Goal: Task Accomplishment & Management: Complete application form

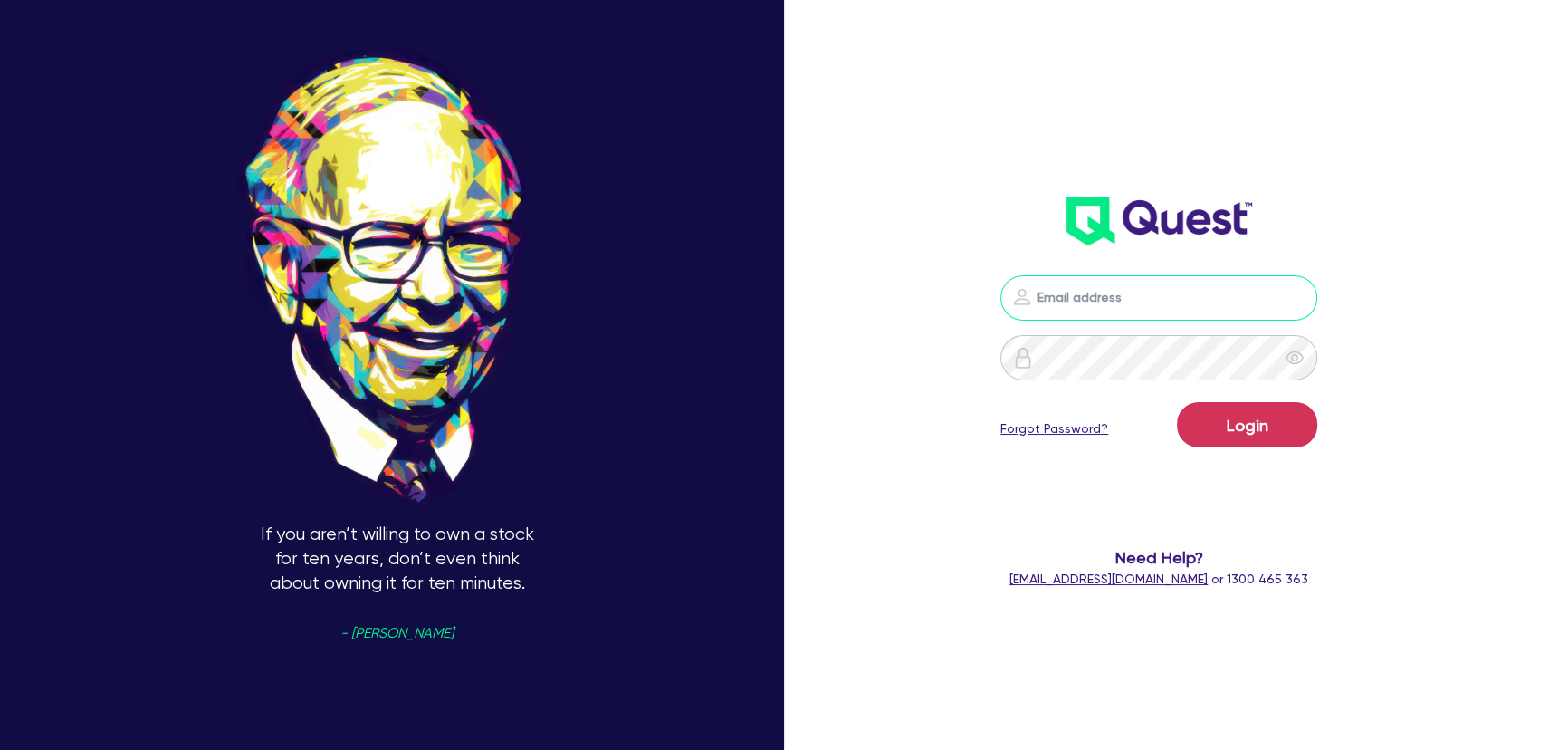
type input "[PERSON_NAME][EMAIL_ADDRESS][PERSON_NAME][DOMAIN_NAME]"
click at [1314, 427] on button "Login" at bounding box center [1247, 424] width 140 height 45
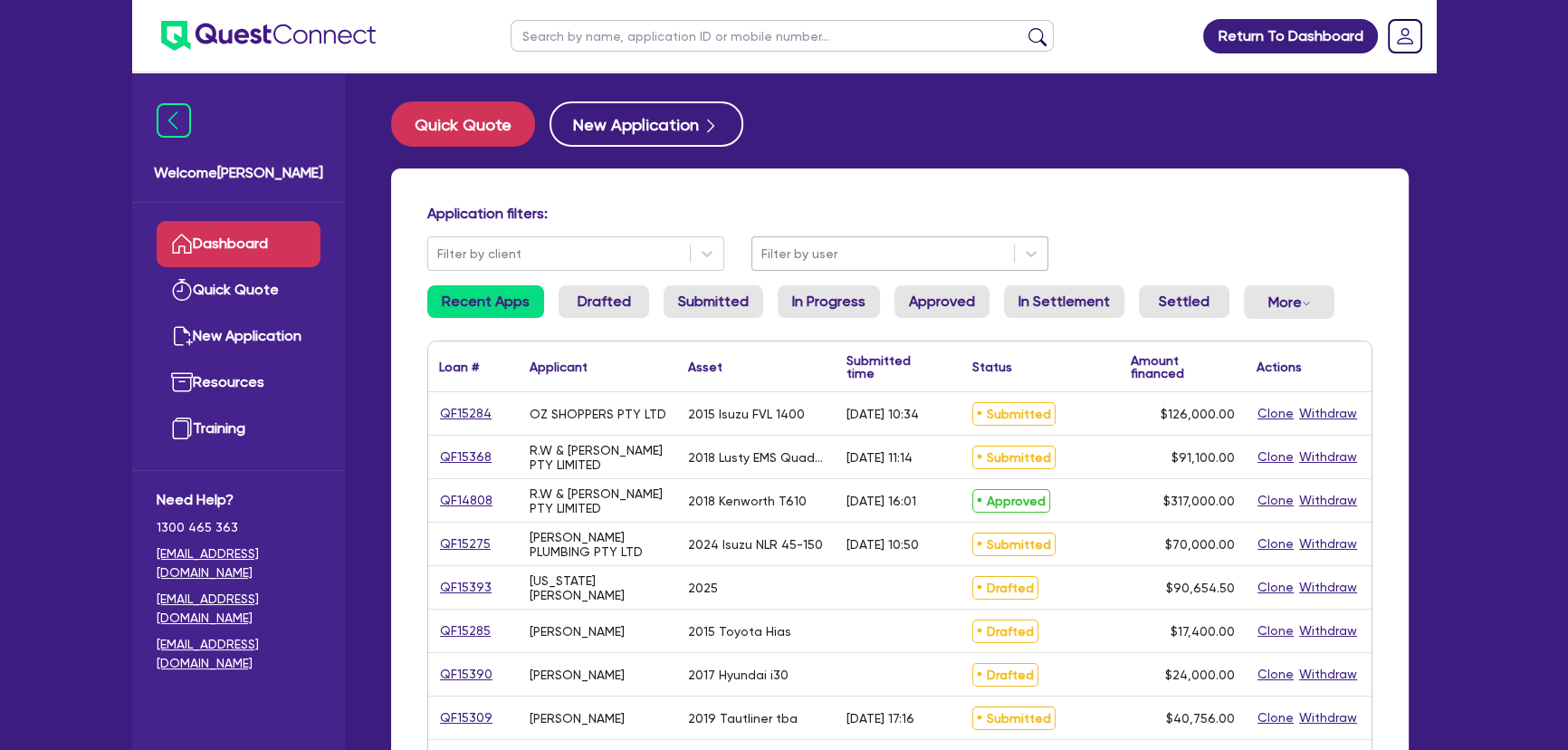
click at [787, 257] on div at bounding box center [882, 254] width 244 height 23
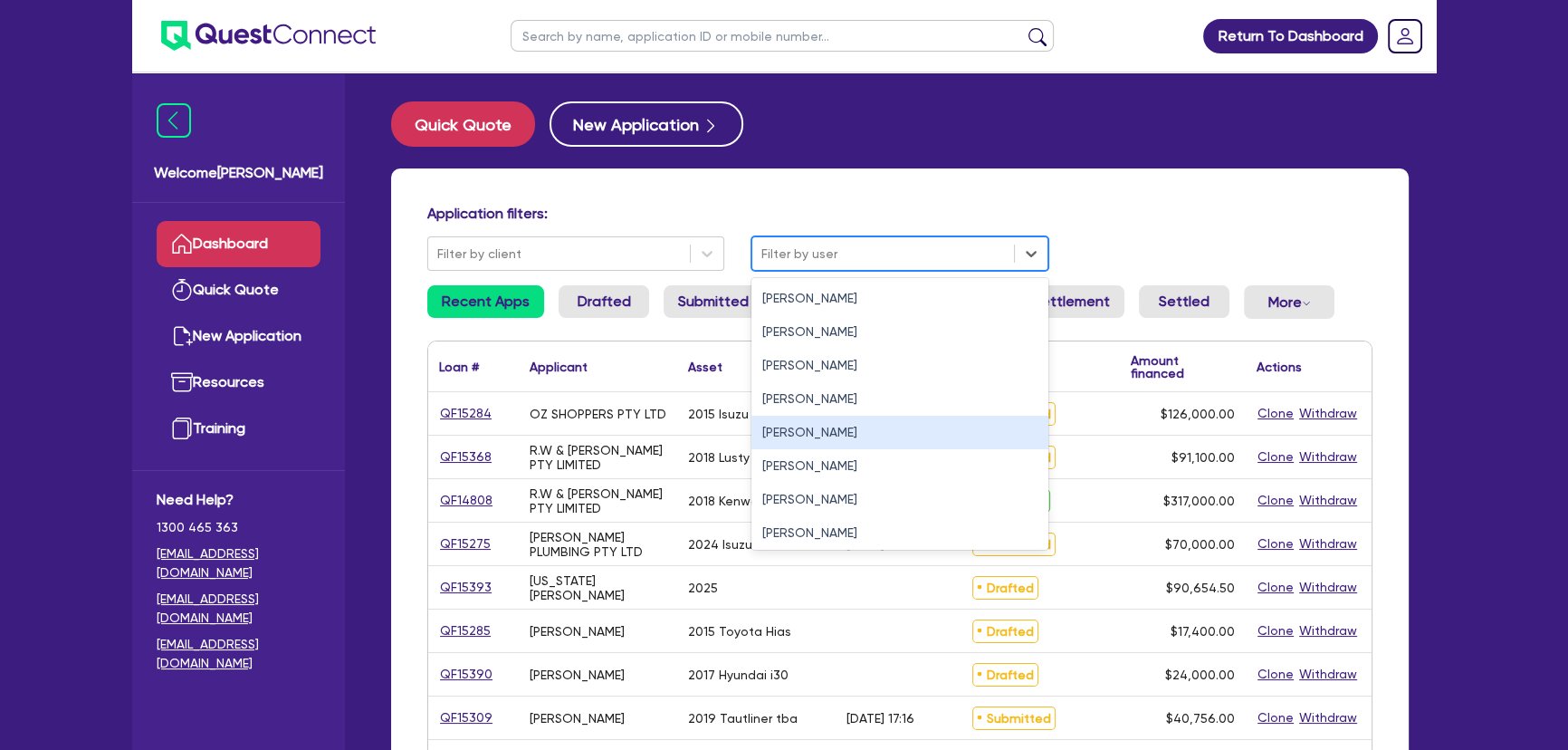
click at [786, 442] on div "Joel Harding" at bounding box center [899, 433] width 297 height 33
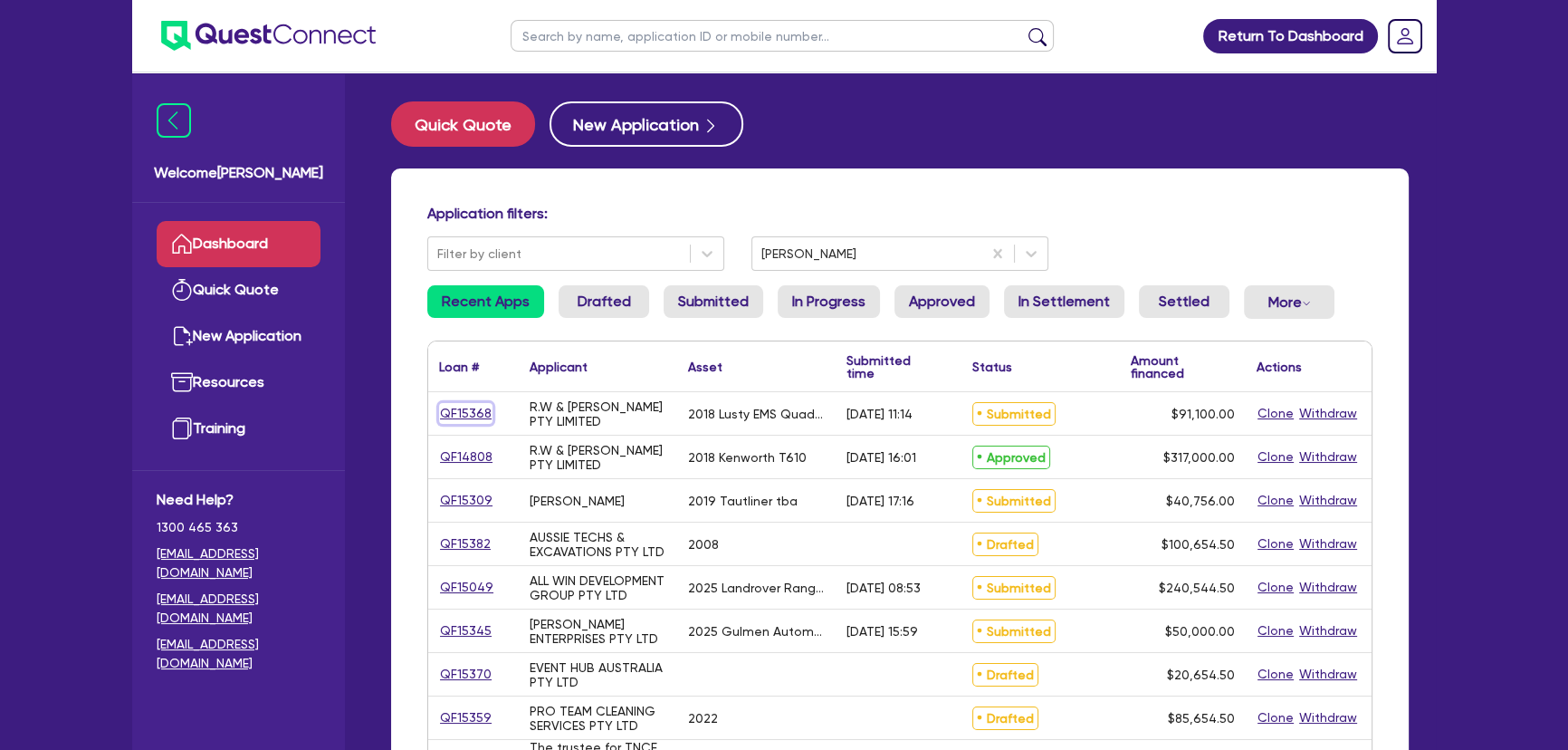
click at [467, 412] on link "QF15368" at bounding box center [466, 413] width 53 height 21
select select "Other"
select select "PRIMARY_ASSETS"
select select "TRAILERS"
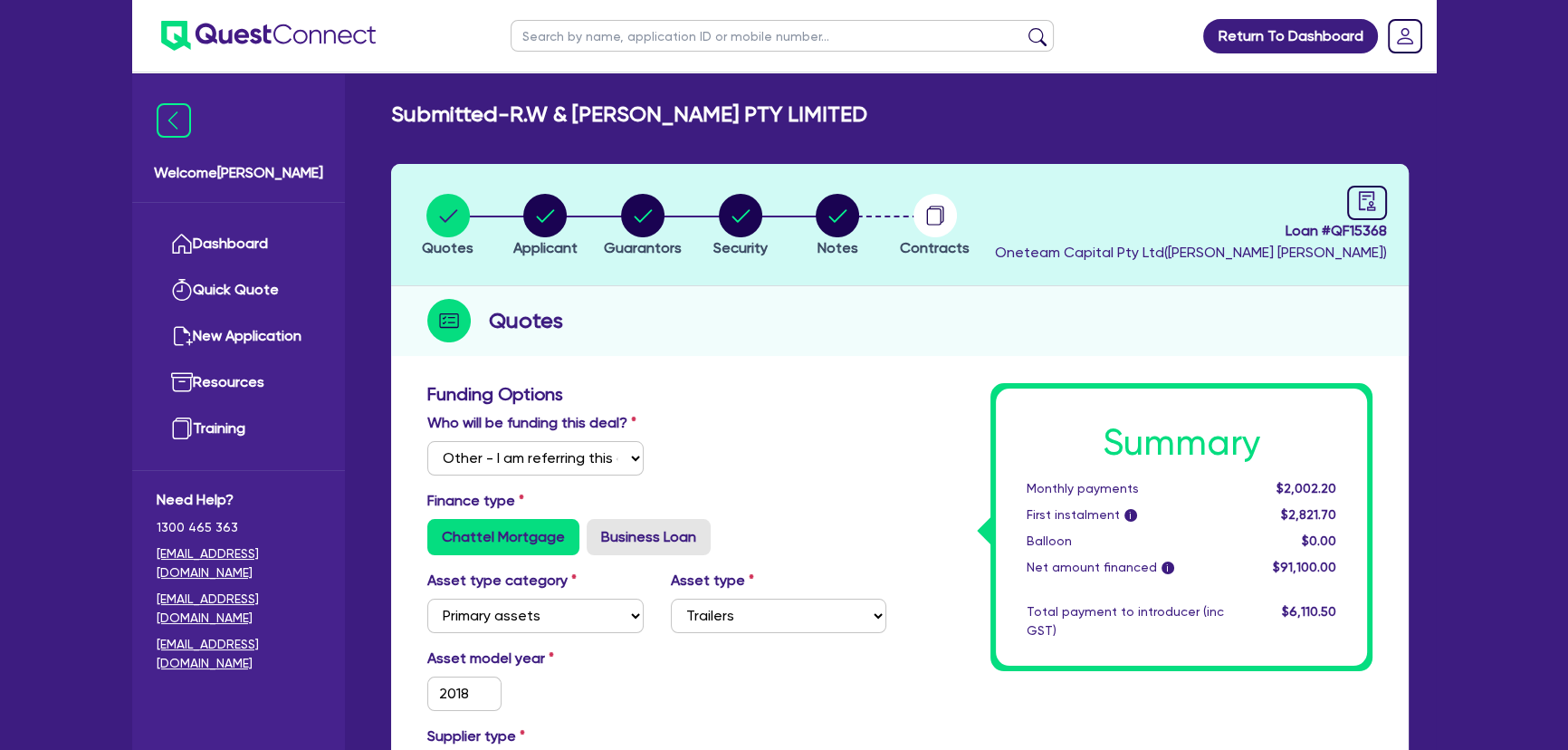
click at [304, 53] on ul at bounding box center [254, 36] width 244 height 72
click at [306, 39] on img at bounding box center [268, 36] width 214 height 29
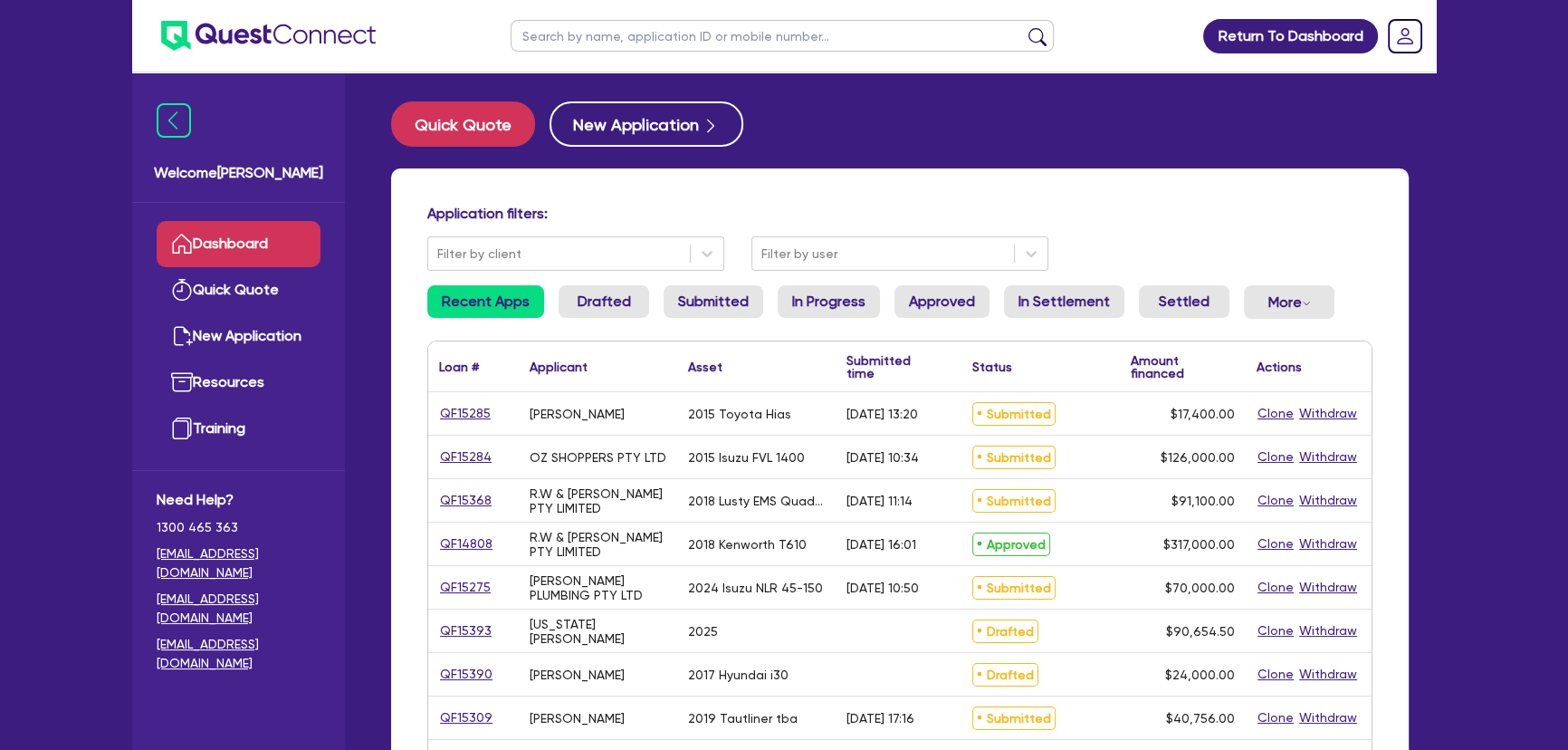
click at [679, 50] on input "text" at bounding box center [782, 36] width 543 height 31
type input "simmons"
click at [1023, 28] on button "submit" at bounding box center [1037, 40] width 29 height 26
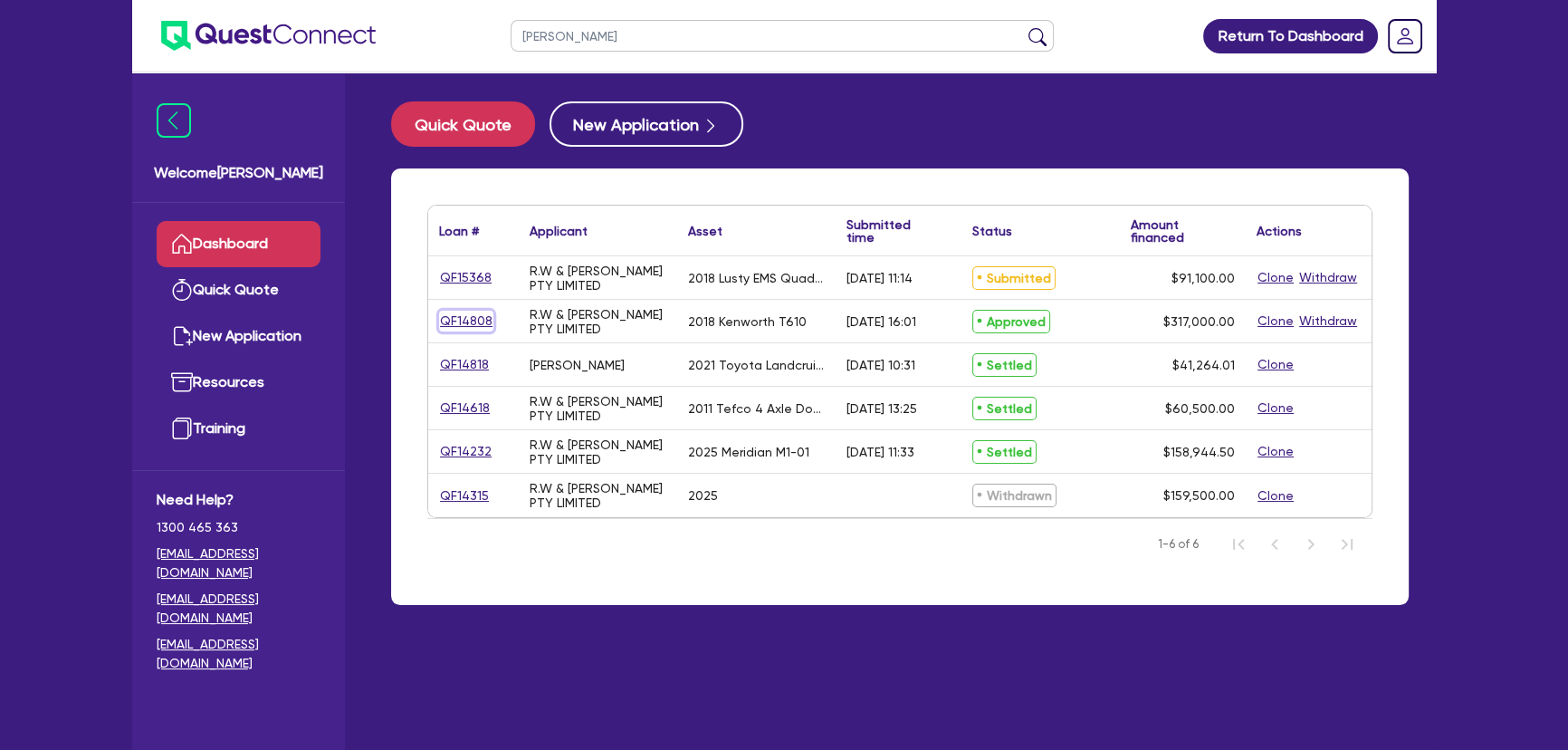
click at [467, 319] on link "QF14808" at bounding box center [466, 320] width 54 height 21
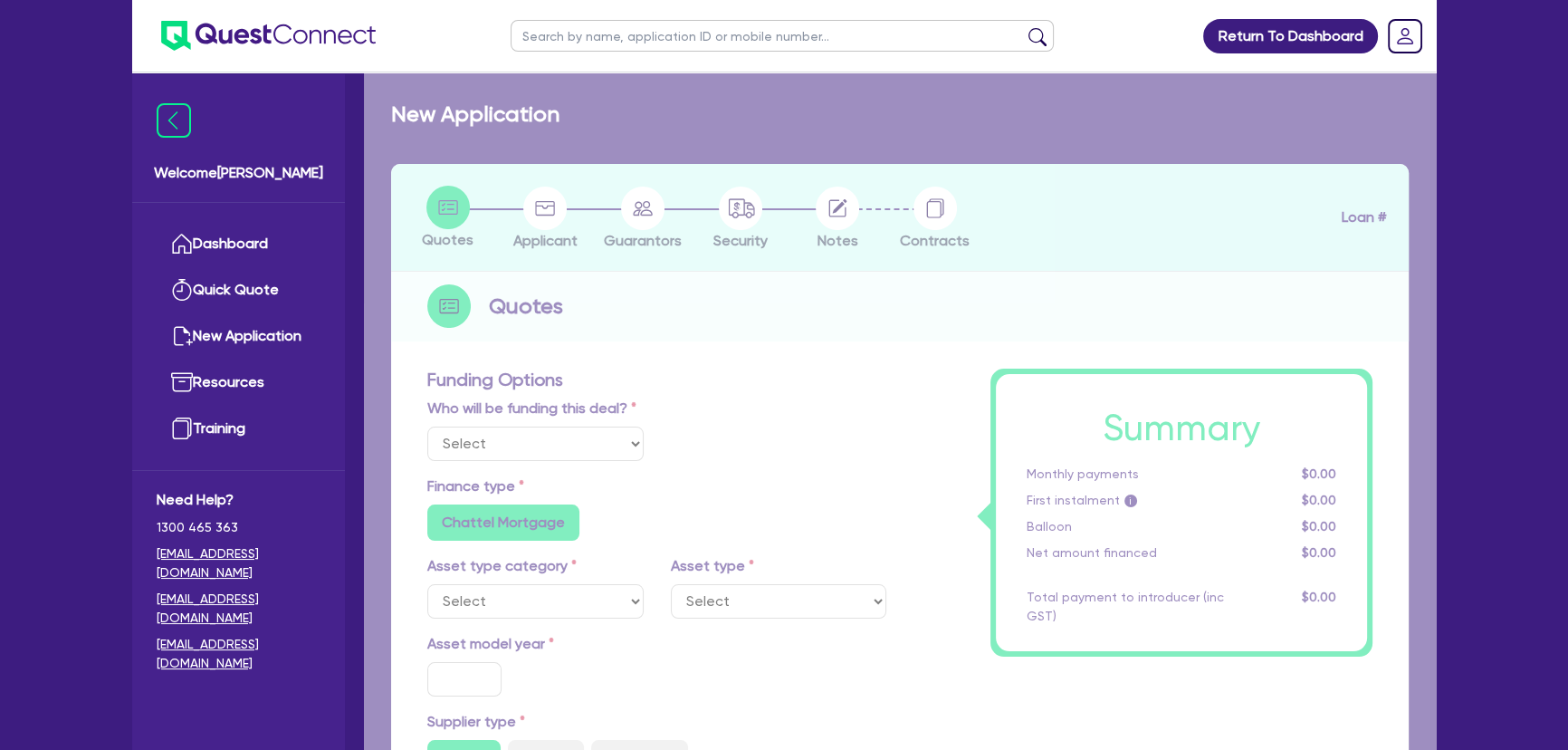
select select "Other"
select select "PRIMARY_ASSETS"
type input "2018"
radio input "false"
radio input "true"
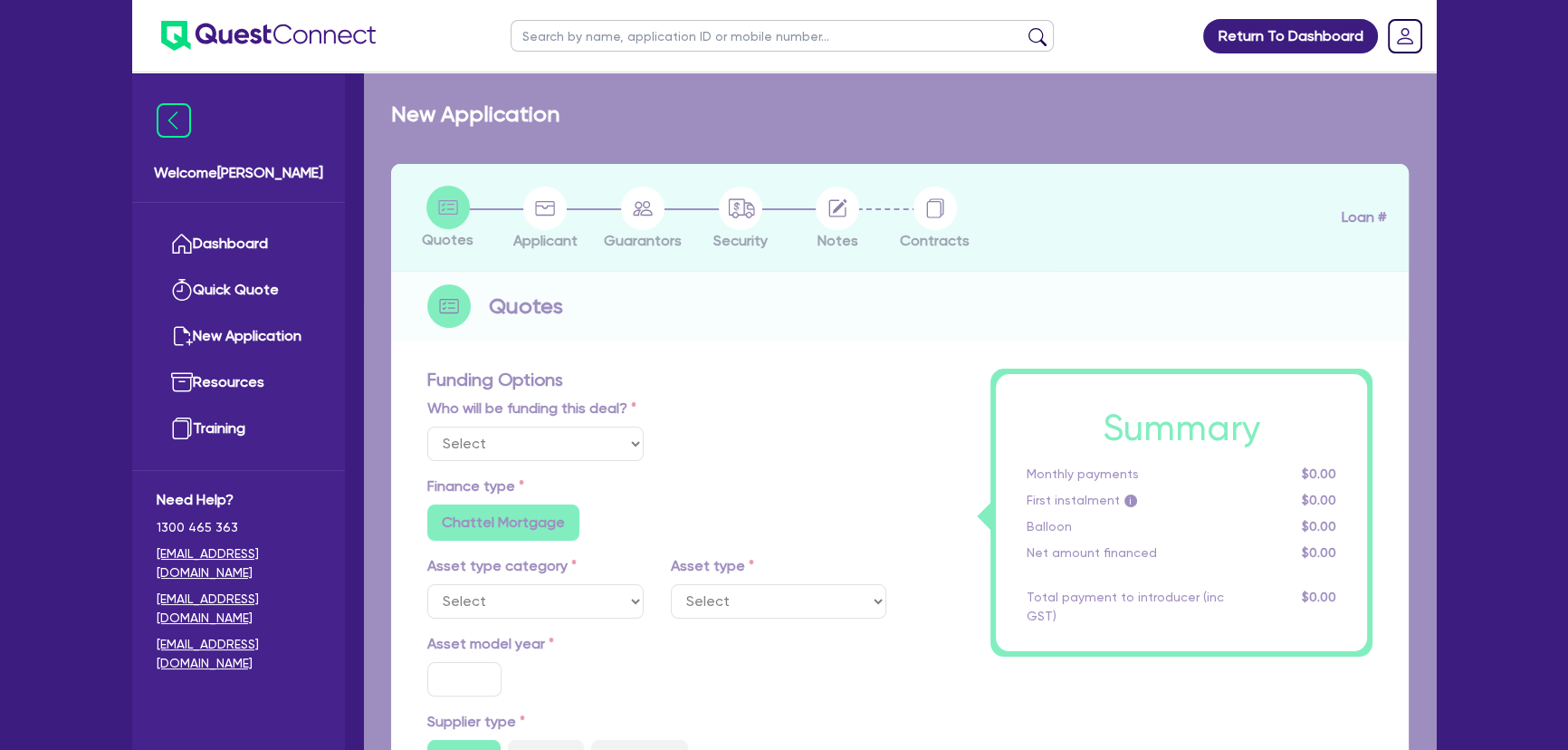
radio input "true"
type input "317,000"
type input "3"
type input "9,510"
type input "11.15"
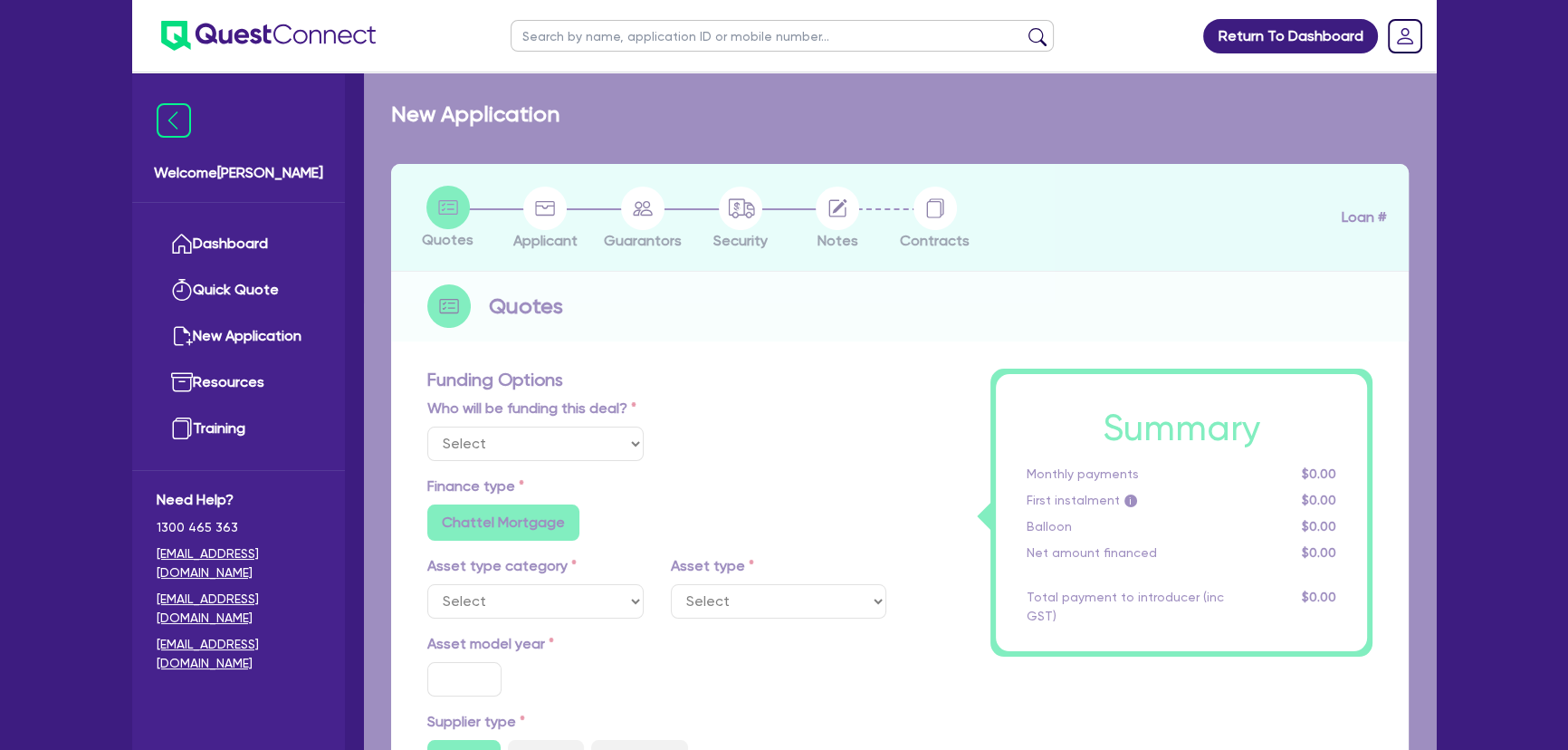
type input "745"
radio input "false"
select select "HEAVY_TRUCKS"
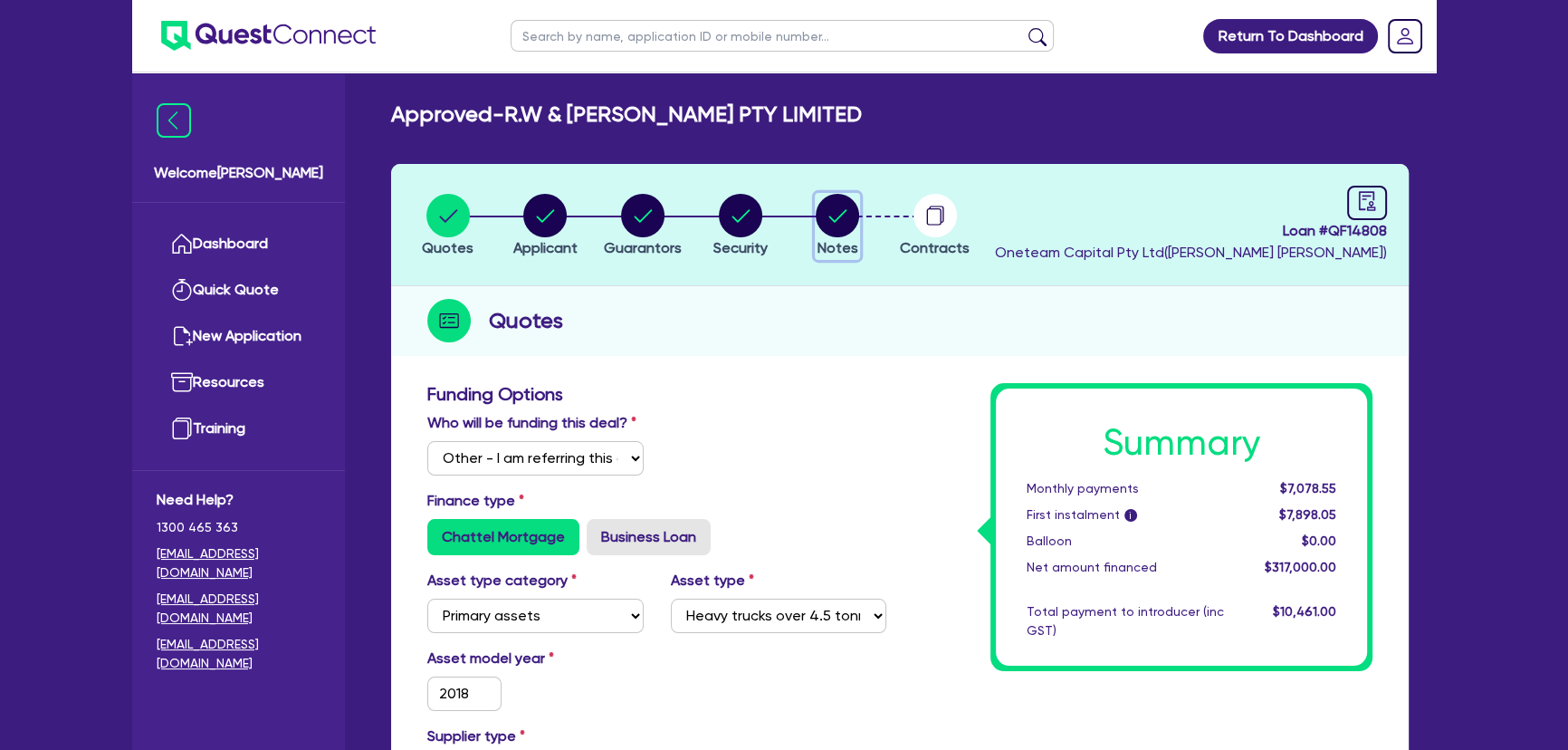
click at [823, 207] on circle "button" at bounding box center [836, 215] width 43 height 43
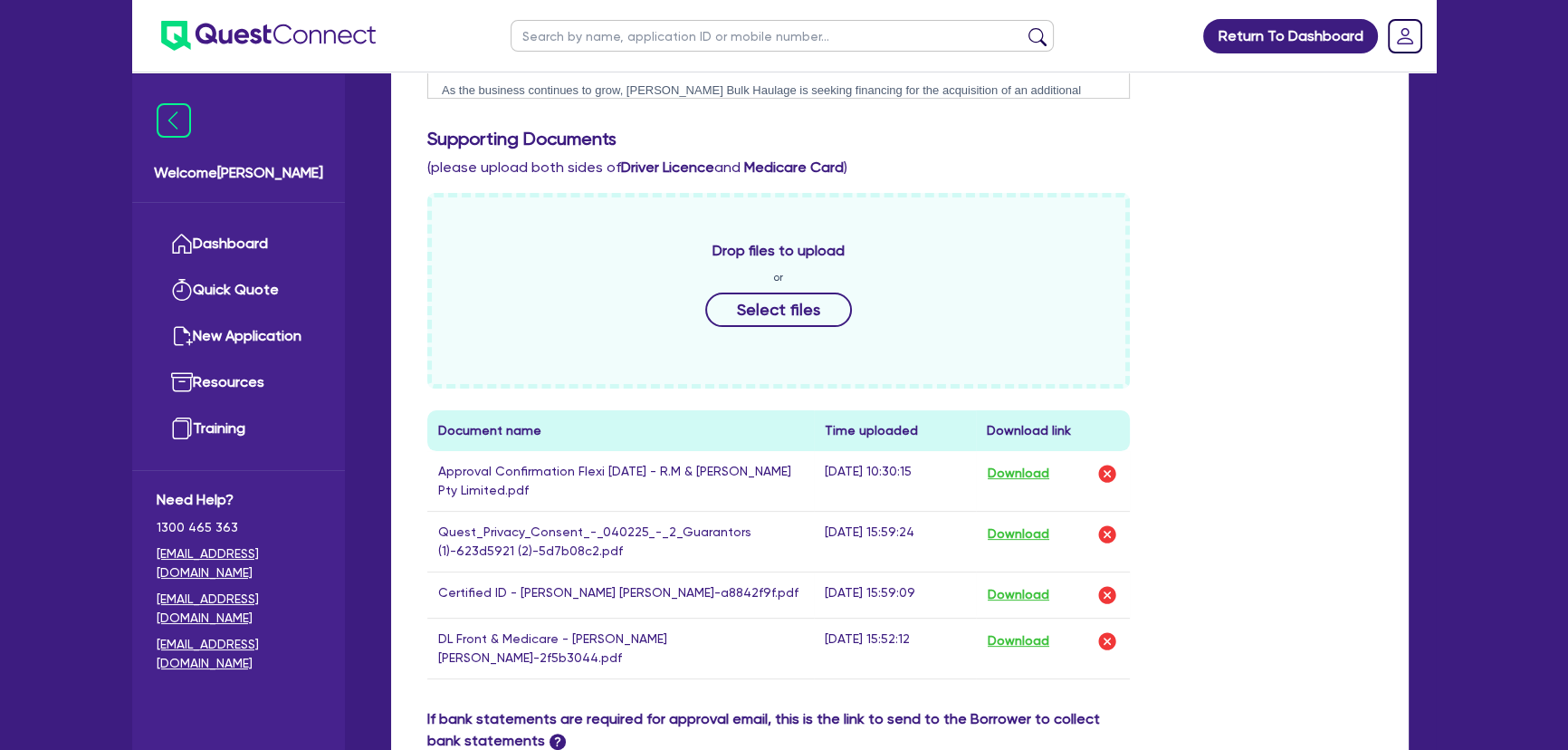
scroll to position [741, 0]
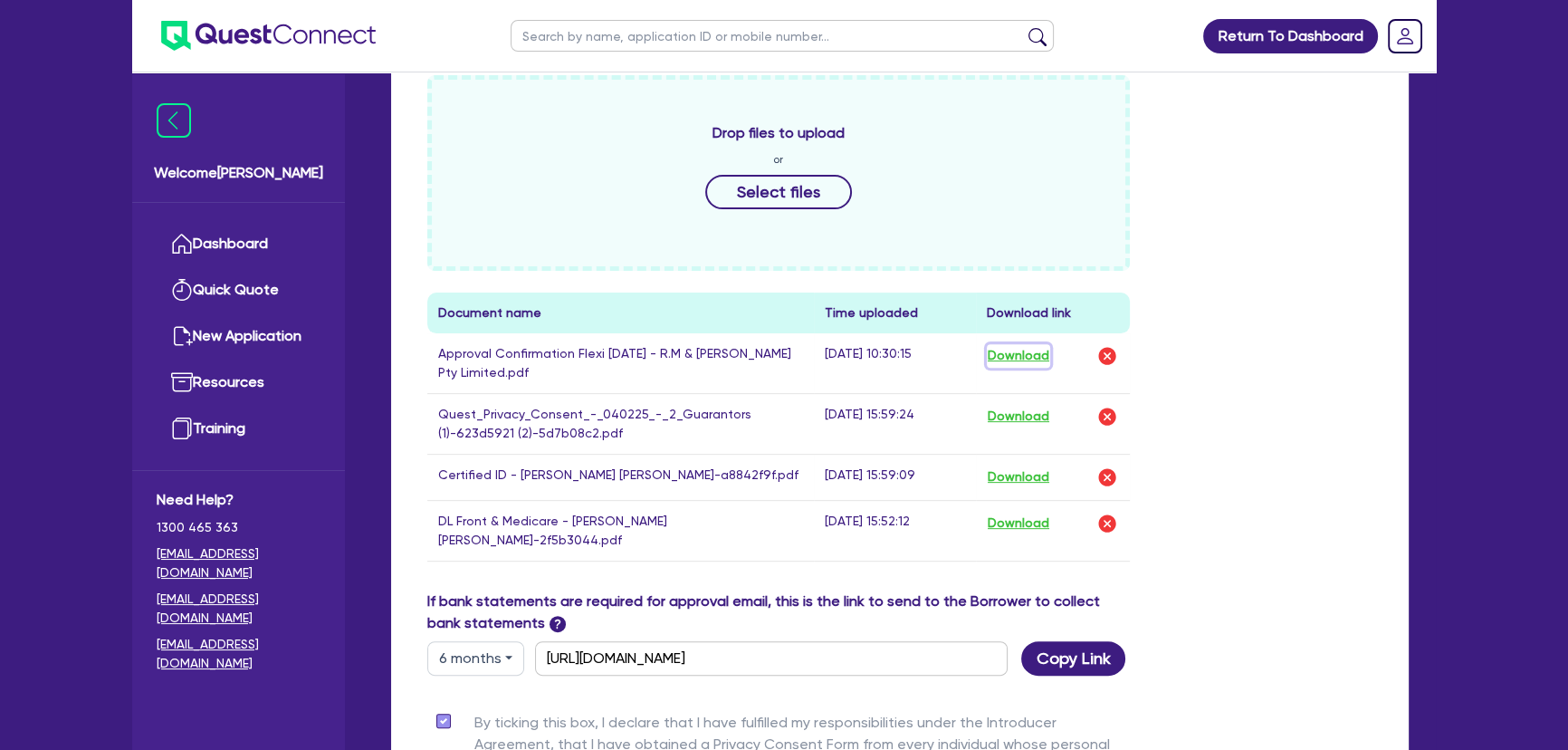
click at [1001, 360] on button "Download" at bounding box center [1018, 356] width 63 height 24
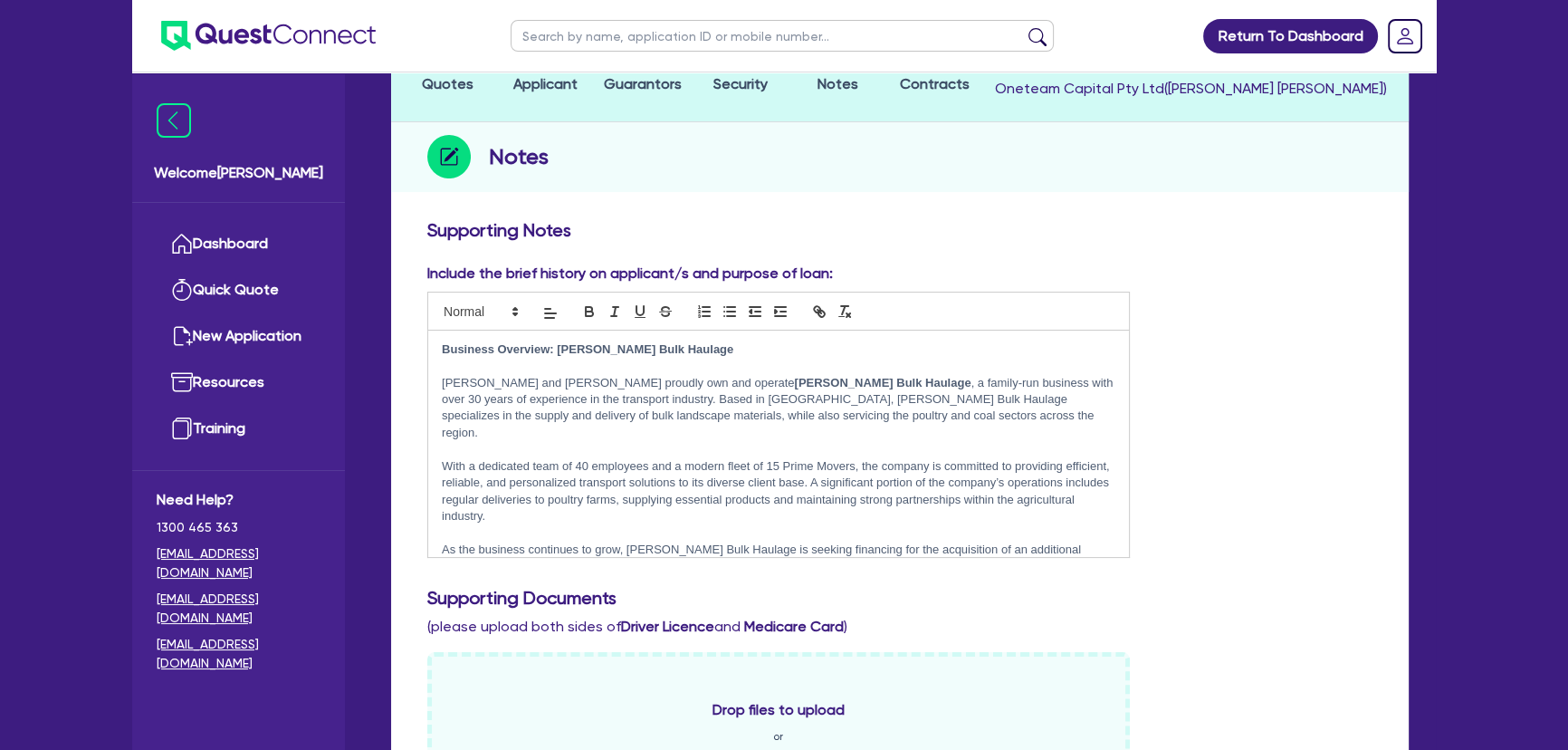
scroll to position [0, 0]
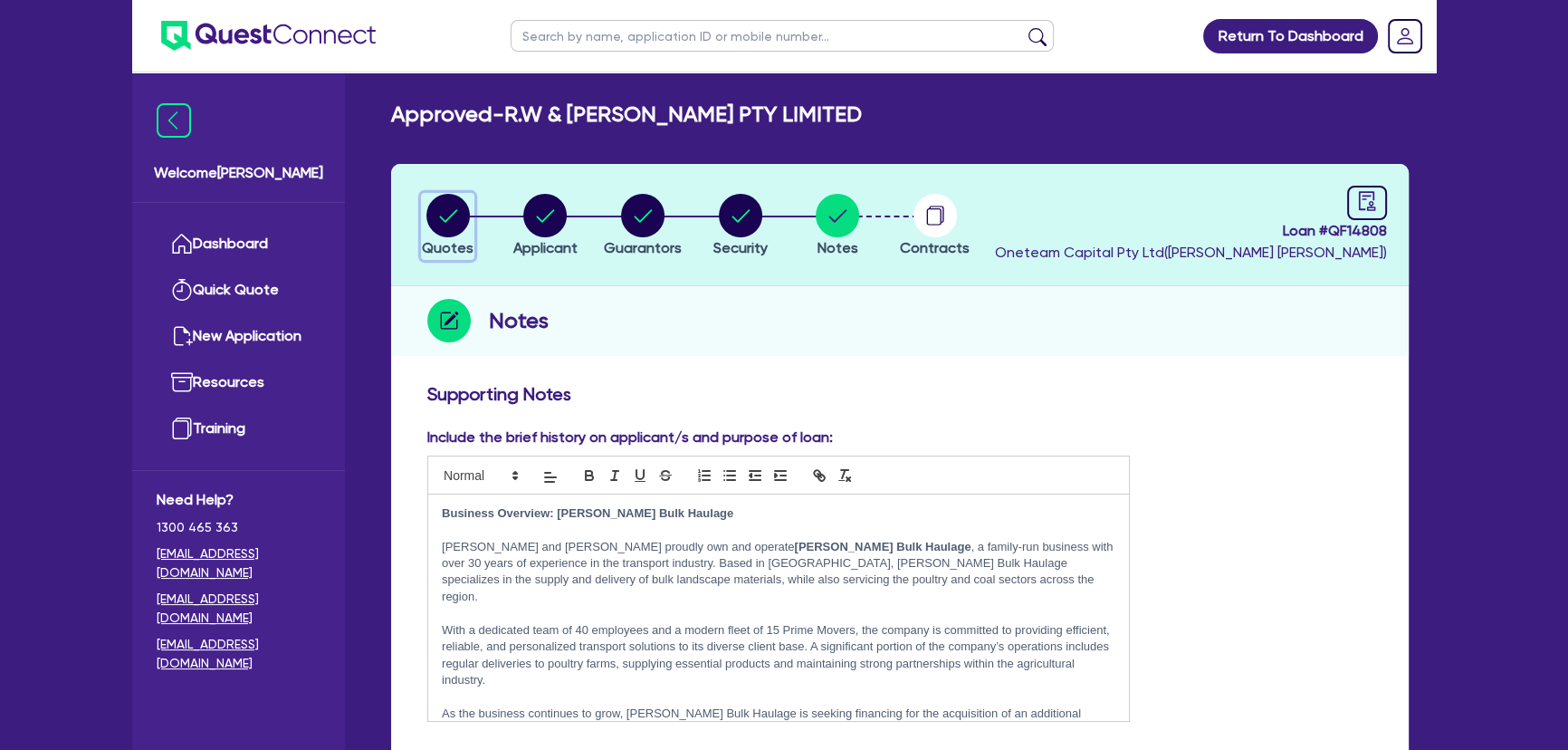
click at [456, 202] on circle "button" at bounding box center [447, 215] width 43 height 43
select select "Other"
select select "PRIMARY_ASSETS"
select select "HEAVY_TRUCKS"
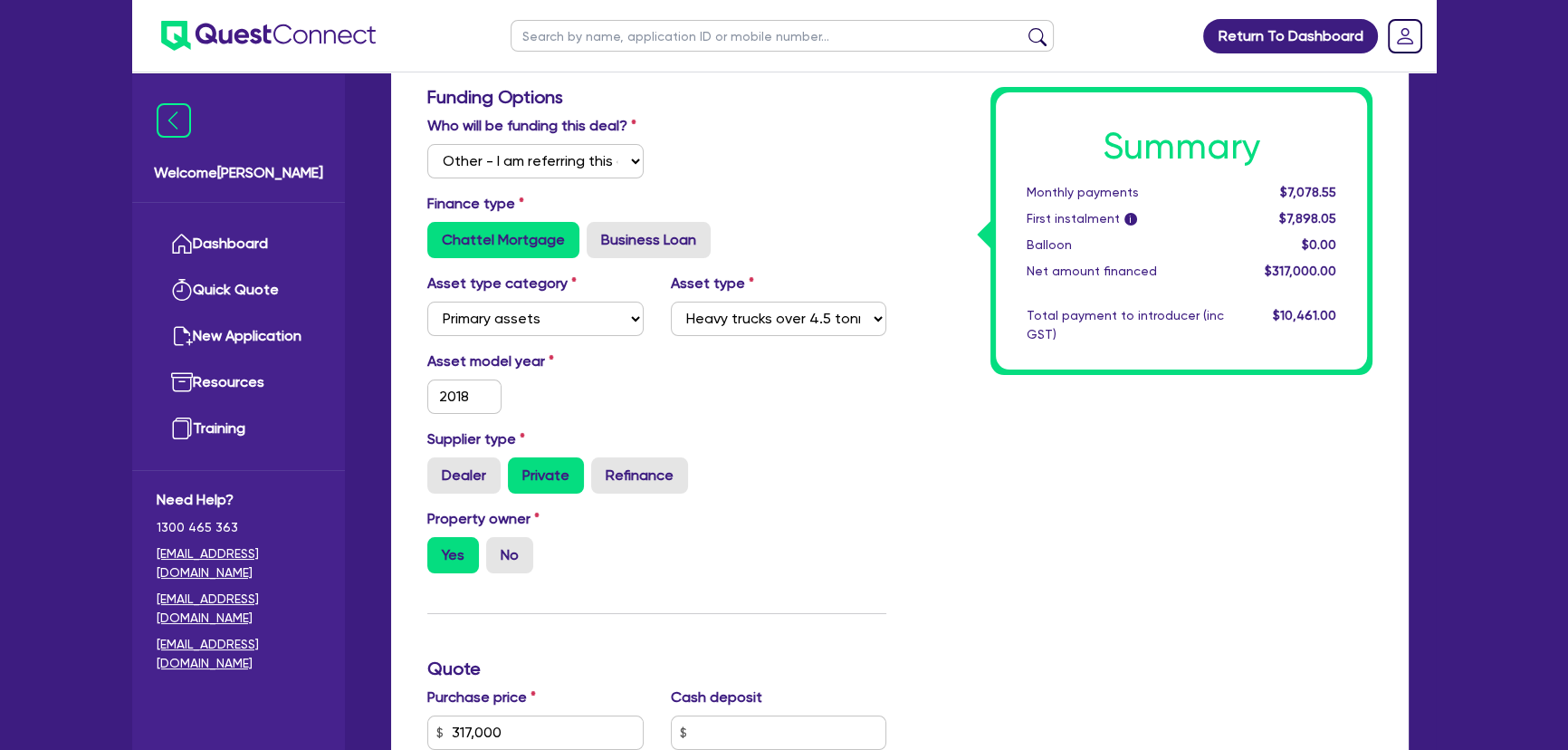
scroll to position [411, 0]
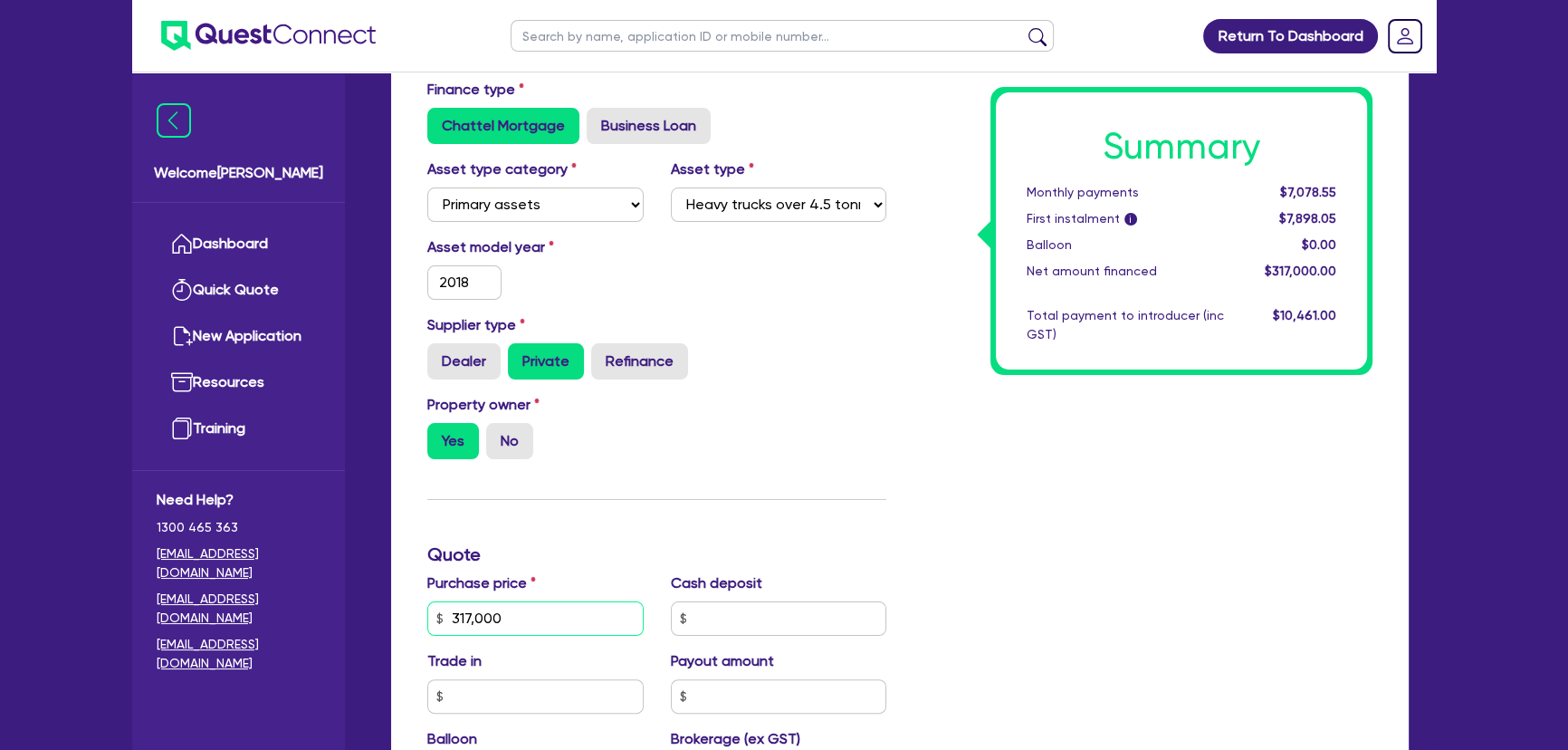
click at [536, 607] on input "317,000" at bounding box center [535, 617] width 216 height 34
type input "4"
type input "9,510"
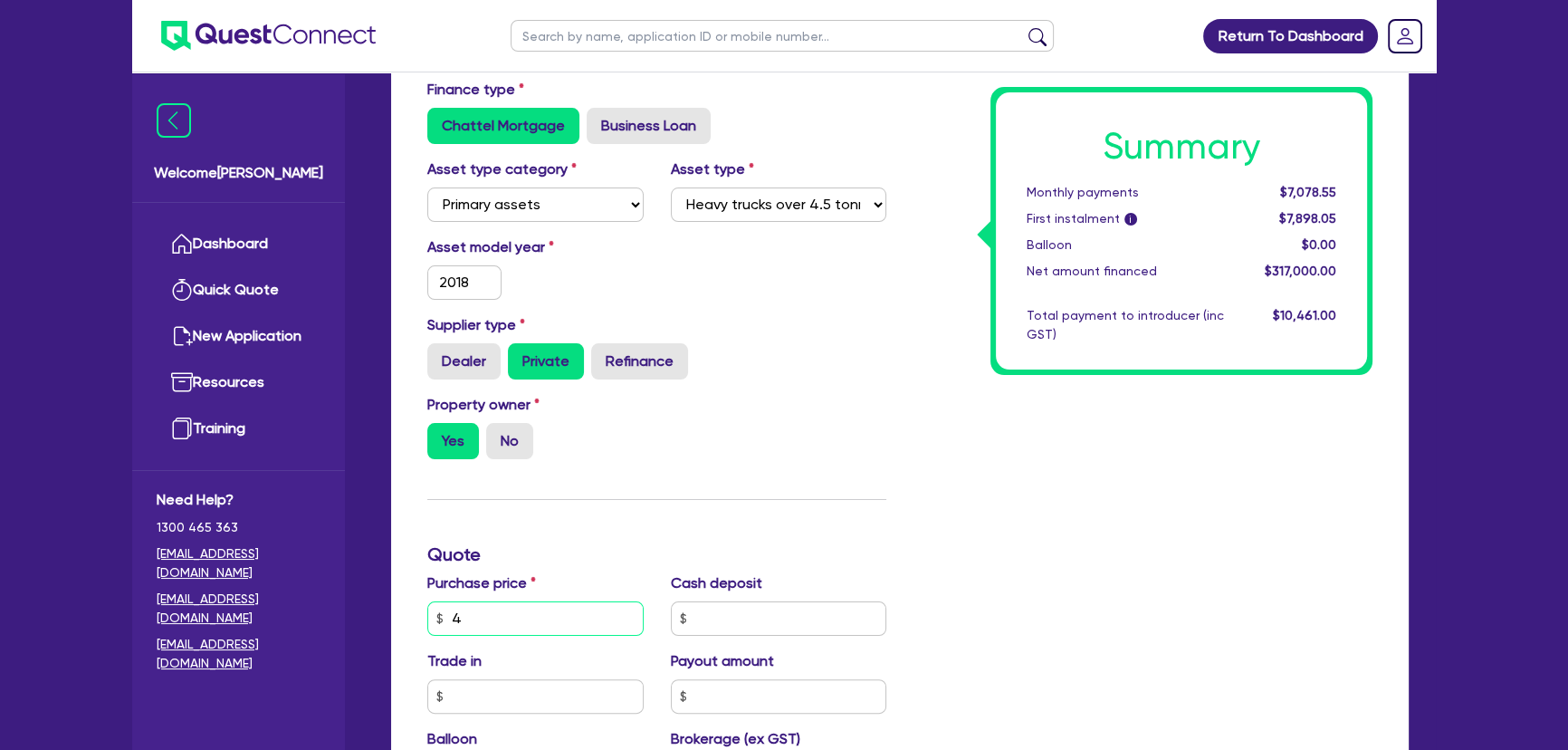
type input "40"
type input "9,510"
type input "407"
type input "9,510"
type input "4,070"
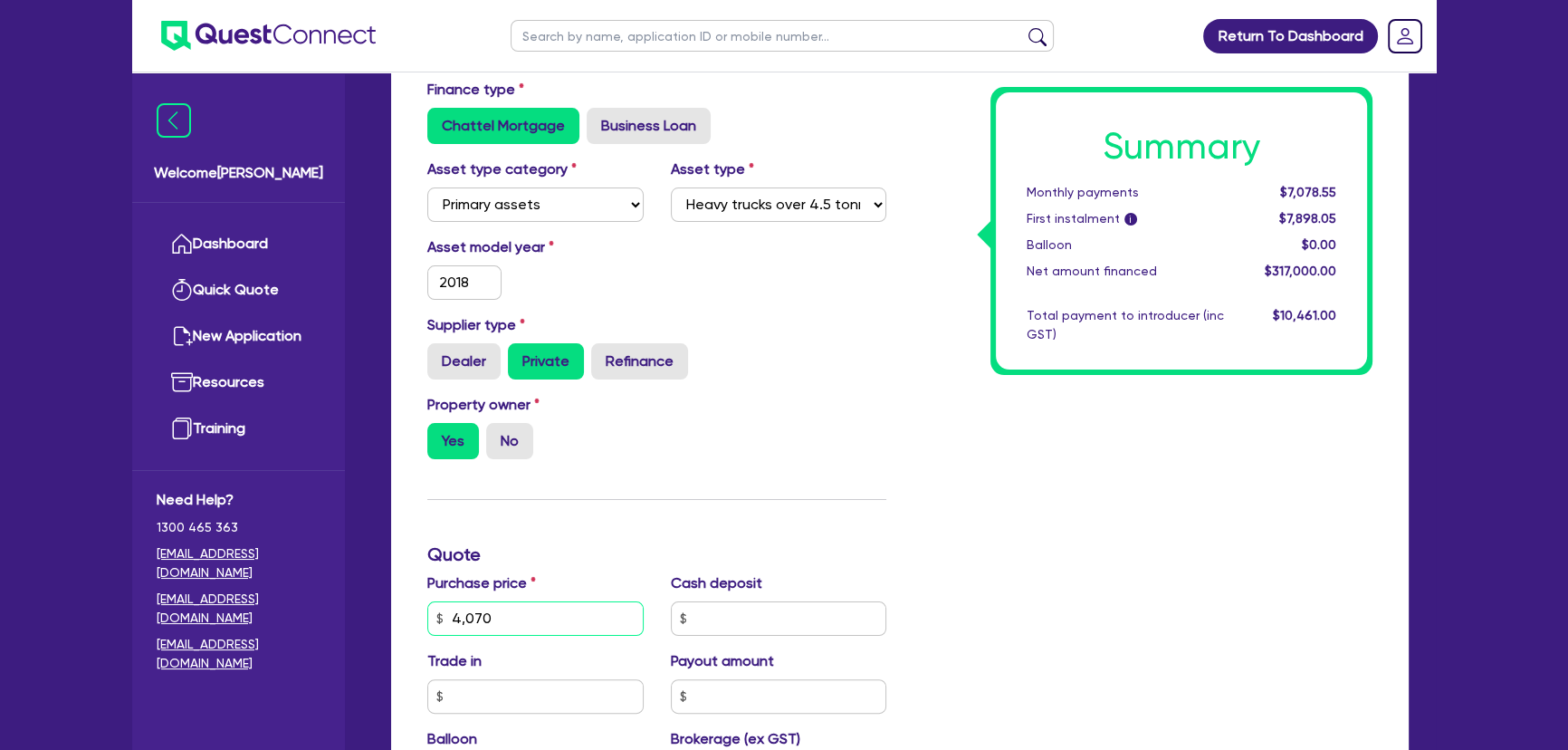
type input "9,510"
type input "40,700"
type input "9,510"
type input "407,000"
type input "9,510"
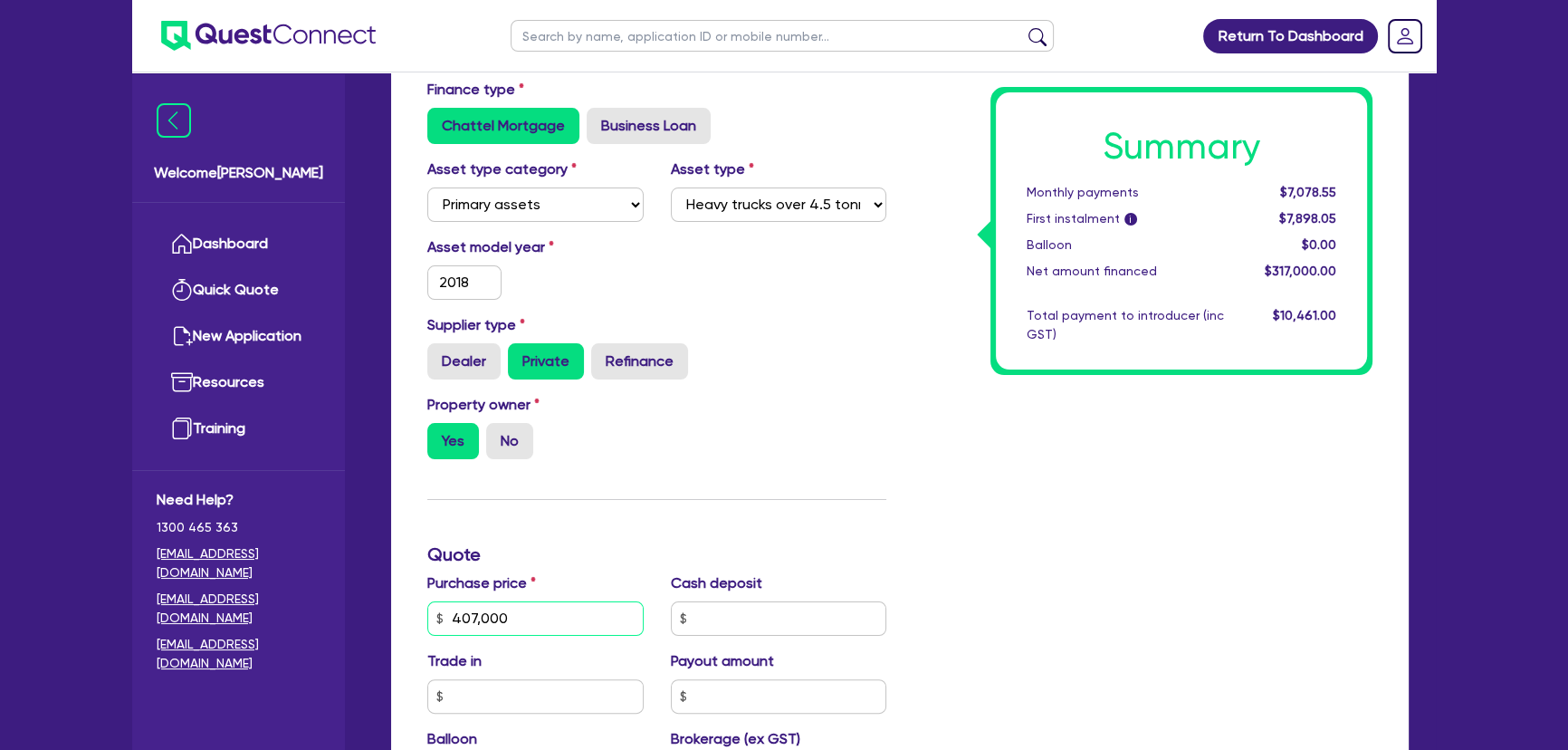
type input "4,070,000"
type input "9,510"
type input "407,000"
type input "9,510"
type input "407,000"
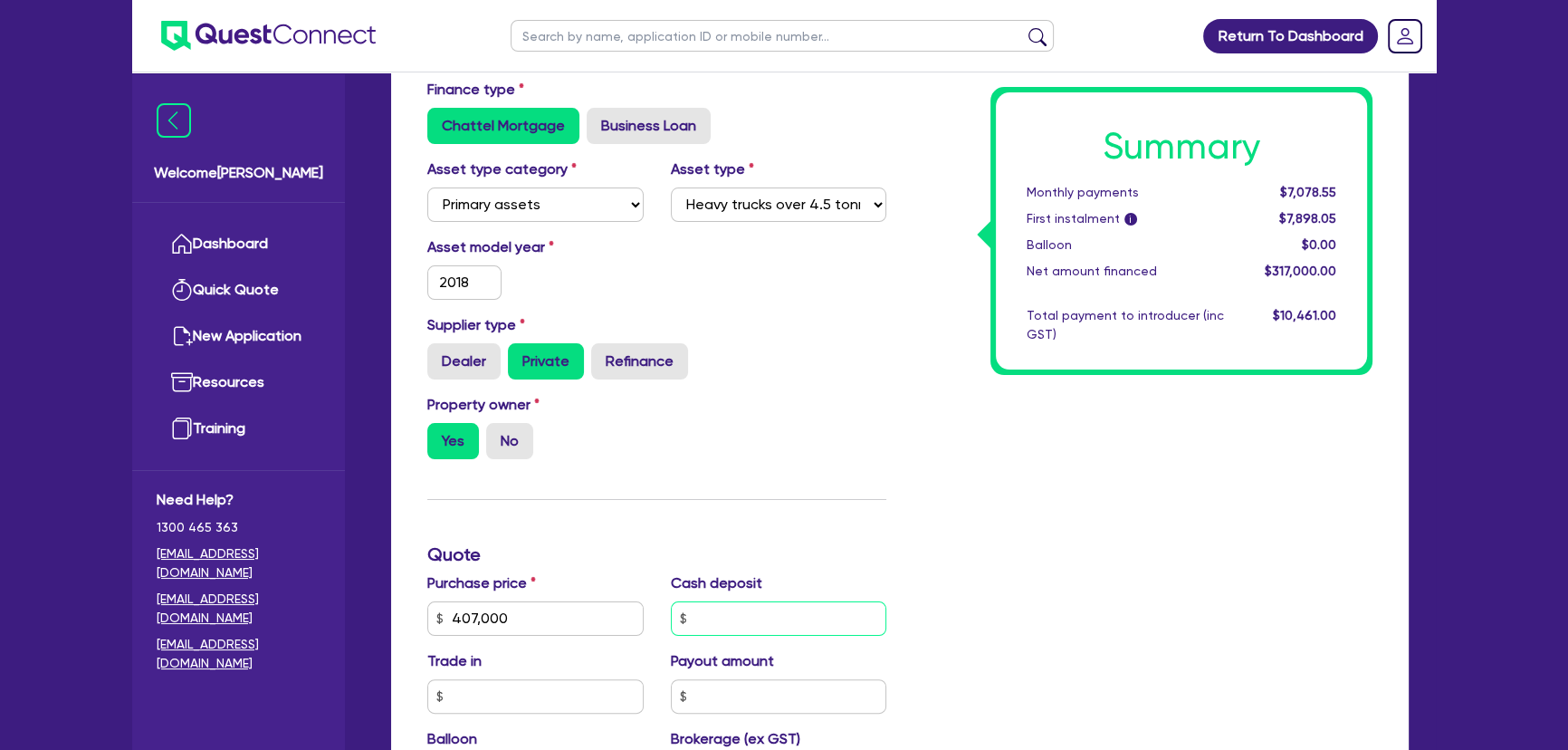
click at [773, 606] on input "text" at bounding box center [778, 617] width 216 height 34
type input "12,210"
type input "4"
type input "12,210"
type input "42"
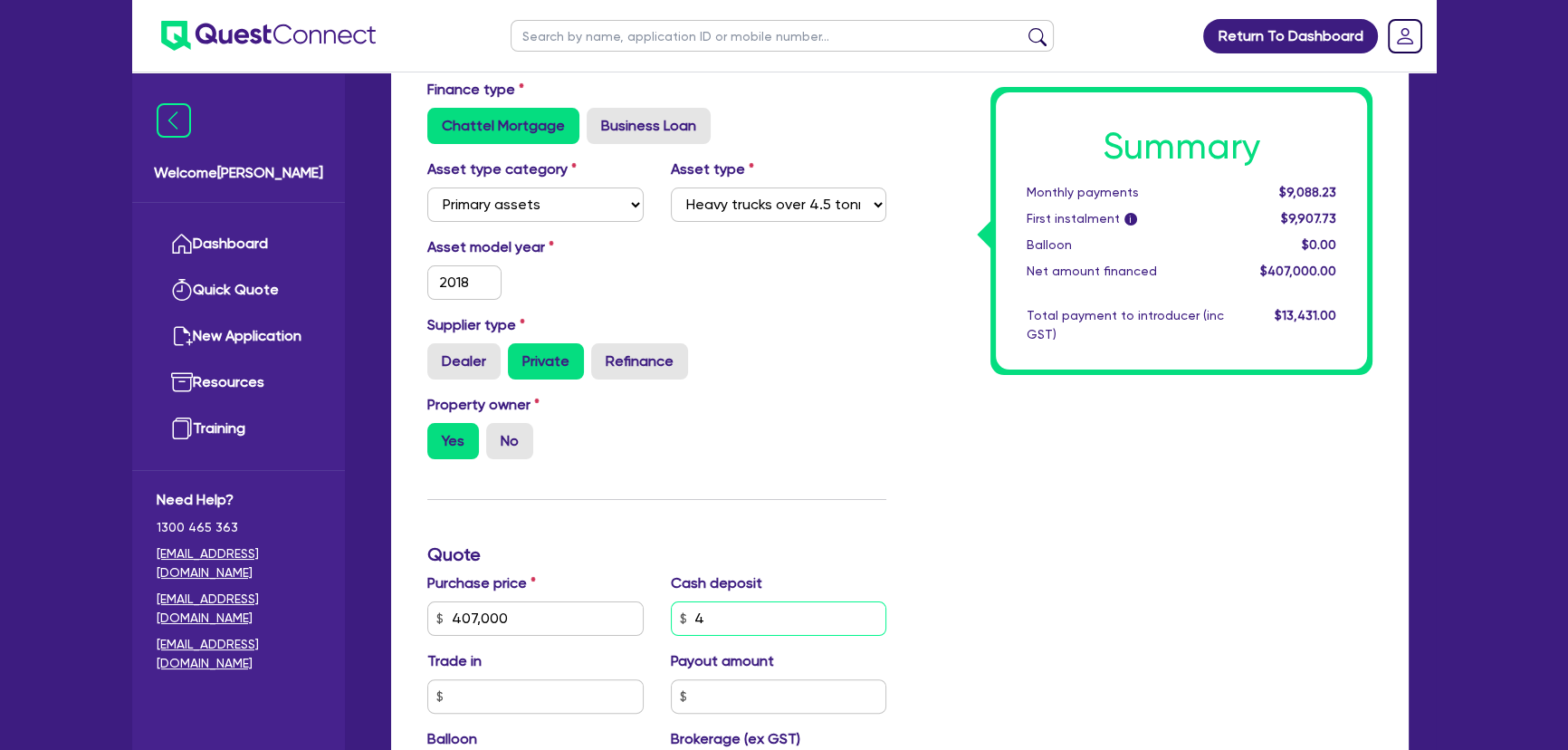
type input "12,210"
type input "420"
type input "12,210"
type input "4,200"
type input "12,210"
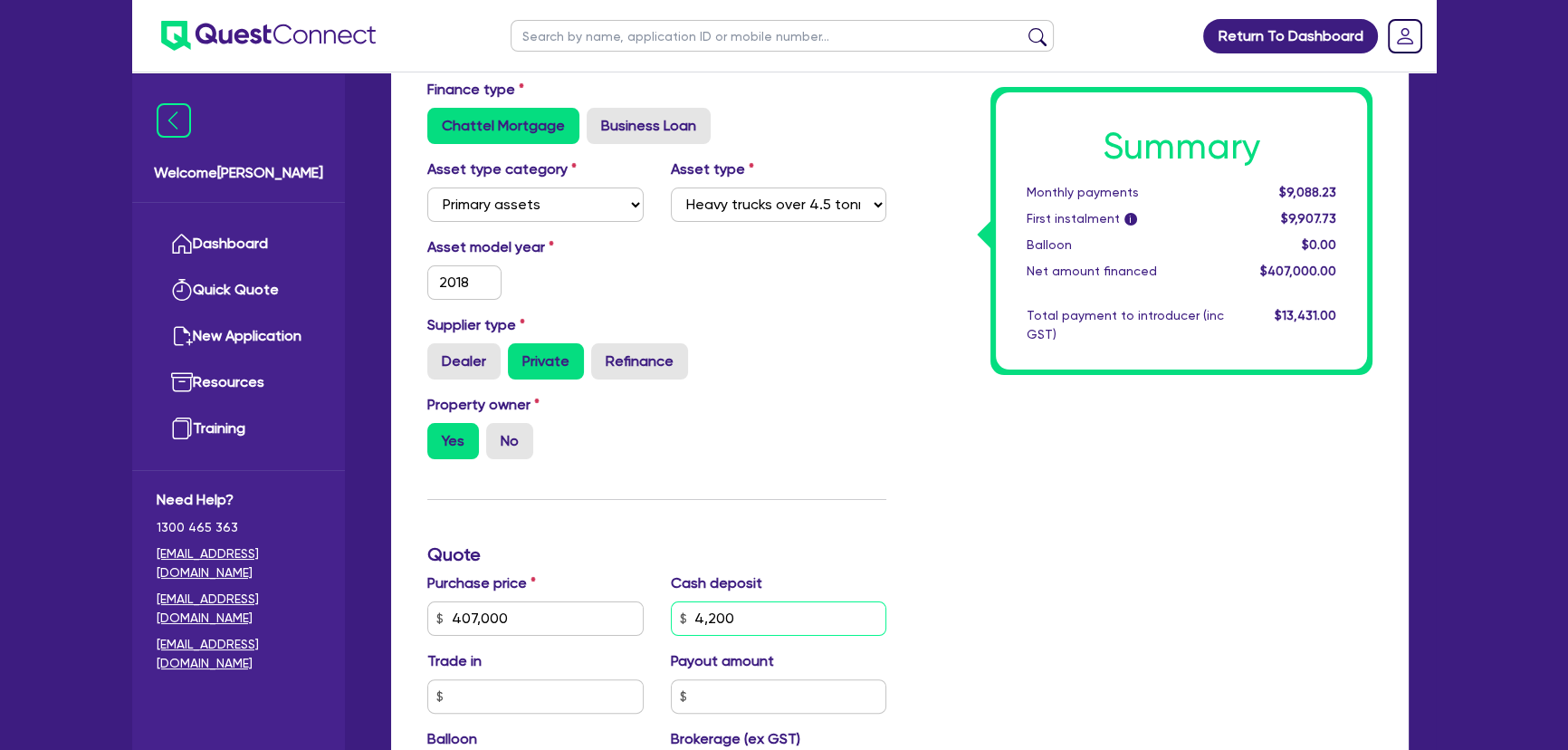
type input "42,000"
type input "12,210"
type input "42,000"
click at [938, 553] on div "Summary Monthly payments $9,088.23 First instalment i $9,907.73 Balloon $0.00 N…" at bounding box center [1143, 555] width 486 height 1165
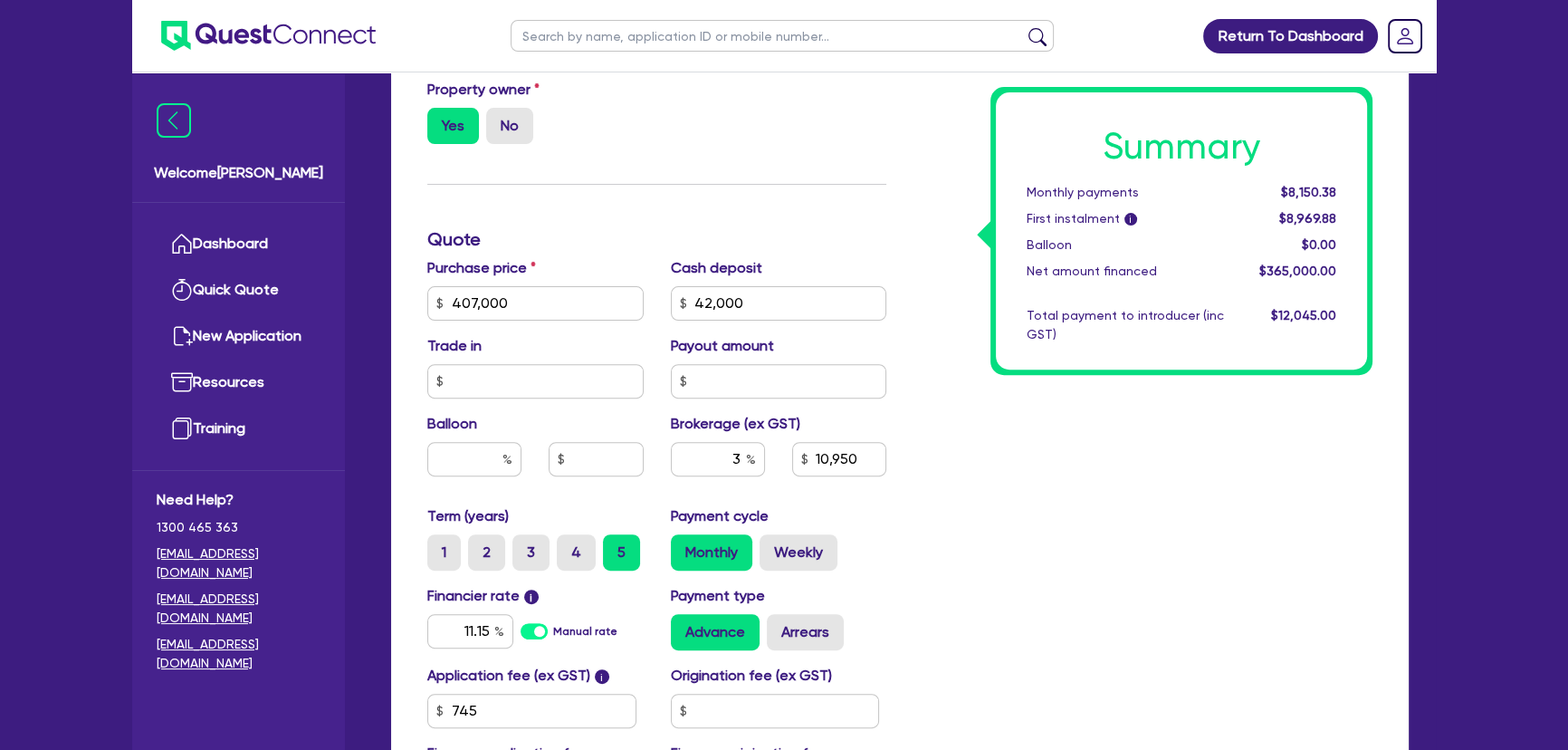
scroll to position [823, 0]
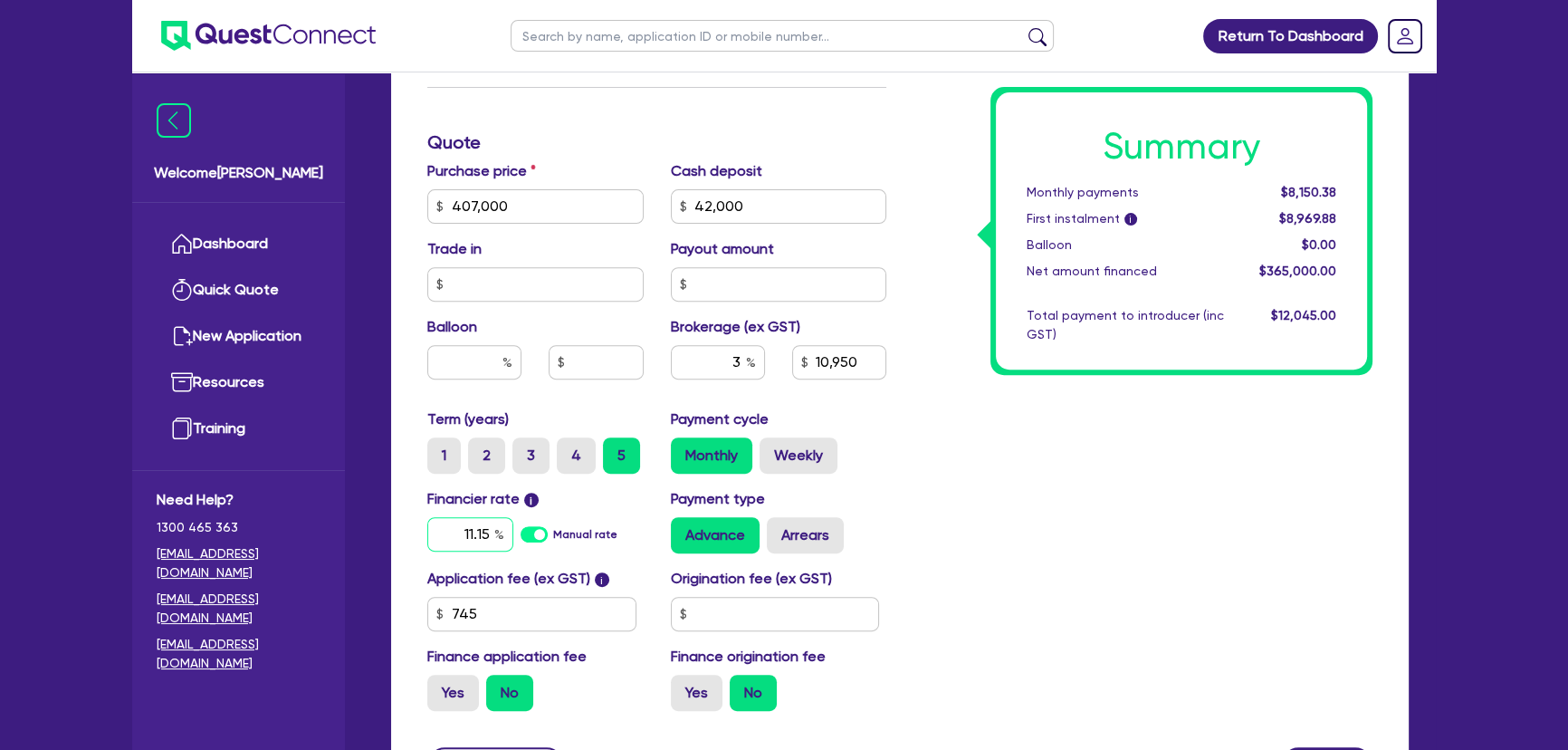
click at [472, 536] on input "11.15" at bounding box center [469, 534] width 86 height 34
type input "10,950"
type input "10"
type input "10,950"
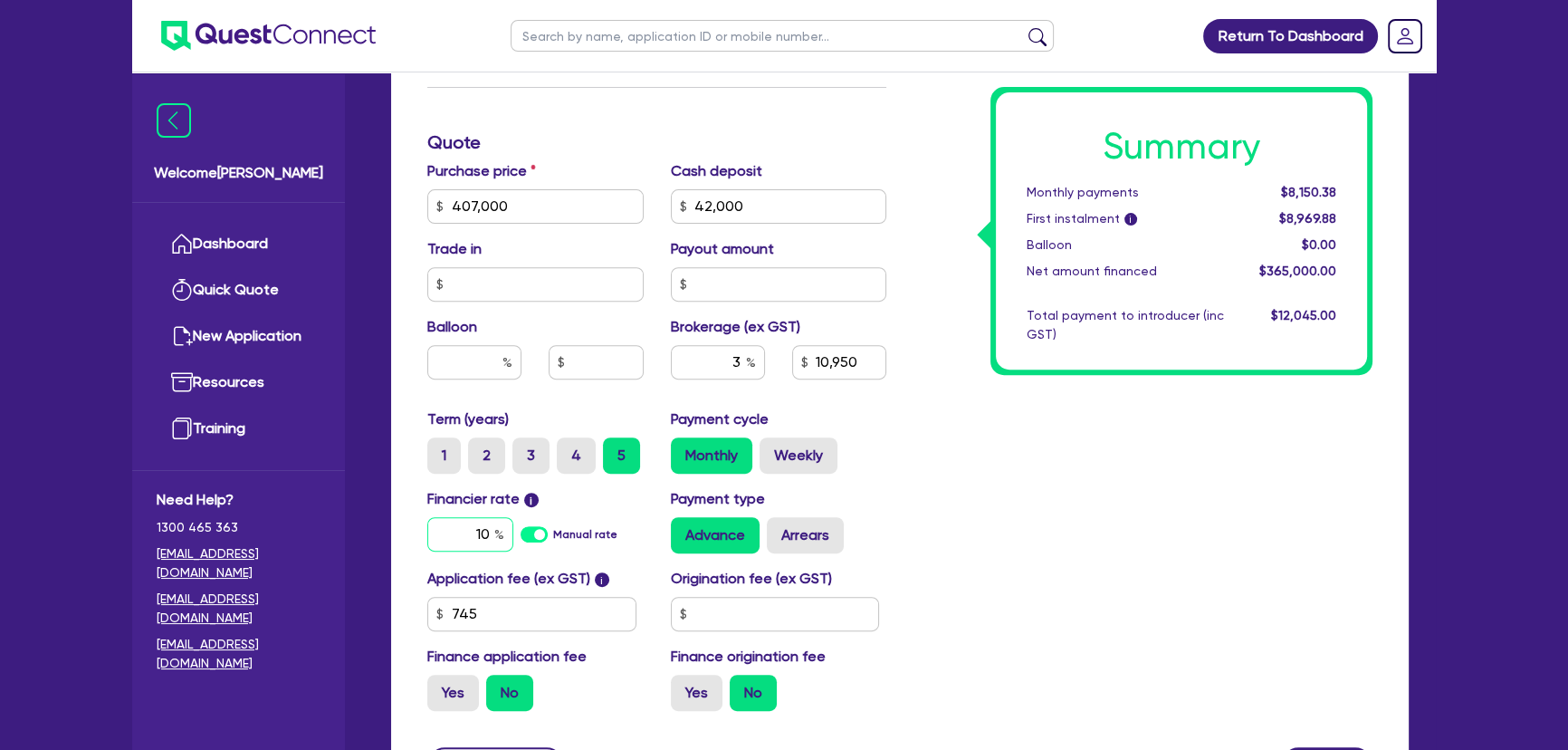
type input "10."
type input "10,950"
type input "10.7"
type input "10,950"
type input "10."
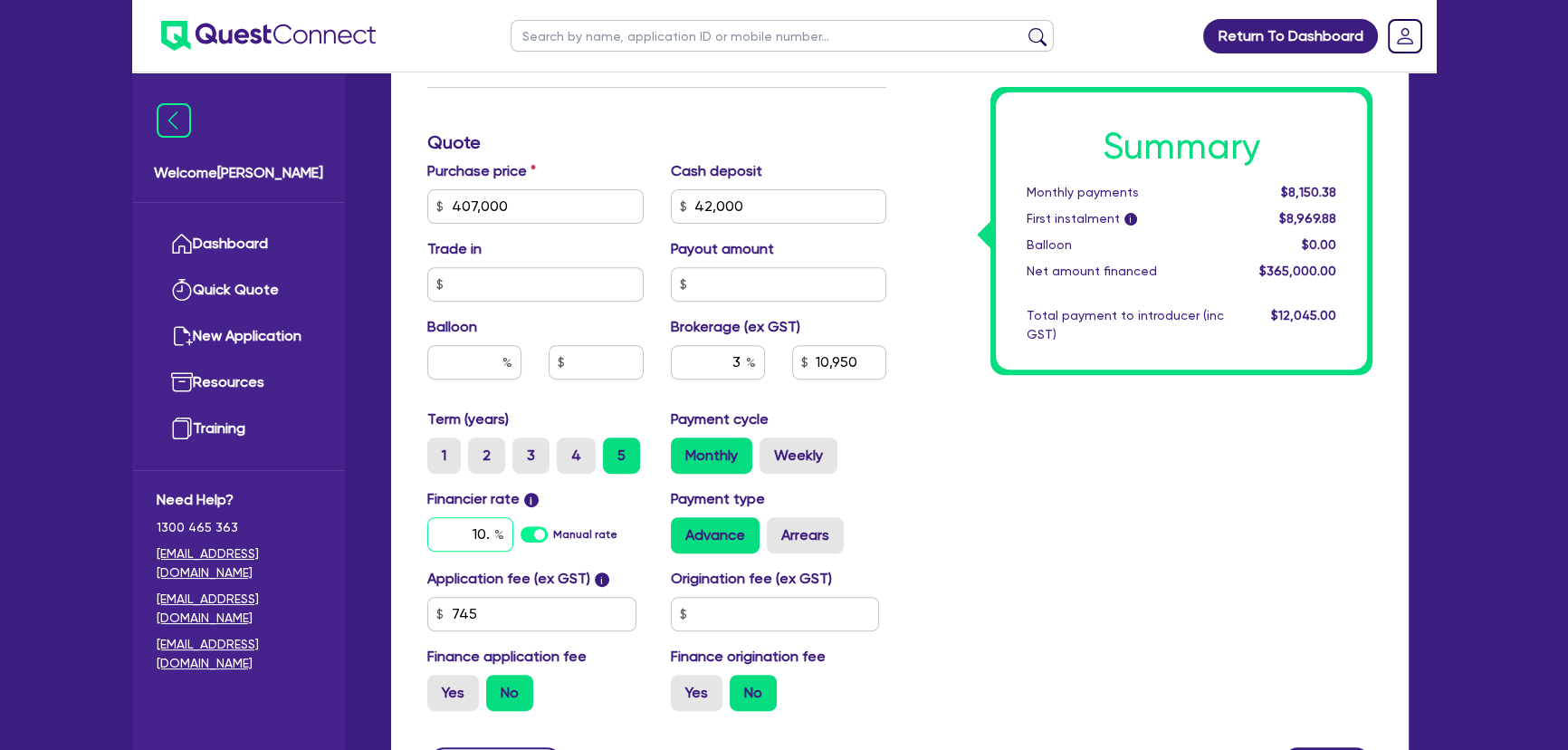
type input "10,950"
type input "10.1"
type input "10,950"
type input "10.15"
click at [452, 528] on input "10.15" at bounding box center [469, 534] width 86 height 34
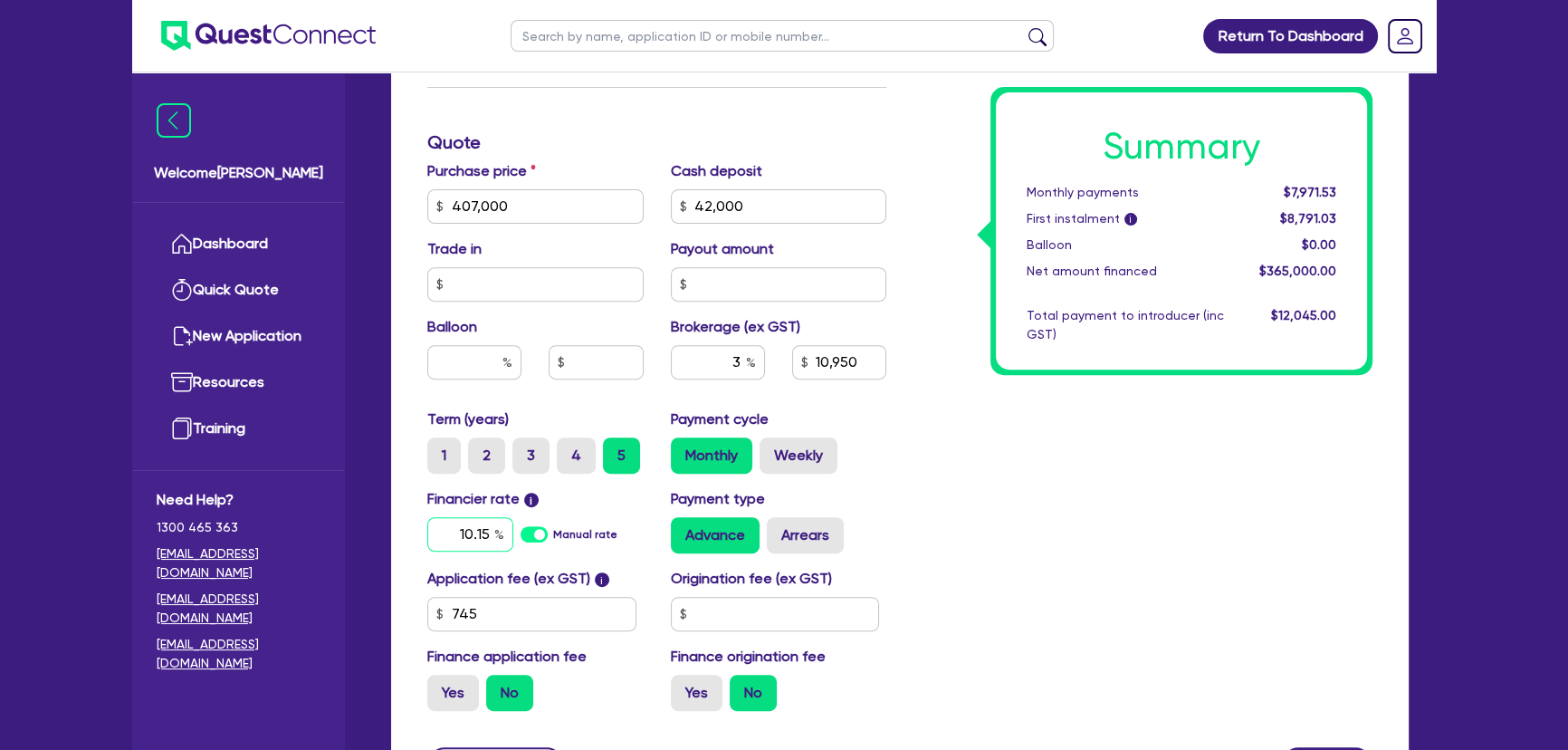
click at [452, 528] on input "10.15" at bounding box center [469, 534] width 86 height 34
type input "10,950"
type input "1"
type input "10,950"
type input "11."
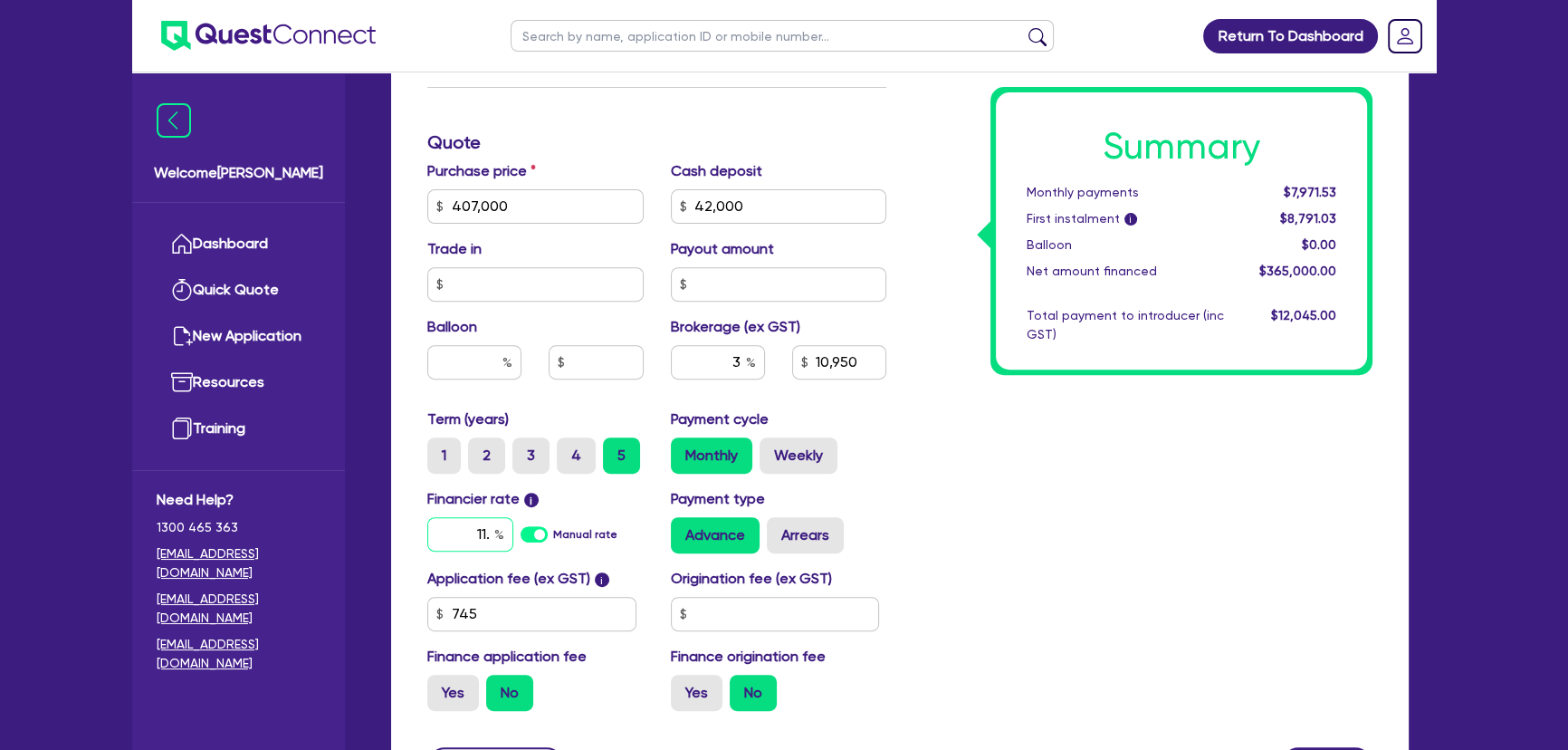
type input "10,950"
type input "11.1"
type input "10,950"
type input "11.15"
click at [1078, 653] on div "Summary Monthly payments $7,971.53 First instalment i $8,791.03 Balloon $0.00 N…" at bounding box center [1143, 143] width 486 height 1165
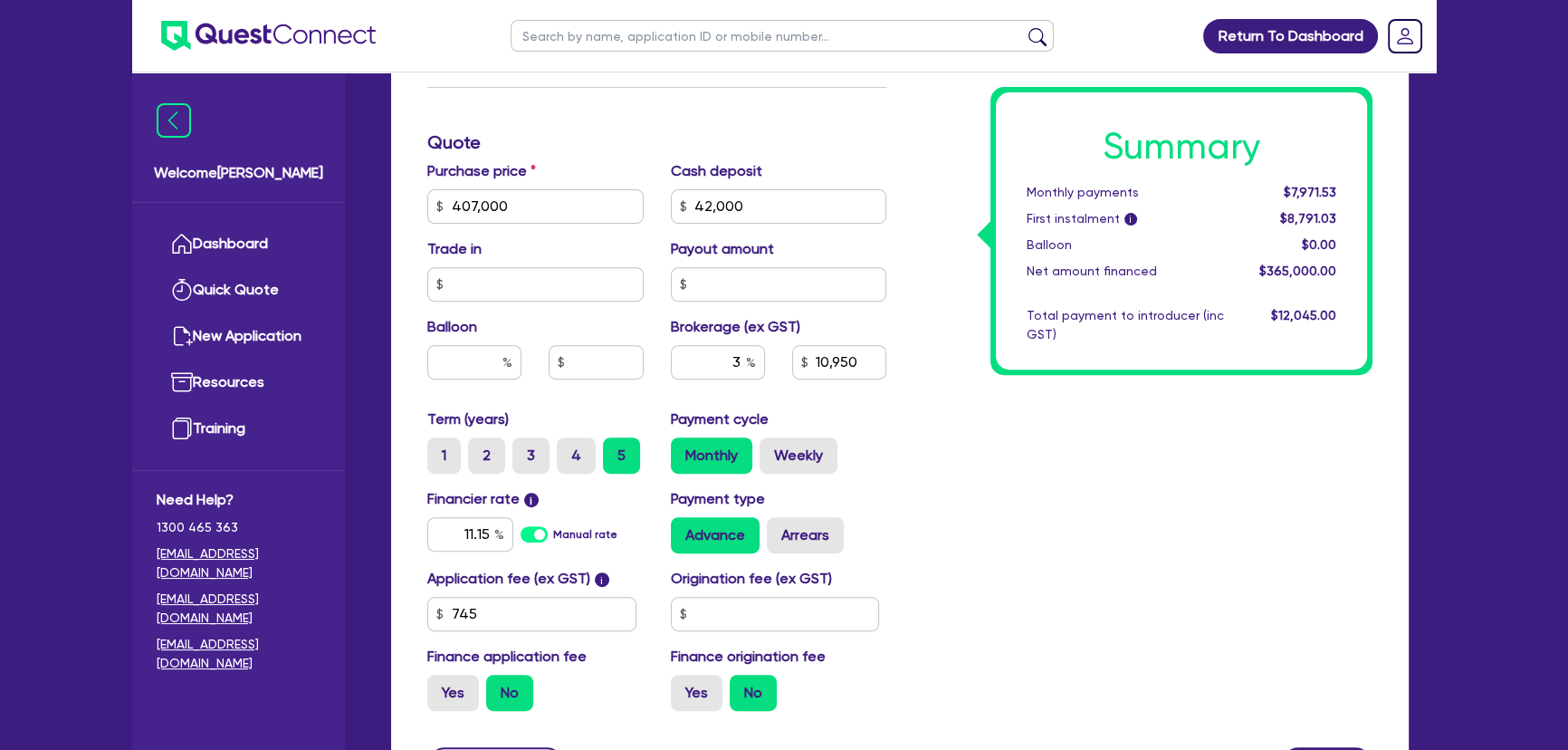
type input "10,950"
click at [688, 352] on input "3" at bounding box center [718, 362] width 94 height 34
drag, startPoint x: 688, startPoint y: 352, endPoint x: 747, endPoint y: 366, distance: 60.6
click at [747, 366] on div "3" at bounding box center [718, 362] width 94 height 34
type input "4"
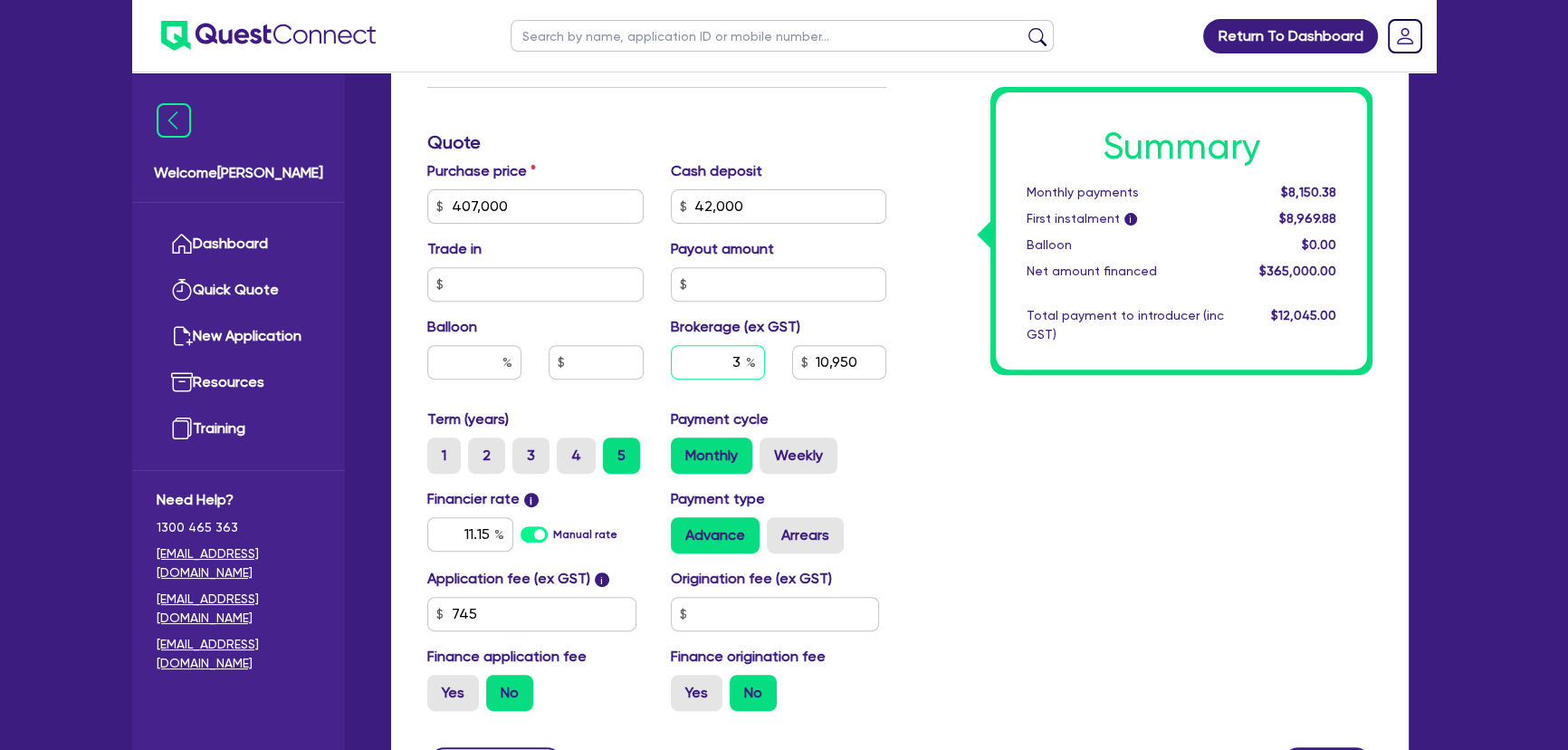
type input "10,950"
type input "4"
click at [934, 424] on div "Summary Monthly payments $8,150.38 First instalment i $8,969.88 Balloon $0.00 N…" at bounding box center [1143, 143] width 486 height 1165
type input "14,600"
drag, startPoint x: 708, startPoint y: 363, endPoint x: 767, endPoint y: 364, distance: 59.0
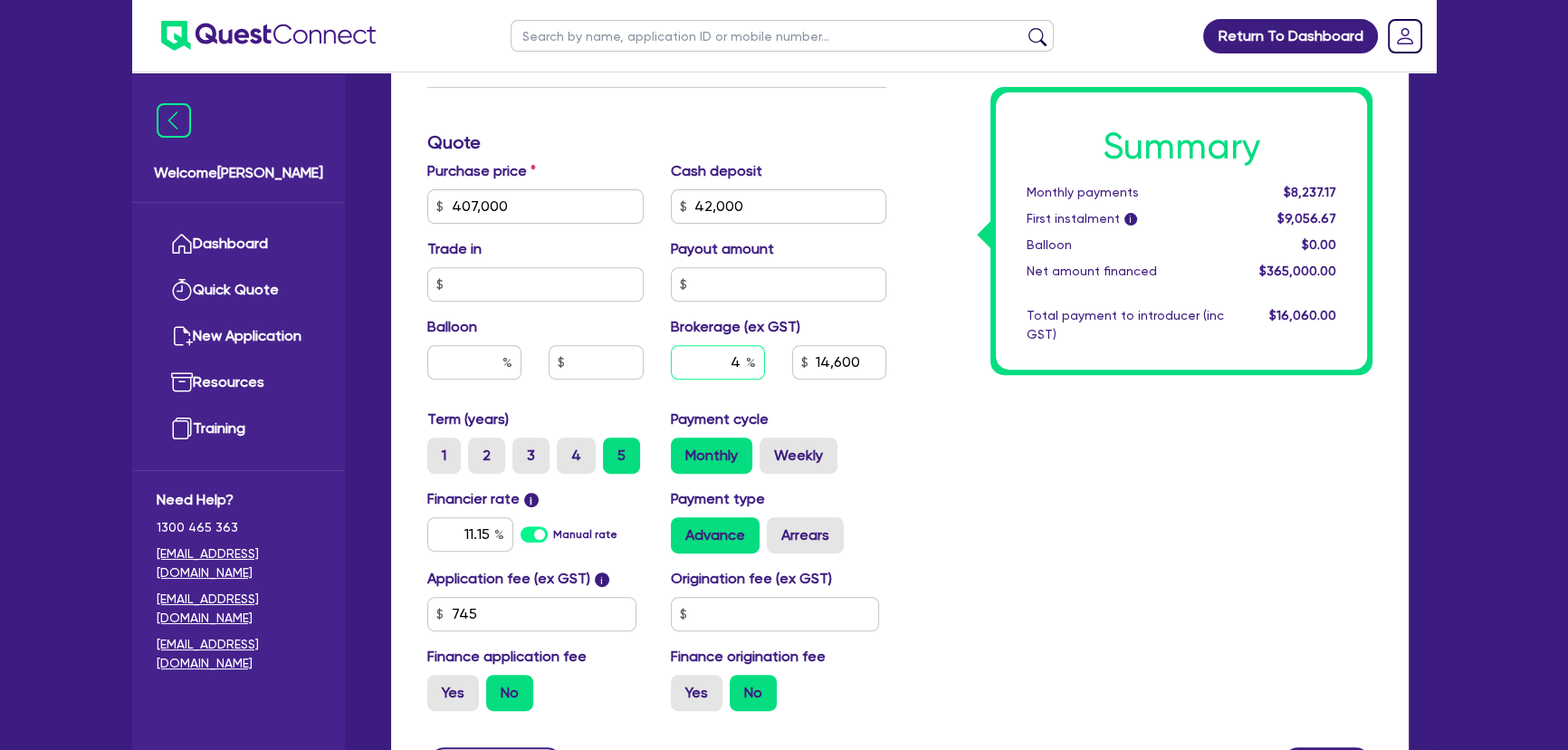
click at [767, 364] on div "4" at bounding box center [718, 369] width 121 height 49
type input "3"
type input "14,600"
type input "3."
type input "14,600"
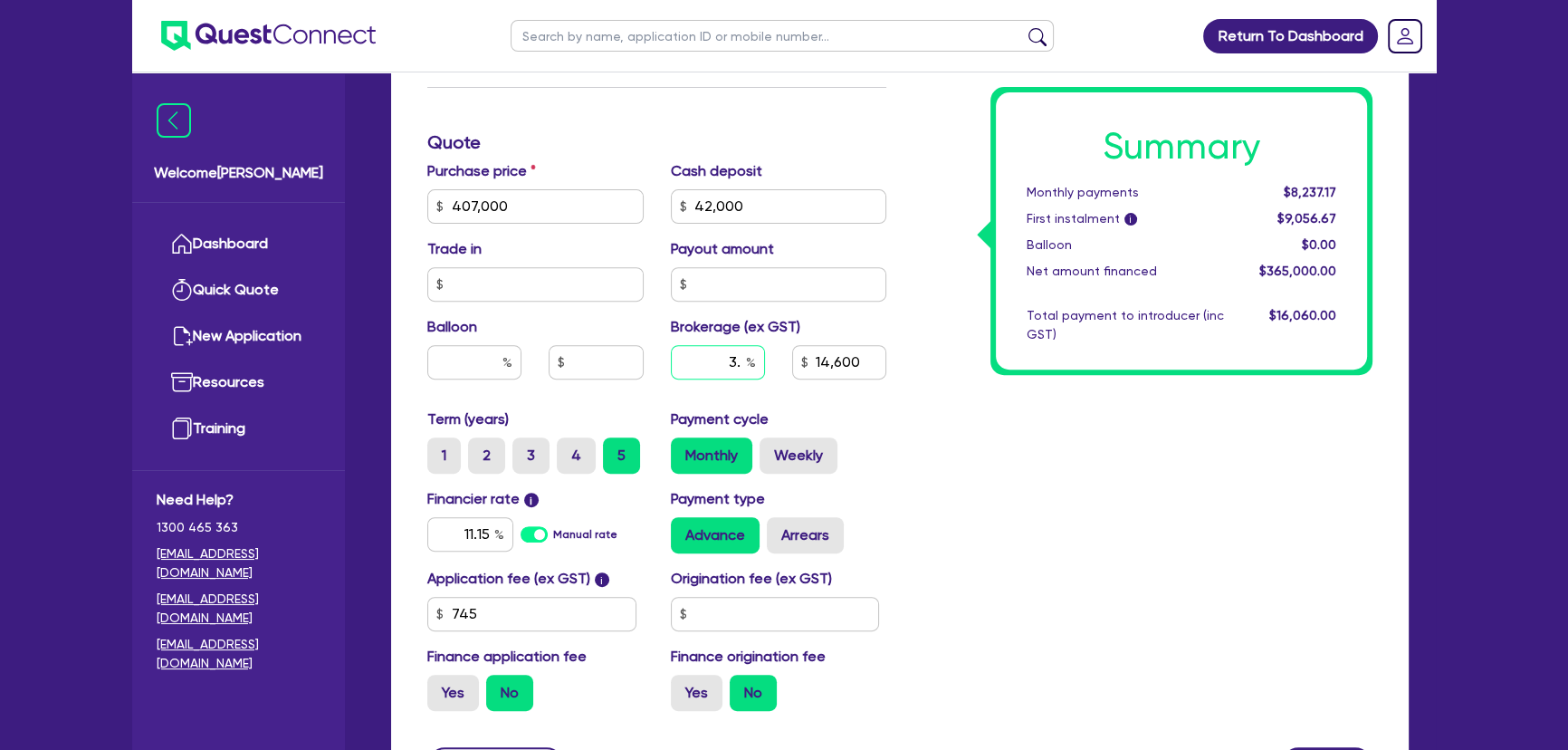
type input "3.5"
type input "14,600"
type input "3.5"
click at [921, 428] on div "Summary Monthly payments $8,237.17 First instalment i $9,056.67 Balloon $0.00 N…" at bounding box center [1143, 143] width 486 height 1165
drag, startPoint x: 710, startPoint y: 367, endPoint x: 796, endPoint y: 364, distance: 86.1
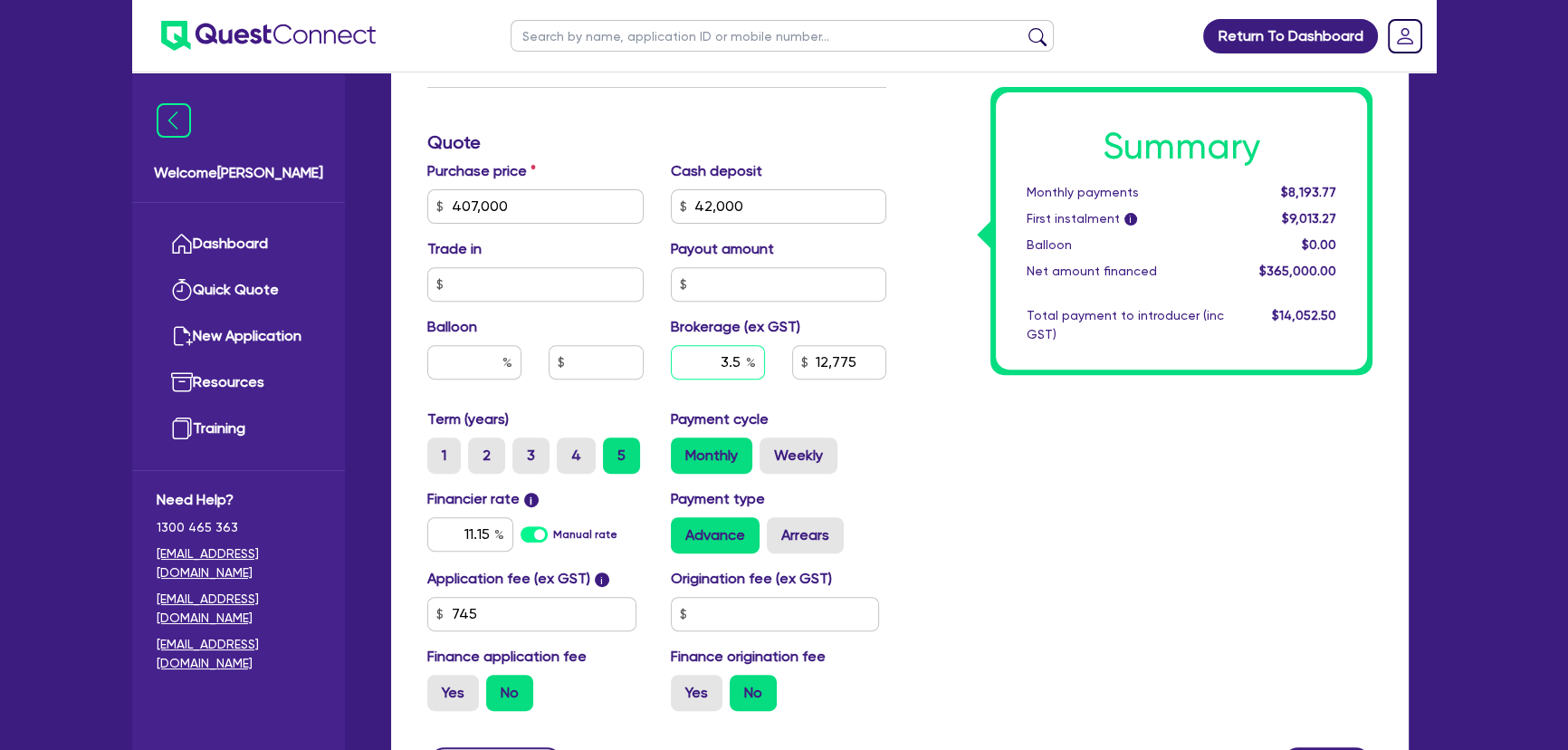
click at [796, 364] on div "3.5 12,775" at bounding box center [778, 369] width 244 height 49
click at [921, 417] on div "Summary Monthly payments $8,193.77 First instalment i $9,013.27 Balloon $0.00 N…" at bounding box center [1143, 143] width 486 height 1165
type input "12,775"
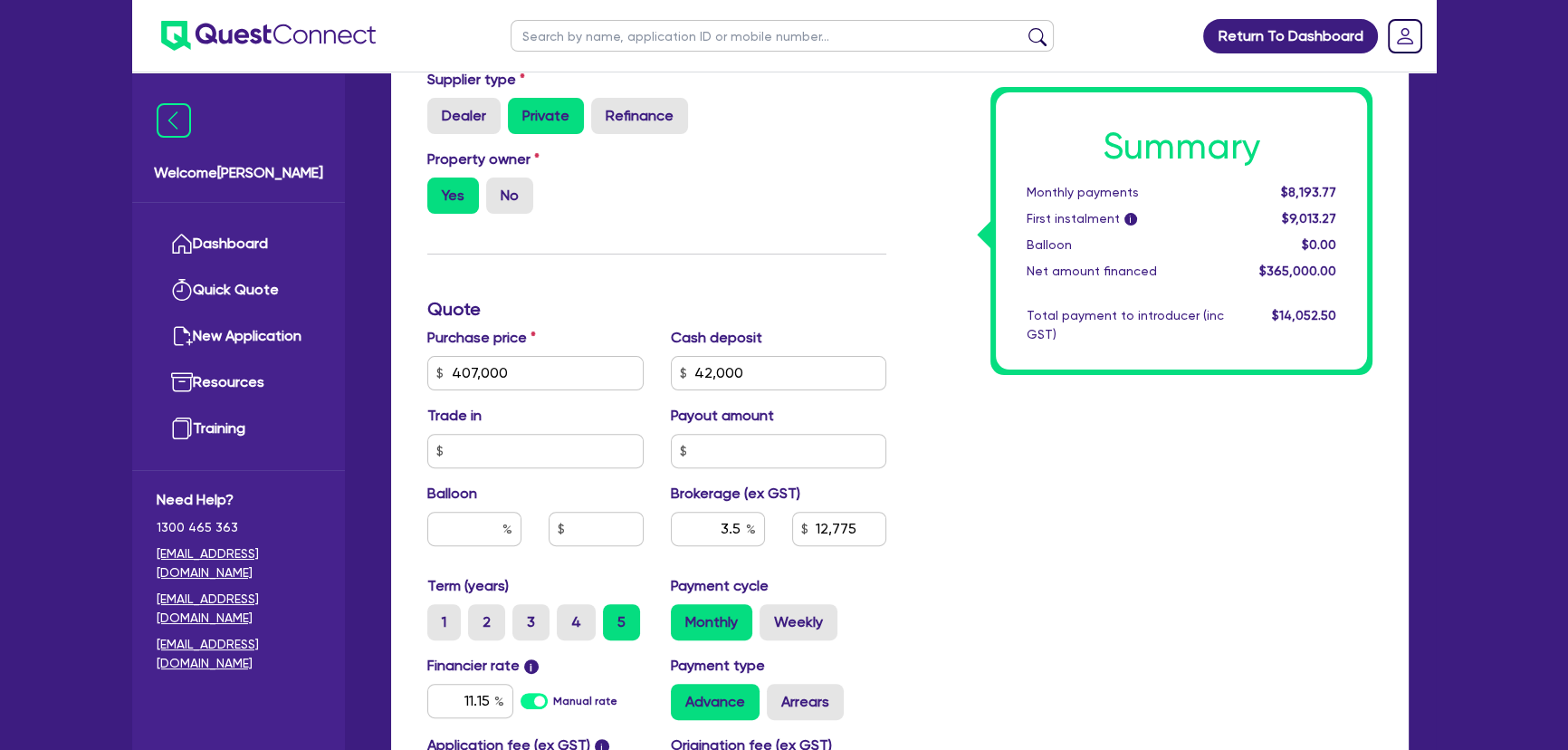
scroll to position [835, 0]
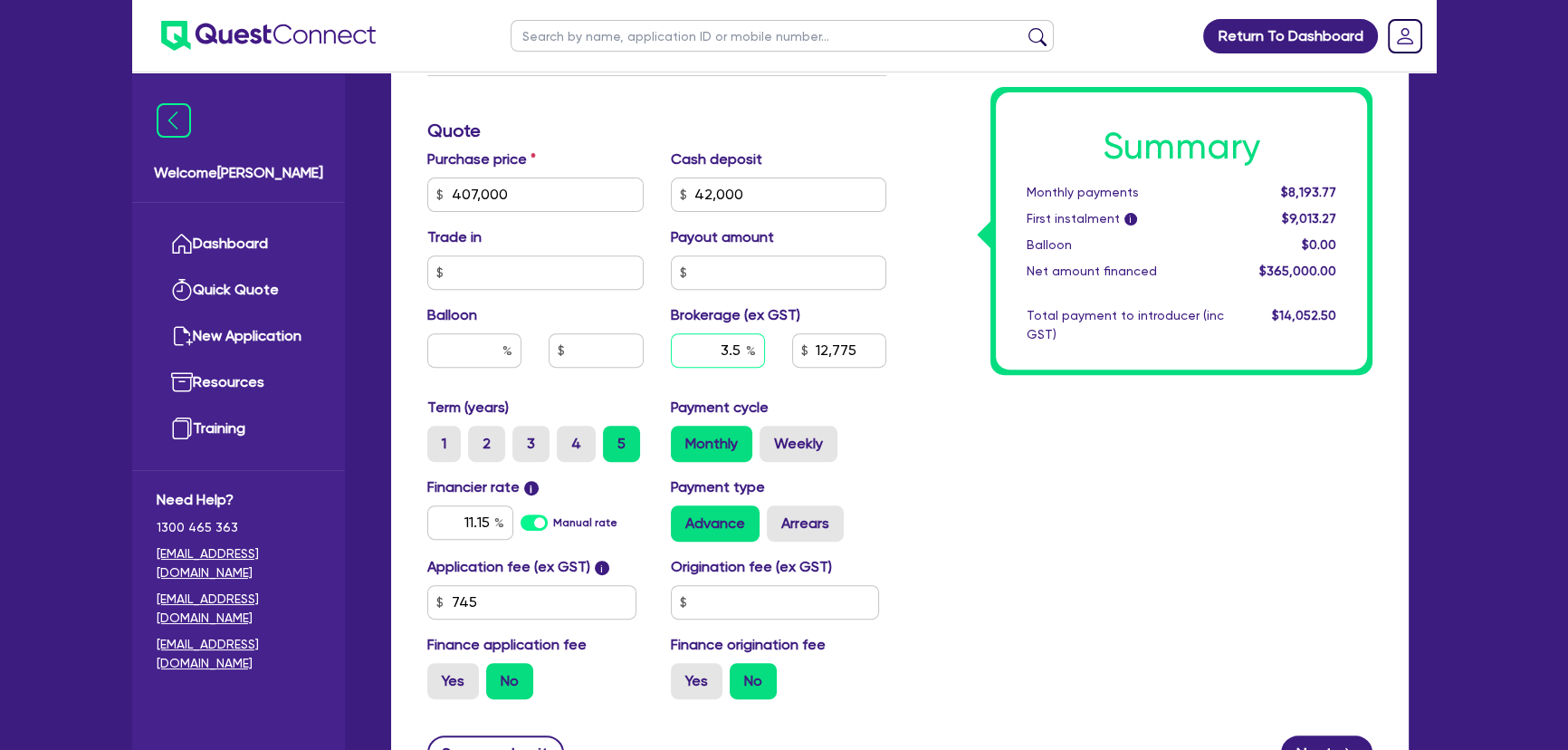
click at [702, 362] on input "3.5" at bounding box center [718, 350] width 94 height 34
type input "3"
type input "12,775"
type input "3"
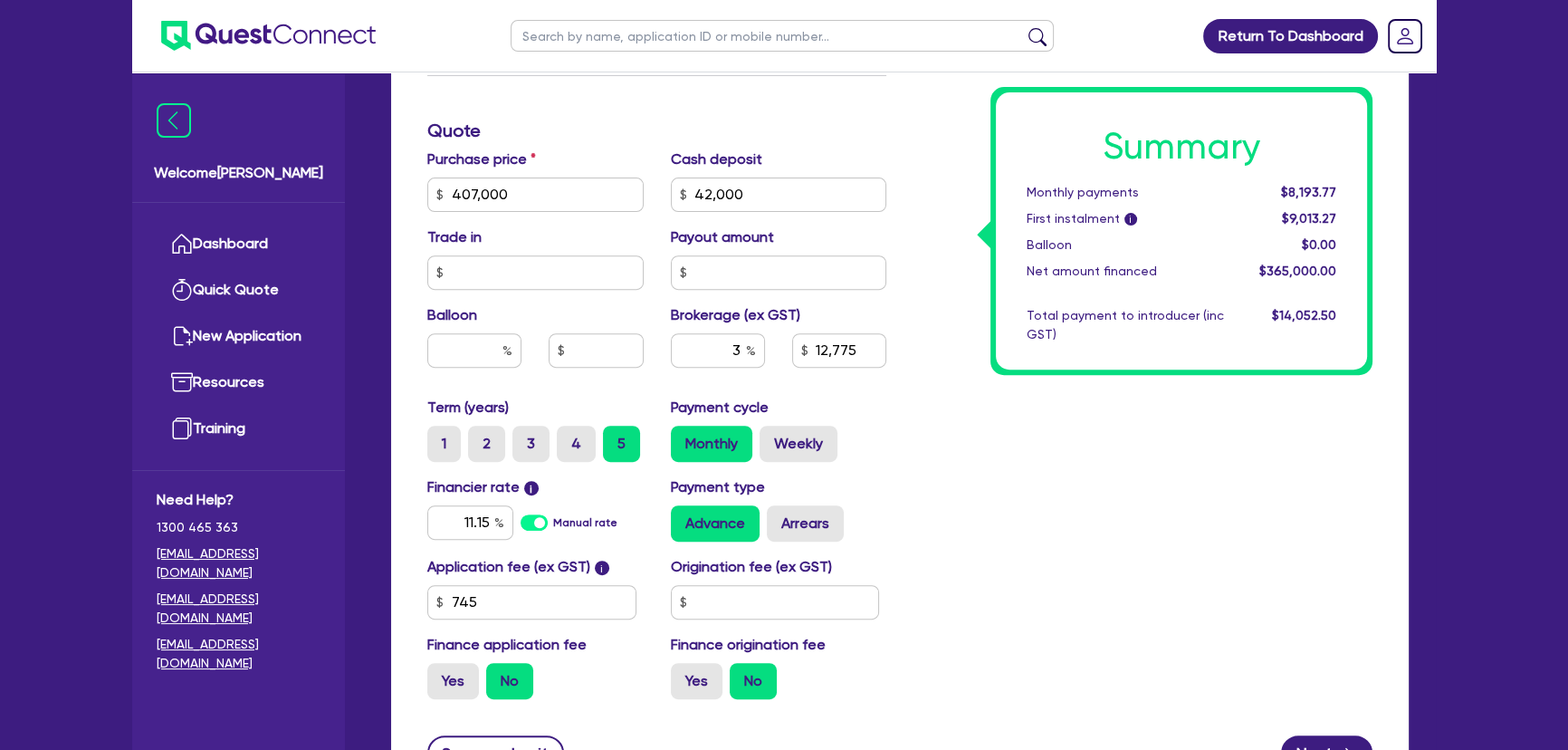
click at [859, 435] on div "Monthly Weekly" at bounding box center [778, 443] width 216 height 36
type input "10,950"
click at [721, 352] on input "3" at bounding box center [718, 350] width 94 height 34
type input "4"
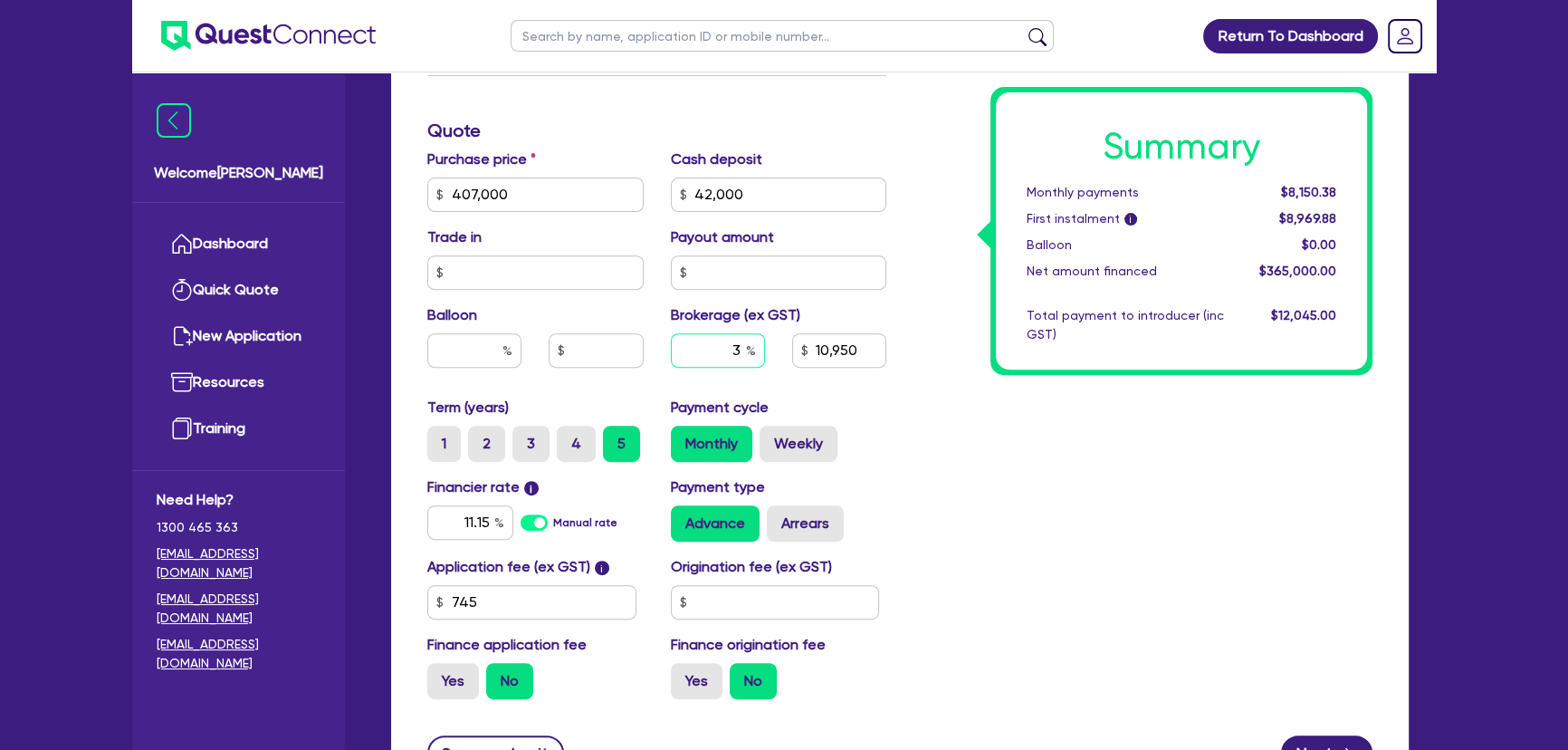
type input "10,950"
type input "4"
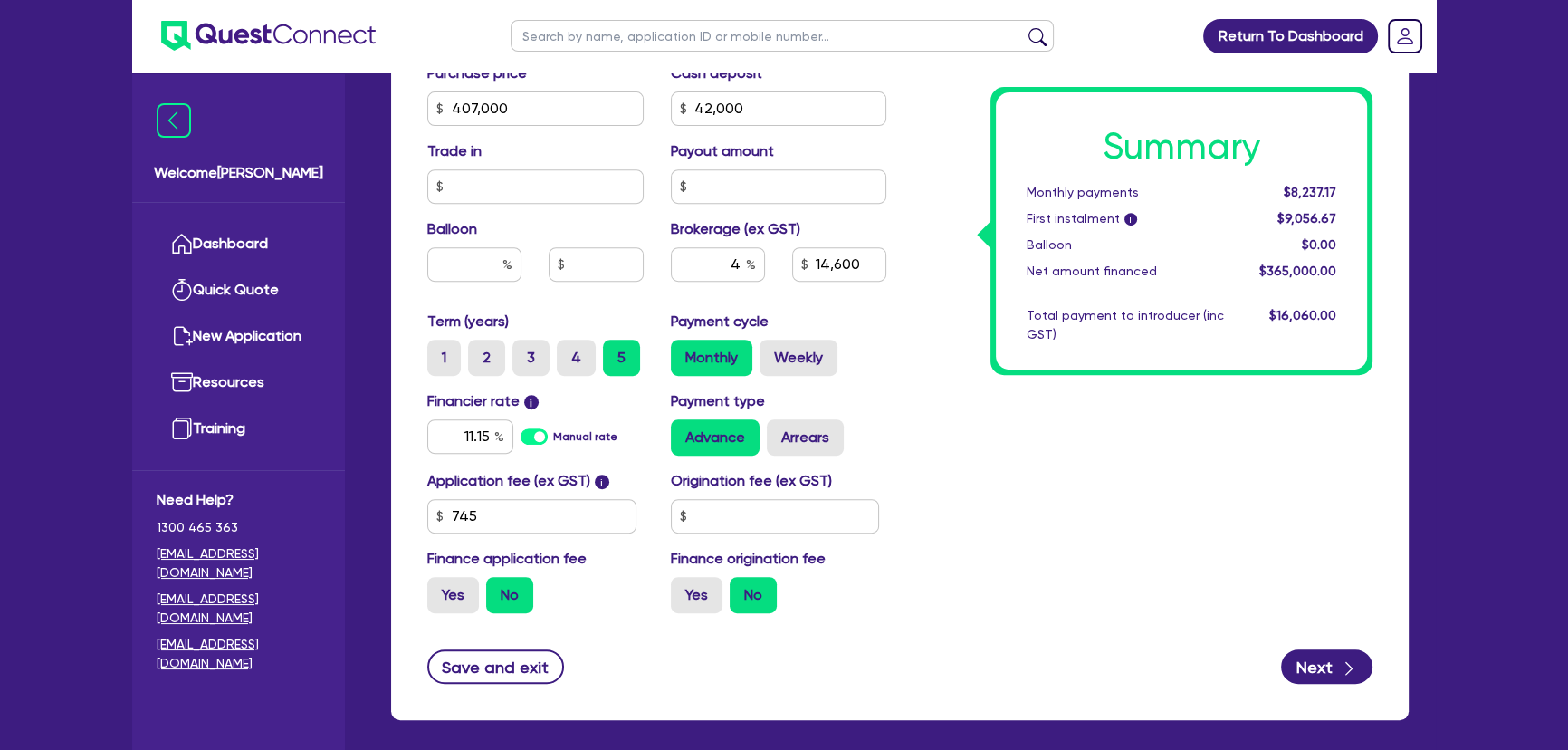
scroll to position [999, 0]
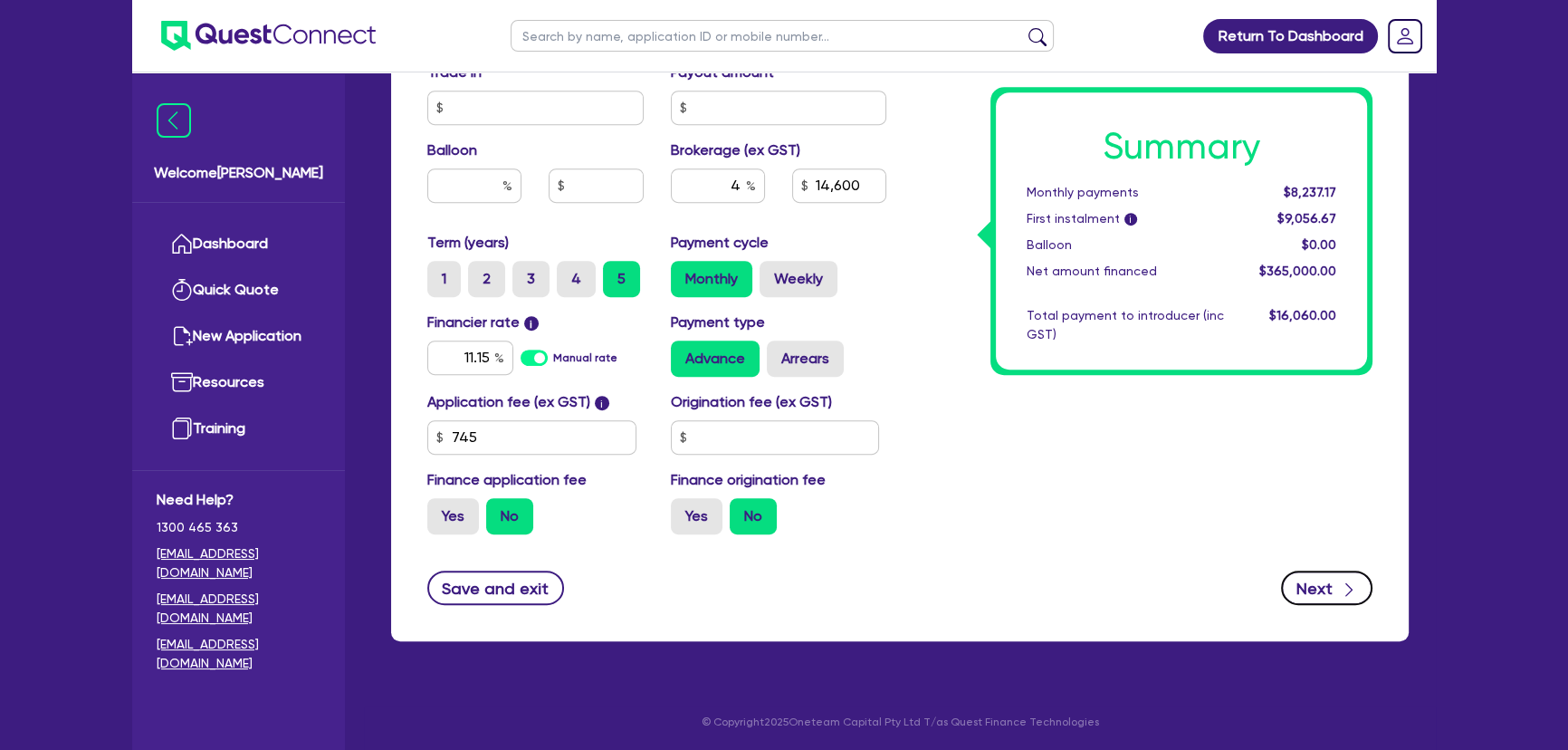
click at [1300, 586] on button "Next" at bounding box center [1326, 587] width 91 height 34
type input "14,600"
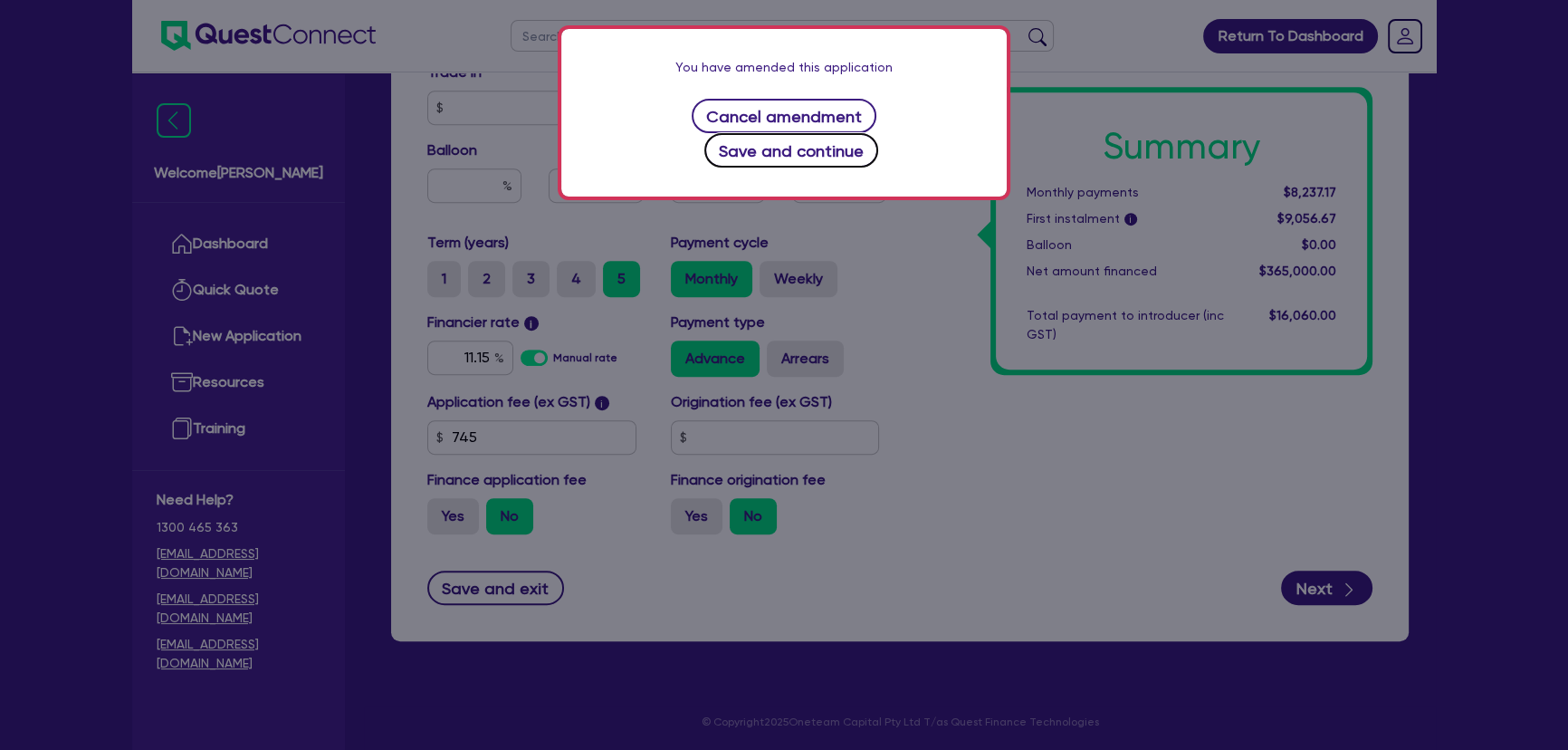
click at [839, 133] on button "Save and continue" at bounding box center [791, 150] width 175 height 34
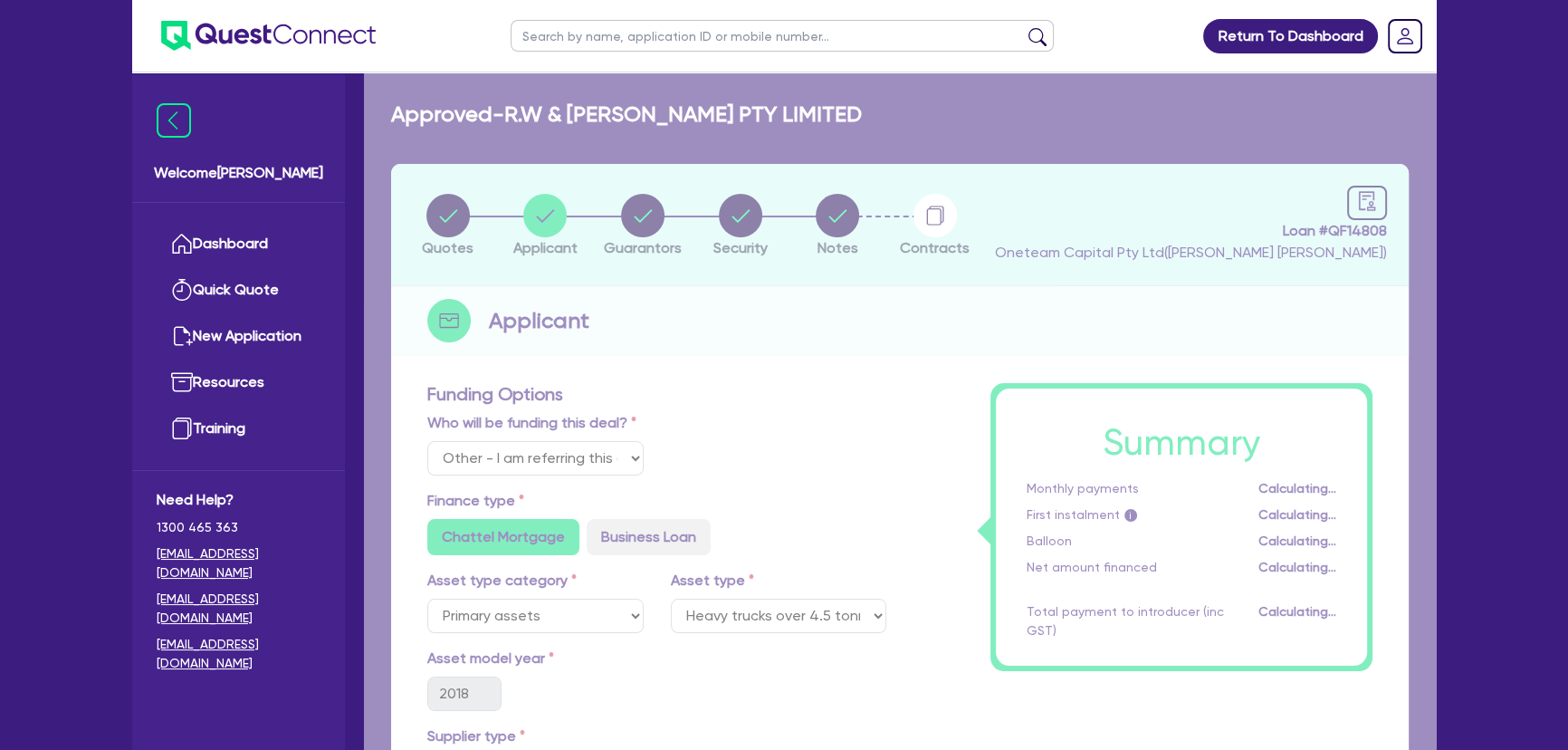
select select "COMPANY"
select select "TRANSPORT_WAREHOUSING"
select select "PASSENGERS_FREIGHT_TRANSPORT"
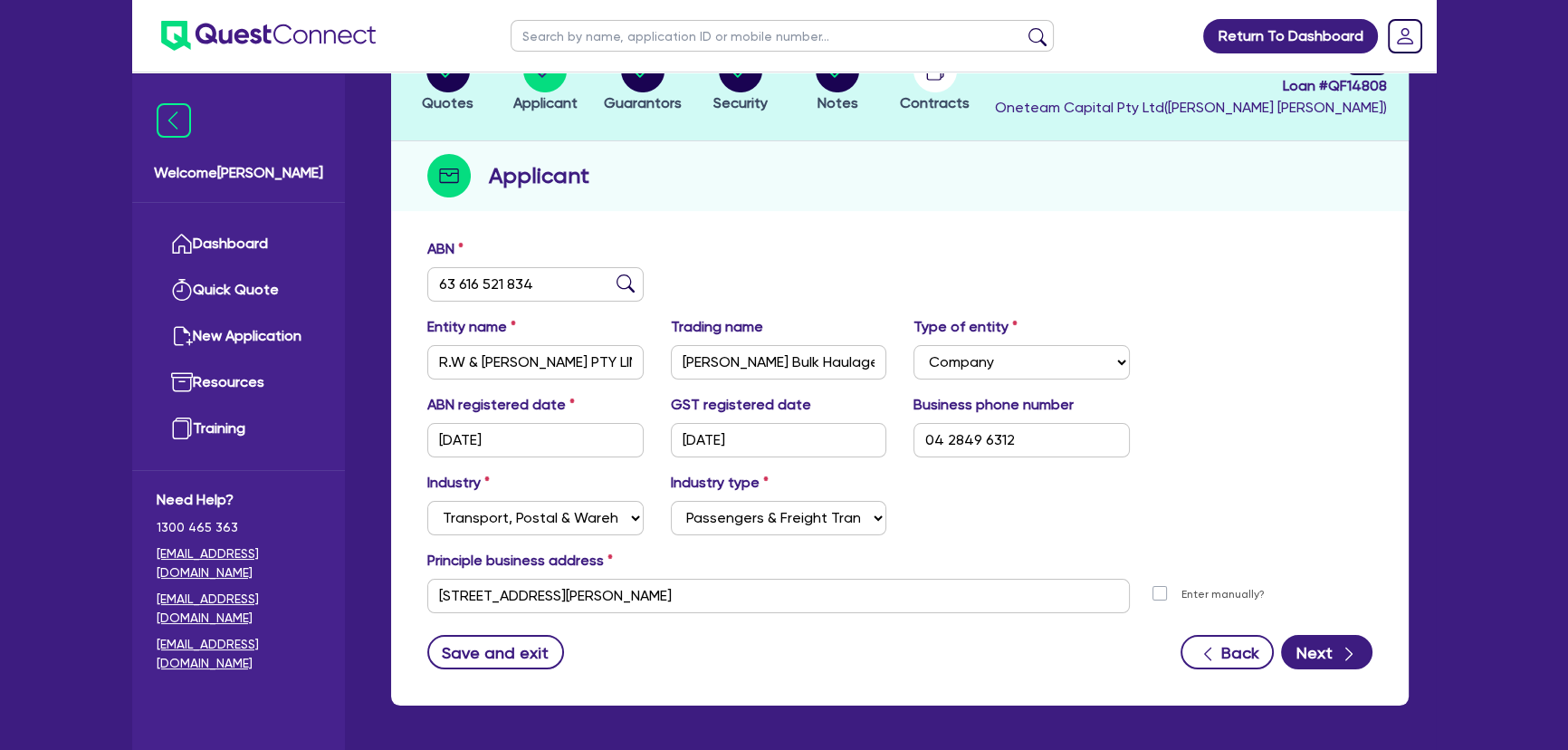
scroll to position [209, 0]
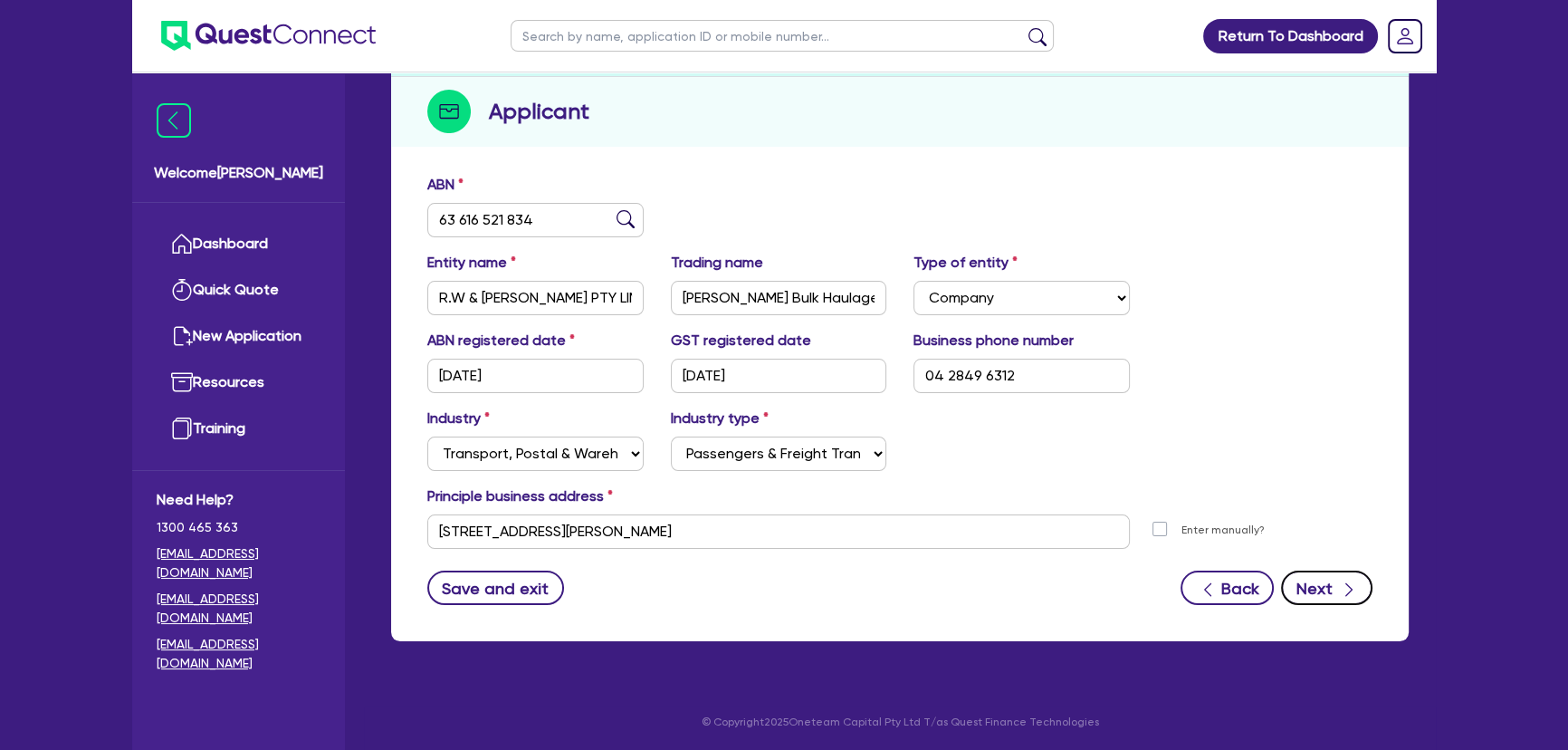
click at [1322, 585] on button "Next" at bounding box center [1326, 587] width 91 height 34
select select "MR"
select select "[GEOGRAPHIC_DATA]"
select select "MARRIED"
select select "PROPERTY"
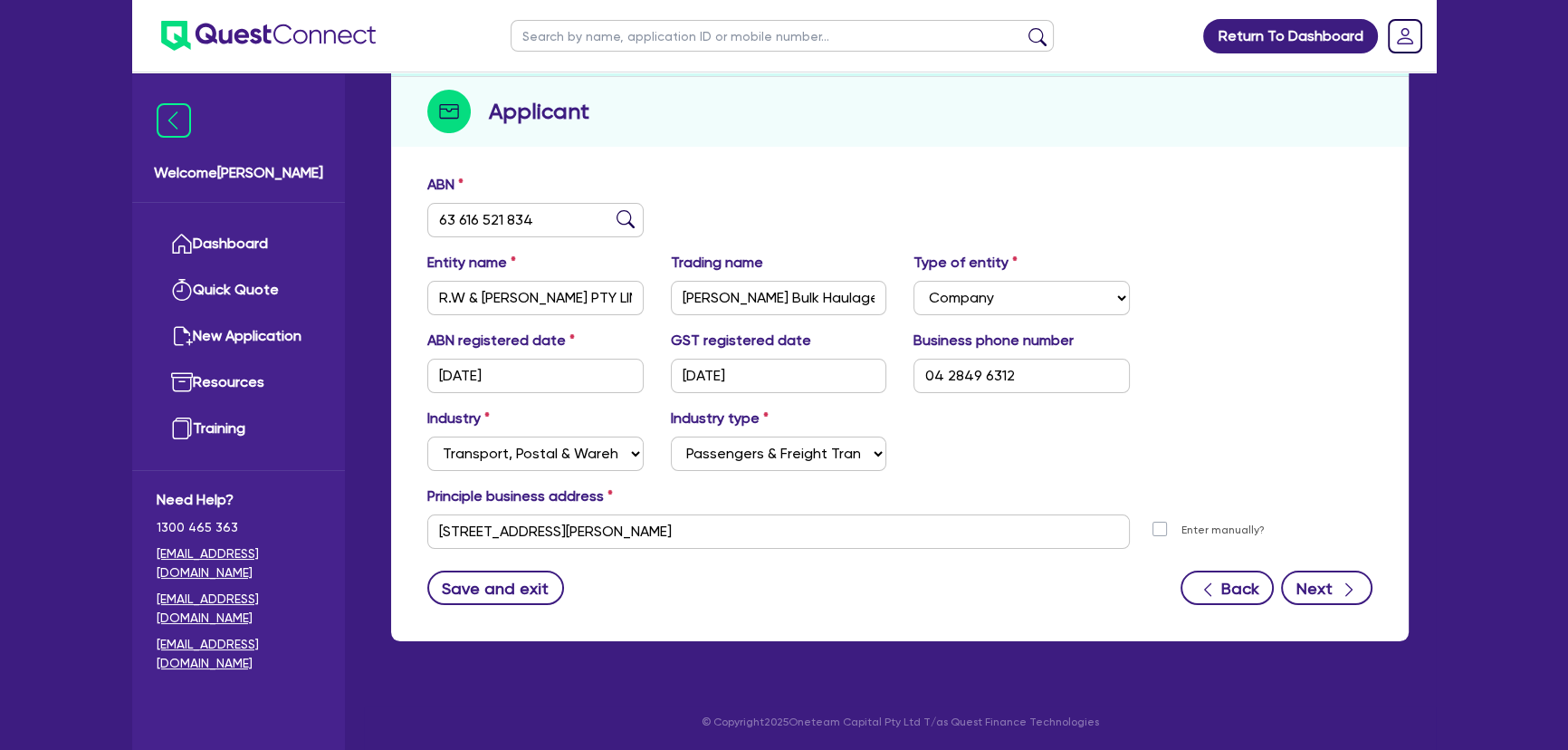
select select "CASH"
select select "TRUCK"
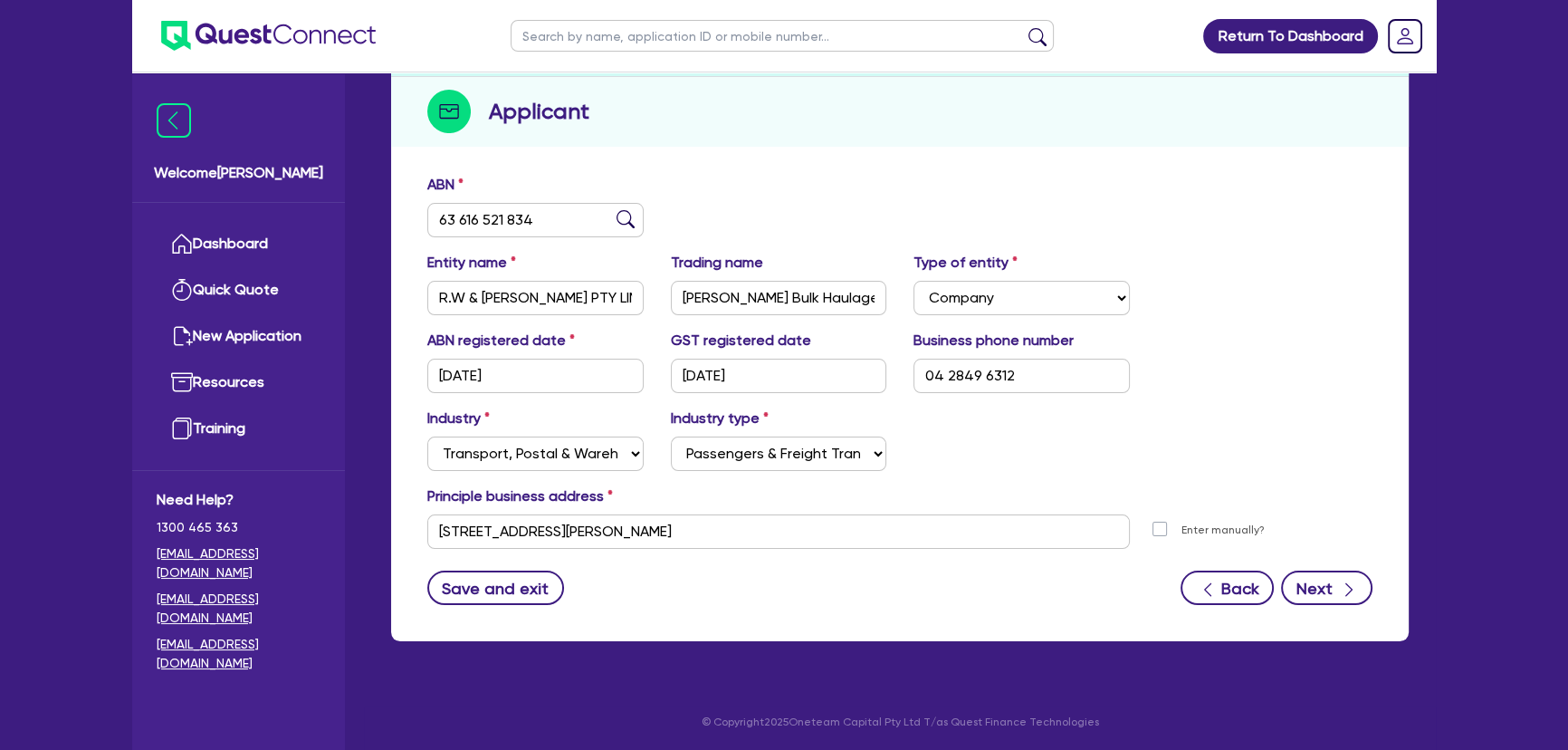
select select "TRAILER"
select select "MORTGAGE"
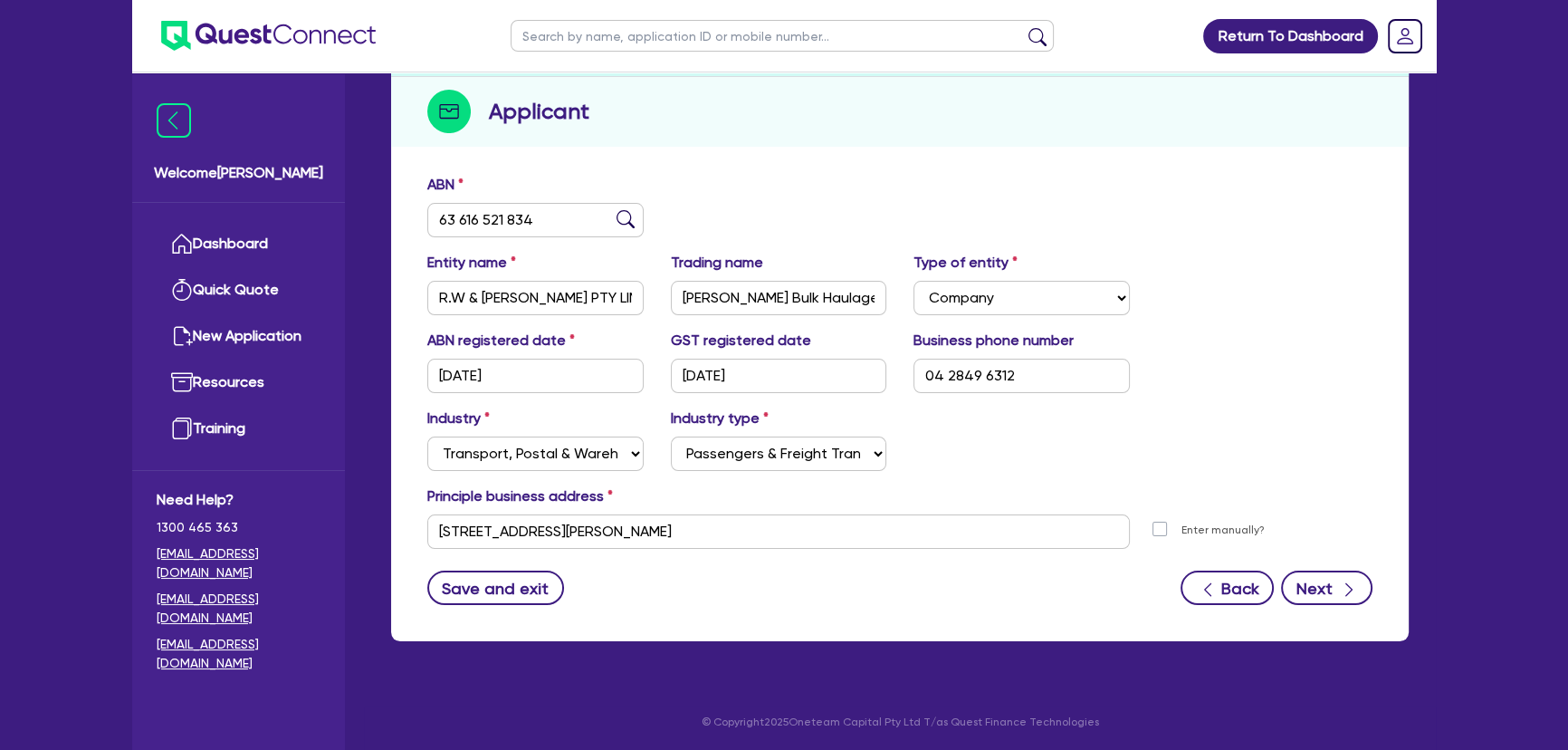
select select "MRS"
select select "[GEOGRAPHIC_DATA]"
select select "MARRIED"
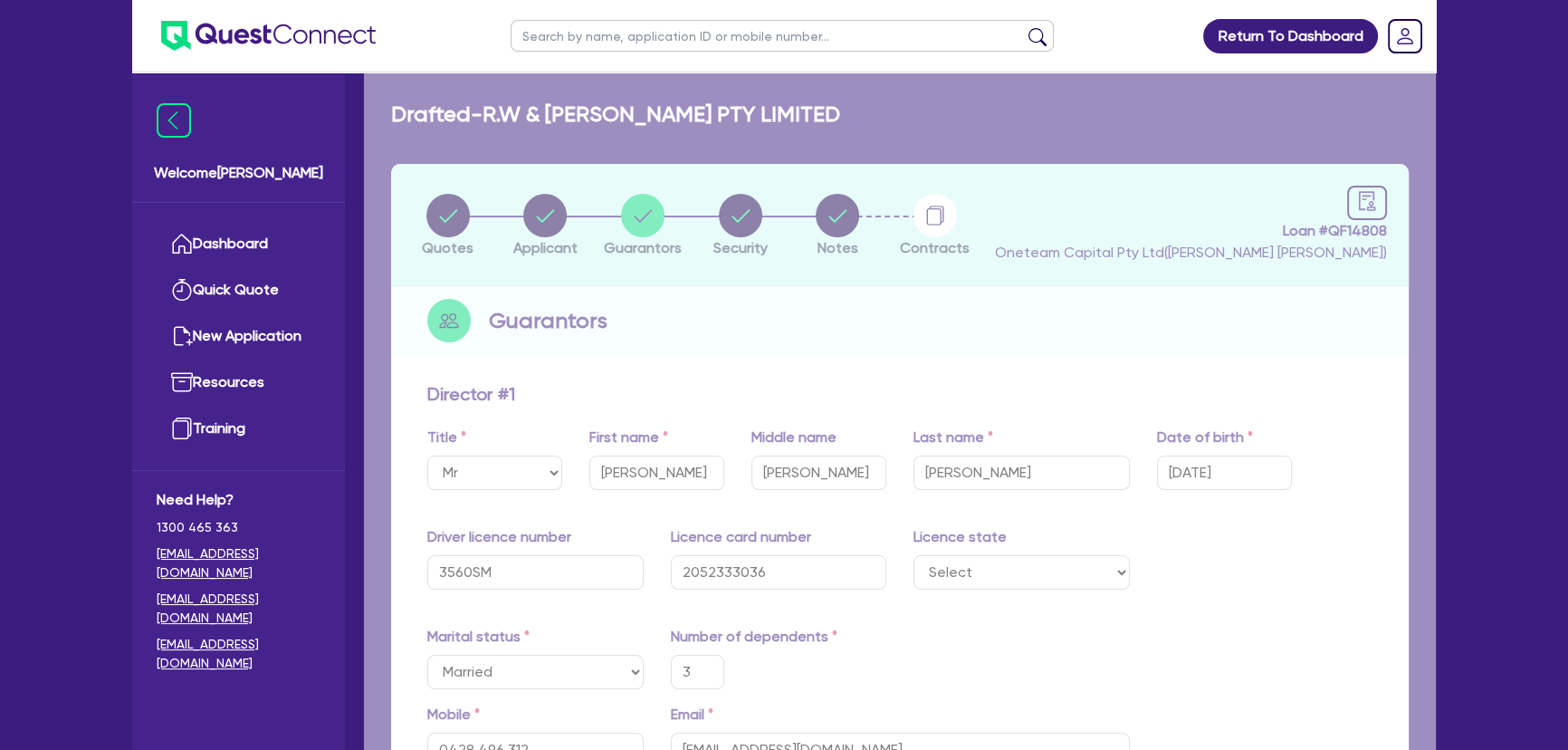
type input "3"
type input "0428 496 312"
type input "1,700,000"
type input "60,000"
type input "150,000"
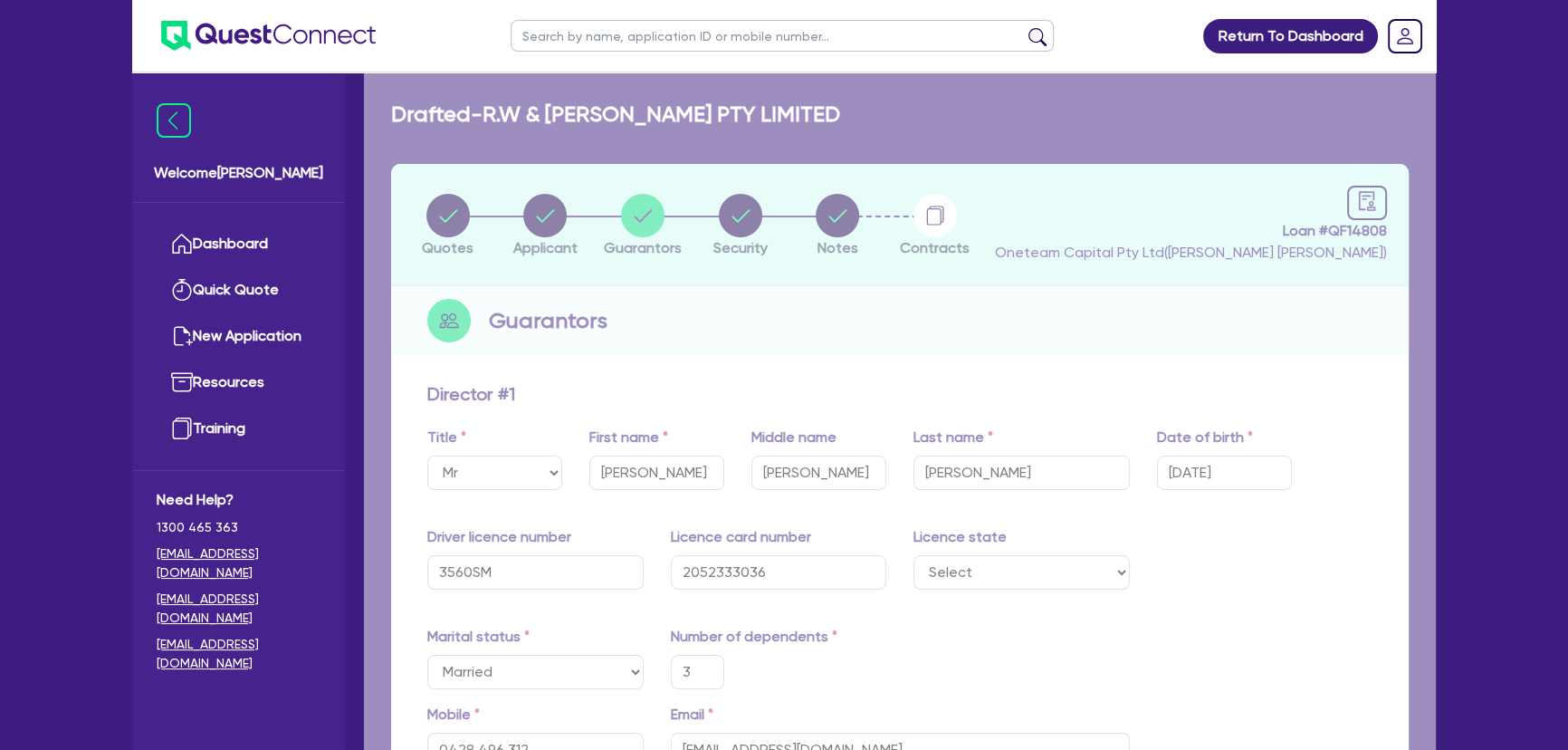
type input "200,000"
type input "250,000"
type input "125,000"
type input "85,000"
type input "120,000"
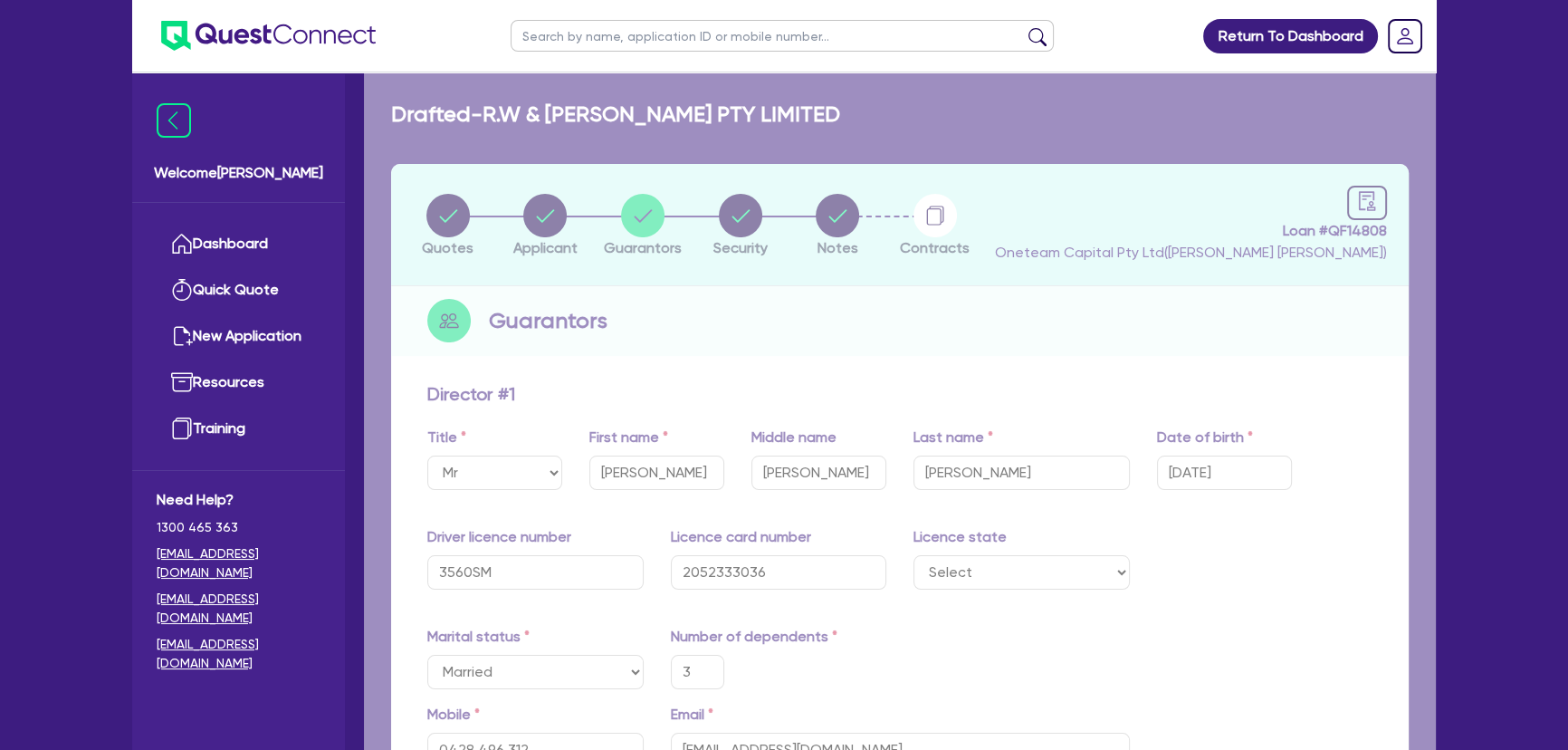
type input "65,000"
type input "90,000"
type input "120,000"
type input "2,500"
type input "3"
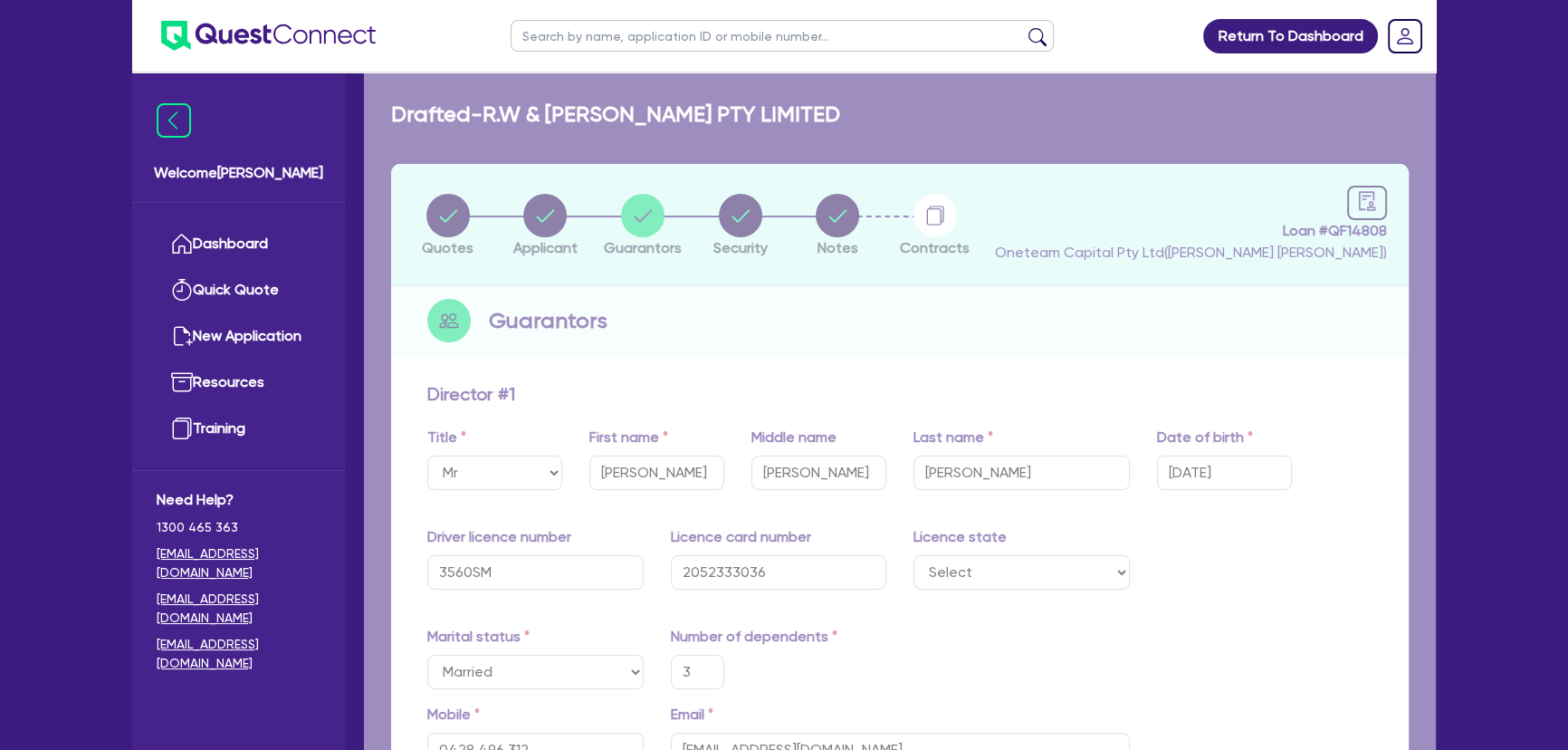
type input "0418 428 982"
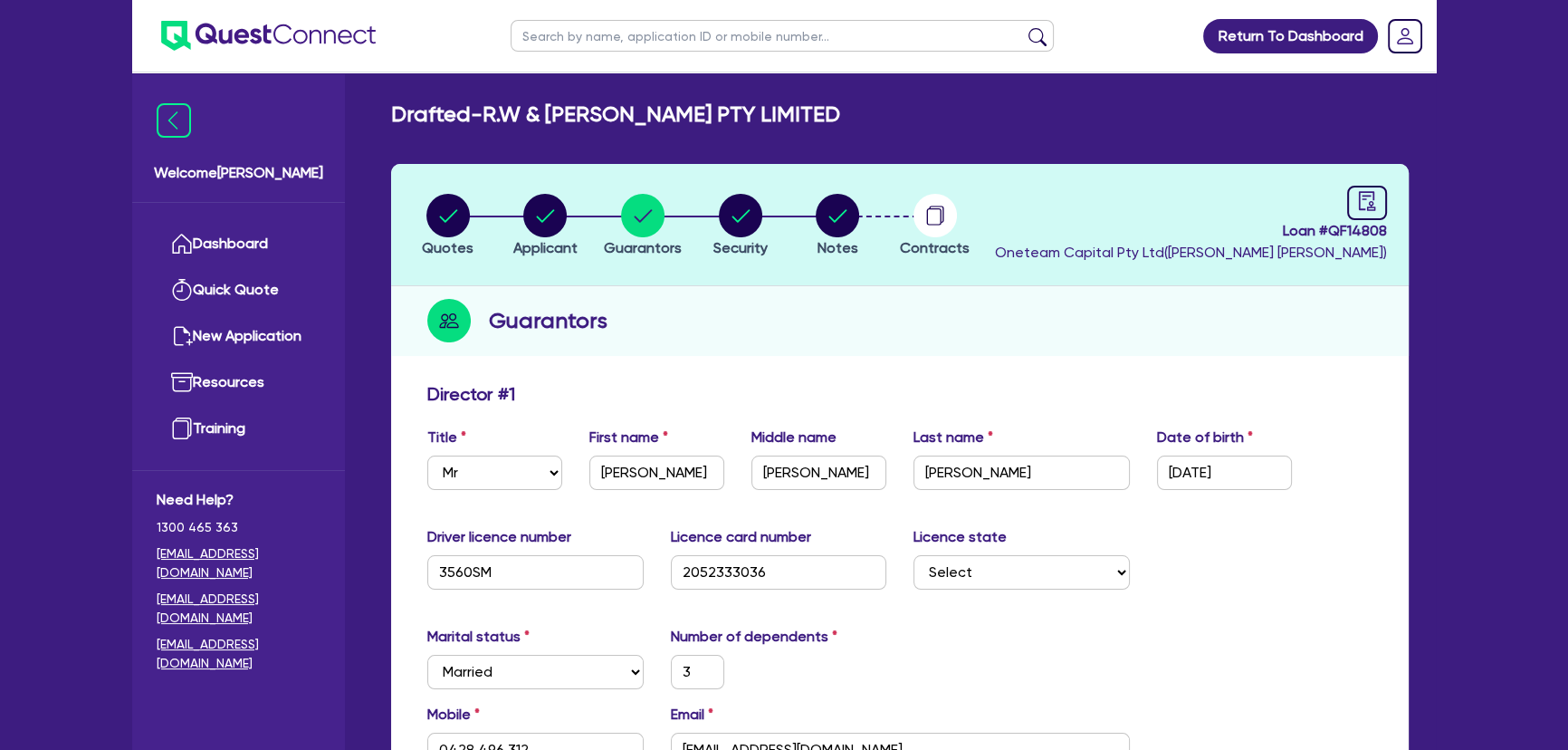
click at [705, 213] on li "Security" at bounding box center [741, 225] width 98 height 63
click at [727, 213] on circle "button" at bounding box center [740, 215] width 43 height 43
select select "PRIMARY_ASSETS"
select select "HEAVY_TRUCKS"
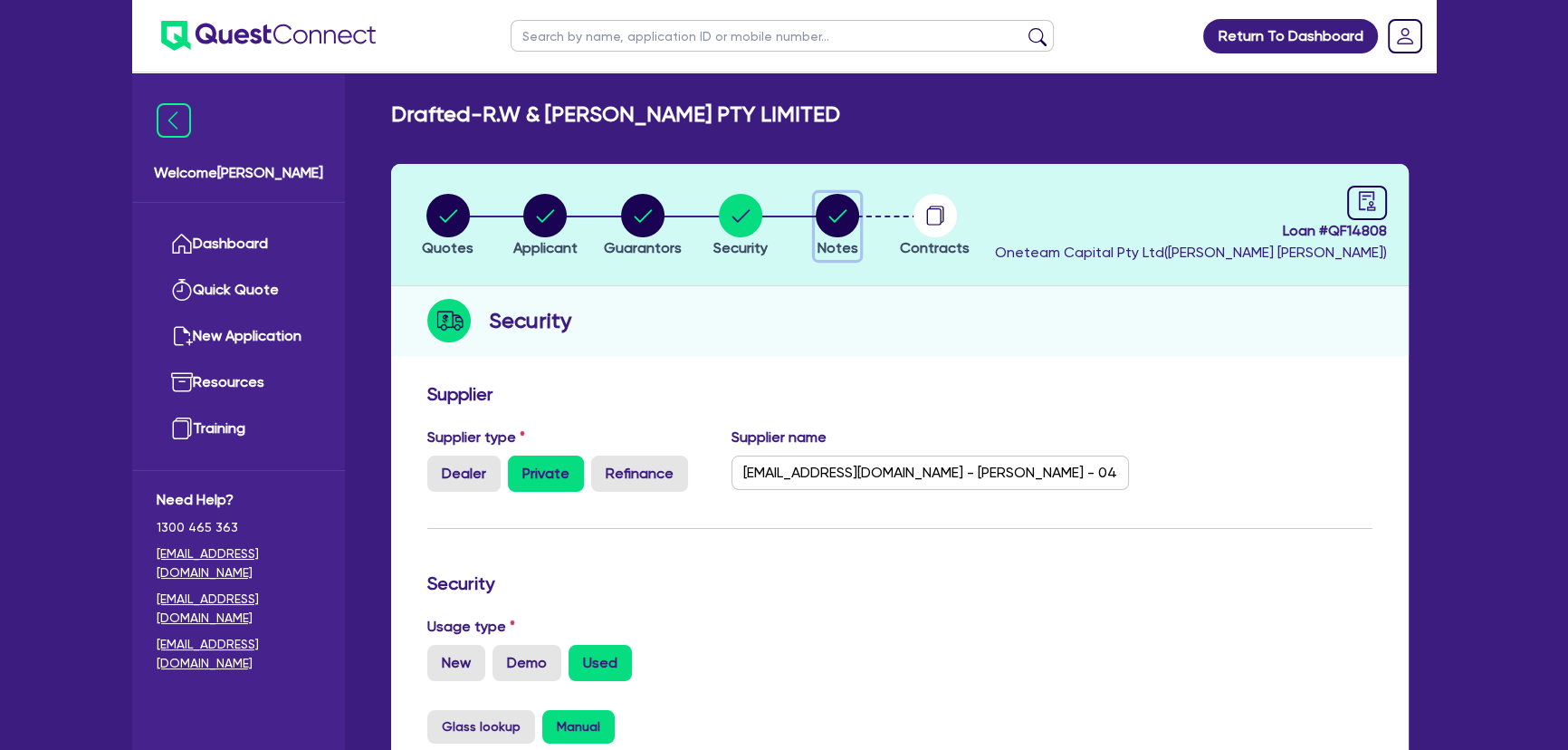
click at [849, 221] on circle "button" at bounding box center [836, 215] width 43 height 43
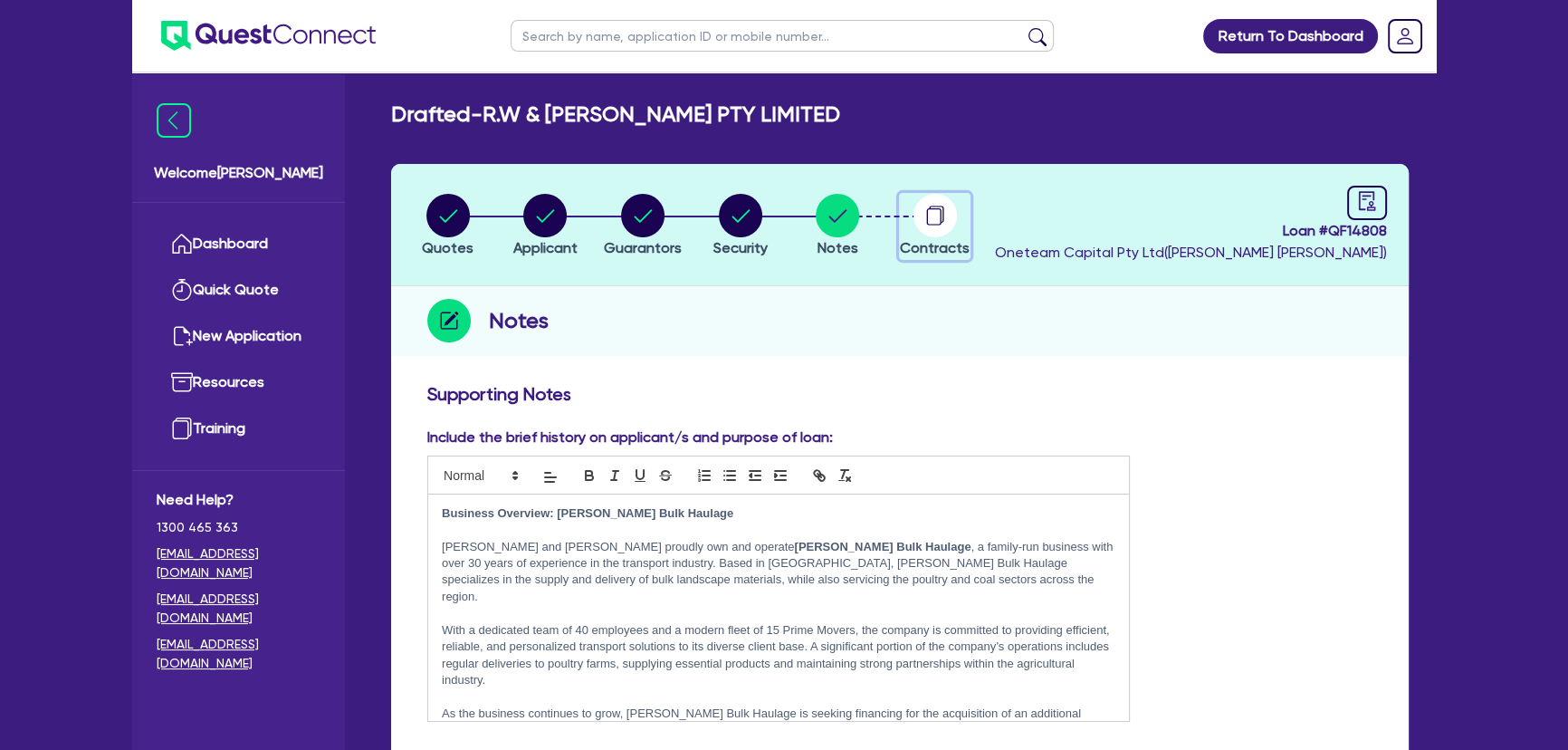
click at [914, 211] on circle "button" at bounding box center [935, 215] width 43 height 43
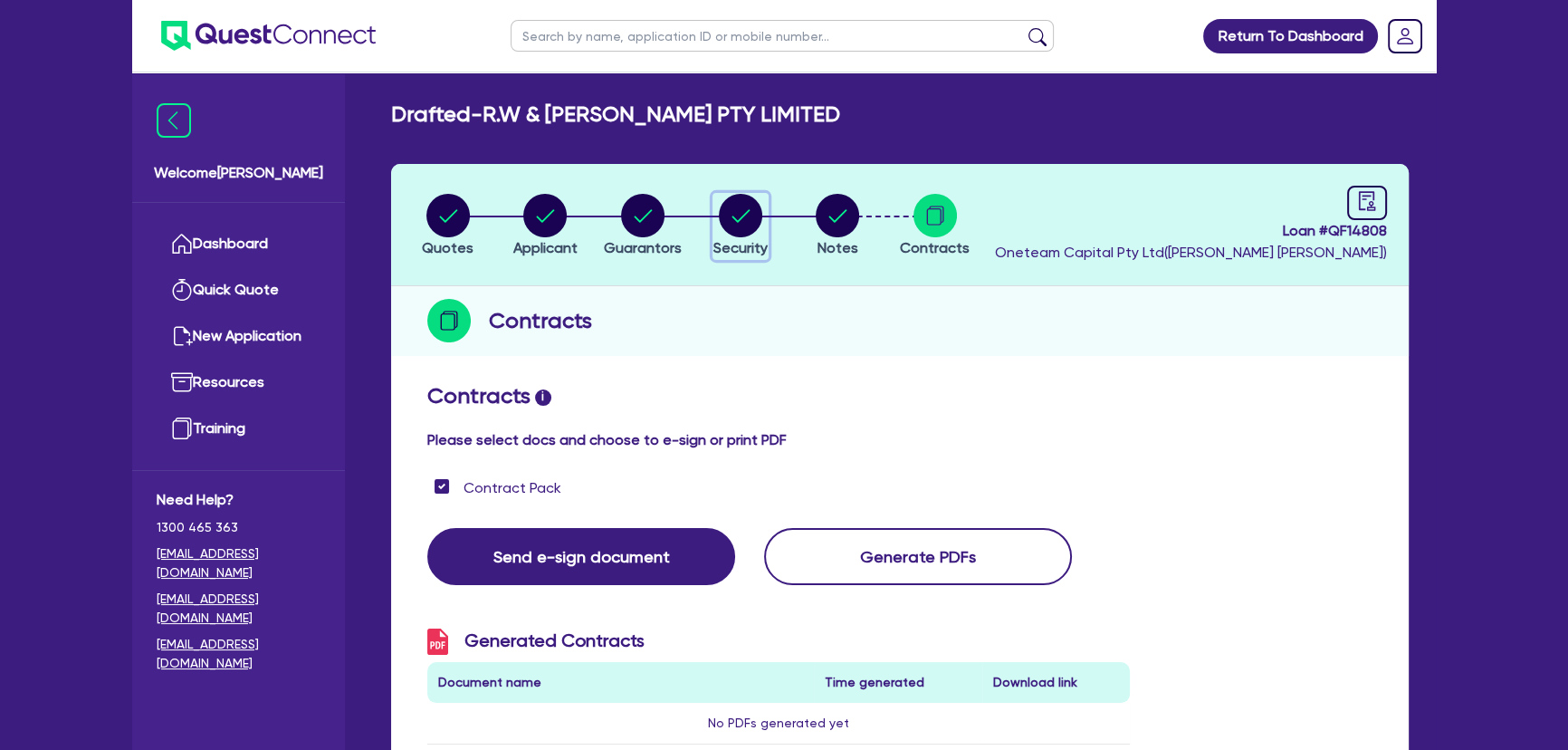
click at [728, 194] on icon "button" at bounding box center [740, 215] width 43 height 43
select select "PRIMARY_ASSETS"
select select "HEAVY_TRUCKS"
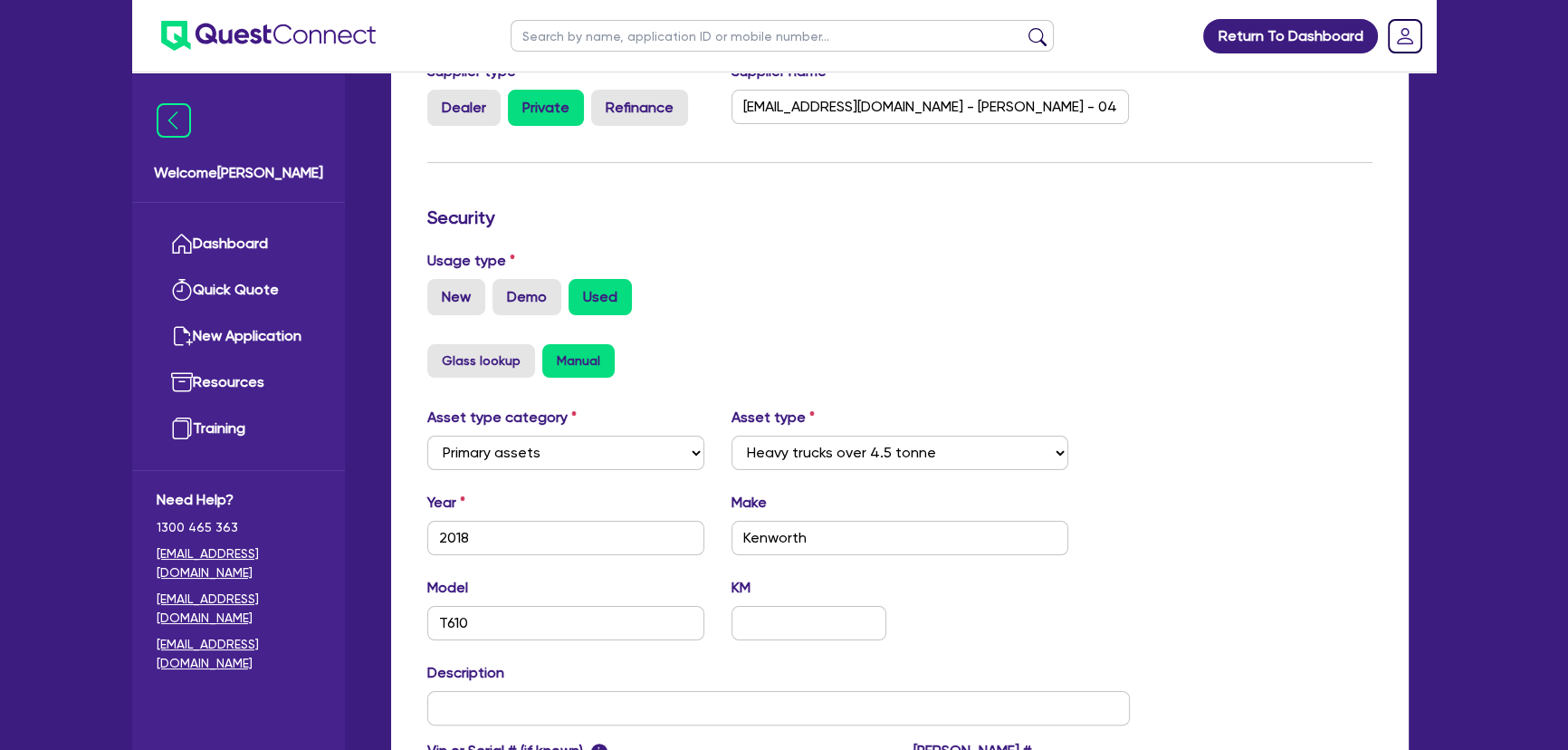
scroll to position [576, 0]
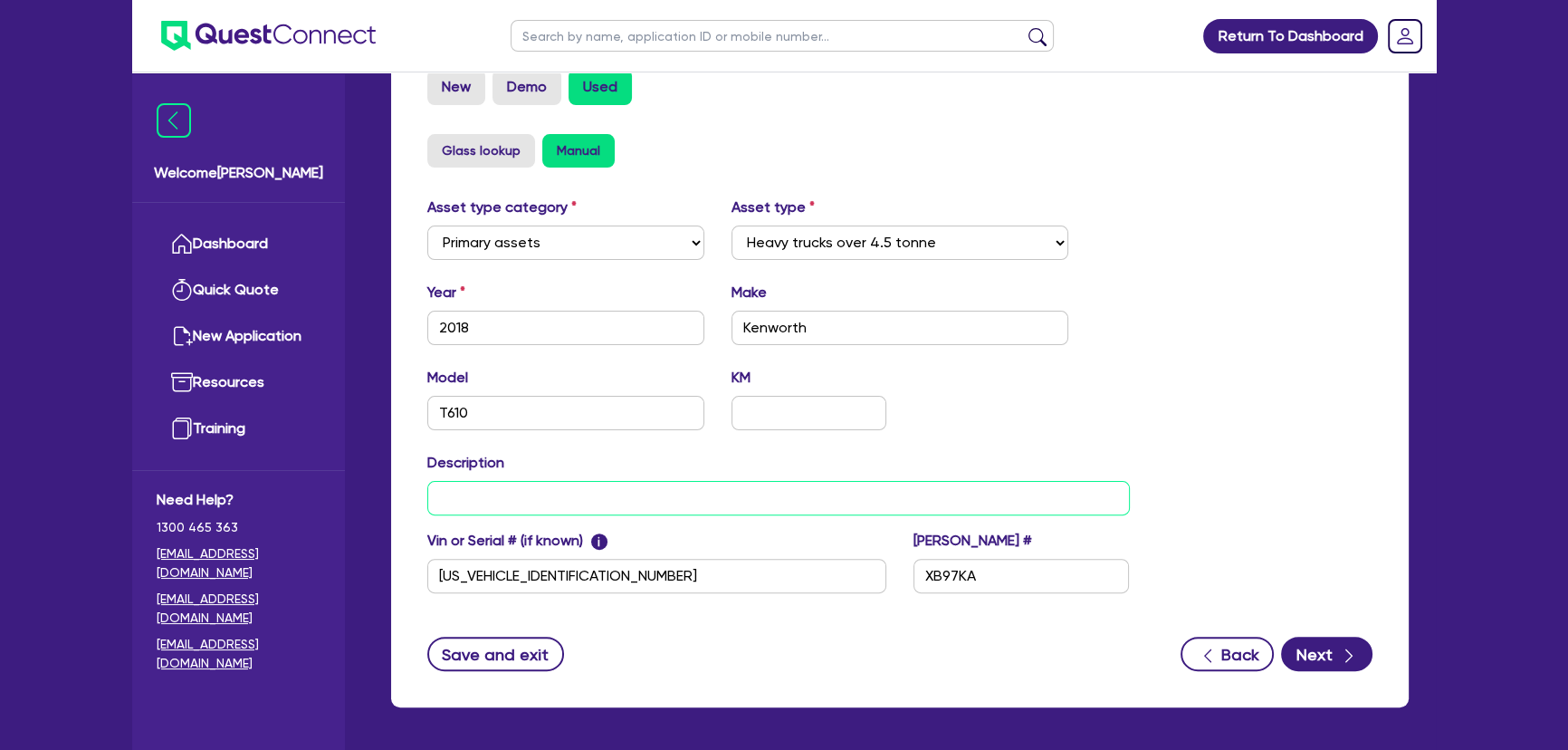
click at [628, 506] on input "text" at bounding box center [778, 497] width 702 height 34
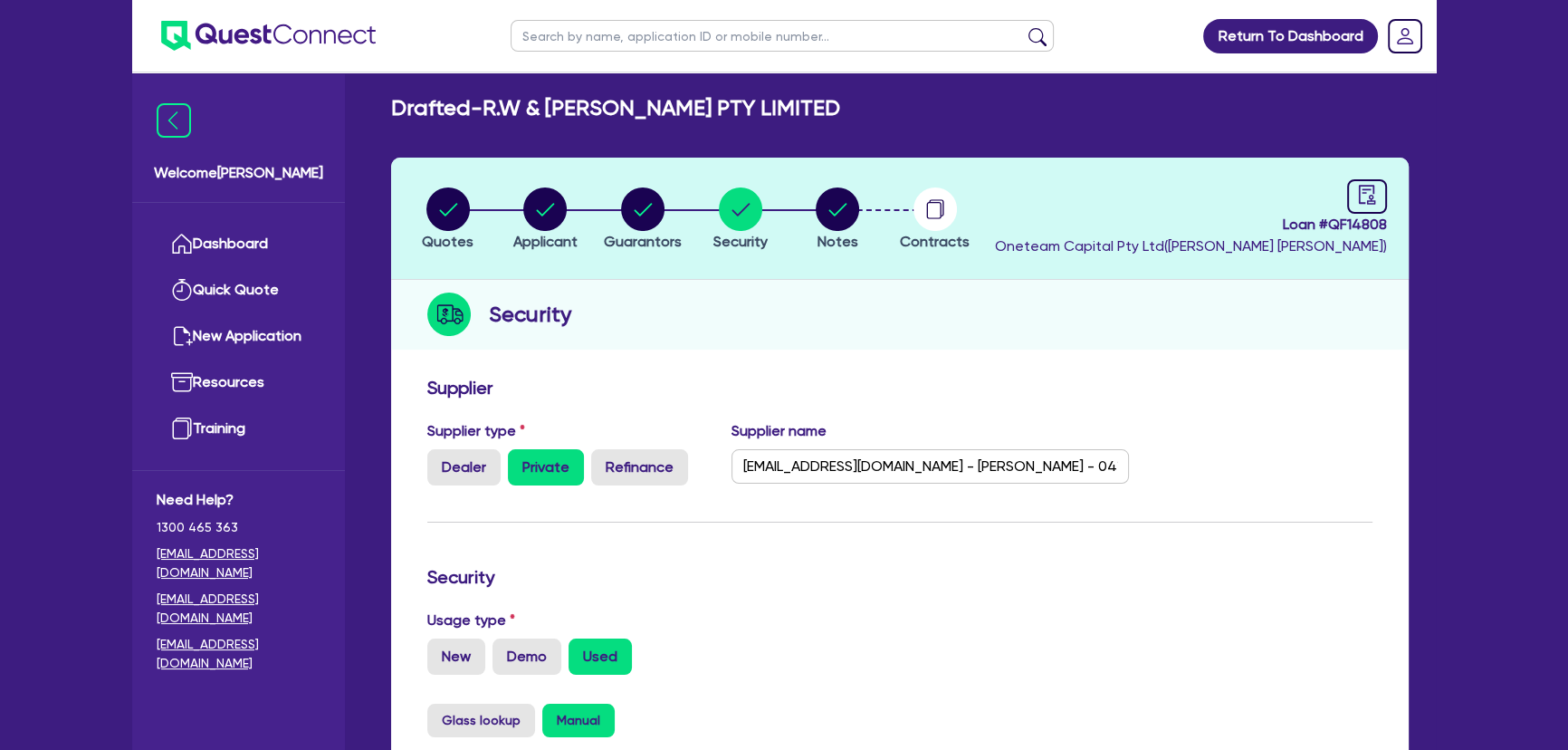
scroll to position [0, 0]
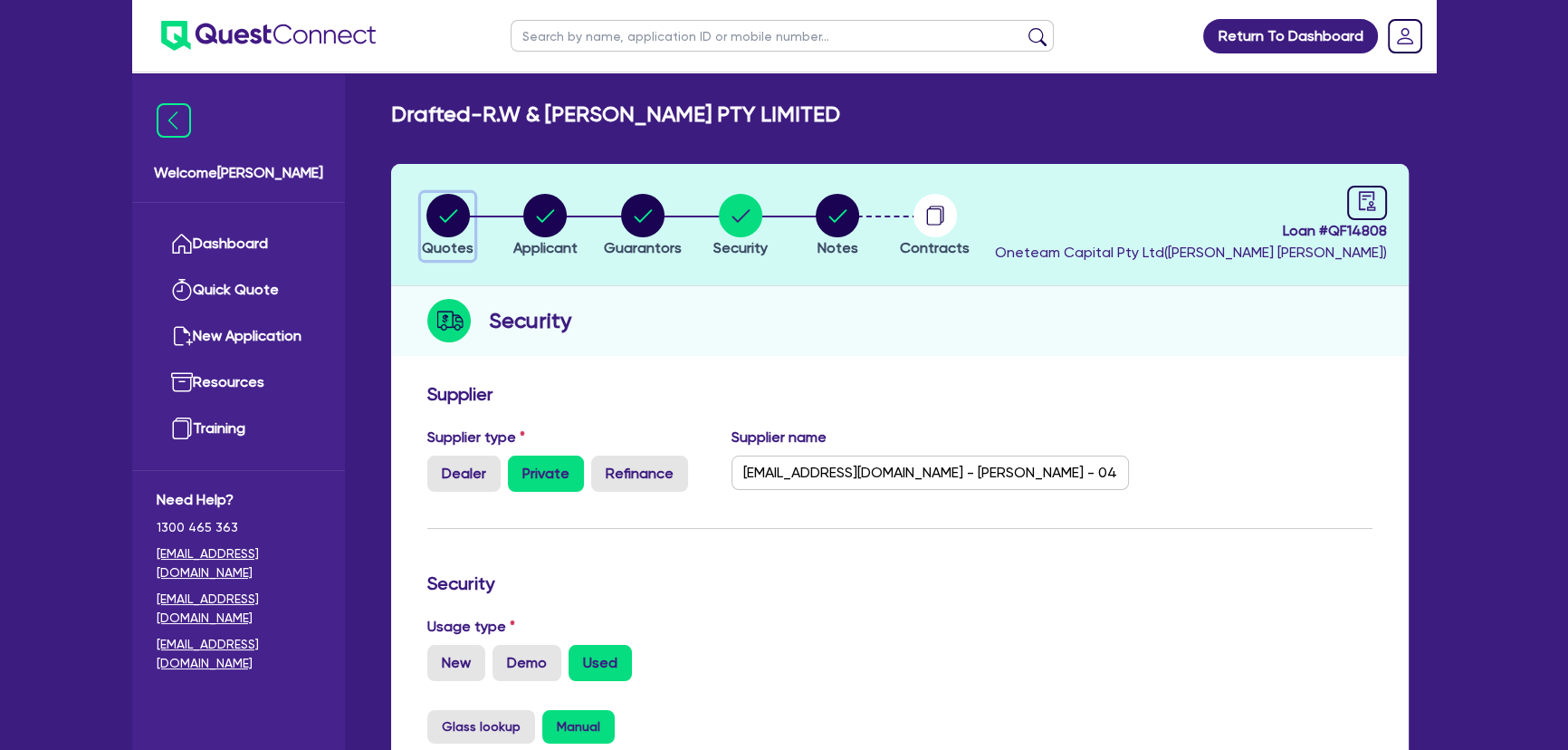
click at [467, 217] on circle "button" at bounding box center [447, 215] width 43 height 43
select select "Other"
select select "PRIMARY_ASSETS"
select select "HEAVY_TRUCKS"
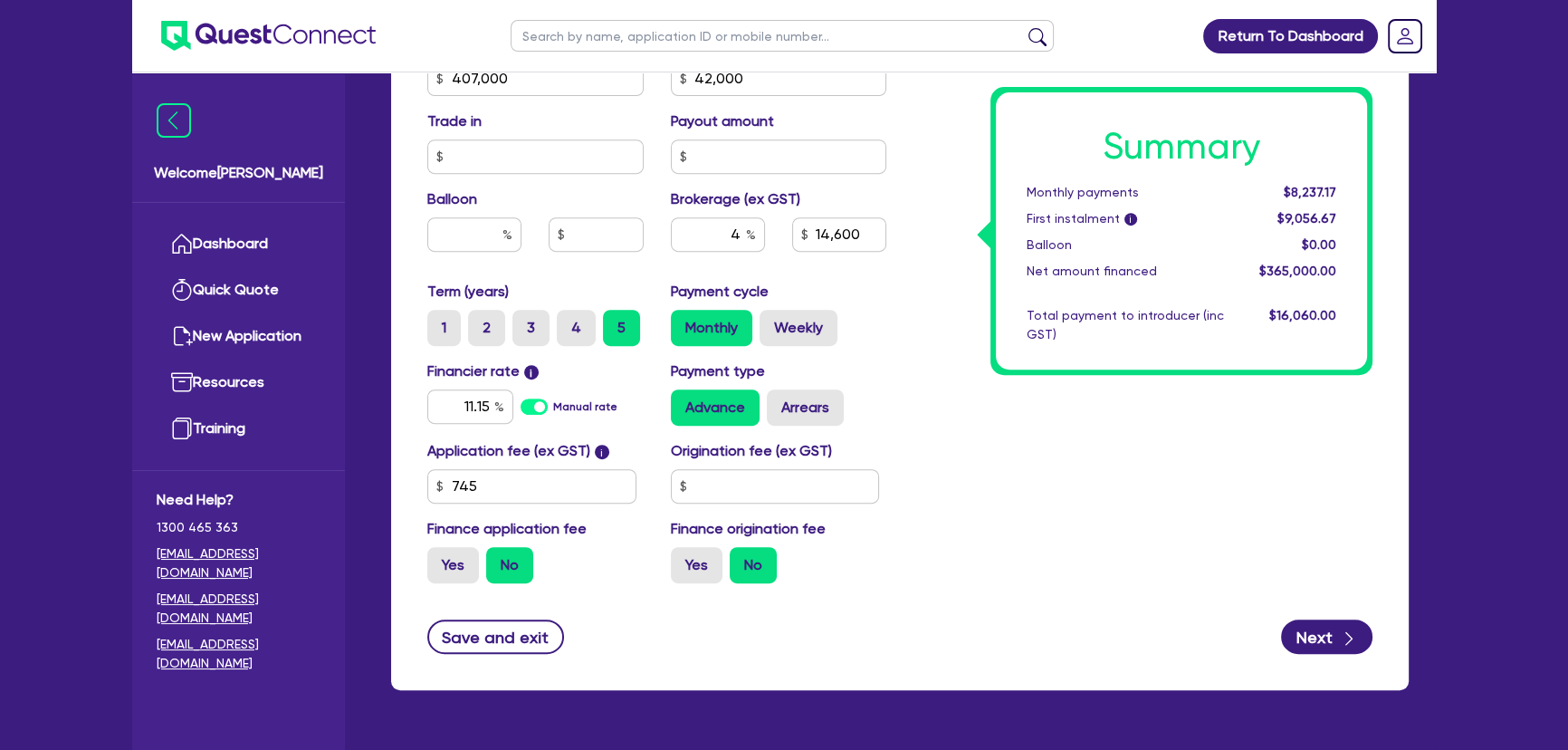
scroll to position [987, 0]
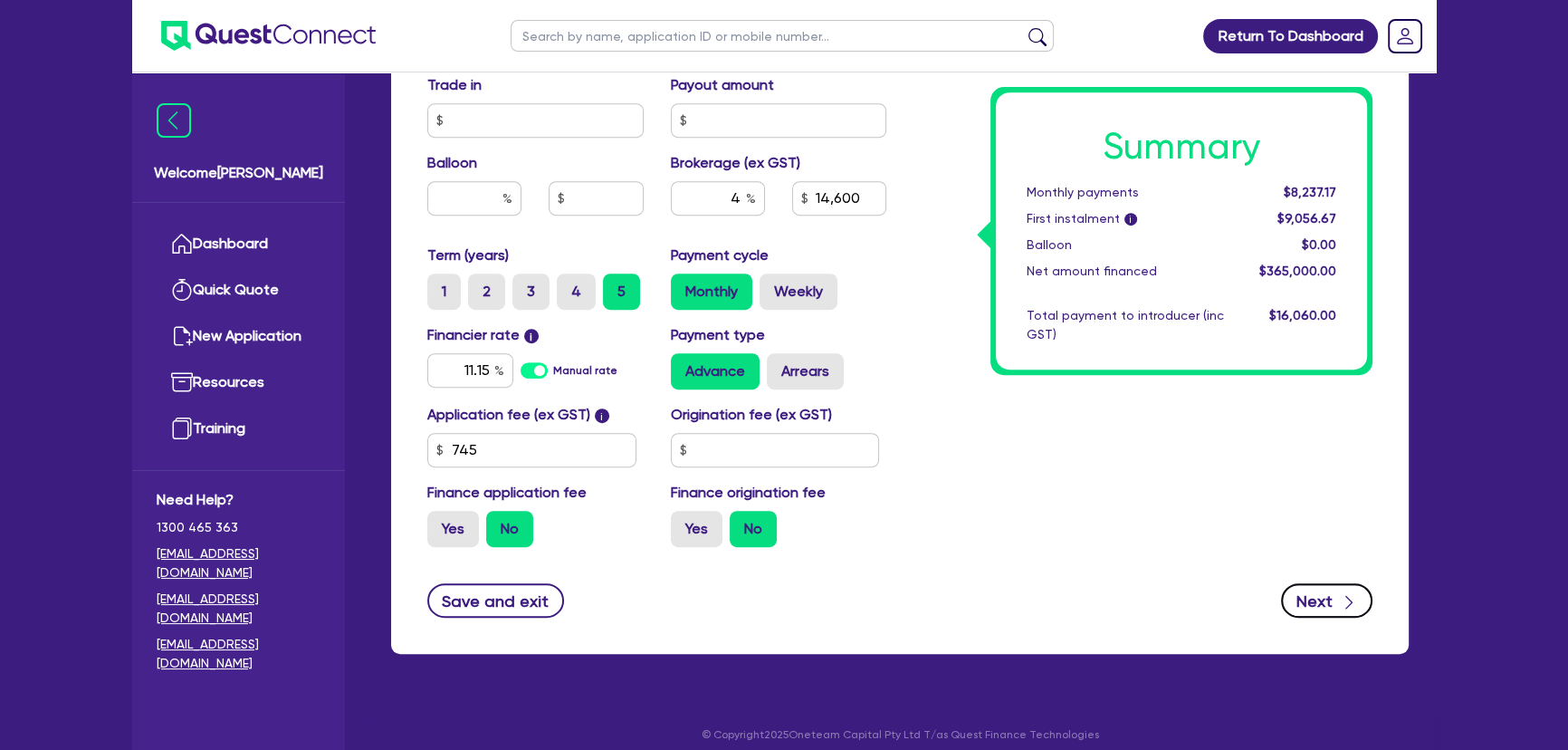
click at [1317, 595] on button "Next" at bounding box center [1326, 600] width 91 height 34
type input "407,000"
type input "42,000"
type input "14,600"
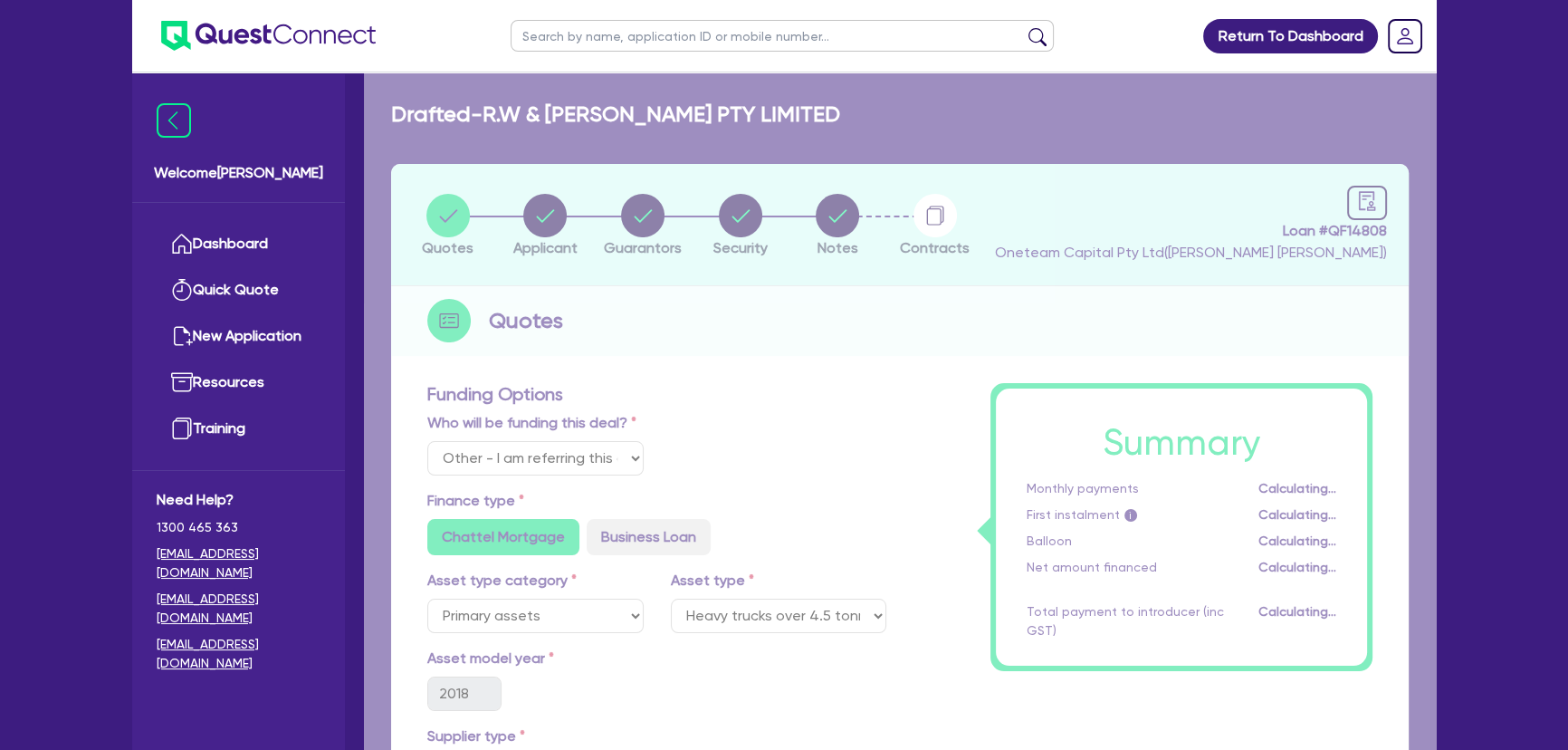
select select "COMPANY"
select select "TRANSPORT_WAREHOUSING"
select select "PASSENGERS_FREIGHT_TRANSPORT"
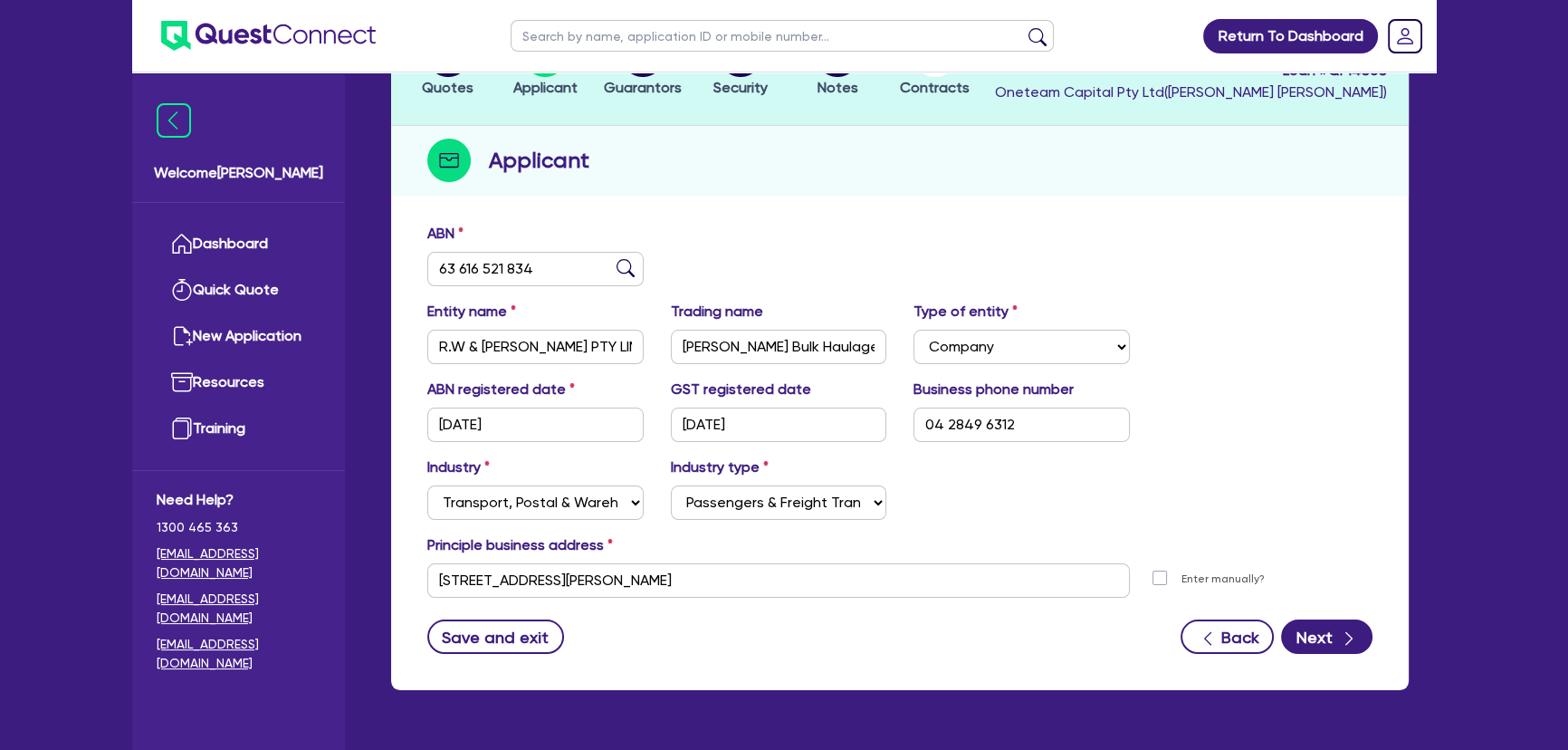
scroll to position [209, 0]
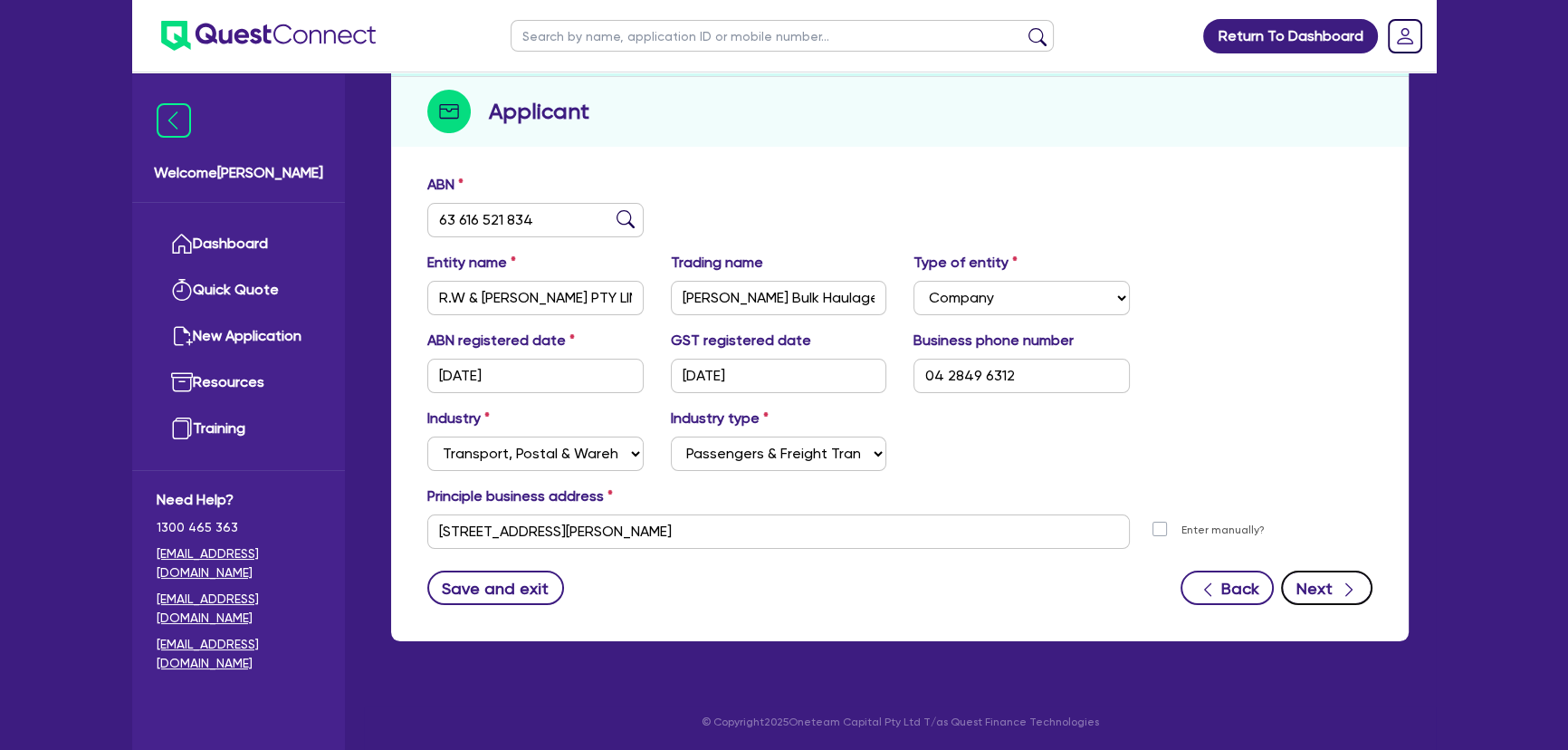
click at [1341, 600] on button "Next" at bounding box center [1326, 587] width 91 height 34
select select "MR"
select select "[GEOGRAPHIC_DATA]"
select select "MARRIED"
select select "PROPERTY"
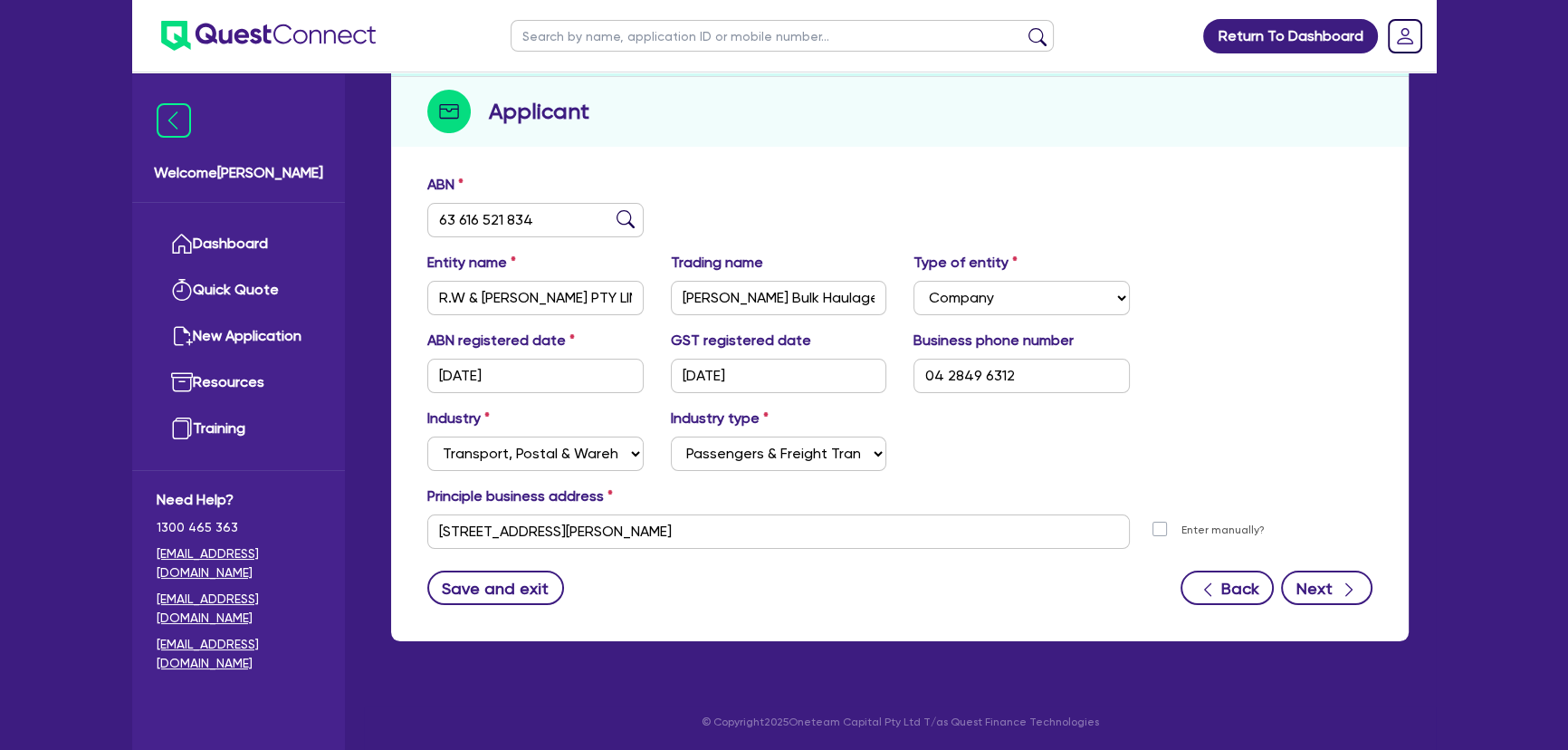
select select "CASH"
select select "TRUCK"
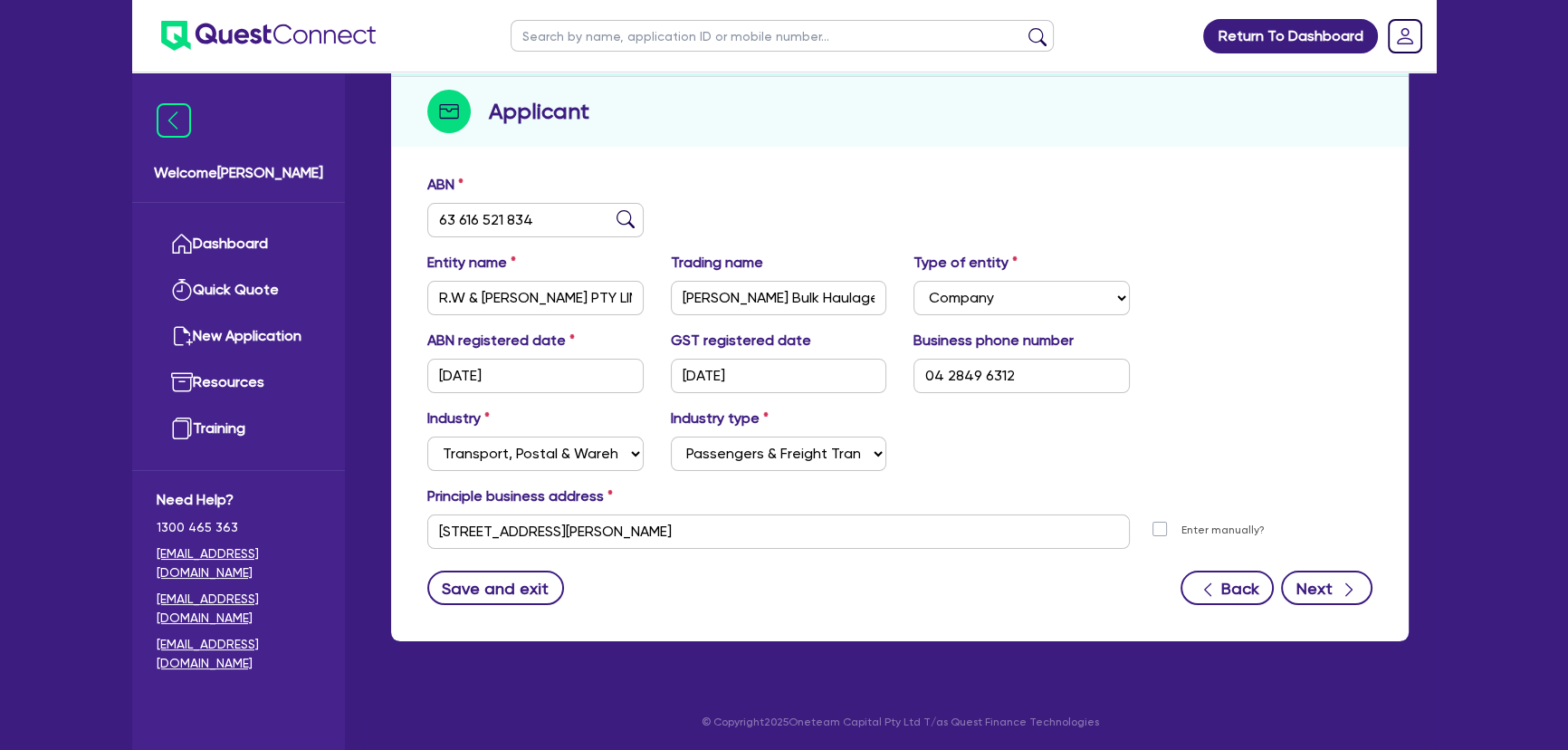
select select "TRAILER"
select select "MORTGAGE"
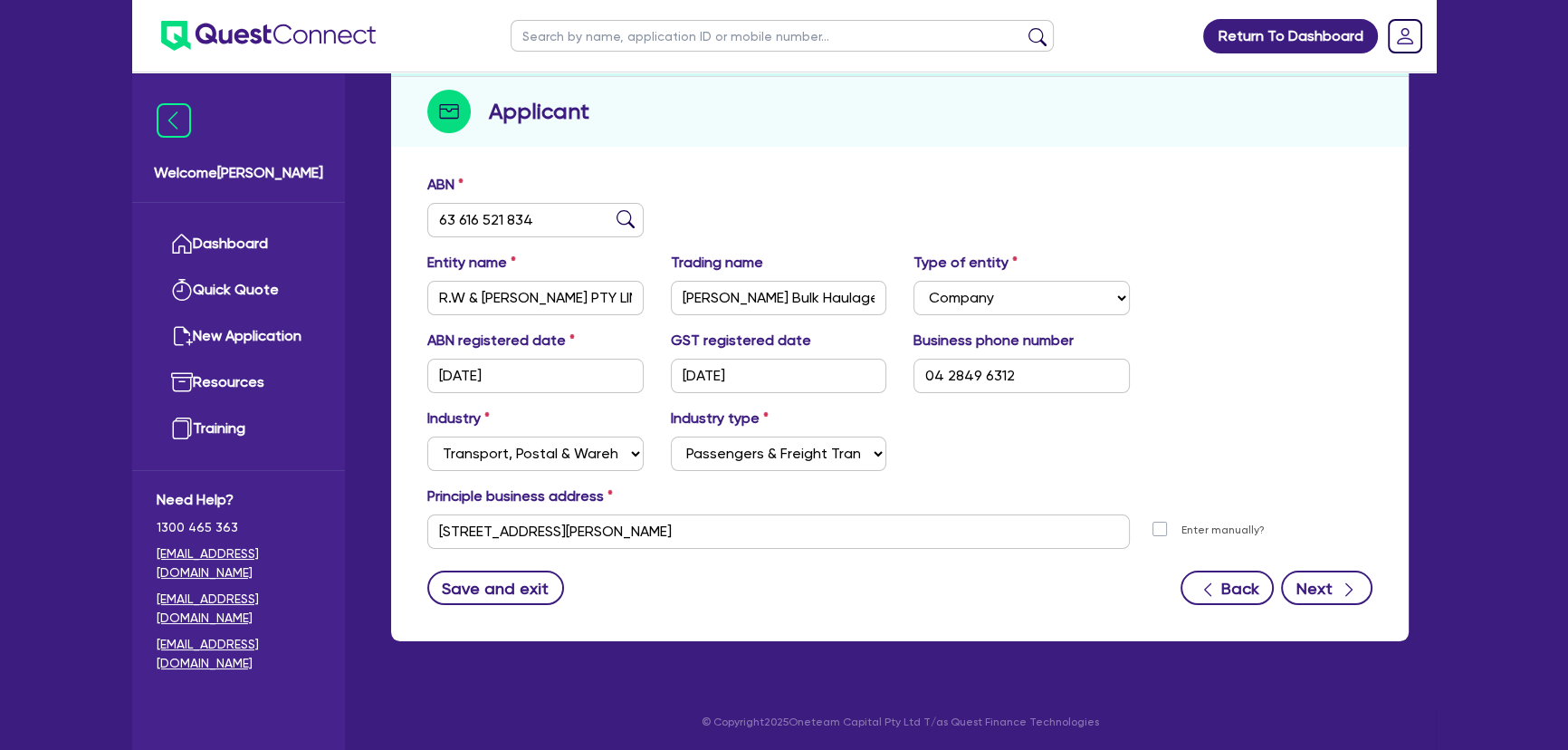
select select "MRS"
select select "[GEOGRAPHIC_DATA]"
select select "MARRIED"
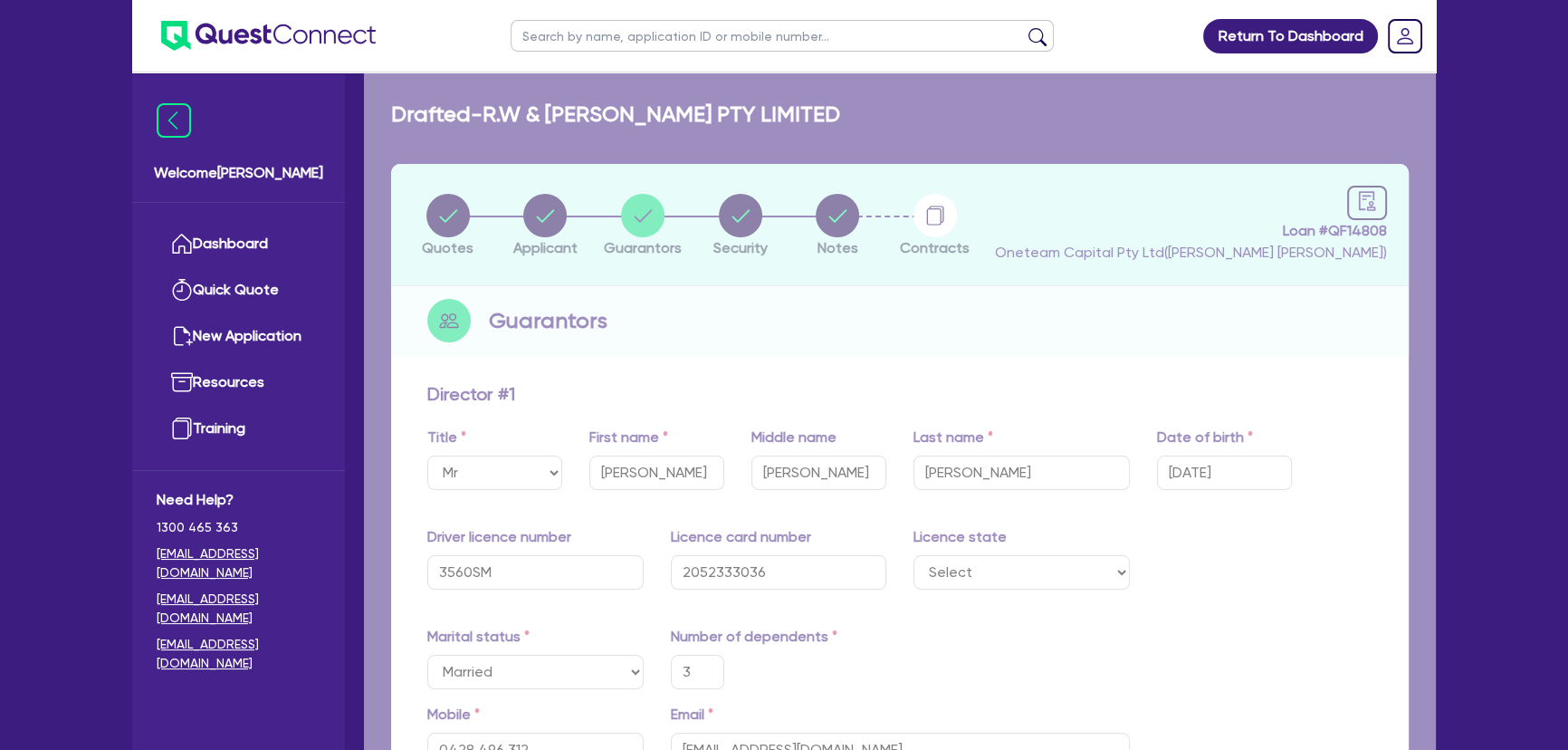
type input "3"
type input "0428 496 312"
type input "1,700,000"
type input "60,000"
type input "150,000"
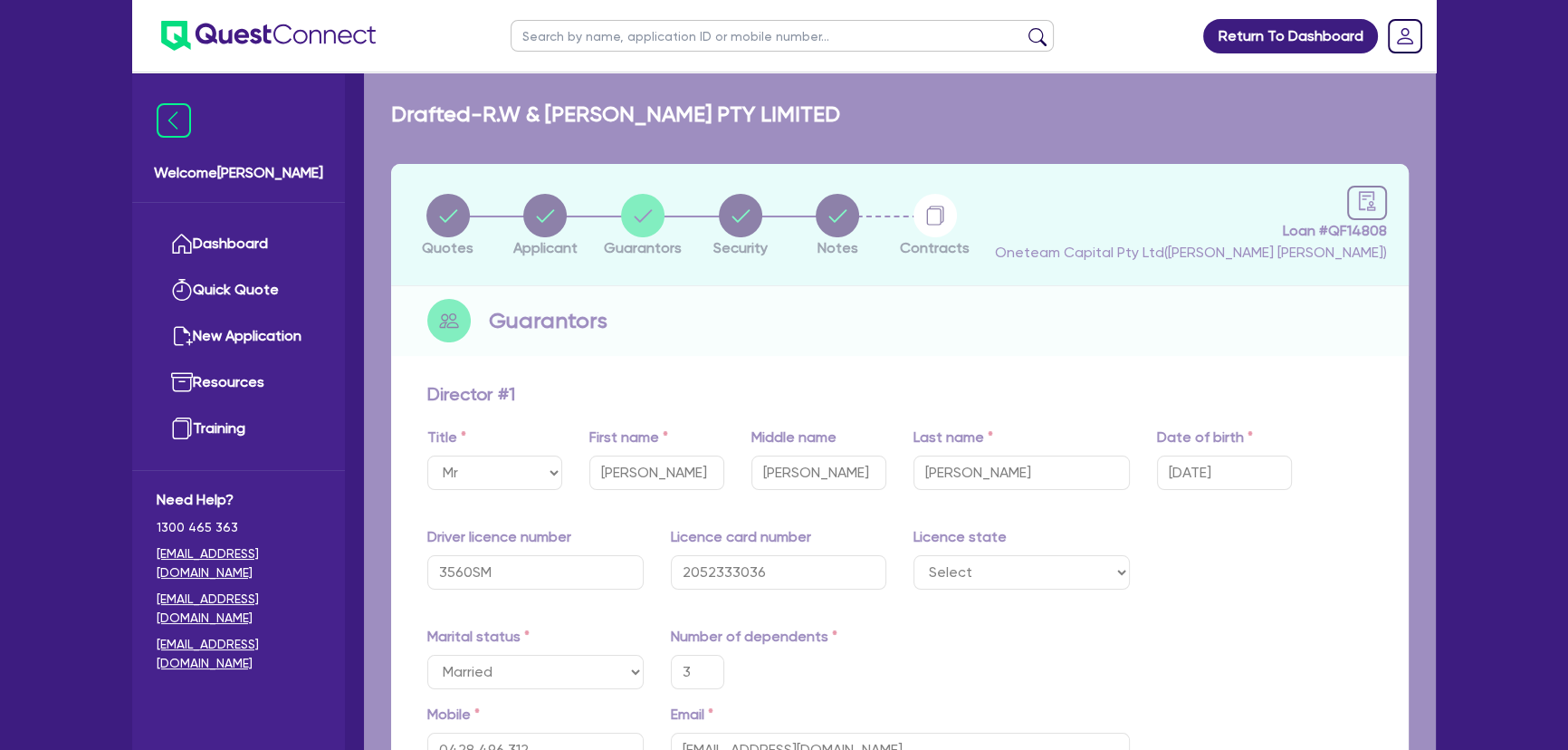
type input "200,000"
type input "250,000"
type input "125,000"
type input "85,000"
type input "120,000"
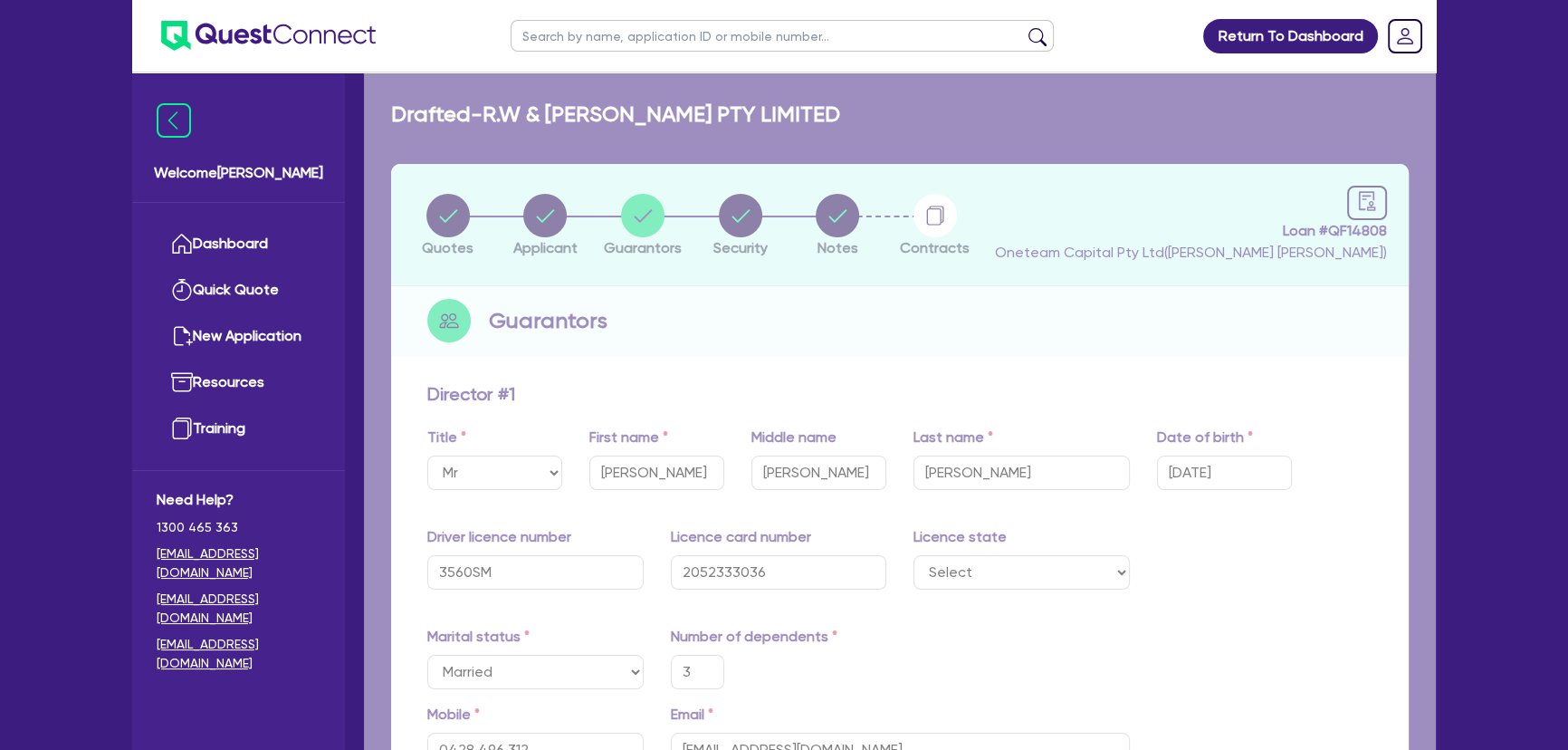
type input "65,000"
type input "90,000"
type input "120,000"
type input "2,500"
type input "3"
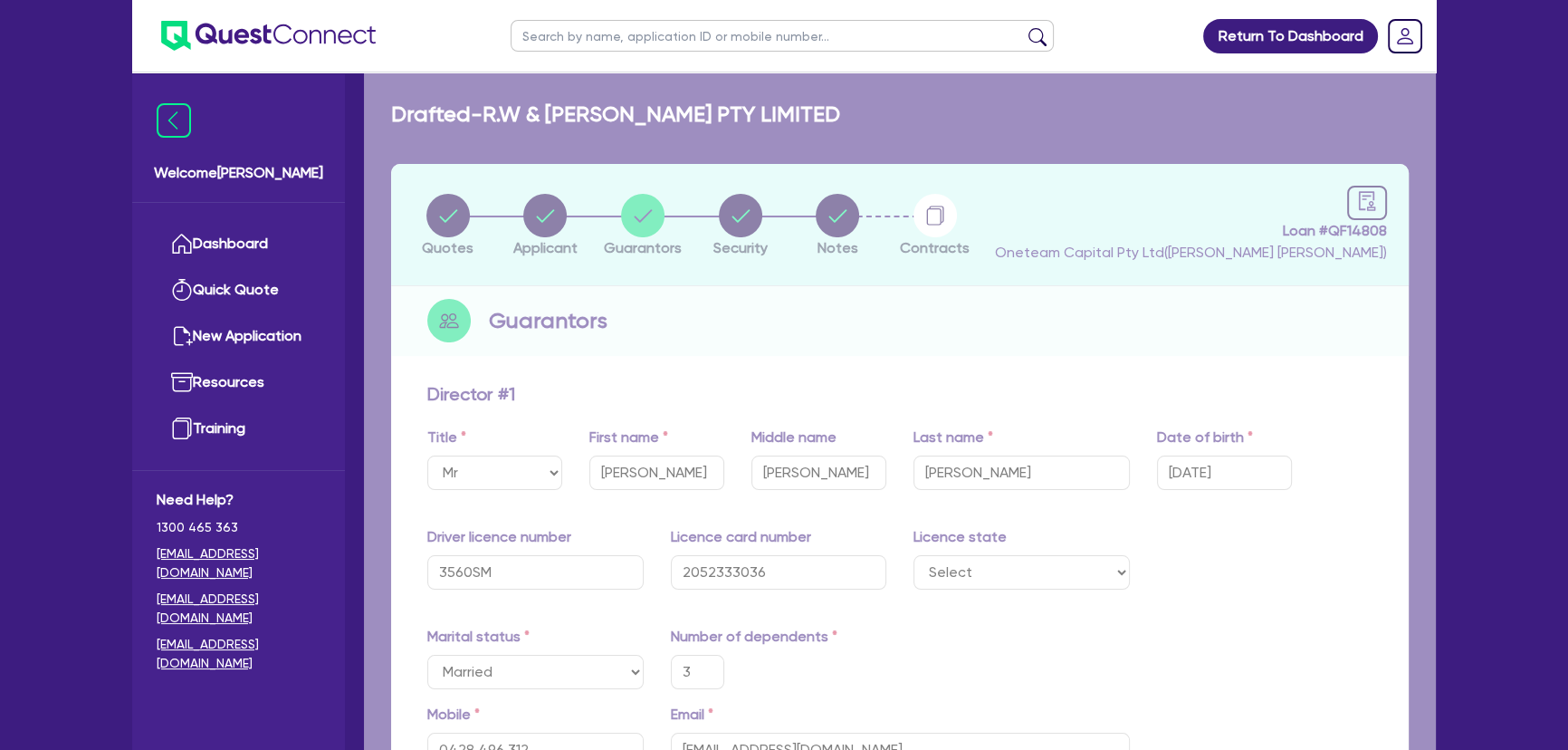
type input "0418 428 982"
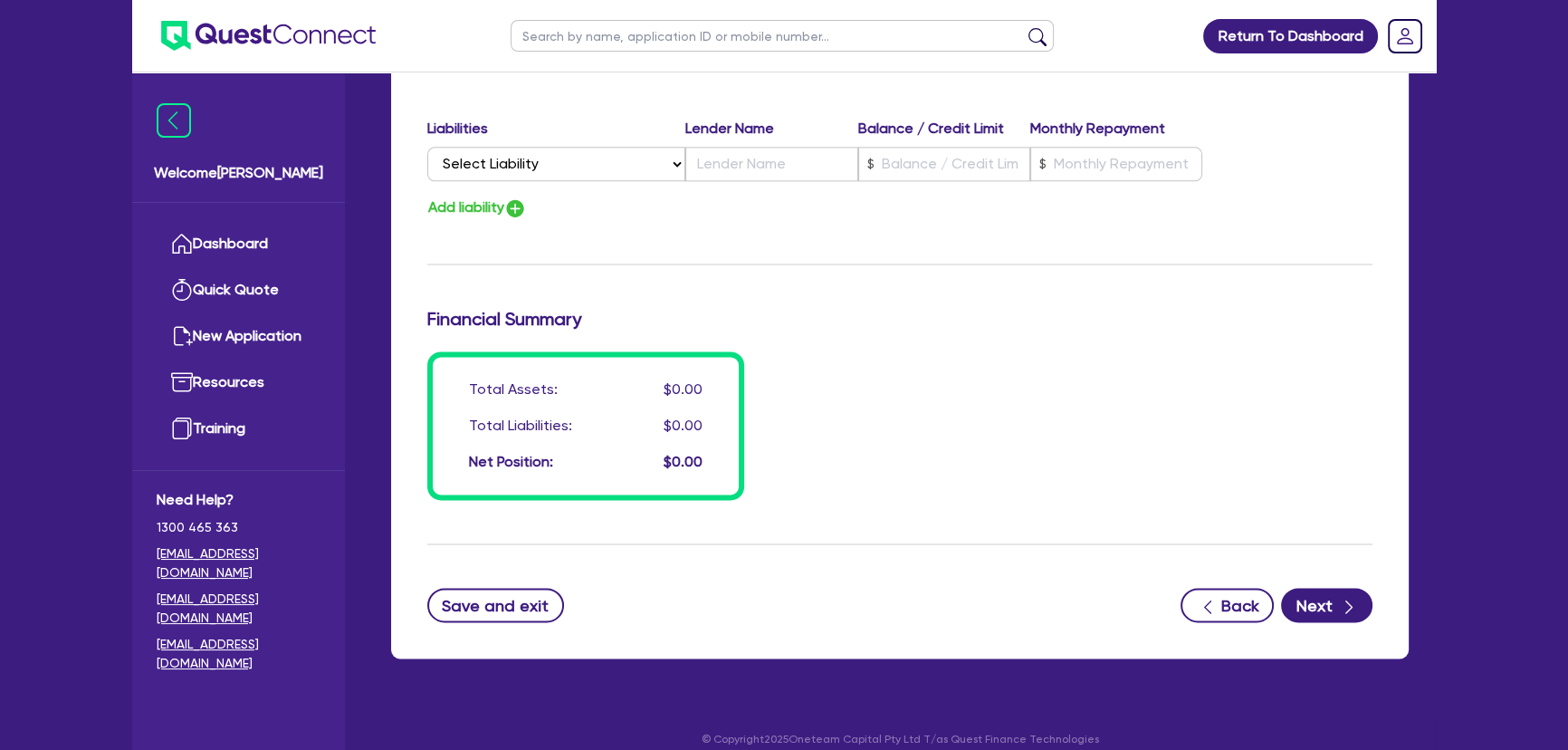
scroll to position [3039, 0]
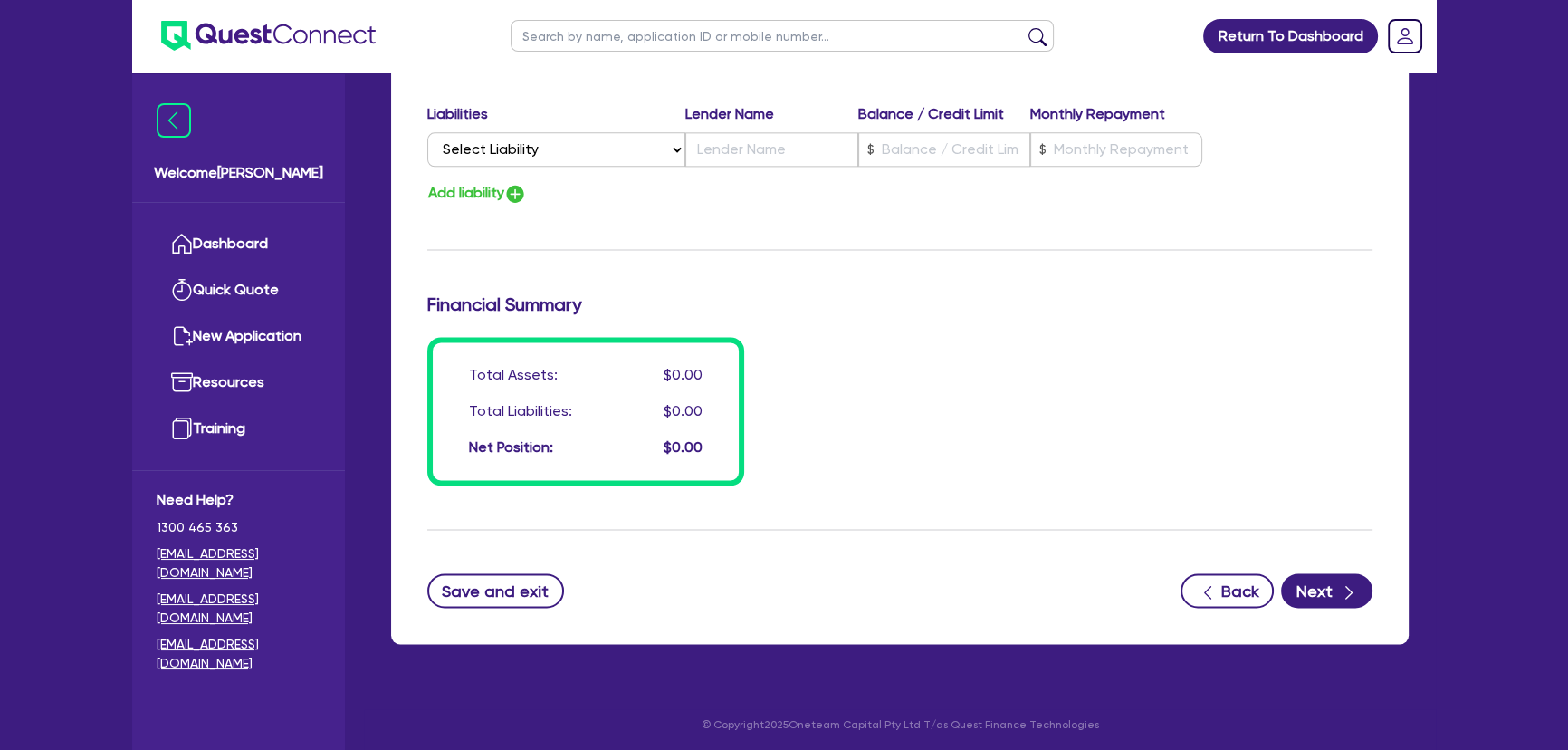
click at [1302, 589] on button "Next" at bounding box center [1326, 590] width 91 height 34
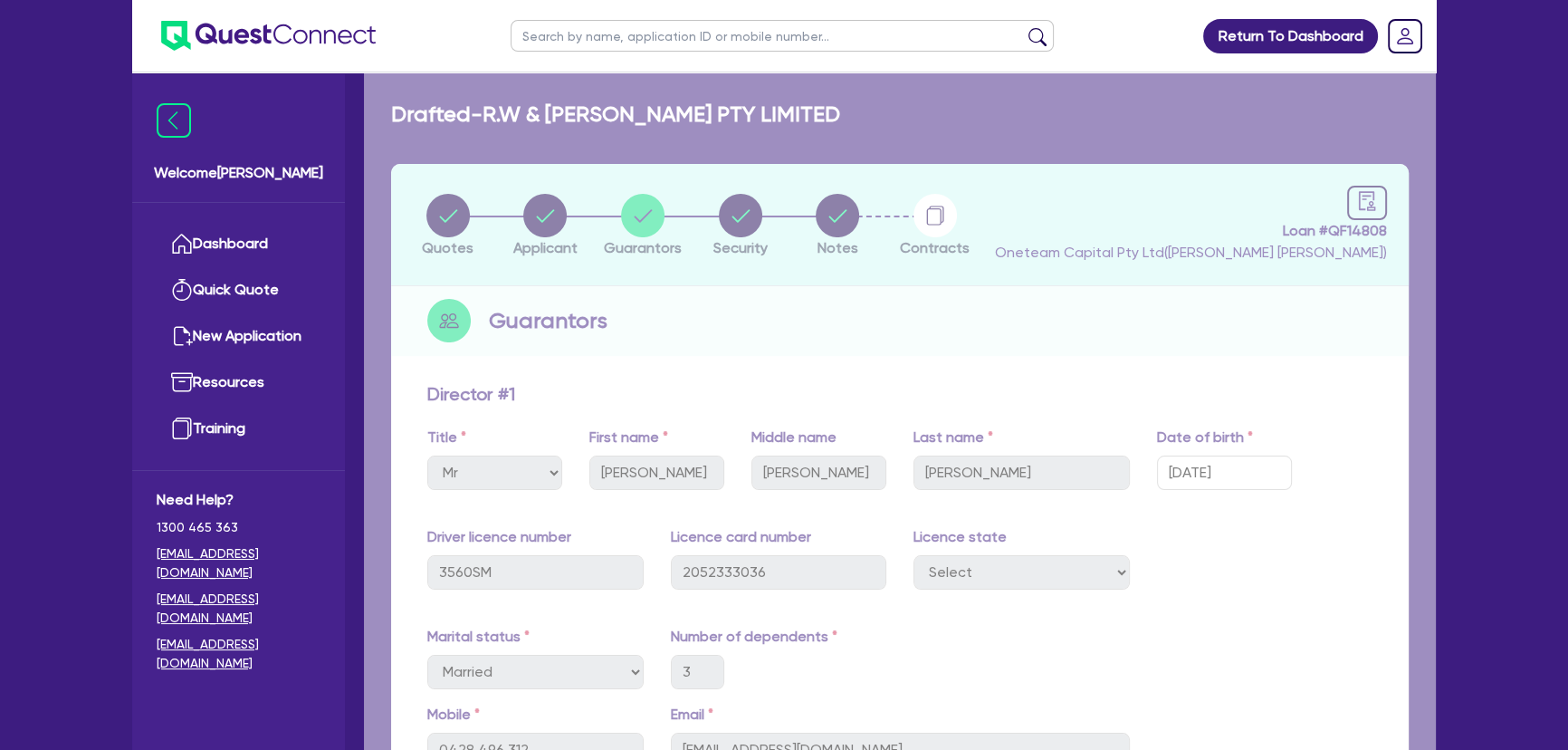
select select "PRIMARY_ASSETS"
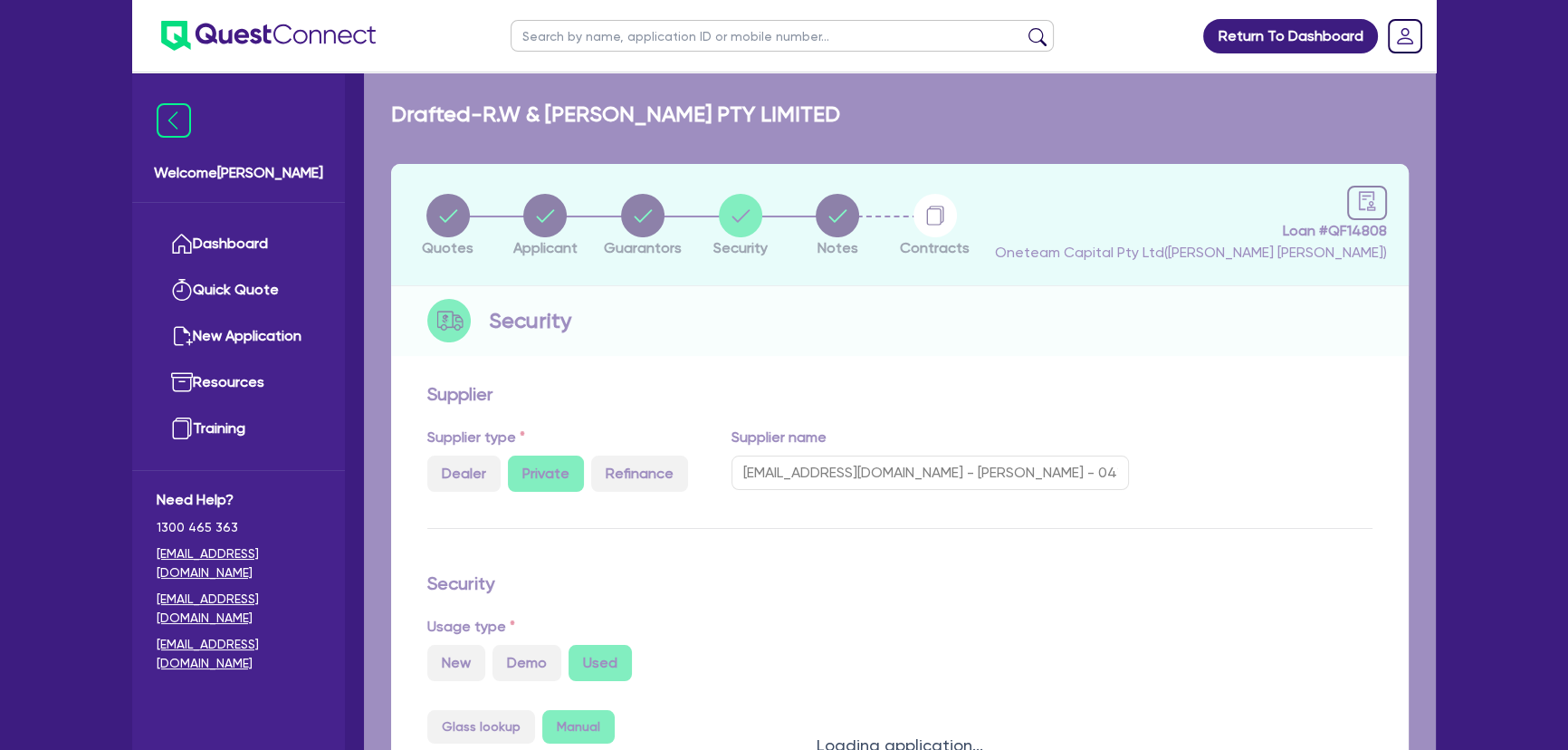
select select "HEAVY_TRUCKS"
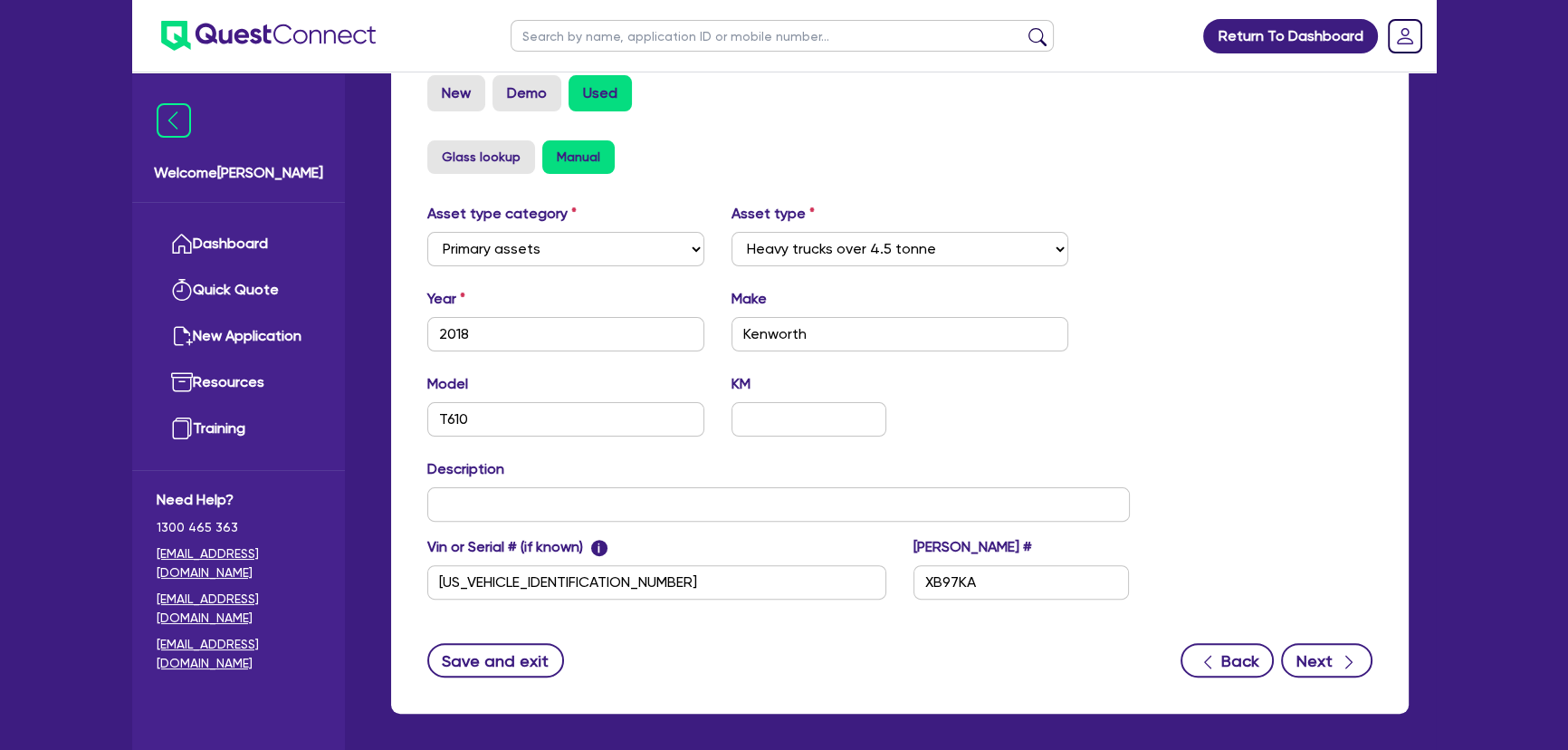
scroll to position [641, 0]
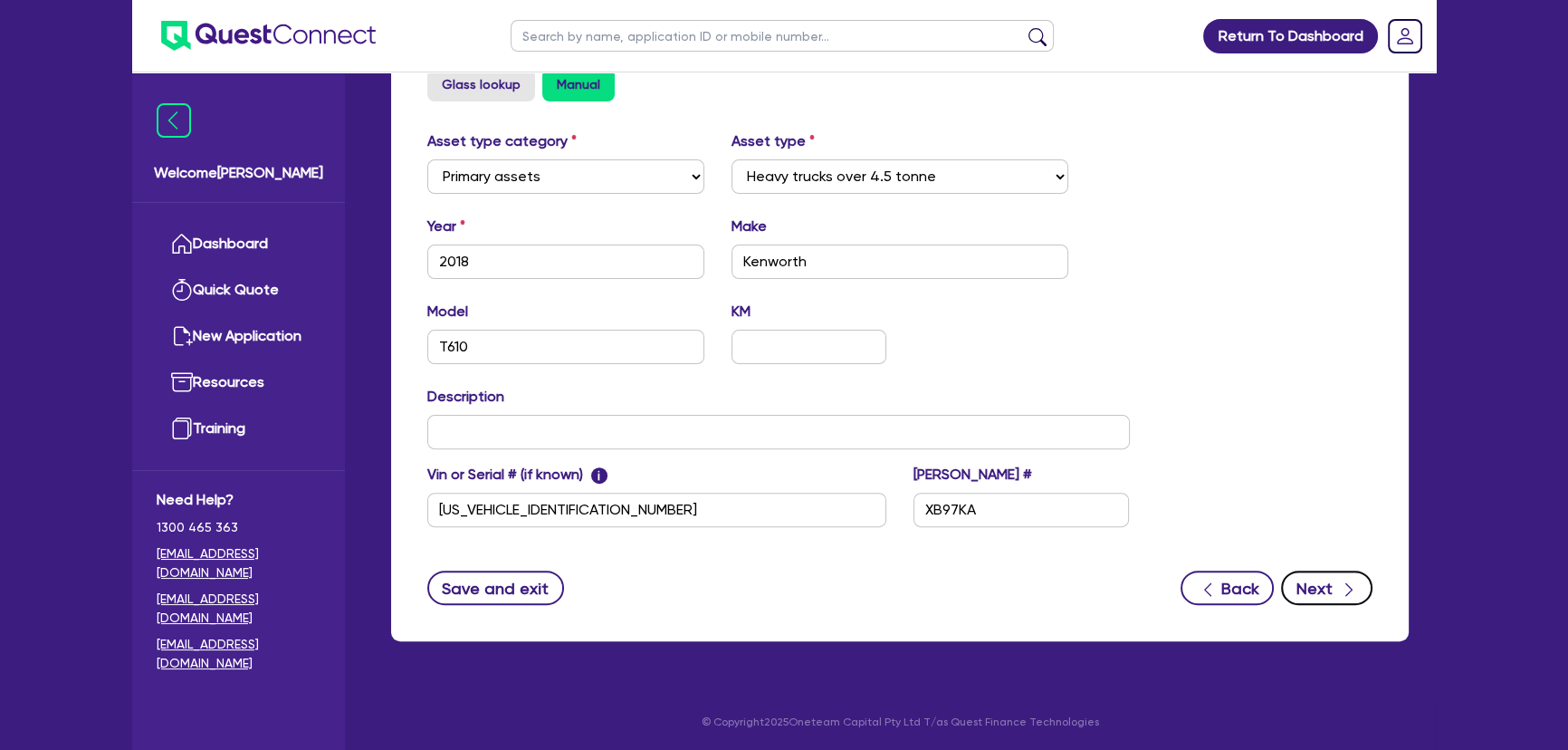
click at [1323, 577] on button "Next" at bounding box center [1326, 587] width 91 height 34
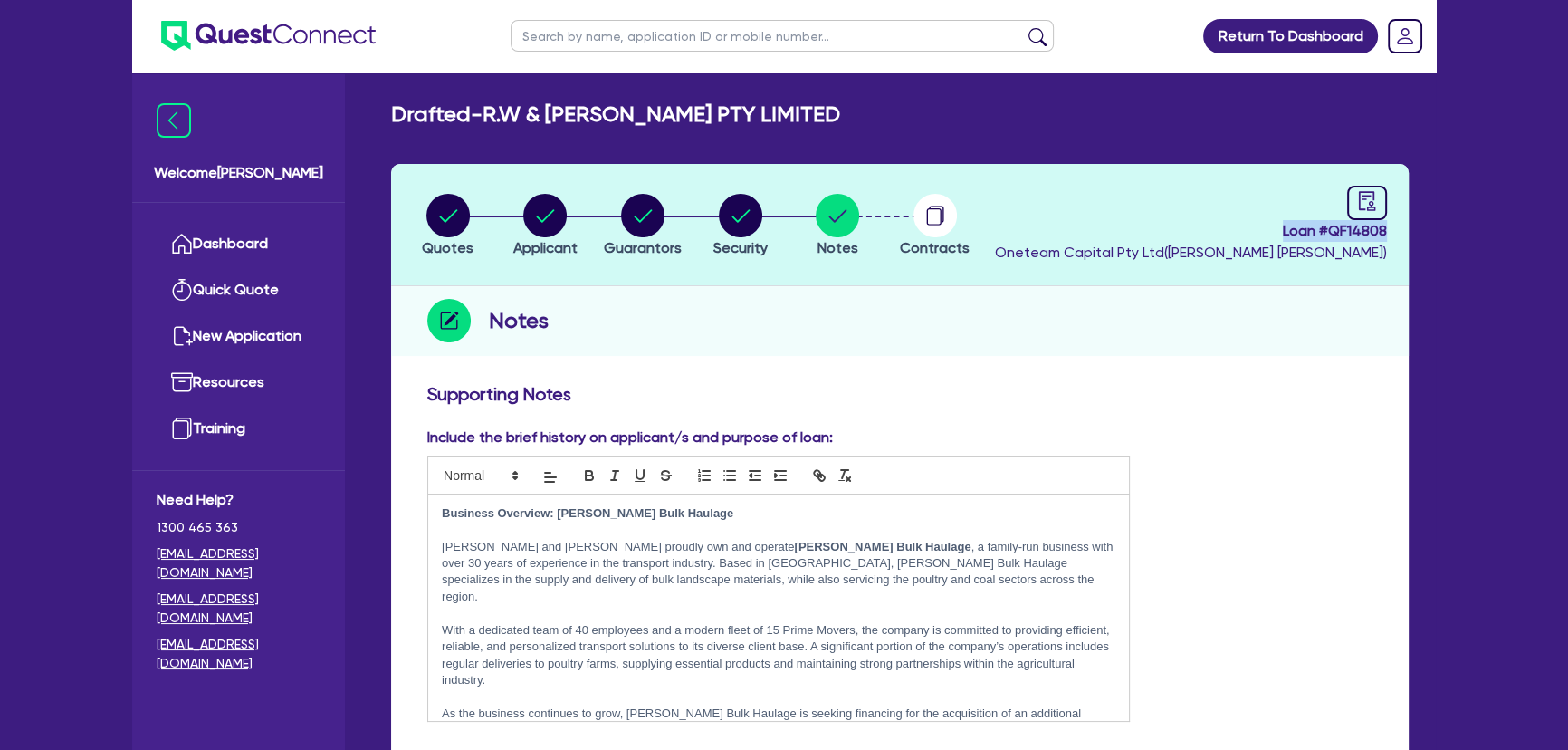
drag, startPoint x: 1265, startPoint y: 217, endPoint x: 1408, endPoint y: 229, distance: 143.5
click at [1408, 229] on header "Quotes Applicant Guarantors Security Notes Contracts Loan # QF14808 Oneteam Cap…" at bounding box center [900, 225] width 1018 height 122
copy span "Loan # QF14808"
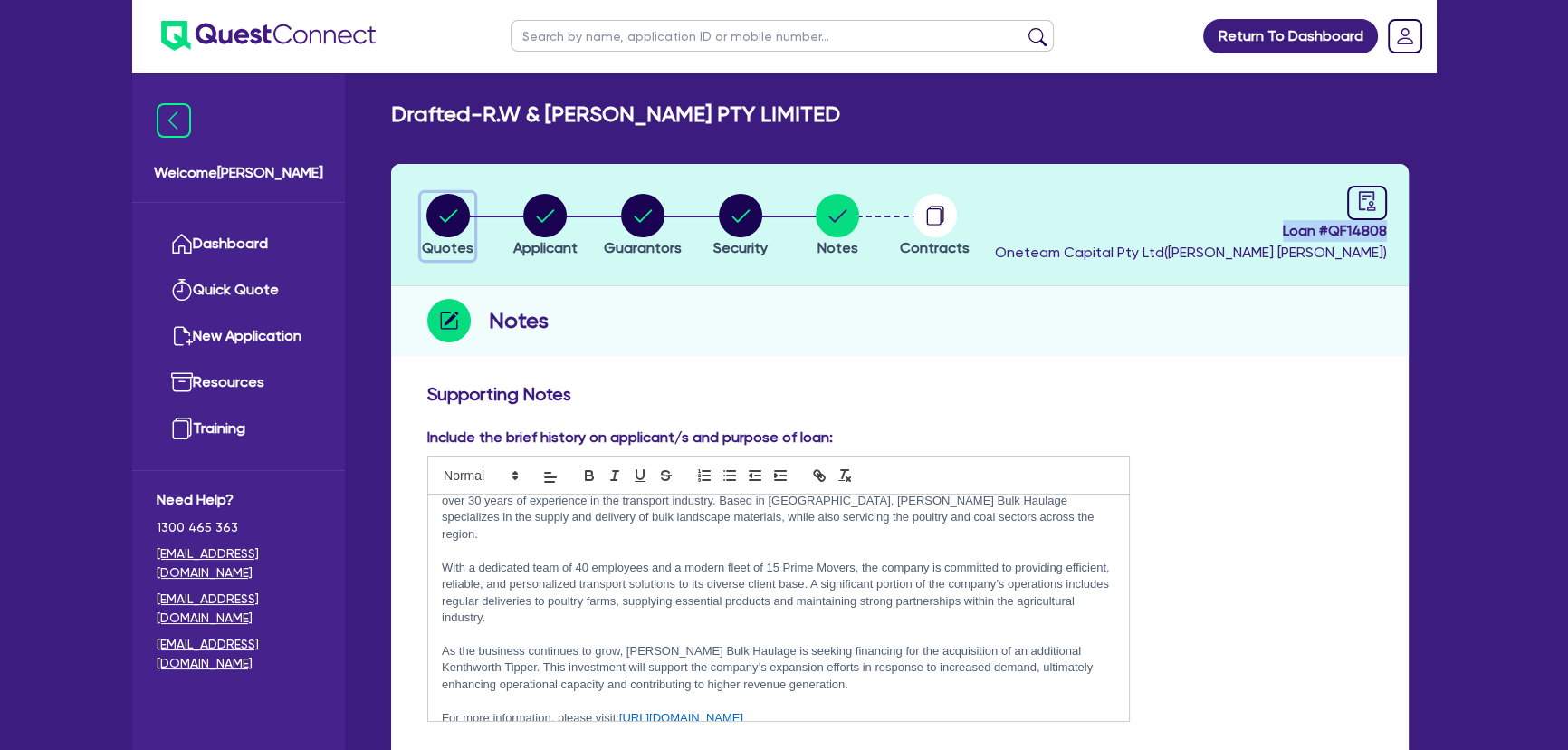
click at [450, 235] on circle "button" at bounding box center [447, 215] width 43 height 43
select select "Other"
select select "PRIMARY_ASSETS"
select select "HEAVY_TRUCKS"
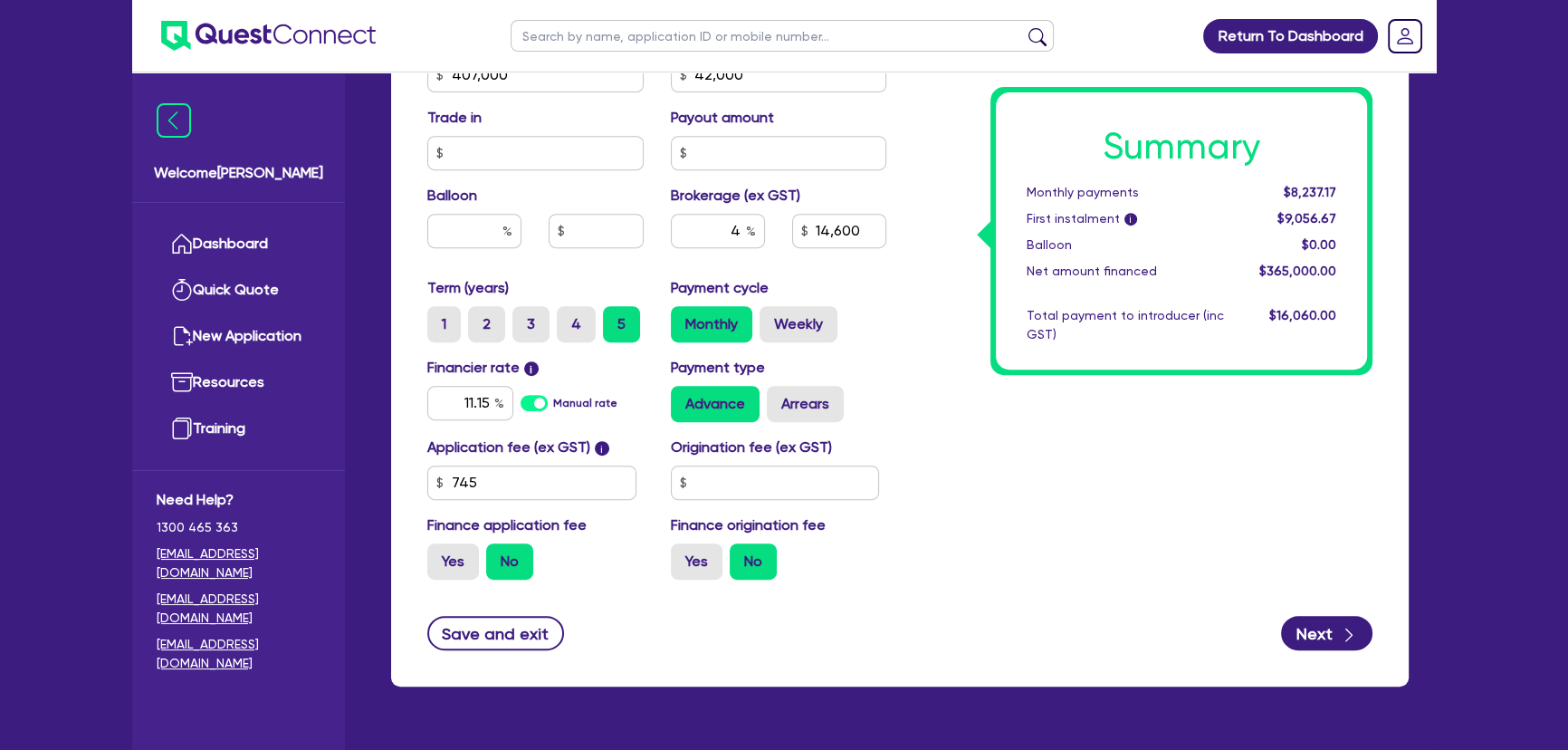
scroll to position [999, 0]
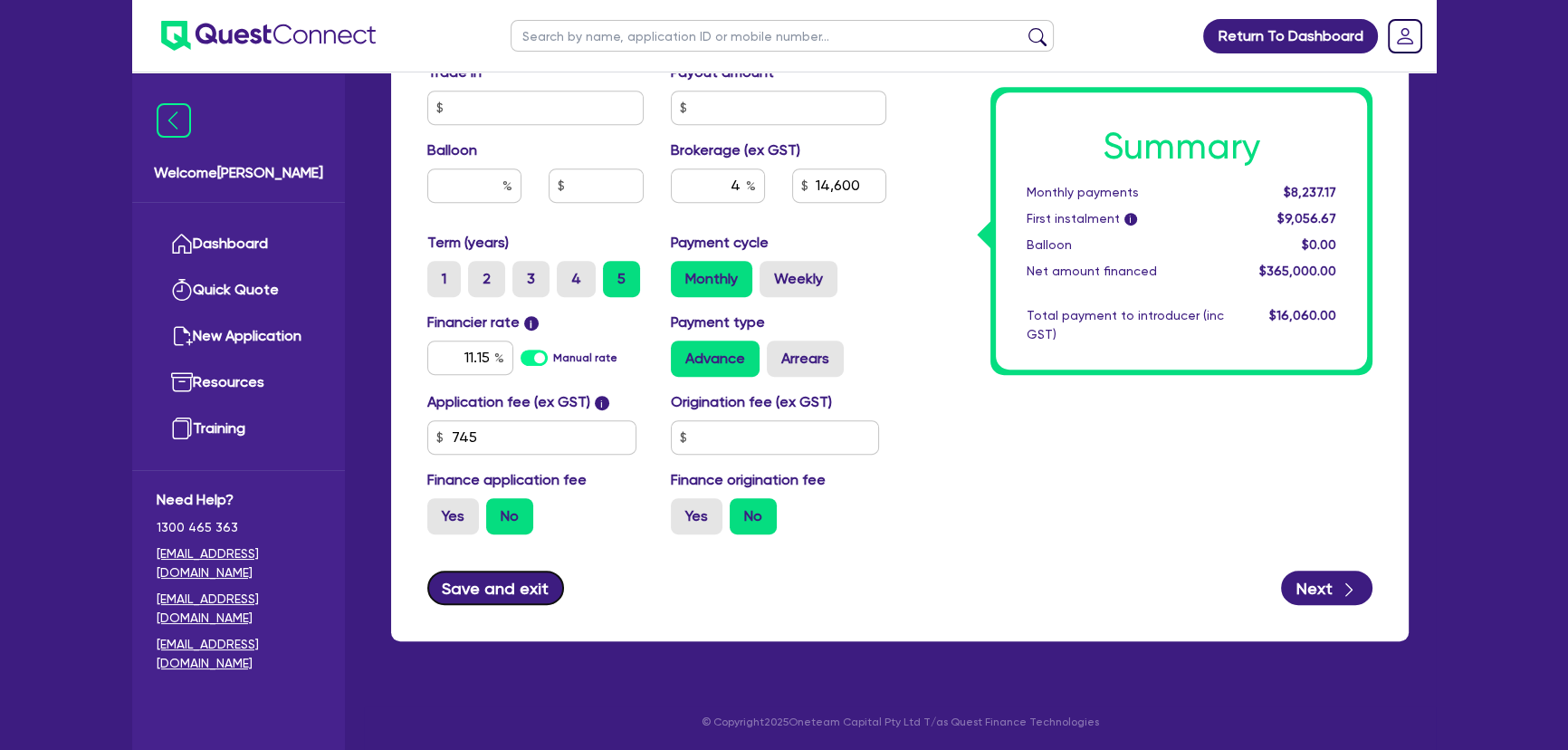
click at [511, 574] on button "Save and exit" at bounding box center [495, 587] width 137 height 34
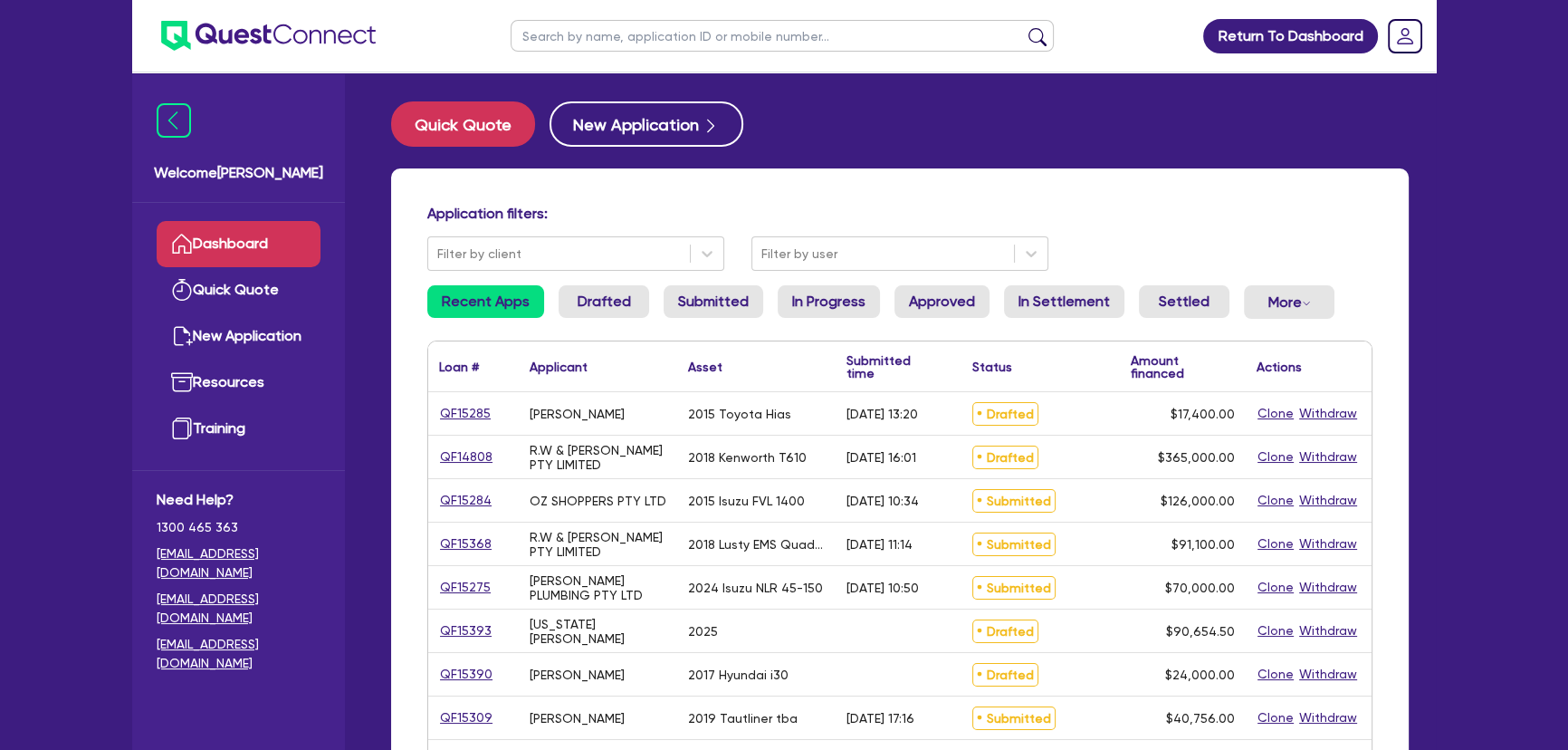
click at [685, 24] on input "text" at bounding box center [782, 36] width 543 height 31
type input "simmons"
click at [1023, 28] on button "submit" at bounding box center [1037, 40] width 29 height 26
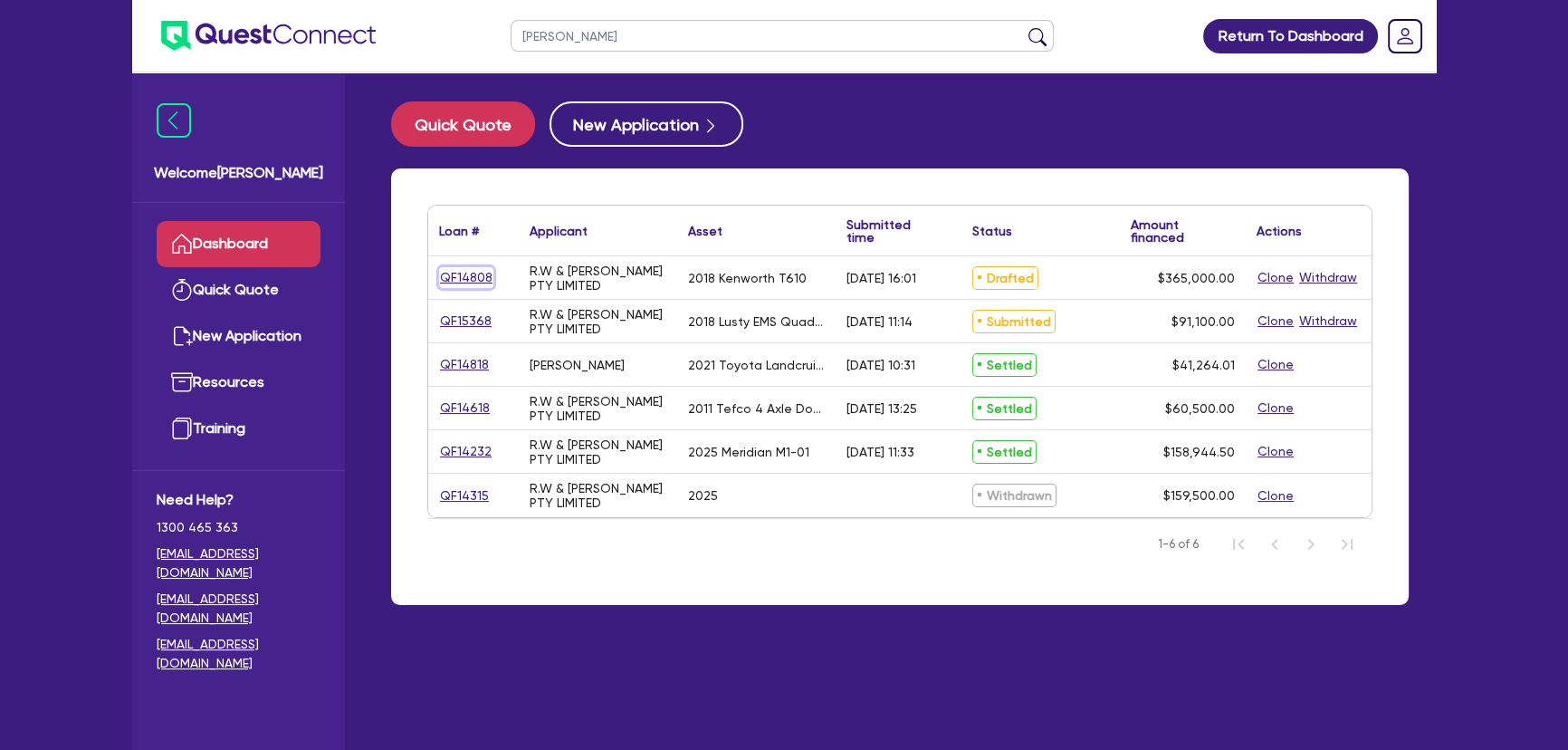
click at [475, 271] on link "QF14808" at bounding box center [466, 277] width 54 height 21
select select "Other"
select select "PRIMARY_ASSETS"
select select "HEAVY_TRUCKS"
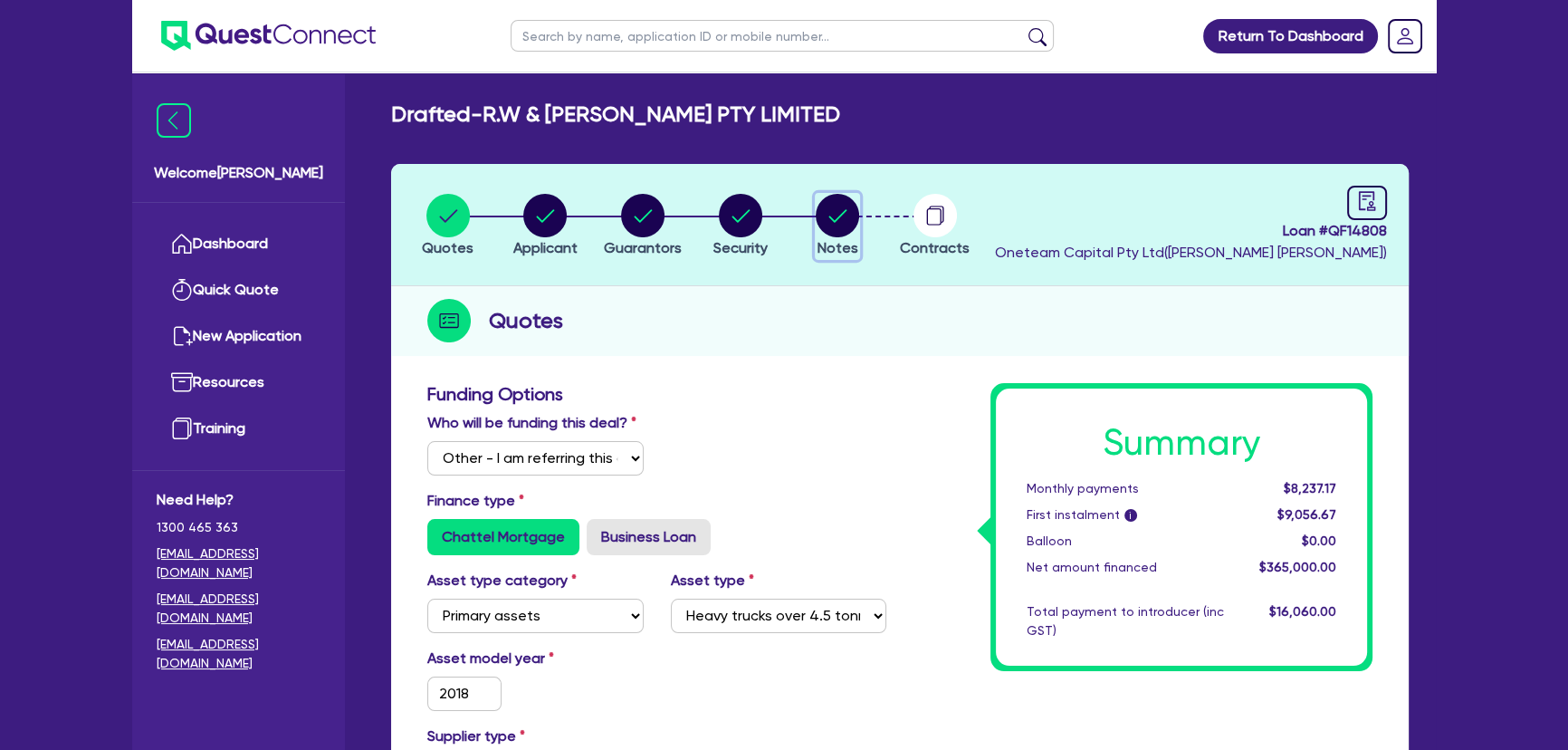
click at [815, 225] on icon "button" at bounding box center [836, 215] width 43 height 43
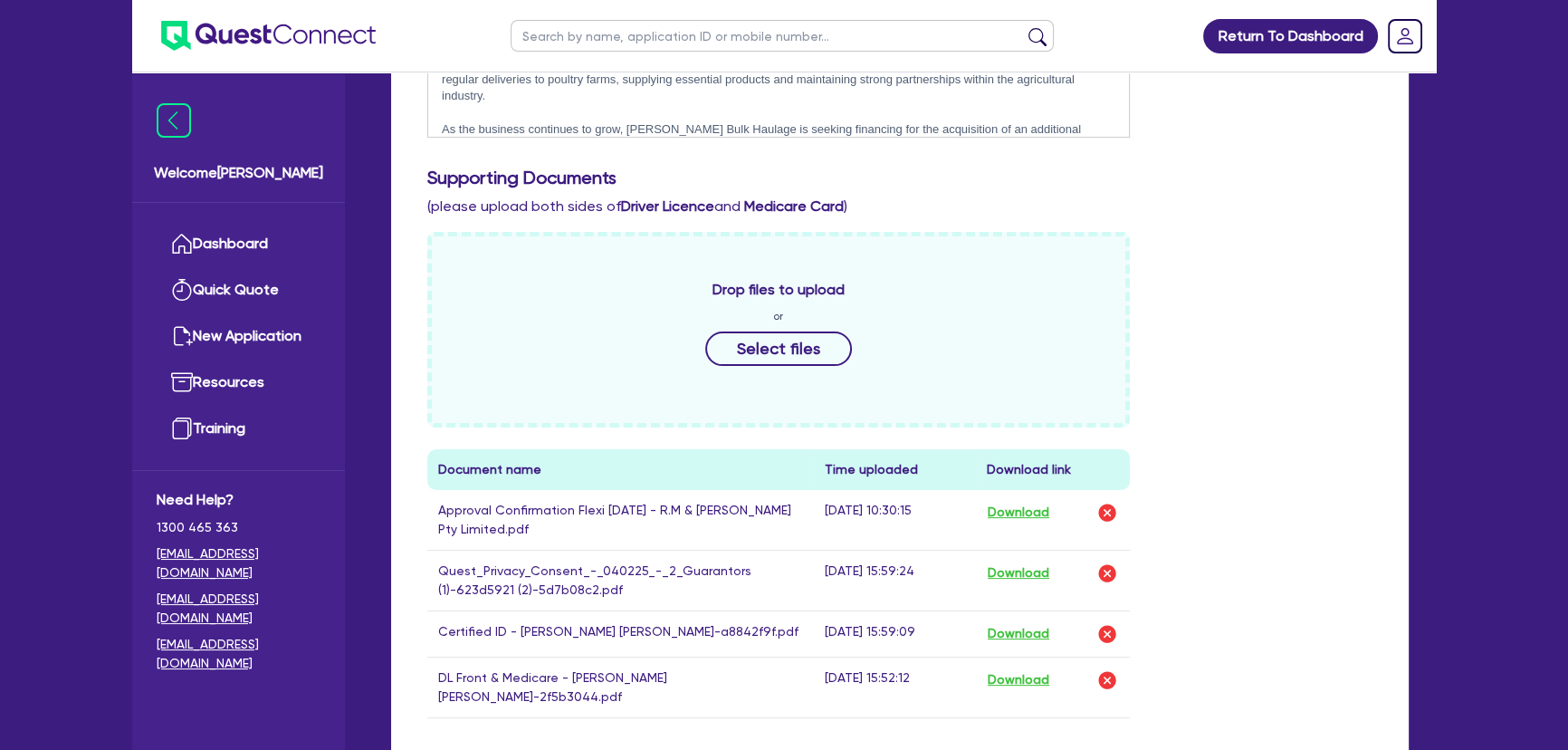
scroll to position [741, 0]
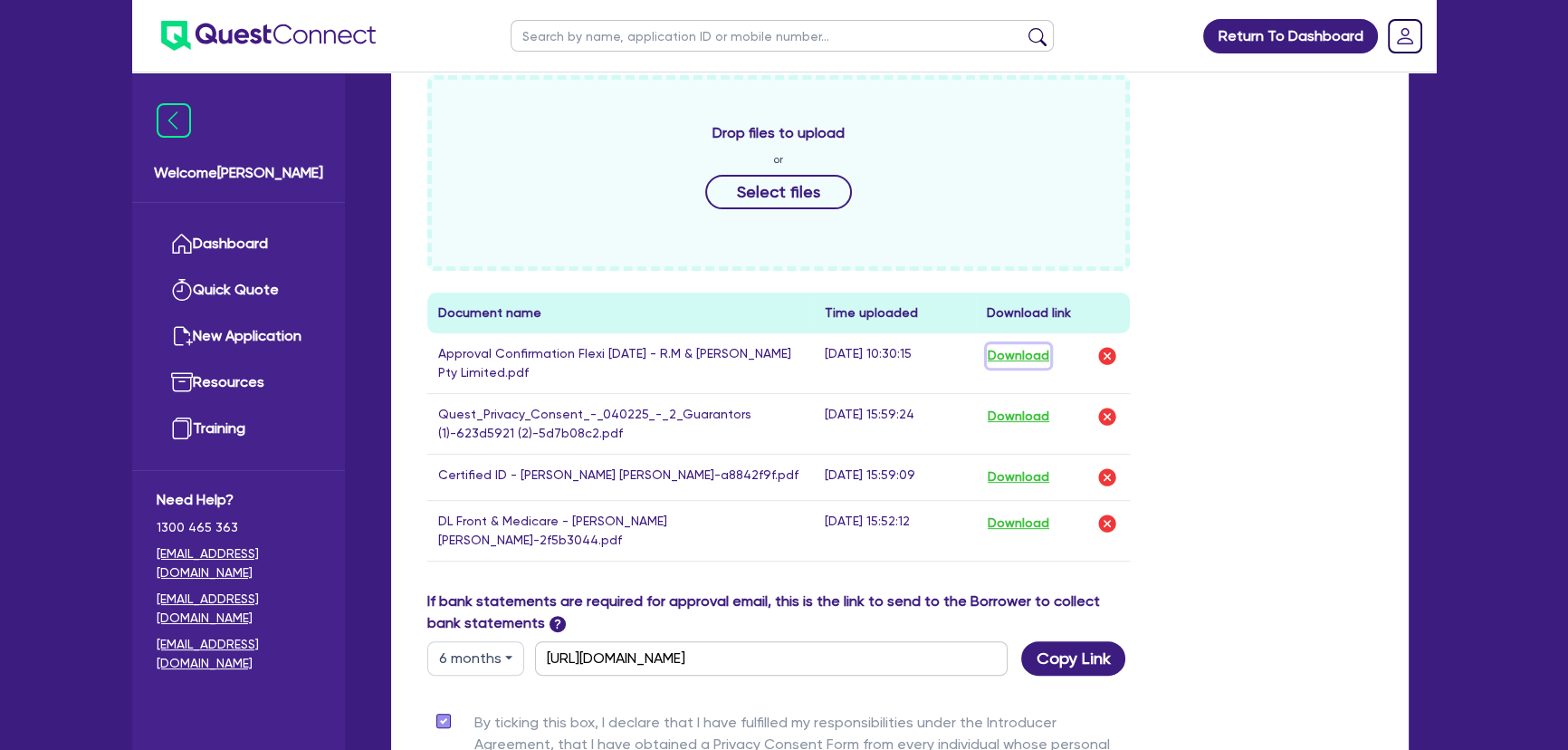
click at [1010, 354] on button "Download" at bounding box center [1018, 356] width 63 height 24
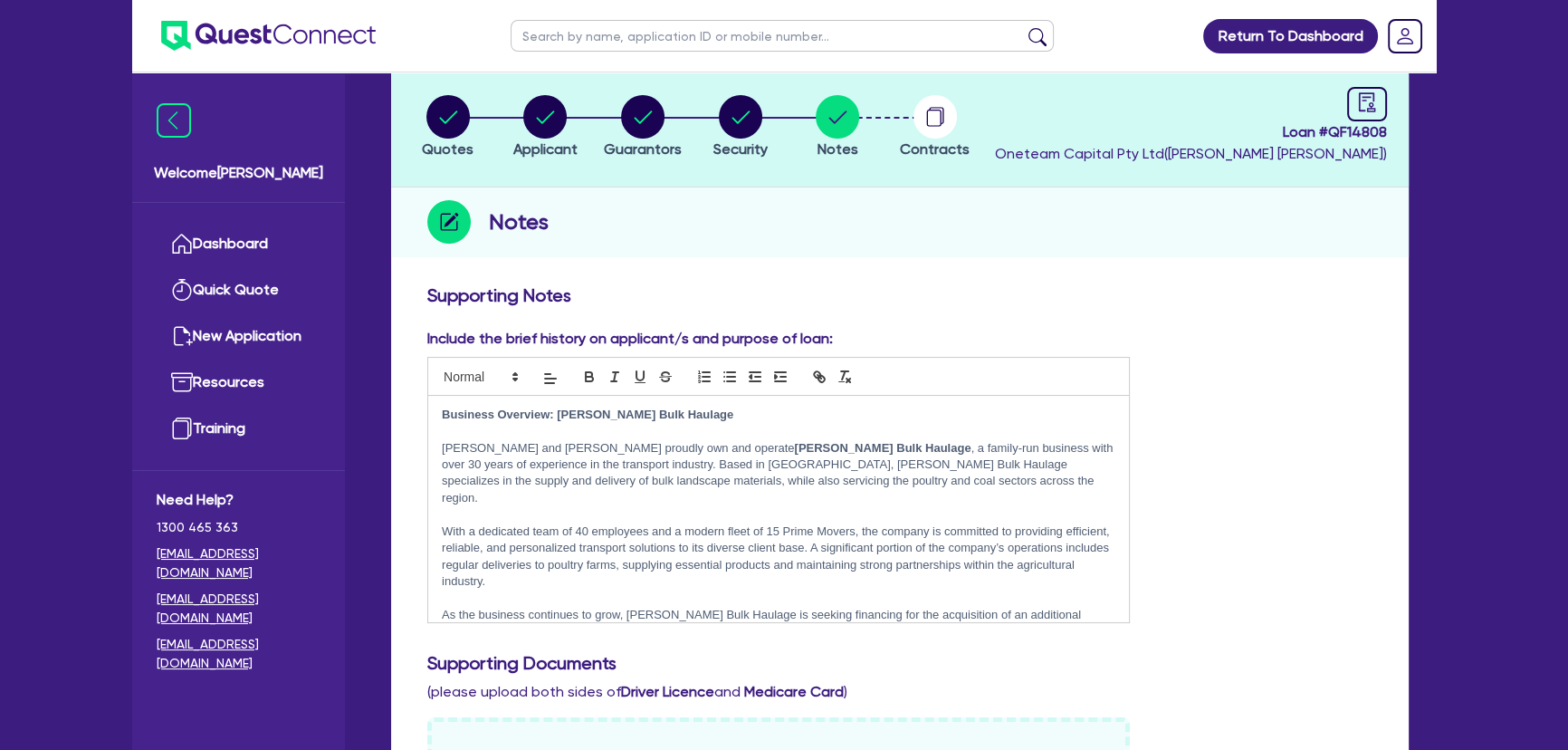
scroll to position [0, 0]
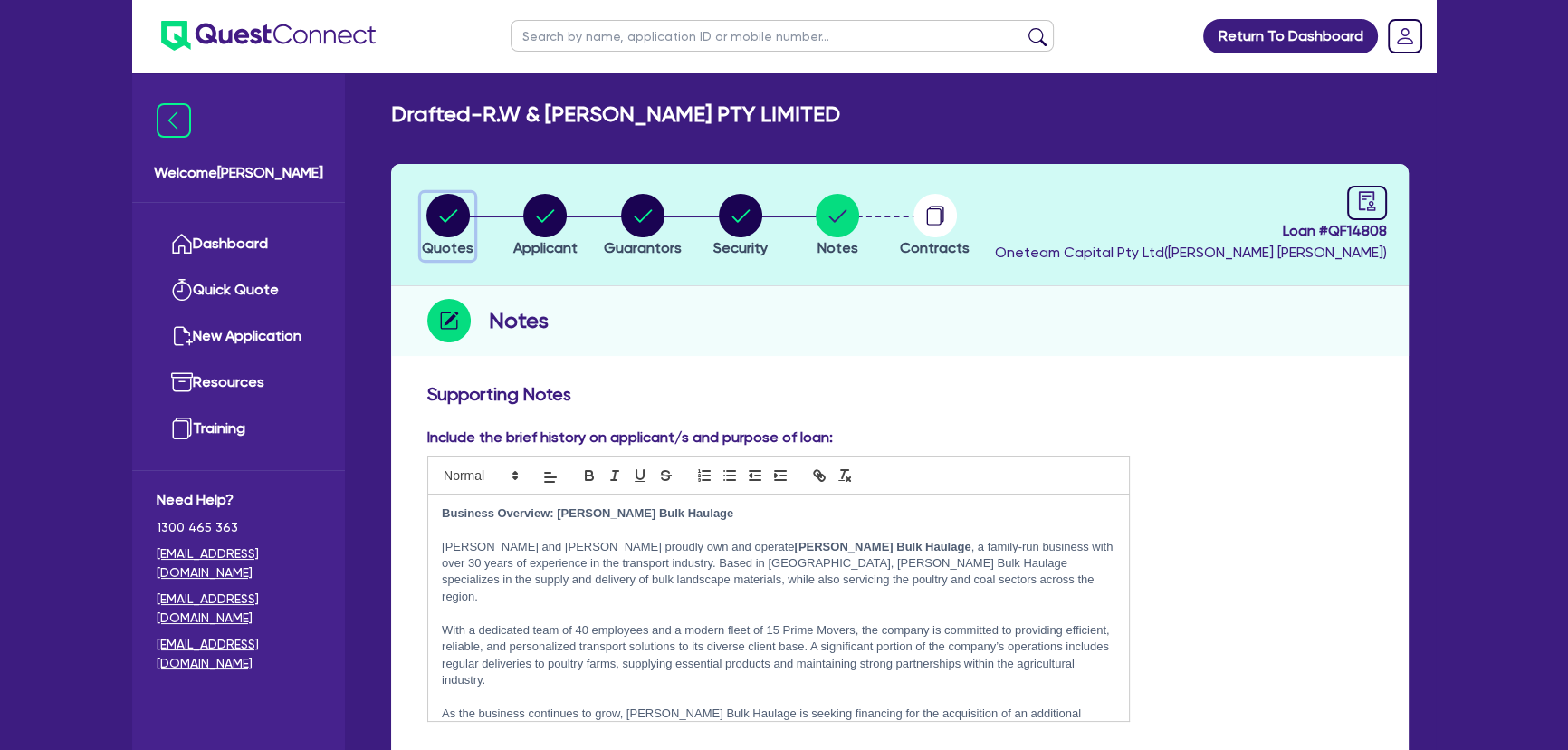
click at [435, 217] on circle "button" at bounding box center [447, 215] width 43 height 43
select select "Other"
select select "PRIMARY_ASSETS"
select select "HEAVY_TRUCKS"
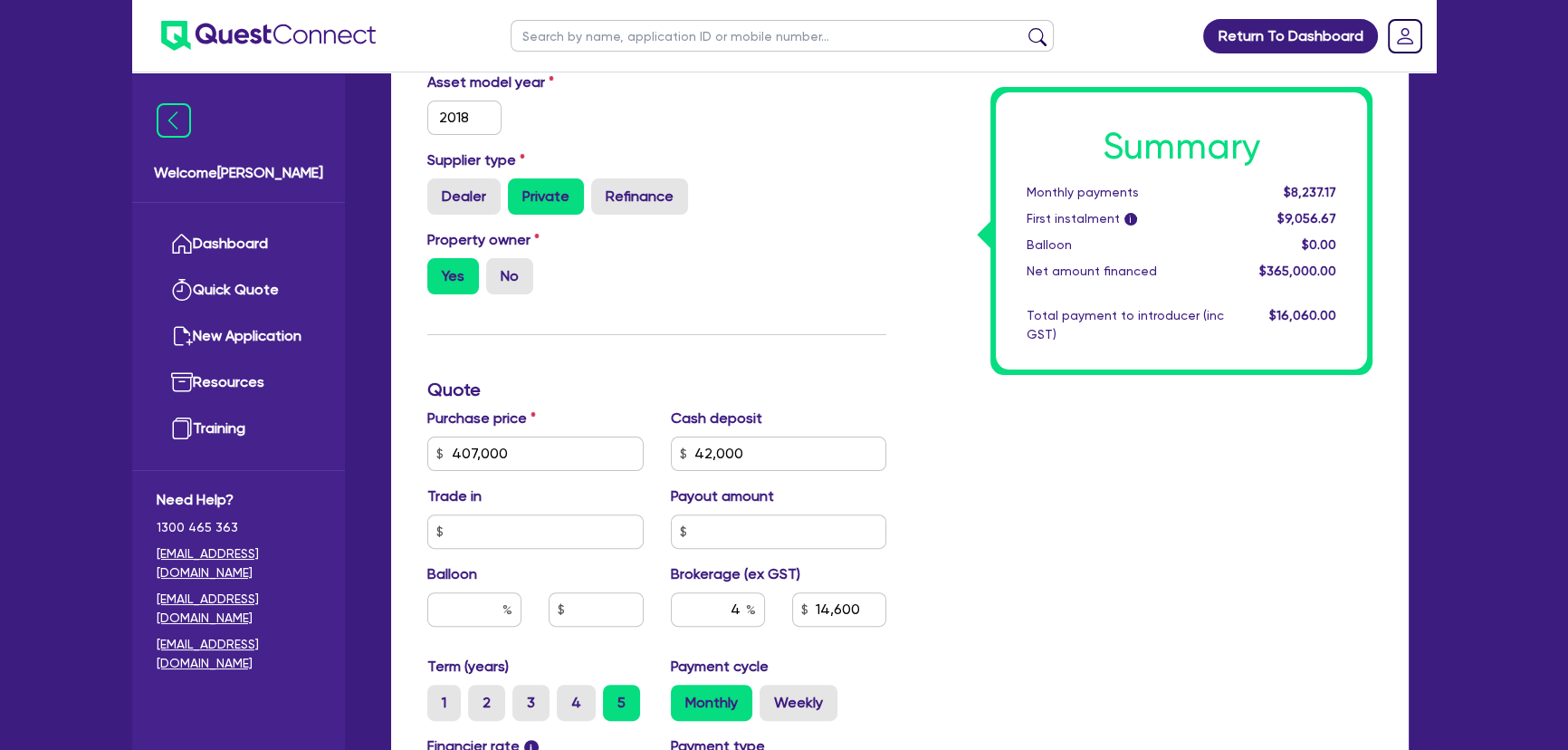
scroll to position [82, 0]
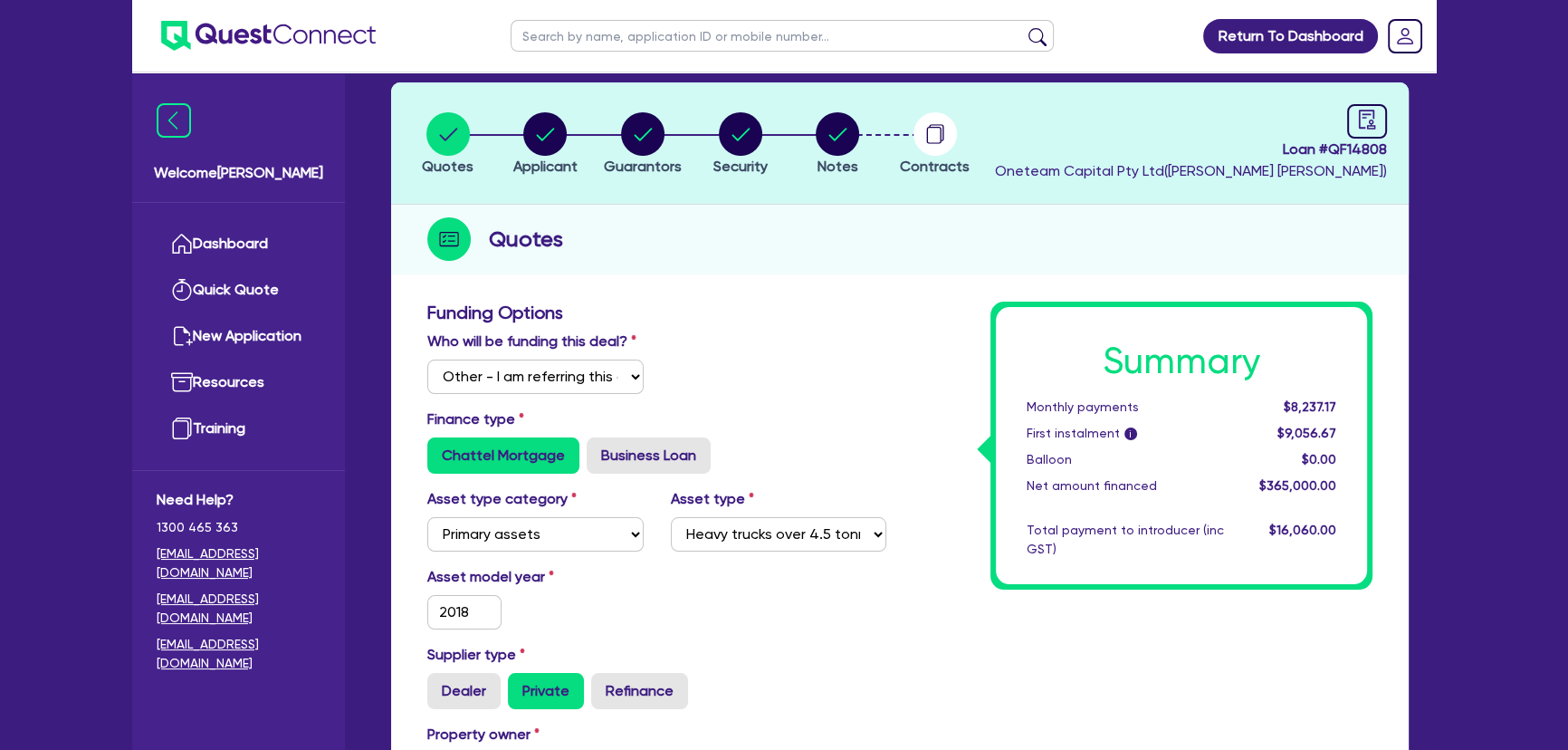
click at [283, 50] on img at bounding box center [268, 36] width 214 height 29
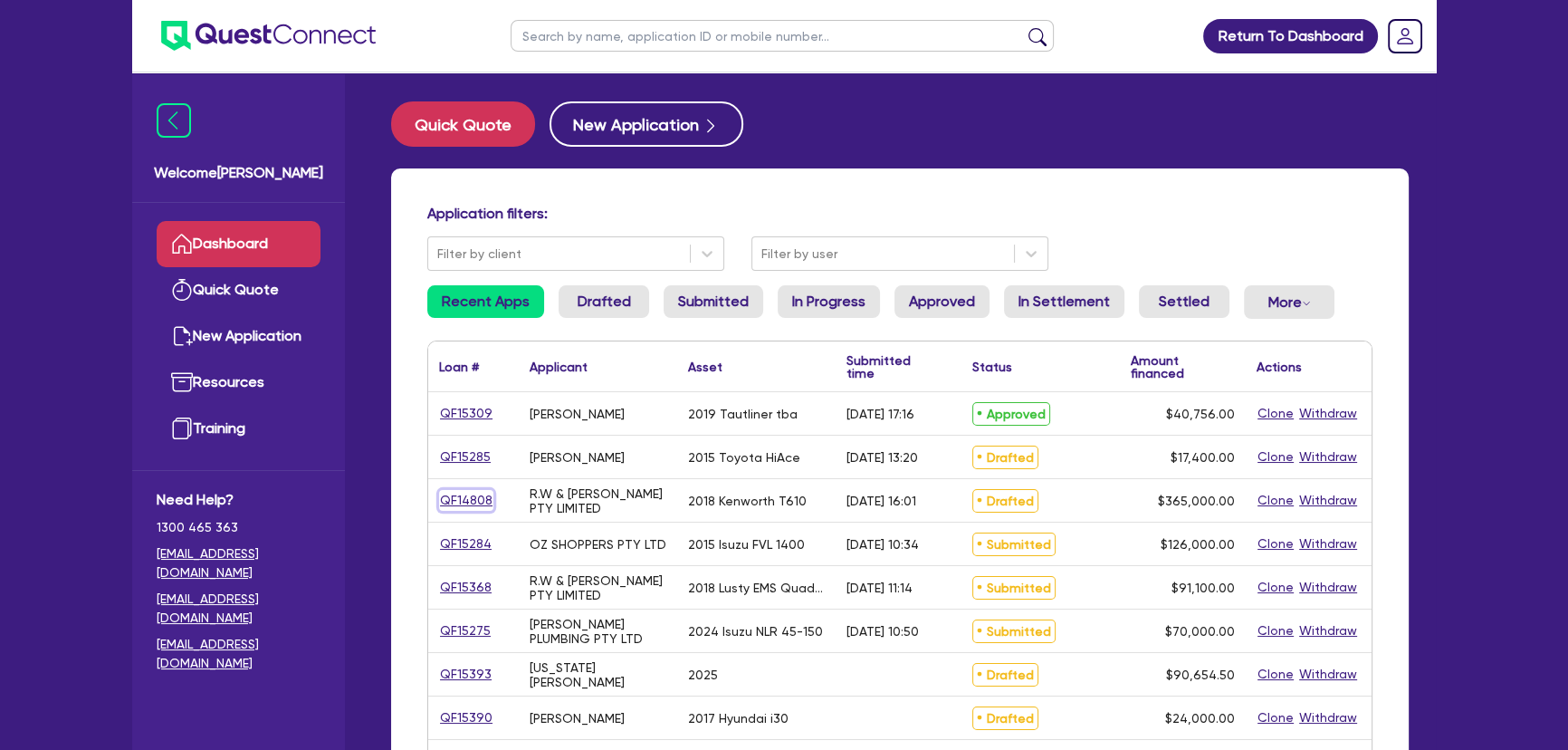
click at [457, 502] on link "QF14808" at bounding box center [466, 500] width 54 height 21
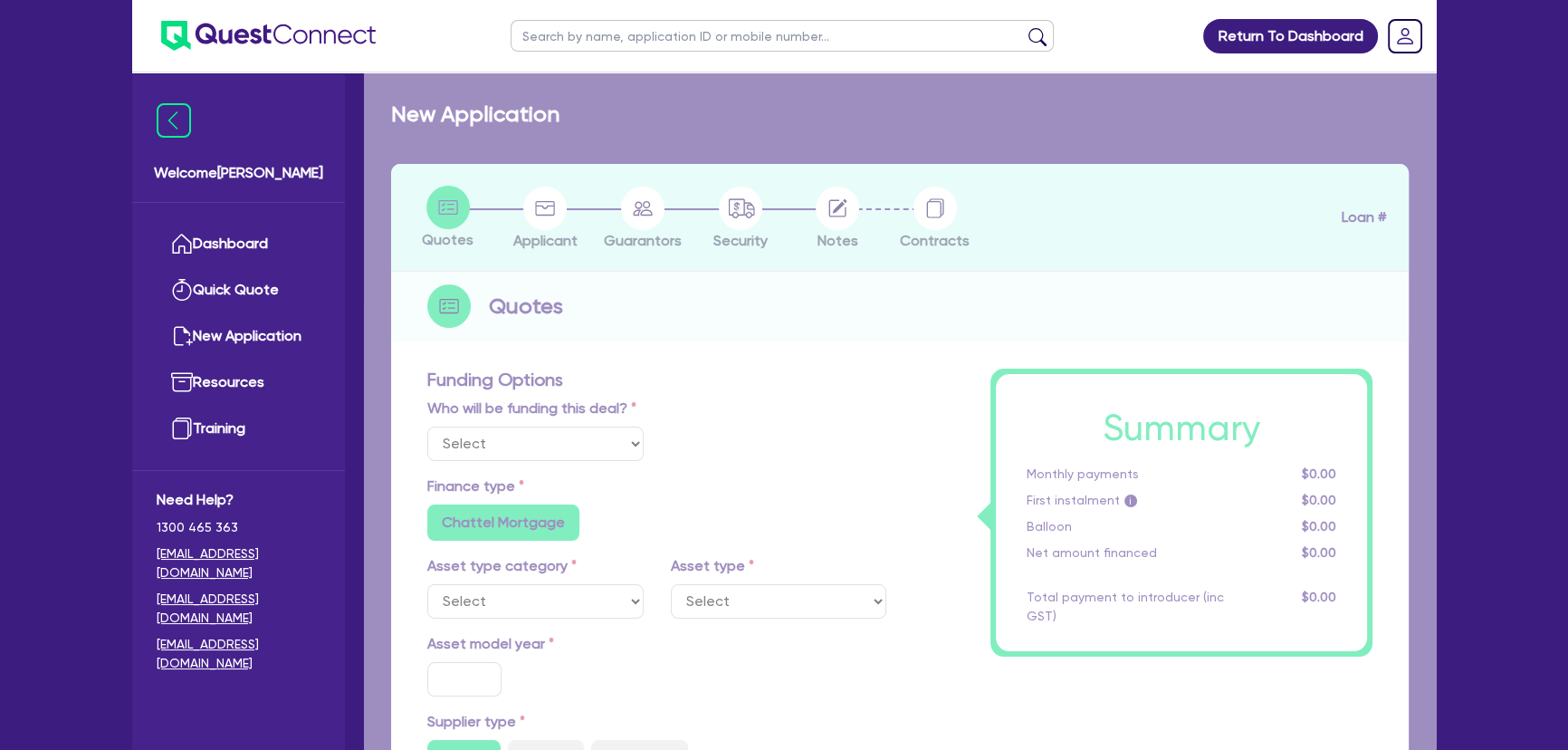
select select "Other"
select select "PRIMARY_ASSETS"
type input "2018"
radio input "false"
radio input "true"
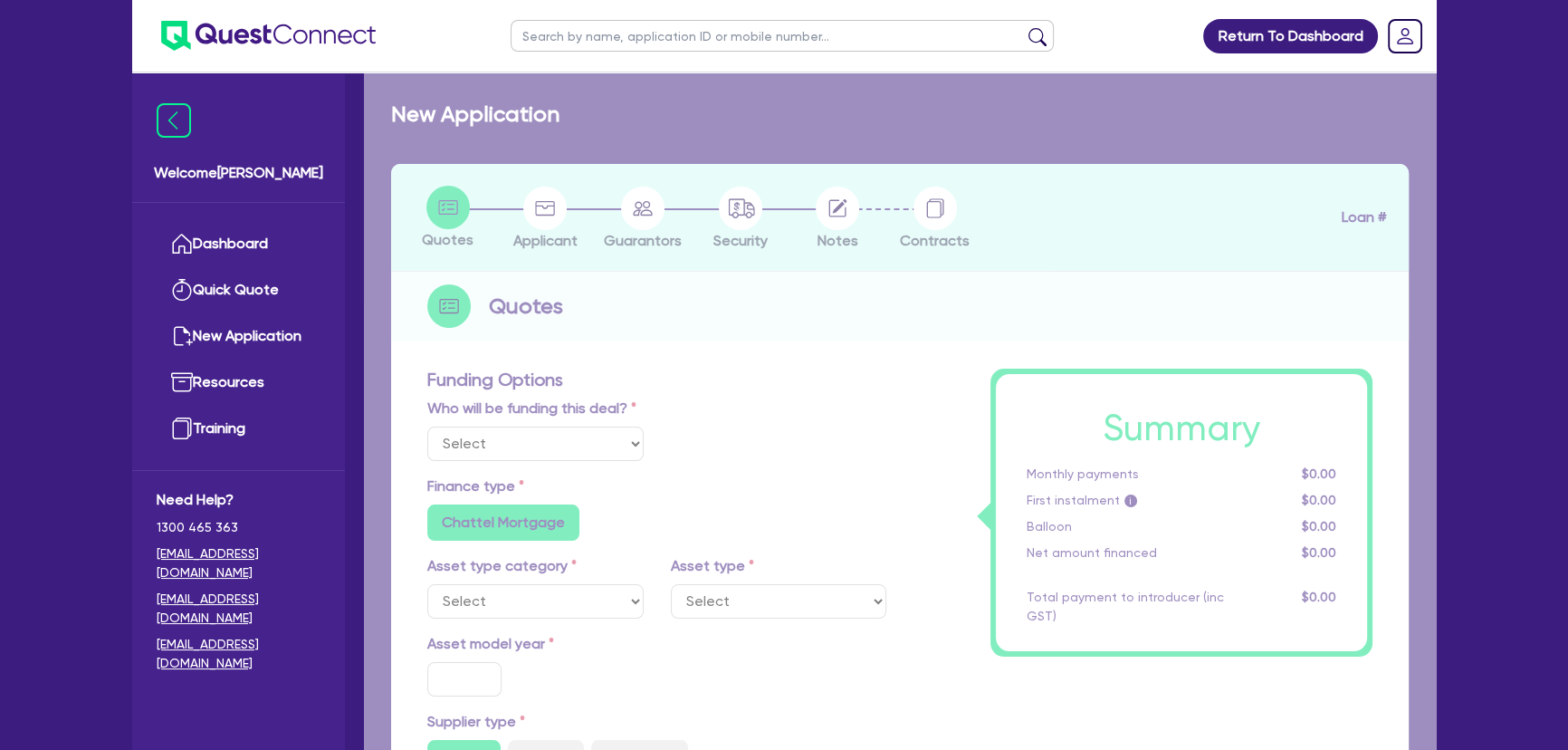
radio input "true"
type input "407,000"
type input "42,000"
type input "4"
type input "14,600"
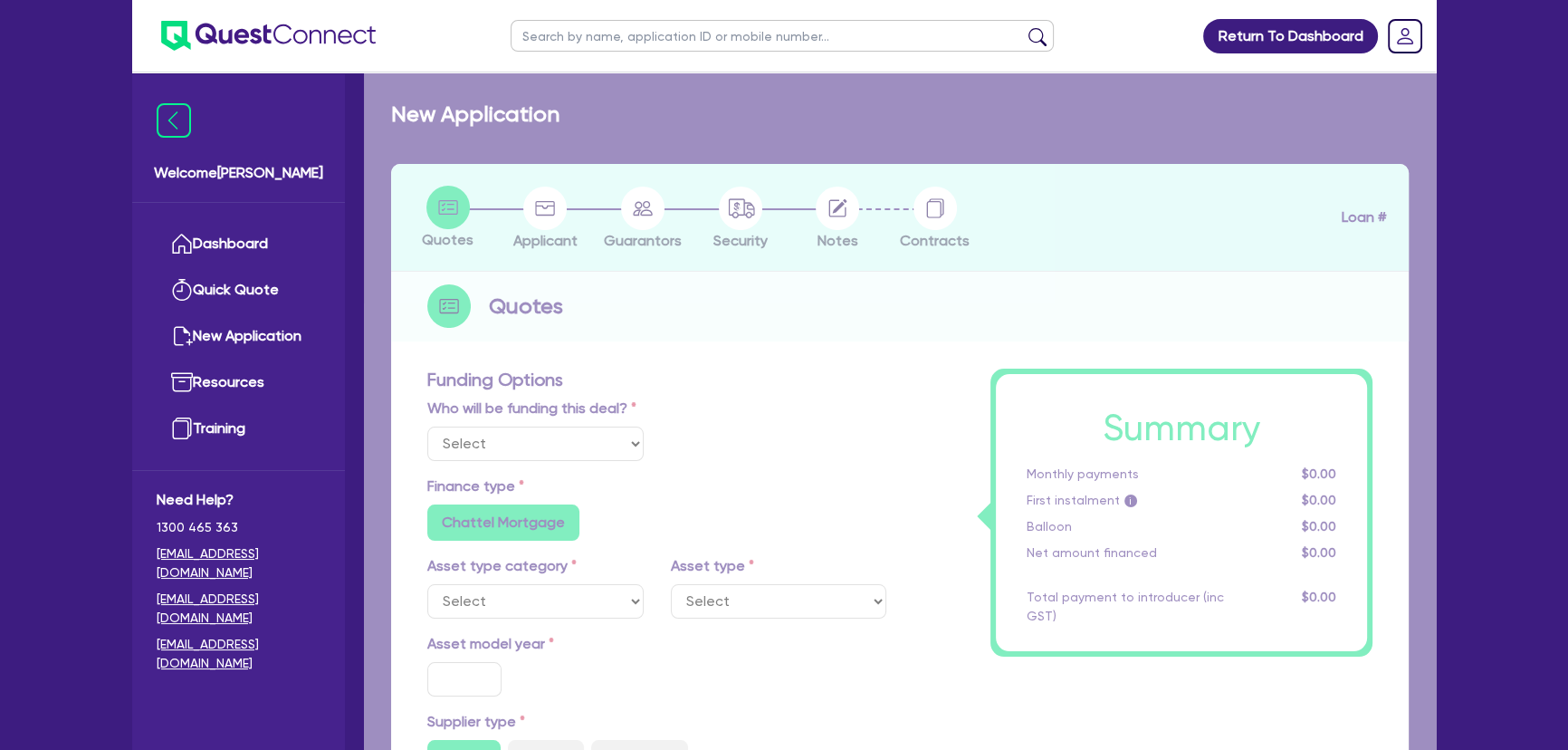
type input "11.15"
type input "745"
radio input "false"
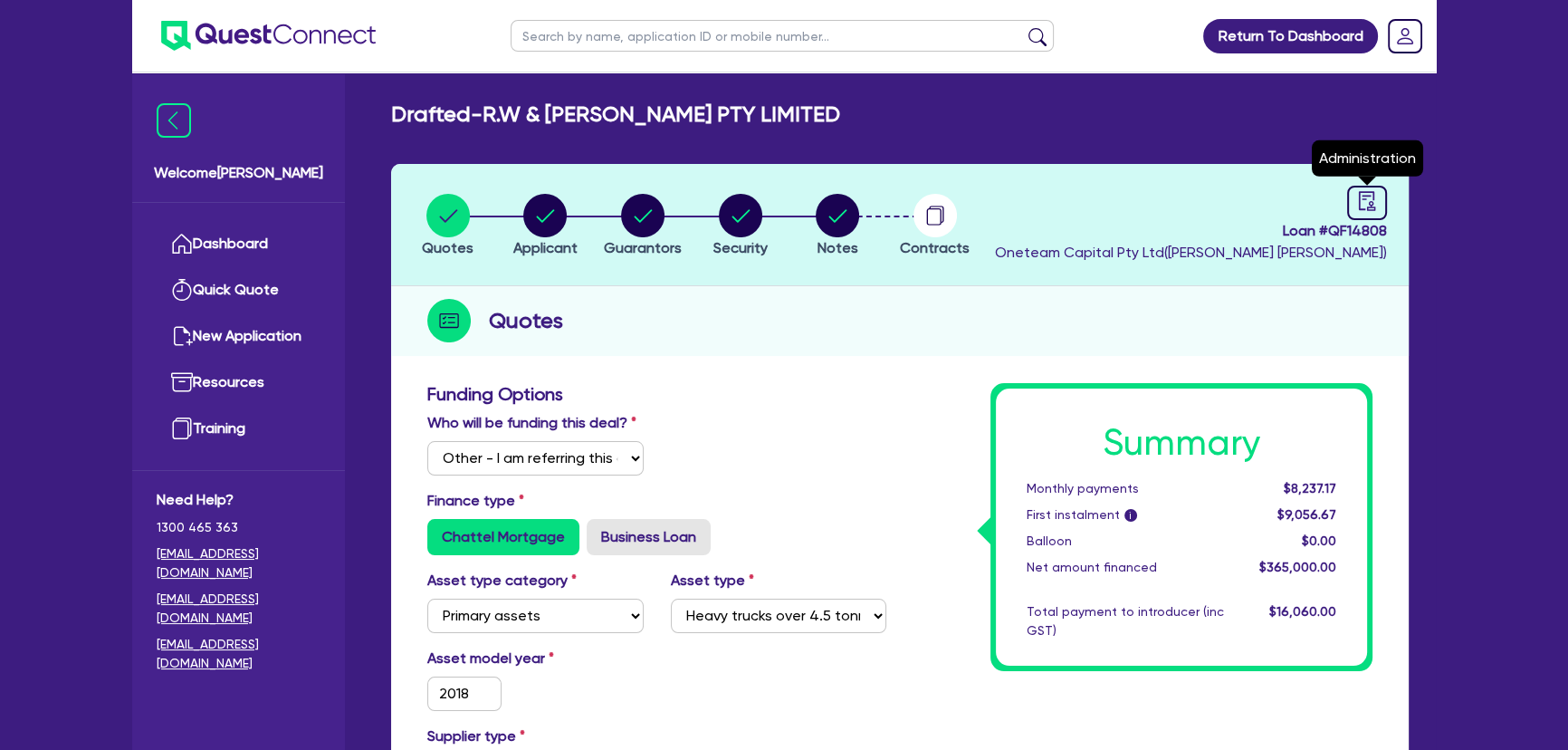
click at [1357, 221] on span "Loan # QF14808" at bounding box center [1191, 231] width 392 height 22
click at [1365, 187] on div at bounding box center [1366, 202] width 40 height 34
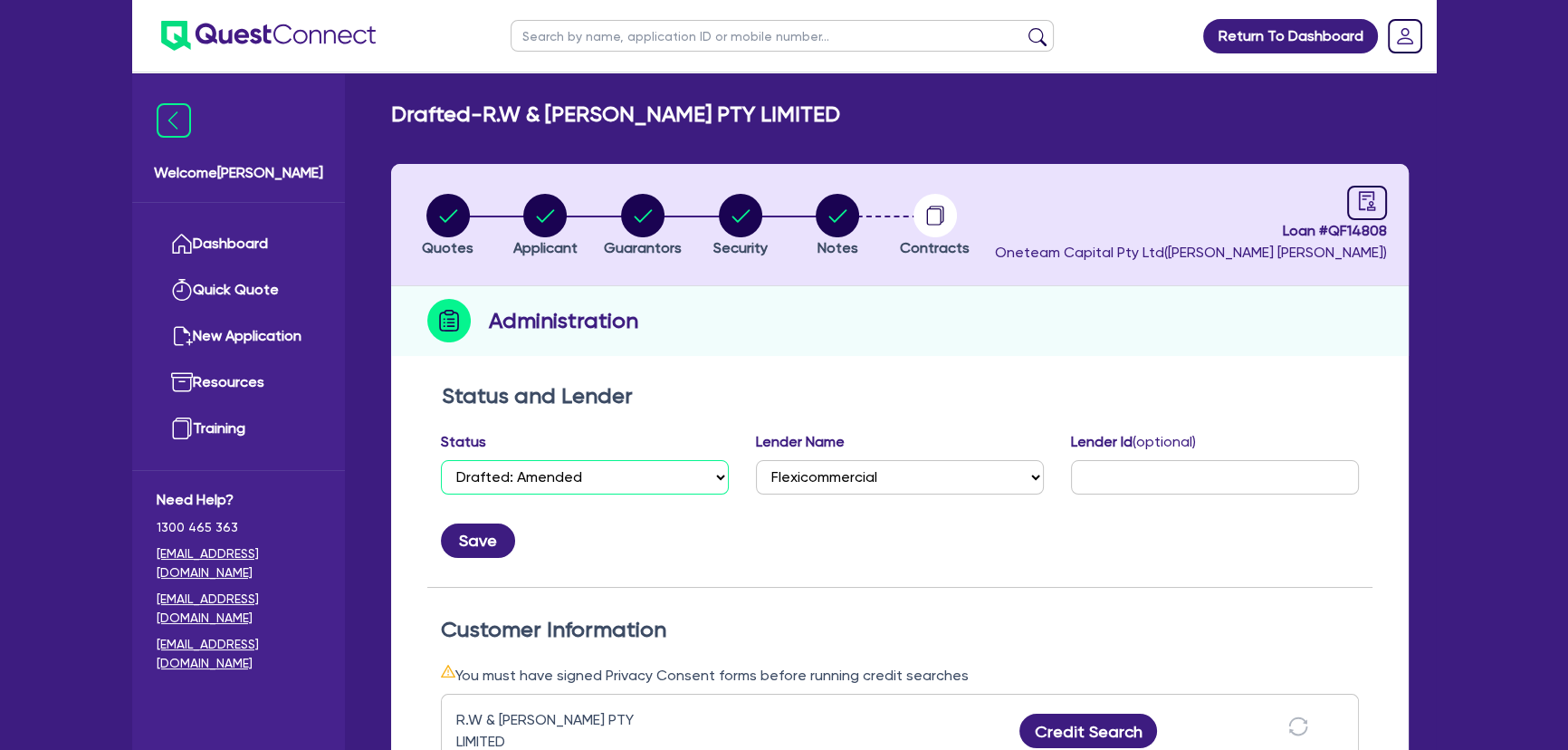
click at [589, 479] on select "Select Quoted Drafted: New Drafted: Amended Submitted: New Submitted: Amended I…" at bounding box center [584, 477] width 288 height 34
click at [441, 460] on select "Select Quoted Drafted: New Drafted: Amended Submitted: New Submitted: Amended I…" at bounding box center [584, 477] width 288 height 34
click at [491, 528] on button "Save" at bounding box center [478, 540] width 75 height 34
click at [236, 26] on img at bounding box center [268, 36] width 214 height 29
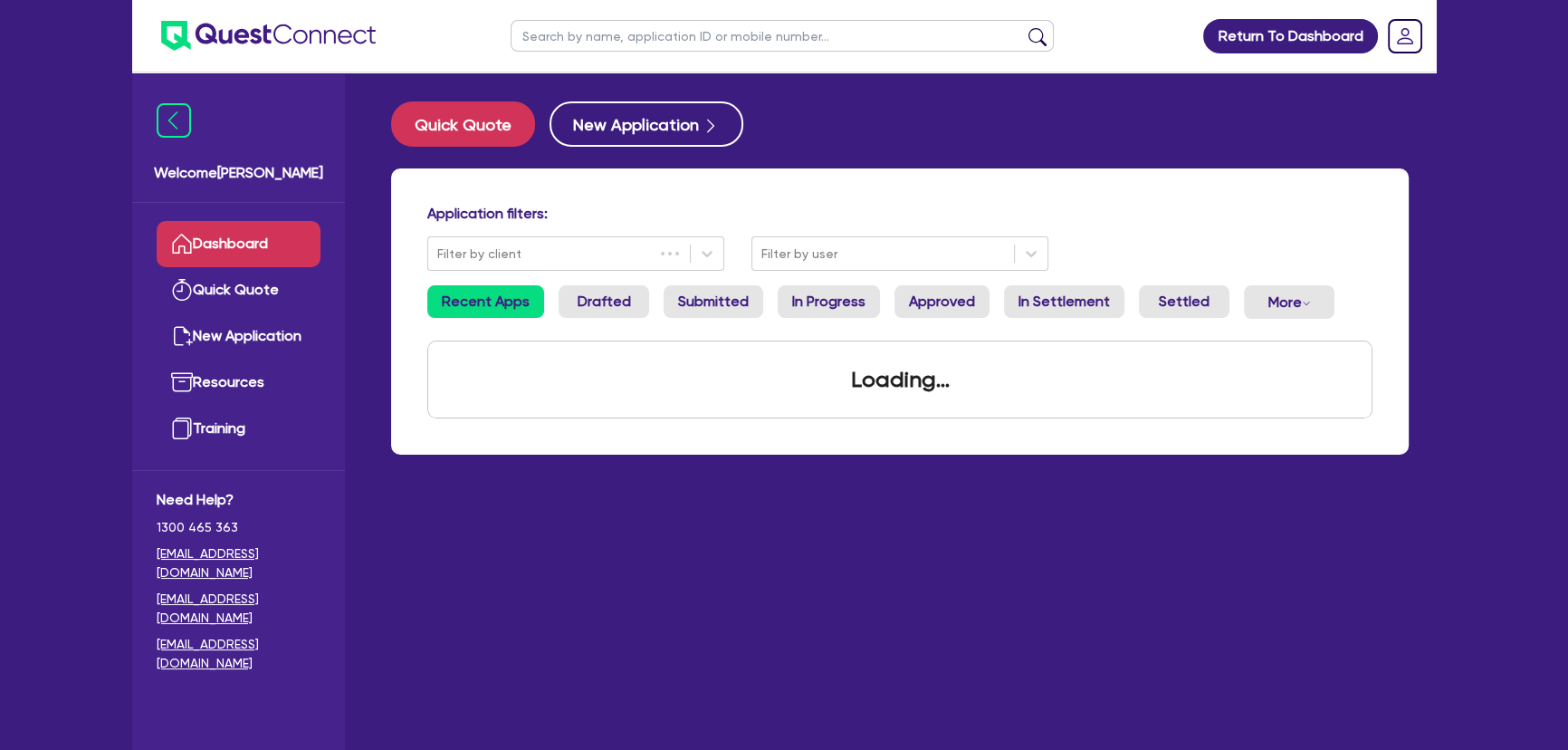
click at [710, 18] on ul at bounding box center [782, 36] width 580 height 72
click at [709, 42] on input "text" at bounding box center [782, 36] width 543 height 31
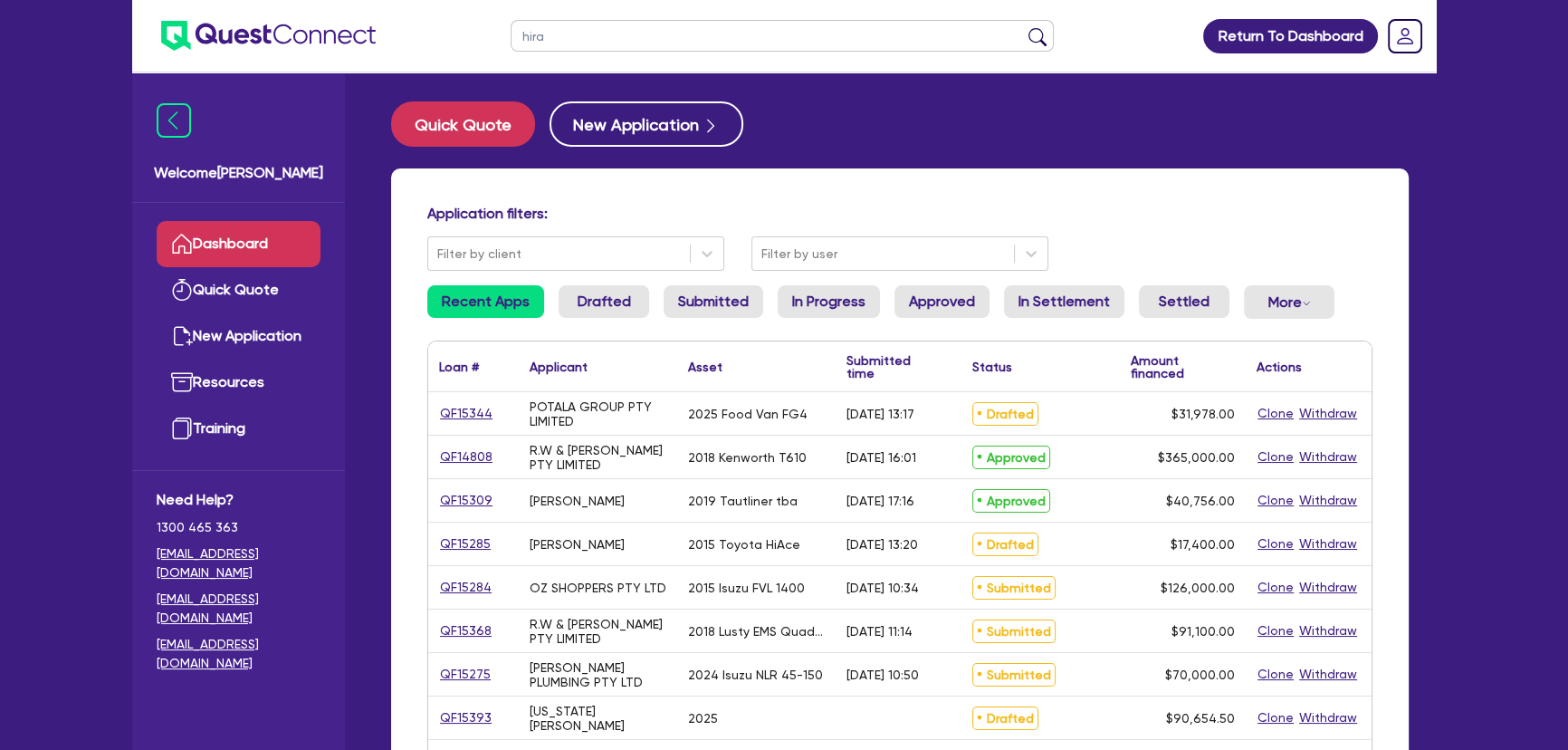
click at [1023, 28] on button "submit" at bounding box center [1037, 40] width 29 height 26
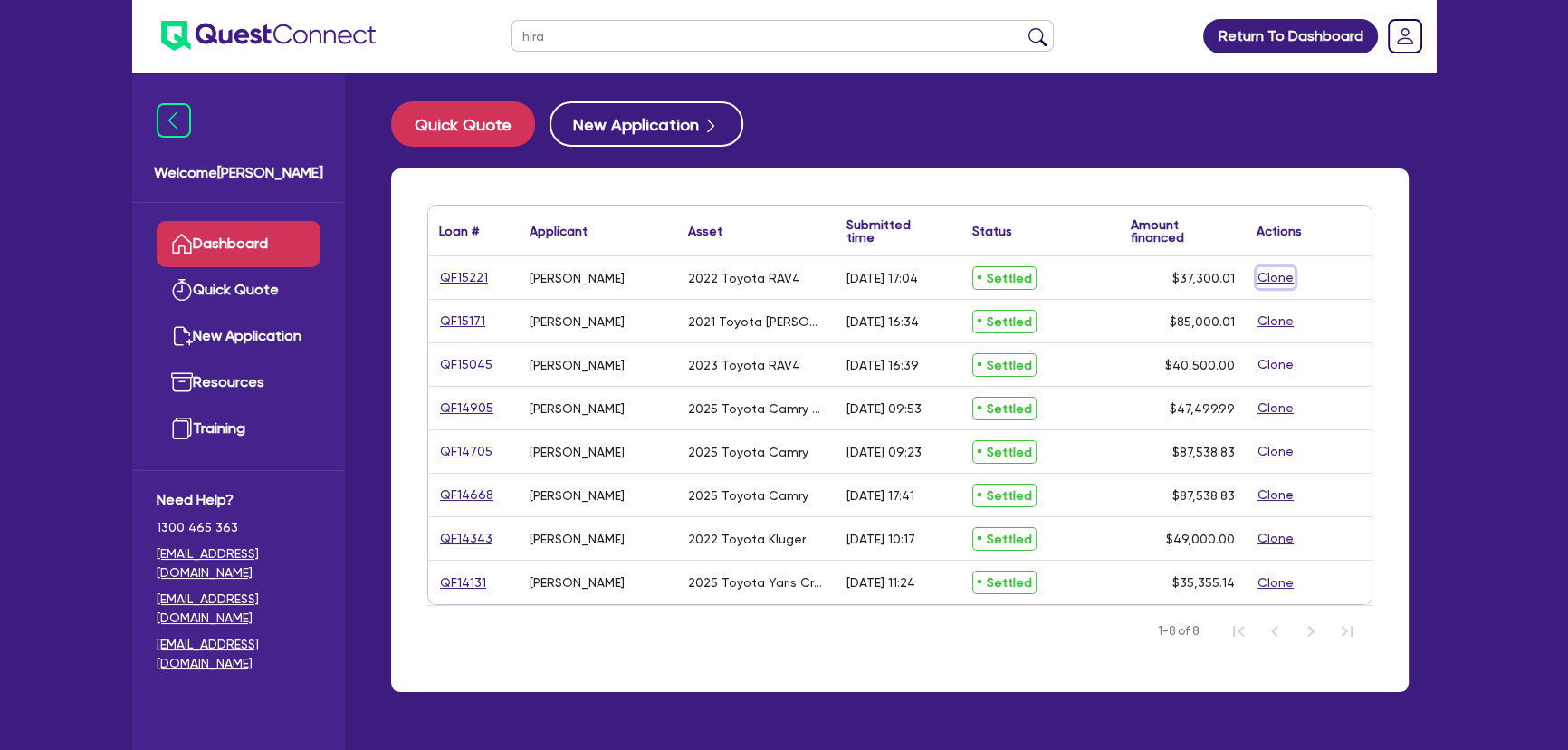
click at [1266, 278] on button "Clone" at bounding box center [1274, 277] width 38 height 21
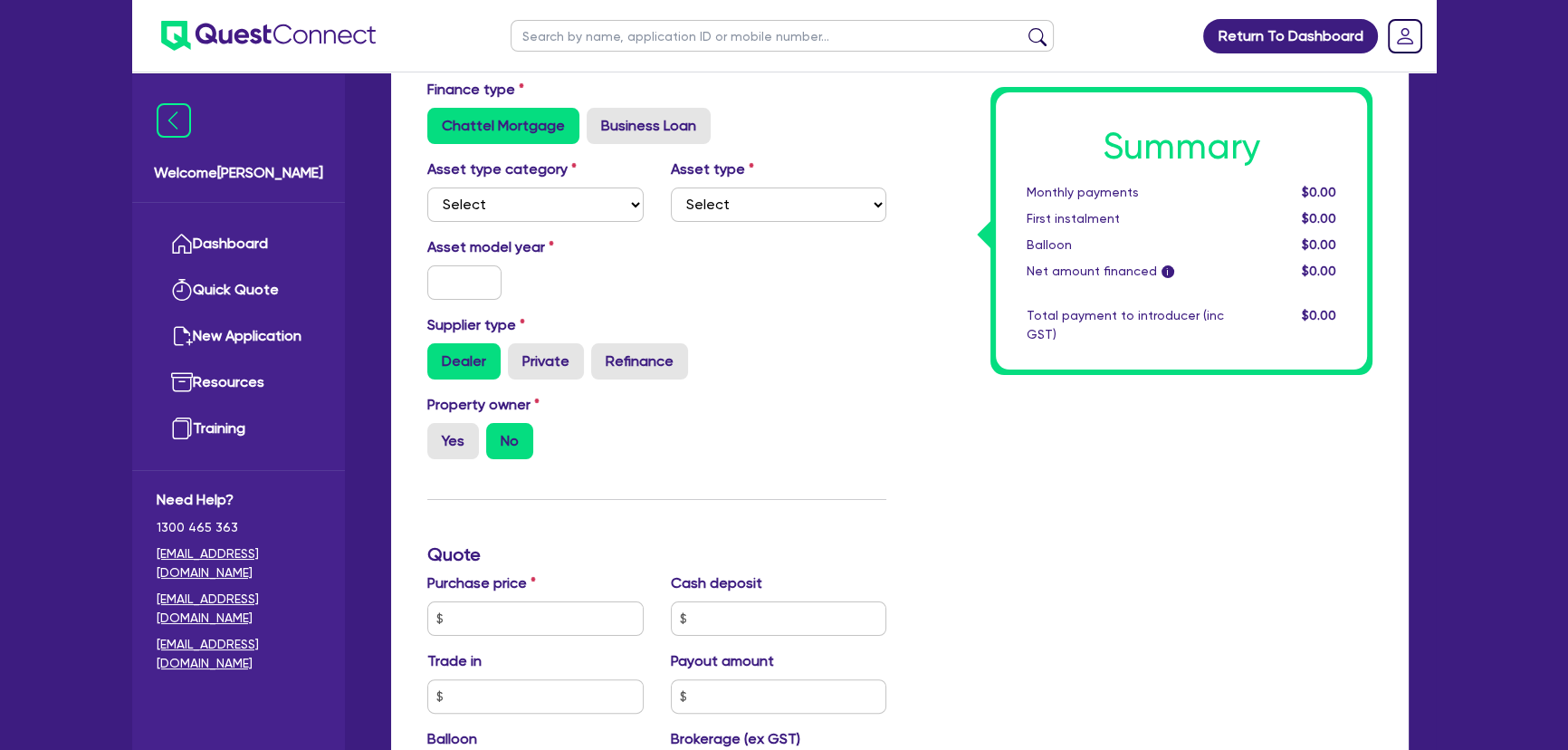
scroll to position [82, 0]
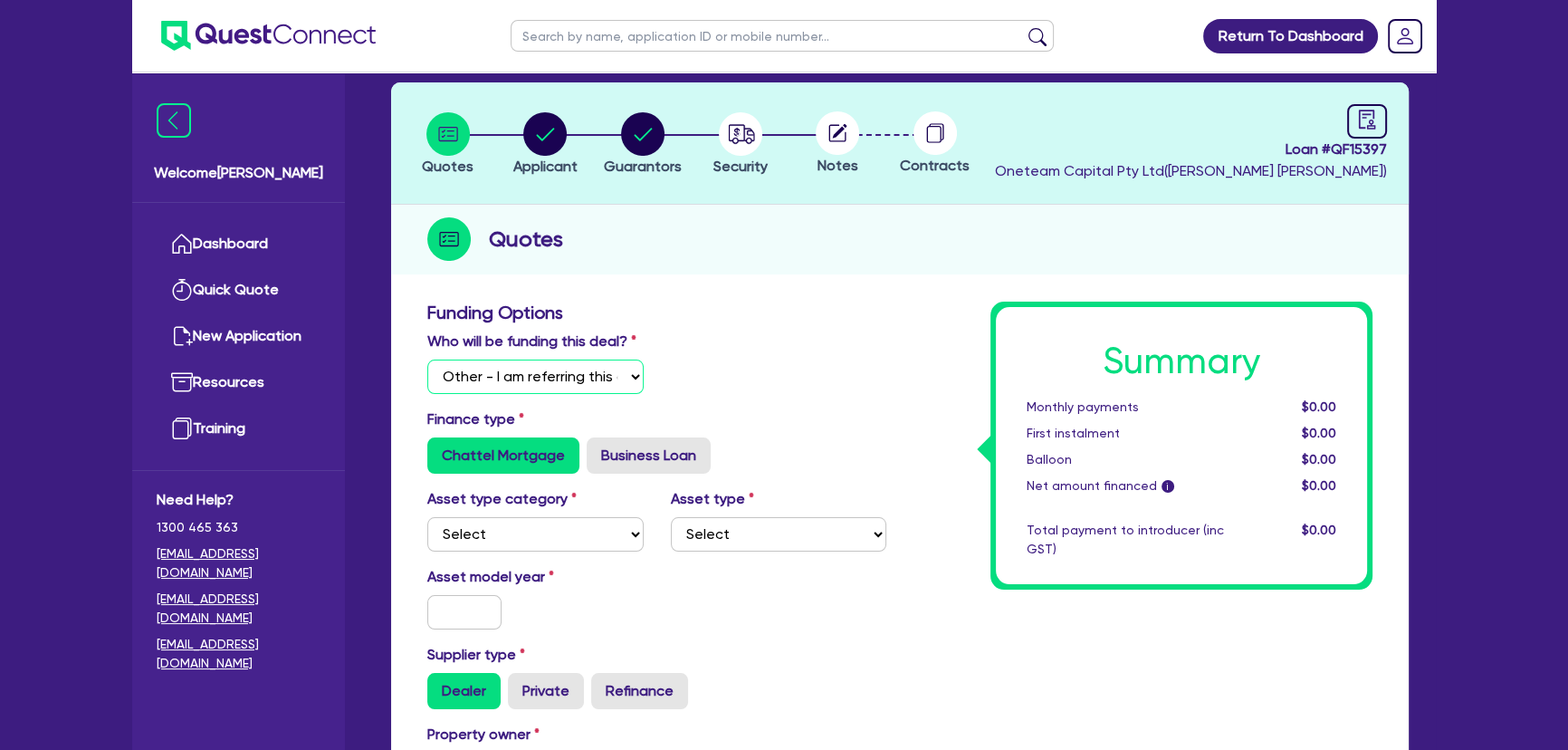
click at [536, 372] on select "Select I will fund 100% I will co-fund with Quest I want Quest to fund 100% Oth…" at bounding box center [535, 376] width 216 height 34
click at [445, 144] on circle "button" at bounding box center [447, 133] width 43 height 43
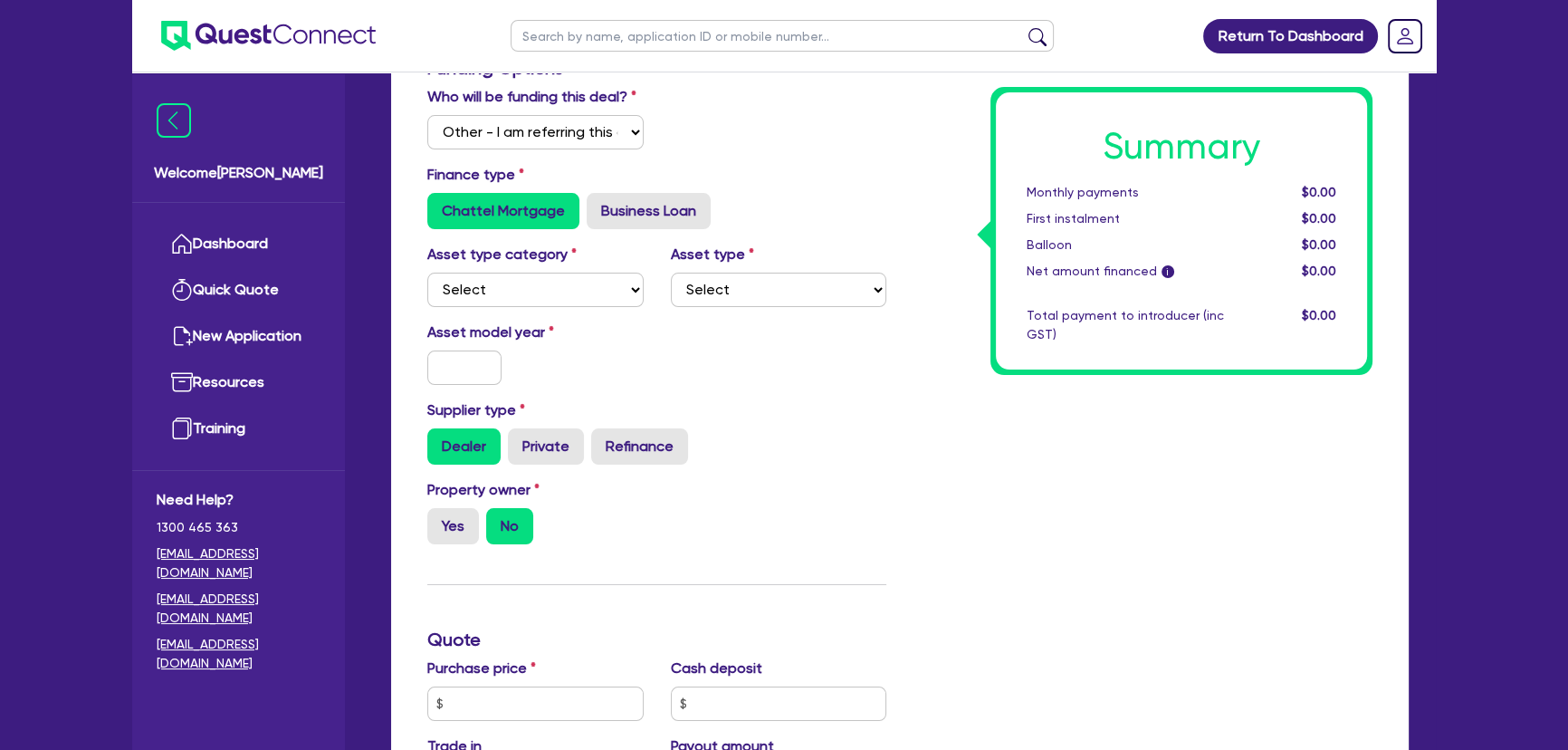
scroll to position [247, 0]
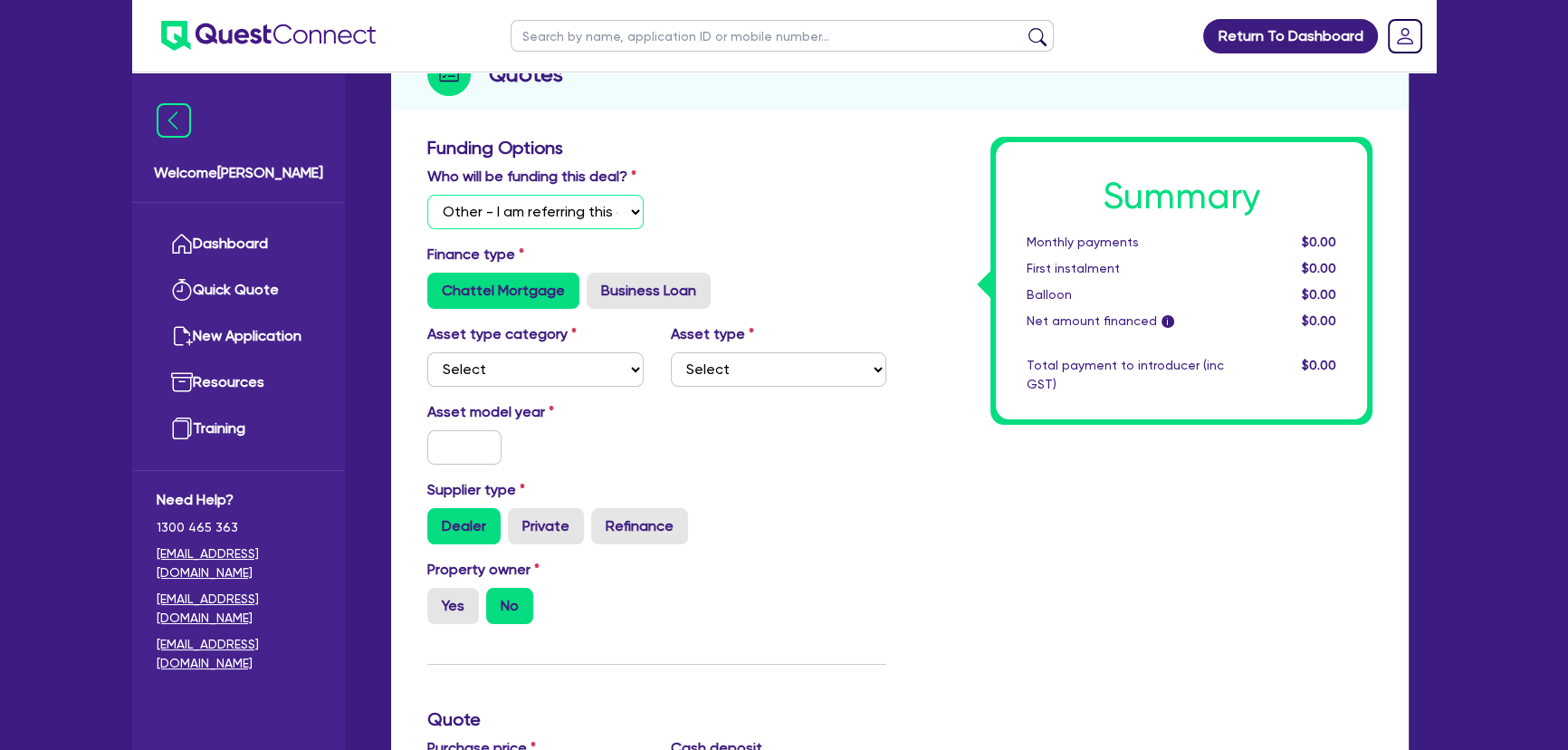
click at [583, 222] on select "Select I will fund 100% I will co-fund with Quest I want Quest to fund 100% Oth…" at bounding box center [535, 211] width 216 height 34
click at [427, 194] on select "Select I will fund 100% I will co-fund with Quest I want Quest to fund 100% Oth…" at bounding box center [535, 211] width 216 height 34
click at [567, 358] on select "Select Cars and light trucks Primary assets Secondary assets Tertiary assets" at bounding box center [535, 369] width 216 height 34
click at [427, 352] on select "Select Cars and light trucks Primary assets Secondary assets Tertiary assets" at bounding box center [535, 369] width 216 height 34
click at [801, 365] on select "Select Passenger vehicles Vans and utes Light trucks up to 4.5 tonne" at bounding box center [778, 369] width 216 height 34
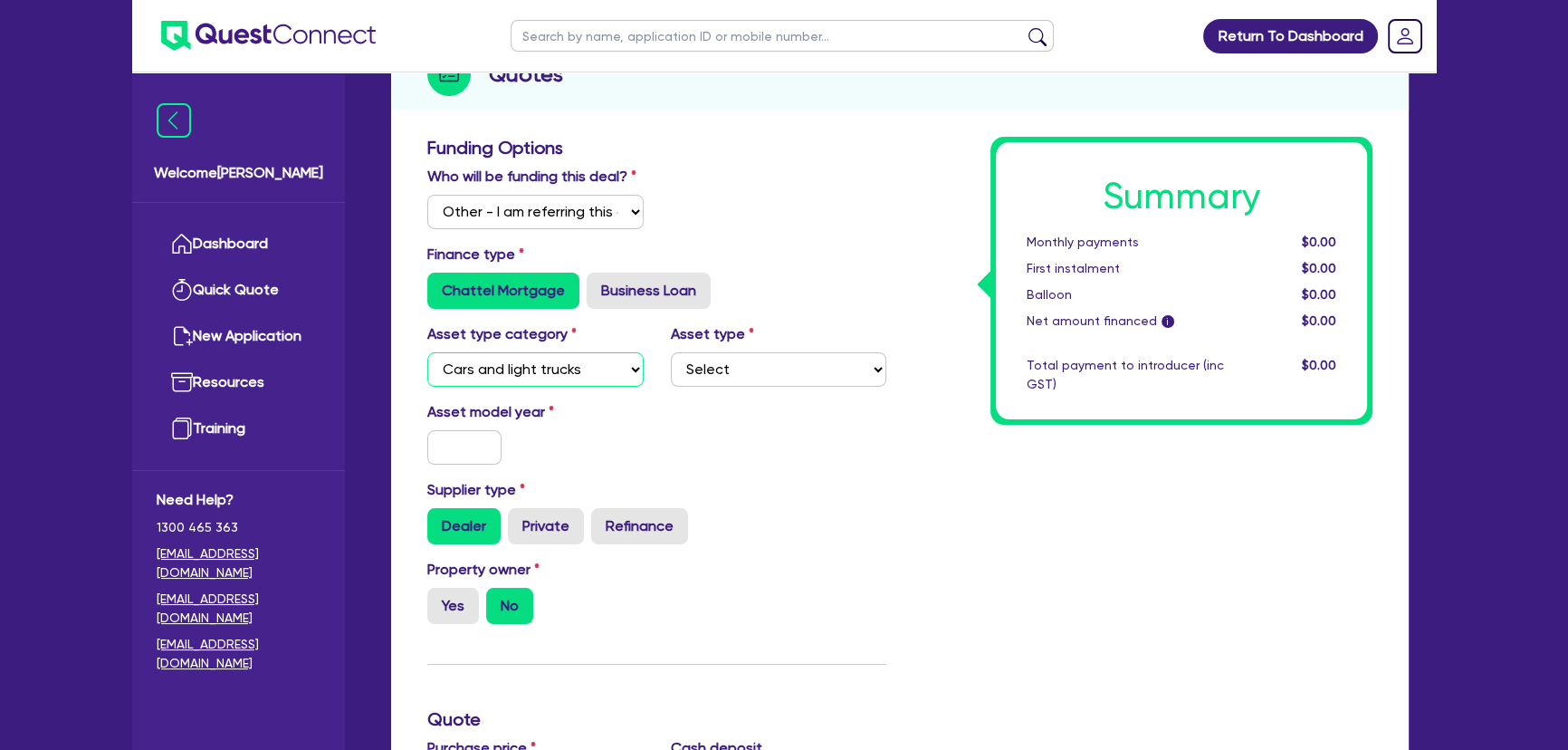
click at [546, 371] on select "Select Cars and light trucks Primary assets Secondary assets Tertiary assets" at bounding box center [535, 369] width 216 height 34
click at [727, 367] on select "Select Passenger vehicles Vans and utes Light trucks up to 4.5 tonne" at bounding box center [778, 369] width 216 height 34
click at [671, 352] on select "Select Passenger vehicles Vans and utes Light trucks up to 4.5 tonne" at bounding box center [778, 369] width 216 height 34
click at [473, 446] on input "text" at bounding box center [464, 446] width 75 height 34
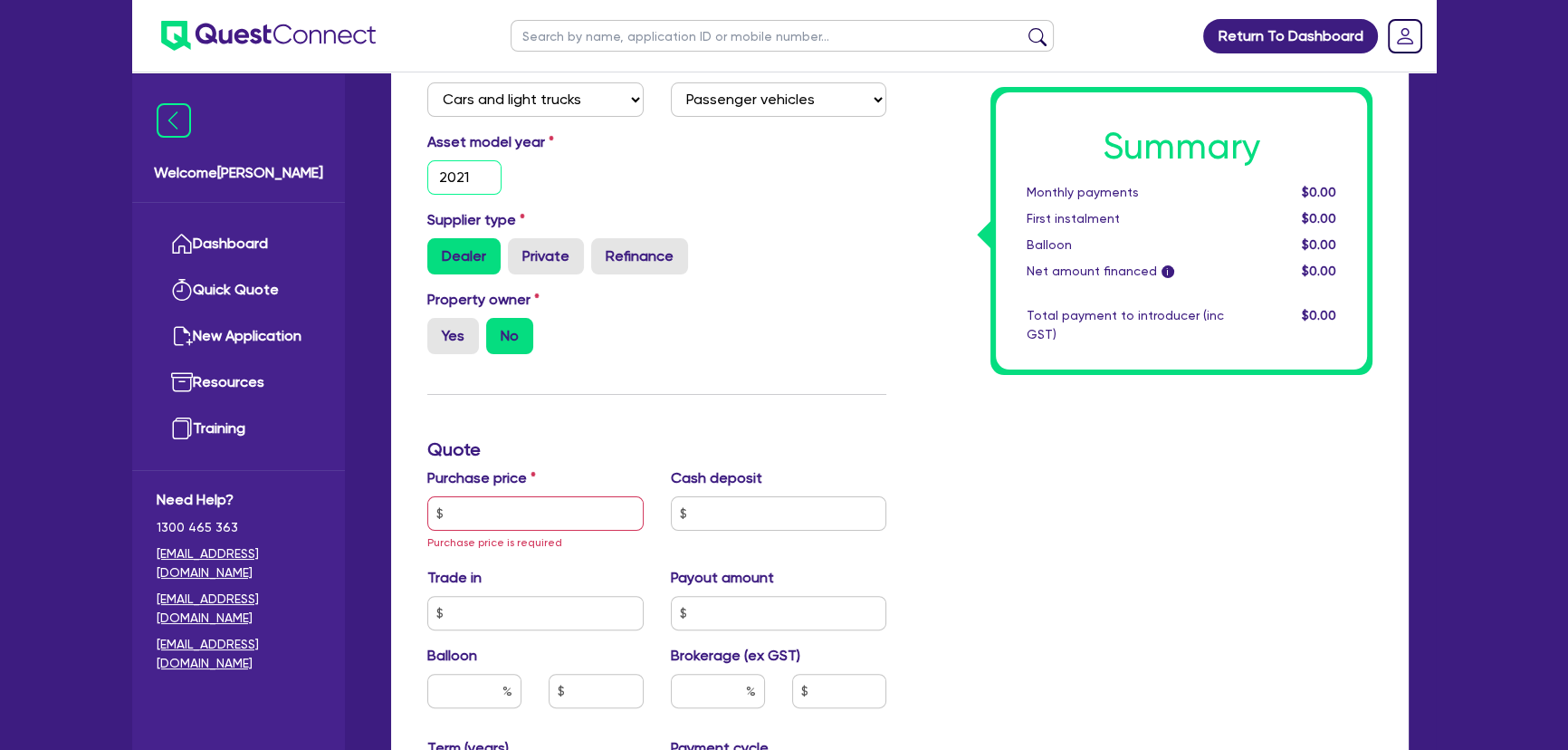
scroll to position [658, 0]
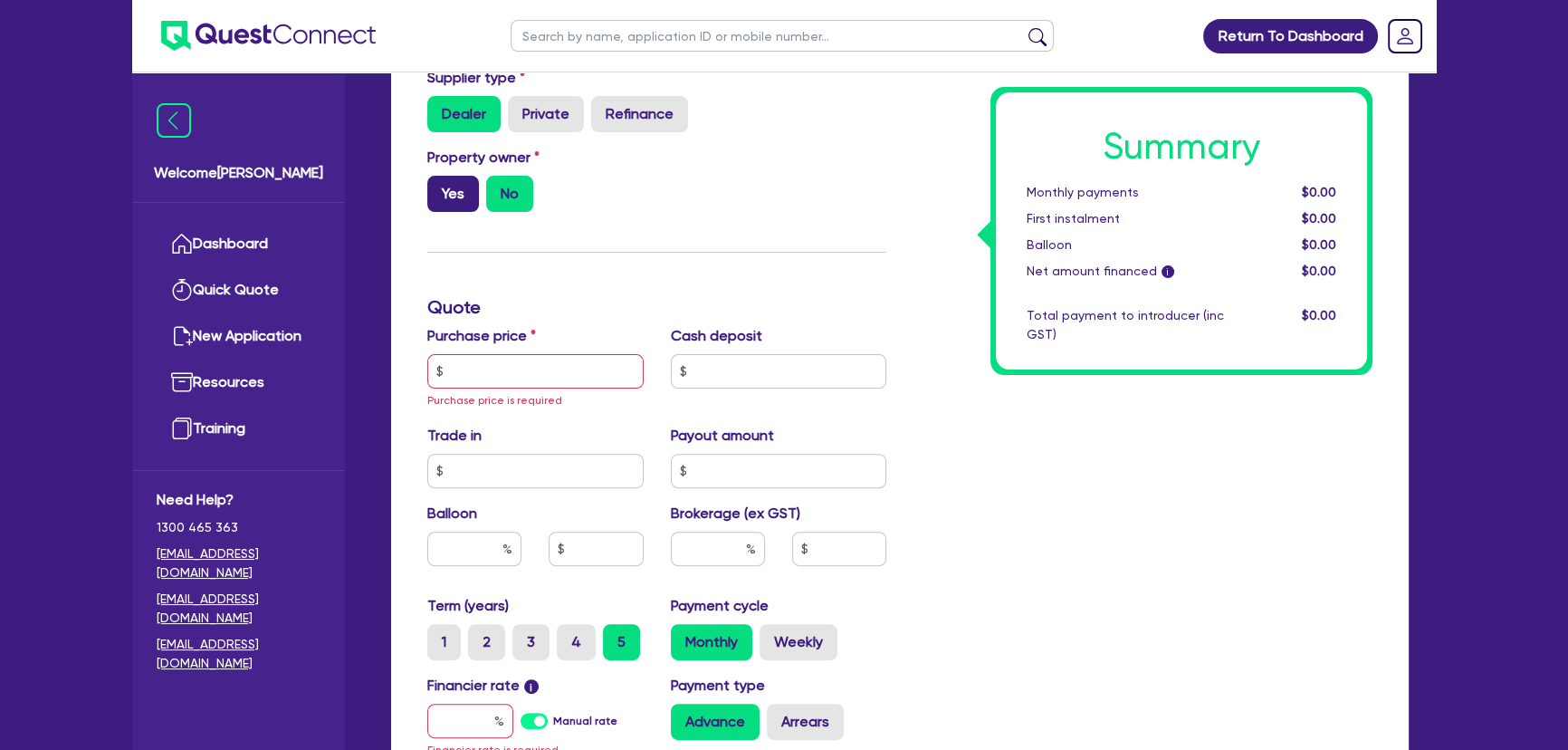
click at [445, 194] on label "Yes" at bounding box center [453, 193] width 52 height 36
click at [439, 188] on input "Yes" at bounding box center [432, 181] width 12 height 12
click at [596, 380] on input "text" at bounding box center [535, 371] width 216 height 34
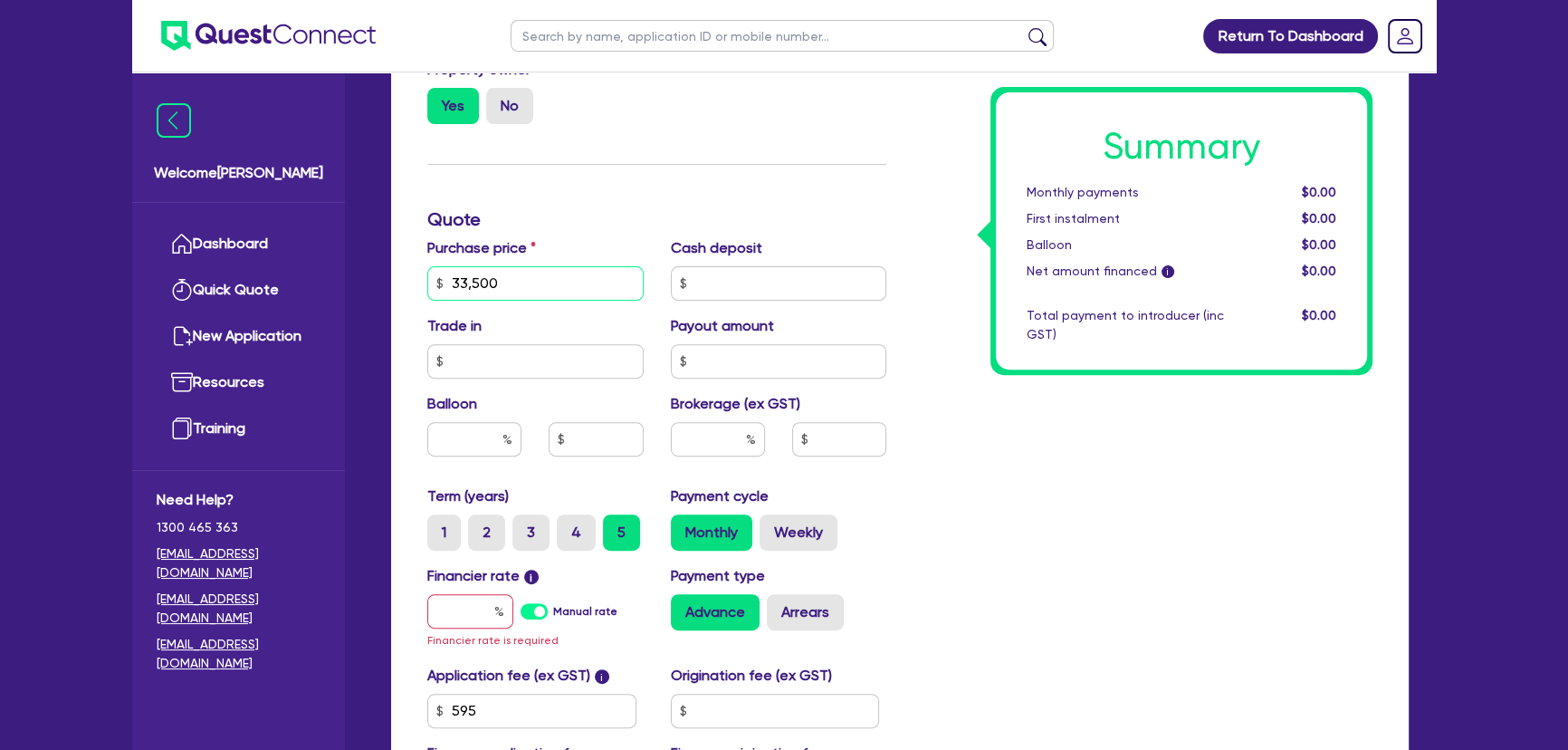
scroll to position [823, 0]
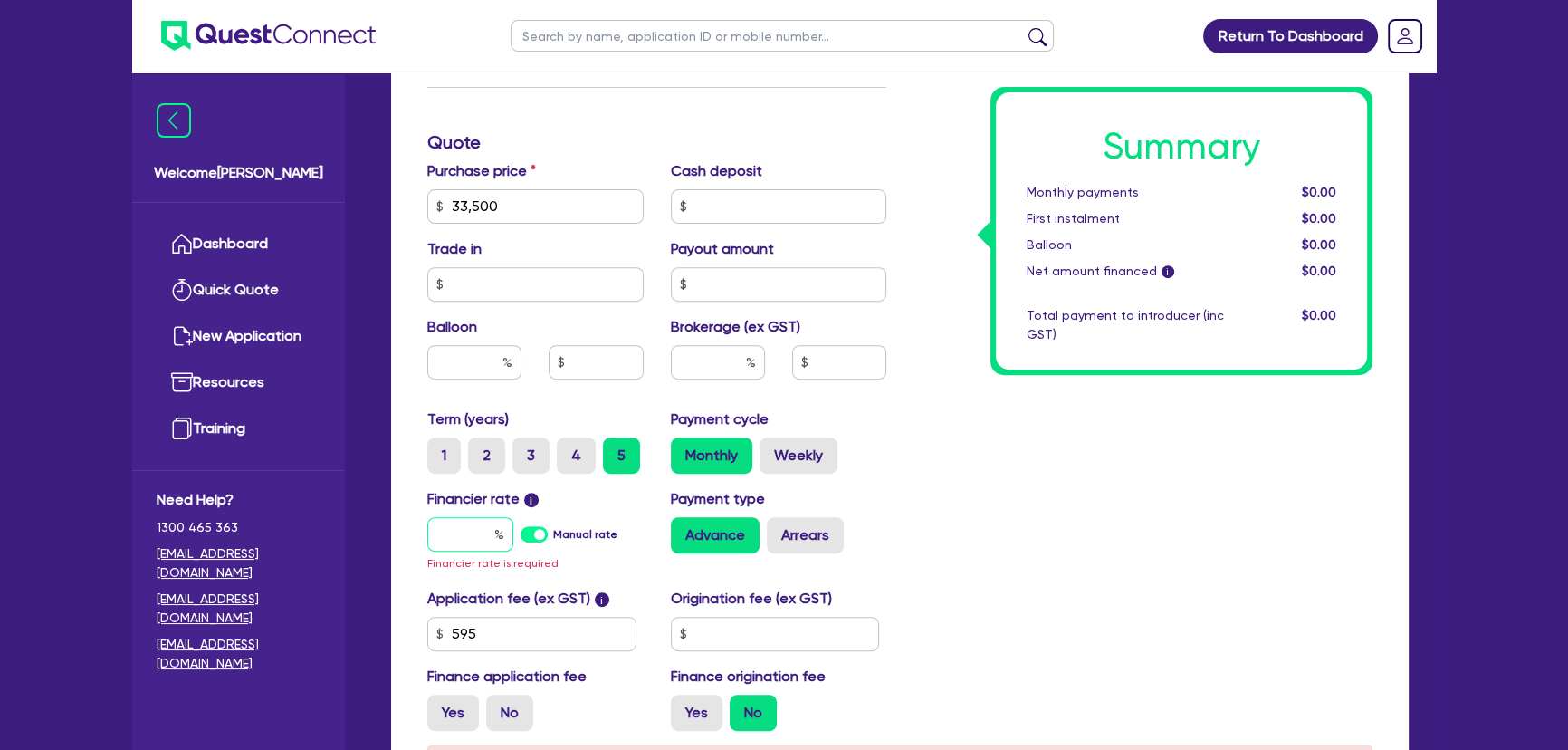
click at [485, 526] on input "text" at bounding box center [469, 534] width 86 height 34
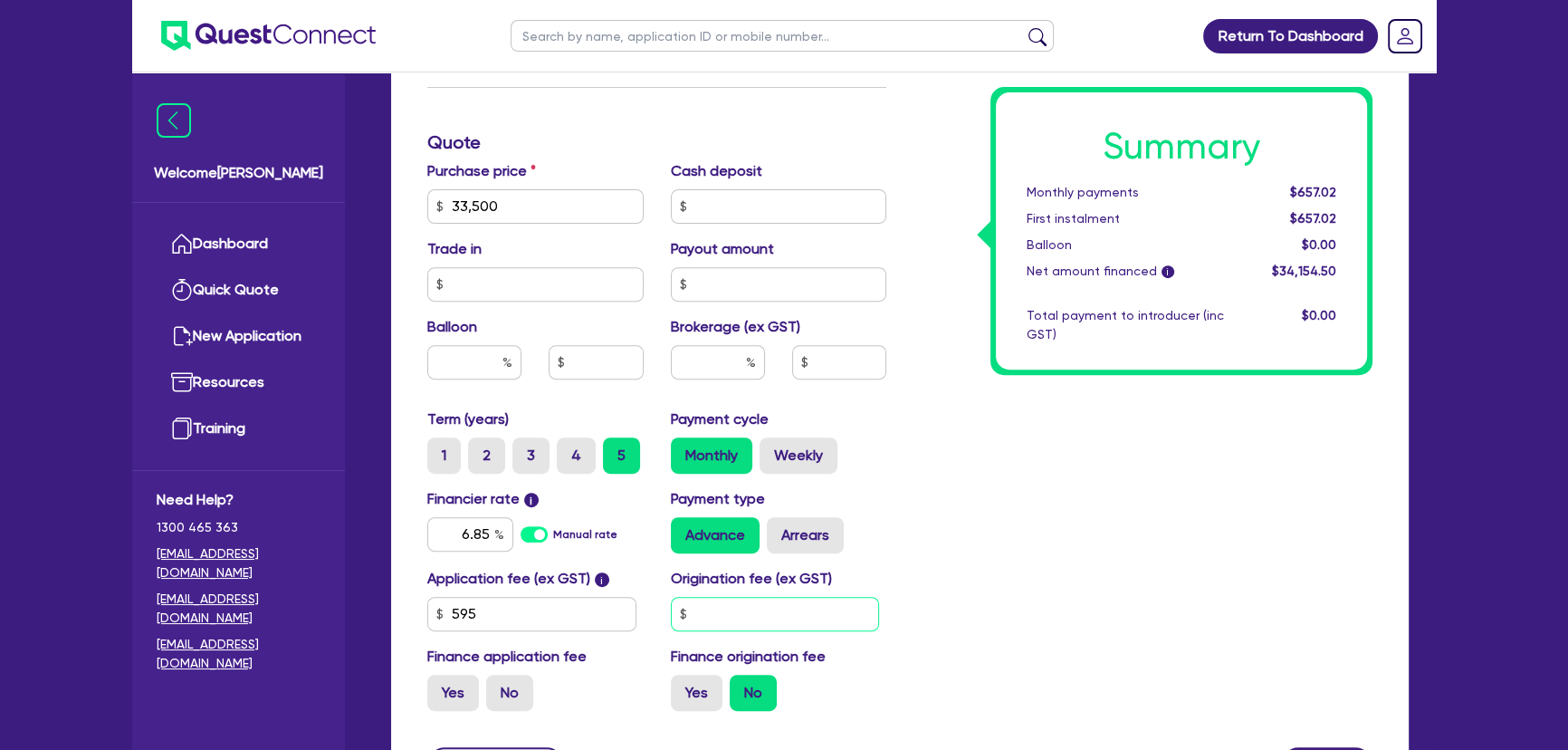
click at [701, 604] on input "text" at bounding box center [775, 613] width 209 height 34
click at [533, 609] on input "595" at bounding box center [531, 613] width 209 height 34
click at [710, 618] on input "text" at bounding box center [775, 613] width 209 height 34
click at [712, 366] on input "text" at bounding box center [718, 362] width 94 height 34
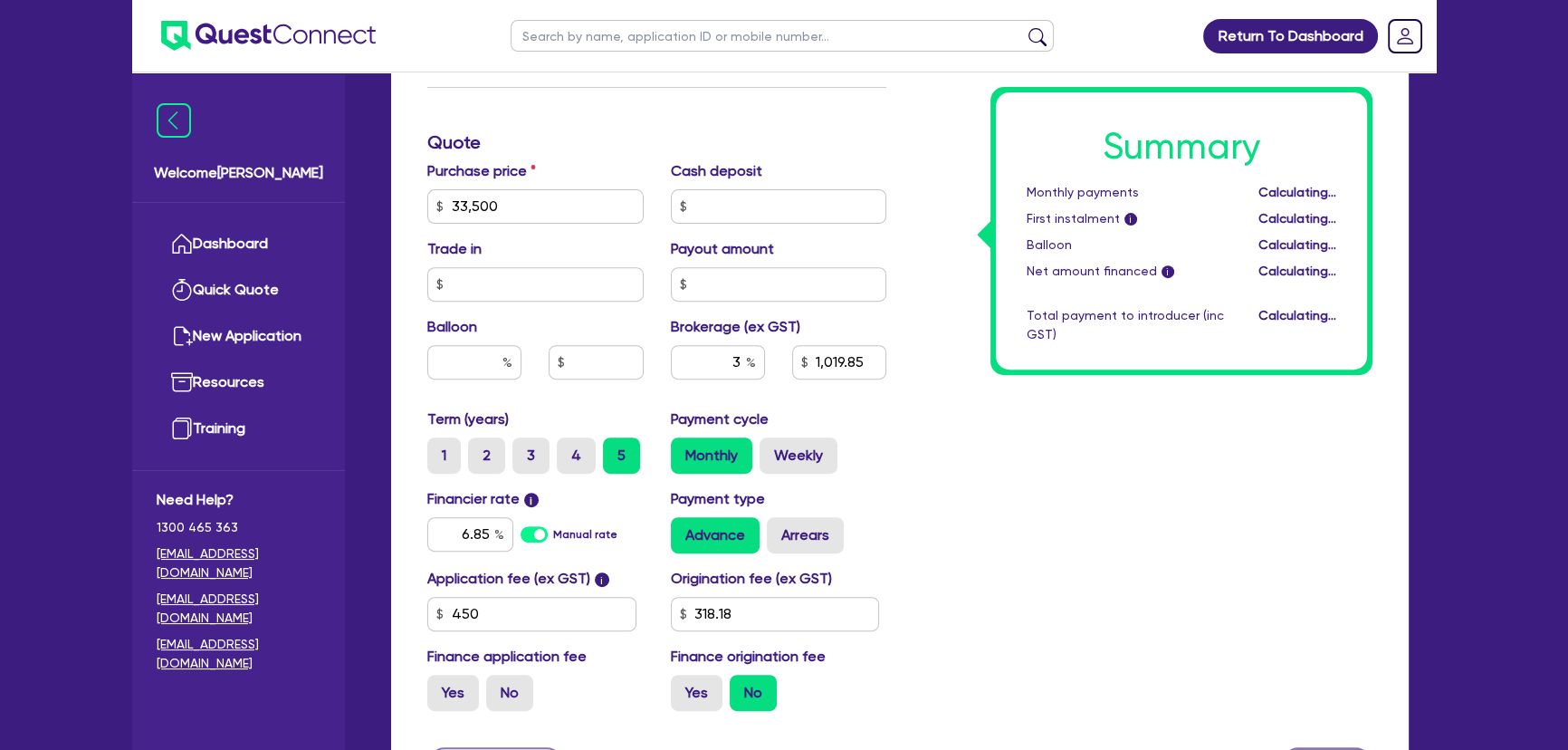
click at [1121, 511] on div "Summary Monthly payments Calculating... First instalment i Calculating... Ballo…" at bounding box center [1143, 143] width 486 height 1165
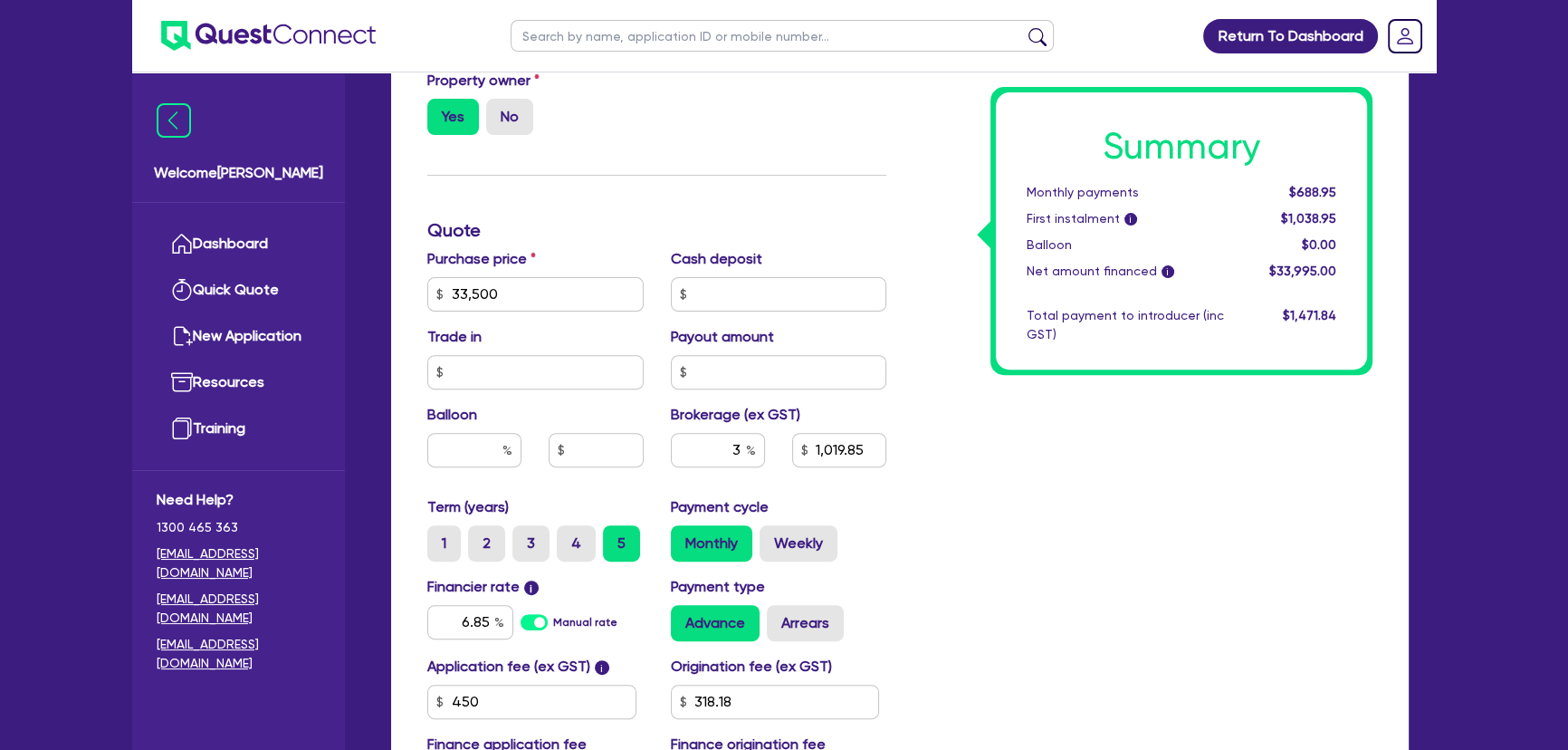
scroll to position [999, 0]
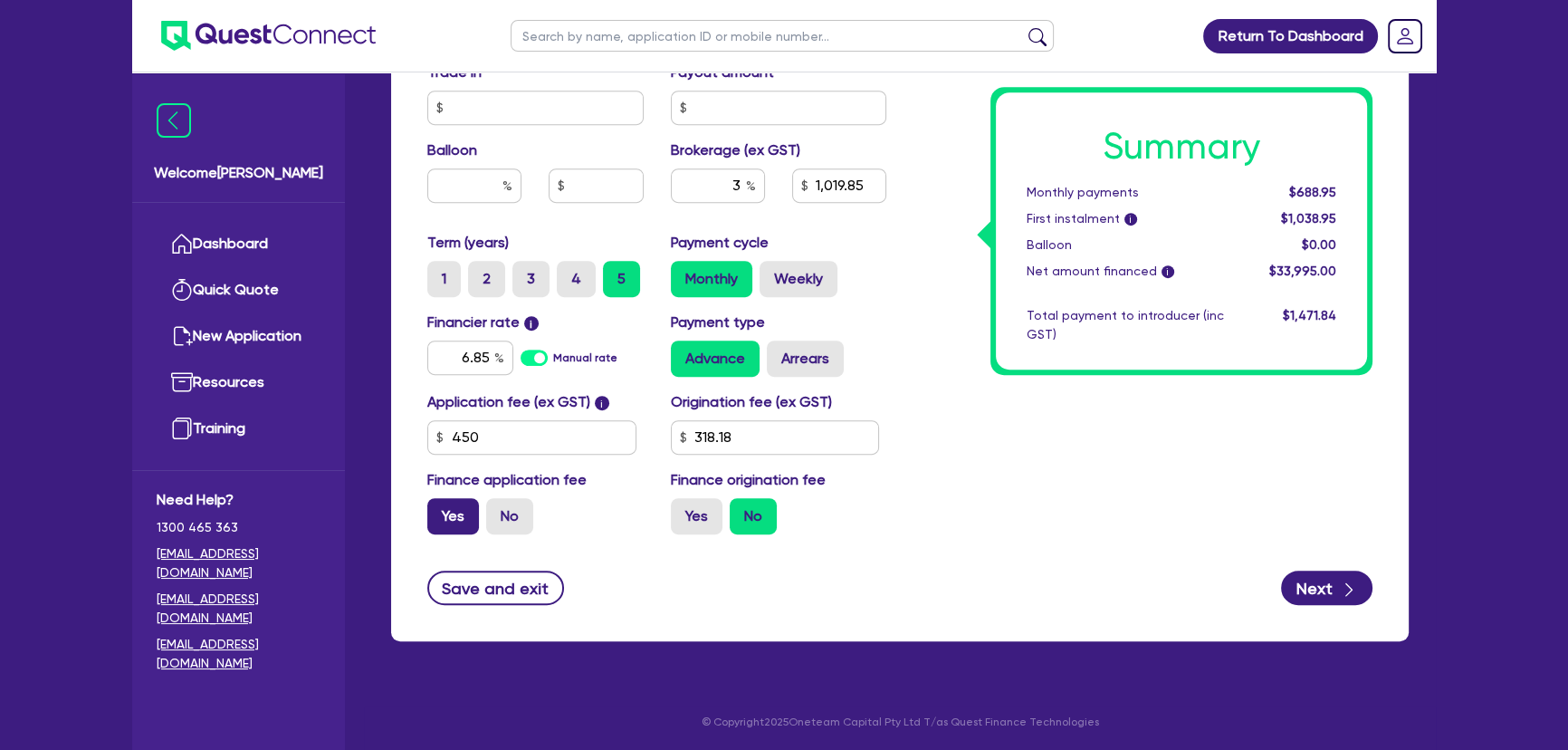
click at [455, 515] on label "Yes" at bounding box center [453, 515] width 52 height 36
click at [439, 510] on input "Yes" at bounding box center [432, 503] width 12 height 12
click at [886, 494] on div "Finance origination fee Yes No" at bounding box center [778, 502] width 244 height 65
click at [688, 507] on label "Yes" at bounding box center [697, 515] width 52 height 36
click at [683, 507] on input "Yes" at bounding box center [676, 503] width 12 height 12
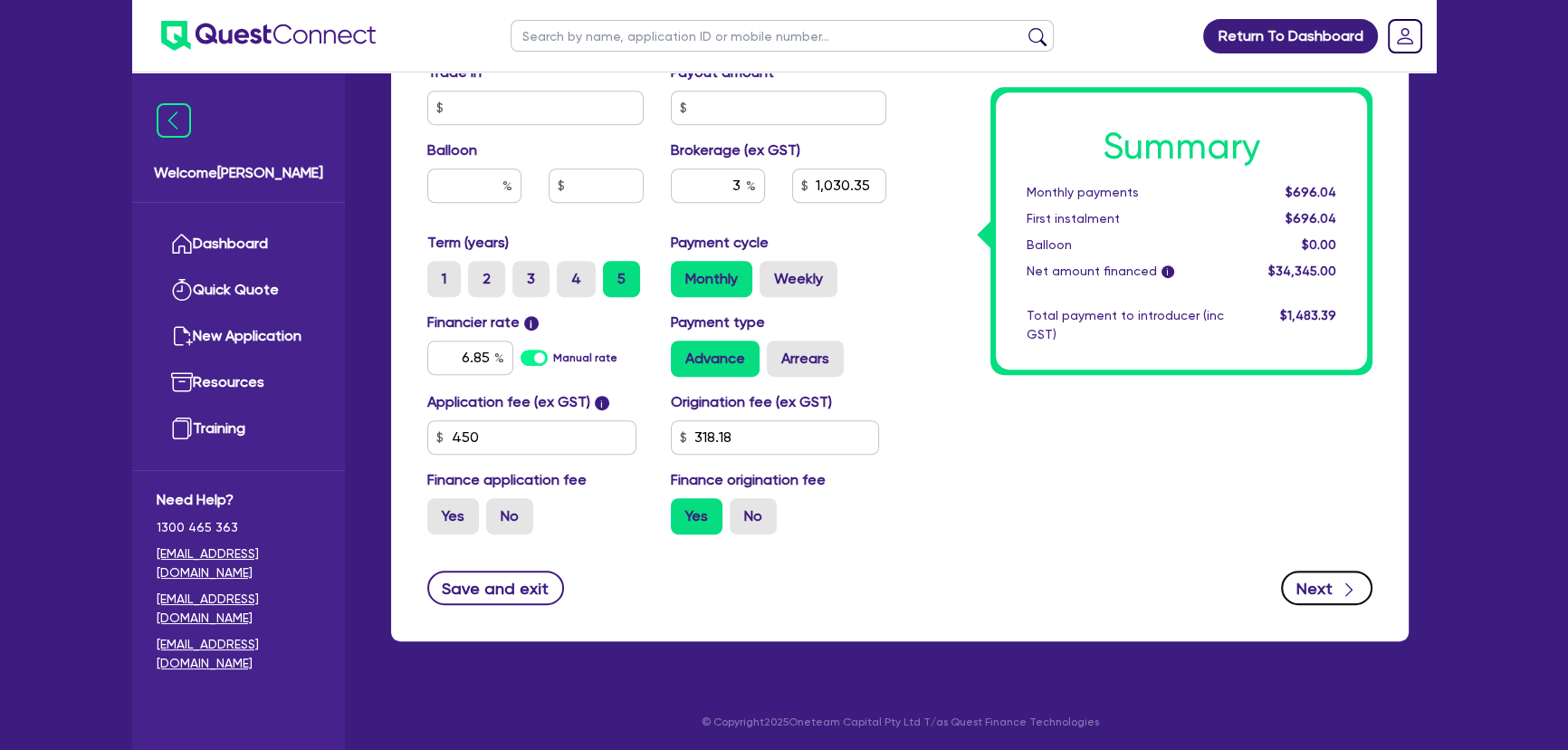
click at [1298, 577] on button "Next" at bounding box center [1326, 587] width 91 height 34
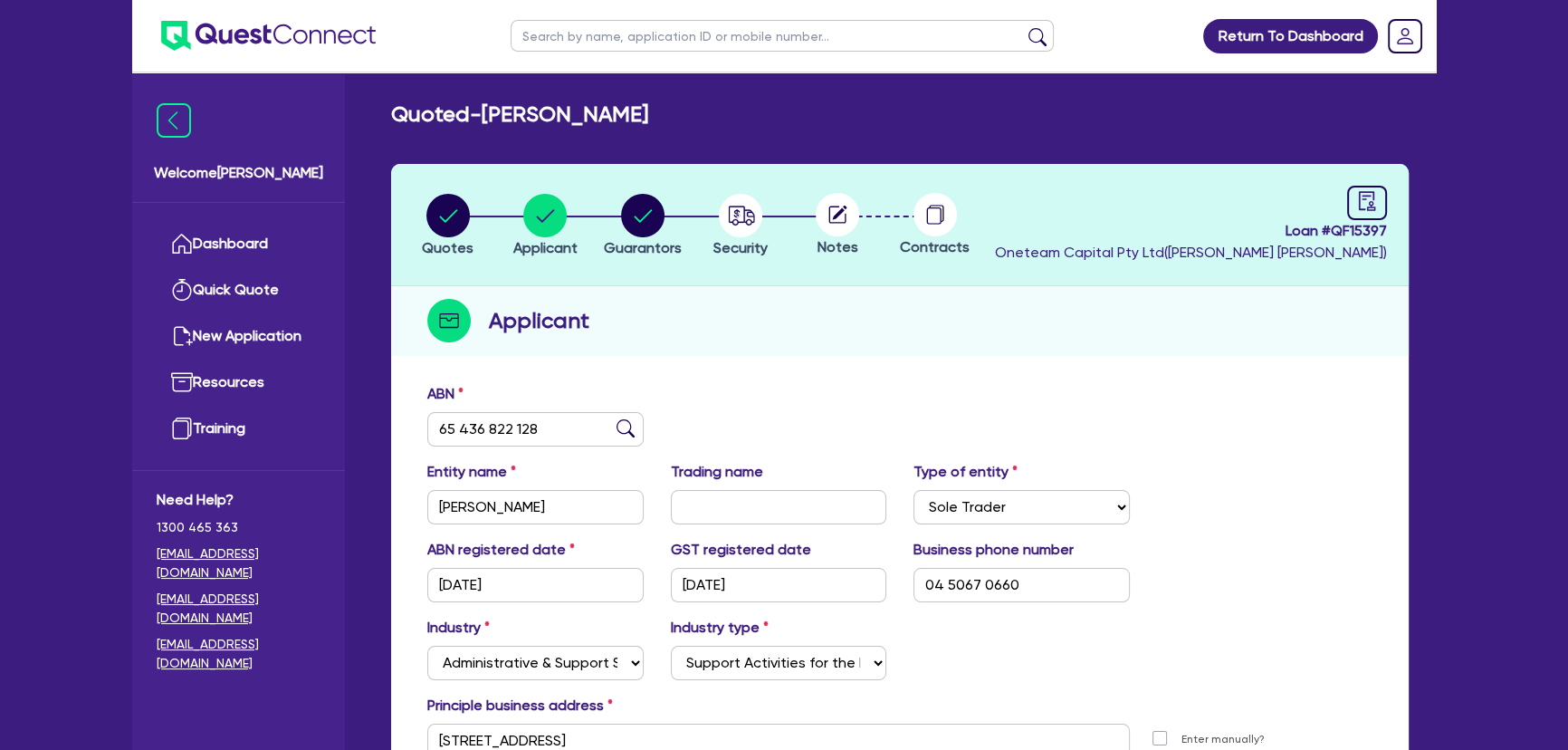
scroll to position [209, 0]
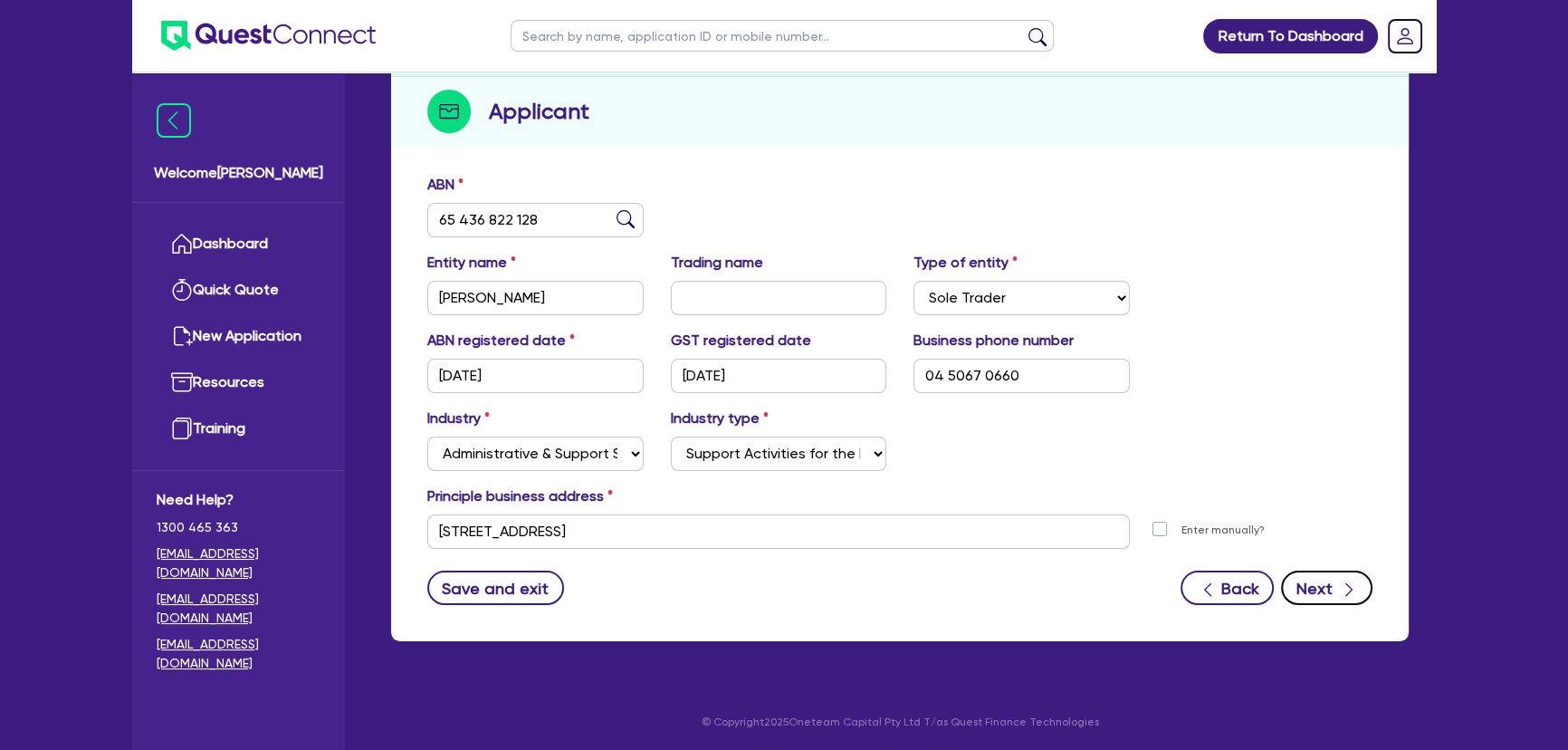
click at [1340, 594] on icon "button" at bounding box center [1349, 590] width 18 height 18
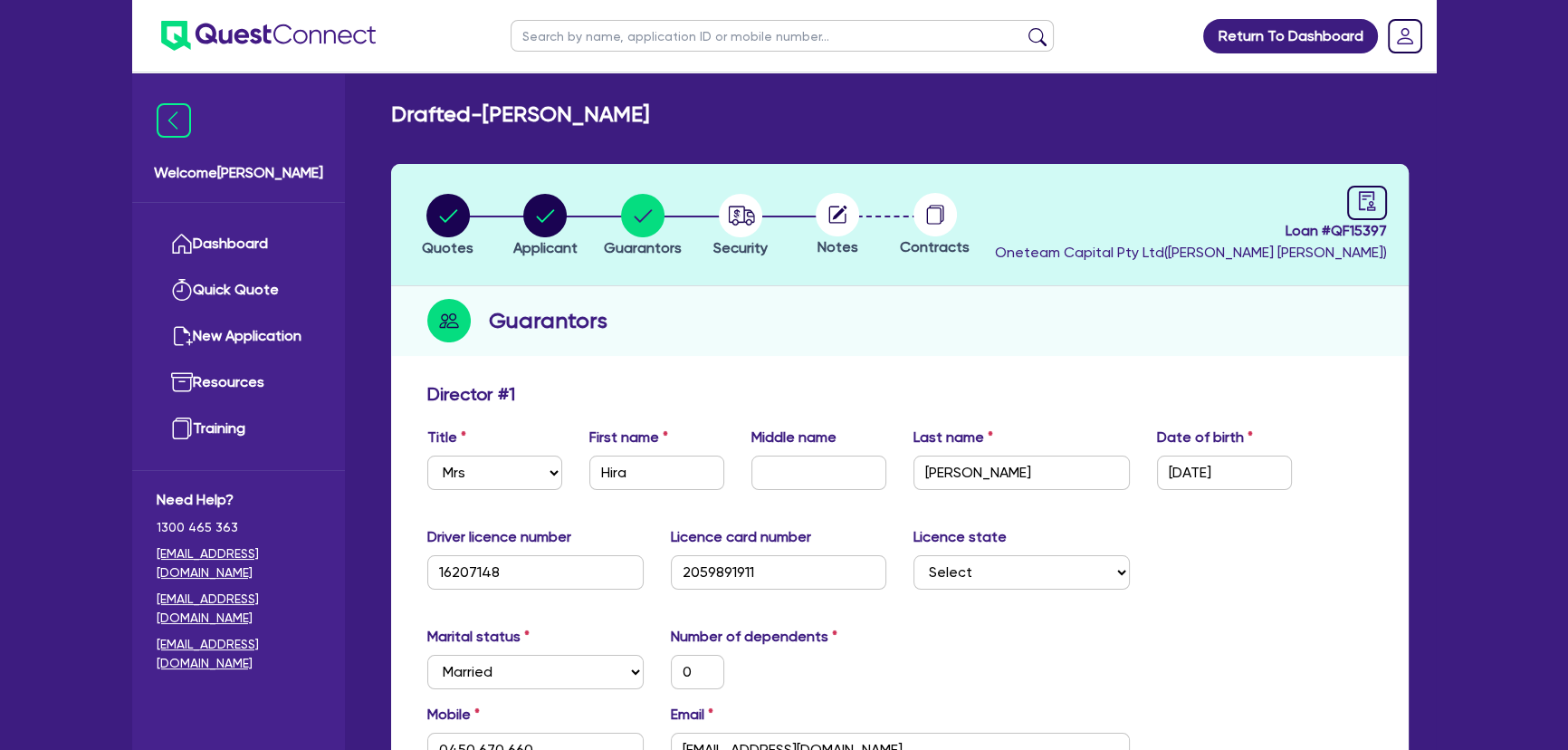
click at [307, 31] on img at bounding box center [268, 36] width 214 height 29
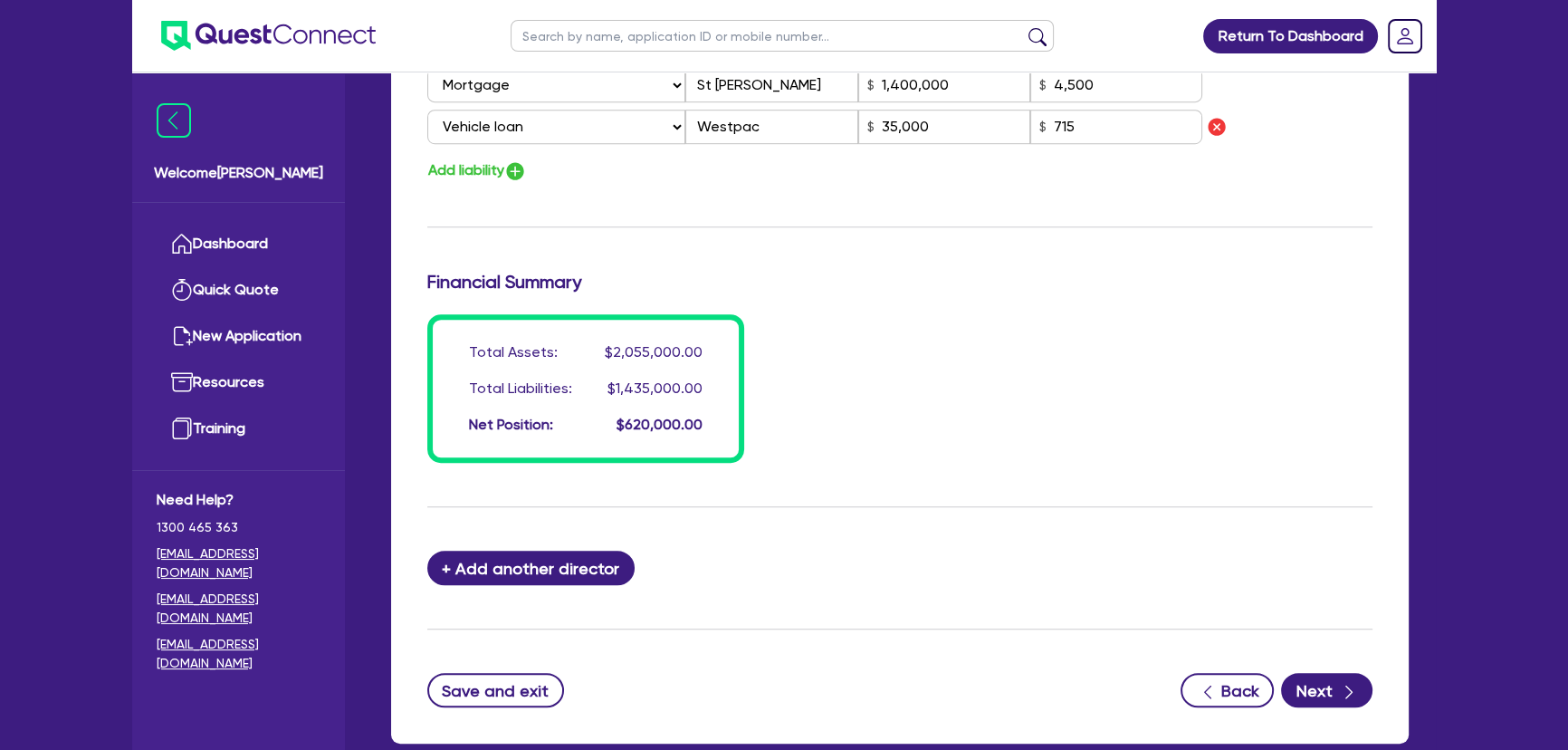
scroll to position [1484, 0]
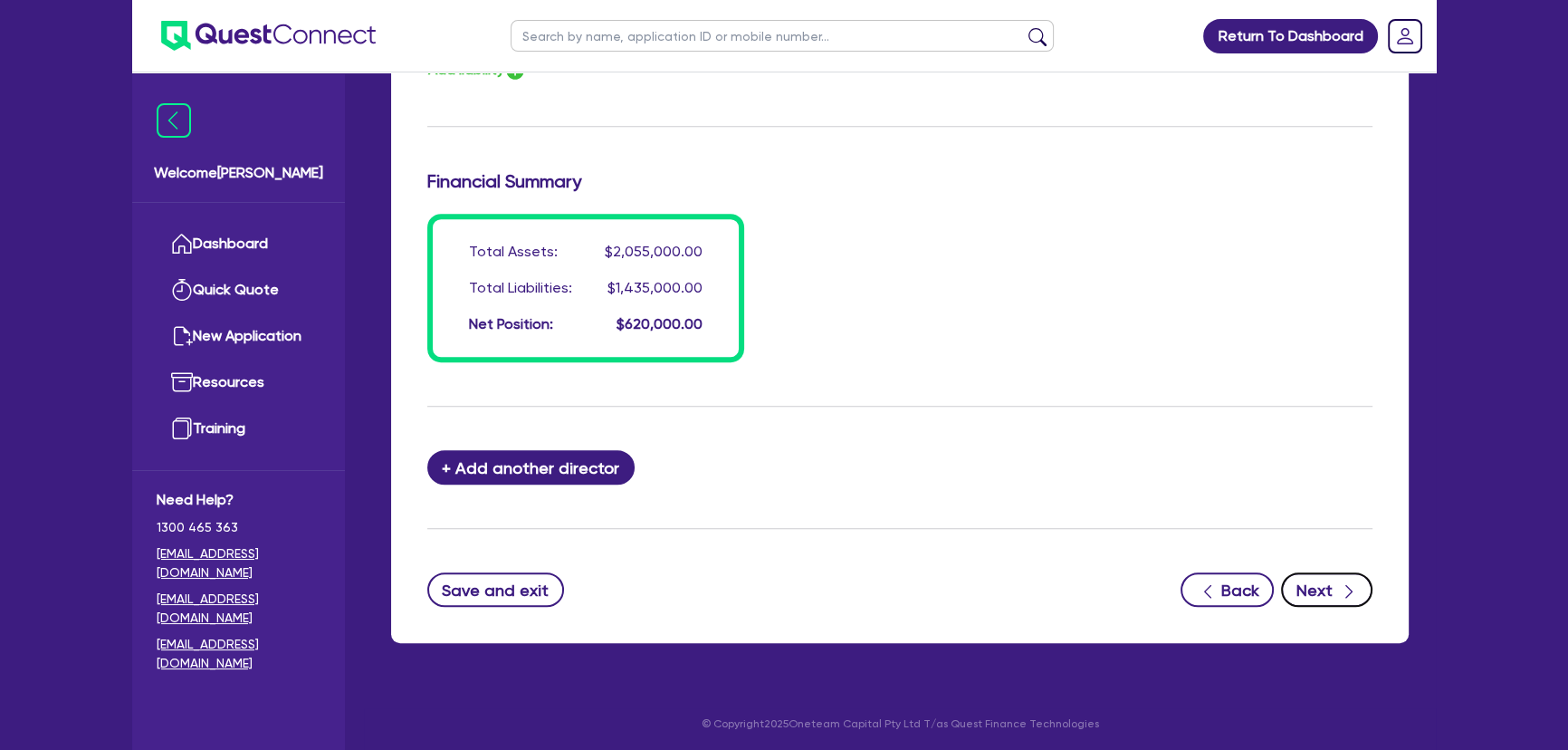
click at [1314, 572] on button "Next" at bounding box center [1326, 589] width 91 height 34
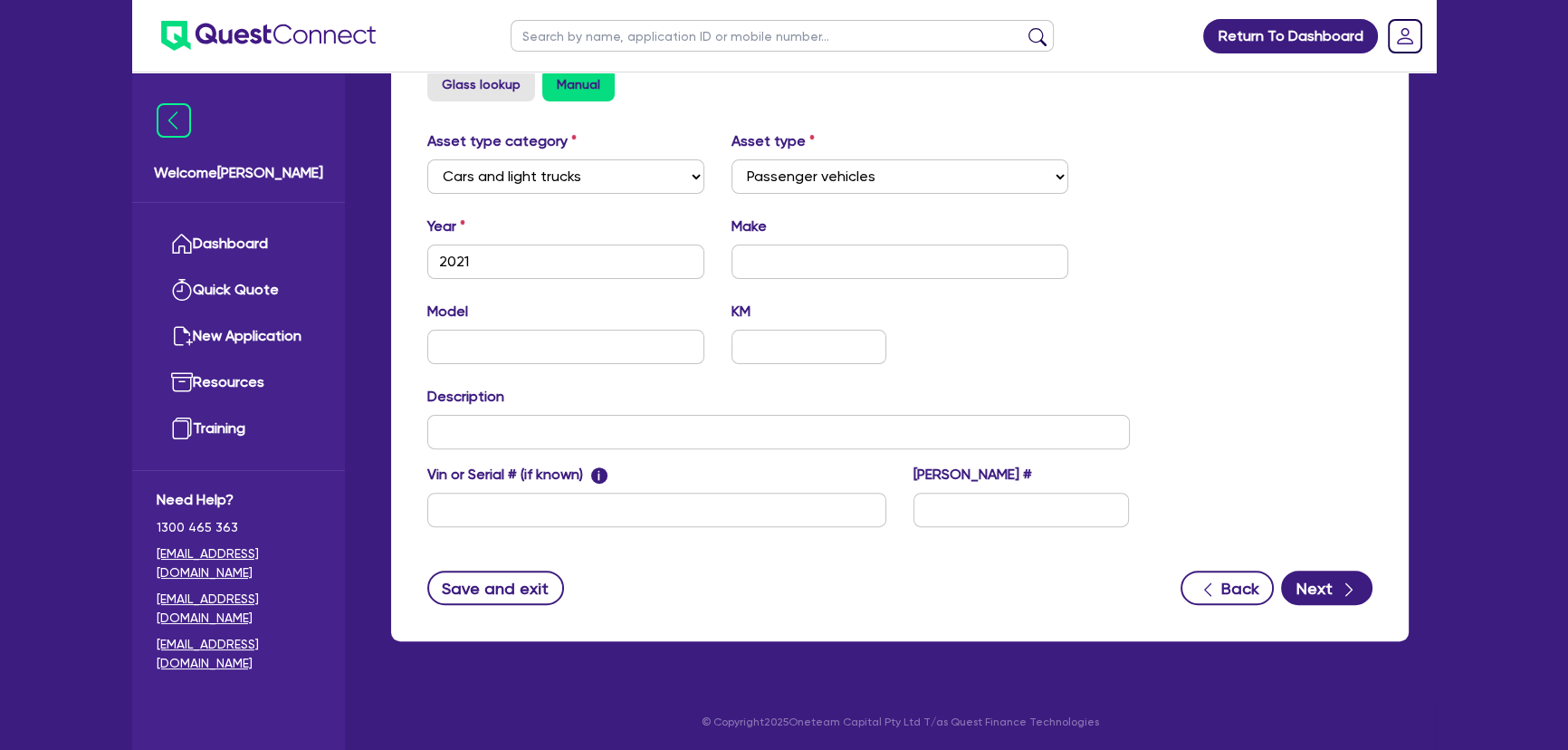
scroll to position [477, 0]
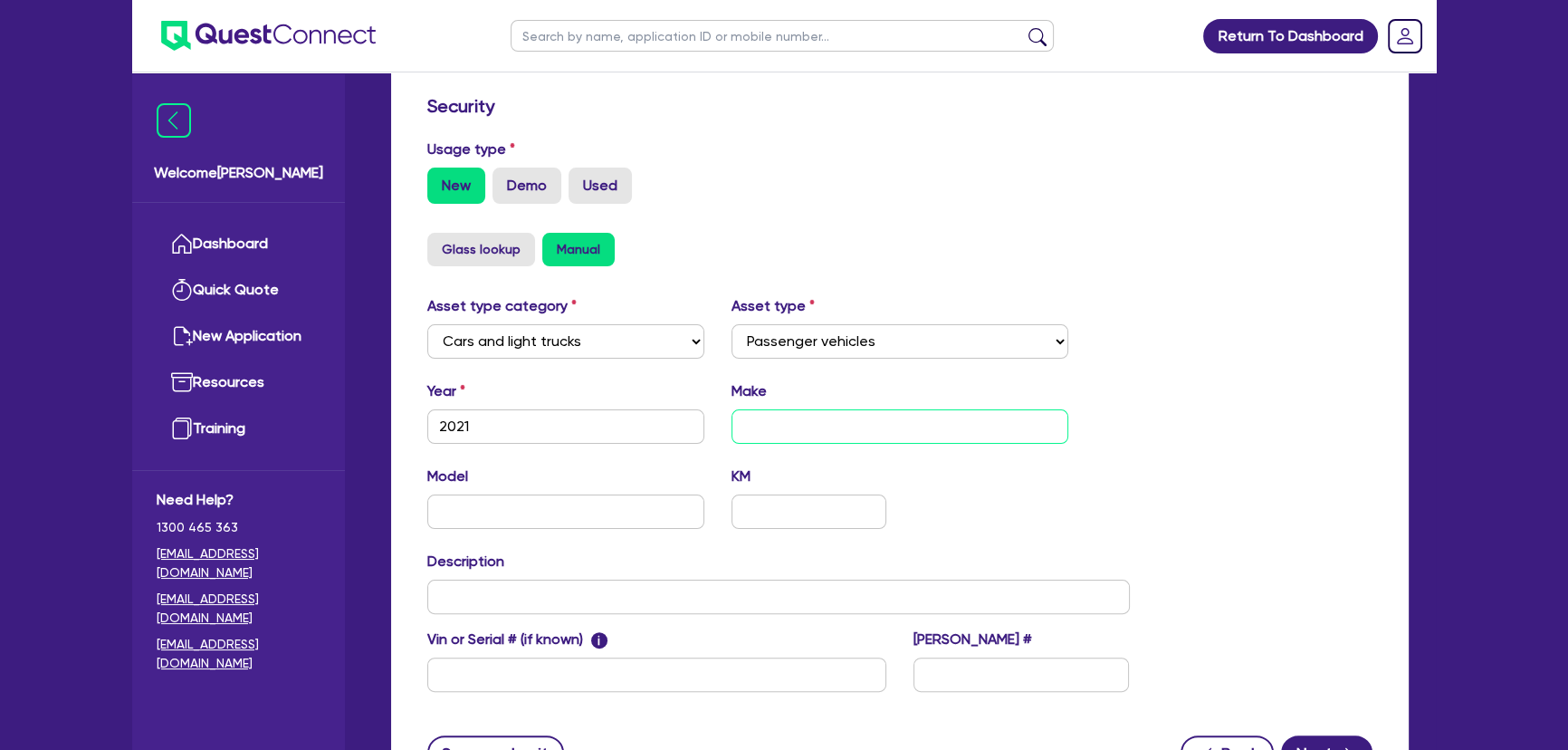
click at [940, 424] on input "text" at bounding box center [900, 426] width 338 height 34
click at [542, 522] on input "text" at bounding box center [565, 511] width 277 height 34
click at [543, 594] on input "text" at bounding box center [778, 596] width 702 height 34
drag, startPoint x: 439, startPoint y: 433, endPoint x: 471, endPoint y: 432, distance: 32.0
click at [465, 431] on input "2021" at bounding box center [565, 426] width 277 height 34
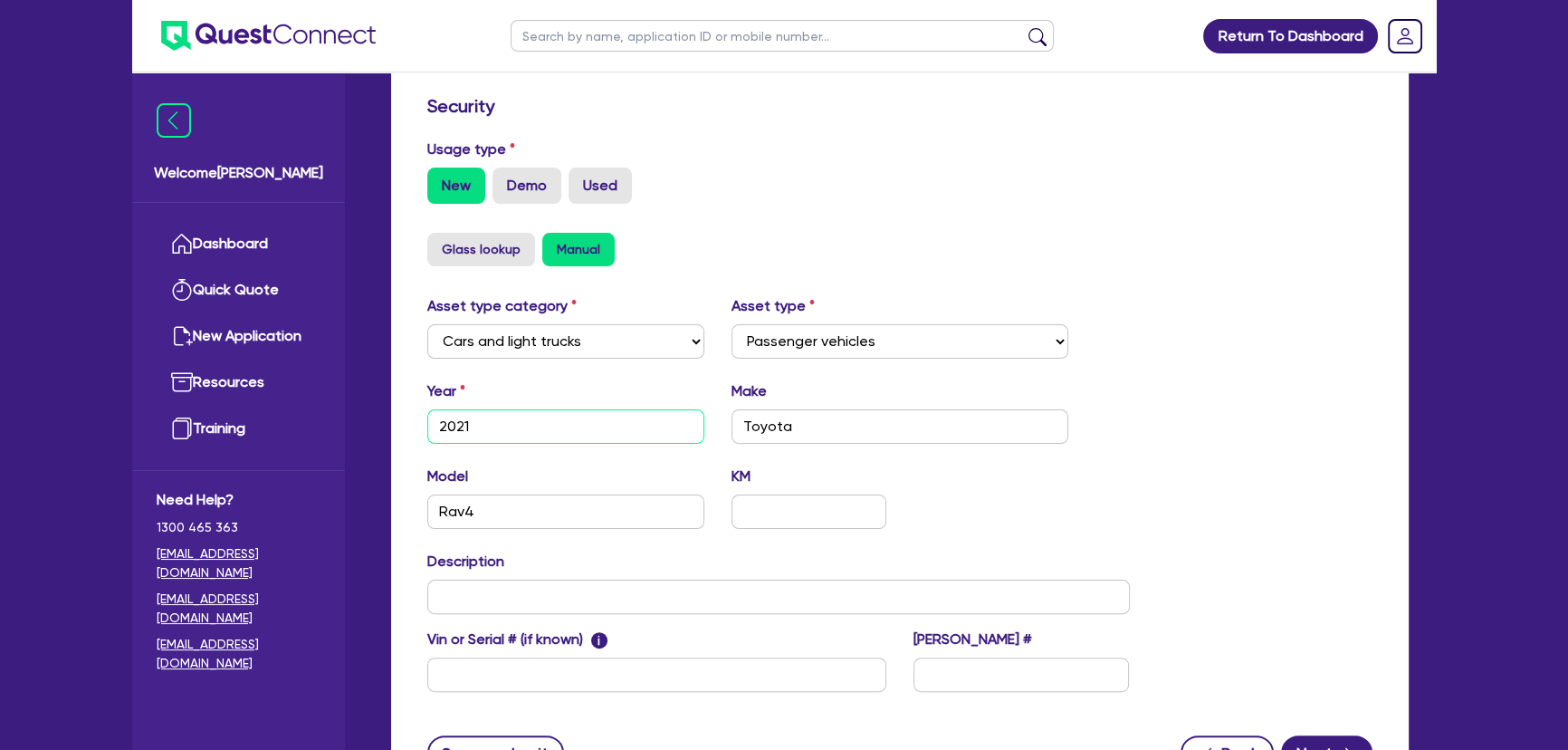
click at [476, 429] on input "2021" at bounding box center [565, 426] width 277 height 34
drag, startPoint x: 438, startPoint y: 436, endPoint x: 480, endPoint y: 432, distance: 42.2
click at [480, 432] on input "2021" at bounding box center [565, 426] width 277 height 34
click at [642, 598] on input "text" at bounding box center [778, 596] width 702 height 34
paste input "2021"
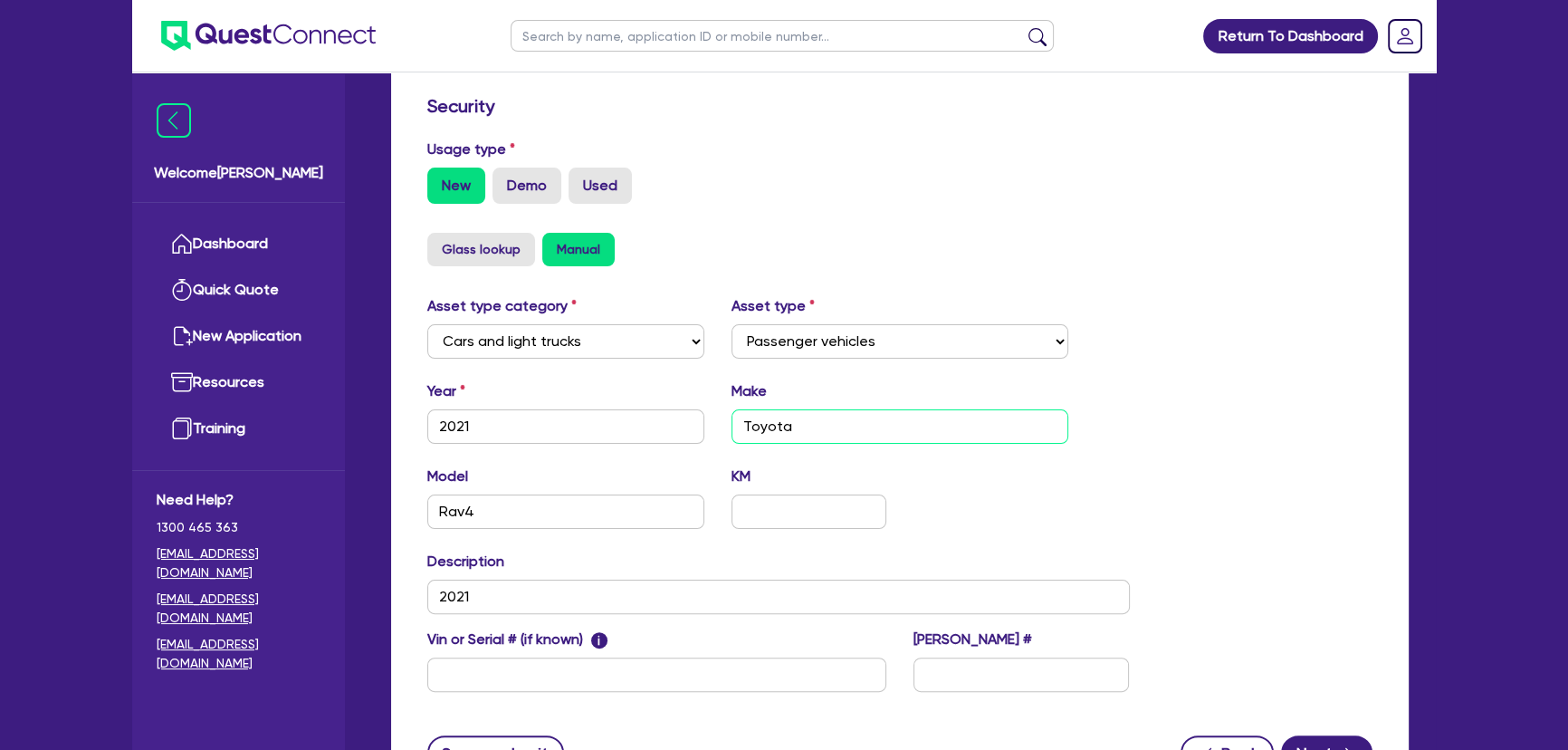
drag, startPoint x: 733, startPoint y: 423, endPoint x: 805, endPoint y: 423, distance: 72.0
click at [805, 423] on input "Toyota" at bounding box center [900, 426] width 338 height 34
click at [582, 597] on input "2021" at bounding box center [778, 596] width 702 height 34
paste input "Toyota"
drag, startPoint x: 435, startPoint y: 507, endPoint x: 510, endPoint y: 508, distance: 75.0
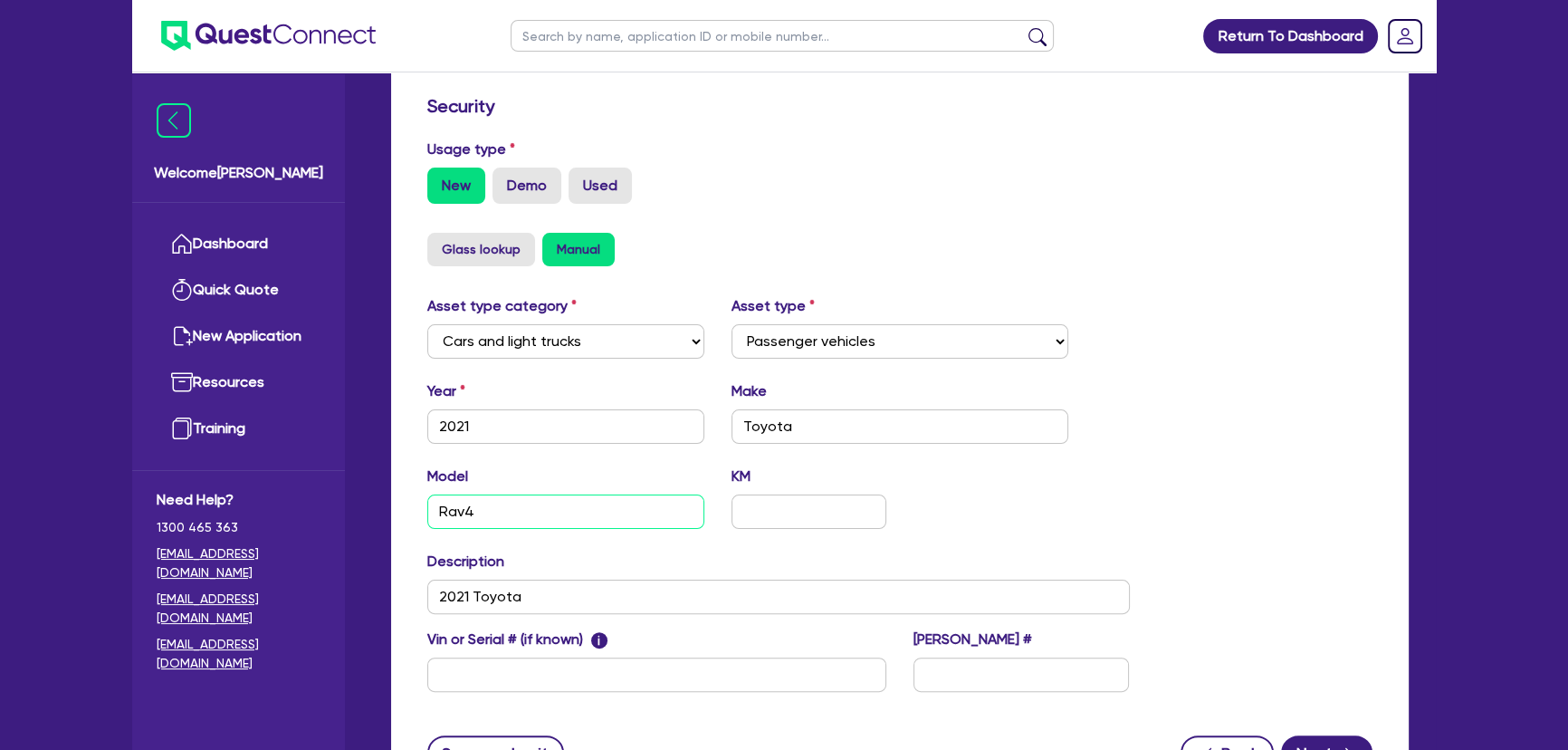
click at [510, 508] on input "Rav4" at bounding box center [565, 511] width 277 height 34
click at [653, 591] on input "2021 Toyota" at bounding box center [778, 596] width 702 height 34
paste input "Rav4"
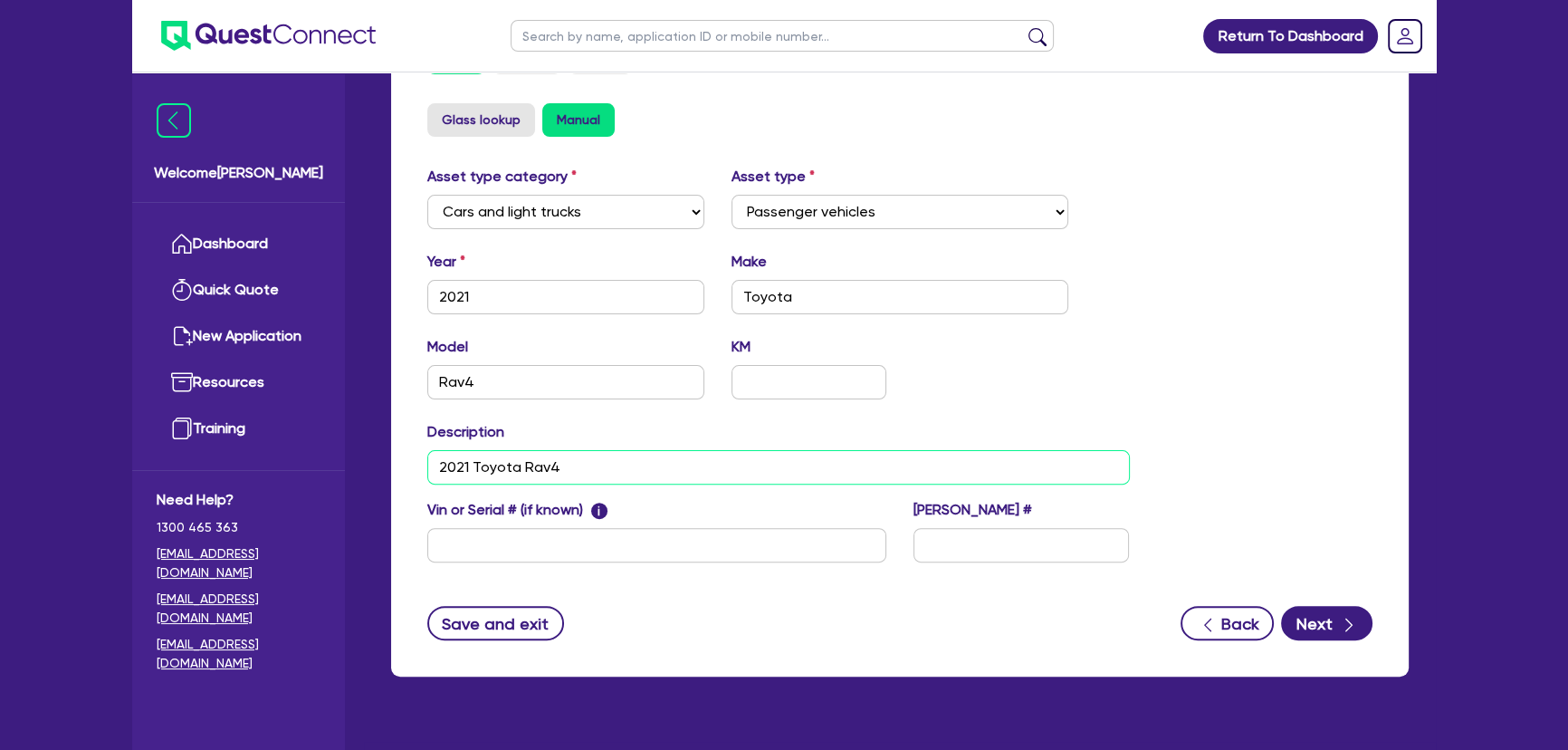
scroll to position [641, 0]
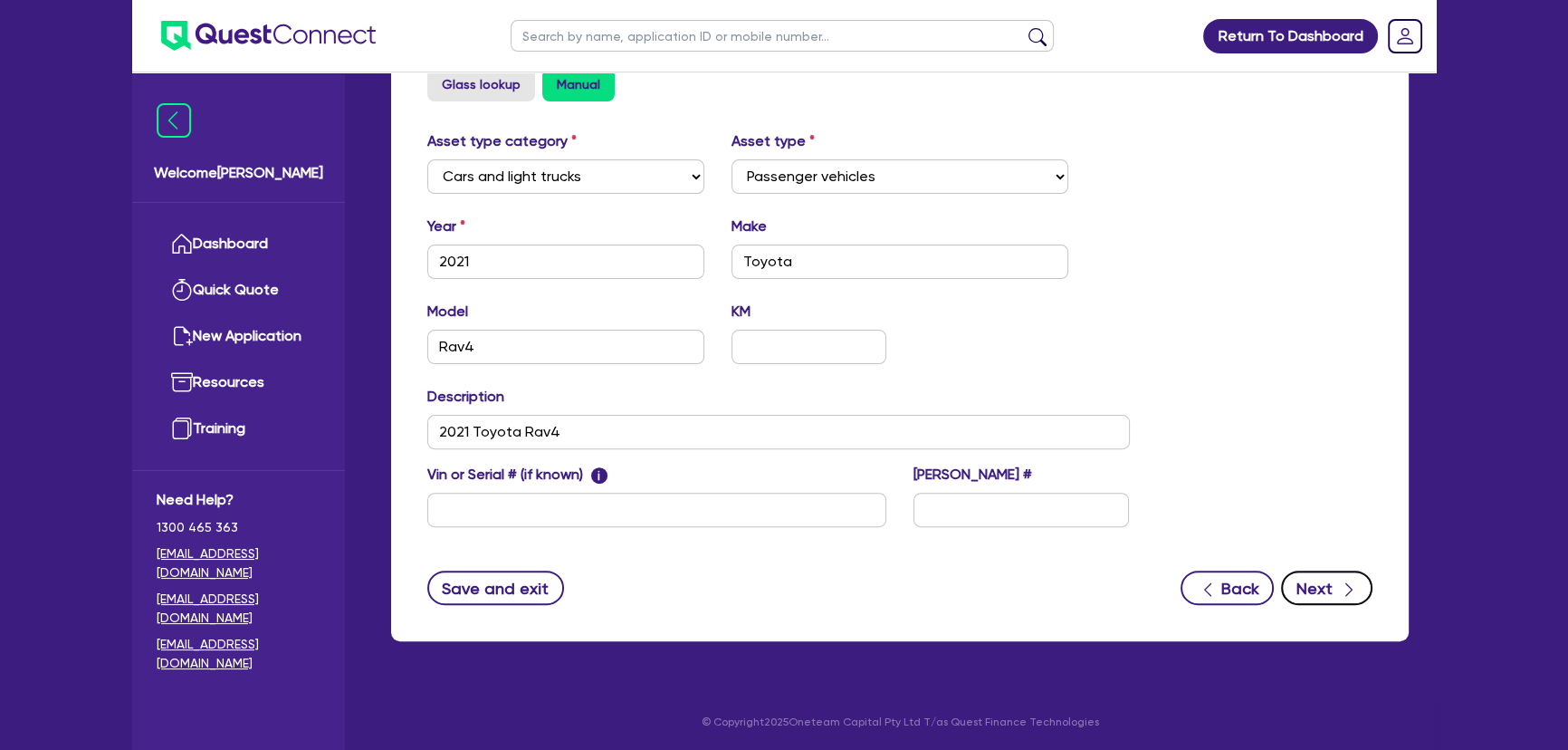
click at [1296, 580] on button "Next" at bounding box center [1326, 587] width 91 height 34
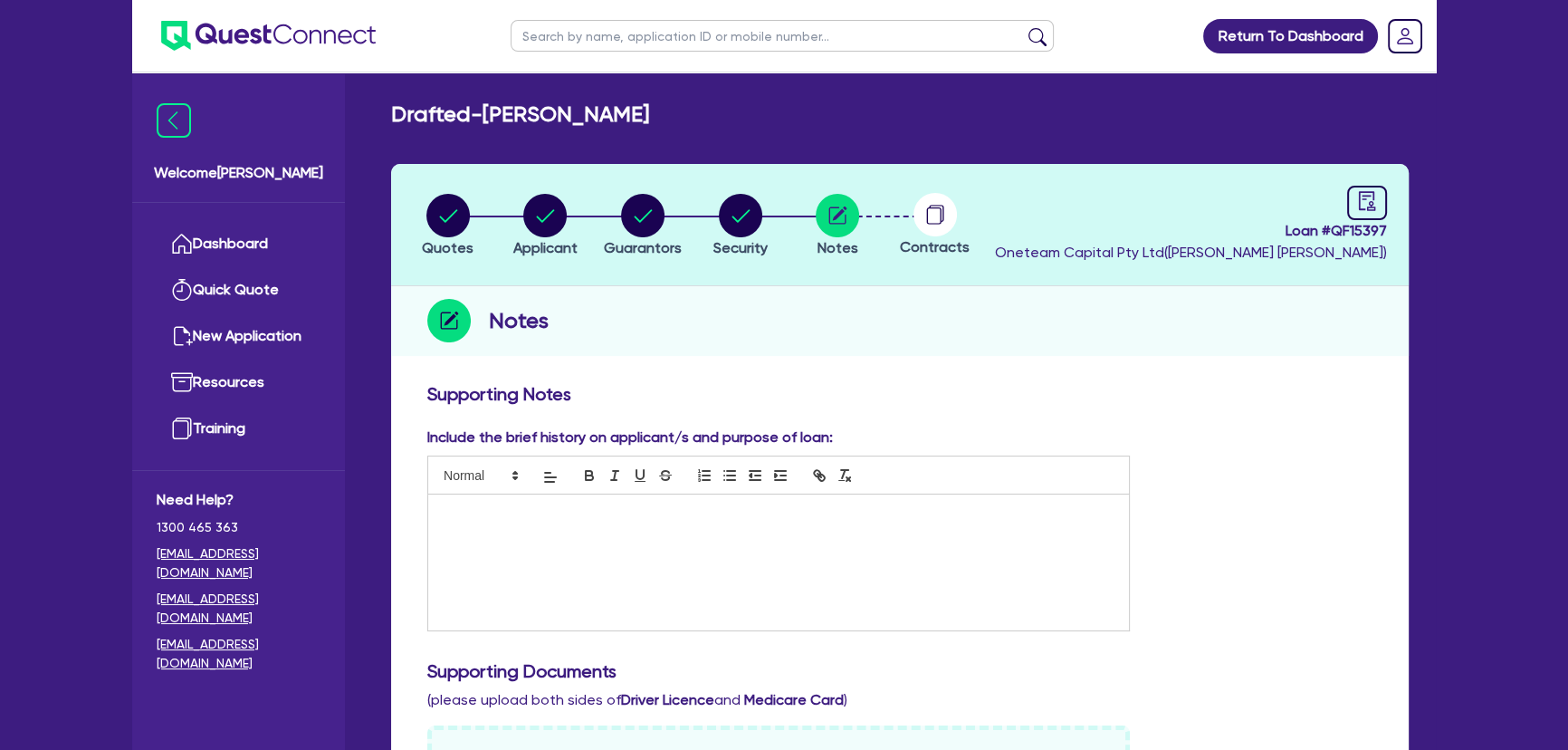
click at [904, 530] on div at bounding box center [778, 562] width 700 height 136
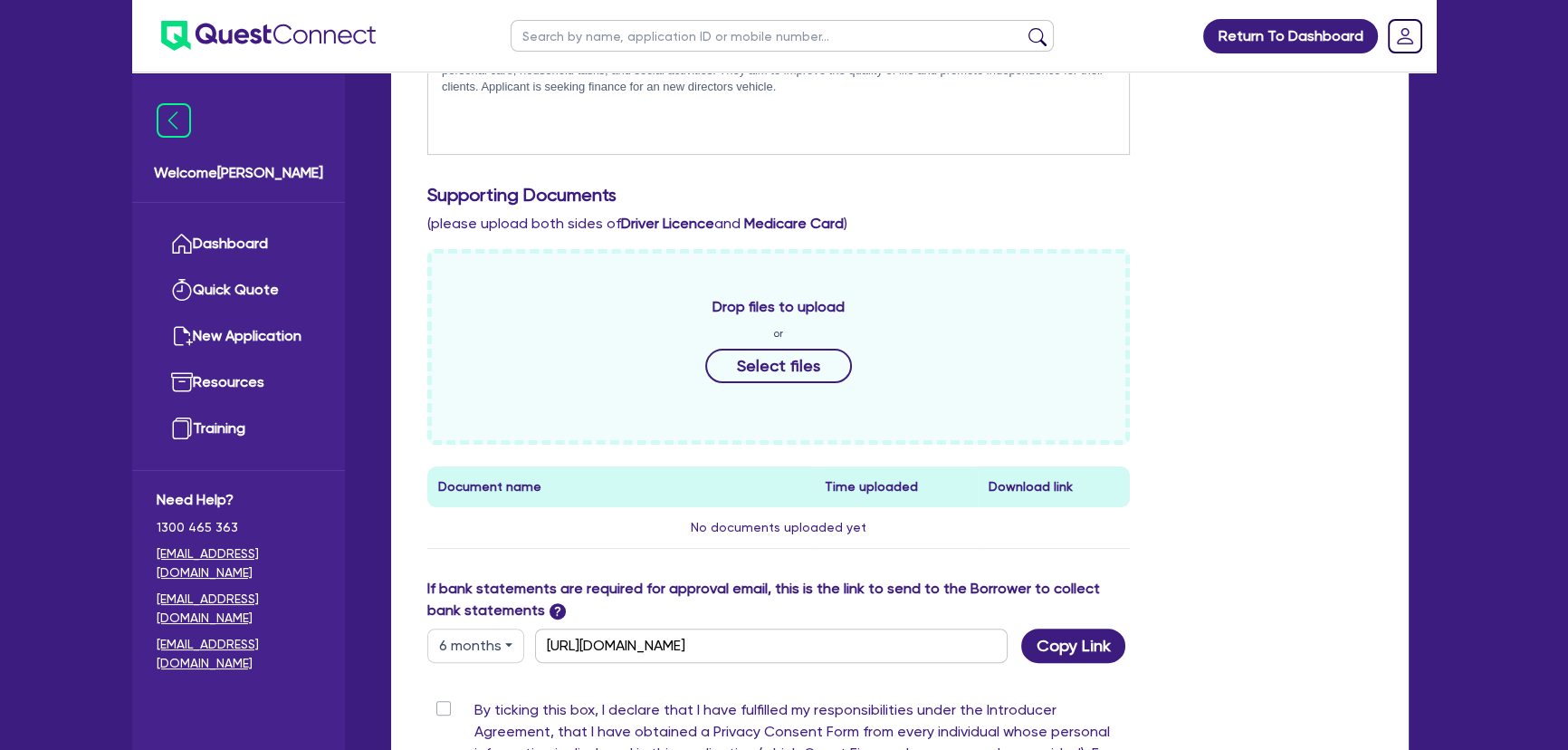
scroll to position [658, 0]
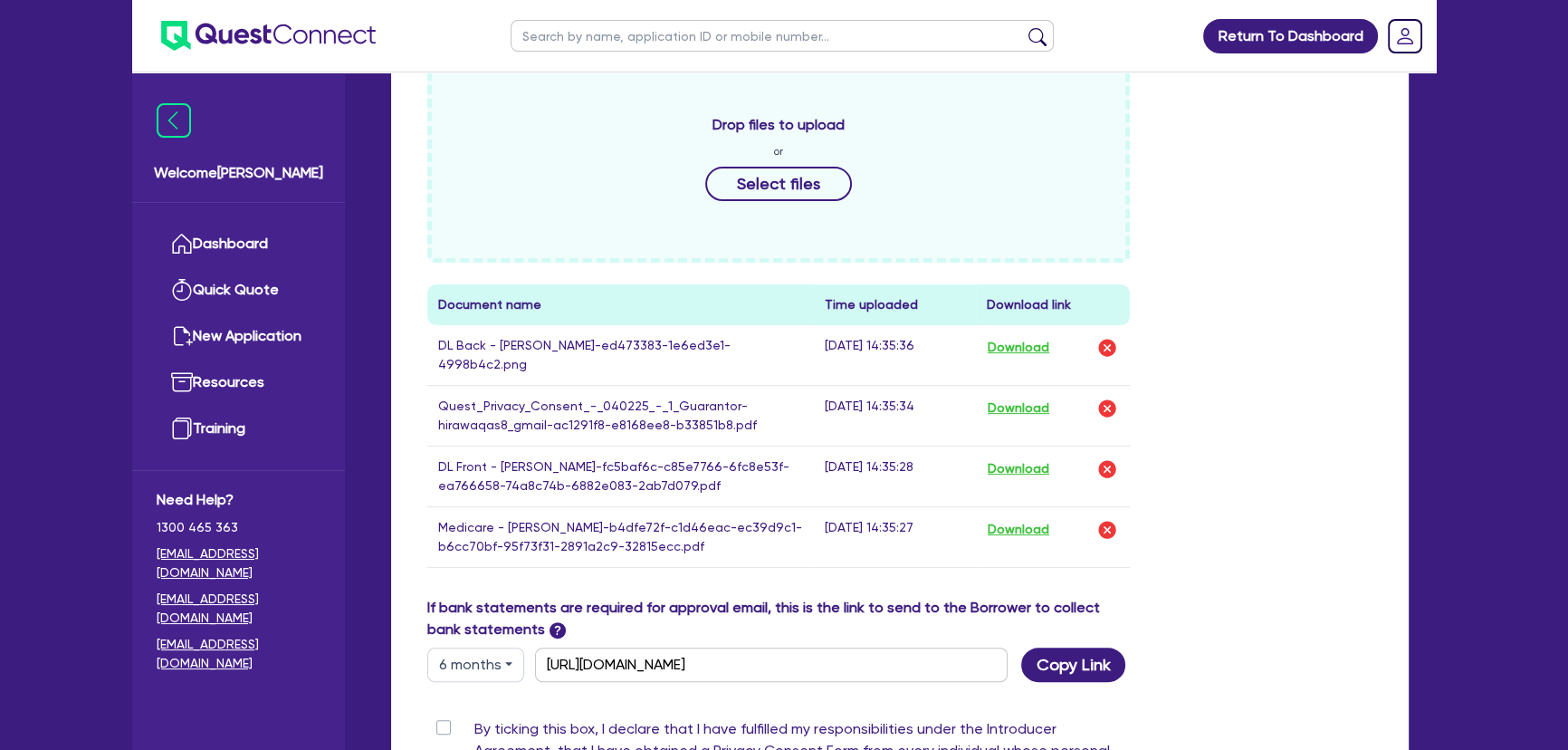
click at [474, 718] on label "By ticking this box, I declare that I have fulfilled my responsibilities under …" at bounding box center [801, 765] width 655 height 94
click at [439, 718] on input "By ticking this box, I declare that I have fulfilled my responsibilities under …" at bounding box center [434, 726] width 15 height 17
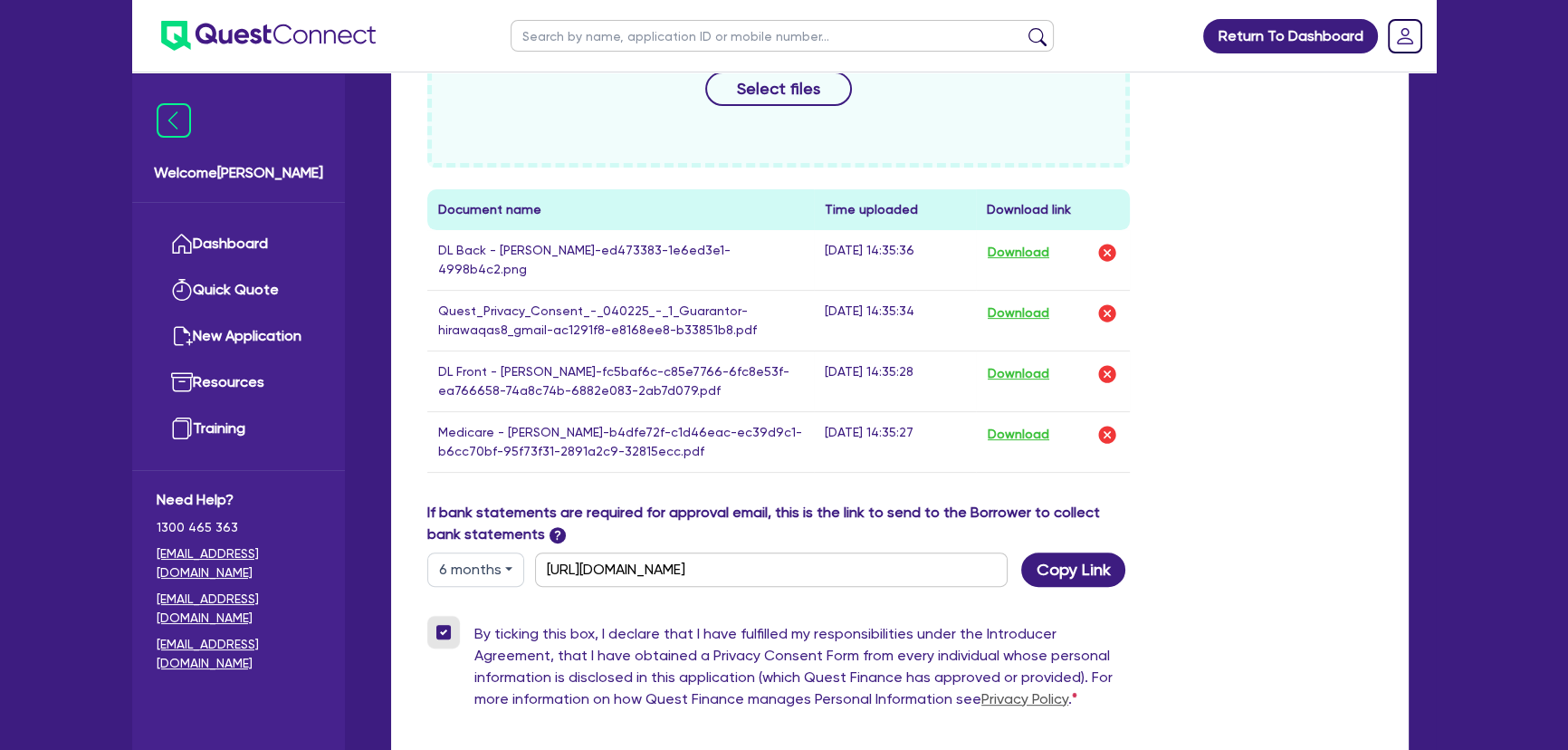
scroll to position [929, 0]
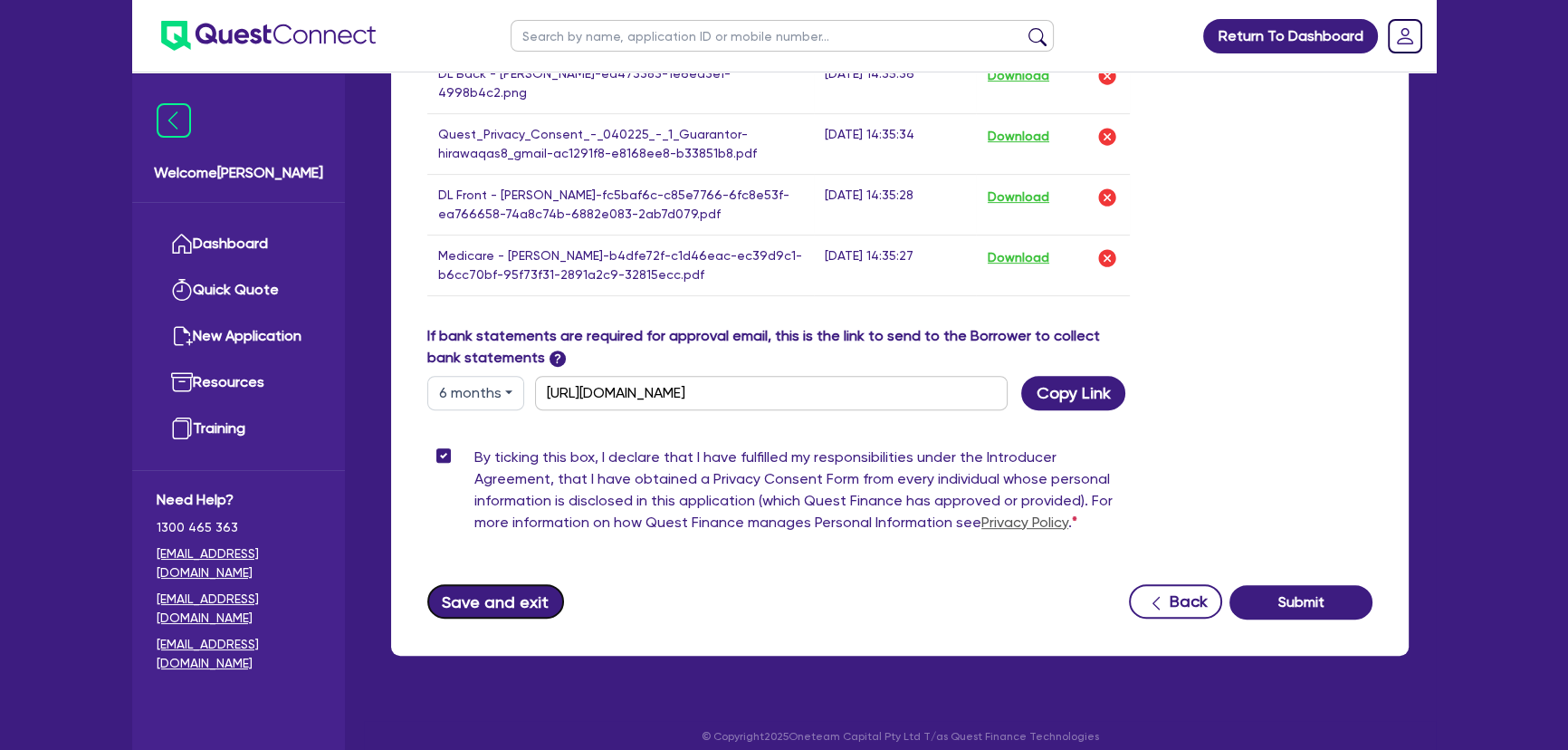
click at [497, 584] on button "Save and exit" at bounding box center [495, 600] width 137 height 34
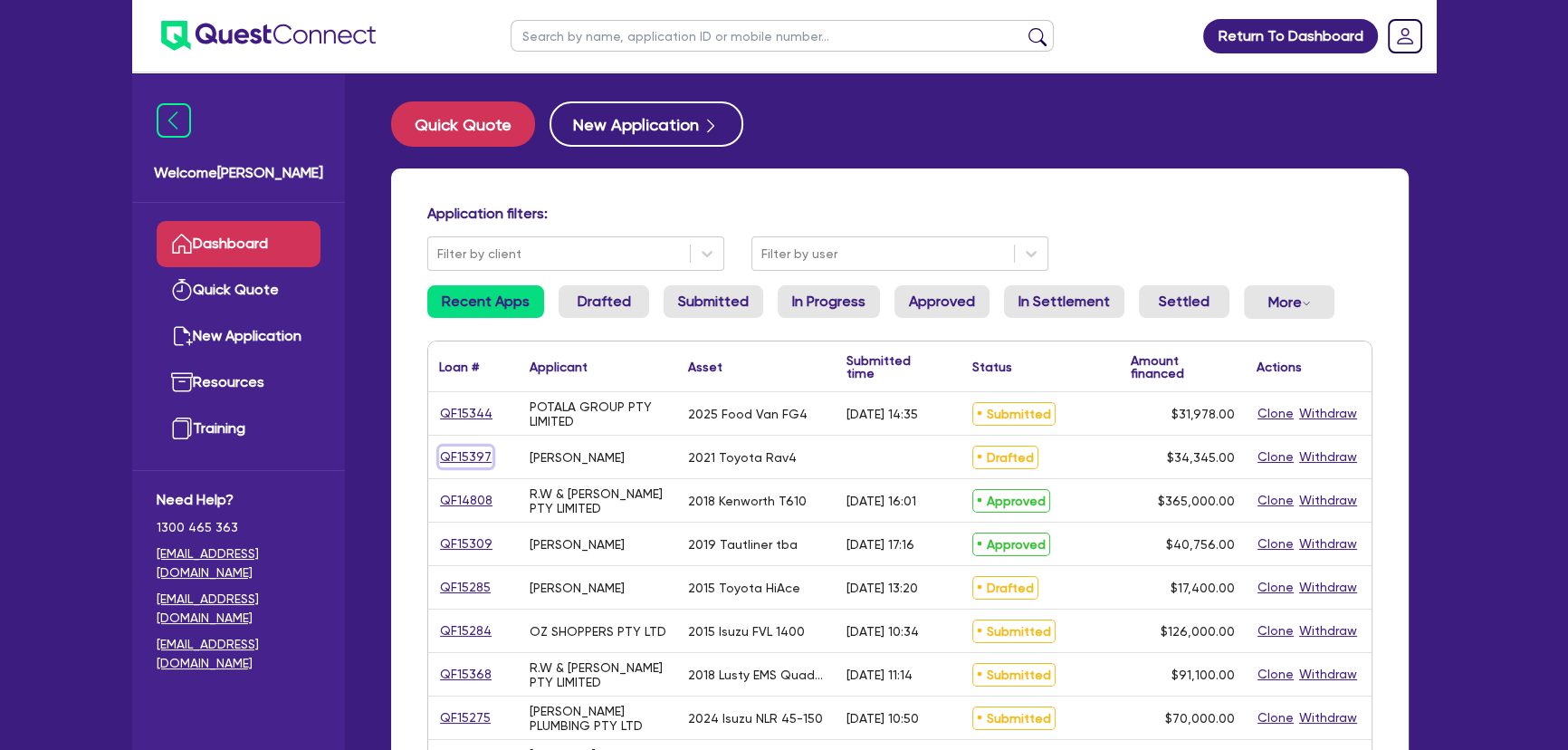
click at [470, 450] on link "QF15397" at bounding box center [466, 456] width 53 height 21
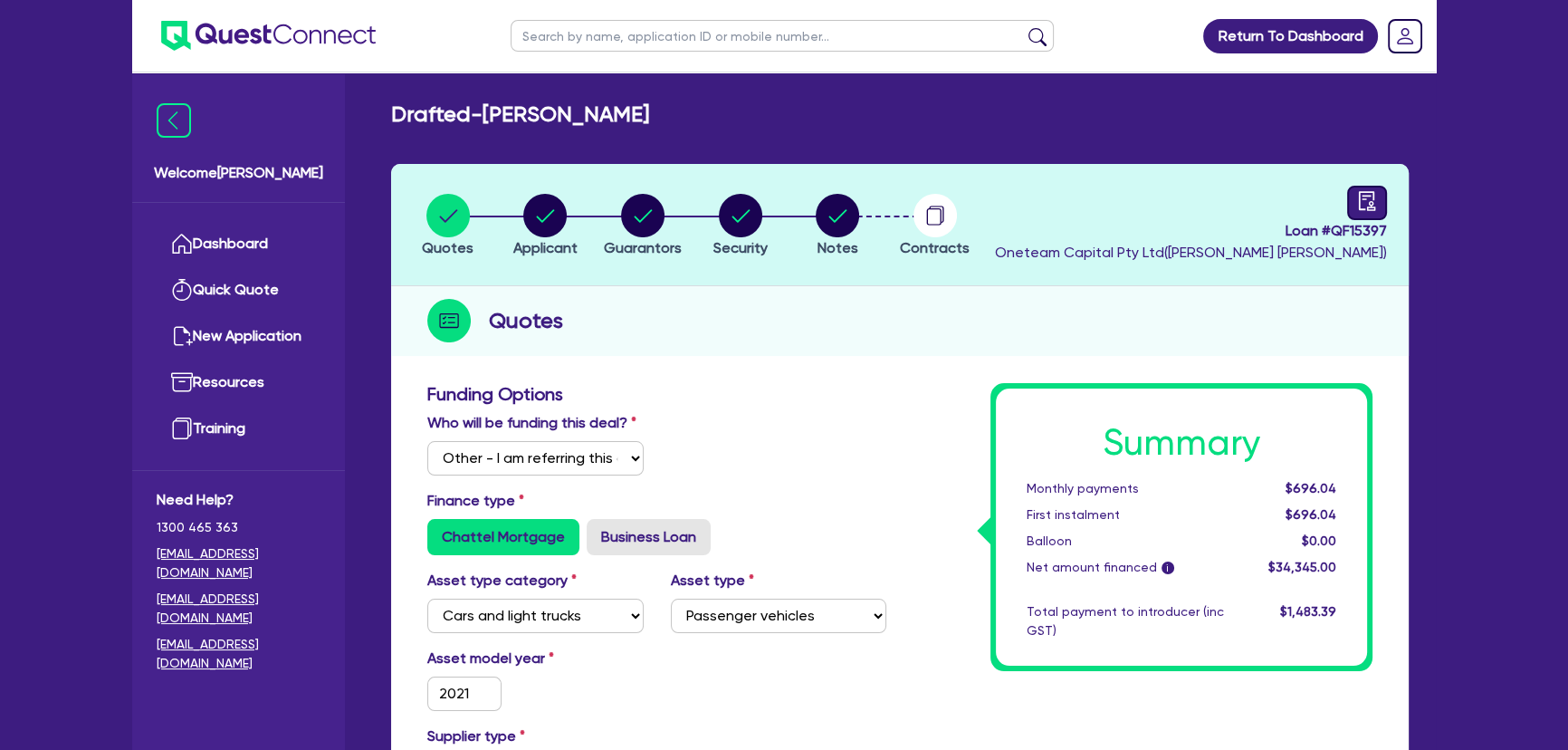
click at [1362, 186] on div at bounding box center [1366, 202] width 40 height 34
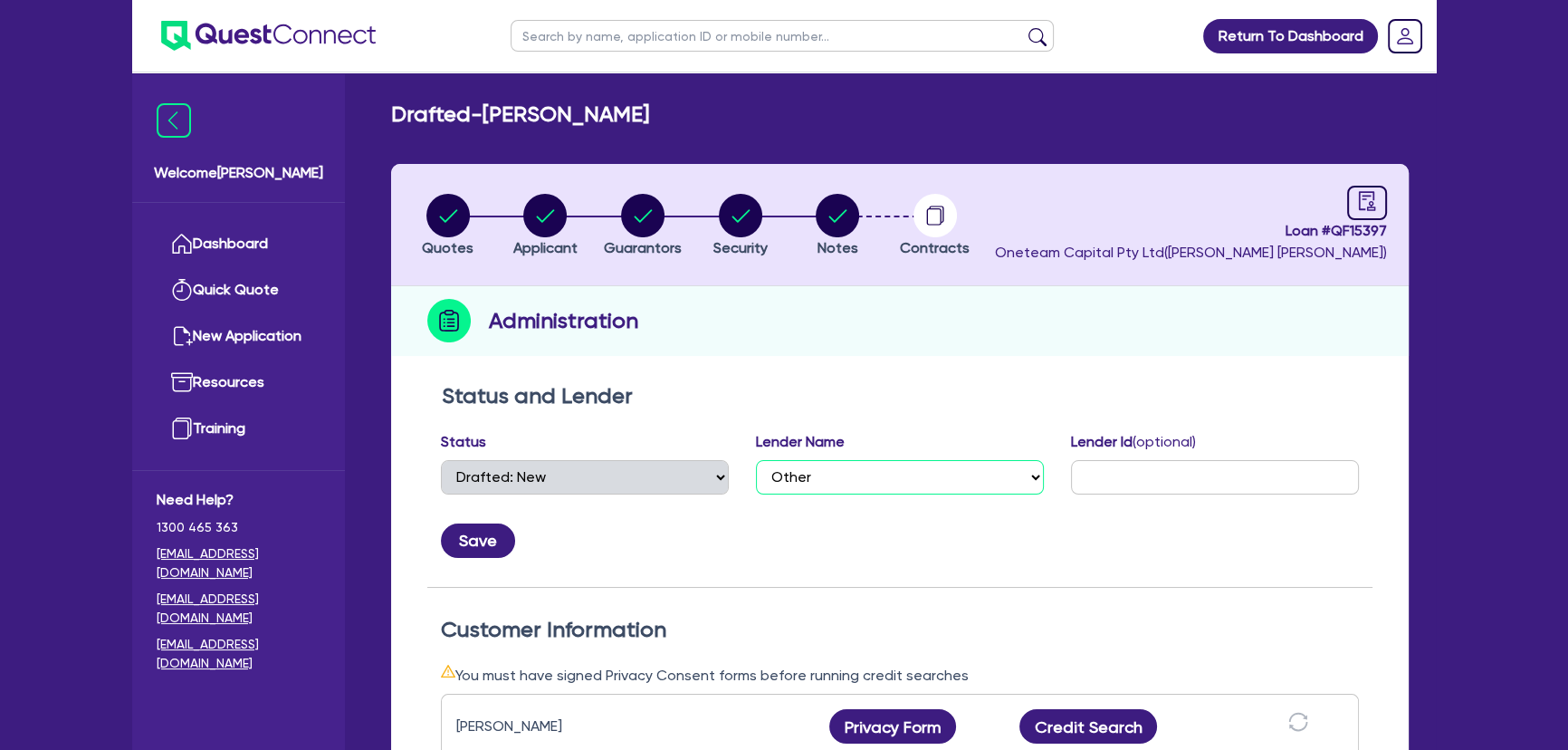
click at [842, 484] on select "Select AAMF AFS Alex Bank Angle Finance Azora Banjo BigStone BOQ Finance Brande…" at bounding box center [899, 477] width 288 height 34
click at [755, 460] on select "Select AAMF AFS Alex Bank Angle Finance Azora Banjo BigStone BOQ Finance Brande…" at bounding box center [899, 477] width 288 height 34
click at [468, 552] on button "Save" at bounding box center [478, 540] width 75 height 34
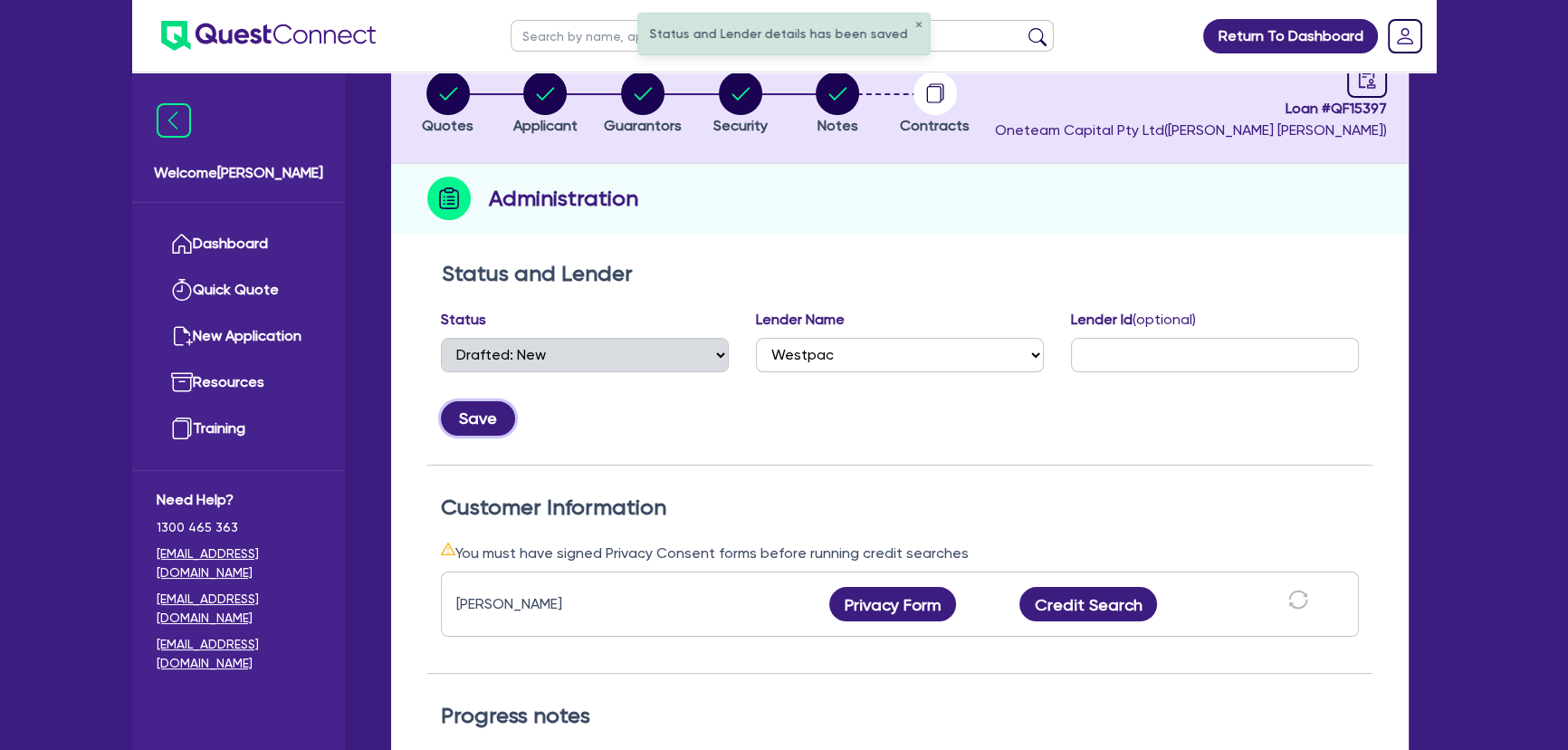
scroll to position [493, 0]
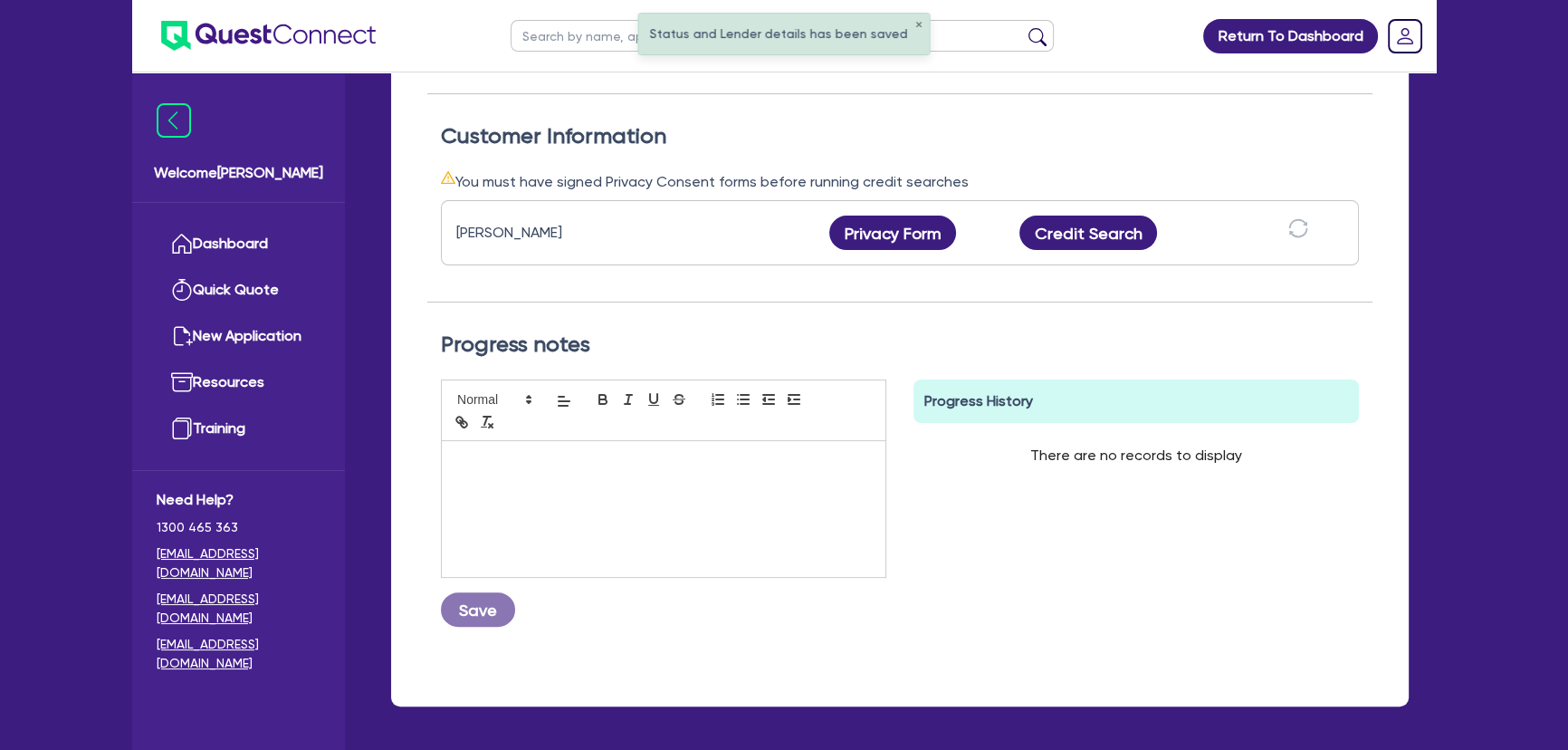
click at [662, 465] on p at bounding box center [663, 460] width 417 height 17
click at [453, 618] on button "Save" at bounding box center [478, 608] width 75 height 34
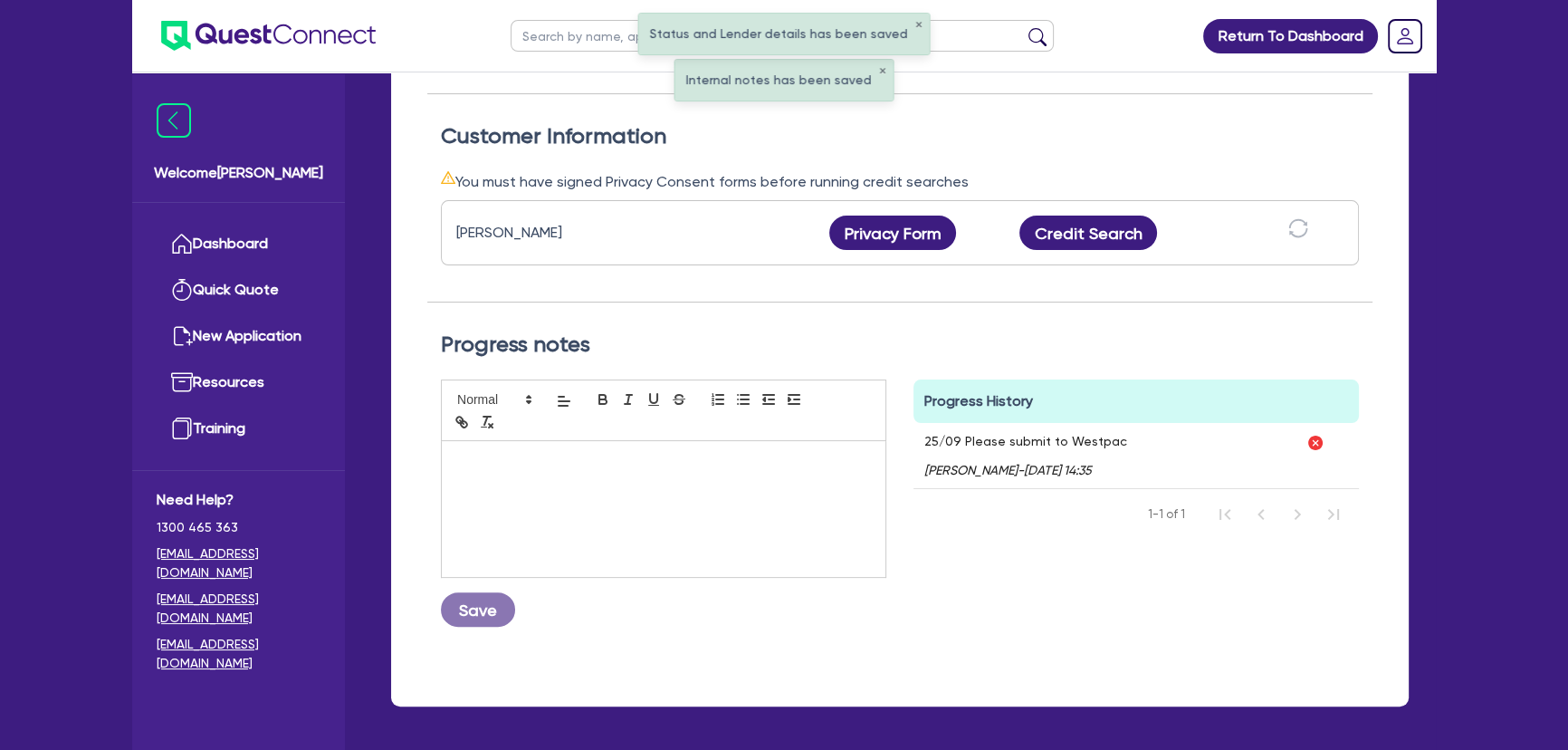
scroll to position [0, 0]
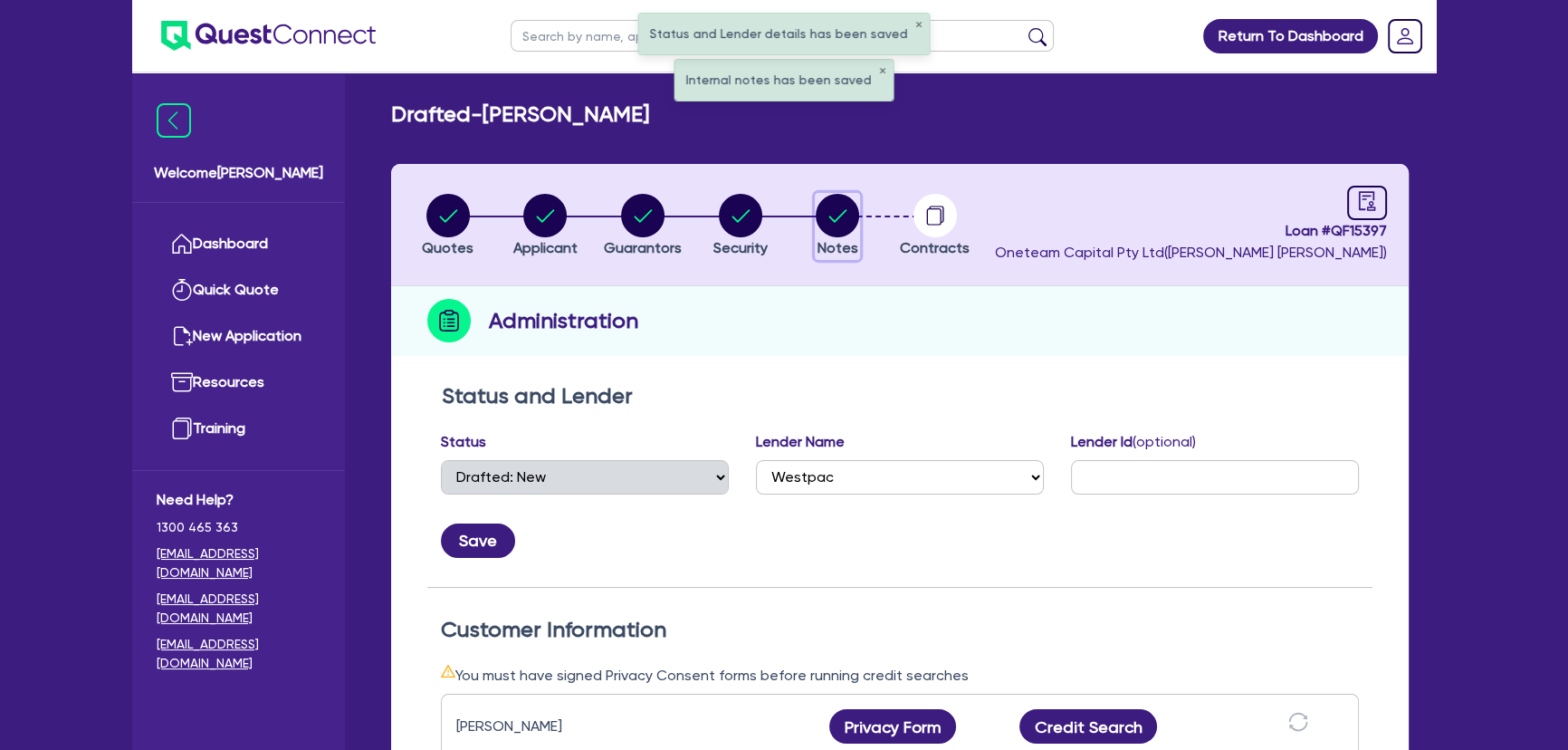
click at [825, 196] on circle "button" at bounding box center [836, 215] width 43 height 43
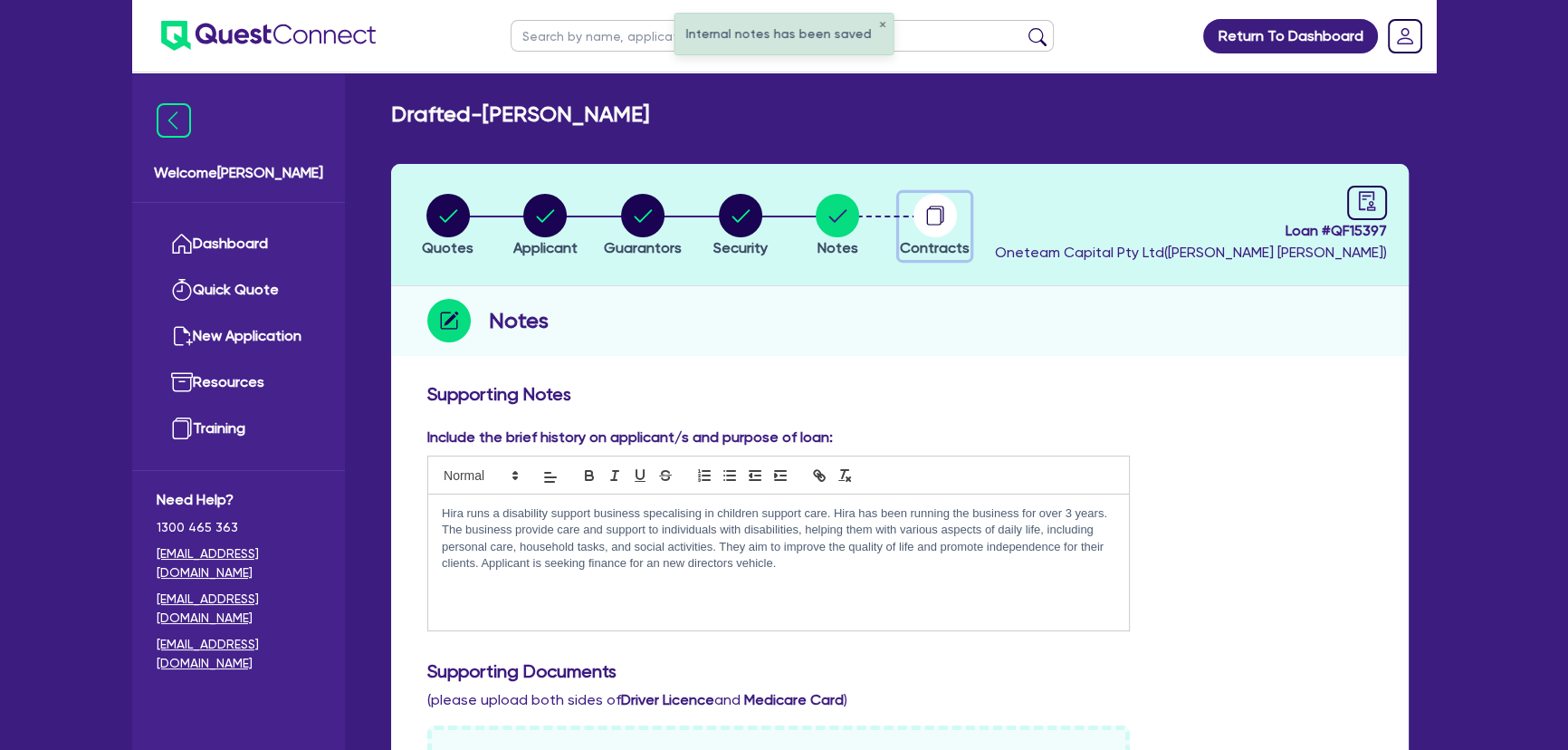
click at [935, 221] on circle "button" at bounding box center [935, 215] width 43 height 43
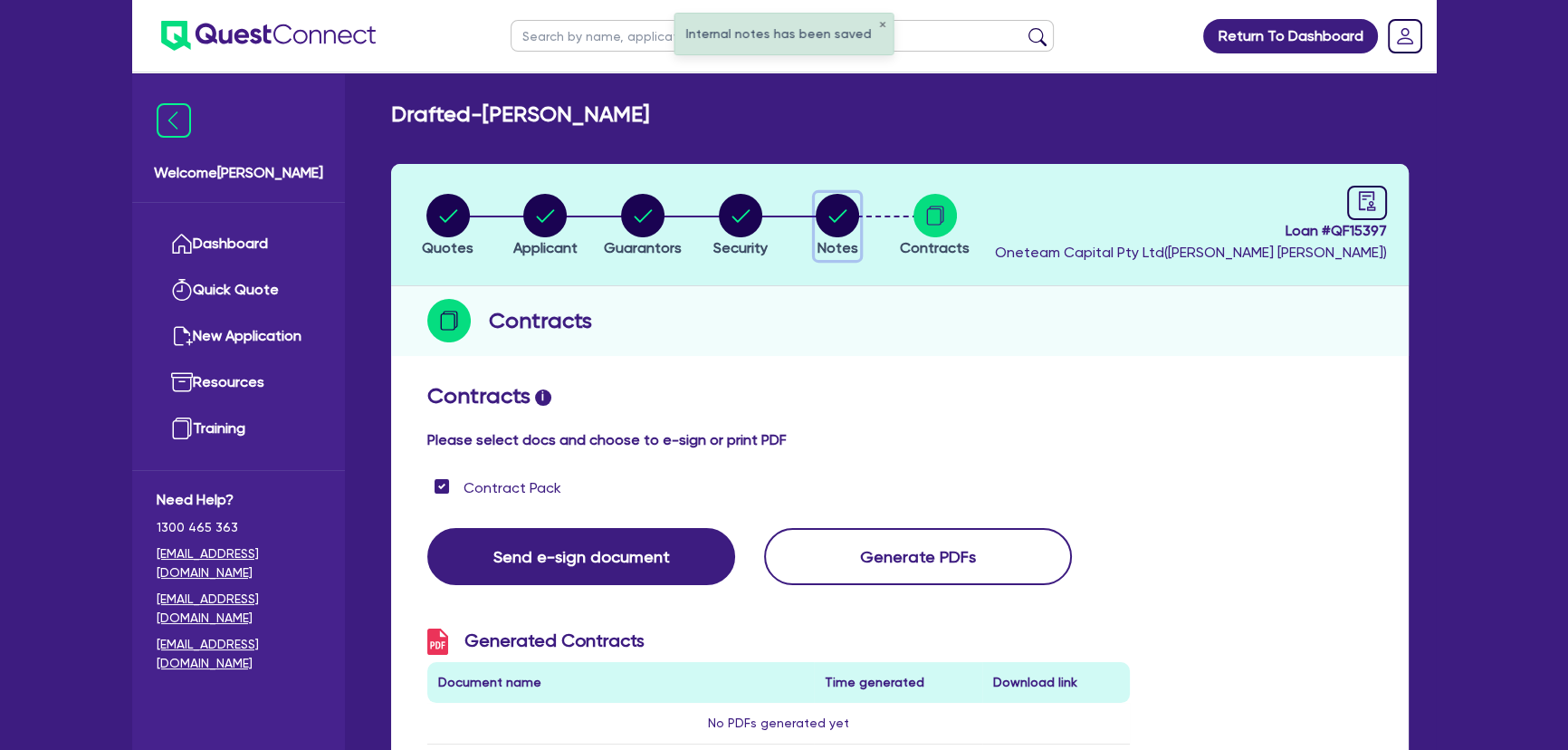
click at [859, 218] on button "Notes" at bounding box center [836, 226] width 45 height 67
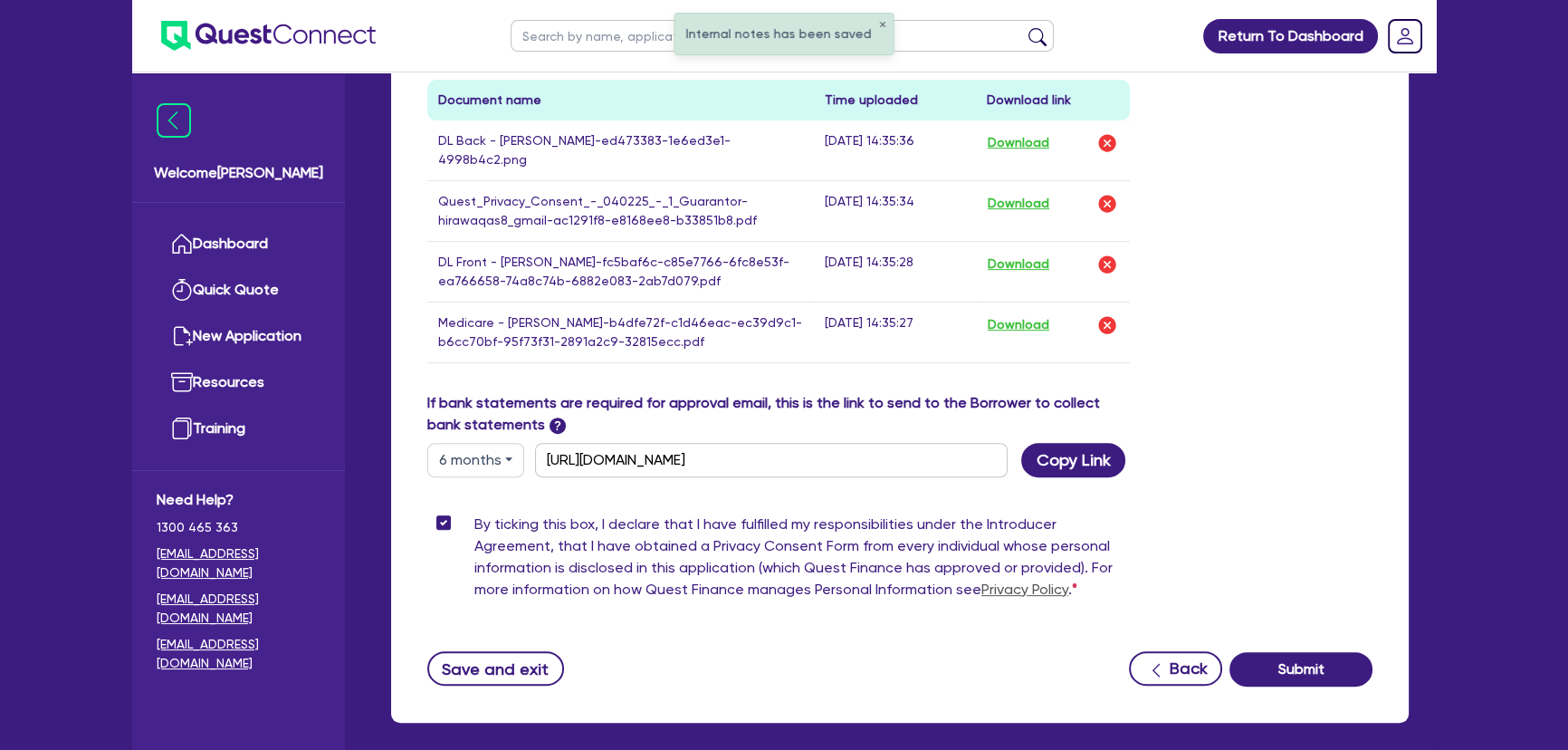
scroll to position [929, 0]
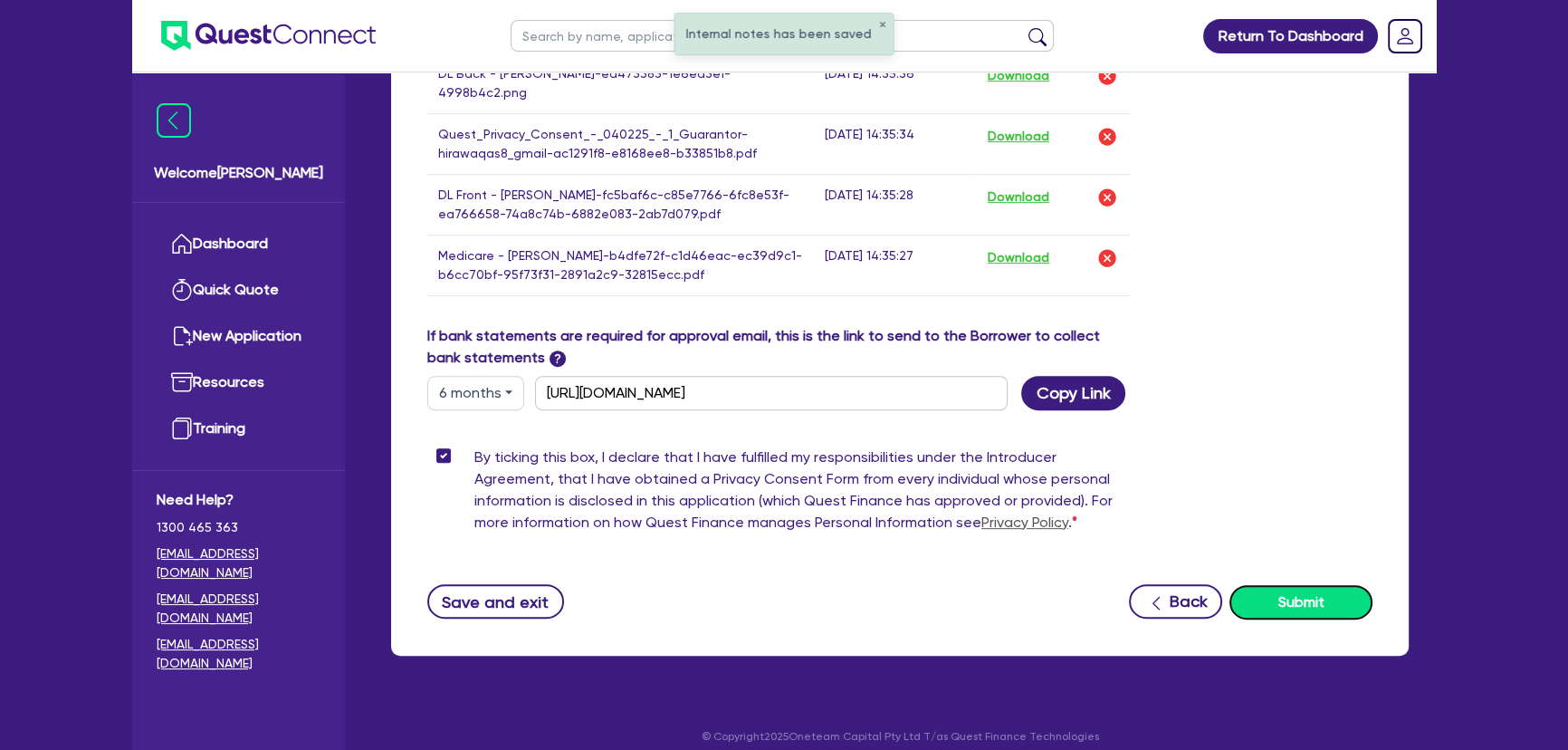
click at [1312, 597] on button "Submit" at bounding box center [1300, 601] width 143 height 34
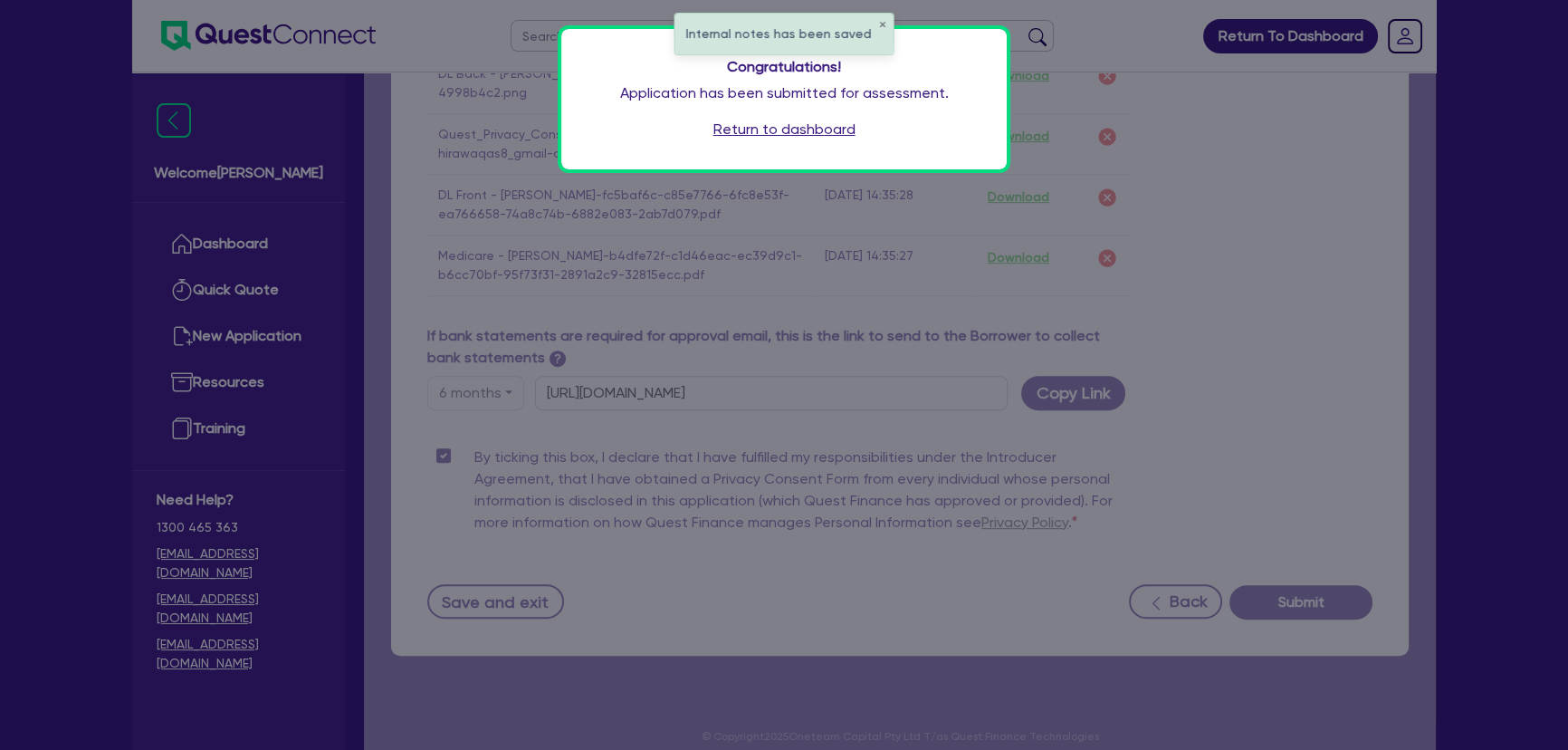
click at [815, 115] on div "Congratulations! Application has been submitted for assessment. Return to dashb…" at bounding box center [784, 98] width 445 height 140
click at [814, 129] on link "Return to dashboard" at bounding box center [784, 130] width 142 height 22
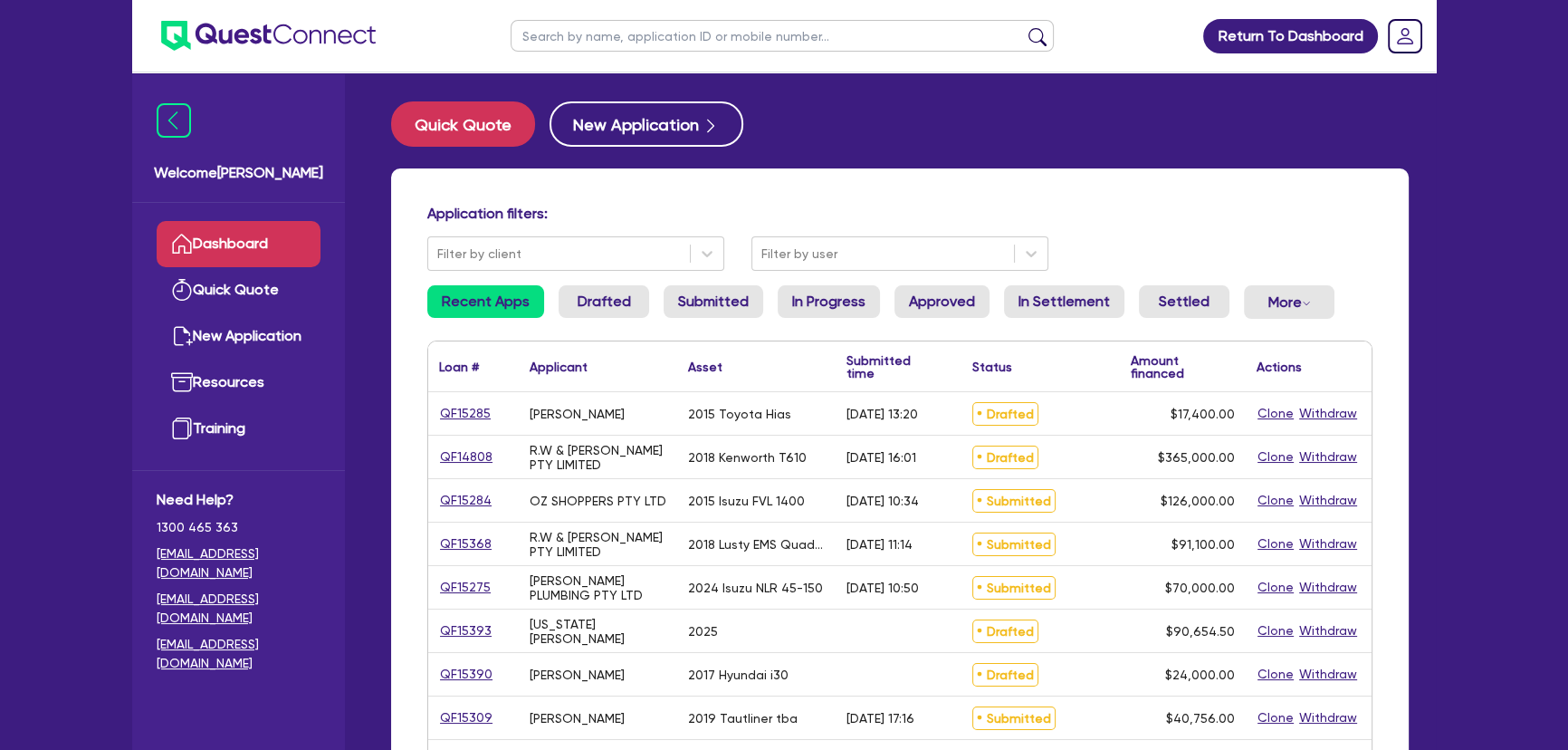
click at [605, 40] on input "text" at bounding box center [782, 36] width 543 height 31
type input "ros"
click at [1023, 28] on button "submit" at bounding box center [1037, 40] width 29 height 26
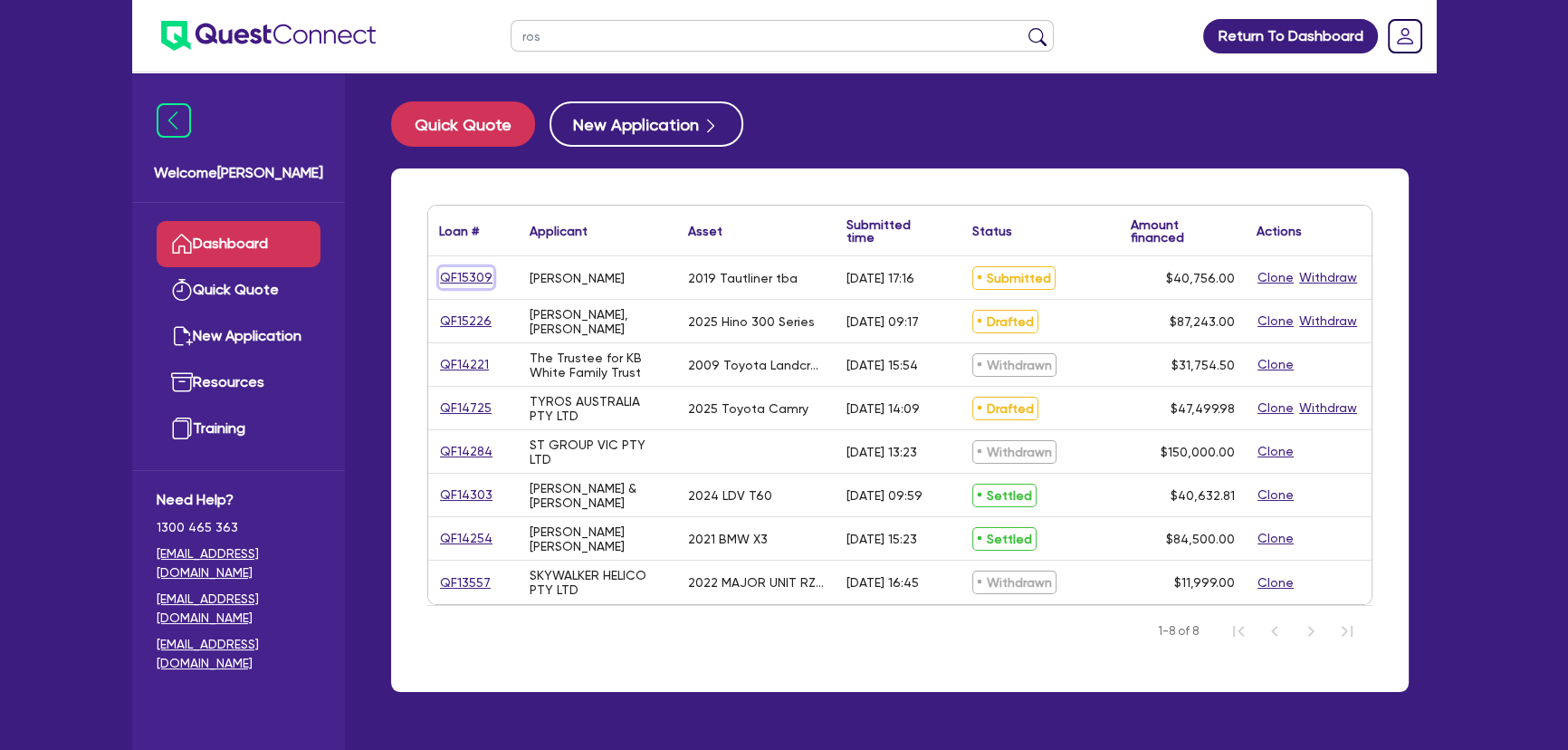
click at [467, 278] on link "QF15309" at bounding box center [466, 277] width 54 height 21
select select "Other"
select select "PRIMARY_ASSETS"
select select "HEAVY_TRUCKS"
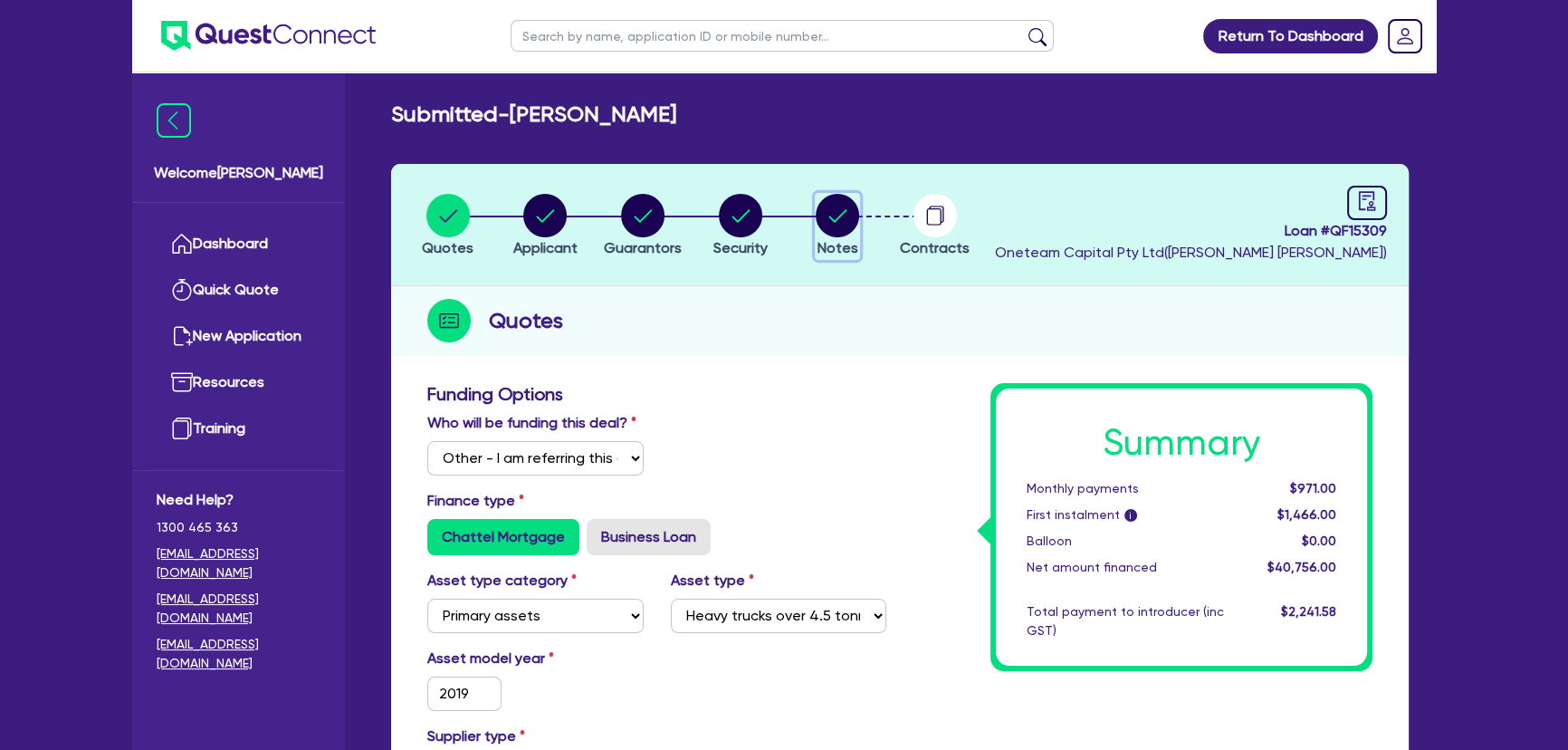
click at [835, 215] on circle "button" at bounding box center [836, 215] width 43 height 43
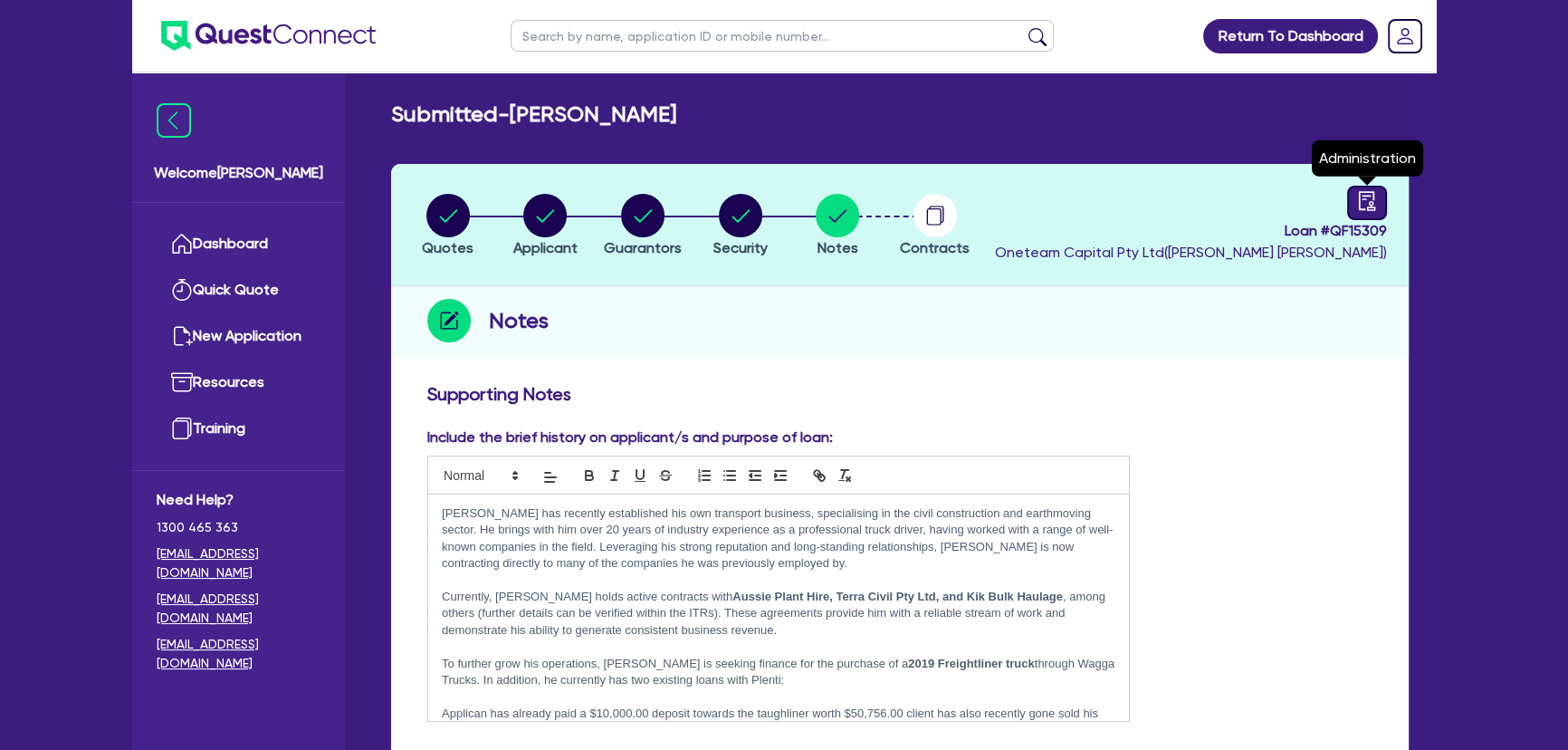
click at [1355, 199] on div at bounding box center [1366, 202] width 40 height 34
select select "SUBMITTED_AMENDED"
select select "Flexicommercial"
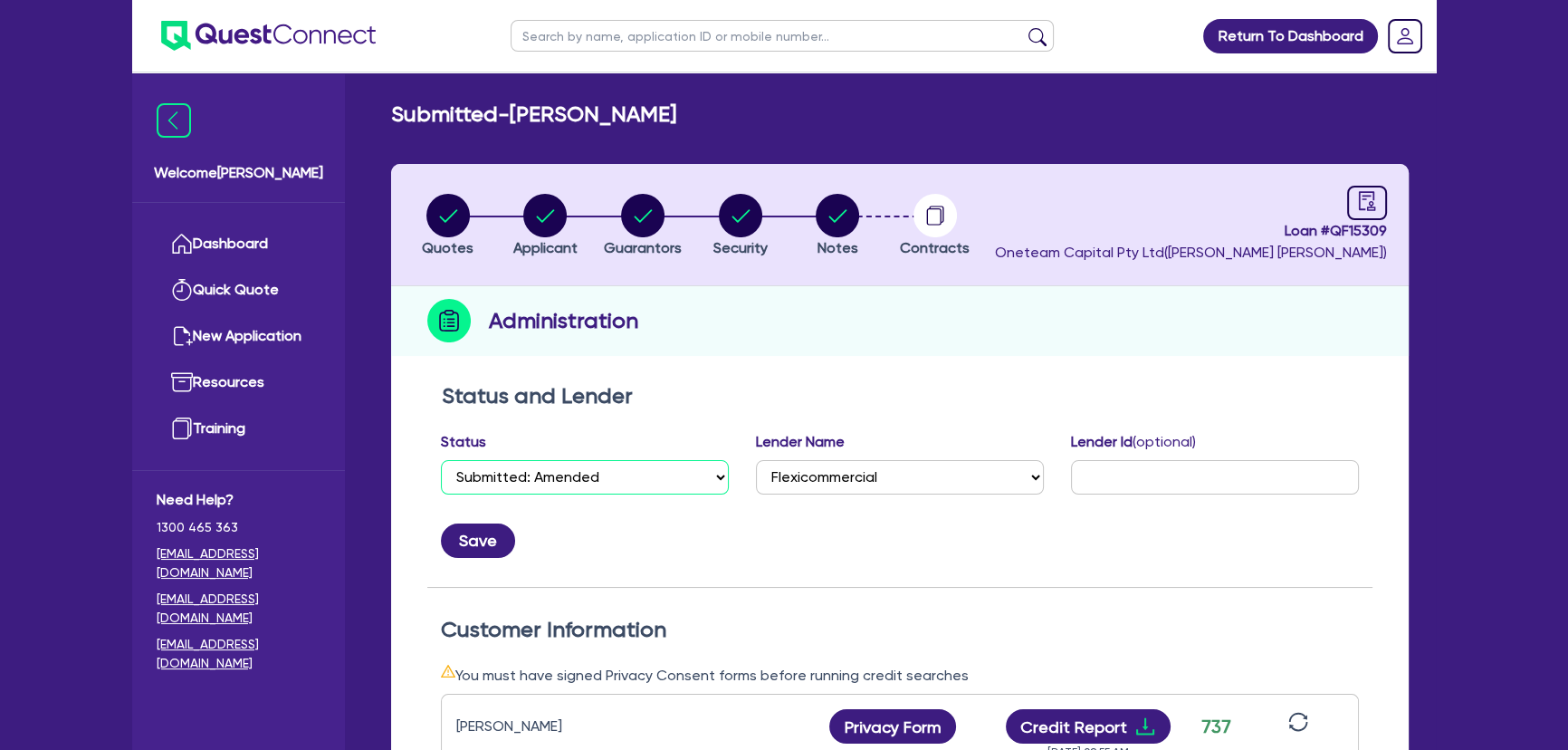
click at [580, 479] on select "Select Quoted Drafted: New Drafted: Amended Submitted: New Submitted: Amended I…" at bounding box center [584, 477] width 288 height 34
select select "APPROVED_WAITING_FOR_MORE_INFO"
click at [441, 460] on select "Select Quoted Drafted: New Drafted: Amended Submitted: New Submitted: Amended I…" at bounding box center [584, 477] width 288 height 34
click at [471, 553] on button "Save" at bounding box center [478, 540] width 75 height 34
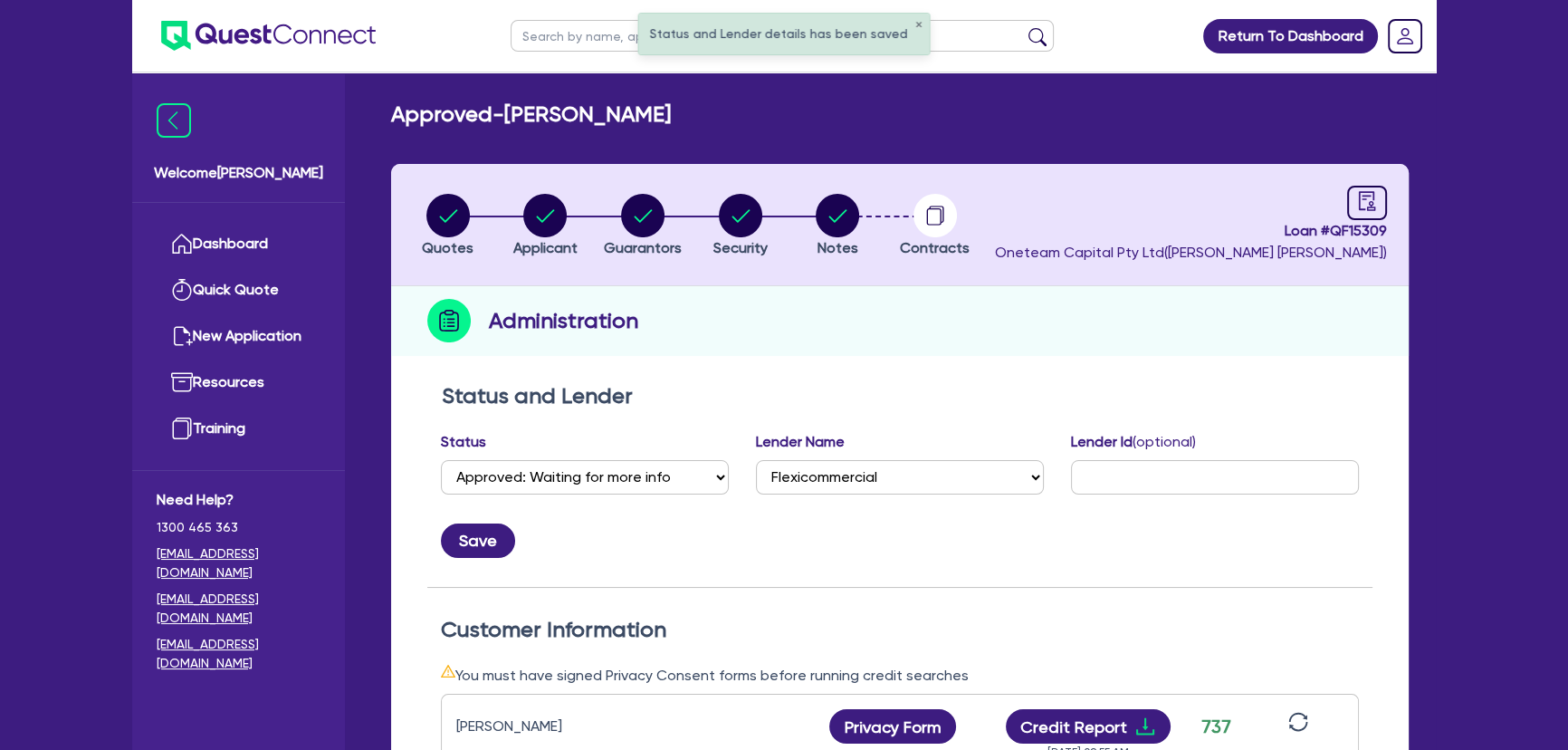
click at [800, 224] on li "Notes" at bounding box center [837, 225] width 98 height 63
click at [814, 216] on button "Notes" at bounding box center [836, 226] width 45 height 67
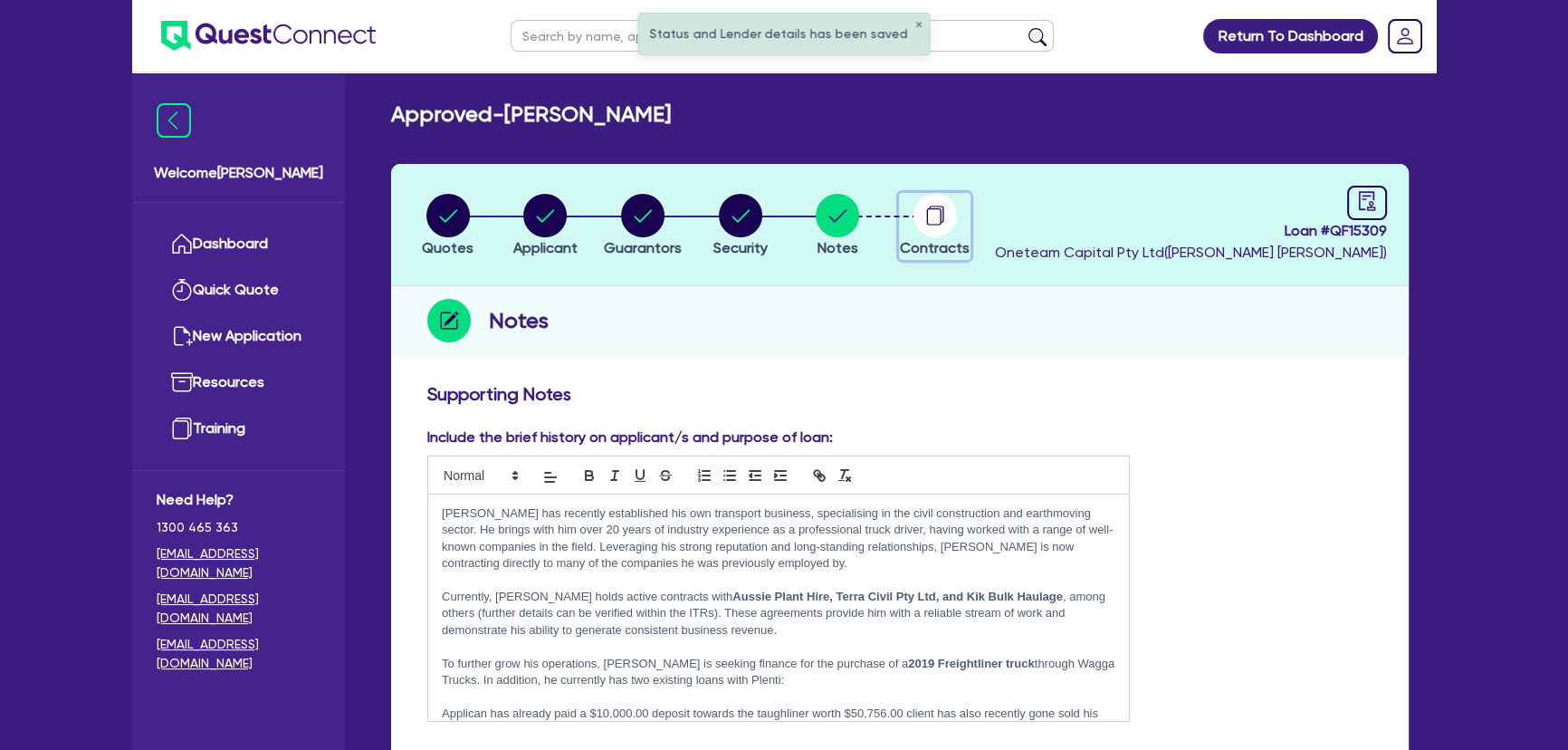
drag, startPoint x: 917, startPoint y: 193, endPoint x: 917, endPoint y: 207, distance: 14.0
click at [917, 196] on icon "button" at bounding box center [935, 215] width 43 height 43
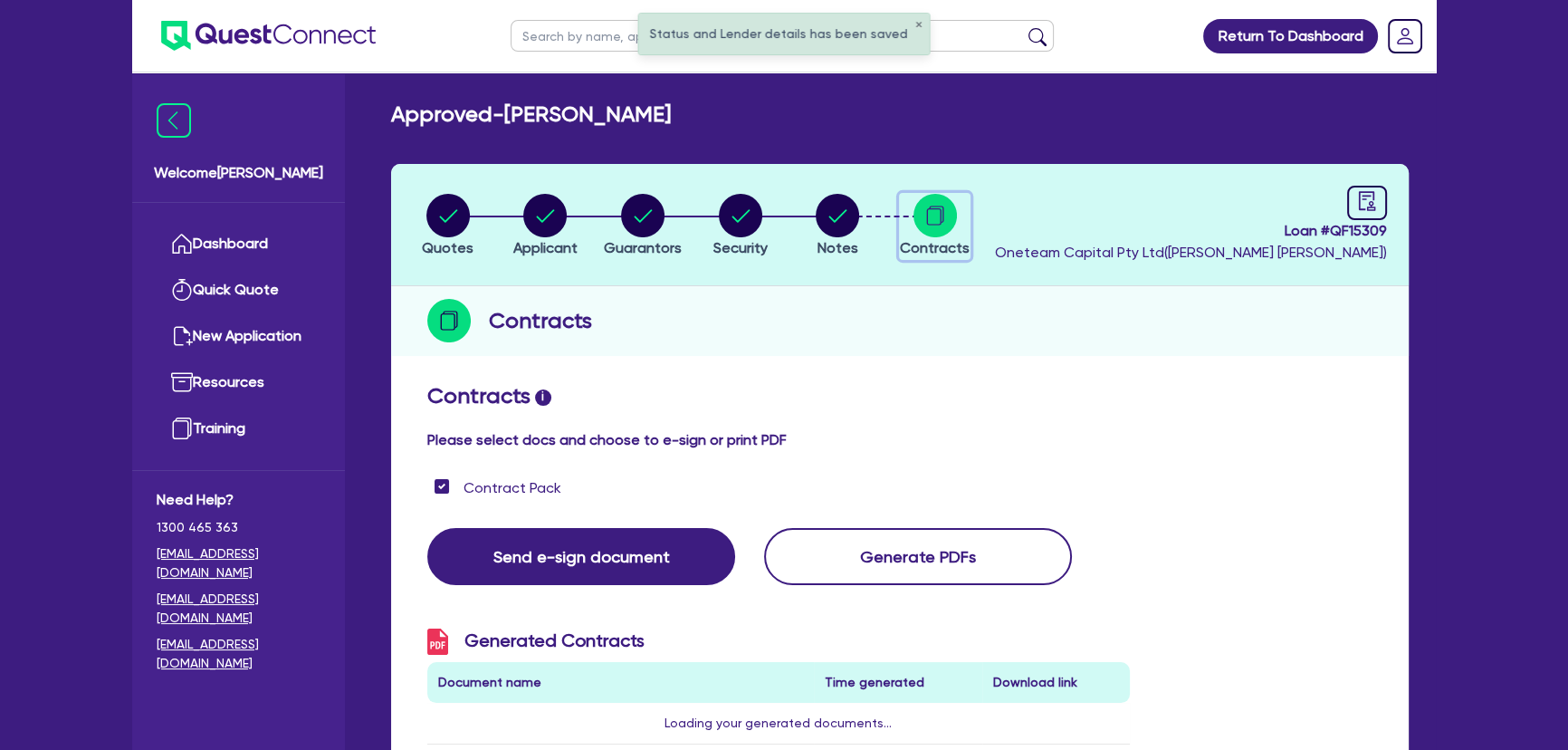
click at [922, 222] on circle "button" at bounding box center [935, 215] width 43 height 43
click at [836, 210] on circle "button" at bounding box center [836, 215] width 43 height 43
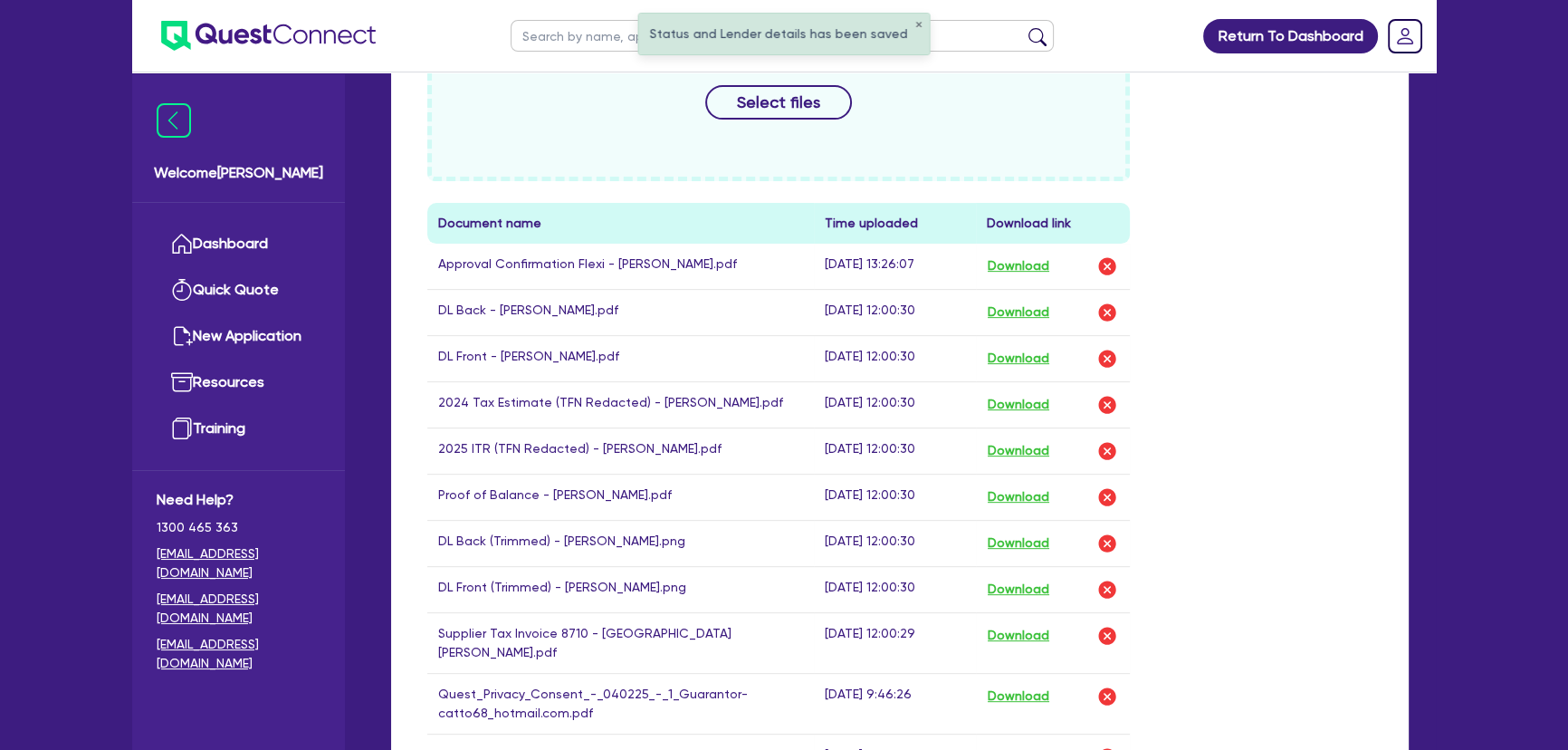
scroll to position [906, 0]
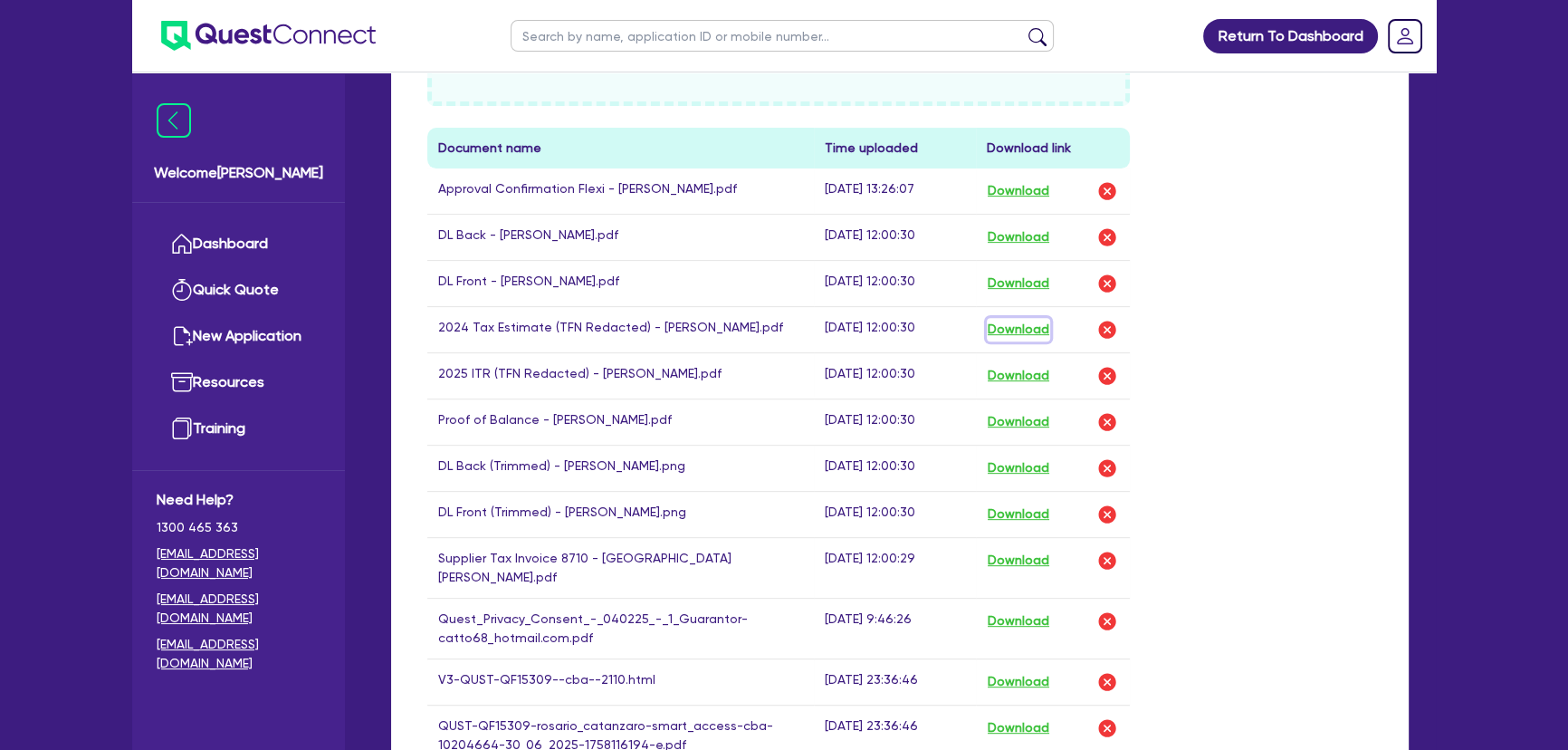
click at [1019, 333] on button "Download" at bounding box center [1018, 329] width 63 height 24
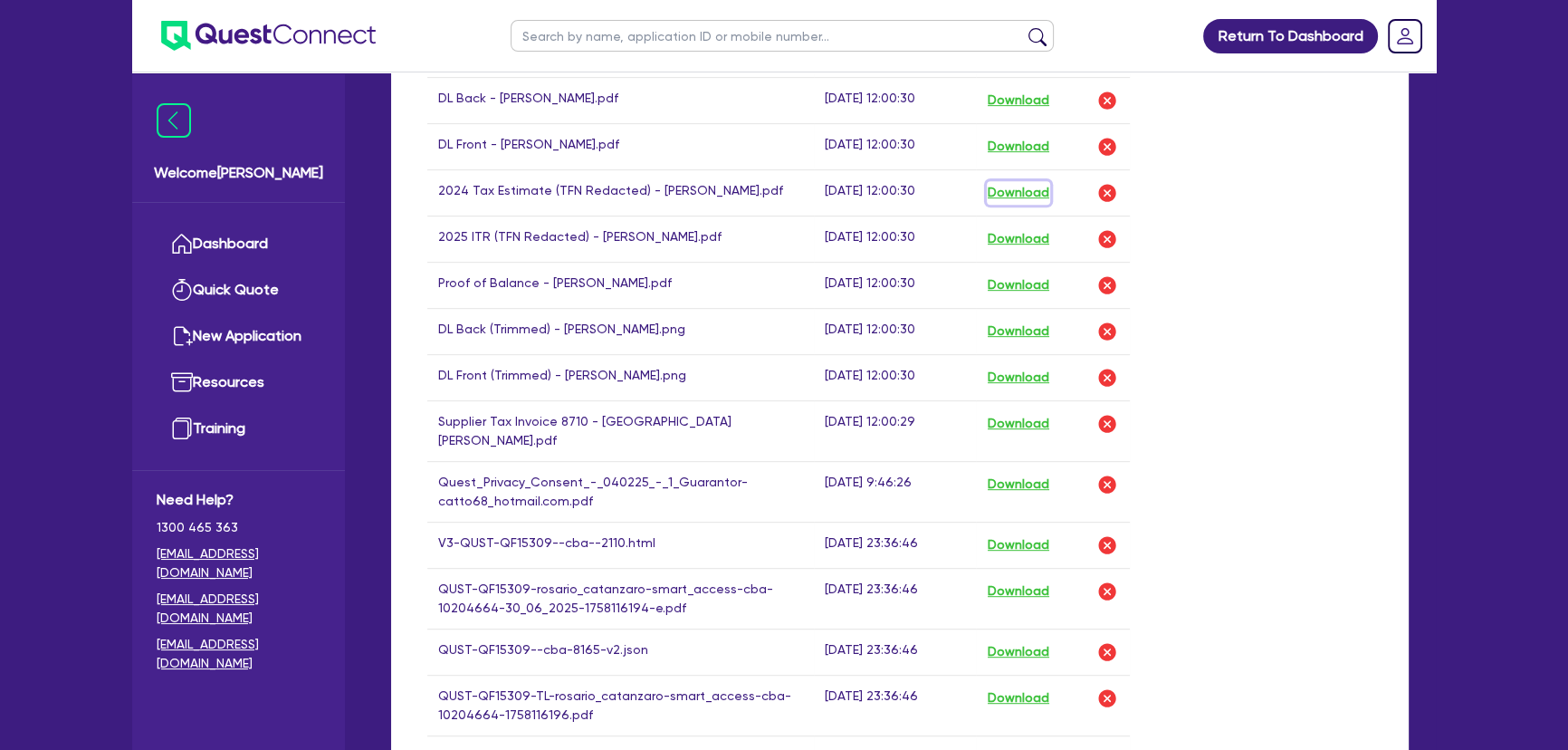
scroll to position [1151, 0]
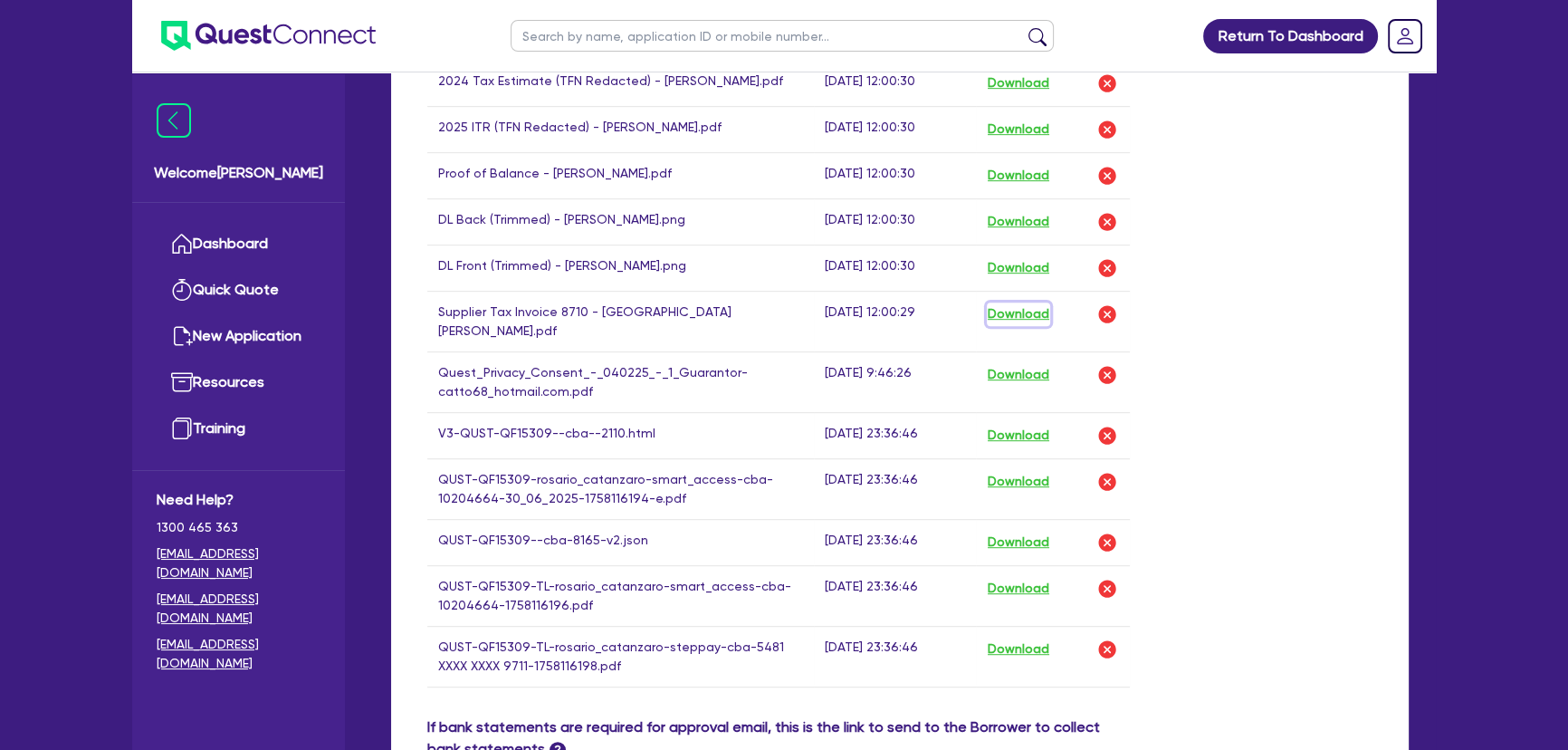
click at [1007, 307] on button "Download" at bounding box center [1018, 315] width 63 height 24
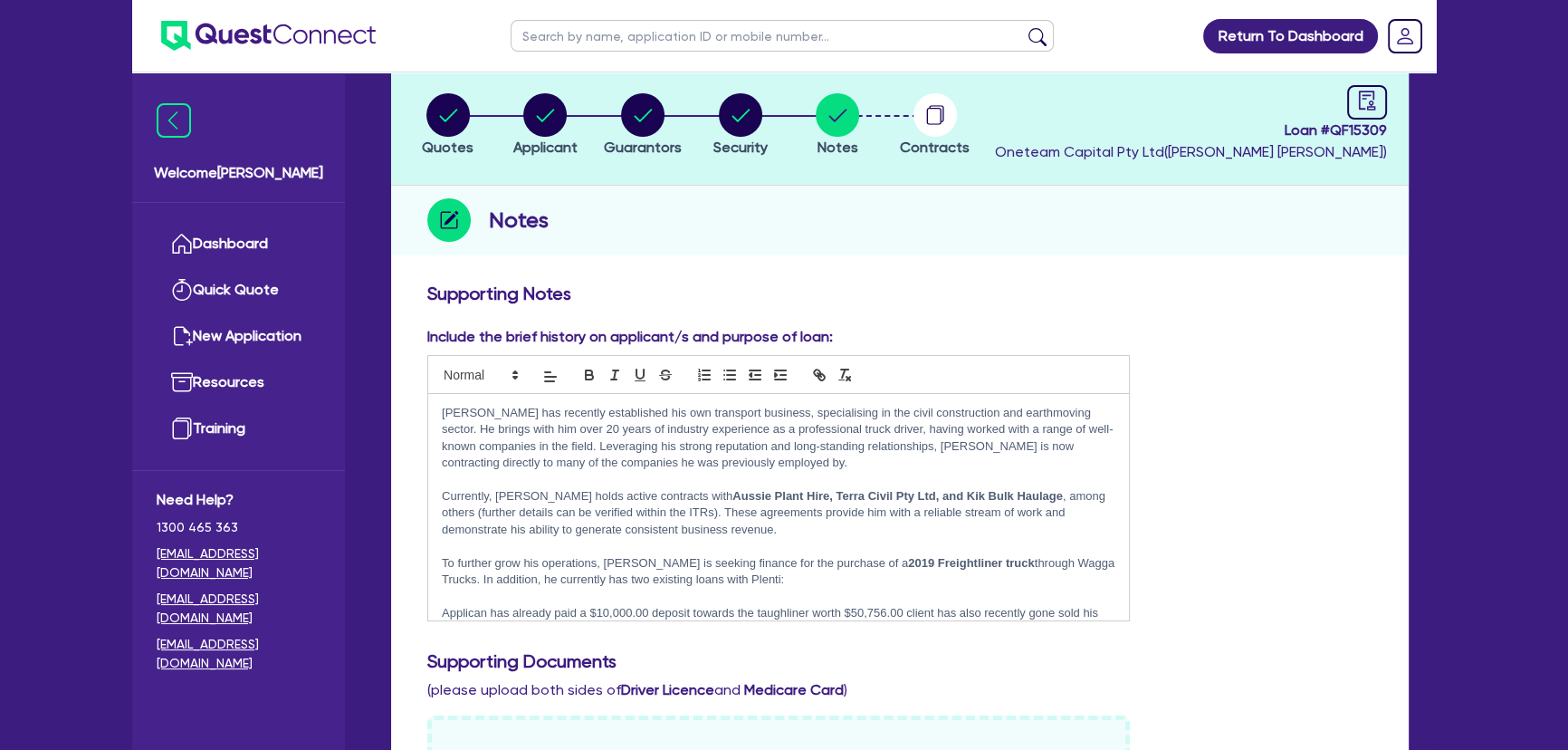
scroll to position [0, 0]
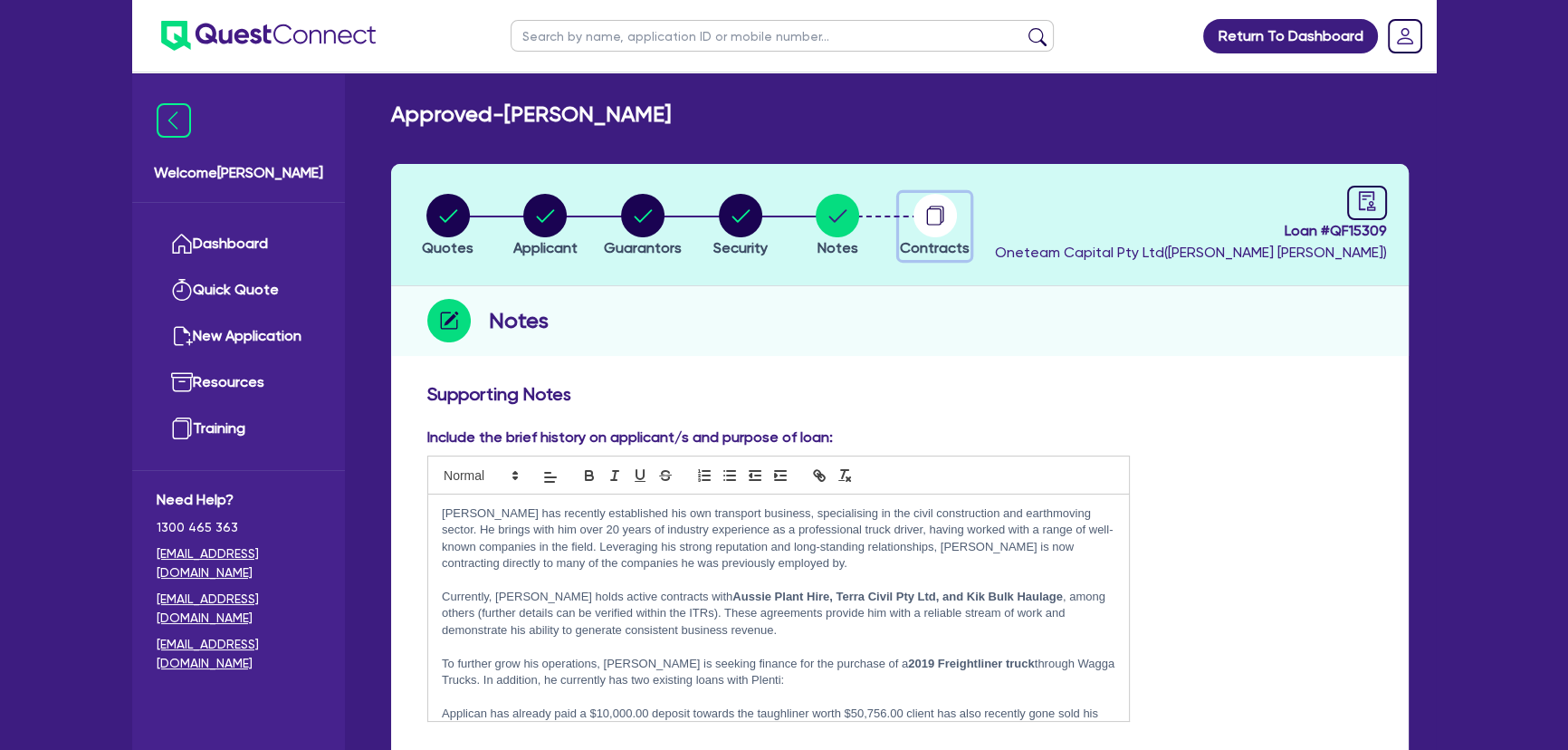
click at [951, 230] on icon "button" at bounding box center [935, 215] width 43 height 43
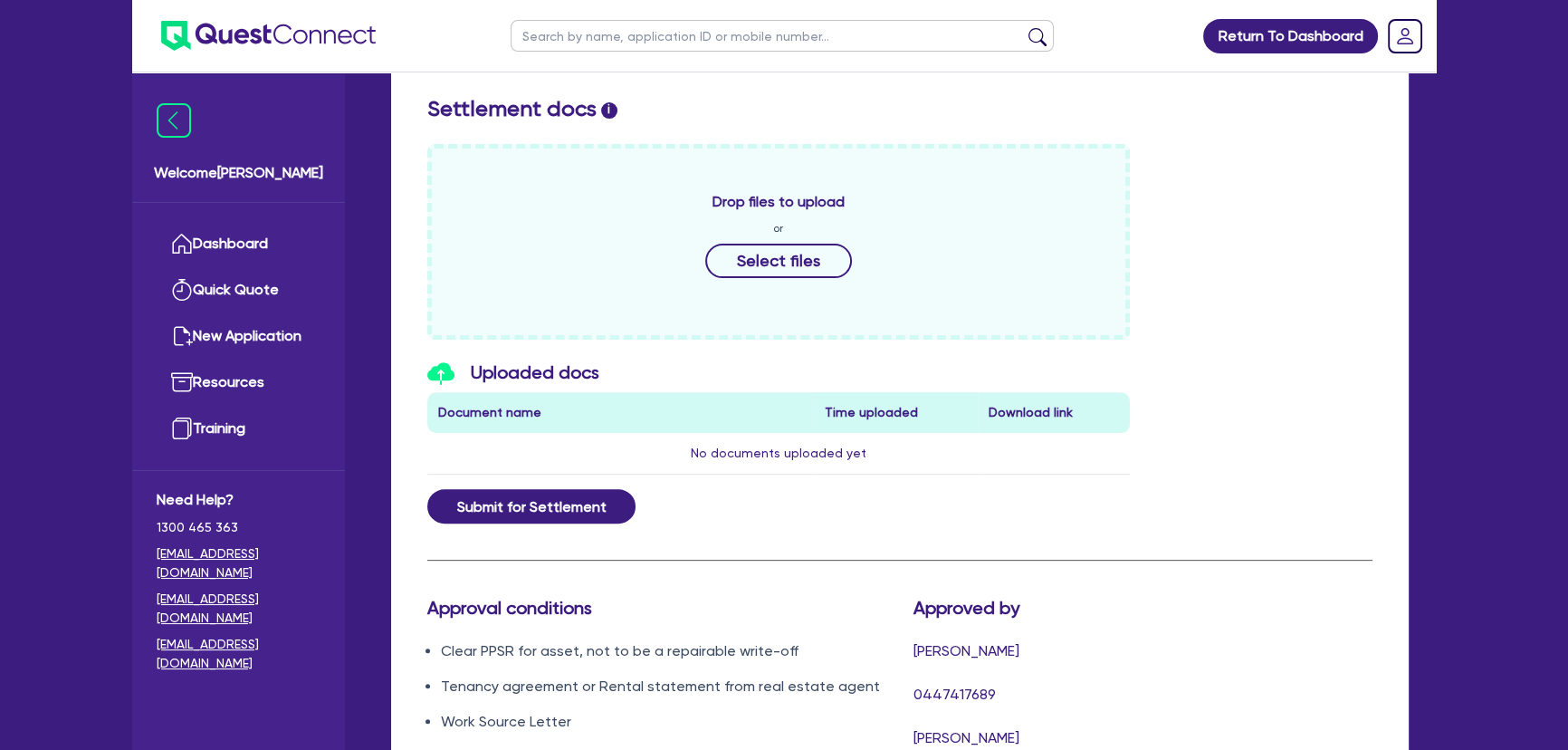
scroll to position [576, 0]
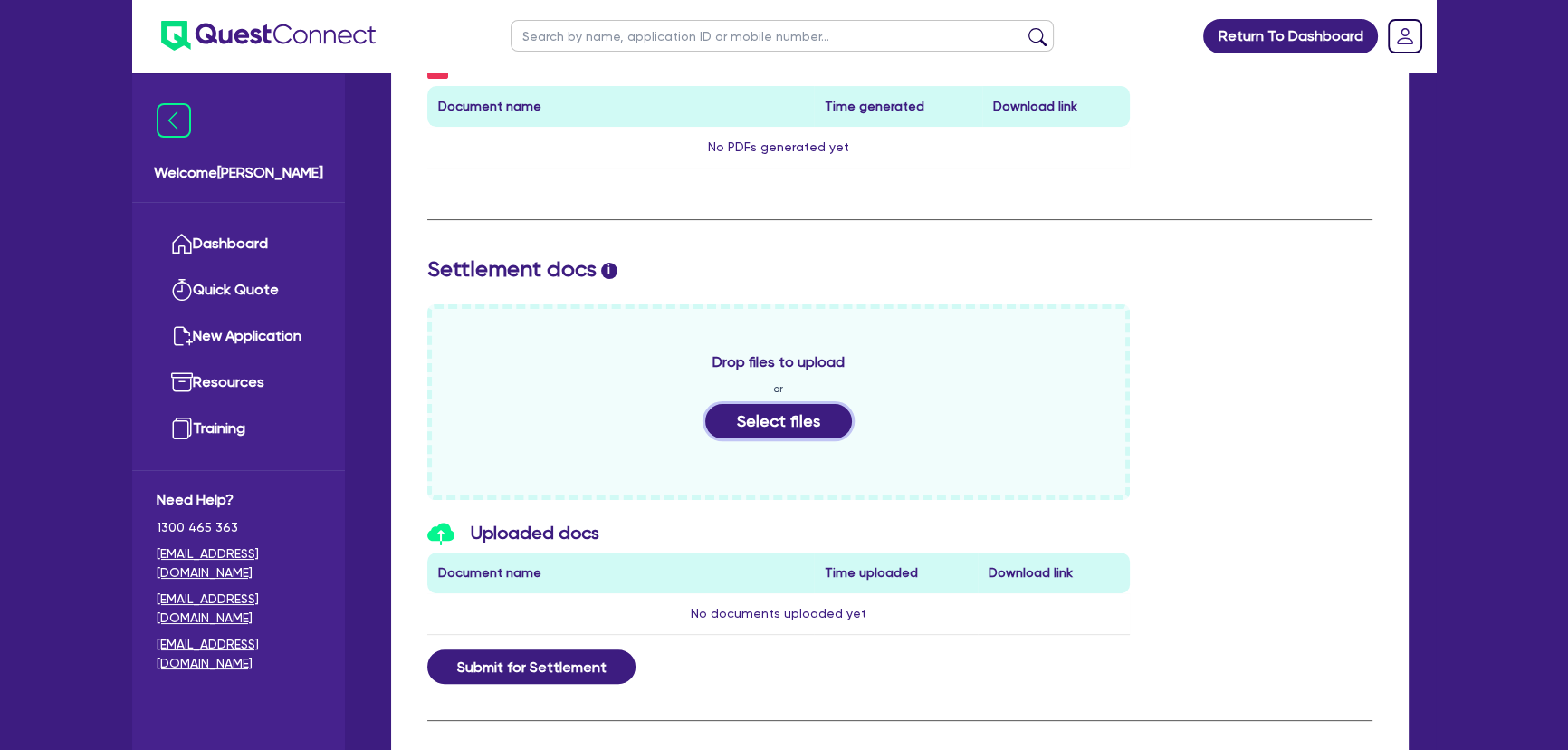
click at [784, 407] on button "Select files" at bounding box center [778, 421] width 146 height 34
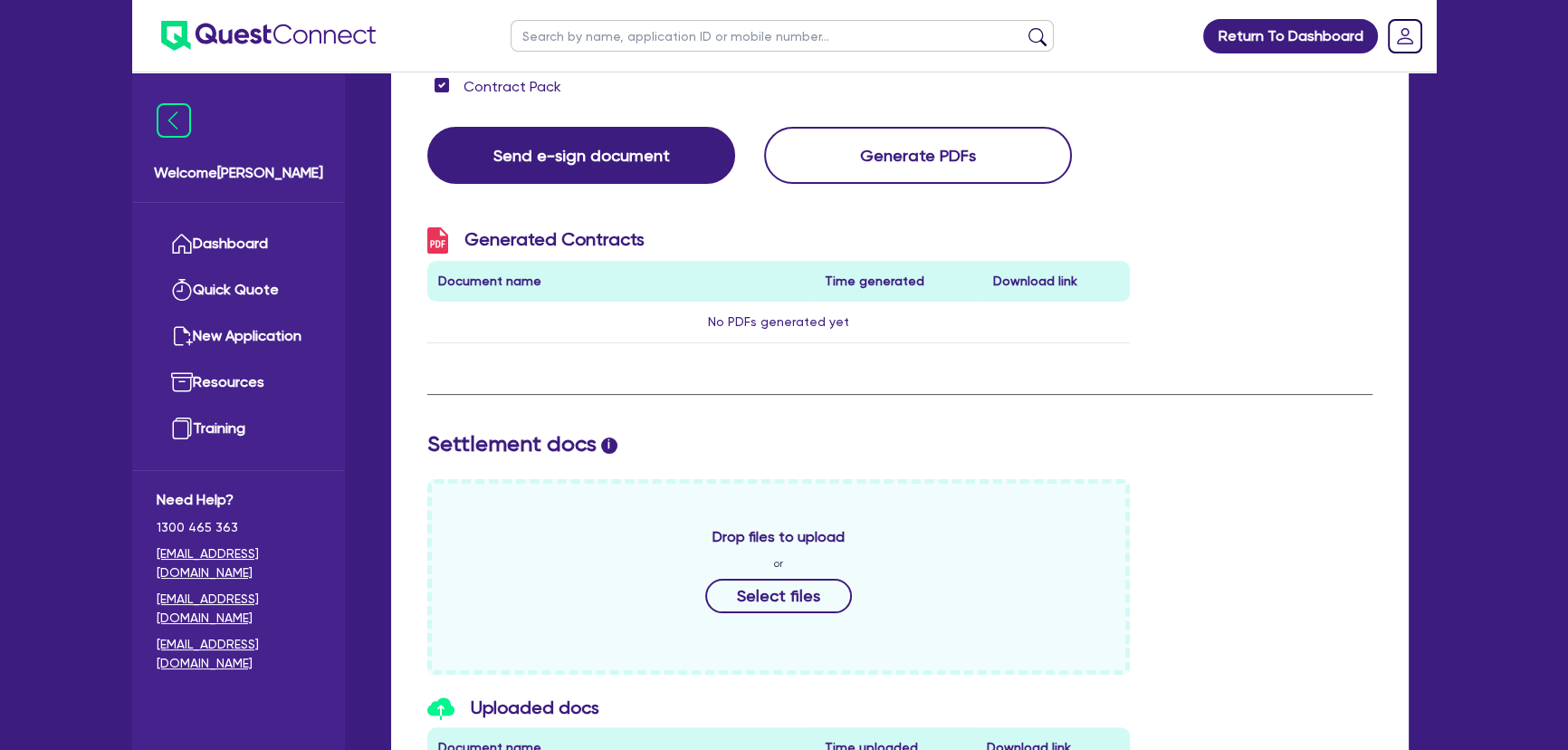
scroll to position [0, 0]
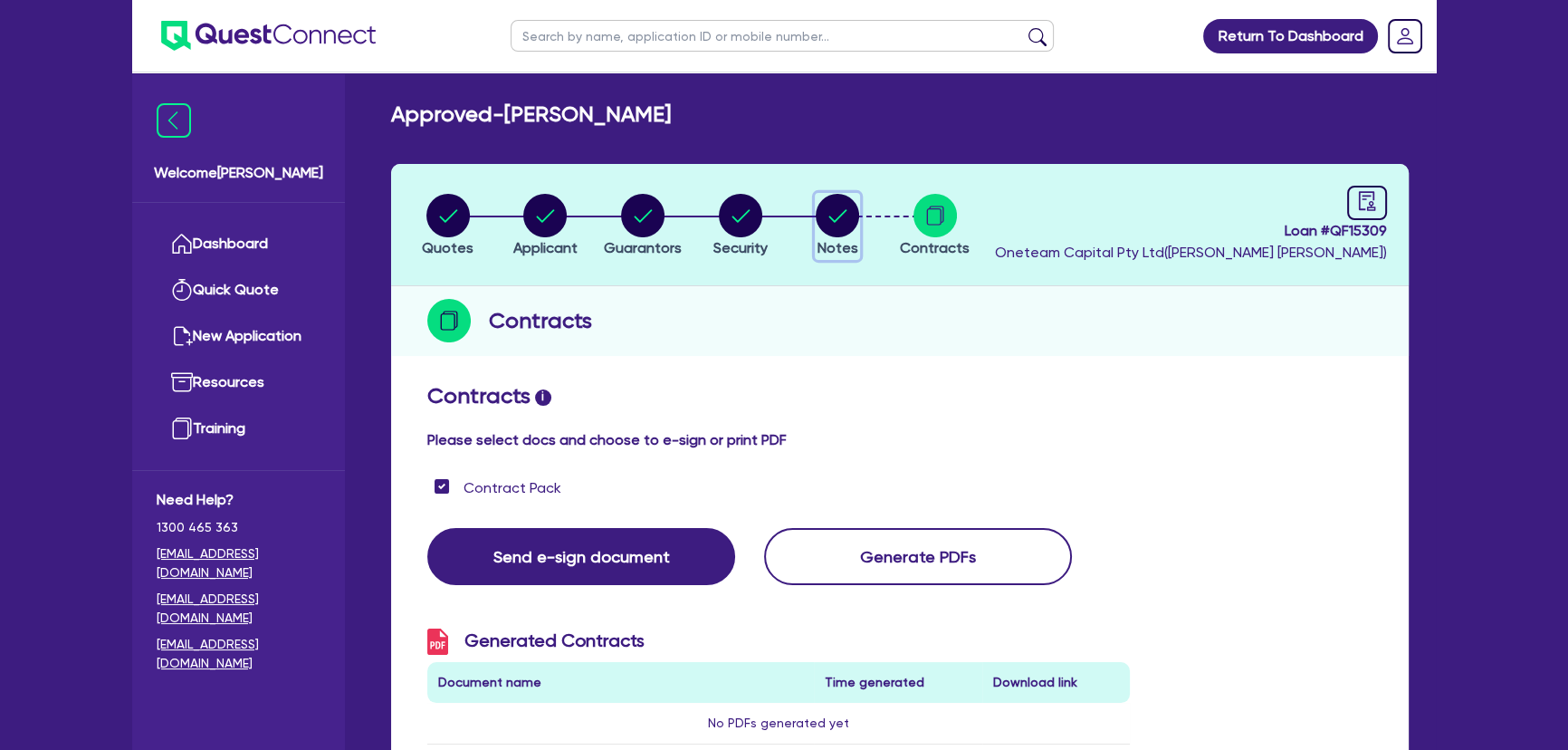
click at [836, 228] on circle "button" at bounding box center [836, 215] width 43 height 43
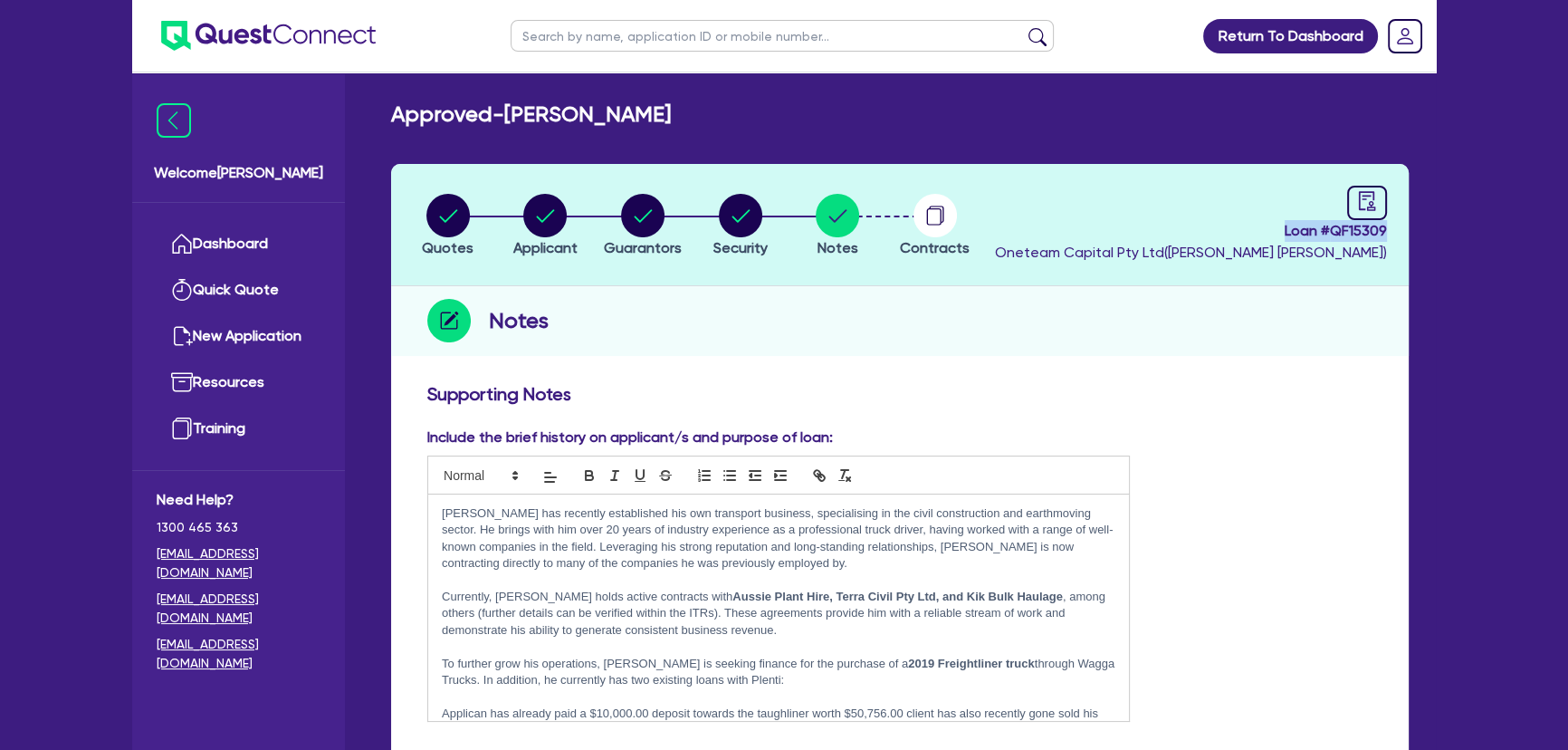
drag, startPoint x: 1275, startPoint y: 230, endPoint x: 1458, endPoint y: 232, distance: 183.0
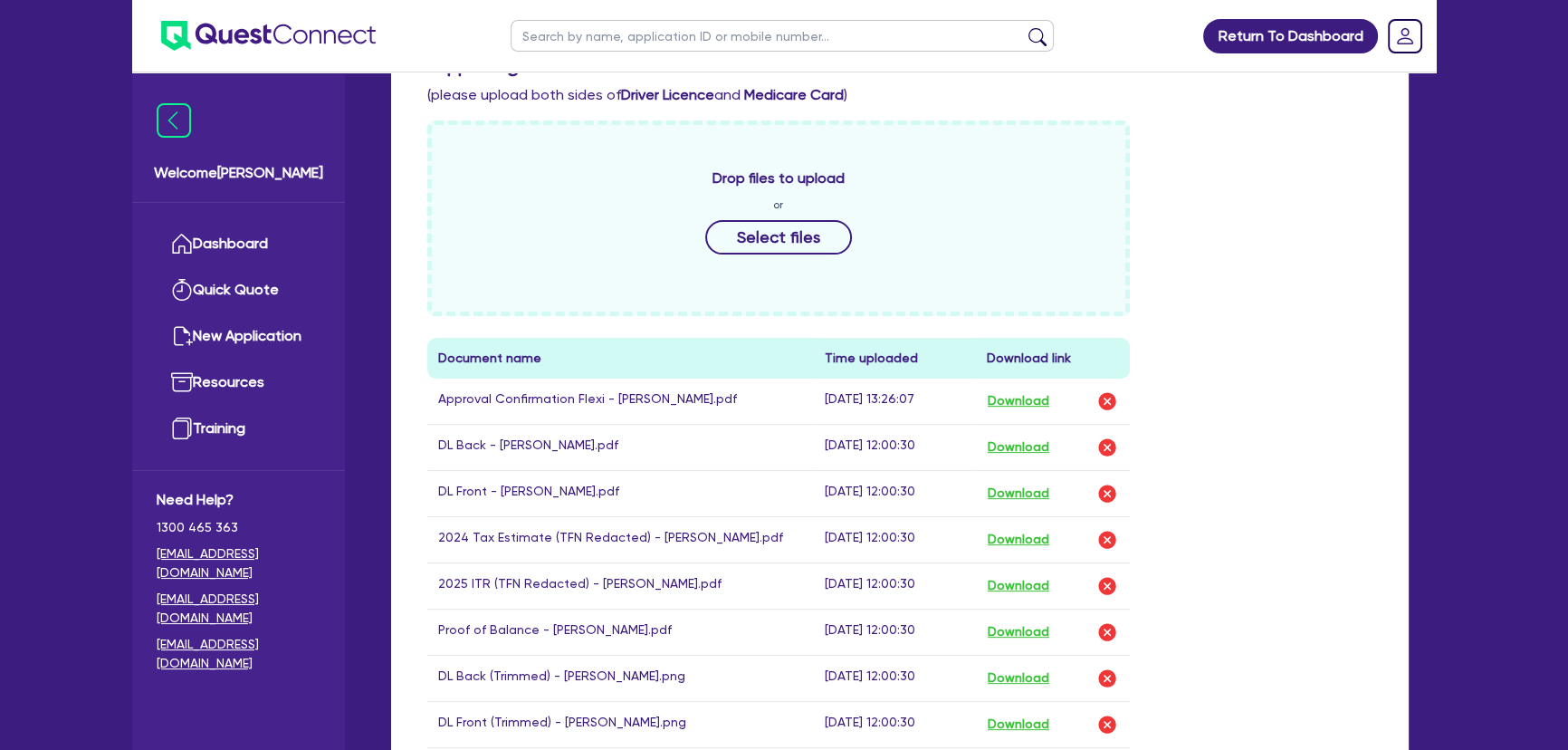
scroll to position [823, 0]
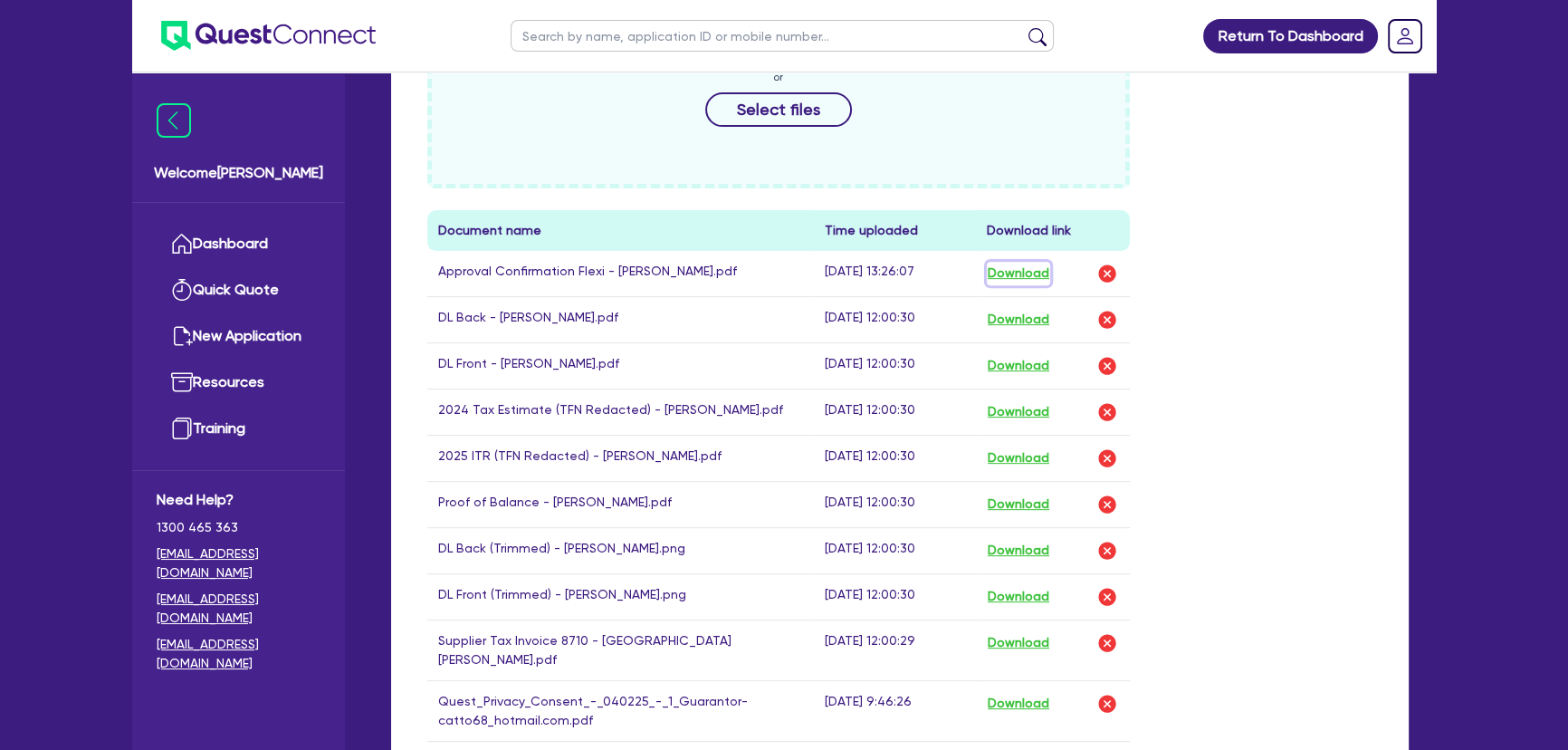
click at [1019, 274] on button "Download" at bounding box center [1018, 273] width 63 height 24
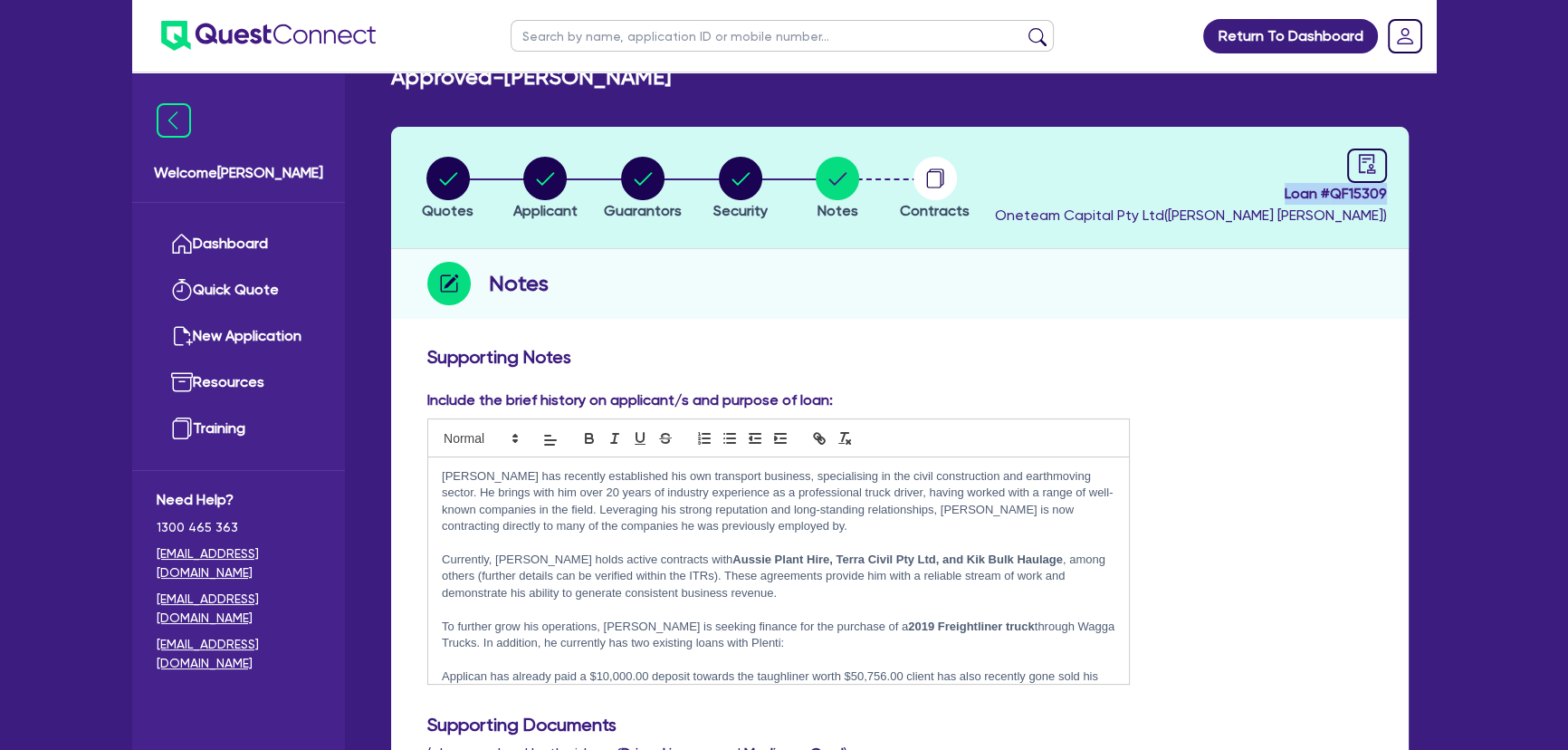
scroll to position [0, 0]
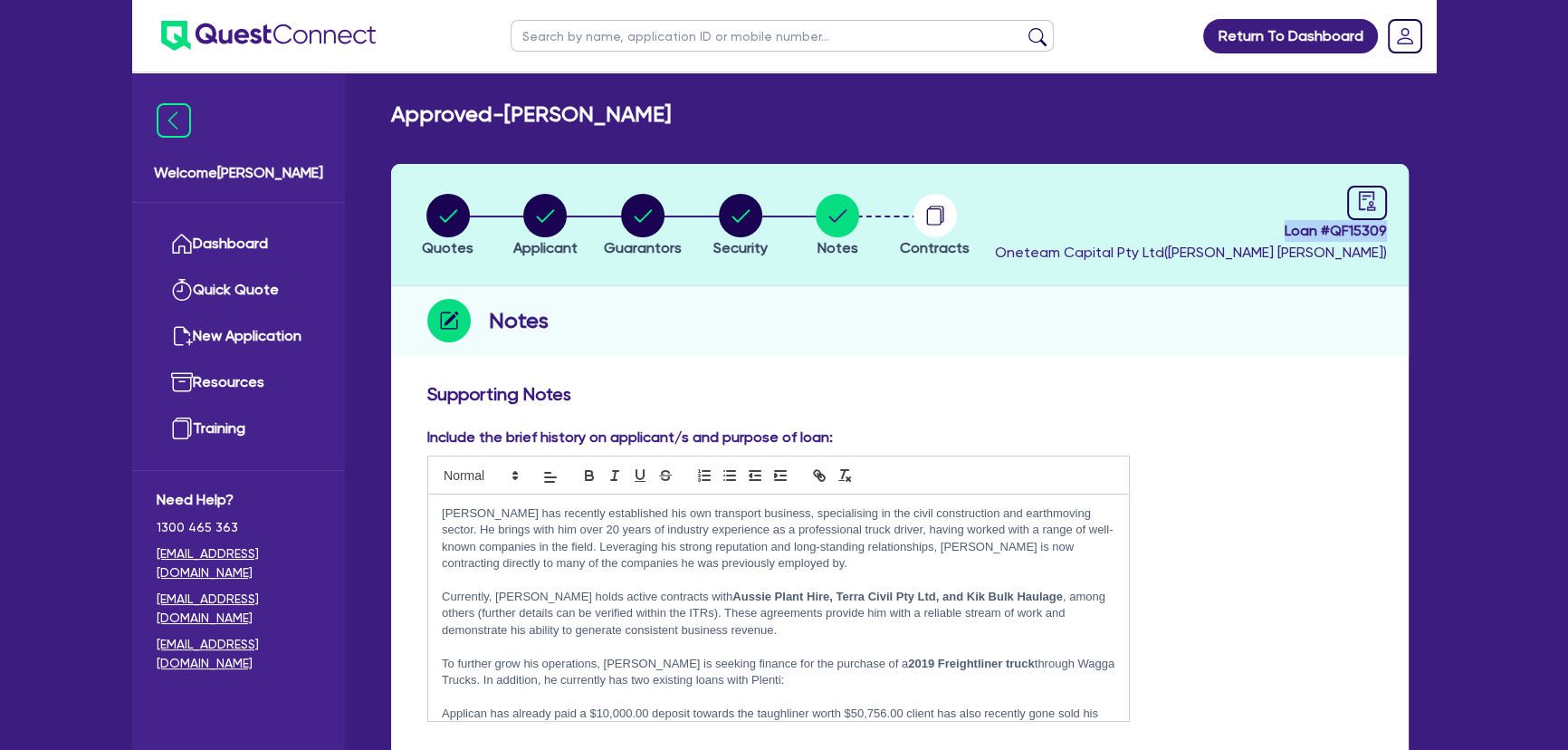
click at [322, 40] on img at bounding box center [268, 36] width 214 height 29
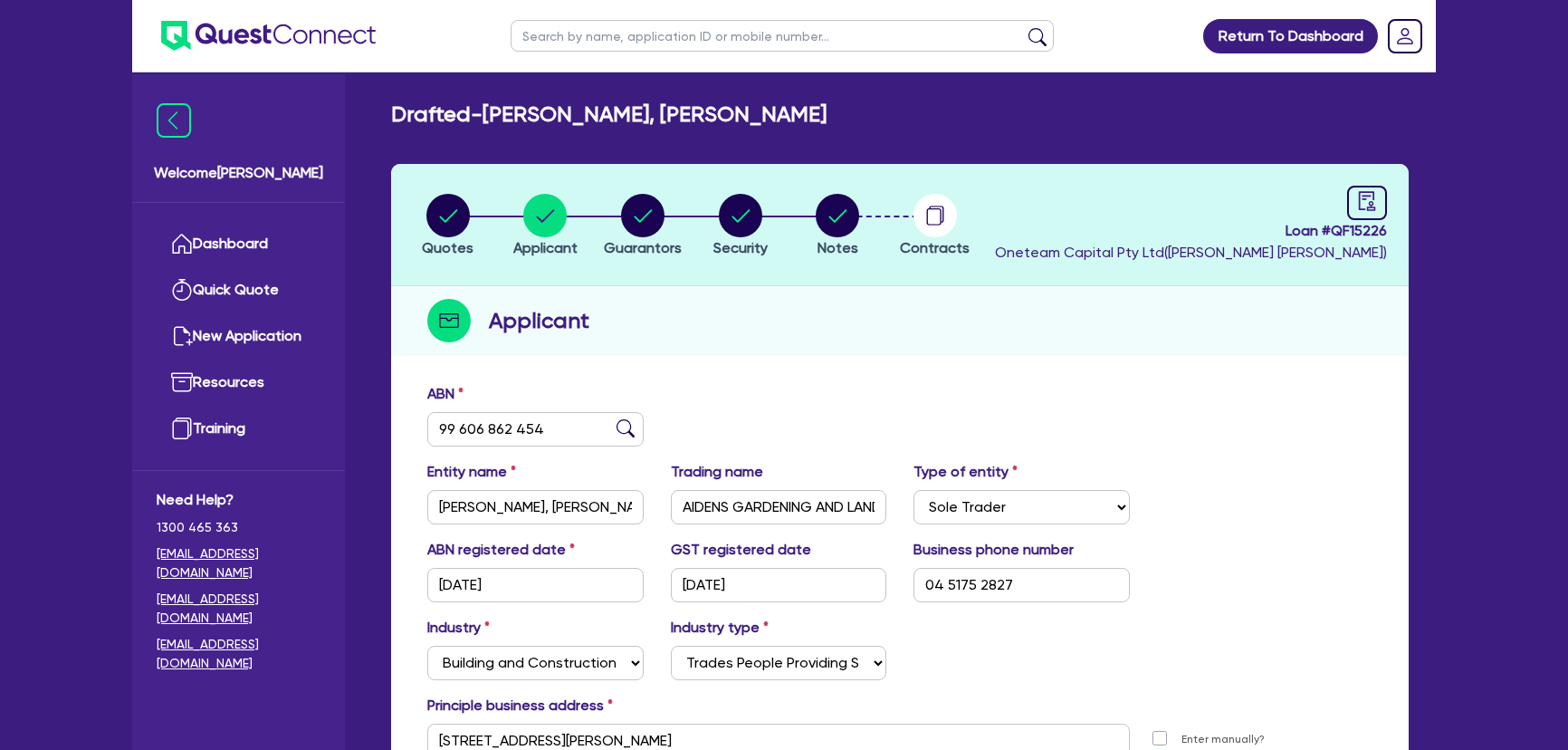
select select "SOLE_TRADER"
select select "BUILDING_CONSTRUCTION"
select select "TRADES_SERVICES_BUSINESSES_GOVERNMENT"
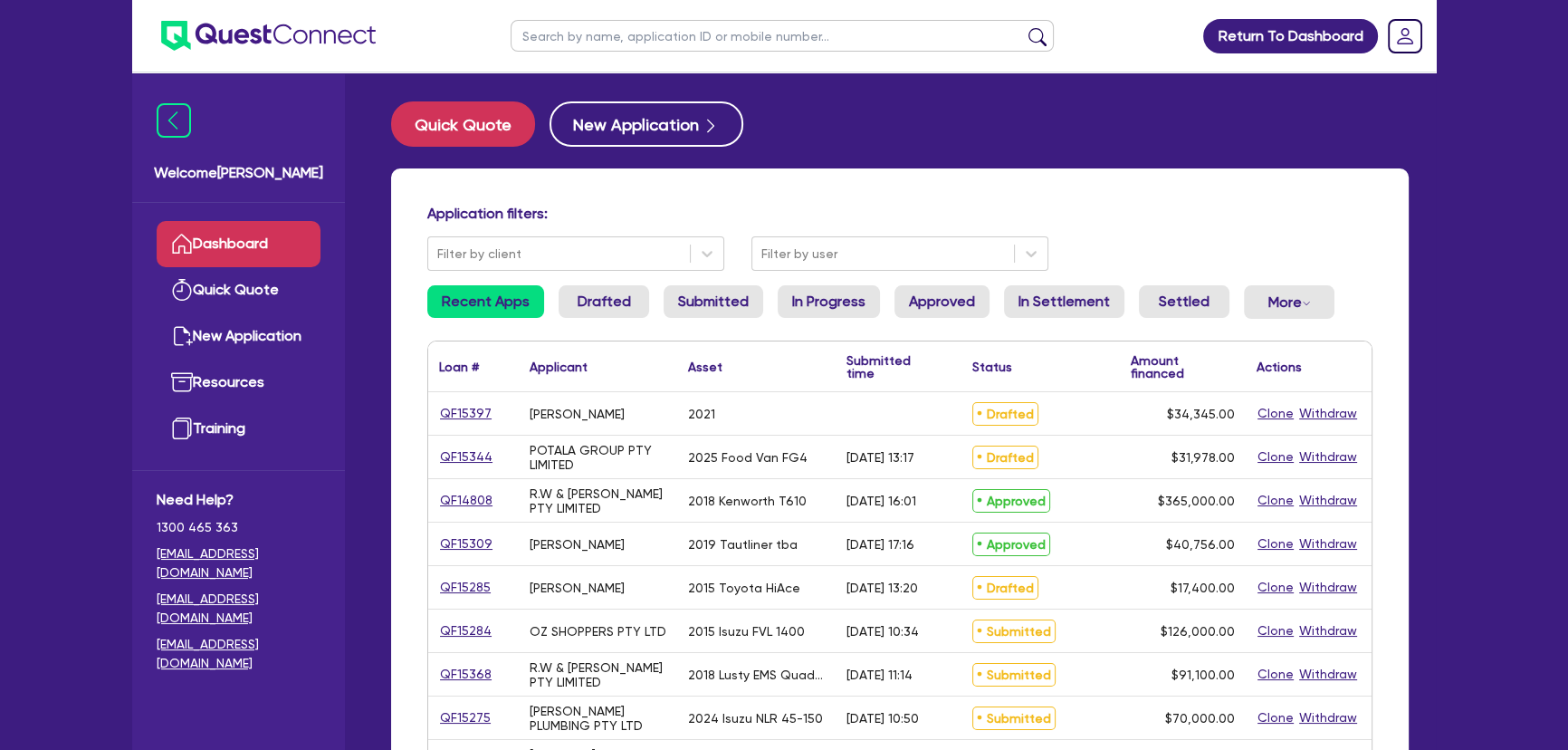
click at [634, 40] on input "text" at bounding box center [782, 36] width 543 height 31
type input "Hira"
click at [1023, 28] on button "submit" at bounding box center [1037, 40] width 29 height 26
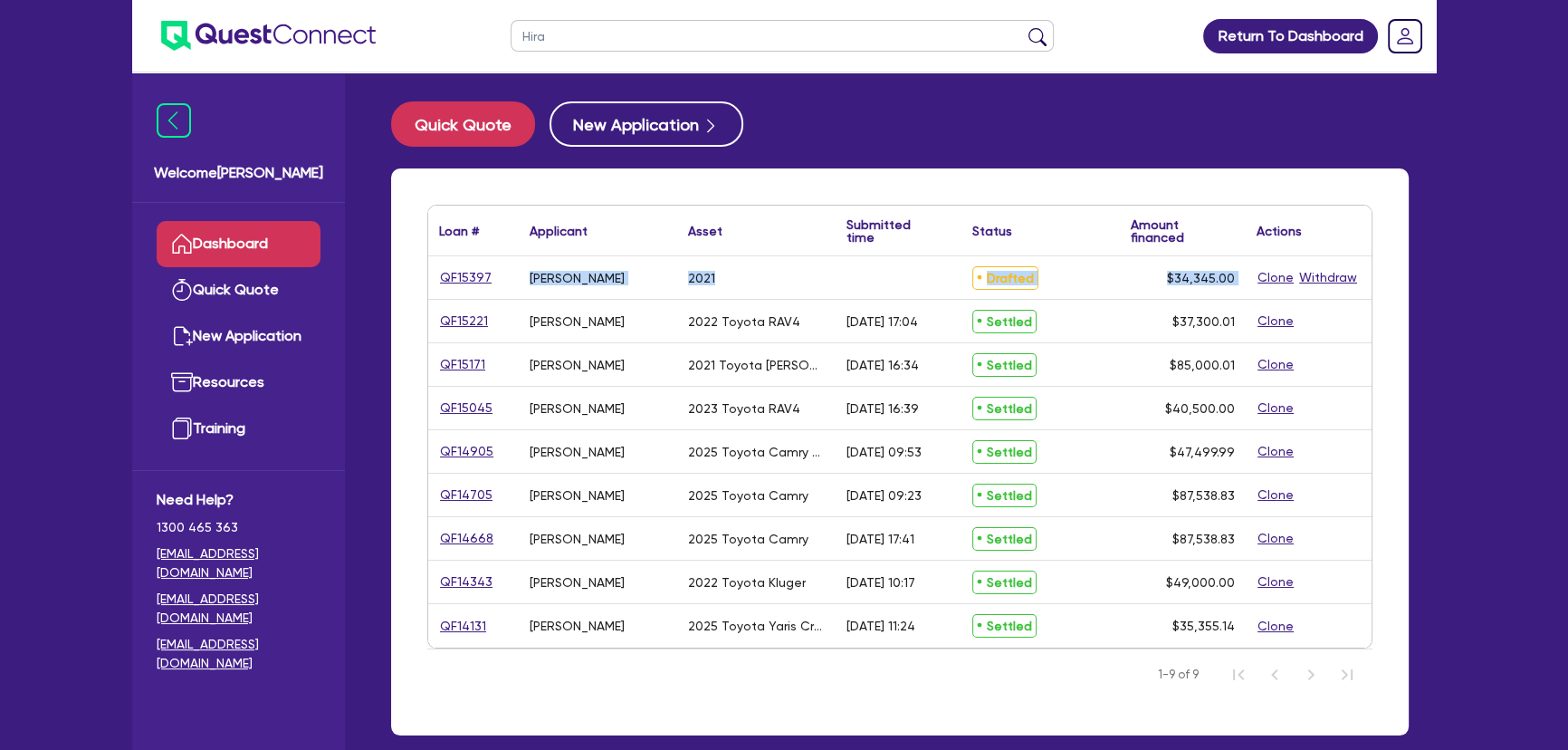
click at [428, 317] on div "Loan # ▲ Applicant ▲ Asset Submitted time ▲ Status ▲ Amount financed Actions QF…" at bounding box center [899, 426] width 945 height 444
click at [454, 317] on link "QF15221" at bounding box center [464, 320] width 50 height 21
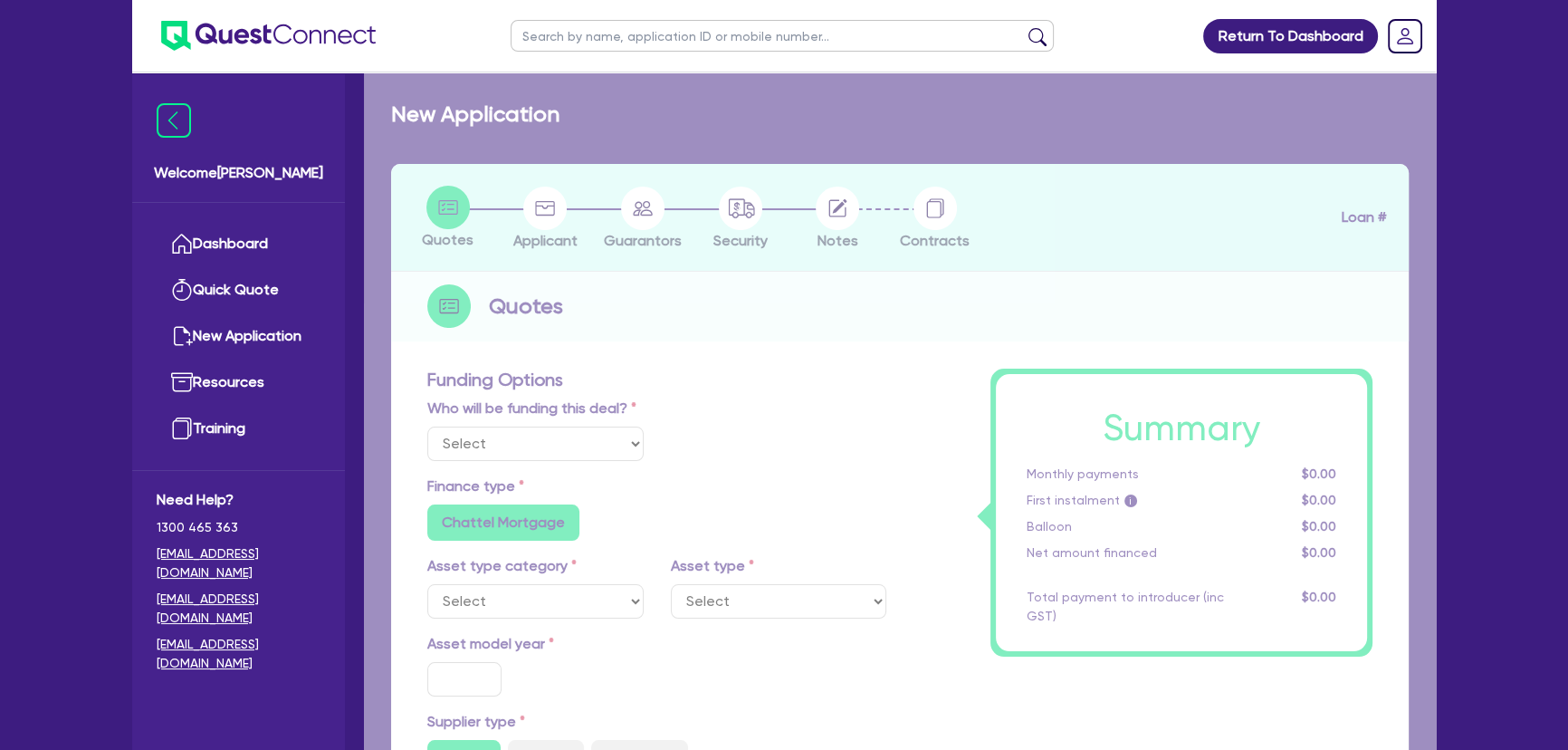
select select "Other"
select select "CARS_AND_LIGHT_TRUCKS"
type input "2022"
radio input "true"
type input "36,800"
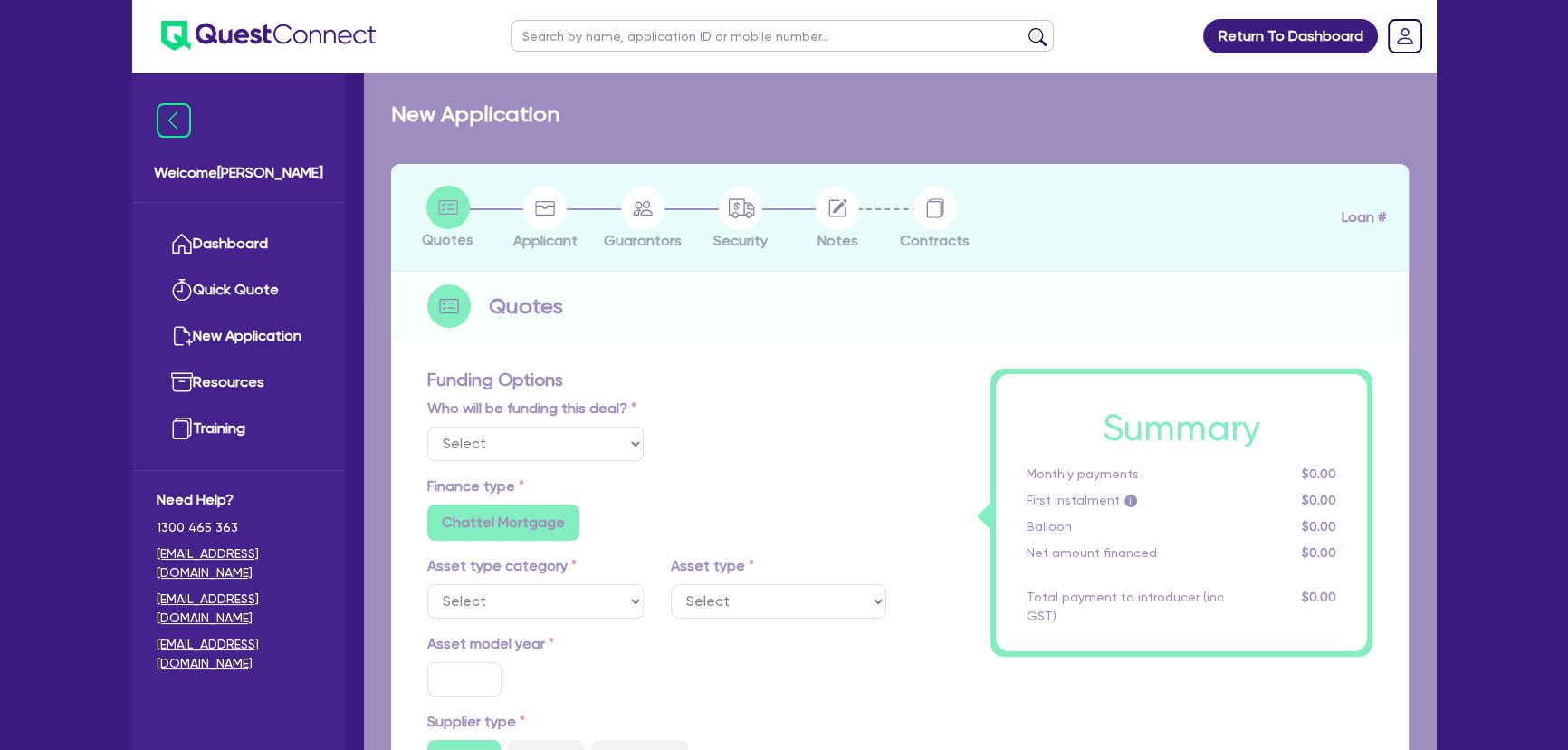
type input "3"
type input "1,119"
type input "6.7"
type input "454.55"
type input "318.18"
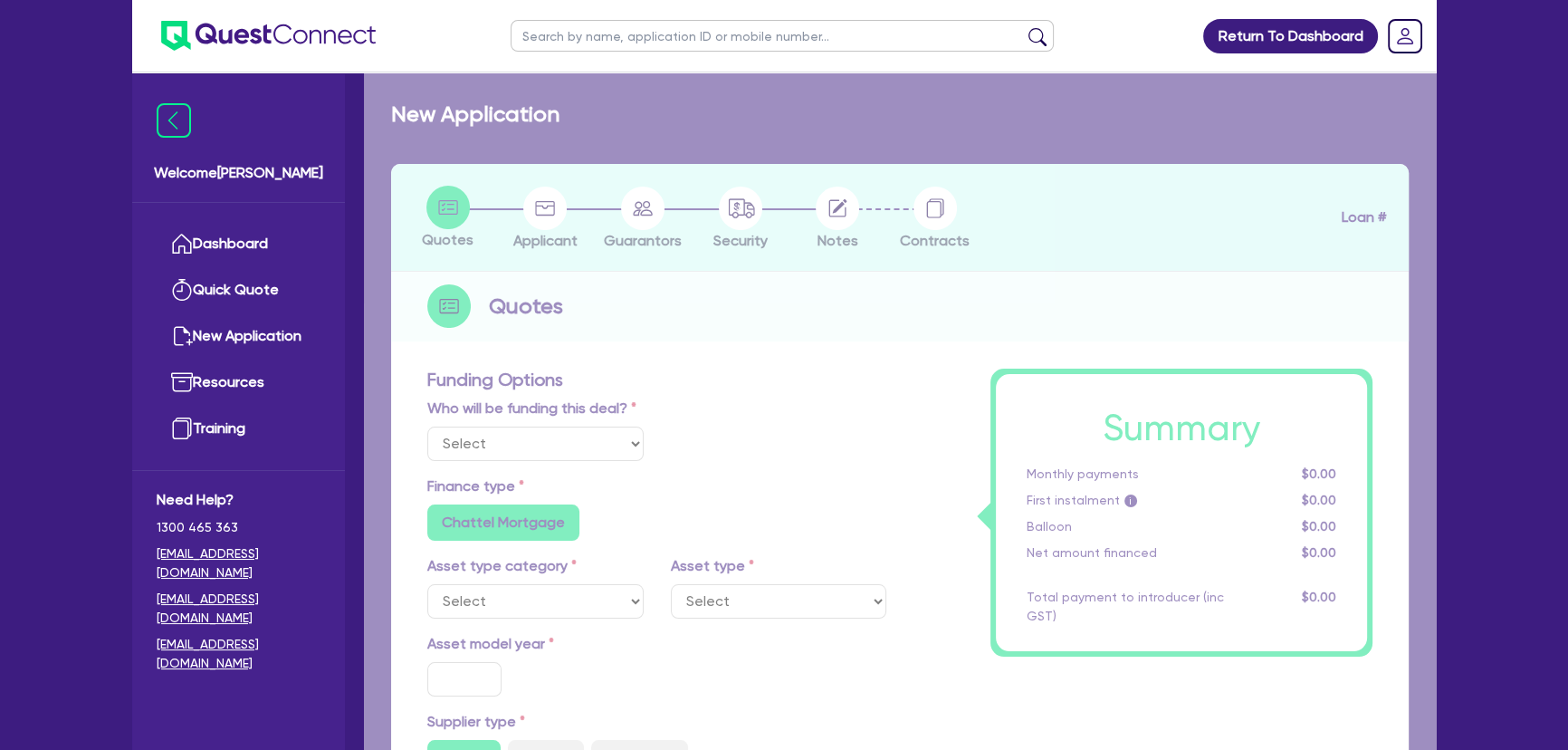
radio input "true"
radio input "false"
select select "PASSENGER_VEHICLES"
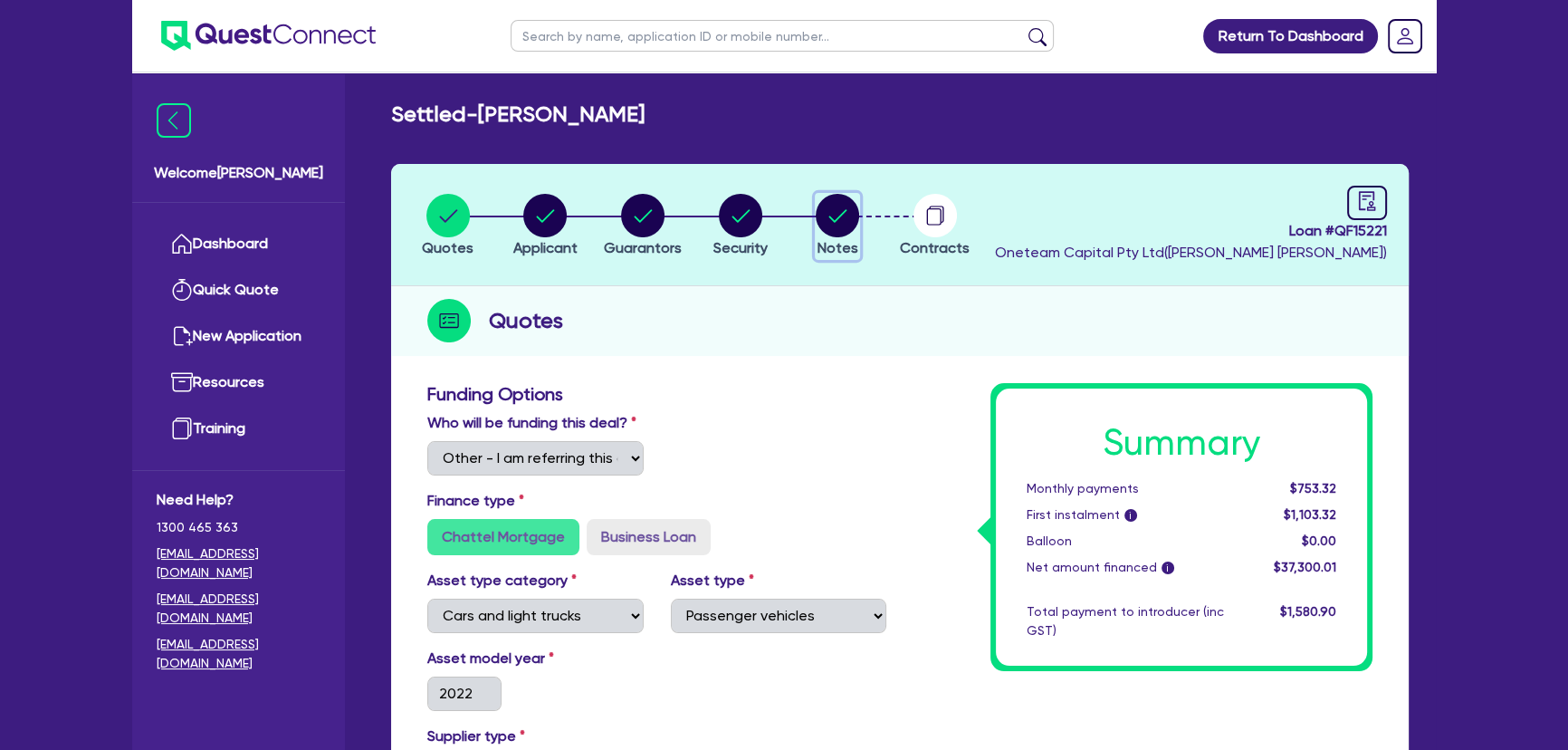
click at [845, 219] on circle "button" at bounding box center [836, 215] width 43 height 43
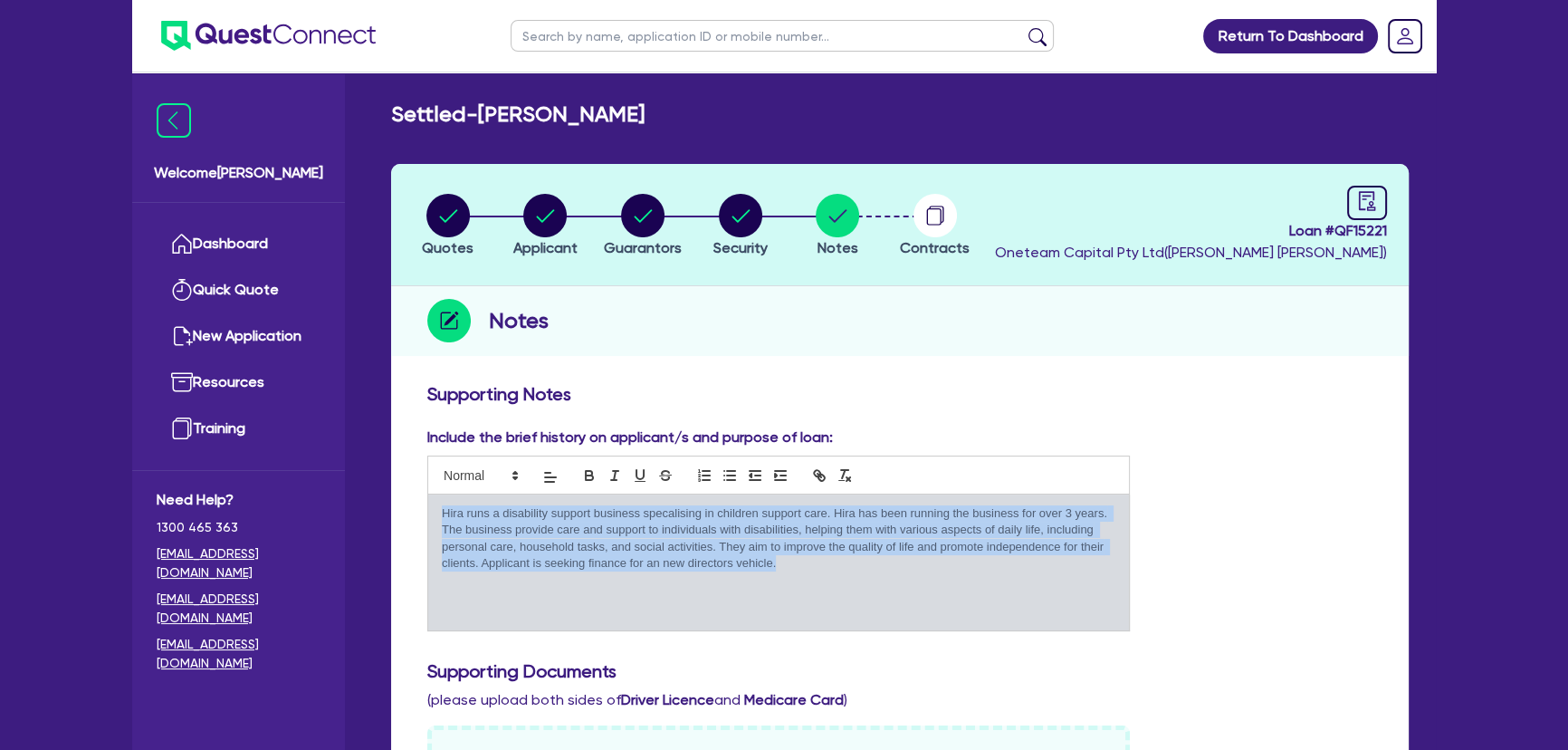
drag, startPoint x: 782, startPoint y: 588, endPoint x: 436, endPoint y: 516, distance: 353.4
click at [436, 516] on div "Hira runs a disability support business specalising in children support care. H…" at bounding box center [778, 562] width 700 height 136
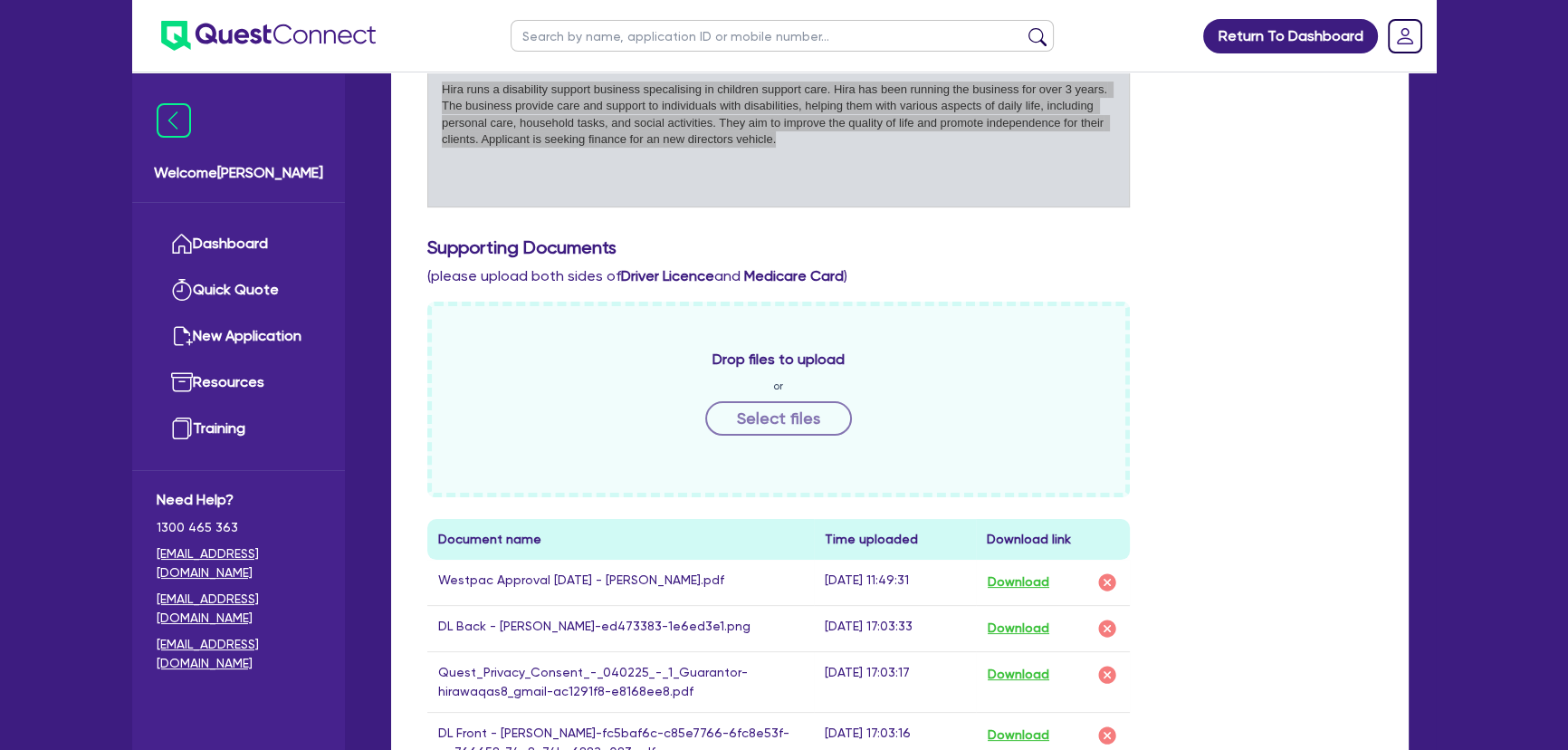
scroll to position [576, 0]
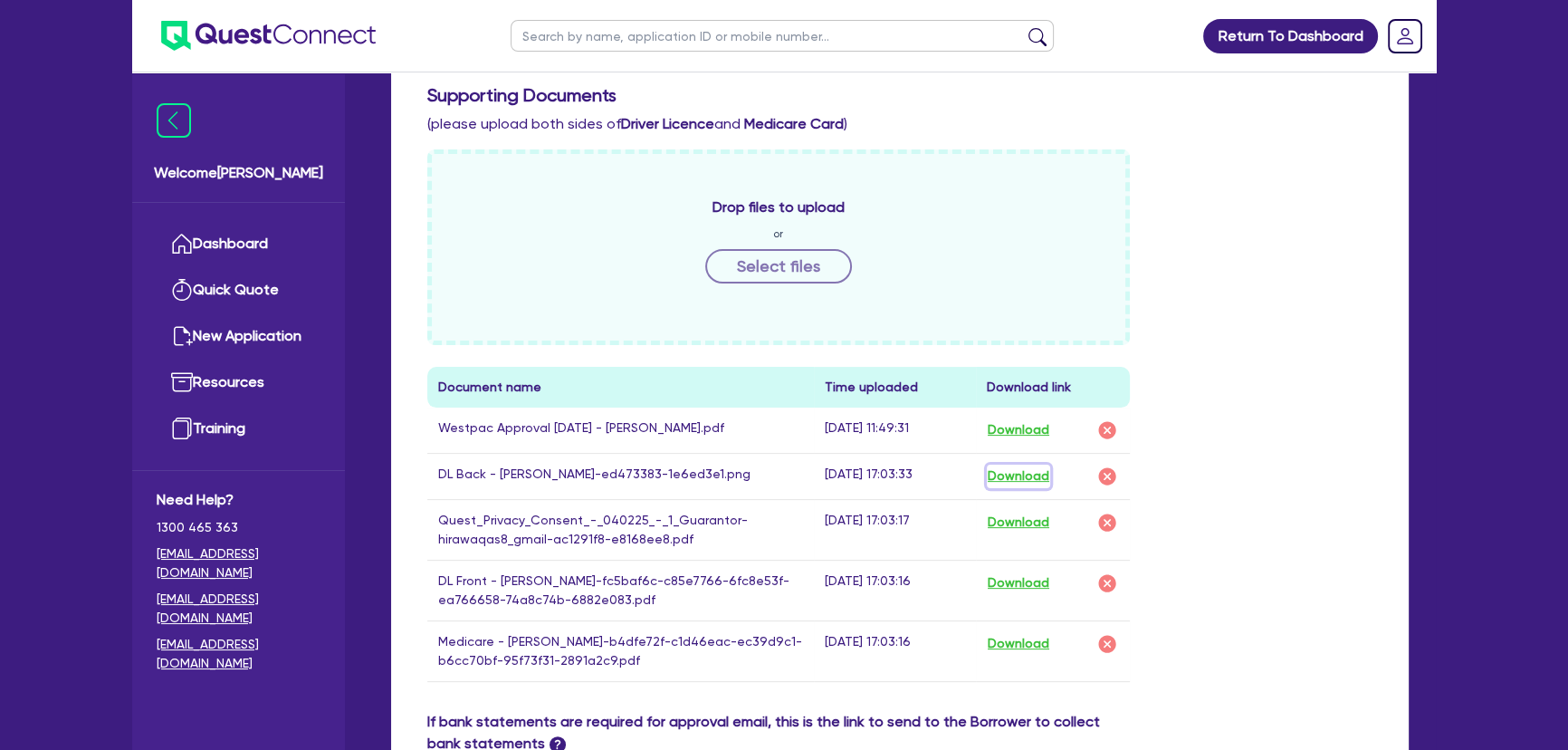
click at [1031, 483] on button "Download" at bounding box center [1018, 477] width 63 height 24
click at [1023, 519] on button "Download" at bounding box center [1018, 523] width 63 height 24
click at [1019, 571] on button "Download" at bounding box center [1018, 583] width 63 height 24
click at [1010, 640] on button "Download" at bounding box center [1018, 644] width 63 height 24
click at [1145, 207] on div "Drop files to upload or Select files Document name Time uploaded Download link …" at bounding box center [900, 430] width 973 height 561
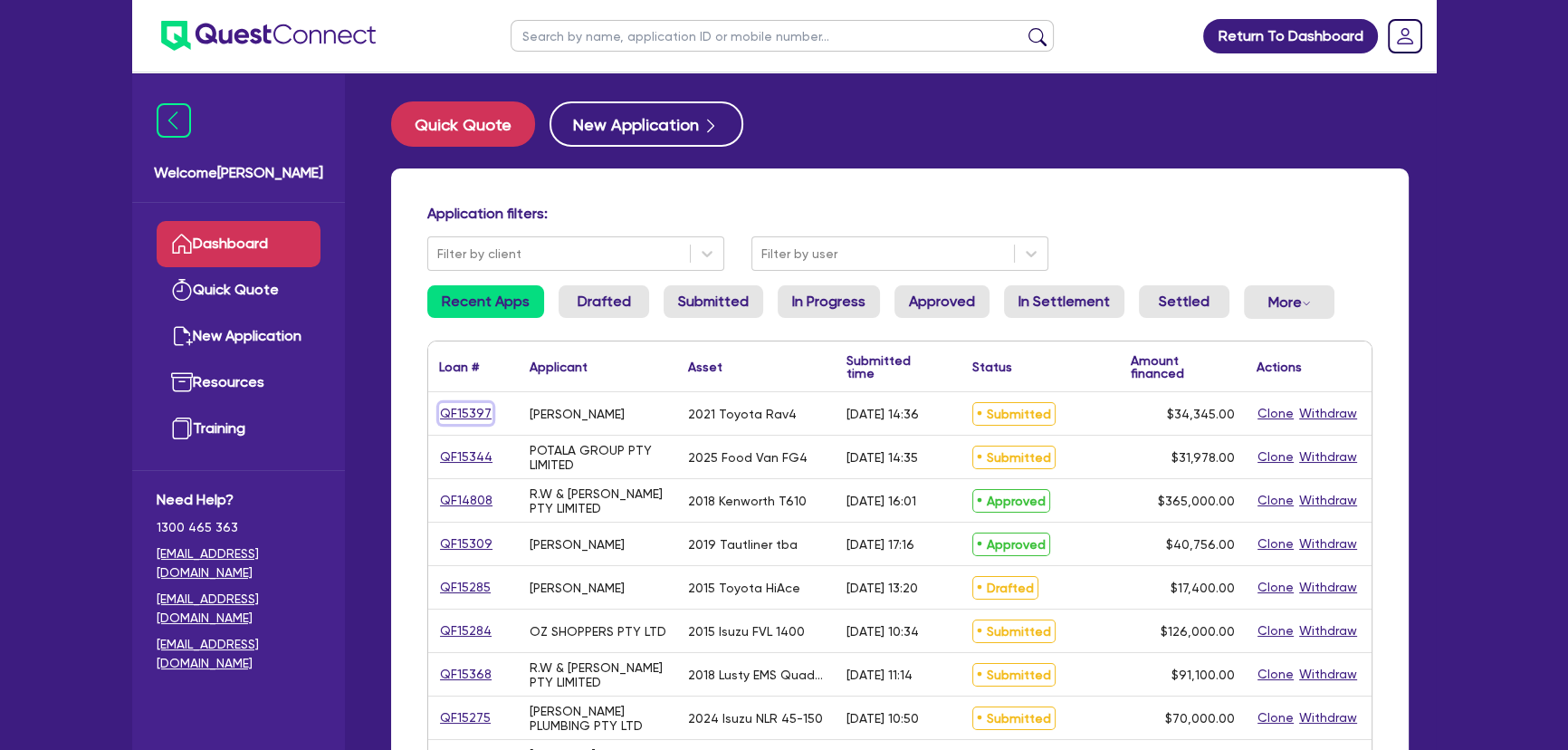
click at [468, 410] on link "QF15397" at bounding box center [466, 413] width 53 height 21
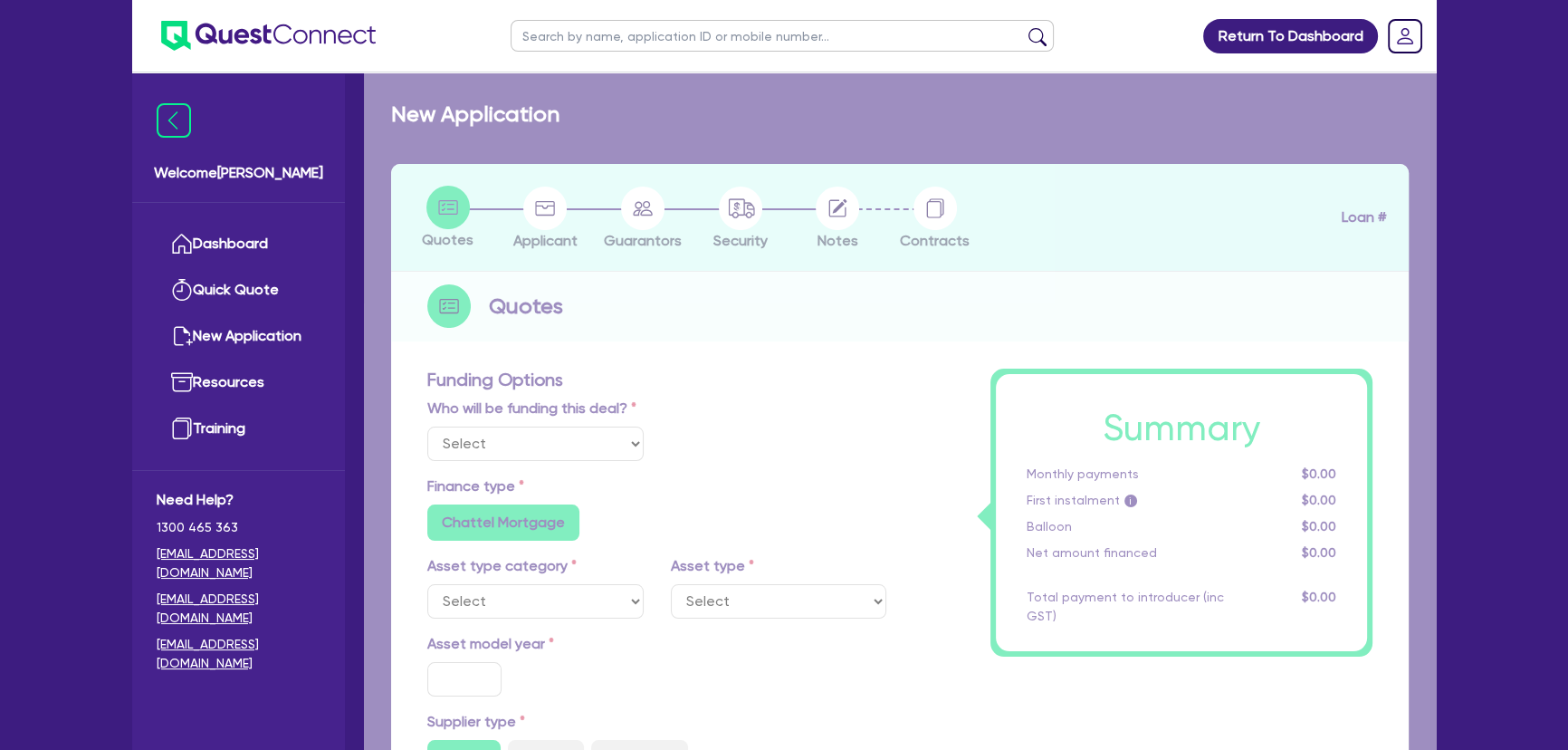
select select "Other"
select select "CARS_AND_LIGHT_TRUCKS"
type input "2021"
radio input "true"
type input "33,500"
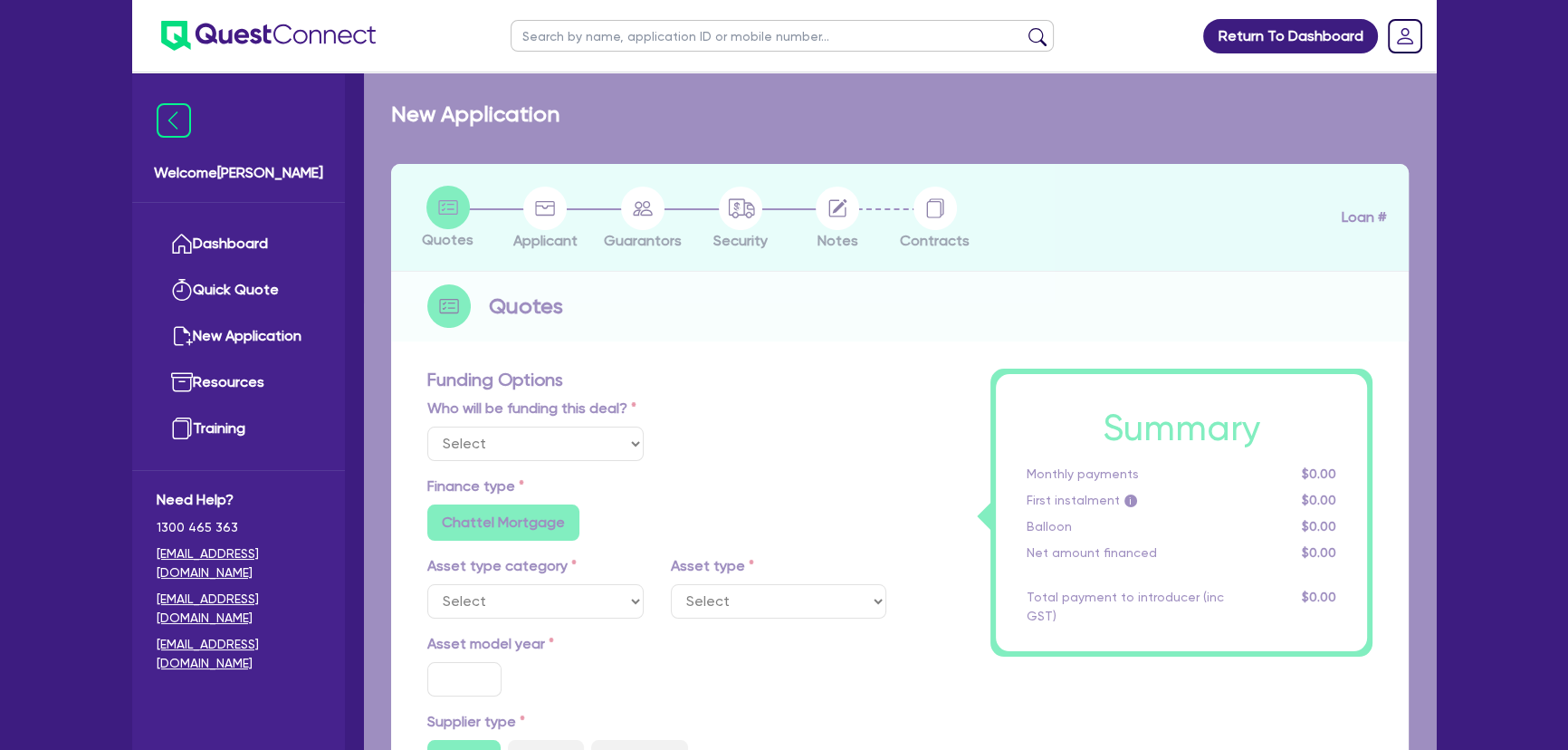
type input "3"
type input "1,030.35"
type input "6.85"
type input "450"
type input "318.18"
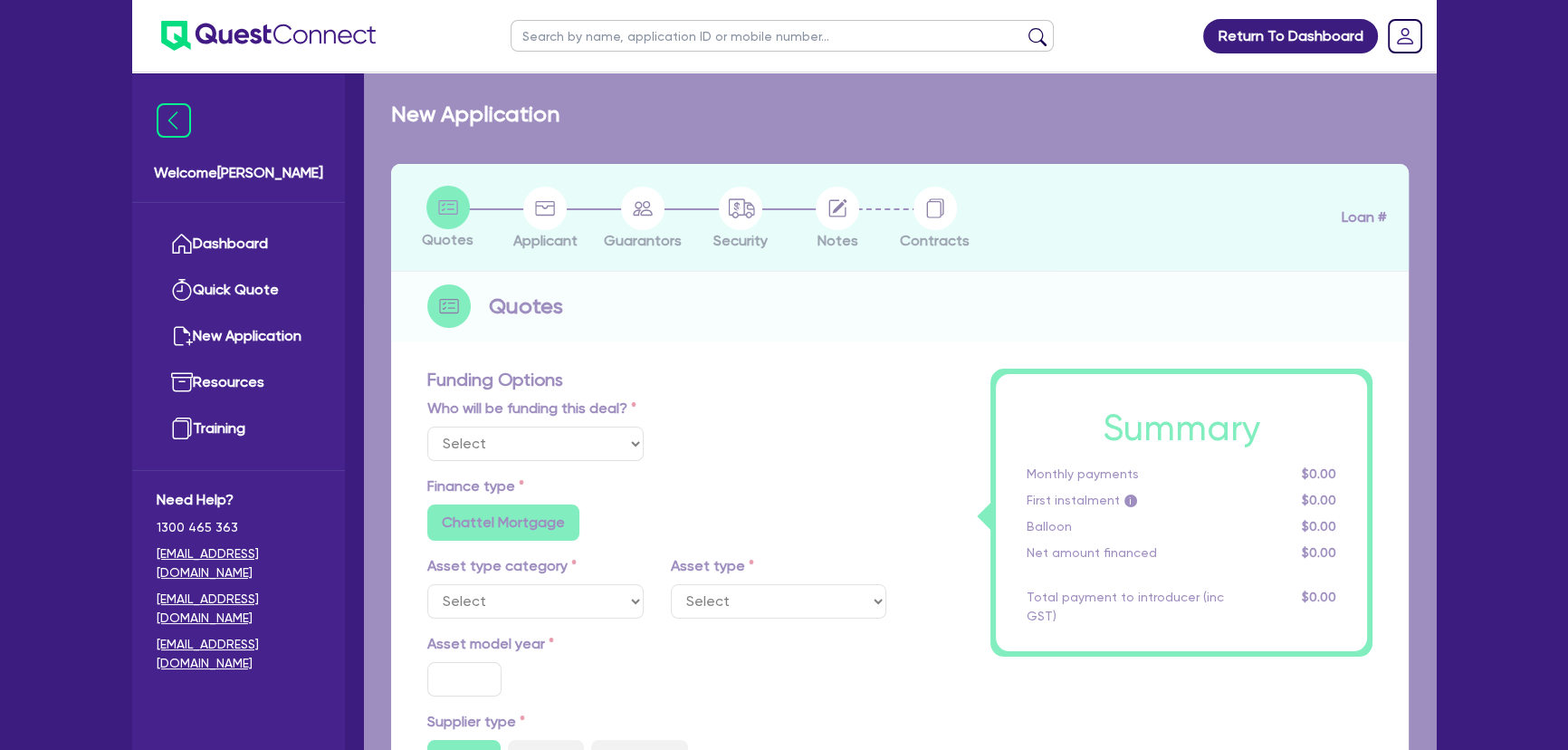
radio input "true"
select select "PASSENGER_VEHICLES"
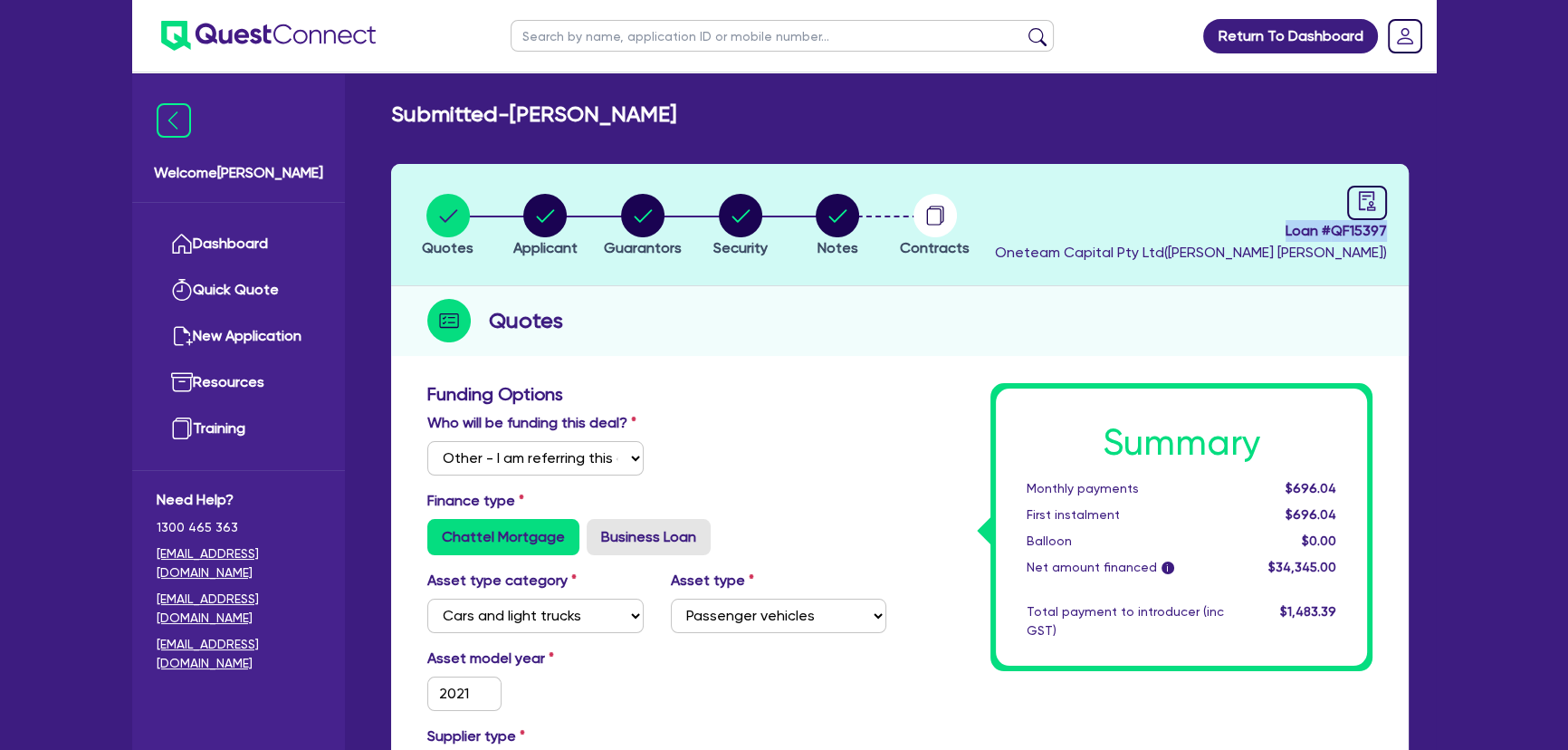
drag, startPoint x: 1266, startPoint y: 227, endPoint x: 1416, endPoint y: 234, distance: 150.2
copy span "Loan # QF15397"
click at [257, 22] on img at bounding box center [268, 36] width 214 height 29
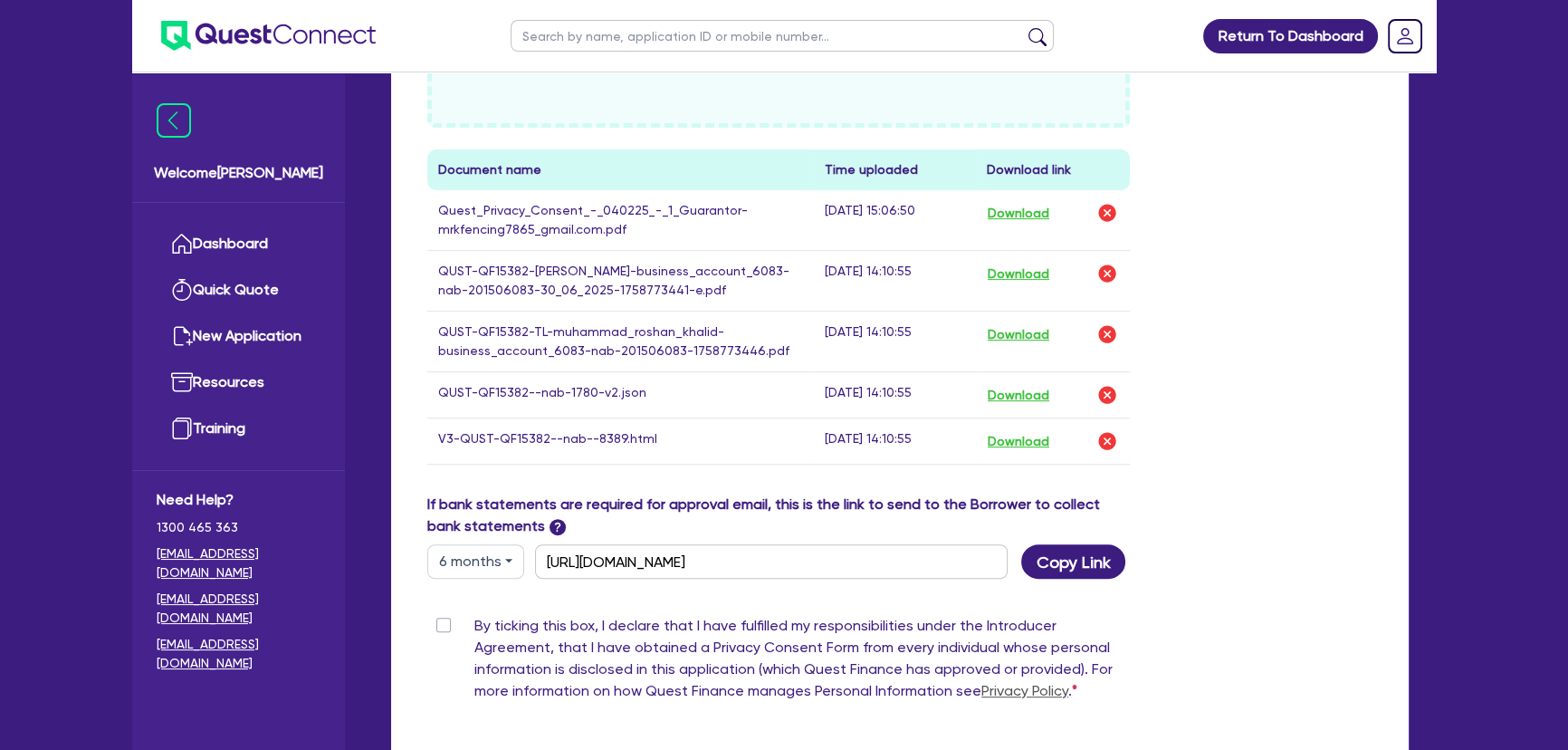
scroll to position [823, 0]
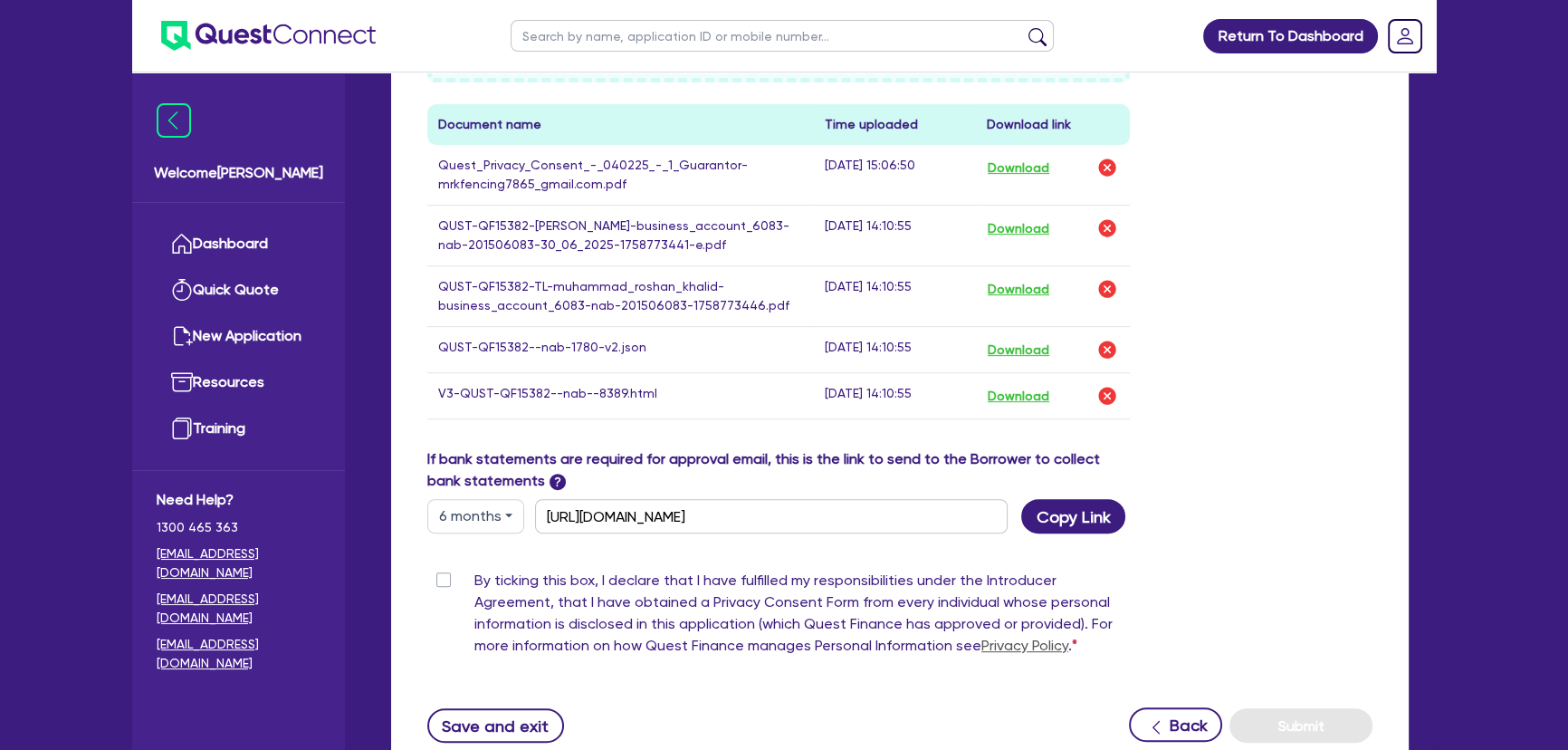
click at [474, 594] on label "By ticking this box, I declare that I have fulfilled my responsibilities under …" at bounding box center [801, 617] width 655 height 94
click at [435, 586] on input "By ticking this box, I declare that I have fulfilled my responsibilities under …" at bounding box center [434, 578] width 15 height 17
checkbox input "true"
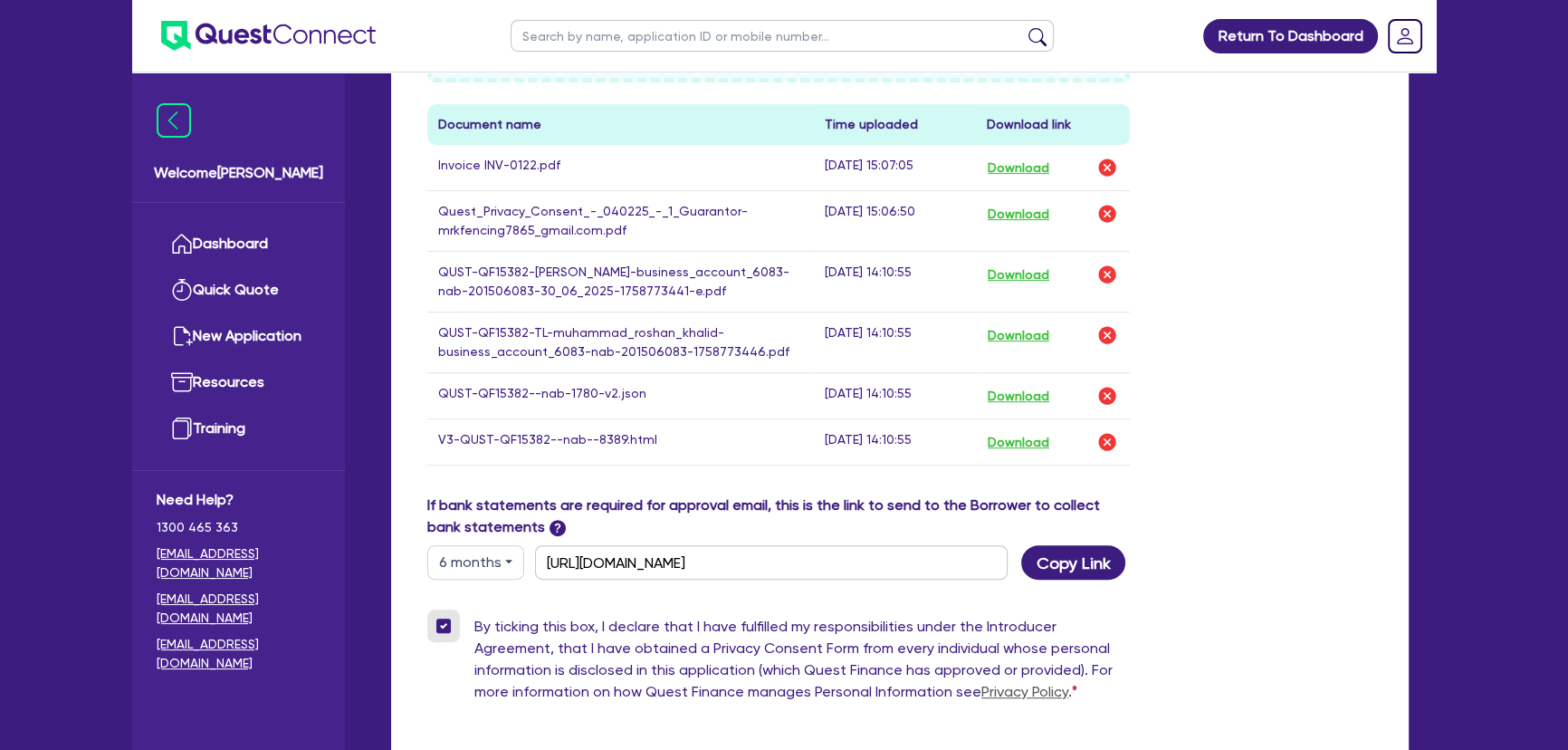
scroll to position [658, 0]
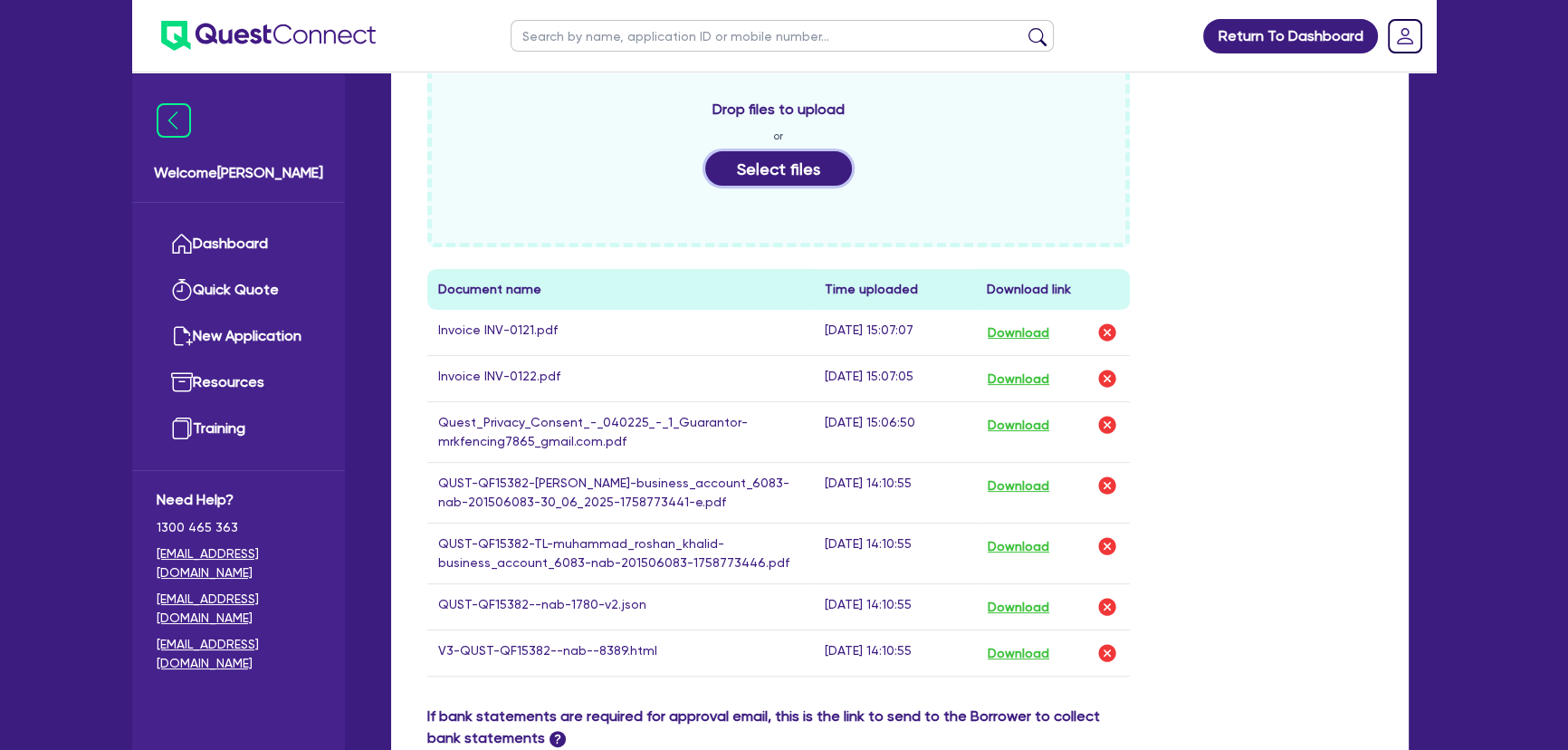
click at [753, 185] on button "Select files" at bounding box center [778, 167] width 146 height 34
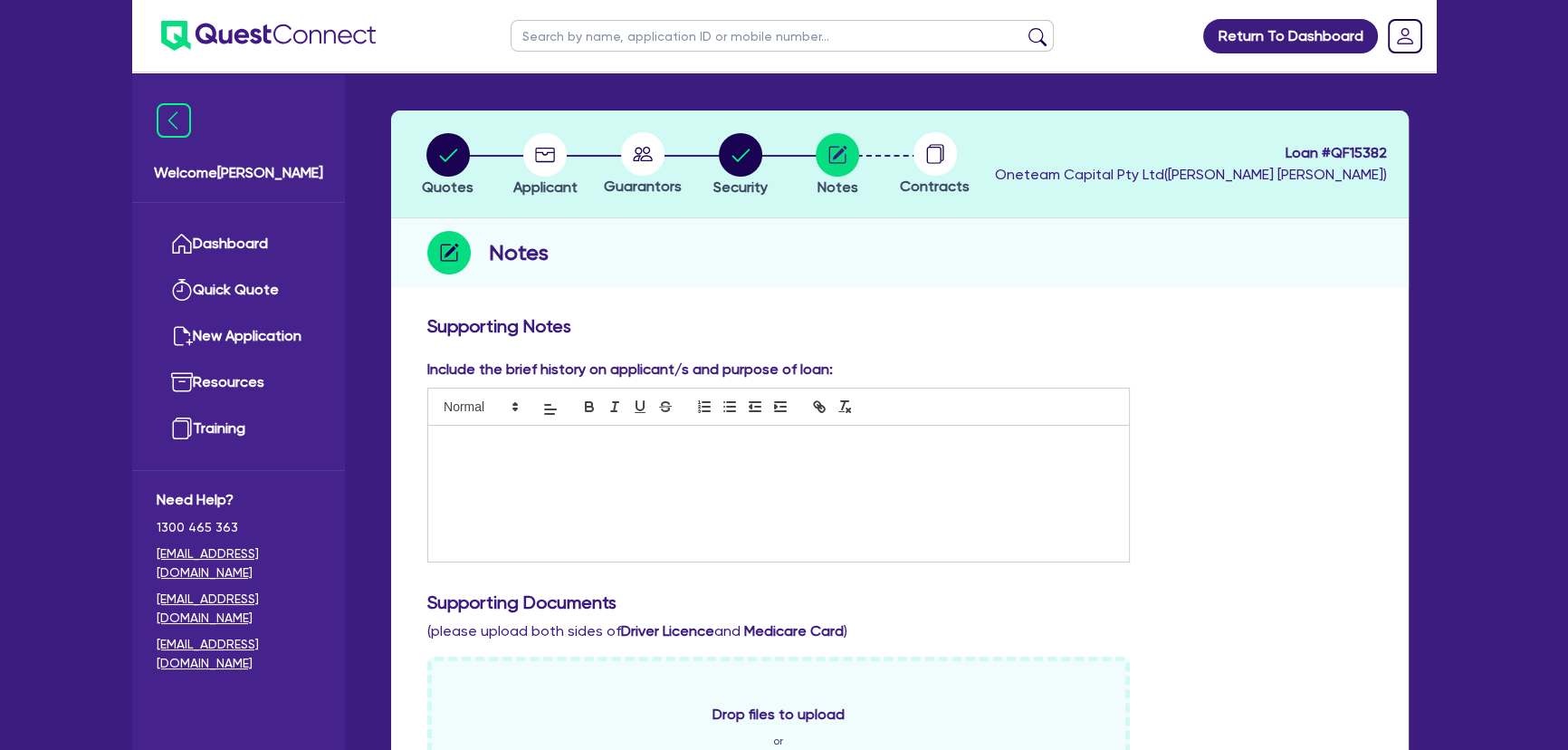
scroll to position [0, 0]
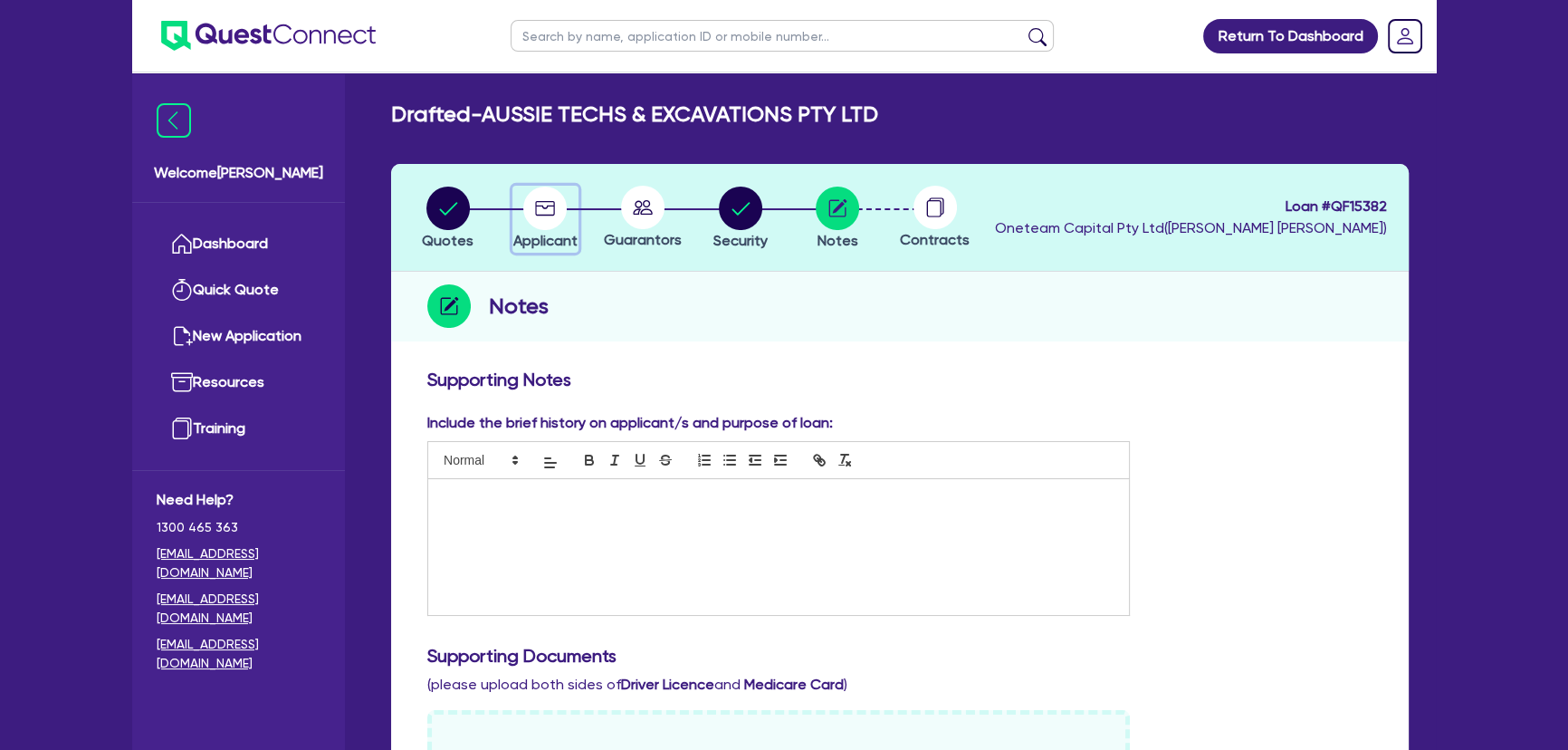
click at [550, 221] on circle "button" at bounding box center [545, 208] width 43 height 43
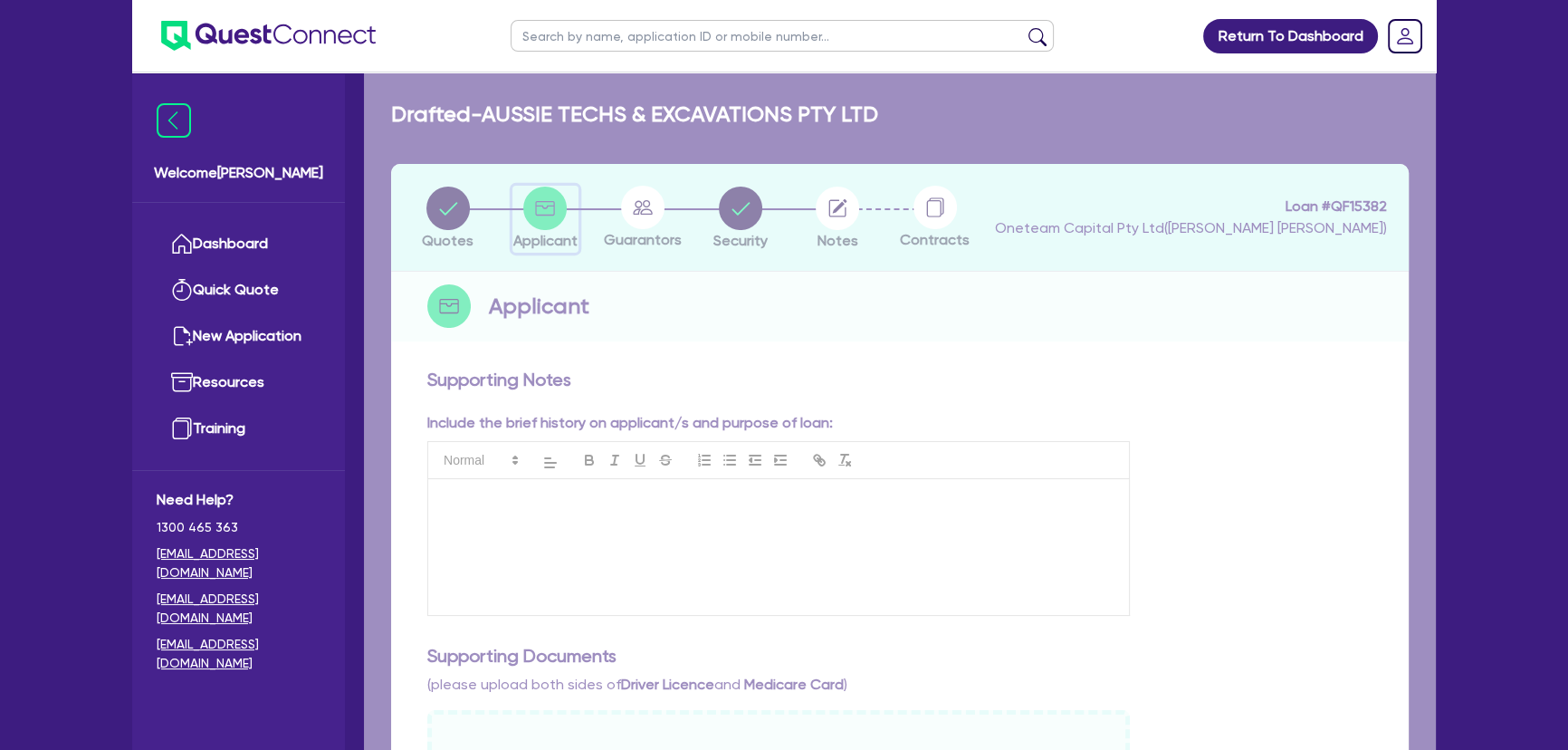
select select "COMPANY"
select select "BUILDING_CONSTRUCTION"
select select "TRADES_SERVICES_CONSUMERS"
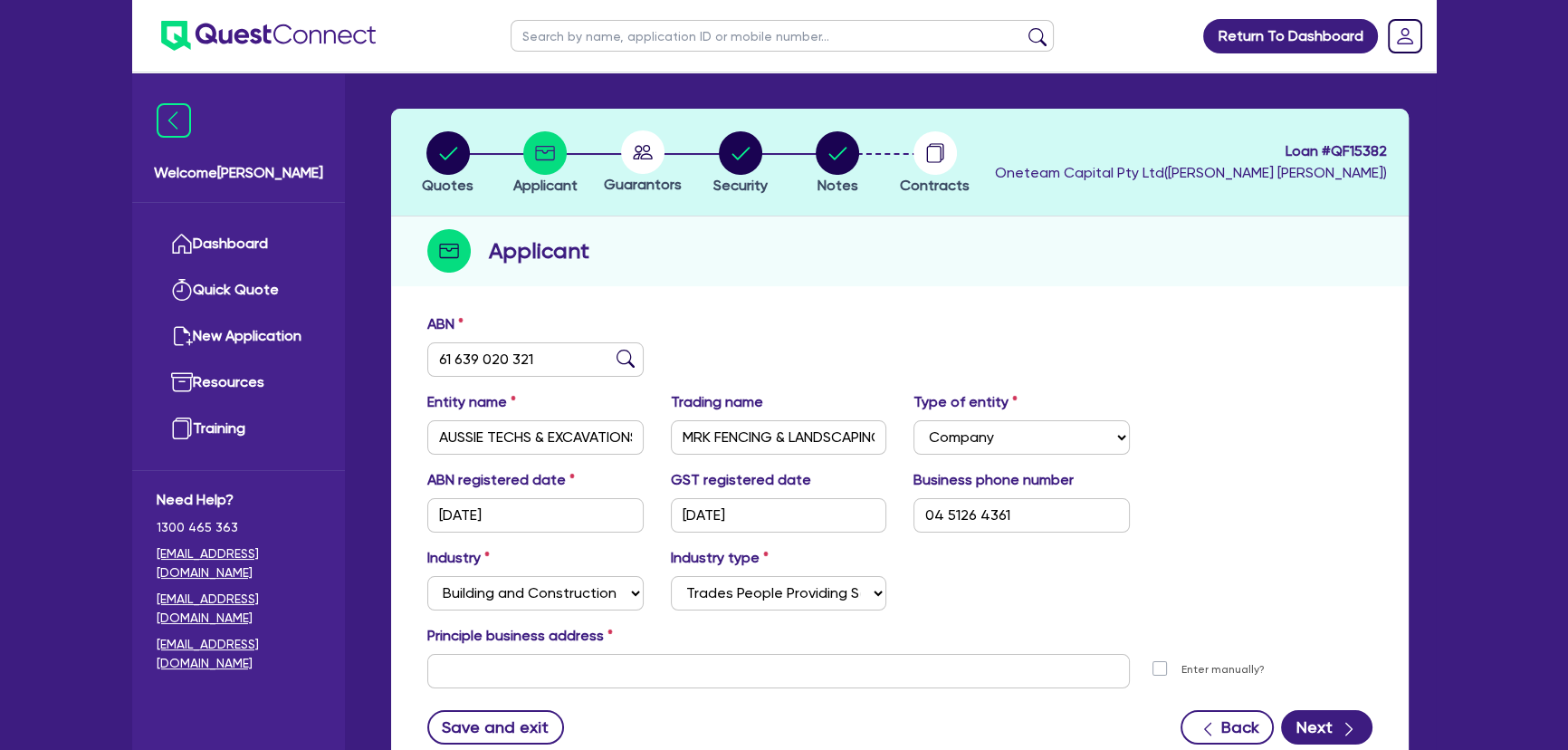
scroll to position [195, 0]
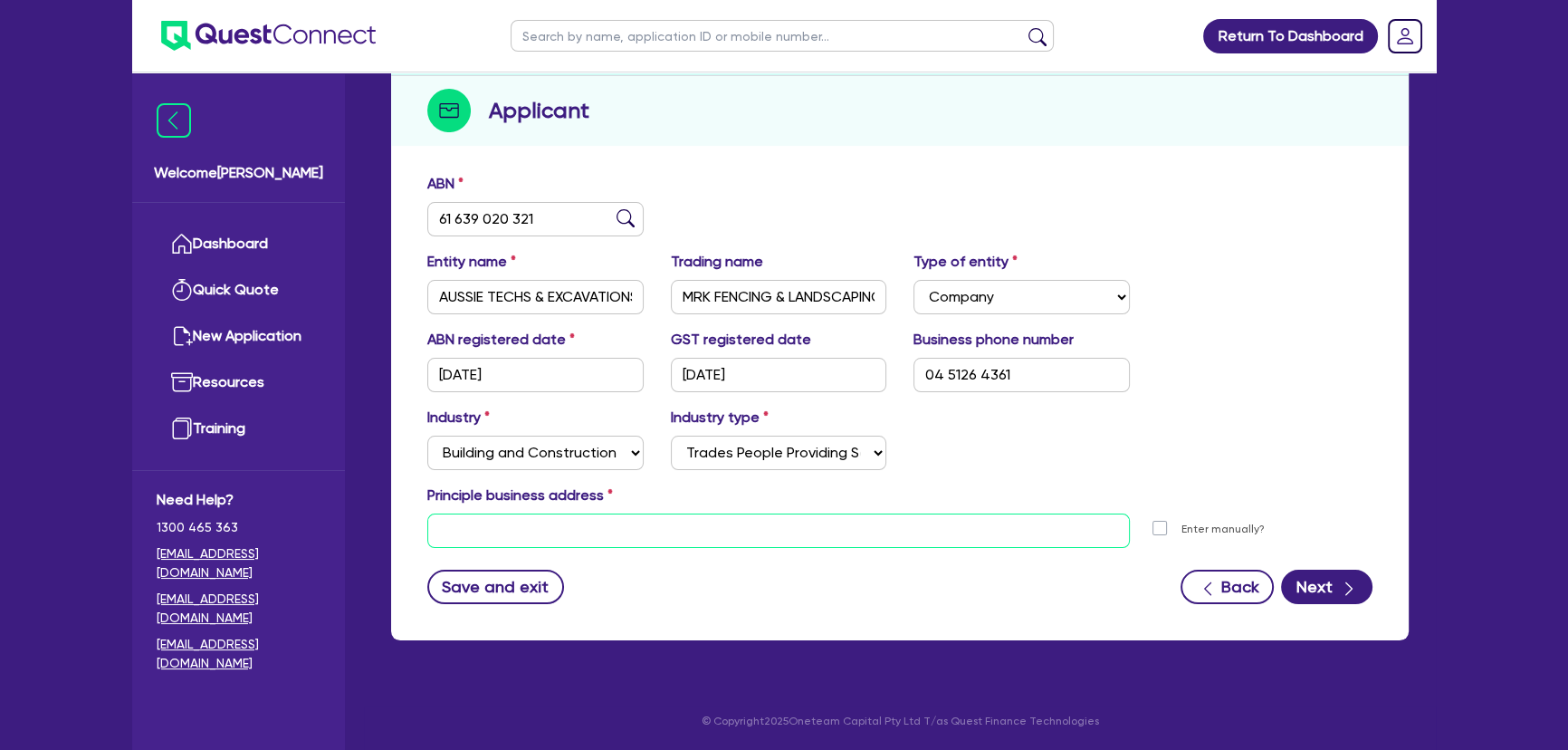
click at [478, 537] on input "text" at bounding box center [778, 530] width 702 height 34
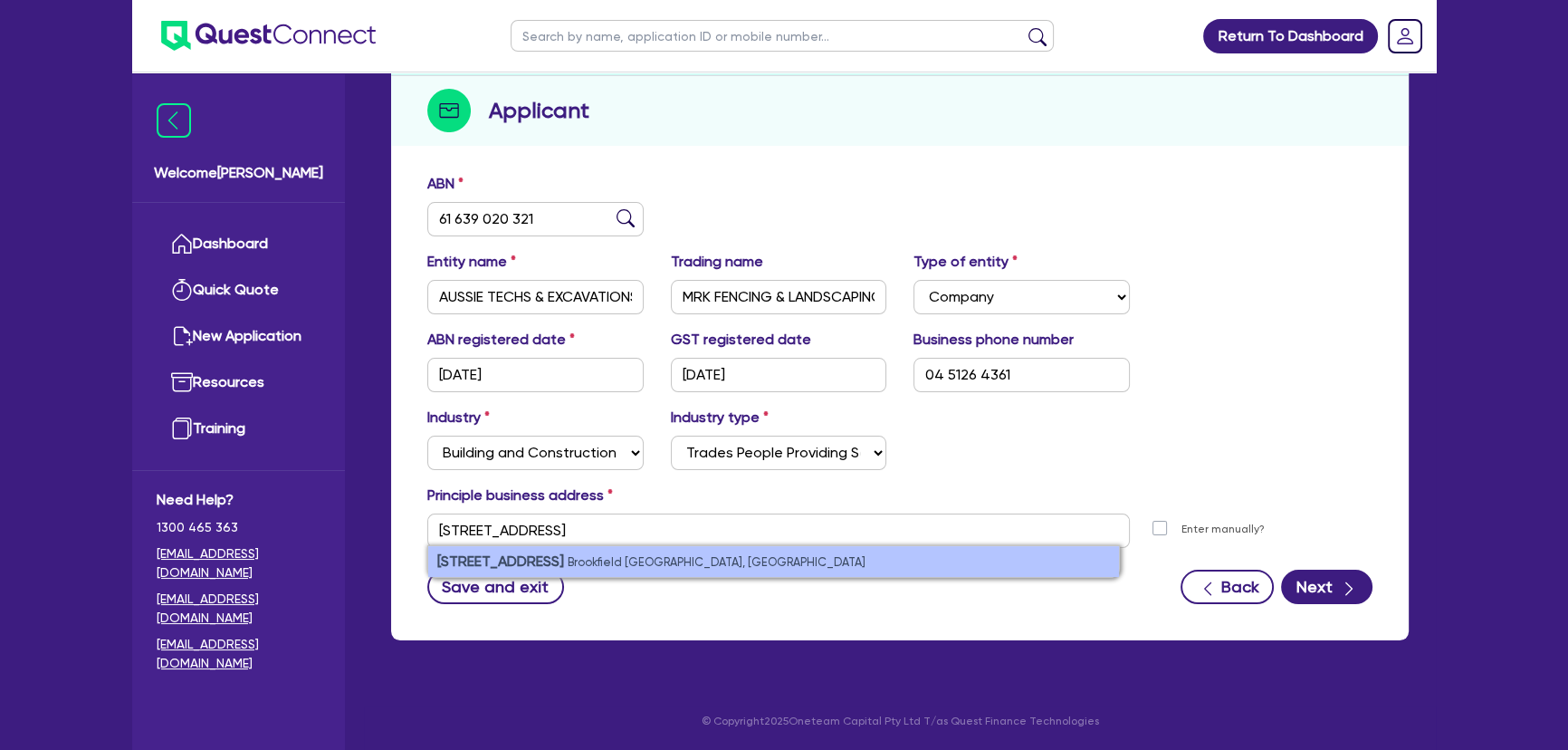
click at [587, 564] on small "Brookfield [GEOGRAPHIC_DATA], [GEOGRAPHIC_DATA]" at bounding box center [717, 561] width 298 height 14
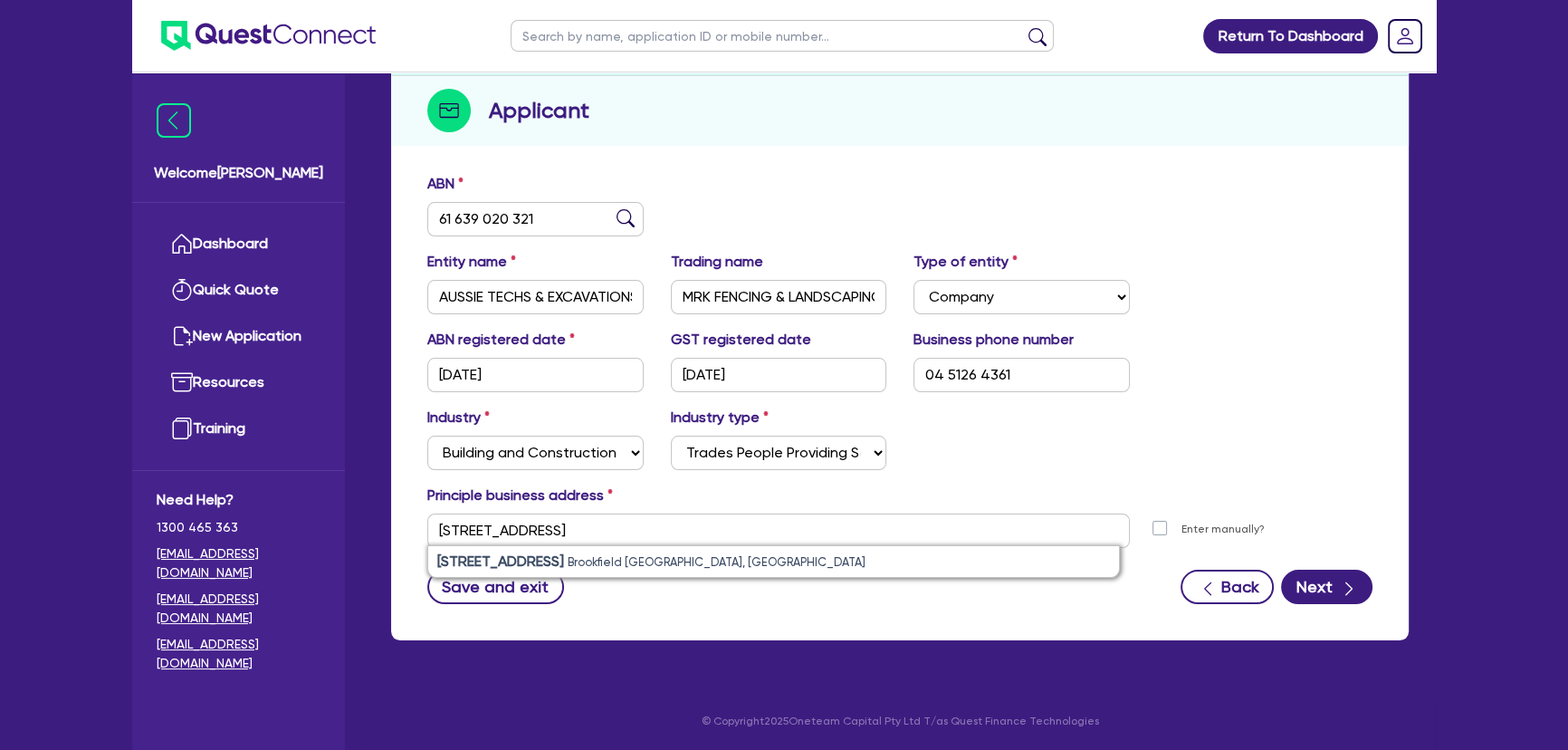
type input "[STREET_ADDRESS]"
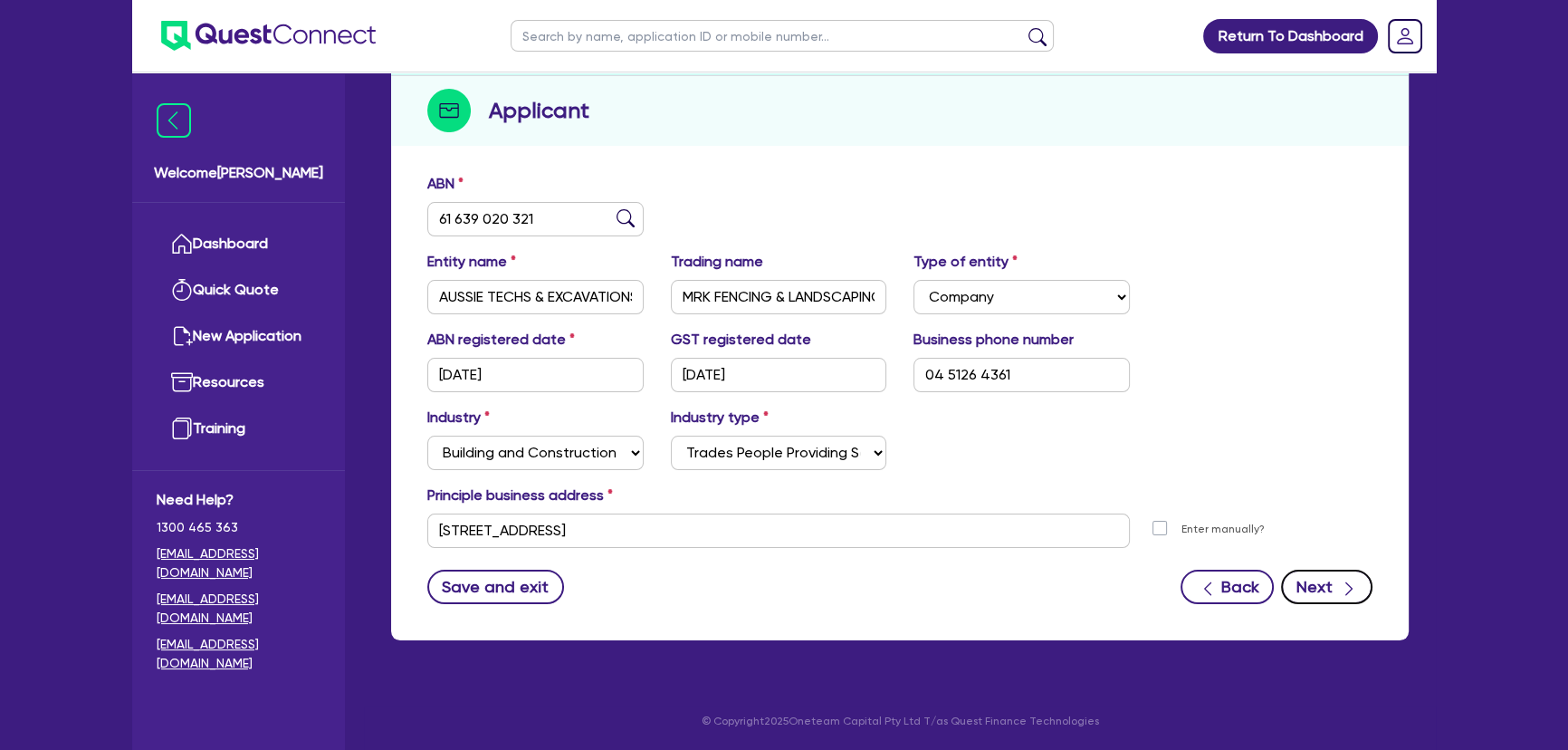
click at [1335, 586] on button "Next" at bounding box center [1326, 586] width 91 height 34
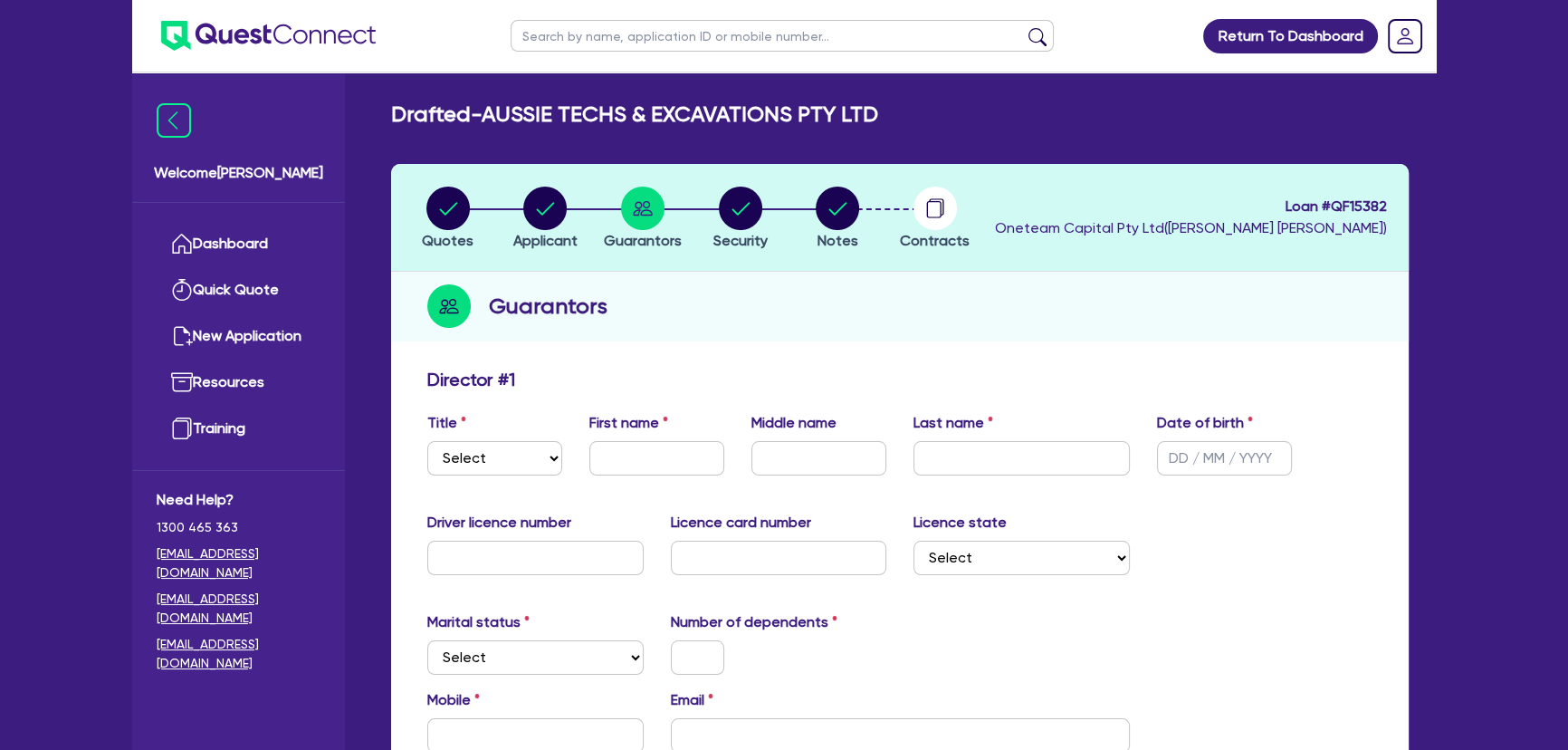
click at [502, 436] on div "Title Select Mr Mrs Ms Miss Dr" at bounding box center [495, 444] width 162 height 63
click at [510, 459] on select "Select Mr Mrs Ms Miss Dr" at bounding box center [494, 457] width 135 height 34
click at [427, 441] on select "Select Mr Mrs Ms Miss Dr" at bounding box center [494, 457] width 135 height 34
click at [486, 462] on select "Select Mr Mrs Ms Miss Dr" at bounding box center [494, 457] width 135 height 34
select select "MR"
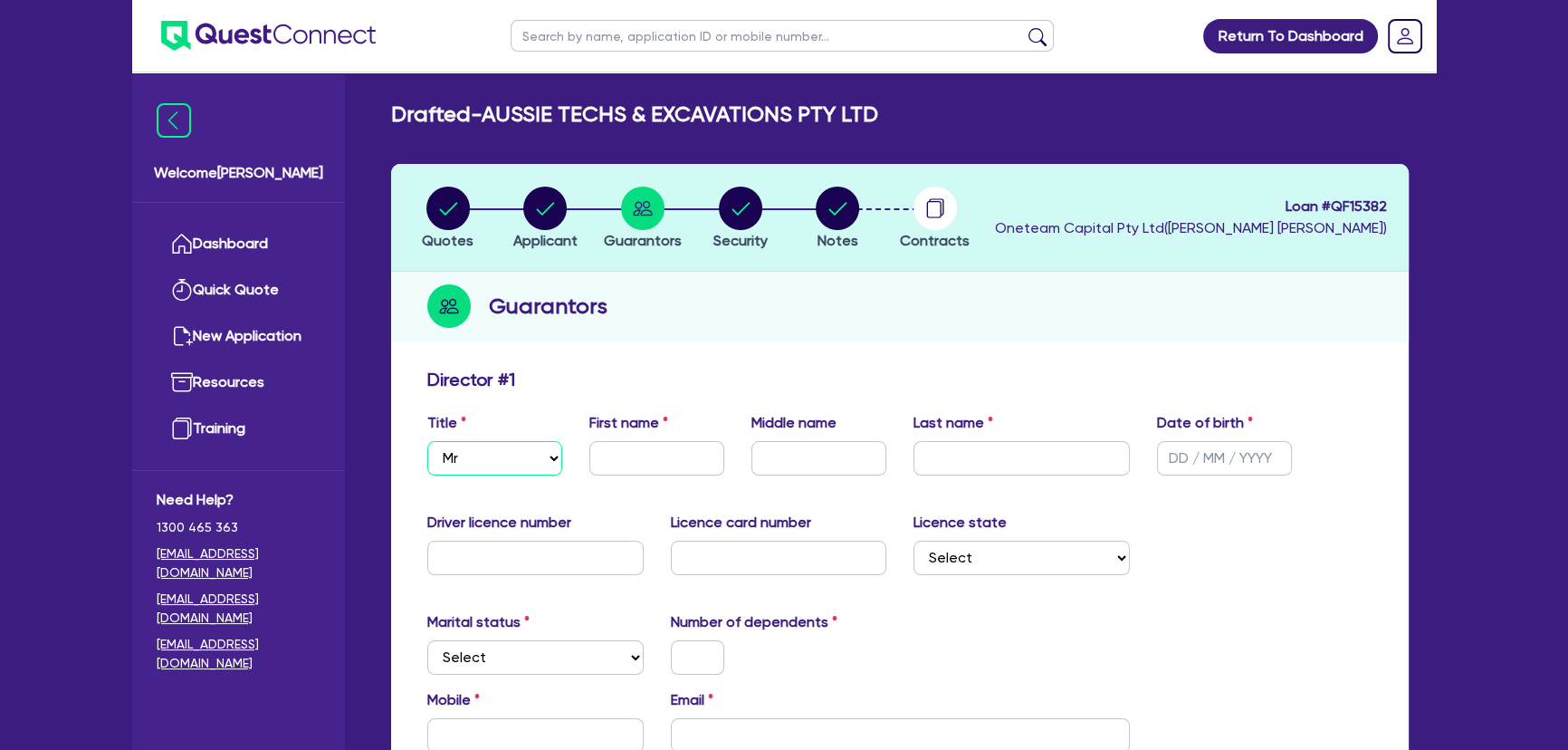
click at [427, 441] on select "Select Mr Mrs Ms Miss Dr" at bounding box center [494, 457] width 135 height 34
click at [640, 456] on input "text" at bounding box center [656, 457] width 135 height 34
type input "Muhammad"
click at [828, 477] on div "Title Select Mr Mrs Ms Miss Dr First name Muhammad Middle name Last name Date o…" at bounding box center [900, 451] width 973 height 78
click at [817, 466] on input "text" at bounding box center [818, 457] width 135 height 34
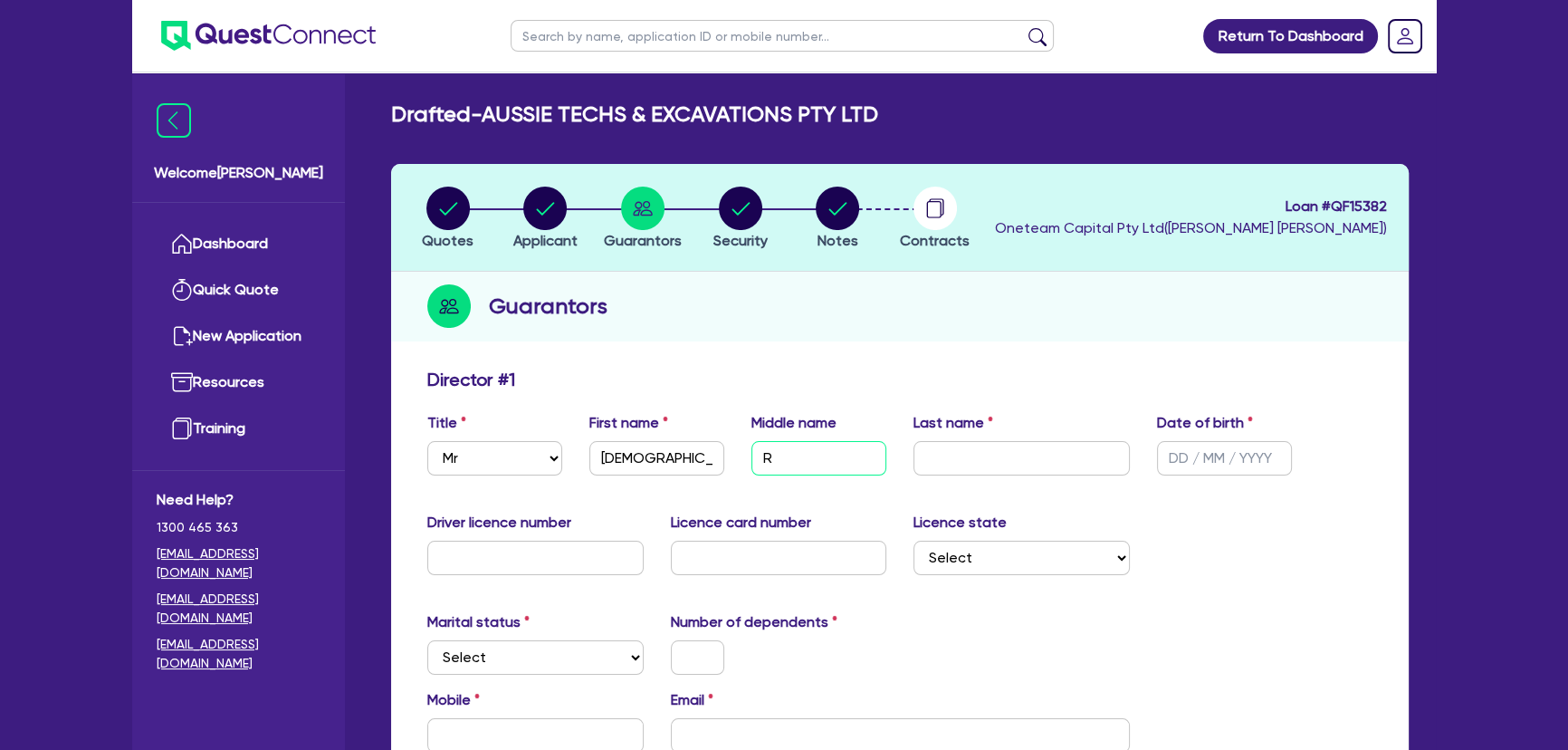
type input "R"
click at [990, 464] on input "text" at bounding box center [1021, 457] width 216 height 34
click at [973, 452] on input "text" at bounding box center [1021, 457] width 216 height 34
type input "Khalid"
click at [1170, 455] on input "text" at bounding box center [1224, 457] width 135 height 34
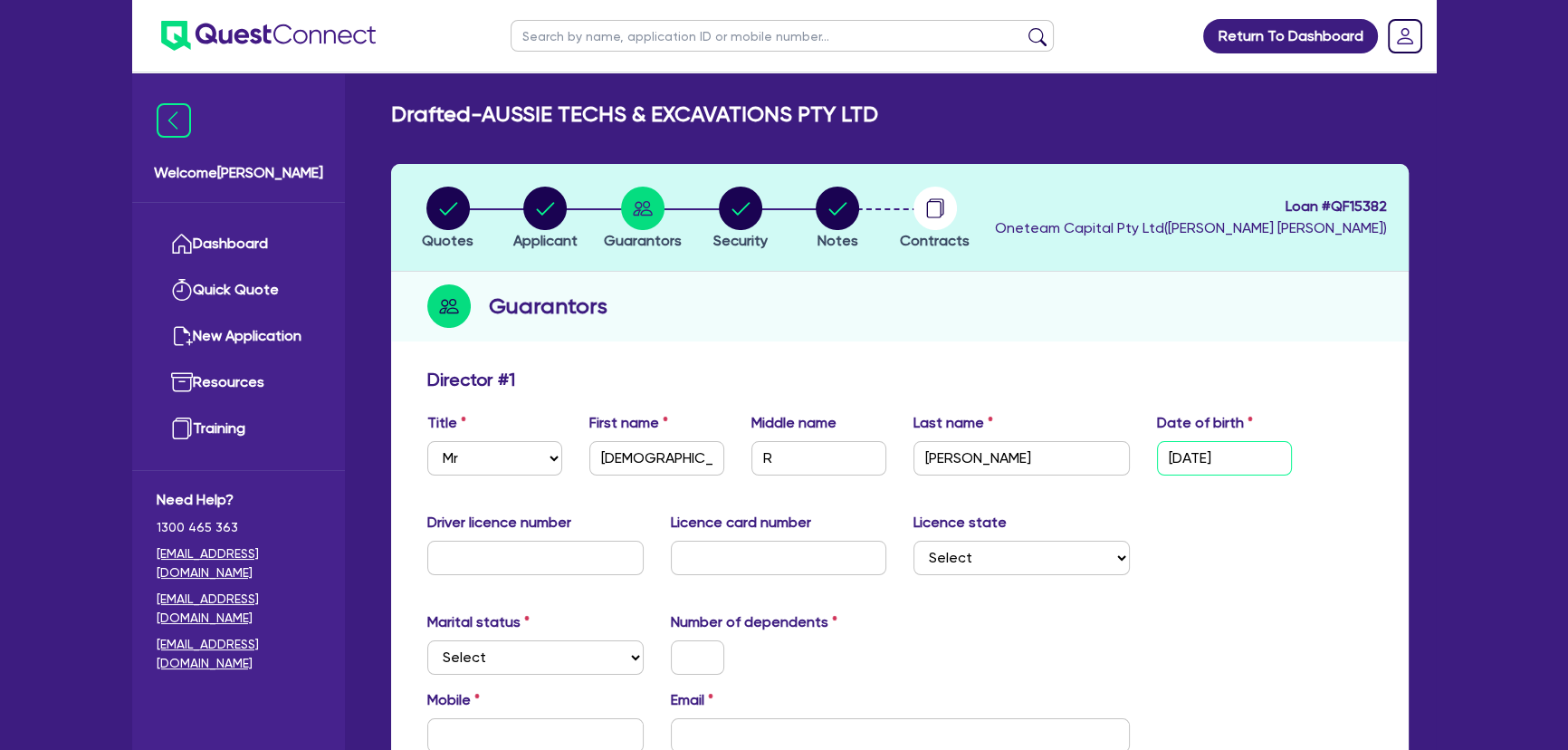
type input "18/10/1995"
click at [483, 554] on input "text" at bounding box center [535, 557] width 216 height 34
type input "020512862"
click at [732, 549] on input "text" at bounding box center [778, 557] width 216 height 34
click at [765, 552] on input "text" at bounding box center [778, 557] width 216 height 34
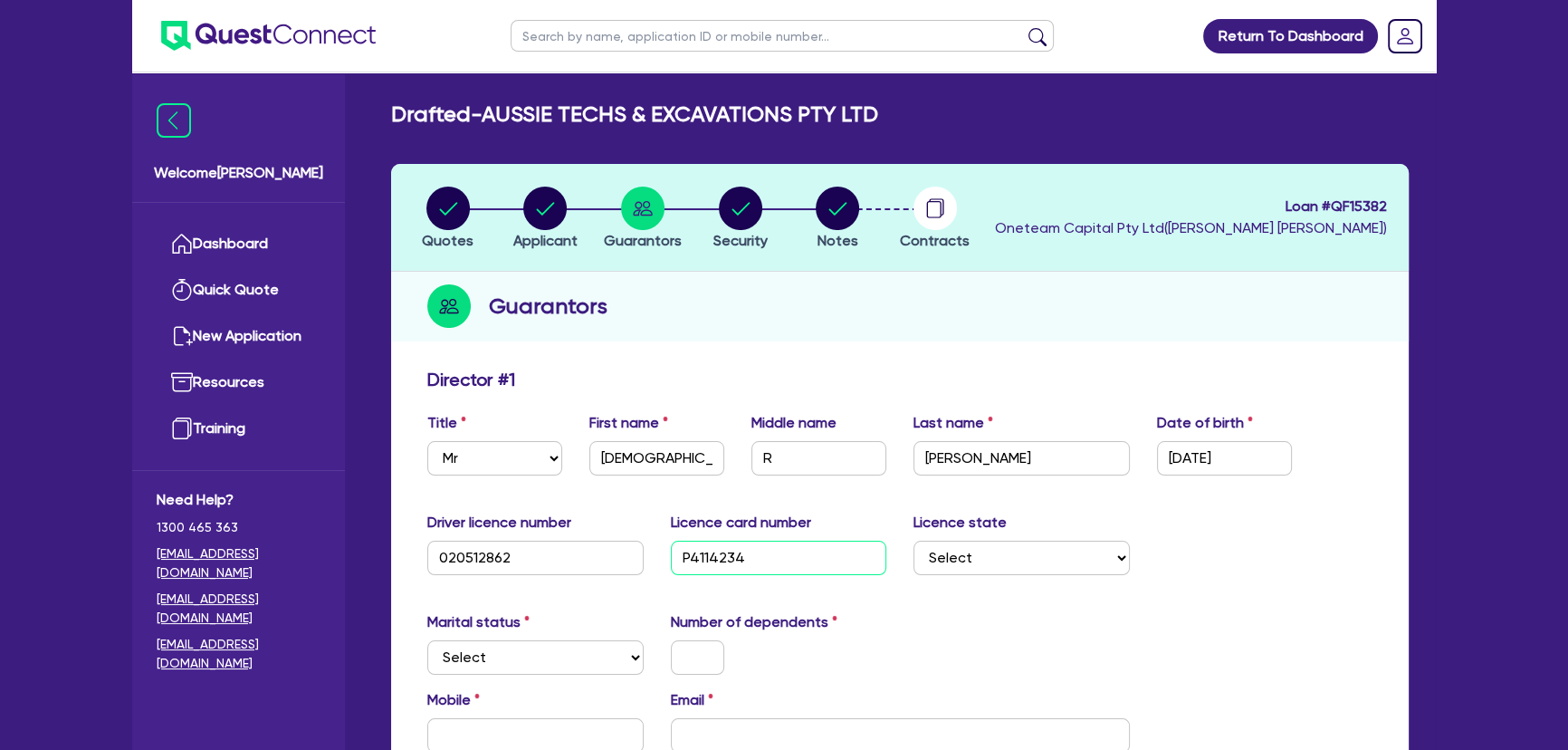
type input "P4114234"
click at [996, 562] on select "Select NSW VIC QLD TAS ACT SA NT WA" at bounding box center [1021, 557] width 216 height 34
select select "VIC"
click at [914, 540] on select "Select NSW VIC QLD TAS ACT SA NT WA" at bounding box center [1021, 557] width 216 height 34
click at [487, 648] on select "Select Single Married De Facto / Partner" at bounding box center [535, 656] width 216 height 34
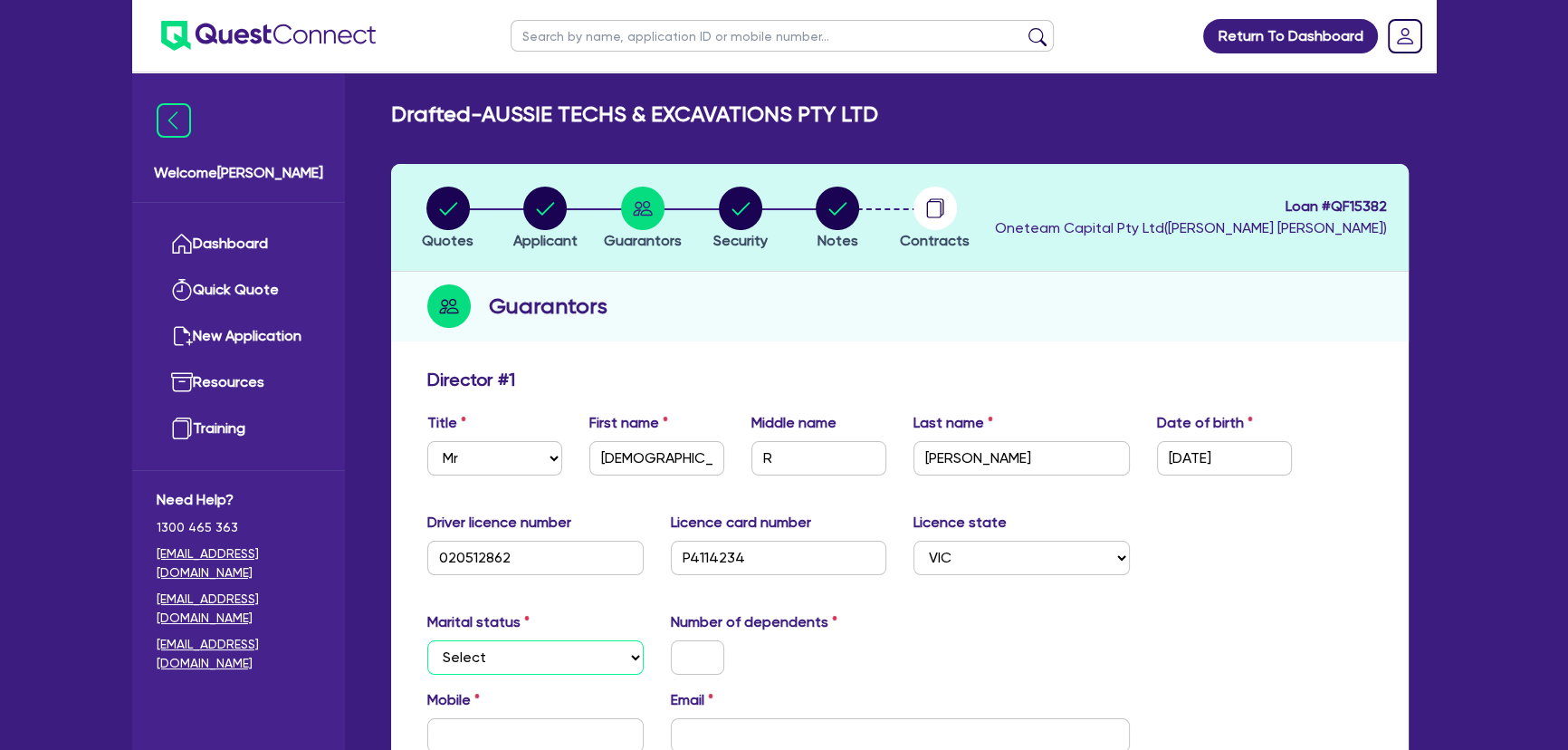
select select "SINGLE"
click at [427, 640] on select "Select Single Married De Facto / Partner" at bounding box center [535, 656] width 216 height 34
click at [688, 656] on input "text" at bounding box center [698, 656] width 53 height 34
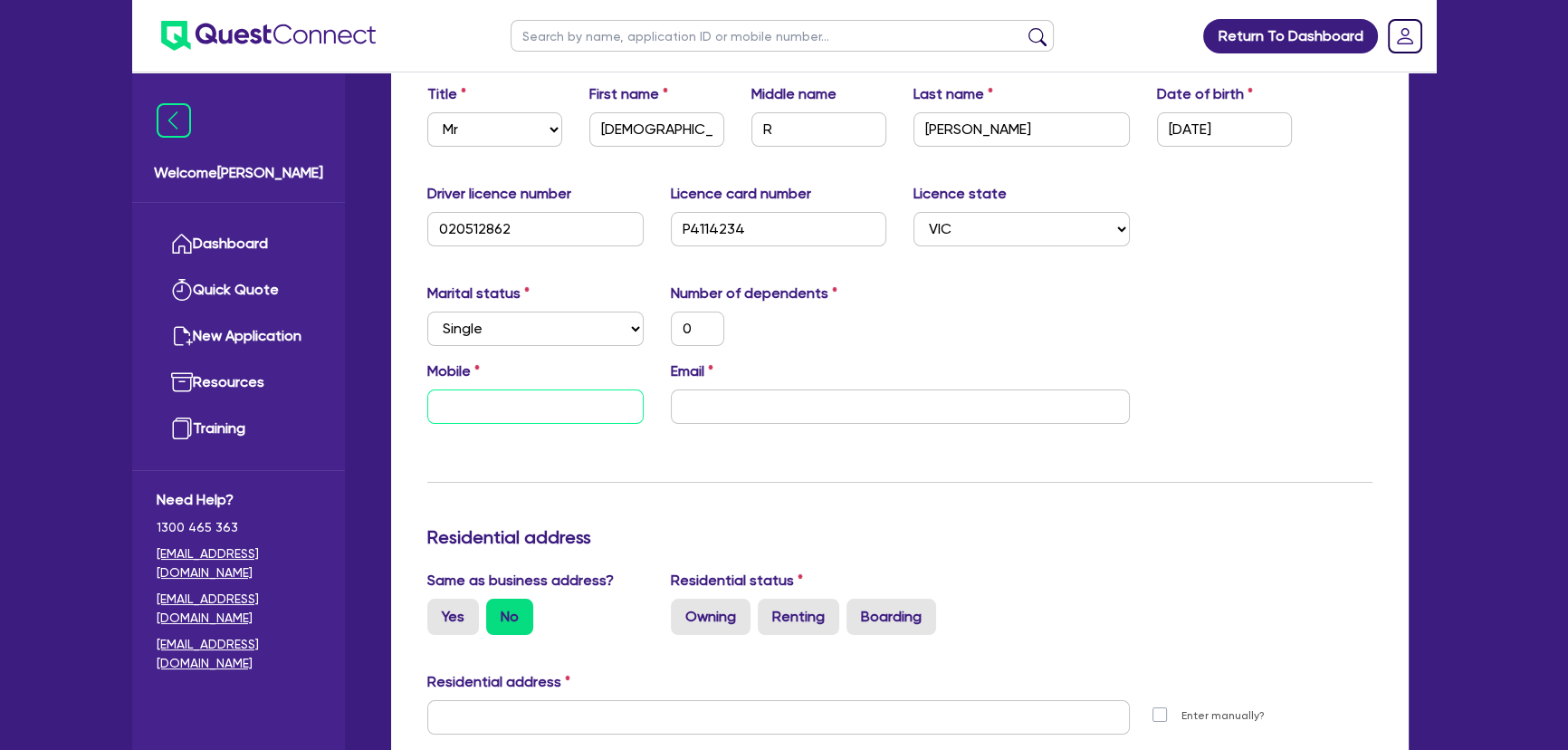
click at [582, 410] on input "text" at bounding box center [535, 406] width 216 height 34
click at [502, 421] on input "text" at bounding box center [535, 406] width 216 height 34
click at [543, 432] on div "Mobile Email" at bounding box center [900, 399] width 973 height 78
click at [537, 416] on input "text" at bounding box center [535, 406] width 216 height 34
click at [548, 403] on input "text" at bounding box center [535, 406] width 216 height 34
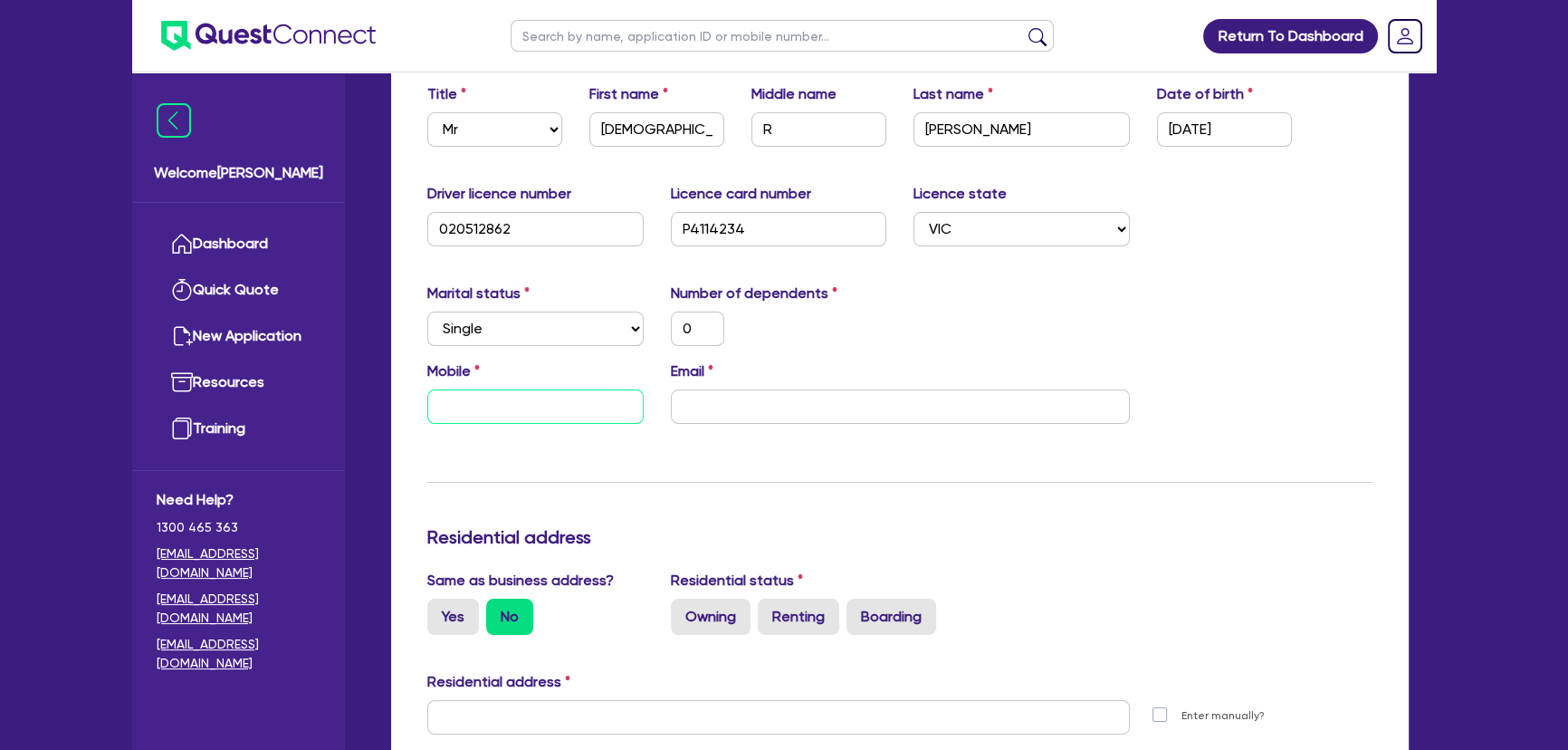
click at [477, 396] on input "text" at bounding box center [535, 406] width 216 height 34
type input "0"
paste input "451 264 361"
type input "0"
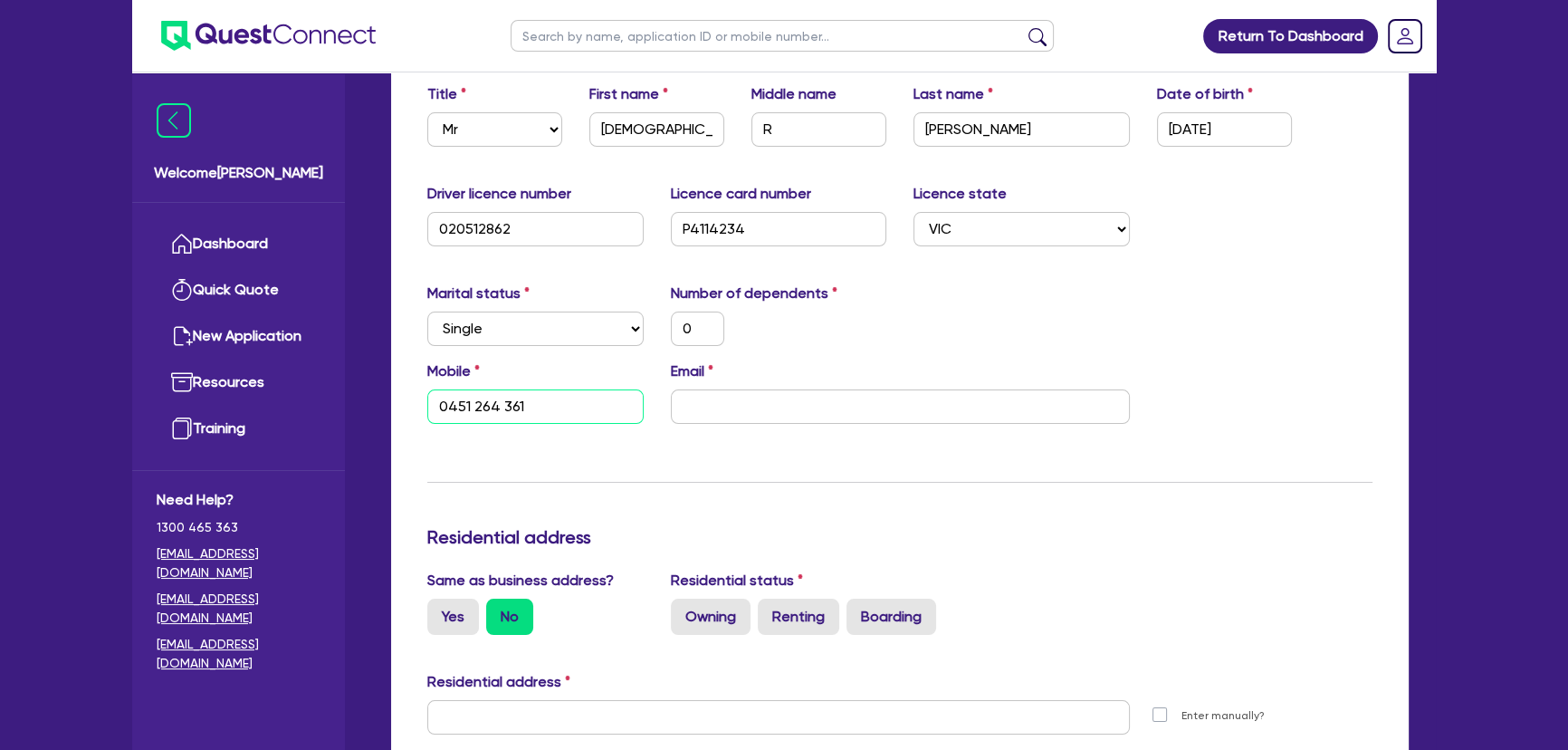
type input "0451 264 361"
click at [839, 427] on div "Mobile 0451 264 361 Email" at bounding box center [900, 399] width 973 height 78
click at [836, 421] on input "email" at bounding box center [900, 406] width 459 height 34
paste input "mrkfencing7865@gmail.com"
type input "0"
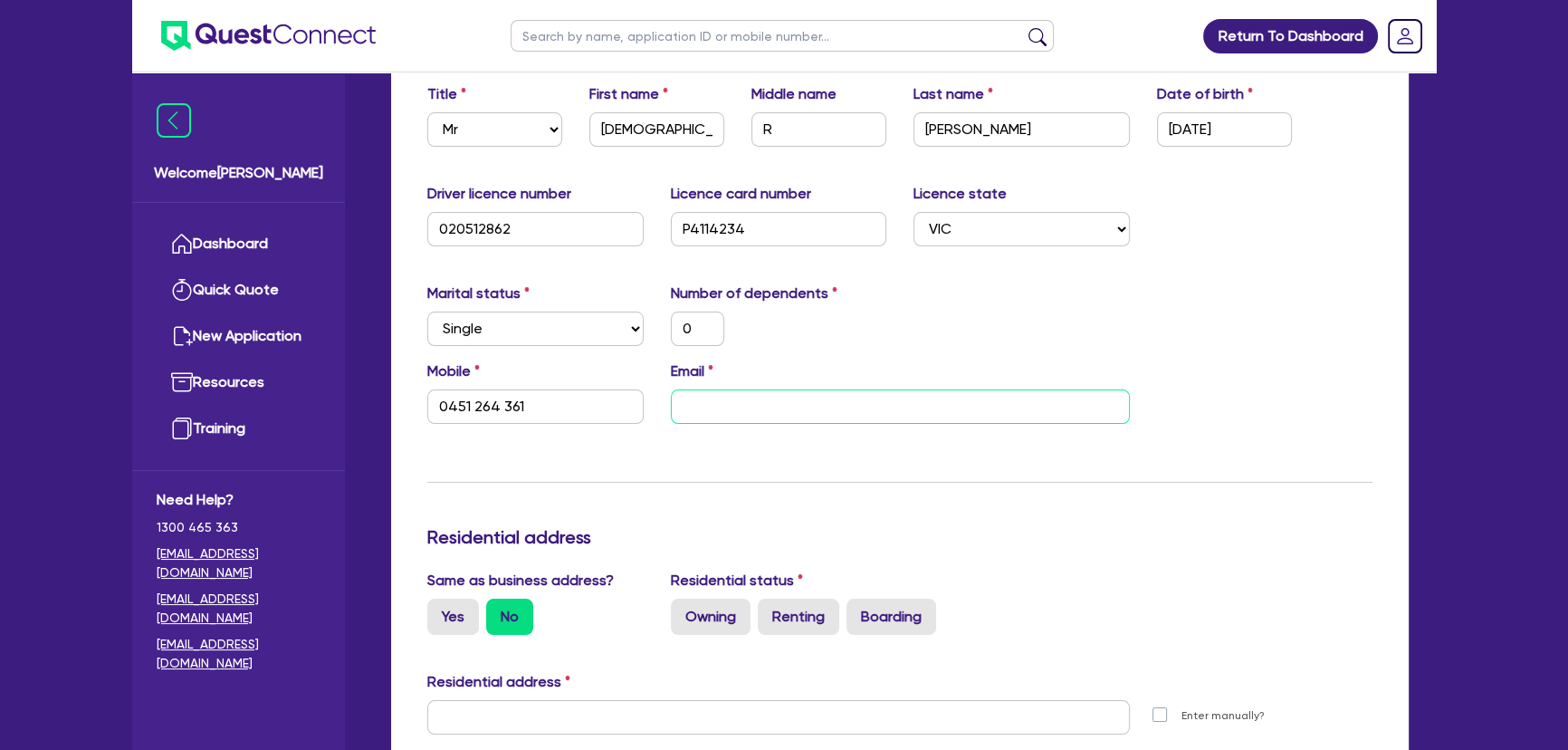
type input "0451 264 361"
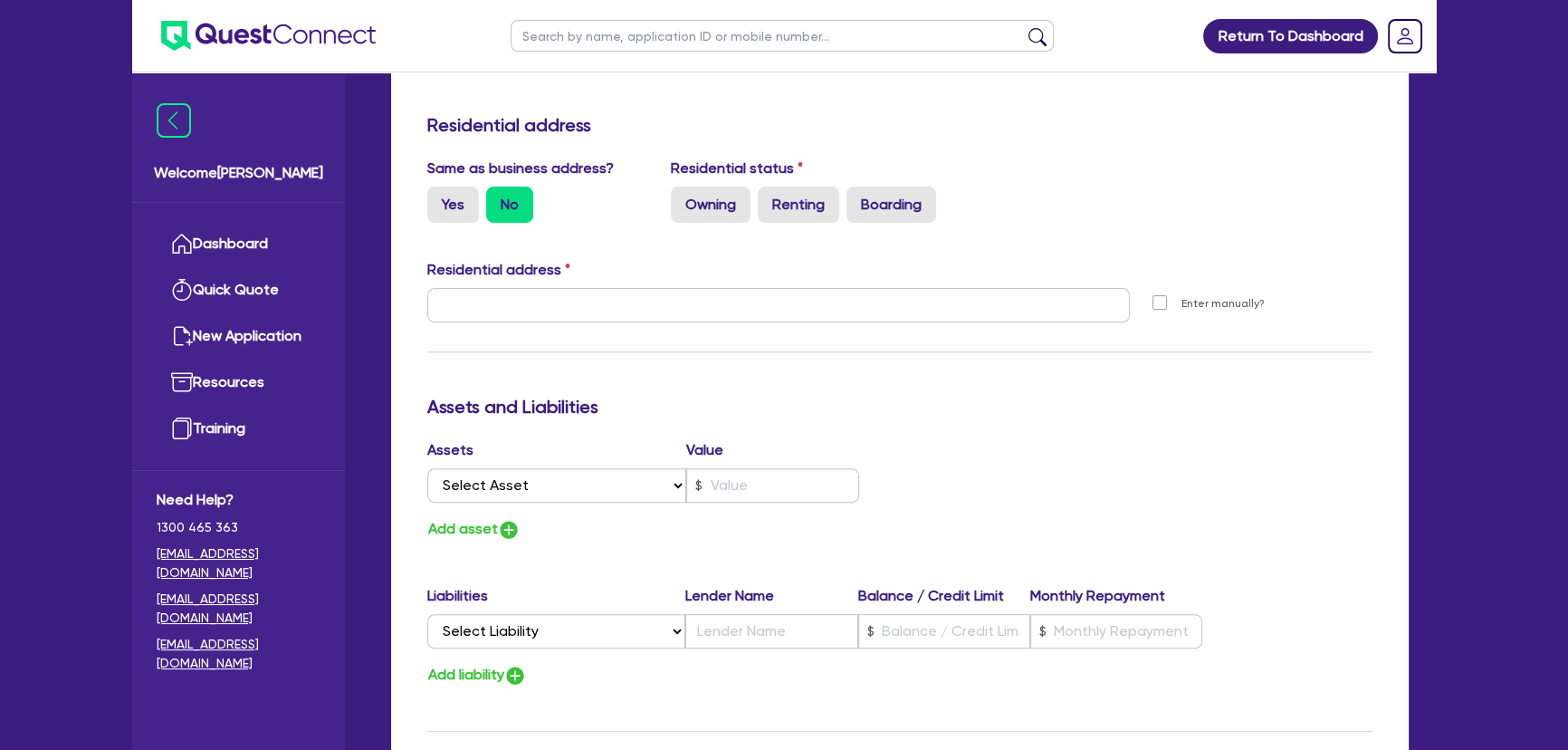
type input "mrkfencing7865@gmail.com"
click at [802, 443] on div "Assets Value" at bounding box center [642, 453] width 432 height 29
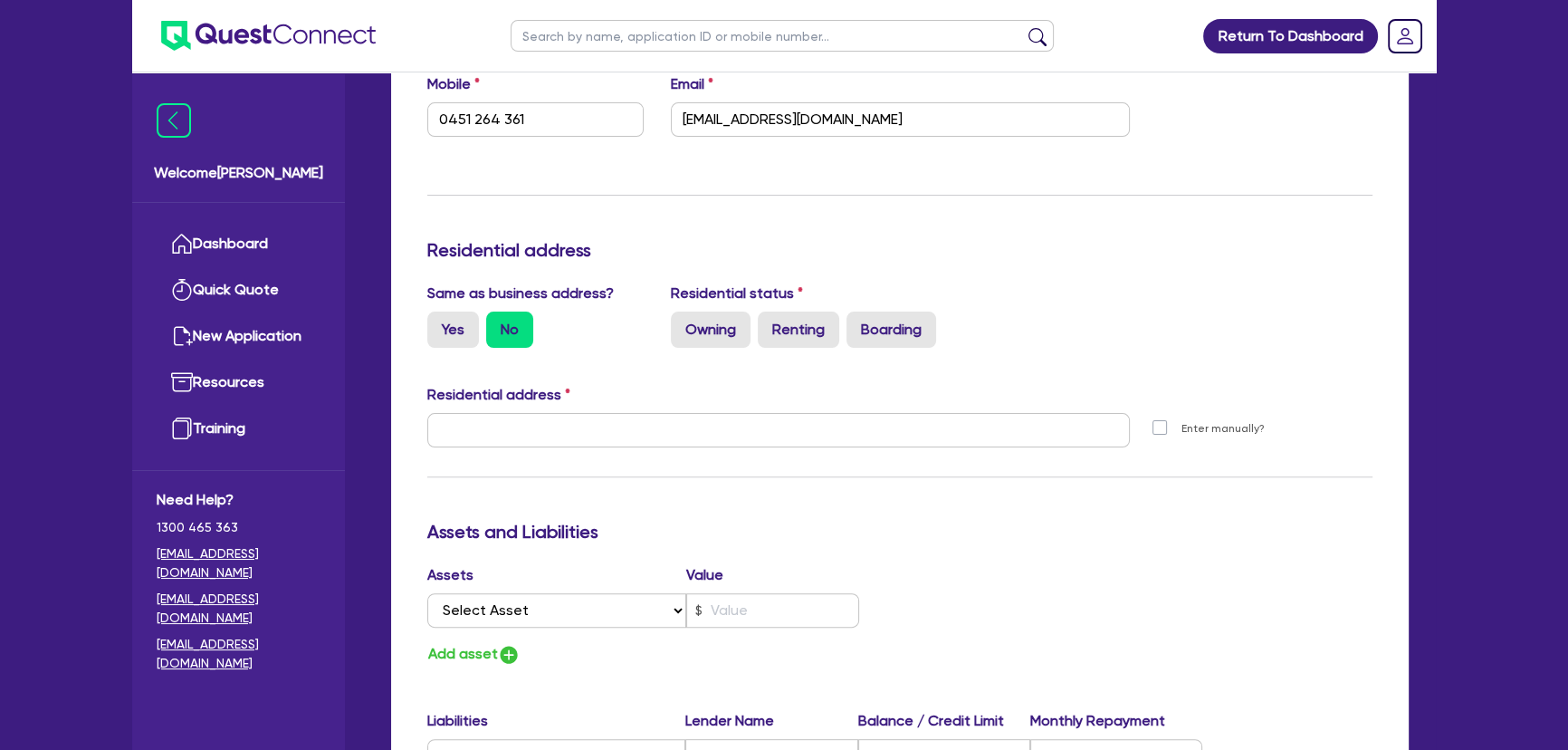
scroll to position [493, 0]
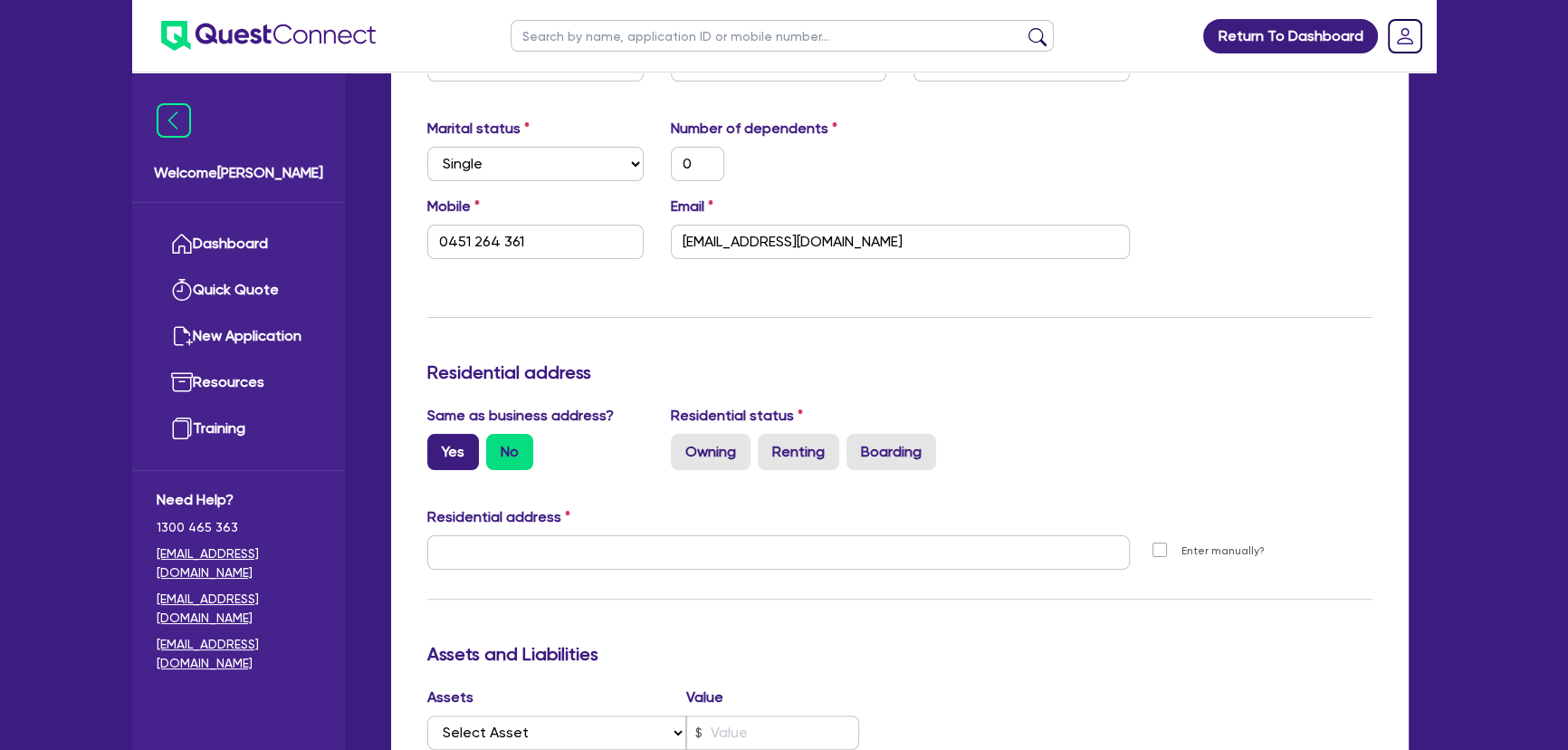
click at [464, 467] on label "Yes" at bounding box center [453, 451] width 52 height 36
click at [439, 445] on input "Yes" at bounding box center [432, 439] width 12 height 12
radio input "true"
type input "0"
type input "0451 264 361"
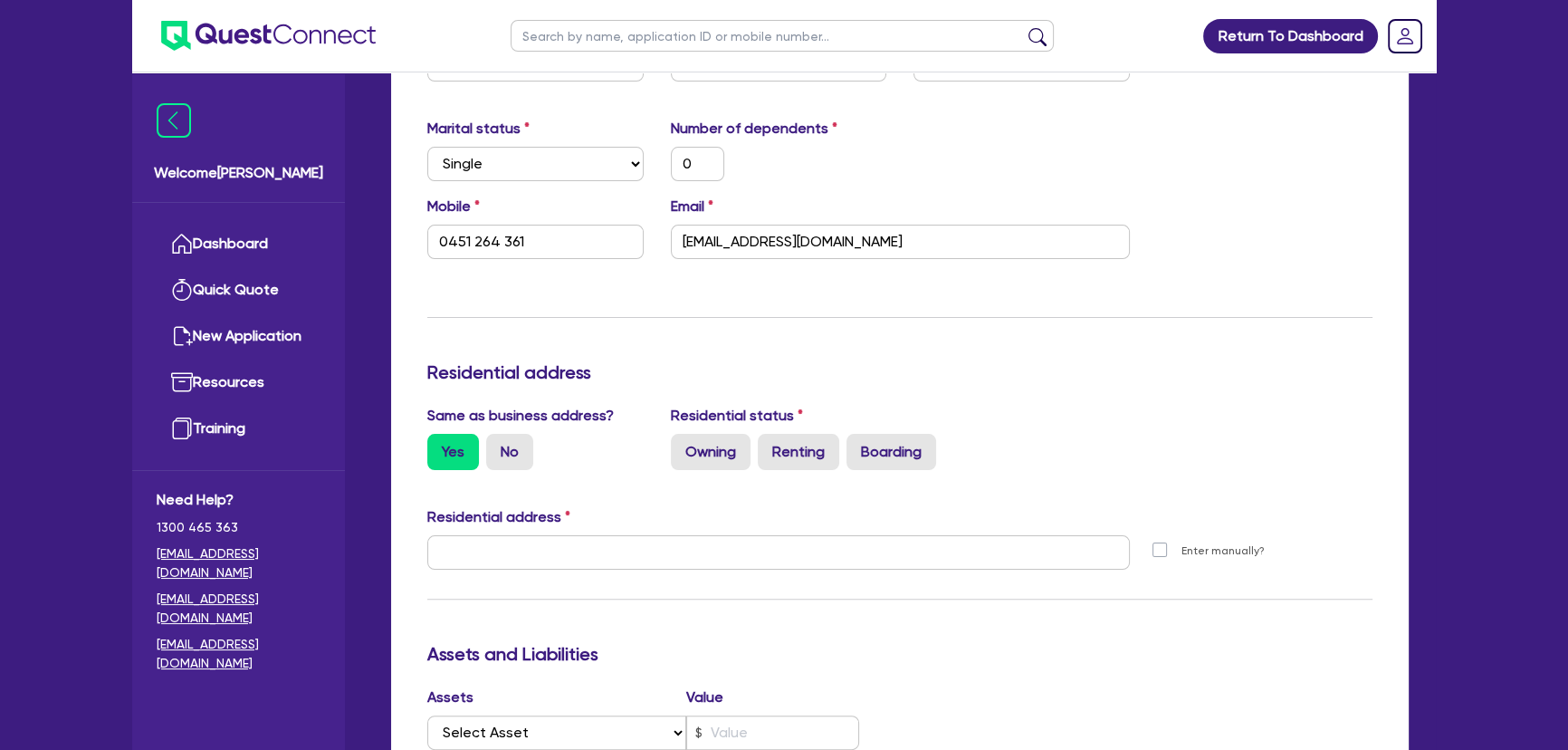
type input "69 sumac St Brookfield VIC 3338"
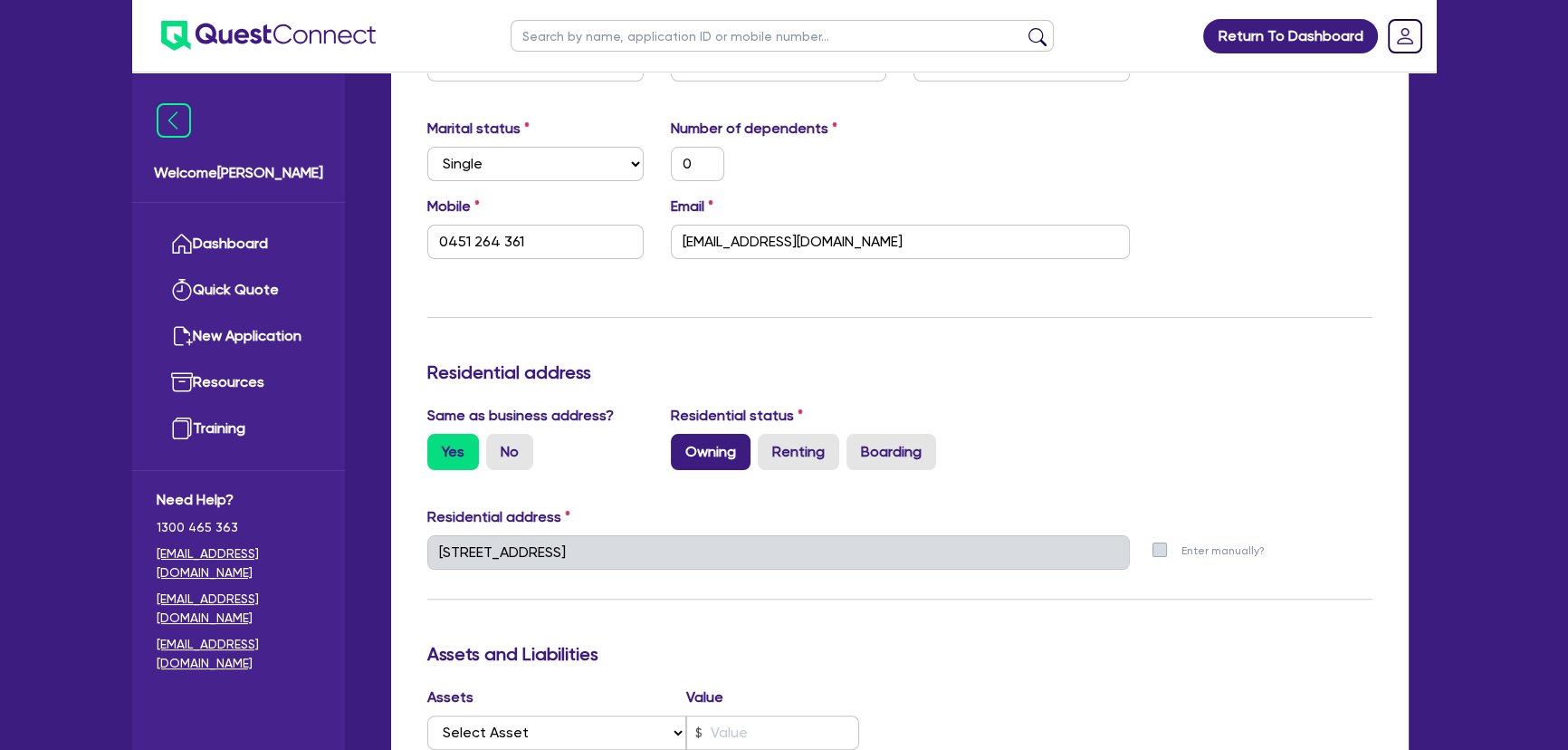
click at [715, 455] on label "Owning" at bounding box center [710, 451] width 80 height 36
click at [683, 445] on input "Owning" at bounding box center [676, 439] width 12 height 12
radio input "true"
type input "0"
type input "0451 264 361"
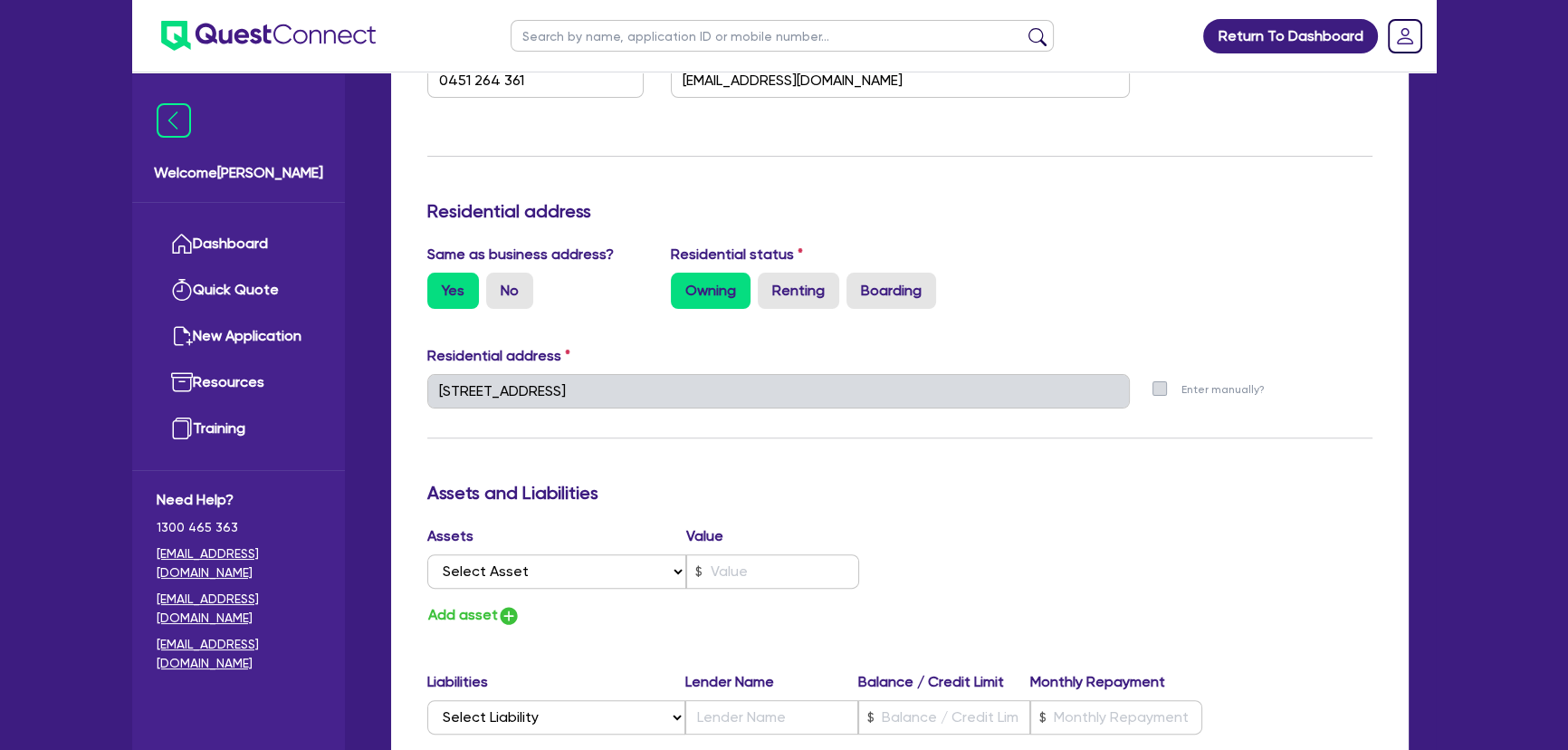
scroll to position [823, 0]
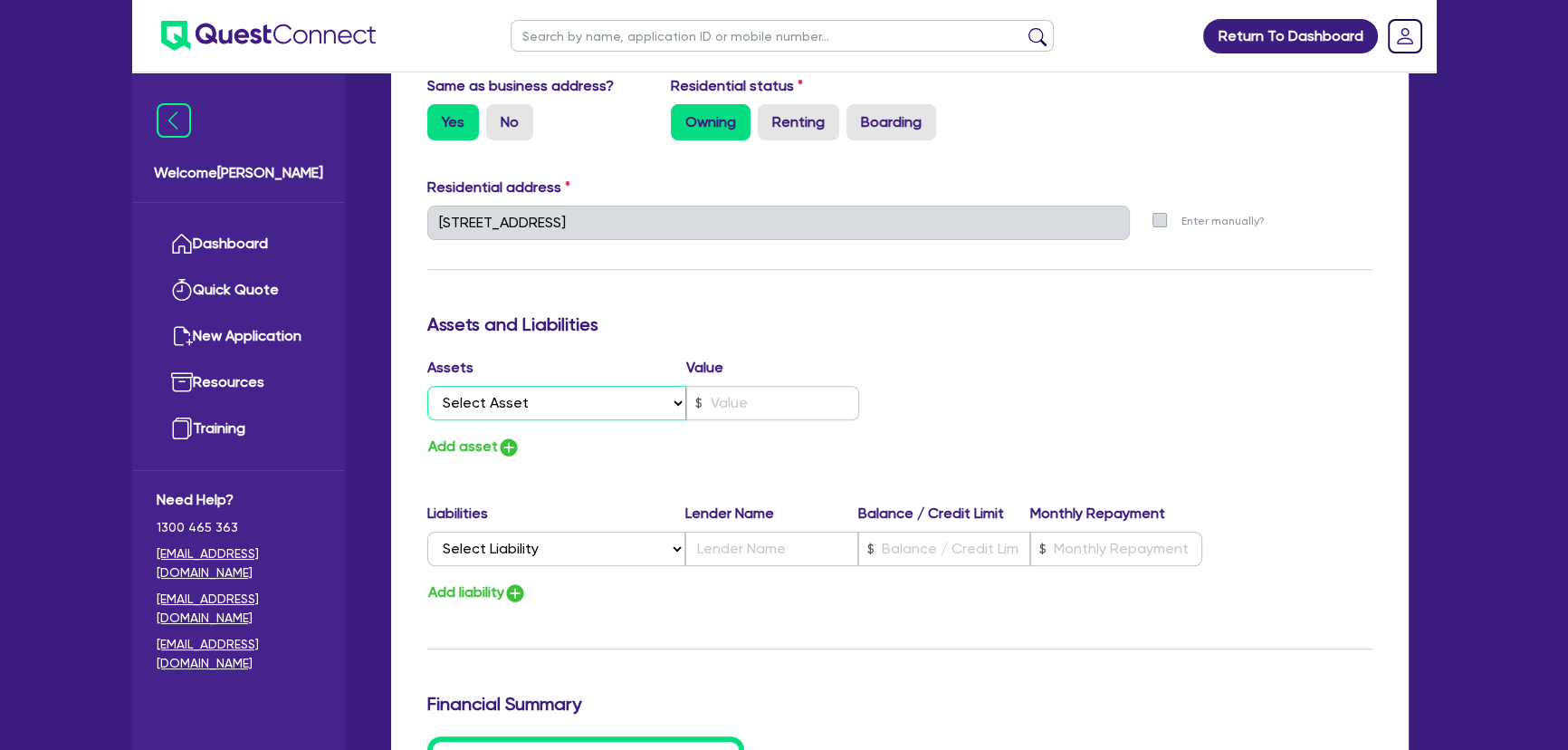
click at [552, 407] on select "Select Asset Cash Property Investment property Vehicle Truck Trailer Equipment …" at bounding box center [556, 402] width 259 height 34
select select "PROPERTY"
click at [427, 386] on select "Select Asset Cash Property Investment property Vehicle Truck Trailer Equipment …" at bounding box center [556, 402] width 259 height 34
type input "0"
type input "0451 264 361"
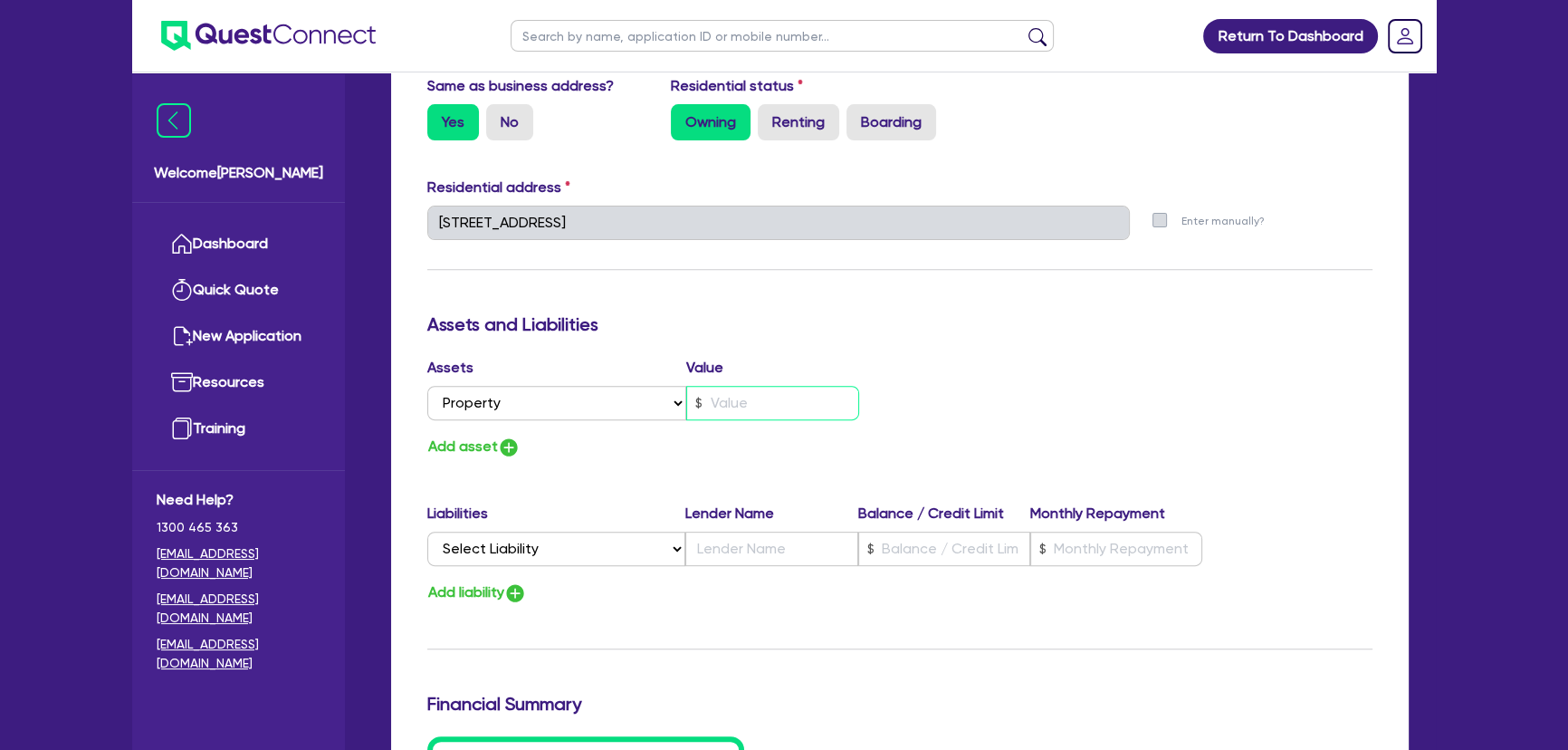
click at [737, 400] on input "text" at bounding box center [773, 402] width 173 height 34
type input "0"
type input "0451 264 361"
type input "7"
type input "0"
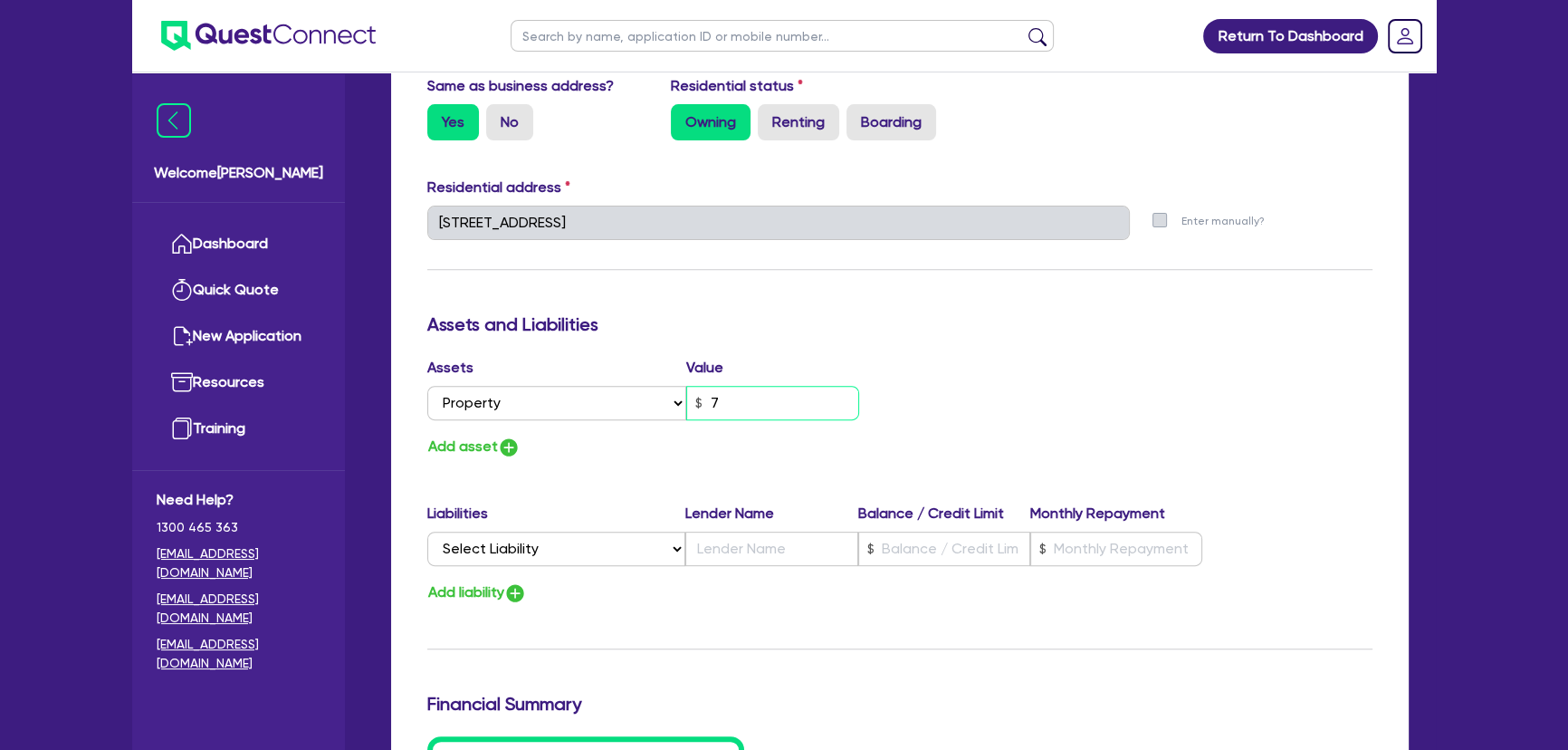
type input "0451 264 361"
type input "70"
type input "0"
type input "0451 264 361"
type input "700"
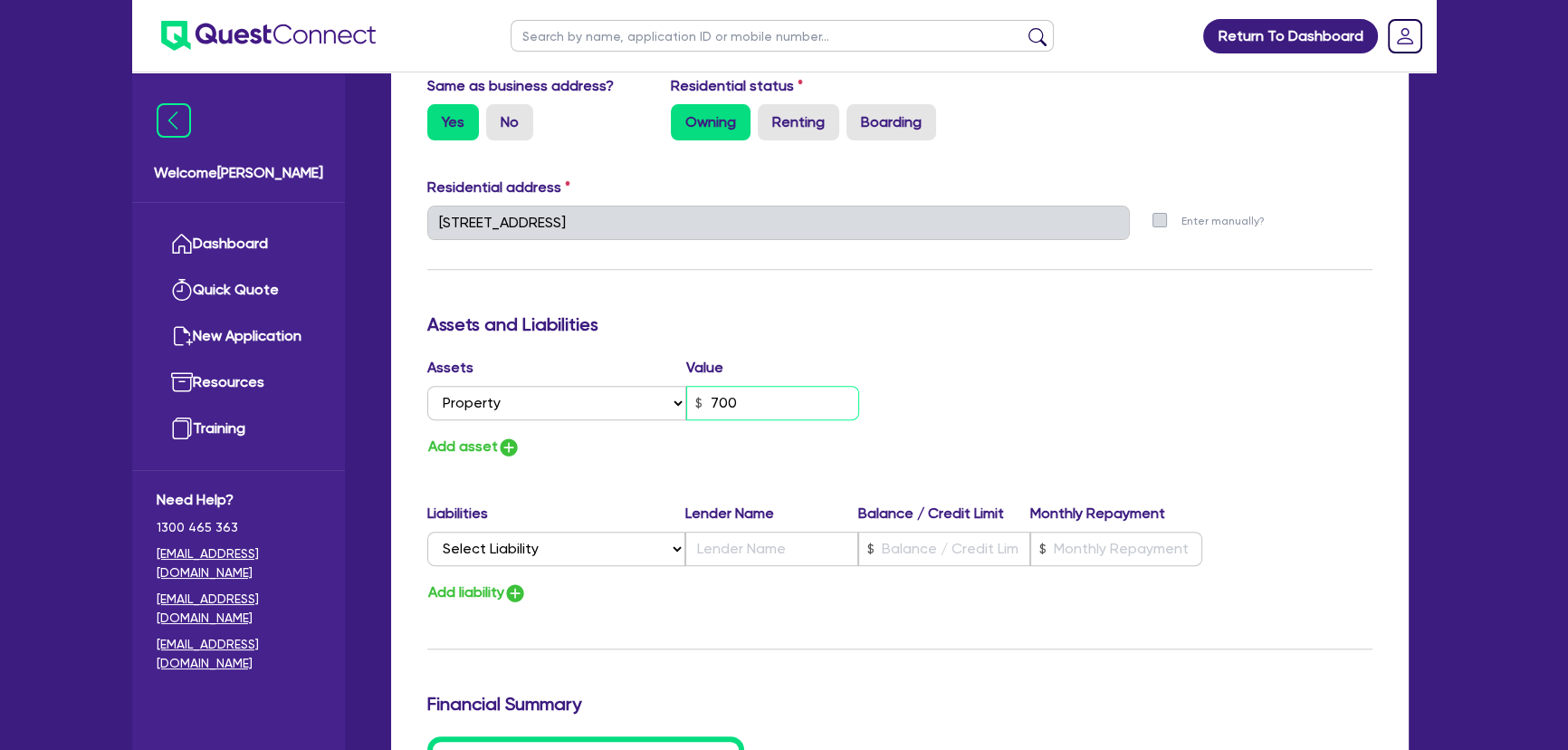
type input "0"
type input "0451 264 361"
type input "70,000"
type input "0"
type input "0451 264 361"
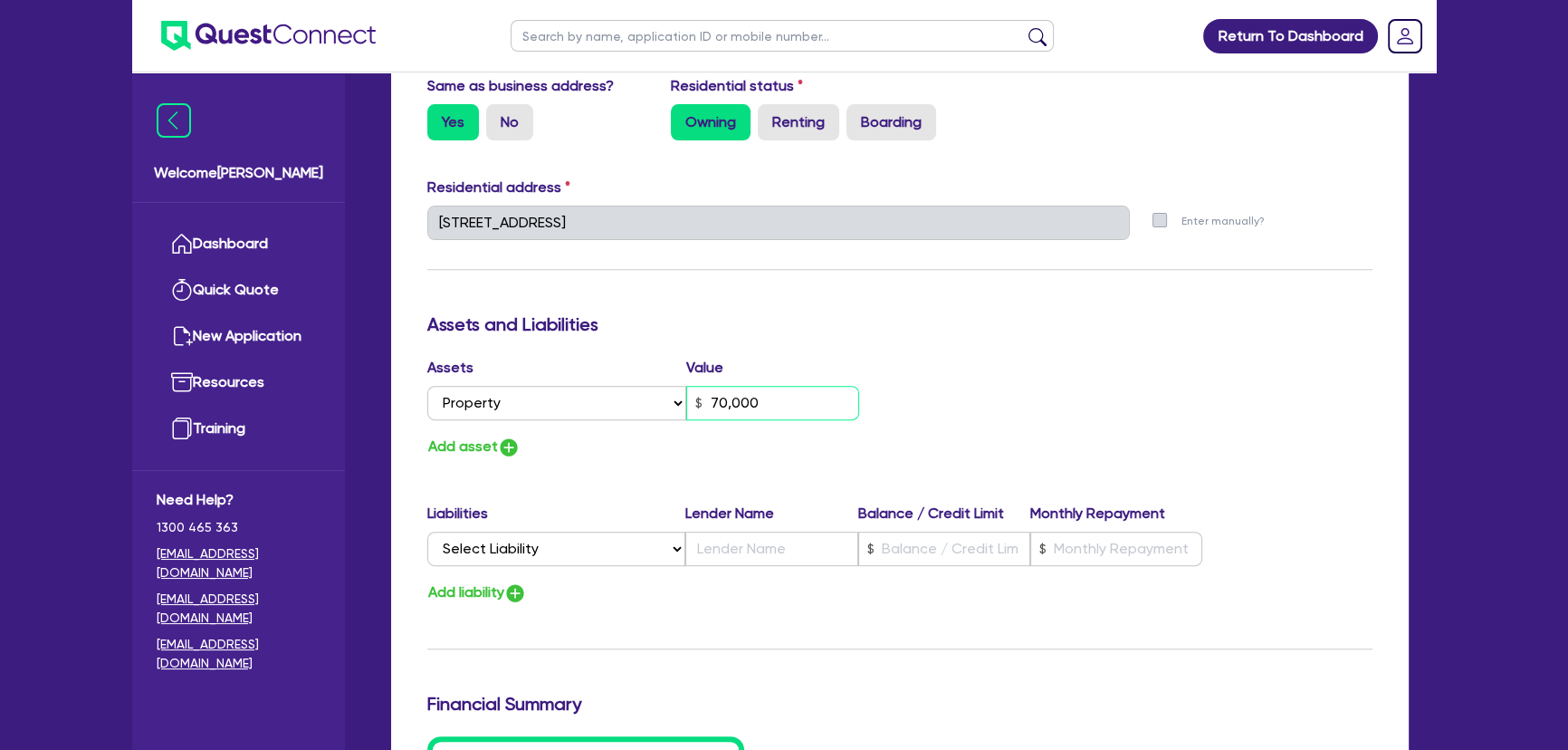
type input "0"
type input "0451 264 361"
type input "700,000"
click at [519, 444] on button "Add asset" at bounding box center [473, 446] width 93 height 25
type input "0"
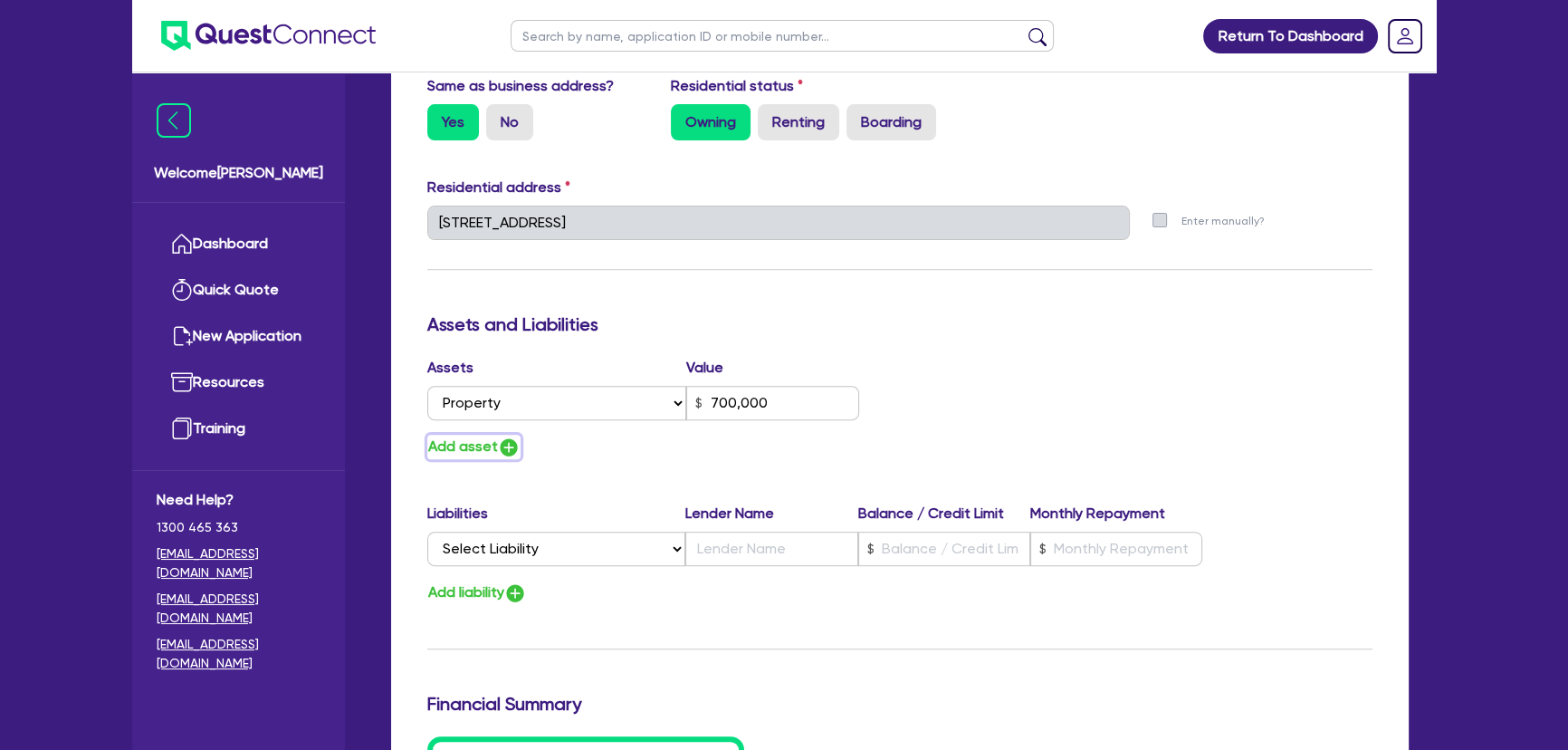
type input "0451 264 361"
type input "700,000"
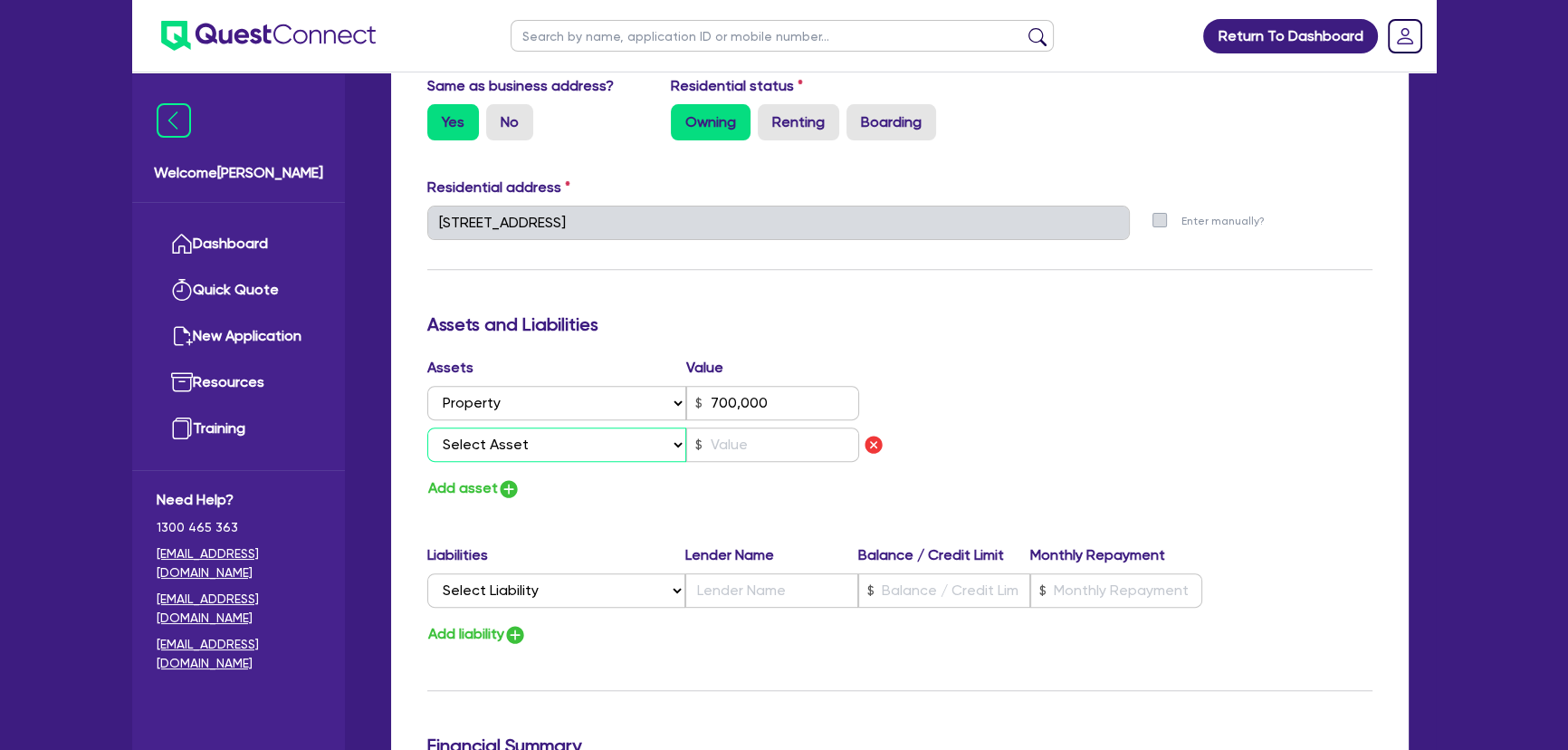
click at [513, 445] on select "Select Asset Cash Property Investment property Vehicle Truck Trailer Equipment …" at bounding box center [556, 444] width 259 height 34
select select "CASH"
click at [427, 427] on select "Select Asset Cash Property Investment property Vehicle Truck Trailer Equipment …" at bounding box center [556, 444] width 259 height 34
type input "0"
type input "0451 264 361"
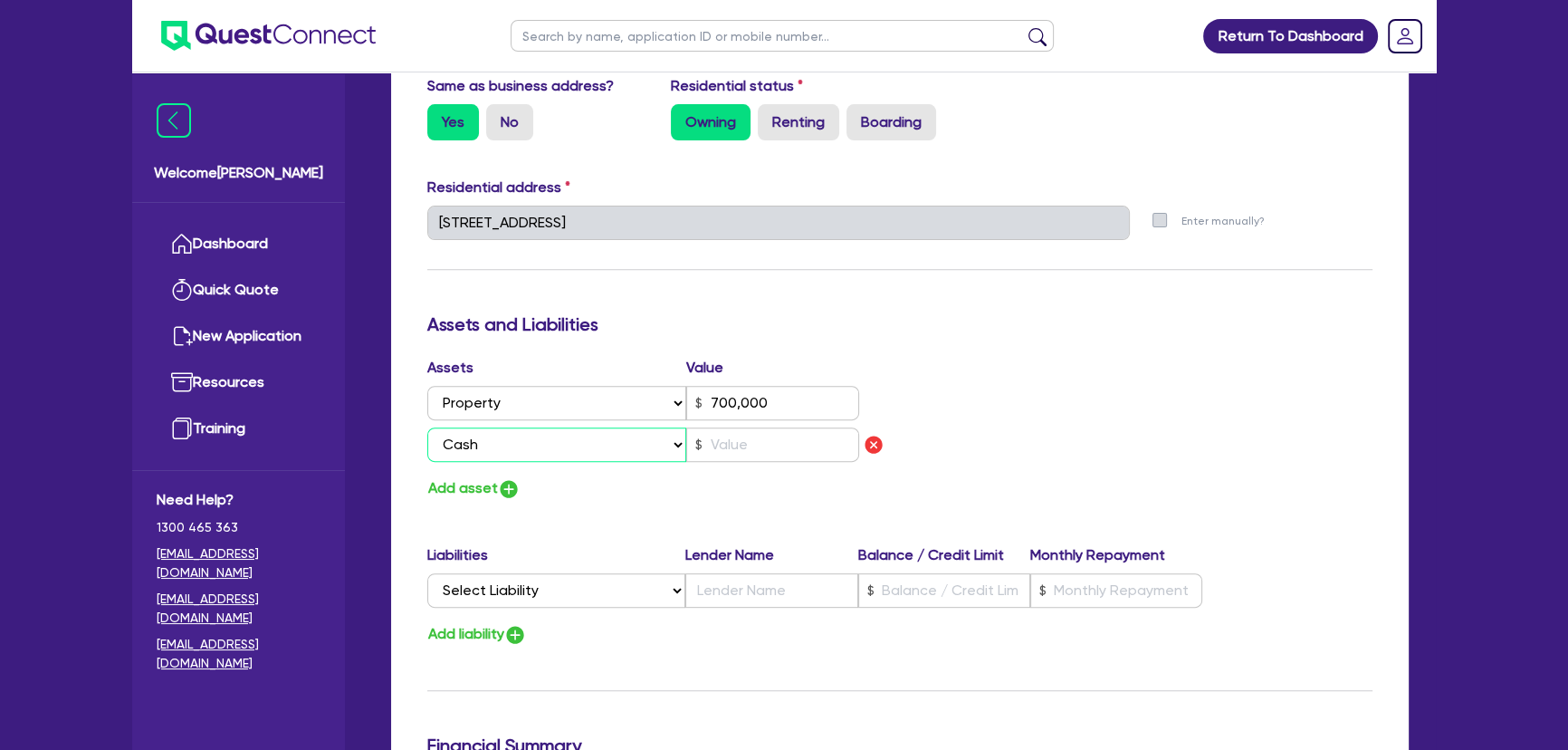
type input "700,000"
click at [778, 444] on input "text" at bounding box center [773, 444] width 173 height 34
type input "0"
type input "0451 264 361"
type input "700,000"
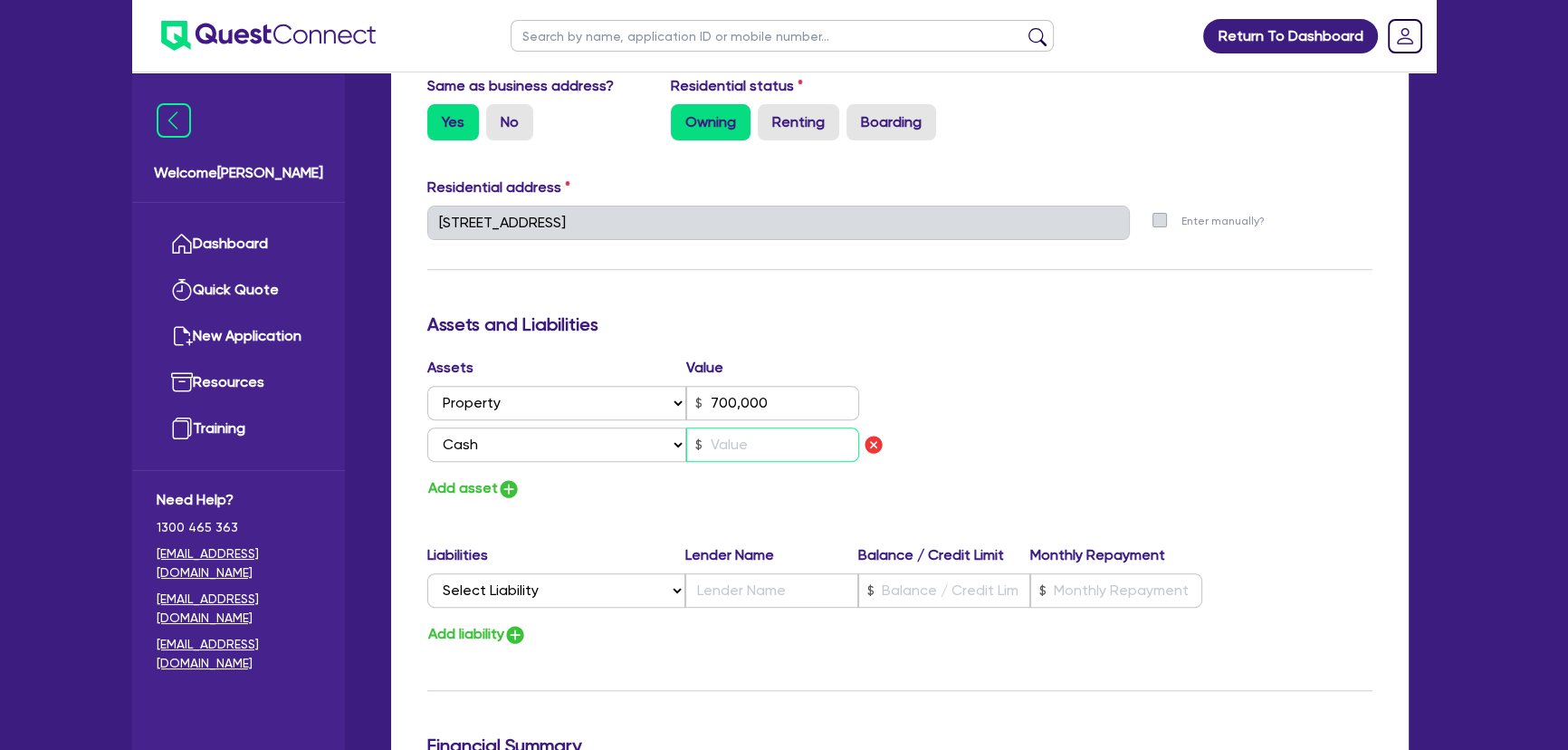
type input "2"
type input "0"
type input "0451 264 361"
type input "700,000"
type input "20"
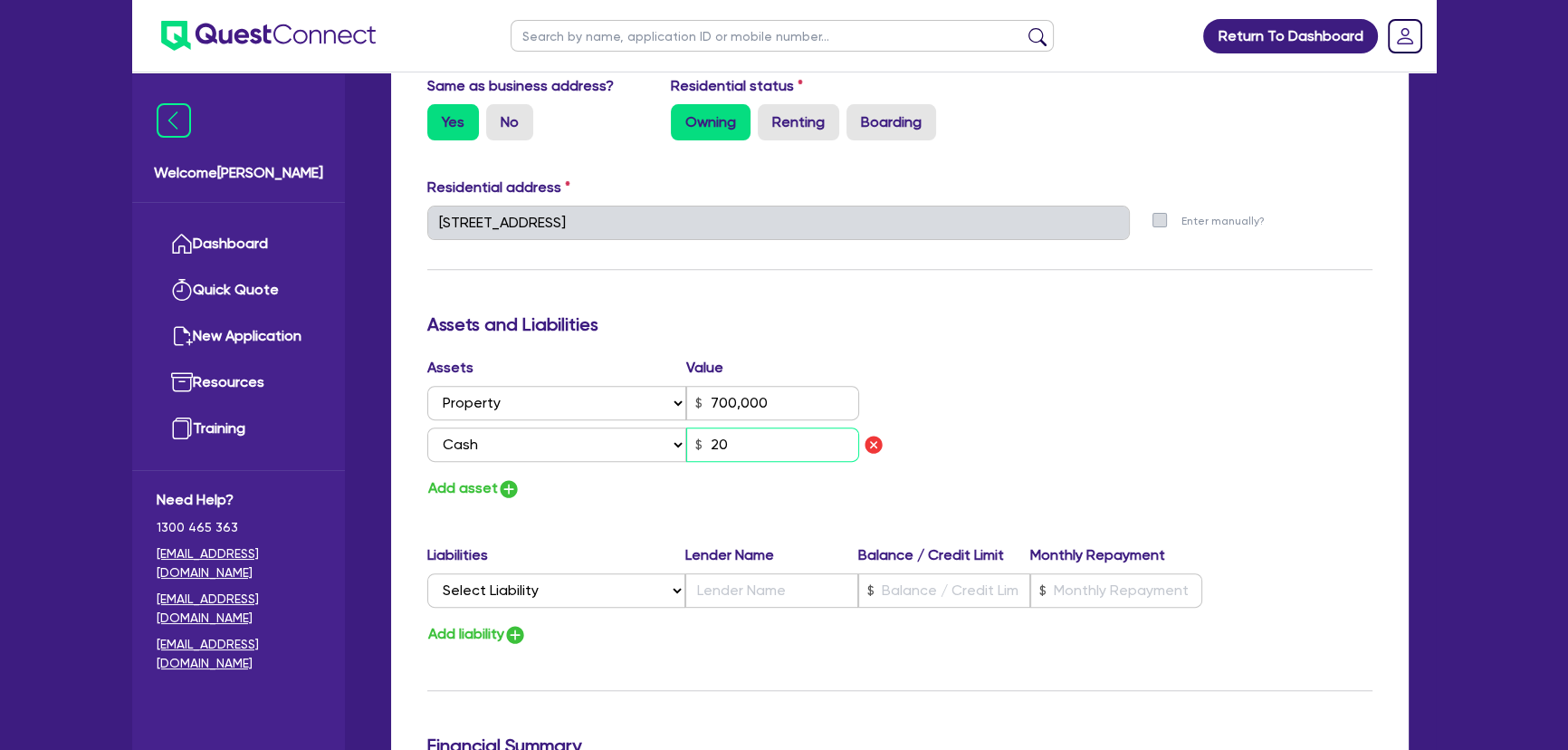
type input "0"
type input "0451 264 361"
type input "700,000"
type input "200"
type input "0"
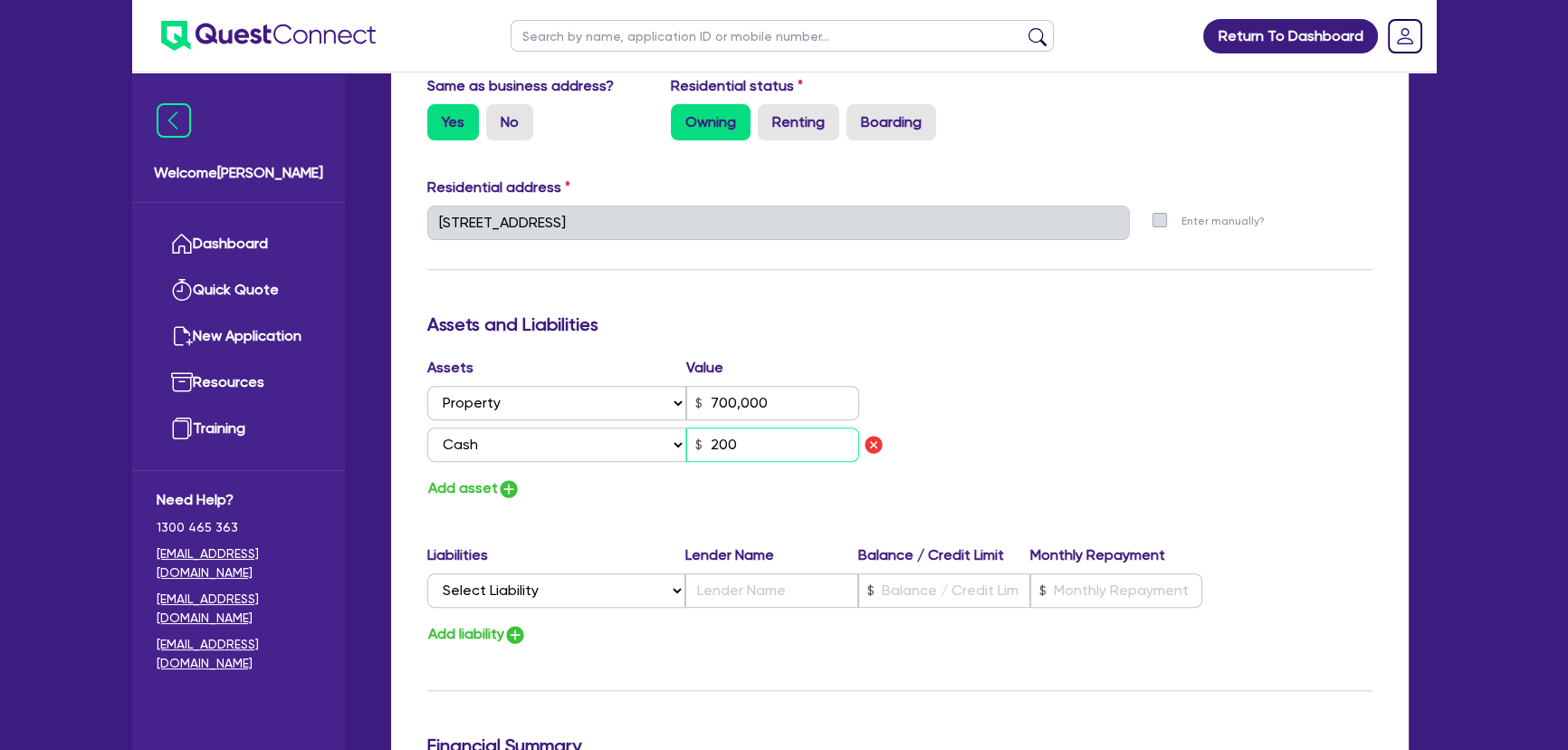
type input "0451 264 361"
type input "700,000"
type input "2,000"
type input "0"
type input "0451 264 361"
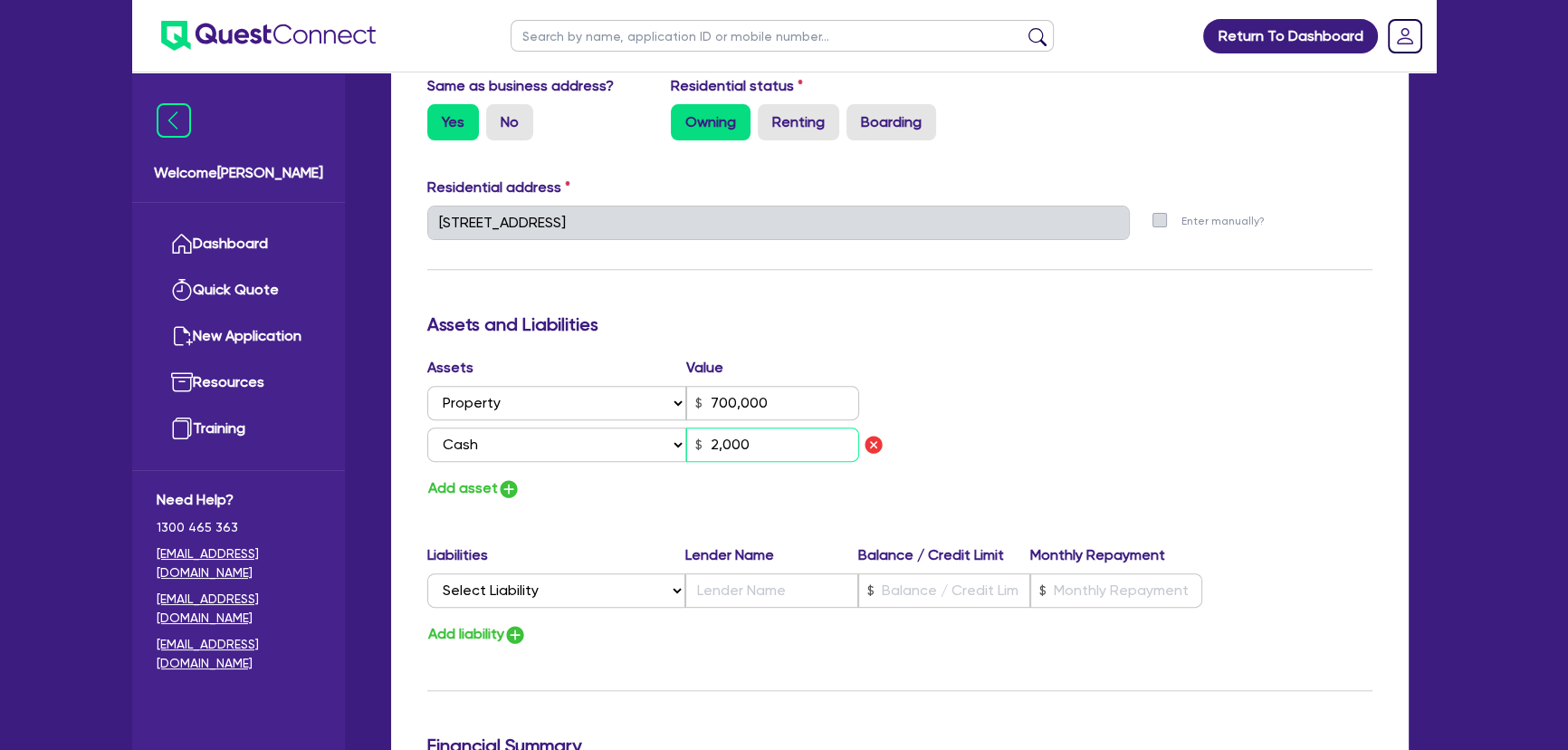
type input "700,000"
type input "20,000"
click at [498, 489] on img "button" at bounding box center [509, 489] width 22 height 22
type input "0"
type input "0451 264 361"
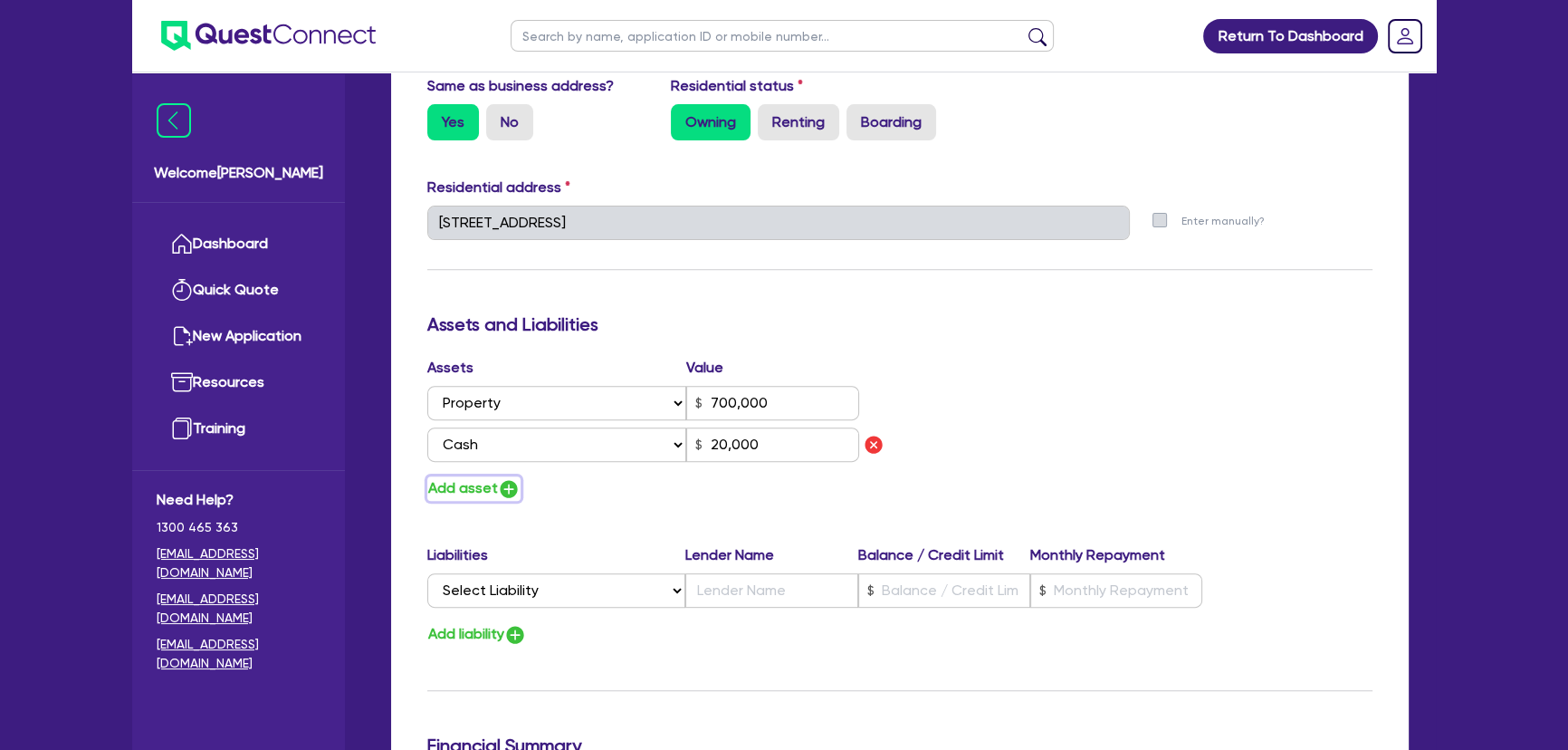
type input "700,000"
type input "20,000"
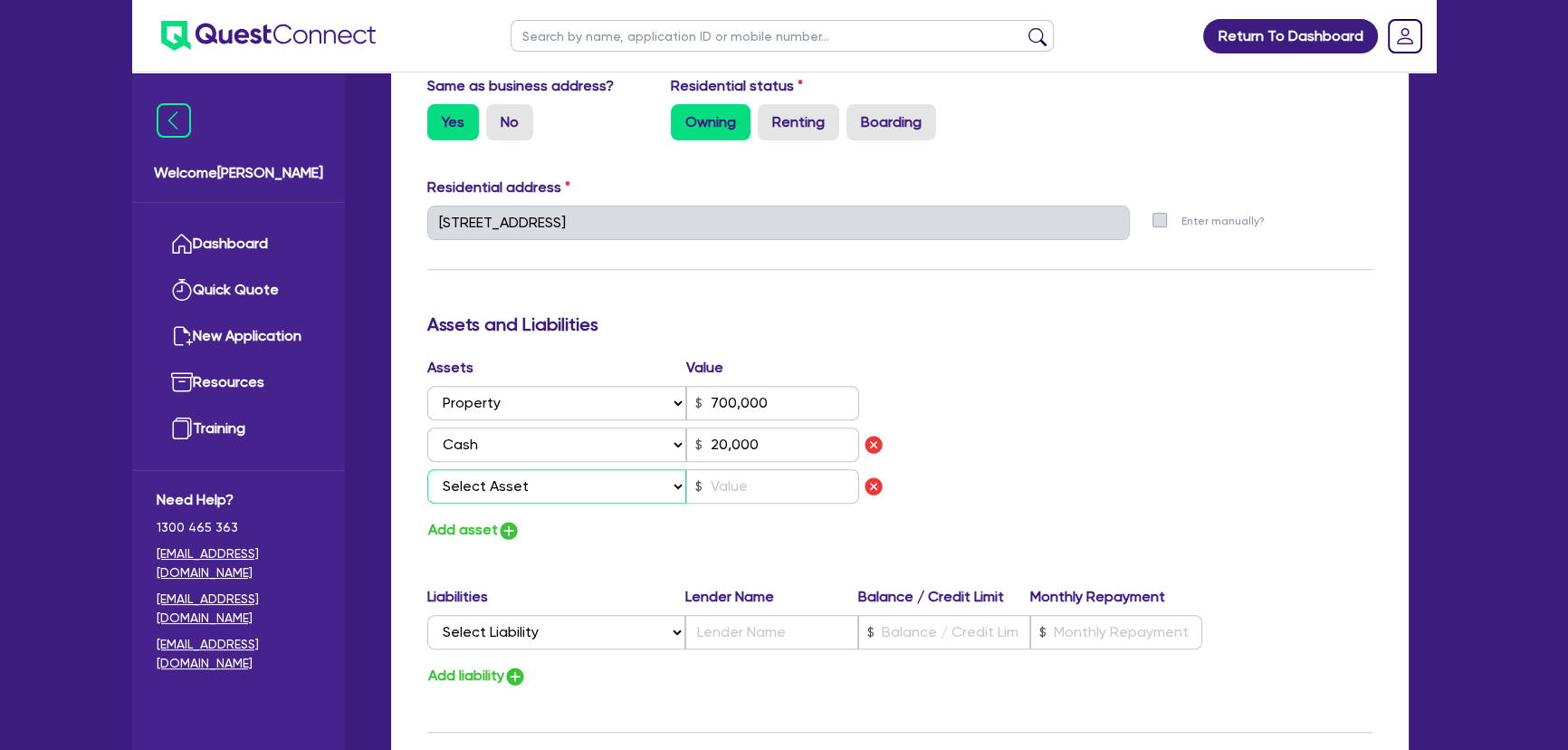
click at [516, 483] on select "Select Asset Cash Property Investment property Vehicle Truck Trailer Equipment …" at bounding box center [556, 486] width 259 height 34
select select "TRAILER"
click at [427, 469] on select "Select Asset Cash Property Investment property Vehicle Truck Trailer Equipment …" at bounding box center [556, 486] width 259 height 34
type input "0"
type input "0451 264 361"
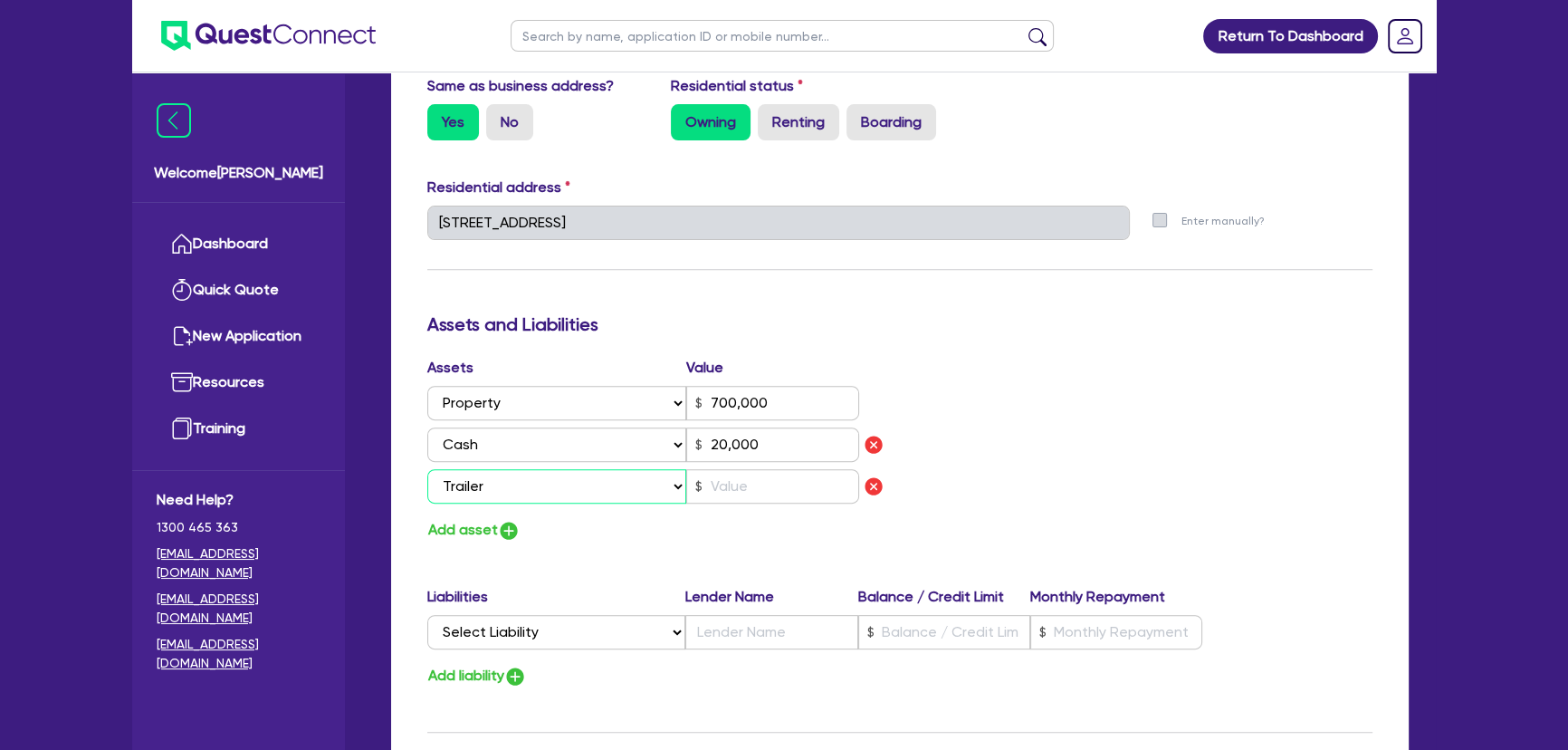
type input "700,000"
type input "20,000"
click at [766, 482] on input "text" at bounding box center [773, 486] width 173 height 34
type input "3"
type input "0"
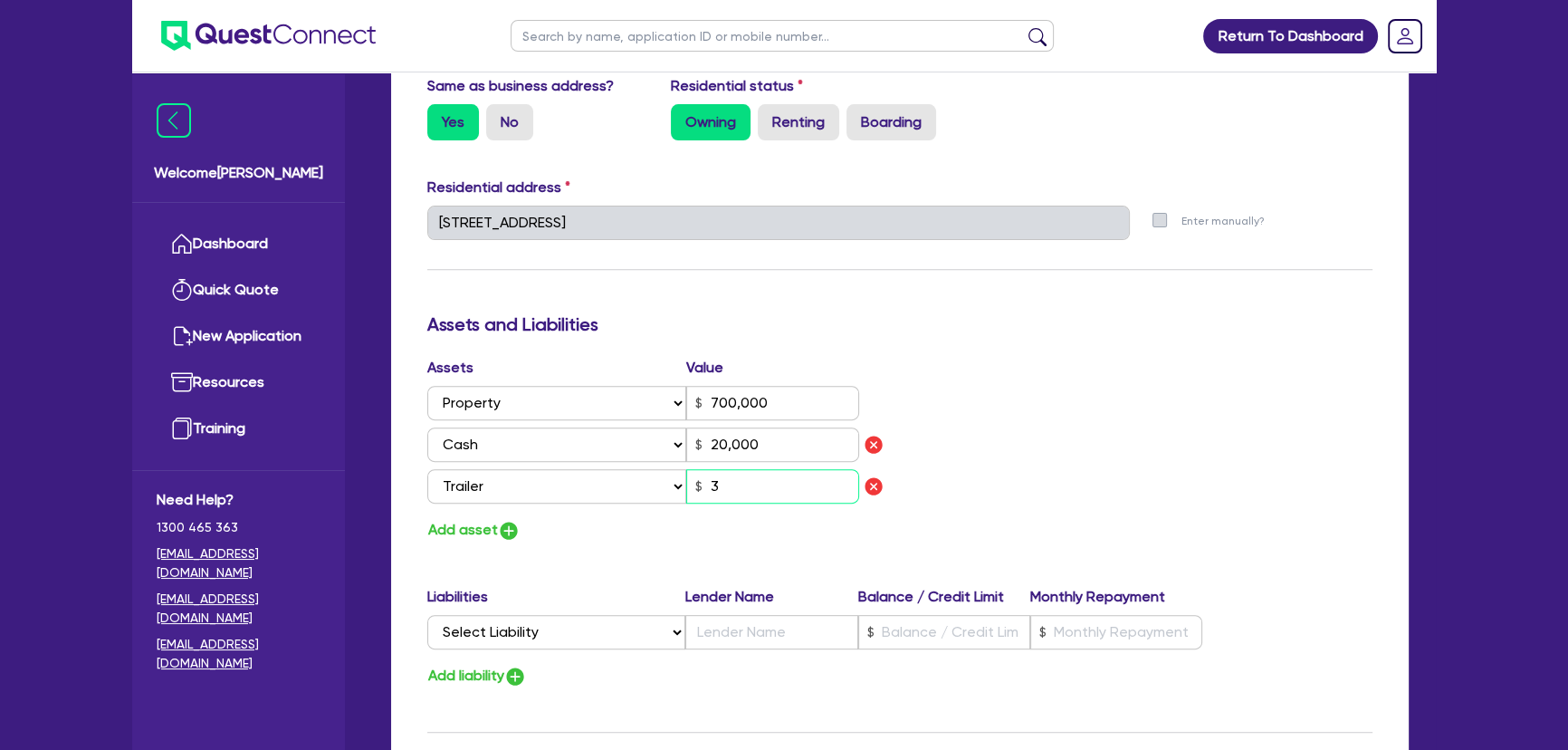
type input "0451 264 361"
type input "700,000"
type input "20,000"
type input "0"
type input "0451 264 361"
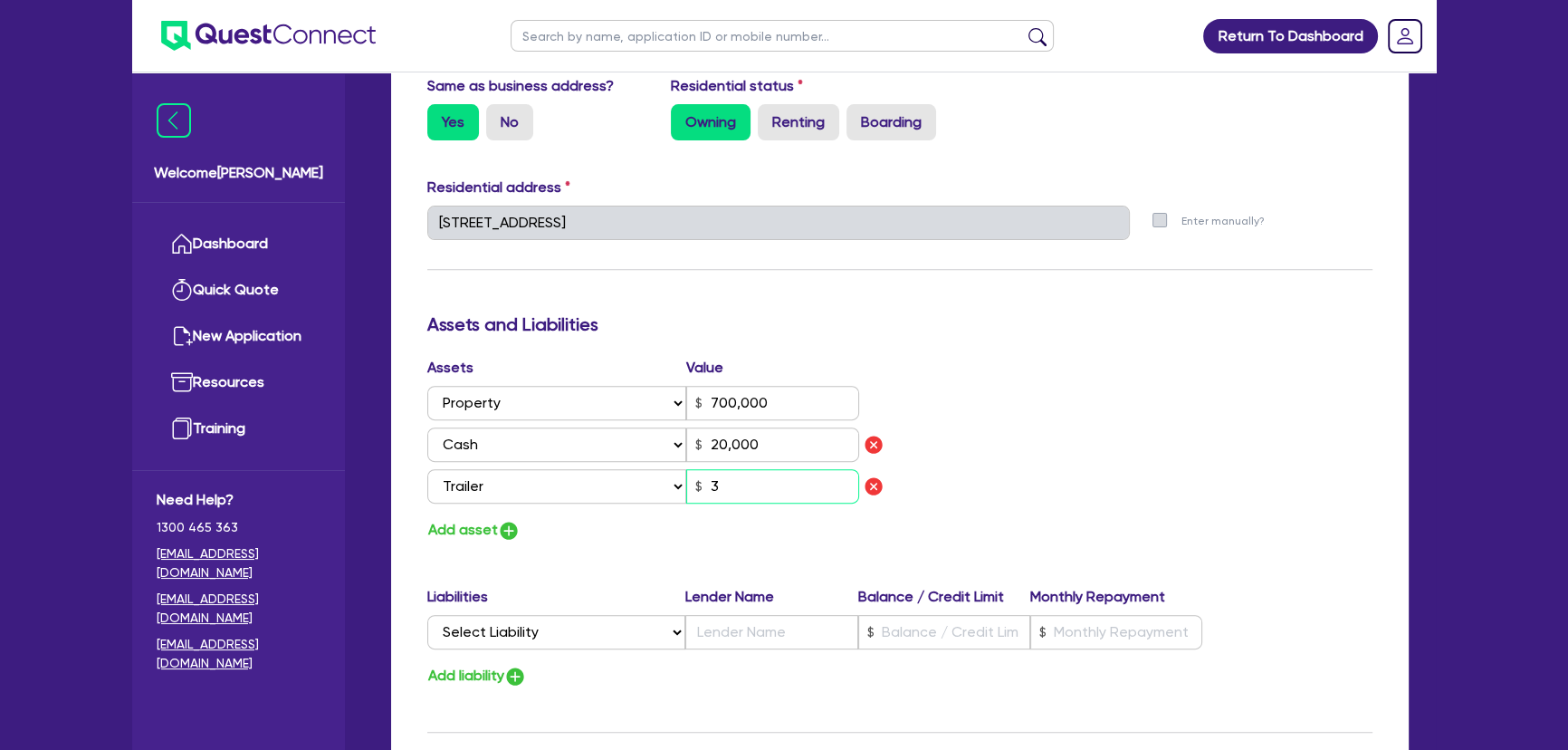
type input "700,000"
type input "20,000"
type input "30"
type input "0"
type input "0451 264 361"
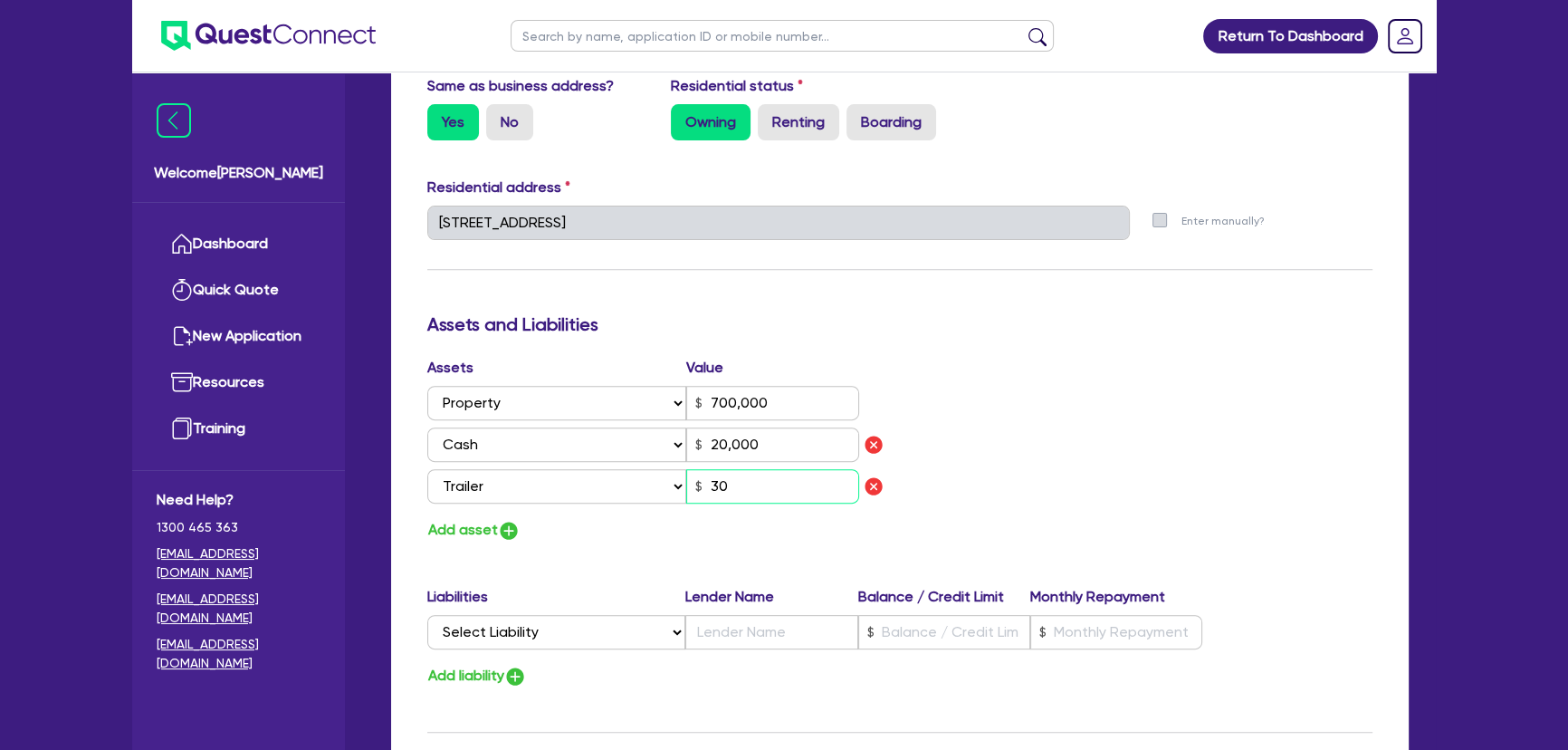
type input "700,000"
type input "20,000"
type input "300"
type input "0"
type input "0451 264 361"
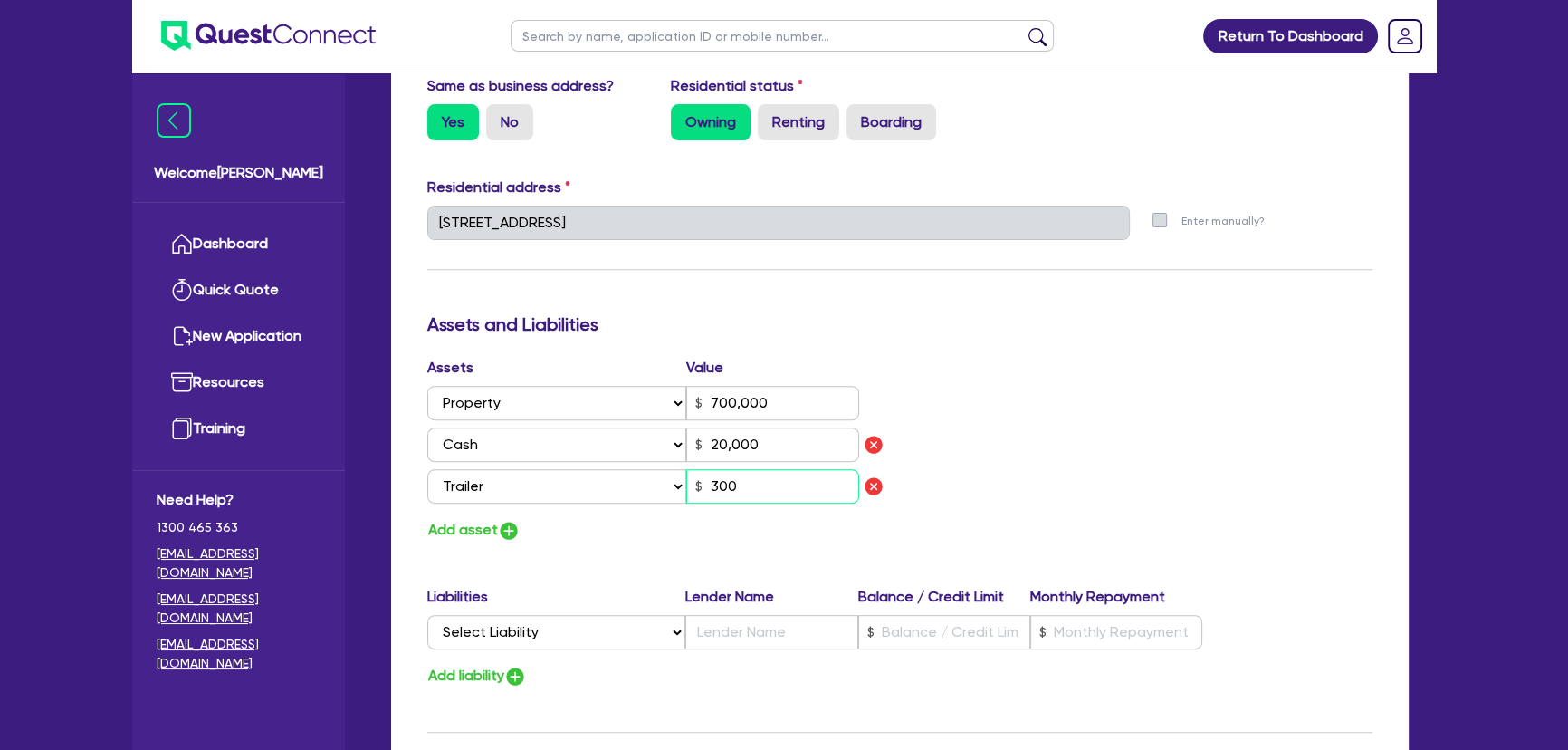
type input "700,000"
type input "20,000"
type input "3,000"
type input "0"
type input "0451 264 361"
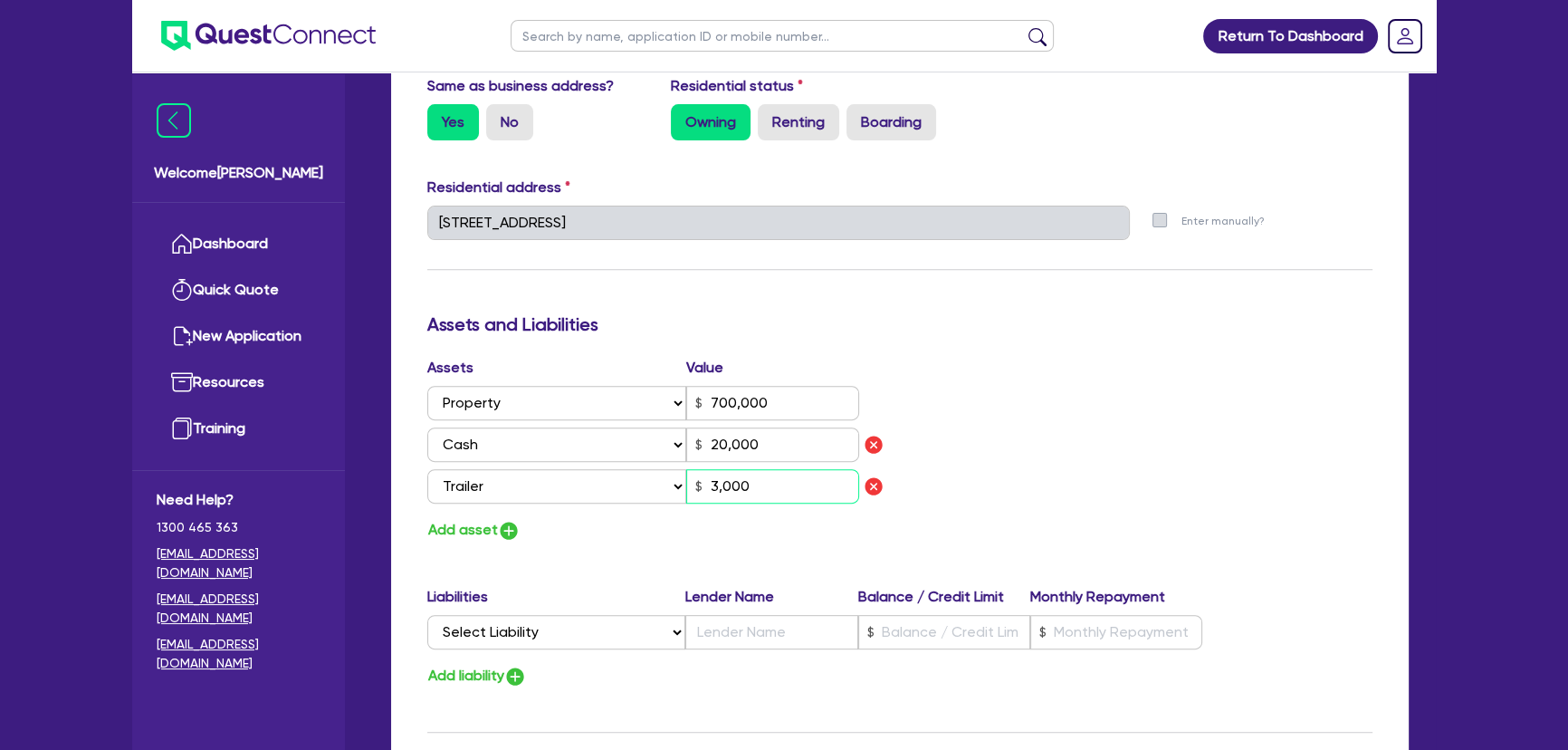
type input "700,000"
type input "20,000"
type input "30,000"
click at [497, 528] on button "Add asset" at bounding box center [473, 530] width 93 height 25
type input "0"
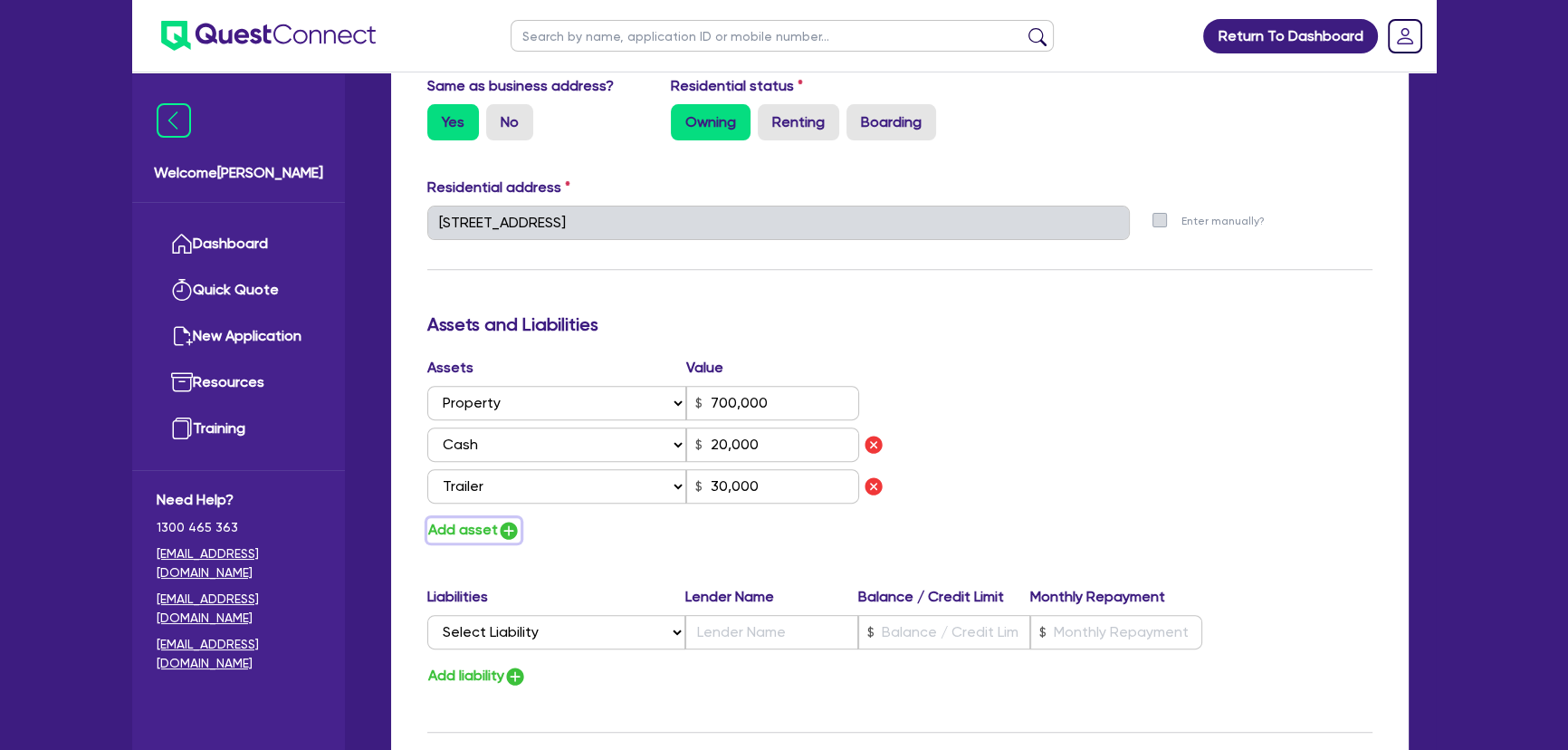
type input "0451 264 361"
type input "700,000"
type input "20,000"
type input "30,000"
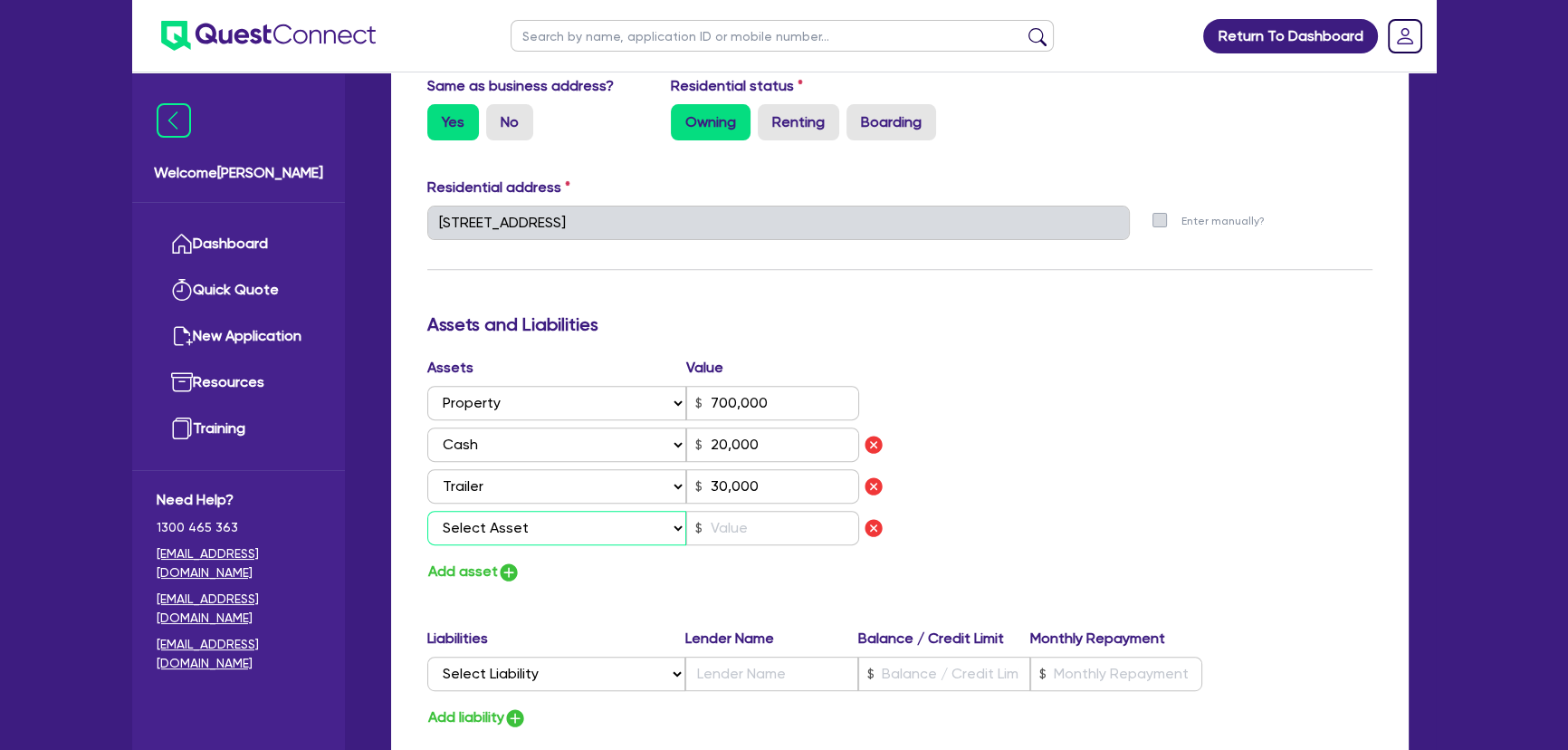
click at [497, 528] on select "Select Asset Cash Property Investment property Vehicle Truck Trailer Equipment …" at bounding box center [556, 527] width 259 height 34
select select "TRUCK"
click at [427, 511] on select "Select Asset Cash Property Investment property Vehicle Truck Trailer Equipment …" at bounding box center [556, 527] width 259 height 34
type input "0"
type input "0451 264 361"
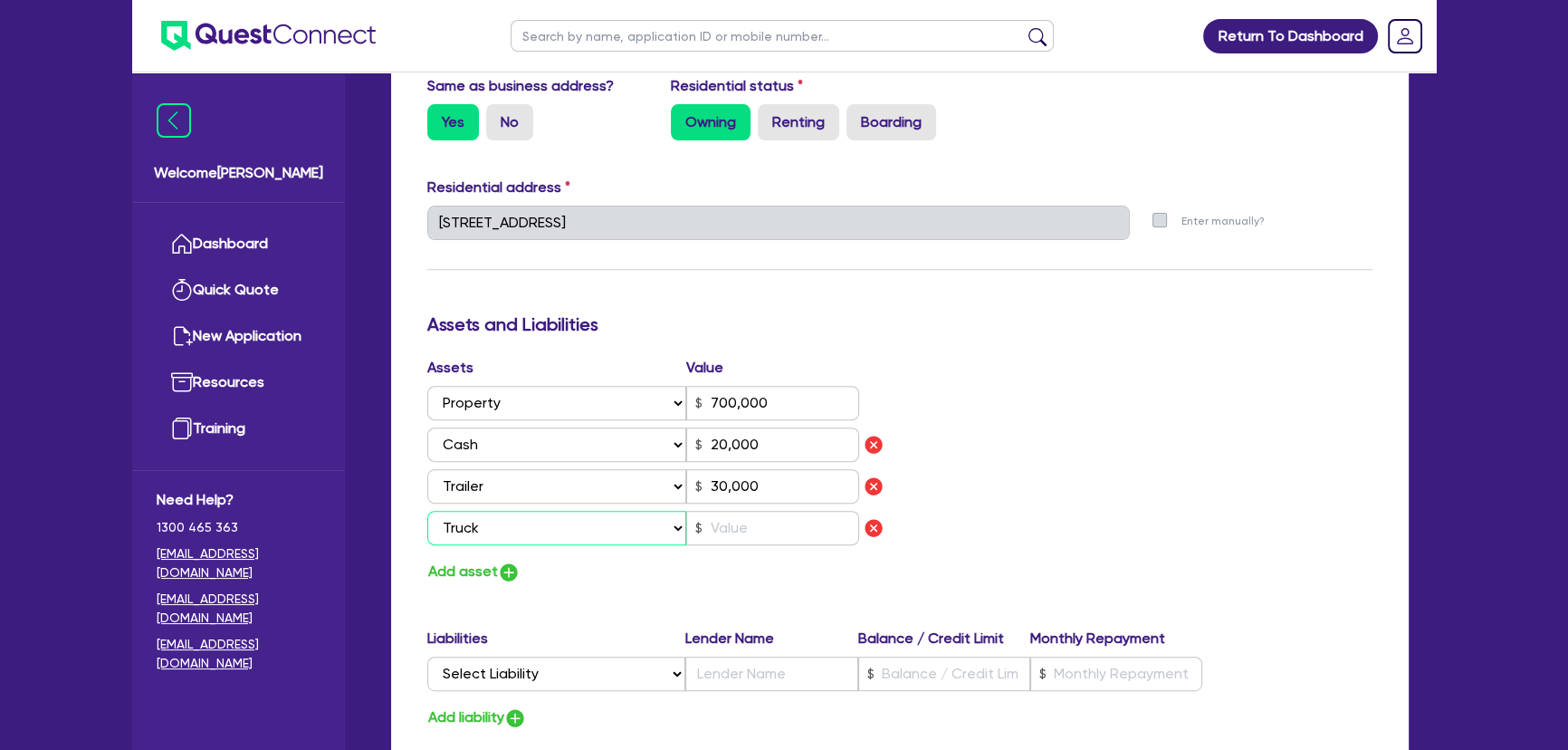
type input "700,000"
type input "20,000"
type input "30,000"
click at [743, 520] on input "text" at bounding box center [773, 527] width 173 height 34
type input "0"
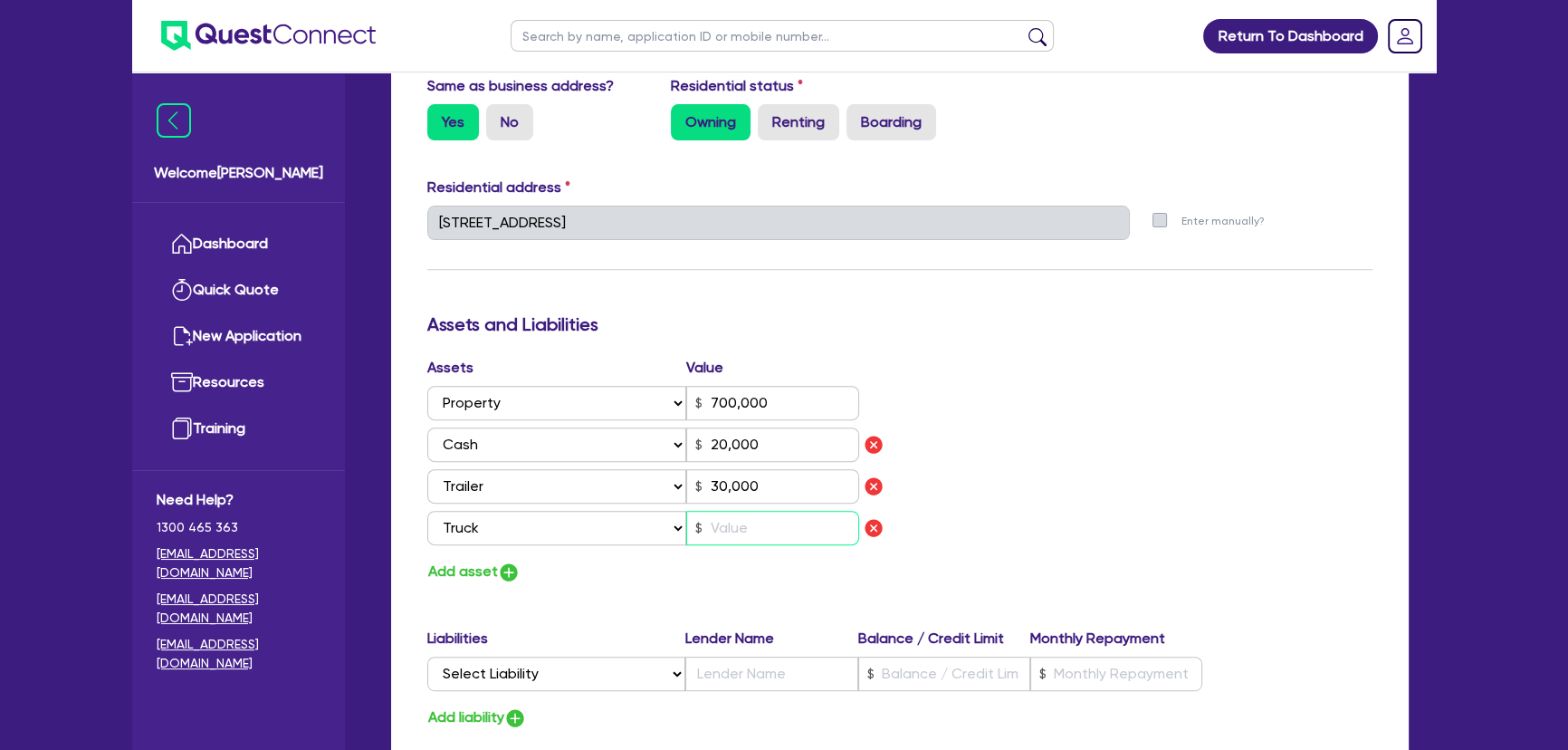
type input "0451 264 361"
type input "700,000"
type input "20,000"
type input "30,000"
type input "5"
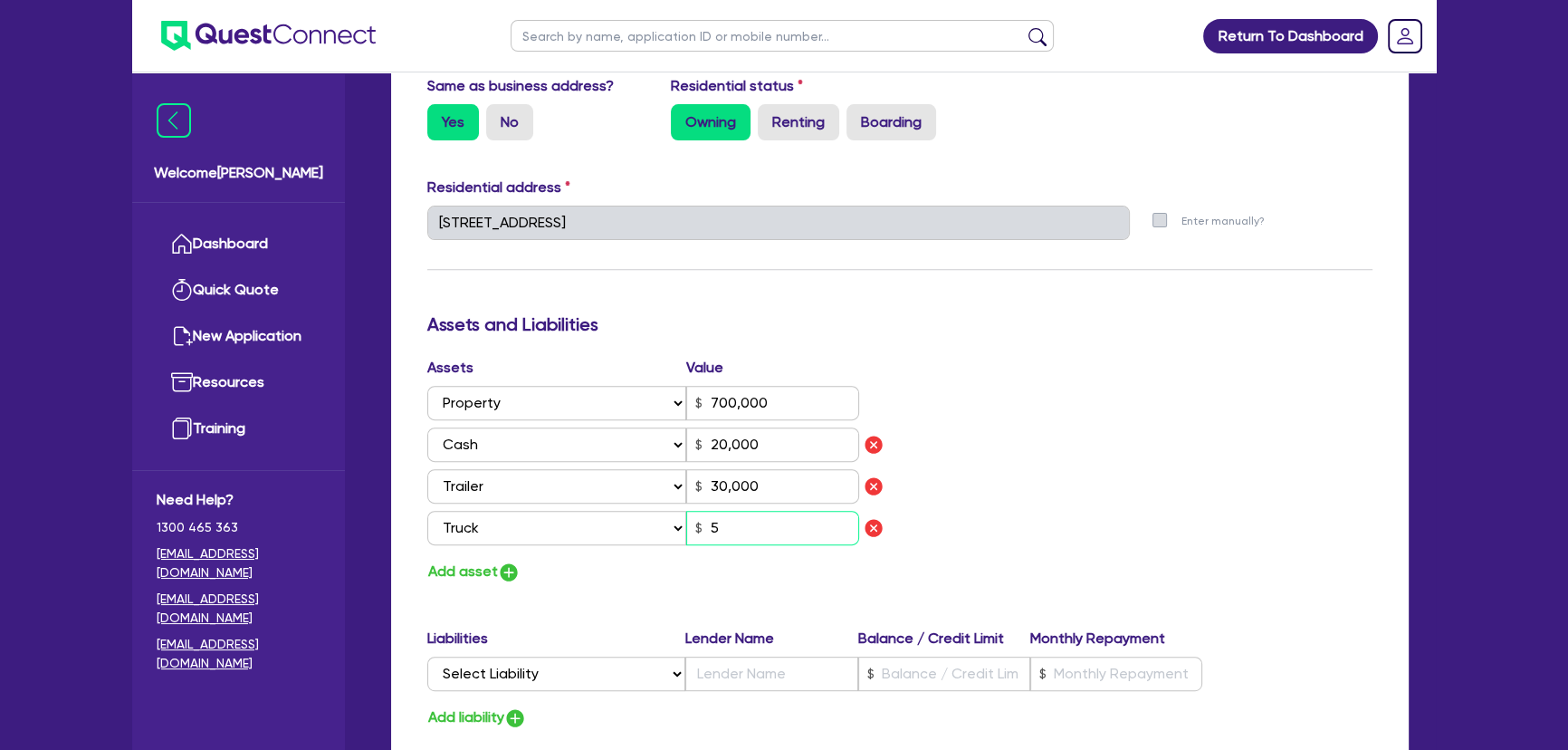
type input "0"
type input "0451 264 361"
type input "700,000"
type input "20,000"
type input "30,000"
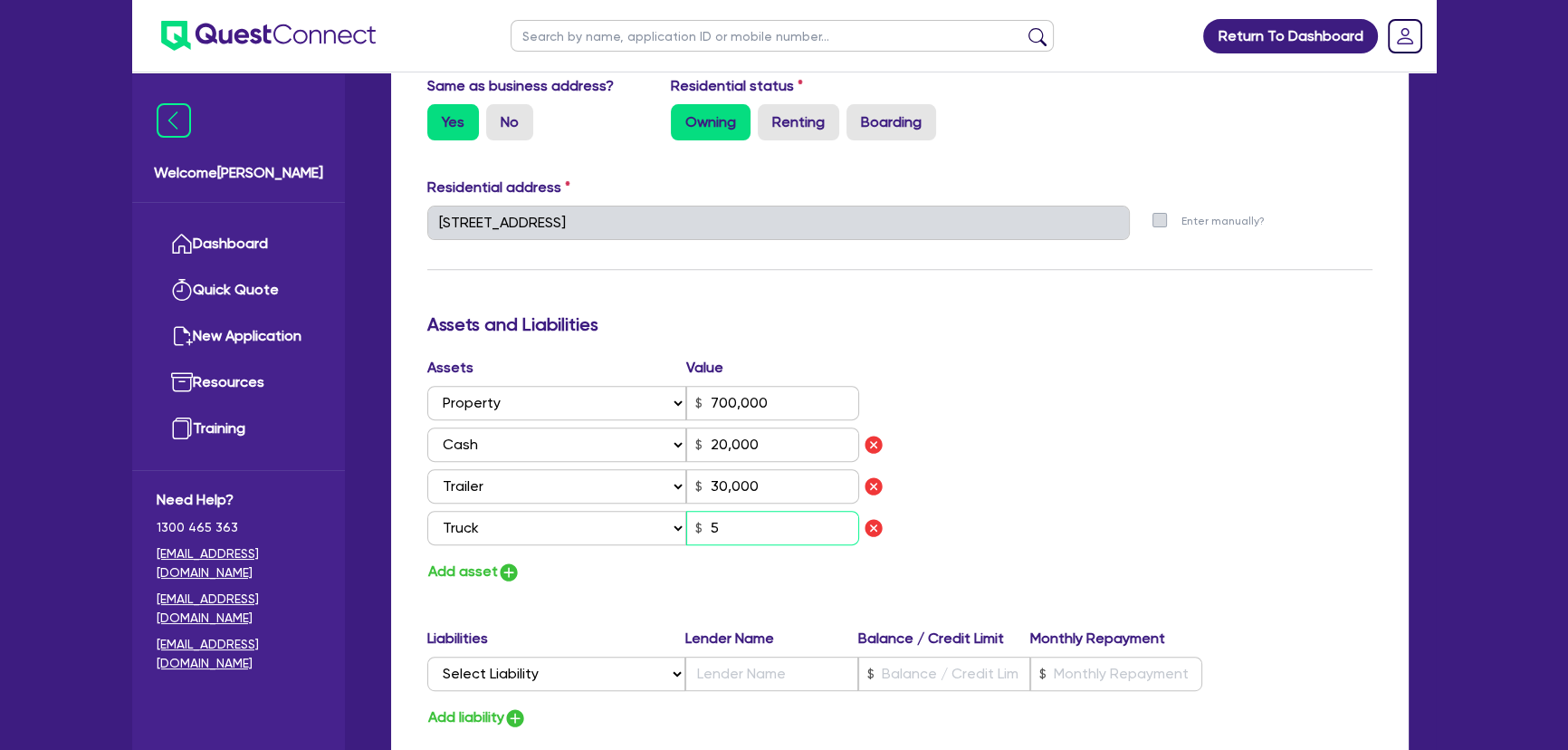
type input "50"
type input "0"
type input "0451 264 361"
type input "700,000"
type input "20,000"
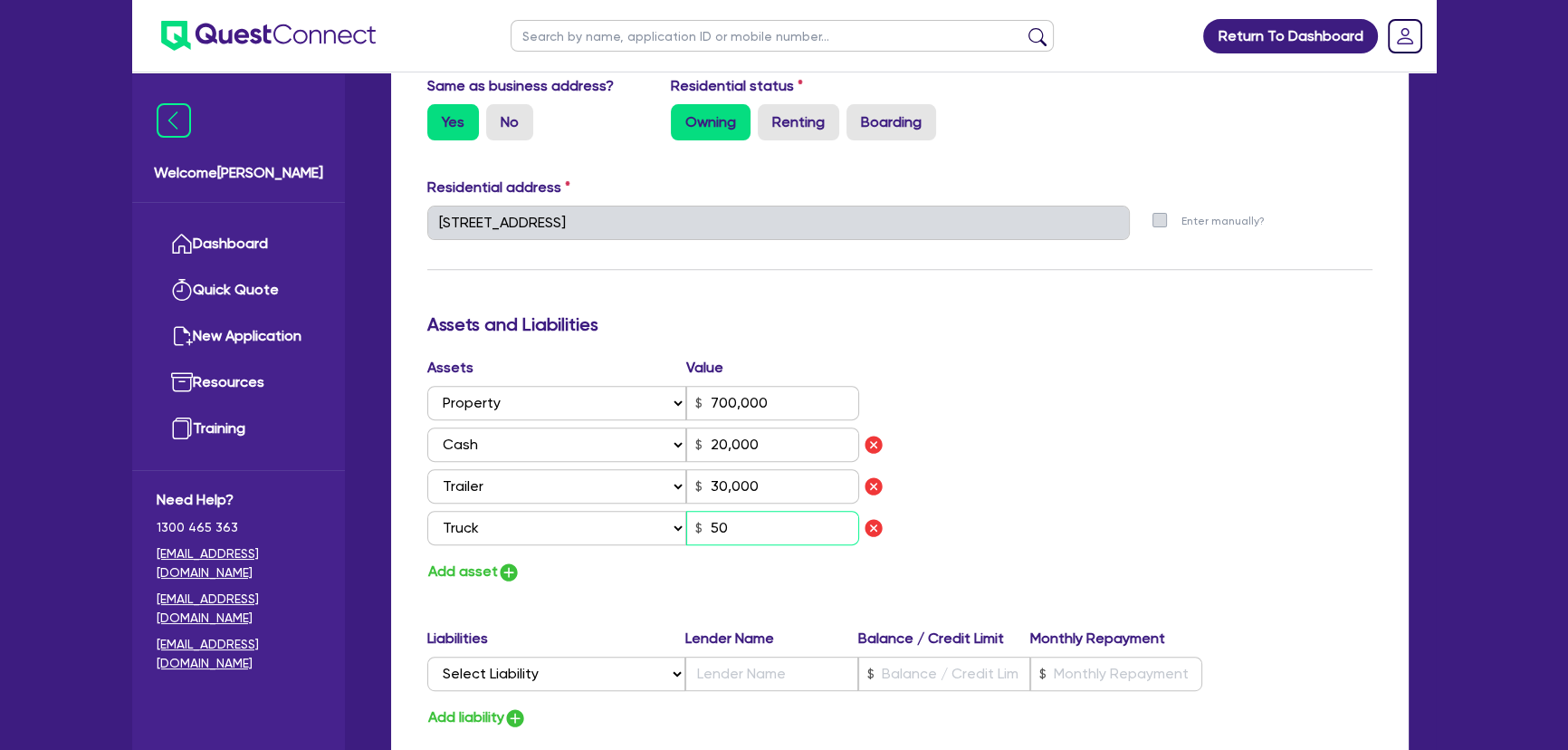
type input "30,000"
type input "500"
type input "0"
type input "0451 264 361"
type input "700,000"
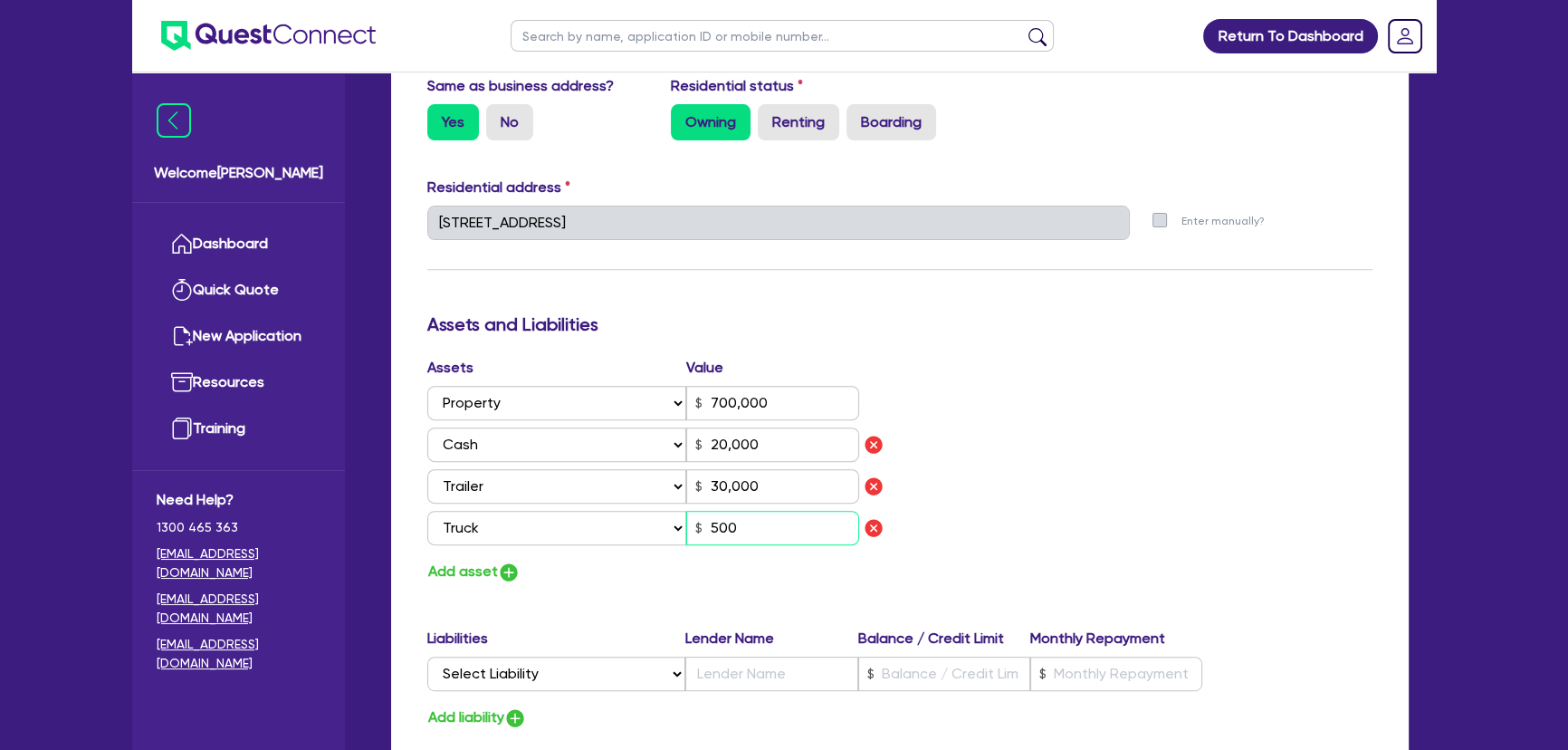
type input "20,000"
type input "30,000"
type input "5,000"
type input "0"
type input "0451 264 361"
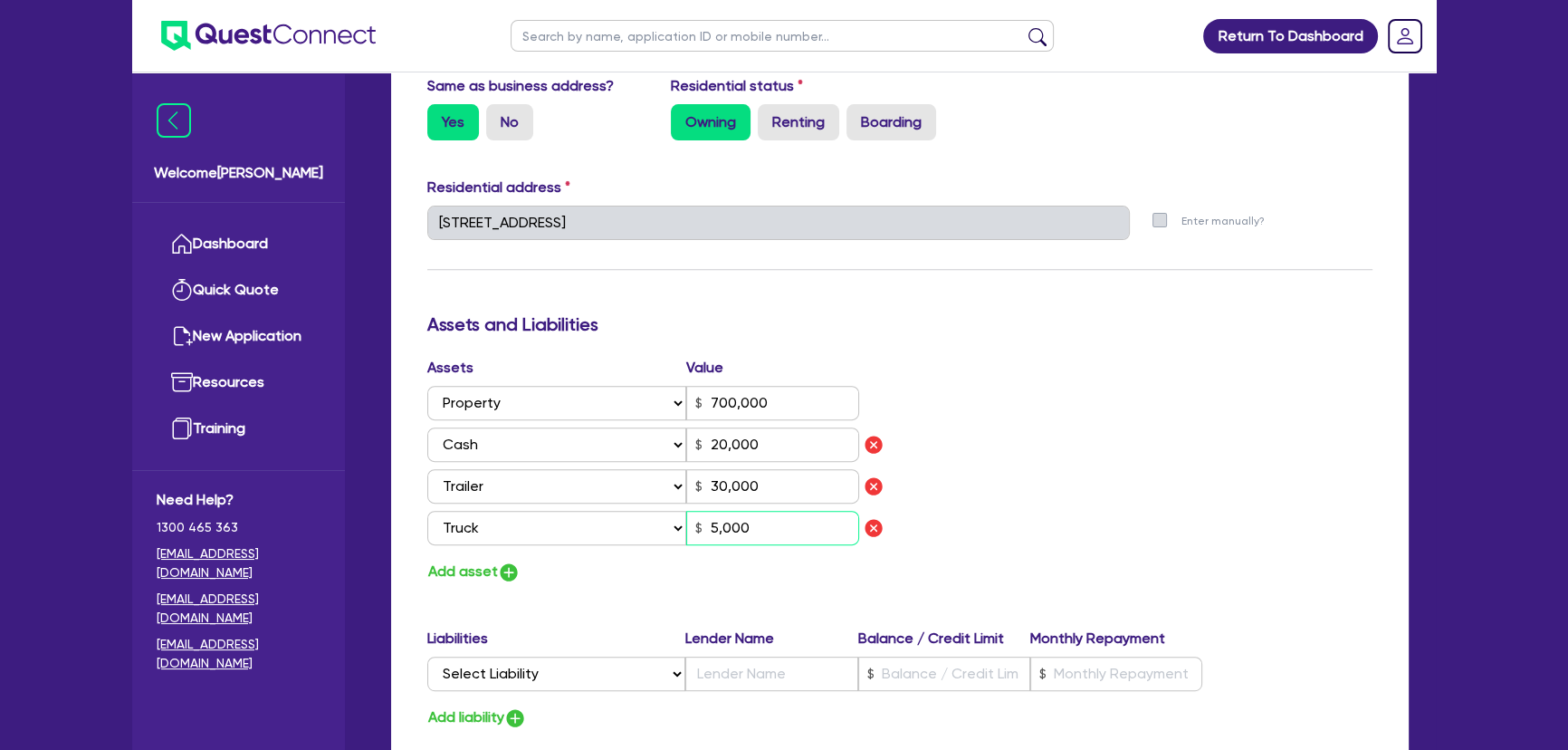
type input "700,000"
type input "20,000"
type input "30,000"
type input "50,000"
click at [515, 568] on img "button" at bounding box center [509, 572] width 22 height 22
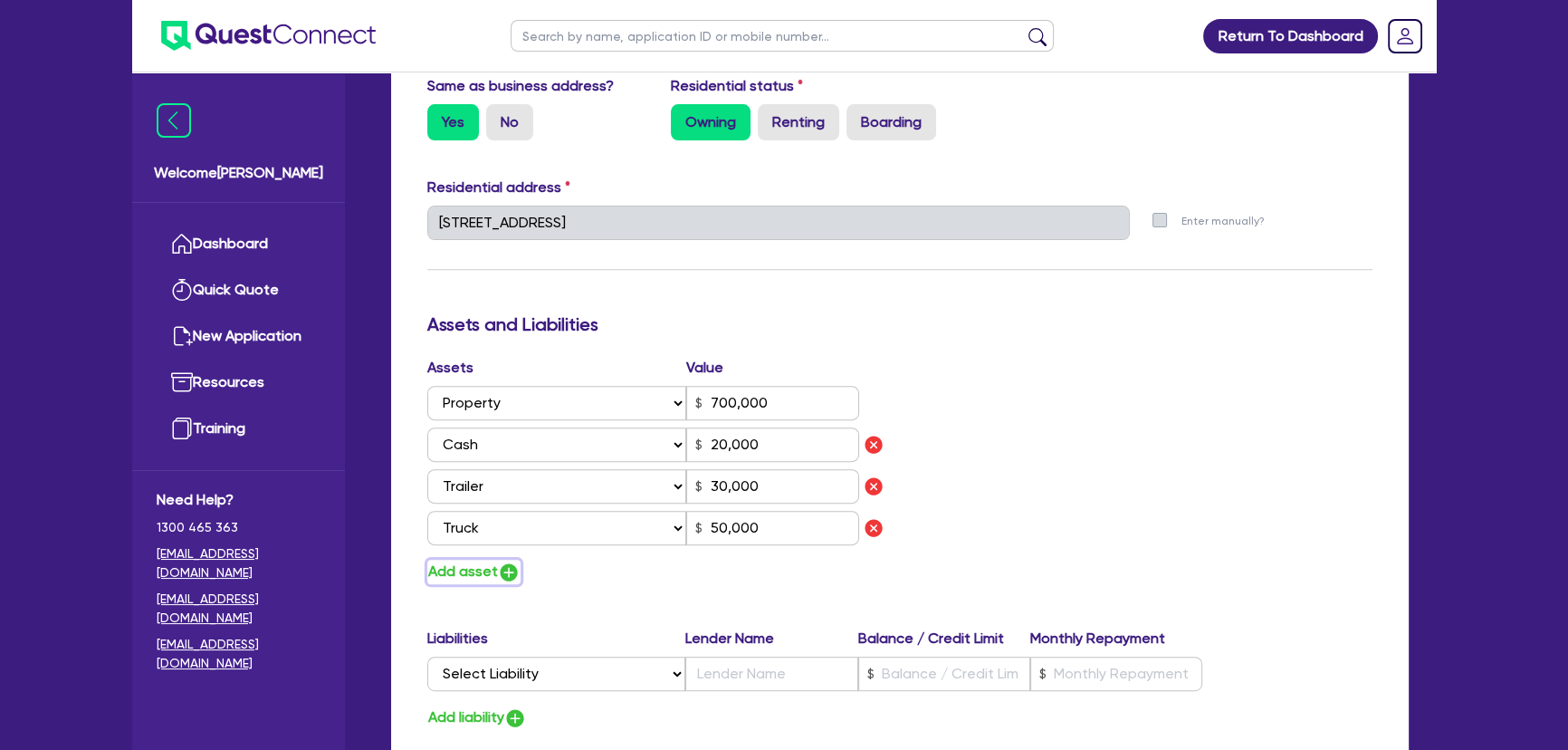
type input "0"
type input "0451 264 361"
type input "700,000"
type input "20,000"
type input "30,000"
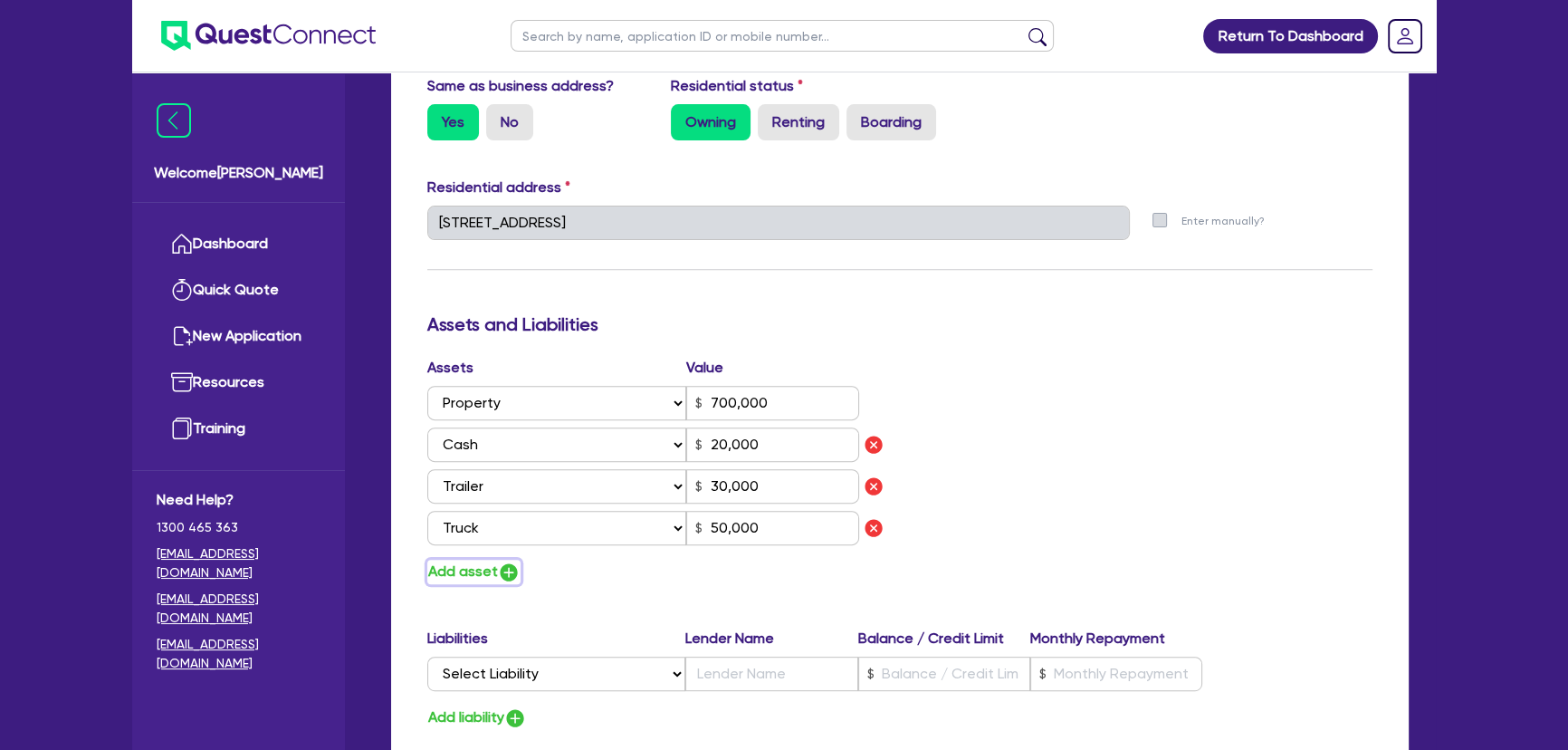
type input "50,000"
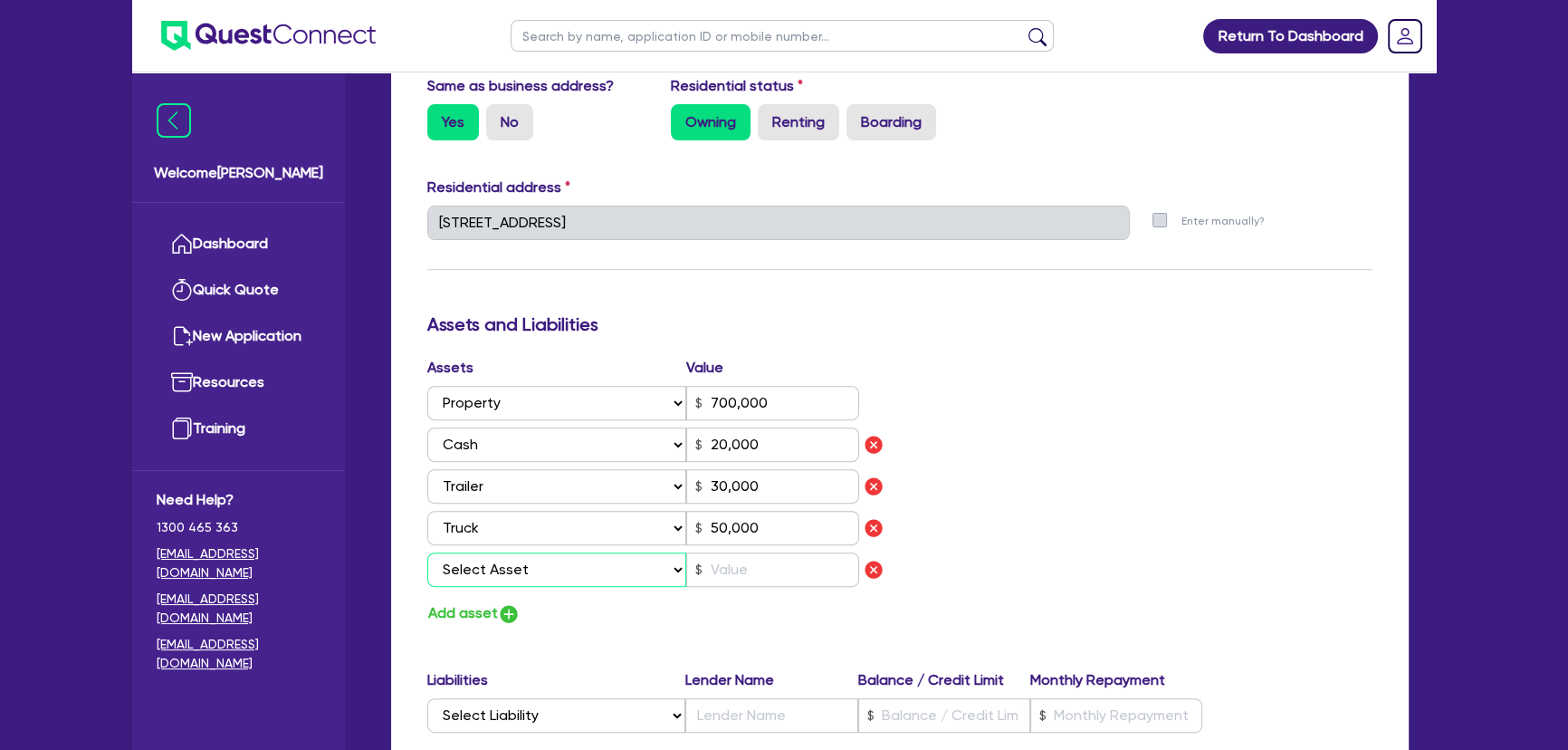
click at [513, 567] on select "Select Asset Cash Property Investment property Vehicle Truck Trailer Equipment …" at bounding box center [556, 569] width 259 height 34
select select "VEHICLE"
click at [427, 552] on select "Select Asset Cash Property Investment property Vehicle Truck Trailer Equipment …" at bounding box center [556, 569] width 259 height 34
type input "0"
type input "0451 264 361"
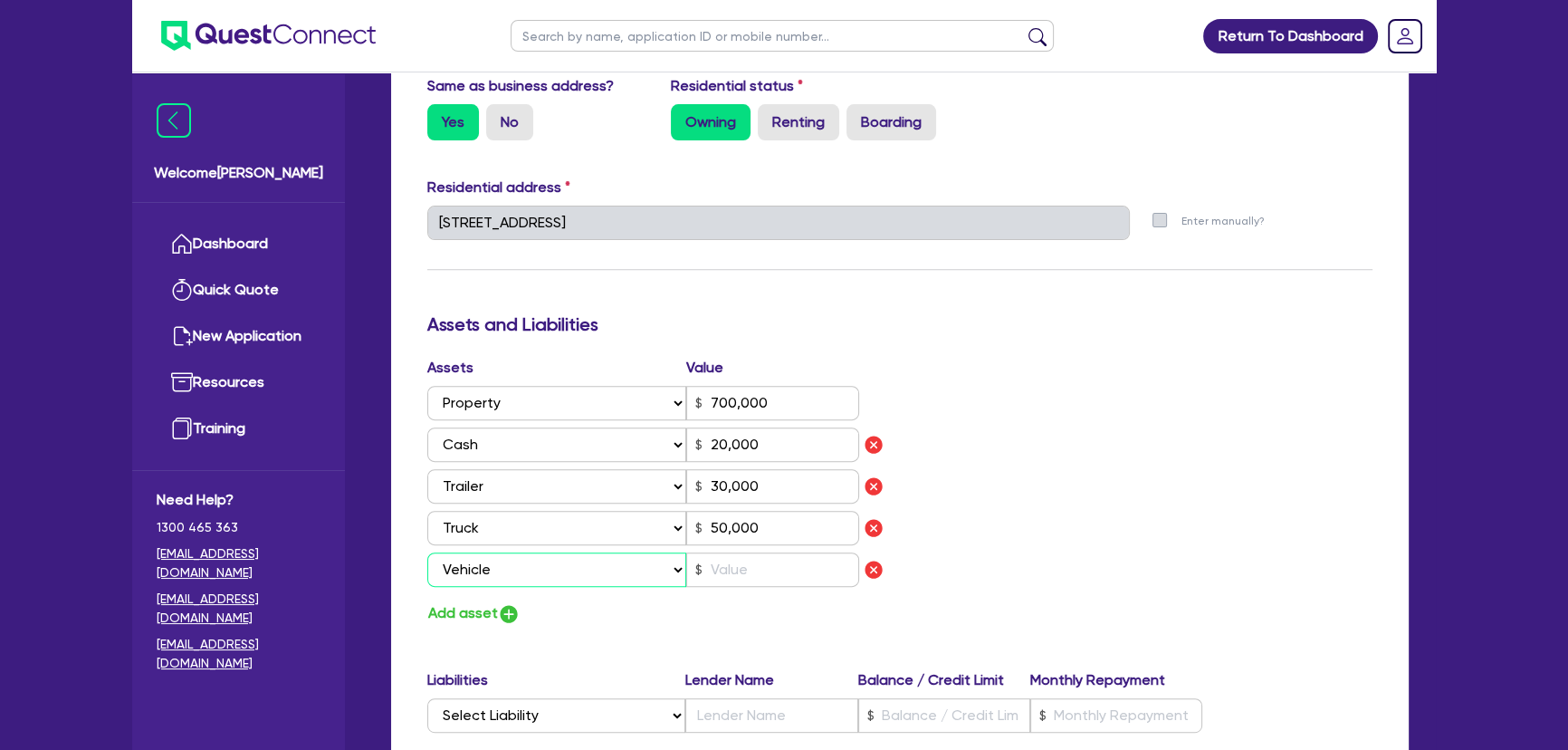
type input "700,000"
type input "20,000"
type input "30,000"
type input "50,000"
click at [798, 582] on input "text" at bounding box center [773, 569] width 173 height 34
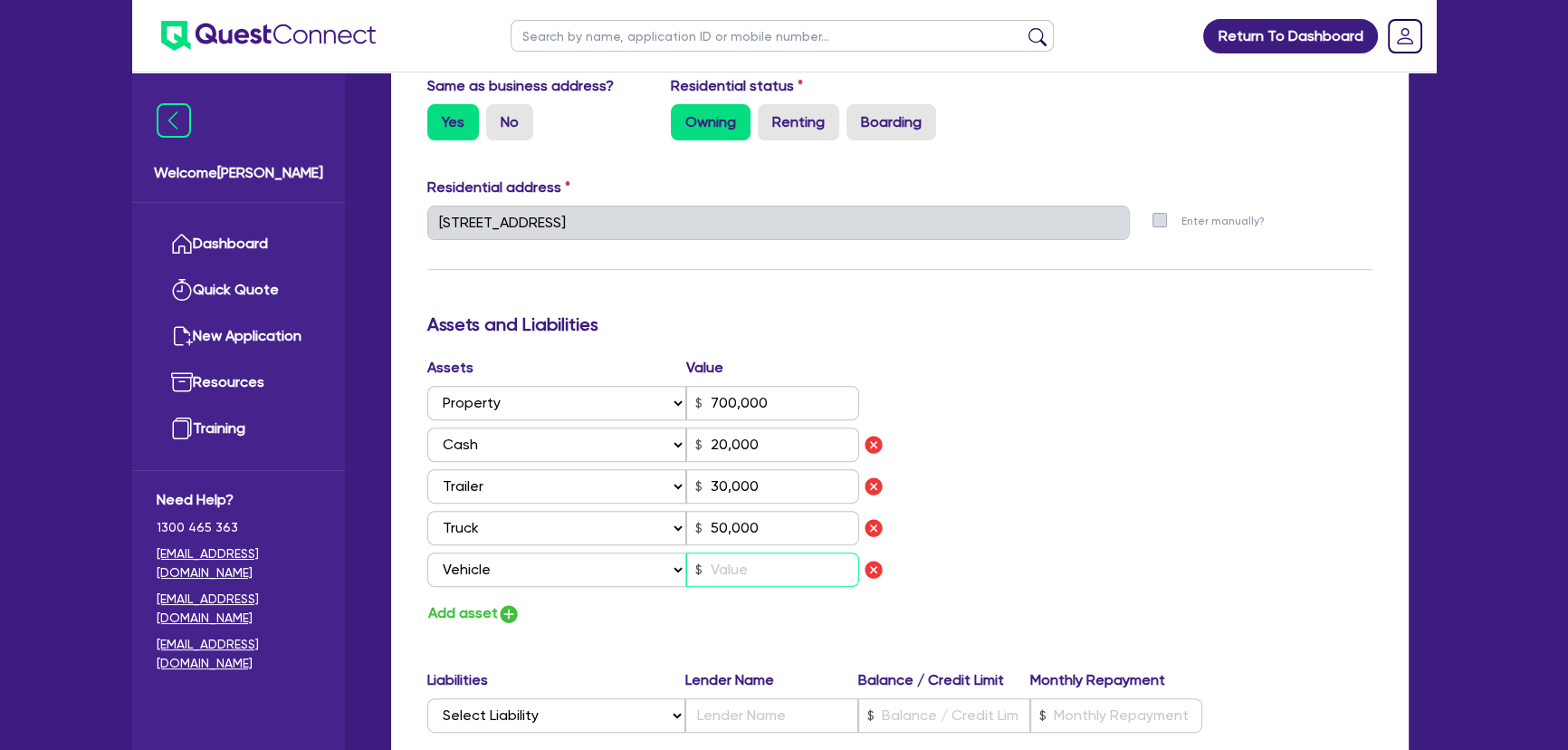
type input "0"
type input "0451 264 361"
type input "700,000"
type input "20,000"
type input "30,000"
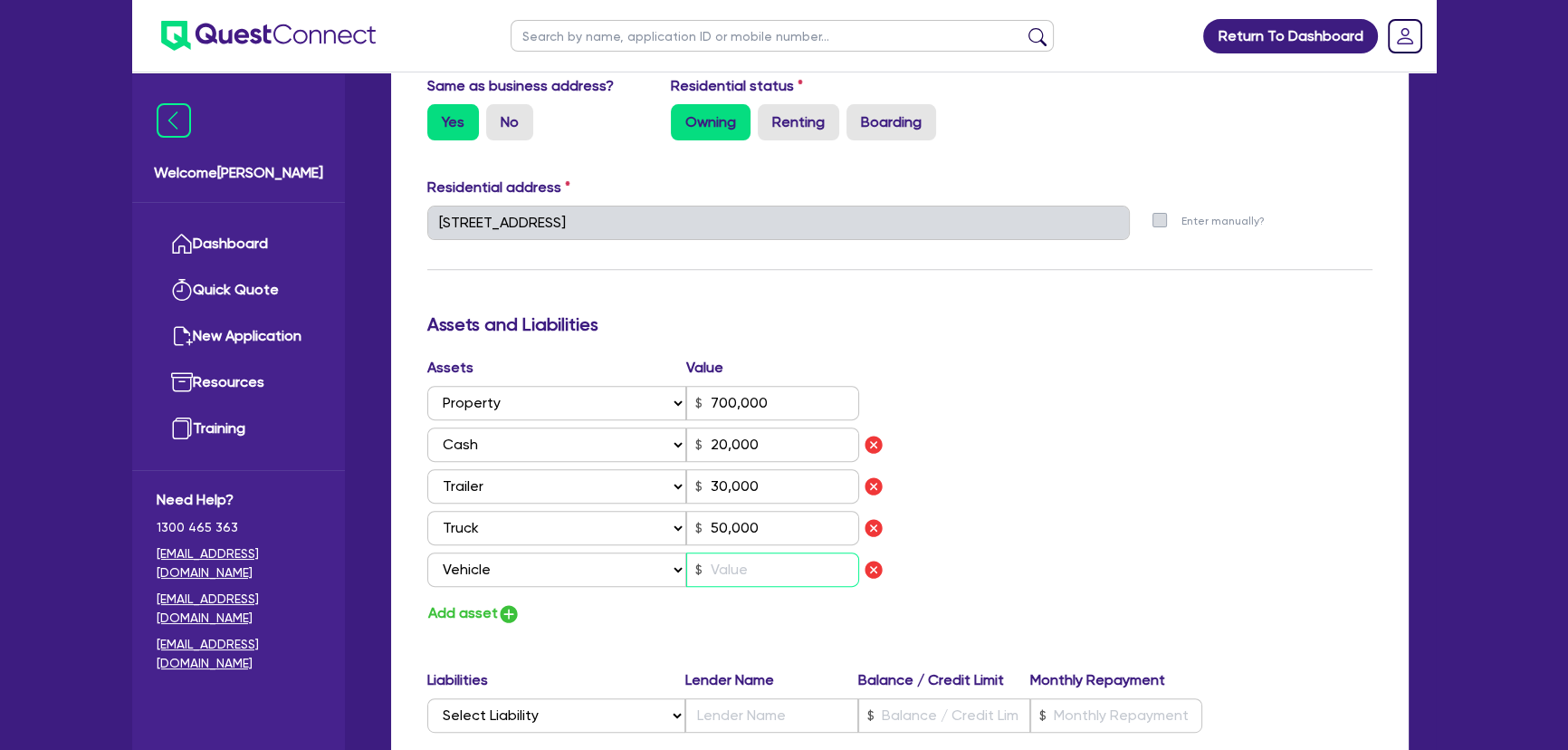
type input "50,000"
type input "2"
type input "0"
type input "0451 264 361"
type input "700,000"
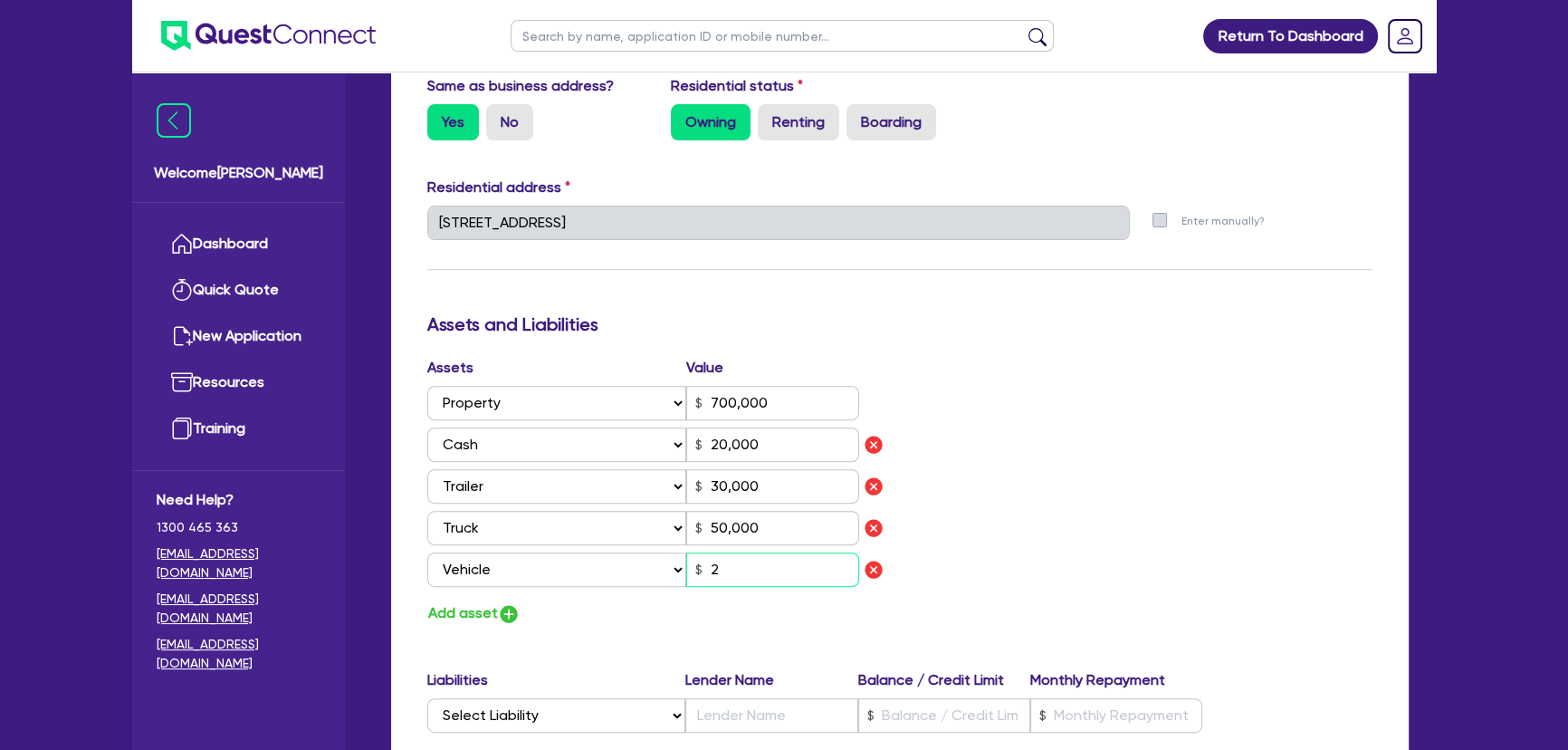
type input "20,000"
type input "30,000"
type input "50,000"
type input "25"
type input "0"
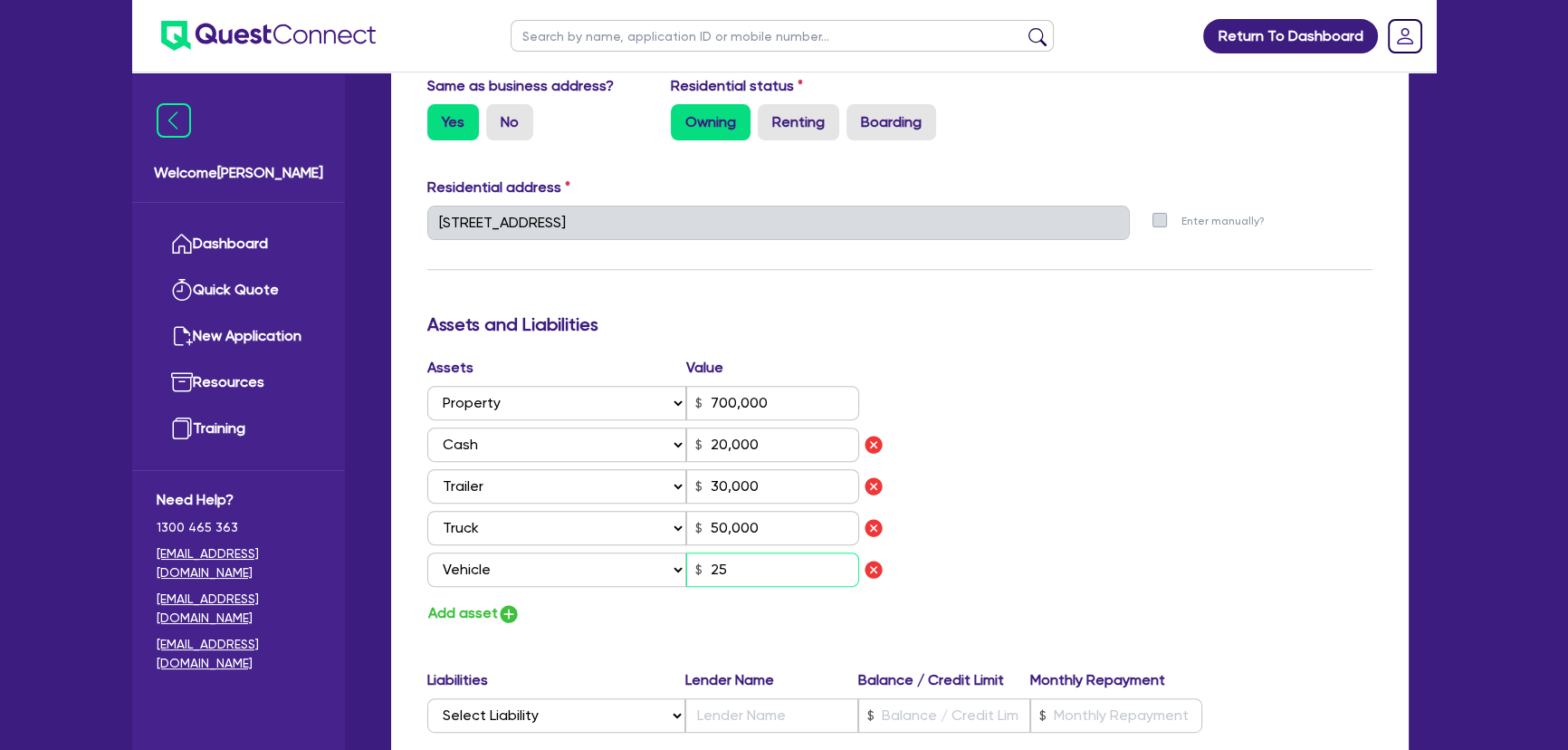
type input "0451 264 361"
type input "700,000"
type input "20,000"
type input "30,000"
type input "50,000"
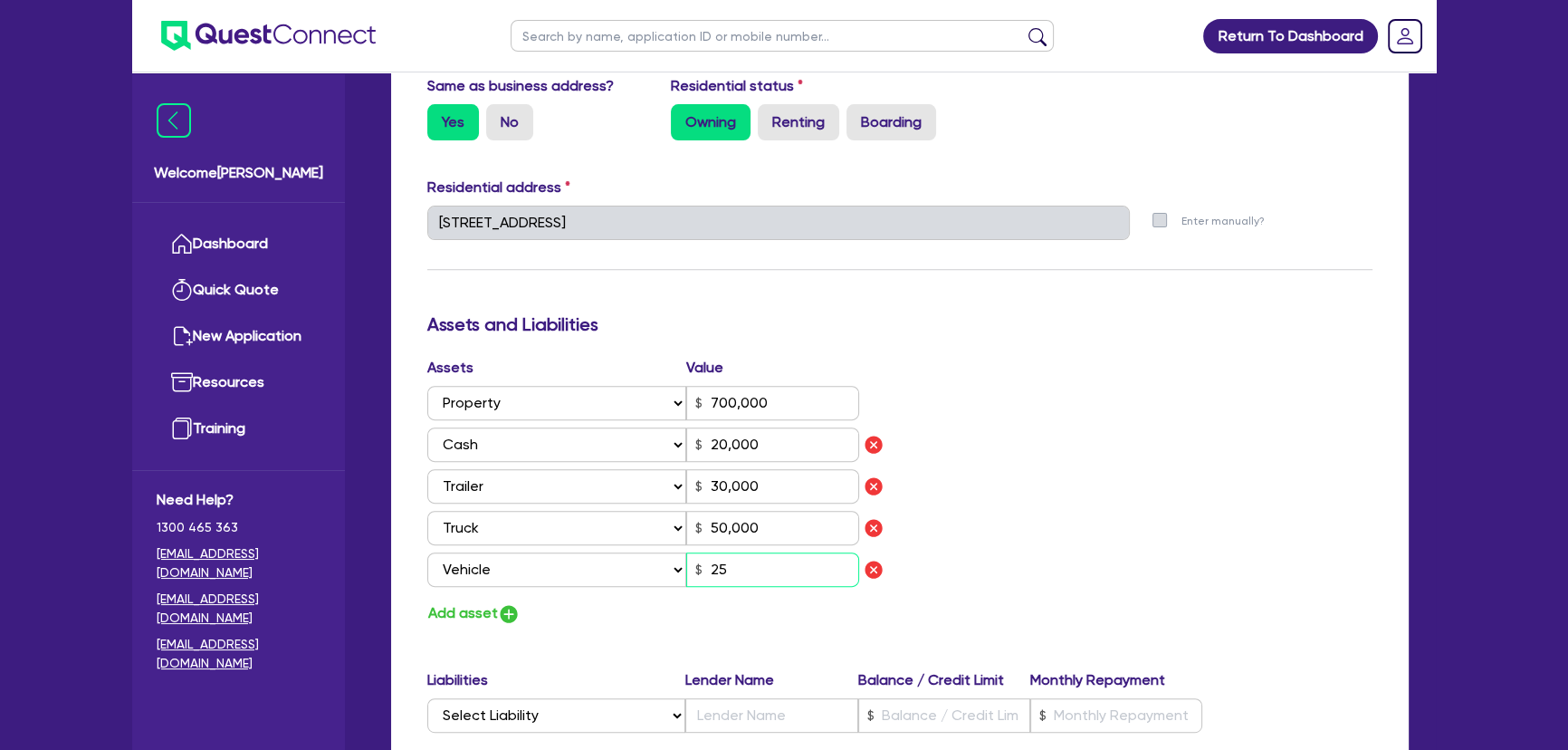
type input "250"
type input "0"
type input "0451 264 361"
type input "700,000"
type input "20,000"
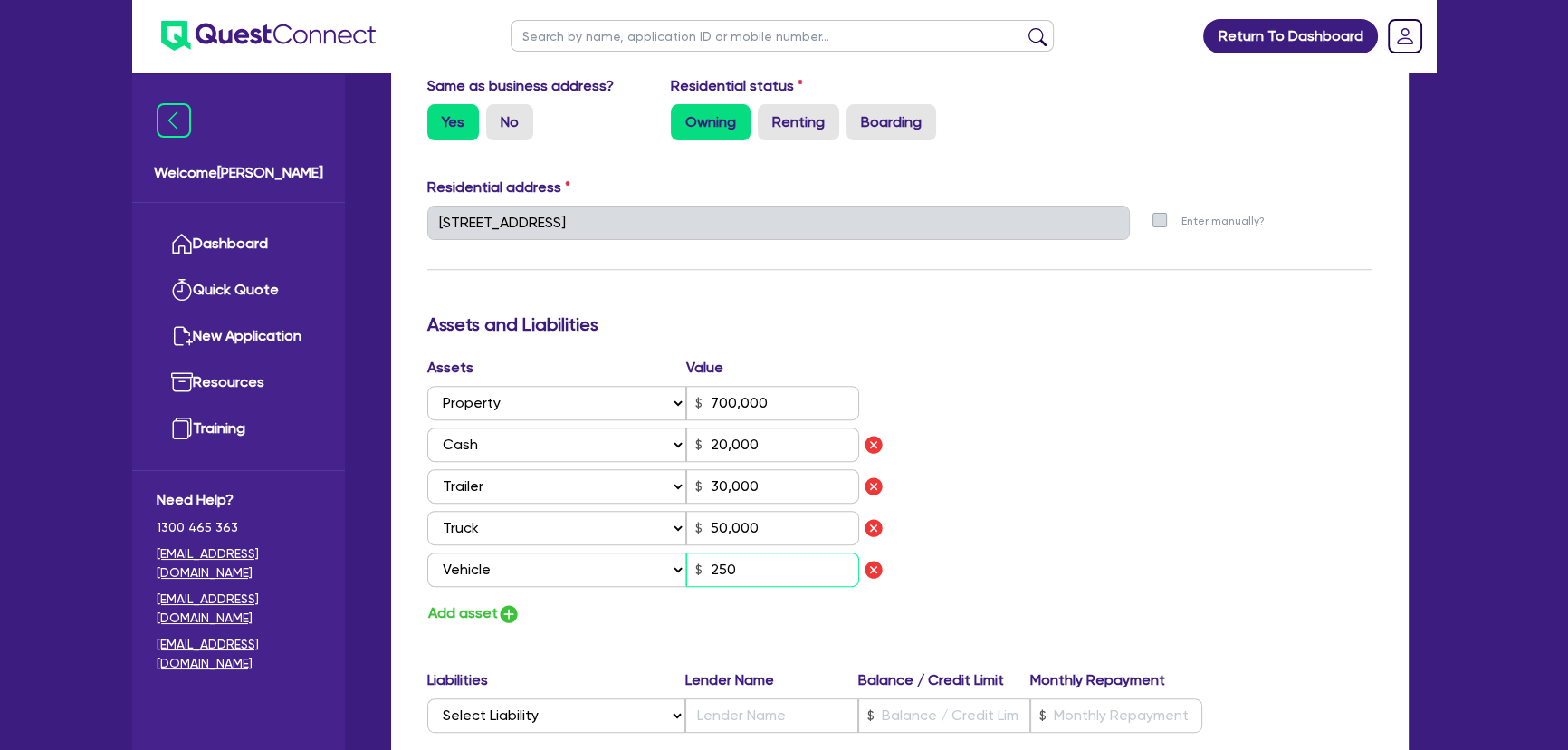
type input "30,000"
type input "50,000"
type input "2,500"
type input "0"
type input "0451 264 361"
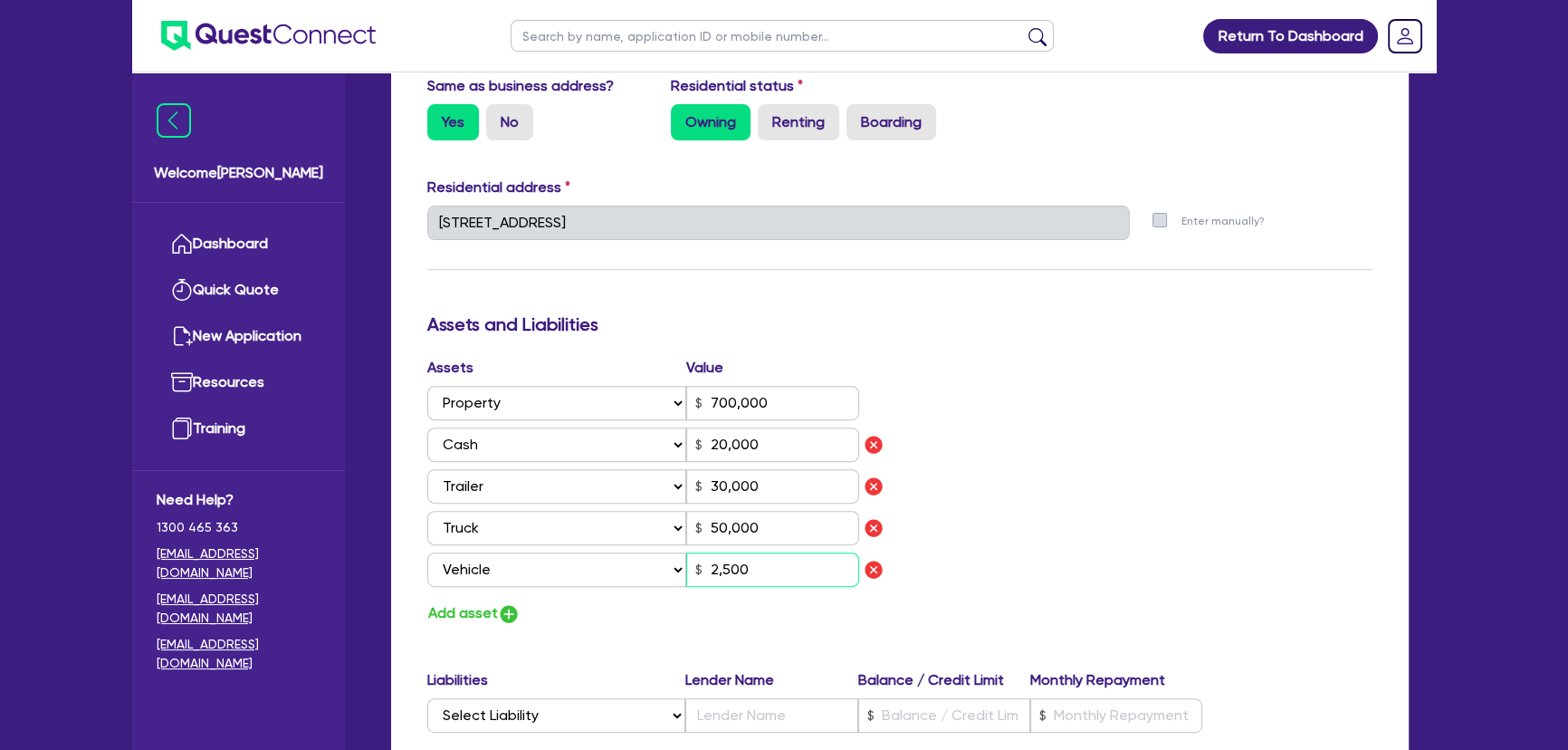
type input "700,000"
type input "20,000"
type input "30,000"
type input "50,000"
type input "25,000"
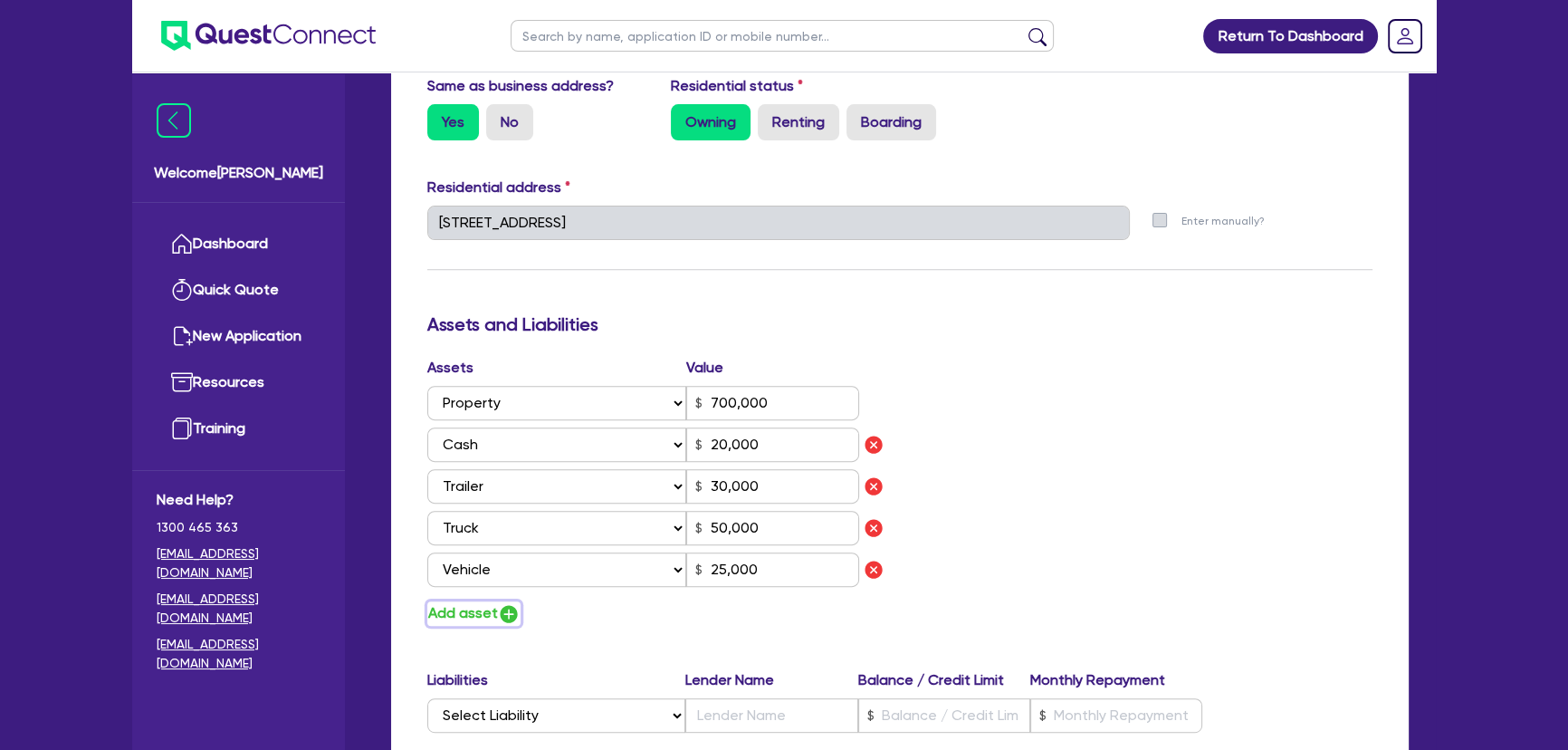
click at [511, 620] on img "button" at bounding box center [509, 614] width 22 height 22
type input "0"
type input "0451 264 361"
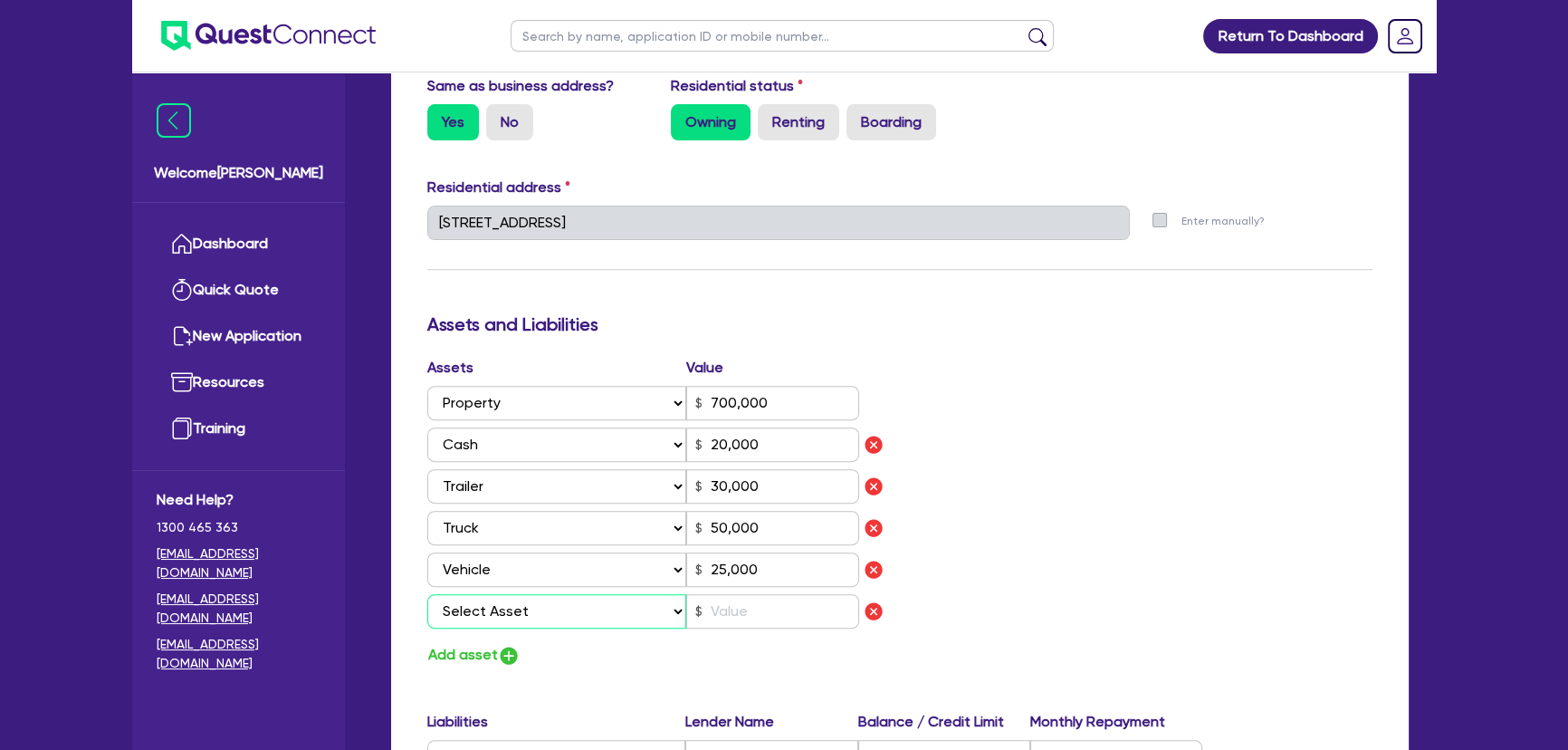
click at [520, 604] on select "Select Asset Cash Property Investment property Vehicle Truck Trailer Equipment …" at bounding box center [556, 610] width 259 height 34
click at [427, 594] on select "Select Asset Cash Property Investment property Vehicle Truck Trailer Equipment …" at bounding box center [556, 610] width 259 height 34
click at [741, 629] on div "Assets Value Select Asset Cash Property Investment property Vehicle Truck Trail…" at bounding box center [657, 496] width 486 height 279
click at [738, 620] on input "text" at bounding box center [773, 610] width 173 height 34
click at [502, 654] on img "button" at bounding box center [509, 655] width 22 height 22
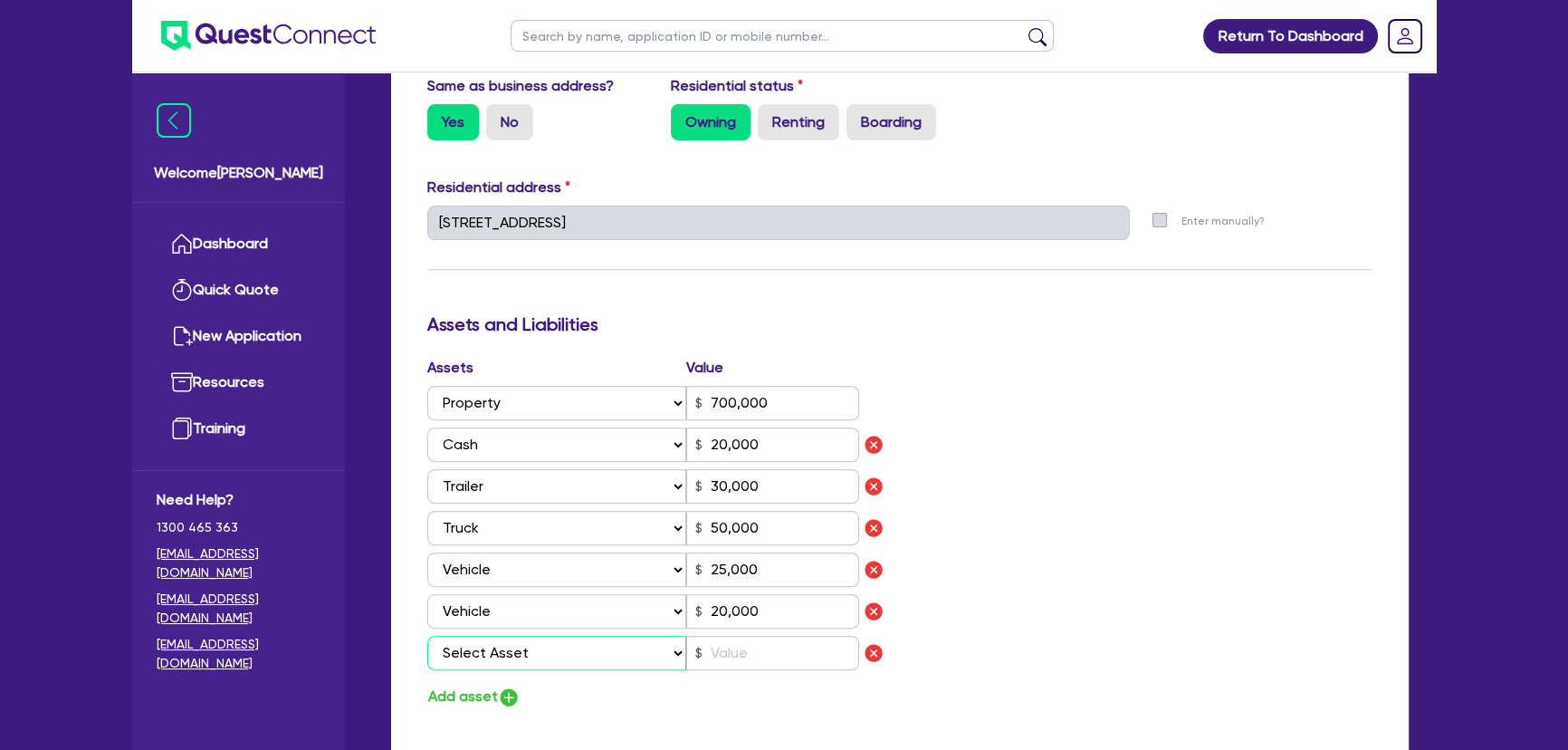
click at [516, 661] on select "Select Asset Cash Property Investment property Vehicle Truck Trailer Equipment …" at bounding box center [556, 652] width 259 height 34
click at [427, 636] on select "Select Asset Cash Property Investment property Vehicle Truck Trailer Equipment …" at bounding box center [556, 652] width 259 height 34
click at [733, 639] on input "text" at bounding box center [773, 652] width 173 height 34
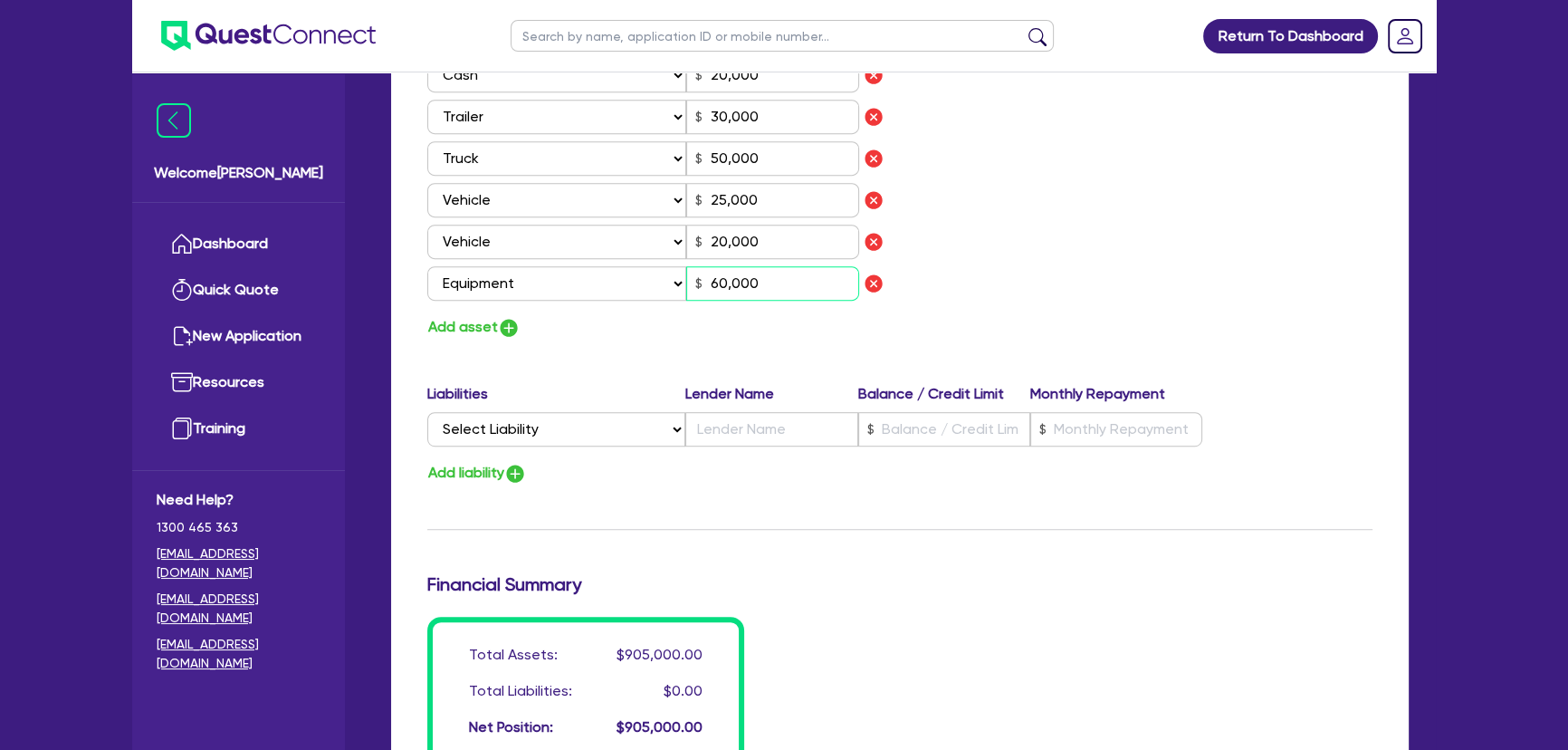
scroll to position [1234, 0]
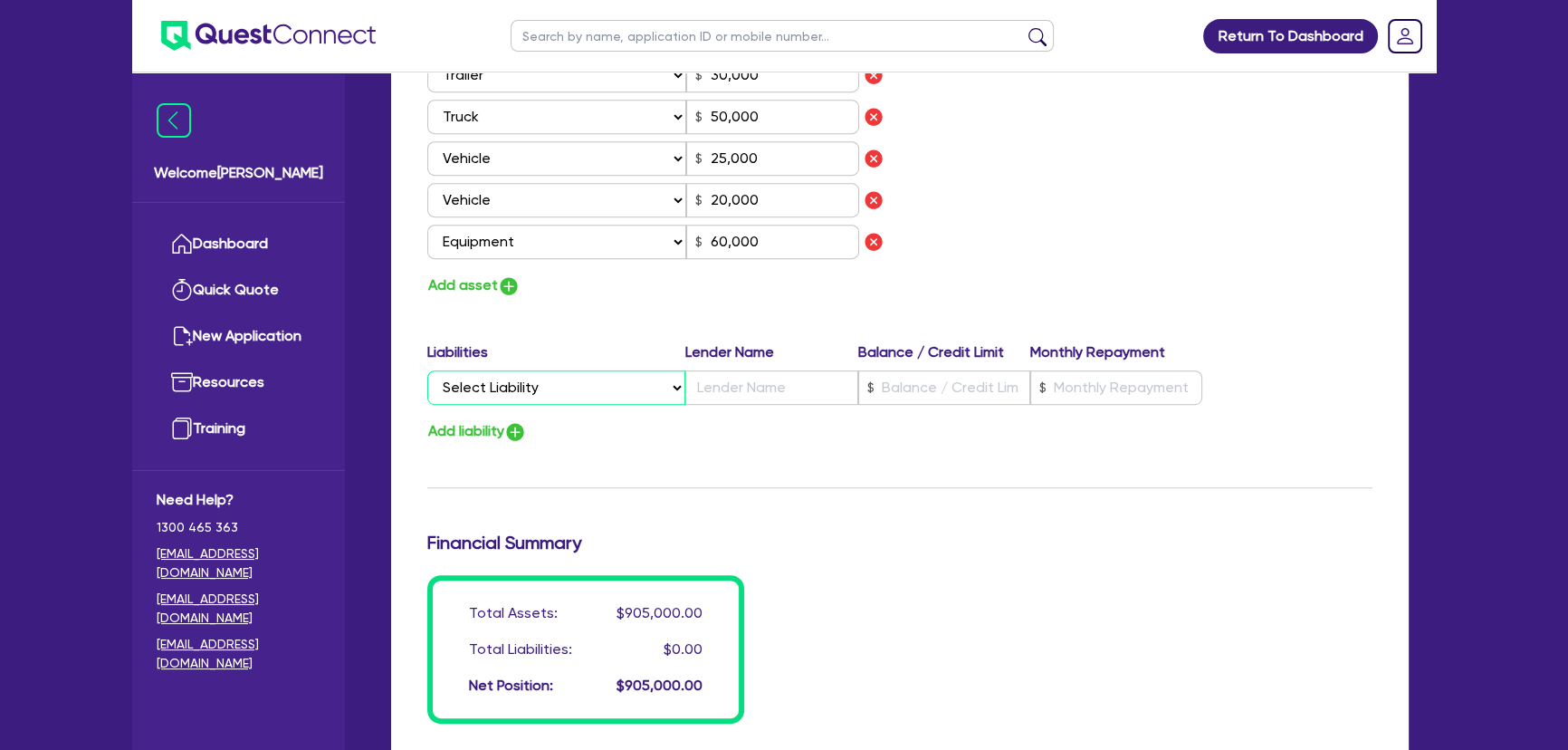
click at [565, 383] on select "Select Liability Credit card Mortgage Investment property loan Vehicle loan Tru…" at bounding box center [556, 387] width 258 height 34
click at [427, 370] on select "Select Liability Credit card Mortgage Investment property loan Vehicle loan Tru…" at bounding box center [556, 387] width 258 height 34
click at [754, 398] on input "text" at bounding box center [771, 387] width 172 height 34
click at [903, 379] on input "text" at bounding box center [944, 387] width 172 height 34
click at [1068, 372] on input "text" at bounding box center [1115, 387] width 172 height 34
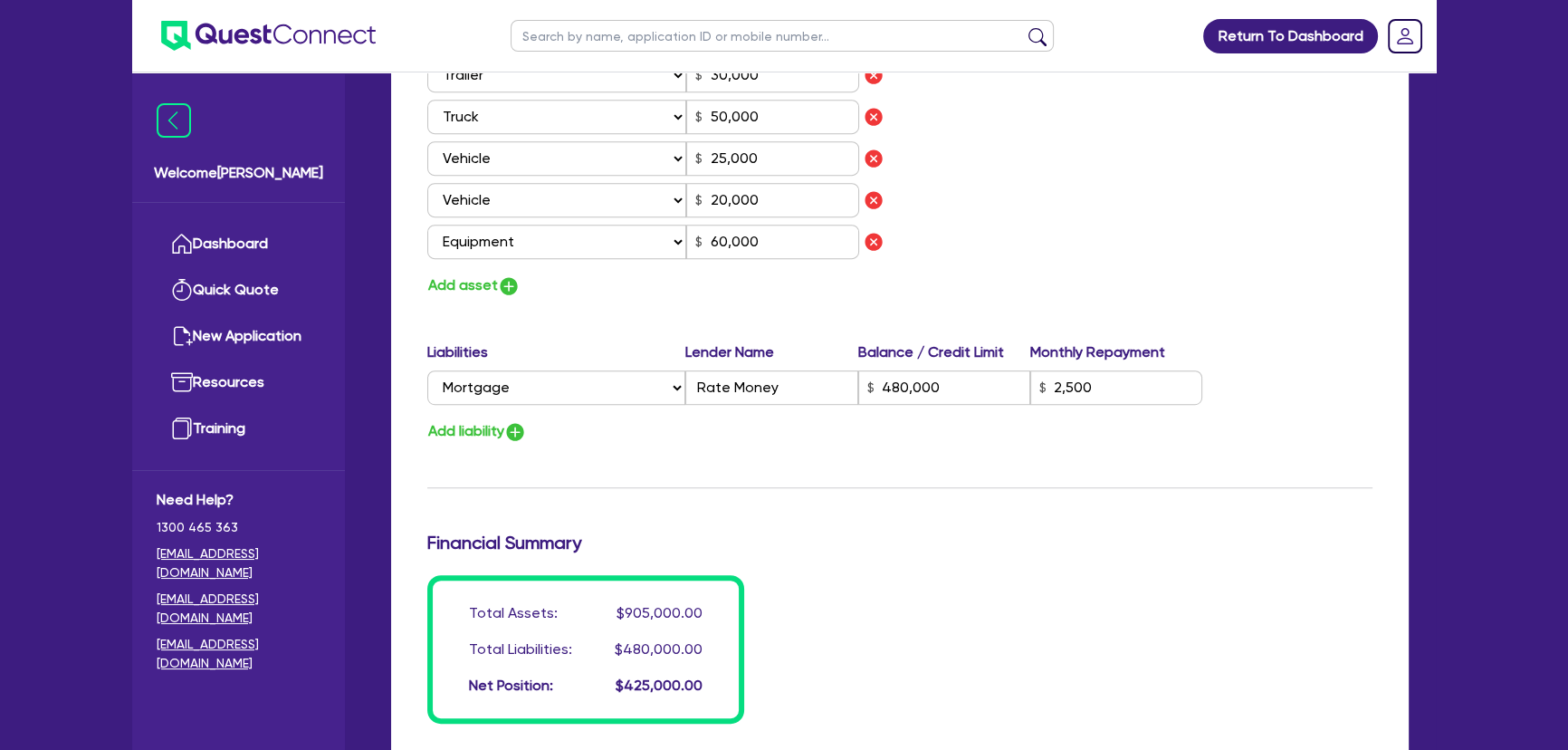
click at [521, 439] on img "button" at bounding box center [515, 432] width 22 height 22
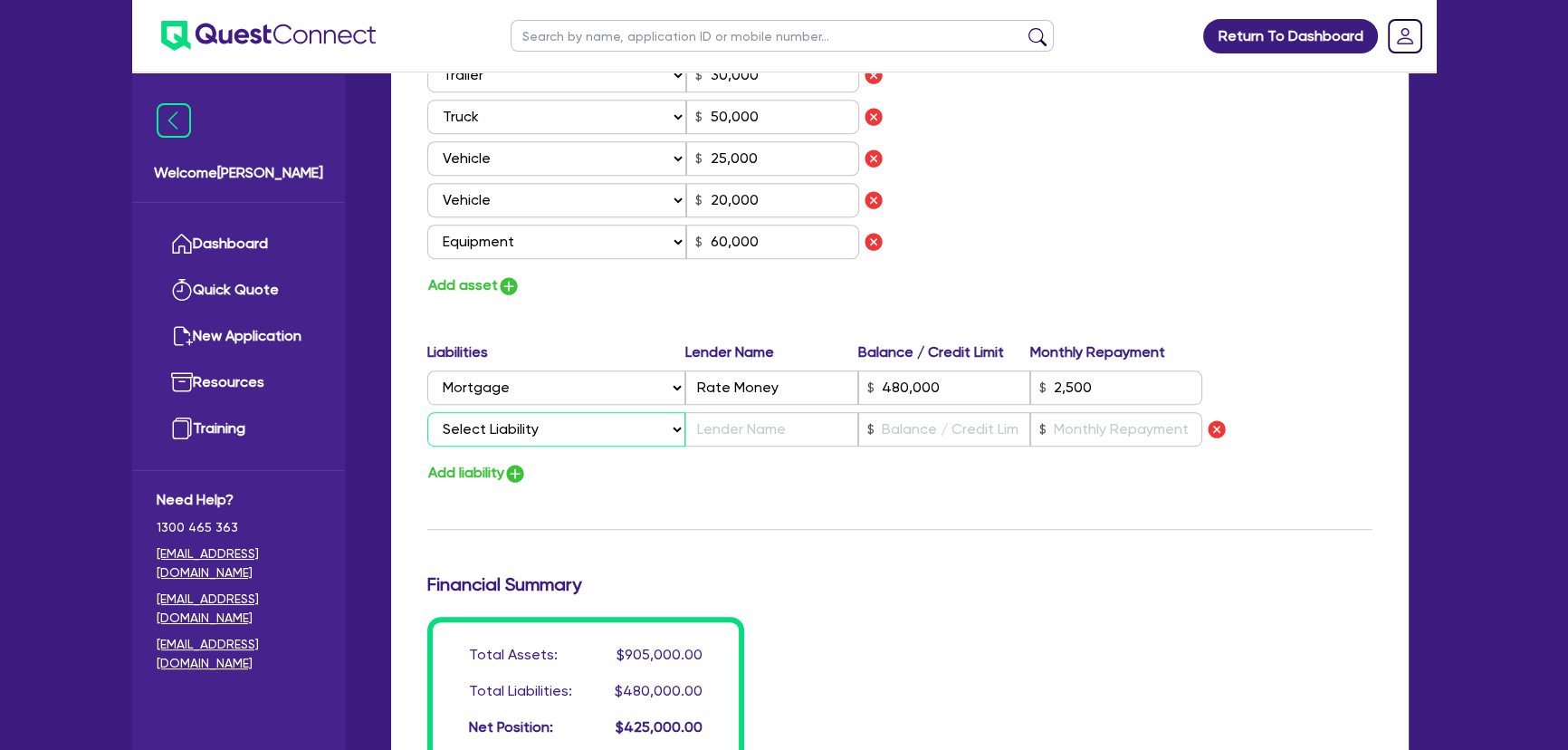
click at [559, 435] on select "Select Liability Credit card Mortgage Investment property loan Vehicle loan Tru…" at bounding box center [556, 429] width 258 height 34
click at [427, 412] on select "Select Liability Credit card Mortgage Investment property loan Vehicle loan Tru…" at bounding box center [556, 429] width 258 height 34
click at [742, 427] on input "text" at bounding box center [771, 429] width 172 height 34
click at [906, 434] on input "text" at bounding box center [944, 429] width 172 height 34
click at [523, 476] on img "button" at bounding box center [515, 474] width 22 height 22
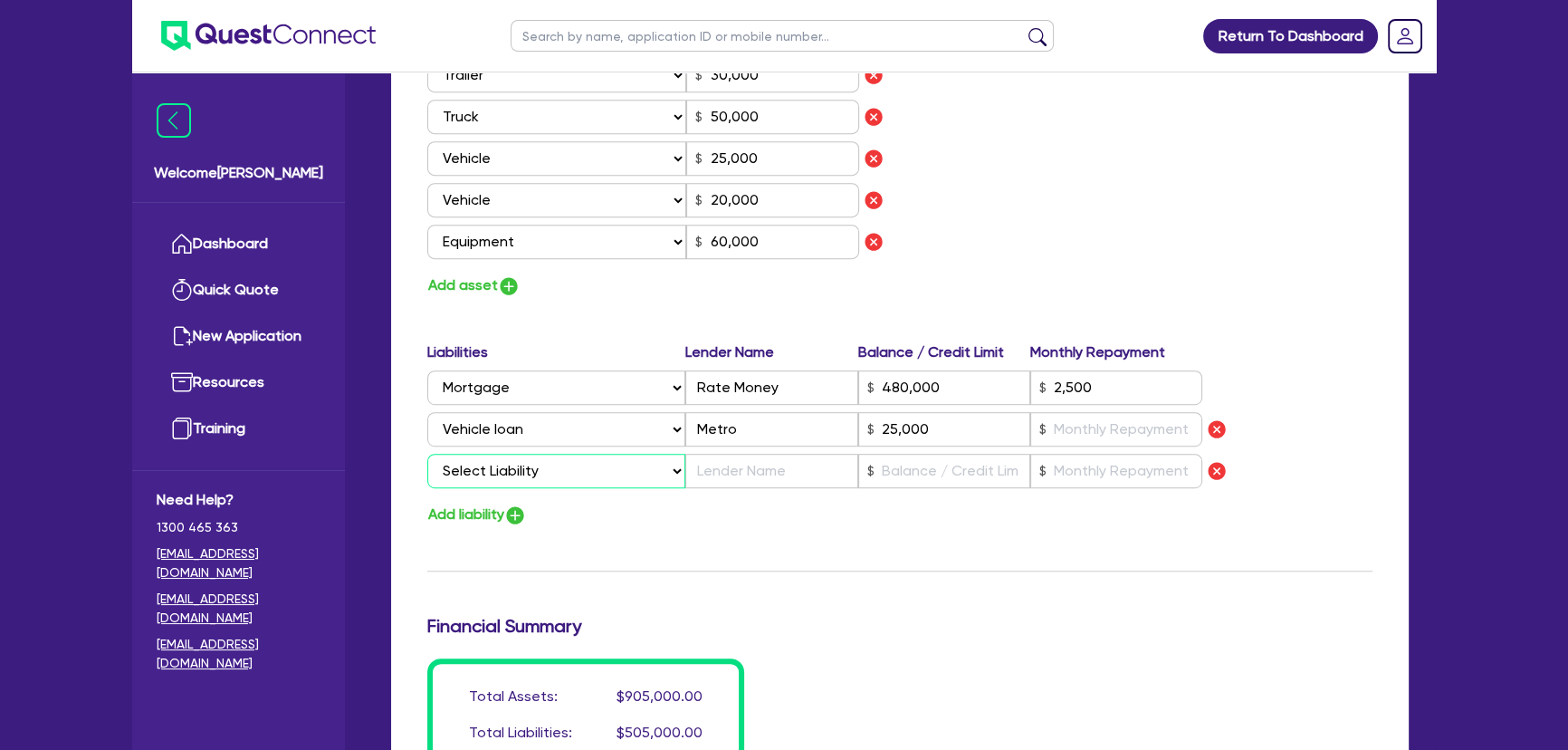
click at [525, 476] on select "Select Liability Credit card Mortgage Investment property loan Vehicle loan Tru…" at bounding box center [556, 470] width 258 height 34
click at [427, 454] on select "Select Liability Credit card Mortgage Investment property loan Vehicle loan Tru…" at bounding box center [556, 470] width 258 height 34
click at [738, 491] on div "Liabilities Lender Name Balance / Credit Limit Monthly Repayment Select Liabili…" at bounding box center [900, 418] width 973 height 154
click at [736, 485] on input "text" at bounding box center [771, 470] width 172 height 34
click at [980, 464] on input "text" at bounding box center [944, 470] width 172 height 34
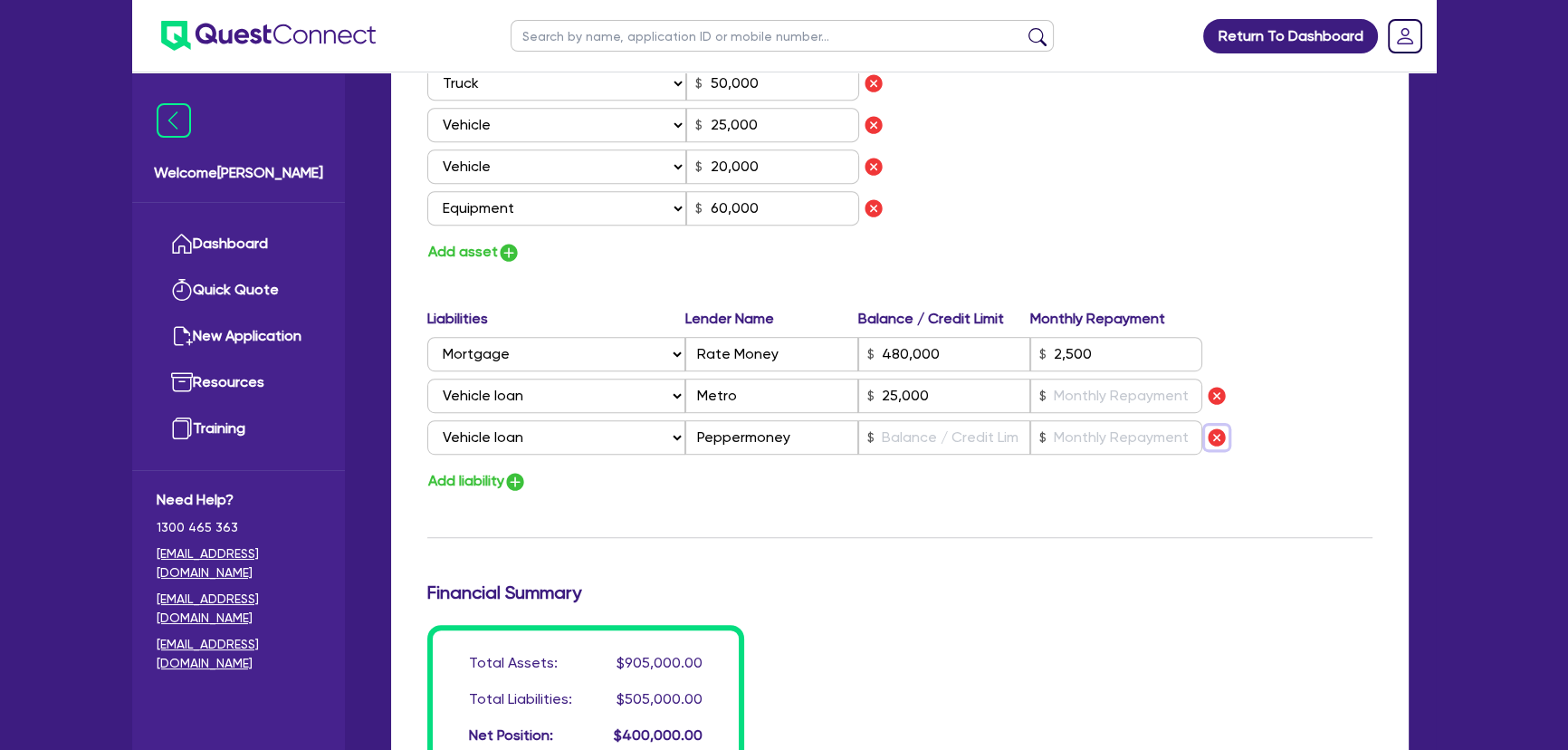
click at [1213, 434] on img "button" at bounding box center [1216, 437] width 22 height 22
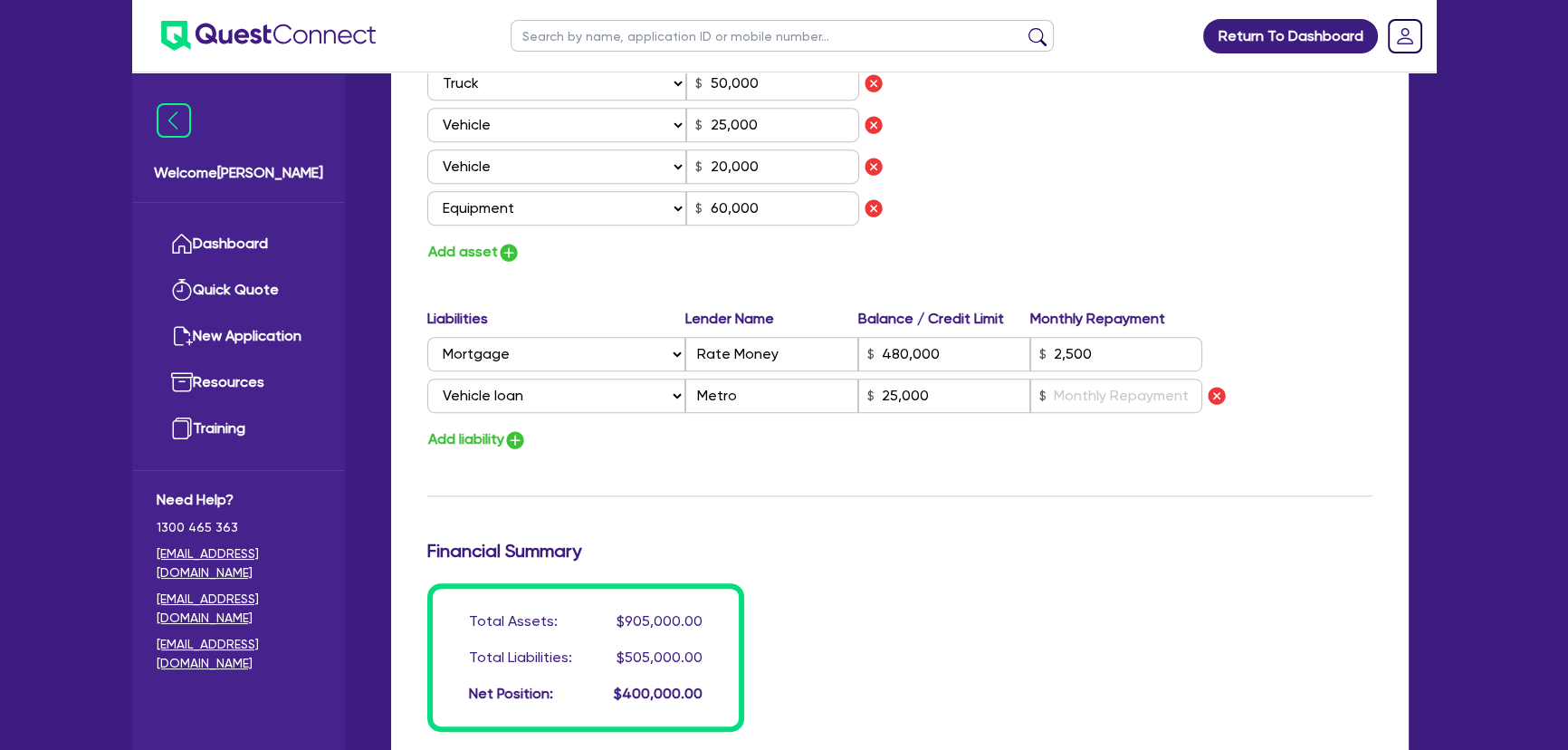
scroll to position [1638, 0]
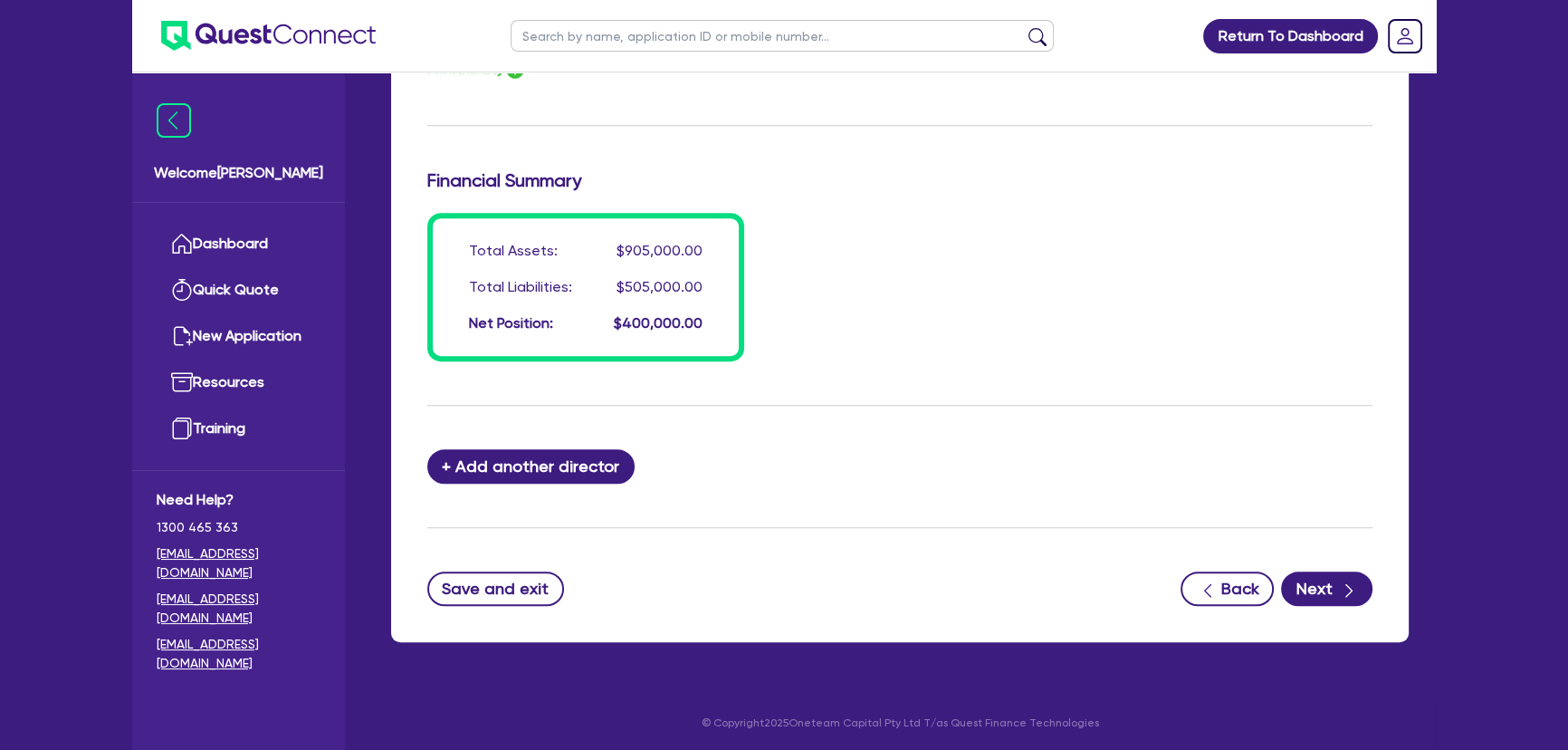
click at [1309, 579] on button "Next" at bounding box center [1326, 588] width 91 height 34
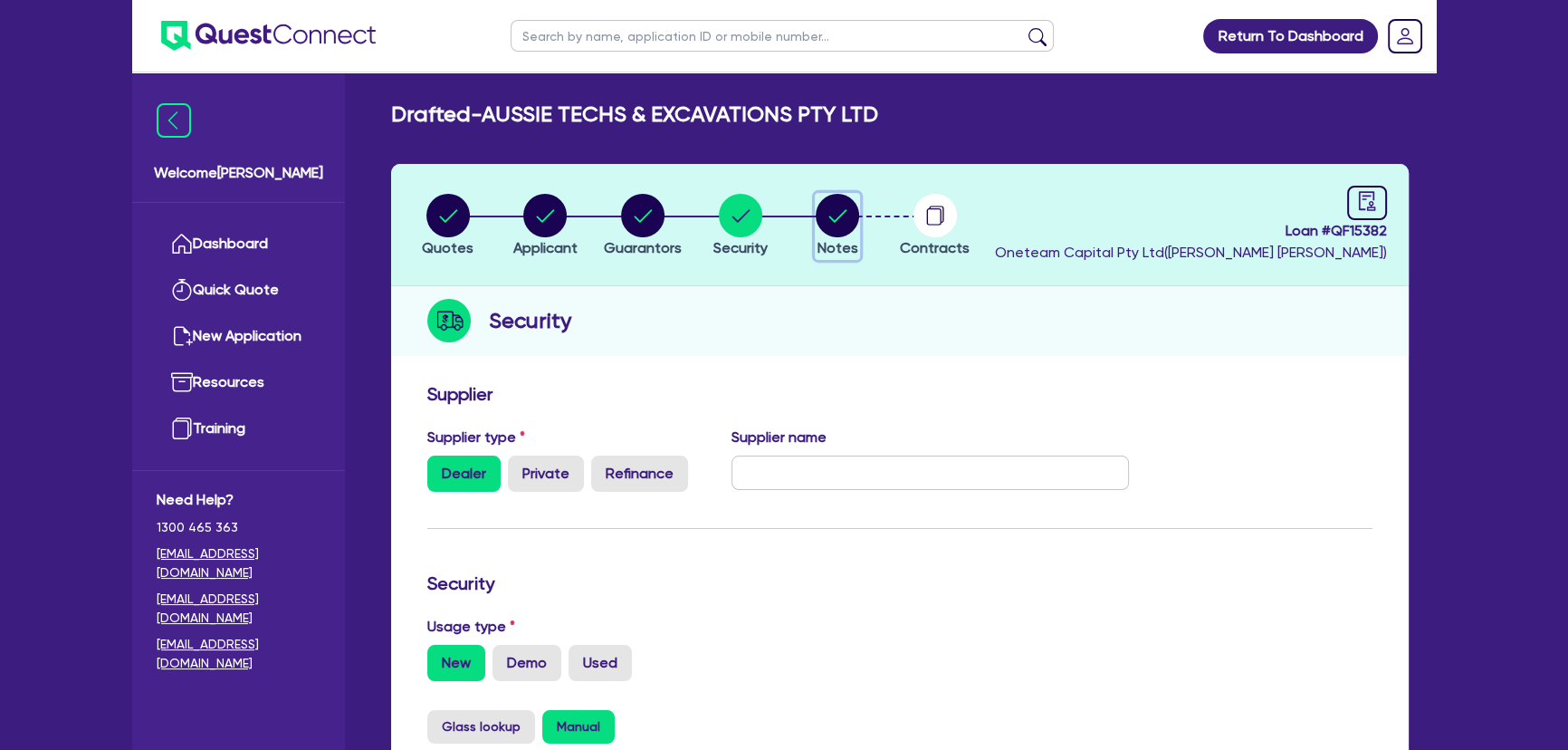
click at [840, 233] on circle "button" at bounding box center [836, 215] width 43 height 43
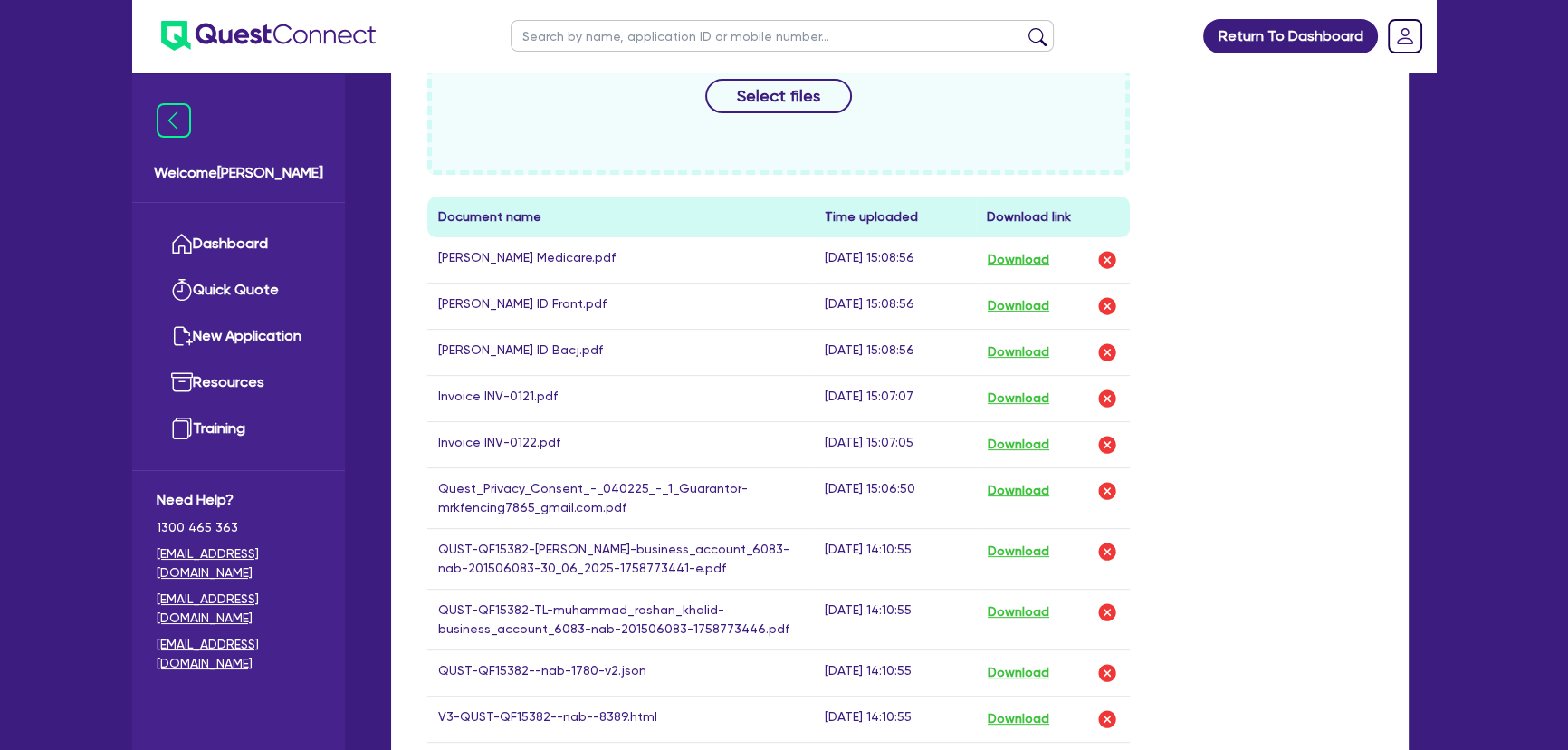
scroll to position [906, 0]
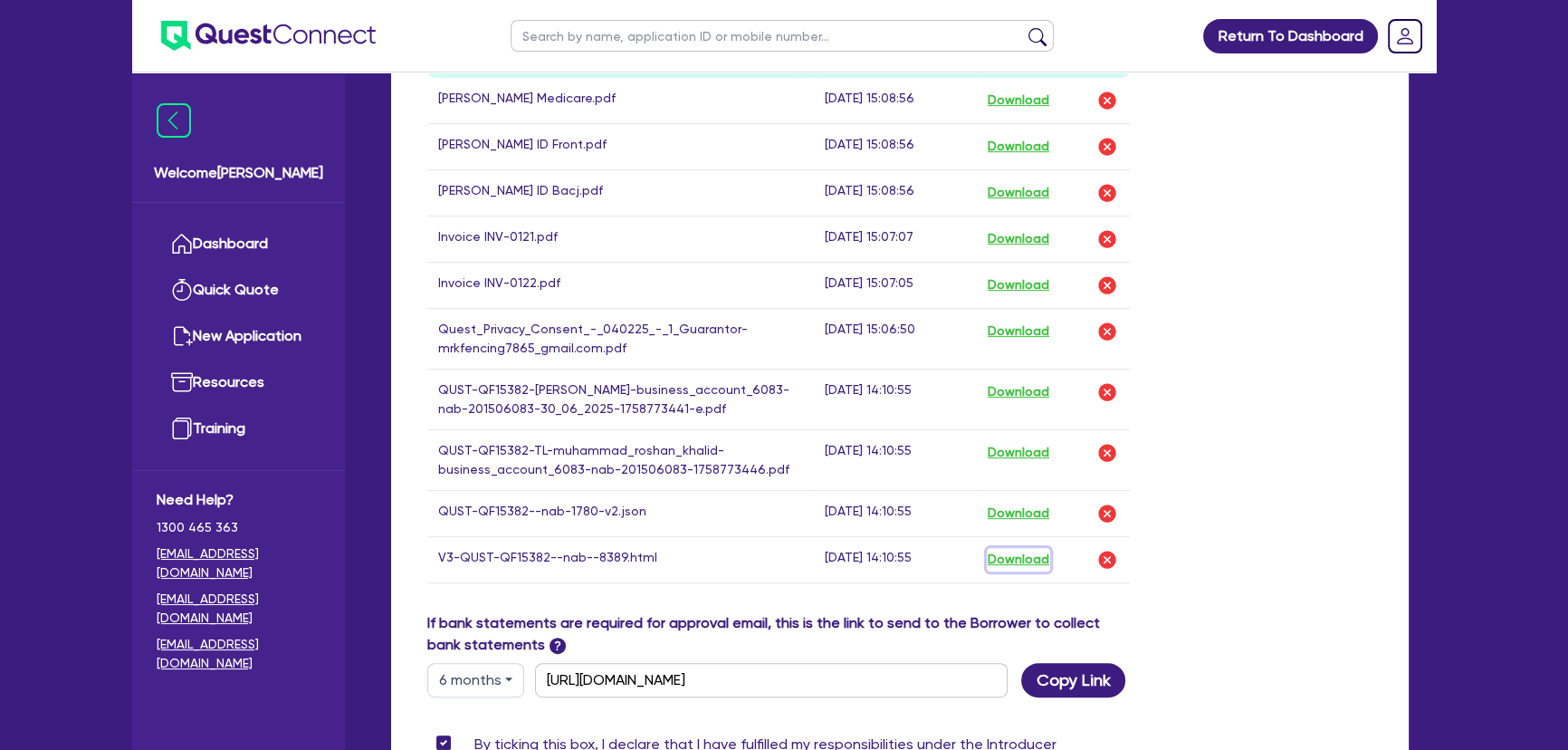
click at [1015, 571] on button "Download" at bounding box center [1018, 560] width 63 height 24
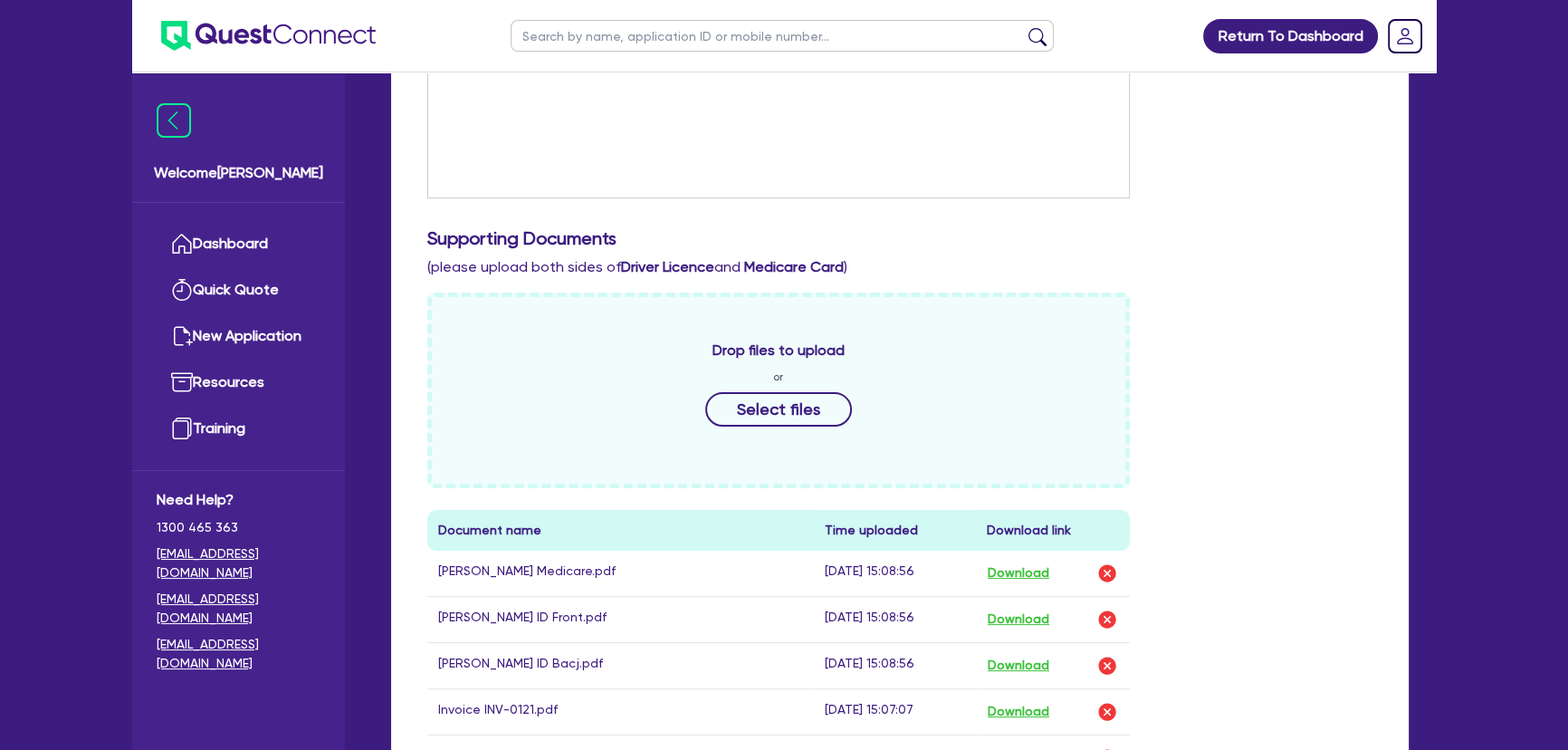
scroll to position [0, 0]
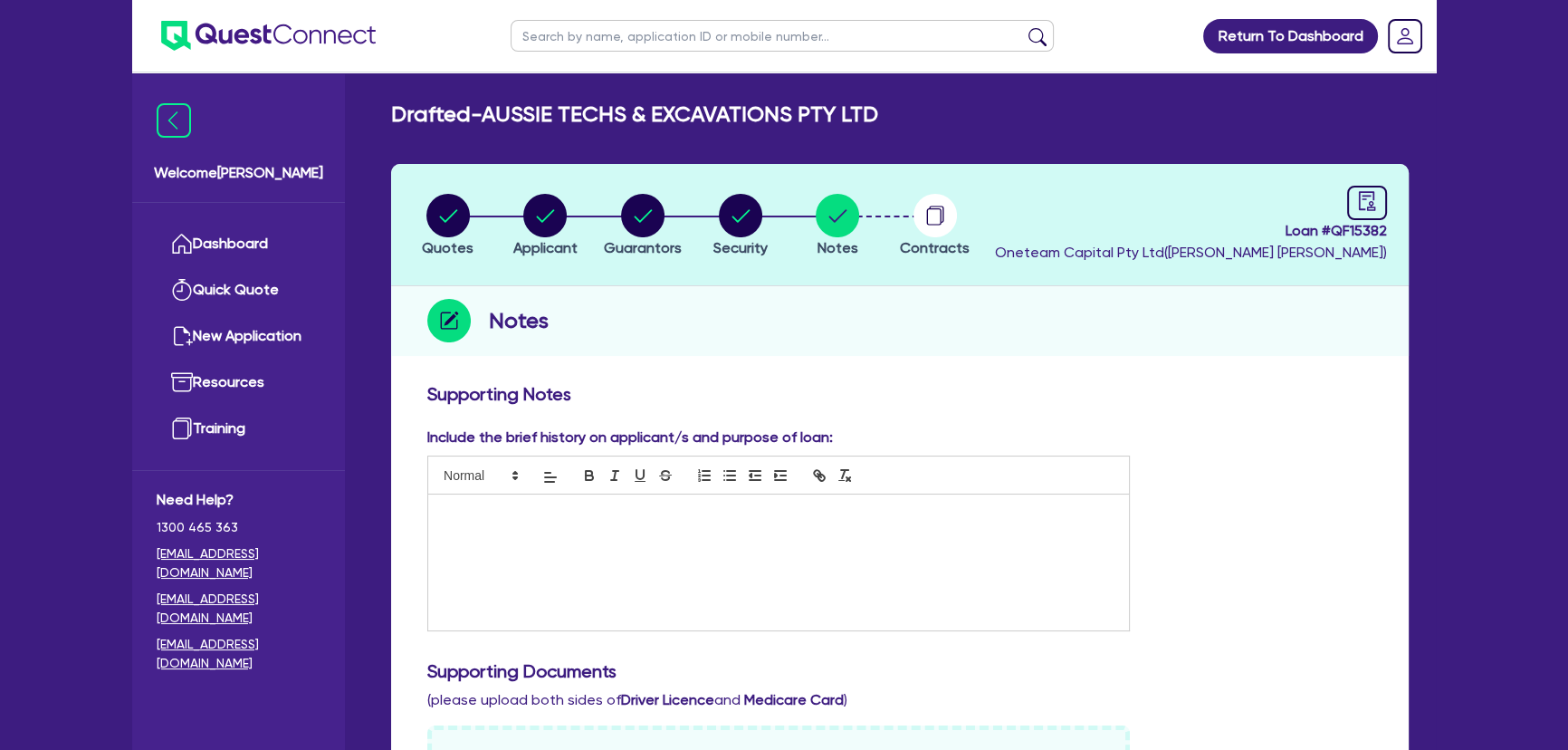
click at [626, 182] on header "Quotes Applicant Guarantors Security Notes Contracts Loan # QF15382 Oneteam Cap…" at bounding box center [900, 225] width 1018 height 122
click at [642, 216] on icon "button" at bounding box center [643, 215] width 18 height 13
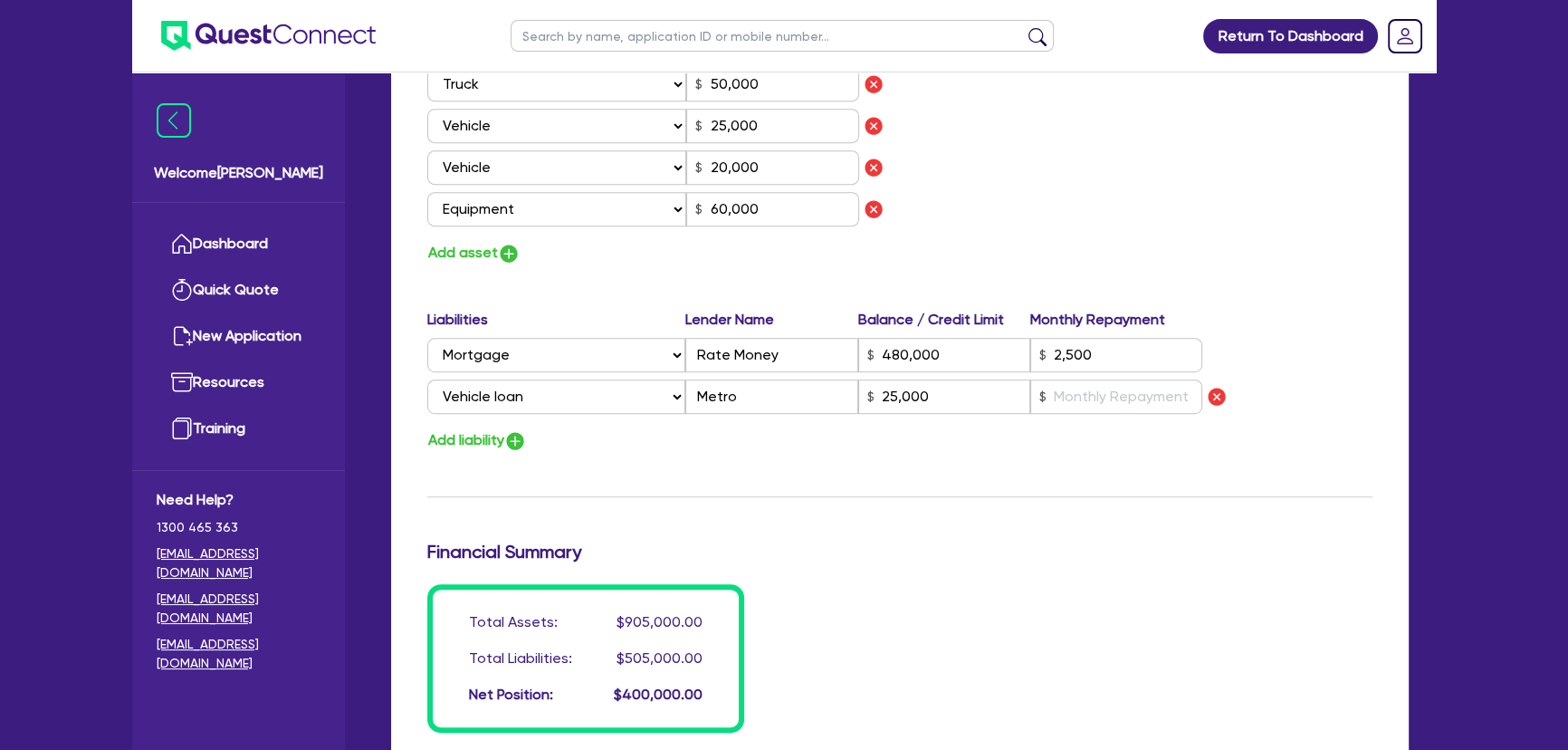
scroll to position [1316, 0]
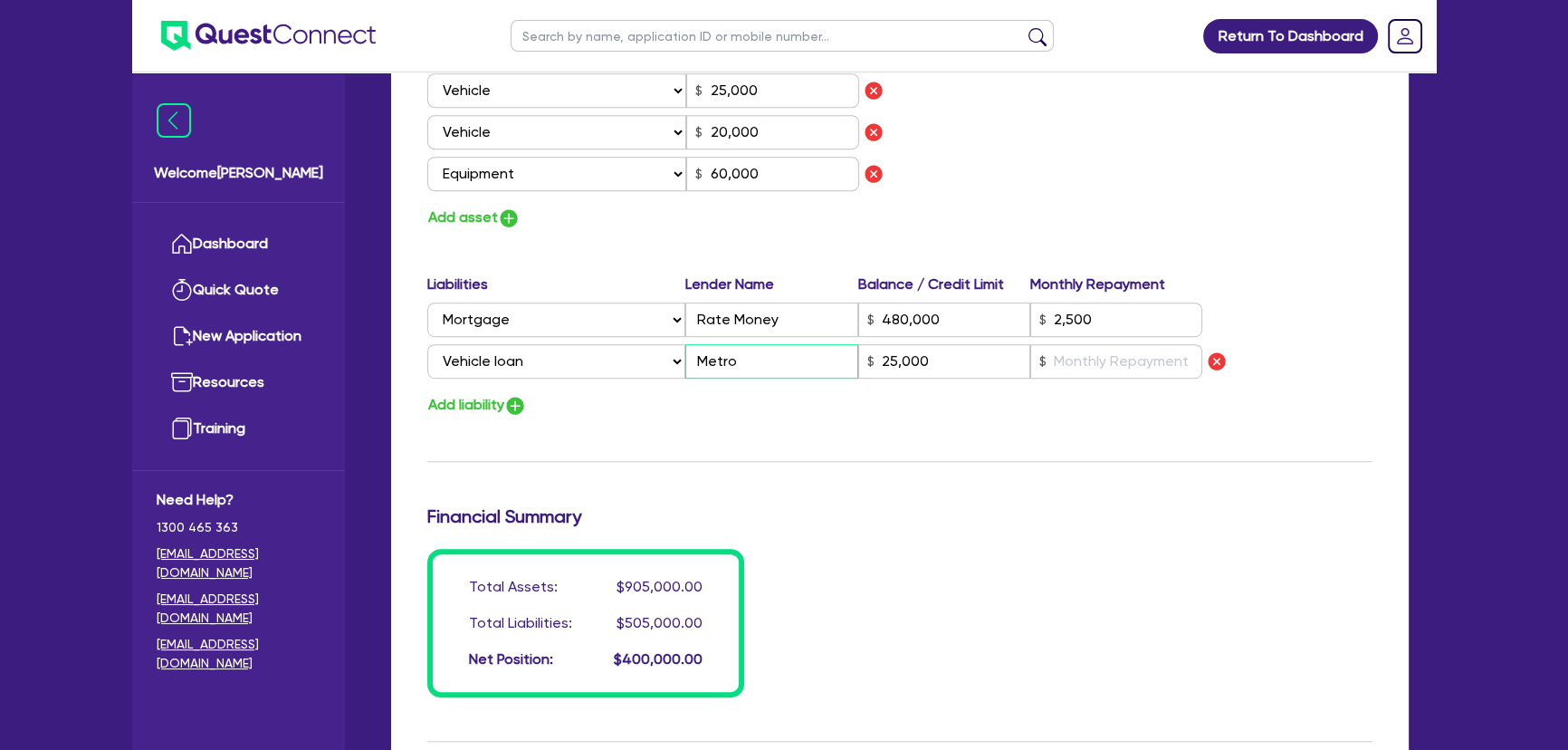
click at [766, 364] on input "Metro" at bounding box center [771, 361] width 172 height 34
click at [805, 339] on div "Liabilities Lender Name Balance / Credit Limit Monthly Repayment Select Liabili…" at bounding box center [900, 329] width 973 height 112
click at [931, 373] on input "25,000" at bounding box center [944, 361] width 172 height 34
click at [1099, 361] on input "text" at bounding box center [1115, 361] width 172 height 34
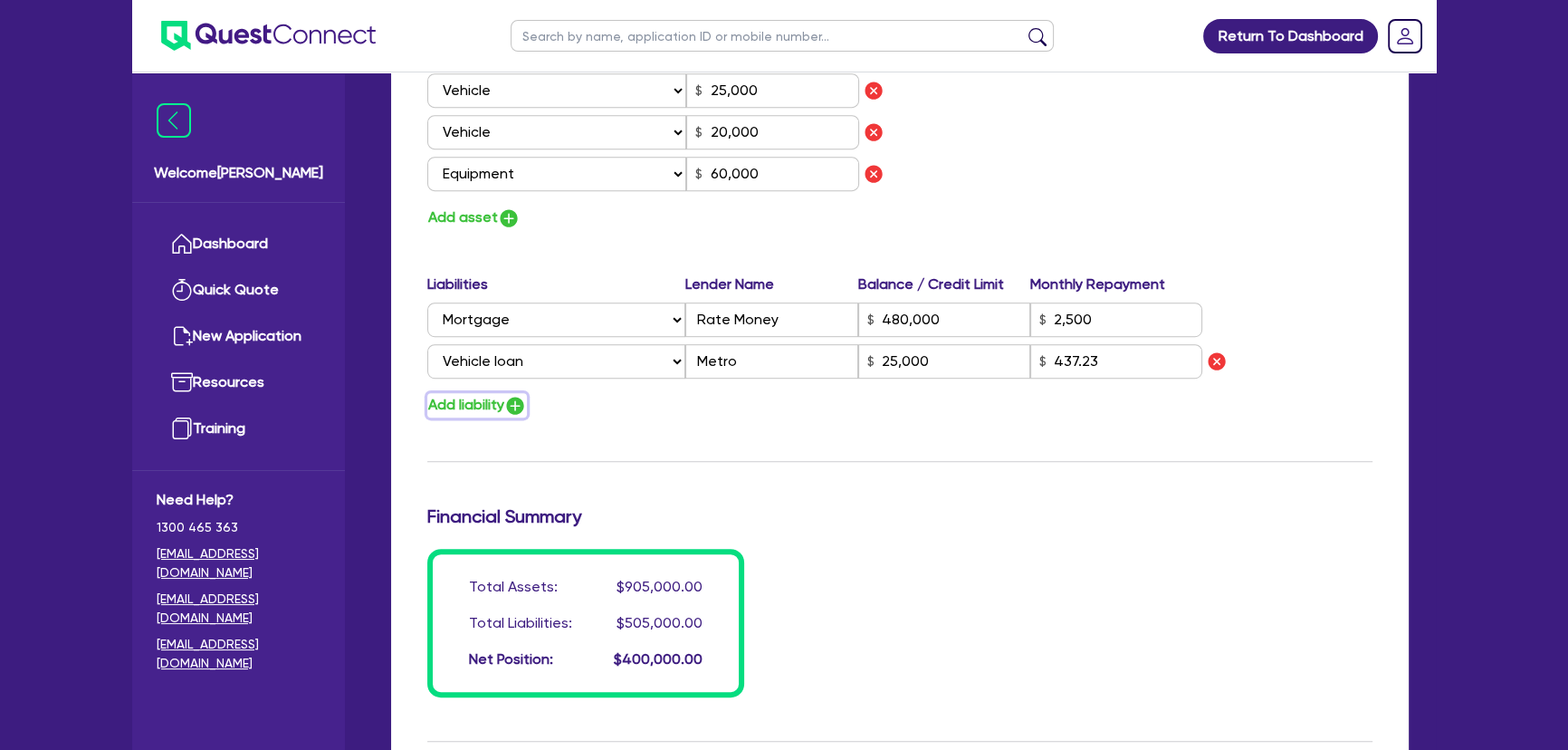
click at [526, 412] on img "button" at bounding box center [515, 406] width 22 height 22
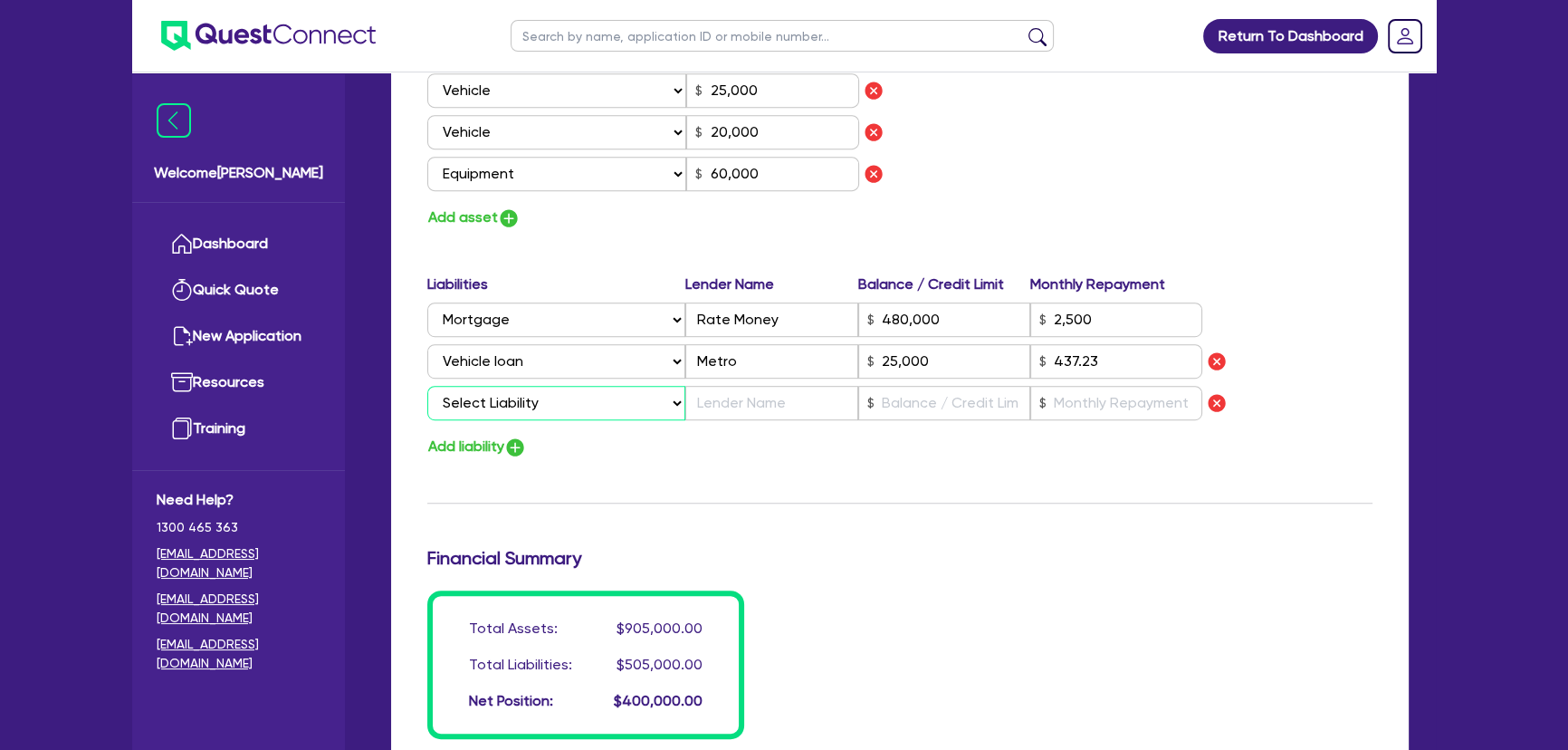
click at [526, 412] on select "Select Liability Credit card Mortgage Investment property loan Vehicle loan Tru…" at bounding box center [556, 402] width 258 height 34
click at [427, 386] on select "Select Liability Credit card Mortgage Investment property loan Vehicle loan Tru…" at bounding box center [556, 402] width 258 height 34
click at [738, 410] on input "text" at bounding box center [771, 402] width 172 height 34
click at [924, 390] on input "text" at bounding box center [944, 402] width 172 height 34
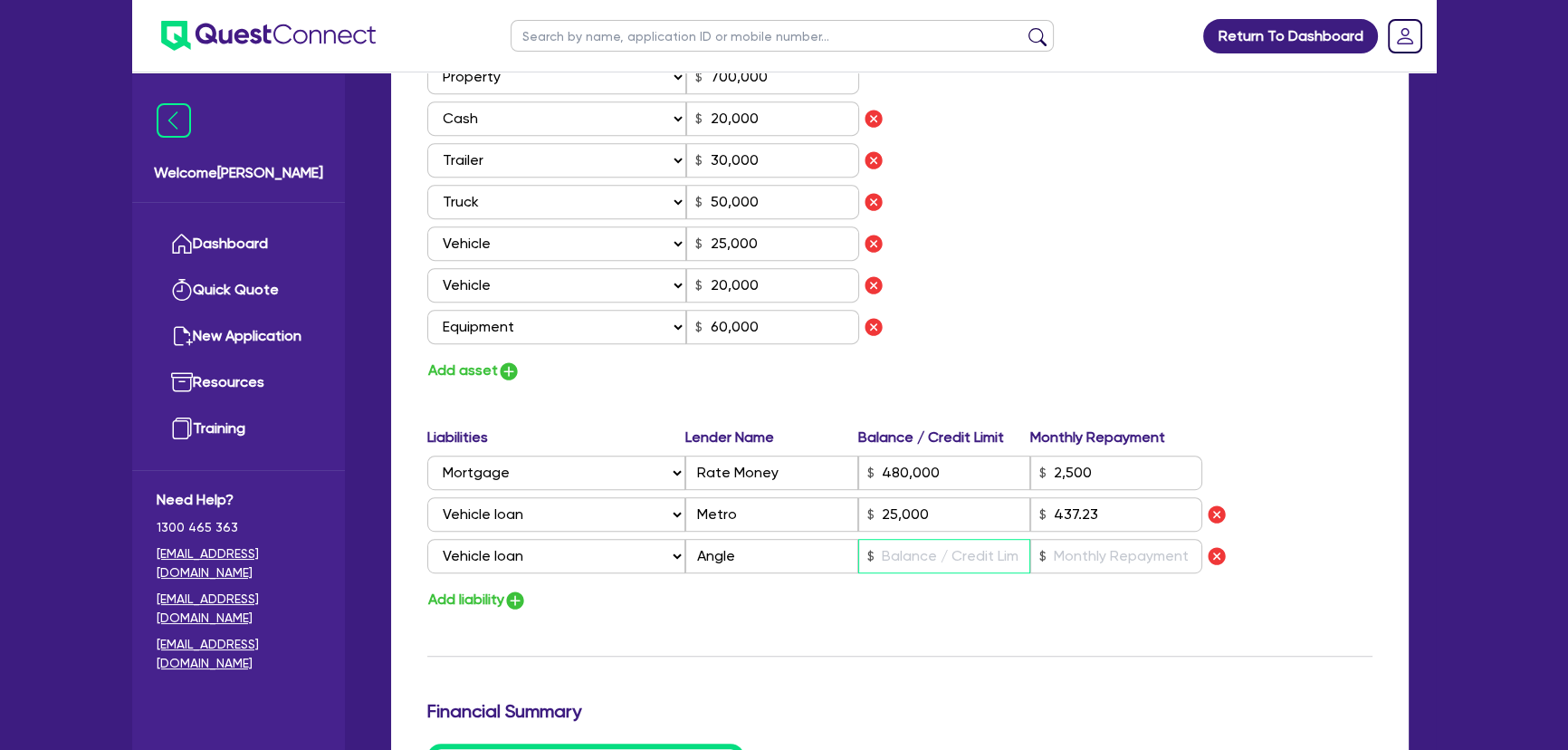
scroll to position [1151, 0]
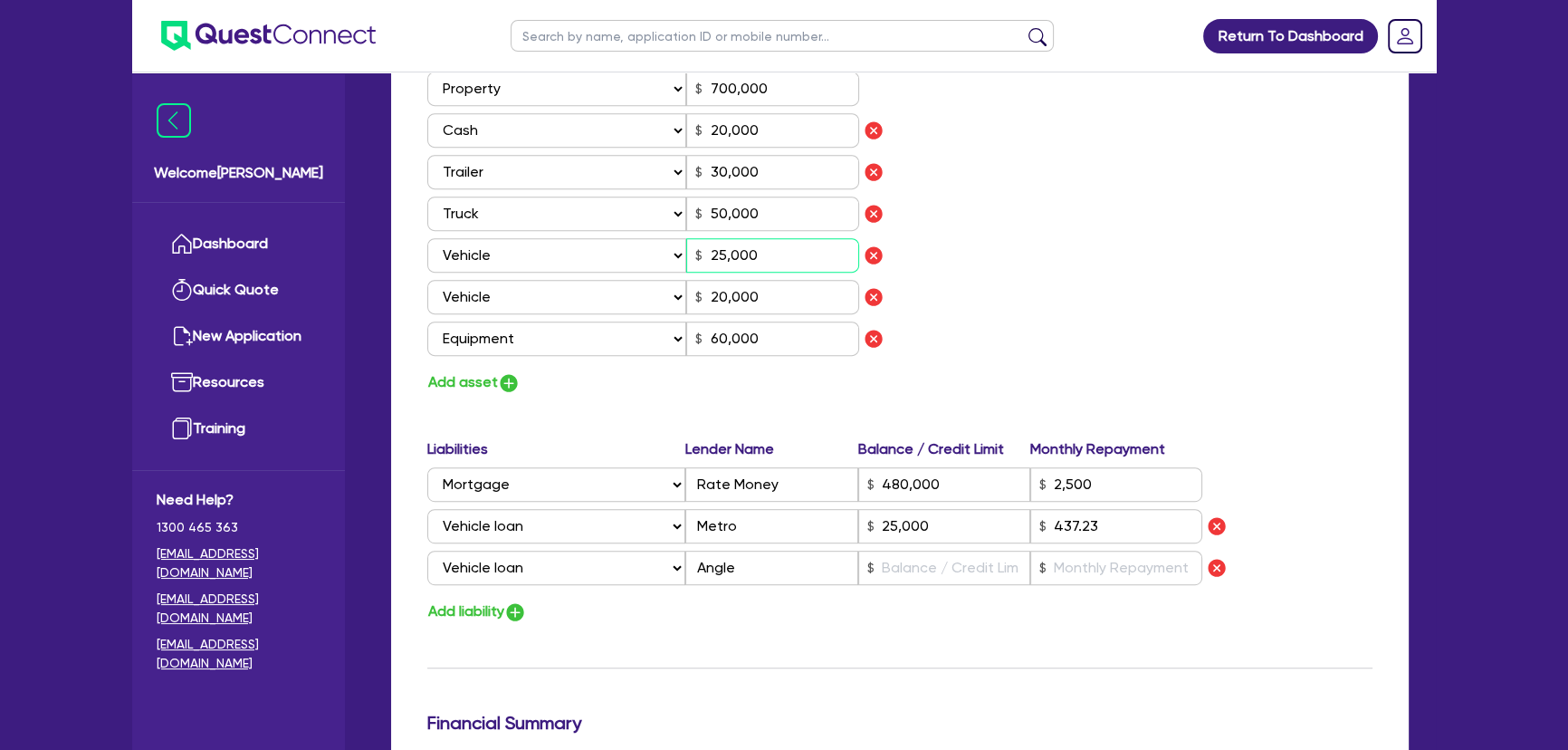
drag, startPoint x: 765, startPoint y: 261, endPoint x: 698, endPoint y: 259, distance: 67.0
click at [698, 259] on div "25,000" at bounding box center [773, 255] width 173 height 34
click at [913, 580] on input "text" at bounding box center [944, 567] width 172 height 34
click at [1090, 582] on input "text" at bounding box center [1115, 567] width 172 height 34
click at [1089, 577] on input "text" at bounding box center [1115, 567] width 172 height 34
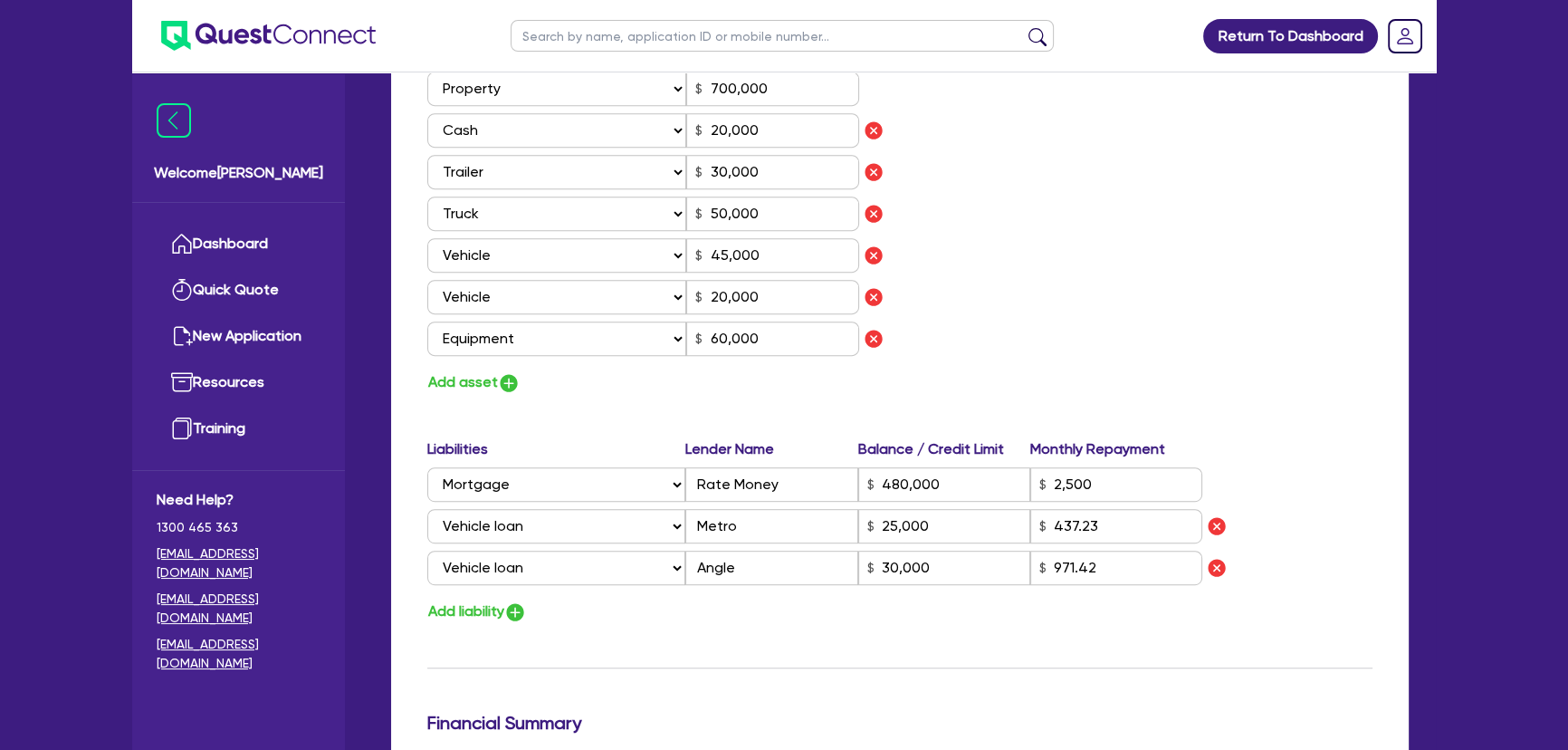
click at [1208, 352] on div "Assets Value Select Asset Cash Property Investment property Vehicle Truck Trail…" at bounding box center [900, 218] width 973 height 352
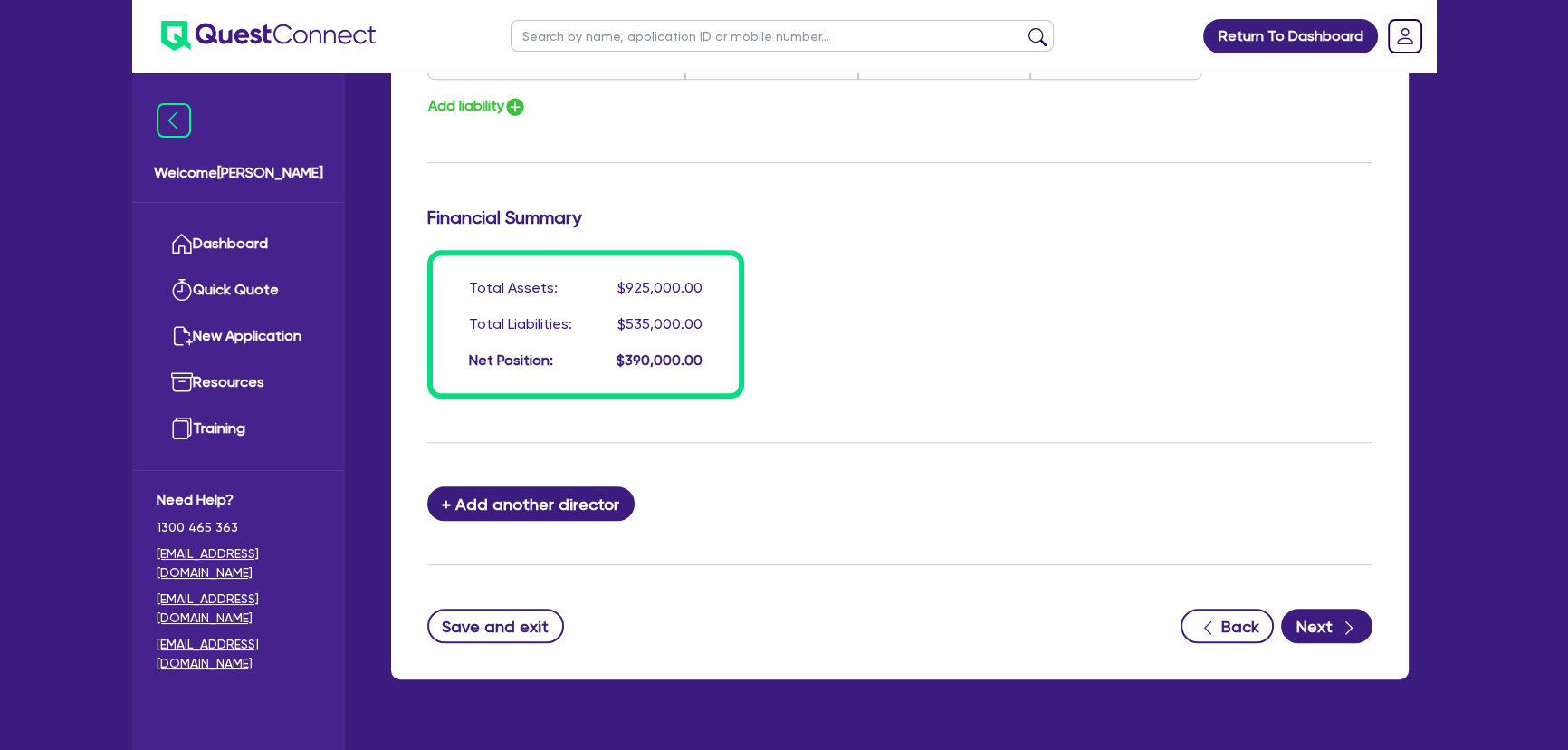
scroll to position [1693, 0]
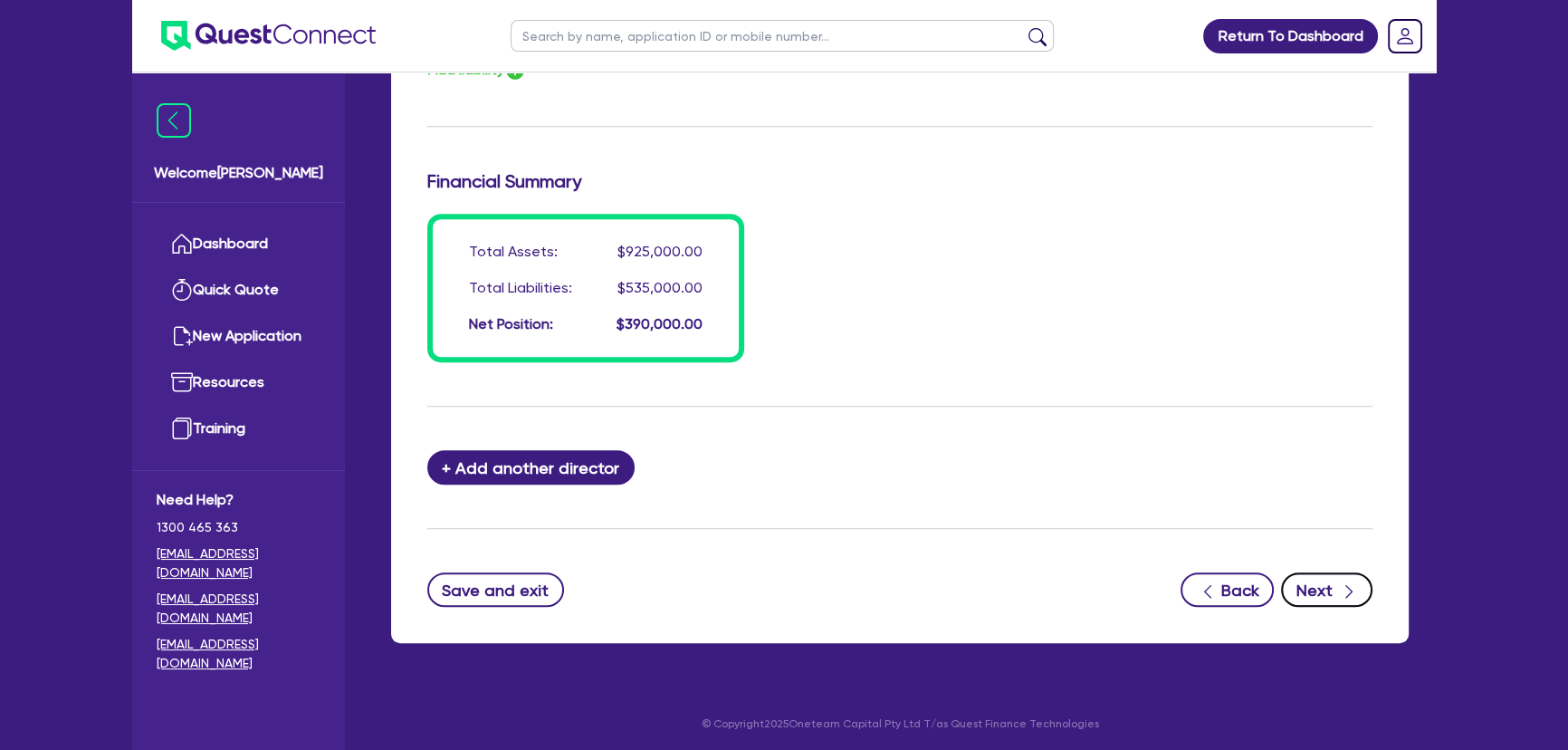
click at [1338, 596] on div "button" at bounding box center [1348, 590] width 20 height 23
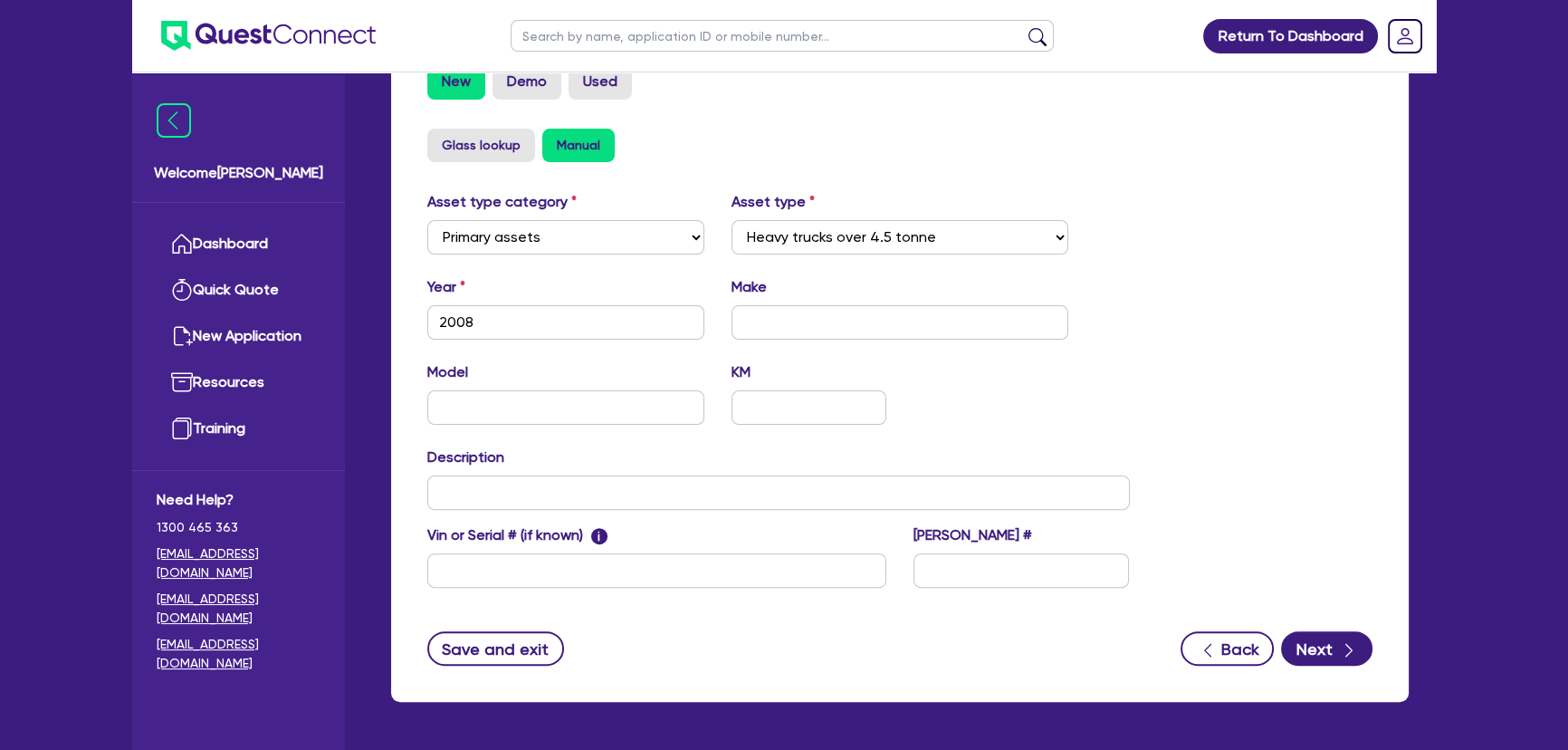
scroll to position [641, 0]
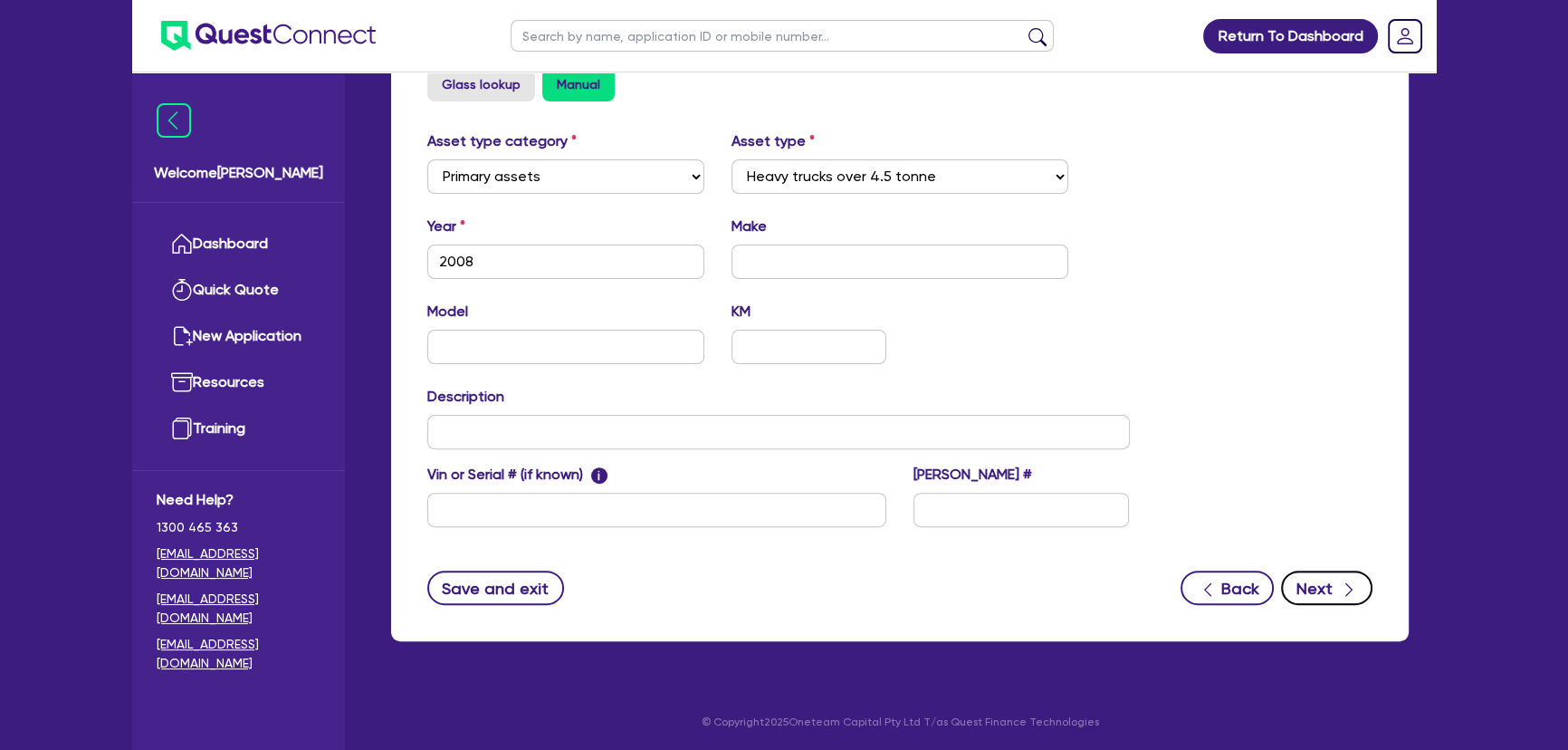
click at [1340, 589] on icon "button" at bounding box center [1349, 590] width 18 height 18
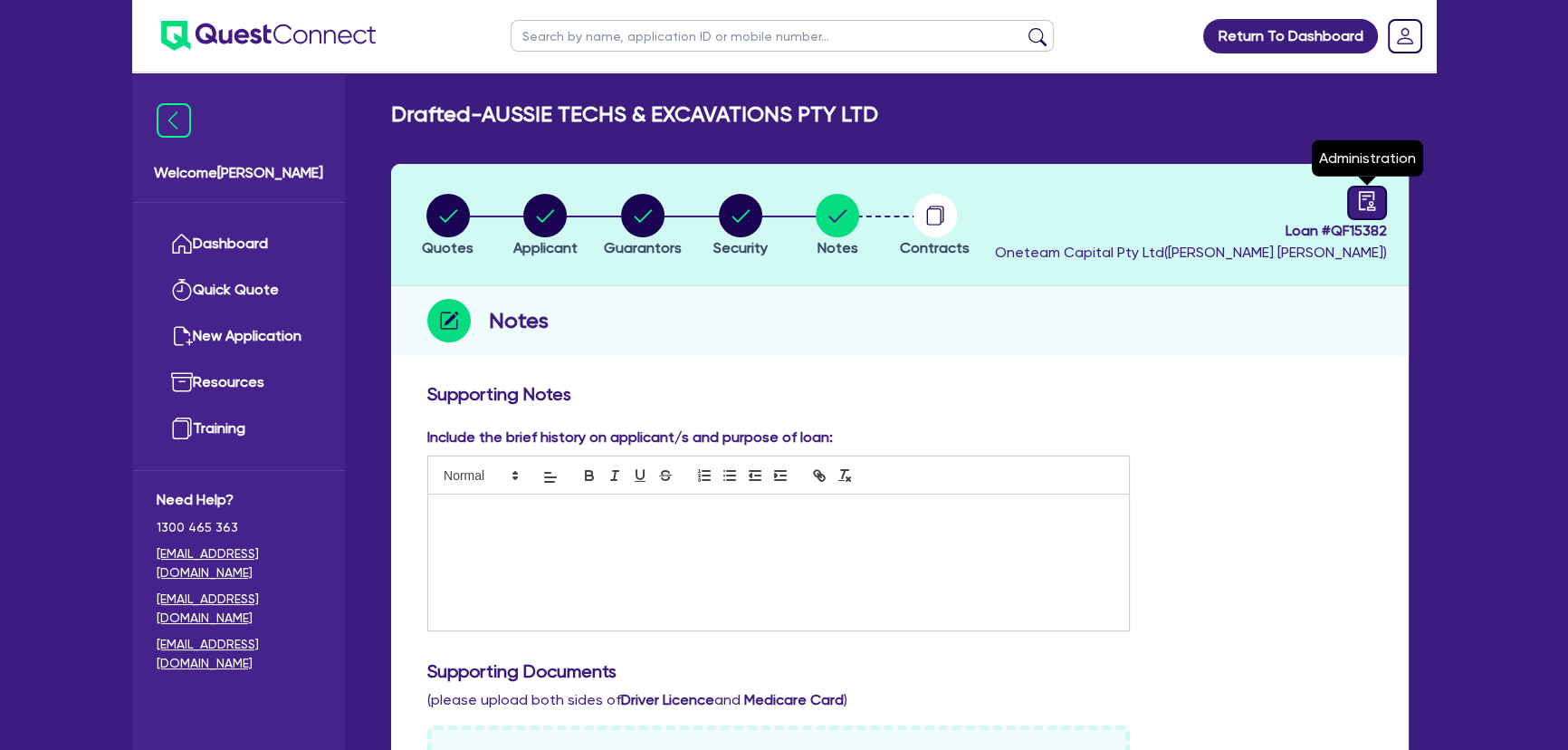
click at [1366, 191] on icon "audit" at bounding box center [1367, 202] width 20 height 20
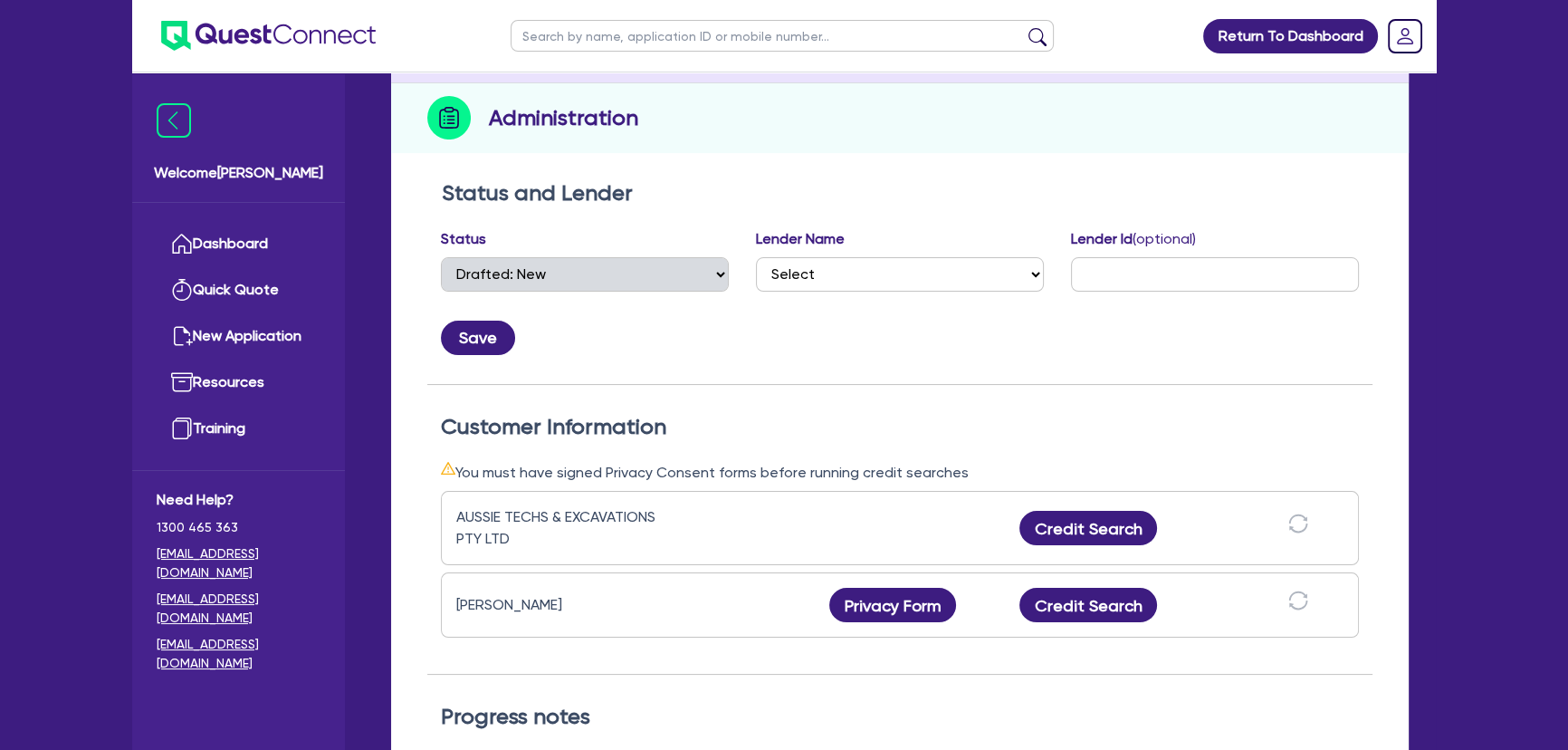
scroll to position [329, 0]
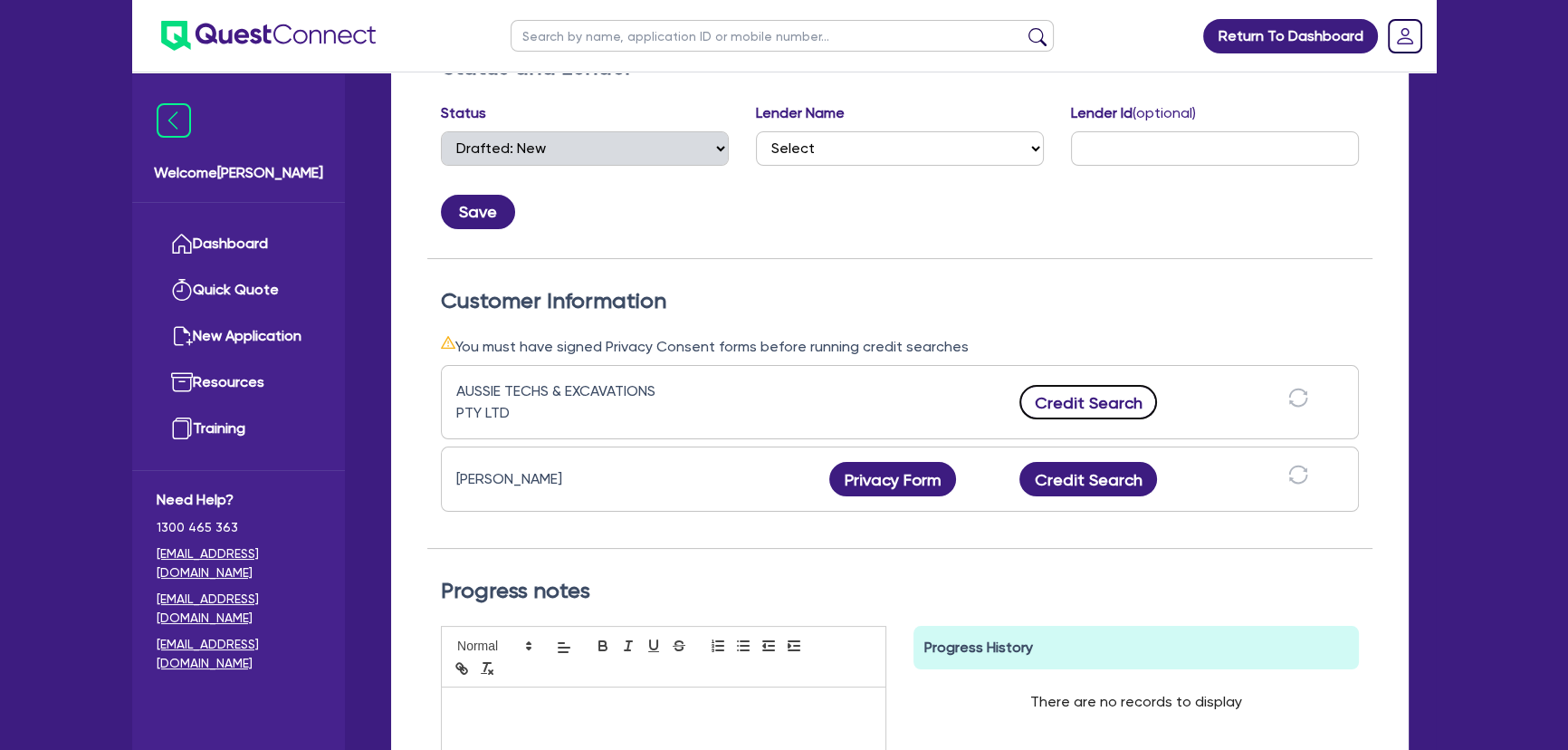
click at [1095, 388] on button "Credit Search" at bounding box center [1089, 401] width 138 height 34
click at [1086, 483] on button "Credit Search" at bounding box center [1089, 479] width 138 height 34
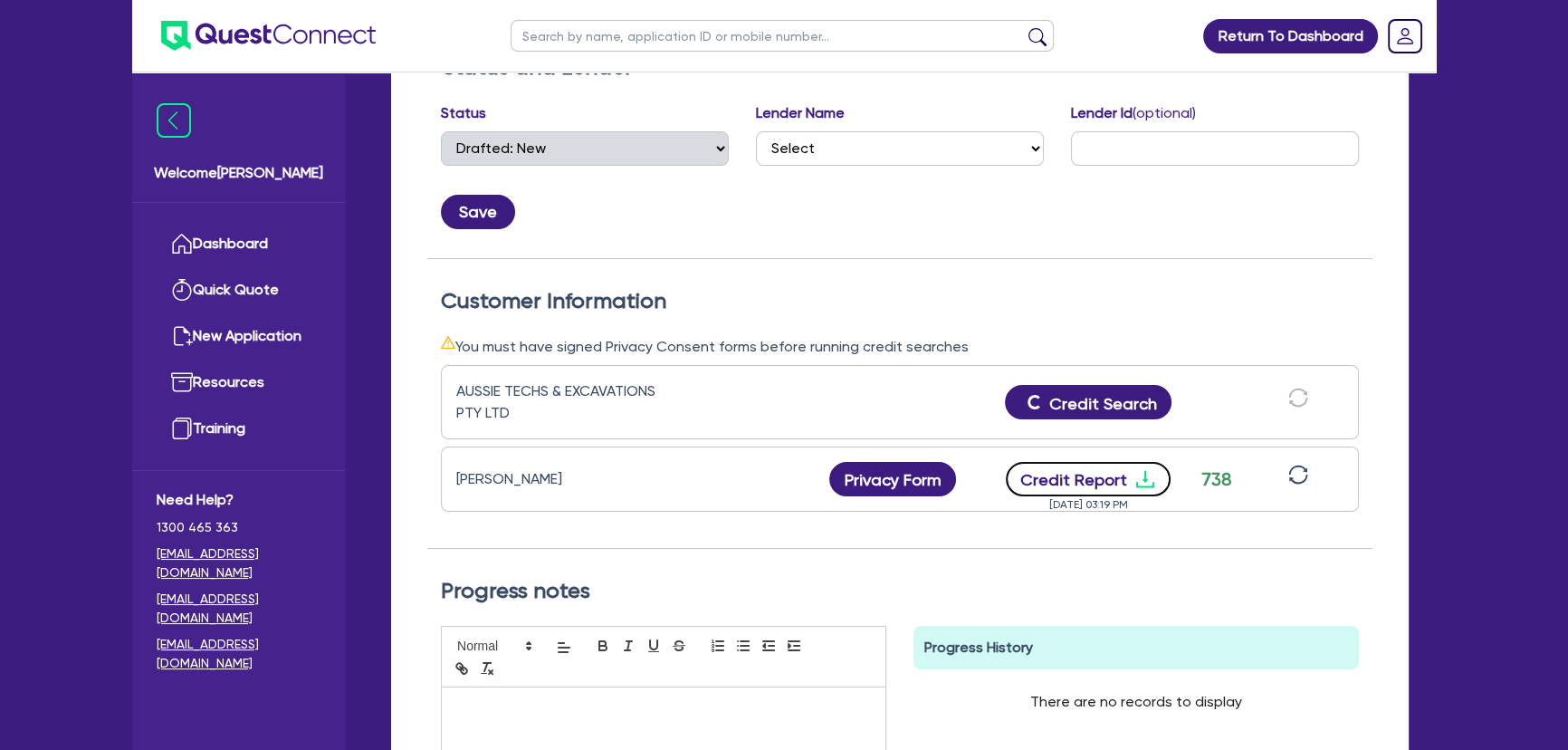
click at [1139, 473] on icon "download" at bounding box center [1146, 479] width 22 height 22
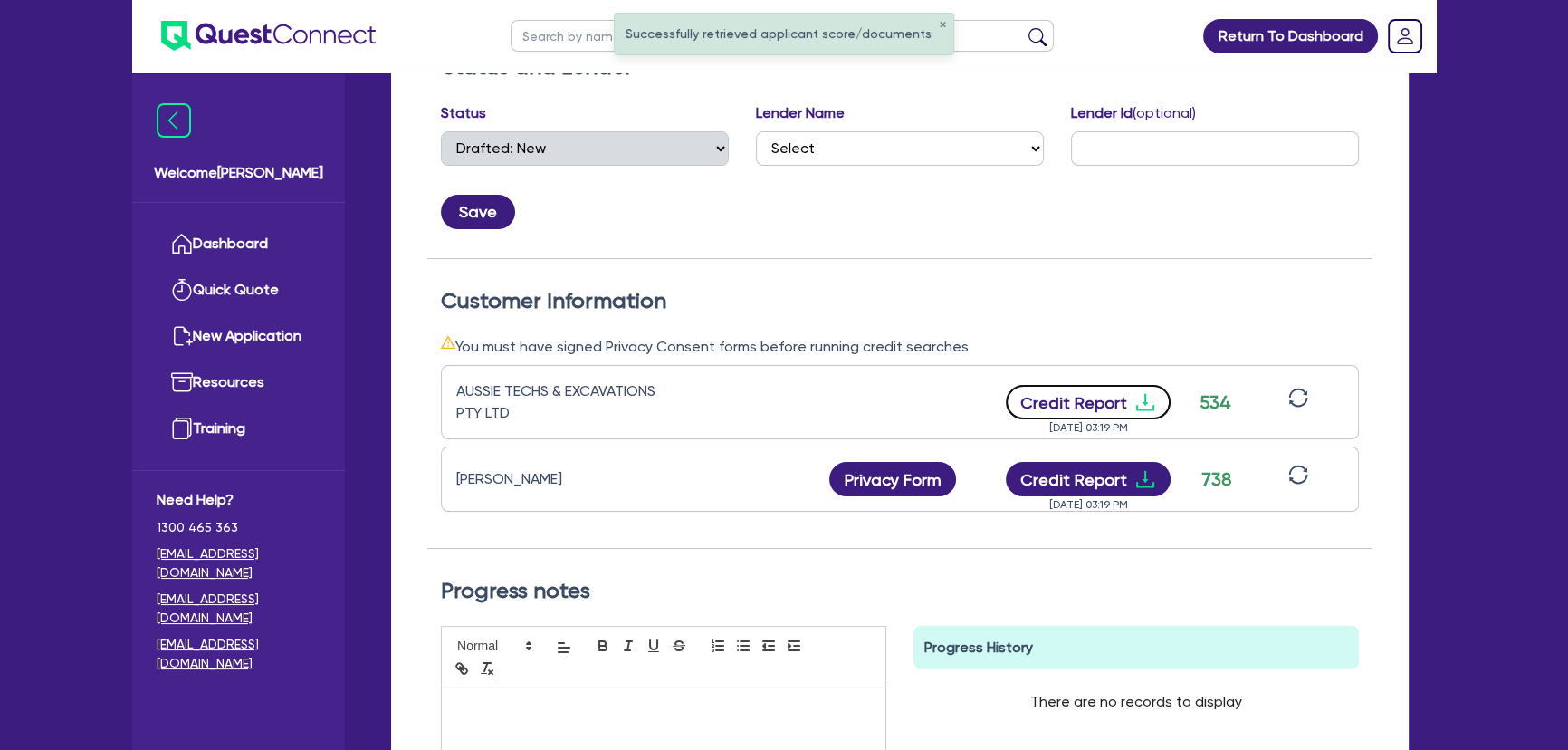
click at [1137, 406] on icon "download" at bounding box center [1146, 402] width 22 height 22
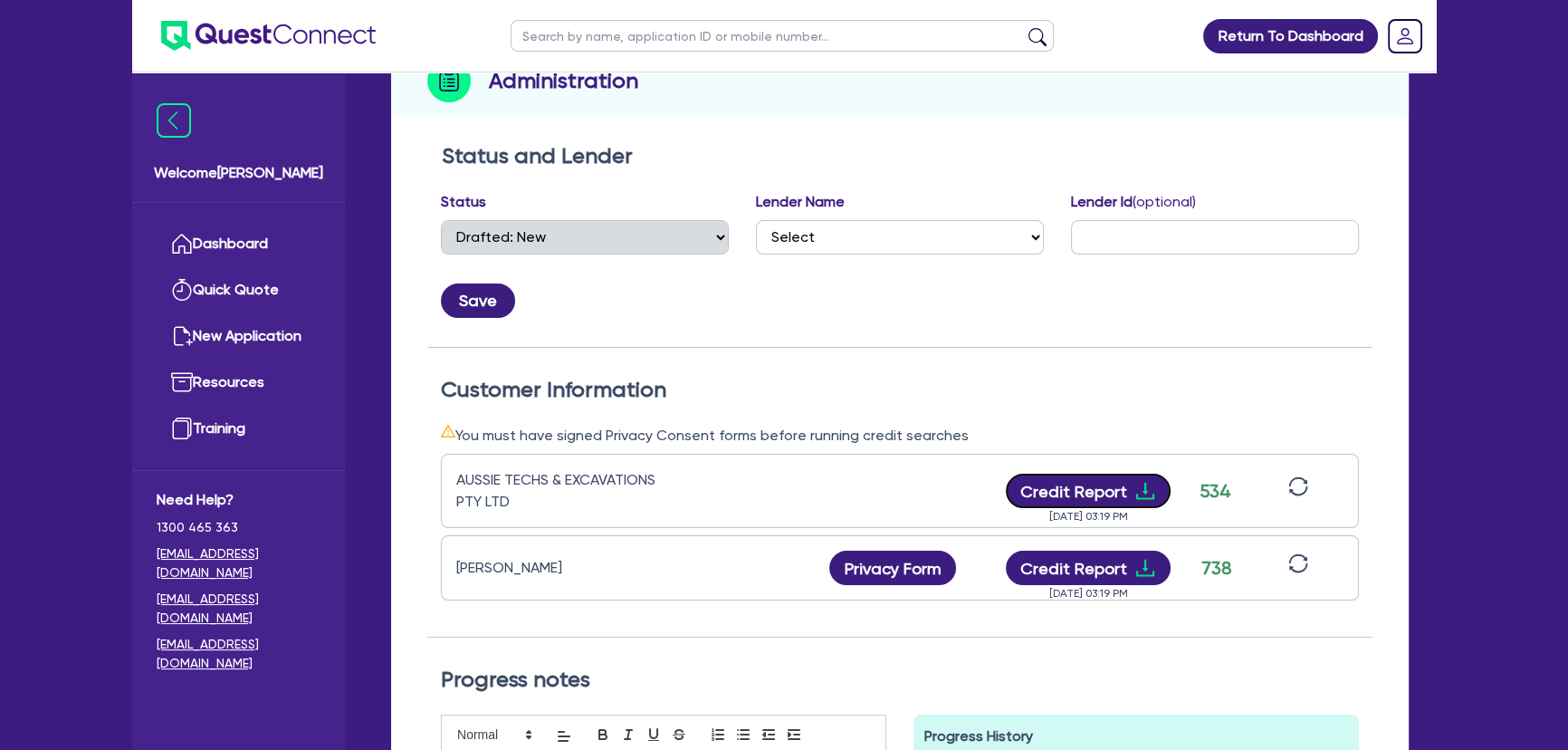
scroll to position [0, 0]
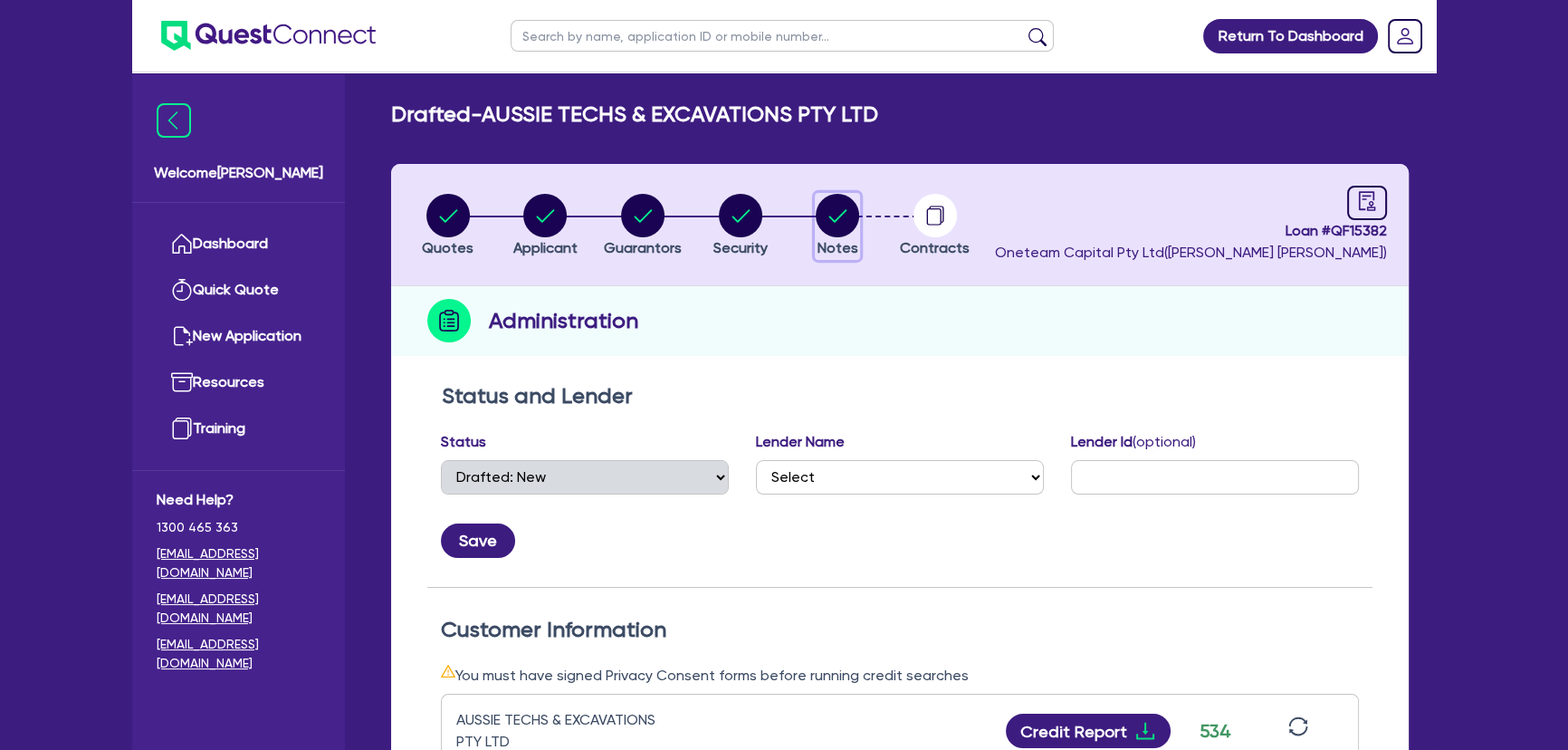
click at [858, 239] on button "Notes" at bounding box center [836, 226] width 45 height 67
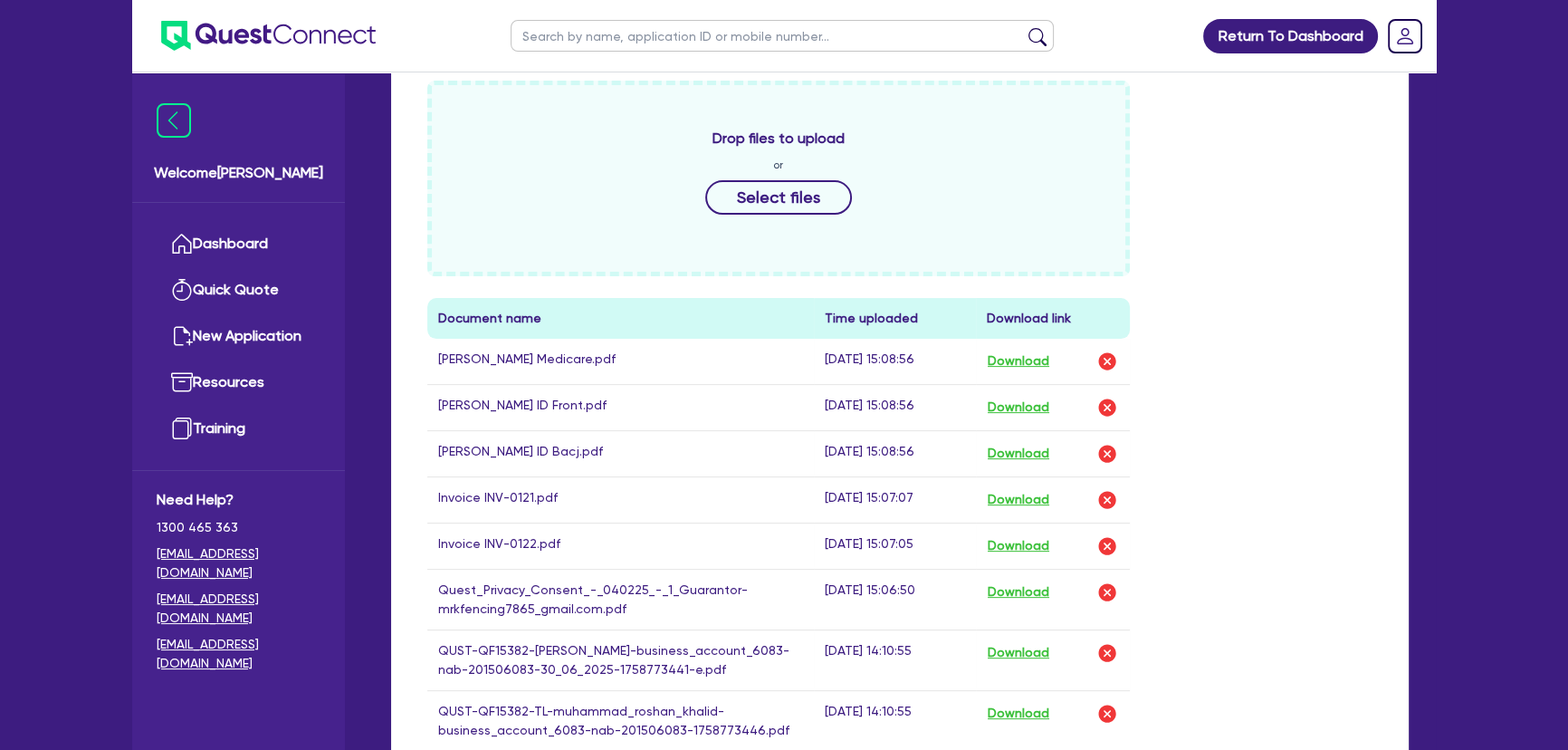
scroll to position [741, 0]
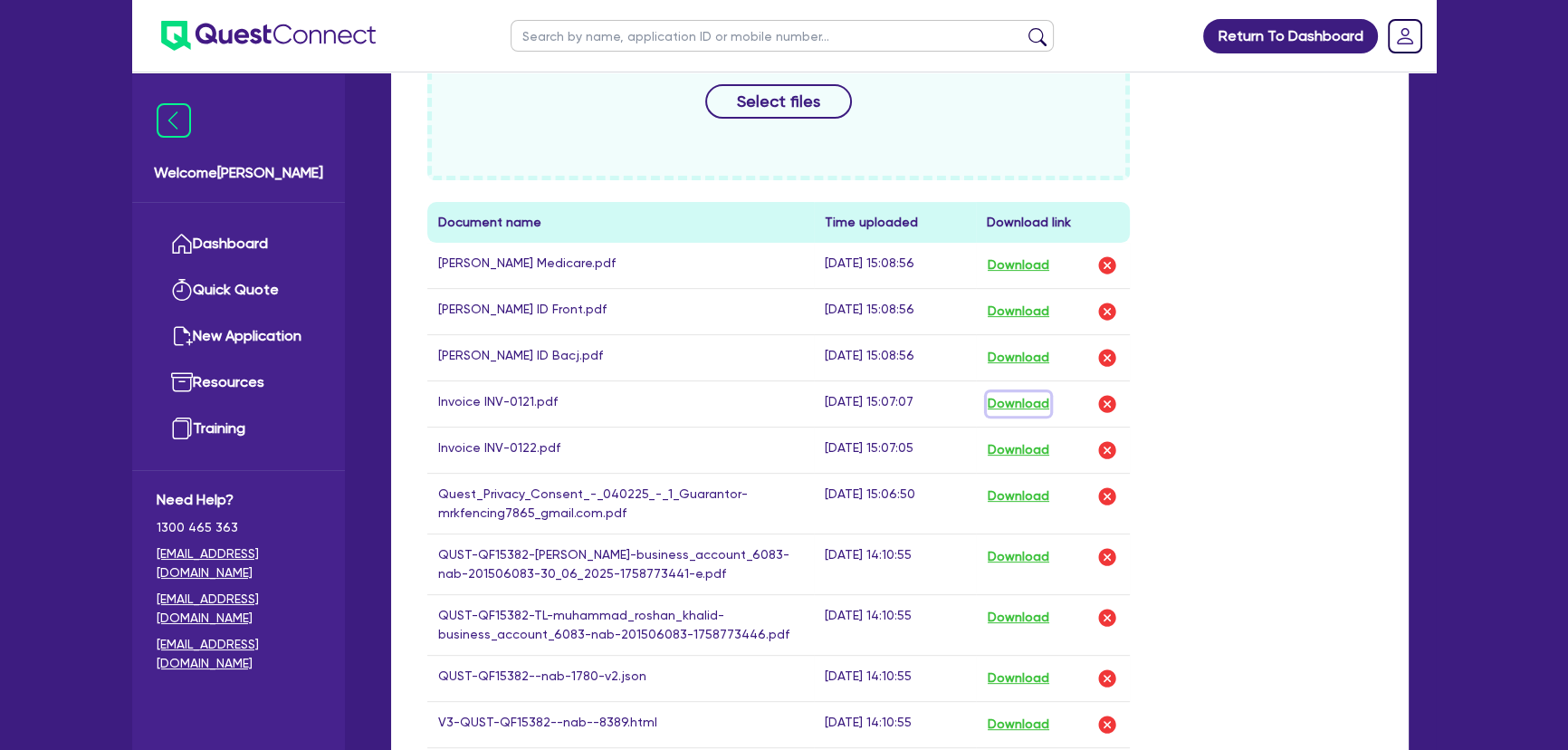
click at [1029, 410] on button "Download" at bounding box center [1018, 404] width 63 height 24
click at [1014, 449] on button "Download" at bounding box center [1018, 450] width 63 height 24
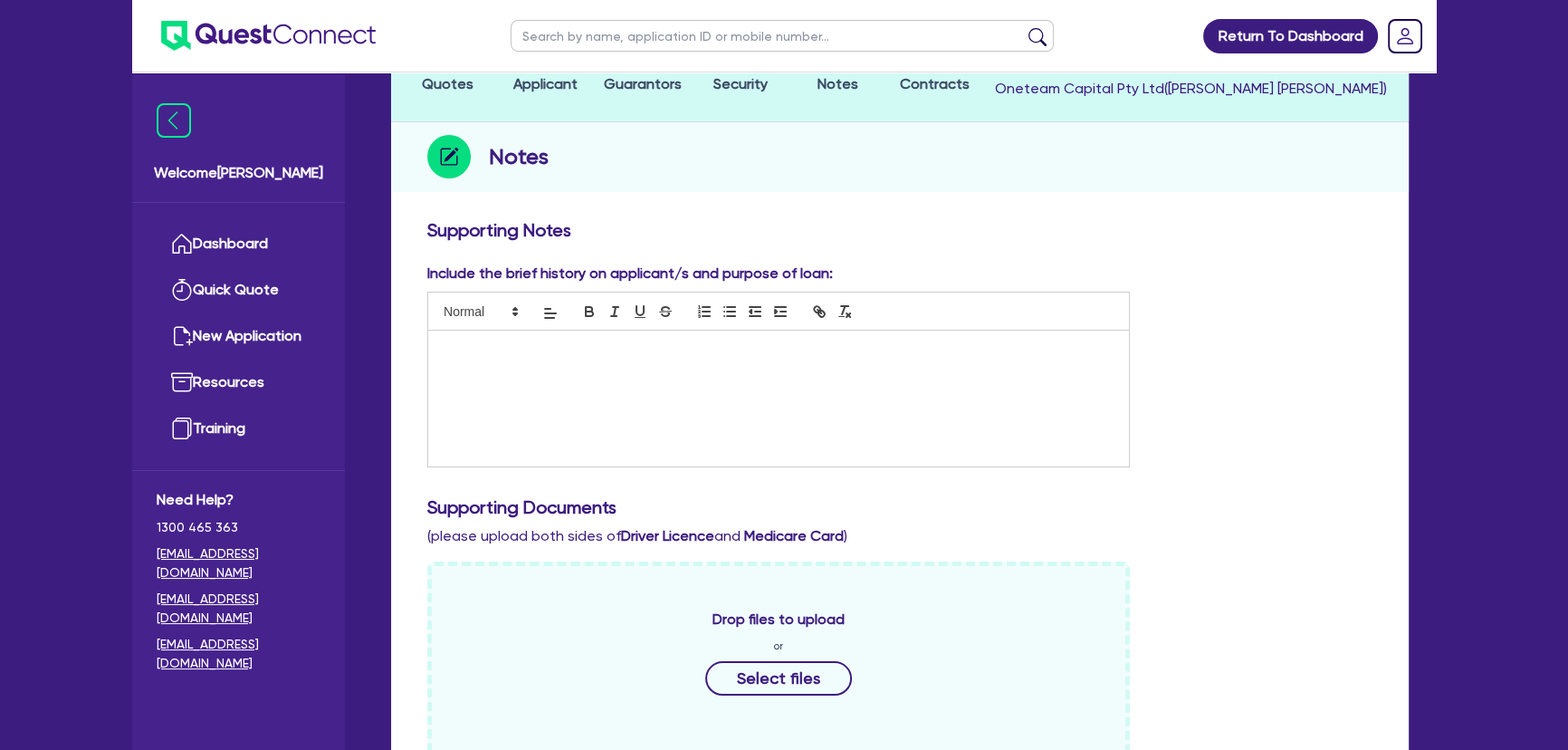
scroll to position [0, 0]
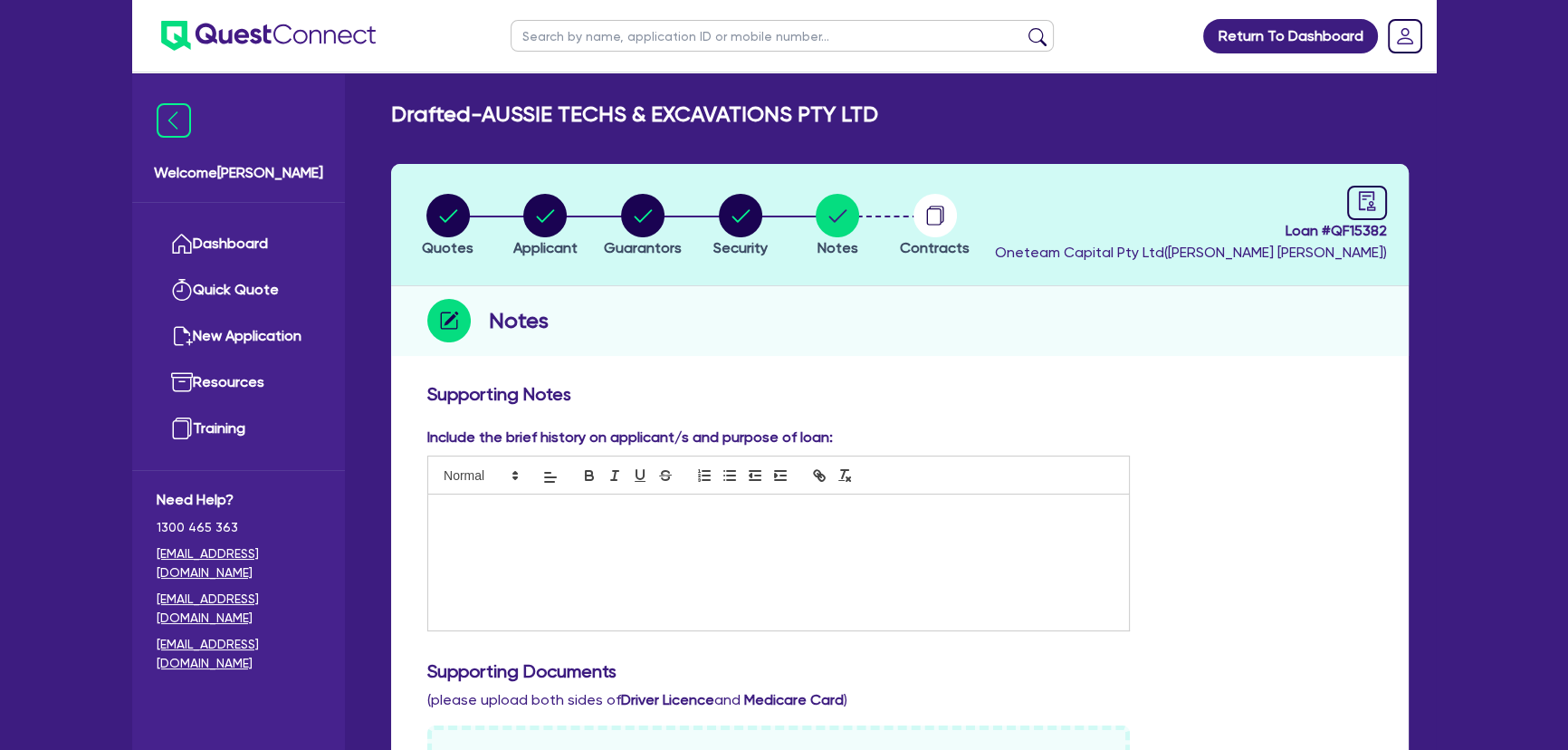
click at [709, 212] on li "Security" at bounding box center [741, 225] width 98 height 63
click at [634, 234] on circle "button" at bounding box center [642, 215] width 43 height 43
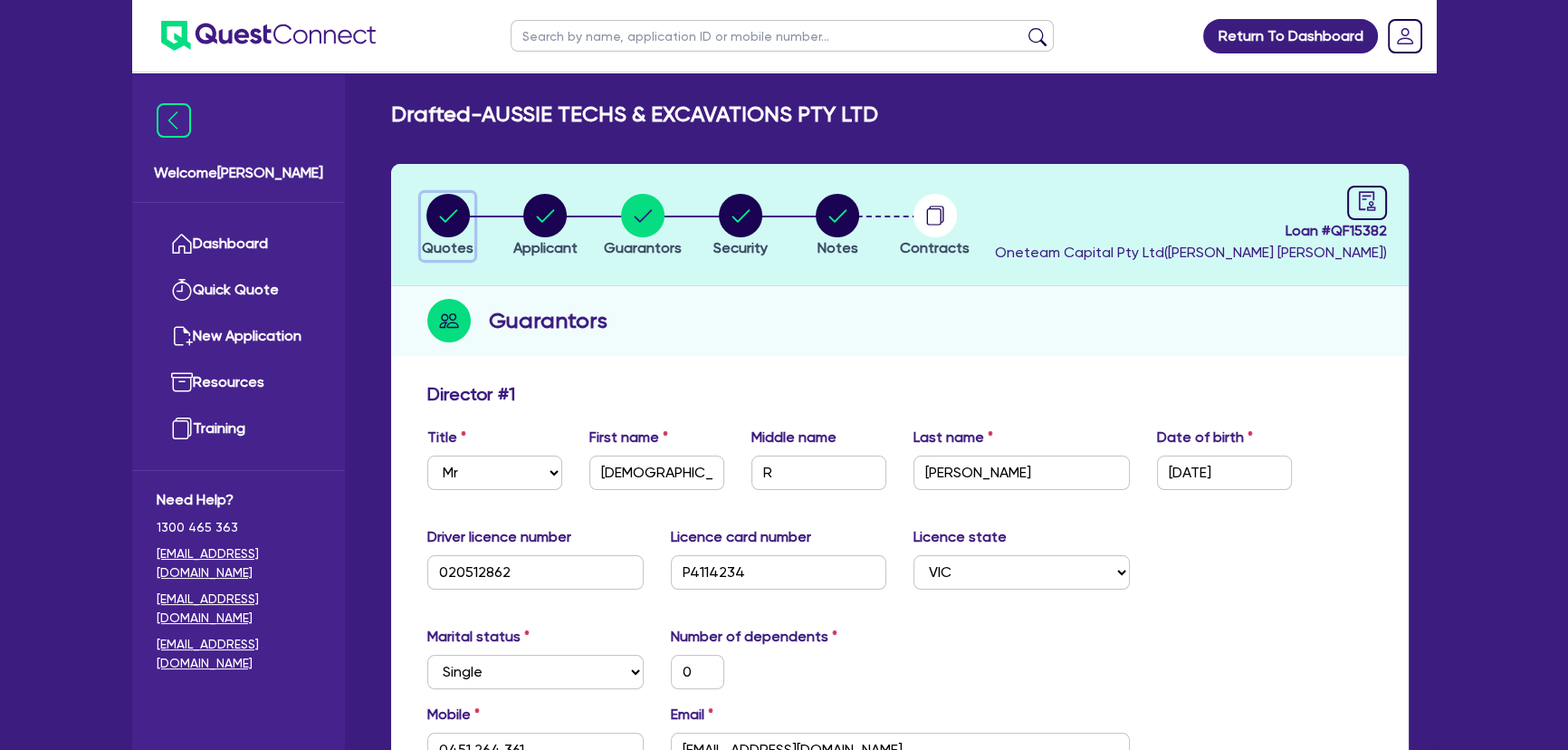
click at [443, 212] on circle "button" at bounding box center [447, 215] width 43 height 43
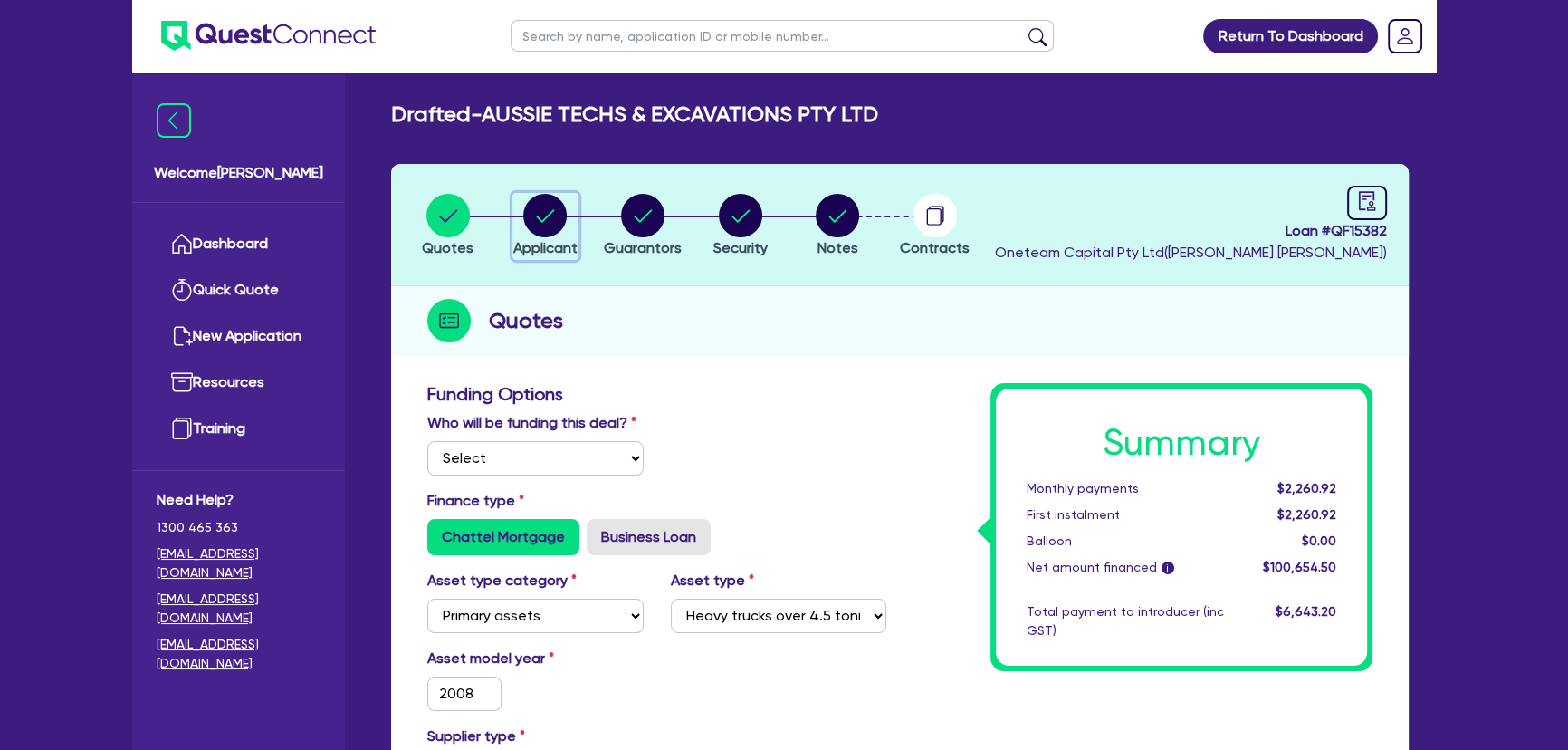
click at [545, 213] on circle "button" at bounding box center [545, 215] width 43 height 43
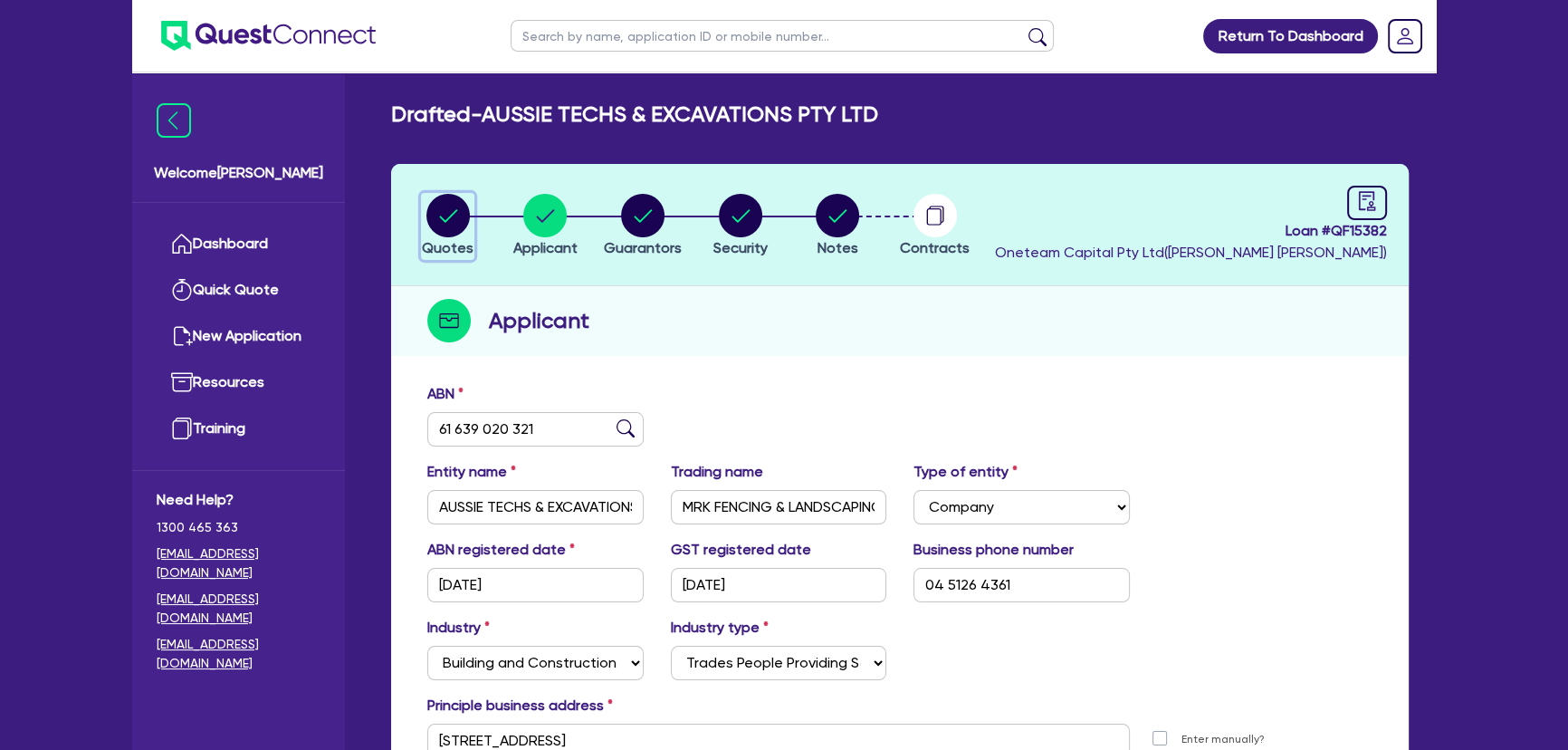
click at [462, 211] on circle "button" at bounding box center [447, 215] width 43 height 43
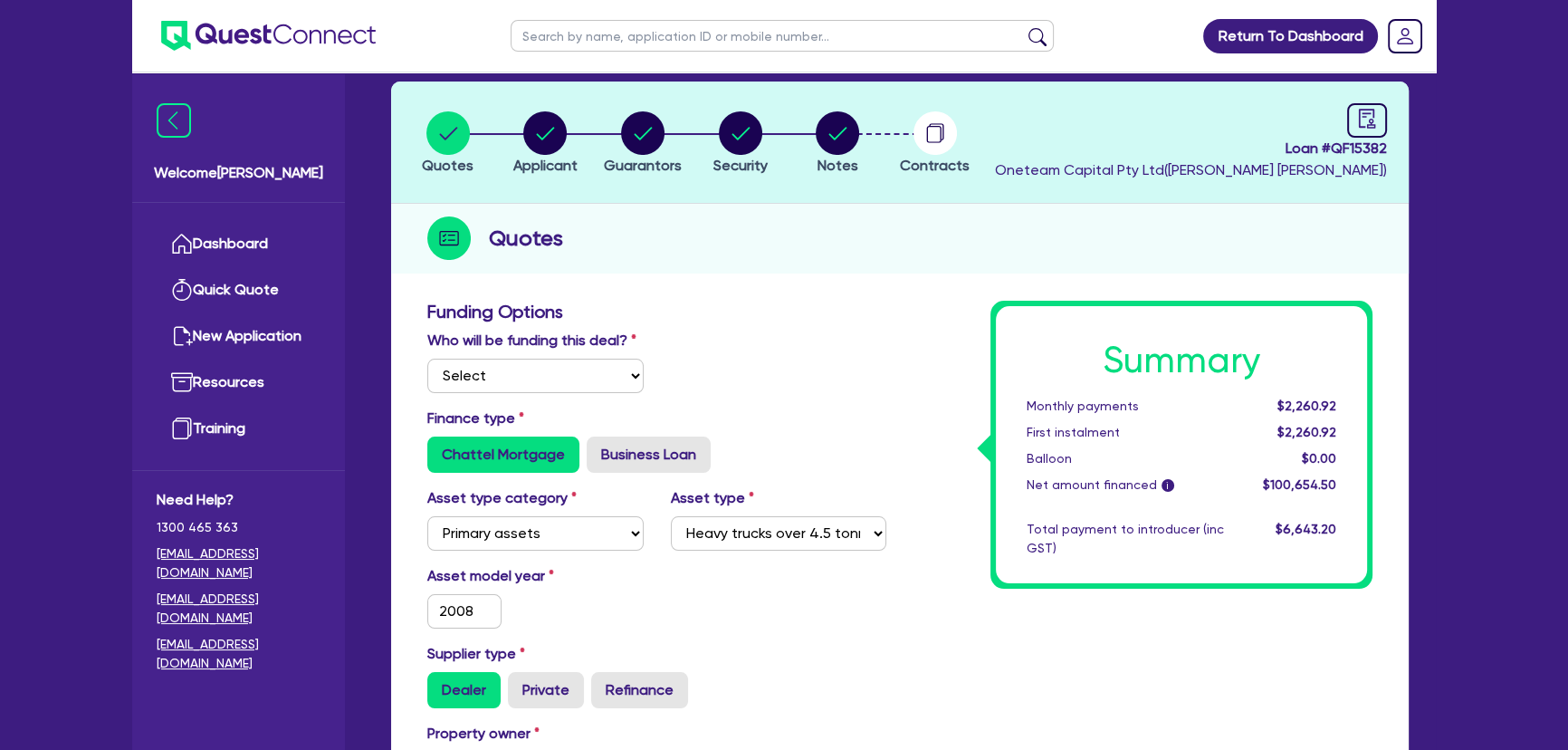
scroll to position [82, 0]
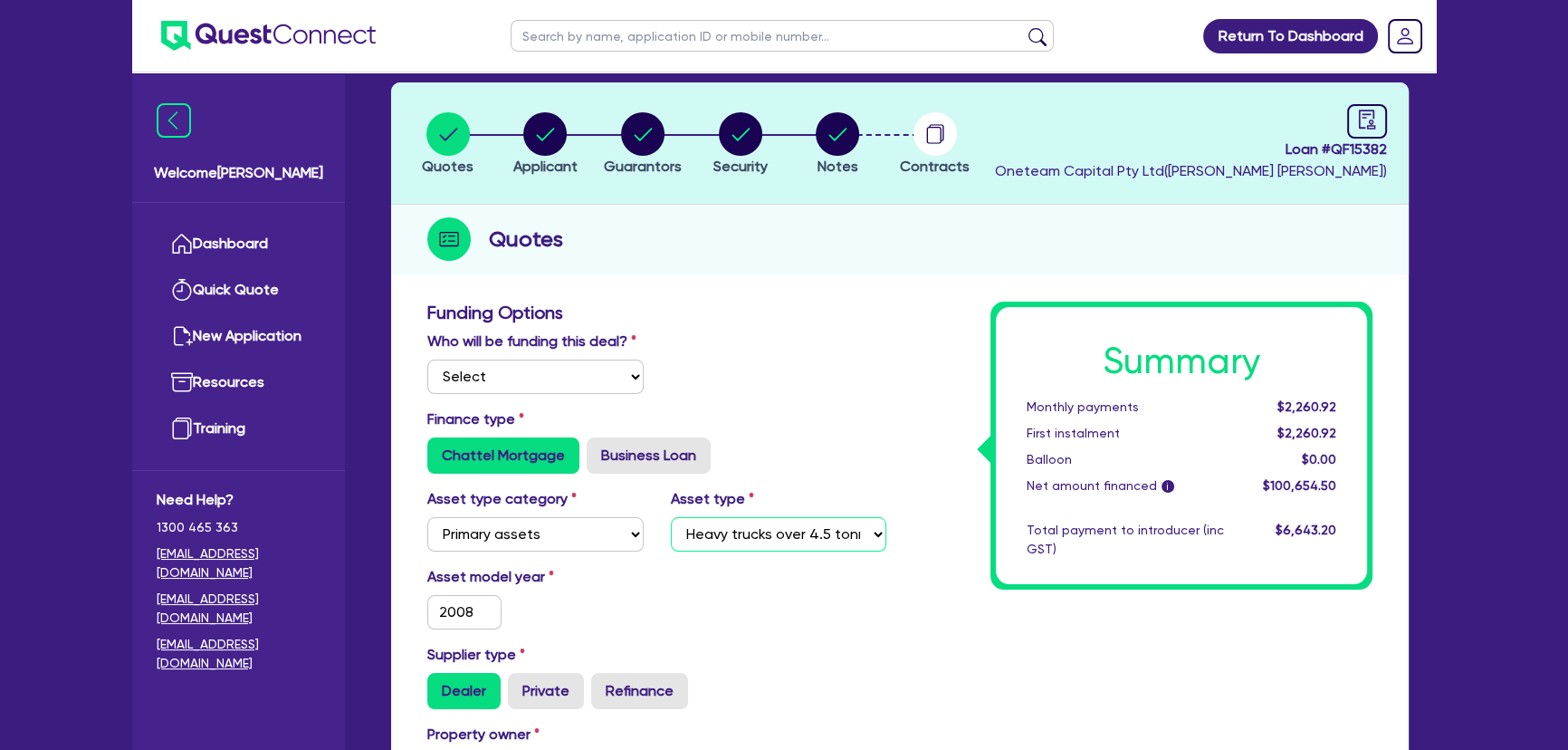
click at [788, 543] on select "Select Heavy trucks over 4.5 tonne Trailers Bus and coaches Yellow goods and ex…" at bounding box center [778, 534] width 216 height 34
click at [671, 537] on select "Select Heavy trucks over 4.5 tonne Trailers Bus and coaches Yellow goods and ex…" at bounding box center [778, 534] width 216 height 34
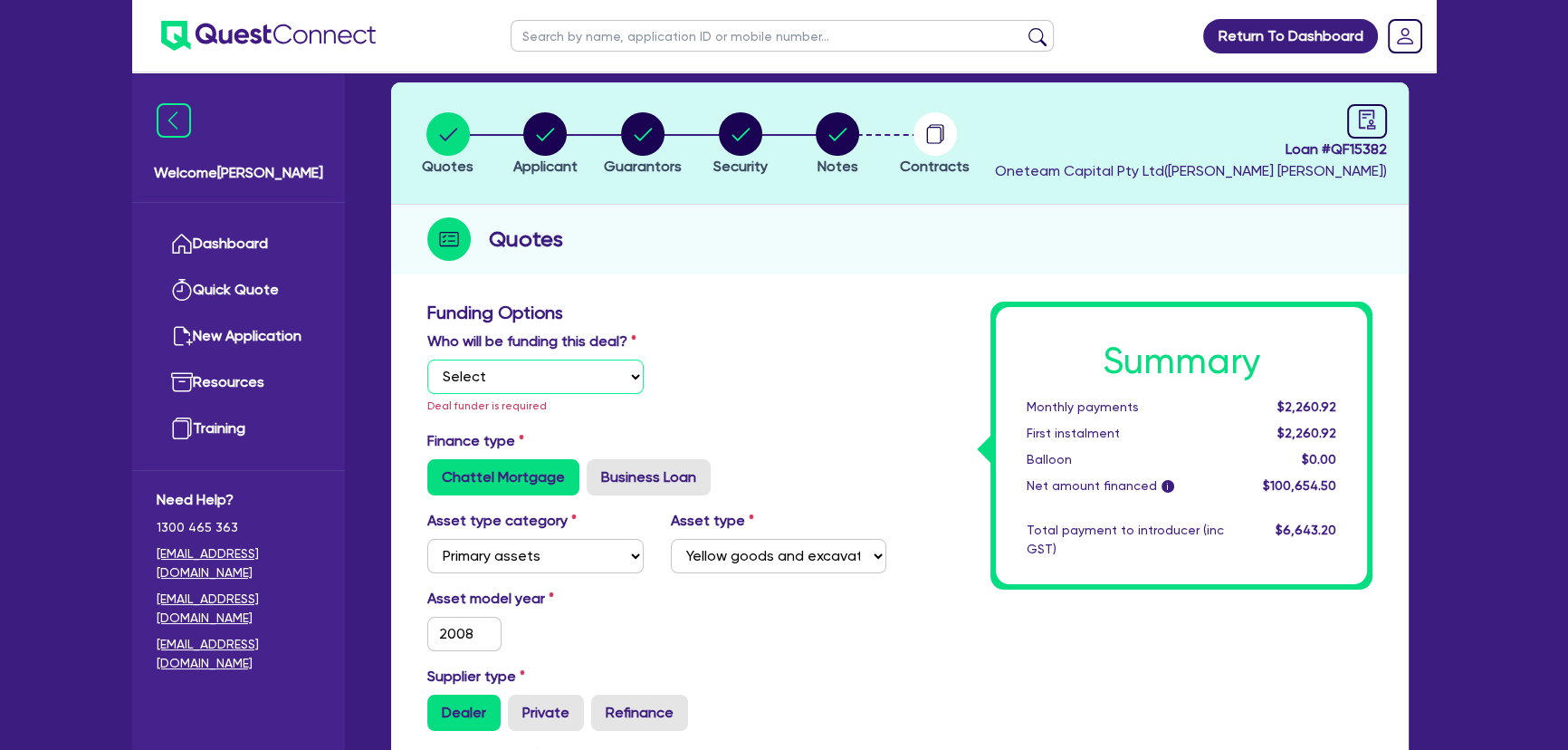
click at [502, 377] on select "Select I will fund 100% I will co-fund with Quest I want Quest to fund 100% Oth…" at bounding box center [535, 376] width 216 height 34
click at [427, 360] on select "Select I will fund 100% I will co-fund with Quest I want Quest to fund 100% Oth…" at bounding box center [535, 376] width 216 height 34
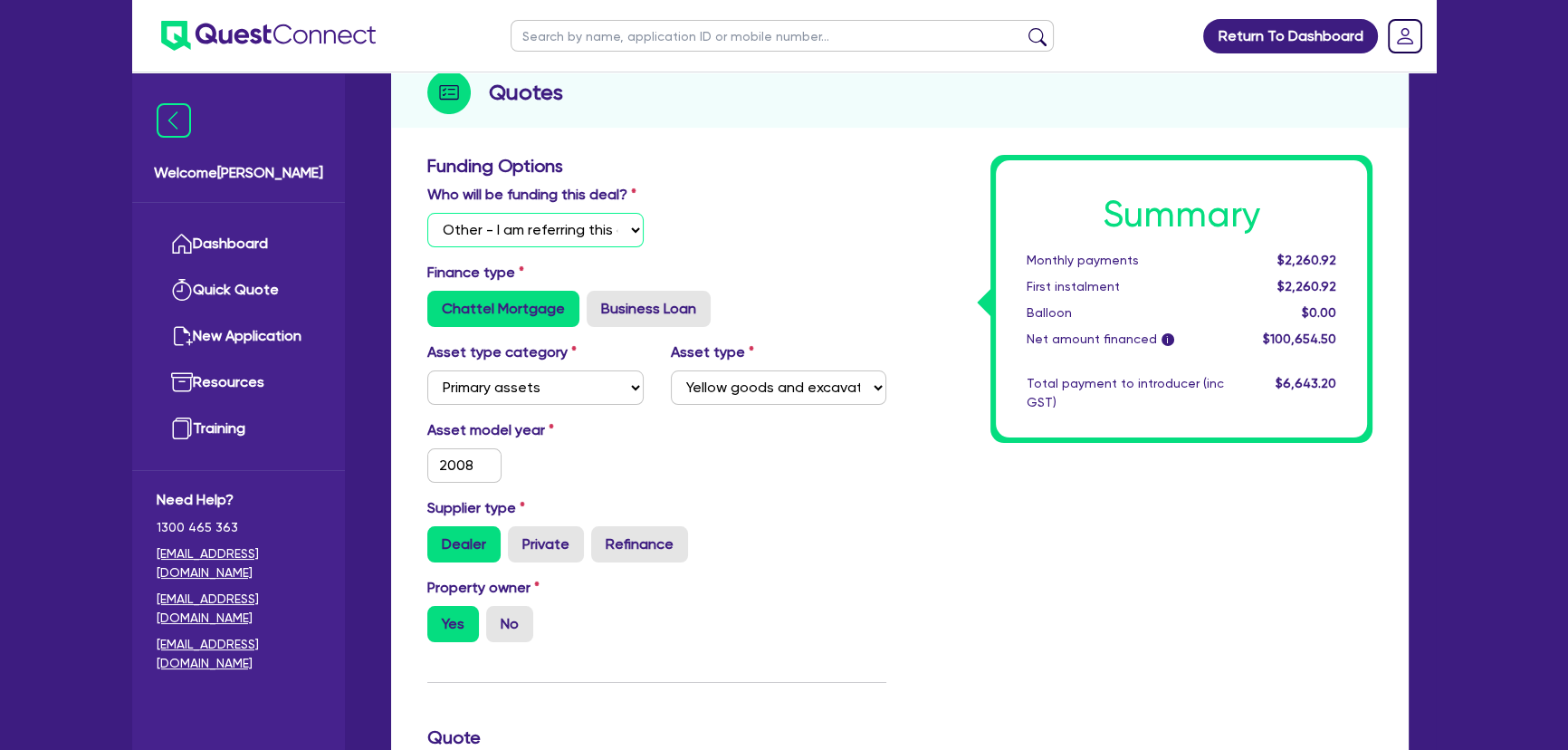
scroll to position [329, 0]
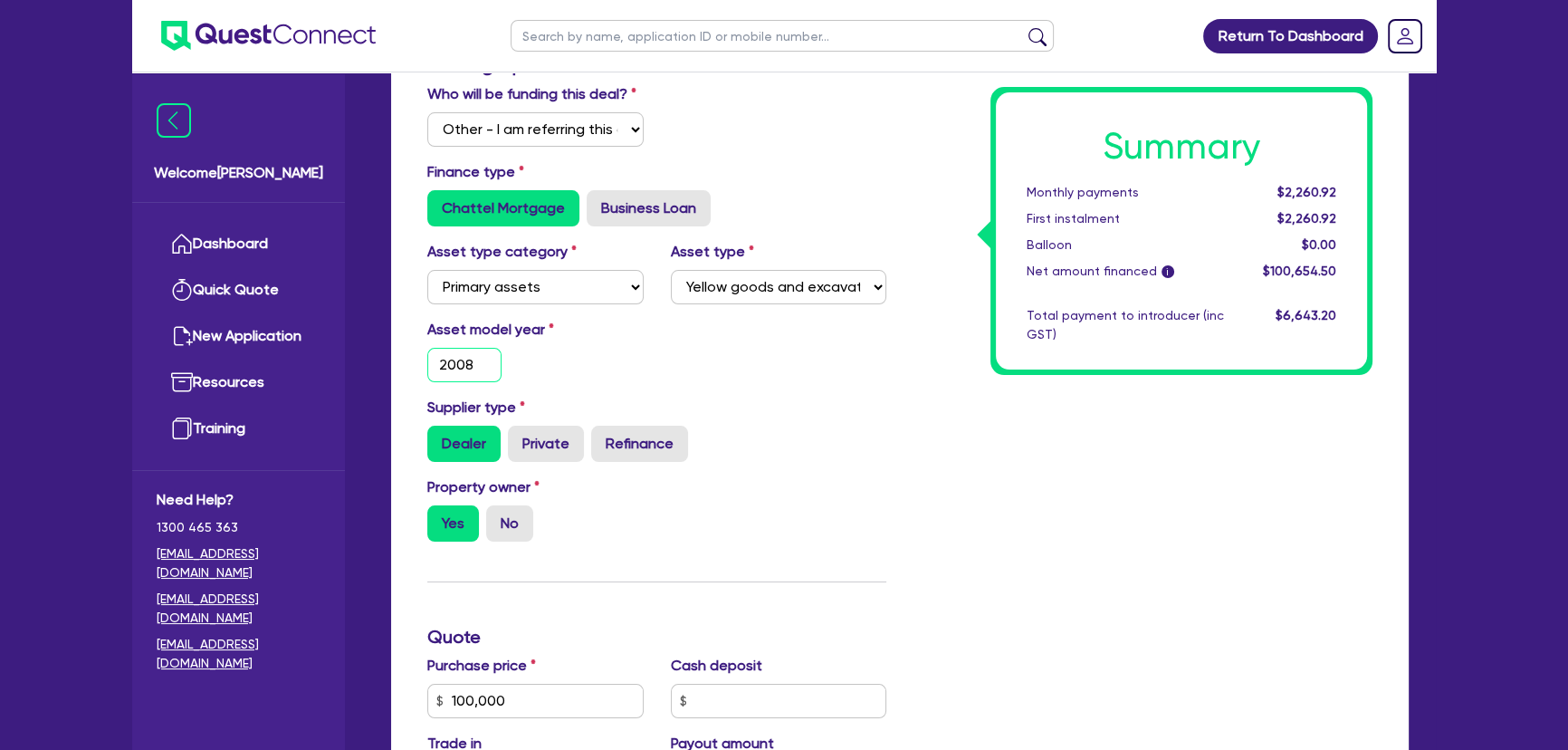
click at [455, 356] on input "2008" at bounding box center [464, 364] width 75 height 34
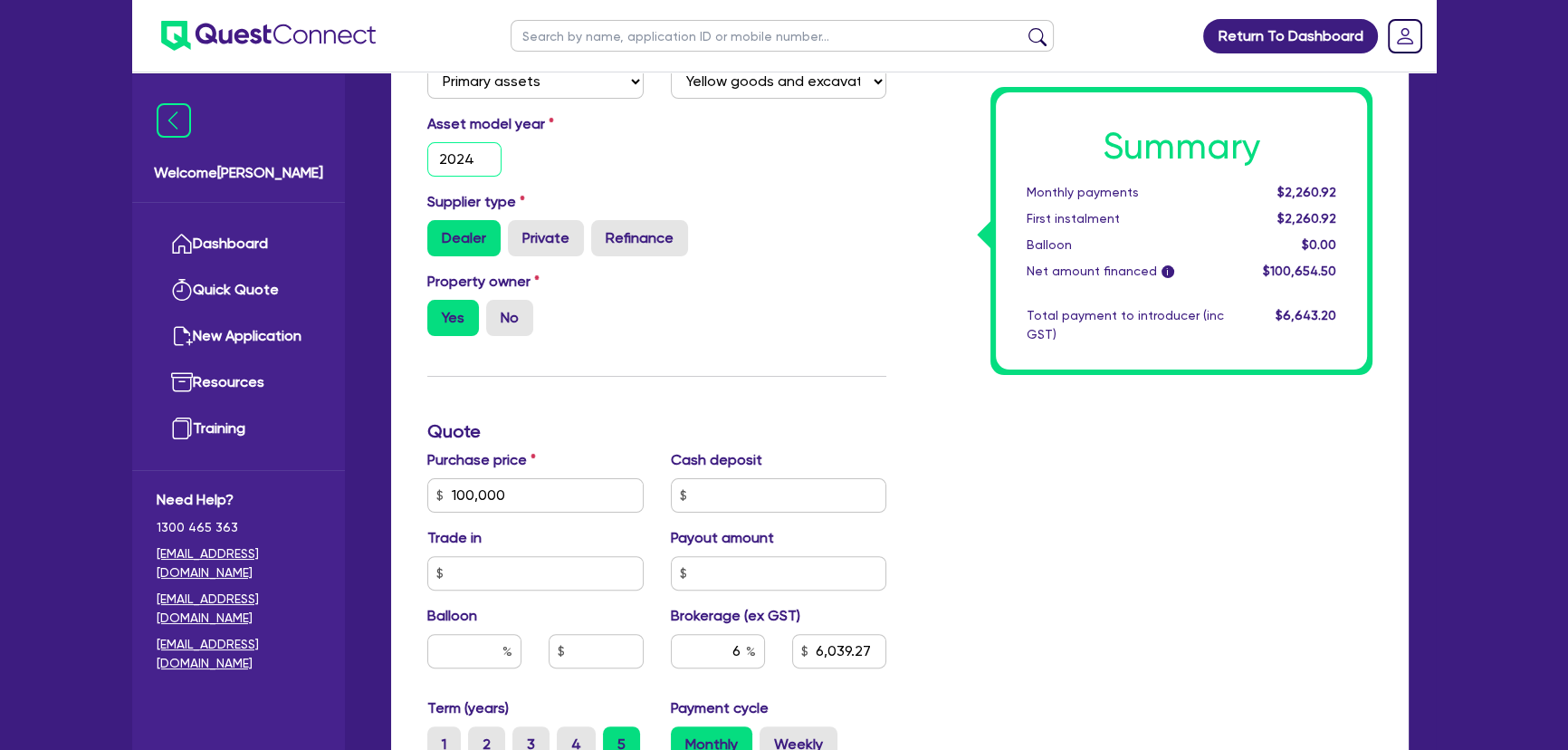
scroll to position [576, 0]
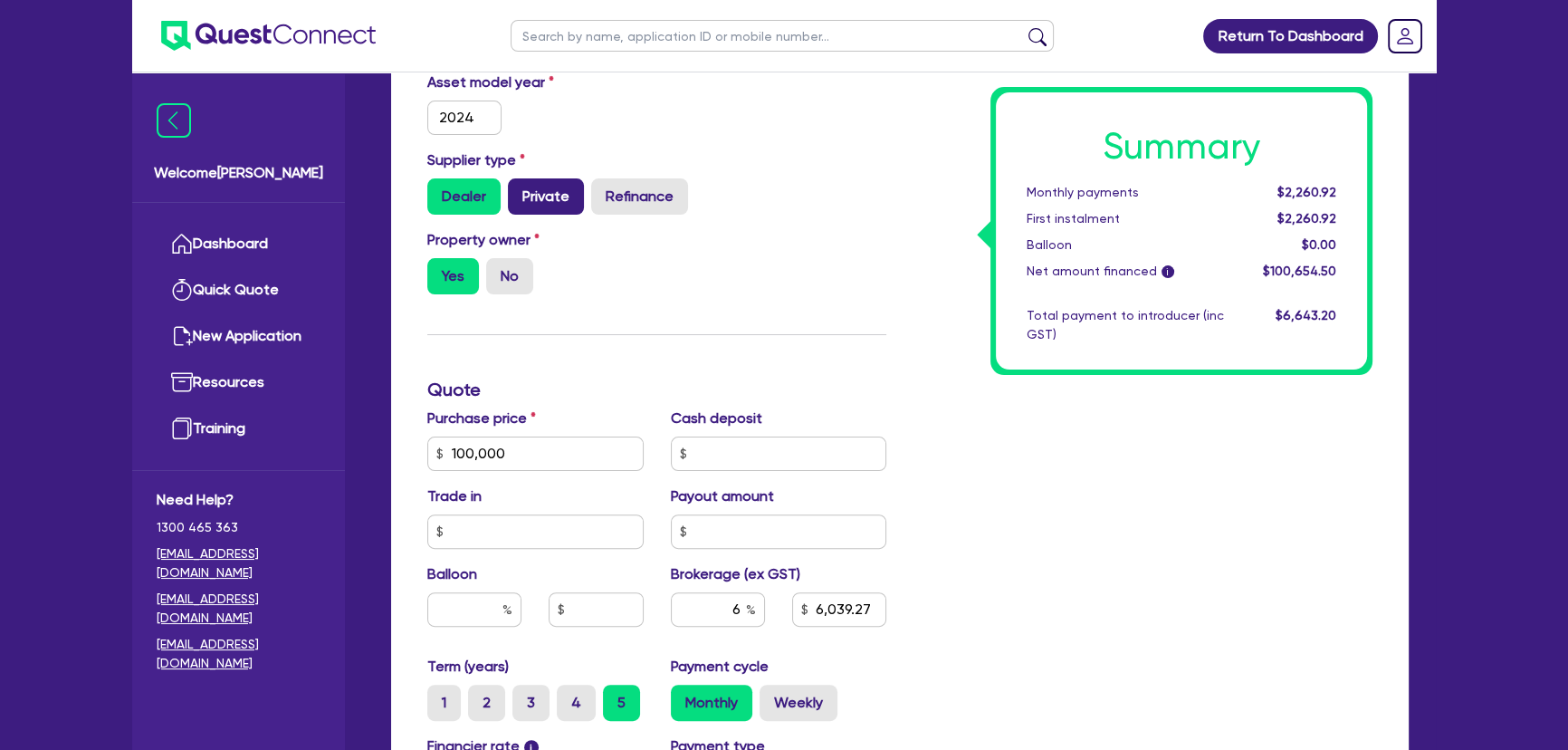
click at [539, 207] on label "Private" at bounding box center [546, 196] width 76 height 36
click at [520, 190] on input "Private" at bounding box center [513, 184] width 12 height 12
click at [529, 458] on input "100,000" at bounding box center [535, 453] width 216 height 34
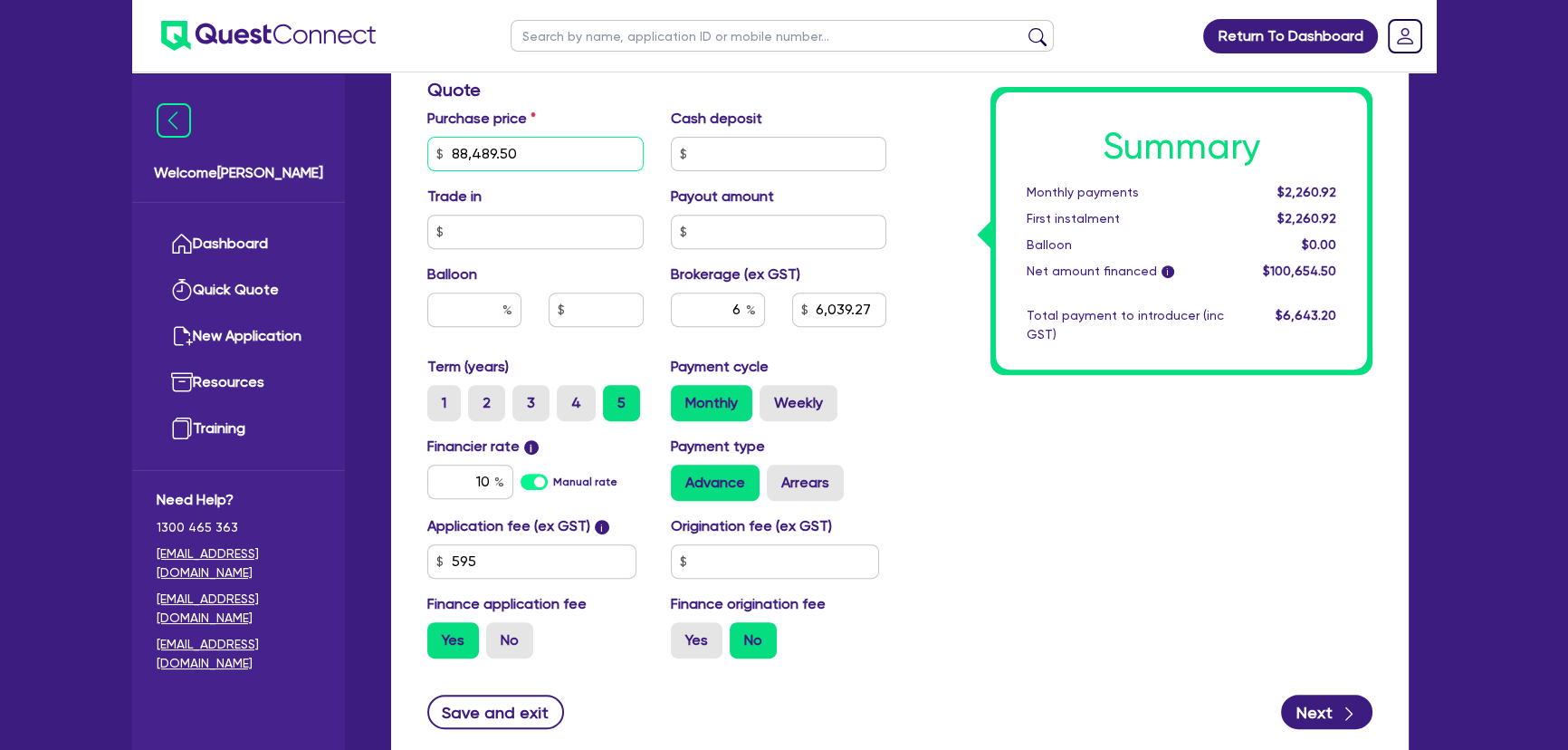
scroll to position [906, 0]
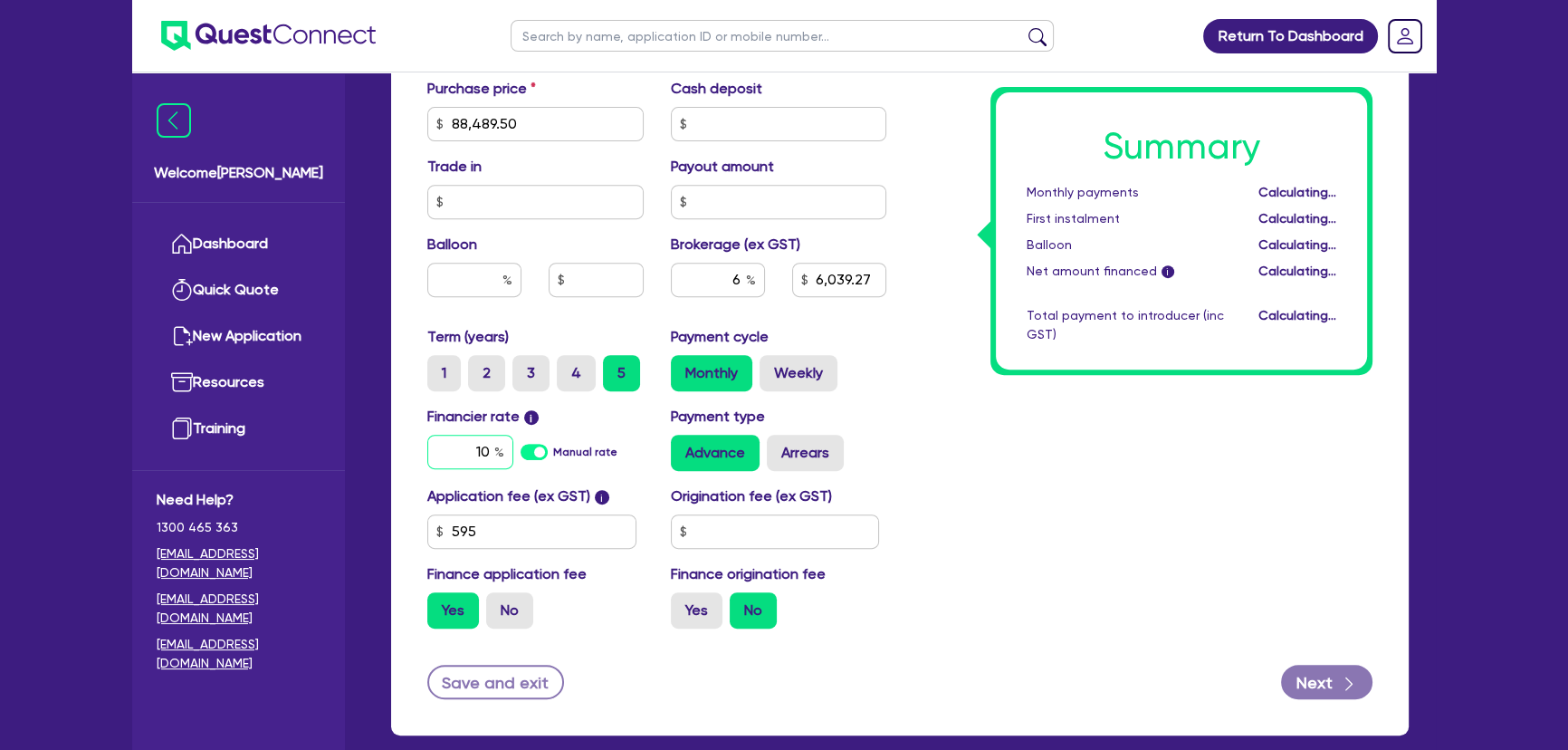
click at [461, 457] on input "10" at bounding box center [469, 451] width 86 height 34
click at [427, 459] on input "10" at bounding box center [469, 451] width 86 height 34
click at [712, 281] on input "6" at bounding box center [718, 279] width 94 height 34
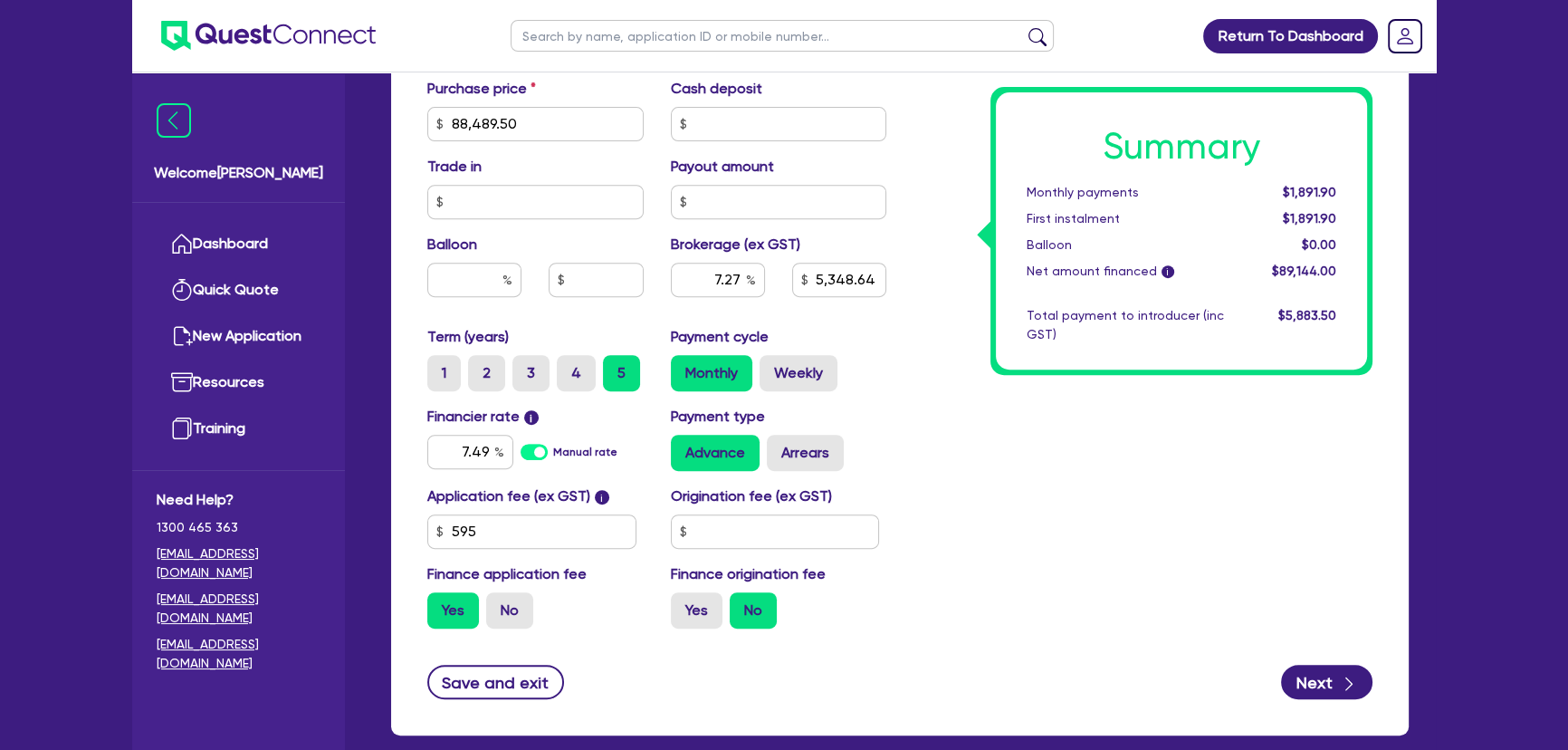
click at [1063, 483] on div "Summary Monthly payments $1,891.90 First instalment $1,891.90 Balloon $0.00 Net…" at bounding box center [1143, 60] width 486 height 1165
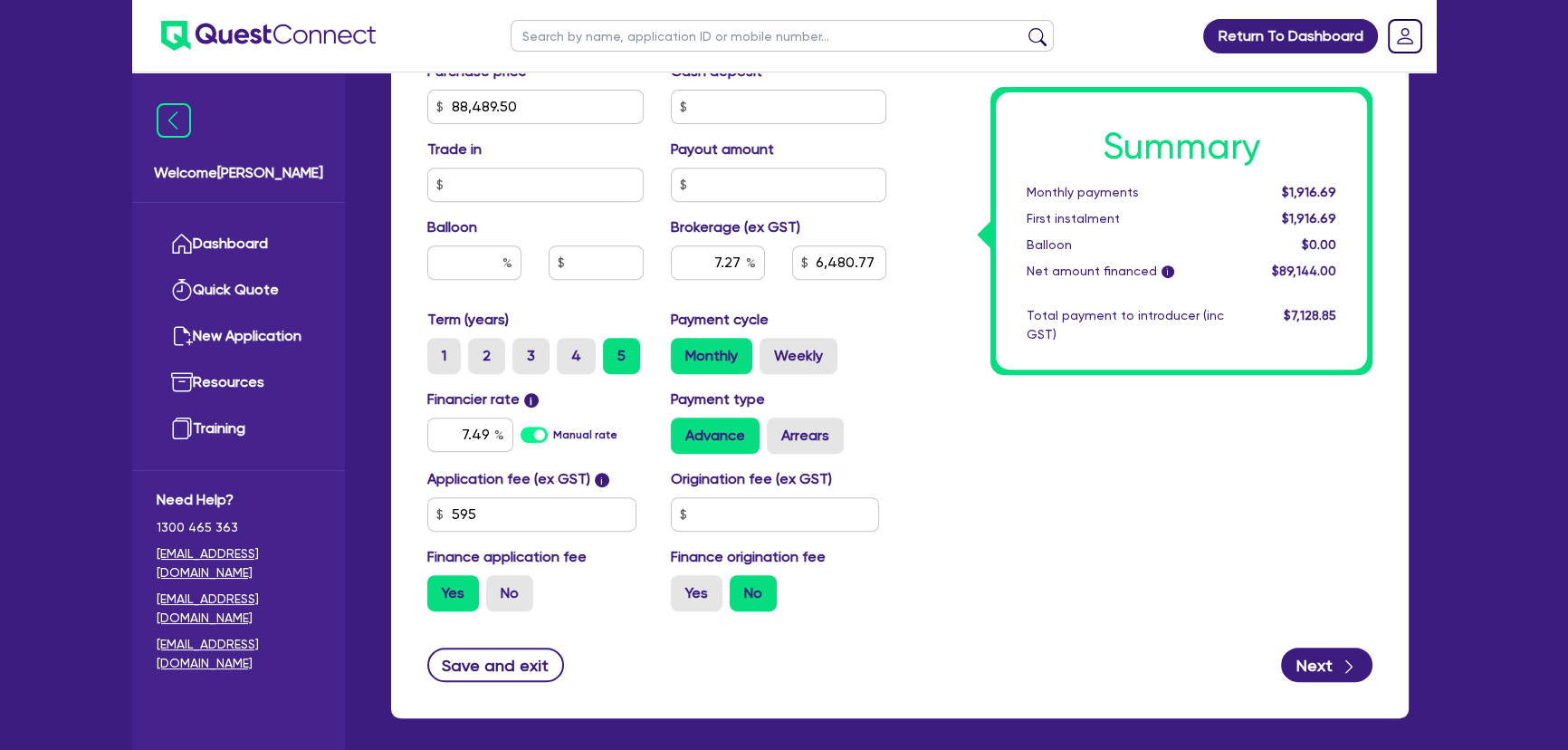
scroll to position [987, 0]
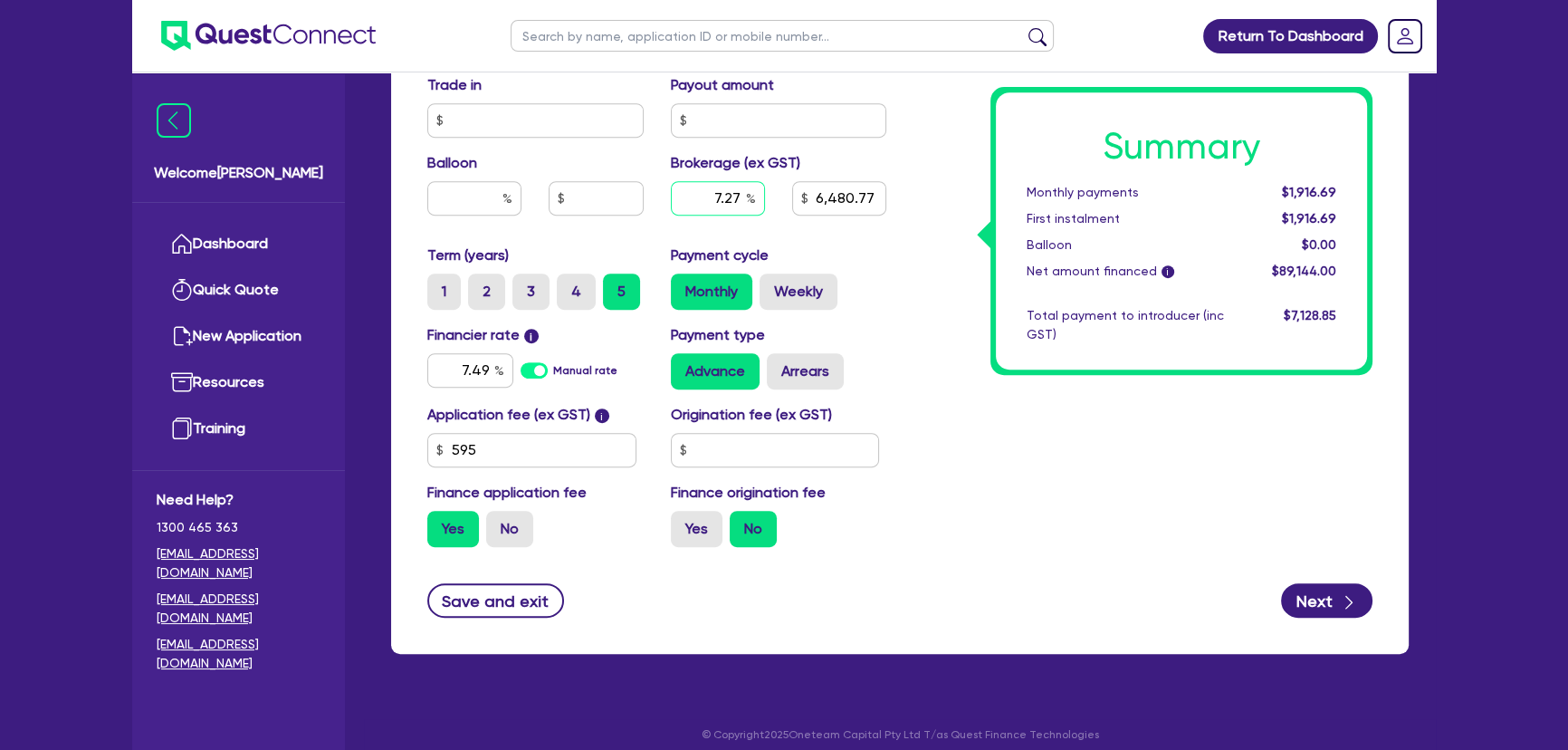
click at [703, 196] on input "7.27" at bounding box center [718, 198] width 94 height 34
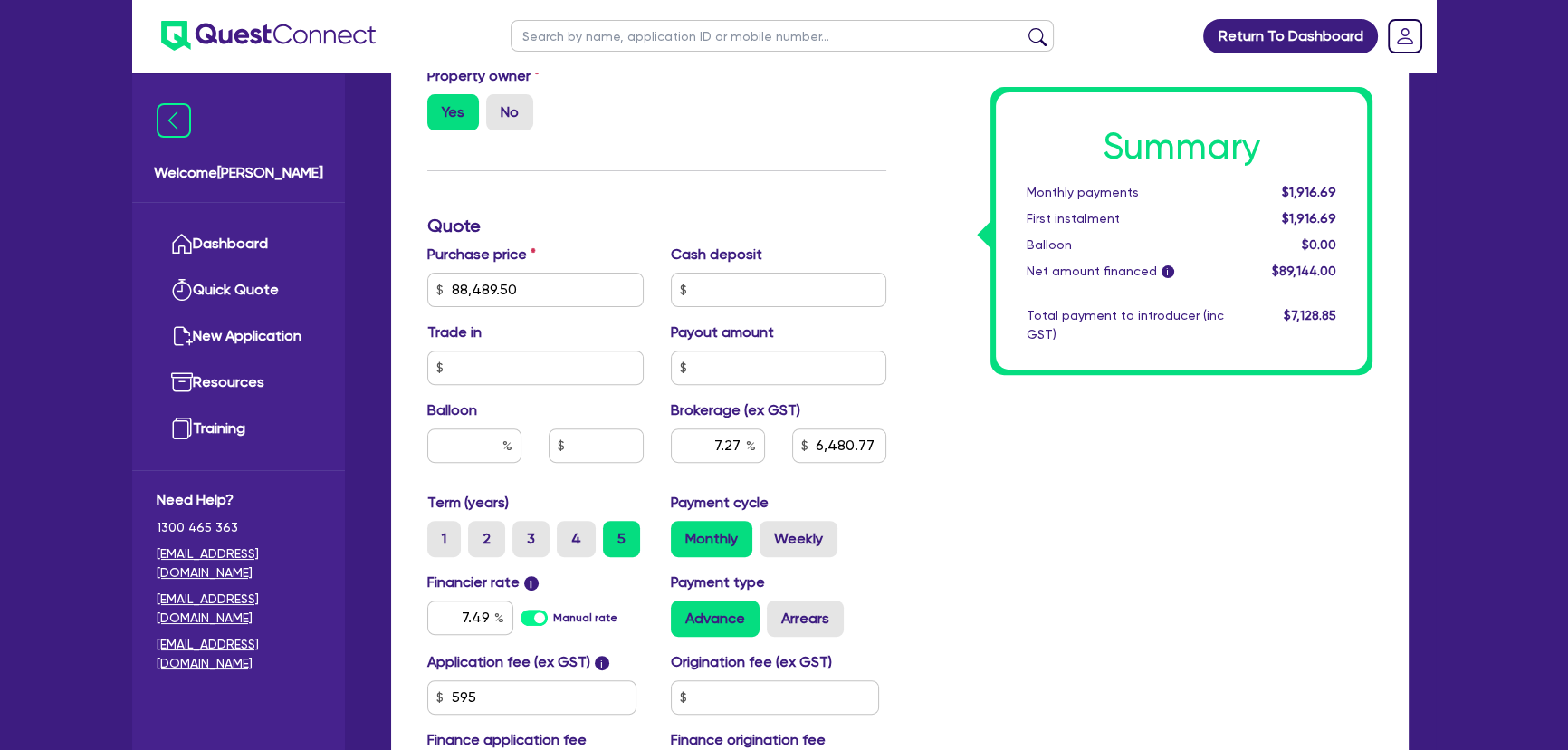
scroll to position [906, 0]
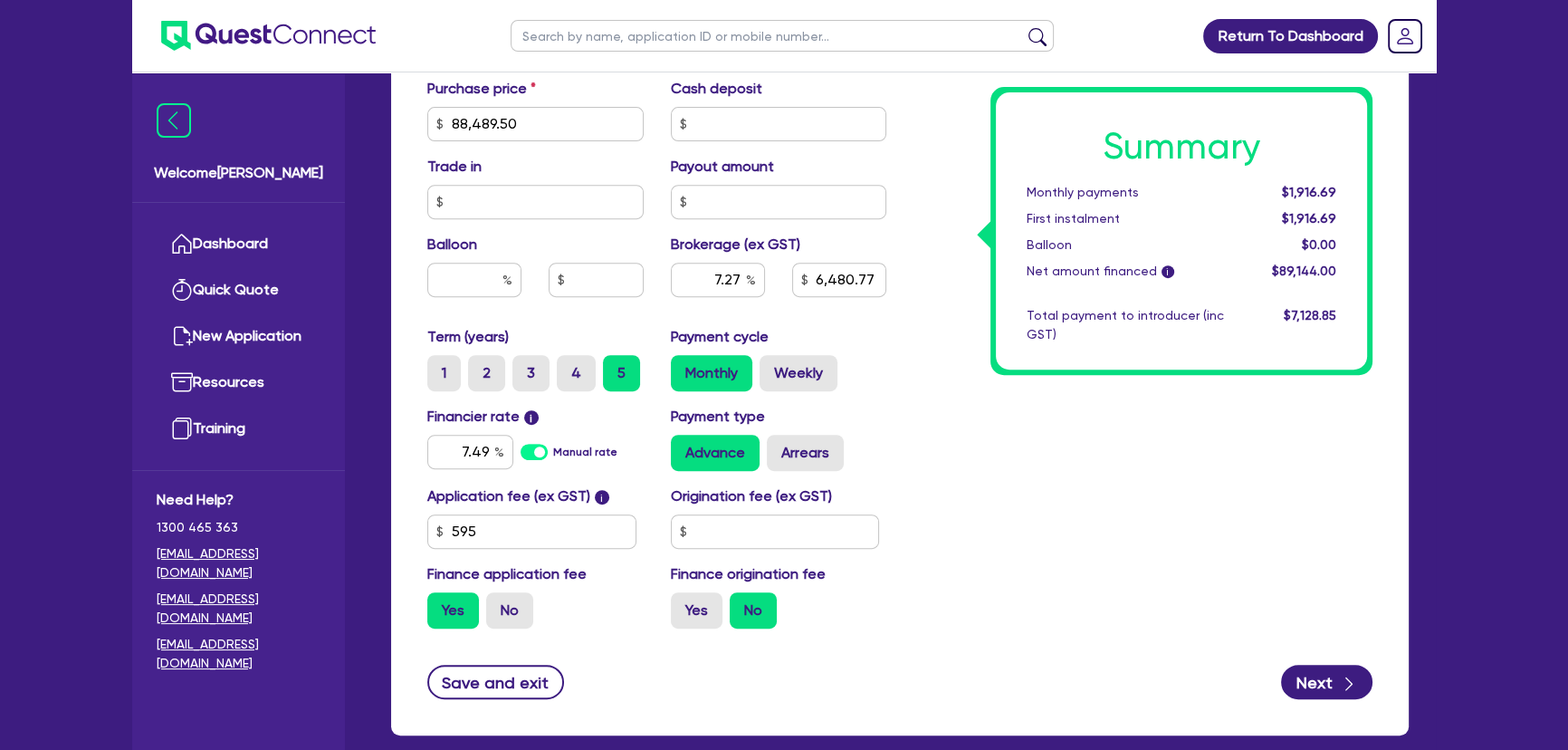
click at [1124, 420] on div "Summary Monthly payments $1,916.69 First instalment $1,916.69 Balloon $0.00 Net…" at bounding box center [1143, 60] width 486 height 1165
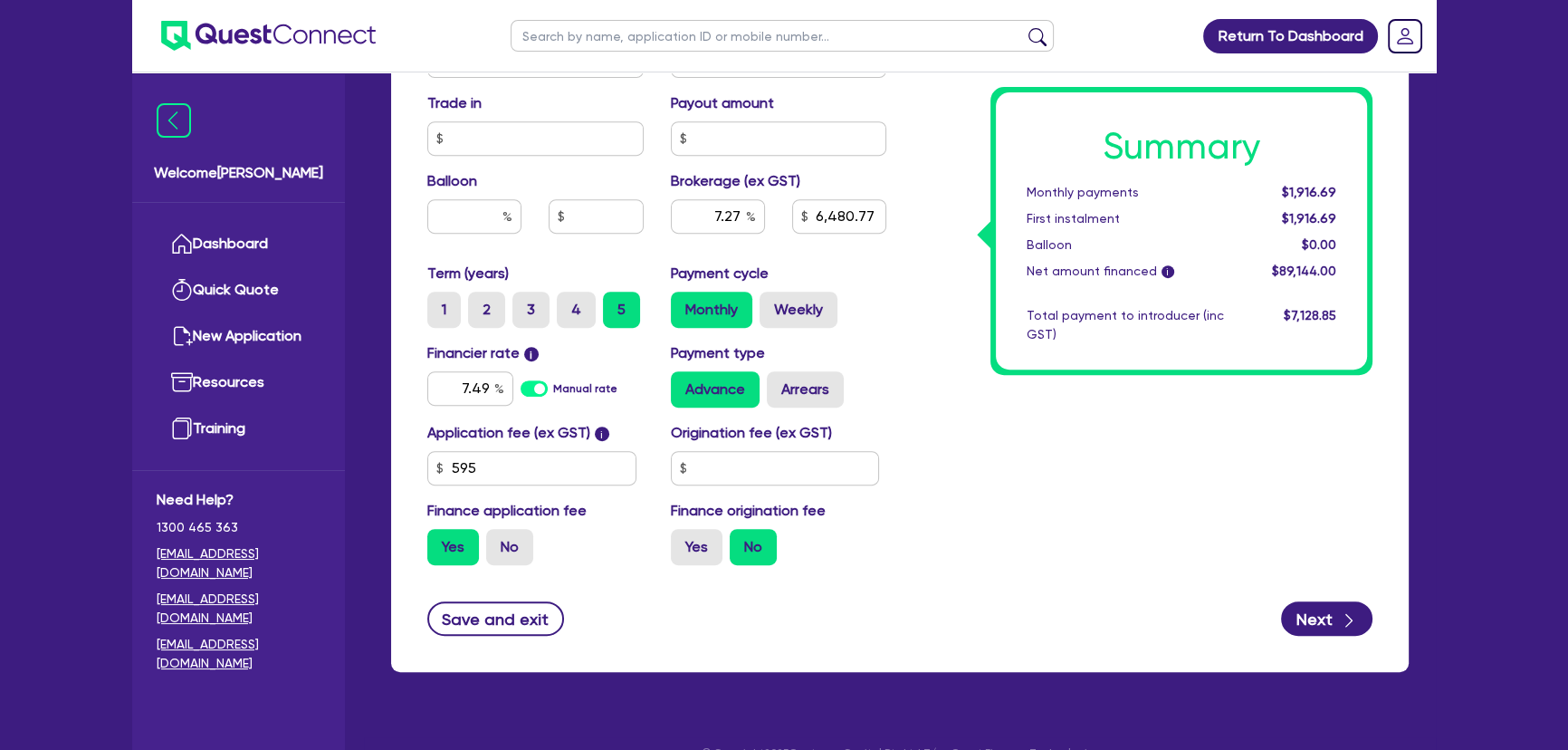
scroll to position [987, 0]
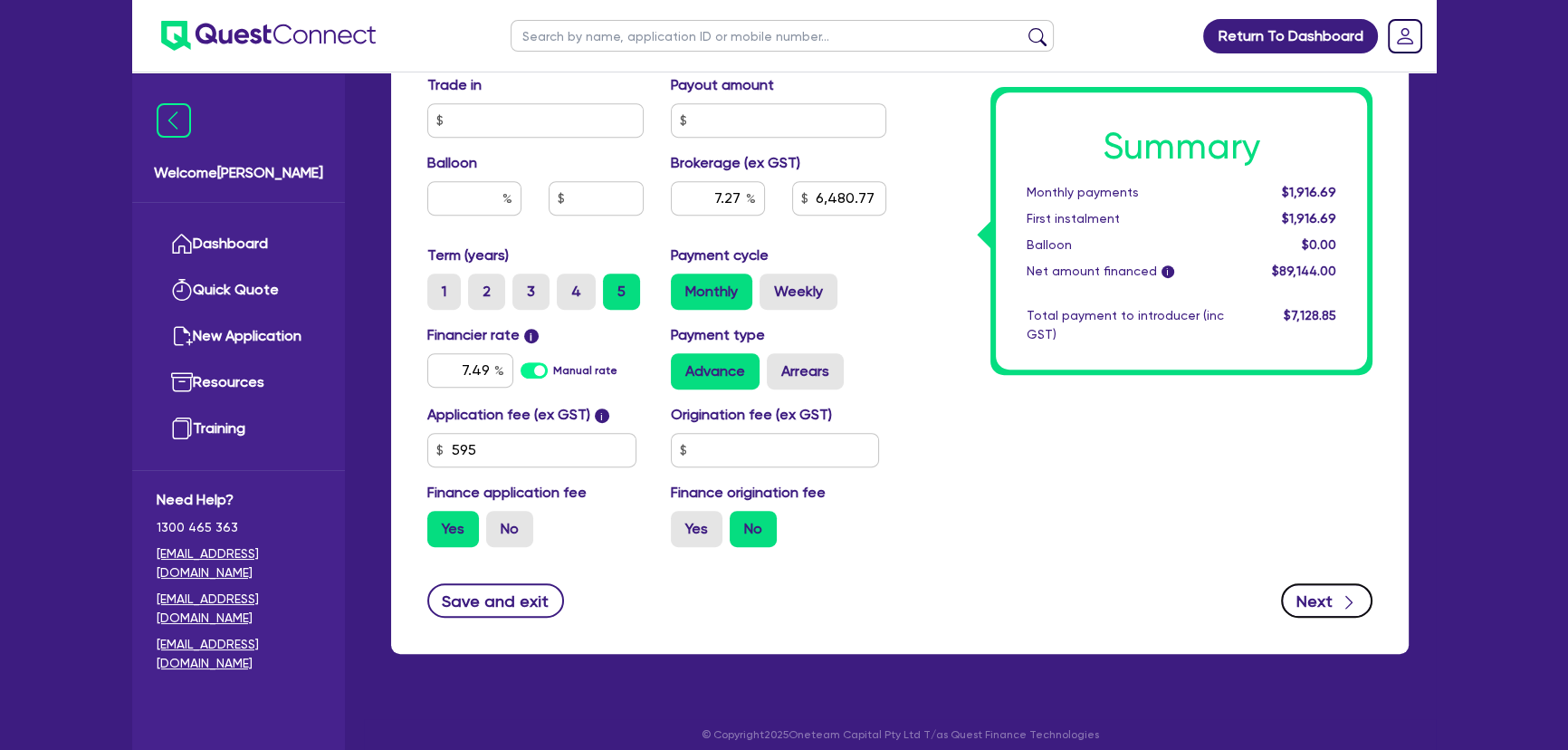
click at [1316, 589] on button "Next" at bounding box center [1326, 600] width 91 height 34
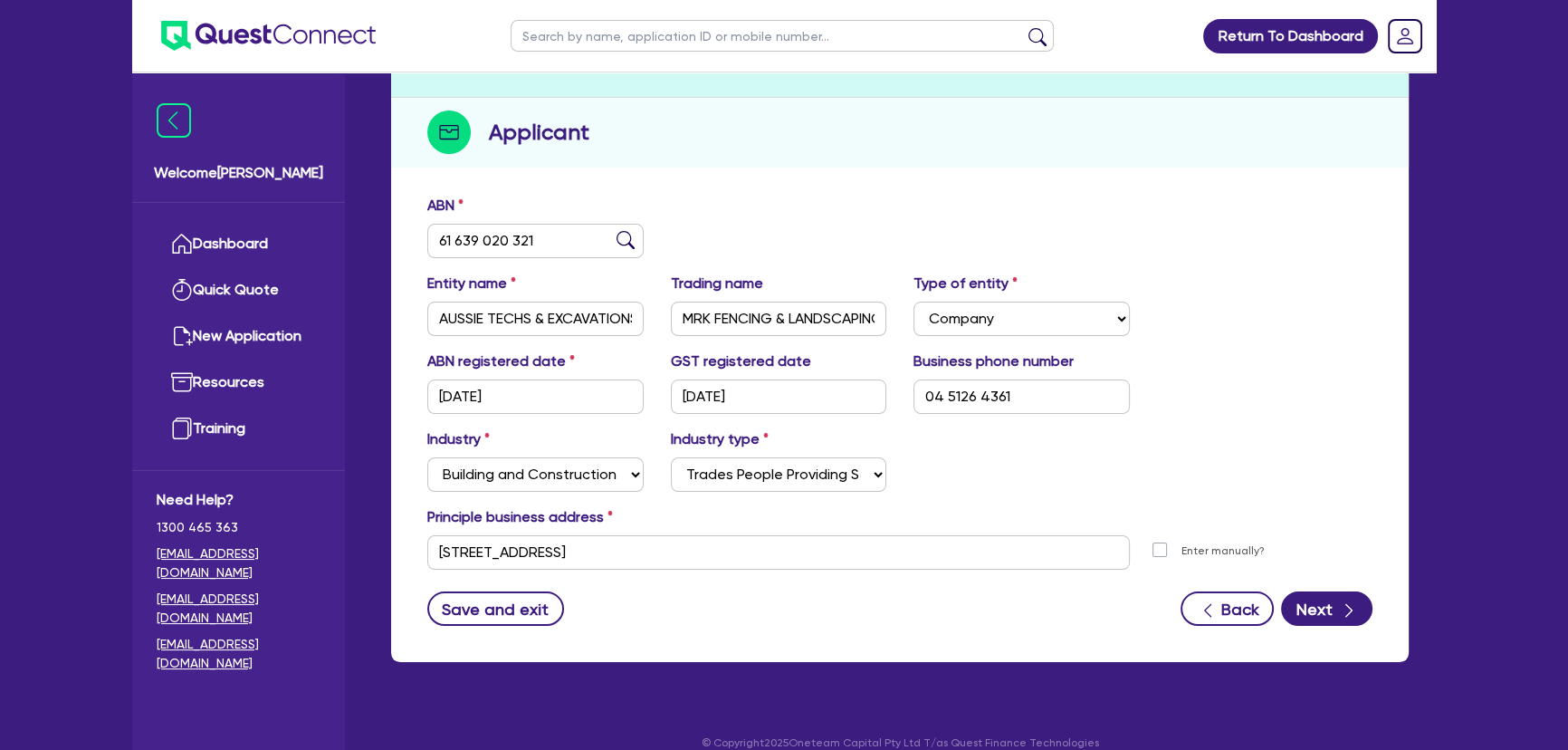
scroll to position [209, 0]
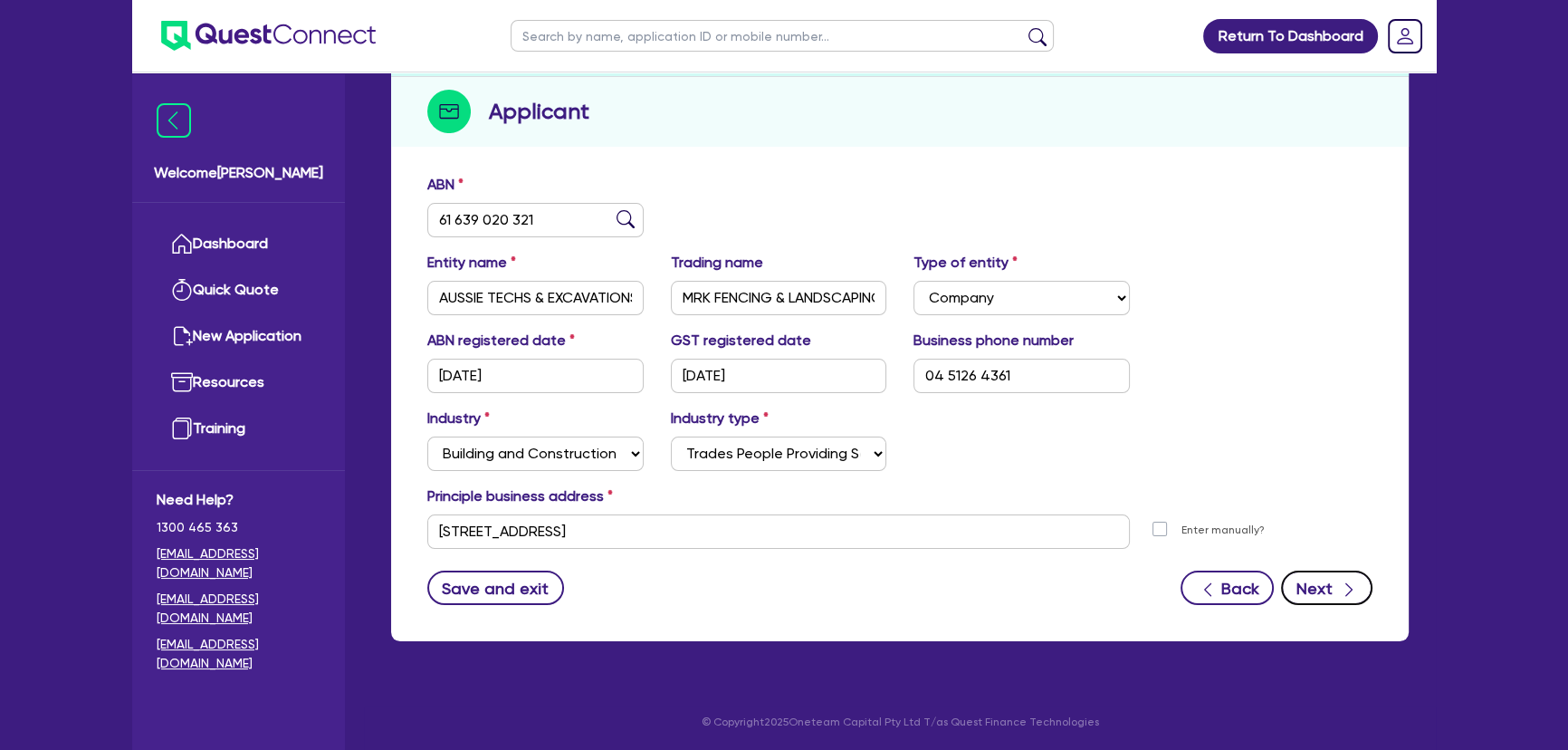
click at [1346, 583] on icon "button" at bounding box center [1349, 590] width 7 height 14
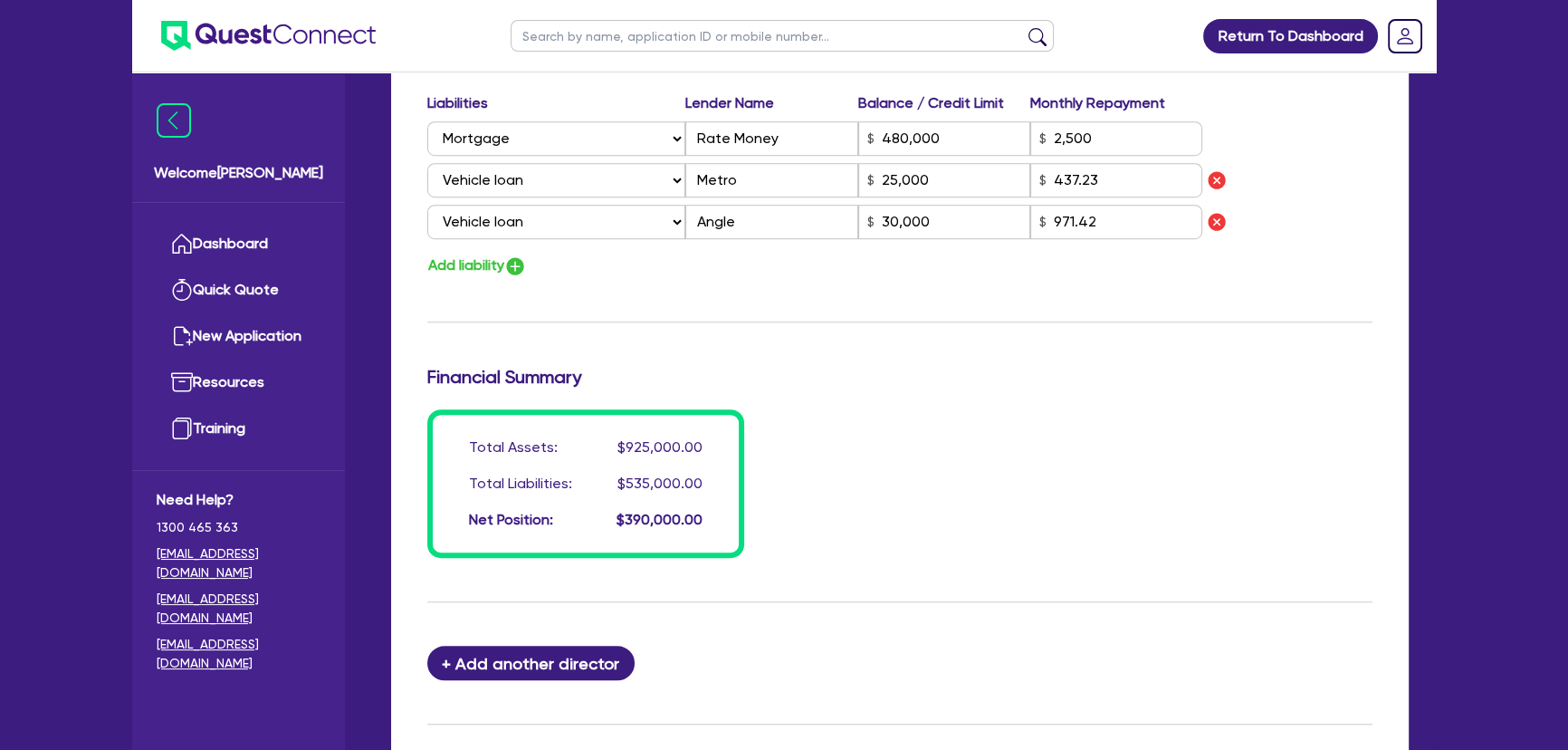
scroll to position [1693, 0]
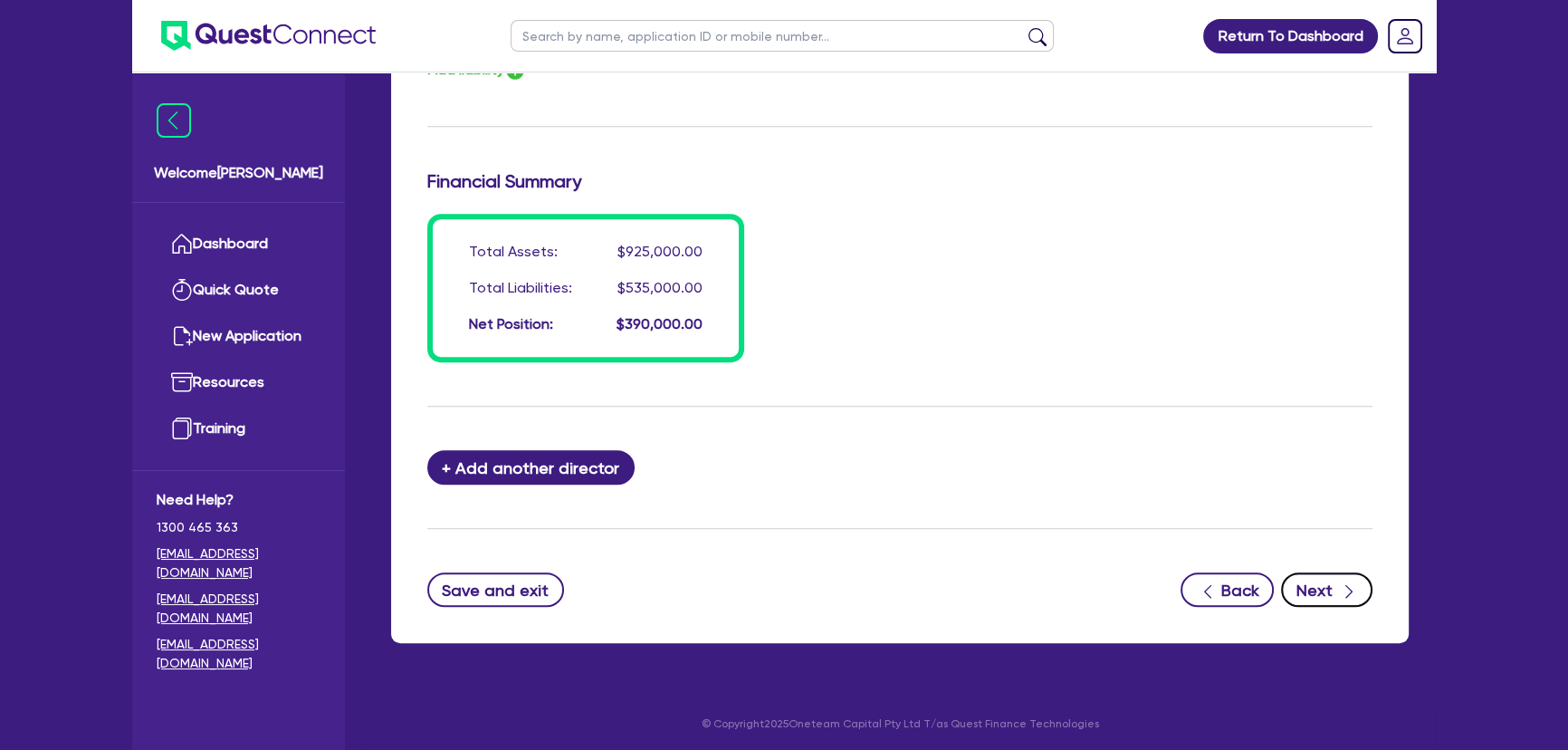
click at [1313, 589] on button "Next" at bounding box center [1326, 589] width 91 height 34
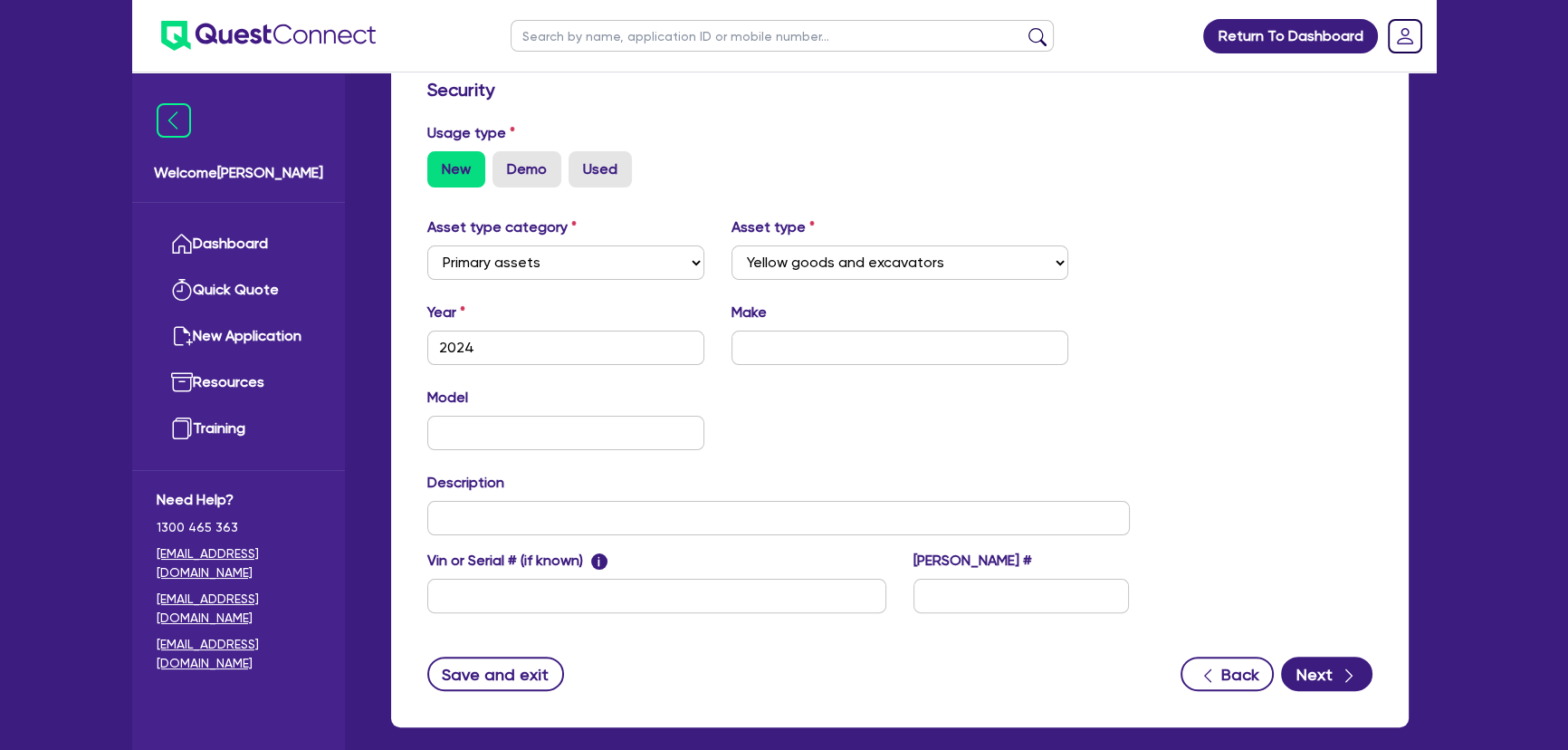
scroll to position [580, 0]
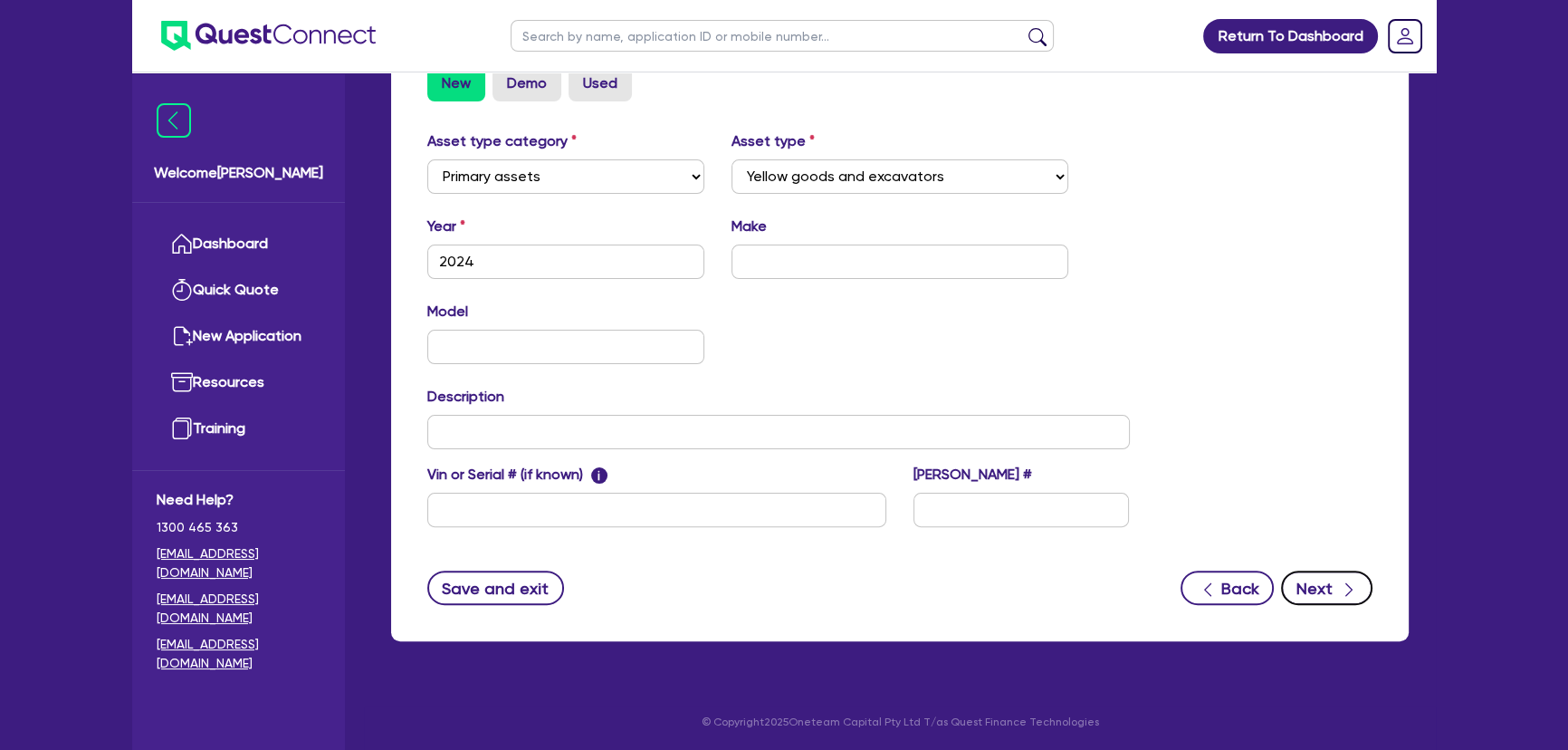
click at [1328, 599] on button "Next" at bounding box center [1326, 587] width 91 height 34
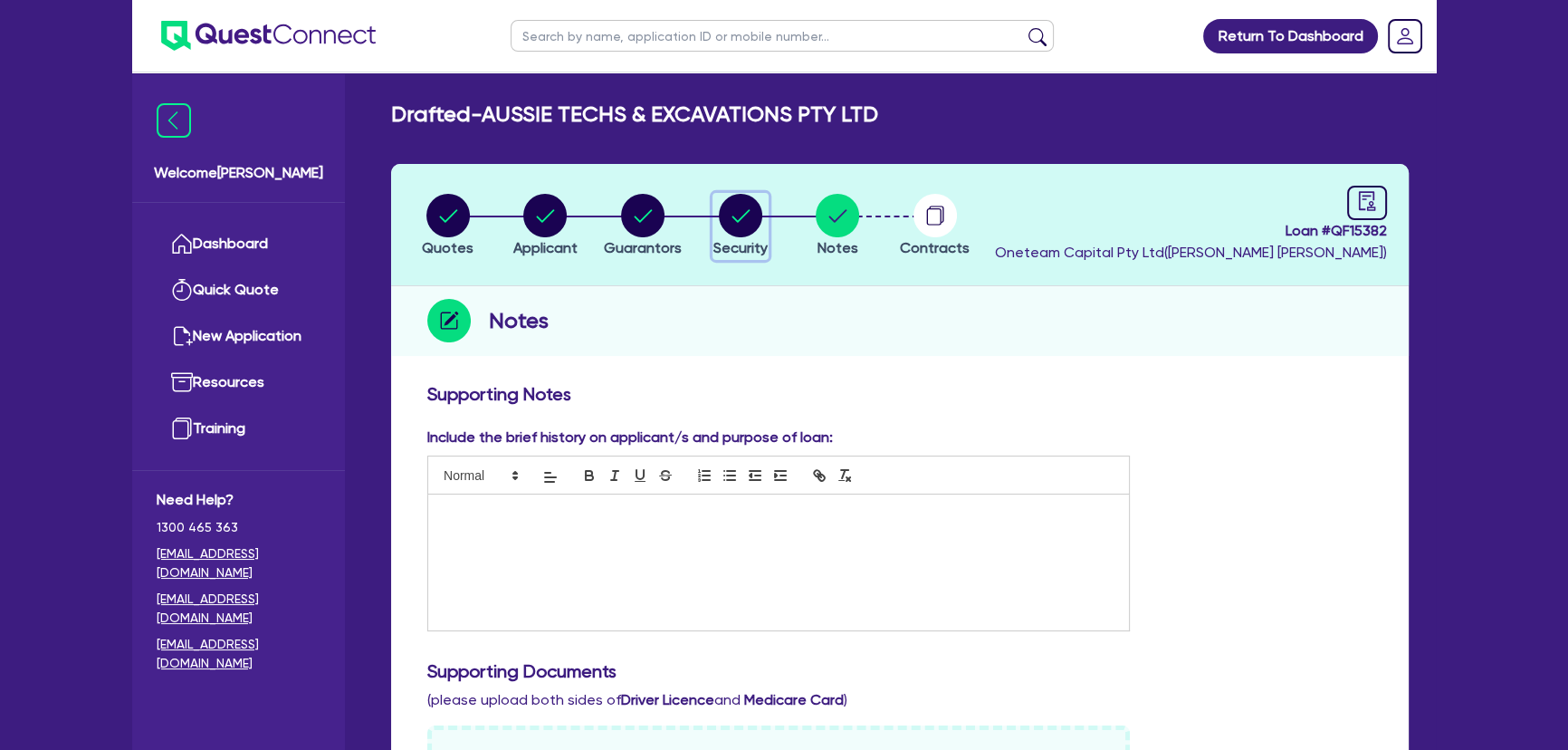
click at [745, 231] on circle "button" at bounding box center [740, 215] width 43 height 43
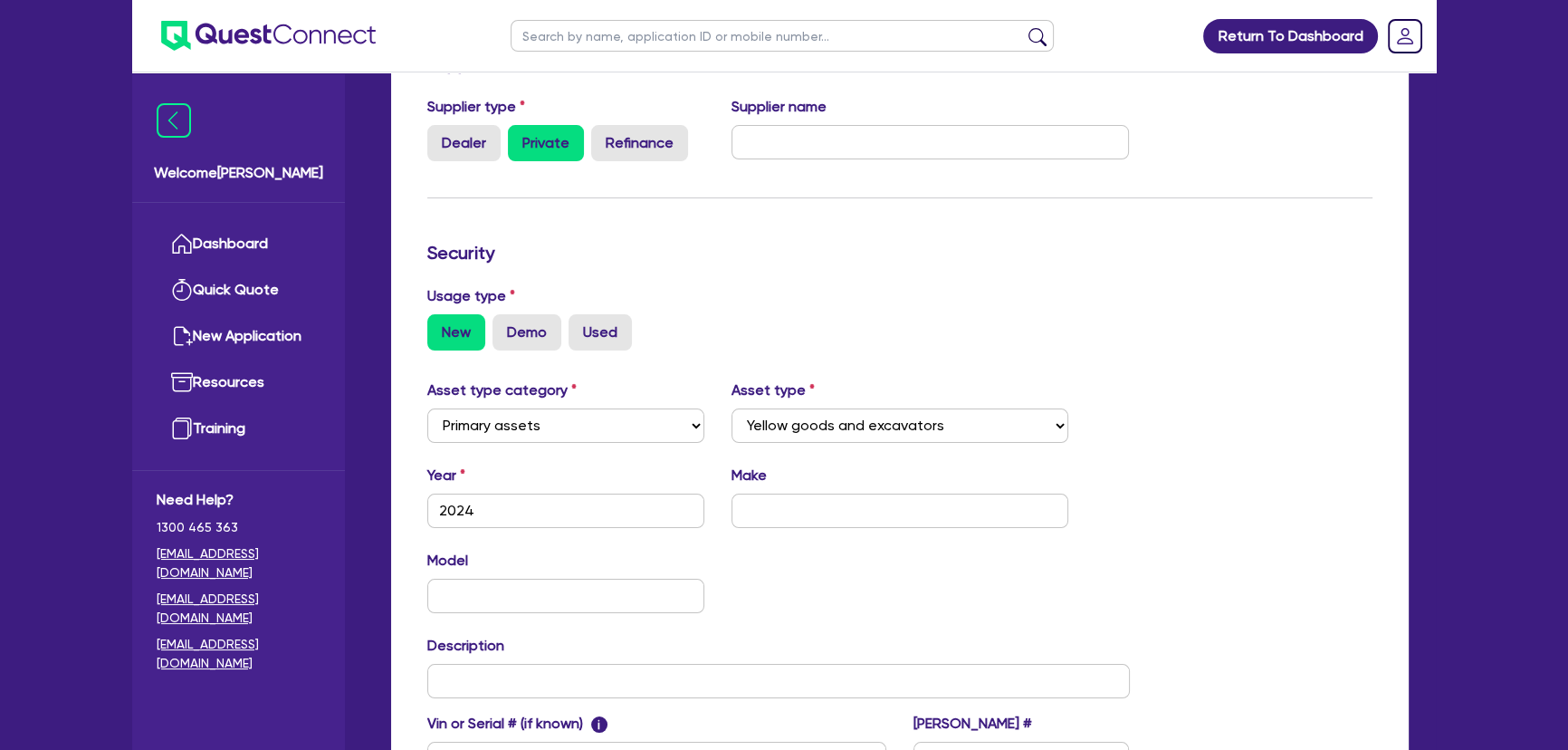
scroll to position [493, 0]
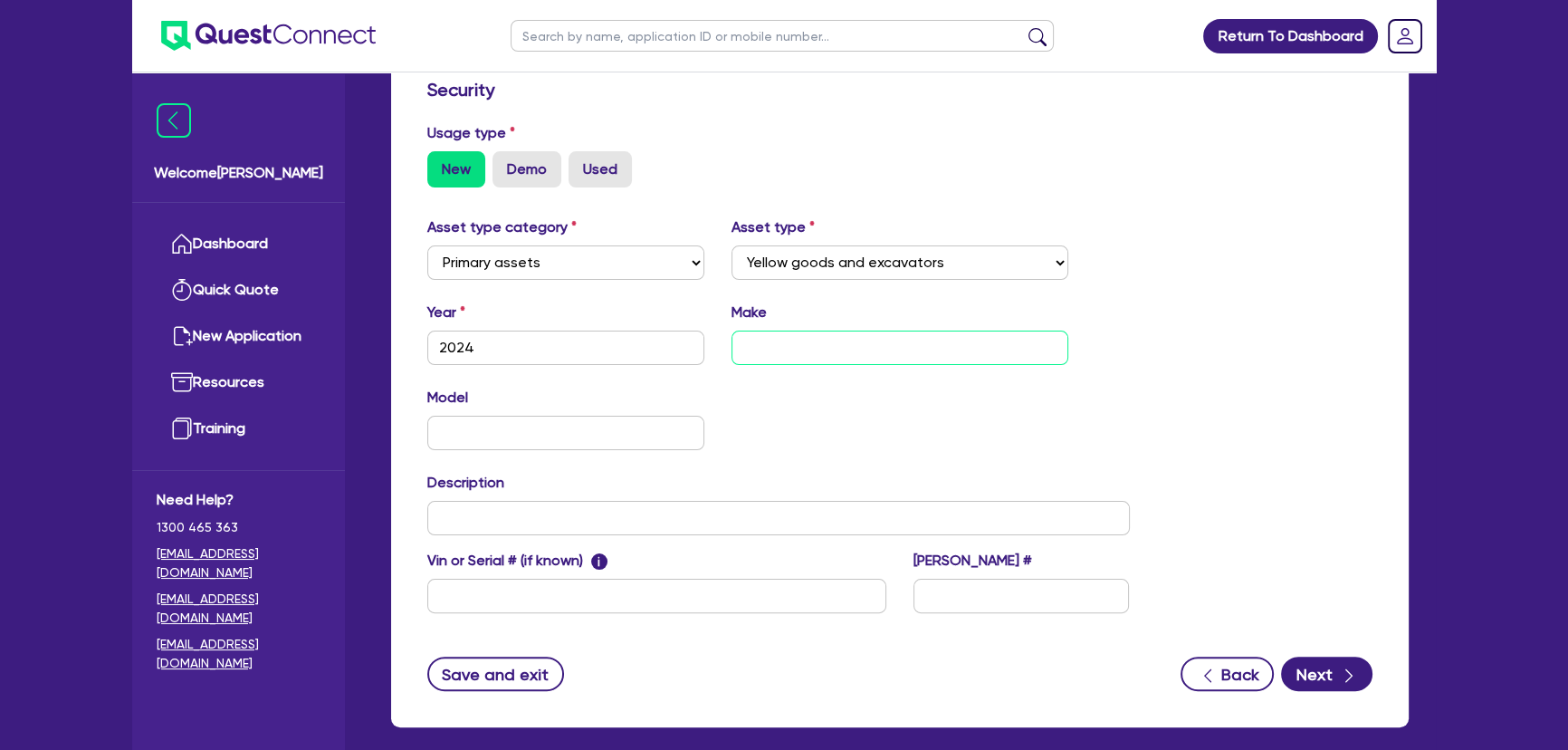
click at [856, 352] on input "text" at bounding box center [900, 347] width 338 height 34
click at [603, 430] on input "text" at bounding box center [565, 433] width 277 height 34
drag, startPoint x: 435, startPoint y: 359, endPoint x: 482, endPoint y: 355, distance: 47.2
click at [482, 355] on input "2024" at bounding box center [565, 347] width 277 height 34
click at [502, 522] on input "text" at bounding box center [778, 517] width 702 height 34
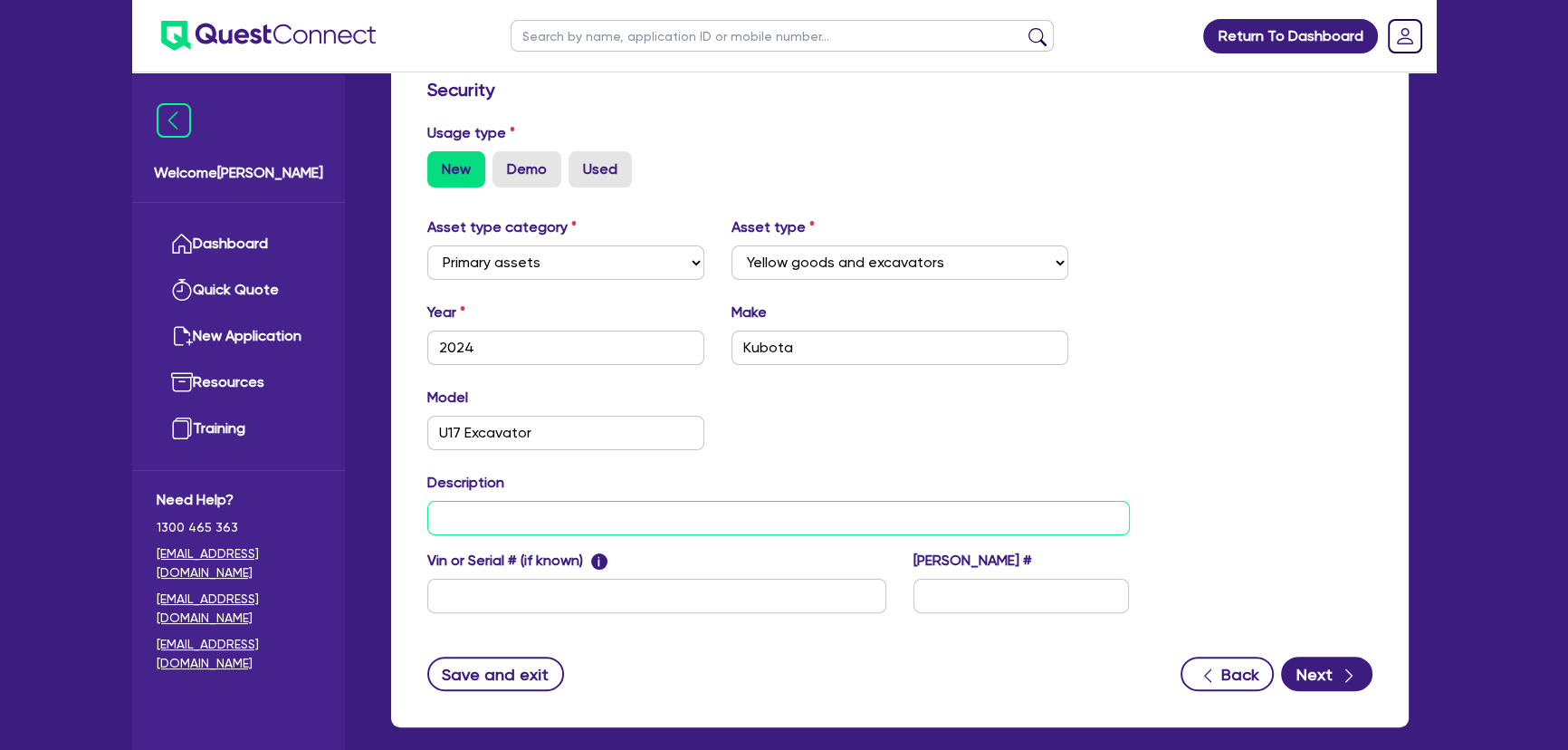
paste input "2024"
drag, startPoint x: 751, startPoint y: 340, endPoint x: 740, endPoint y: 340, distance: 11.0
click at [741, 340] on input "Kubota" at bounding box center [900, 347] width 338 height 34
click at [713, 516] on input "2024" at bounding box center [778, 517] width 702 height 34
paste input "Kubota"
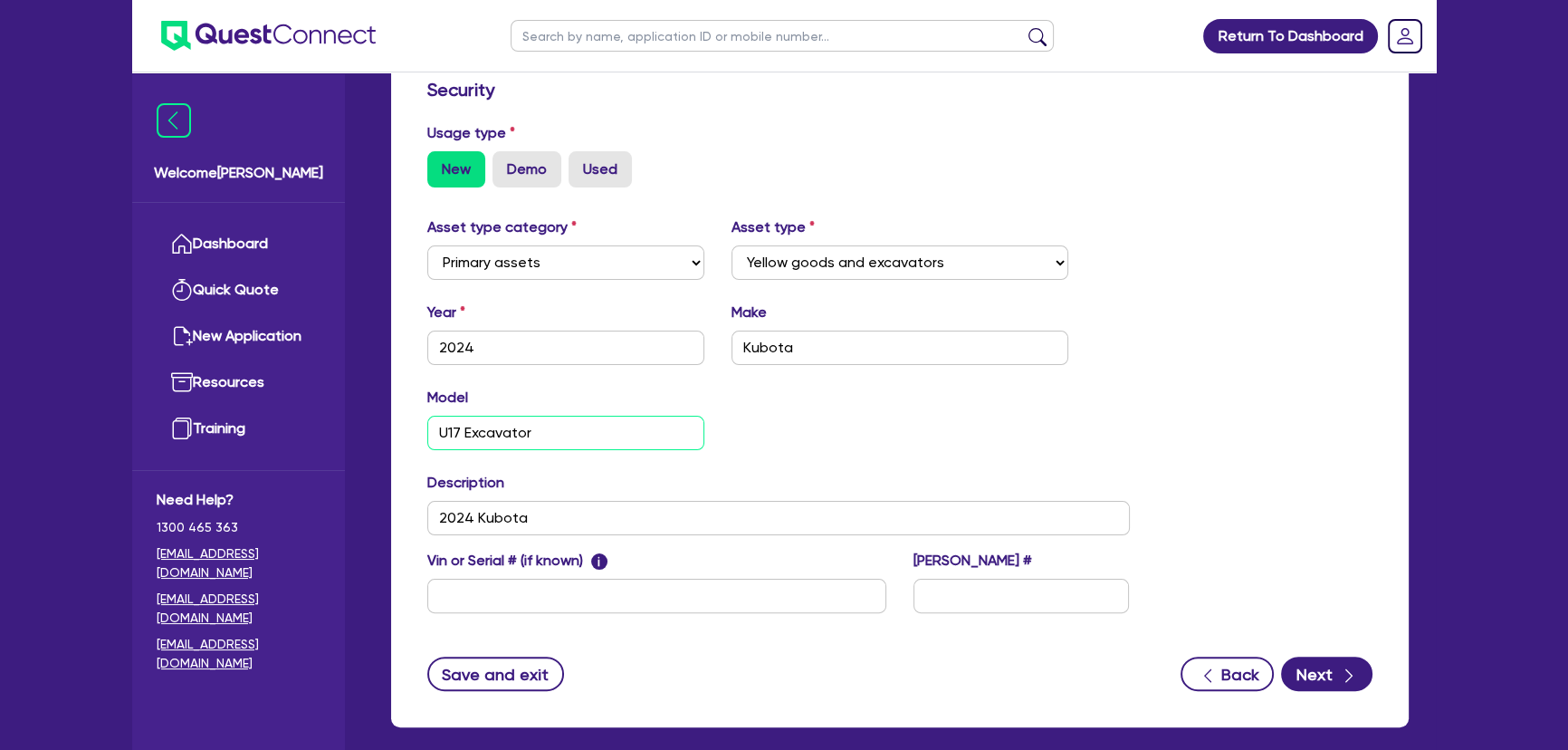
drag, startPoint x: 577, startPoint y: 424, endPoint x: 425, endPoint y: 440, distance: 152.8
click at [425, 440] on div "Model U17 Excavator" at bounding box center [566, 418] width 305 height 63
click at [683, 503] on input "2024 Kubota" at bounding box center [778, 517] width 702 height 34
paste input "U17 Excavator"
click at [731, 516] on input "2024 Kubota U17 Excavator +" at bounding box center [778, 517] width 702 height 34
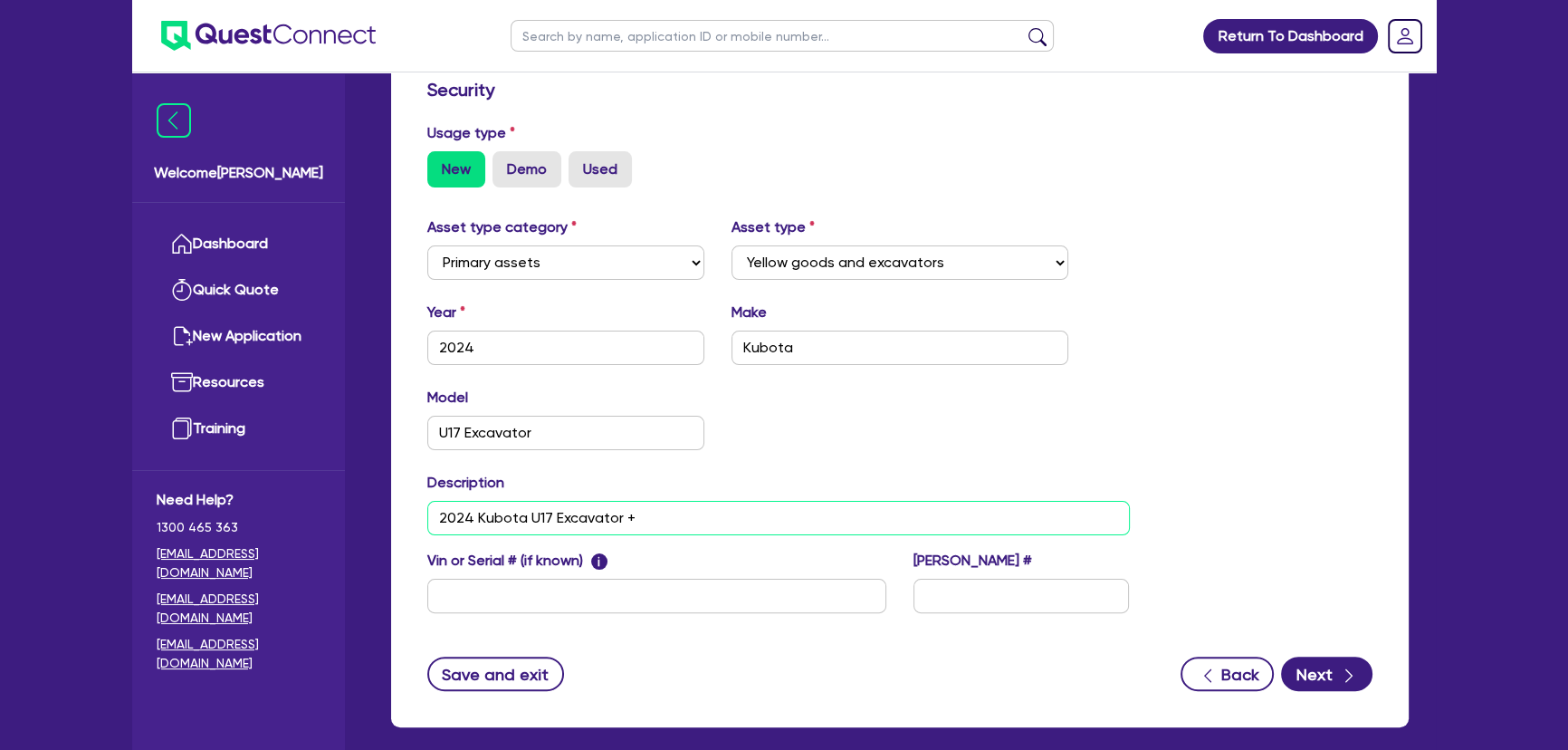
paste input "F5 FALCON TRACKER DCI SYSTEM 2025 MODEL (BRAND NEW )"
drag, startPoint x: 1059, startPoint y: 516, endPoint x: 951, endPoint y: 517, distance: 108.0
click at [951, 517] on input "2024 Kubota U17 Excavator + F5 FALCON TRACKER DCI SYSTEM 2025 MODEL (BRAND NEW )" at bounding box center [778, 517] width 702 height 34
click at [1309, 658] on button "Next" at bounding box center [1326, 673] width 91 height 34
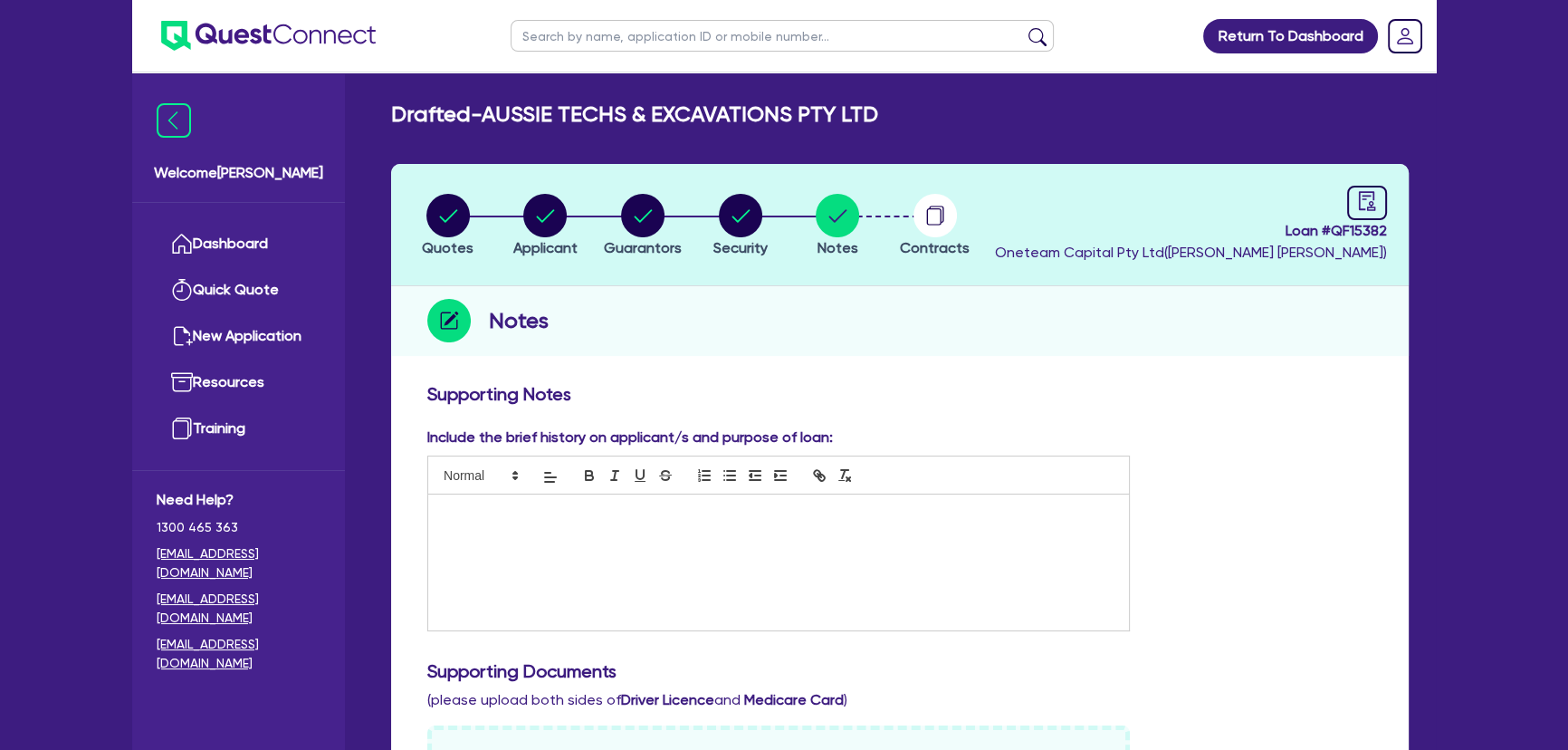
click at [486, 515] on p at bounding box center [778, 513] width 674 height 17
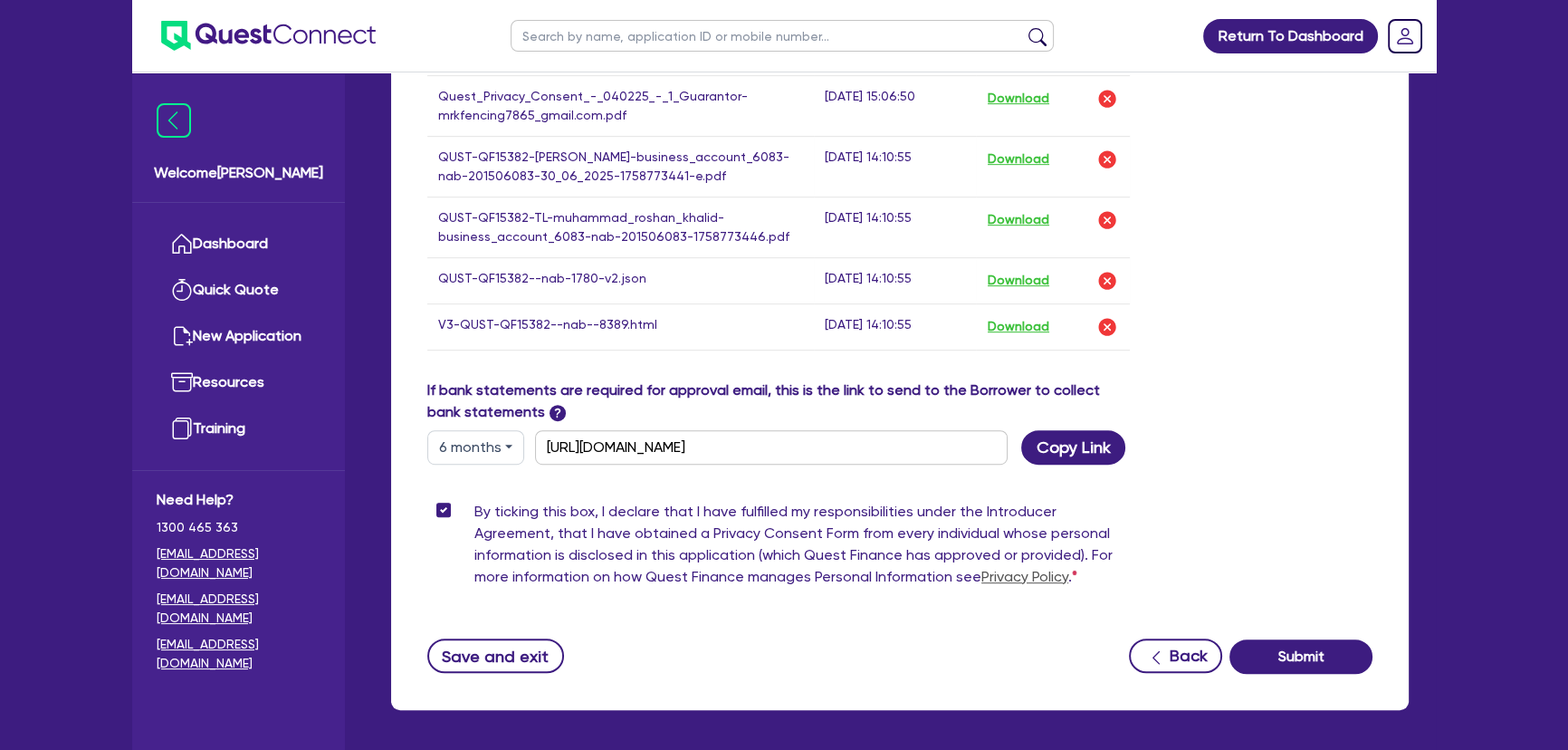
scroll to position [1223, 0]
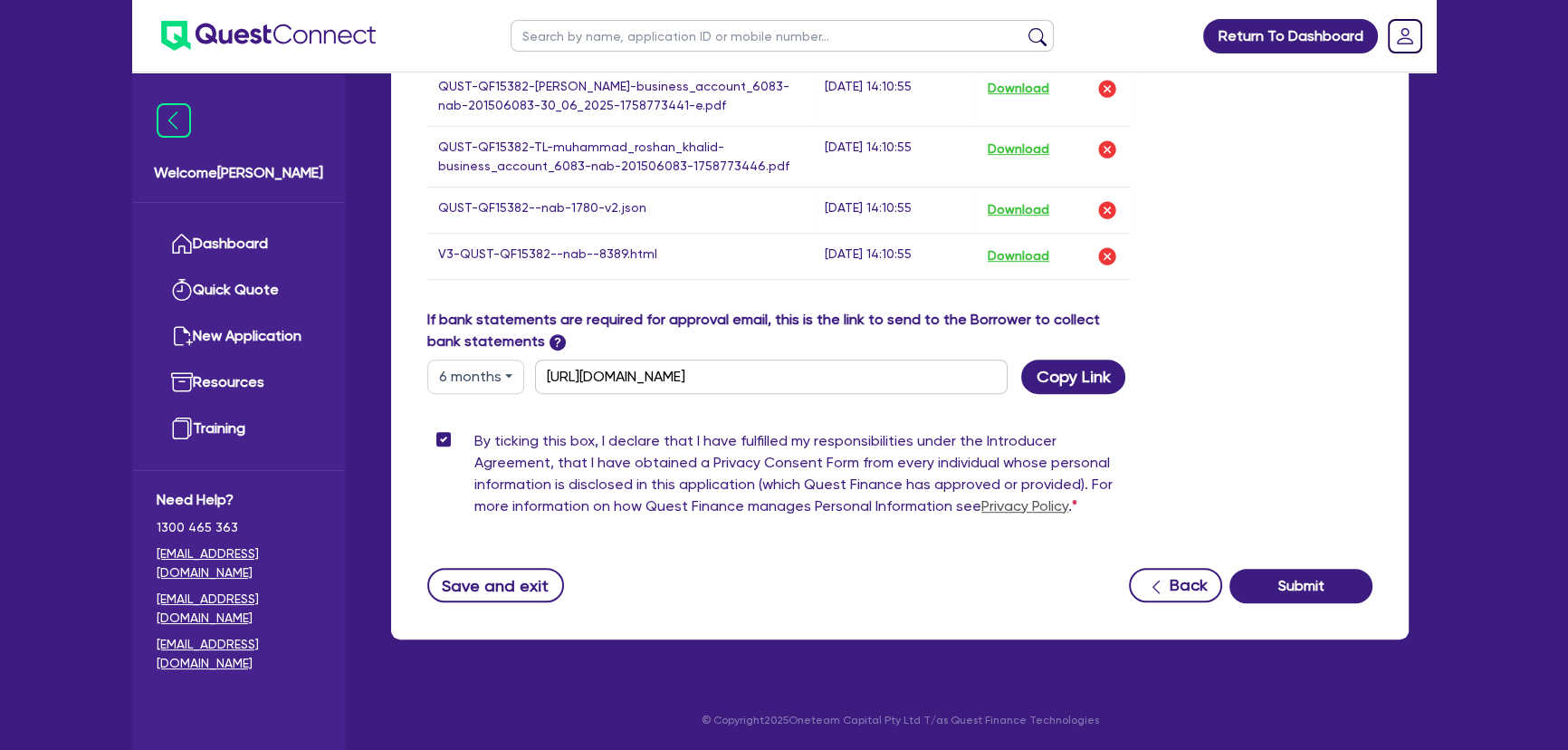
click at [512, 586] on button "Save and exit" at bounding box center [495, 584] width 137 height 34
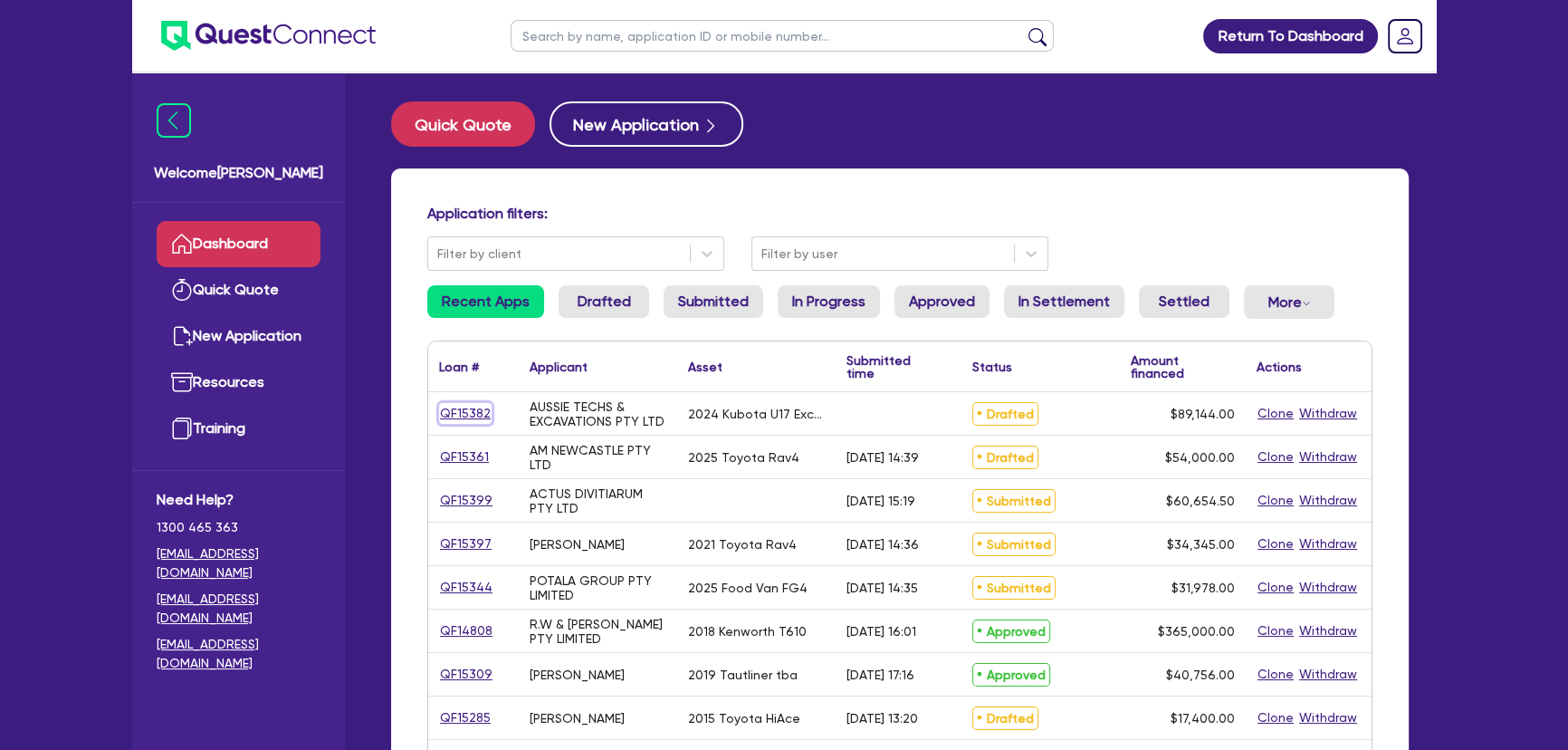
click at [464, 419] on link "QF15382" at bounding box center [465, 413] width 52 height 21
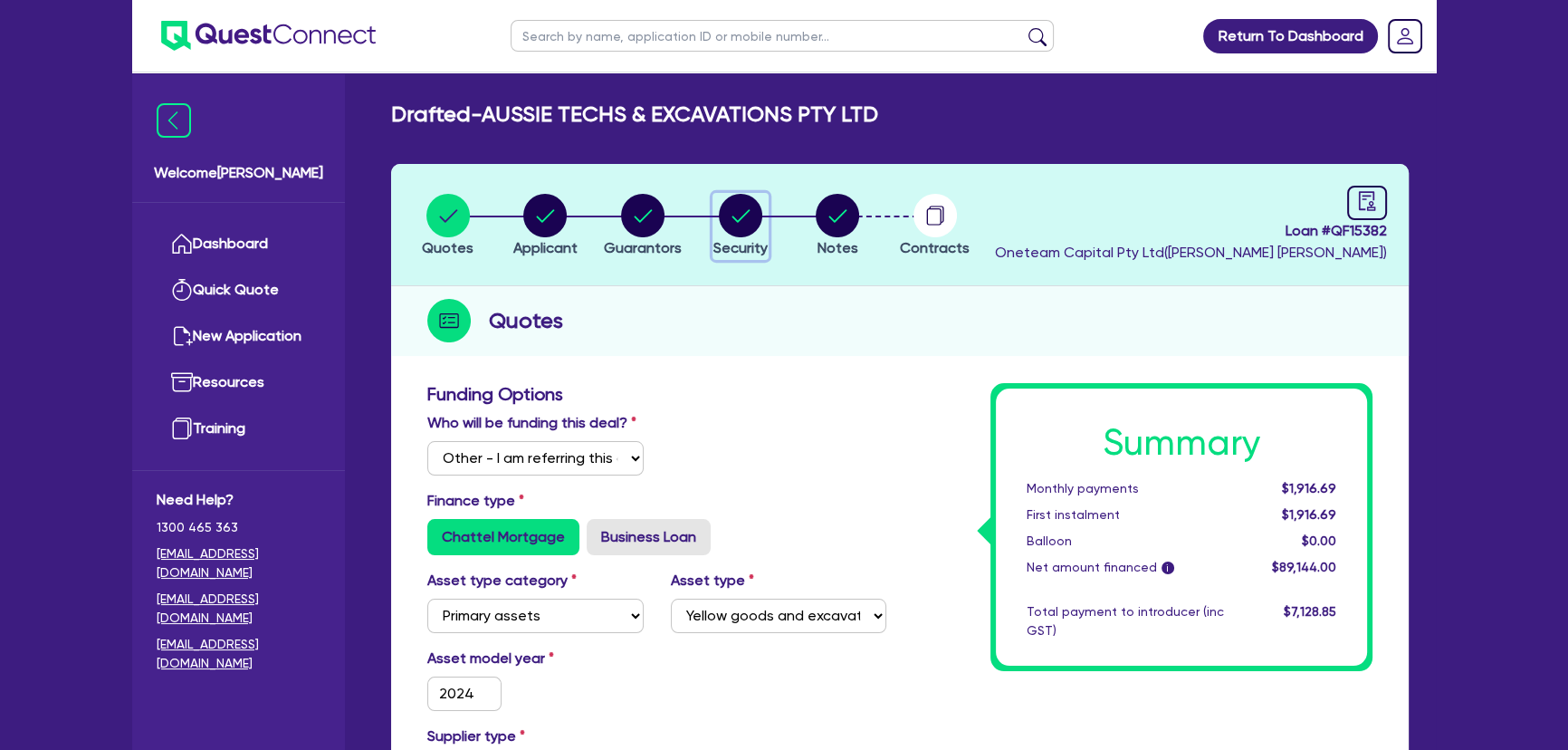
click at [714, 230] on div "button" at bounding box center [740, 215] width 54 height 43
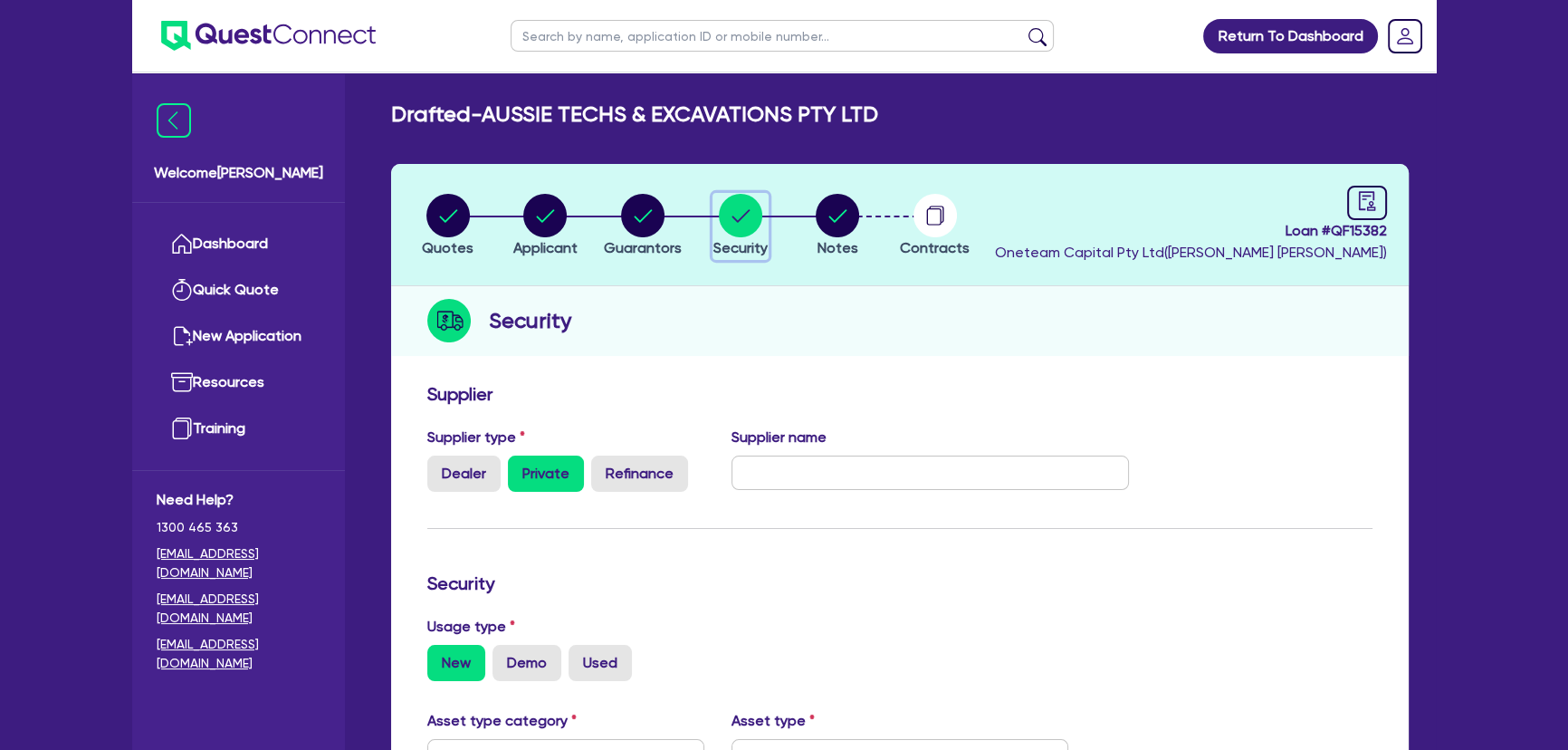
scroll to position [493, 0]
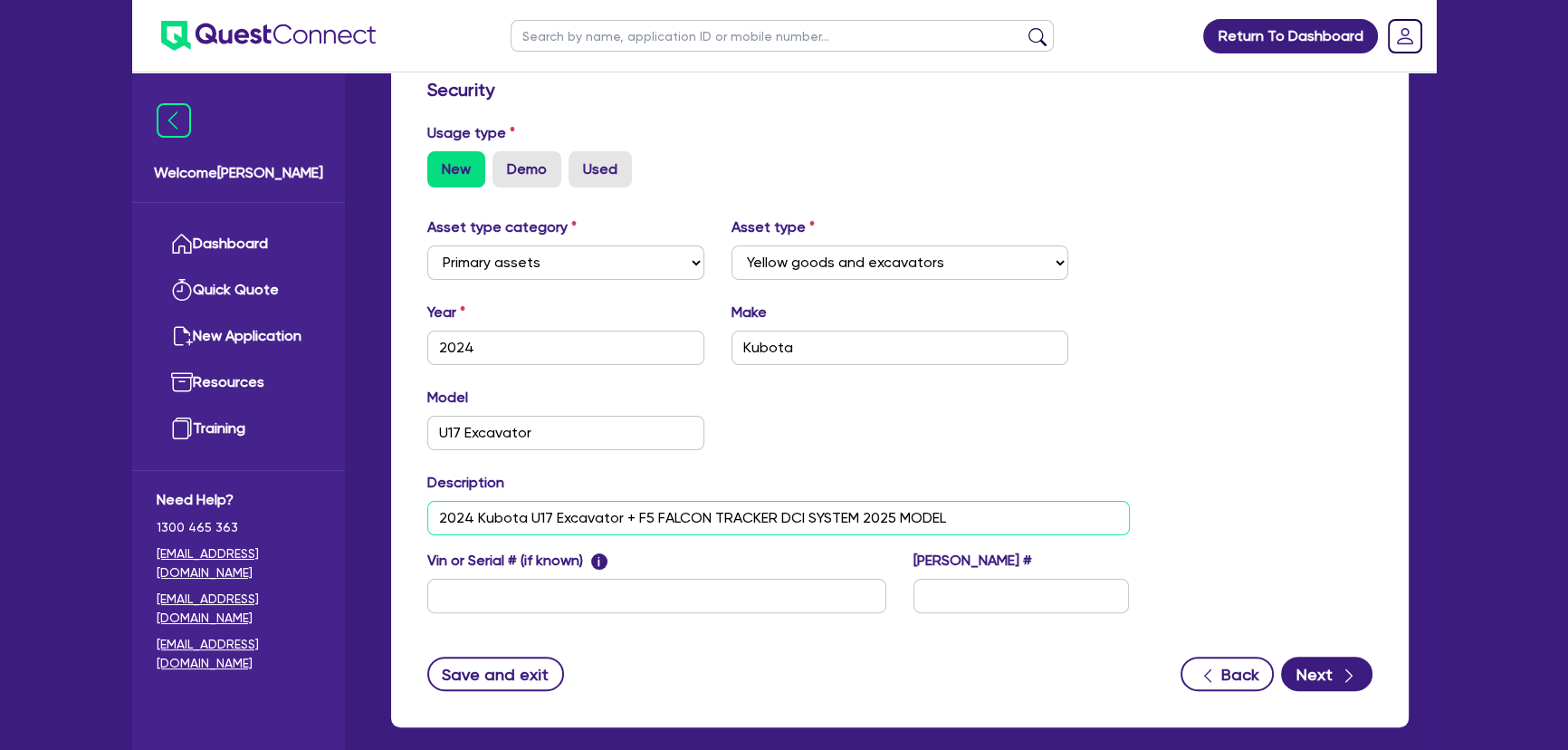
drag, startPoint x: 973, startPoint y: 520, endPoint x: 409, endPoint y: 522, distance: 564.0
click at [409, 522] on div "Supplier Supplier type Dealer Private Refinance Supplier name Security Usage ty…" at bounding box center [900, 304] width 1018 height 847
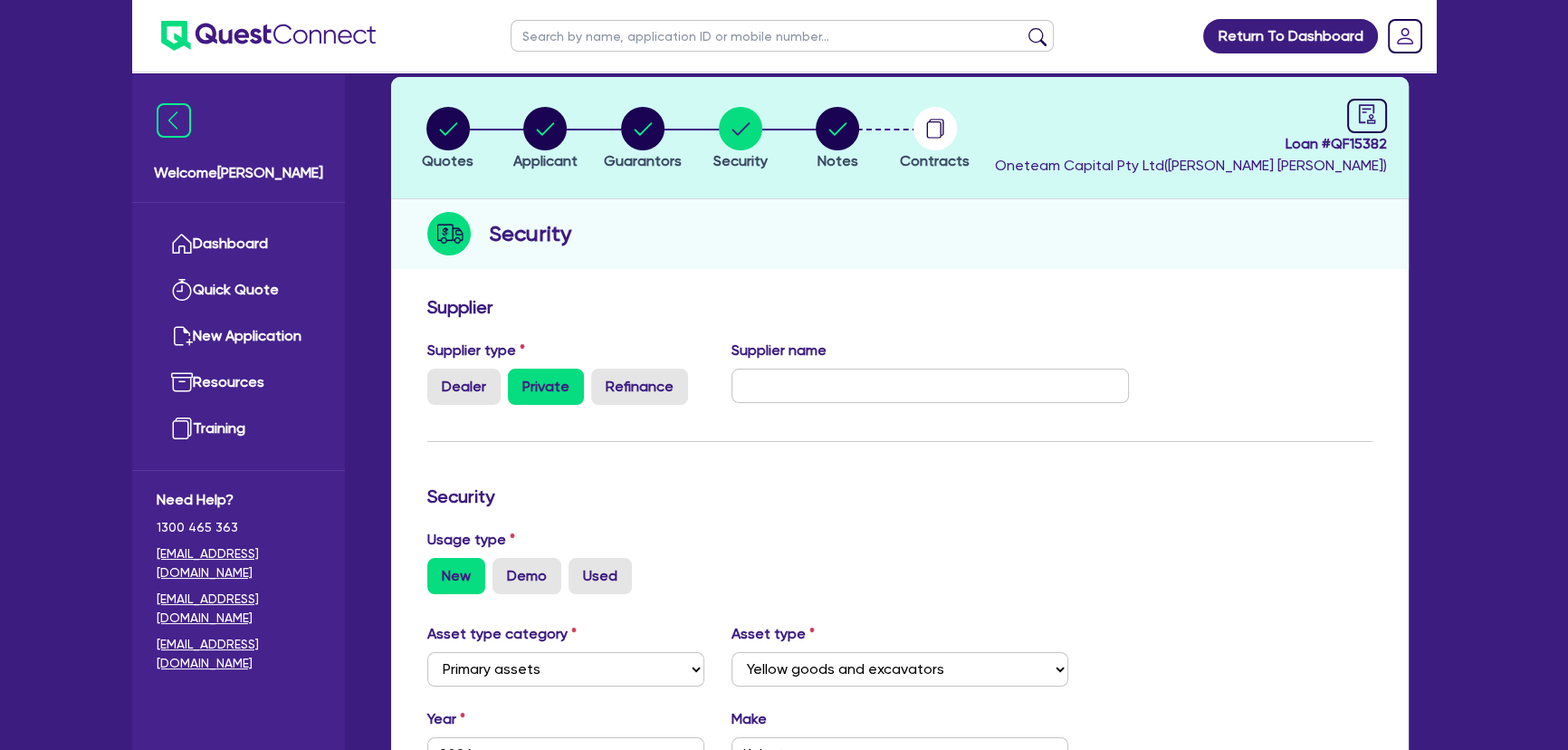
scroll to position [0, 0]
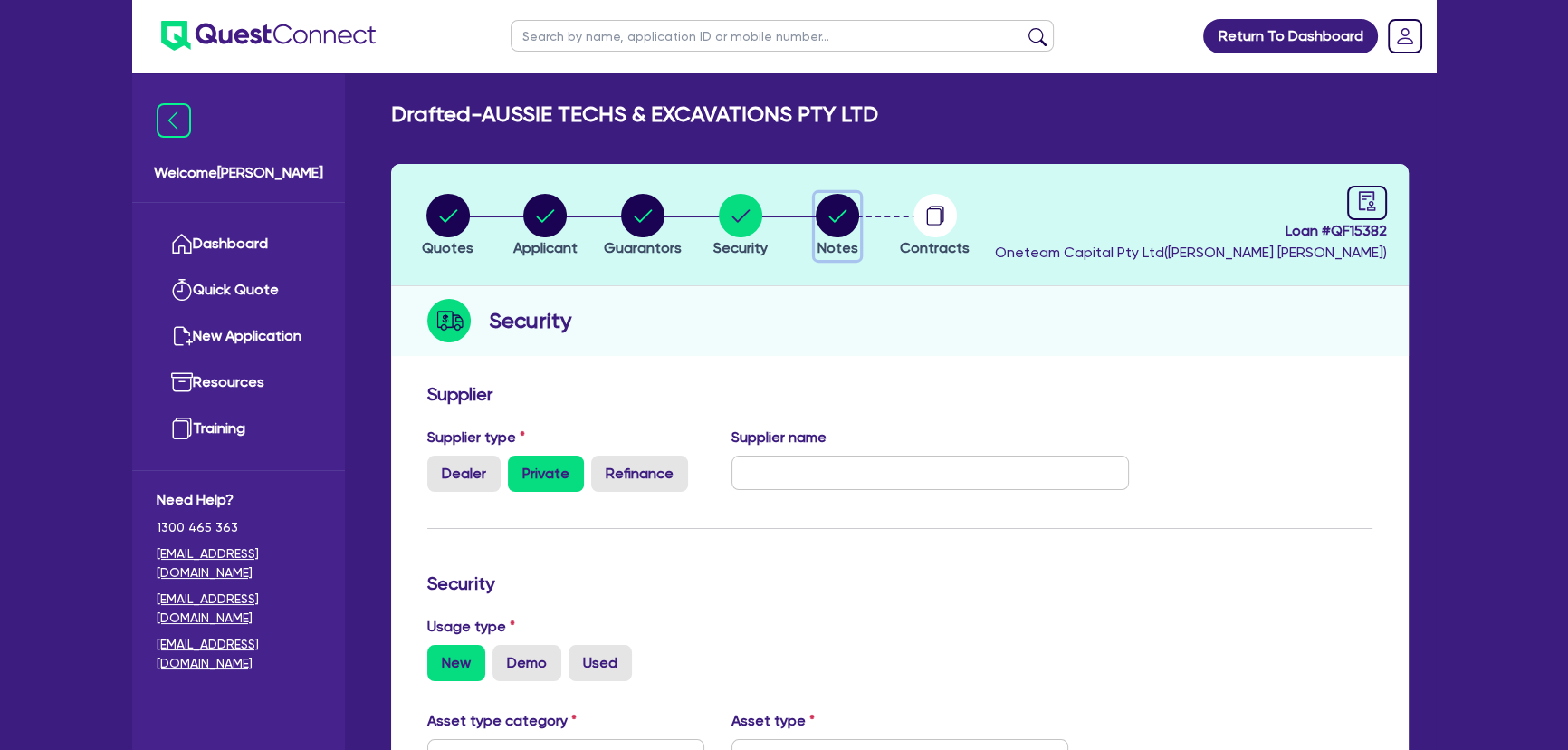
click at [820, 233] on icon "button" at bounding box center [836, 215] width 43 height 43
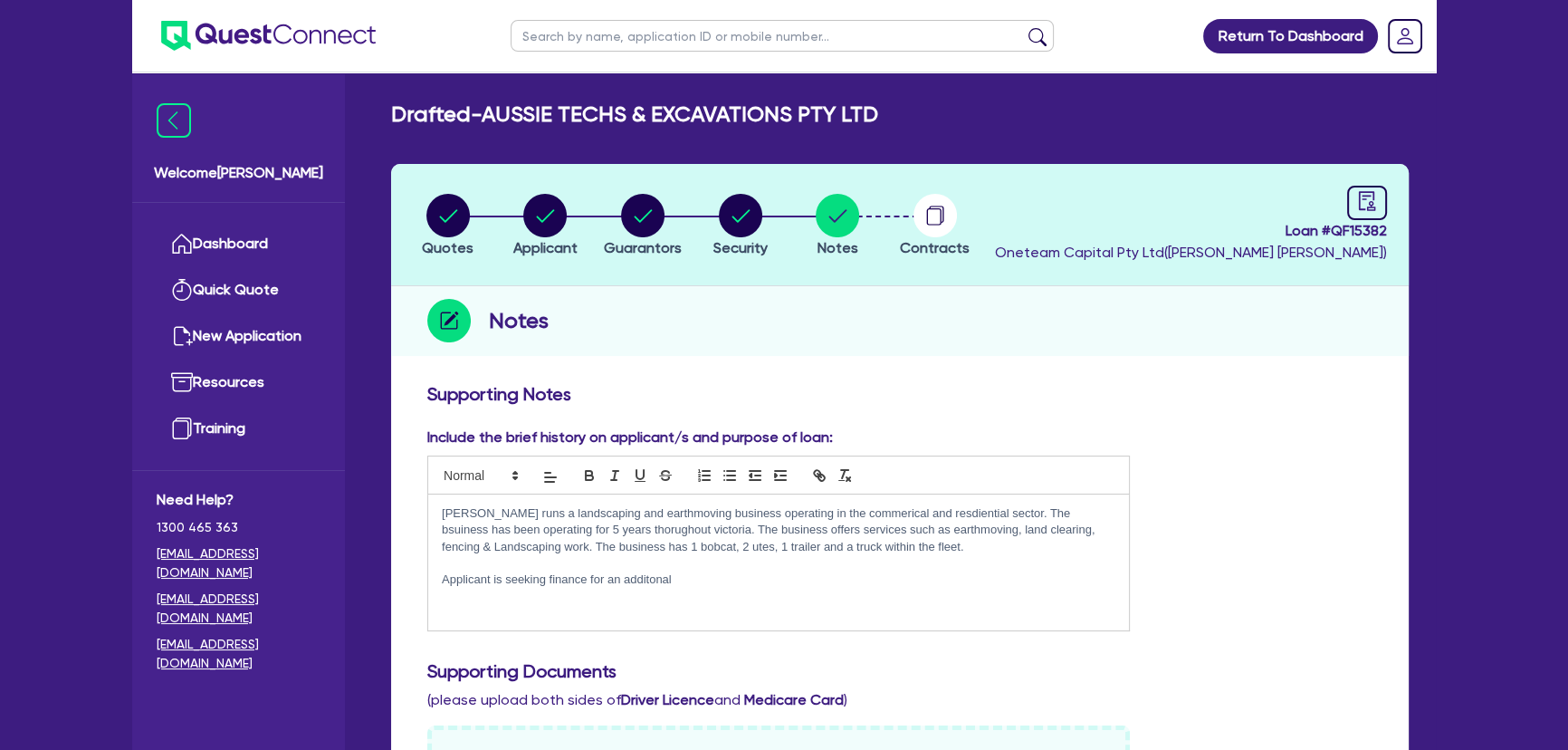
click at [709, 594] on div "Muhammad runs a landscaping and earthmoving business operating in the commerica…" at bounding box center [778, 562] width 700 height 136
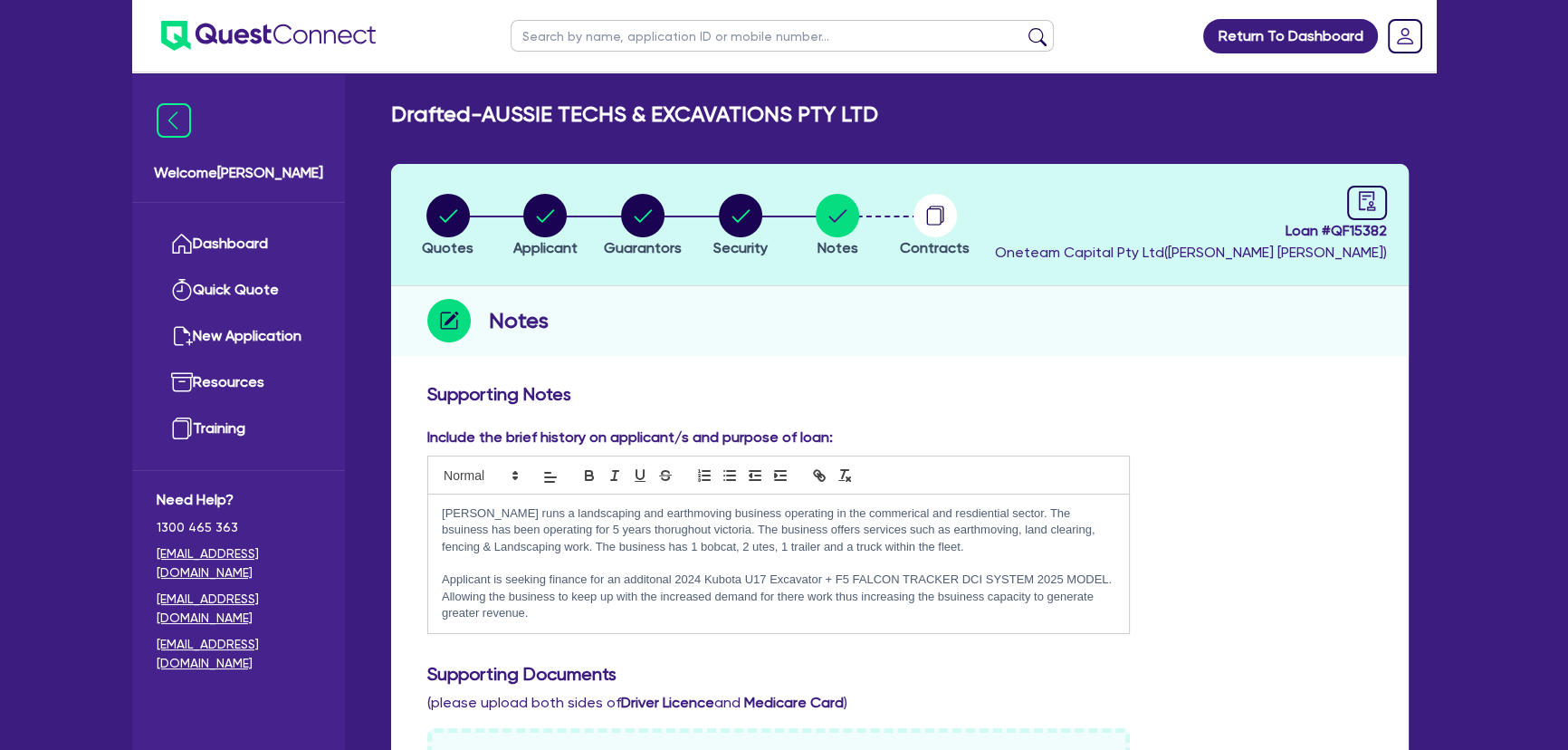
drag, startPoint x: 556, startPoint y: 623, endPoint x: 417, endPoint y: 514, distance: 176.6
click at [417, 514] on div "Include the brief history on applicant/s and purpose of loan: Muhammad runs a l…" at bounding box center [778, 529] width 730 height 207
copy div "Muhammad runs a landscaping and earthmoving business operating in the commerica…"
click at [583, 623] on div "Muhammad runs a landscaping and earthmoving business operating in the commerica…" at bounding box center [778, 563] width 700 height 139
drag, startPoint x: 565, startPoint y: 616, endPoint x: 426, endPoint y: 516, distance: 171.2
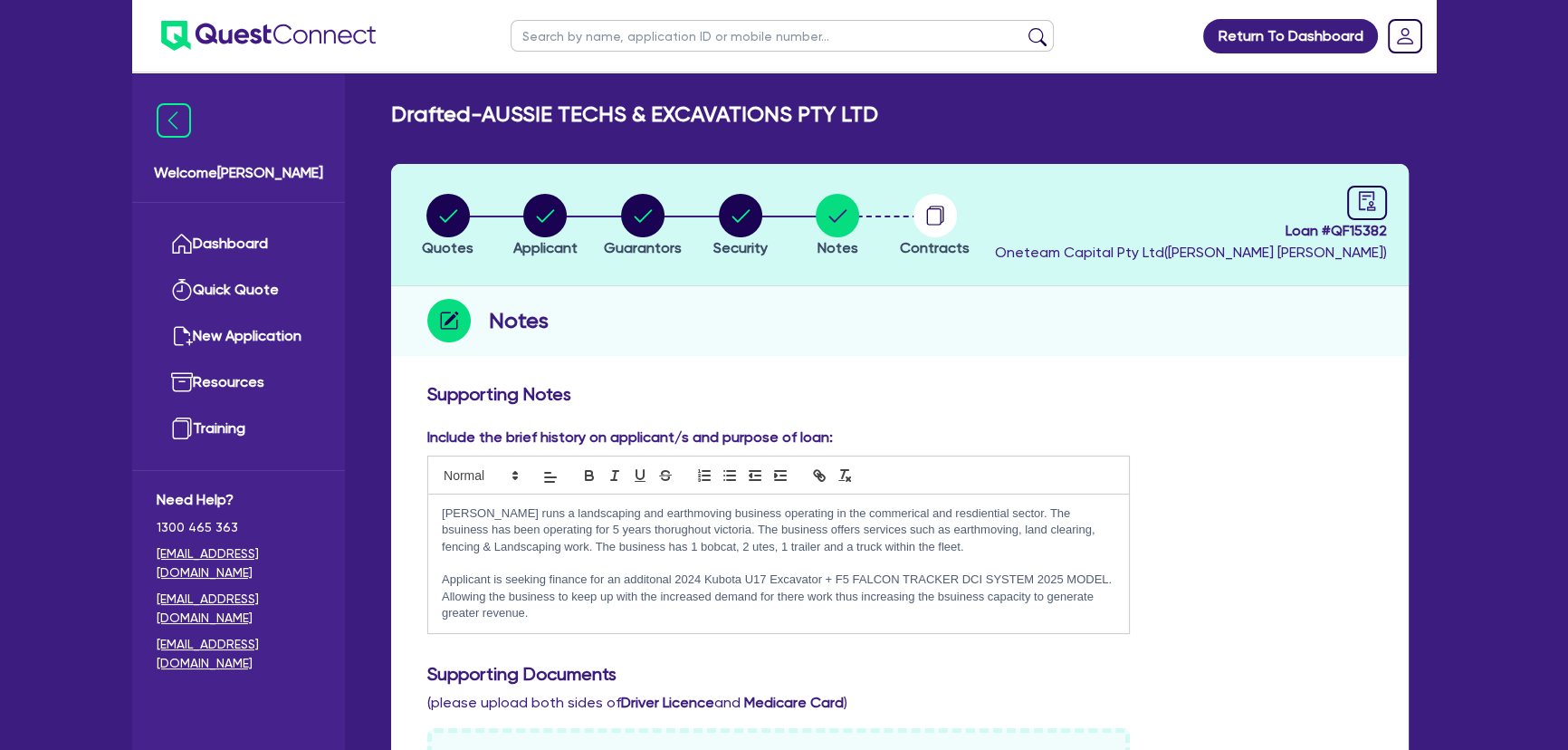
click at [427, 516] on pre "Muhammad runs a landscaping and earthmoving business operating in the commerica…" at bounding box center [778, 563] width 702 height 139
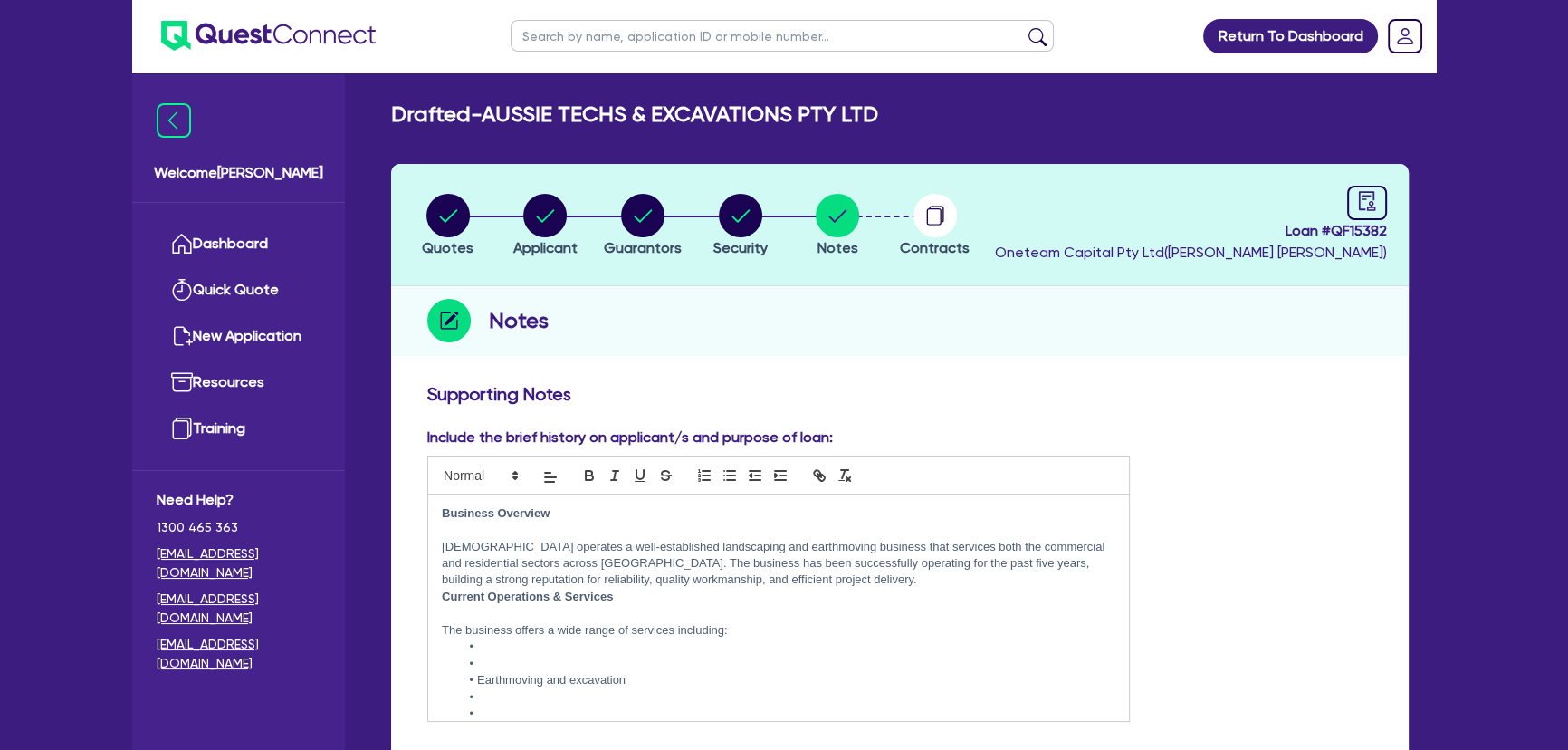
scroll to position [1202, 0]
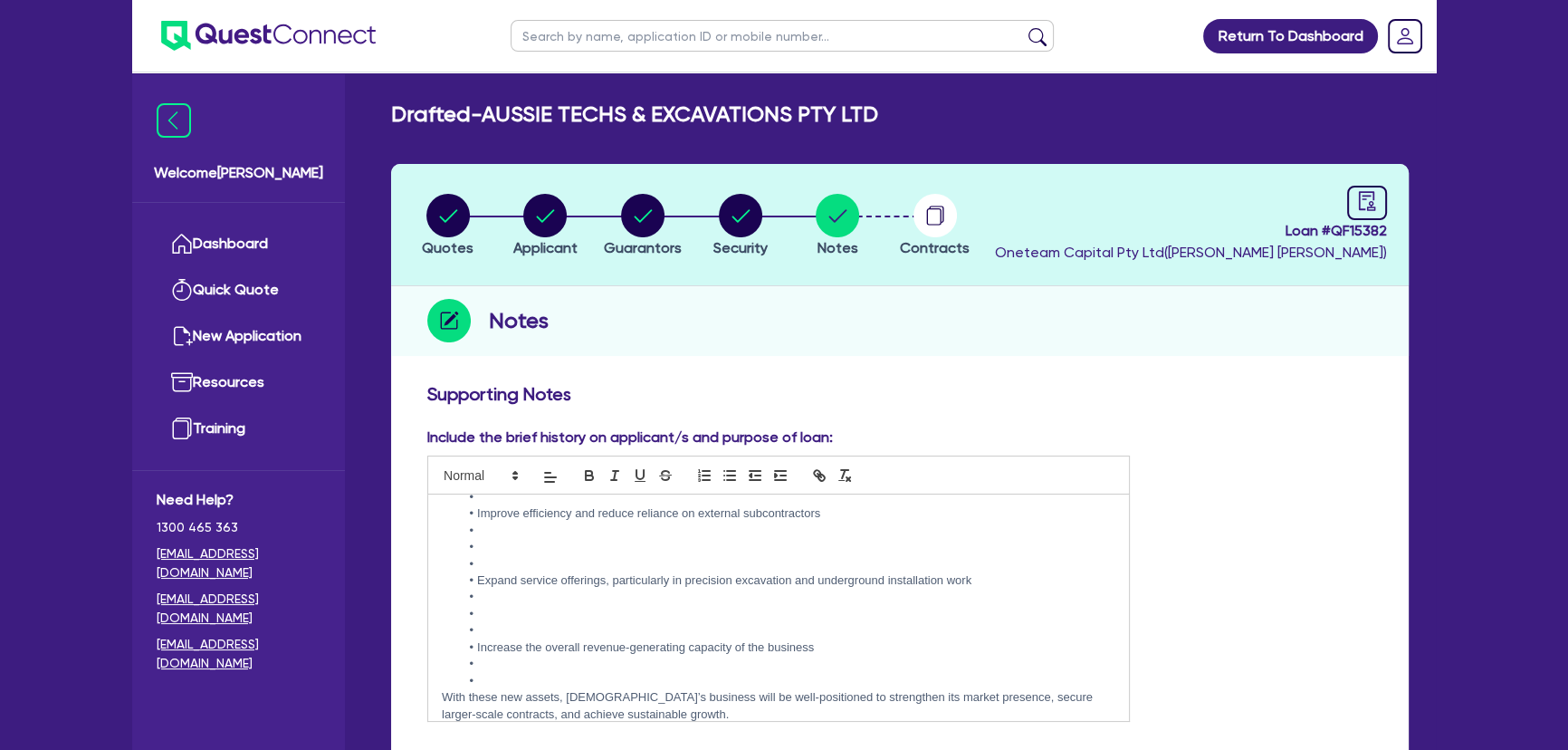
click at [488, 678] on li at bounding box center [788, 681] width 655 height 17
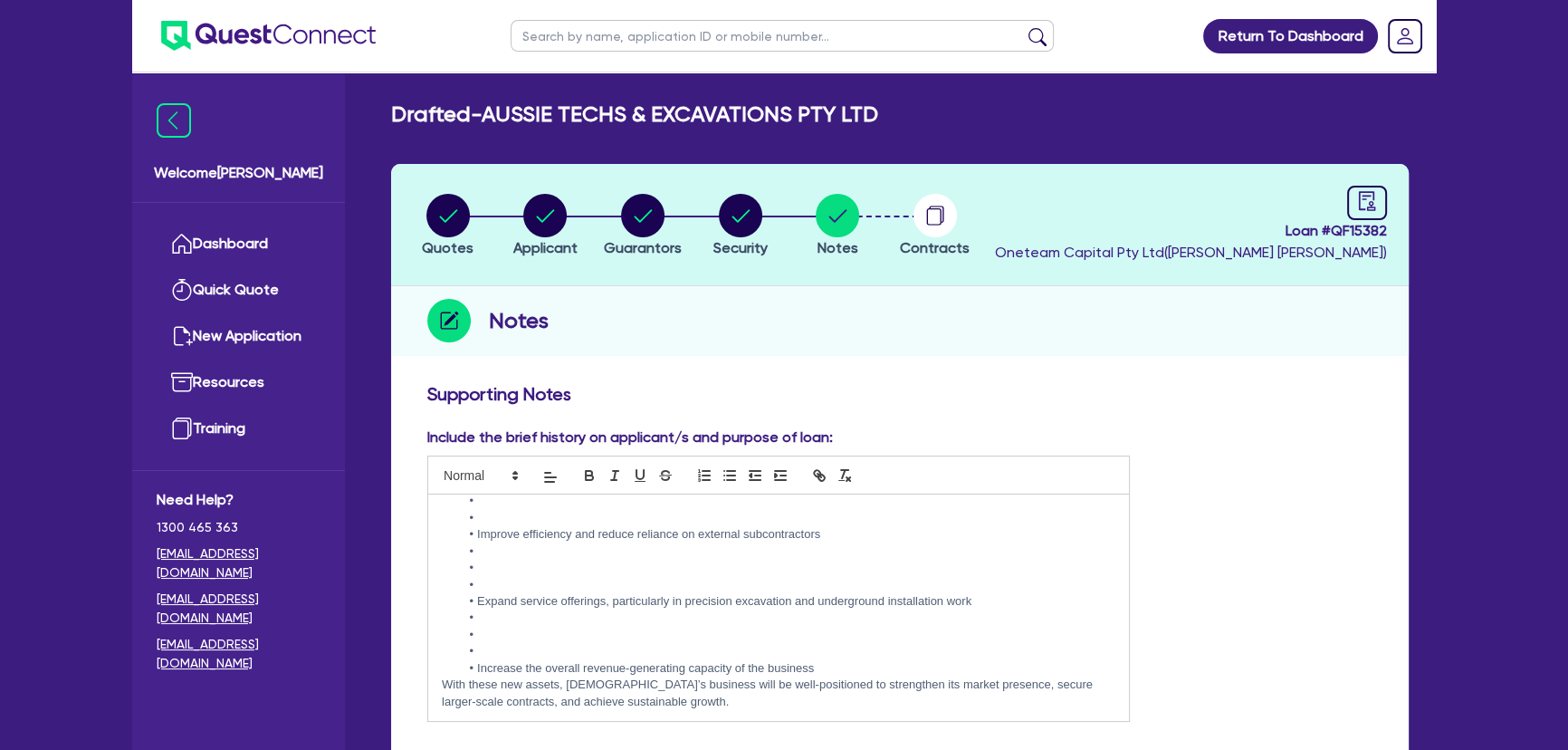
scroll to position [1197, 0]
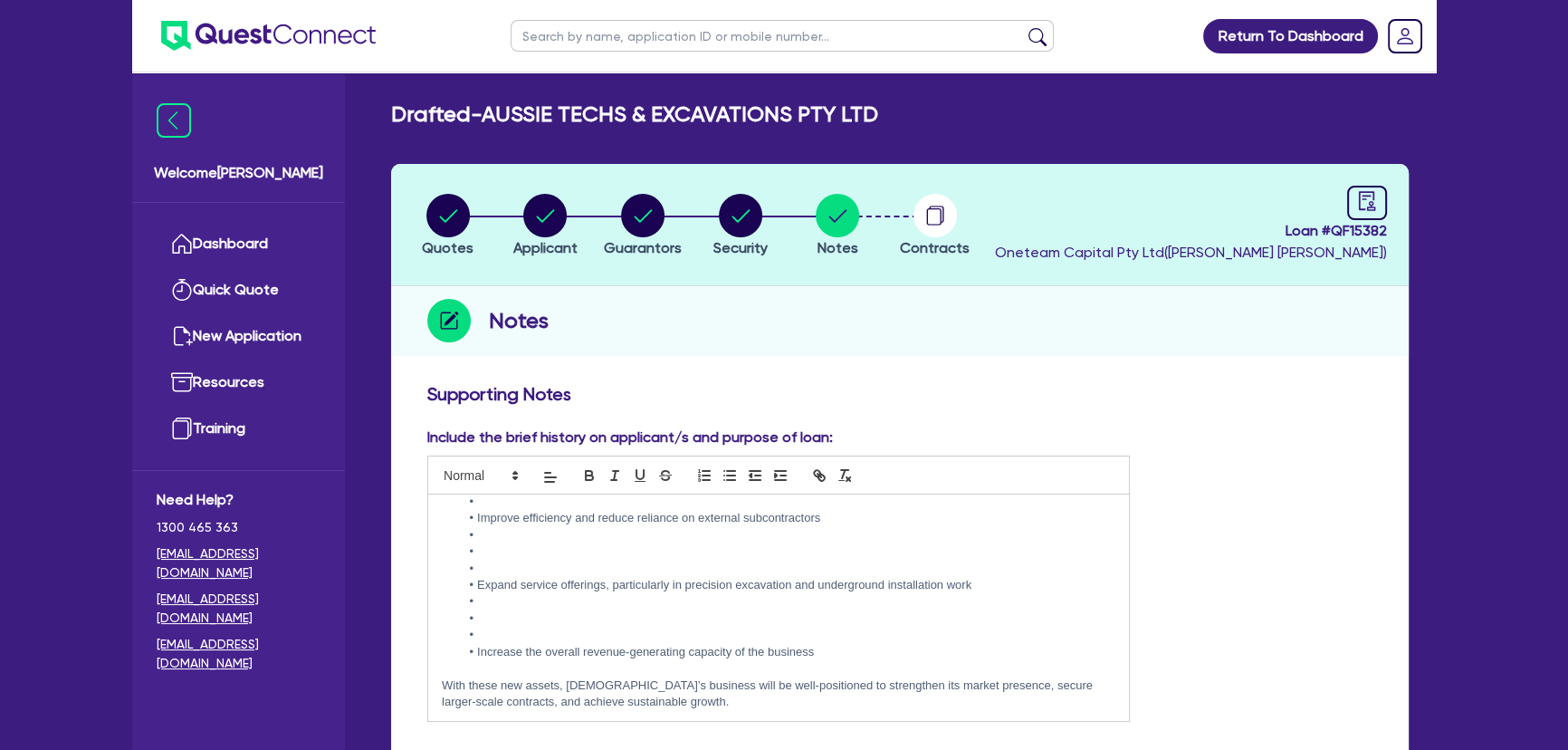
click at [498, 634] on li at bounding box center [788, 635] width 655 height 17
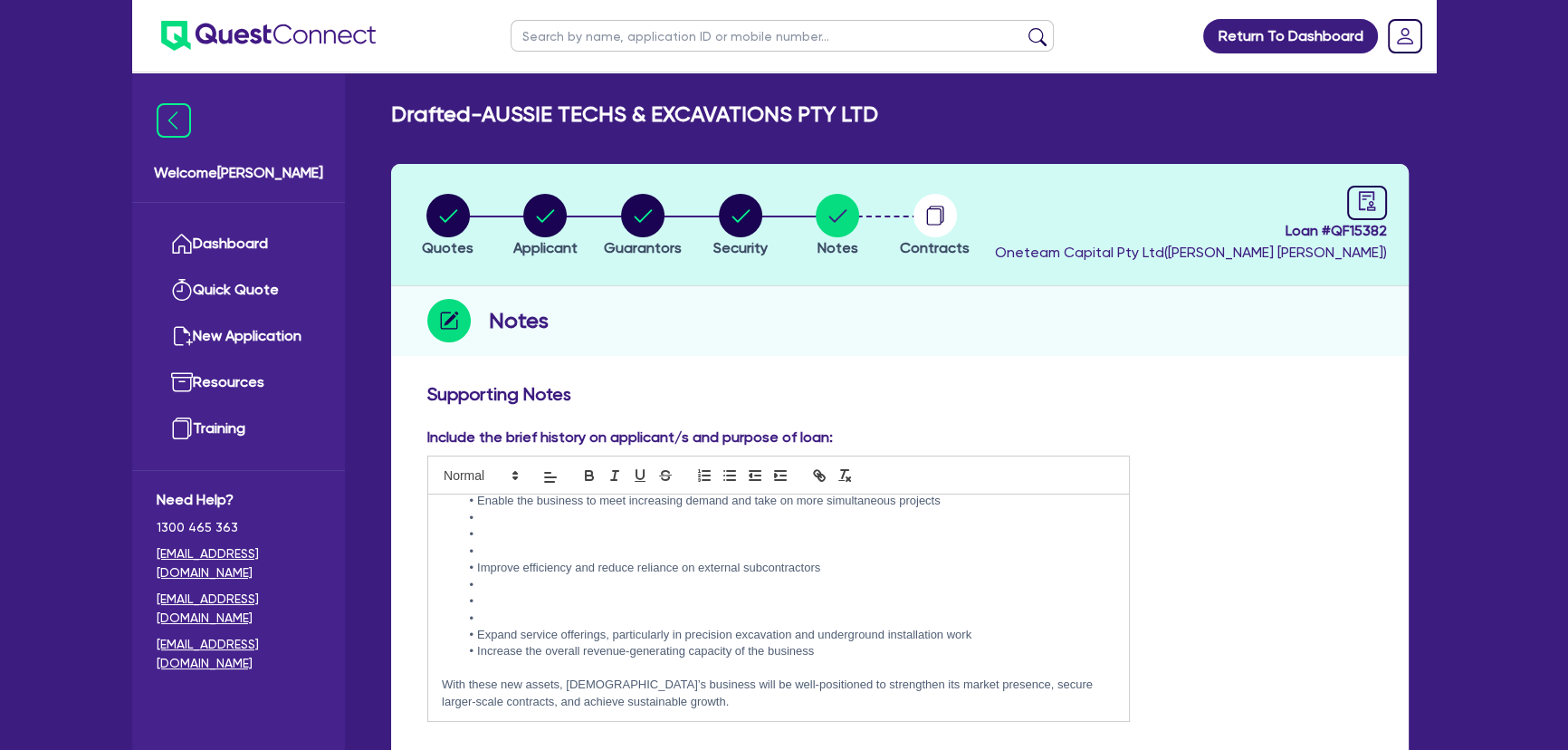
click at [501, 616] on li at bounding box center [788, 618] width 655 height 17
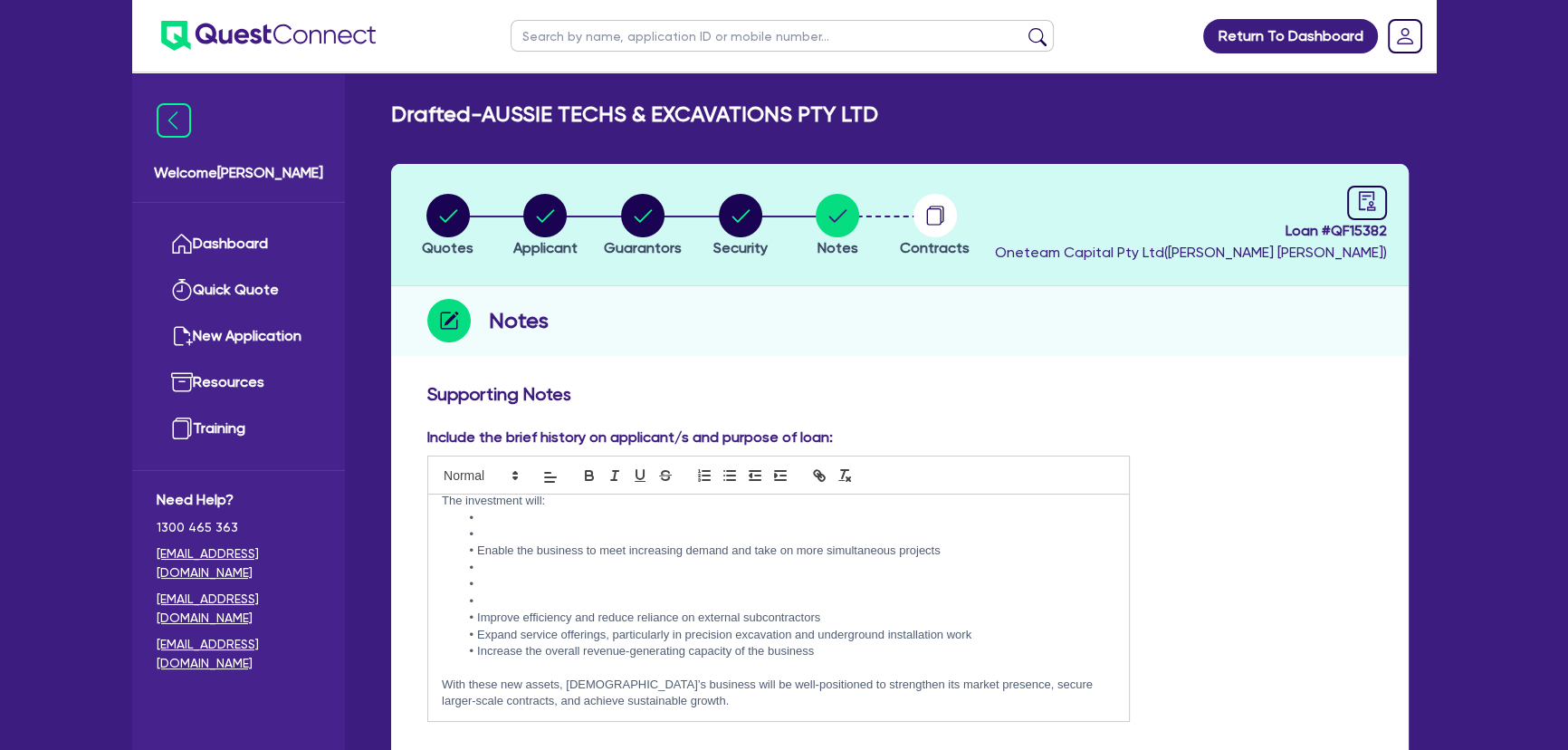
click at [503, 593] on li at bounding box center [788, 601] width 655 height 17
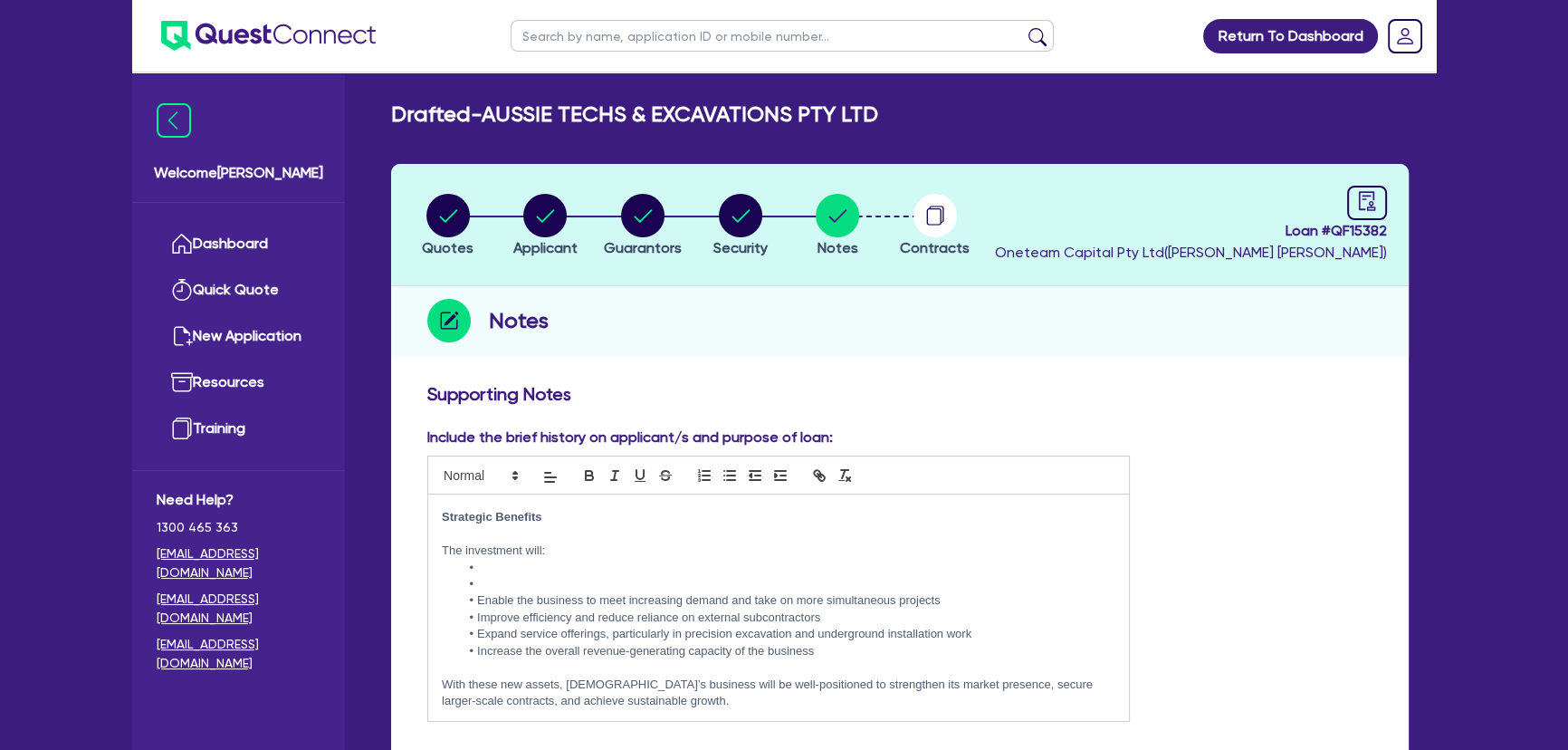
click at [503, 582] on li at bounding box center [788, 584] width 655 height 17
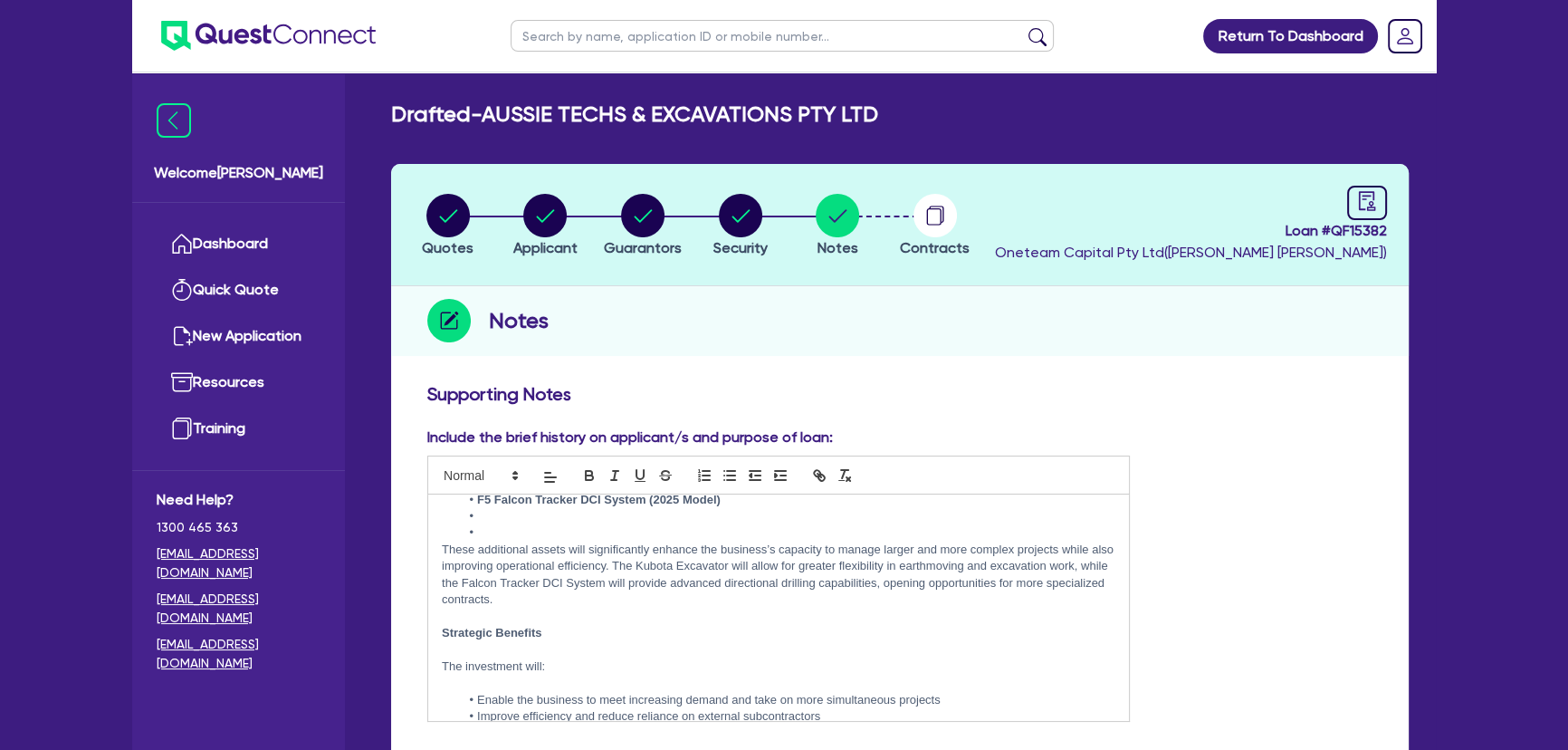
scroll to position [866, 0]
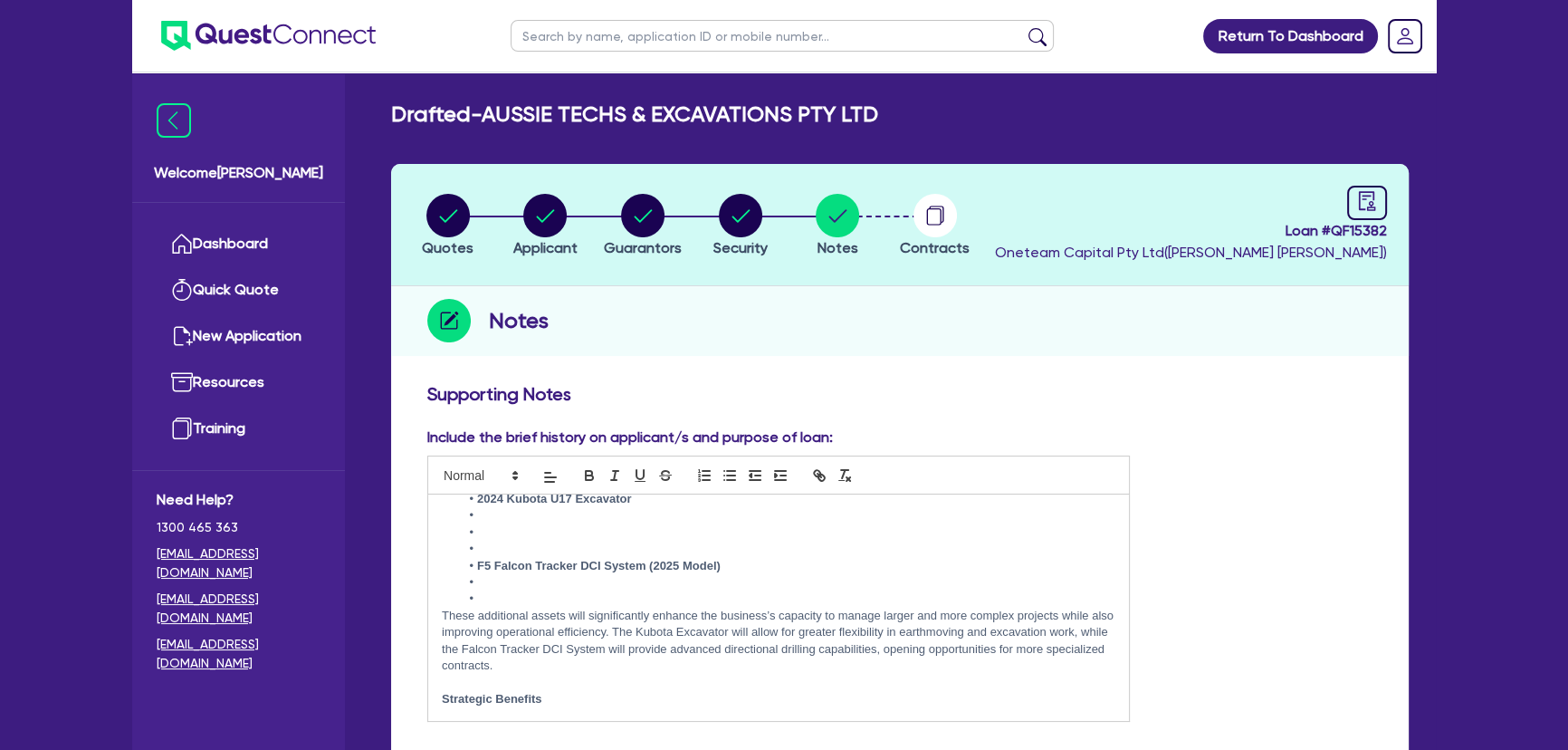
click at [489, 590] on li at bounding box center [788, 598] width 655 height 17
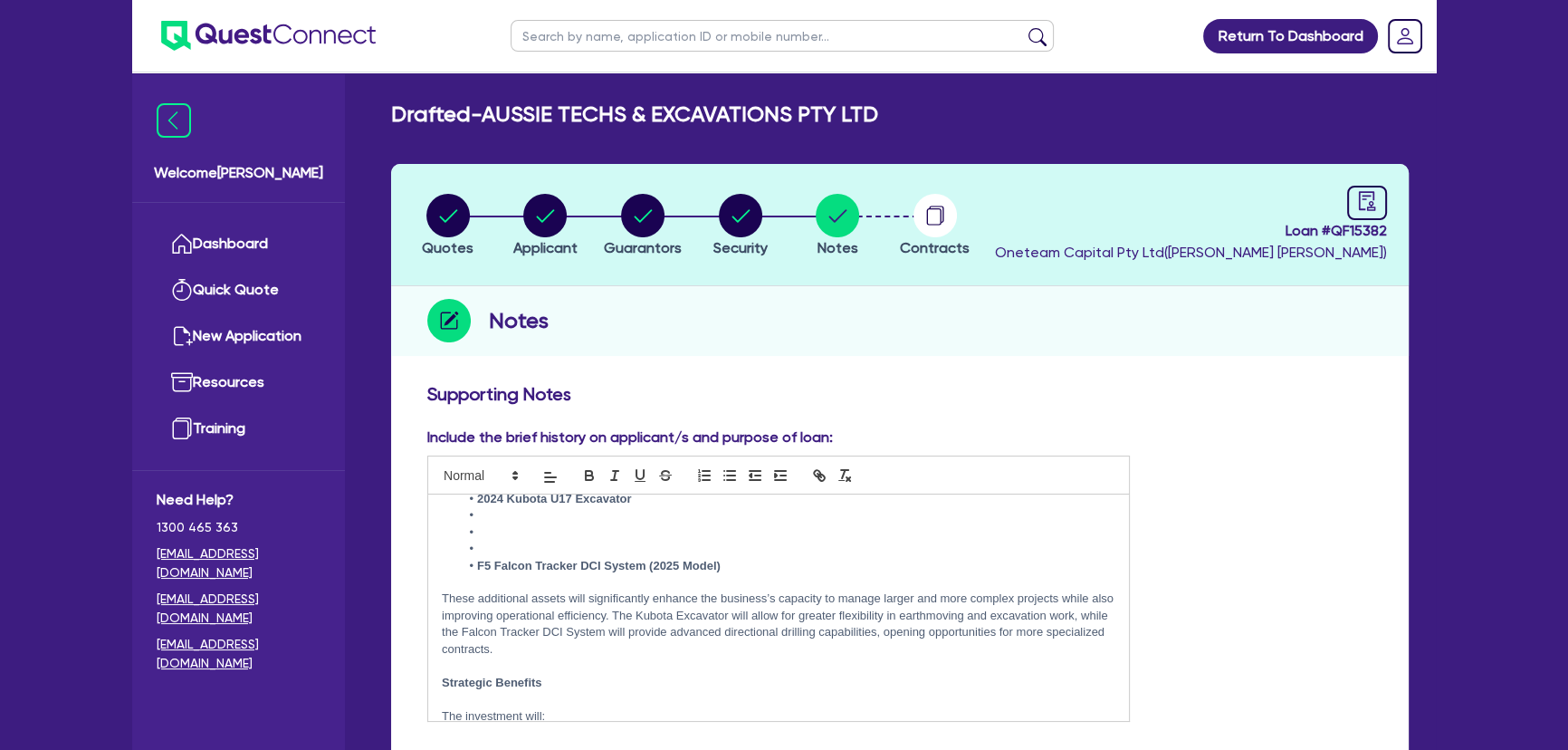
click at [508, 542] on li at bounding box center [788, 548] width 655 height 17
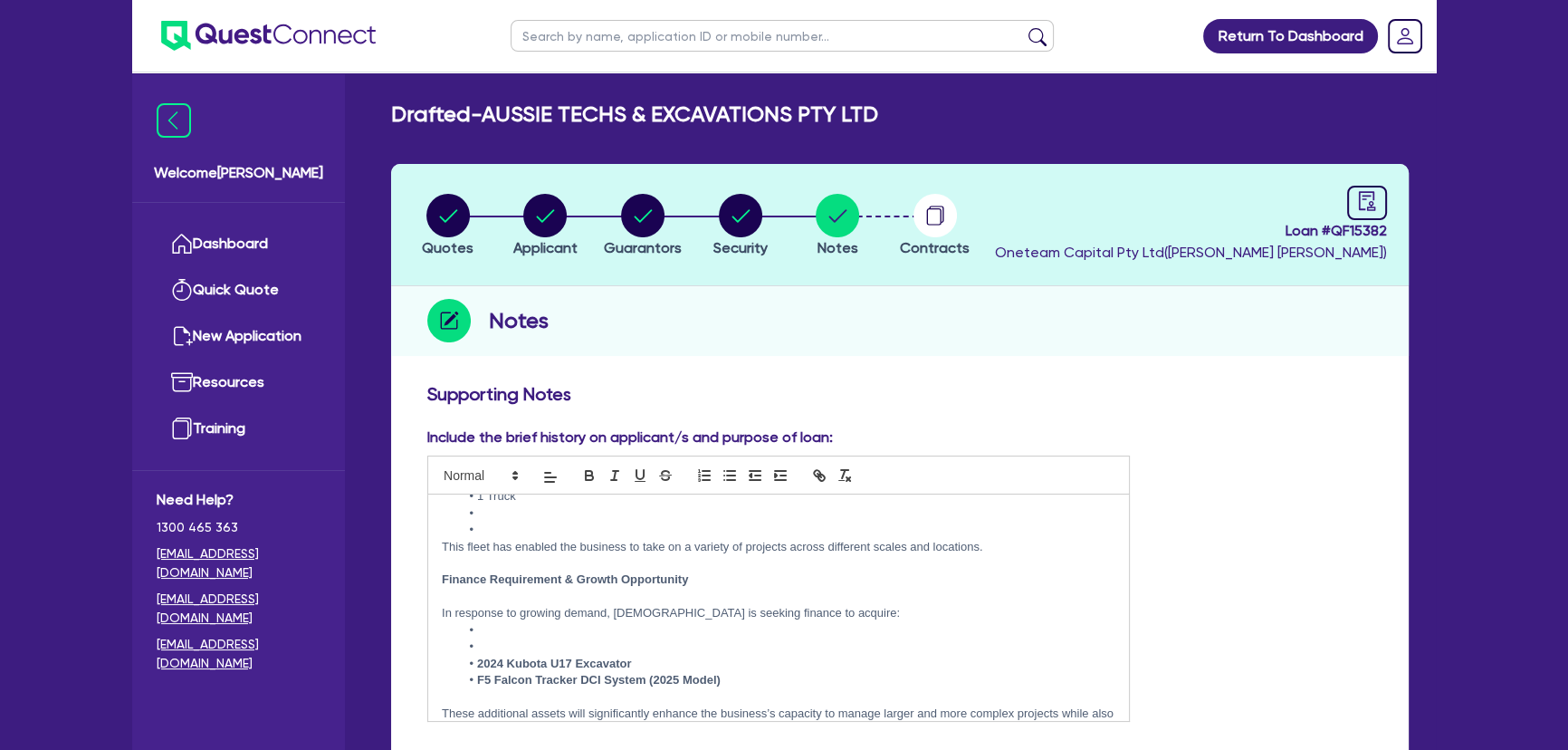
click at [501, 636] on li at bounding box center [788, 630] width 655 height 17
click at [501, 645] on li at bounding box center [788, 647] width 655 height 17
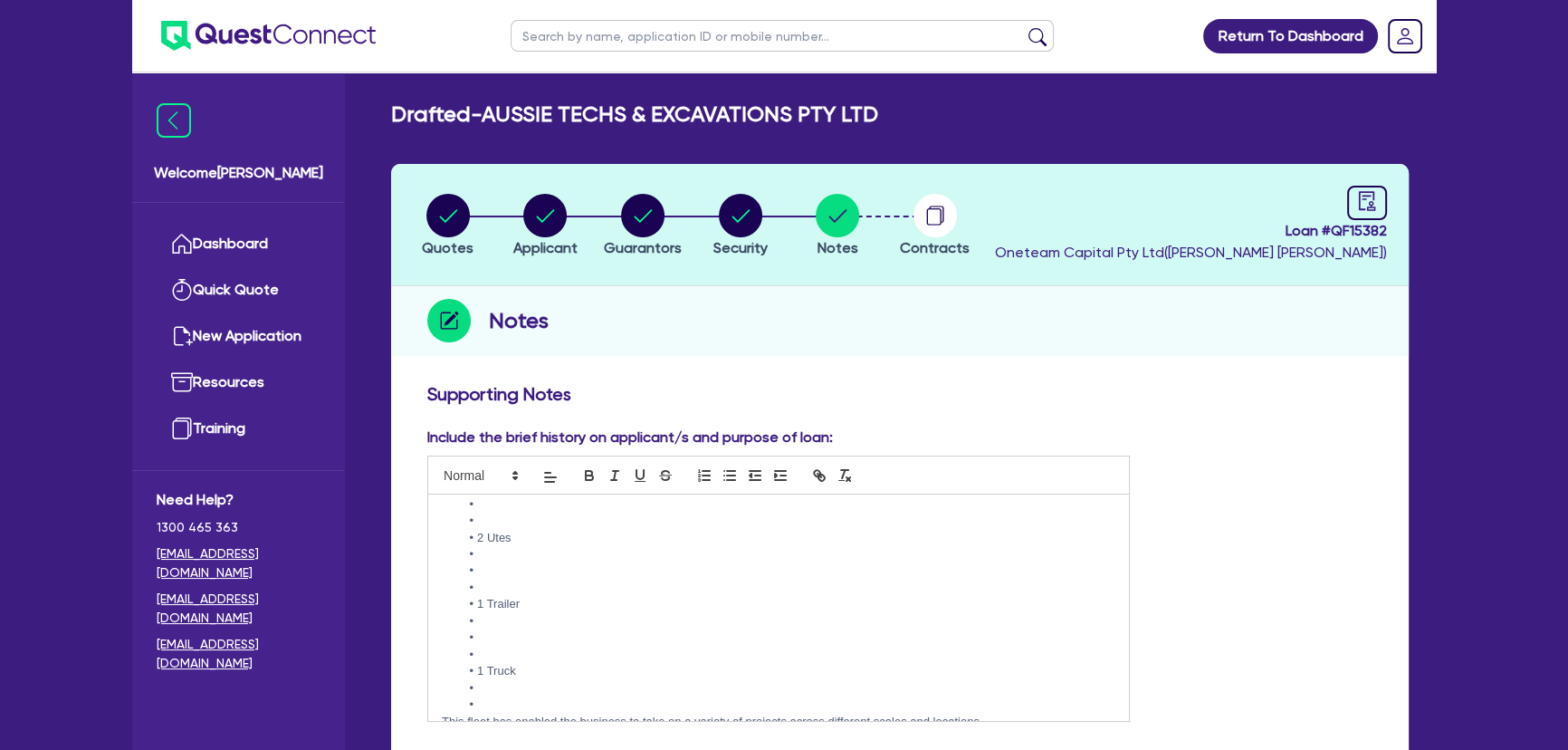
scroll to position [619, 0]
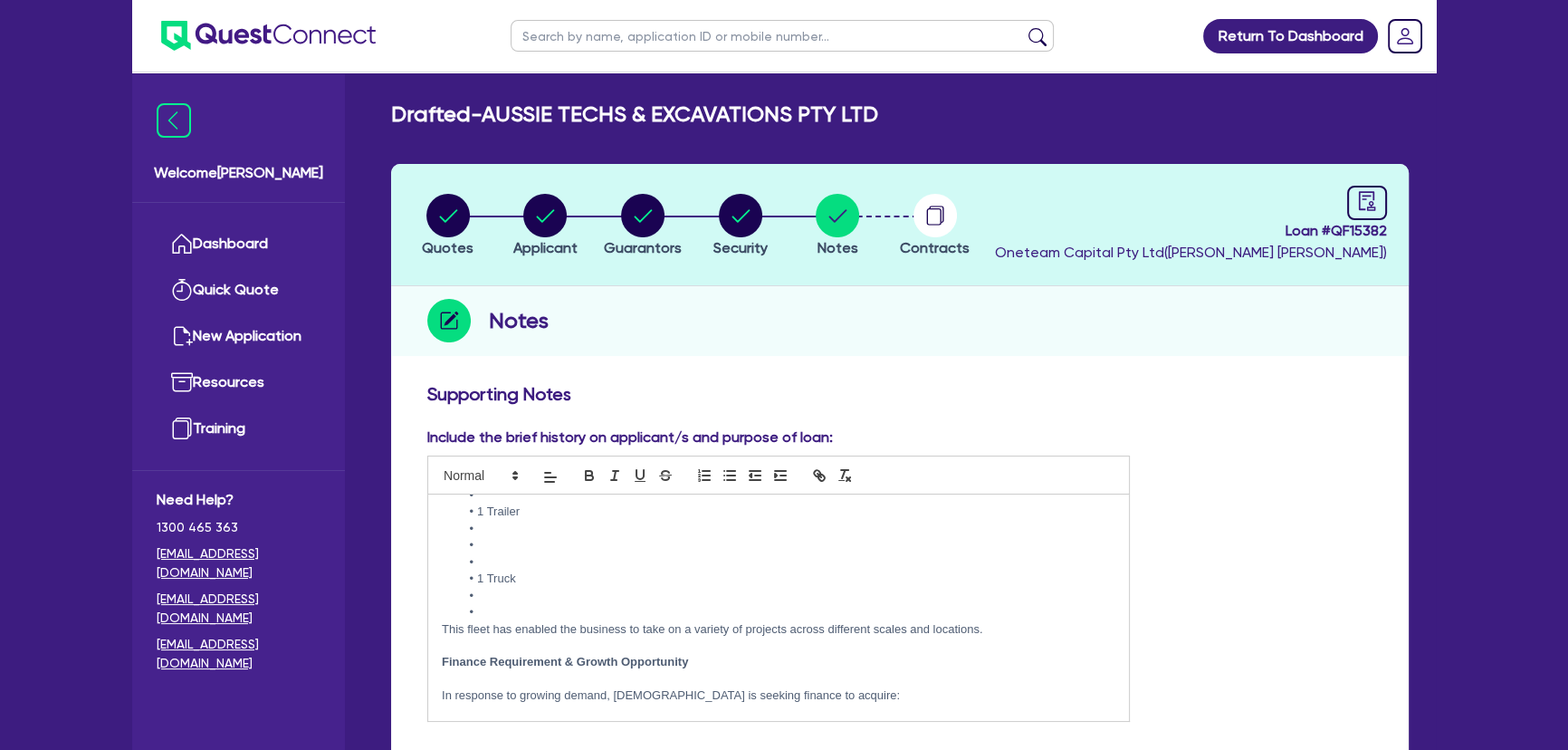
click at [489, 612] on li at bounding box center [788, 612] width 655 height 17
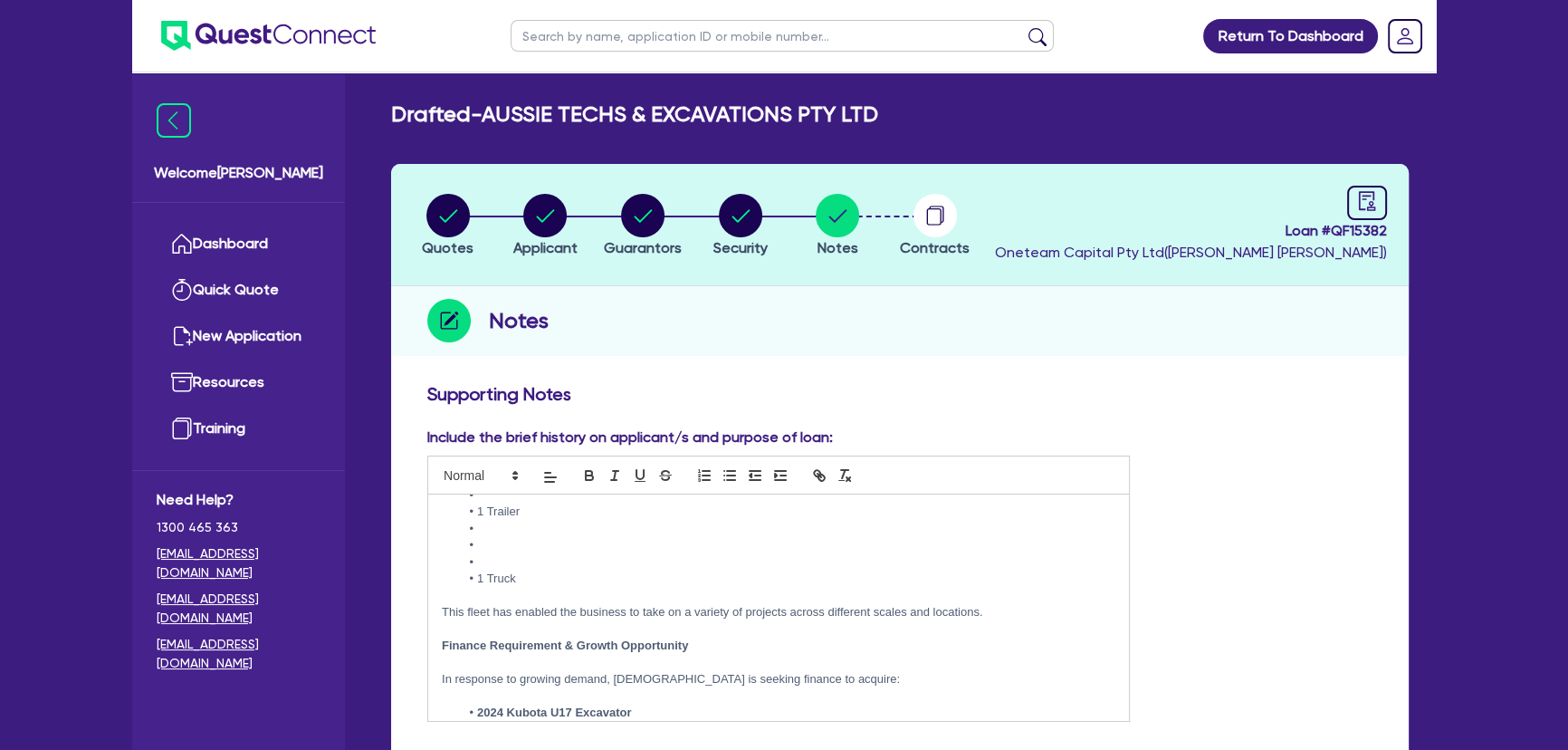
click at [501, 561] on li at bounding box center [788, 562] width 655 height 17
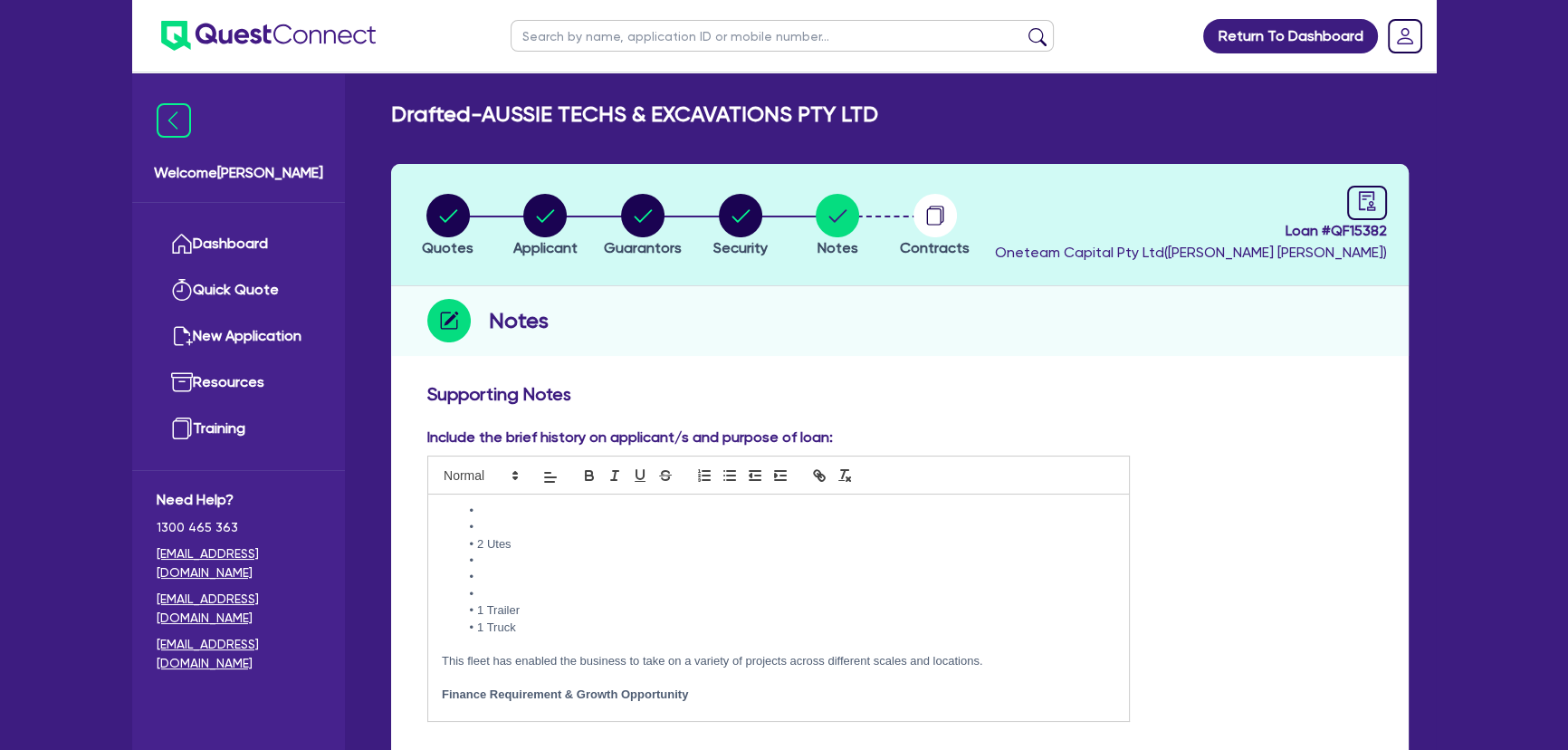
scroll to position [455, 0]
click at [506, 657] on li at bounding box center [788, 660] width 655 height 17
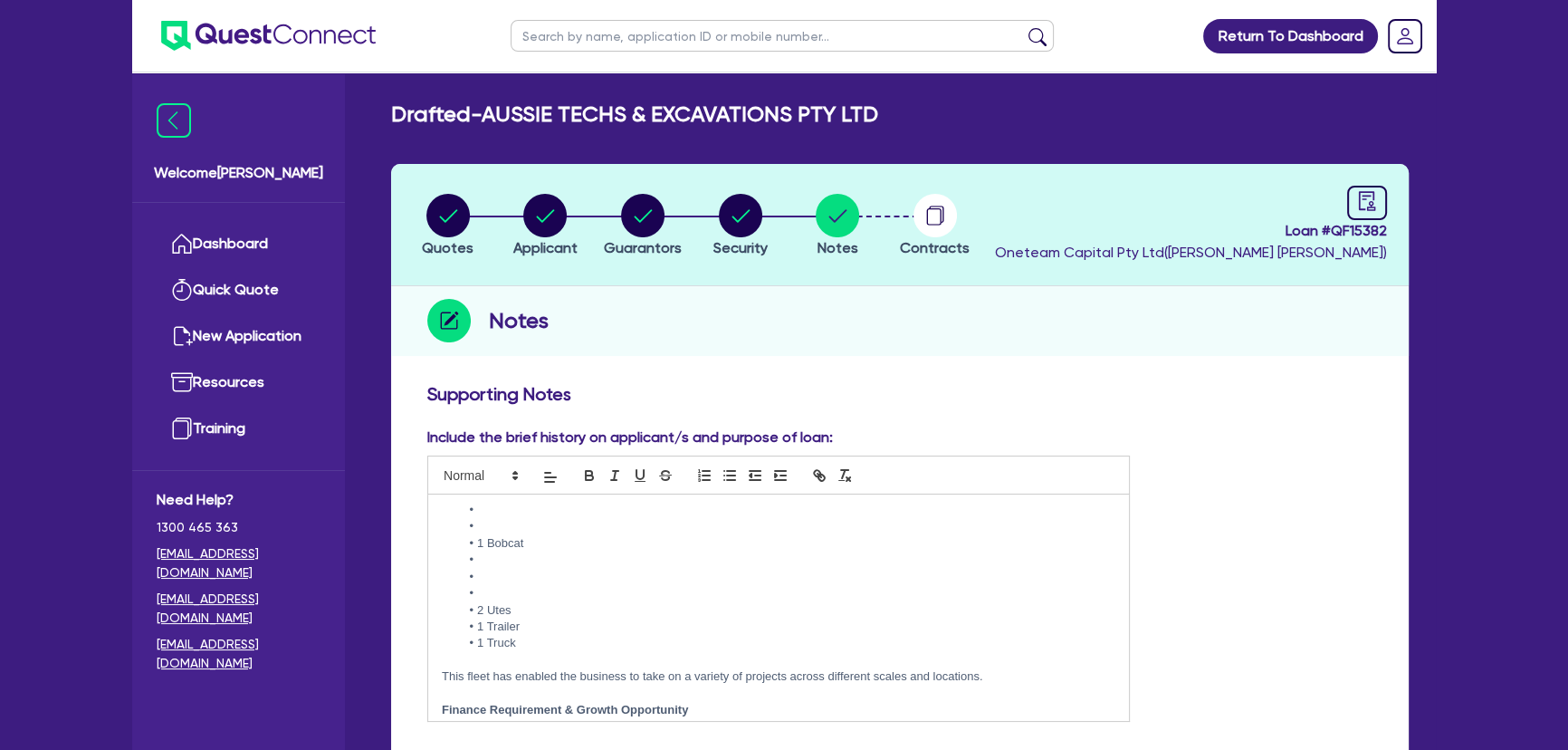
click at [517, 589] on li at bounding box center [788, 593] width 655 height 17
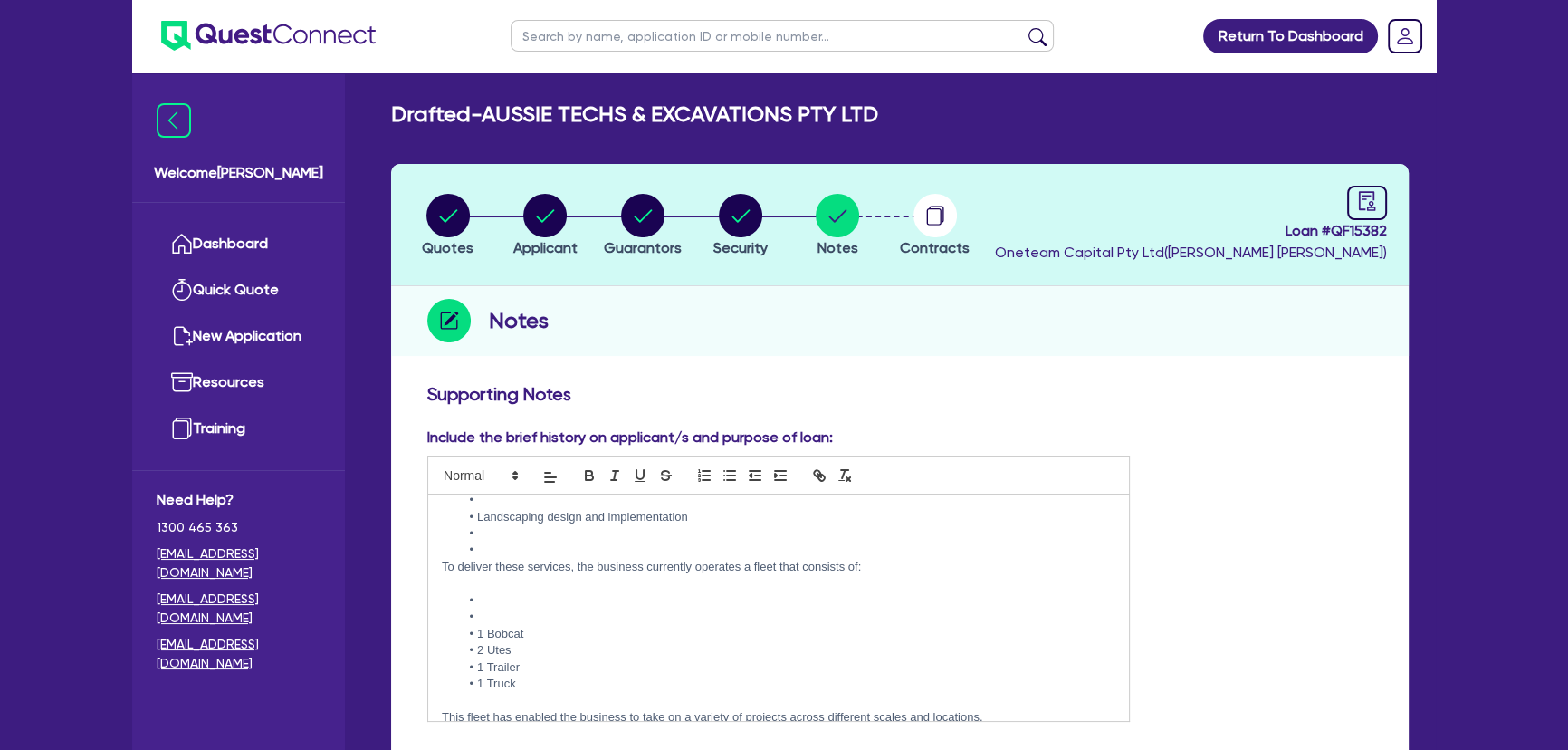
scroll to position [290, 0]
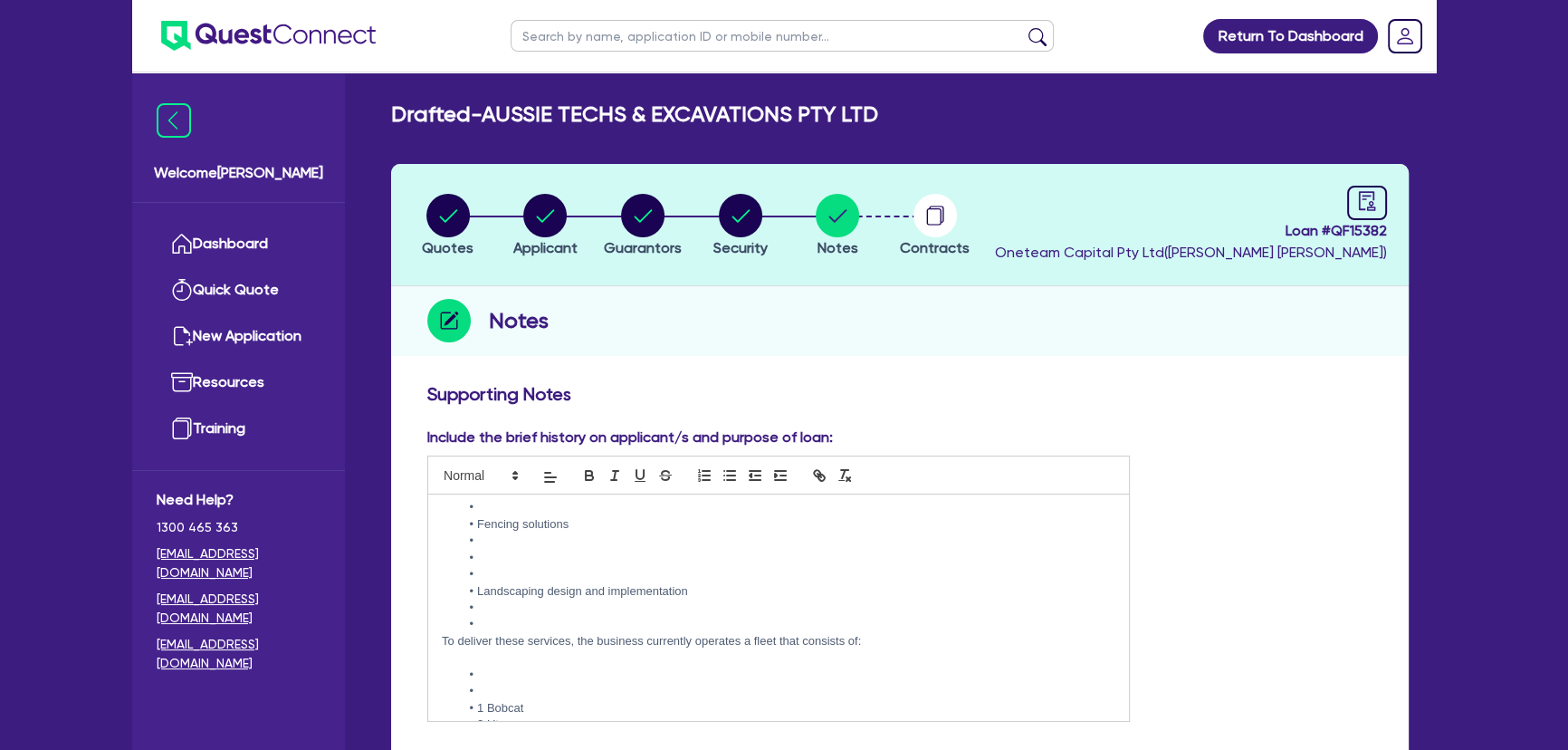
click at [490, 686] on li at bounding box center [788, 691] width 655 height 17
click at [506, 617] on li at bounding box center [788, 624] width 655 height 17
click at [507, 555] on li at bounding box center [788, 558] width 655 height 17
click at [507, 568] on li at bounding box center [788, 574] width 655 height 17
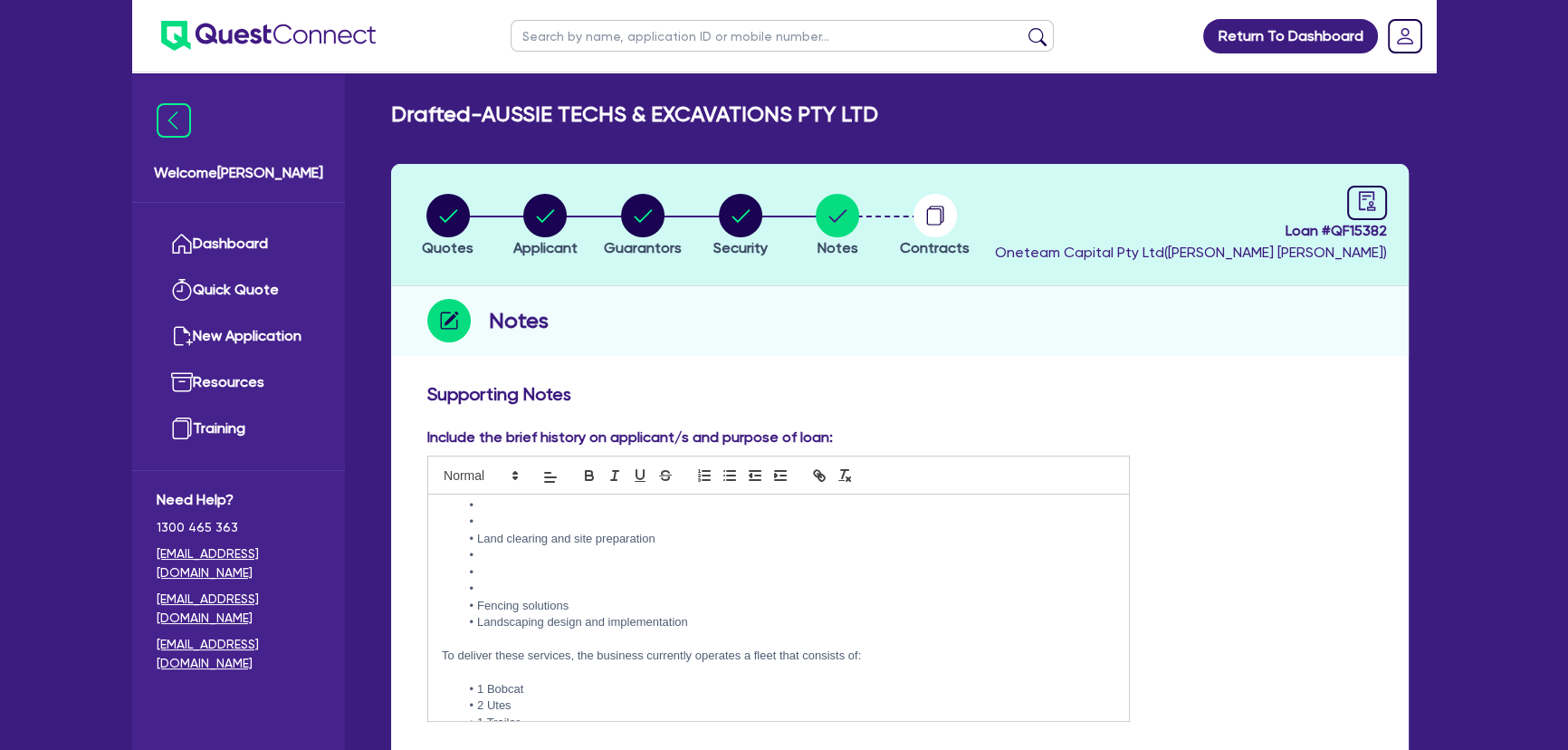
click at [498, 584] on li at bounding box center [788, 589] width 655 height 17
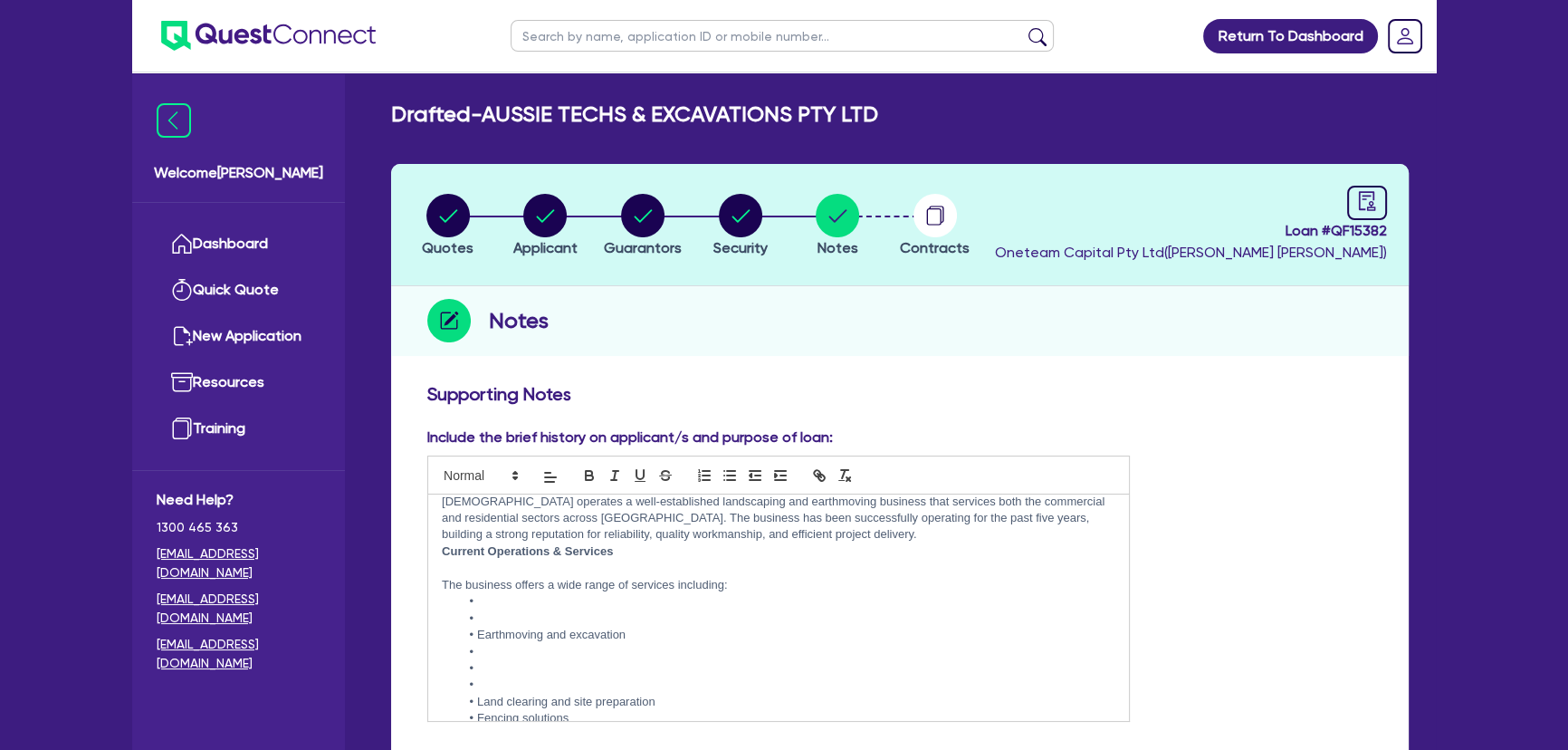
scroll to position [43, 0]
click at [492, 696] on li "Land clearing and site preparation" at bounding box center [788, 703] width 655 height 17
click at [491, 681] on li at bounding box center [788, 687] width 655 height 17
click at [501, 606] on li at bounding box center [788, 603] width 655 height 17
click at [501, 616] on li at bounding box center [788, 620] width 655 height 17
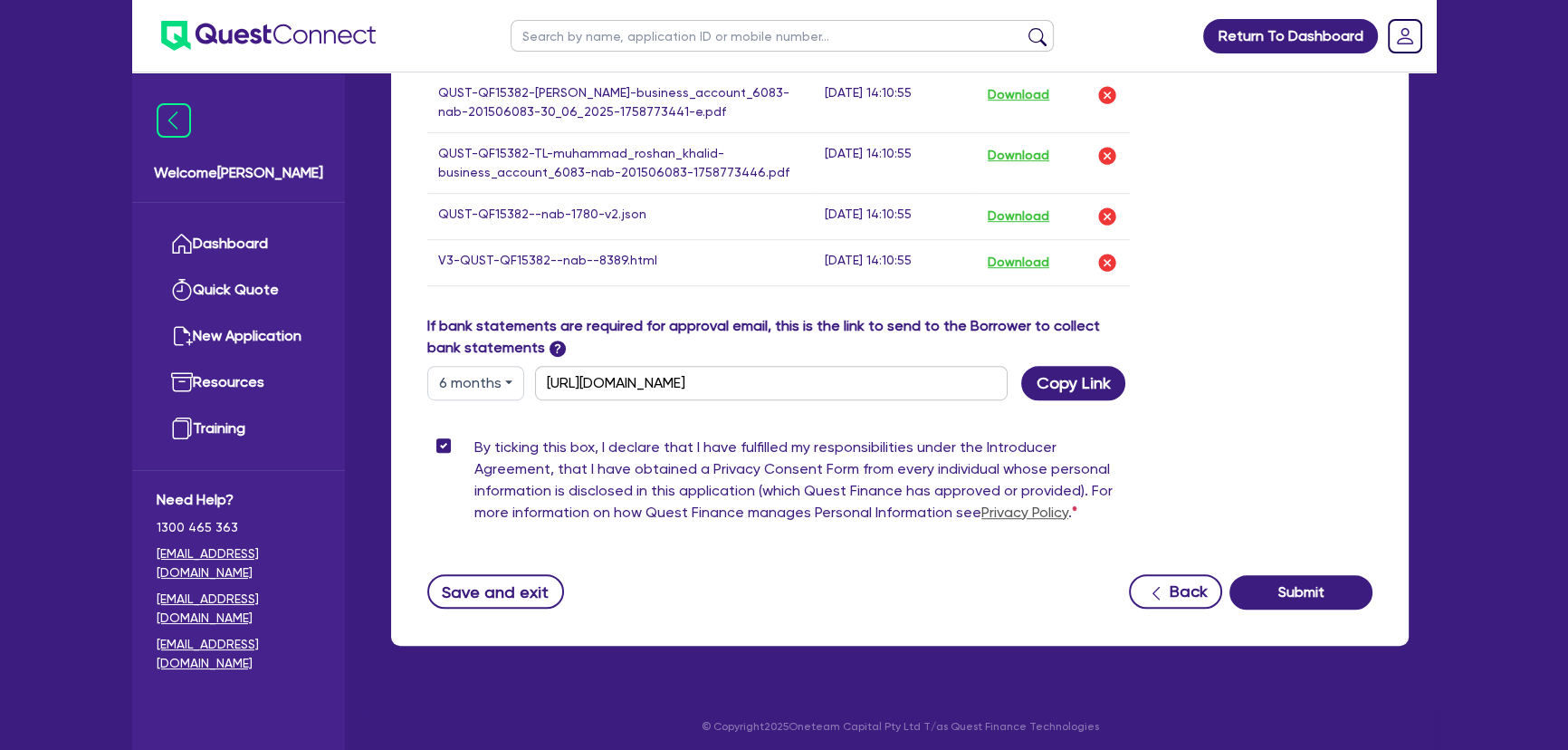
scroll to position [1313, 0]
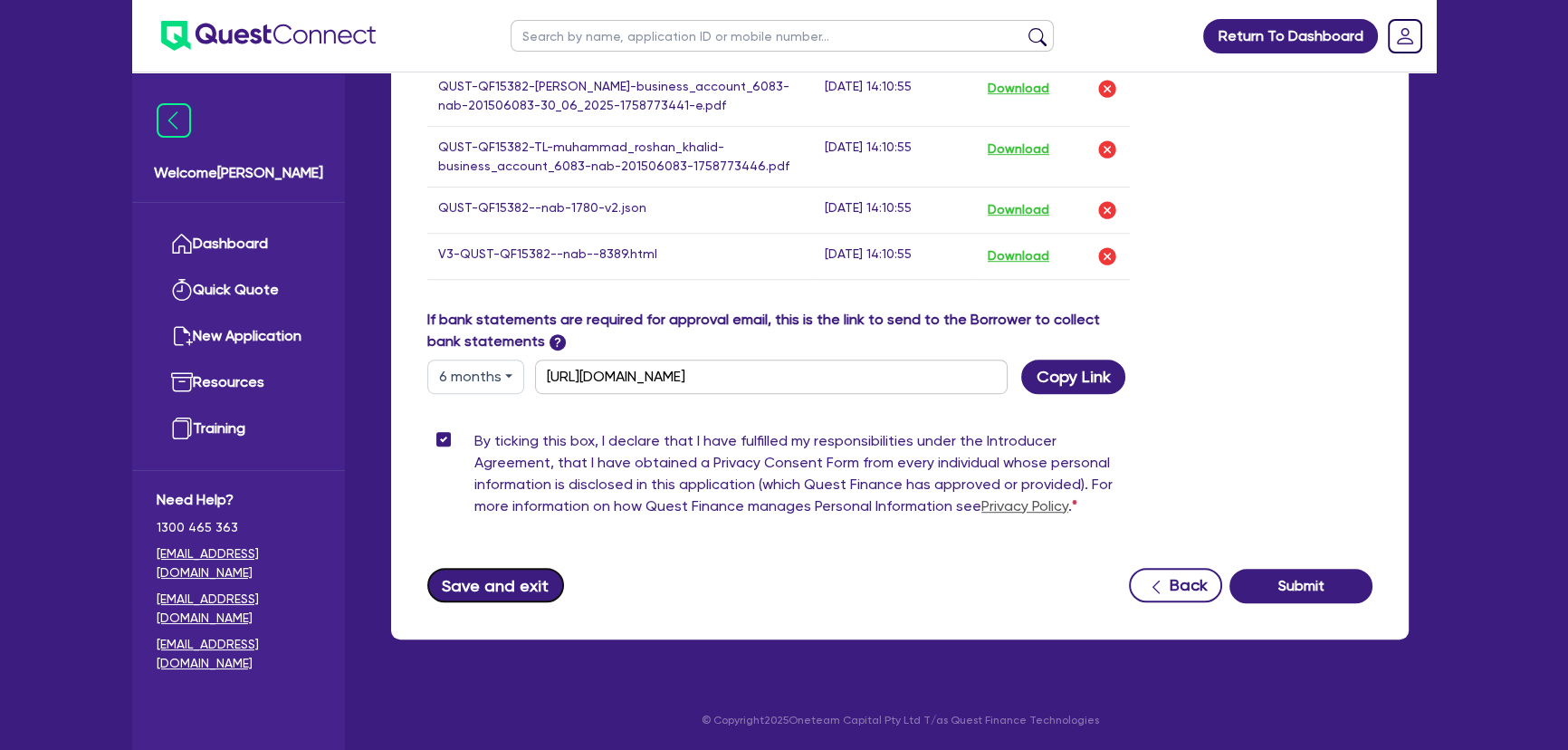
click at [526, 571] on button "Save and exit" at bounding box center [495, 584] width 137 height 34
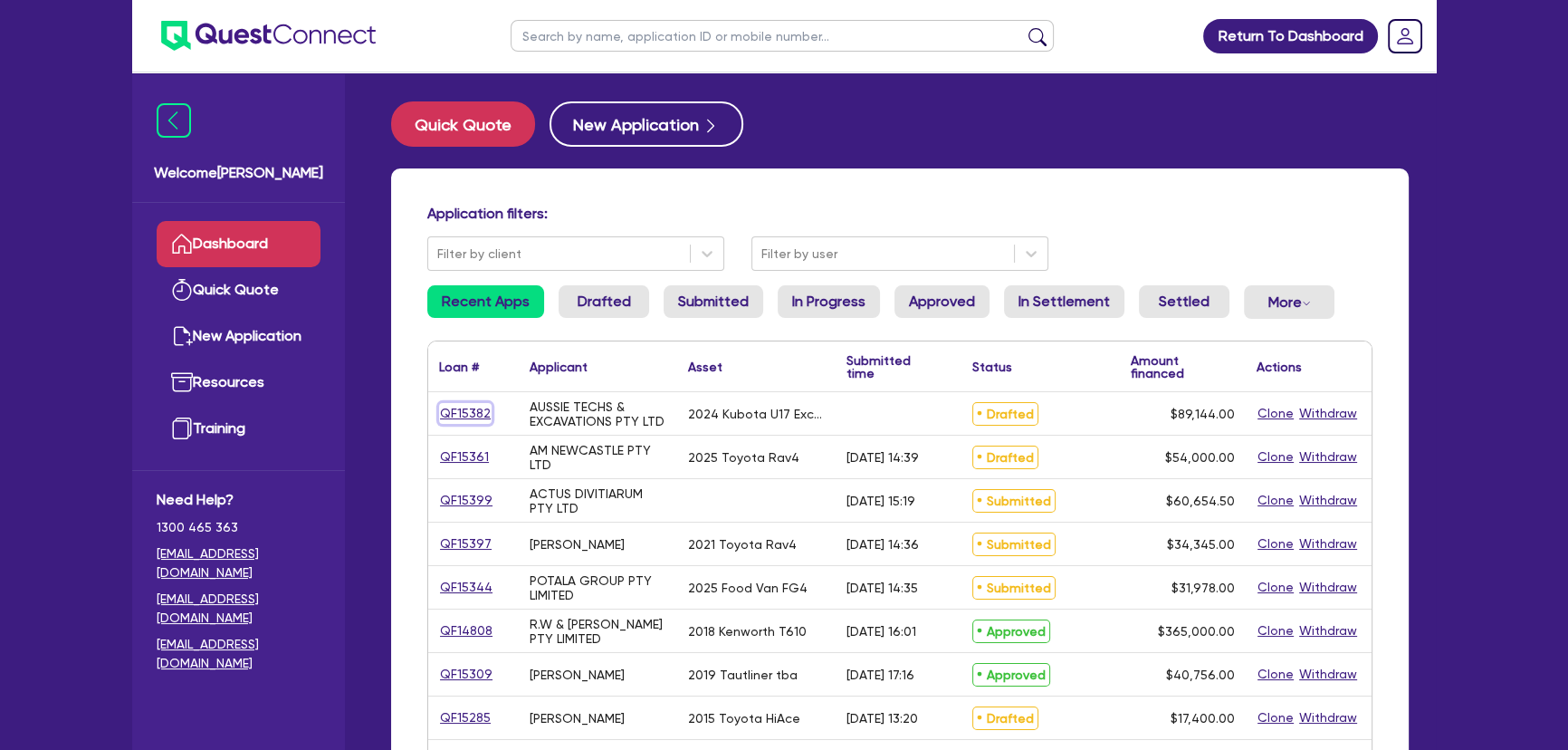
click at [472, 417] on link "QF15382" at bounding box center [465, 413] width 52 height 21
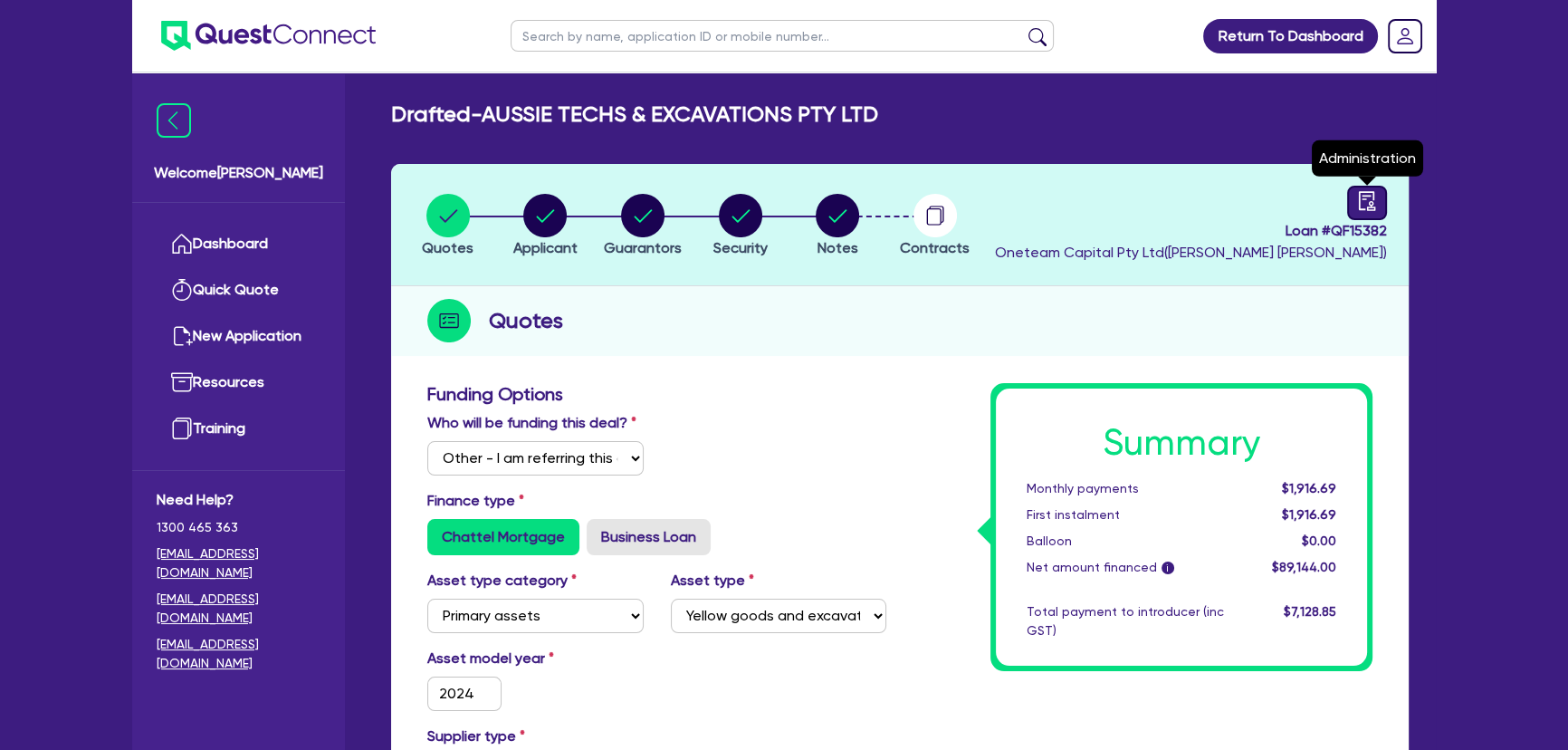
click at [1351, 200] on div at bounding box center [1366, 202] width 40 height 34
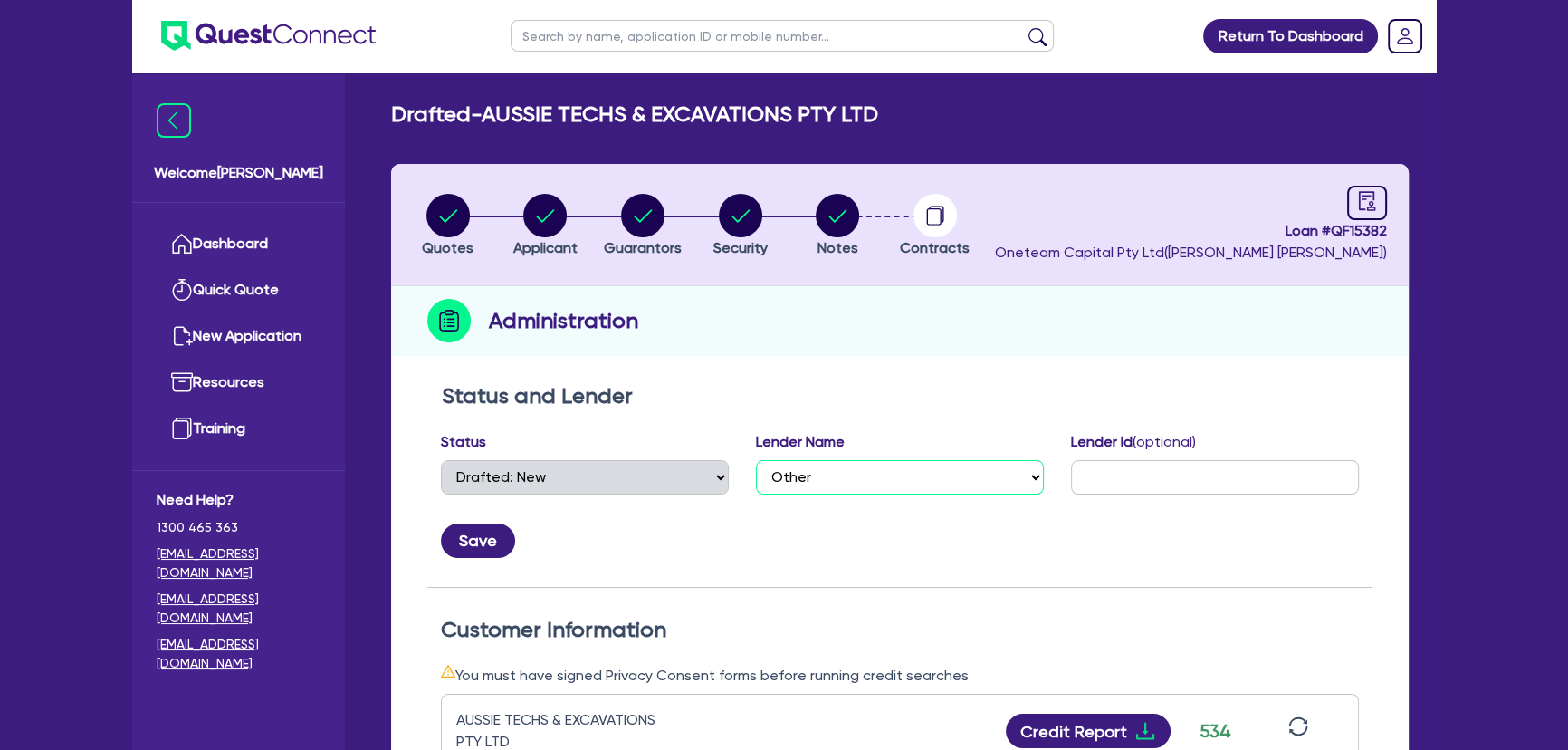
click at [781, 476] on select "Select AAMF AFS Alex Bank Angle Finance Azora Banjo BigStone BOQ Finance Brande…" at bounding box center [899, 477] width 288 height 34
click at [755, 460] on select "Select AAMF AFS Alex Bank Angle Finance Azora Banjo BigStone BOQ Finance Brande…" at bounding box center [899, 477] width 288 height 34
click at [505, 537] on button "Save" at bounding box center [478, 540] width 75 height 34
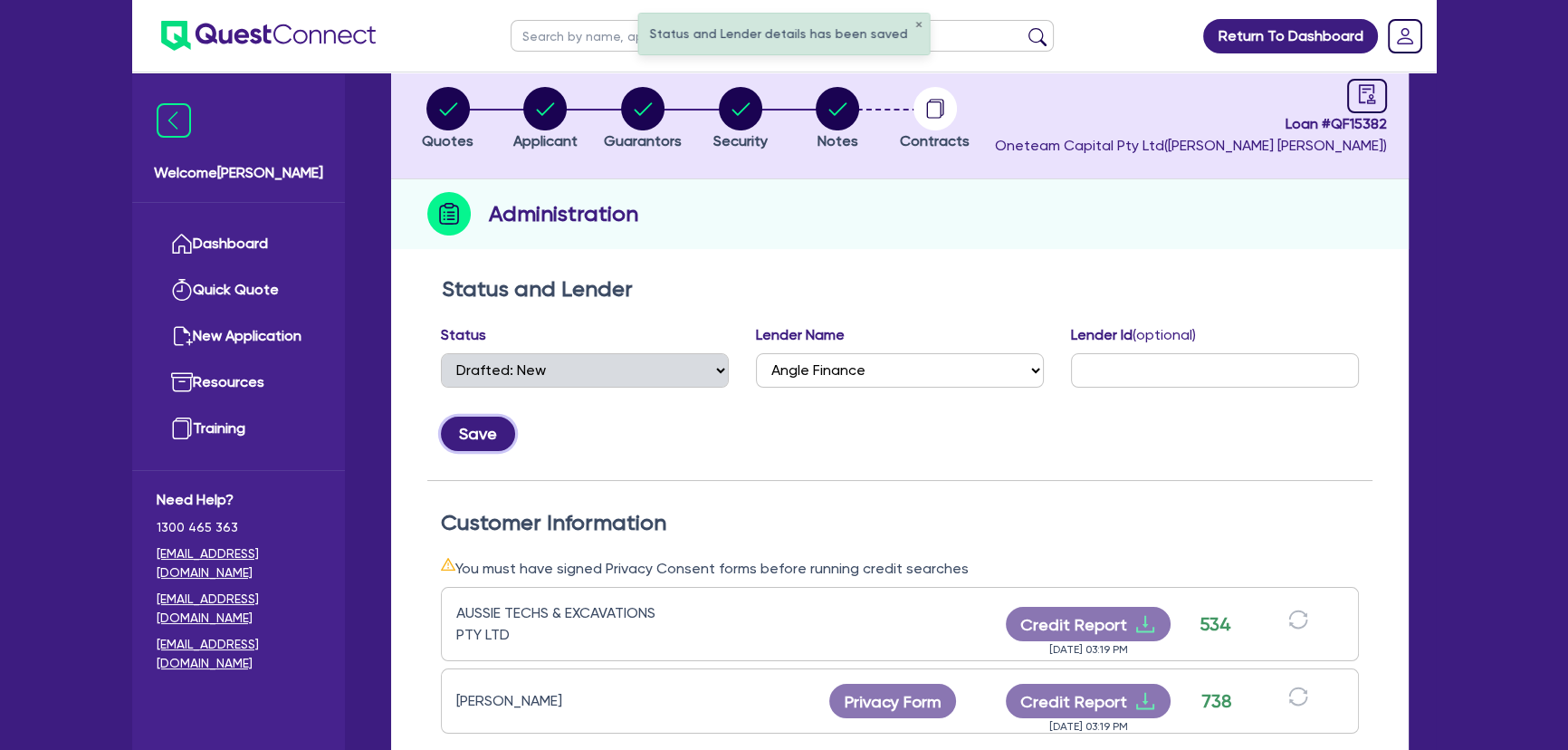
scroll to position [411, 0]
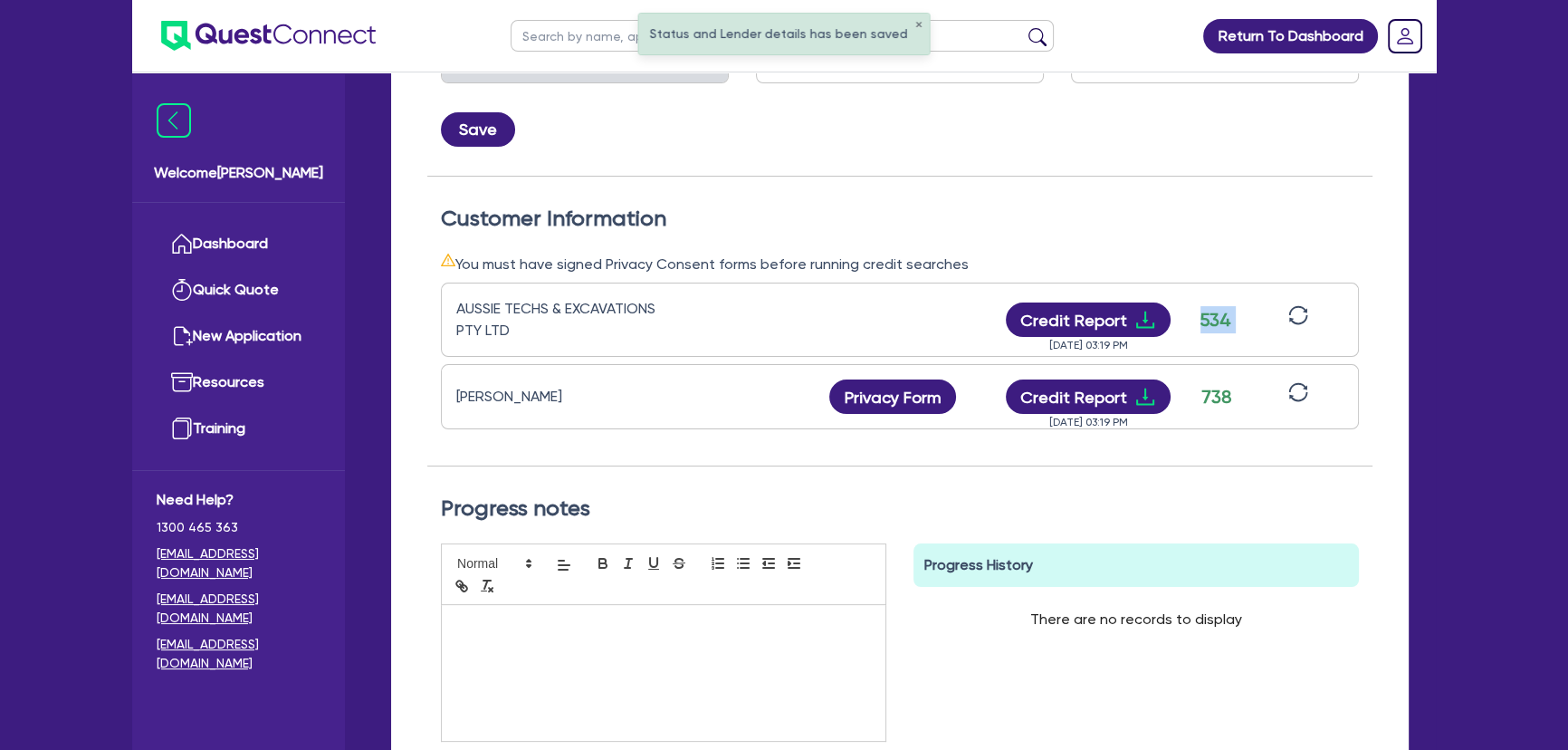
drag, startPoint x: 1200, startPoint y: 317, endPoint x: 1270, endPoint y: 324, distance: 70.3
click at [1270, 324] on div "AUSSIE TECHS & EXCAVATIONS PTY LTD Credit Report Sep 25, 2025 03:19 PM 534" at bounding box center [899, 319] width 917 height 75
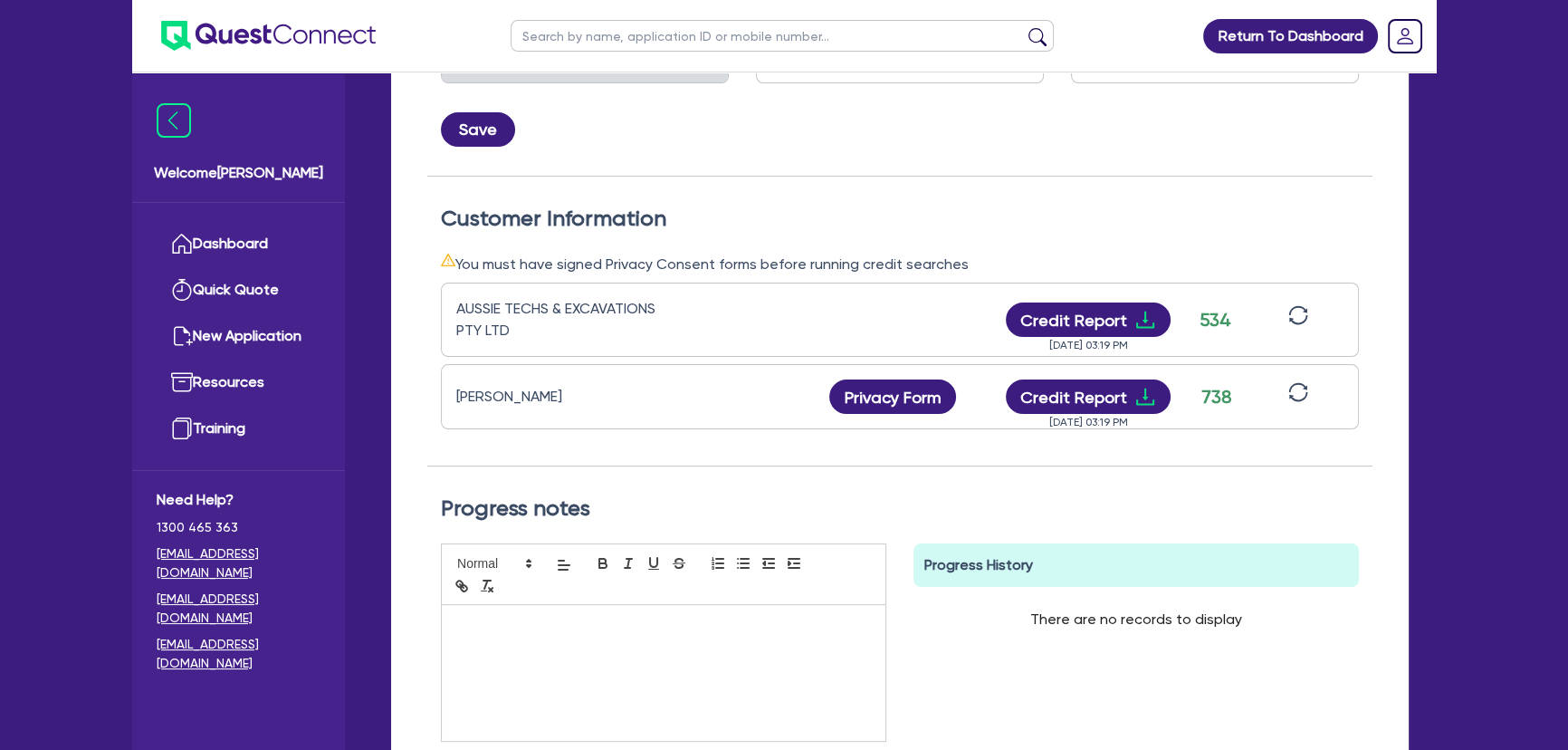
click at [1159, 260] on div "You must have signed Privacy Consent forms before running credit searches" at bounding box center [899, 263] width 917 height 23
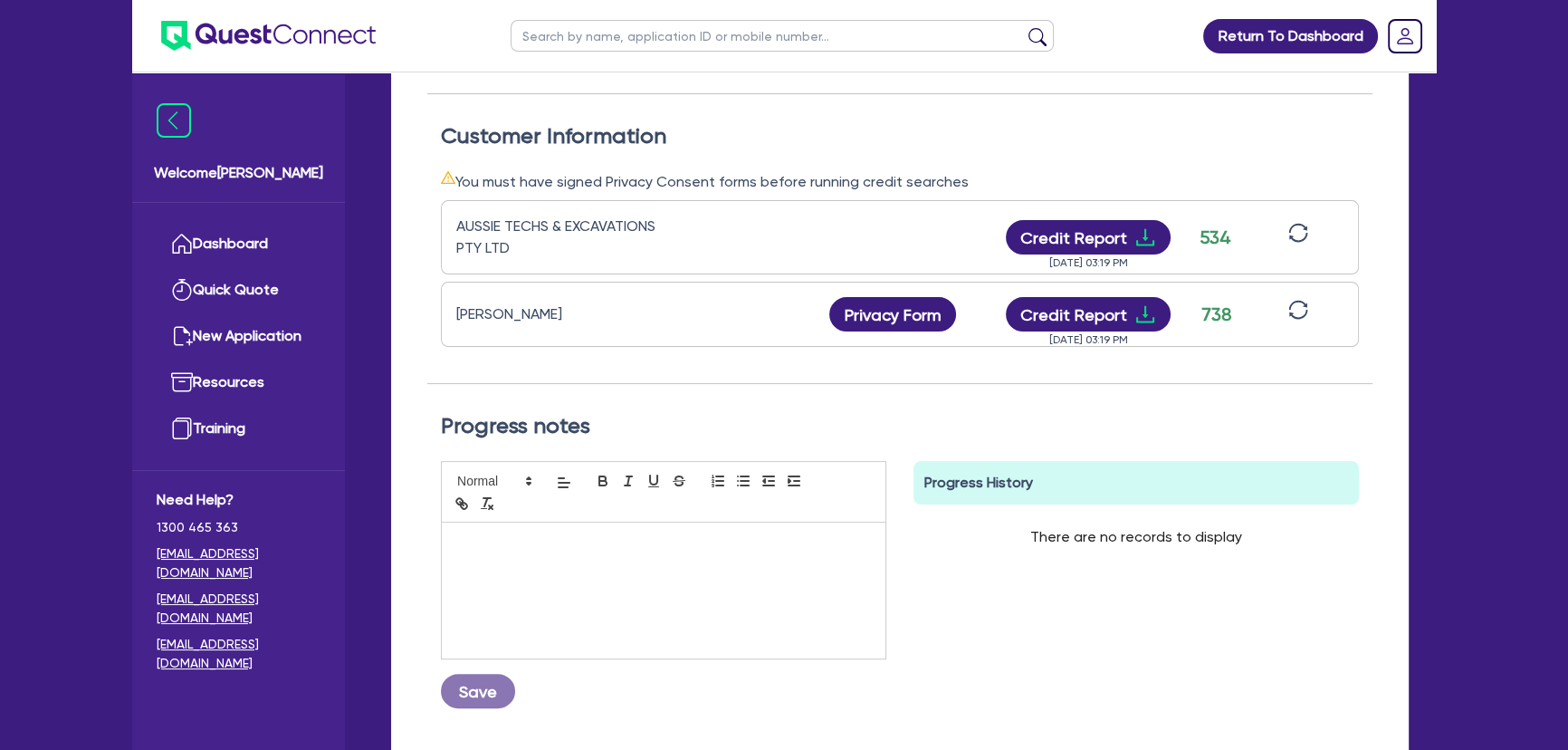
scroll to position [640, 0]
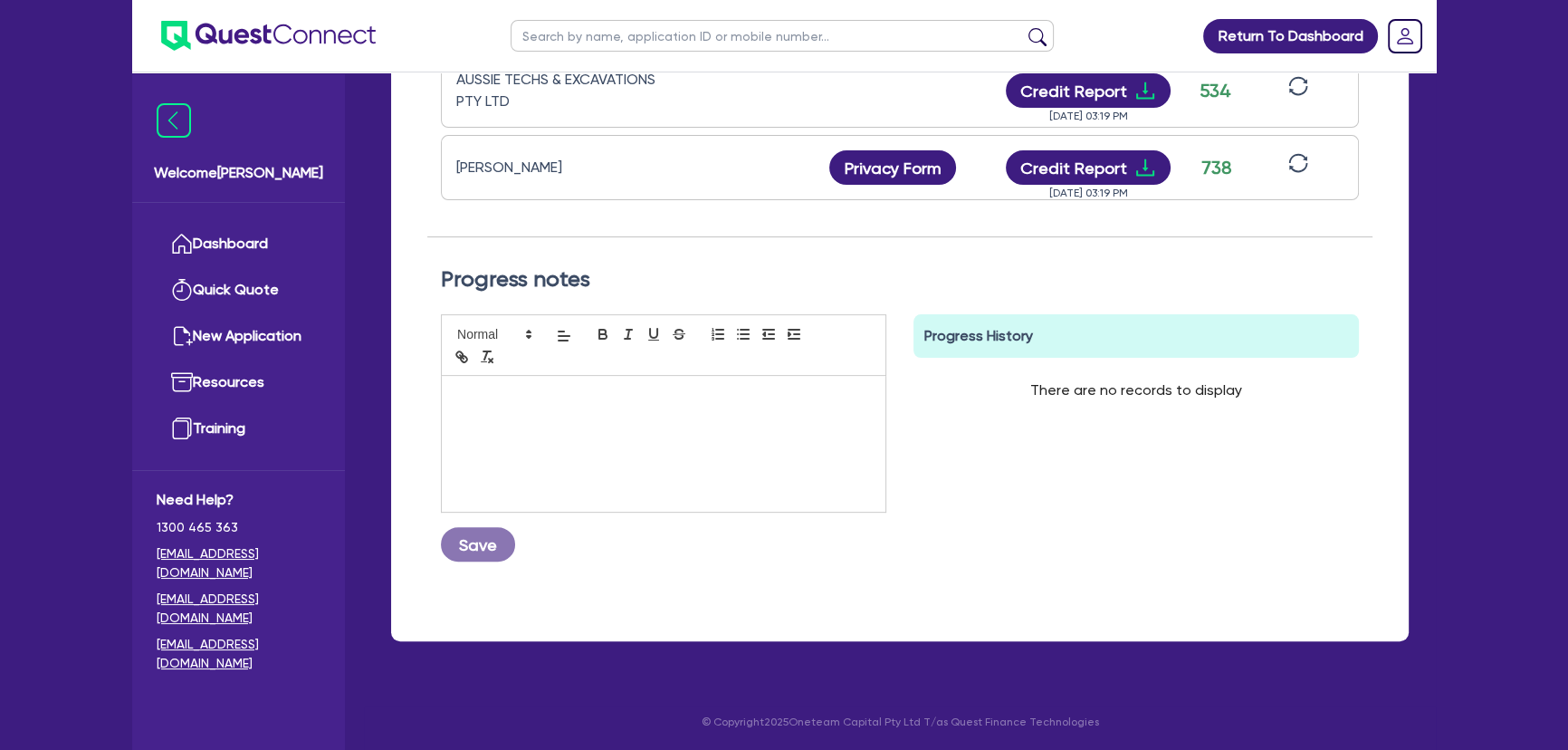
click at [660, 410] on div at bounding box center [663, 444] width 444 height 136
click at [525, 537] on div "25/09 Submit to Angle Save" at bounding box center [663, 437] width 445 height 248
click at [493, 545] on button "Save" at bounding box center [478, 544] width 75 height 34
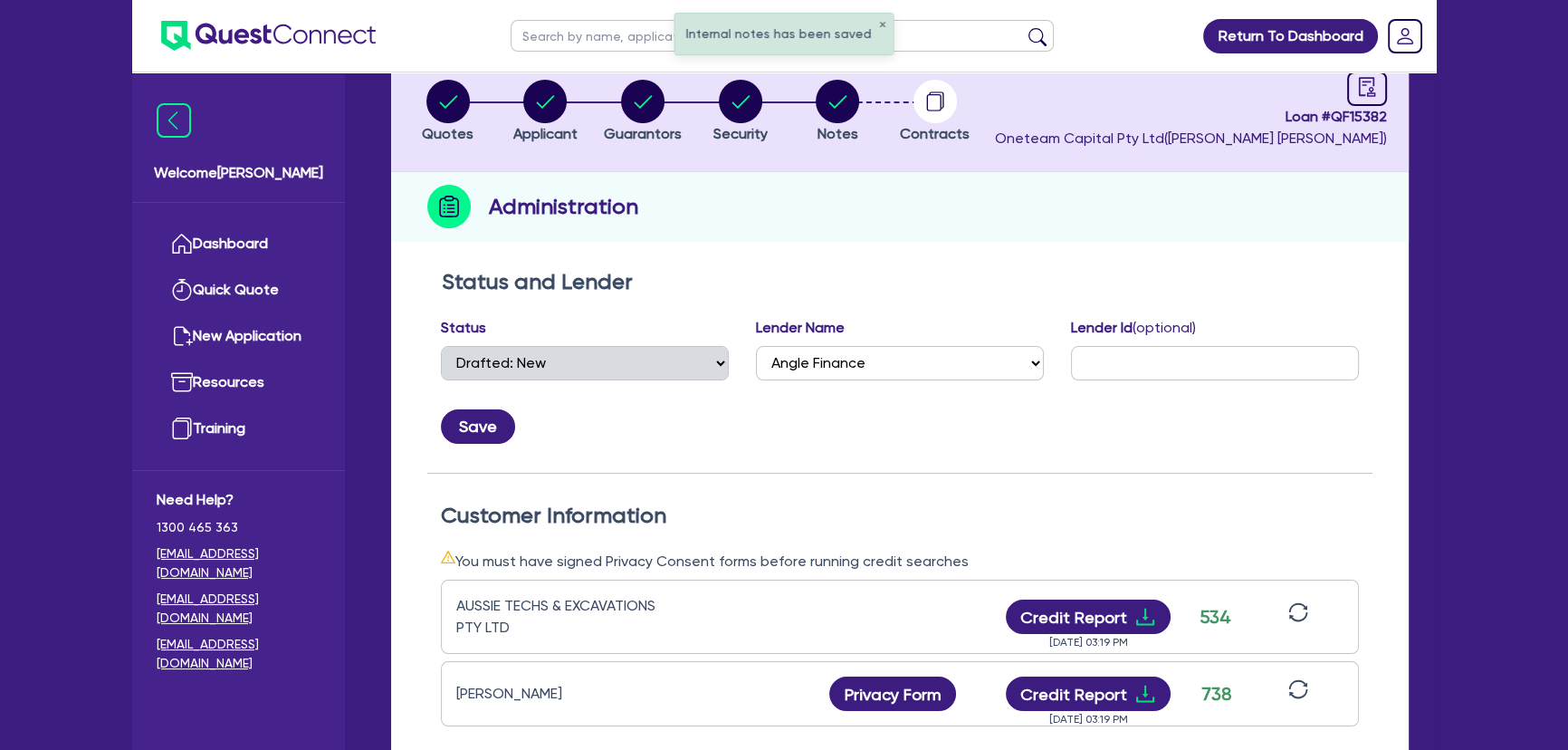
scroll to position [0, 0]
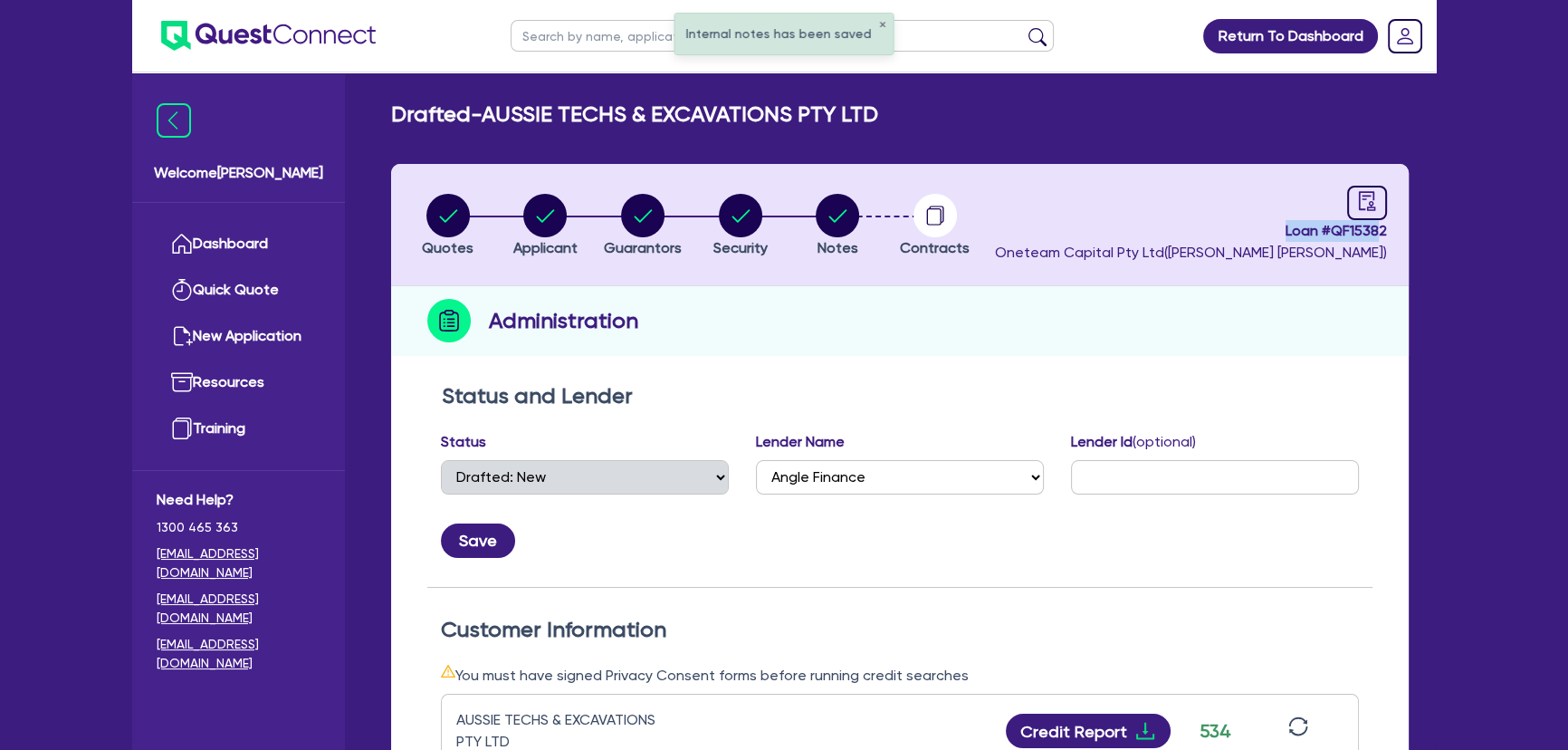
drag, startPoint x: 1319, startPoint y: 232, endPoint x: 1383, endPoint y: 233, distance: 64.0
click at [1383, 233] on span "Loan # QF15382" at bounding box center [1191, 231] width 392 height 22
copy span "Loan # QF15382"
click at [864, 215] on li "Notes" at bounding box center [837, 225] width 98 height 63
click at [851, 214] on circle "button" at bounding box center [836, 215] width 43 height 43
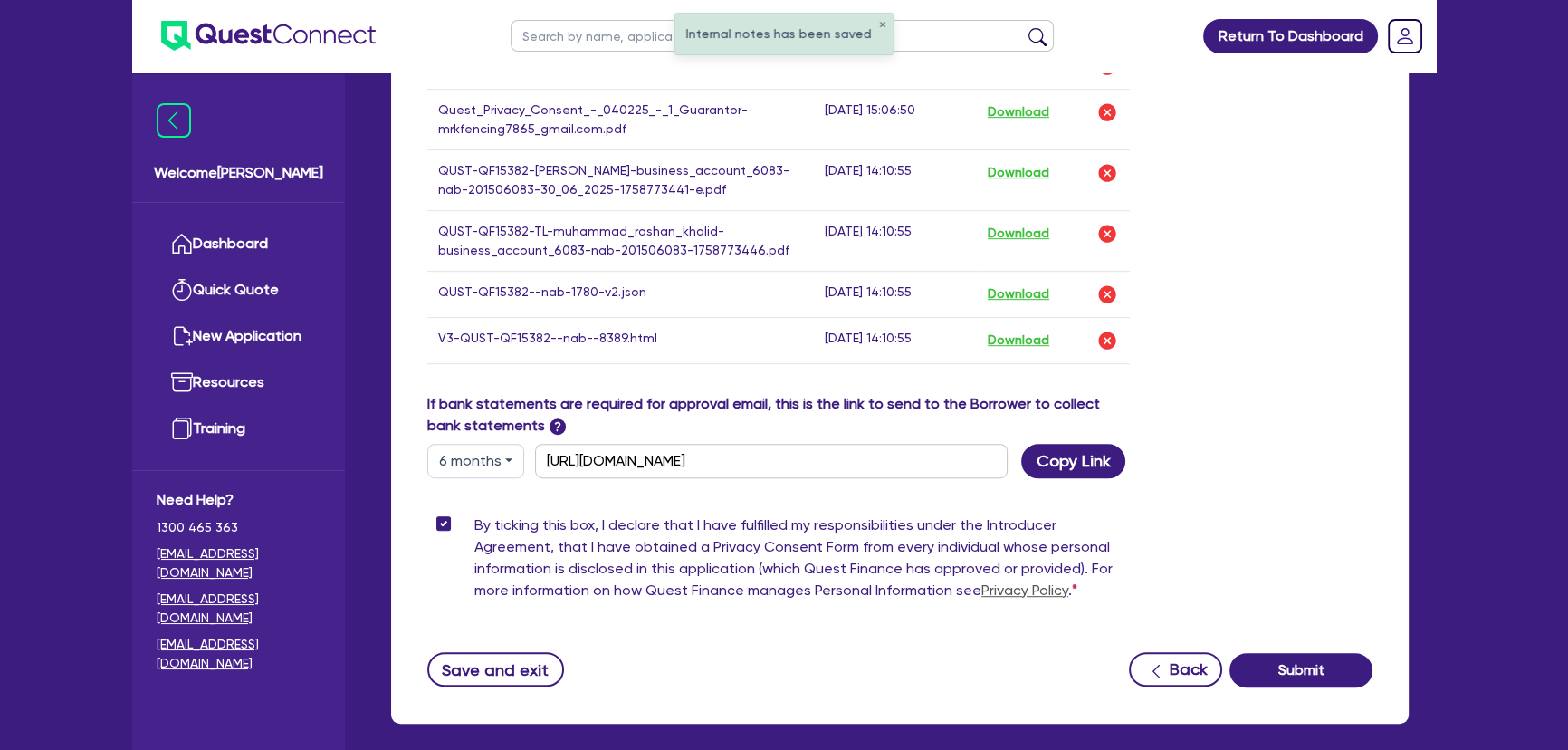
scroll to position [1313, 0]
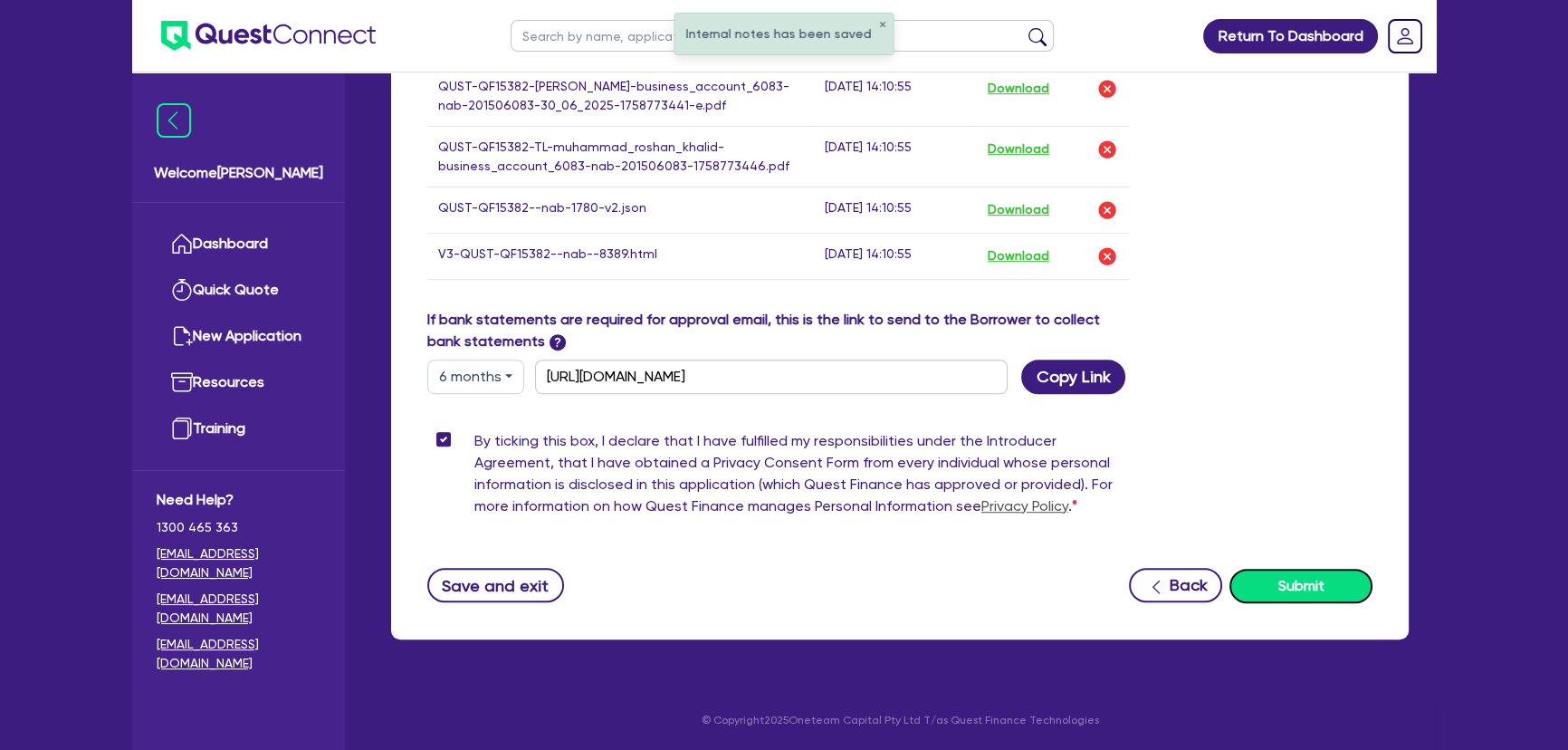
click at [1303, 583] on button "Submit" at bounding box center [1300, 585] width 143 height 34
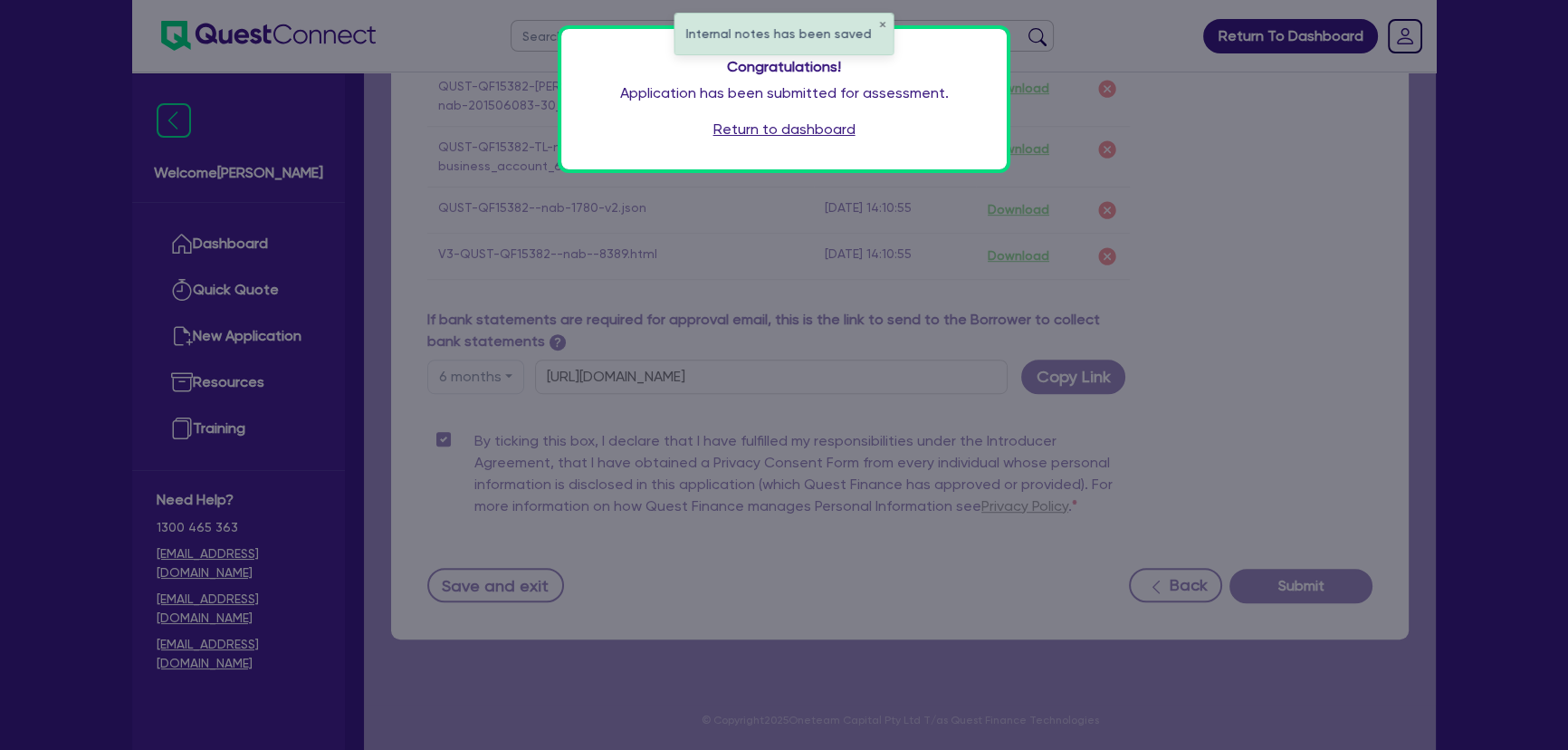
click at [1310, 372] on div "Congratulations! Application has been submitted for assessment. Return to dashb…" at bounding box center [784, 375] width 1568 height 750
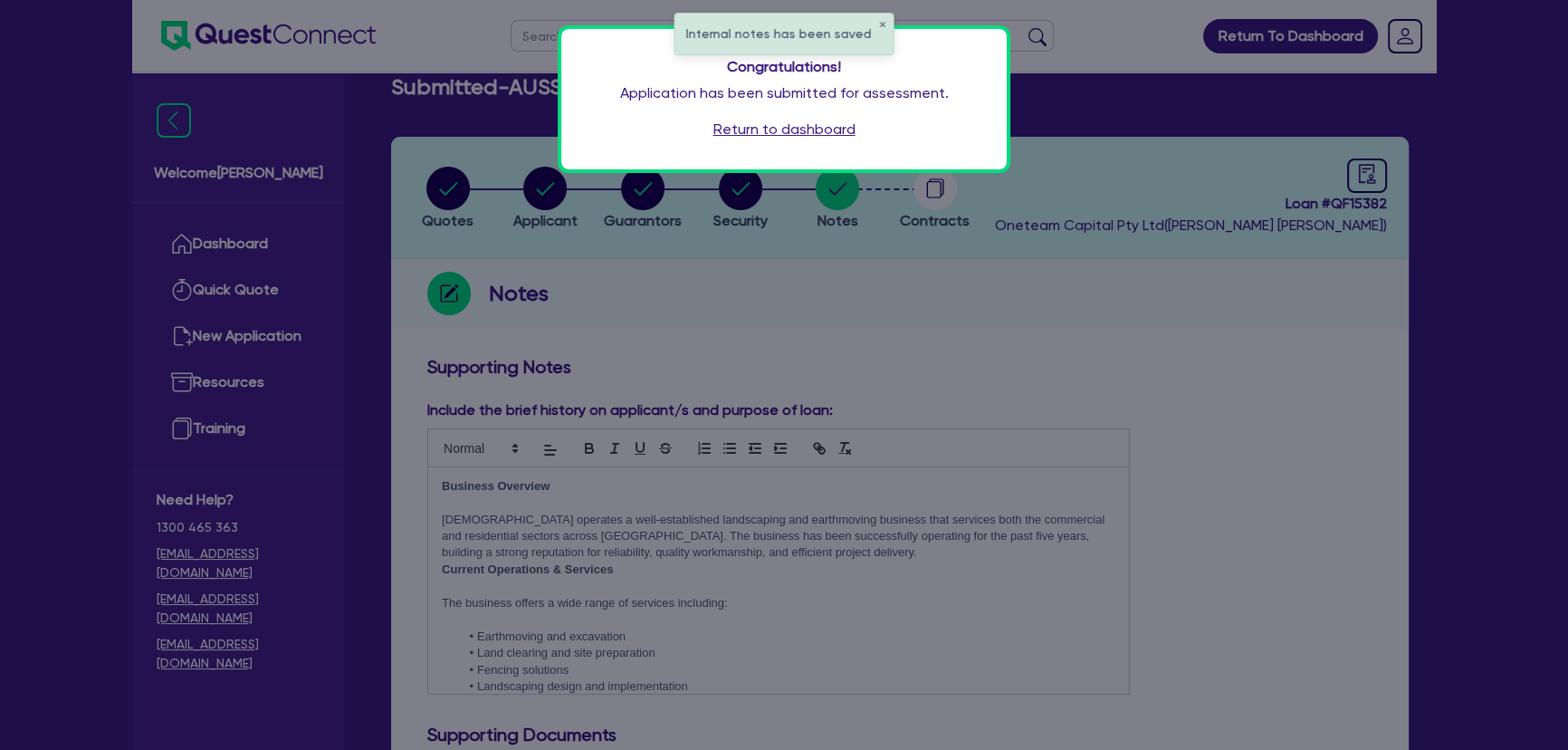
scroll to position [0, 0]
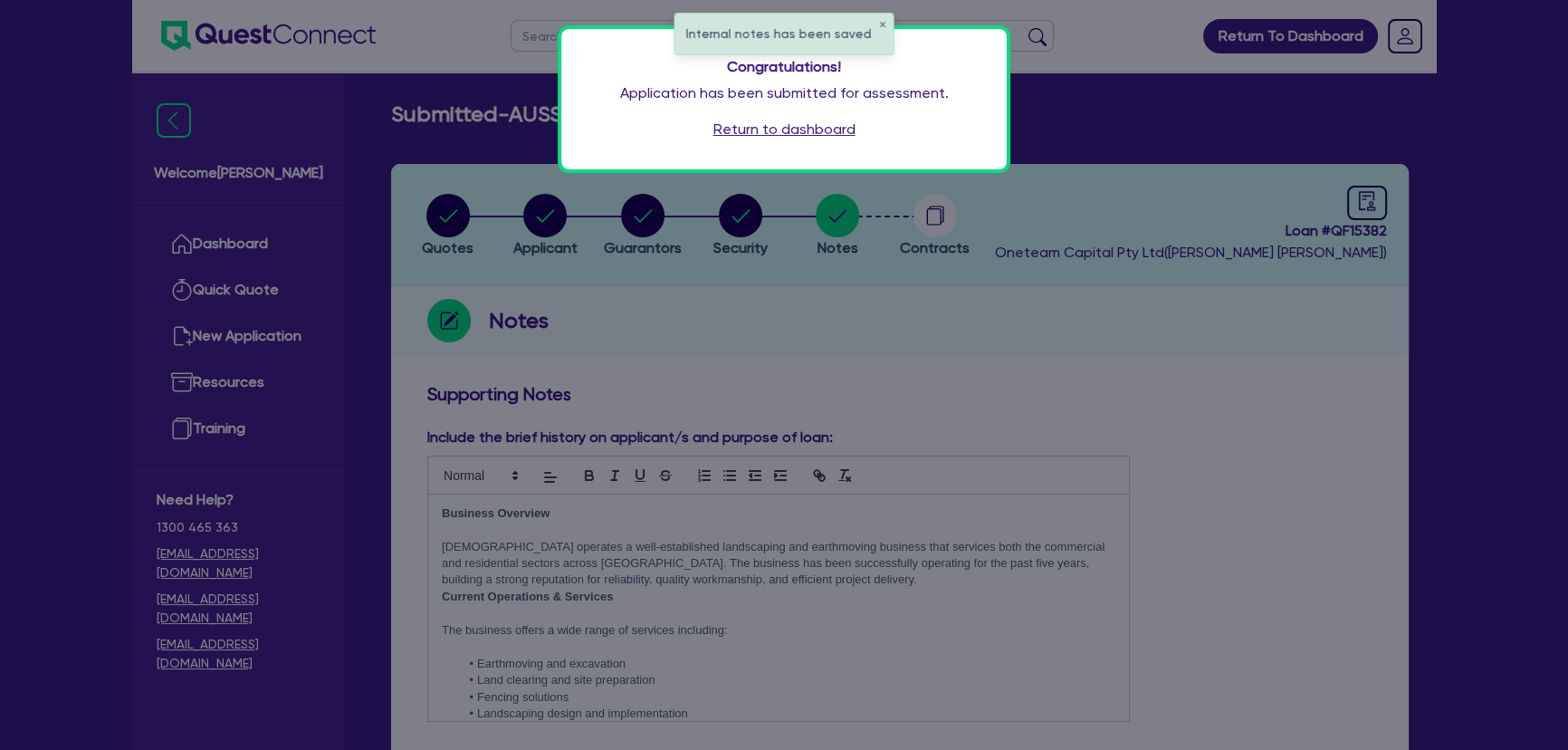
click at [778, 107] on div "Congratulations! Application has been submitted for assessment. Return to dashb…" at bounding box center [784, 98] width 445 height 140
click at [778, 116] on div "Congratulations! Application has been submitted for assessment. Return to dashb…" at bounding box center [784, 98] width 445 height 140
click at [778, 125] on link "Return to dashboard" at bounding box center [784, 130] width 142 height 22
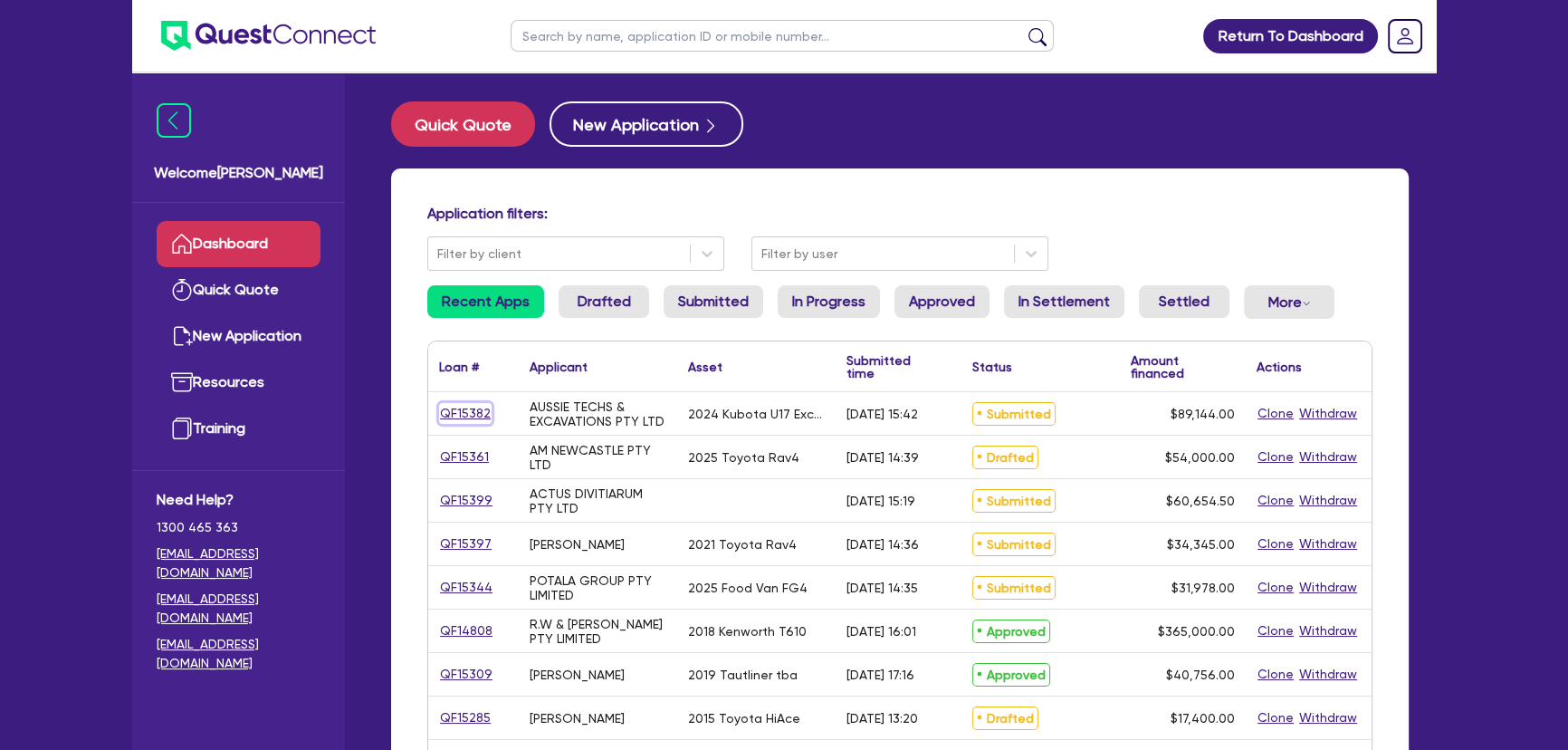
click at [467, 414] on link "QF15382" at bounding box center [465, 413] width 52 height 21
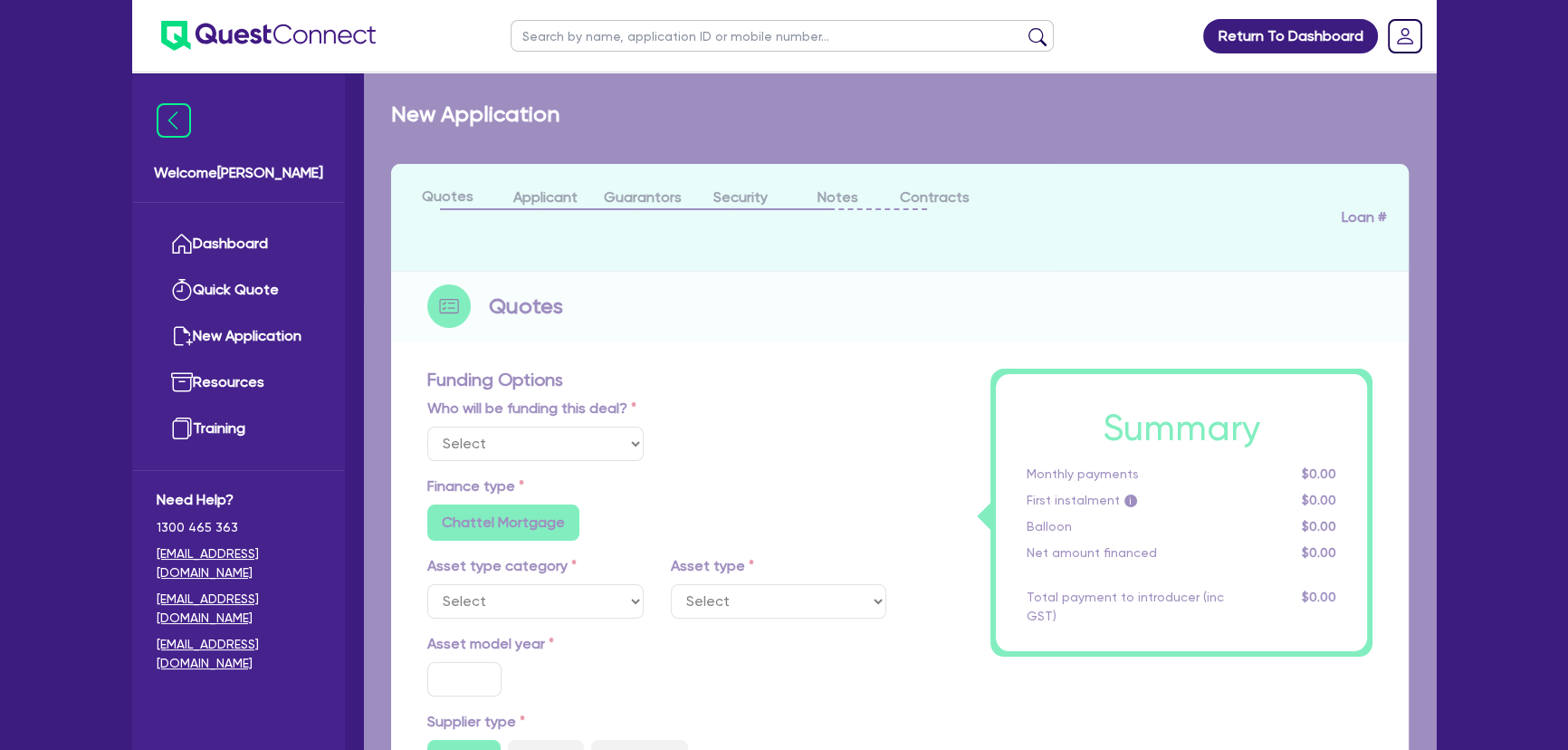
select select "Other"
select select "PRIMARY_ASSETS"
type input "2024"
radio input "false"
radio input "true"
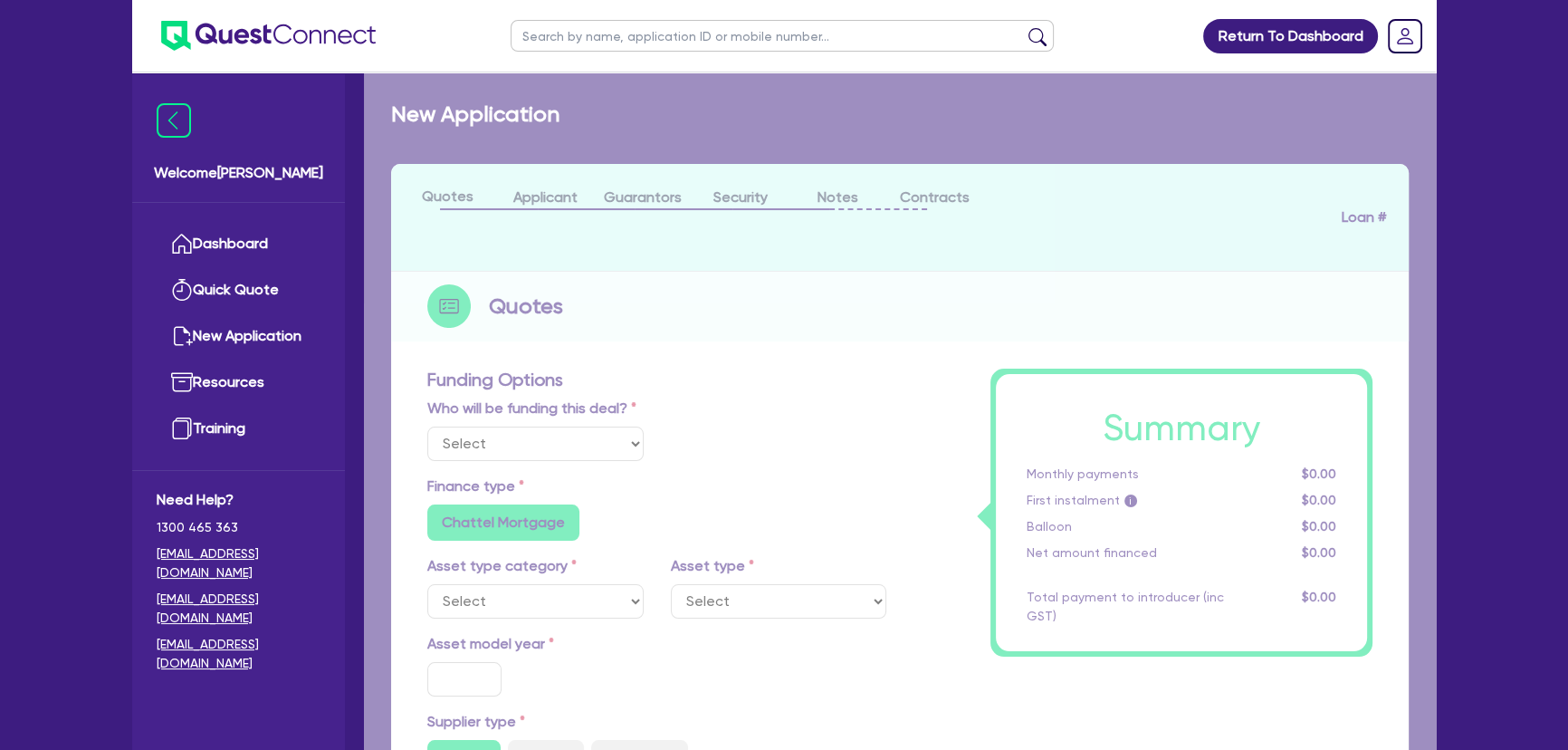
radio input "true"
type input "88,489.5"
type input "7.27"
type input "6,480.77"
type input "7.49"
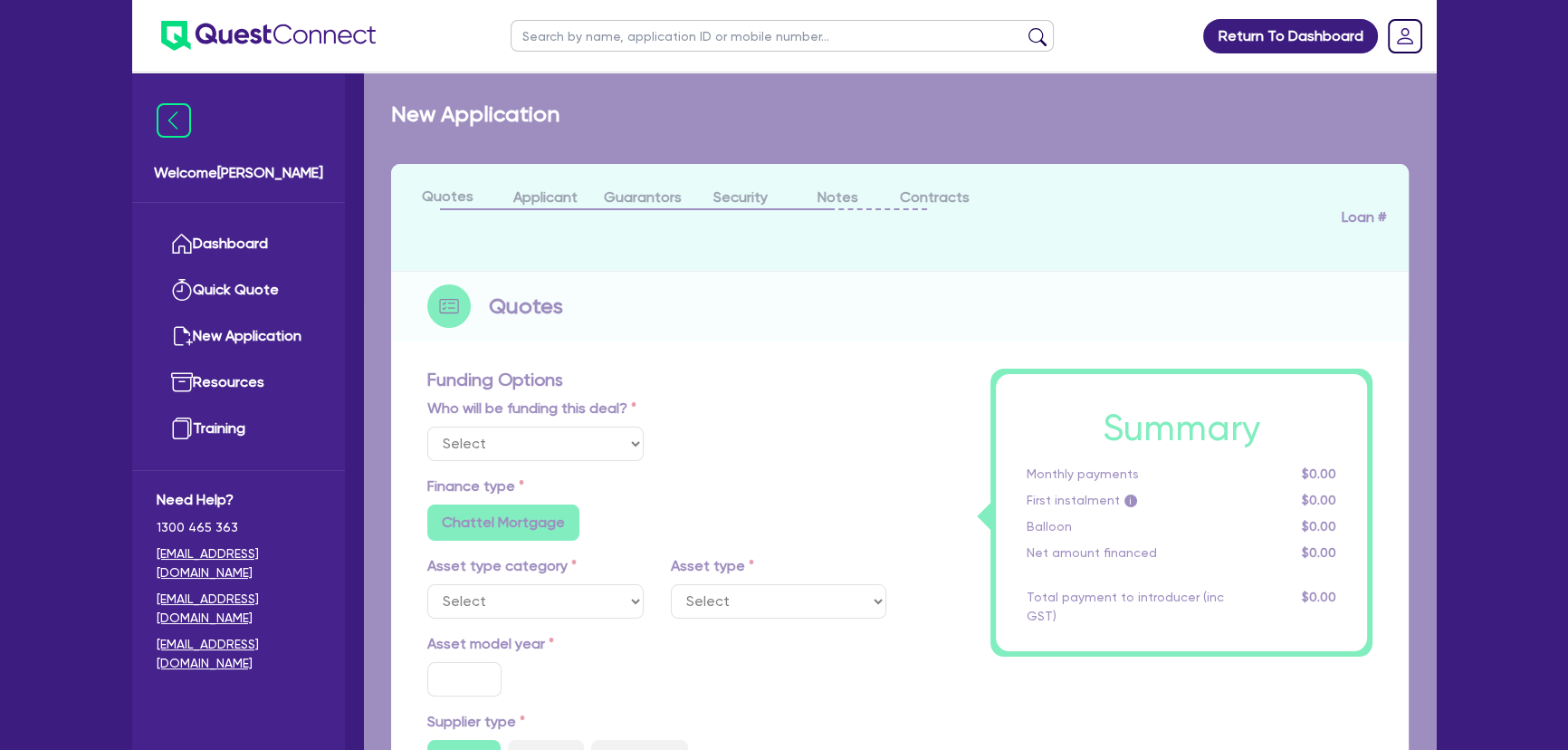
radio input "true"
radio input "false"
select select "YELLOW_GOODS_AND_EXCAVATORS"
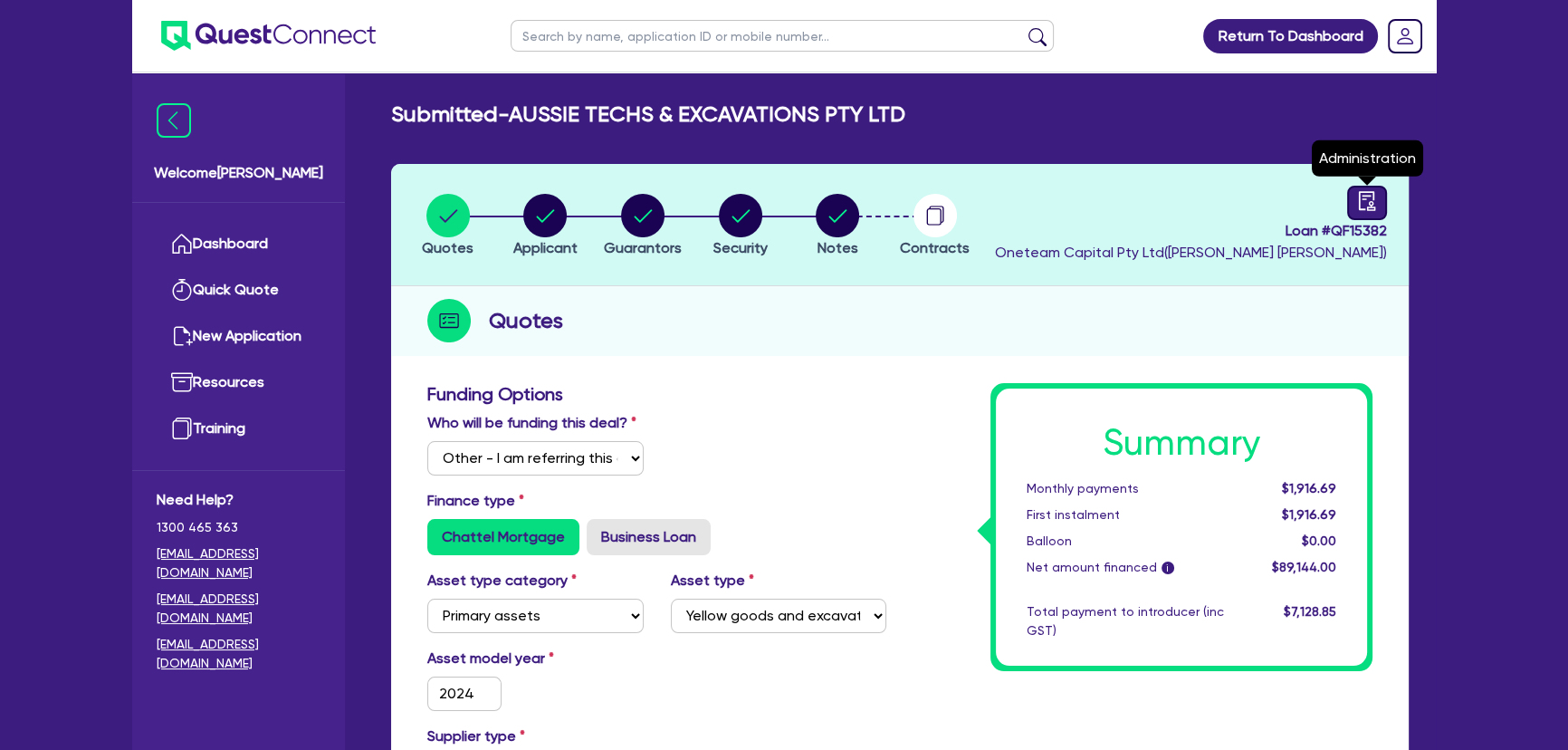
click at [1370, 199] on icon "audit" at bounding box center [1367, 202] width 20 height 20
select select "SUBMITTED_NEW"
select select "Angle Finance"
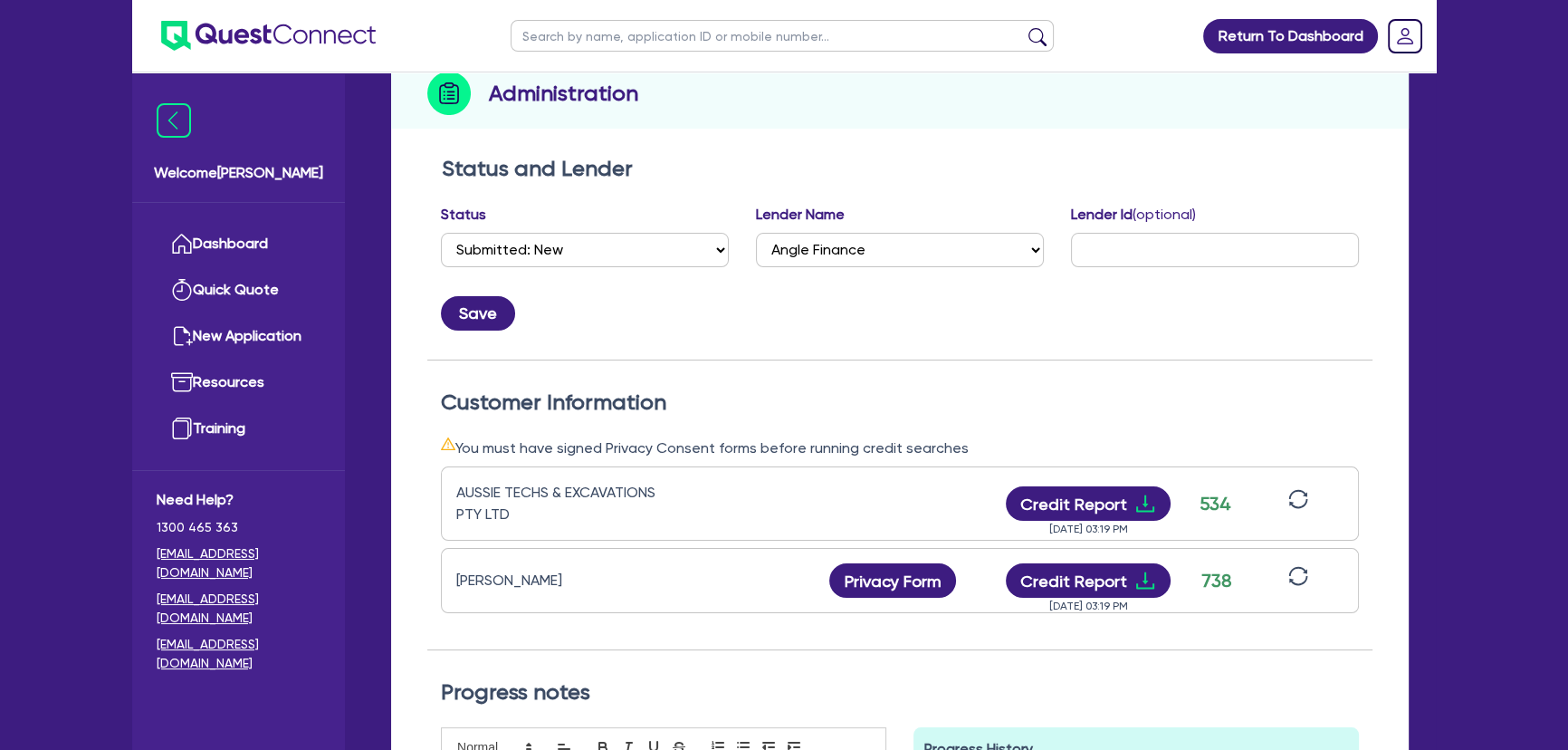
scroll to position [411, 0]
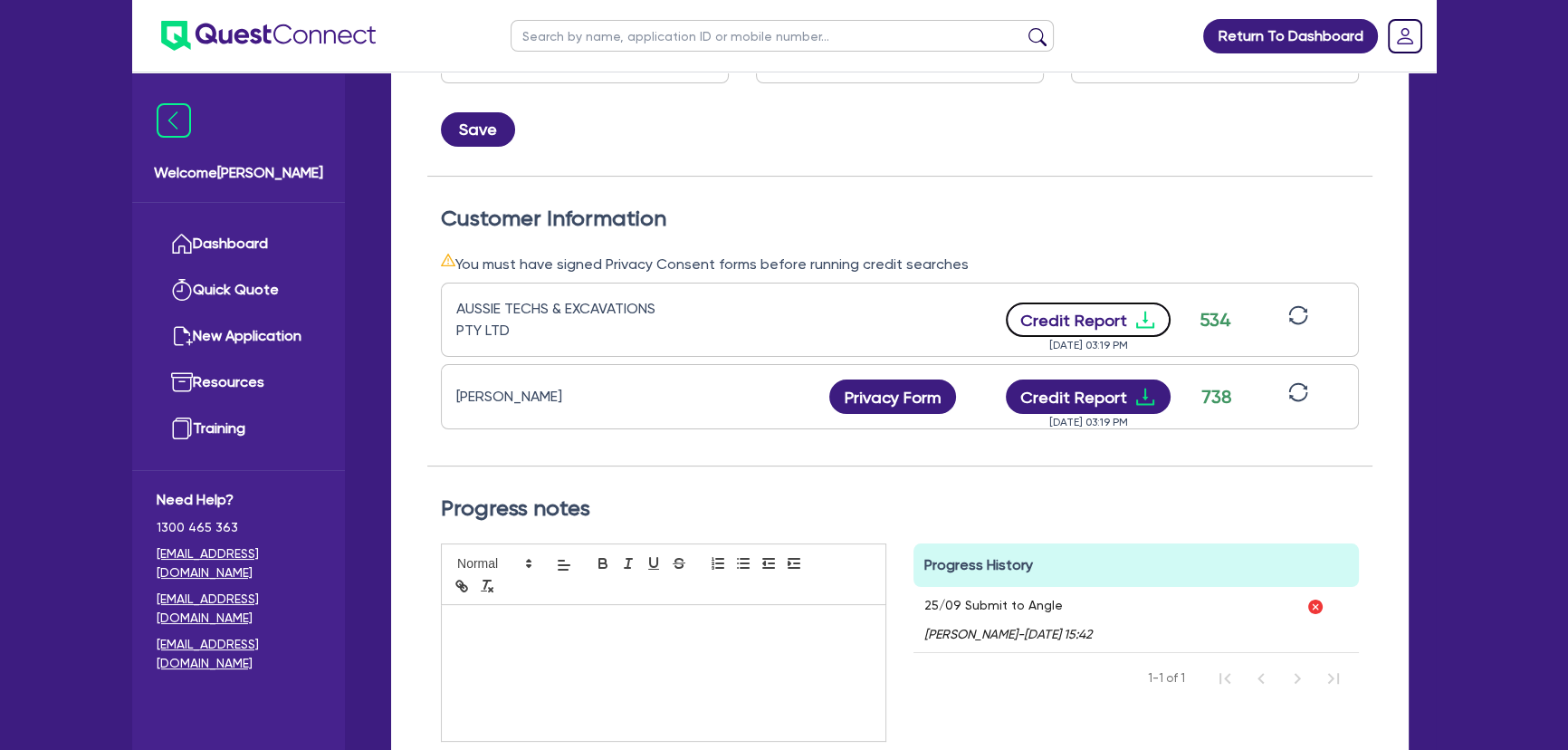
click at [1142, 317] on icon "download" at bounding box center [1146, 319] width 18 height 17
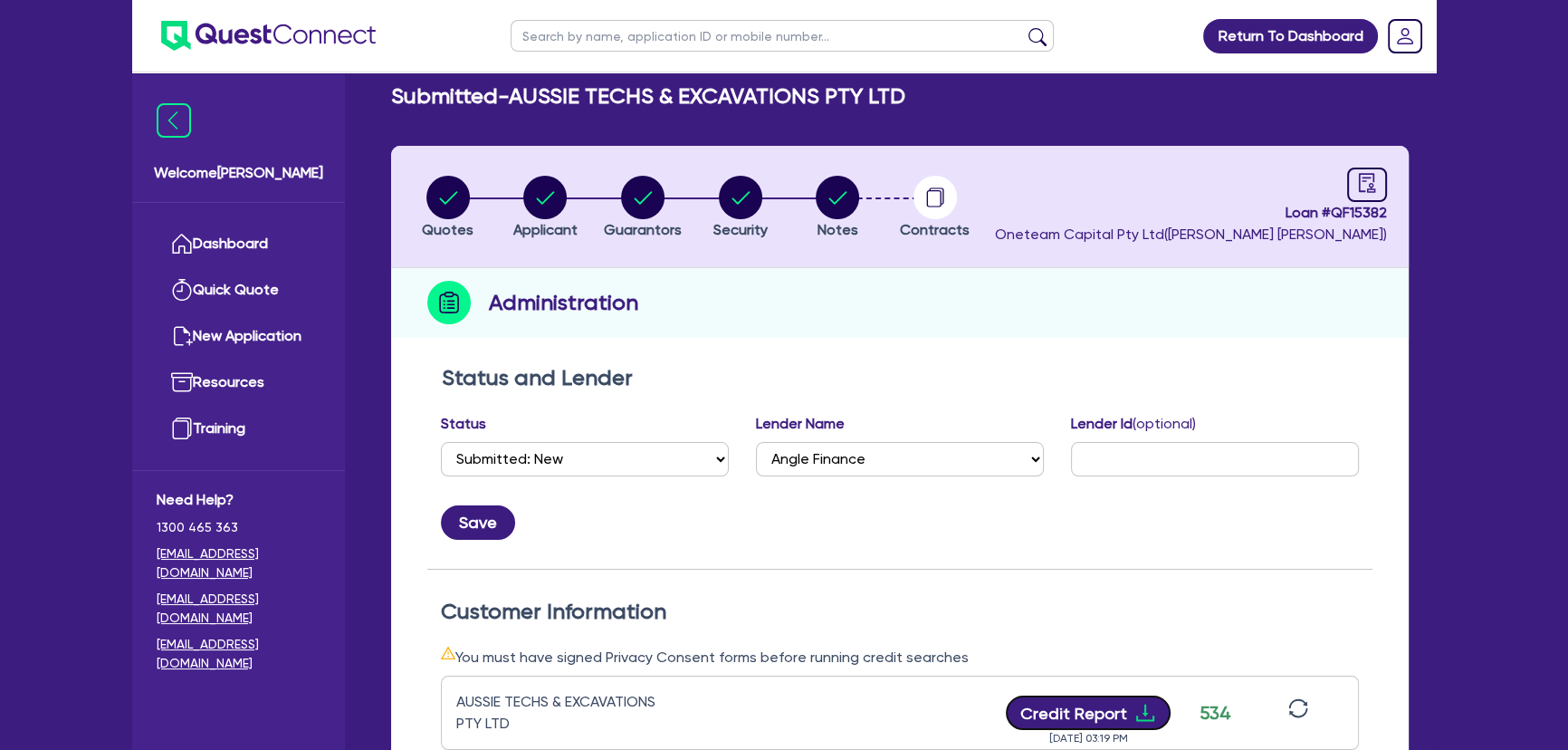
scroll to position [0, 0]
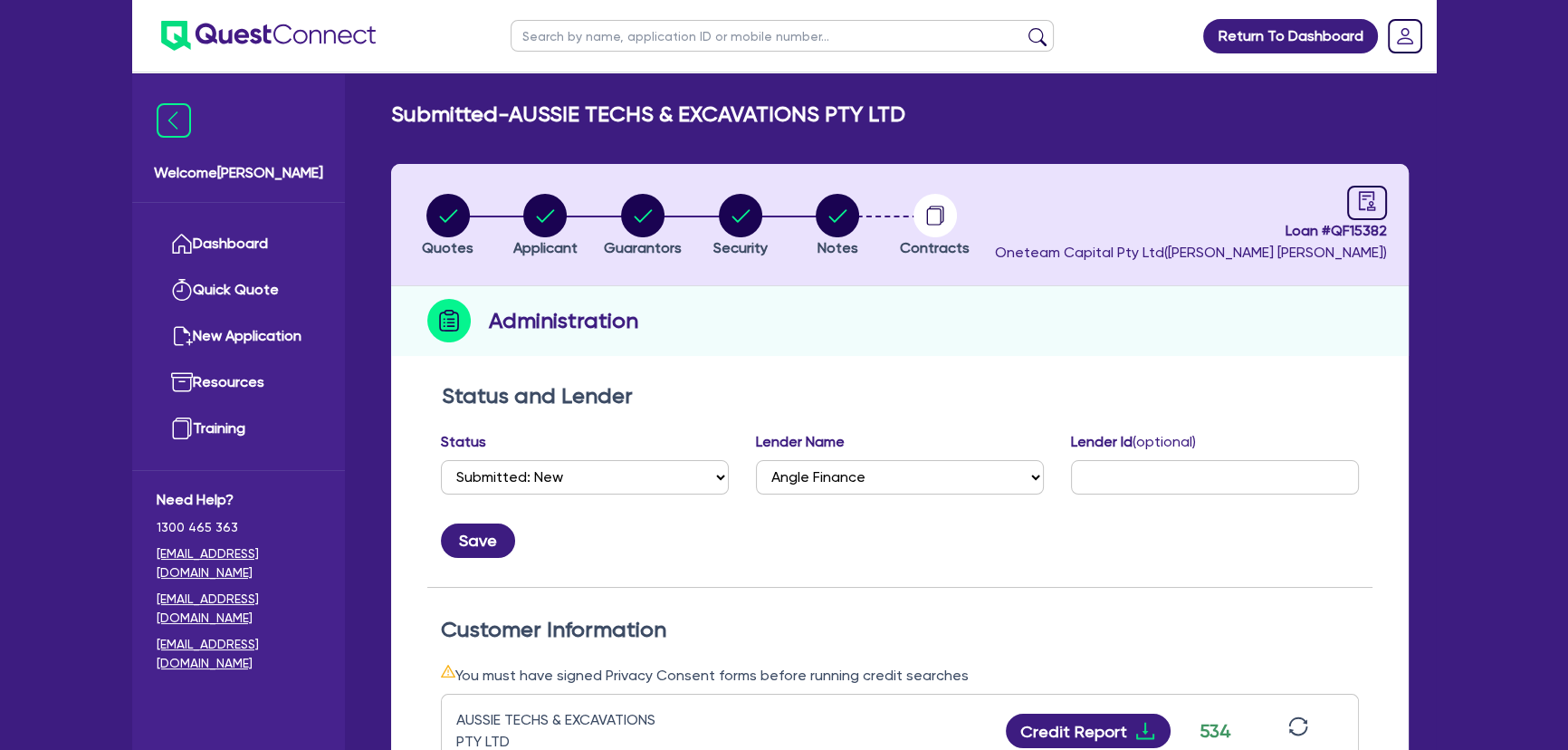
click at [269, 31] on img at bounding box center [268, 36] width 214 height 29
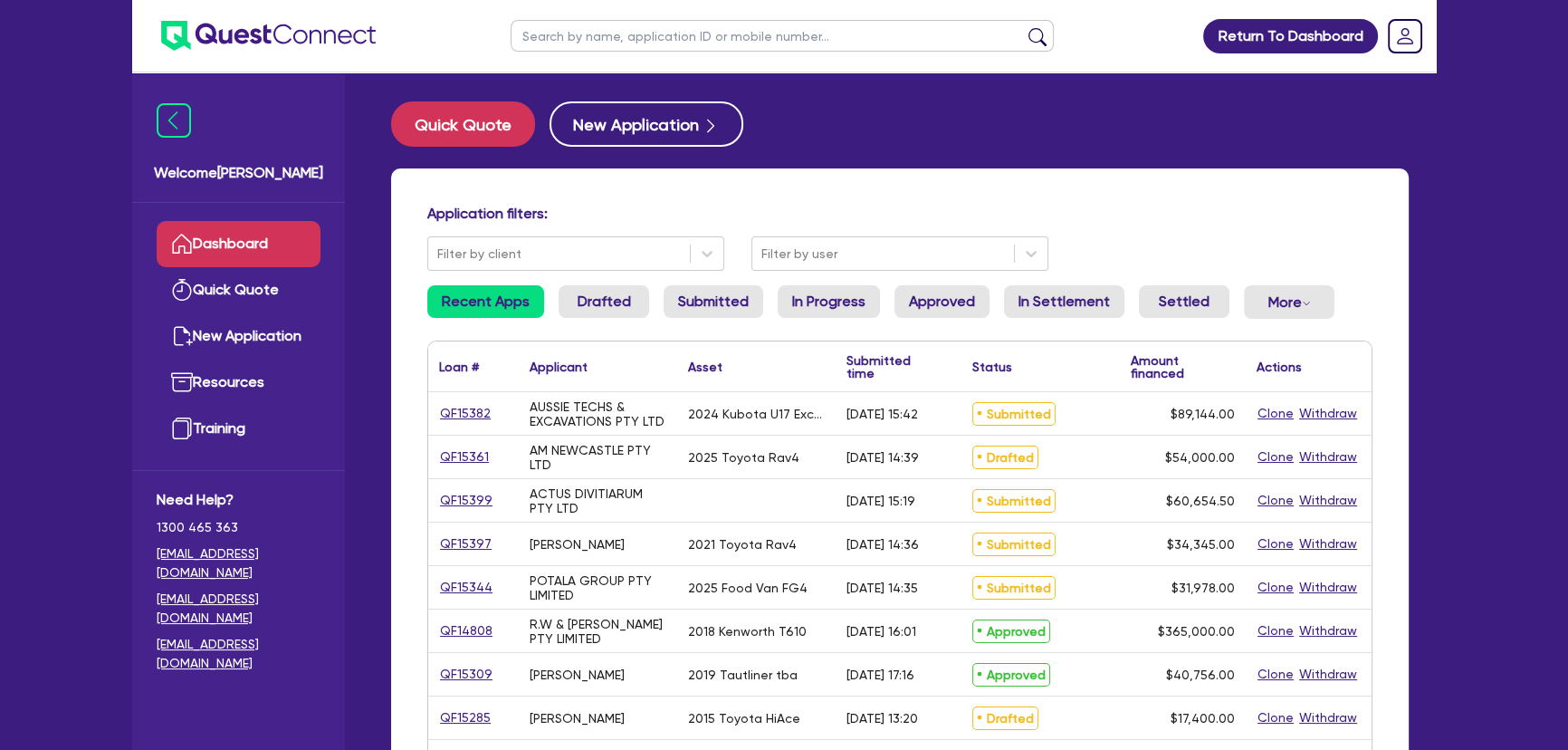
click at [481, 412] on link "QF15382" at bounding box center [465, 413] width 52 height 21
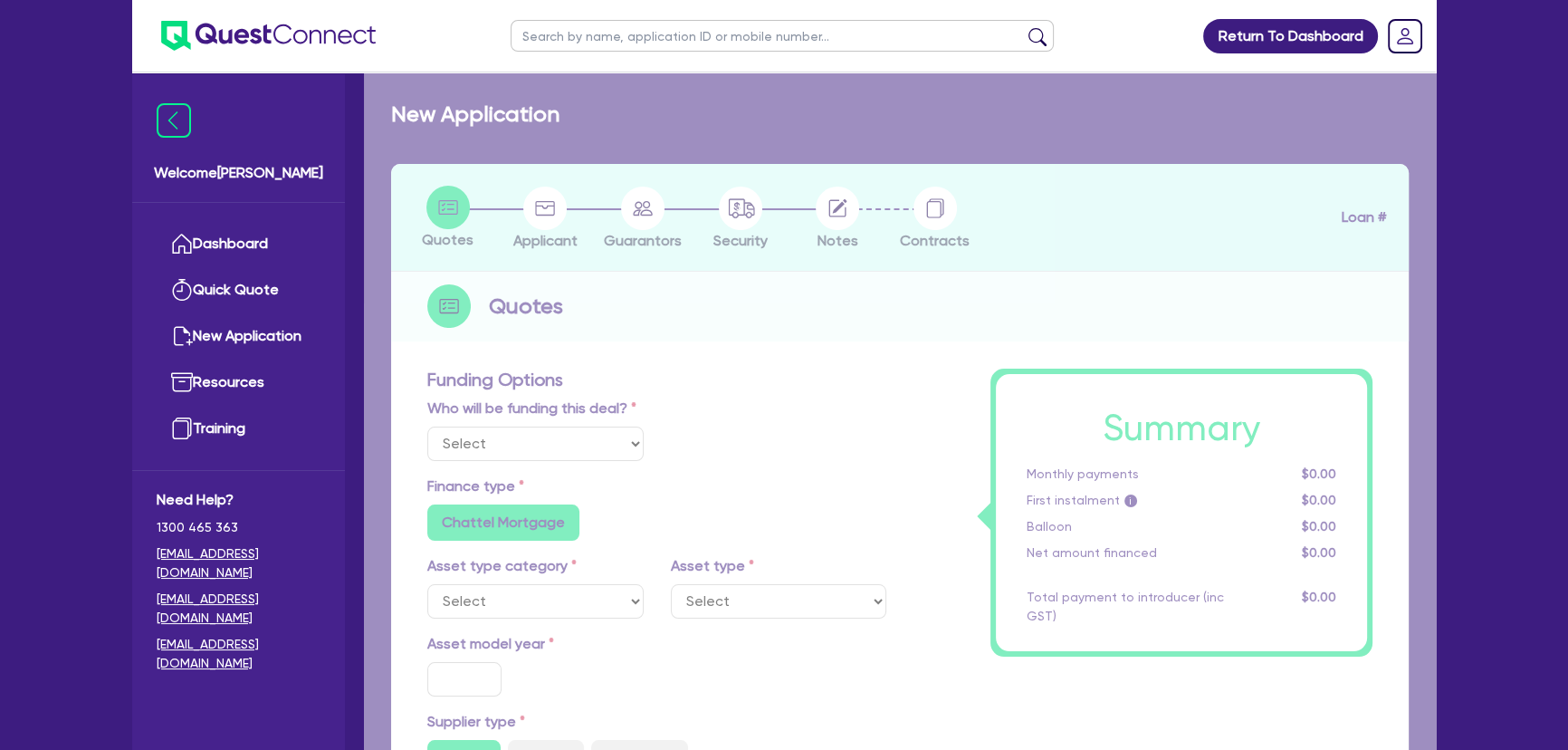
select select "Other"
select select "PRIMARY_ASSETS"
type input "2024"
radio input "false"
radio input "true"
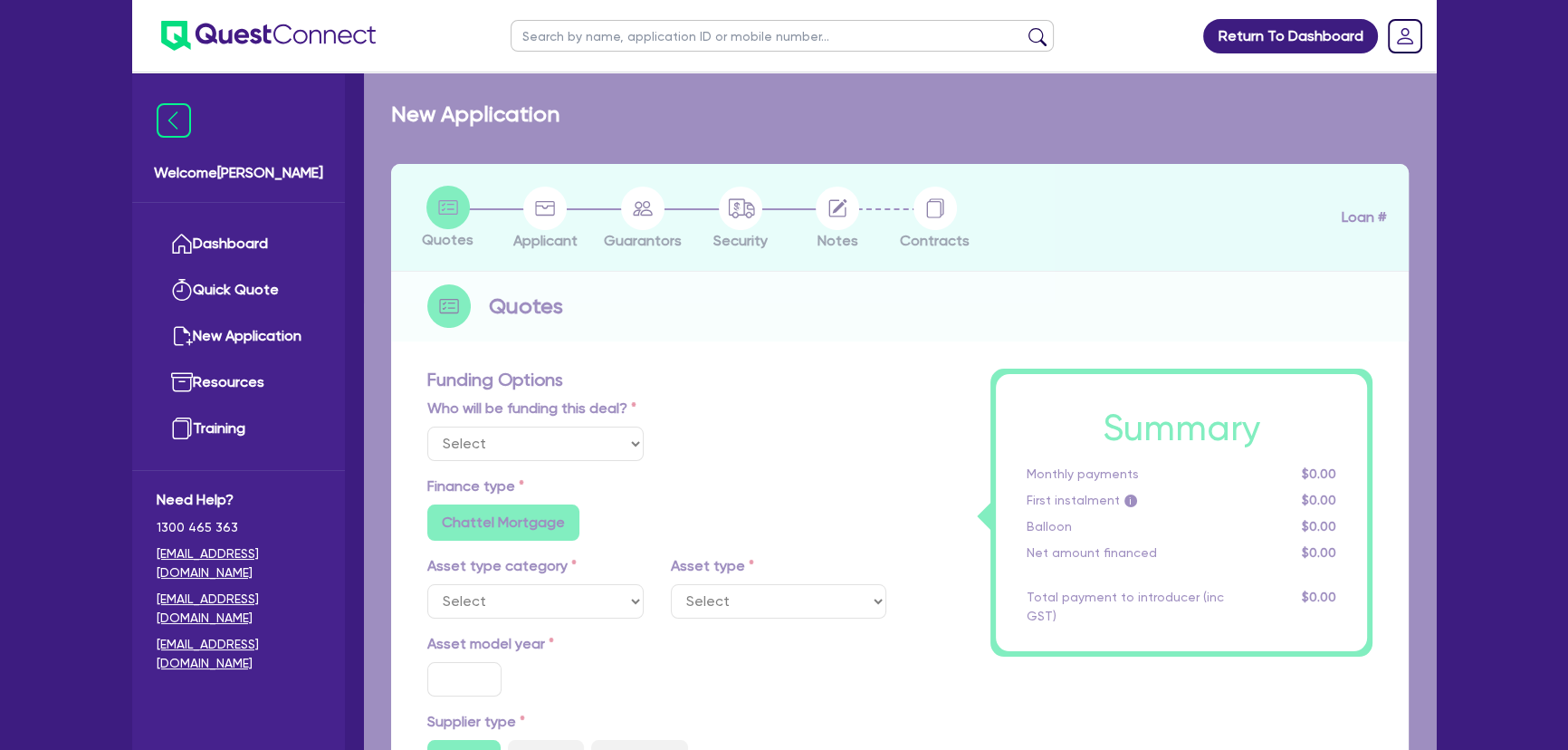
radio input "true"
type input "88,489.5"
type input "7.27"
type input "6,480.77"
type input "7.49"
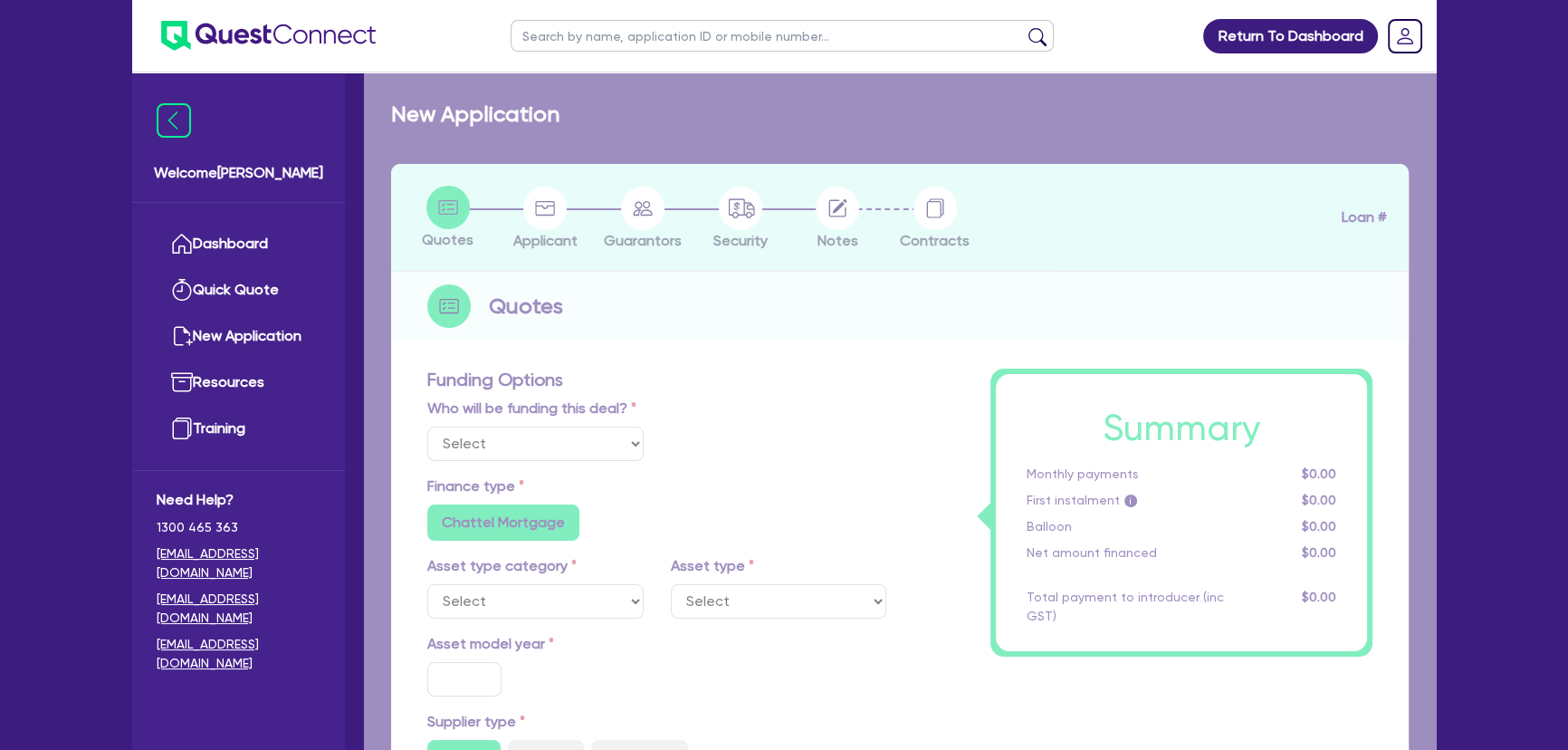
radio input "true"
radio input "false"
select select "YELLOW_GOODS_AND_EXCAVATORS"
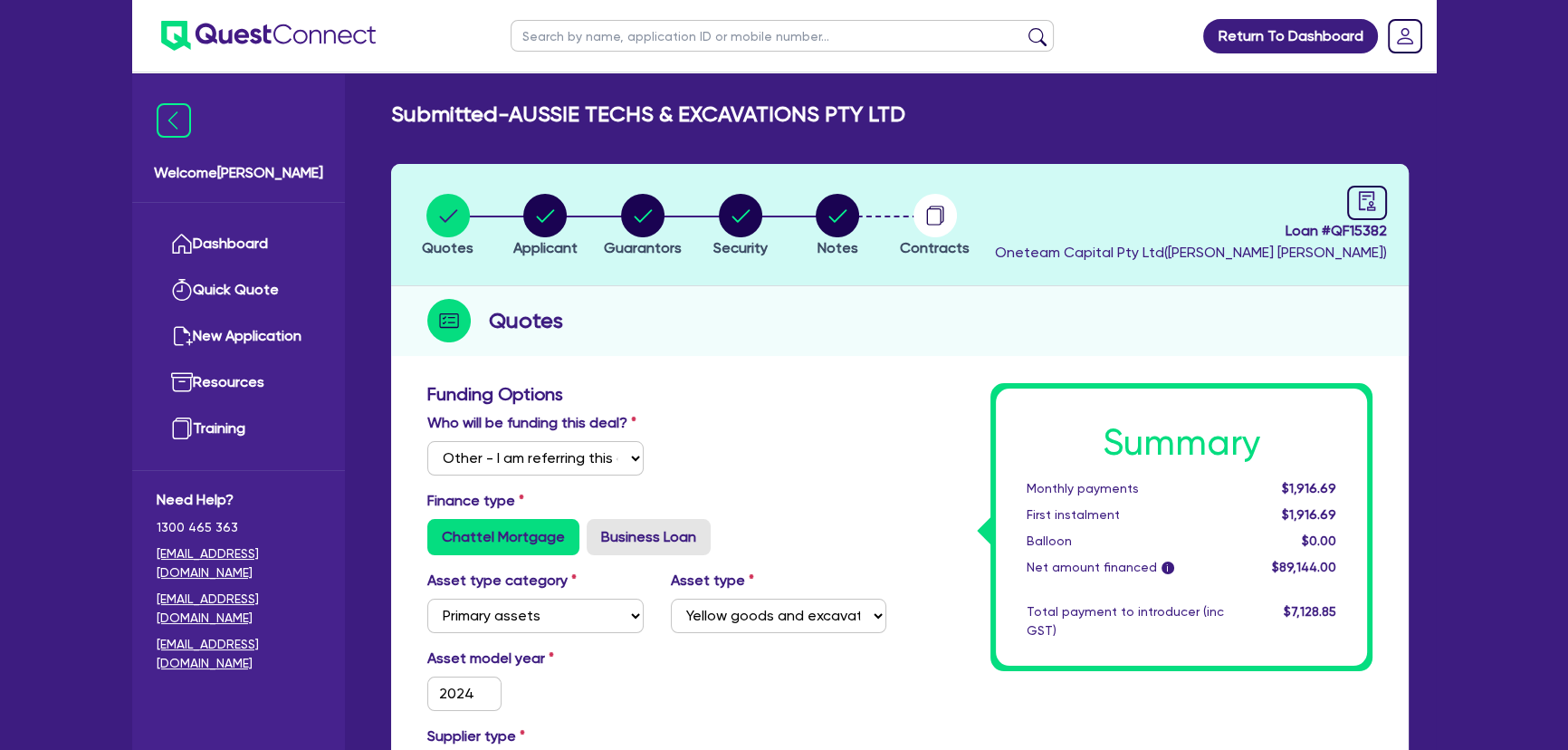
click at [862, 174] on header "Quotes Applicant Guarantors Security Notes Contracts Loan # QF15382 Oneteam Cap…" at bounding box center [900, 225] width 1018 height 122
click at [823, 213] on circle "button" at bounding box center [836, 215] width 43 height 43
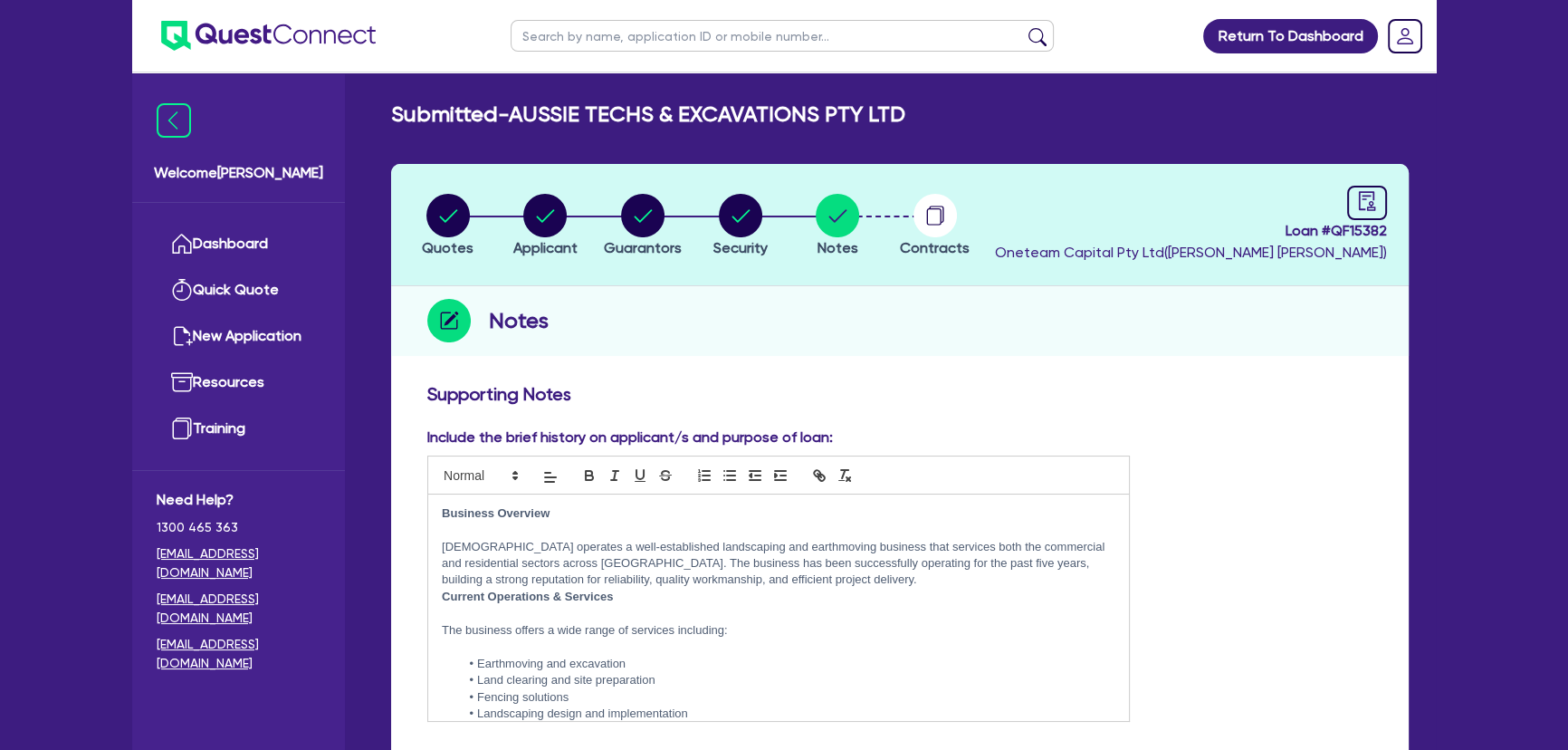
click at [274, 28] on img at bounding box center [268, 36] width 214 height 29
drag, startPoint x: 834, startPoint y: 431, endPoint x: 424, endPoint y: 440, distance: 410.1
click at [424, 440] on div "Include the brief history on applicant/s and purpose of loan: Business Overview…" at bounding box center [778, 573] width 730 height 295
click at [552, 399] on h3 "Supporting Notes" at bounding box center [899, 394] width 945 height 22
drag, startPoint x: 615, startPoint y: 398, endPoint x: 430, endPoint y: 402, distance: 185.0
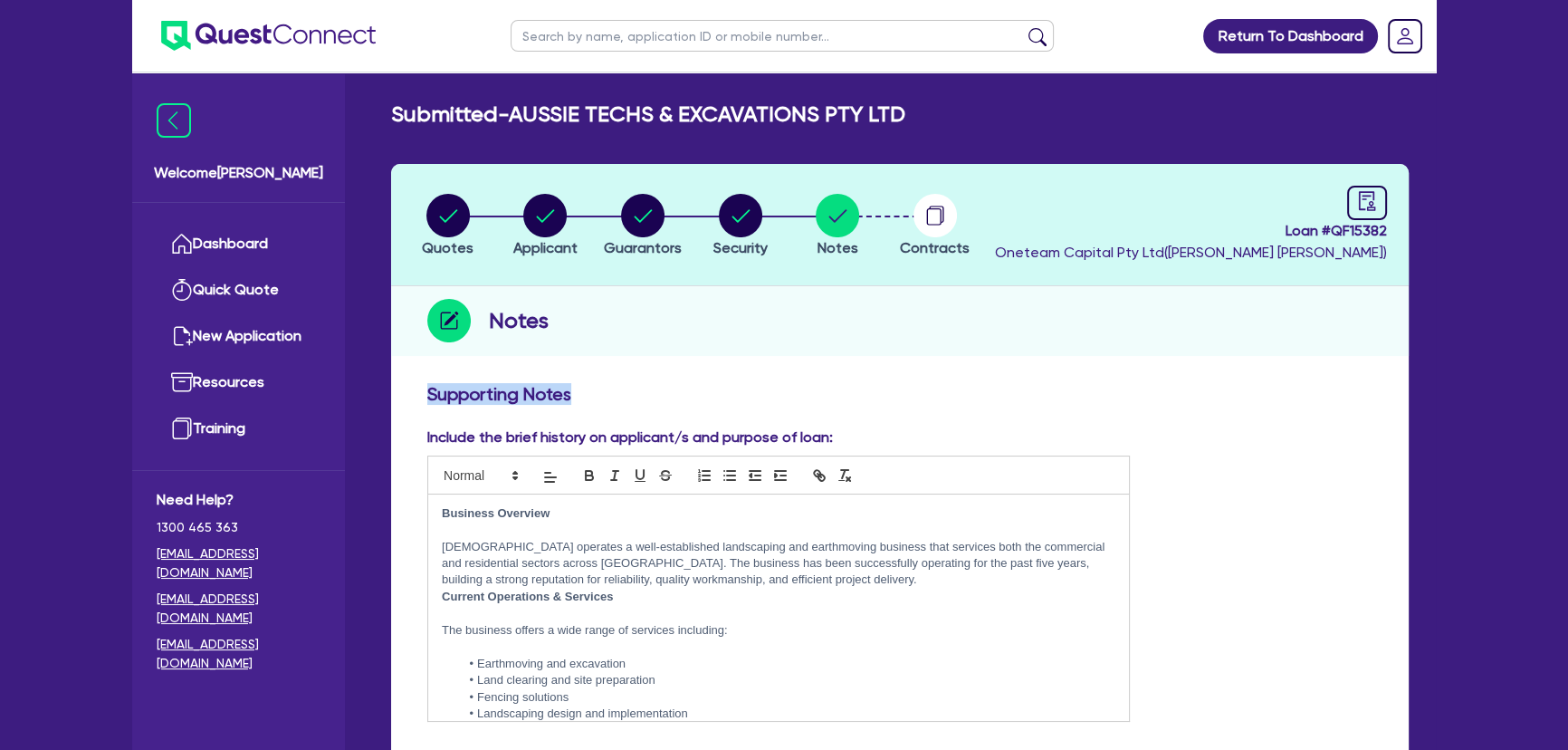
click at [430, 402] on h3 "Supporting Notes" at bounding box center [899, 394] width 945 height 22
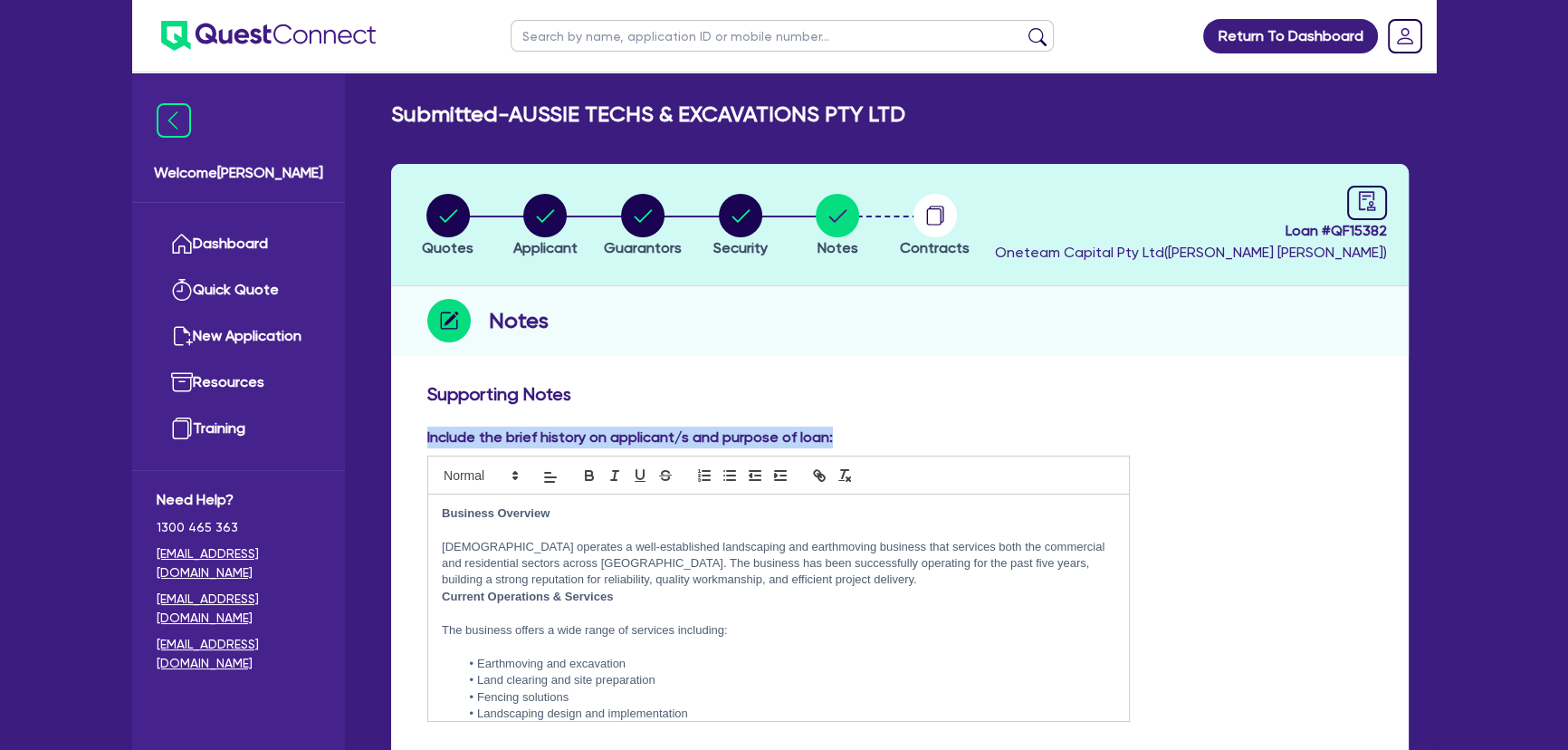
drag, startPoint x: 838, startPoint y: 432, endPoint x: 407, endPoint y: 433, distance: 431.0
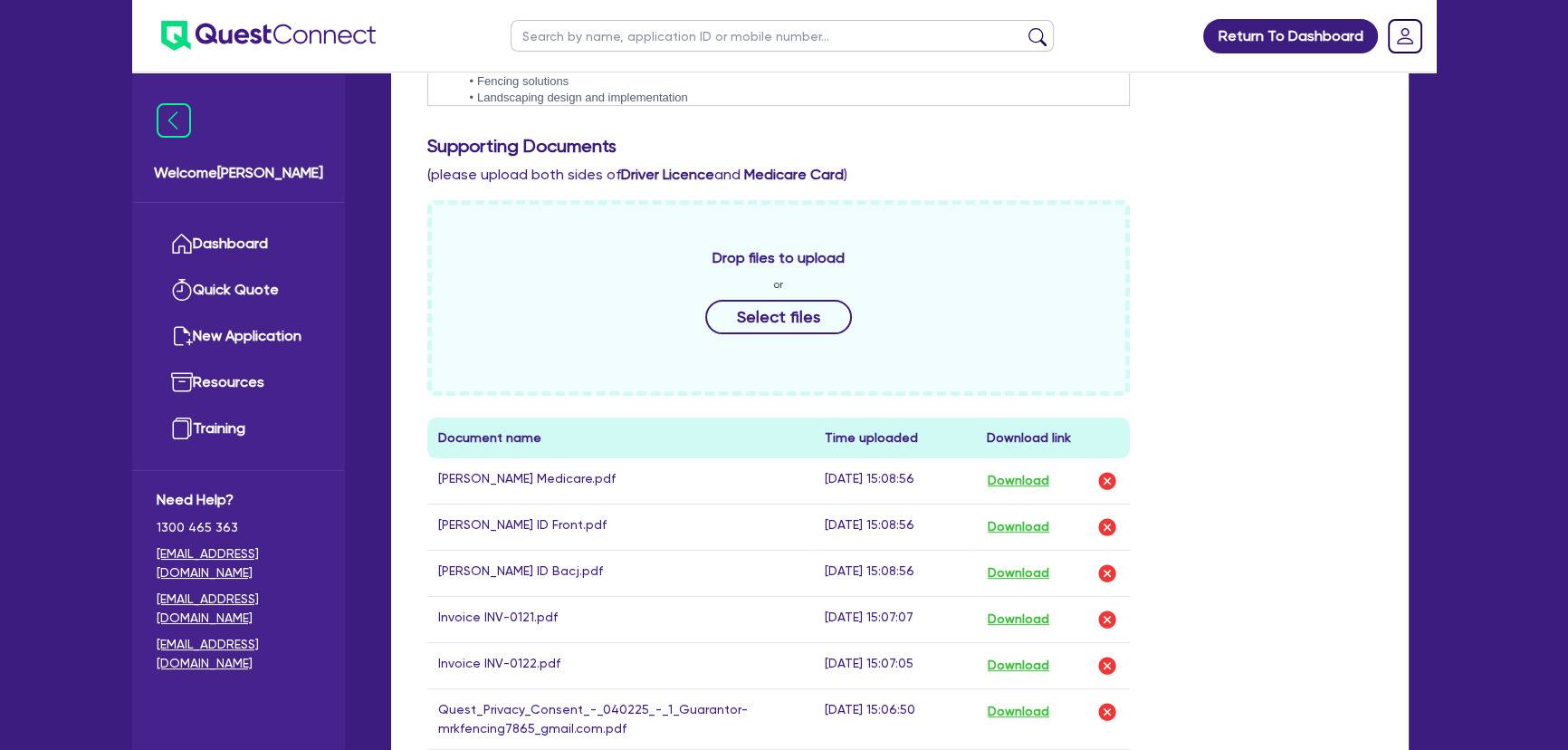
scroll to position [823, 0]
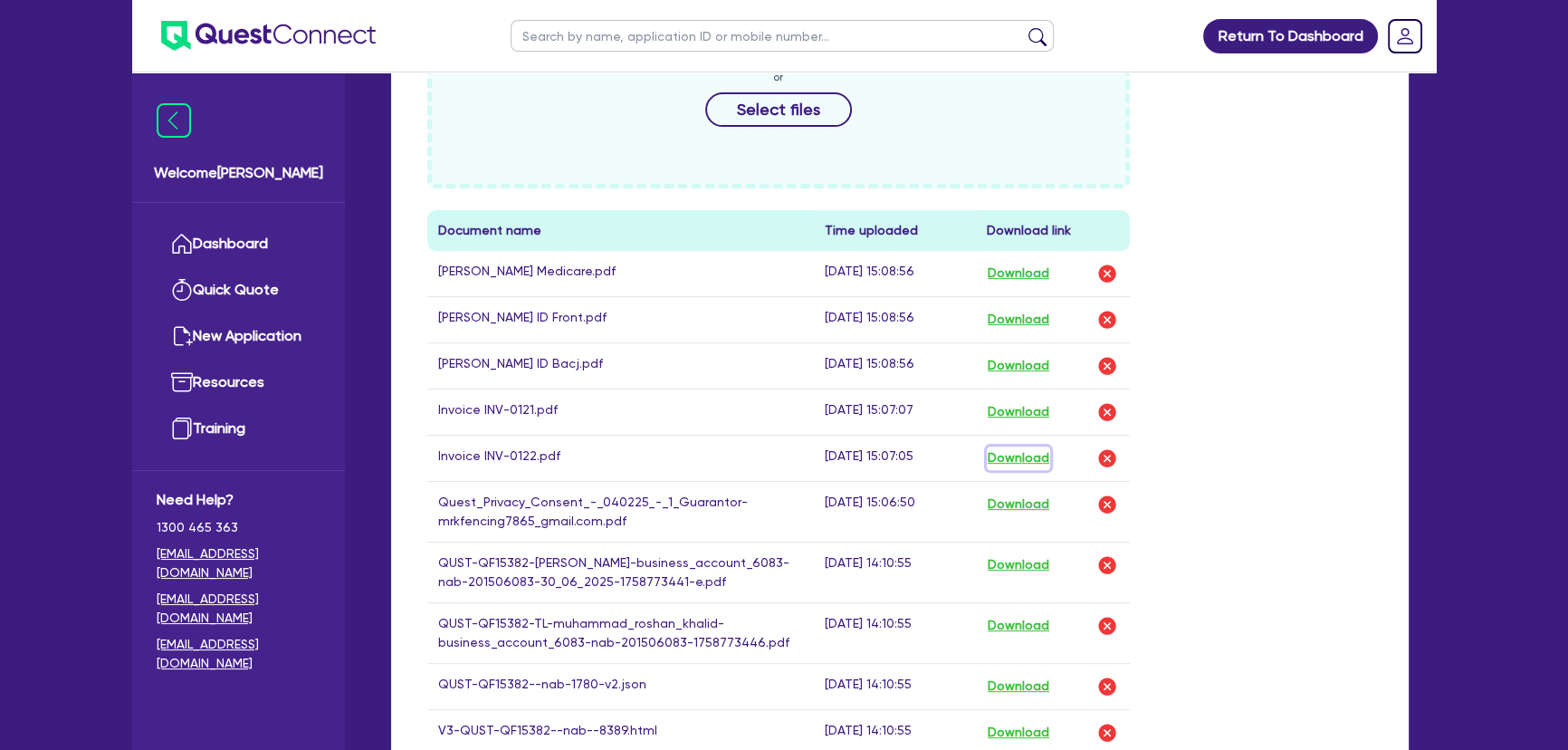
click at [1019, 446] on button "Download" at bounding box center [1018, 458] width 63 height 24
click at [1024, 411] on button "Download" at bounding box center [1018, 412] width 63 height 24
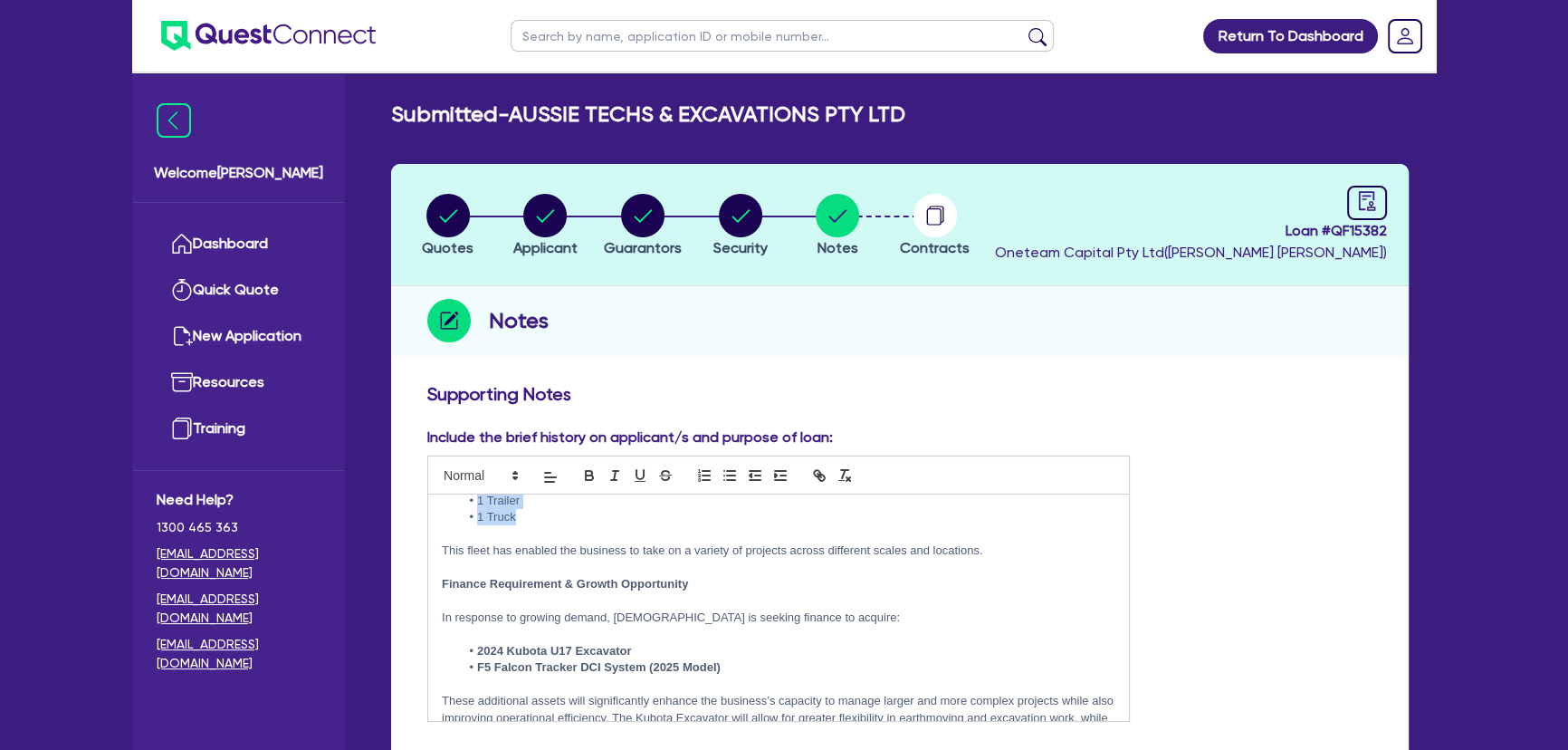
scroll to position [306, 0]
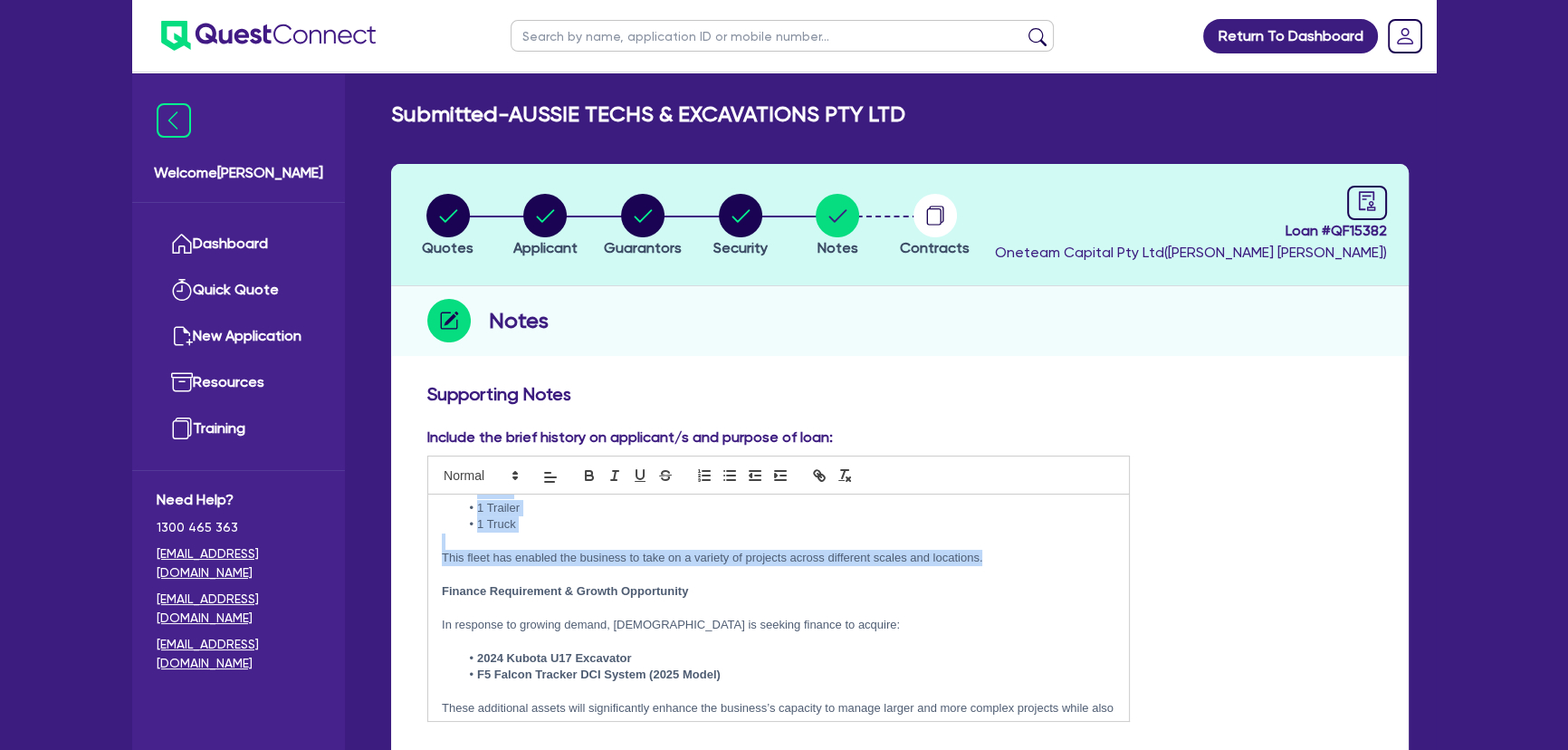
drag, startPoint x: 443, startPoint y: 512, endPoint x: 980, endPoint y: 560, distance: 539.1
click at [980, 560] on div "Business Overview Muhammad operates a well-established landscaping and earthmov…" at bounding box center [778, 607] width 700 height 226
copy div "Business Overview [DEMOGRAPHIC_DATA] operates a well-established landscaping an…"
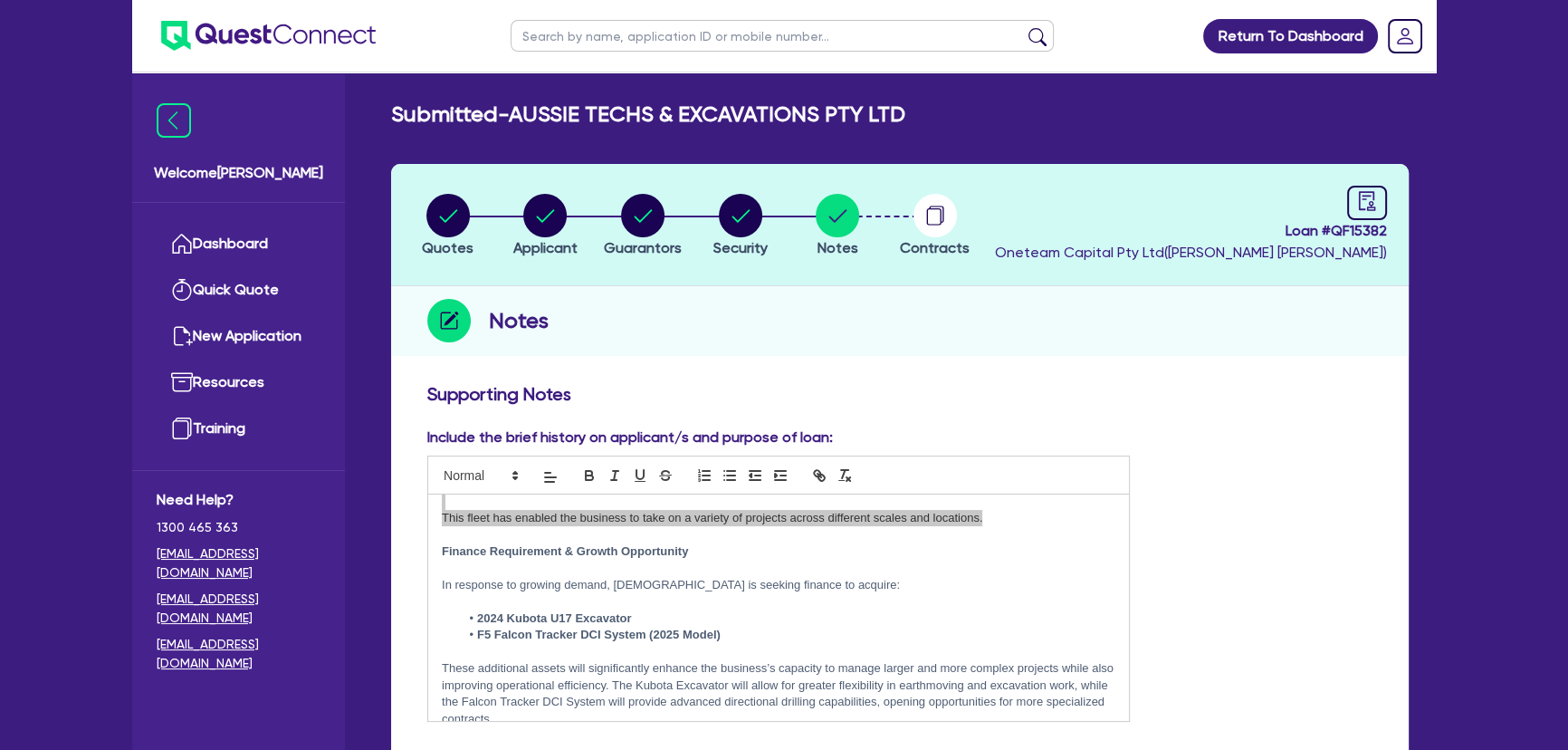
scroll to position [224, 0]
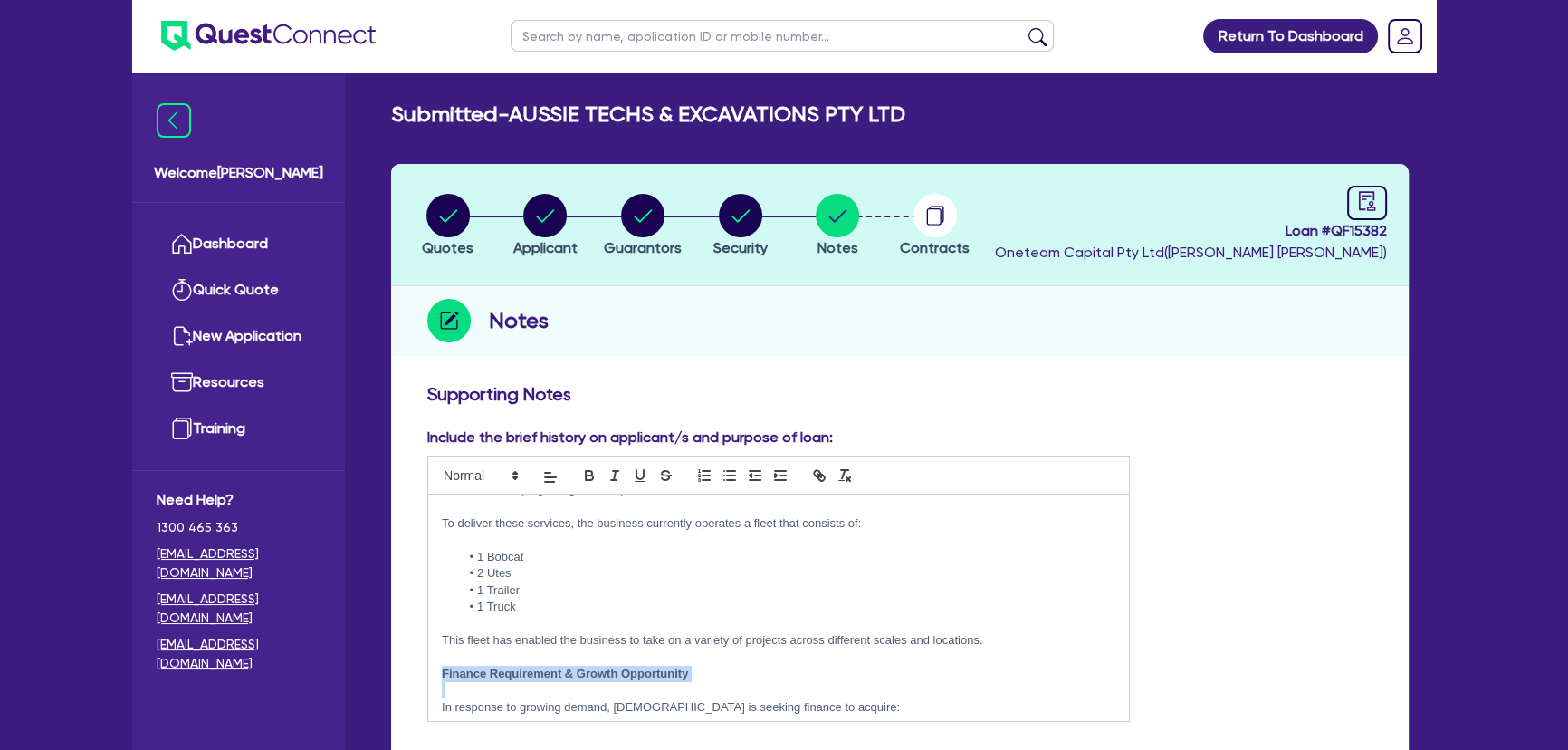
drag, startPoint x: 444, startPoint y: 669, endPoint x: 598, endPoint y: 695, distance: 156.2
click at [598, 695] on div "Business Overview Muhammad operates a well-established landscaping and earthmov…" at bounding box center [778, 607] width 700 height 226
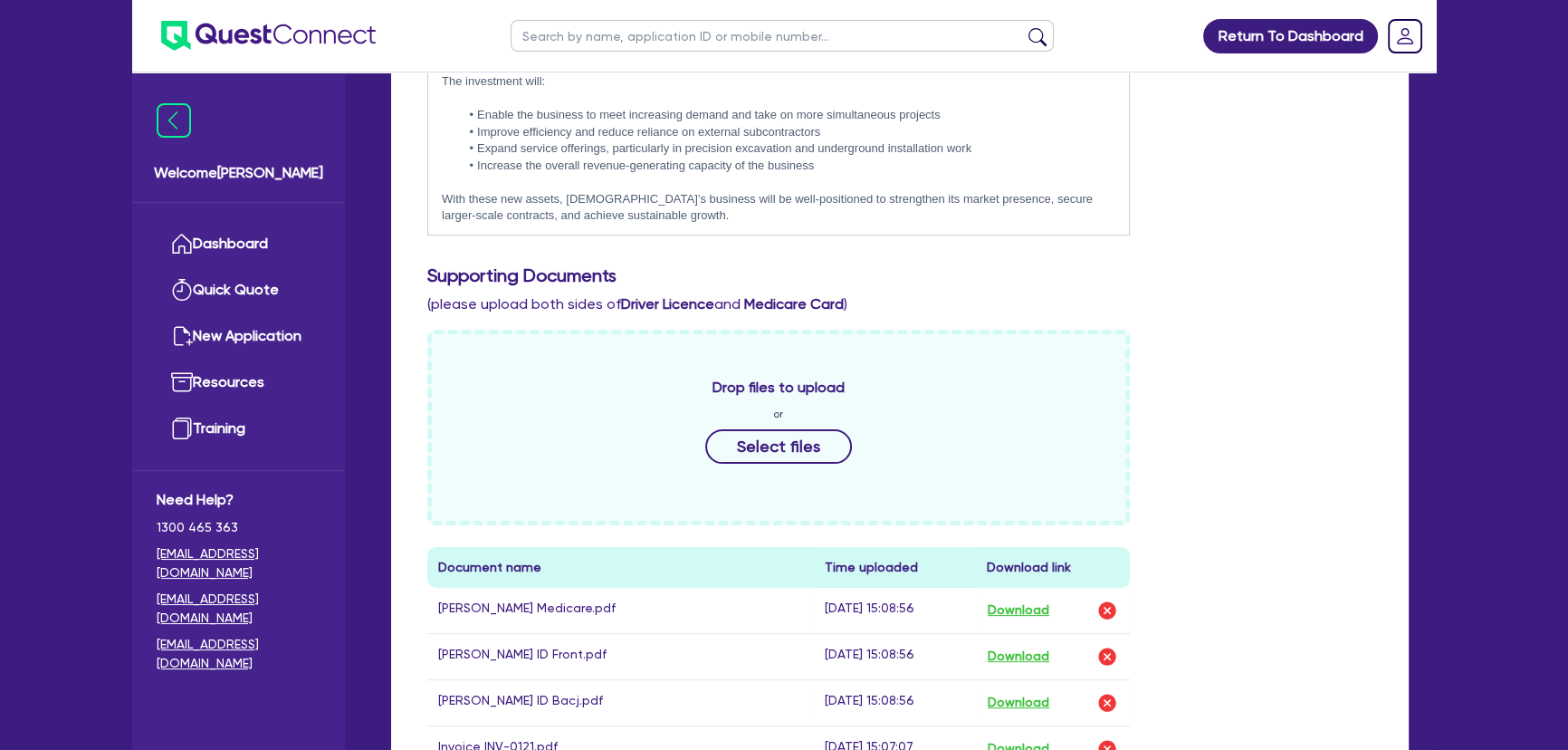
scroll to position [658, 0]
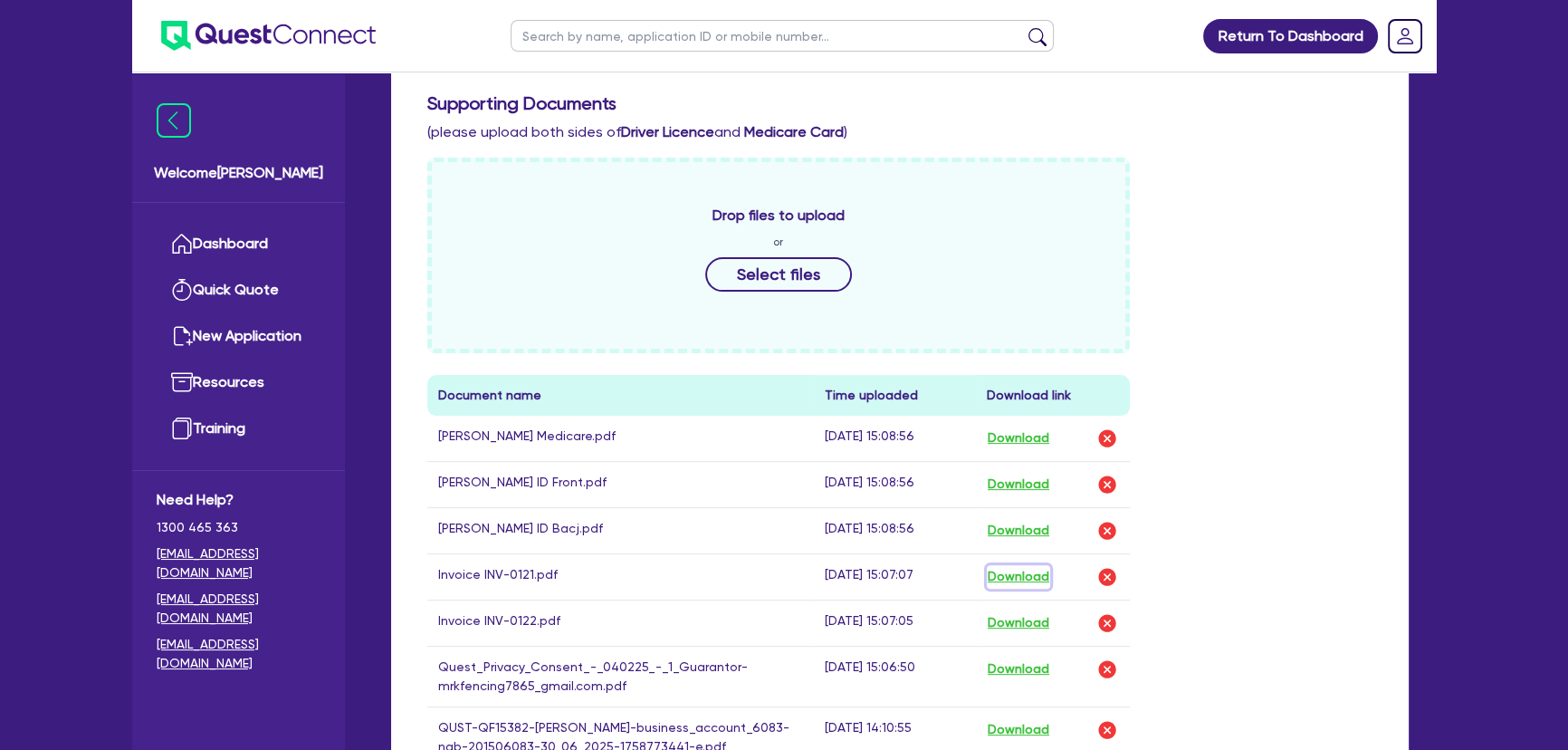
click at [1032, 571] on button "Download" at bounding box center [1018, 577] width 63 height 24
click at [1107, 579] on img "button" at bounding box center [1107, 577] width 22 height 22
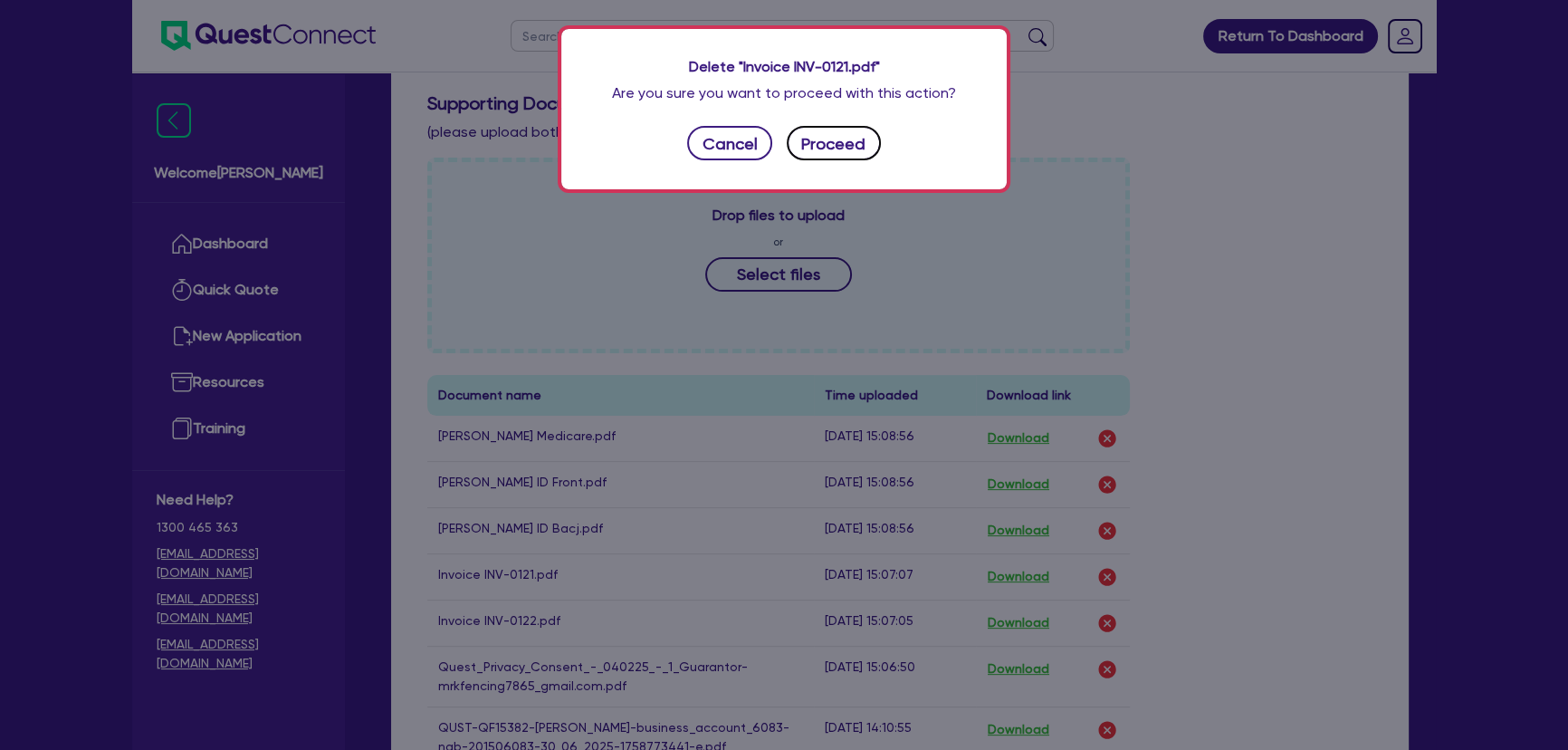
click at [813, 150] on button "Proceed" at bounding box center [834, 143] width 94 height 34
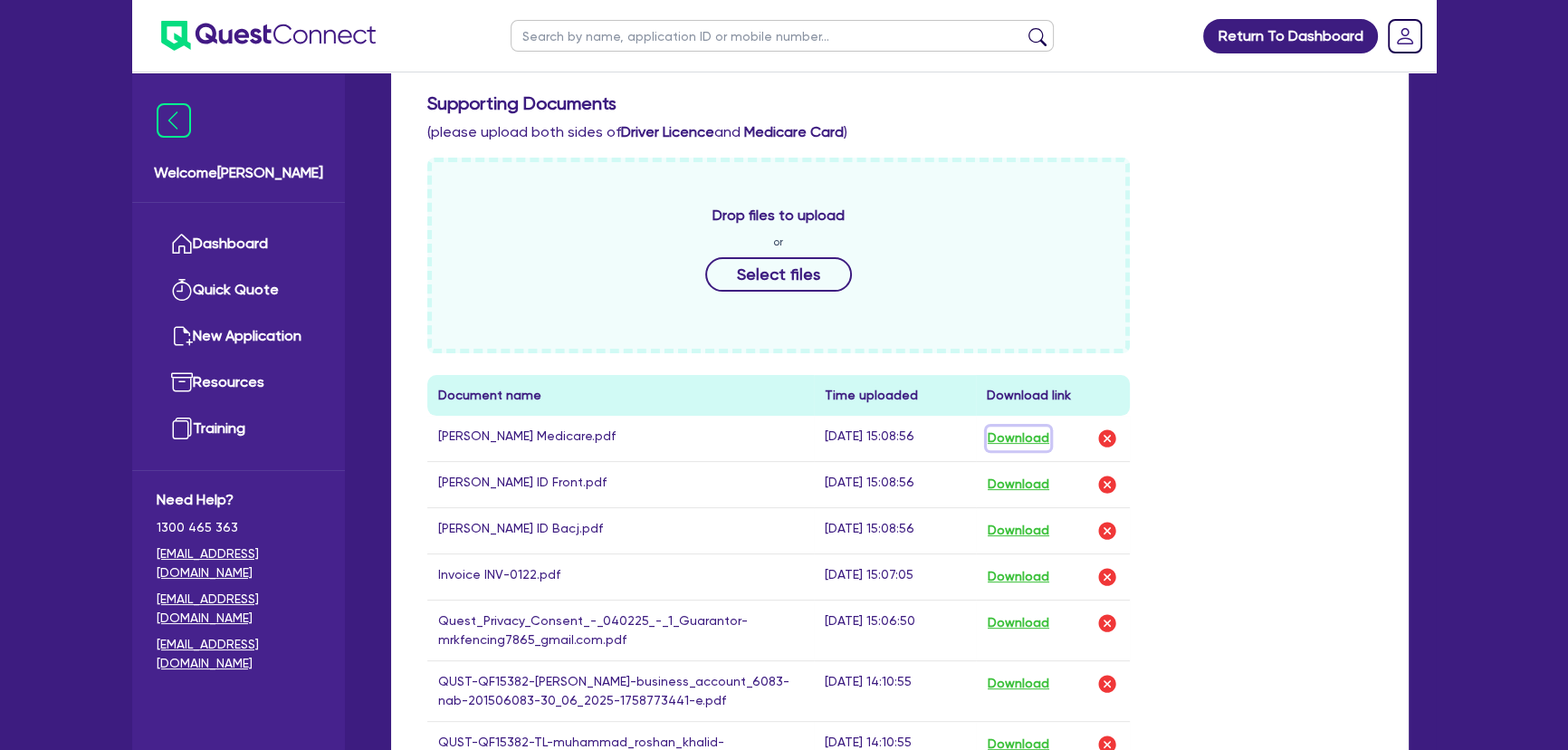
click at [1008, 443] on button "Download" at bounding box center [1018, 438] width 63 height 24
click at [1015, 477] on button "Download" at bounding box center [1018, 485] width 63 height 24
click at [1022, 533] on button "Download" at bounding box center [1018, 531] width 63 height 24
click at [1030, 618] on button "Download" at bounding box center [1018, 623] width 63 height 24
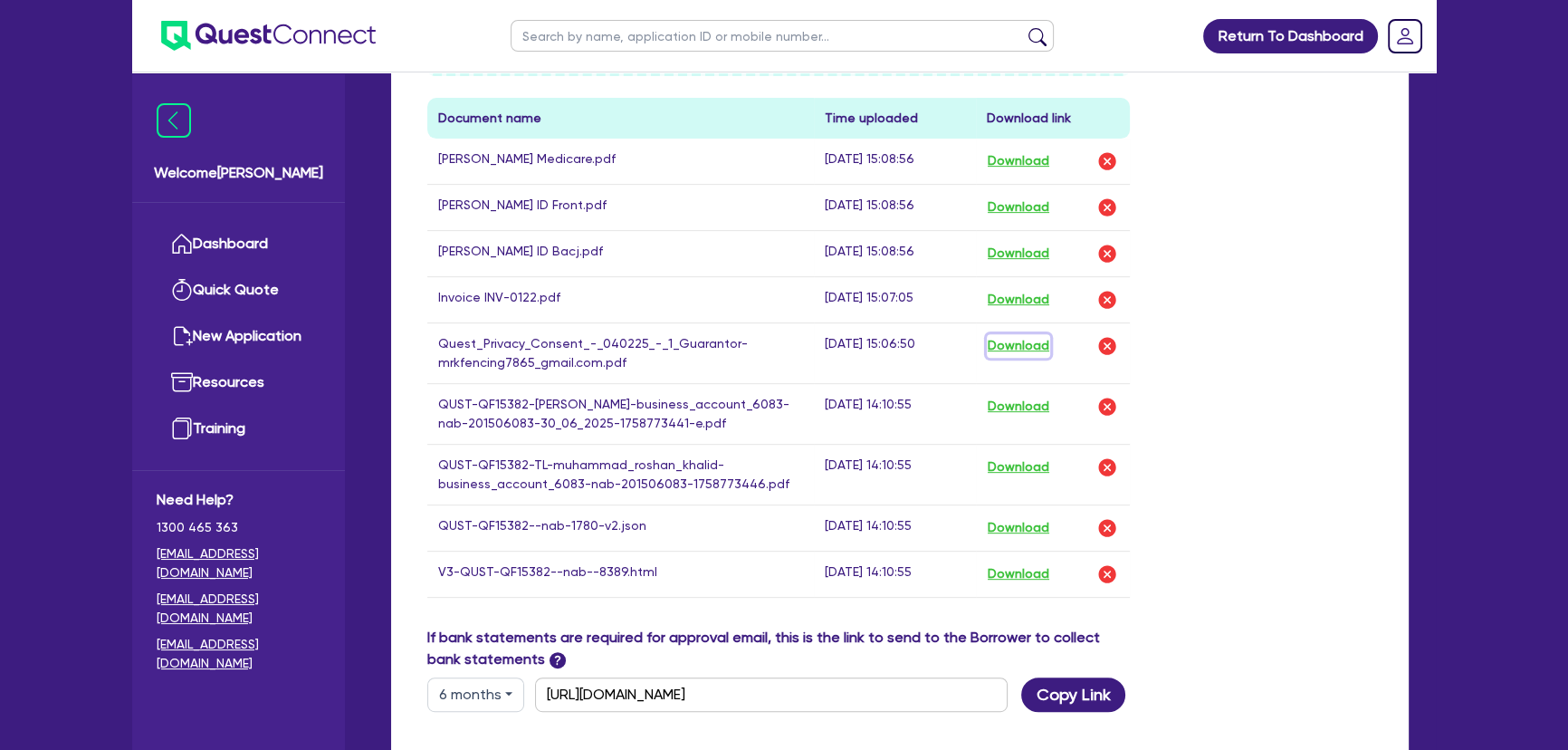
scroll to position [987, 0]
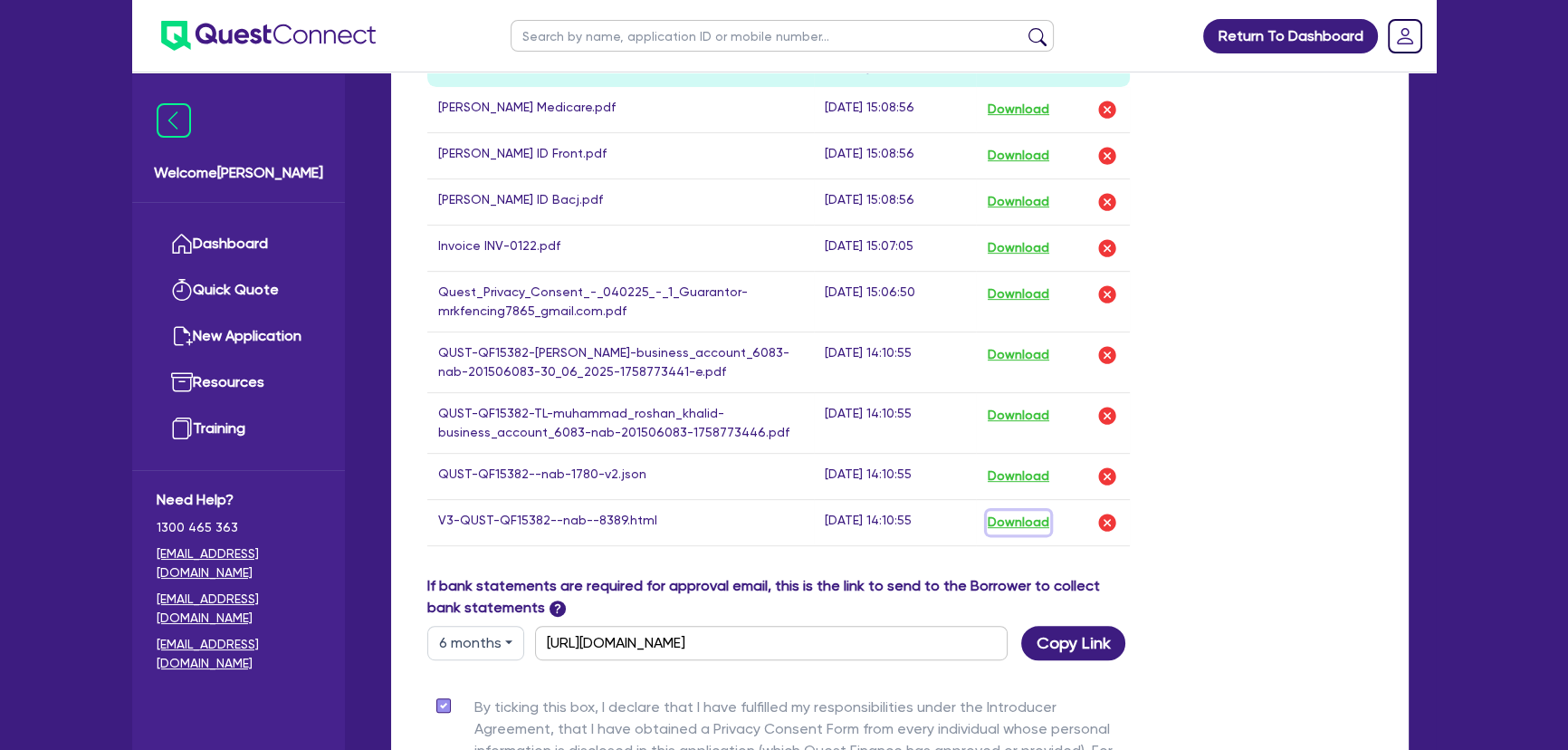
click at [1015, 534] on button "Download" at bounding box center [1018, 523] width 63 height 24
click at [1354, 592] on div "If bank statements are required for approval email, this is the link to send to…" at bounding box center [900, 617] width 973 height 85
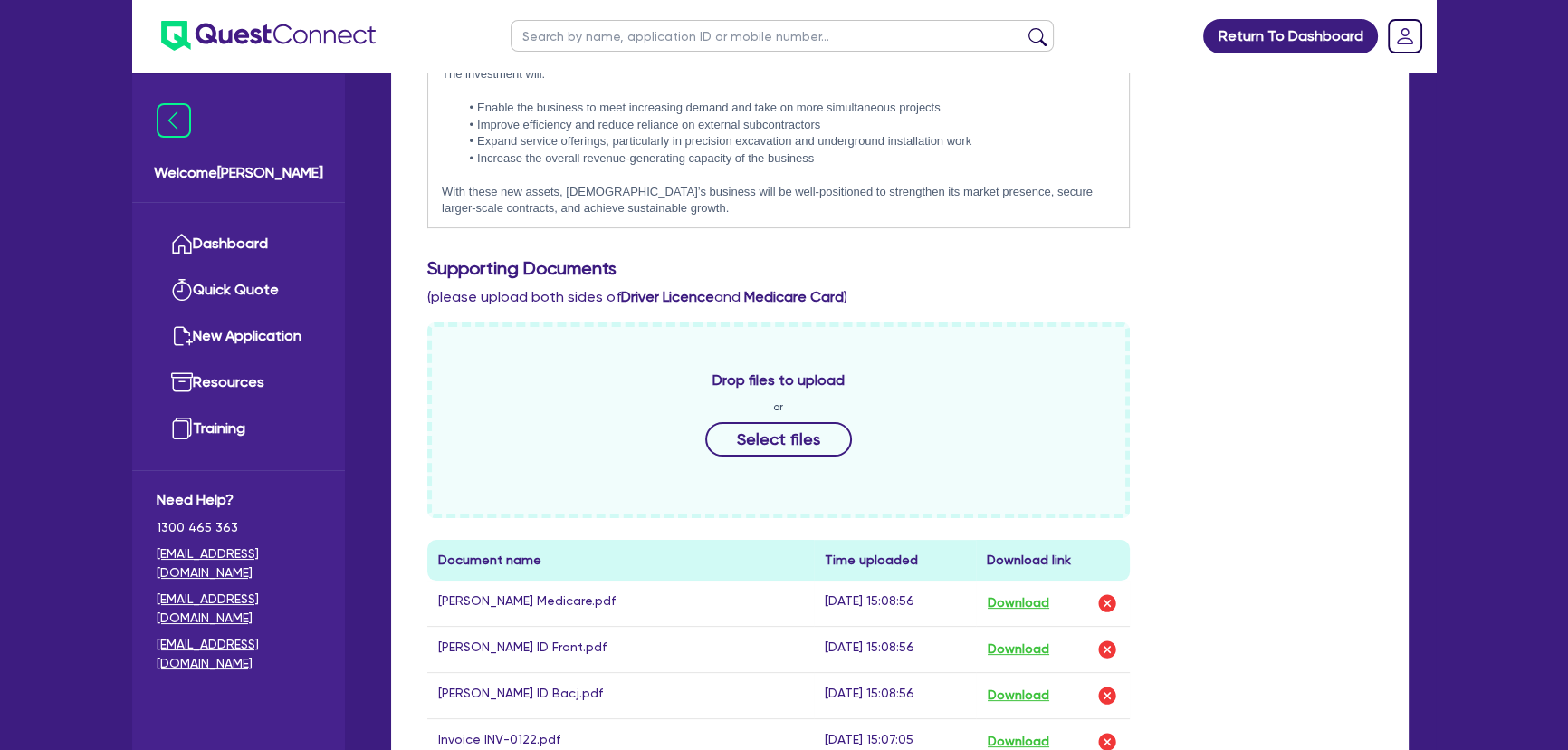
scroll to position [0, 0]
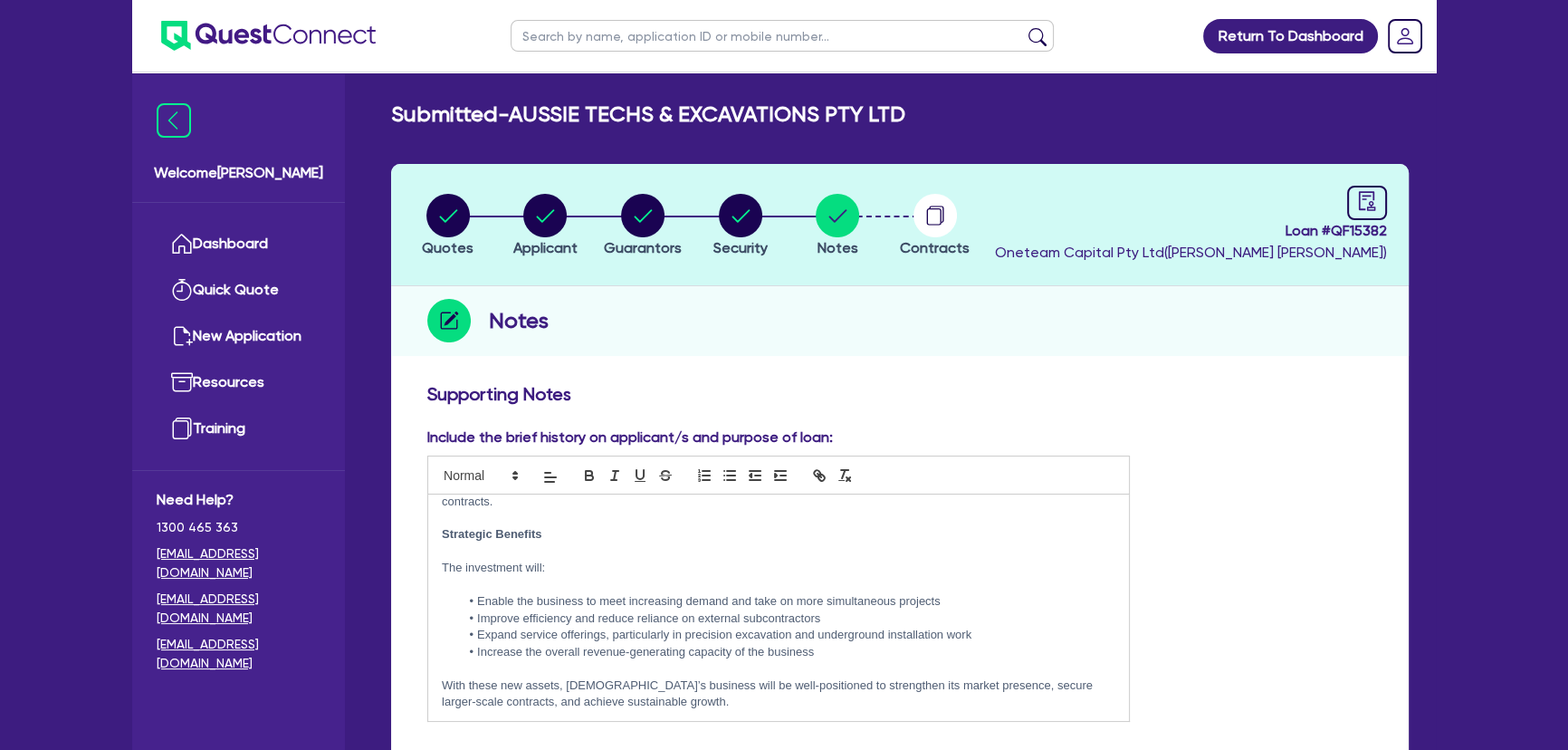
click at [420, 207] on li "Quotes" at bounding box center [448, 225] width 98 height 63
click at [442, 211] on circle "button" at bounding box center [447, 215] width 43 height 43
select select "Other"
select select "PRIMARY_ASSETS"
select select "YELLOW_GOODS_AND_EXCAVATORS"
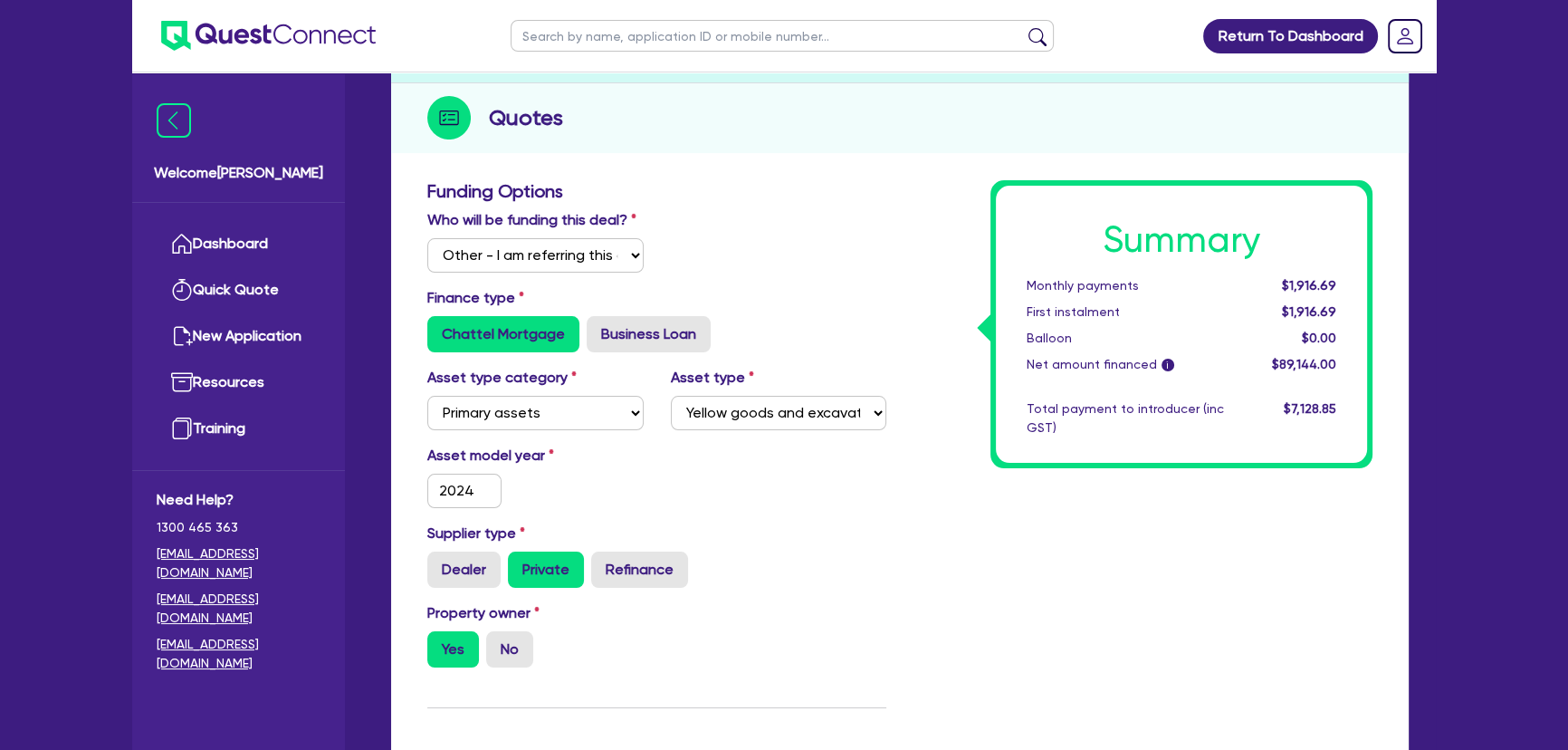
scroll to position [411, 0]
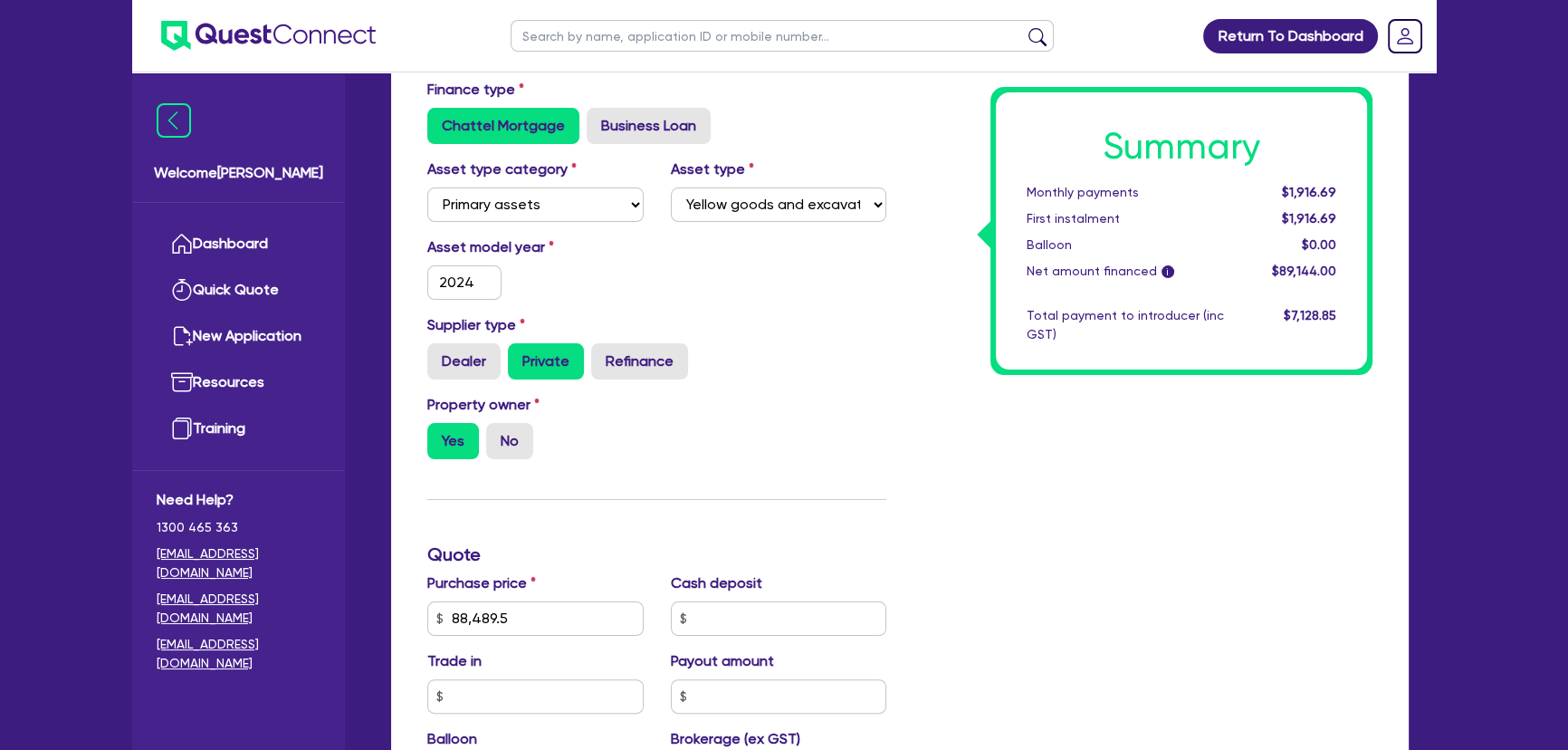
click at [772, 320] on div "Supplier type Dealer Private Refinance" at bounding box center [657, 346] width 486 height 65
click at [279, 56] on ul at bounding box center [254, 36] width 244 height 72
click at [282, 29] on img at bounding box center [268, 36] width 214 height 29
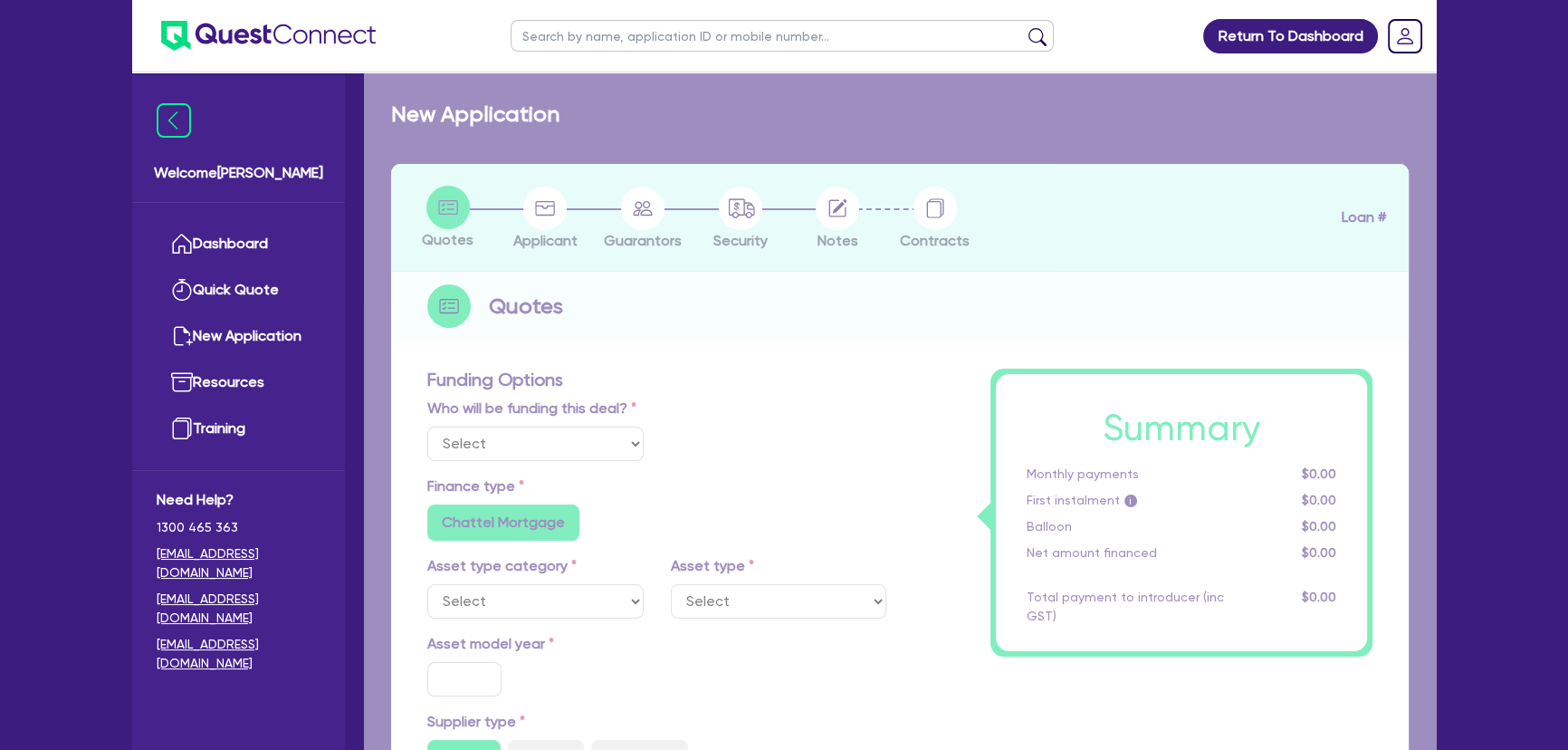
select select "Other"
select select "PRIMARY_ASSETS"
type input "2024"
radio input "false"
radio input "true"
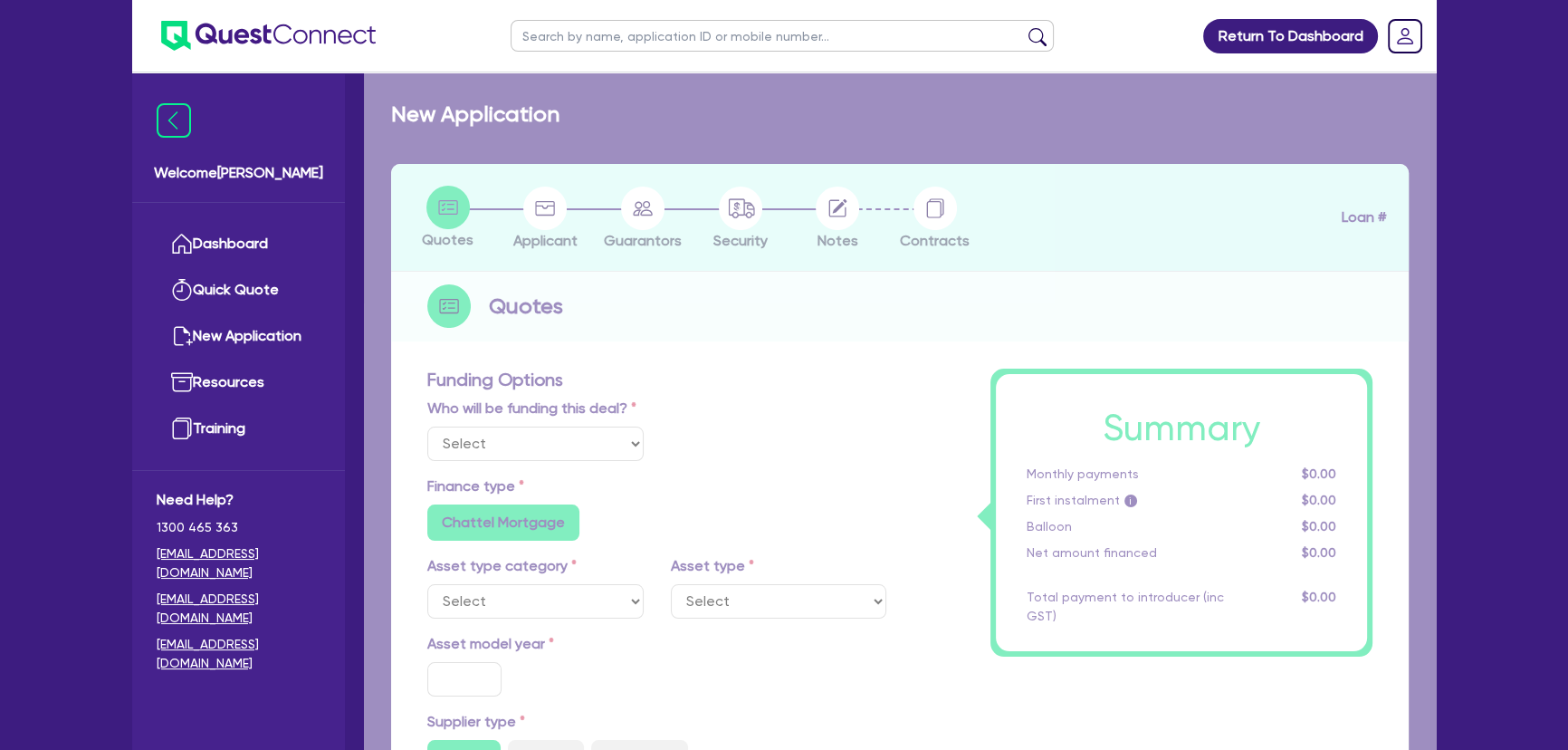
radio input "true"
type input "88,489.5"
type input "7.27"
type input "6,480.77"
type input "7.49"
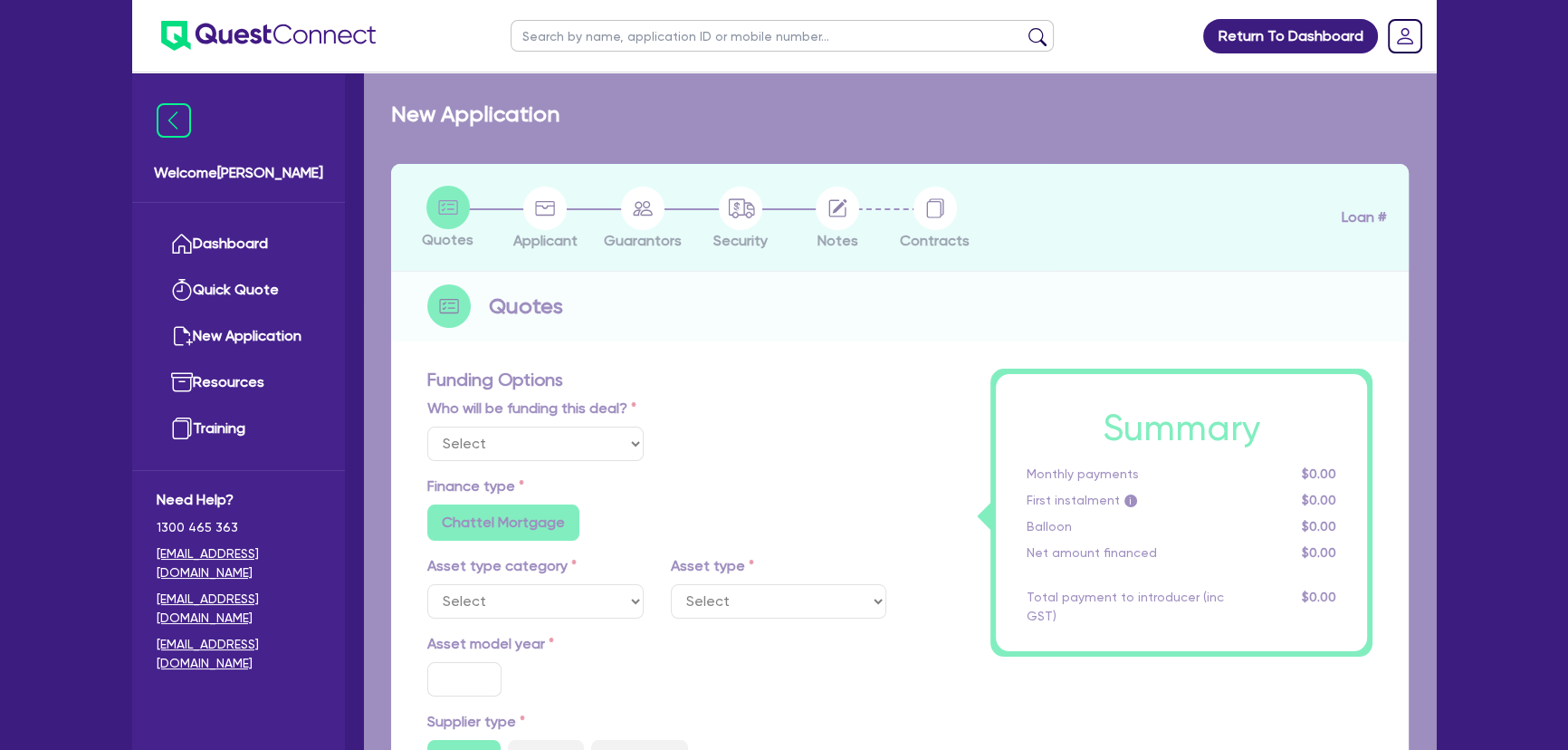
radio input "true"
radio input "false"
select select "YELLOW_GOODS_AND_EXCAVATORS"
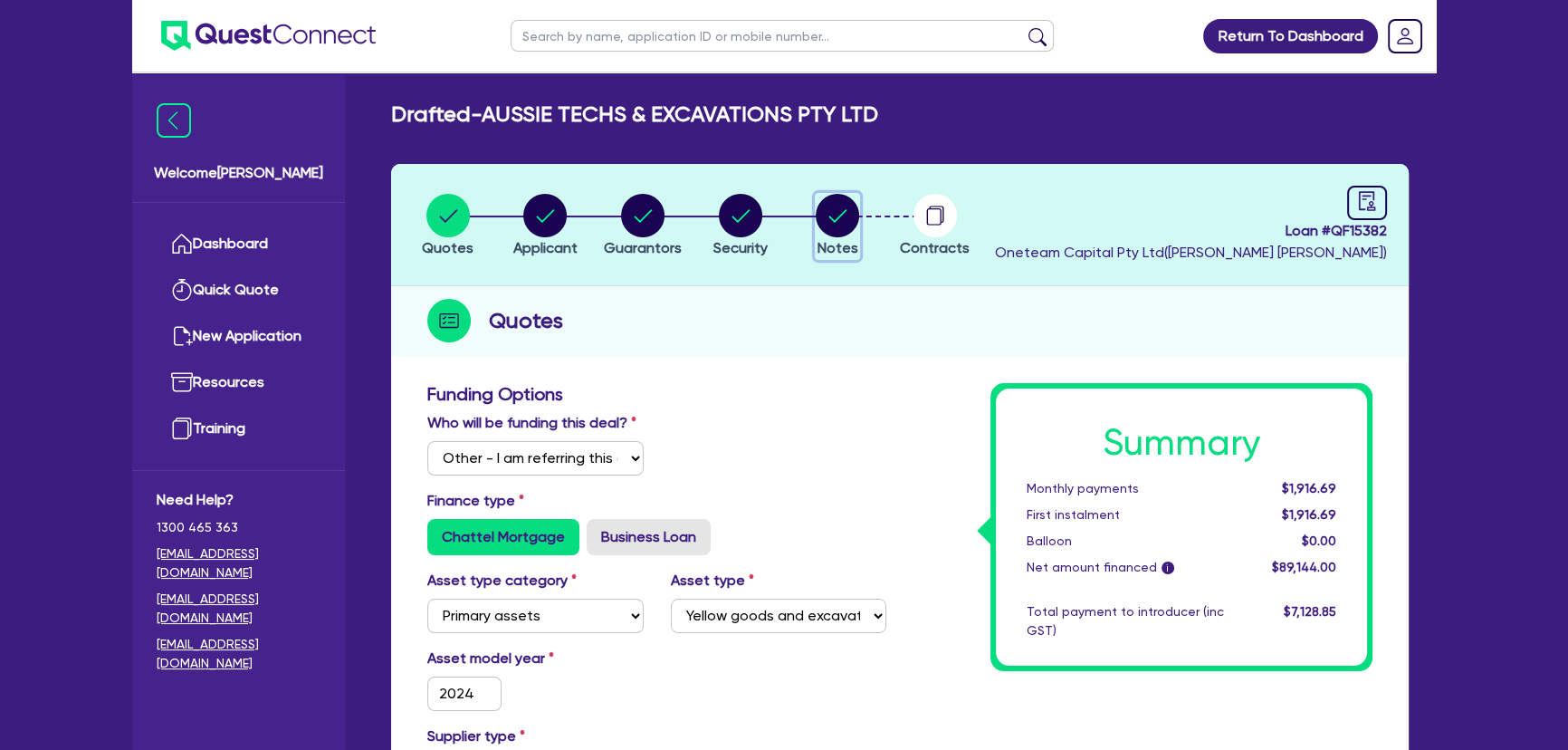
click at [849, 215] on circle "button" at bounding box center [836, 215] width 43 height 43
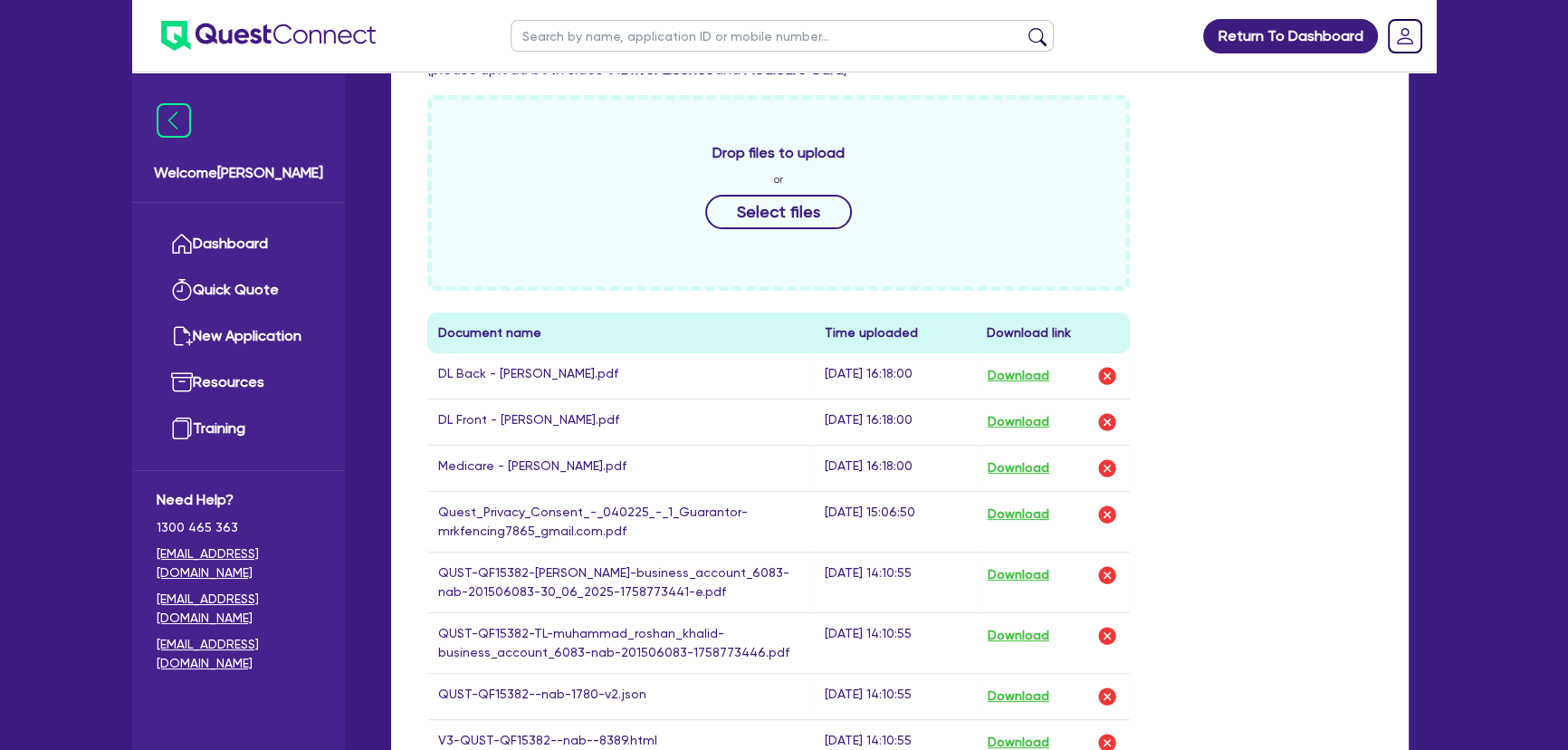
scroll to position [741, 0]
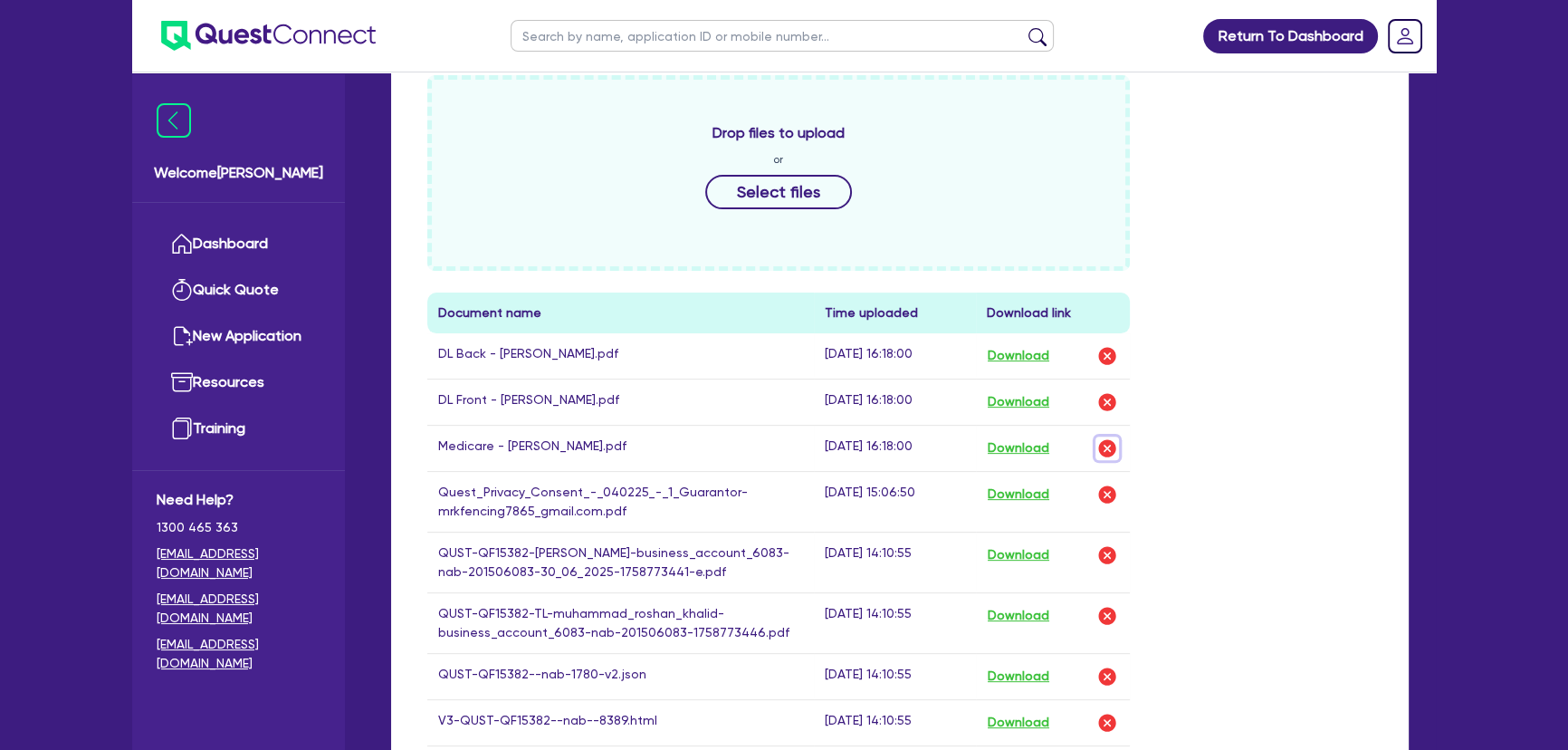
click at [1106, 451] on img "button" at bounding box center [1107, 448] width 22 height 22
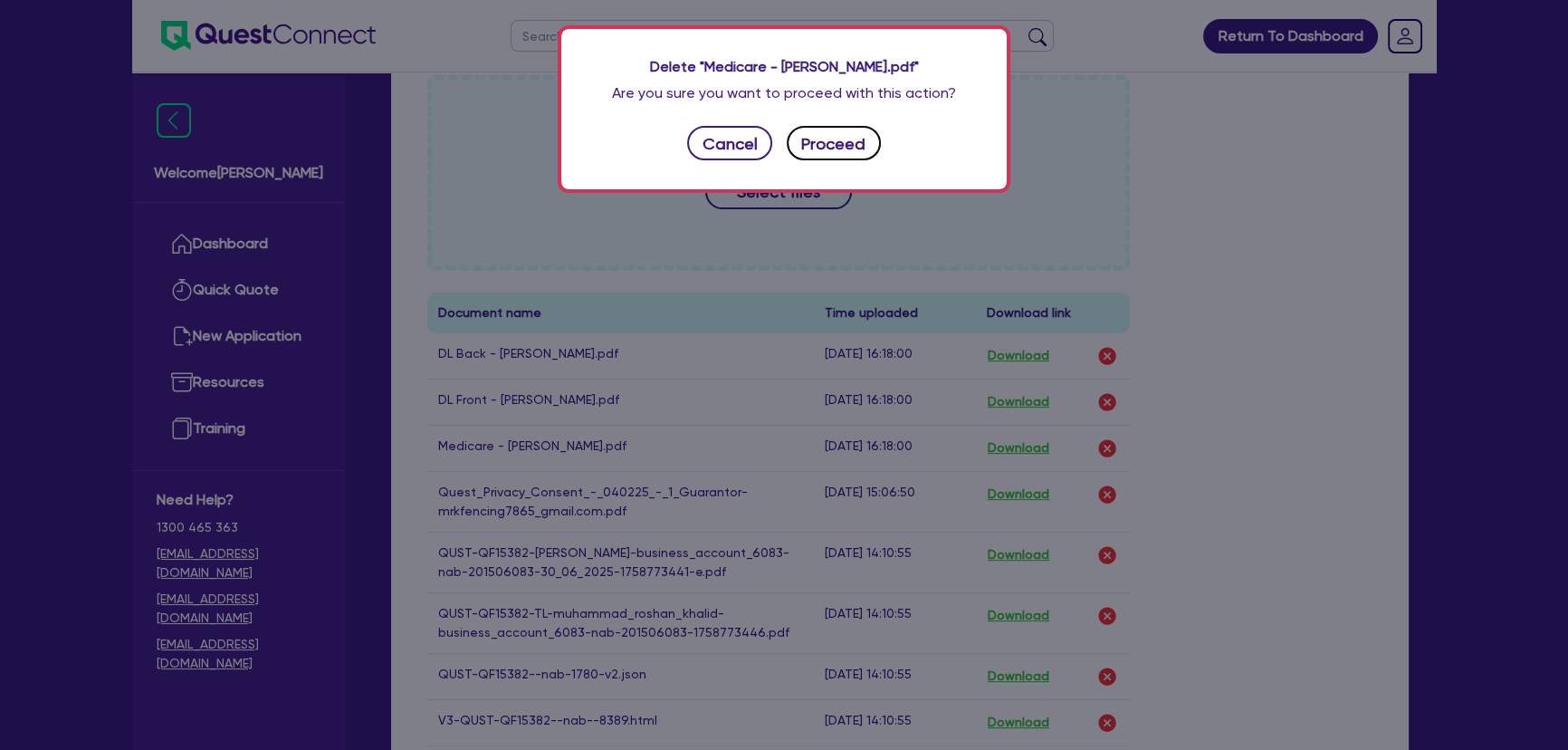
click at [832, 133] on button "Proceed" at bounding box center [834, 143] width 94 height 34
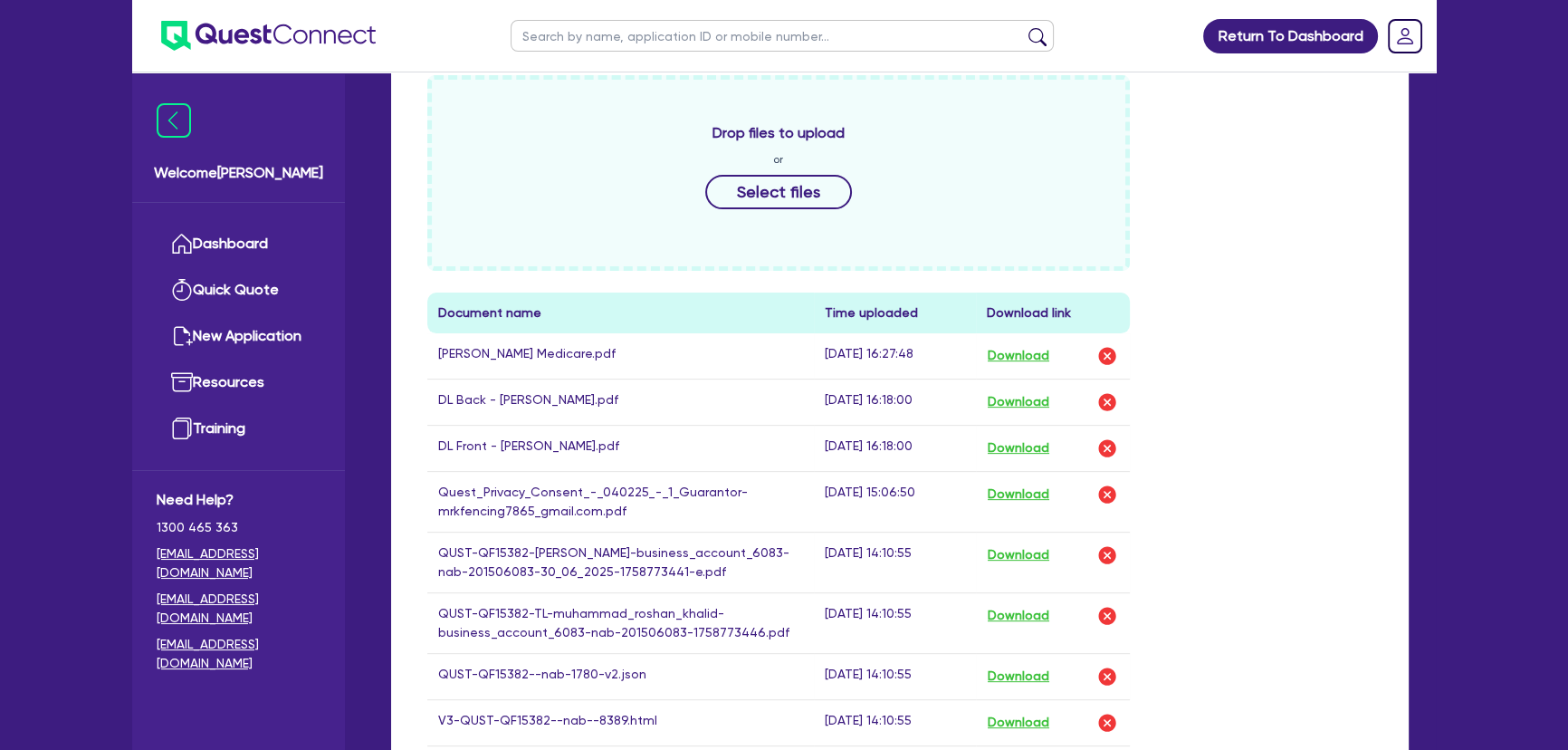
click at [310, 47] on img at bounding box center [268, 36] width 214 height 29
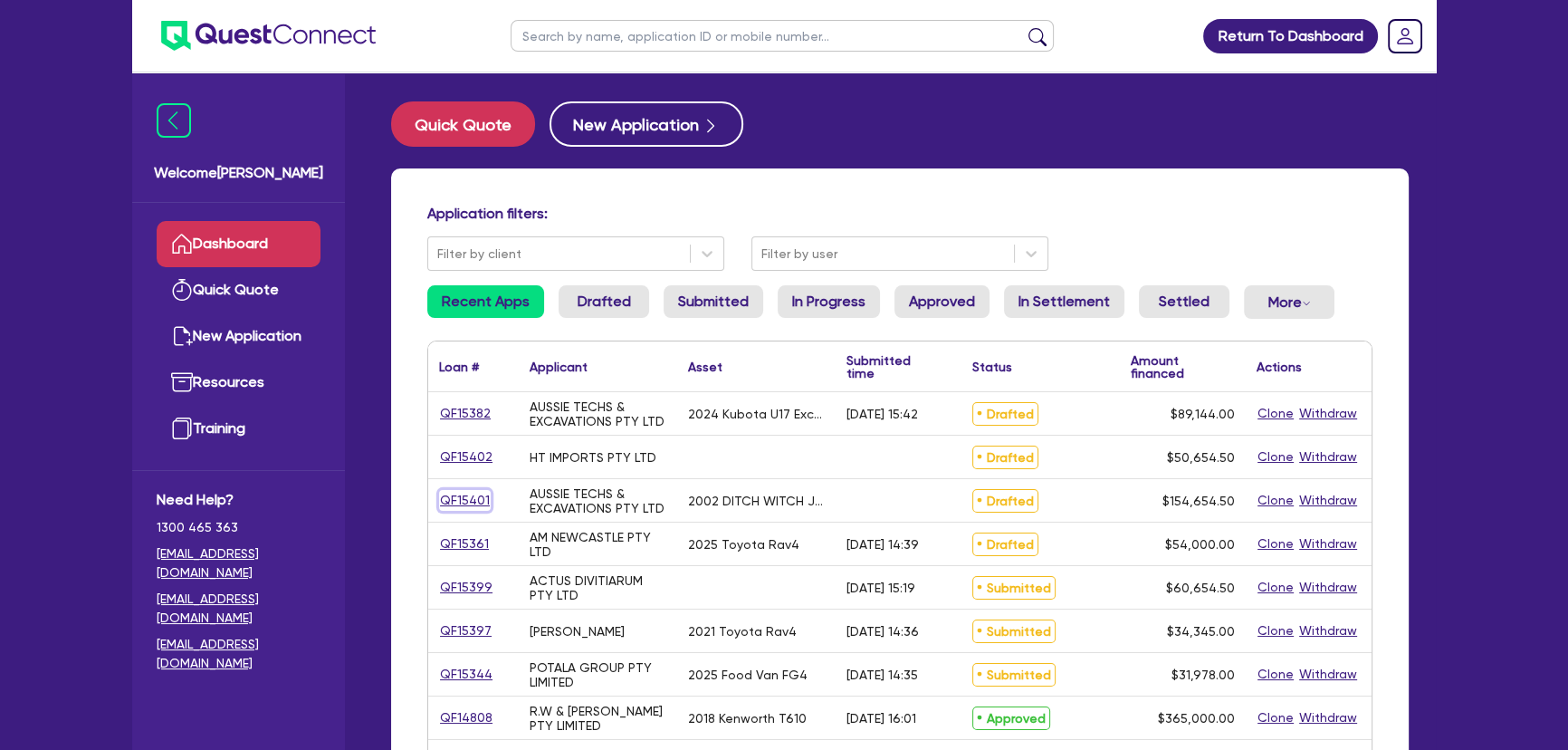
click at [447, 501] on link "QF15401" at bounding box center [465, 500] width 52 height 21
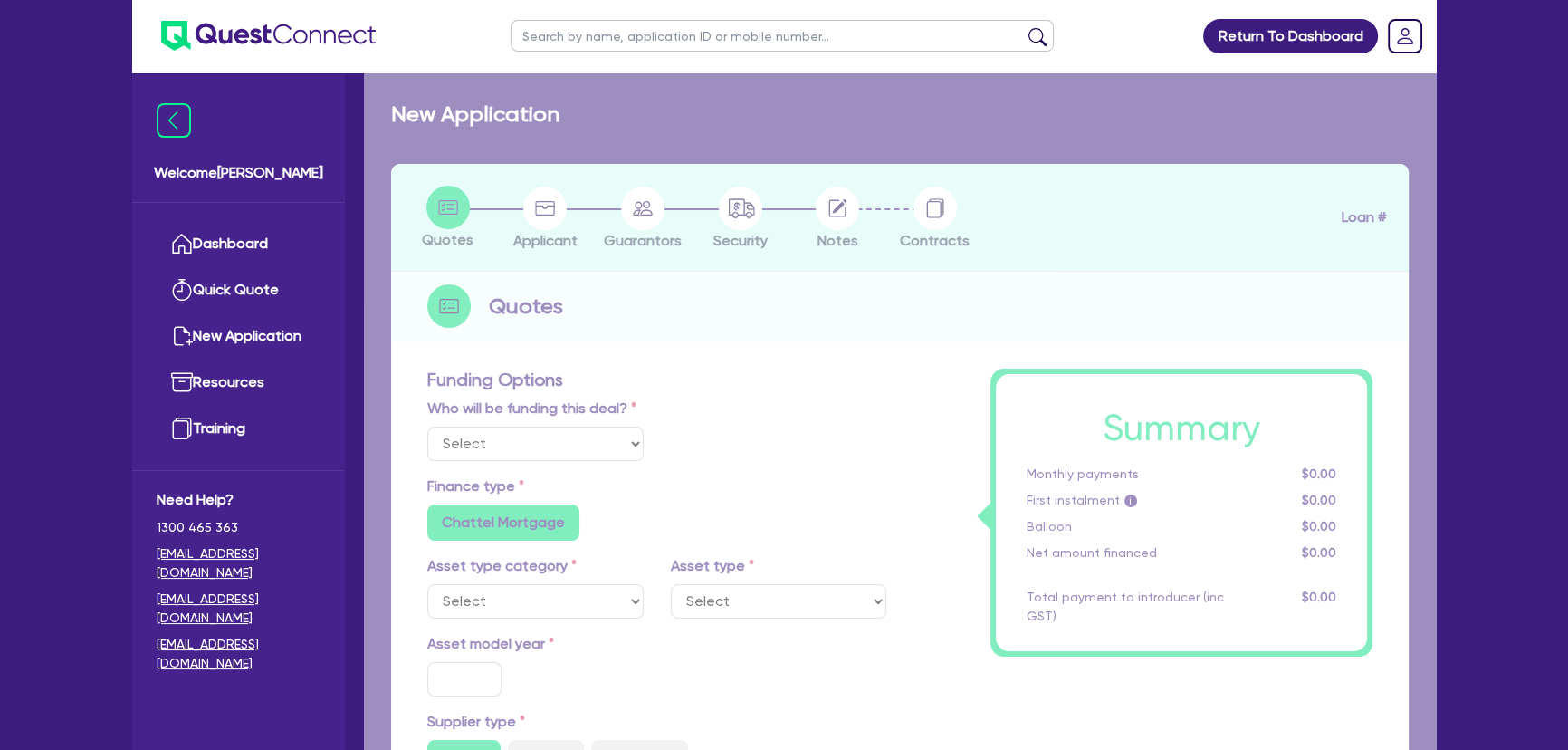
select select "Other"
select select "PRIMARY_ASSETS"
type input "2002"
radio input "false"
radio input "true"
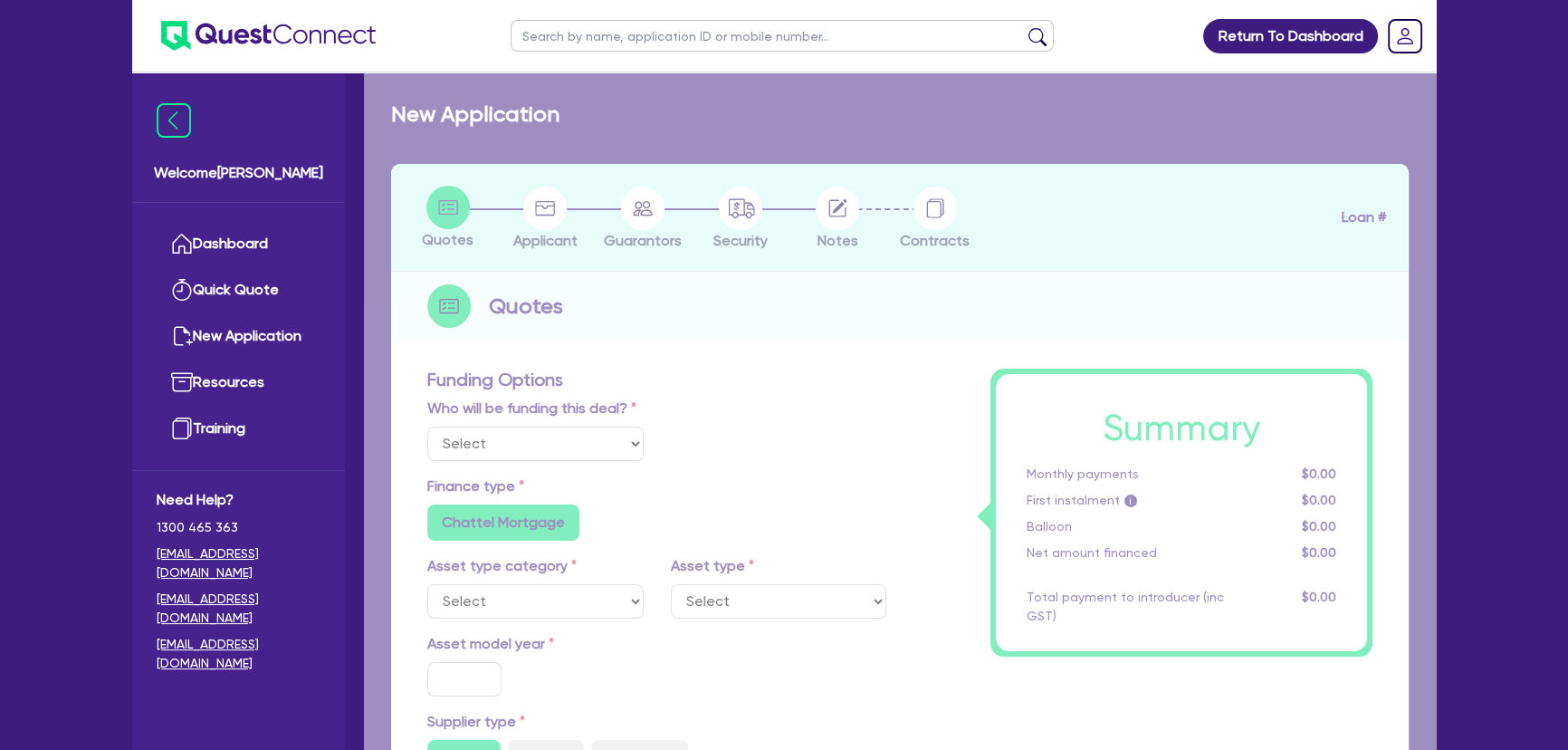
radio input "true"
type input "154,000"
type input "6"
type input "9,279.27"
type input "14.15"
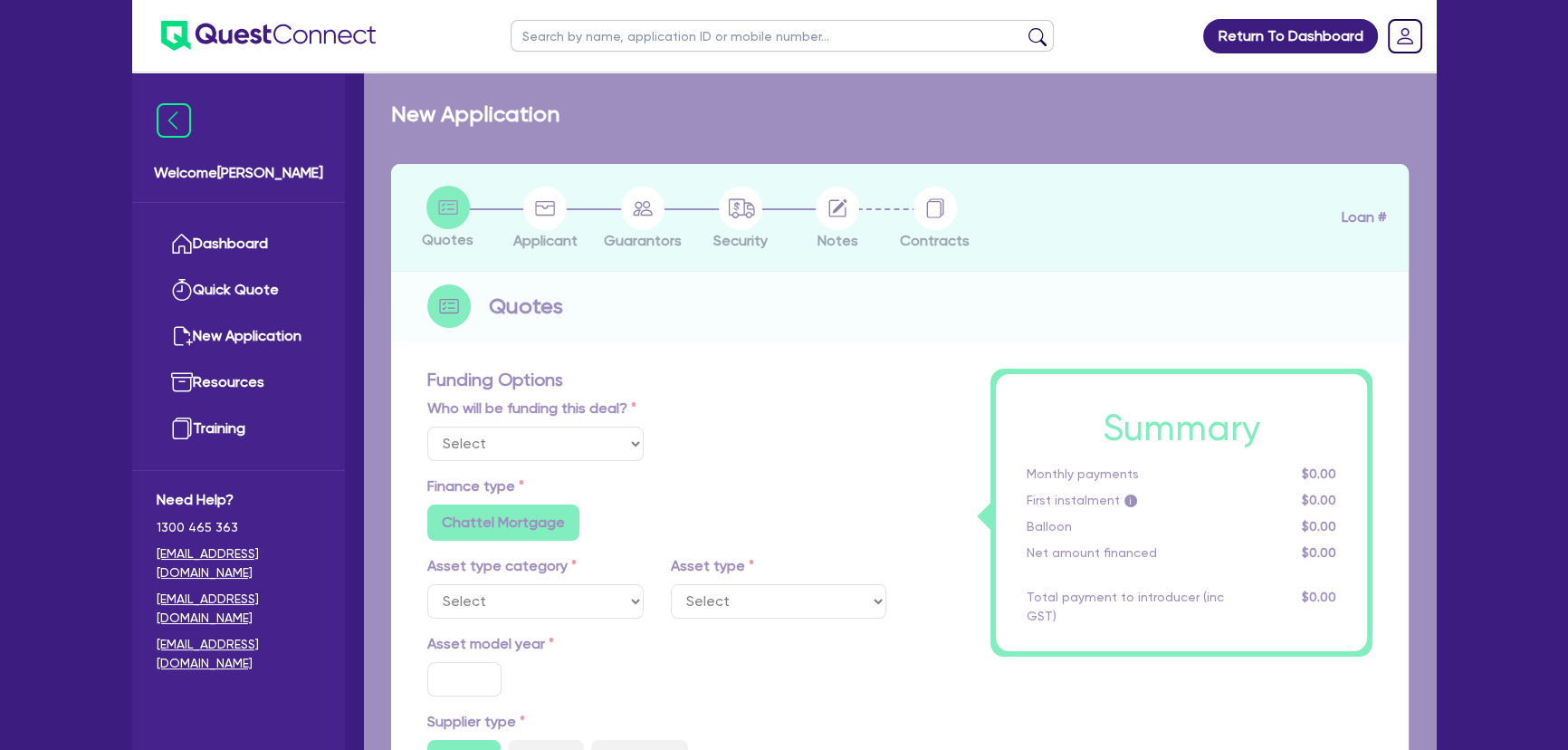
radio input "true"
radio input "false"
select select "YELLOW_GOODS_AND_EXCAVATORS"
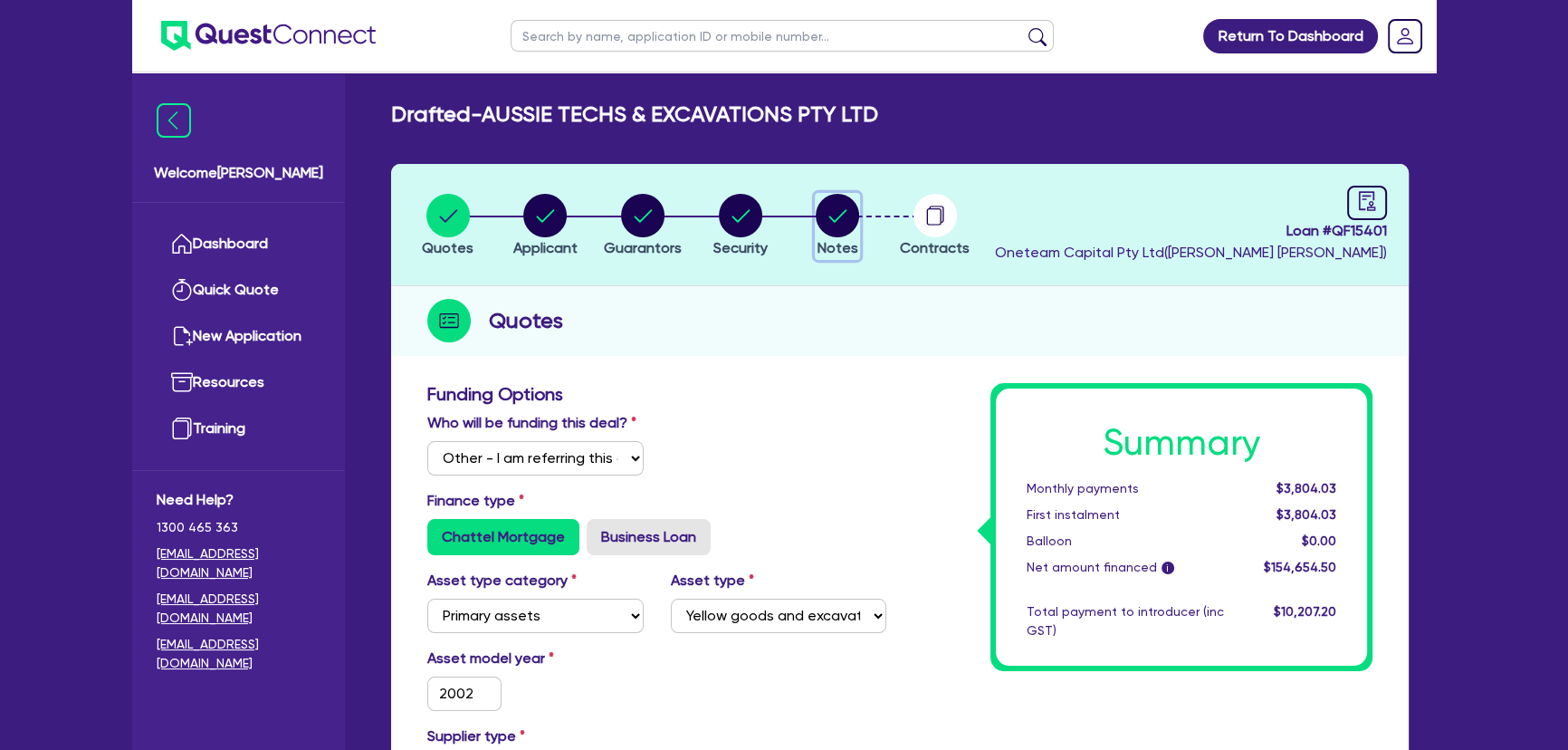
click at [840, 237] on button "Notes" at bounding box center [836, 226] width 45 height 67
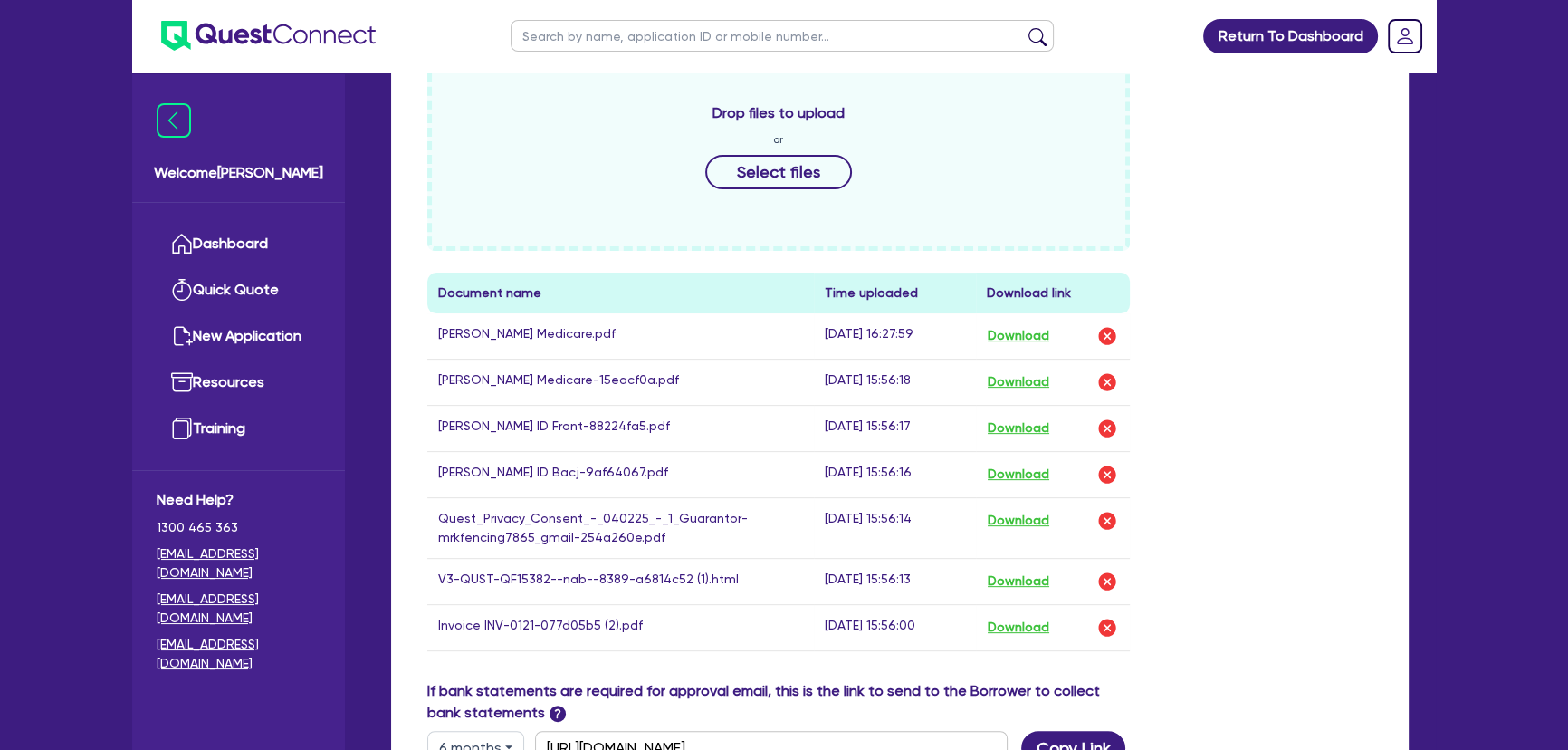
scroll to position [658, 0]
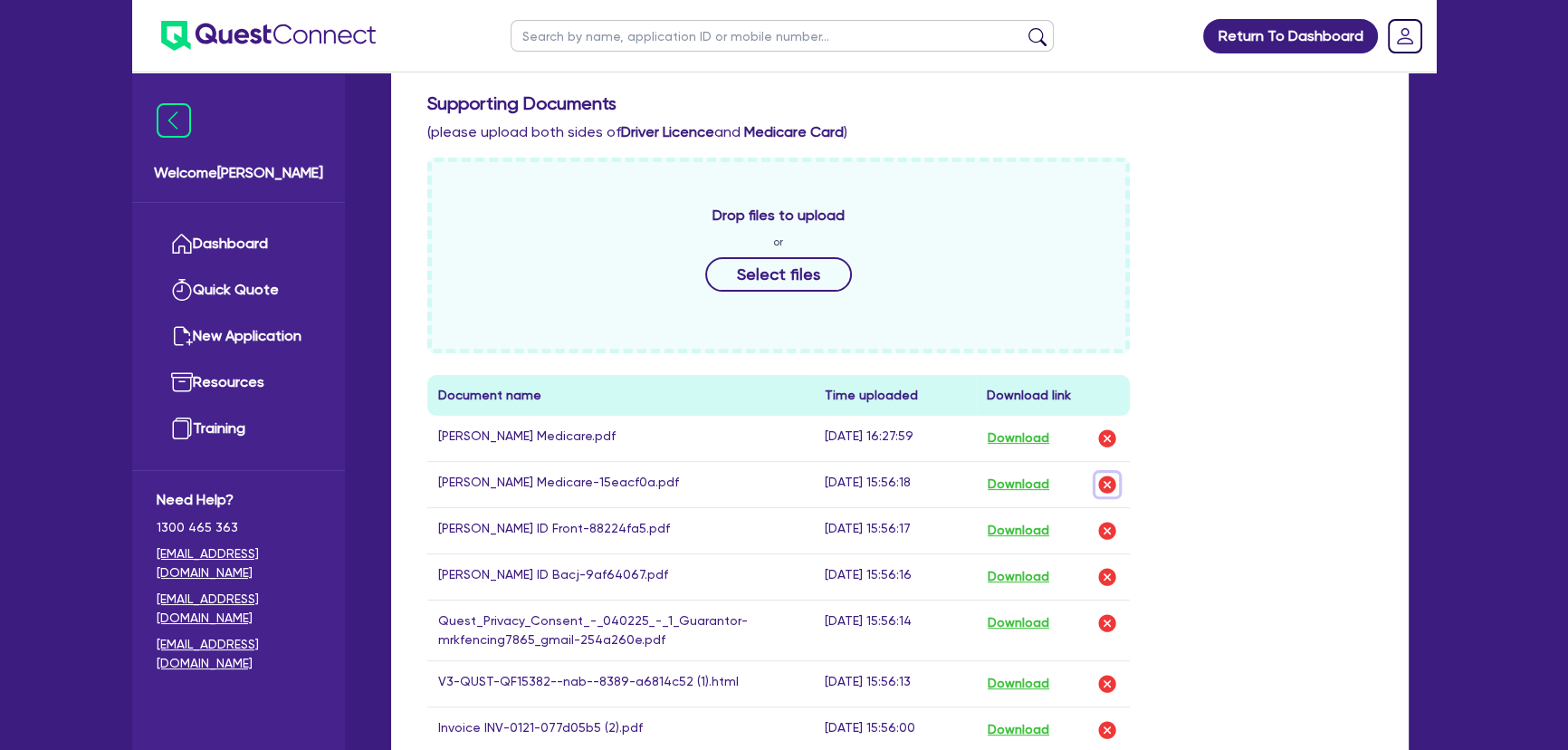
click at [1106, 484] on img "button" at bounding box center [1107, 484] width 22 height 22
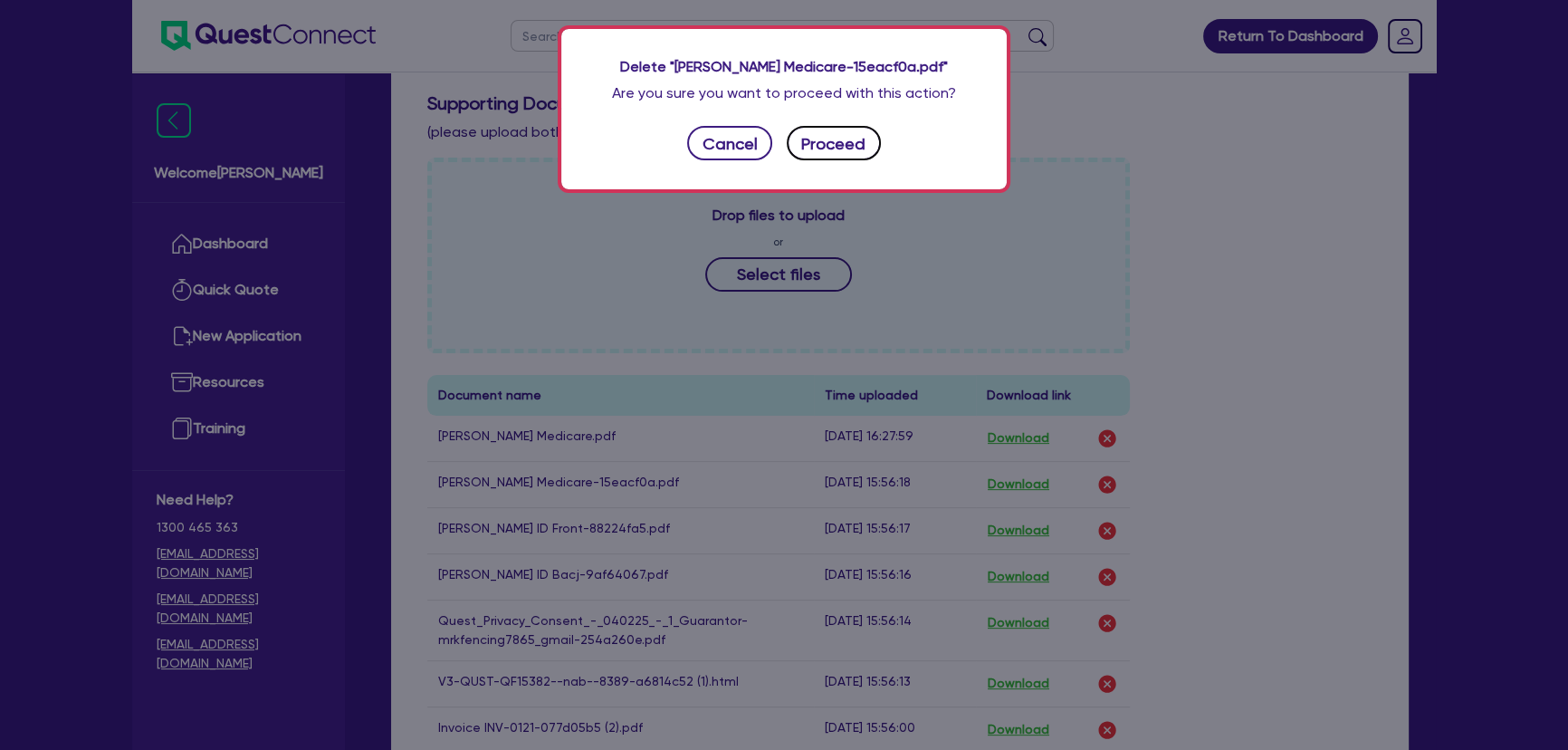
click at [839, 144] on button "Proceed" at bounding box center [834, 143] width 94 height 34
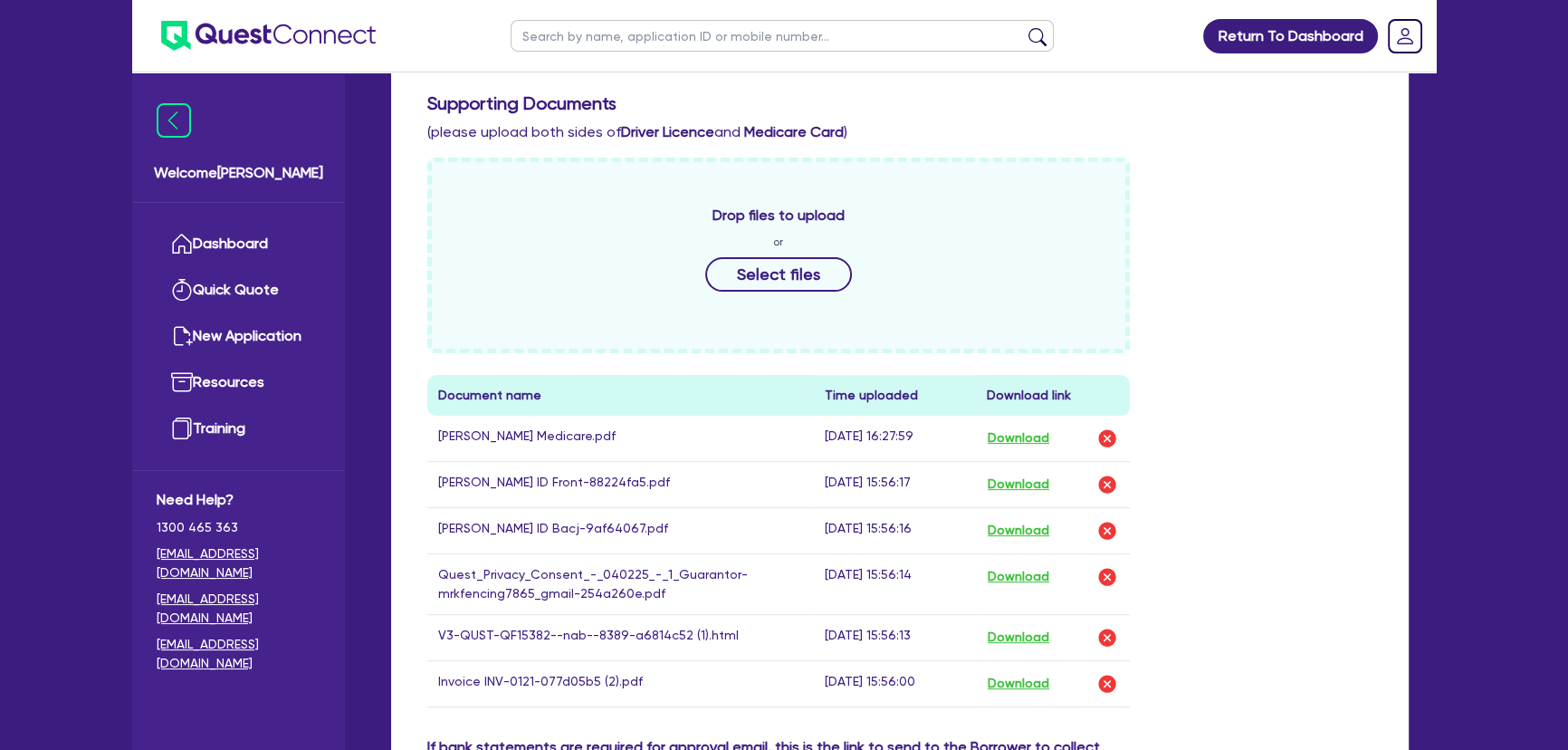
click at [1219, 275] on div "Drop files to upload or Select files Document name Time uploaded Download link …" at bounding box center [900, 446] width 973 height 579
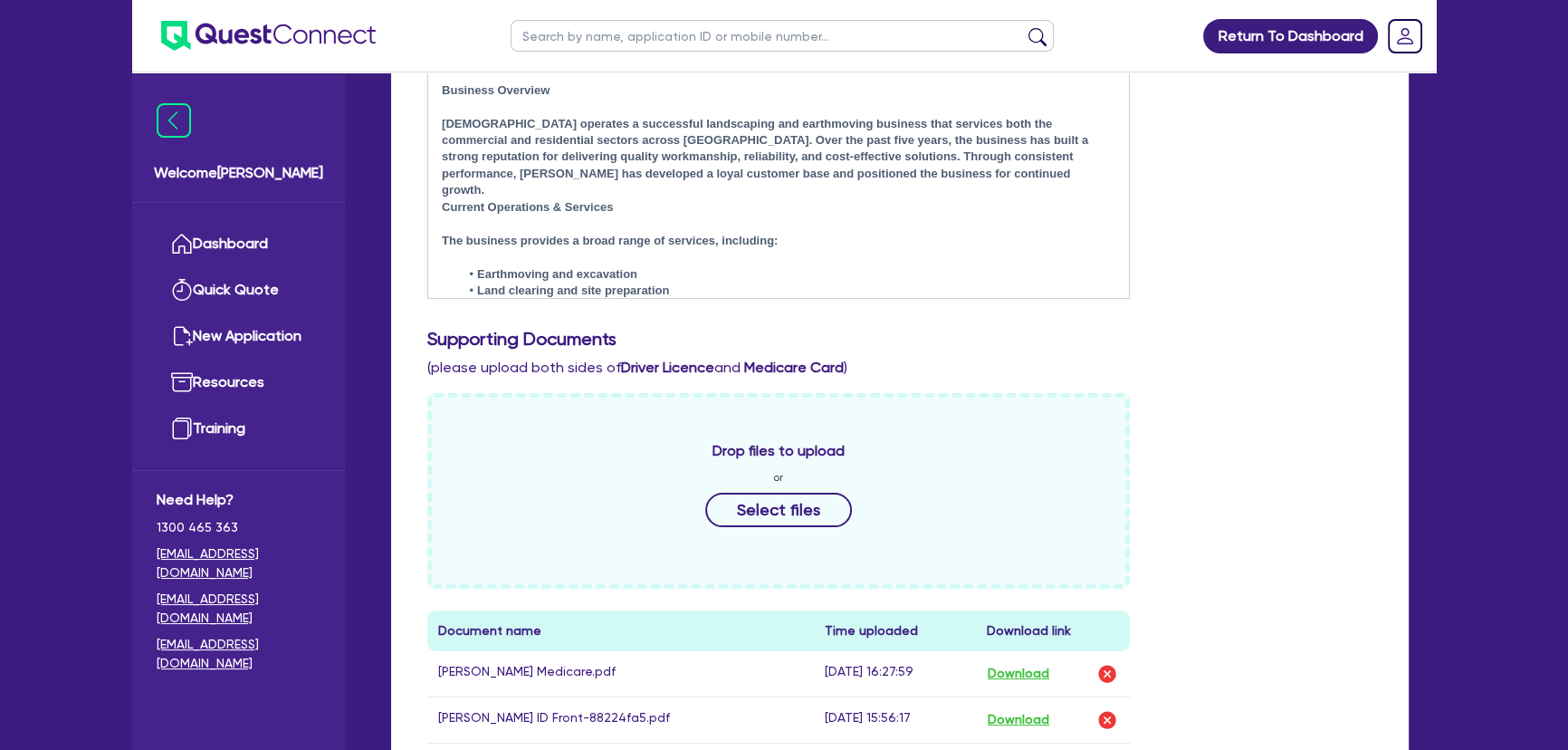
scroll to position [329, 0]
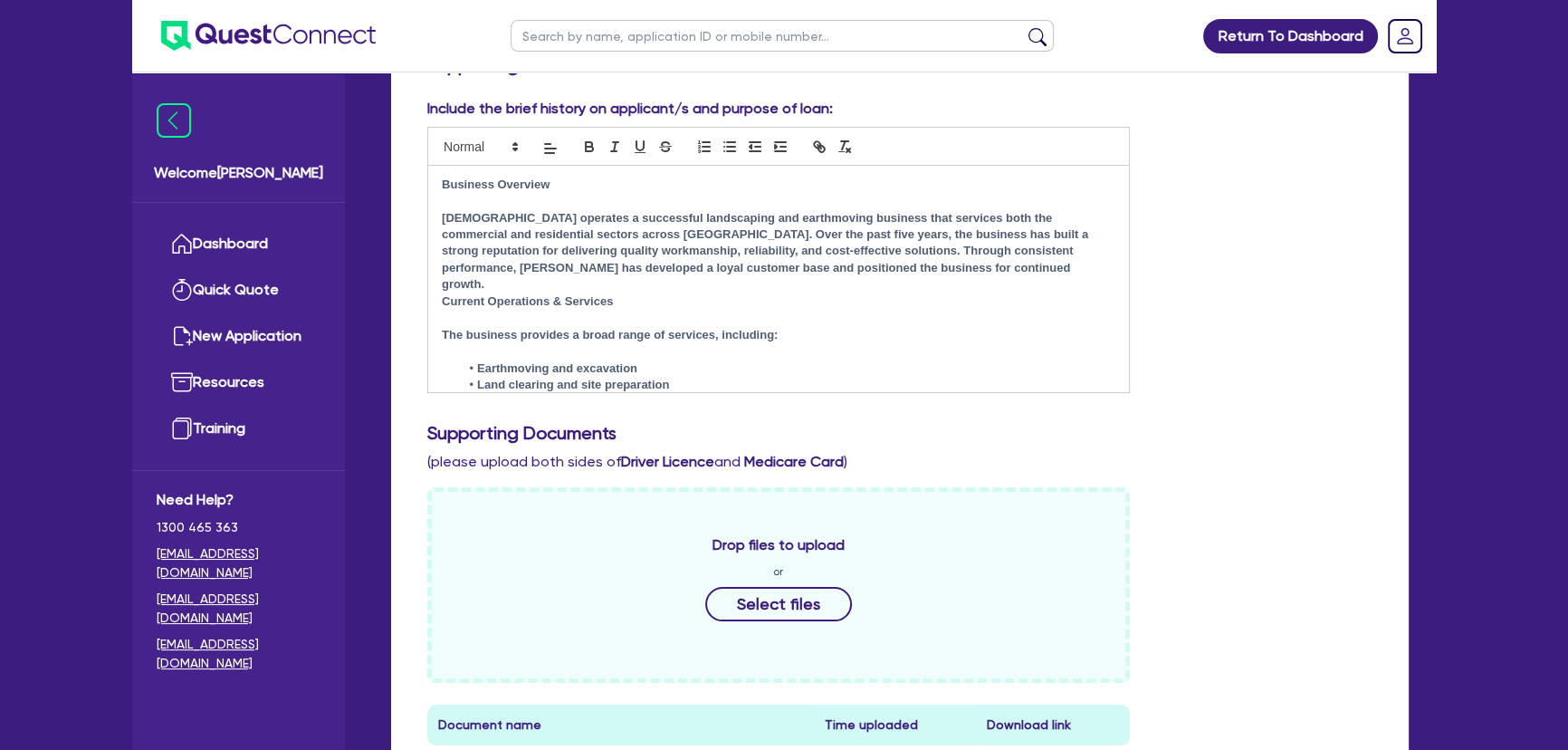
click at [250, 39] on img at bounding box center [268, 36] width 214 height 29
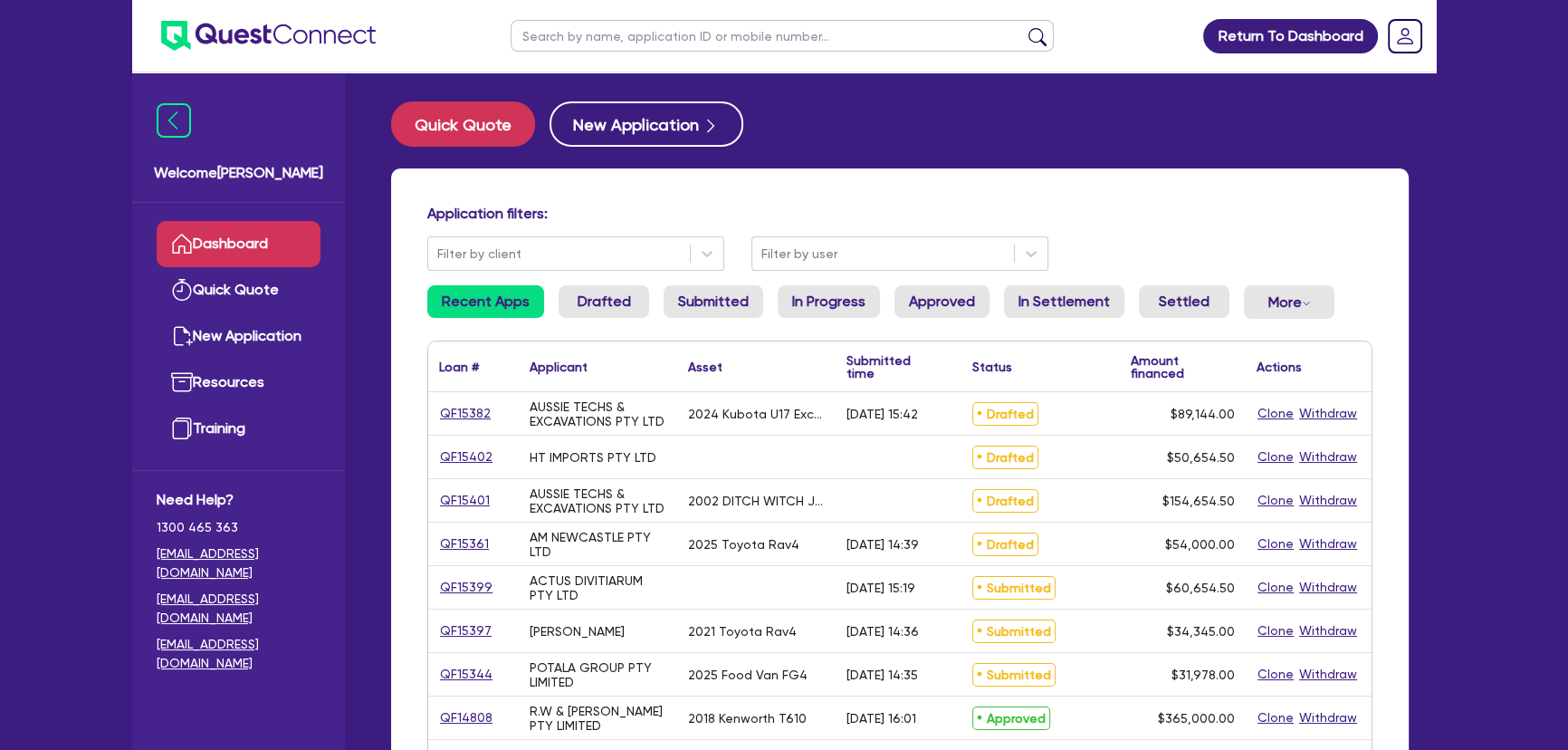
click at [611, 43] on input "text" at bounding box center [782, 36] width 543 height 31
type input "Aiden"
click at [1023, 28] on button "submit" at bounding box center [1037, 40] width 29 height 26
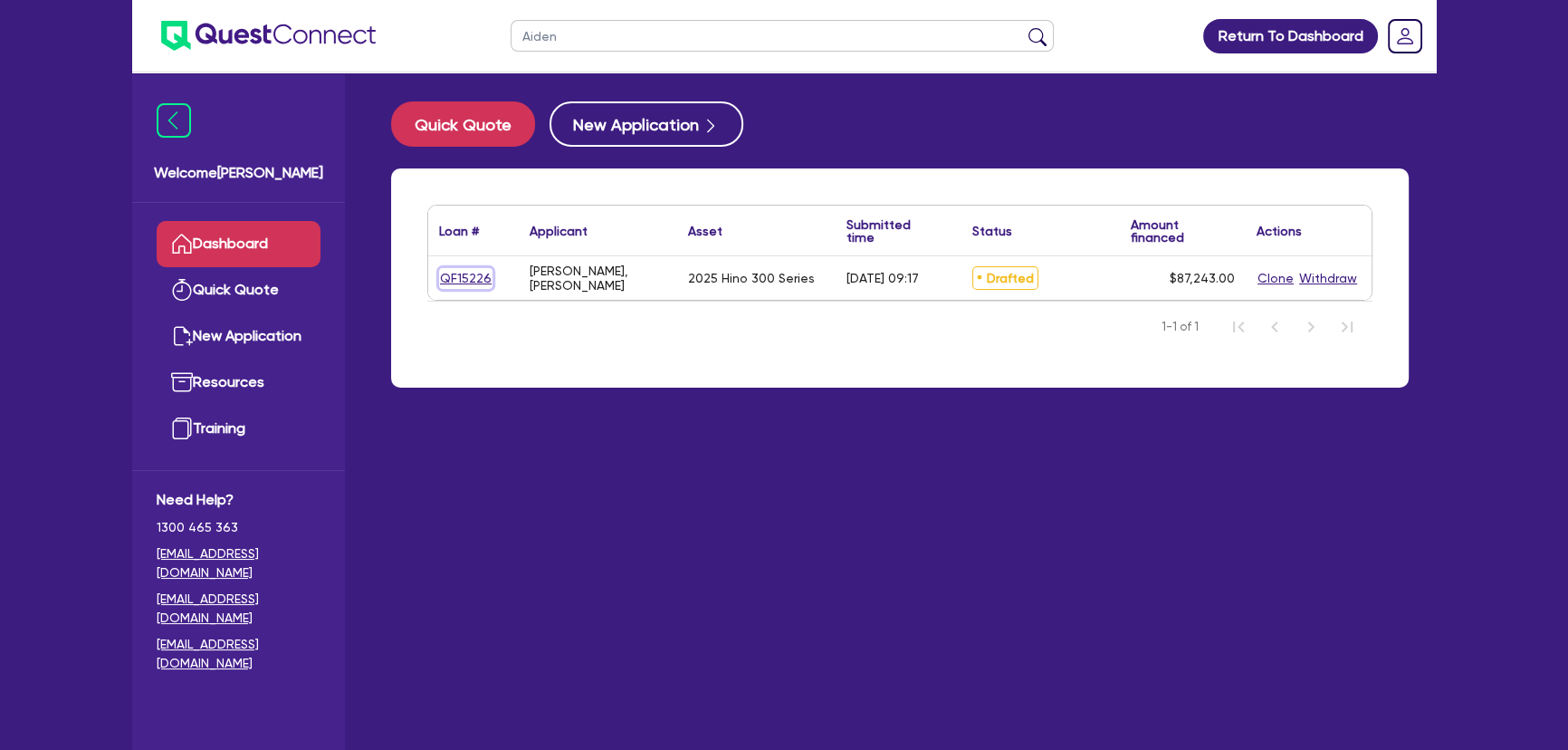
click at [487, 274] on link "QF15226" at bounding box center [466, 278] width 53 height 21
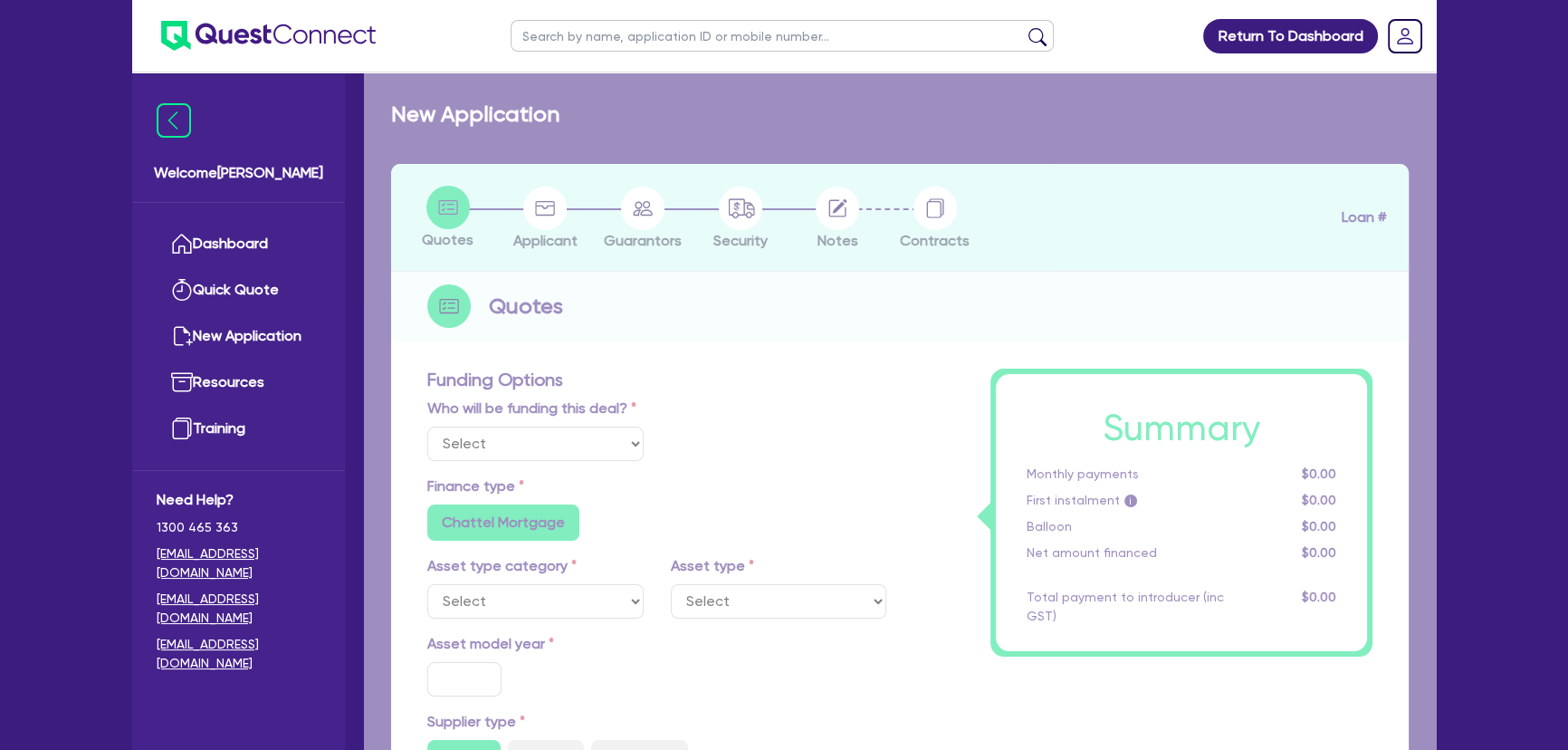
select select "Other"
select select "PRIMARY_ASSETS"
type input "2025"
type input "87,243"
type input "4"
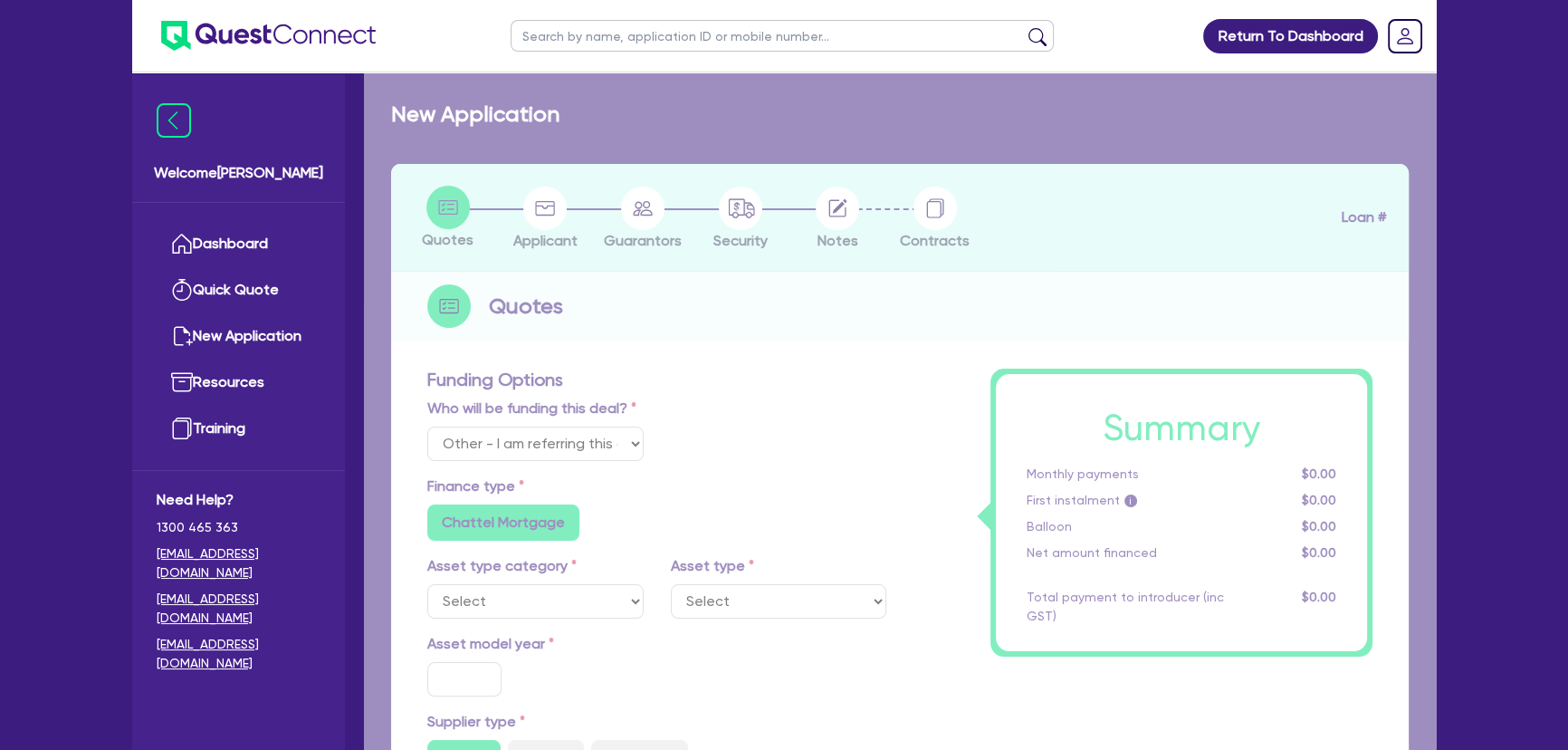
type input "3,489.72"
type input "12.95"
type input "450"
radio input "false"
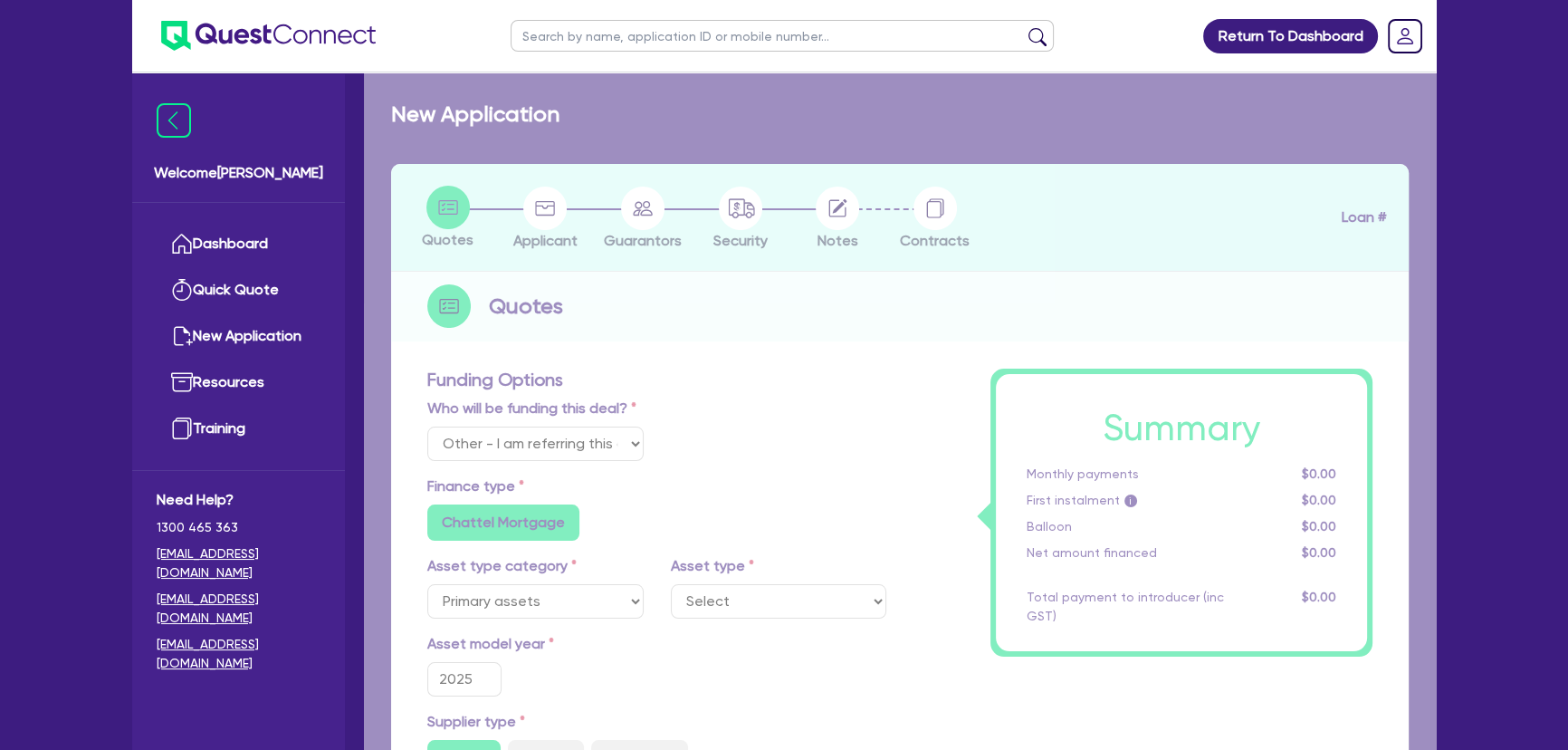
select select "HEAVY_TRUCKS"
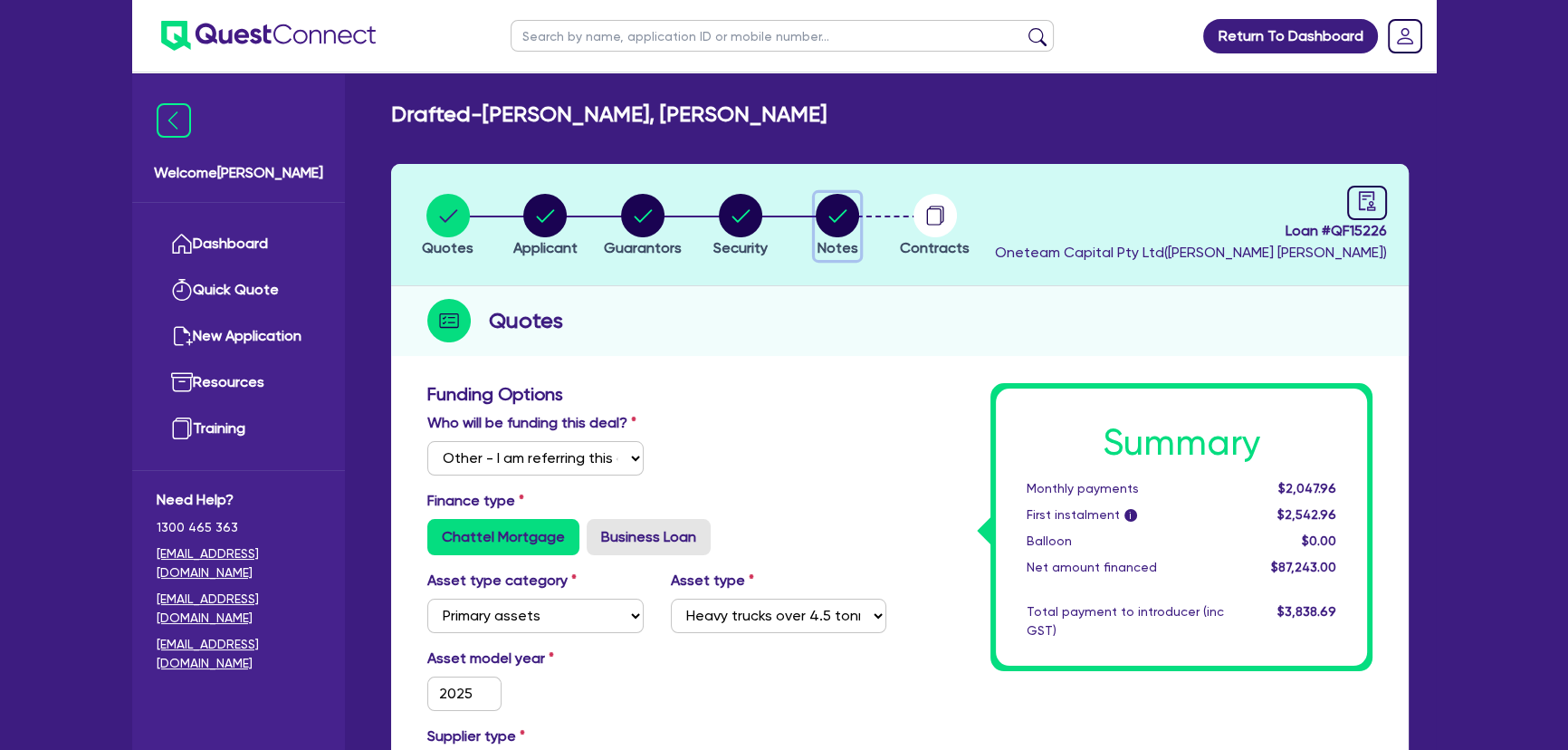
click at [828, 206] on circle "button" at bounding box center [836, 215] width 43 height 43
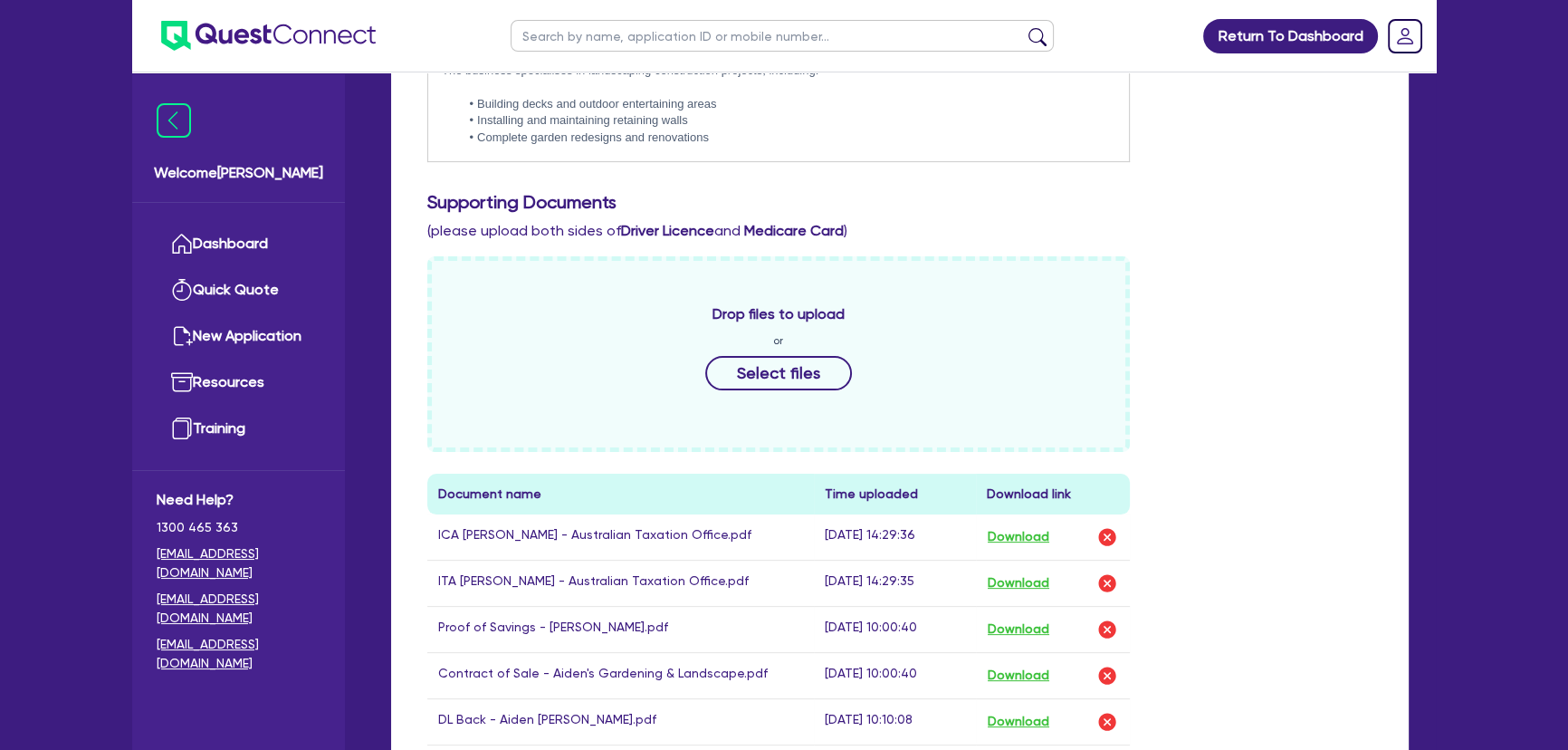
scroll to position [658, 0]
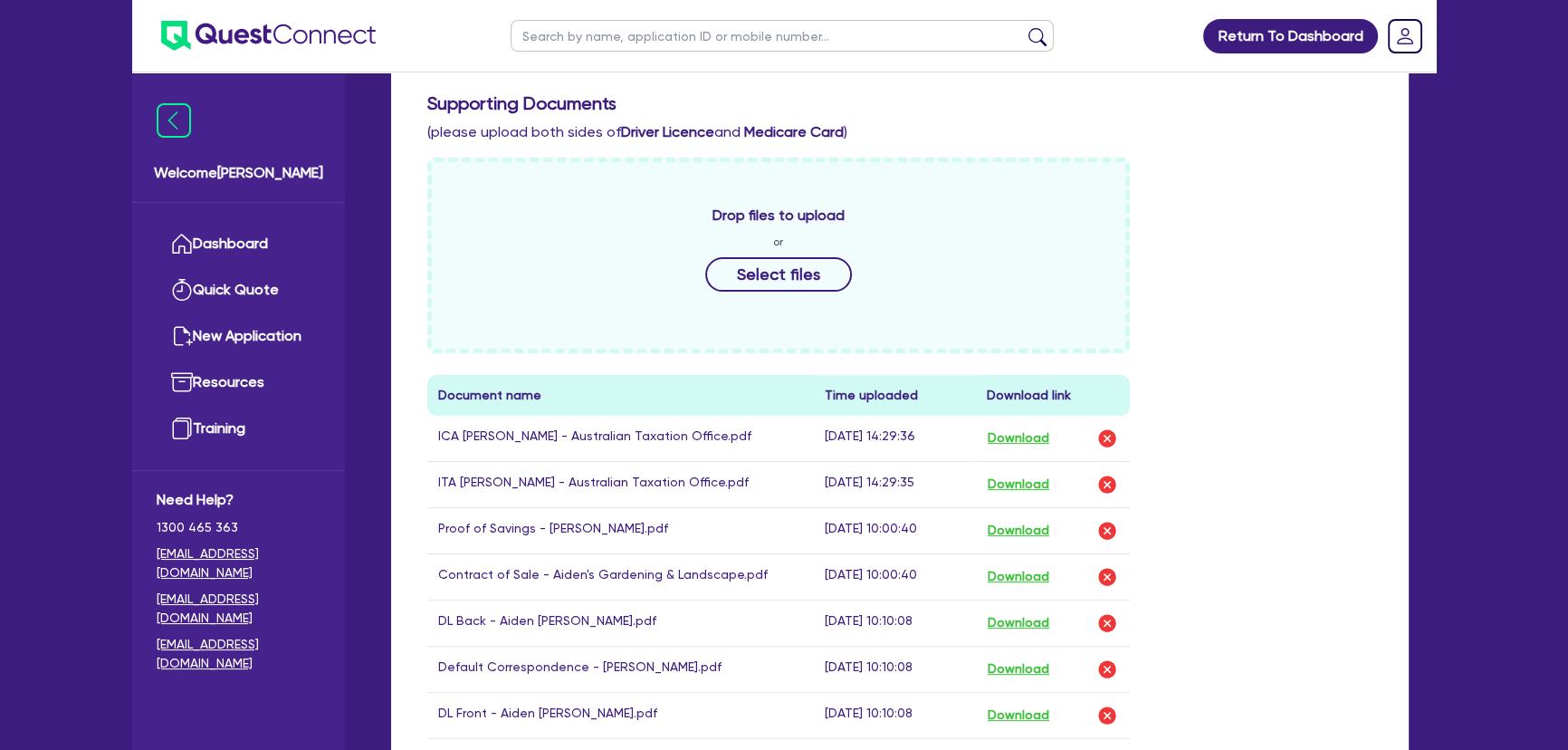
click at [706, 262] on div "Drop files to upload or Select files" at bounding box center [778, 255] width 702 height 195
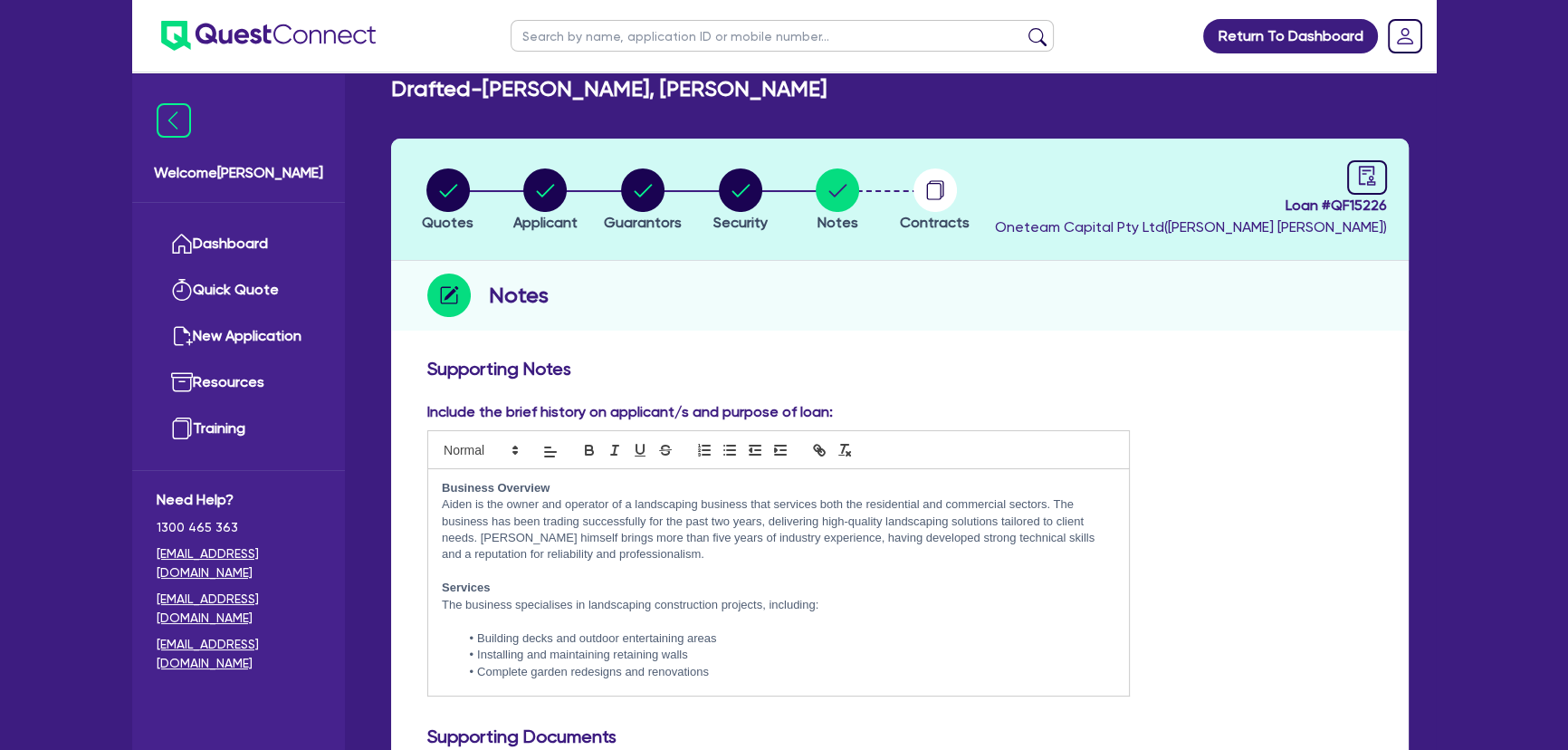
scroll to position [0, 0]
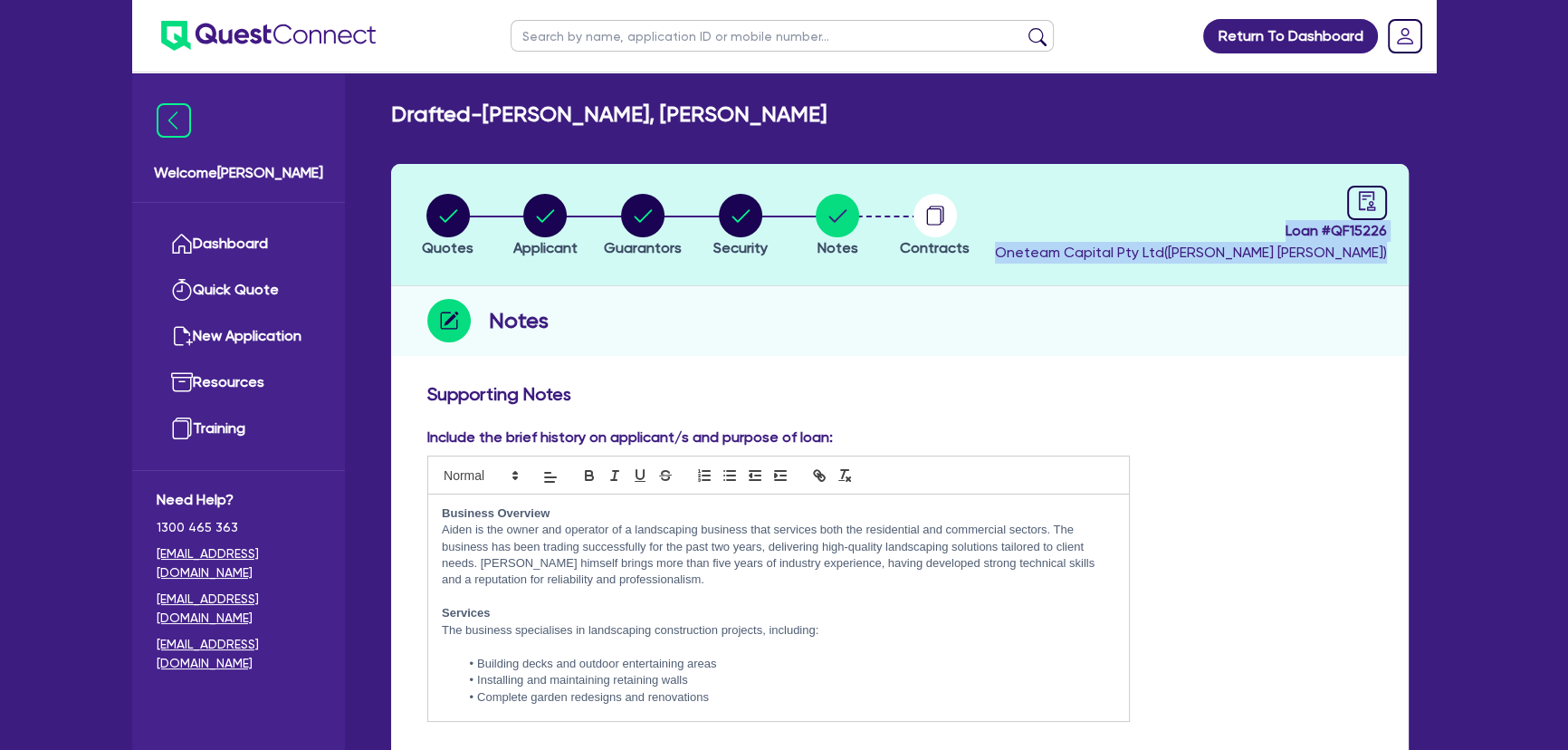
drag, startPoint x: 1267, startPoint y: 233, endPoint x: 1493, endPoint y: 251, distance: 226.7
click at [1104, 464] on div at bounding box center [778, 475] width 702 height 39
drag, startPoint x: 1267, startPoint y: 224, endPoint x: 1400, endPoint y: 229, distance: 133.1
click at [1400, 229] on header "Quotes Applicant Guarantors Security Notes Contracts Loan # QF15226 Oneteam Cap…" at bounding box center [900, 225] width 1018 height 122
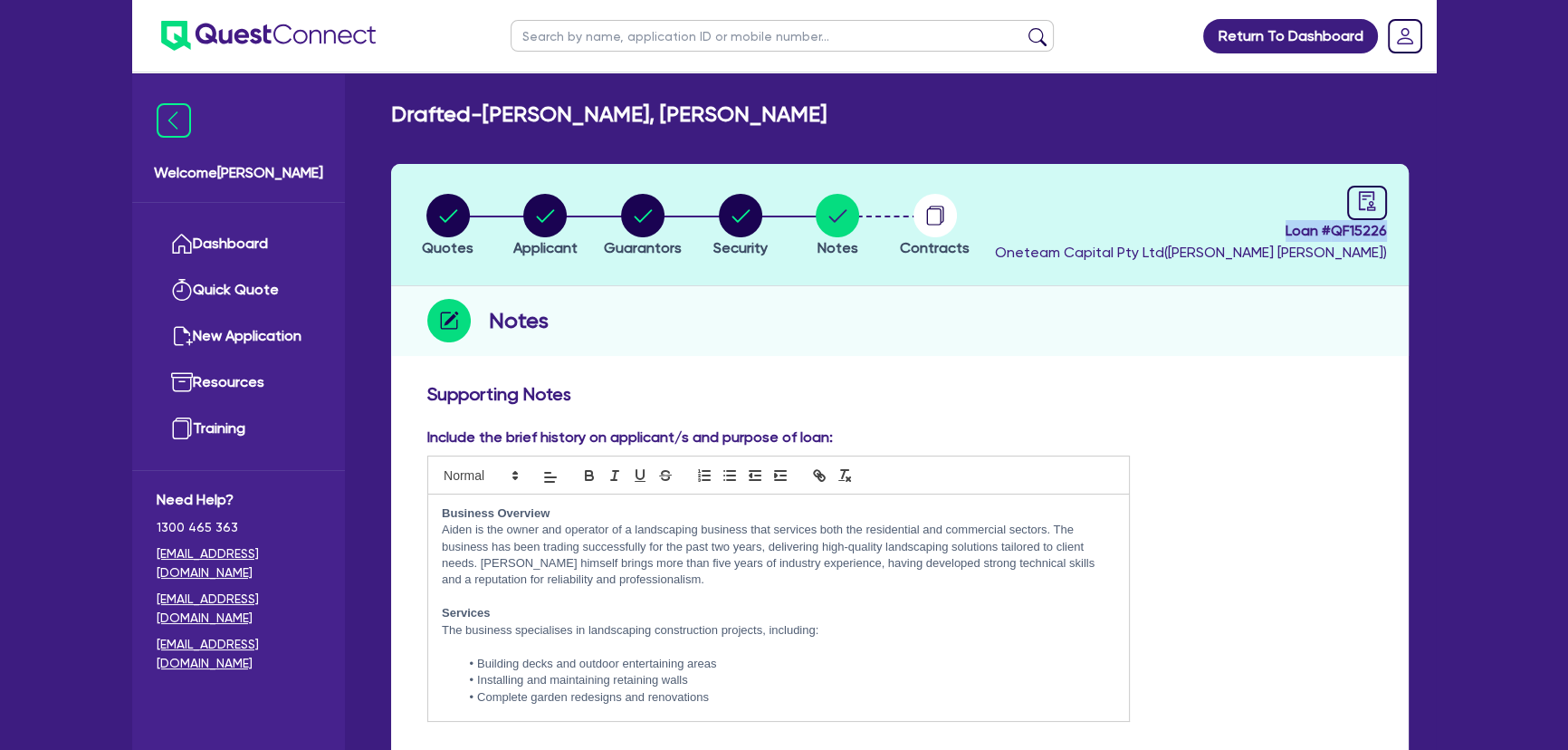
copy span "Loan # QF15226"
click at [1211, 431] on div "Include the brief history on applicant/s and purpose of loan: Business Overview…" at bounding box center [900, 581] width 973 height 309
click at [929, 226] on circle "button" at bounding box center [935, 215] width 43 height 43
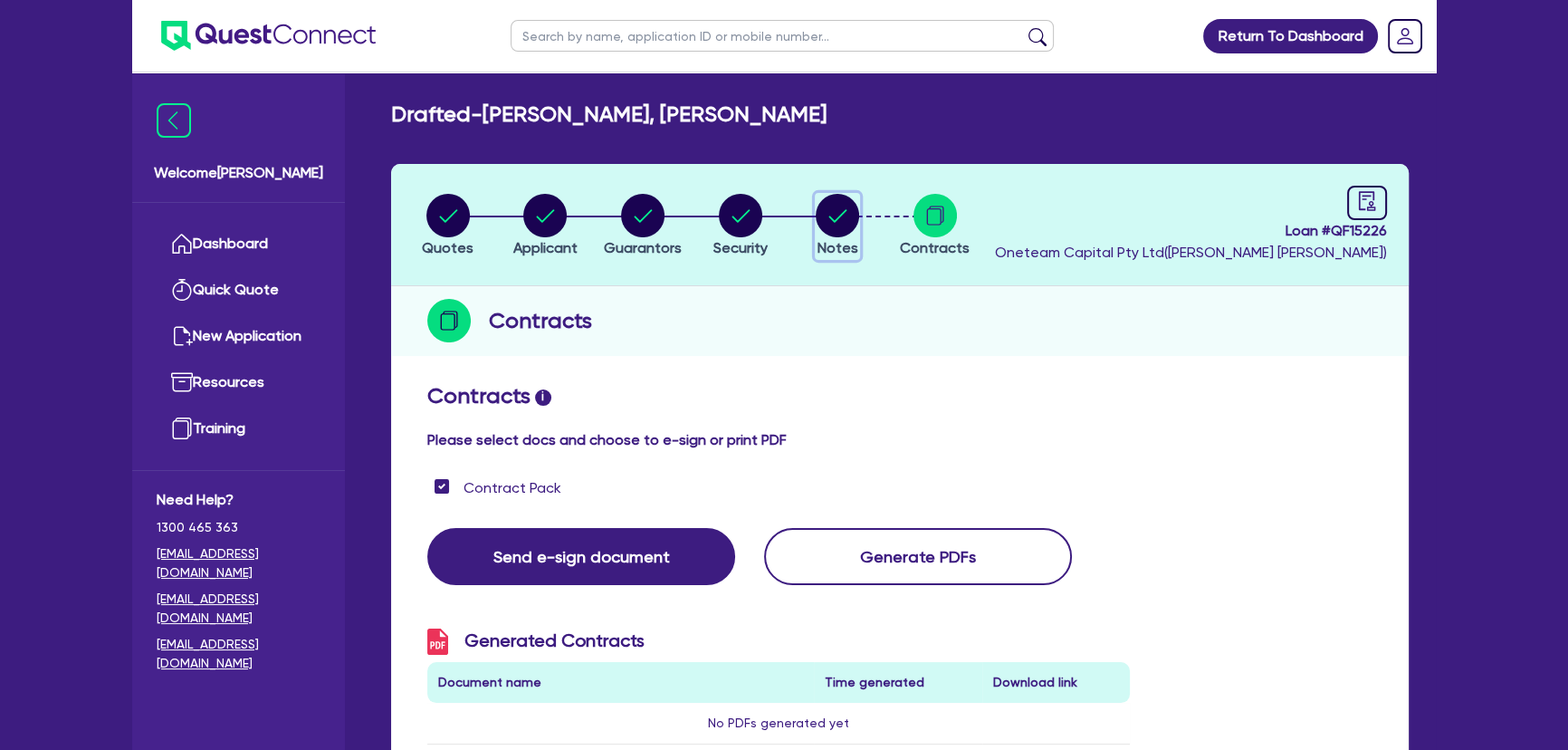
click at [853, 225] on circle "button" at bounding box center [836, 215] width 43 height 43
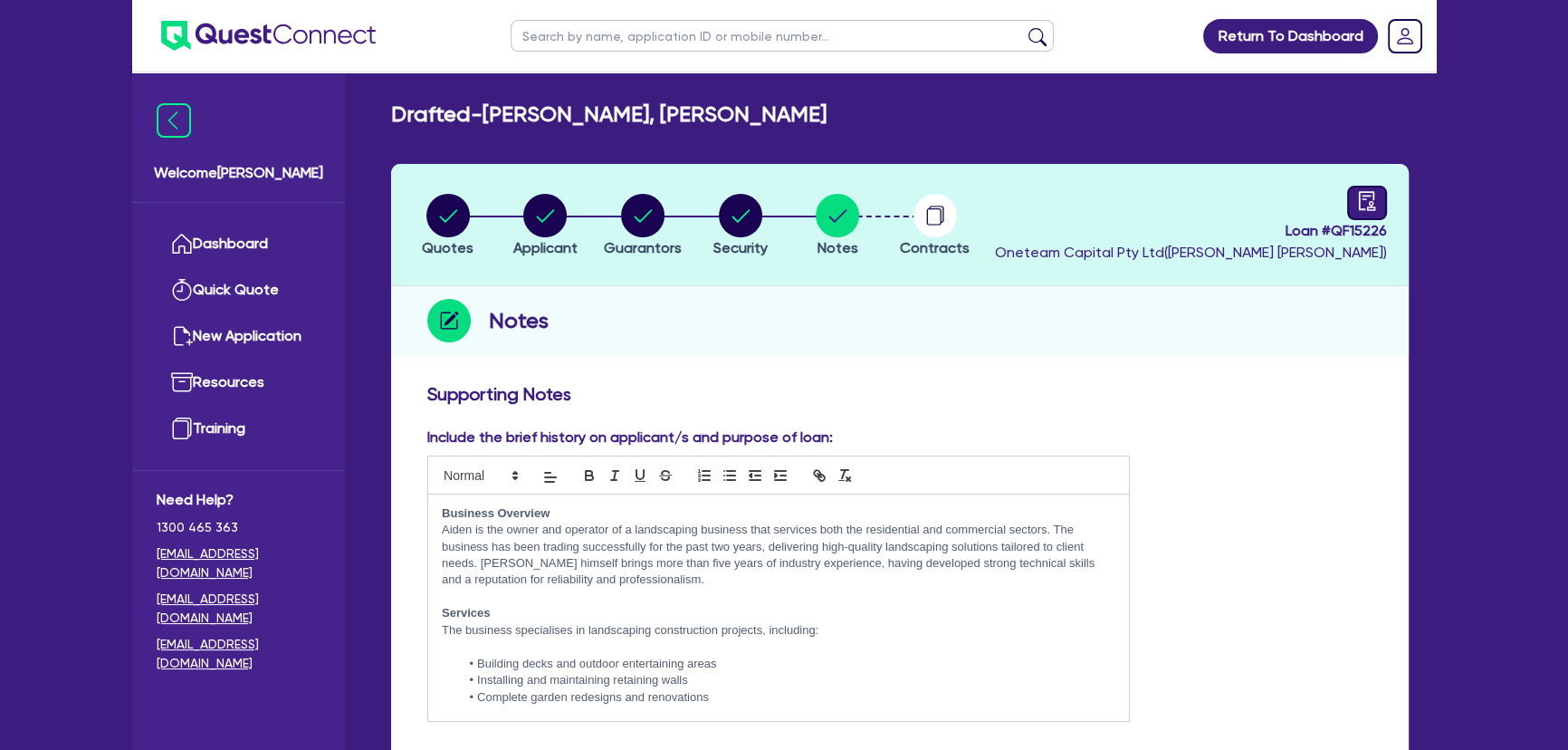
click at [1343, 190] on div "Loan # QF15226 Oneteam Capital Pty Ltd ( Joel Harding )" at bounding box center [1191, 225] width 392 height 78
click at [1355, 194] on div at bounding box center [1366, 202] width 40 height 34
select select "DRAFTED_AMENDED"
select select "Morris Finance"
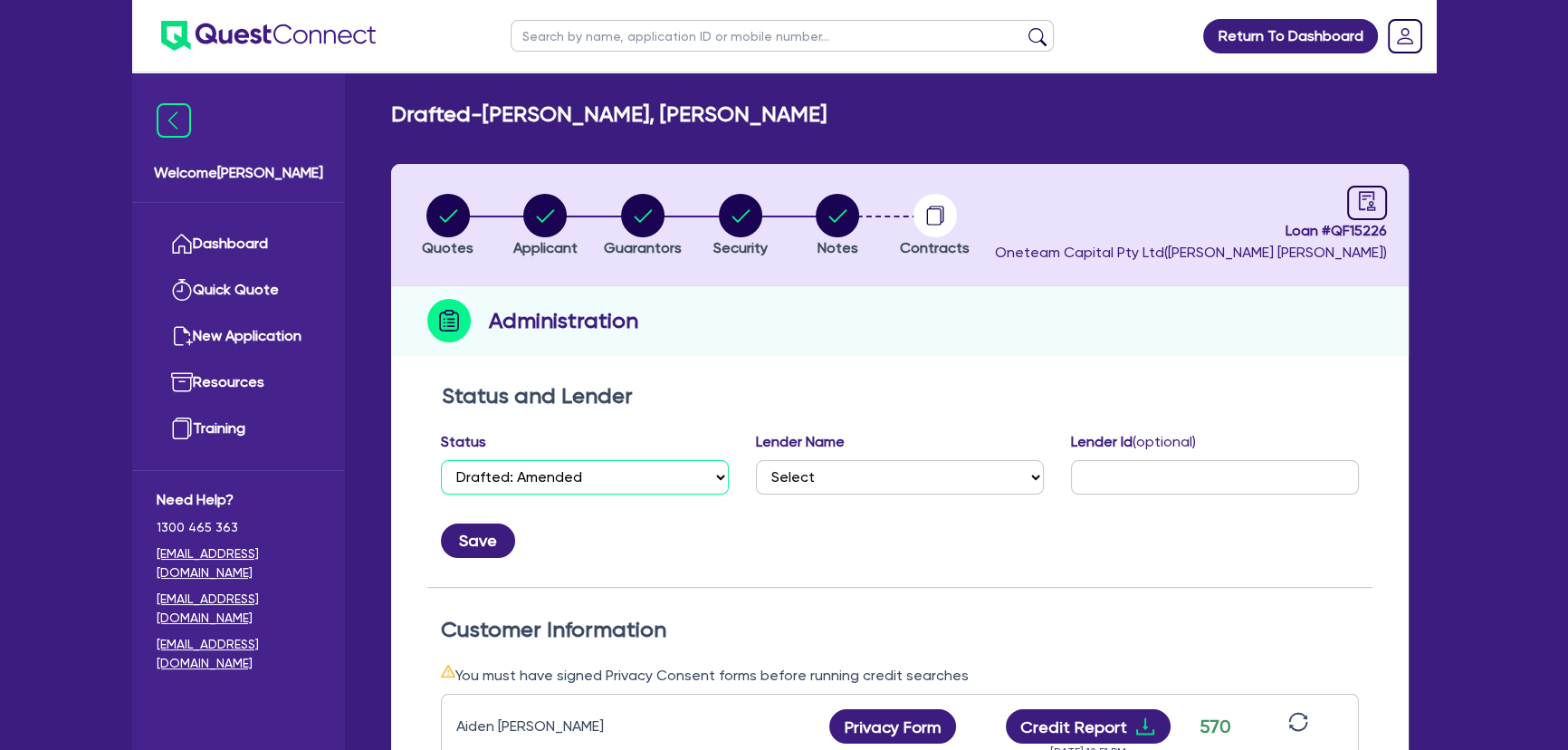
drag, startPoint x: 599, startPoint y: 461, endPoint x: 595, endPoint y: 473, distance: 12.6
click at [598, 465] on select "Select Quoted Drafted: New Drafted: Amended Submitted: New Submitted: Amended I…" at bounding box center [584, 477] width 288 height 34
click at [441, 460] on select "Select Quoted Drafted: New Drafted: Amended Submitted: New Submitted: Amended I…" at bounding box center [584, 477] width 288 height 34
click at [590, 481] on select "Select Quoted Drafted: New Drafted: Amended Submitted: New Submitted: Amended I…" at bounding box center [584, 477] width 288 height 34
select select "APPROVED_WAITING_FOR_MORE_INFO"
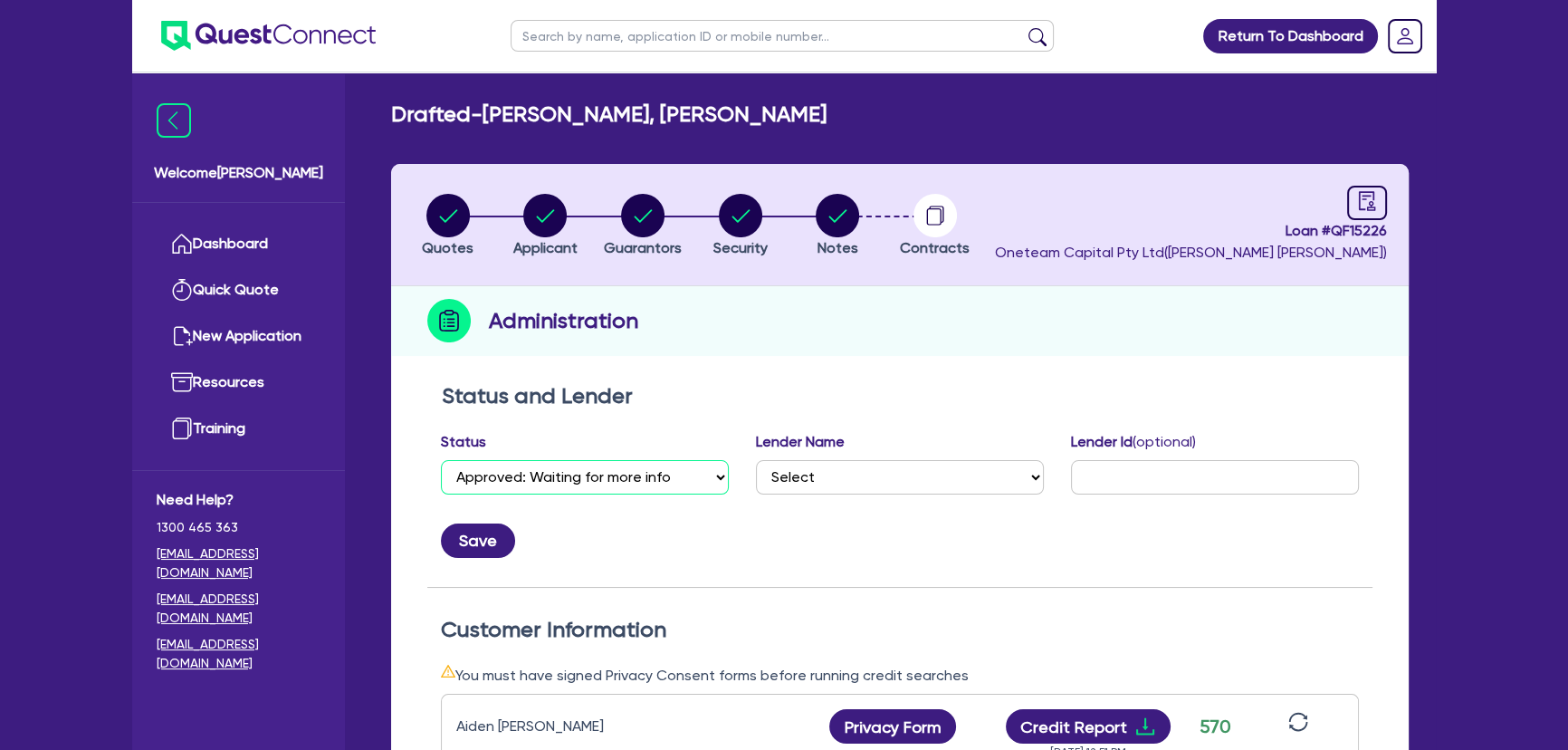
click at [441, 460] on select "Select Quoted Drafted: New Drafted: Amended Submitted: New Submitted: Amended I…" at bounding box center [584, 477] width 288 height 34
click at [486, 528] on button "Save" at bounding box center [478, 540] width 75 height 34
click at [259, 43] on img at bounding box center [268, 36] width 214 height 29
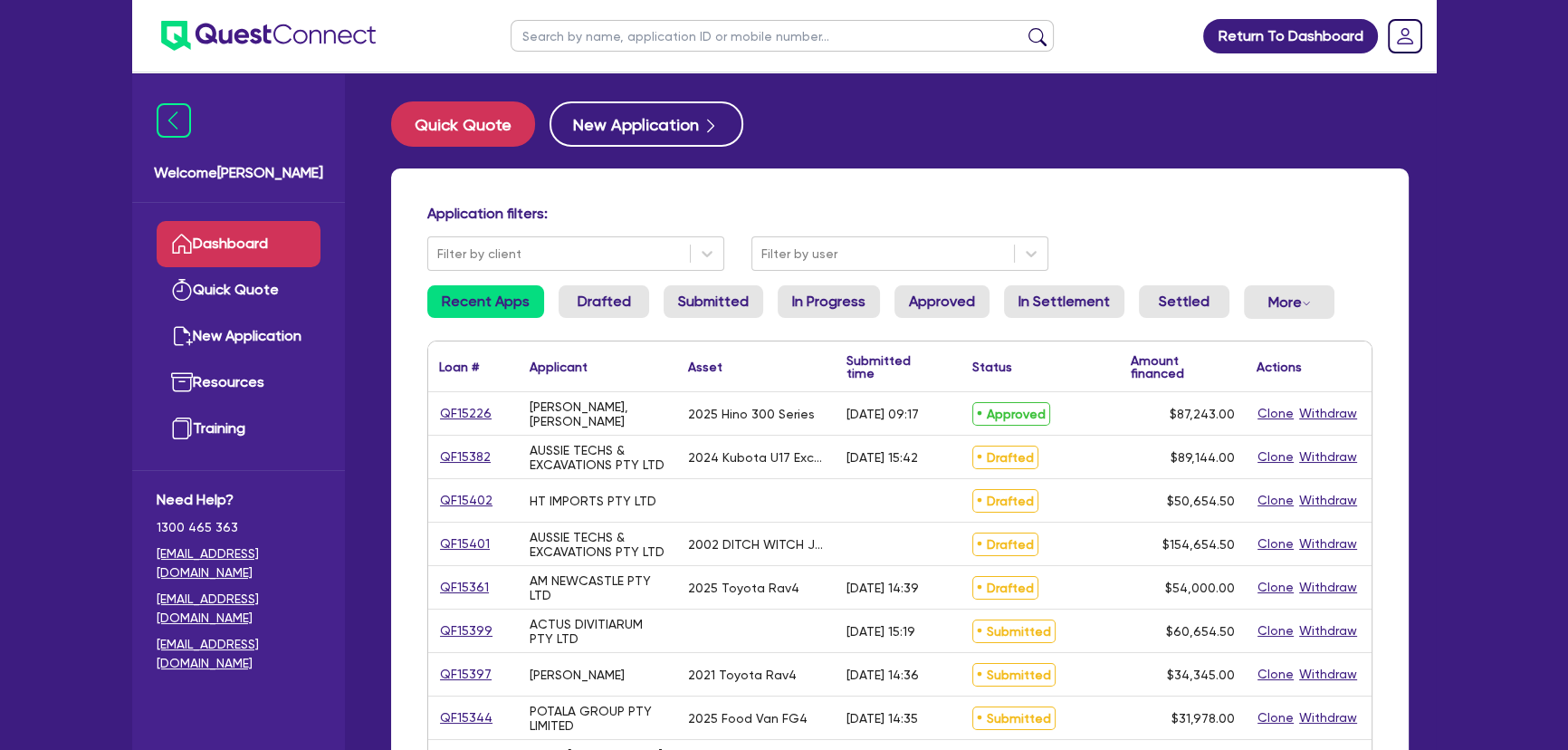
drag, startPoint x: 625, startPoint y: 39, endPoint x: 640, endPoint y: 36, distance: 15.3
click at [625, 39] on input "text" at bounding box center [782, 36] width 543 height 31
type input "simmons"
click at [1023, 28] on button "submit" at bounding box center [1037, 40] width 29 height 26
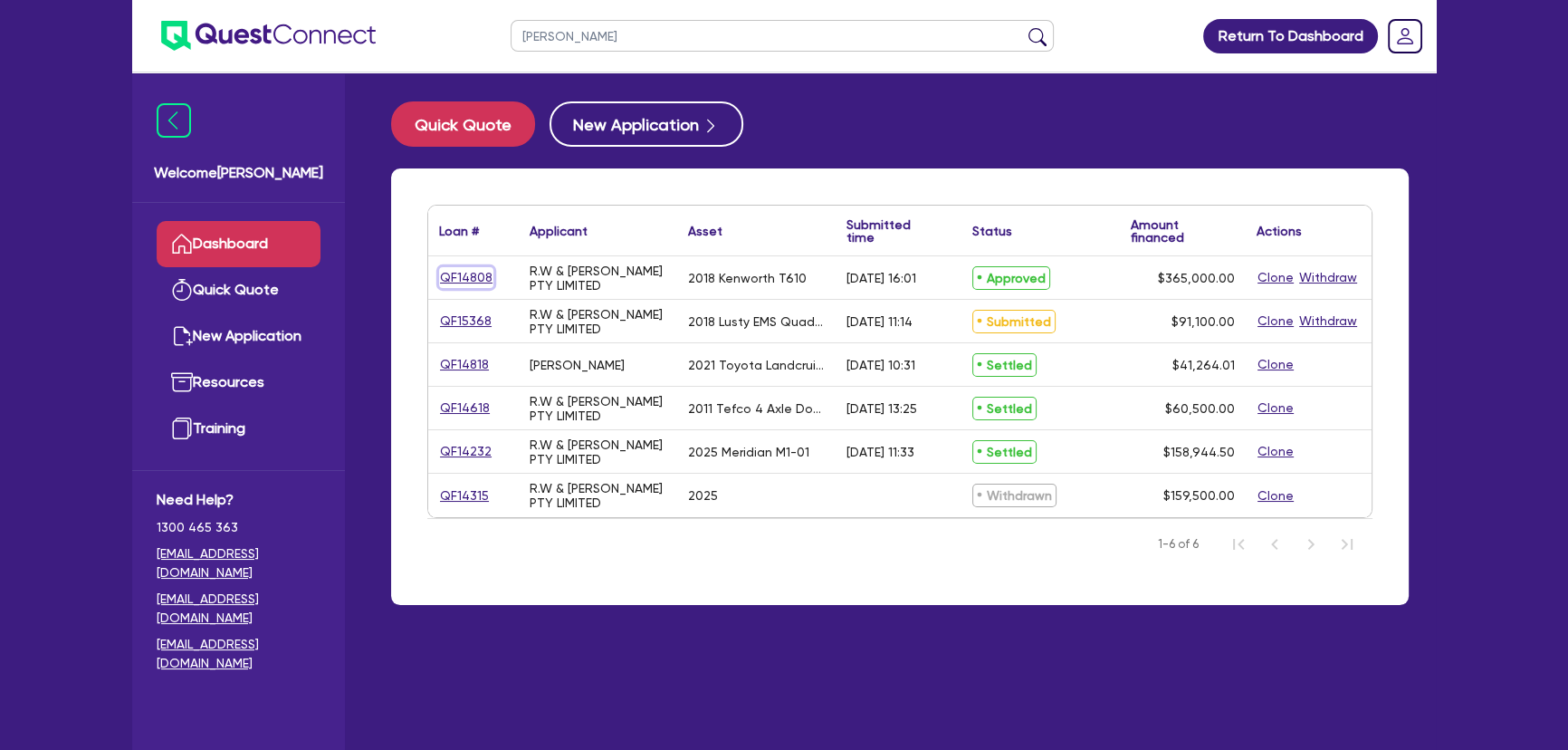
click at [456, 279] on link "QF14808" at bounding box center [466, 277] width 54 height 21
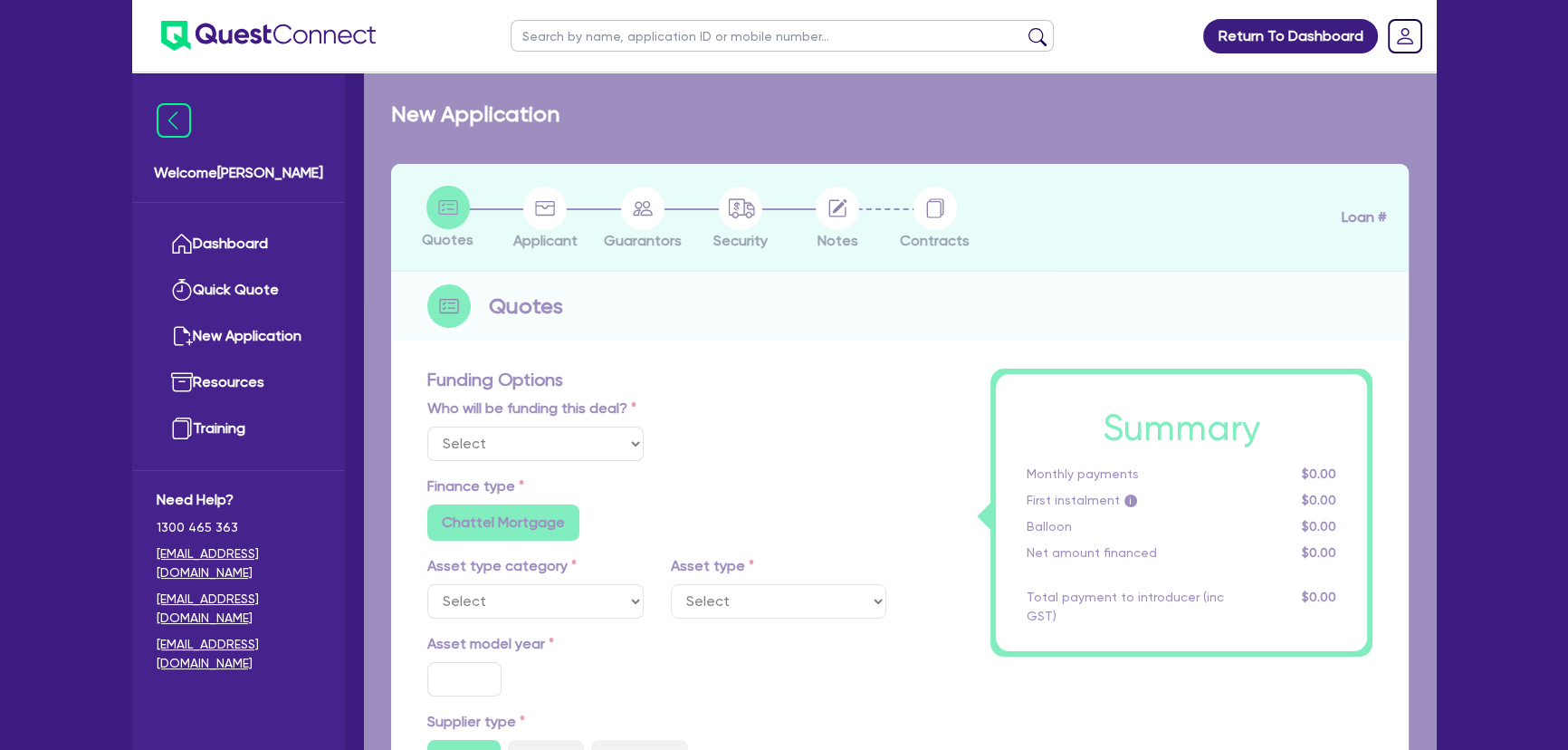
select select "Other"
select select "PRIMARY_ASSETS"
type input "2018"
radio input "false"
radio input "true"
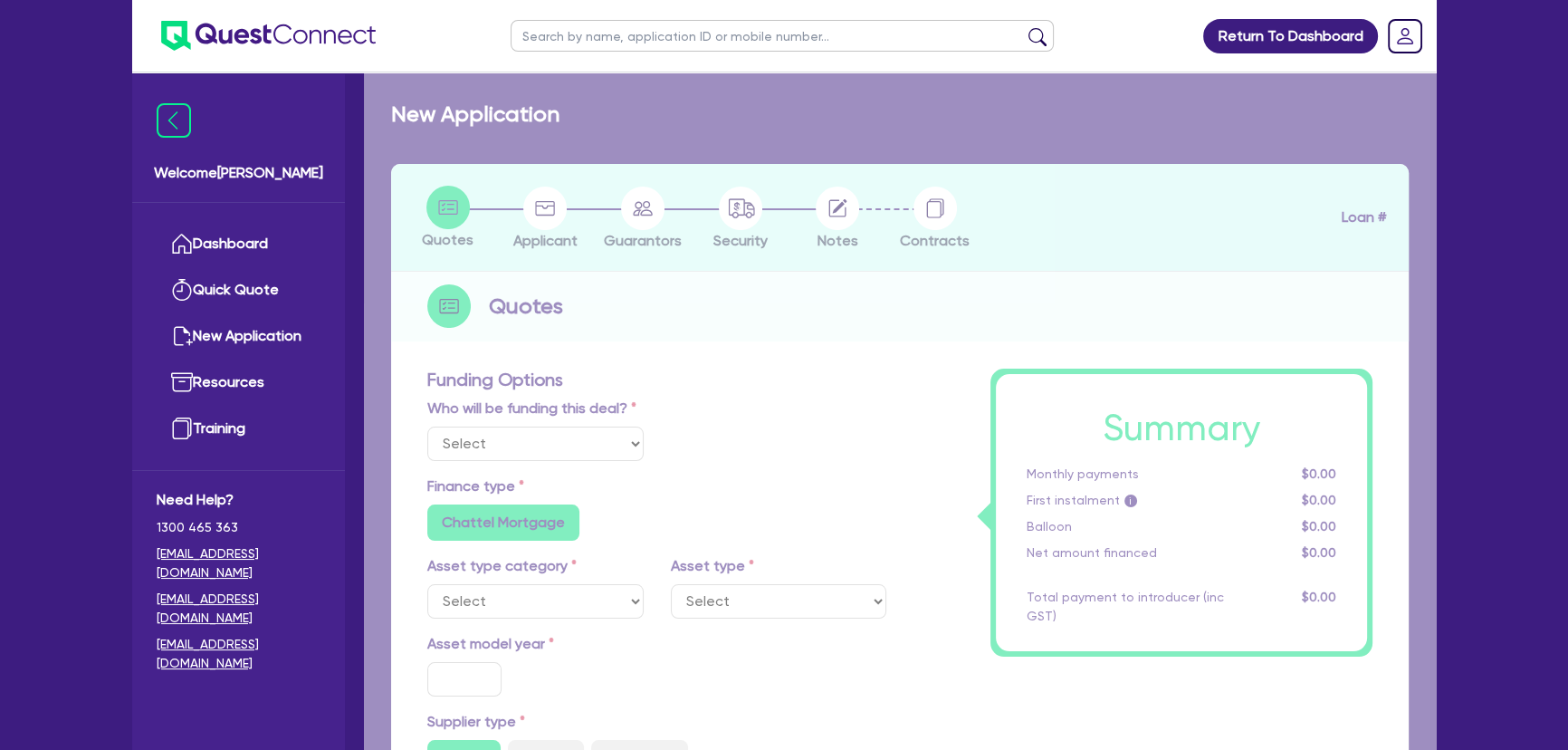
radio input "true"
type input "407,000"
type input "42,000"
type input "4"
type input "14,600"
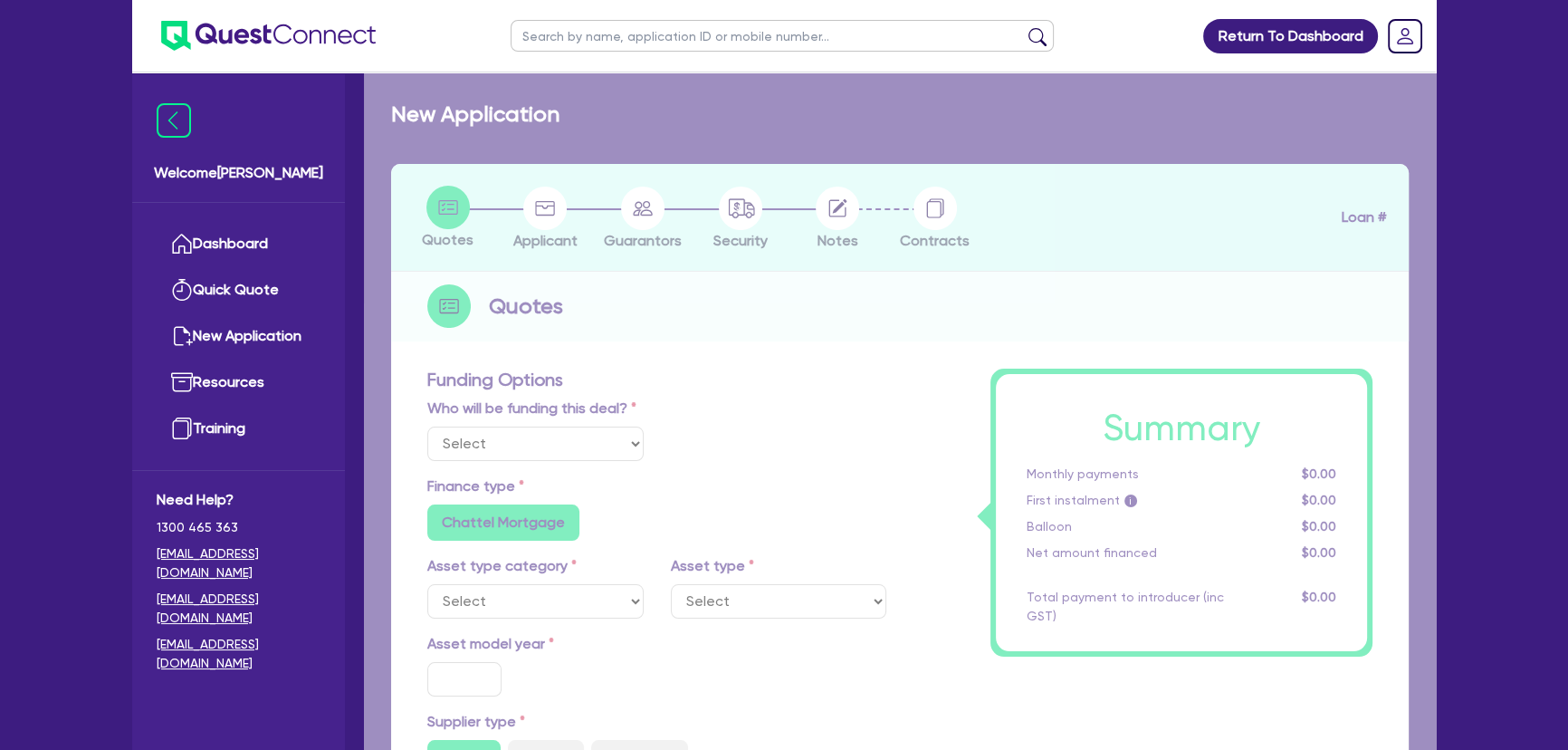
type input "11.15"
type input "745"
radio input "false"
select select "HEAVY_TRUCKS"
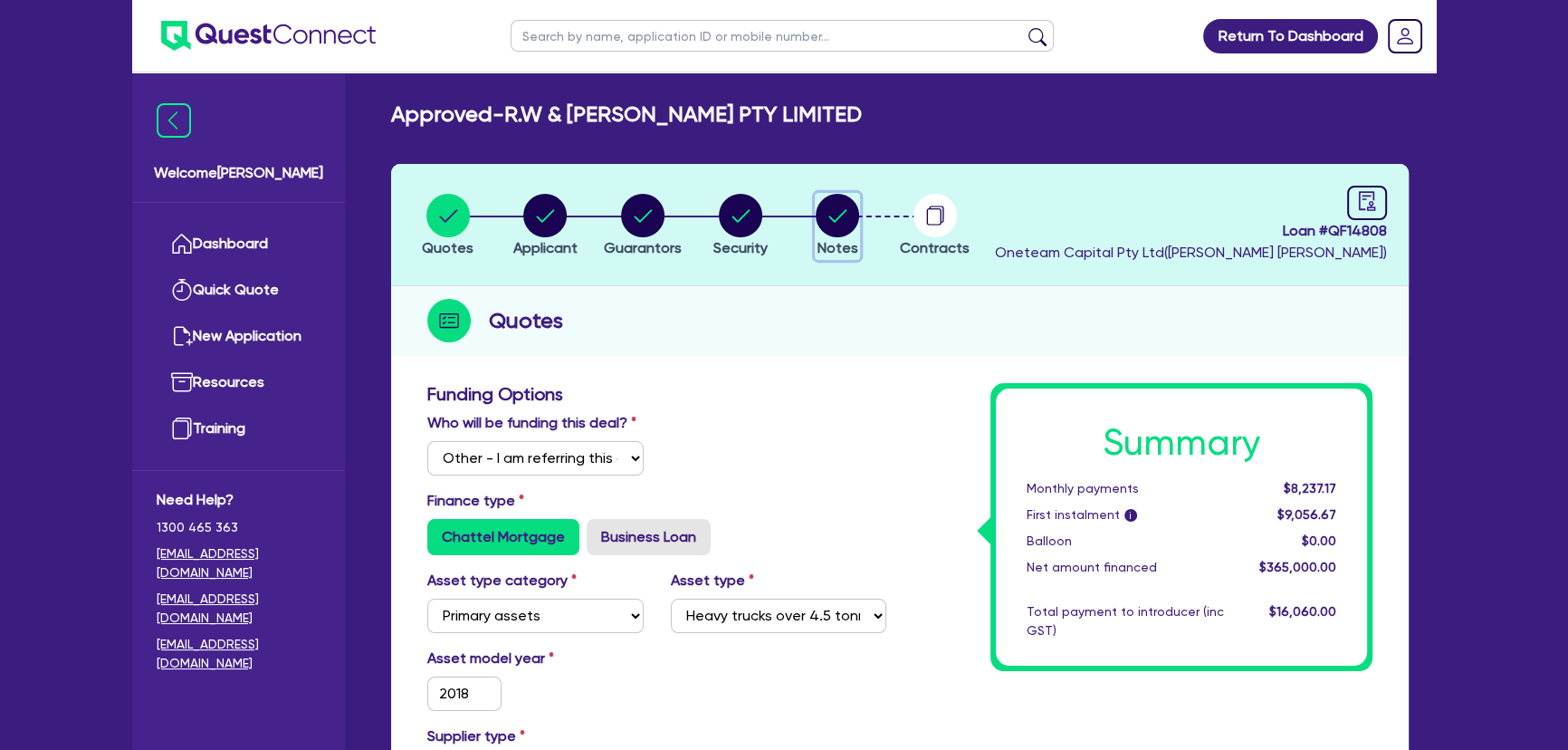
click at [856, 230] on icon "button" at bounding box center [836, 215] width 43 height 43
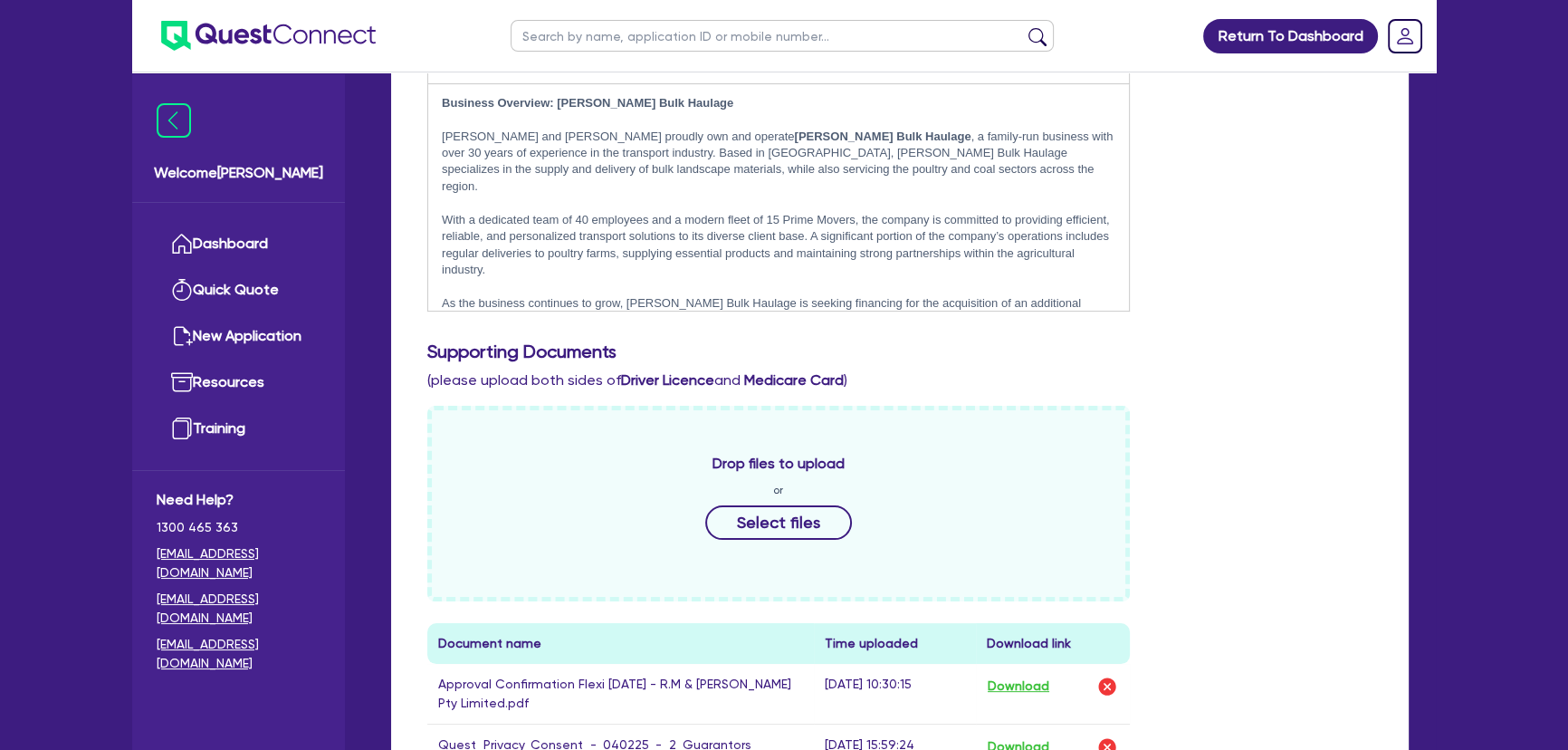
scroll to position [576, 0]
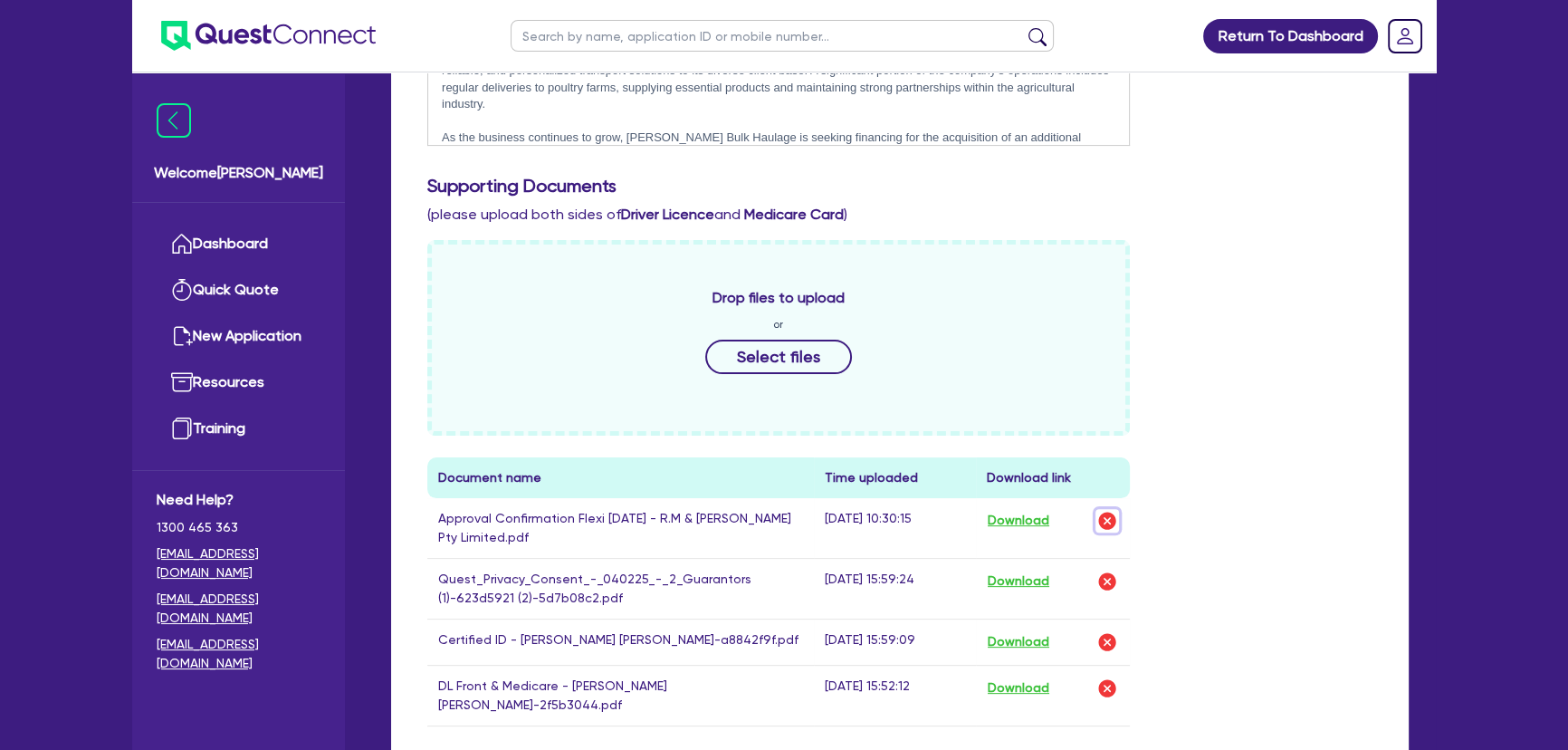
click at [1105, 527] on img "button" at bounding box center [1107, 521] width 22 height 22
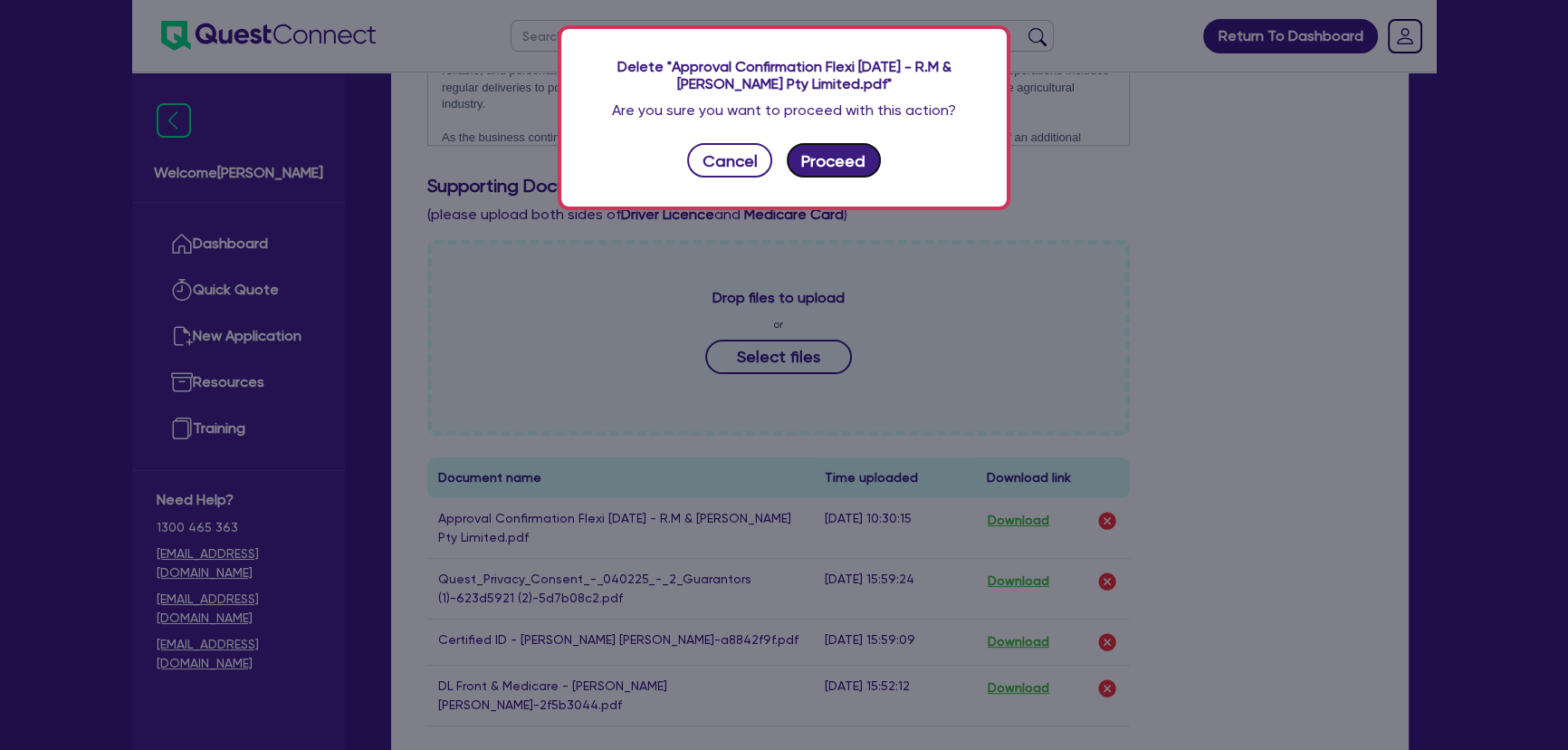
click at [827, 163] on button "Proceed" at bounding box center [834, 159] width 94 height 34
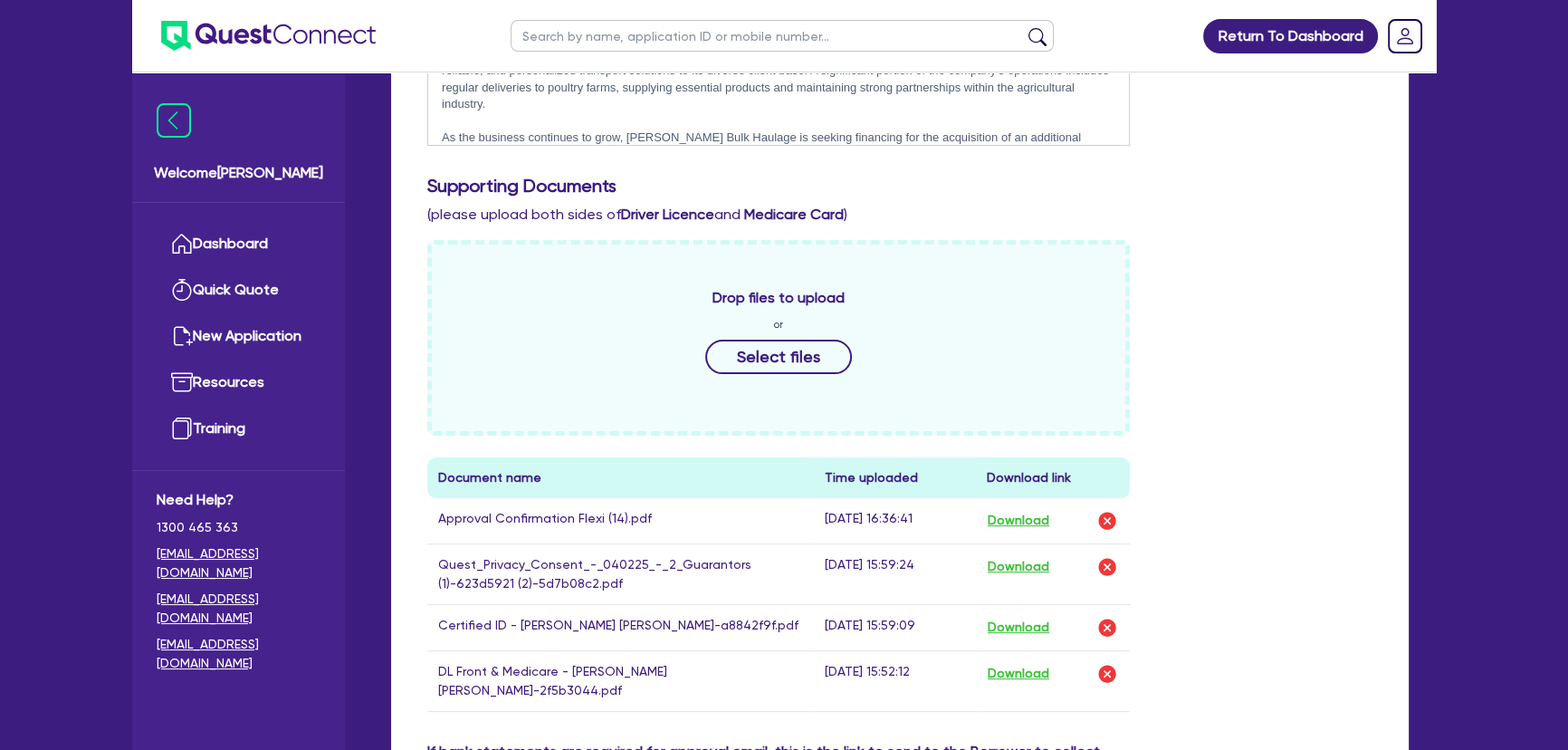
click at [213, 36] on img at bounding box center [268, 36] width 214 height 29
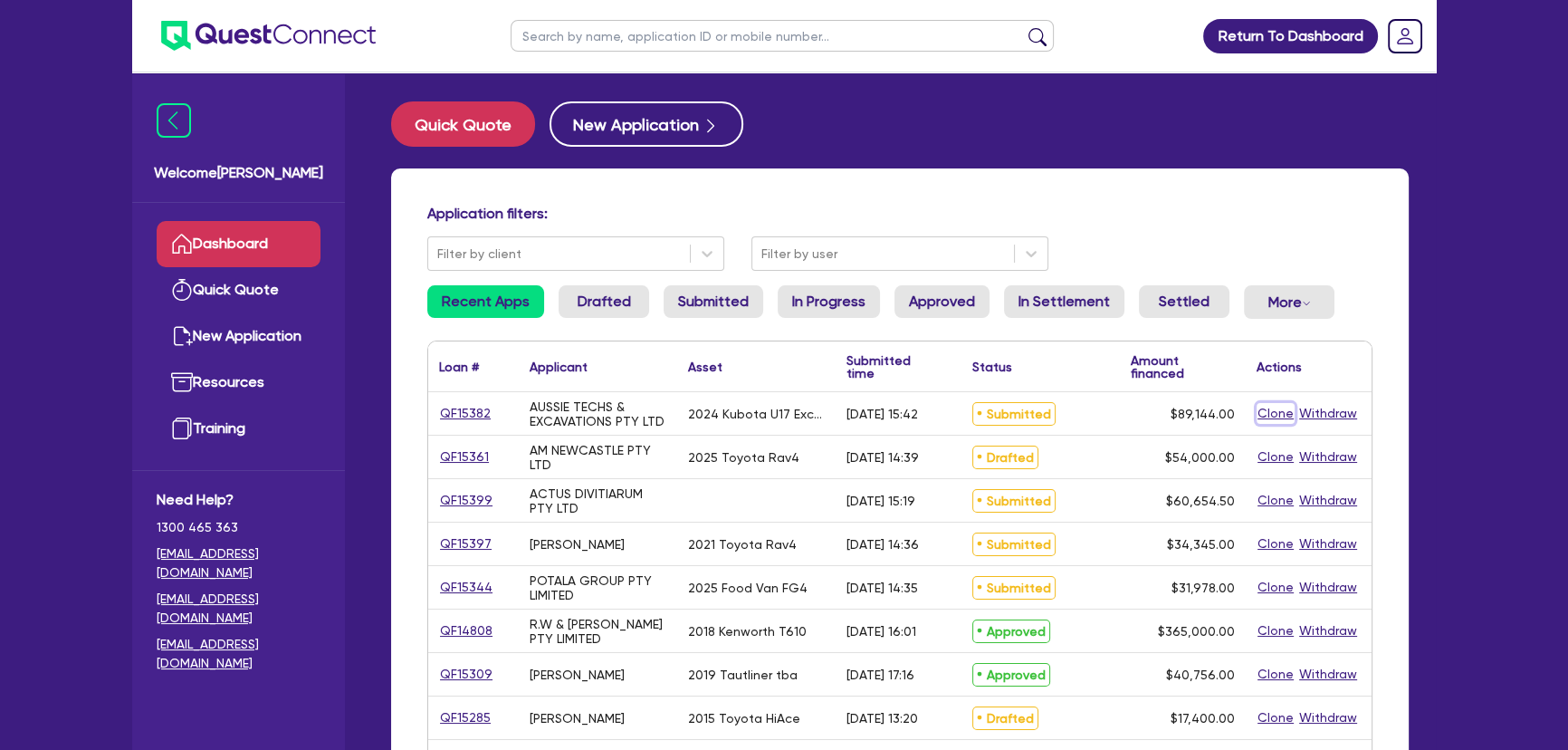
click at [1268, 417] on button "Clone" at bounding box center [1274, 413] width 38 height 21
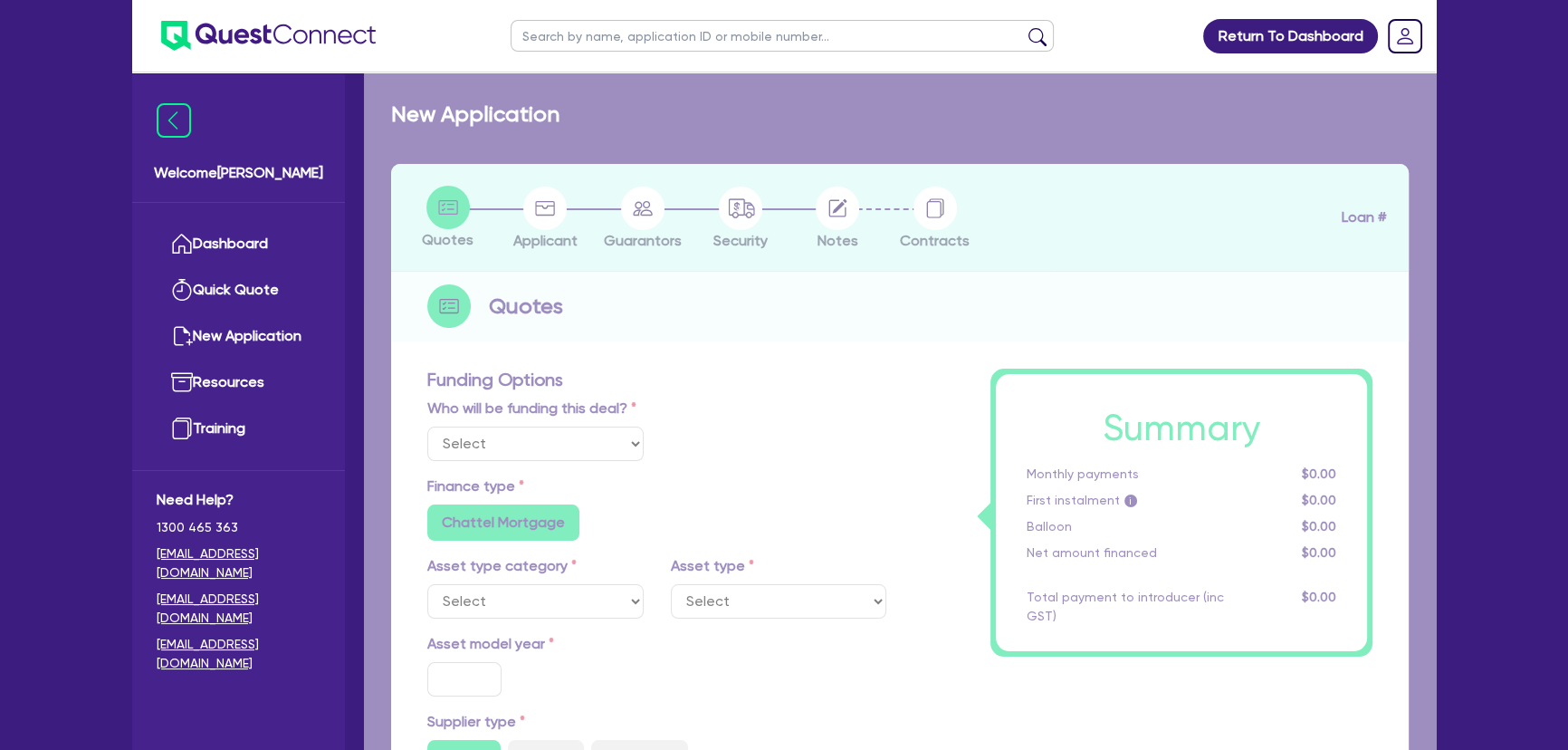
select select "Other"
radio input "true"
radio input "false"
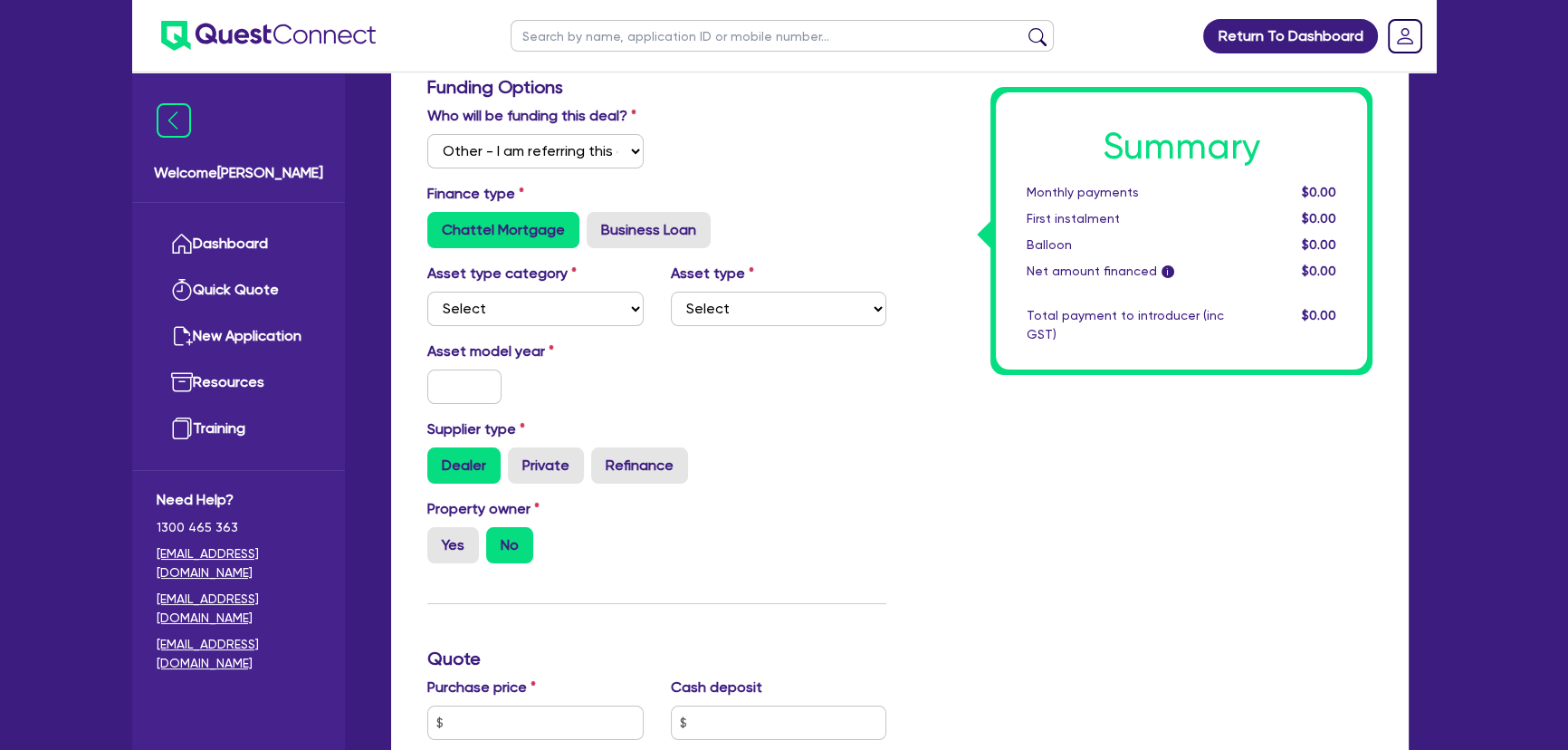
scroll to position [164, 0]
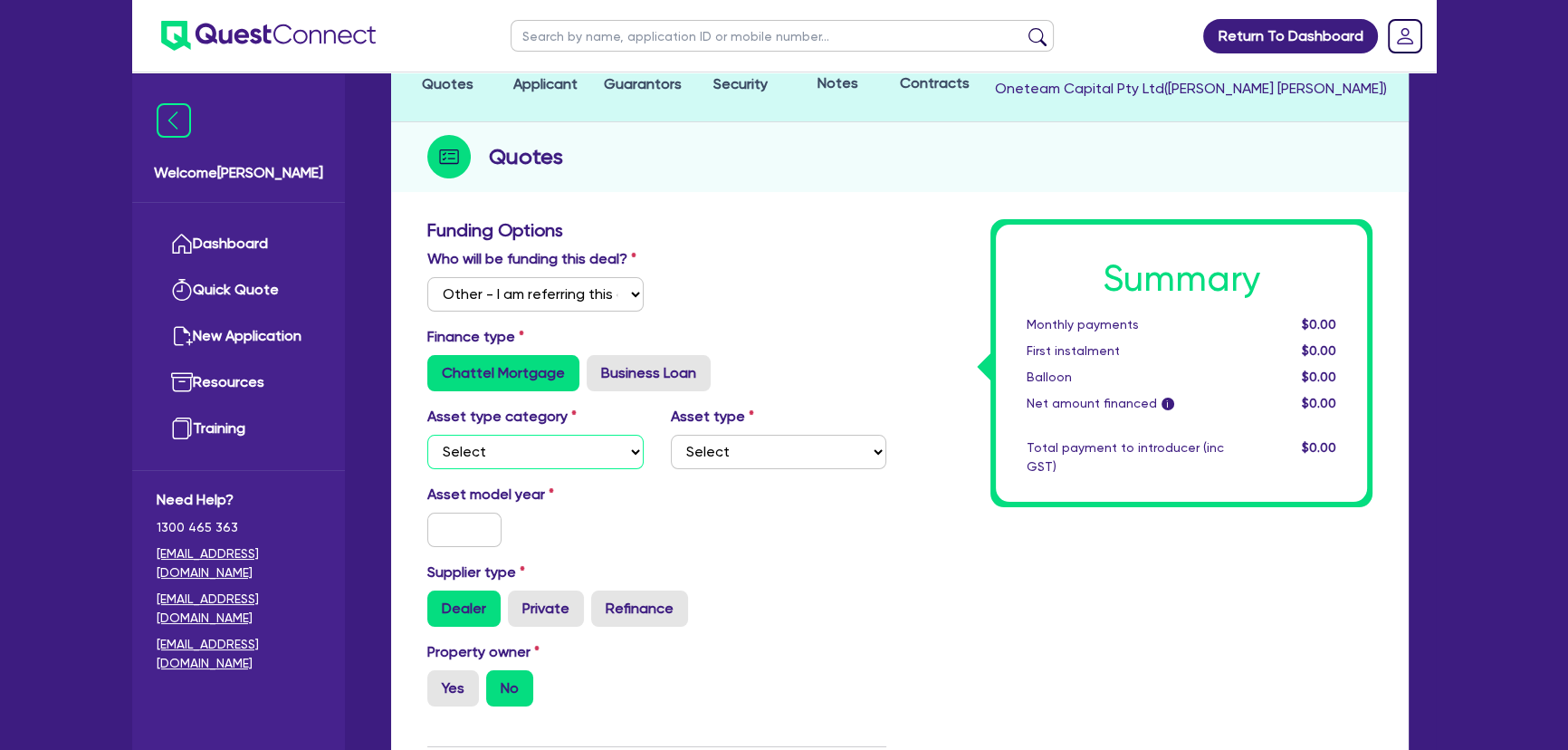
click at [543, 453] on select "Select Cars and light trucks Primary assets Secondary assets Tertiary assets" at bounding box center [535, 451] width 216 height 34
select select "PRIMARY_ASSETS"
click at [427, 434] on select "Select Cars and light trucks Primary assets Secondary assets Tertiary assets" at bounding box center [535, 451] width 216 height 34
click at [735, 477] on div "Asset type category Select Cars and light trucks Primary assets Secondary asset…" at bounding box center [657, 444] width 486 height 78
click at [733, 458] on select "Select Heavy trucks over 4.5 tonne Trailers Bus and coaches Yellow goods and ex…" at bounding box center [778, 451] width 216 height 34
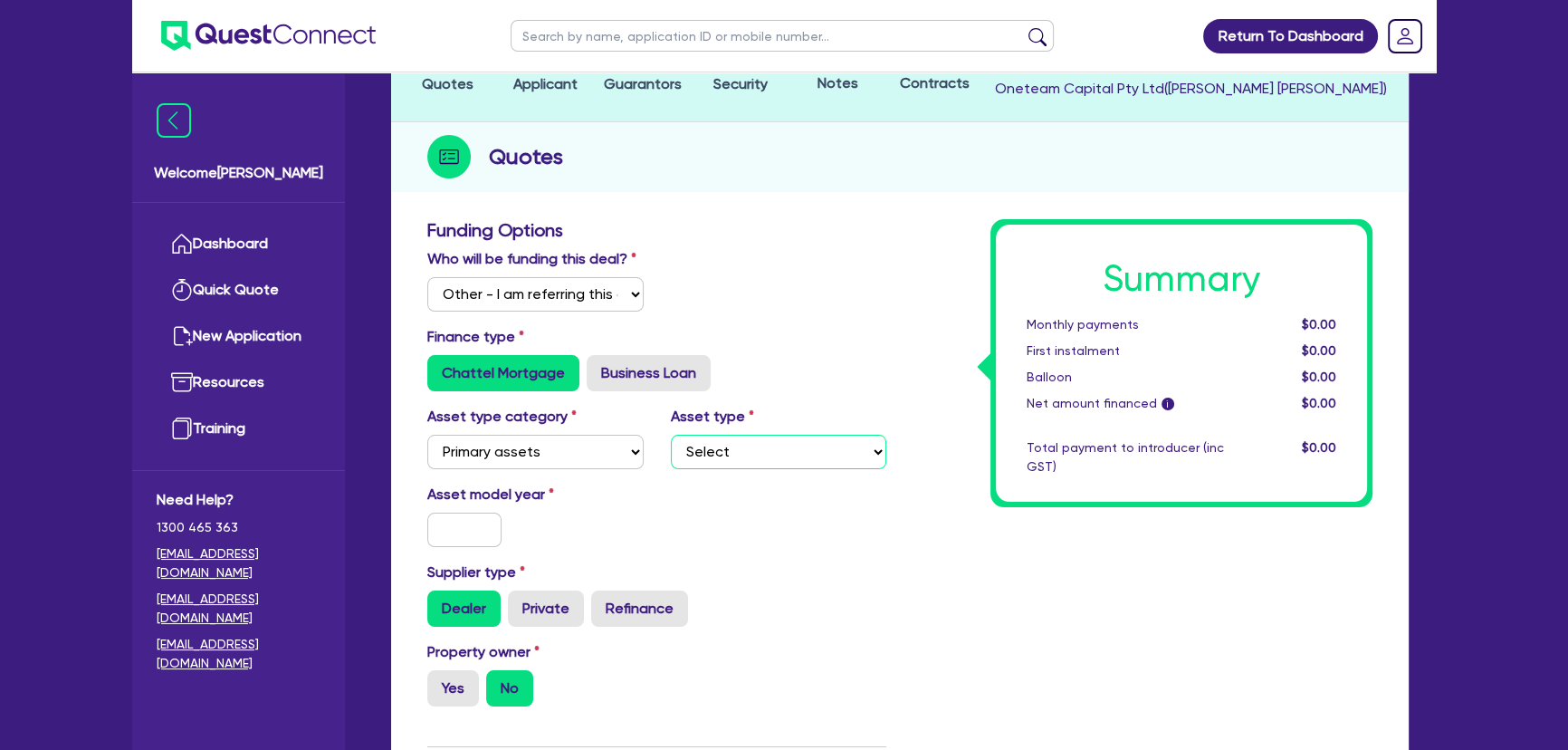
select select "YELLOW_GOODS_AND_EXCAVATORS"
click at [671, 434] on select "Select Heavy trucks over 4.5 tonne Trailers Bus and coaches Yellow goods and ex…" at bounding box center [778, 451] width 216 height 34
click at [481, 534] on input "text" at bounding box center [464, 529] width 75 height 34
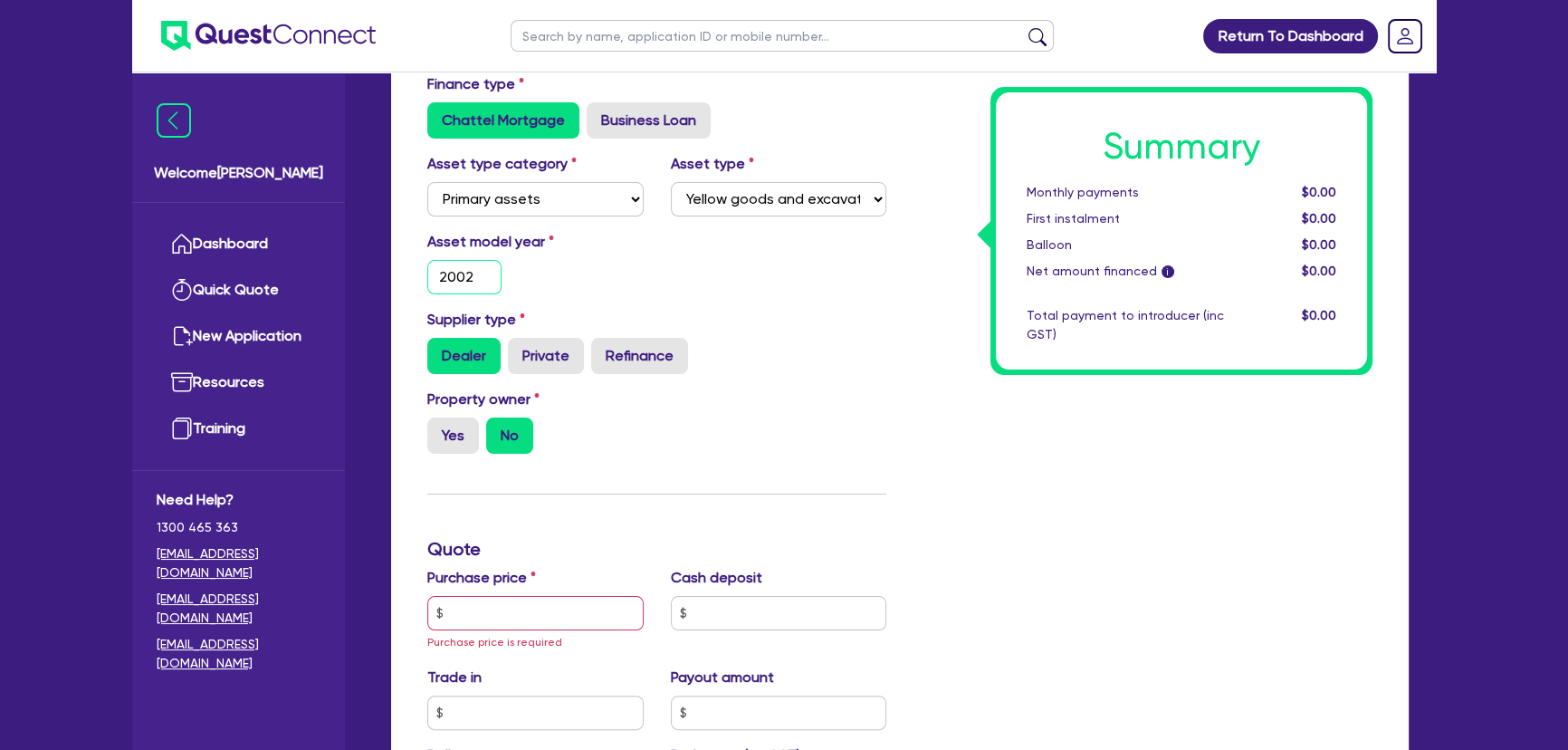
scroll to position [576, 0]
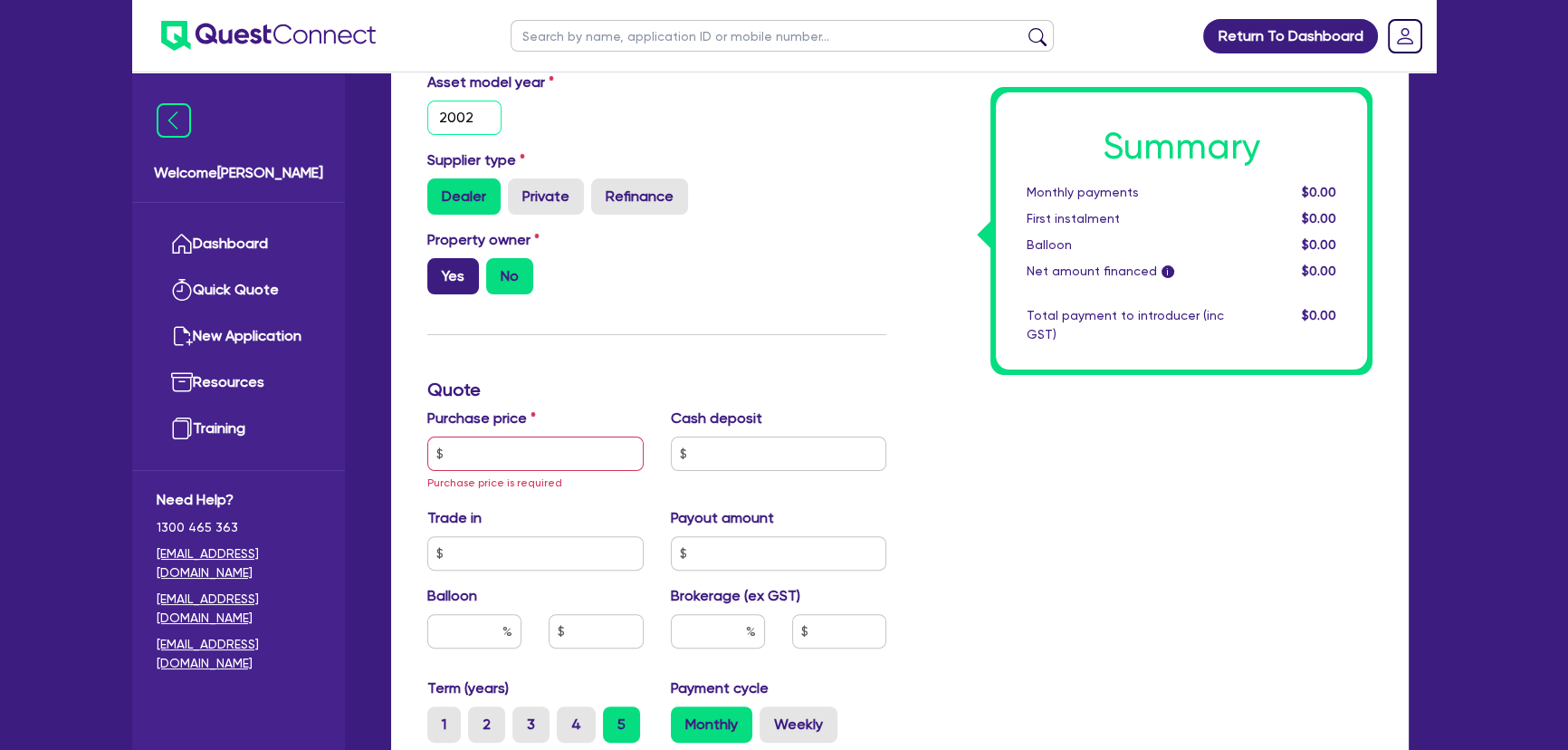
type input "2002"
click at [442, 286] on label "Yes" at bounding box center [453, 275] width 52 height 36
click at [439, 270] on input "Yes" at bounding box center [432, 263] width 12 height 12
radio input "true"
click at [530, 202] on label "Private" at bounding box center [546, 196] width 76 height 36
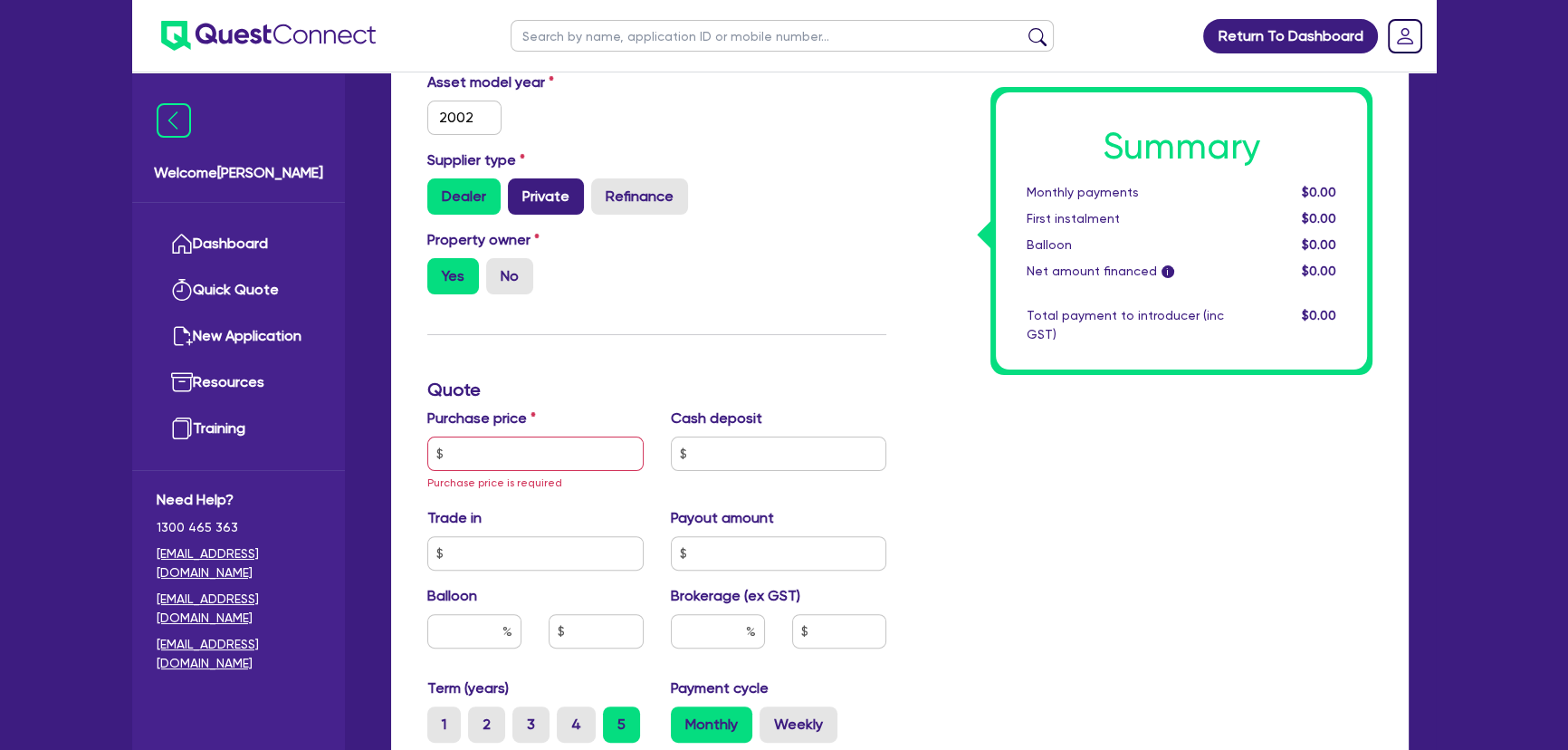
click at [520, 190] on input "Private" at bounding box center [513, 184] width 12 height 12
radio input "true"
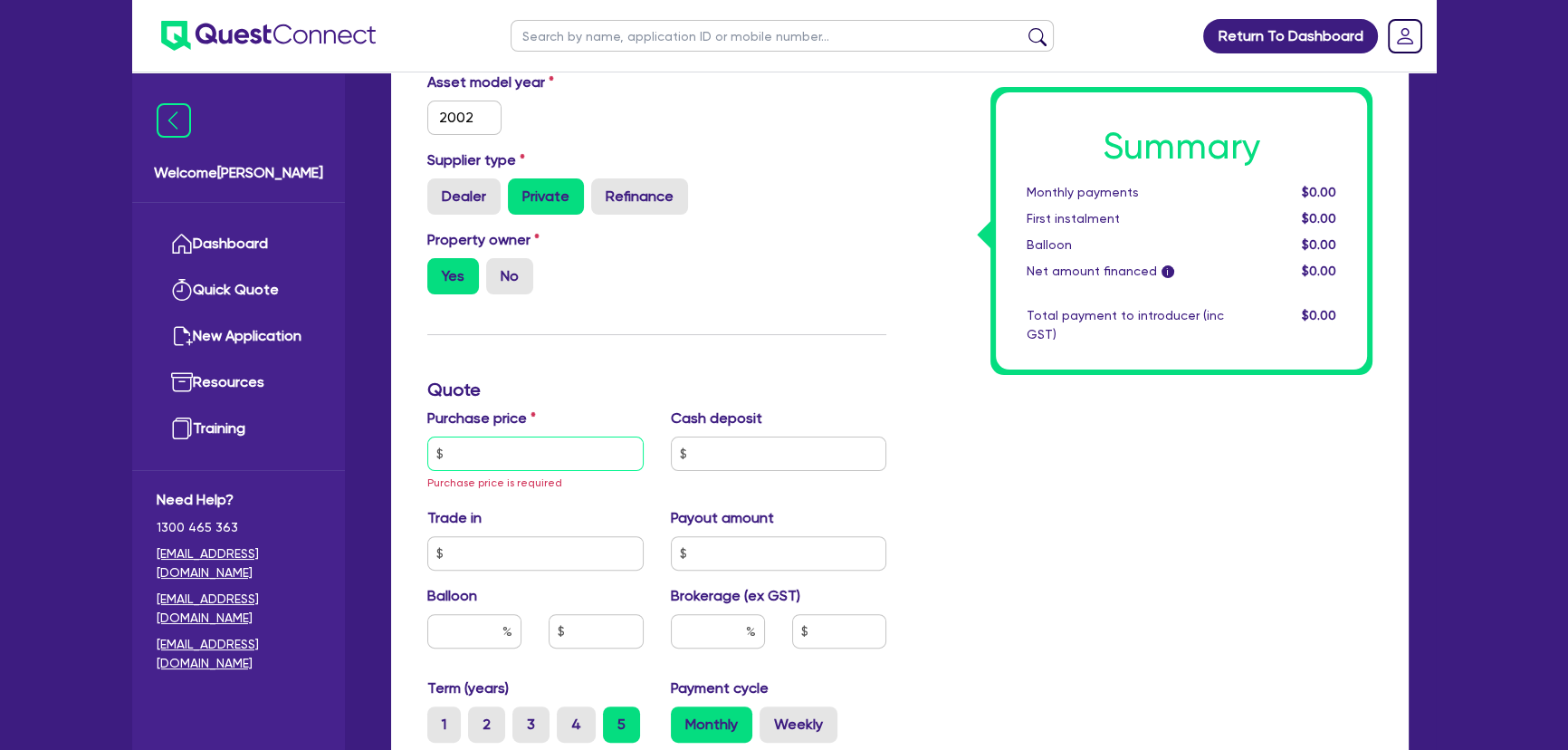
click at [517, 456] on input "text" at bounding box center [535, 453] width 216 height 34
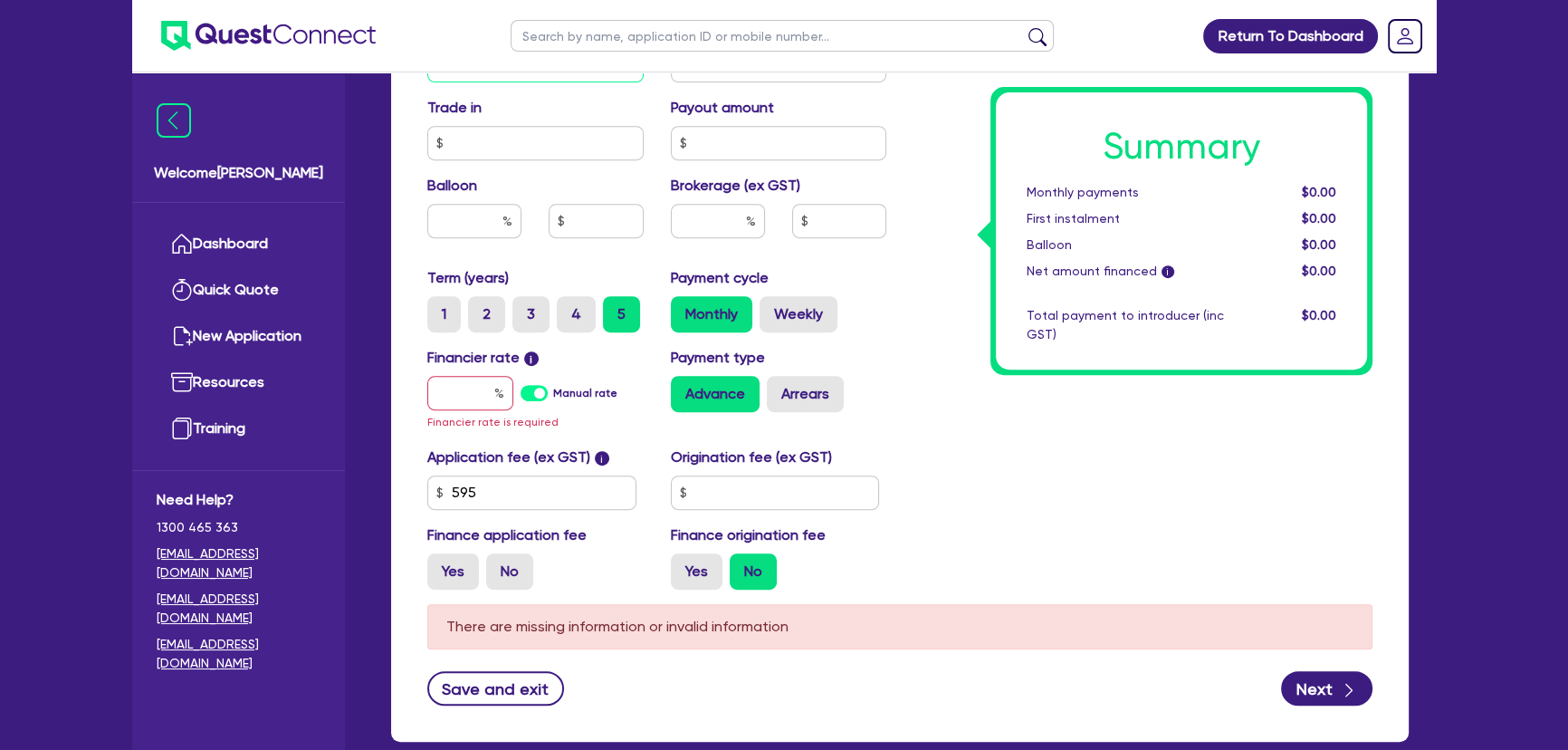
scroll to position [987, 0]
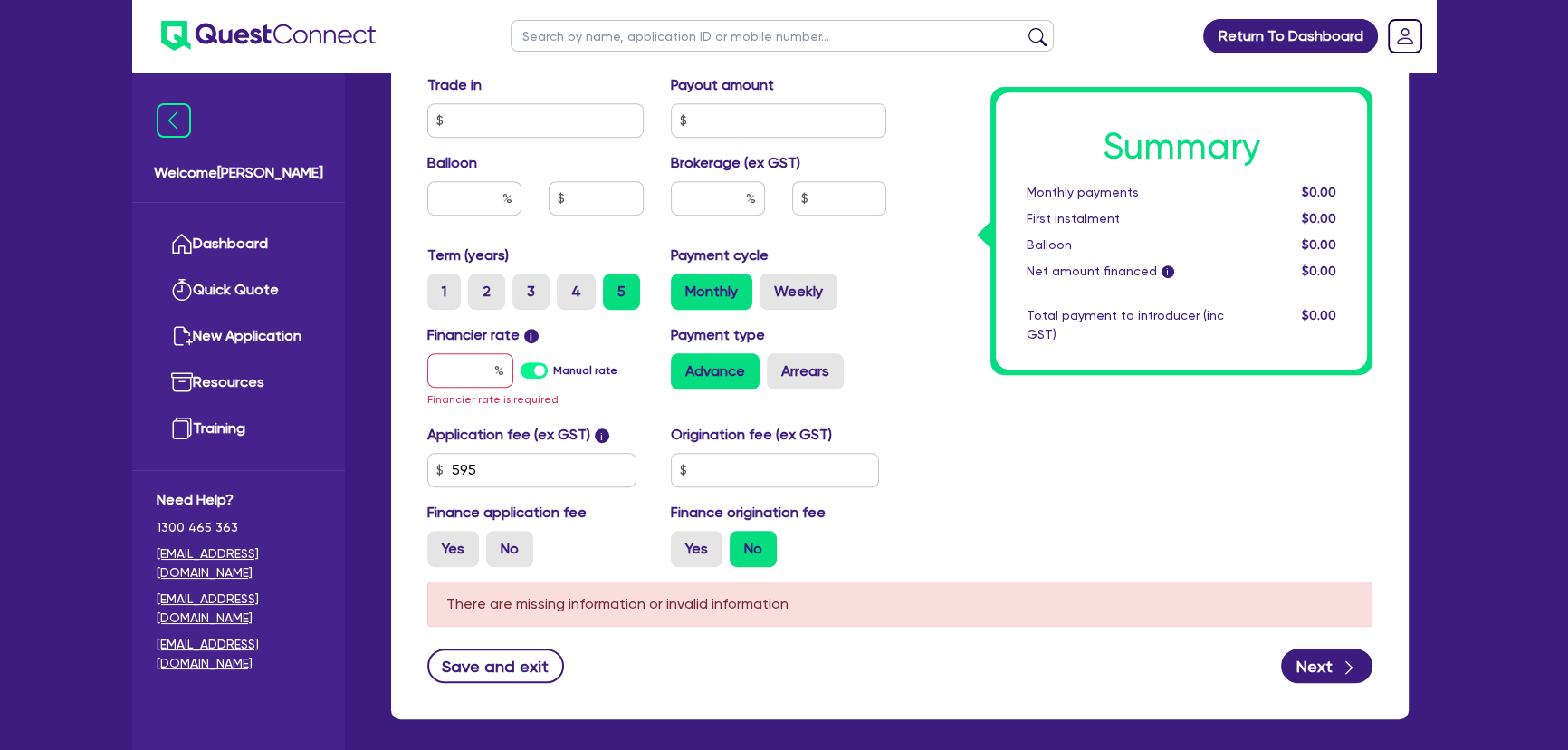
type input "154,000"
click at [477, 387] on div "Financier rate i Manual rate Financier rate is required" at bounding box center [536, 366] width 244 height 85
click at [470, 379] on input "text" at bounding box center [469, 370] width 86 height 34
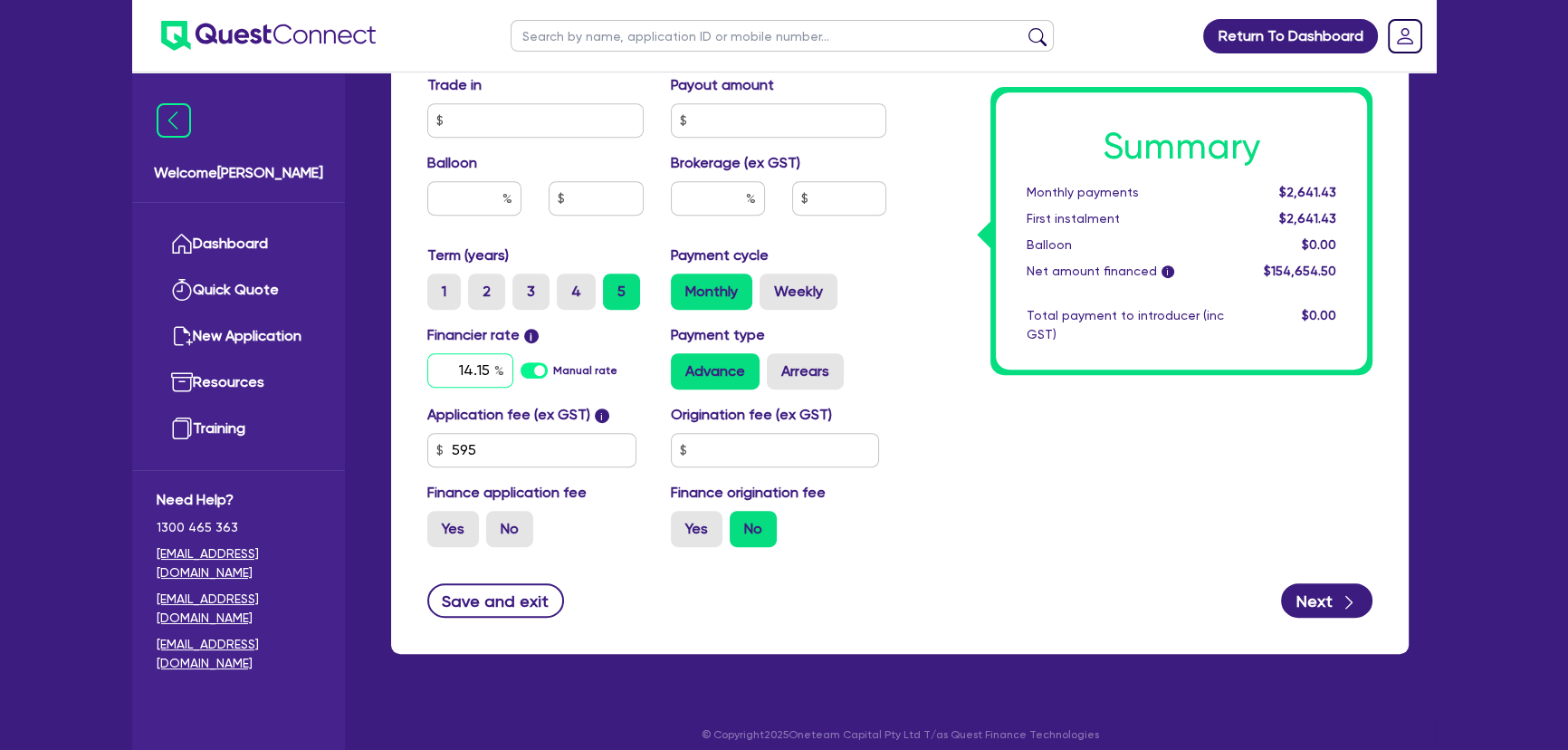
type input "14.15"
click at [763, 177] on div "Brokerage (ex GST)" at bounding box center [778, 190] width 244 height 78
click at [715, 221] on div at bounding box center [718, 205] width 121 height 49
click at [716, 205] on input "text" at bounding box center [718, 198] width 94 height 34
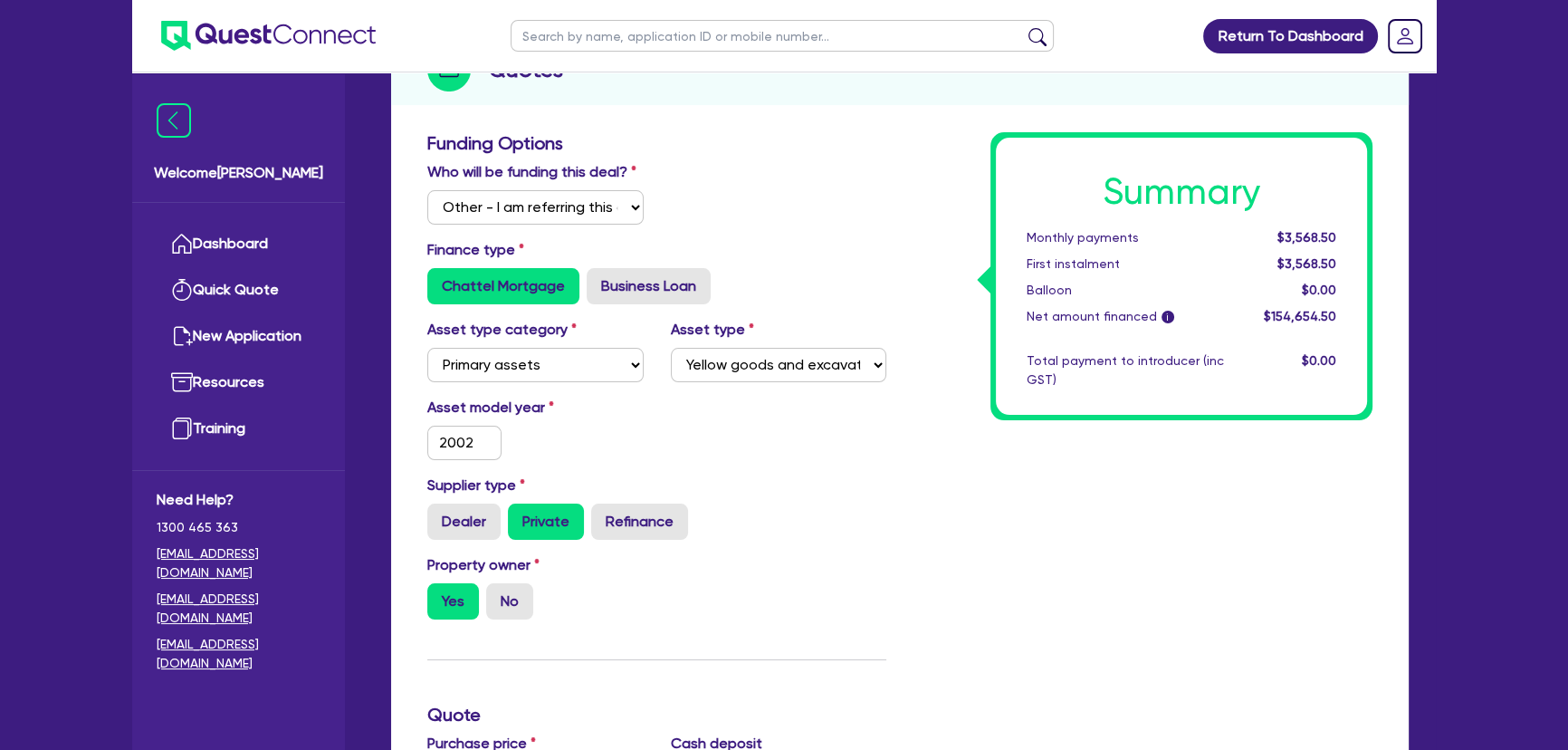
scroll to position [823, 0]
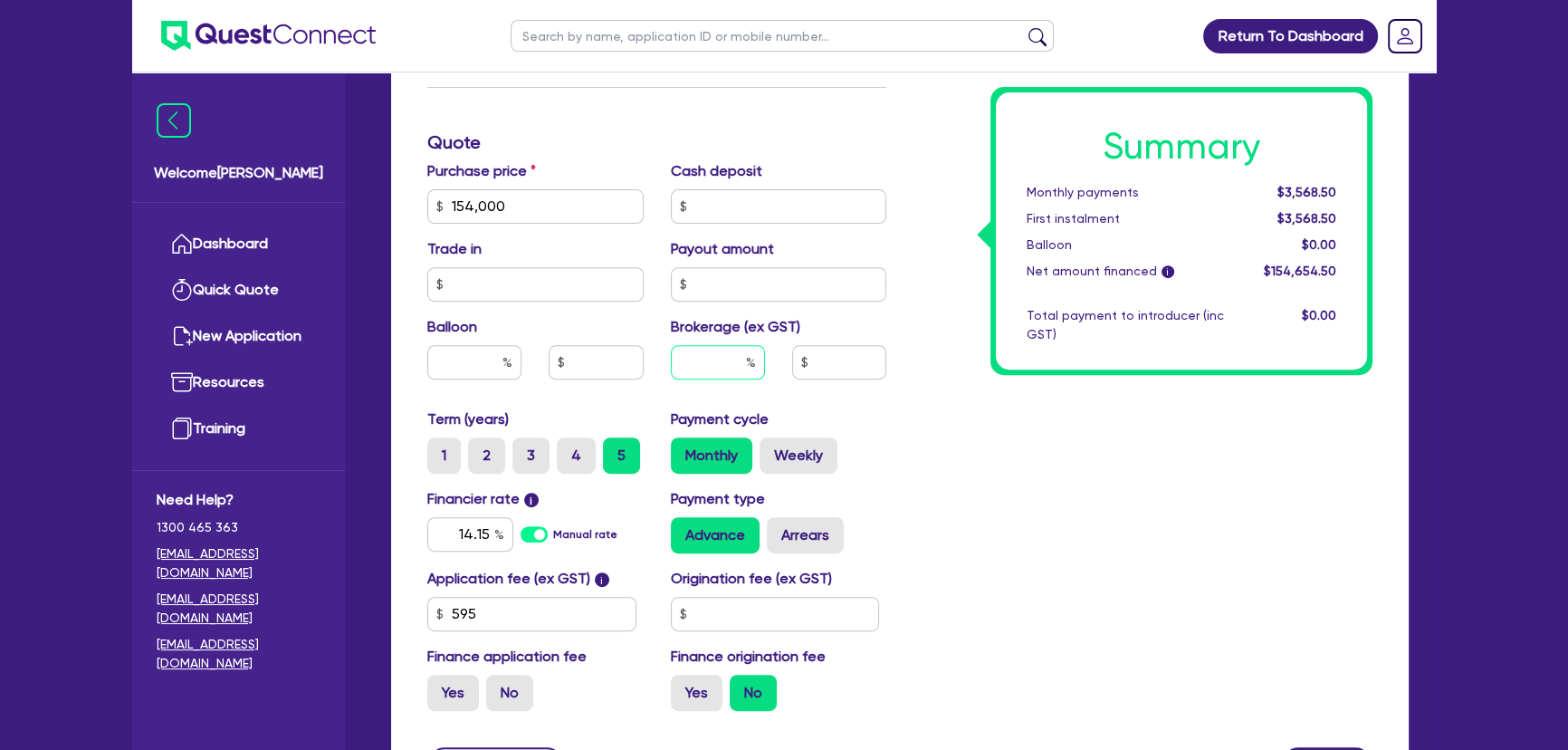
click at [715, 360] on input "text" at bounding box center [718, 362] width 94 height 34
type input "6"
click at [1047, 424] on div "Summary Monthly payments Calculating... First instalment Calculating... Balloon…" at bounding box center [1143, 143] width 486 height 1165
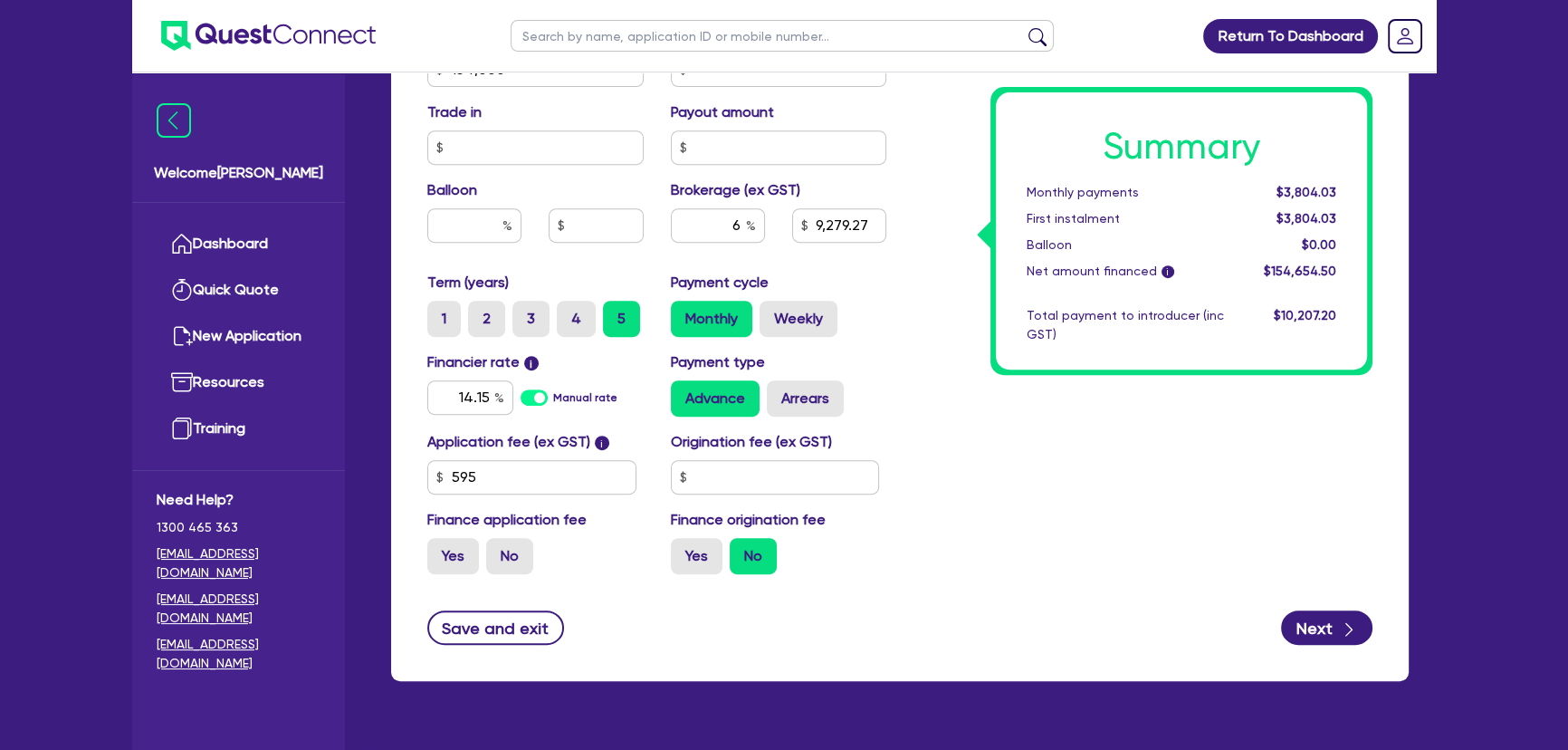
scroll to position [999, 0]
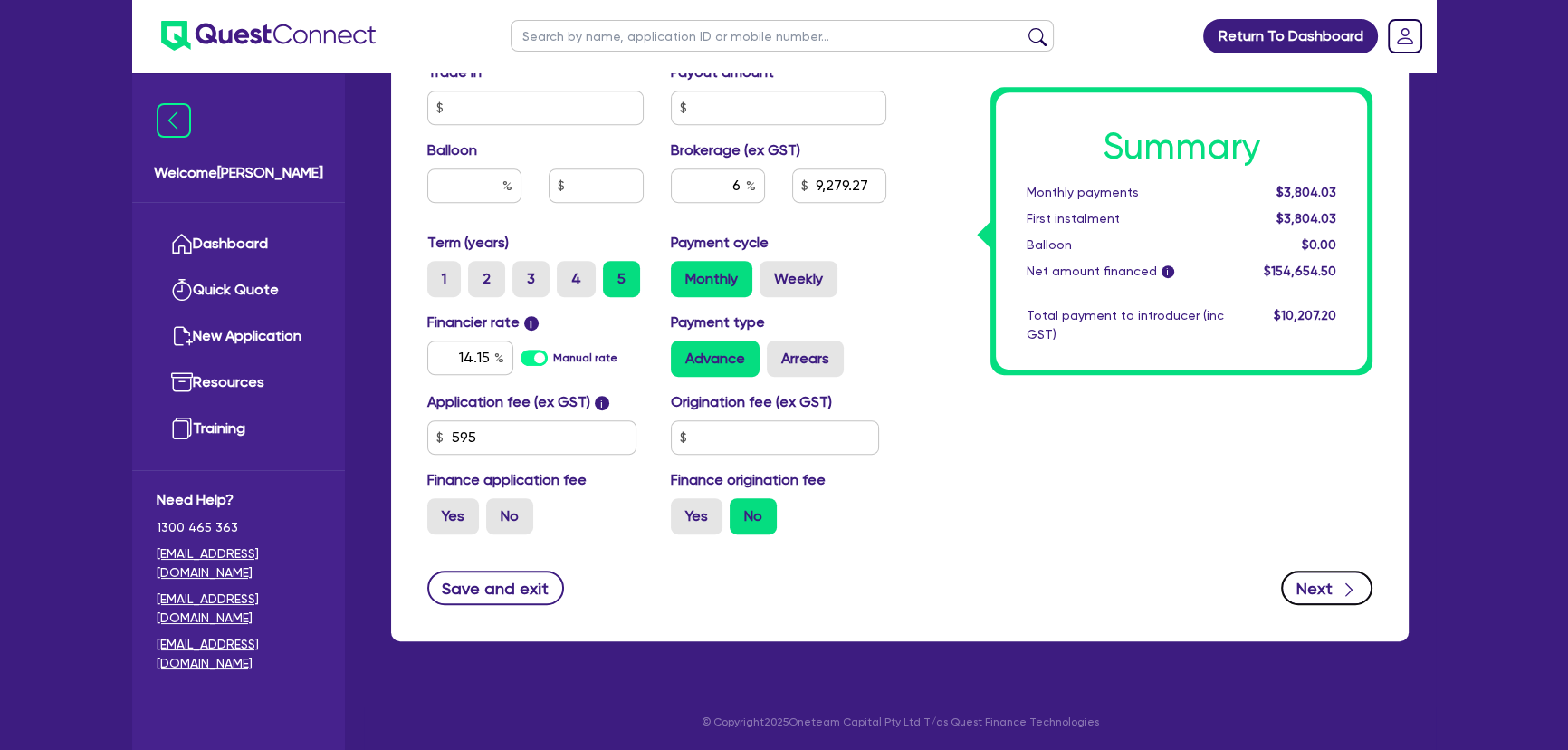
click at [1306, 581] on button "Next" at bounding box center [1326, 587] width 91 height 34
type input "9,279.27"
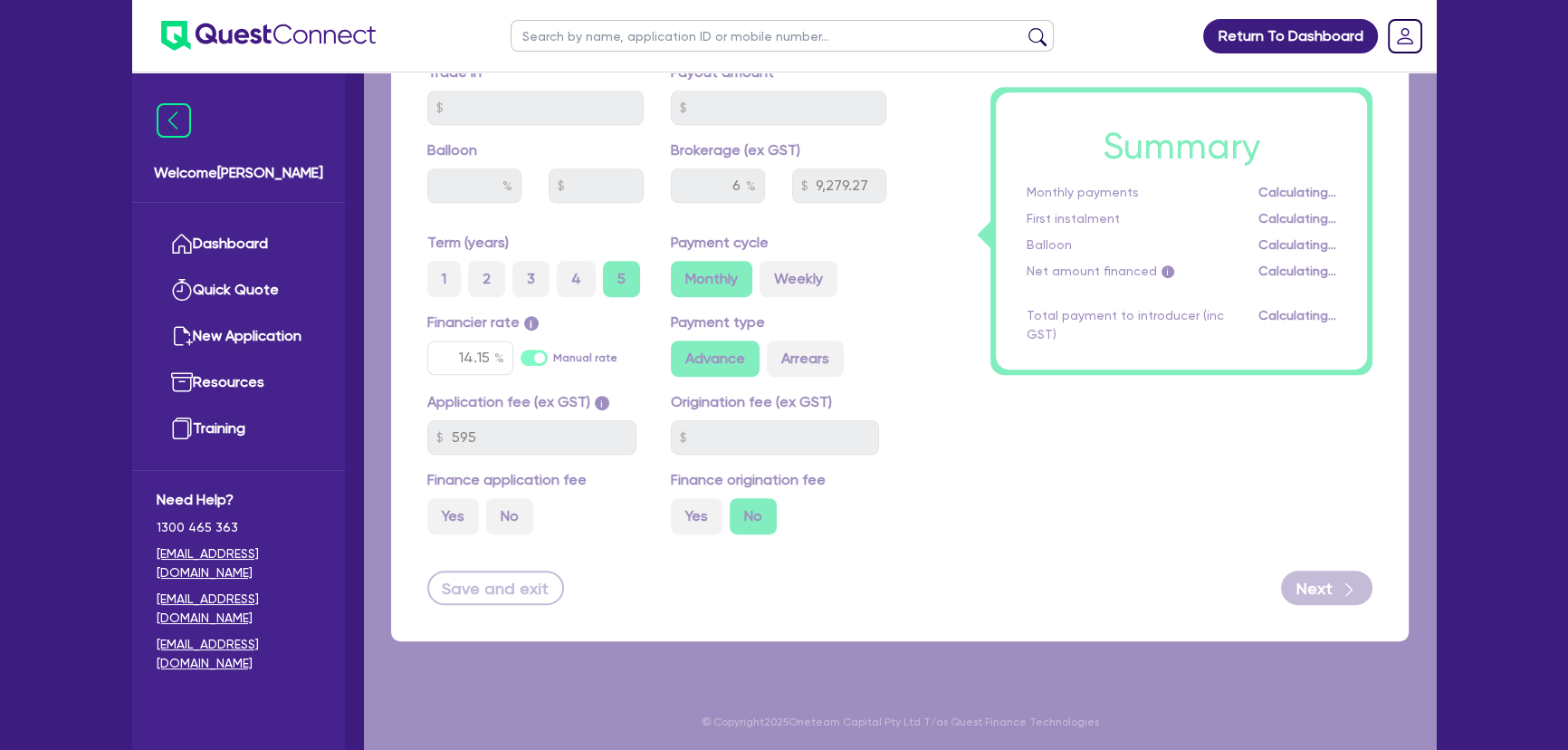
select select "COMPANY"
select select "BUILDING_CONSTRUCTION"
select select "TRADES_SERVICES_CONSUMERS"
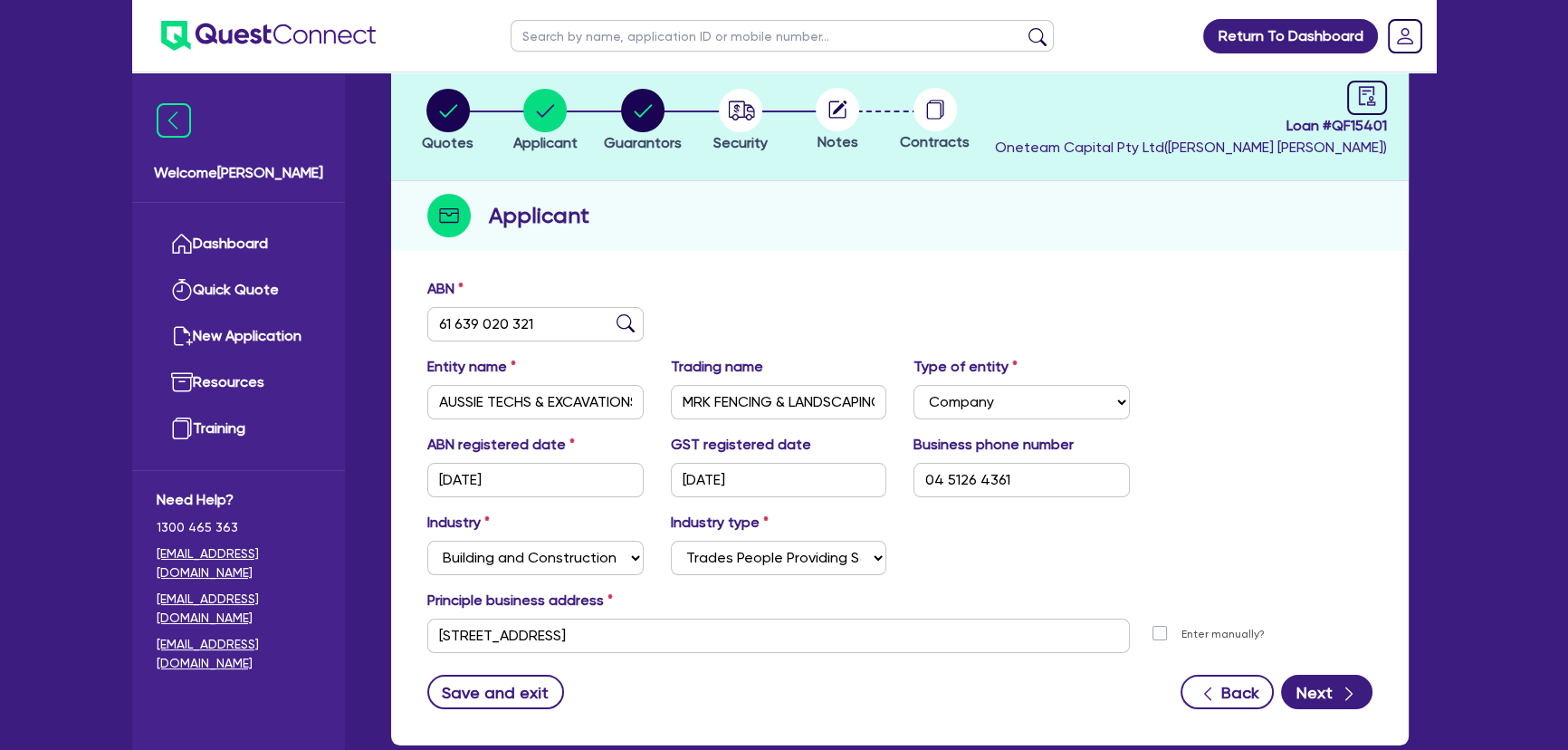
scroll to position [209, 0]
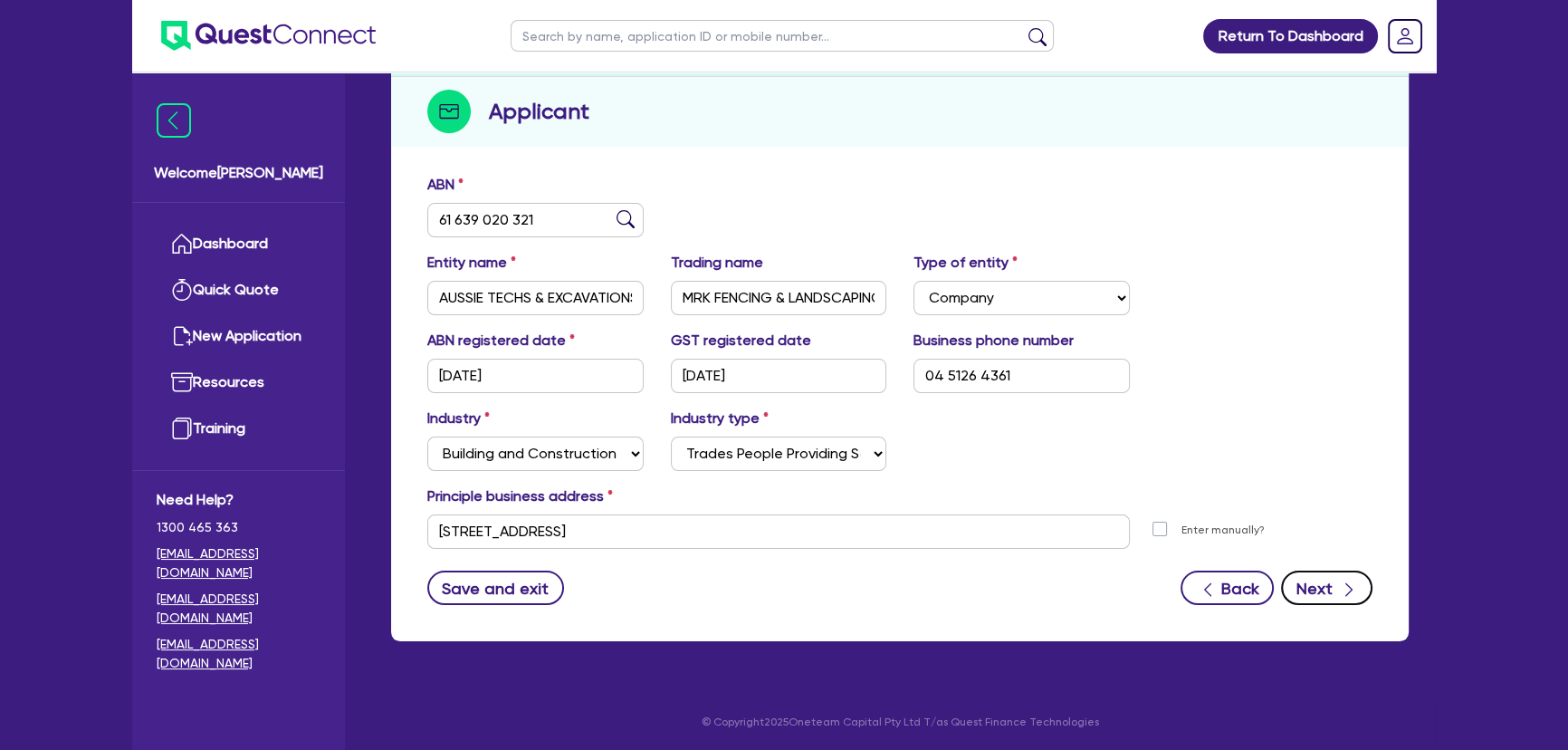
click at [1328, 596] on button "Next" at bounding box center [1326, 587] width 91 height 34
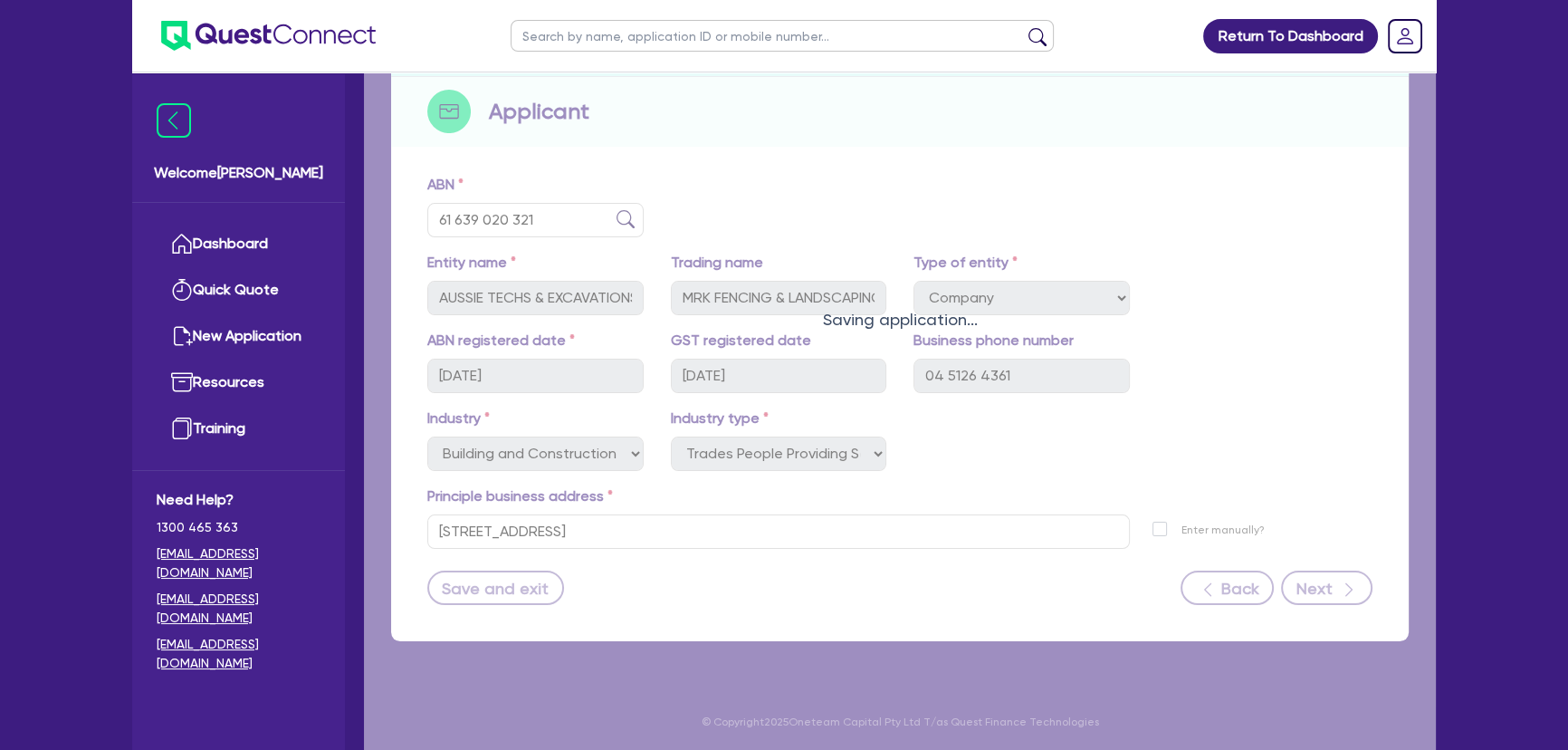
select select "MR"
select select "VIC"
select select "SINGLE"
select select "PROPERTY"
select select "CASH"
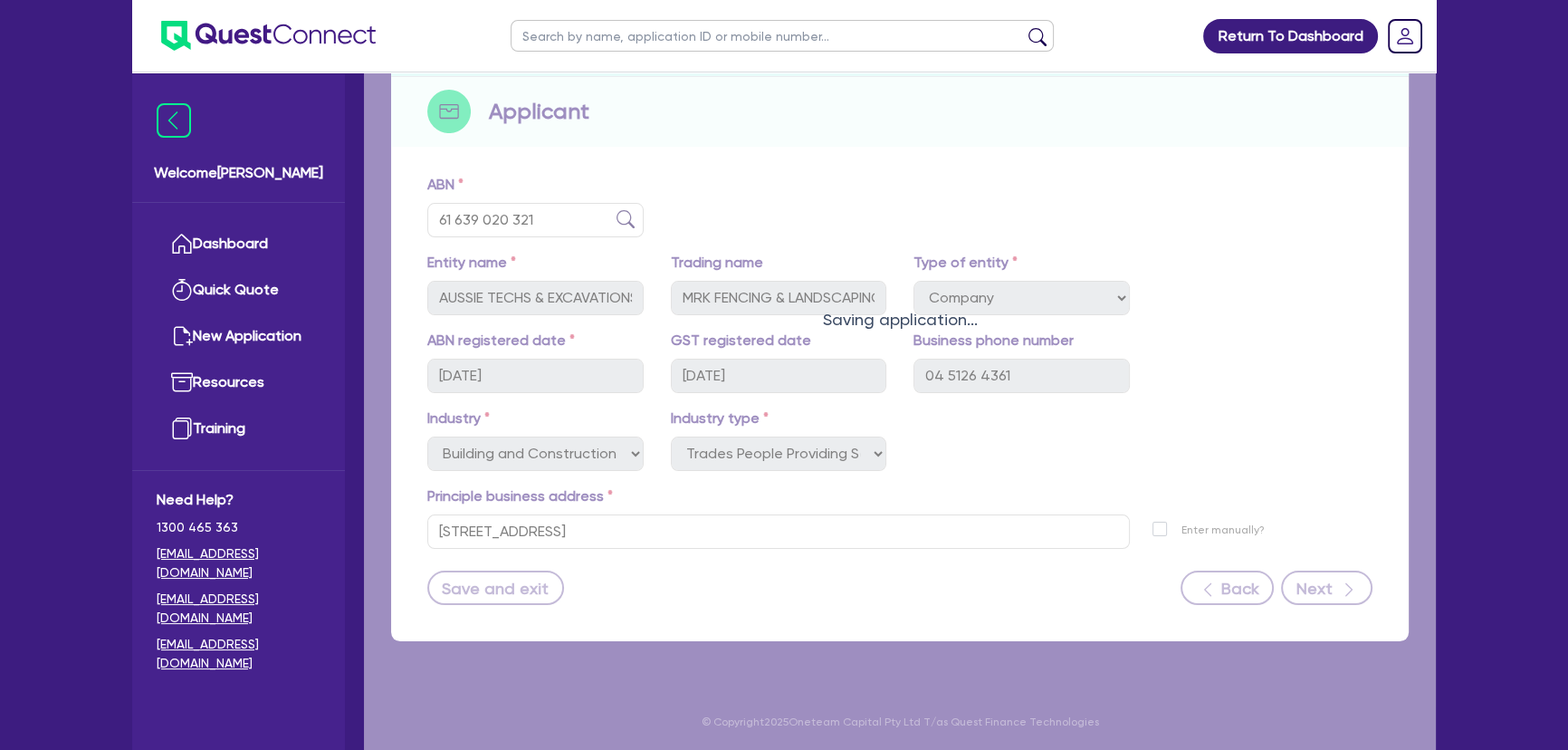
select select "TRAILER"
select select "TRUCK"
select select "VEHICLE"
select select "EQUIPMENT"
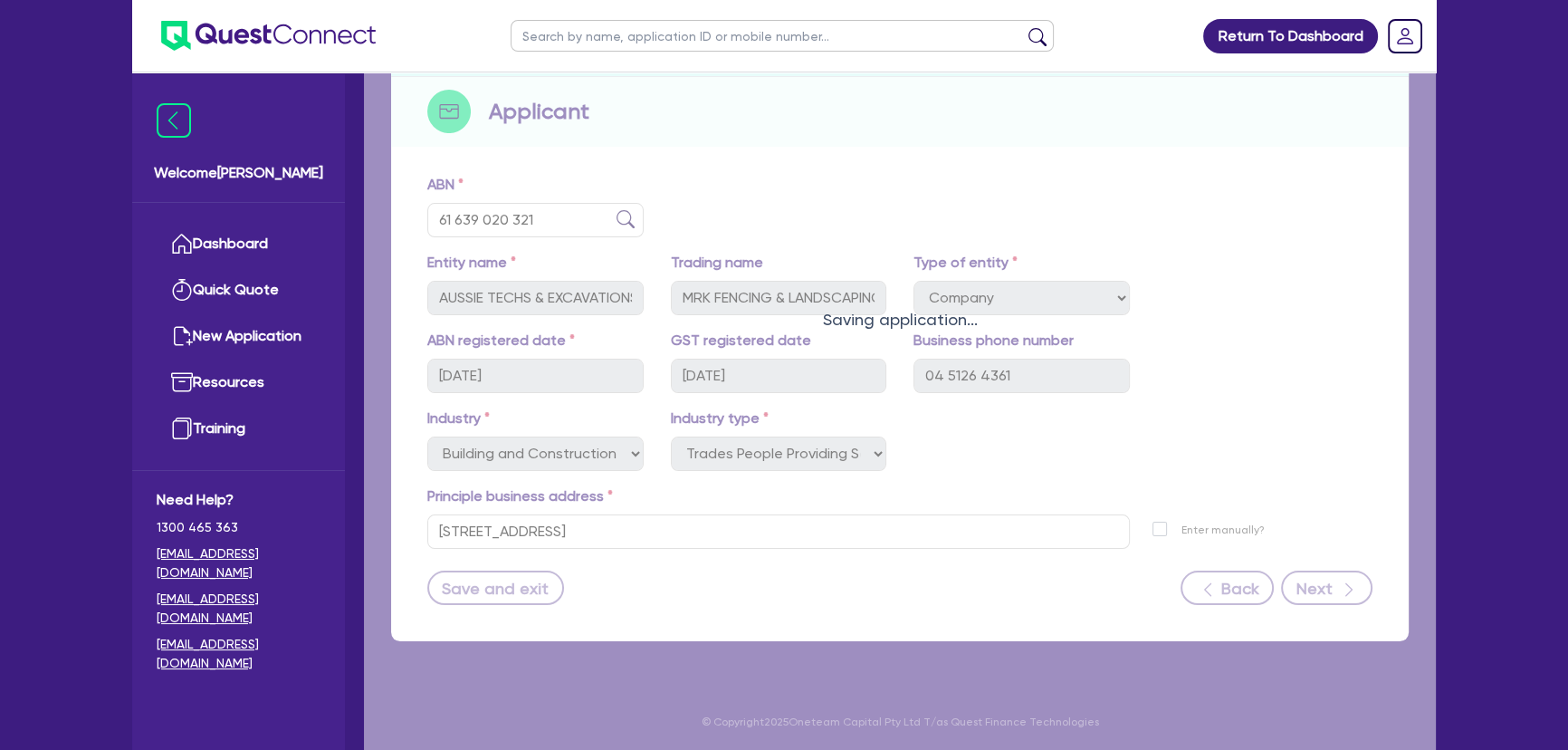
select select "MORTGAGE"
select select "VEHICLE_LOAN"
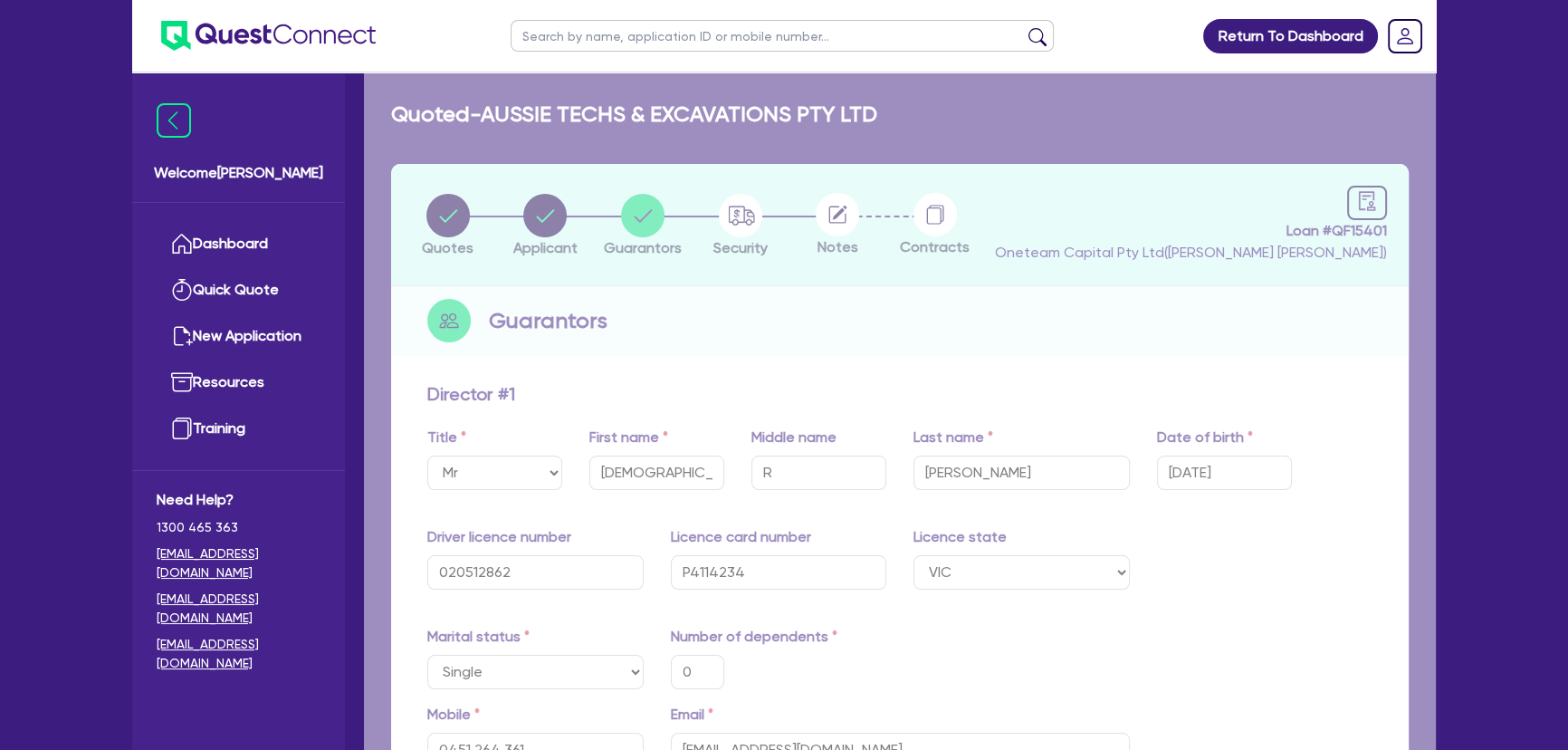
type input "0"
type input "0451 264 361"
type input "700,000"
type input "20,000"
type input "30,000"
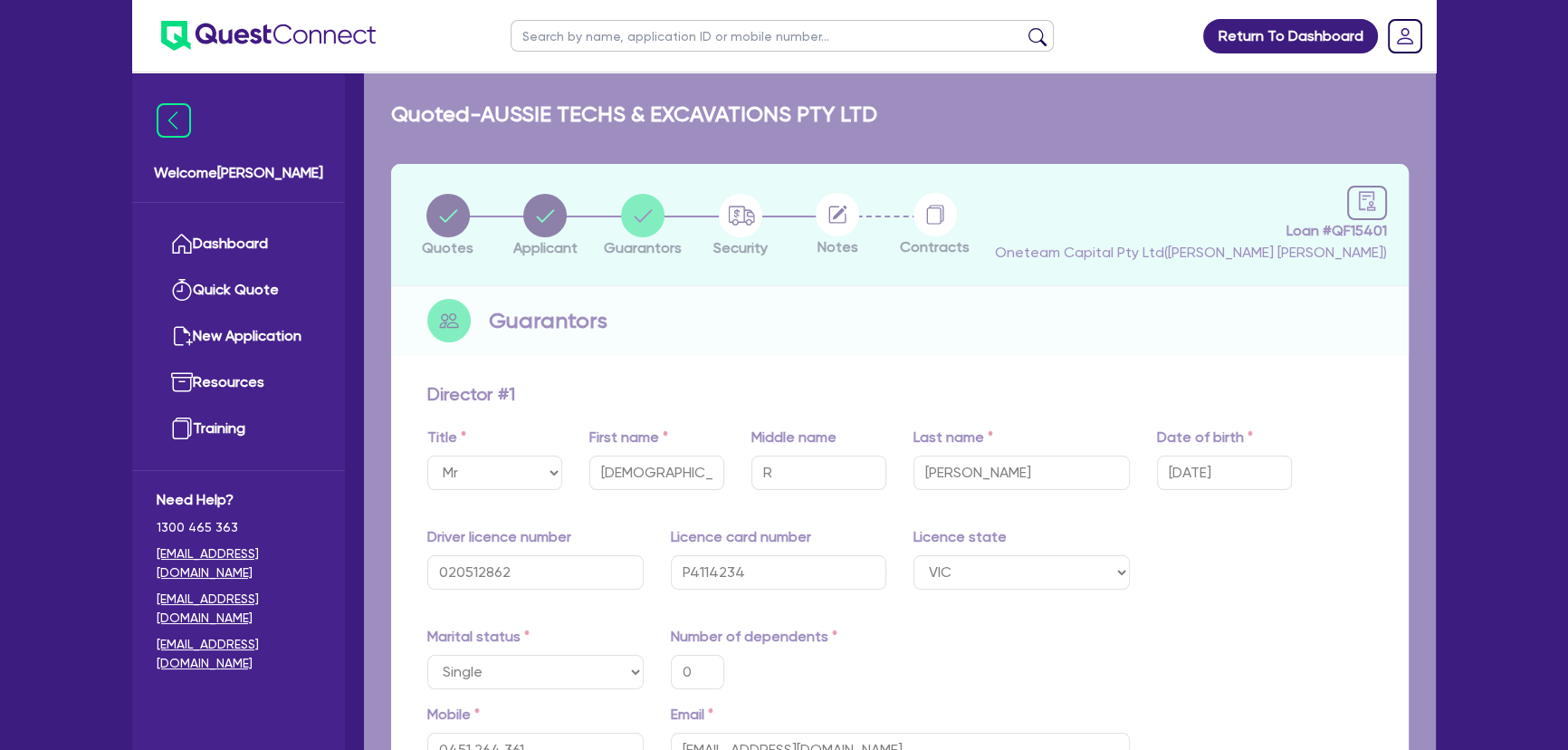
type input "50,000"
type input "45,000"
type input "20,000"
type input "60,000"
type input "480,000"
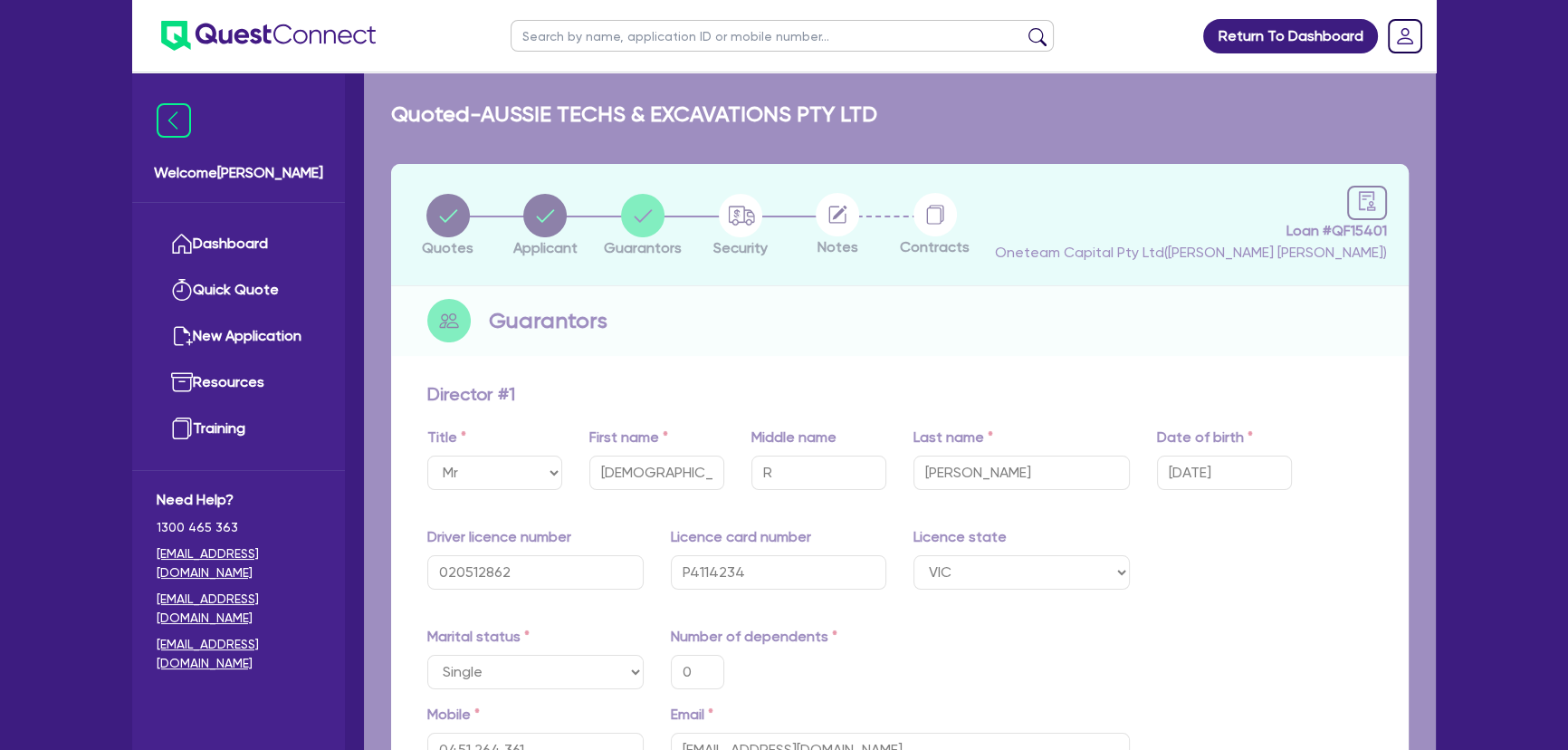
type input "2,500"
type input "25,000"
type input "30,000"
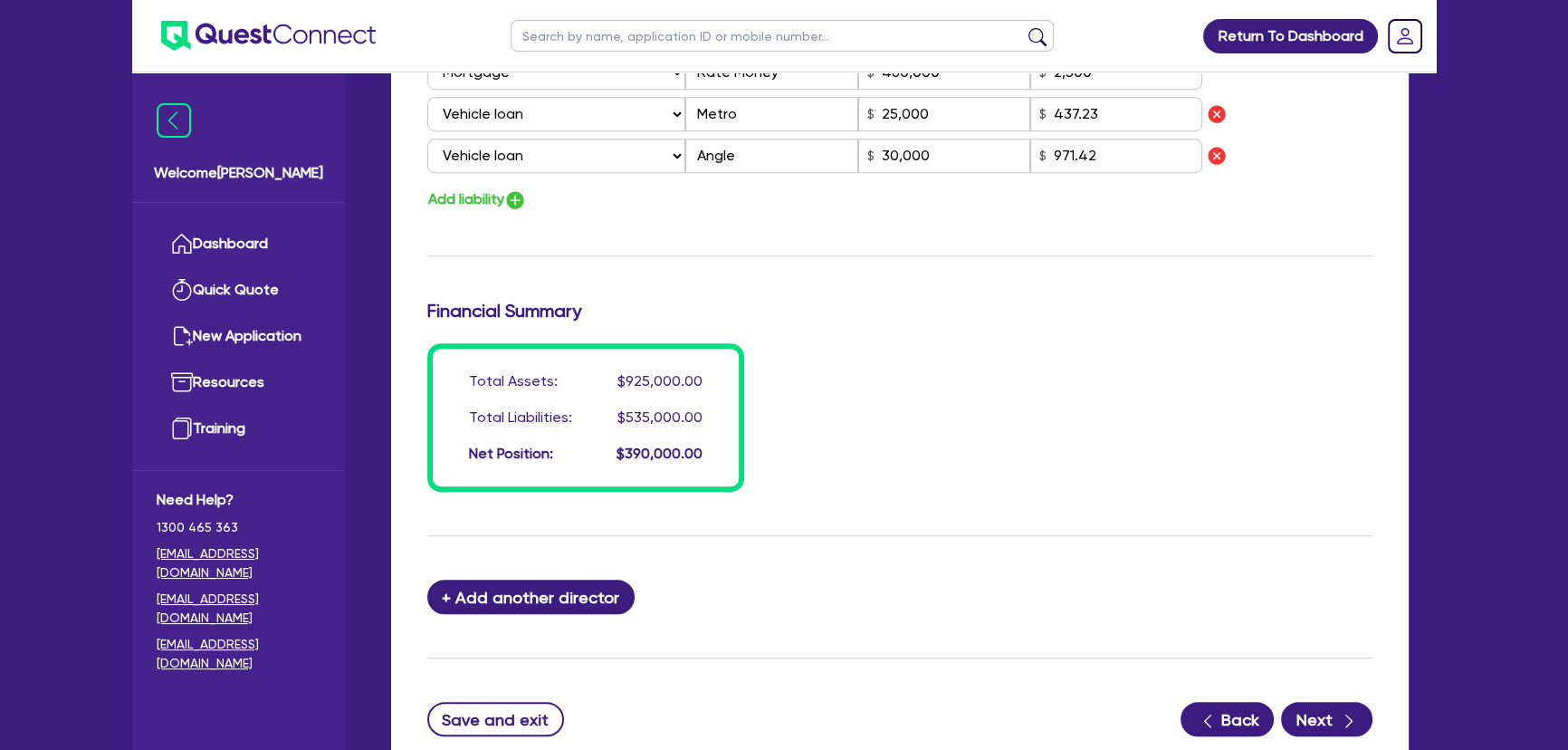
scroll to position [1693, 0]
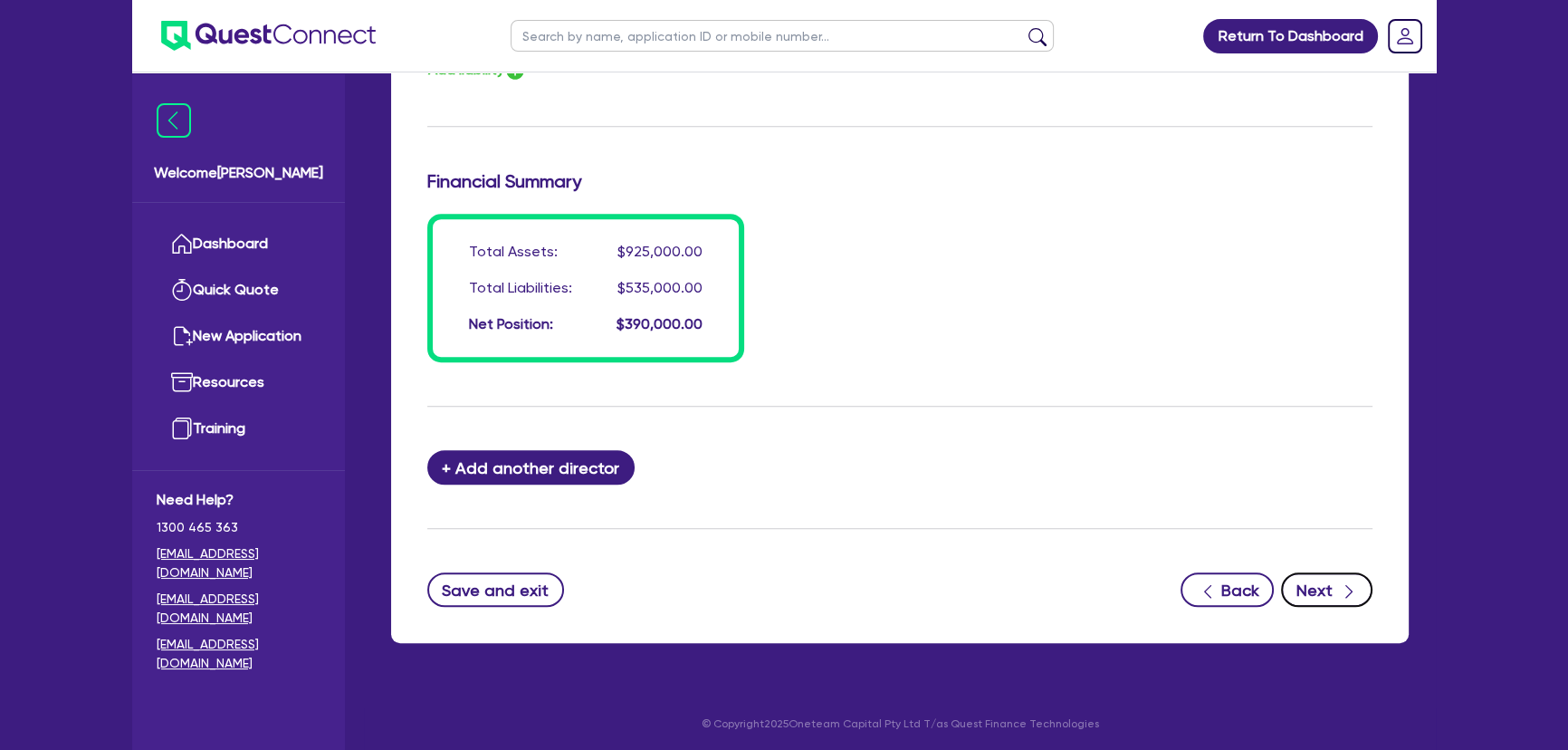
click at [1312, 585] on button "Next" at bounding box center [1326, 589] width 91 height 34
select select "PRIMARY_ASSETS"
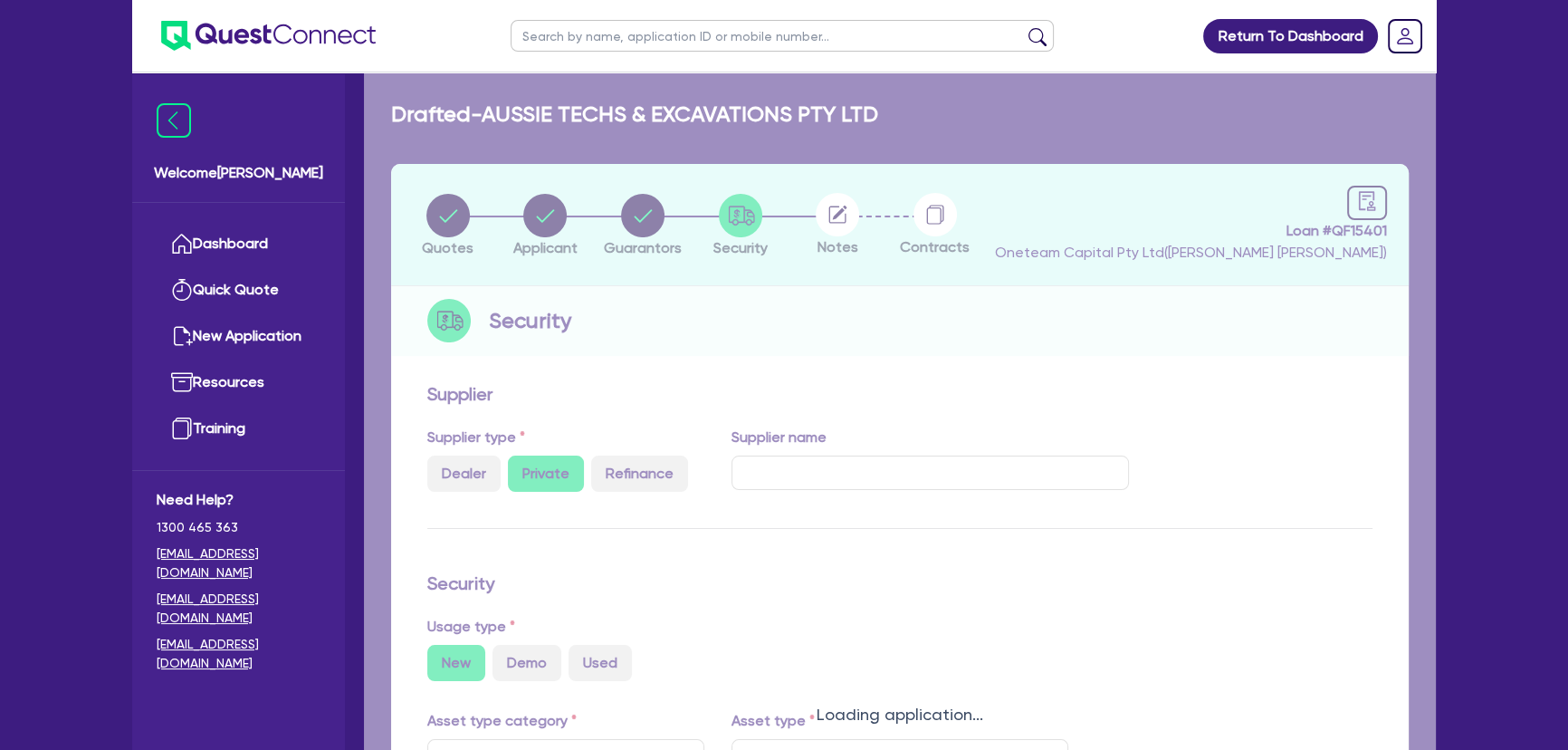
select select "YELLOW_GOODS_AND_EXCAVATORS"
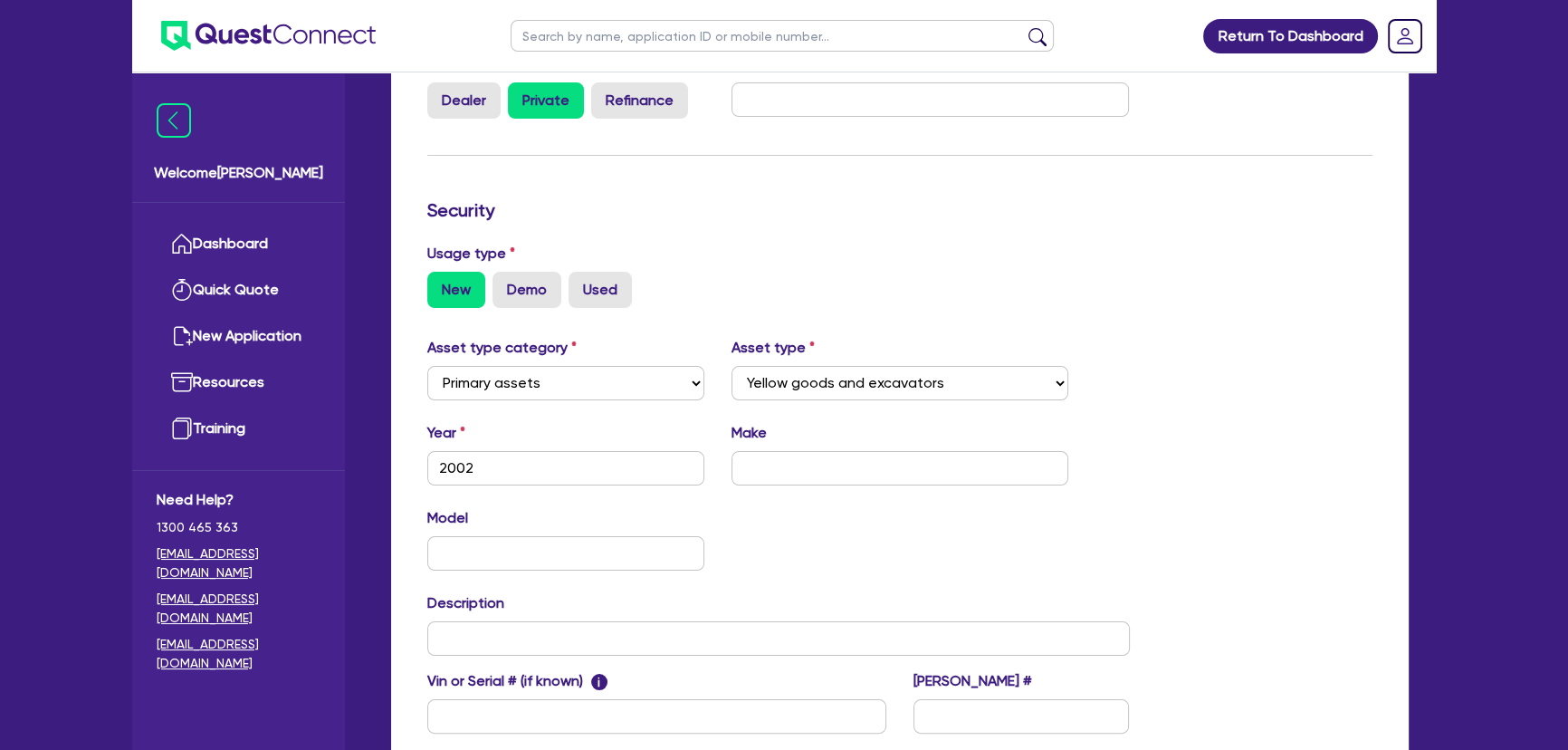
scroll to position [576, 0]
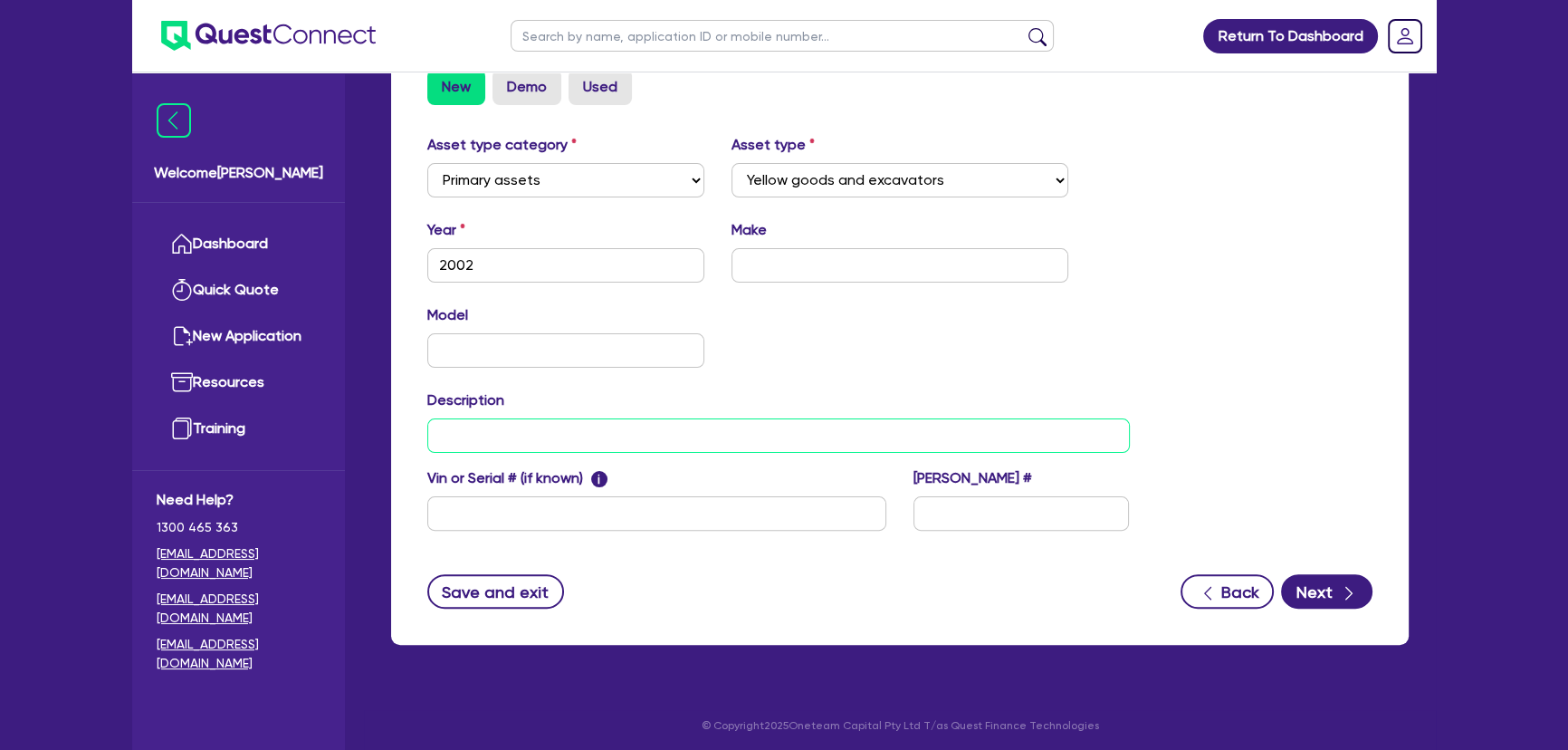
click at [685, 443] on input "text" at bounding box center [778, 434] width 702 height 34
paste input "KUBOTA U17 2024 MODEL EXCAVATOR"
click at [778, 426] on input "KUBOTA U17 2024 MODEL EXCAVATOR" at bounding box center [778, 434] width 702 height 34
paste input "F5 FALCON TRACKER DCI SYSTEM 2025 MODEL (BRAND NEW )"
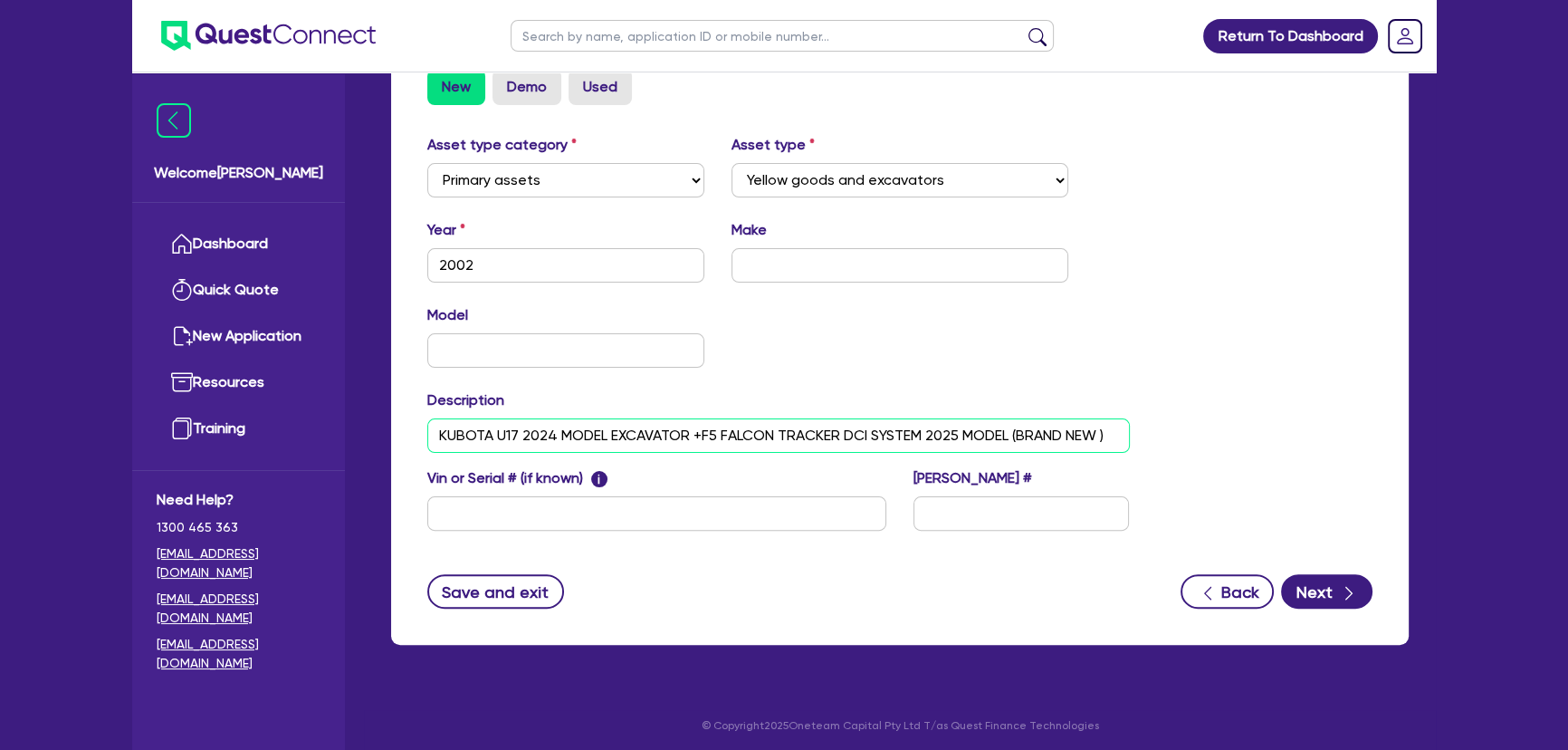
type input "KUBOTA U17 2024 MODEL EXCAVATOR +F5 FALCON TRACKER DCI SYSTEM 2025 MODEL (BRAND…"
click at [789, 443] on input "KUBOTA U17 2024 MODEL EXCAVATOR +F5 FALCON TRACKER DCI SYSTEM 2025 MODEL (BRAND…" at bounding box center [778, 434] width 702 height 34
click at [790, 443] on input "KUBOTA U17 2024 MODEL EXCAVATOR +F5 FALCON TRACKER DCI SYSTEM 2025 MODEL (BRAND…" at bounding box center [778, 434] width 702 height 34
click at [790, 443] on input "KUBOTA U17 2024 MODEL EXCAVATOR +F5 FALCON TRACKER DCI SYSTEM 2025 MODEL (BRAND…" at bounding box center [778, 434] width 702 height 34
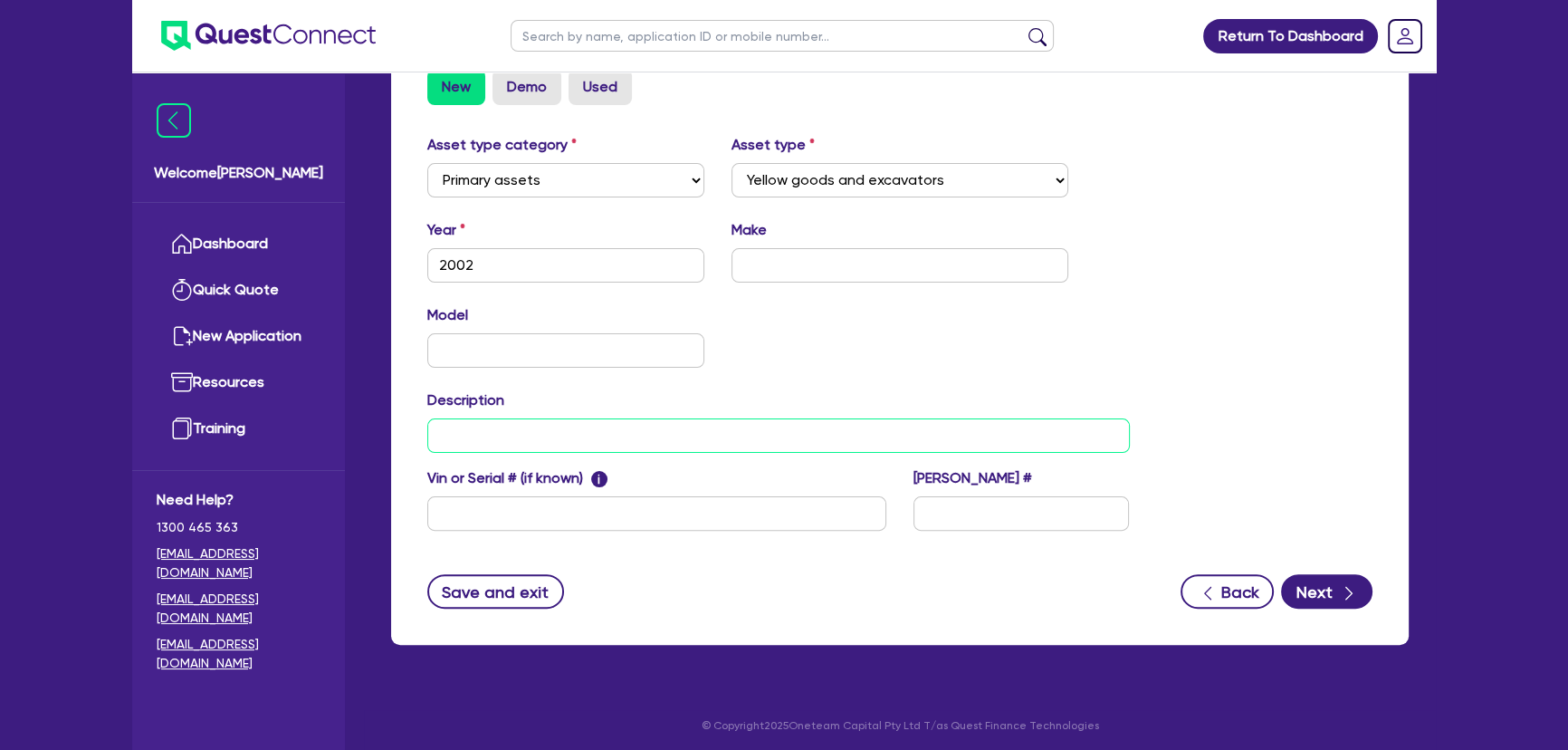
click at [640, 427] on input "text" at bounding box center [778, 434] width 702 height 34
paste input "JT922 DITCH WITCH 2008 MODEL"
click at [880, 434] on input "JT922 DITCH WITCH 2008 MODEL +" at bounding box center [778, 434] width 702 height 34
paste input "HINO BEAVER TAIL TRUCK 2002 MODEL"
click at [674, 433] on input "JT922 DITCH WITCH 2008 MODEL +HINO BEAVER TAIL TRUCK 2002 MODEL" at bounding box center [778, 434] width 702 height 34
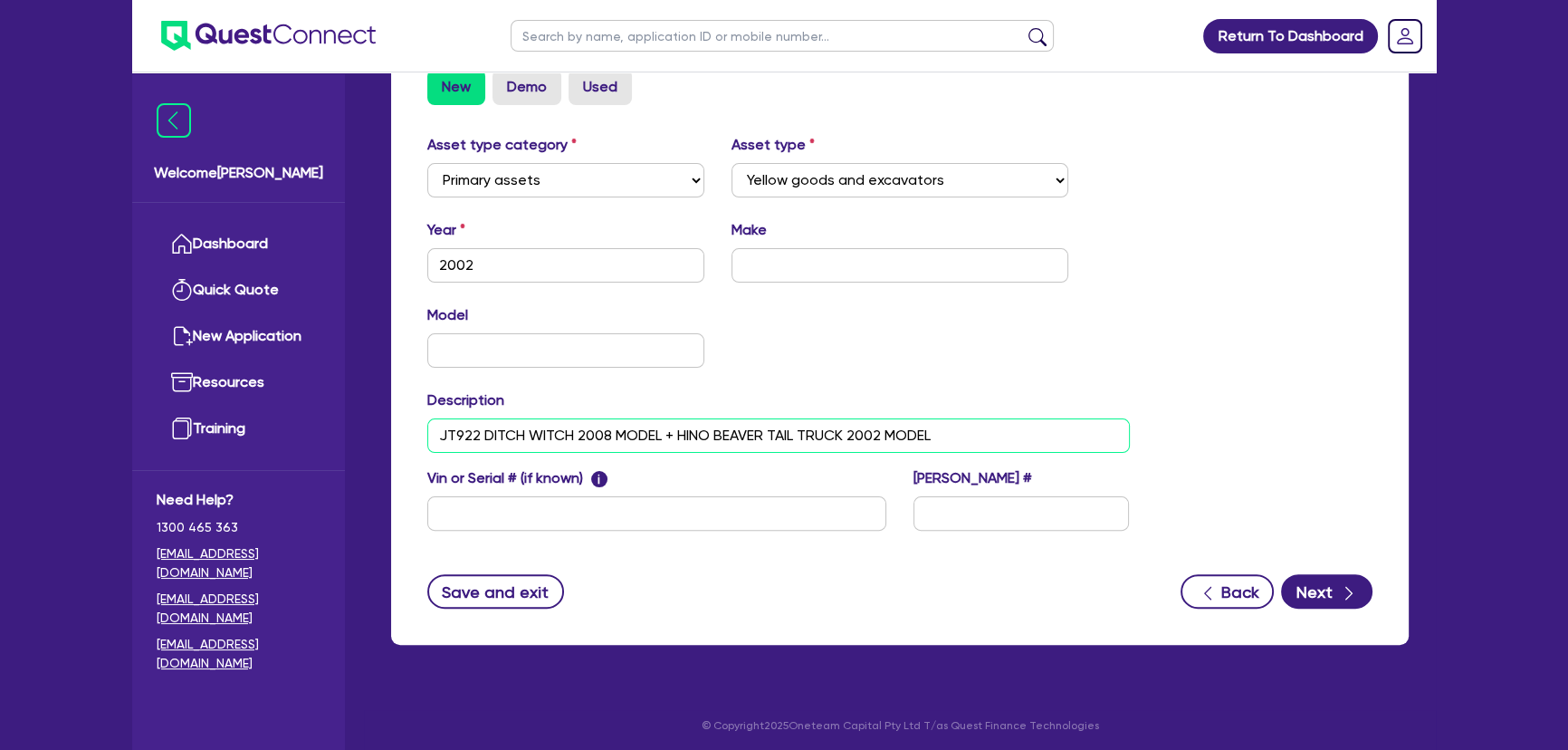
type input "JT922 DITCH WITCH 2008 MODEL + HINO BEAVER TAIL TRUCK 2002 MODEL"
click at [787, 259] on input "text" at bounding box center [900, 265] width 338 height 34
drag, startPoint x: 483, startPoint y: 430, endPoint x: 571, endPoint y: 431, distance: 88.0
click at [571, 431] on input "JT922 DITCH WITCH 2008 MODEL + HINO BEAVER TAIL TRUCK 2002 MODEL" at bounding box center [778, 434] width 702 height 34
click at [864, 274] on input "text" at bounding box center [900, 265] width 338 height 34
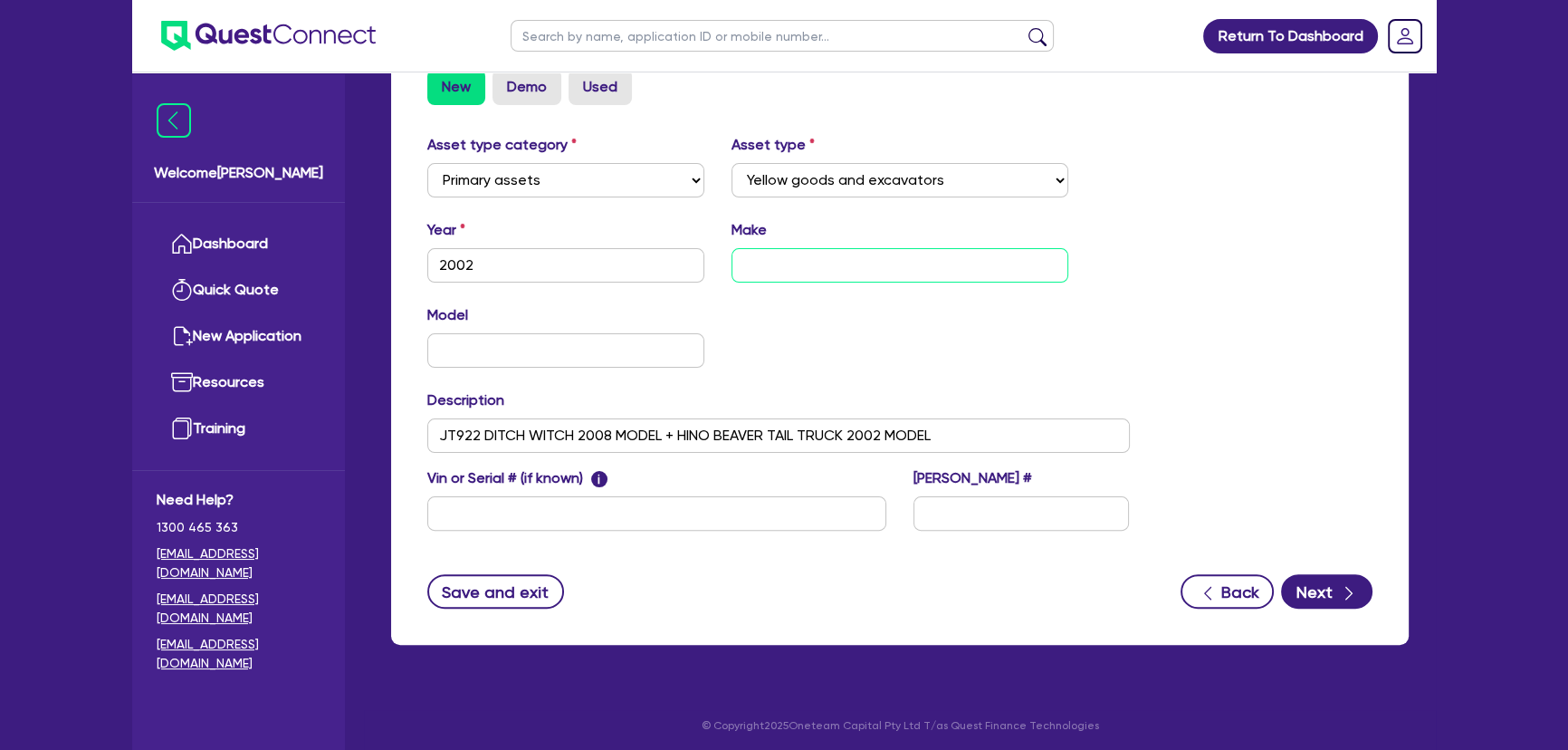
paste input "DITCH WITCH"
type input "DITCH WITCH"
click at [560, 346] on input "text" at bounding box center [565, 350] width 277 height 34
drag, startPoint x: 576, startPoint y: 433, endPoint x: 654, endPoint y: 433, distance: 78.0
click at [654, 433] on input "JT922 DITCH WITCH 2008 MODEL + HINO BEAVER TAIL TRUCK 2002 MODEL" at bounding box center [778, 434] width 702 height 34
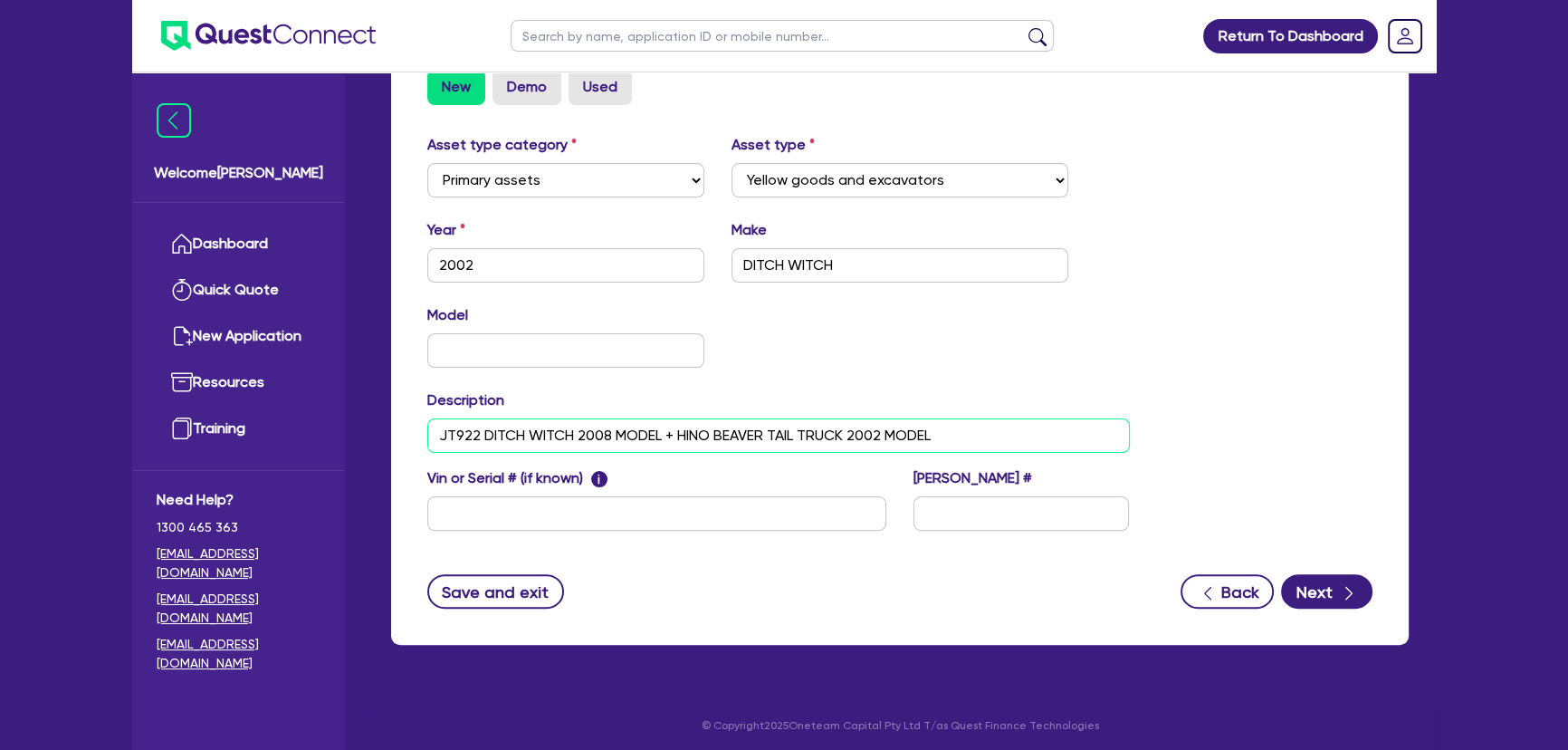
click at [587, 445] on input "JT922 DITCH WITCH 2008 MODEL + HINO BEAVER TAIL TRUCK 2002 MODEL" at bounding box center [778, 434] width 702 height 34
drag, startPoint x: 443, startPoint y: 437, endPoint x: 476, endPoint y: 436, distance: 33.0
click at [476, 436] on input "JT922 DITCH WITCH 2008 MODEL + HINO BEAVER TAIL TRUCK 2002 MODEL" at bounding box center [778, 434] width 702 height 34
click at [542, 345] on input "text" at bounding box center [565, 350] width 277 height 34
paste input "JT922"
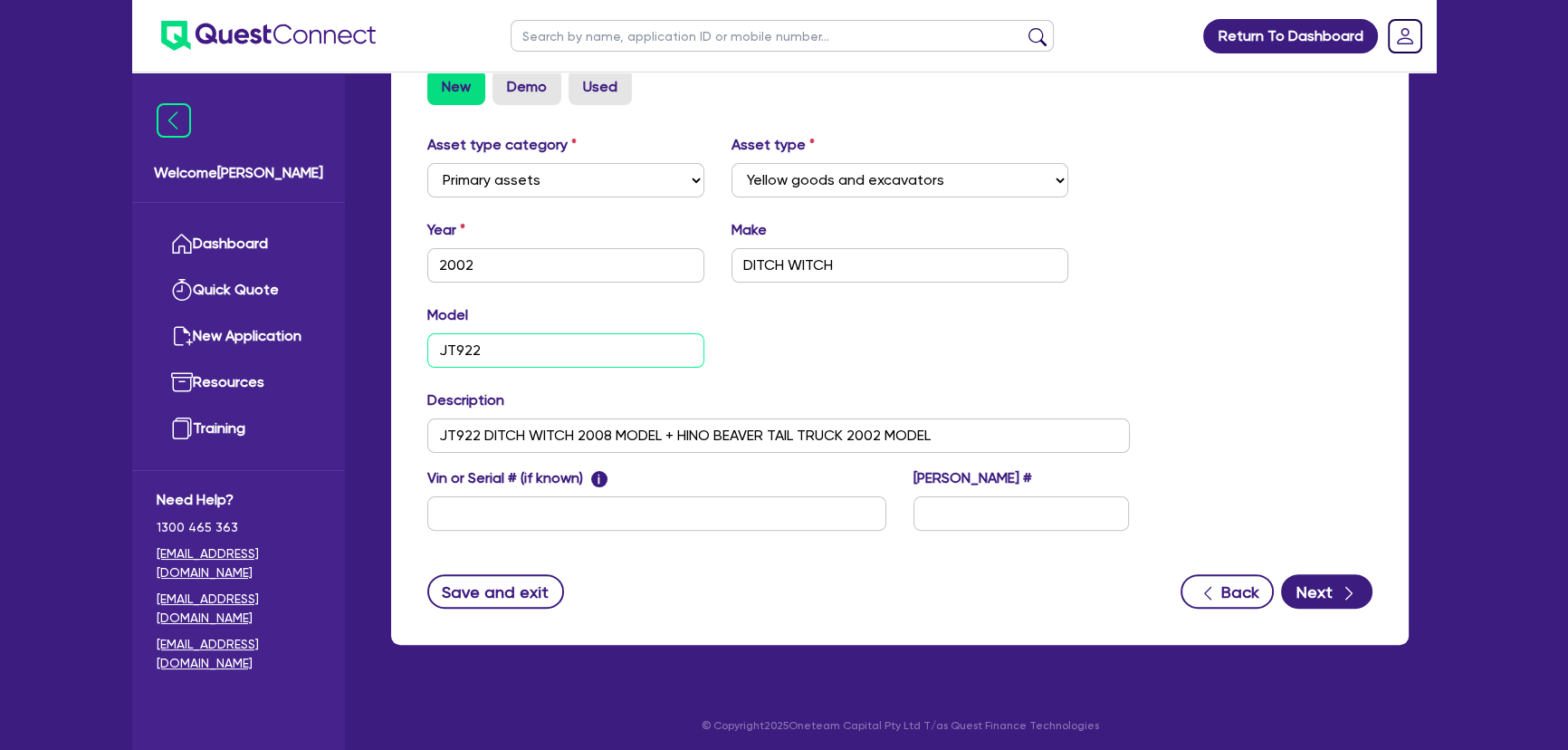
type input "JT922"
click at [986, 362] on div "Model JT922 KM" at bounding box center [778, 343] width 730 height 78
click at [1355, 597] on icon "button" at bounding box center [1349, 593] width 18 height 18
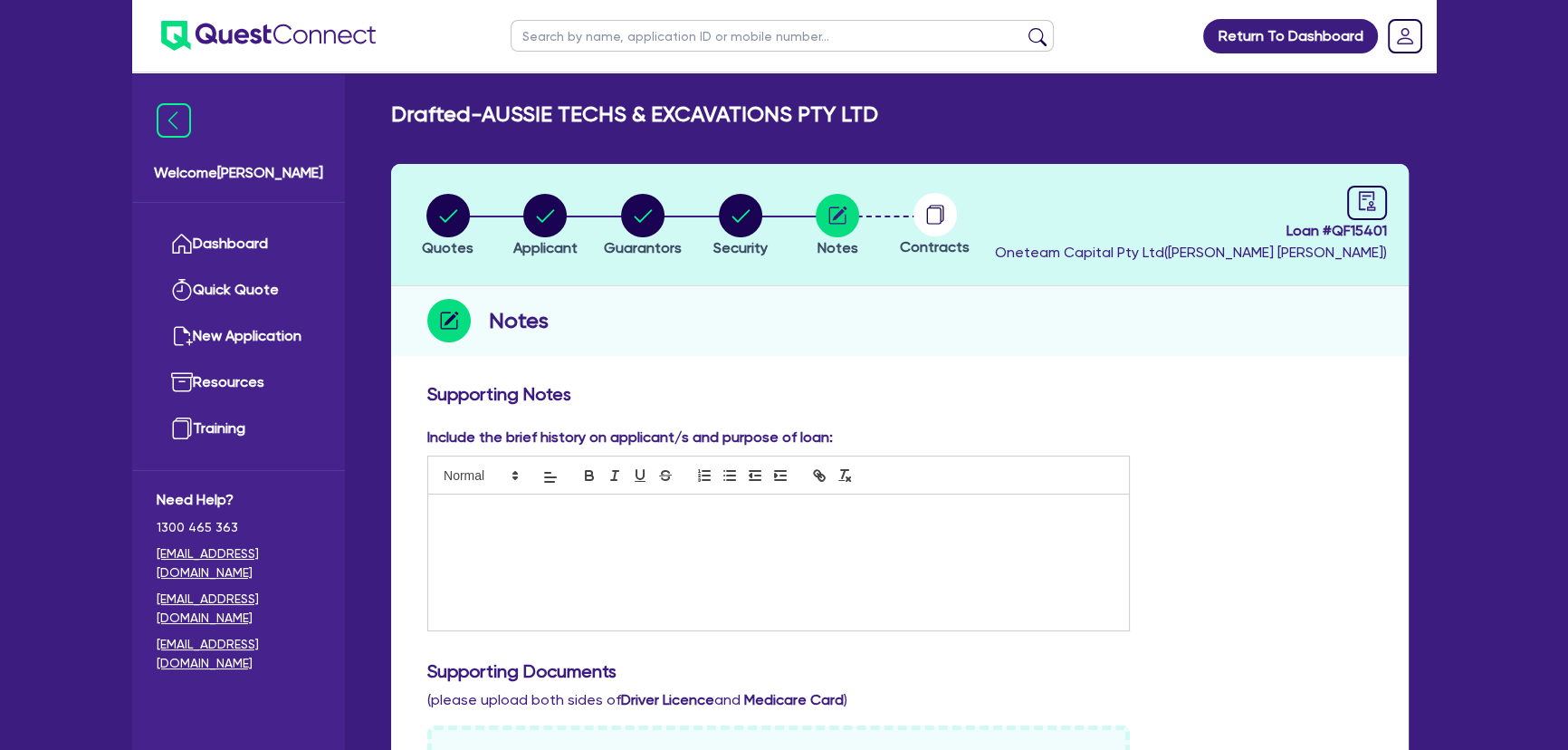
click at [783, 505] on p at bounding box center [778, 513] width 674 height 17
drag, startPoint x: 917, startPoint y: 584, endPoint x: 906, endPoint y: 576, distance: 13.6
click at [915, 581] on div at bounding box center [778, 562] width 700 height 136
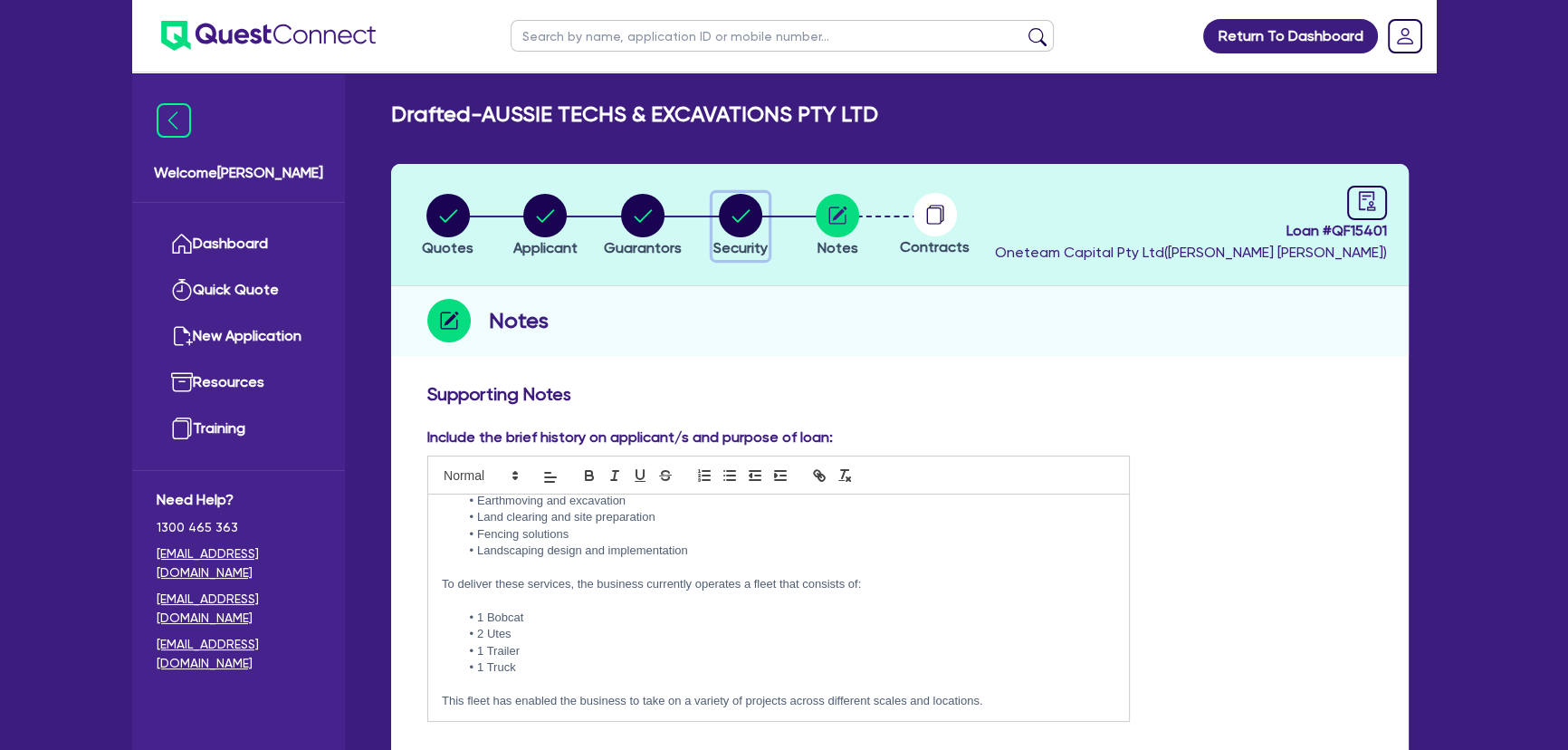
click at [721, 211] on circle "button" at bounding box center [740, 215] width 43 height 43
select select "PRIMARY_ASSETS"
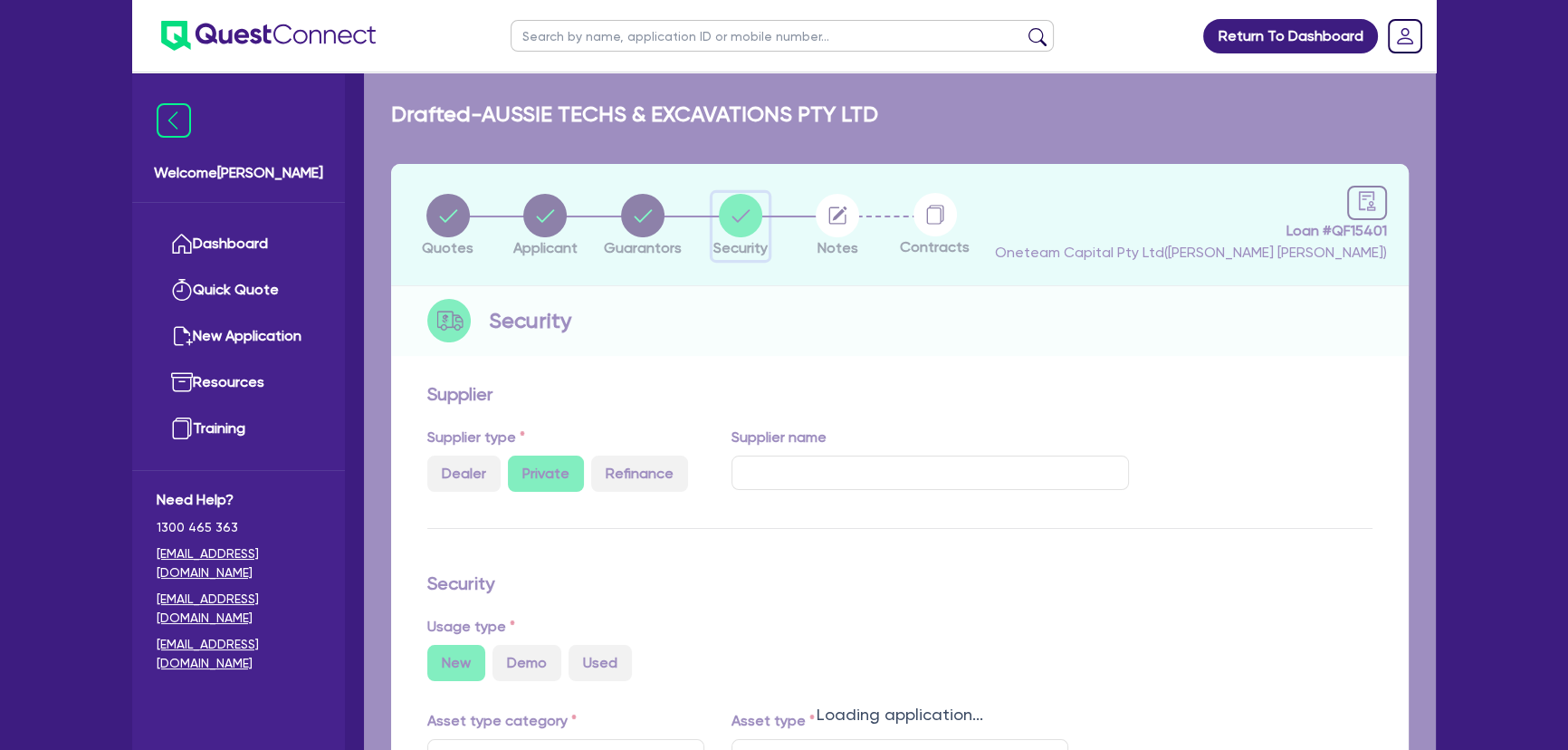
select select "YELLOW_GOODS_AND_EXCAVATORS"
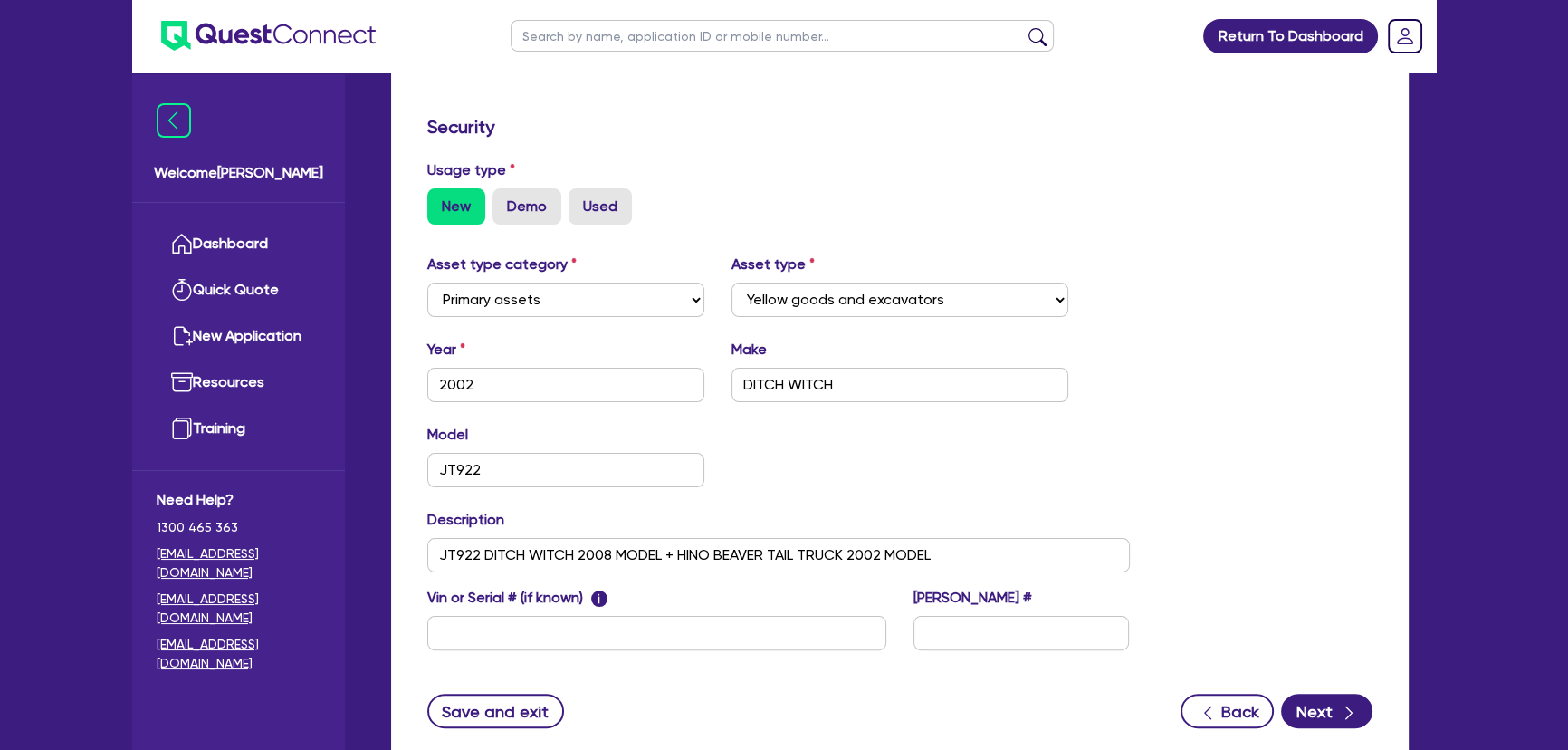
scroll to position [576, 0]
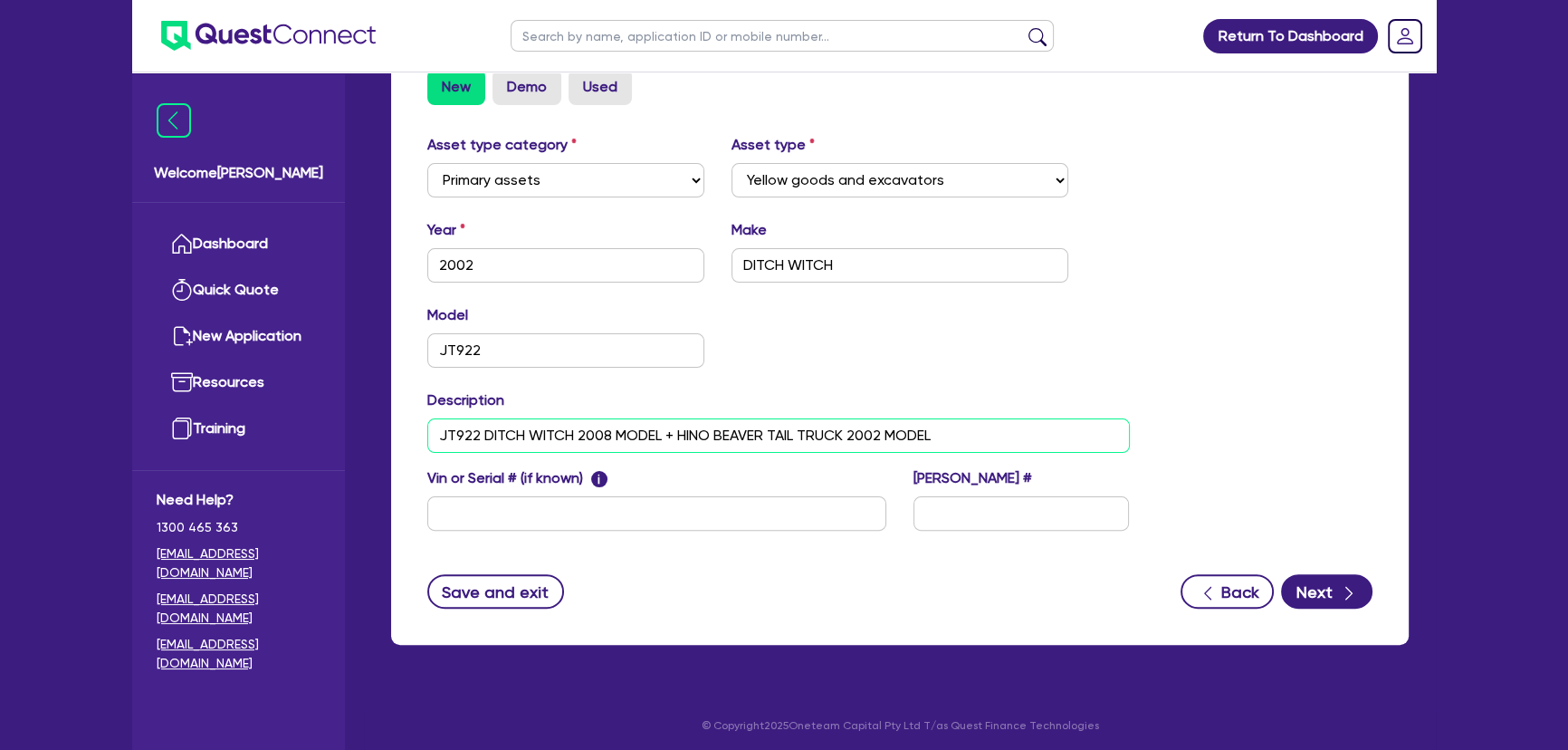
drag, startPoint x: 974, startPoint y: 441, endPoint x: 433, endPoint y: 422, distance: 541.3
click at [433, 422] on input "JT922 DITCH WITCH 2008 MODEL + HINO BEAVER TAIL TRUCK 2002 MODEL" at bounding box center [778, 434] width 702 height 34
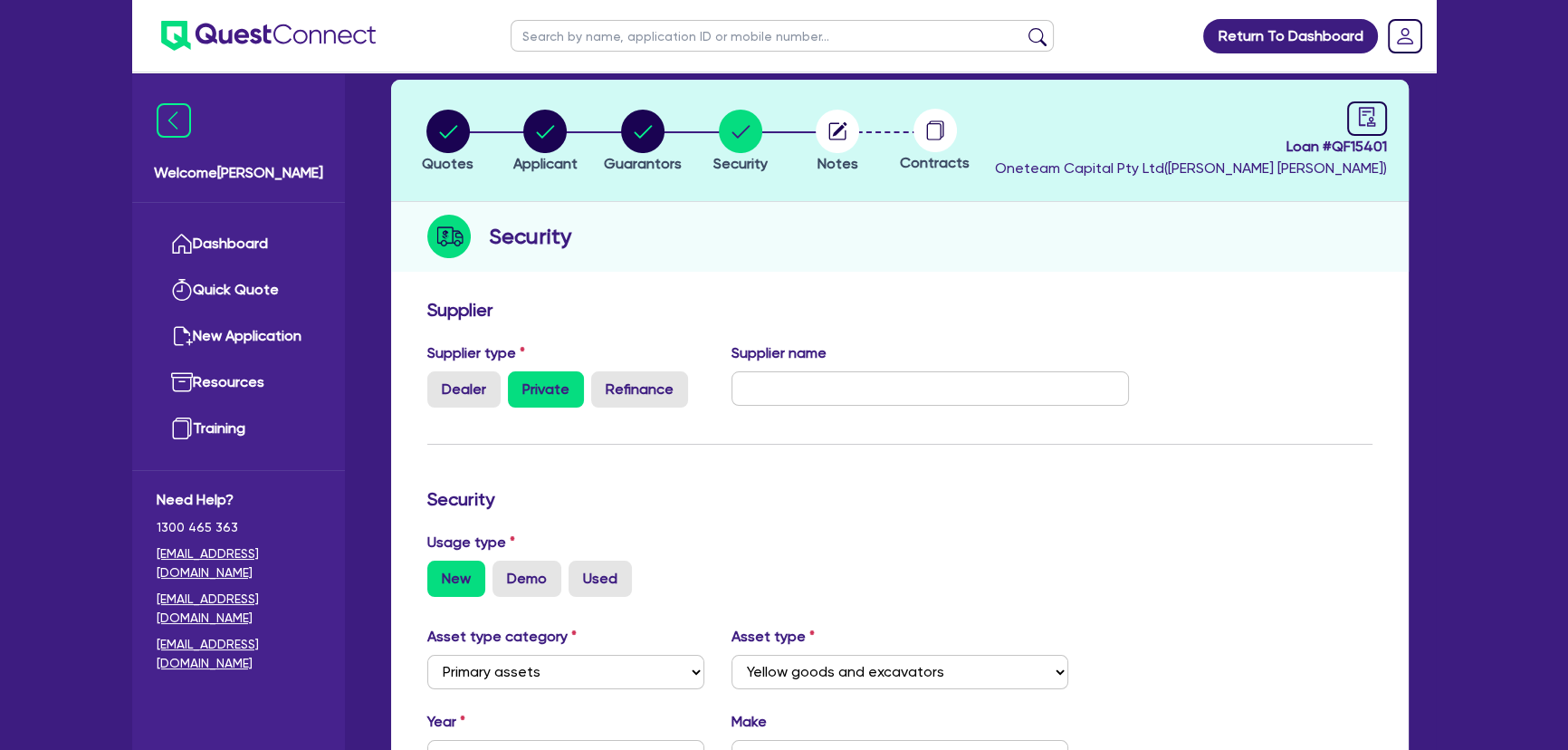
scroll to position [0, 0]
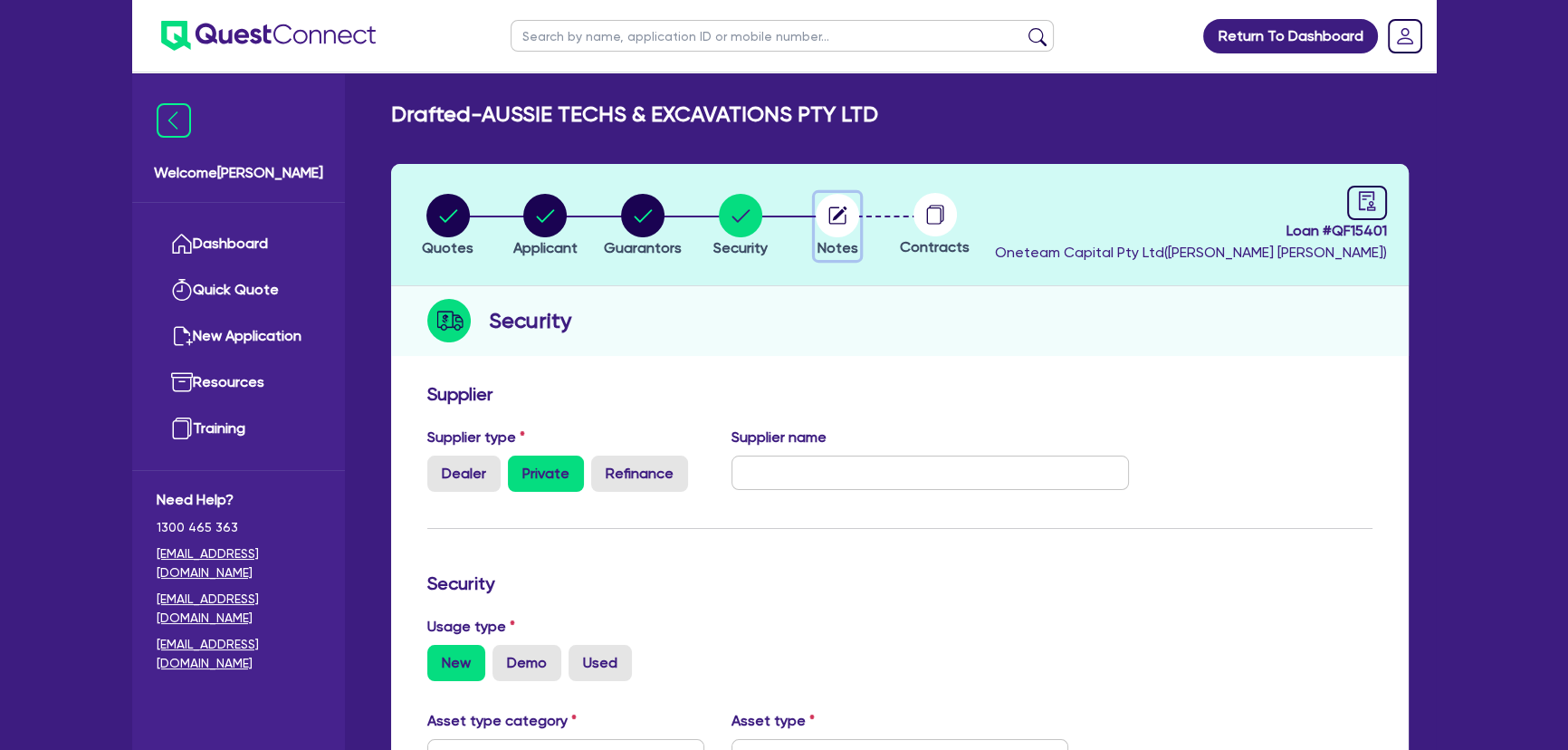
click at [837, 211] on circle "button" at bounding box center [836, 215] width 43 height 43
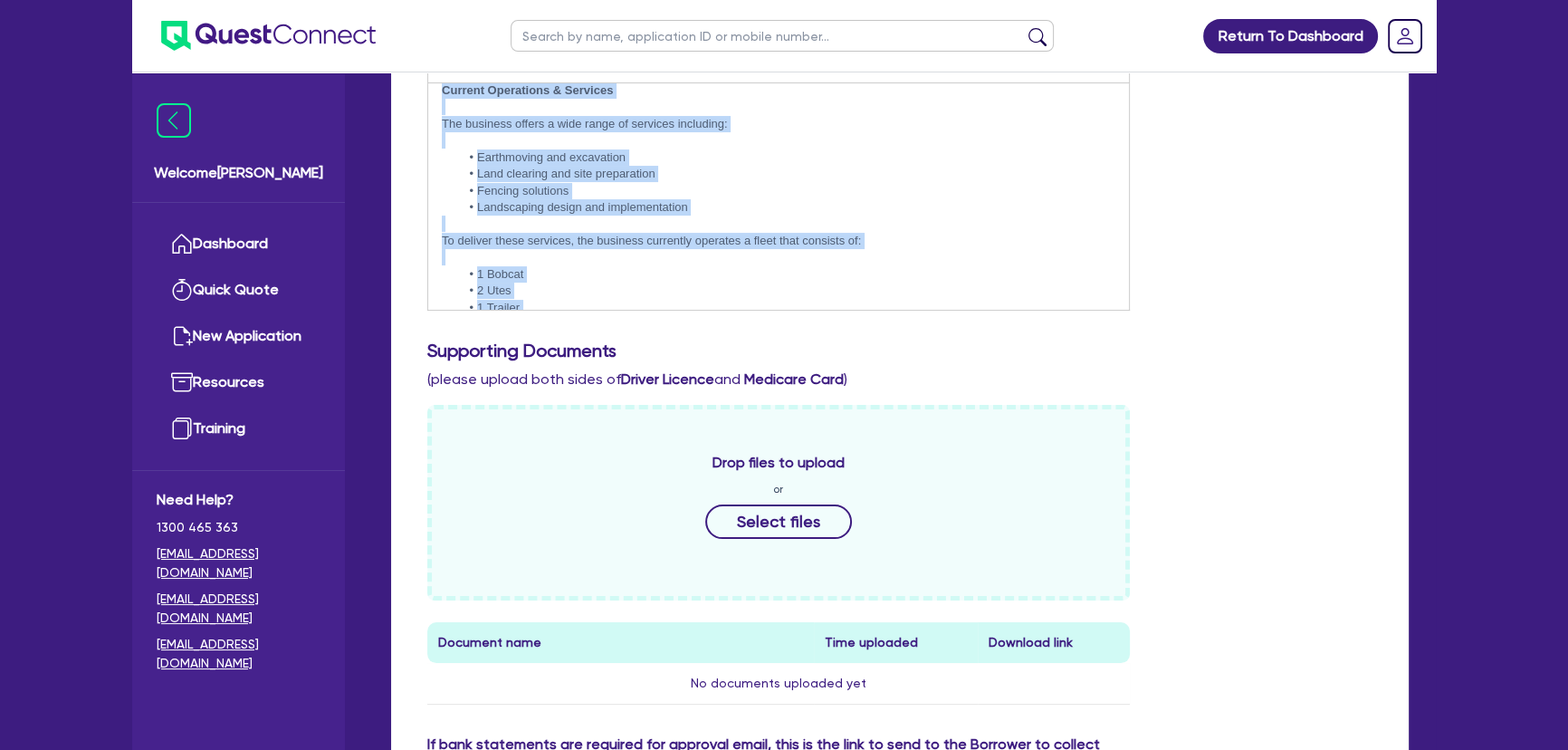
scroll to position [163, 0]
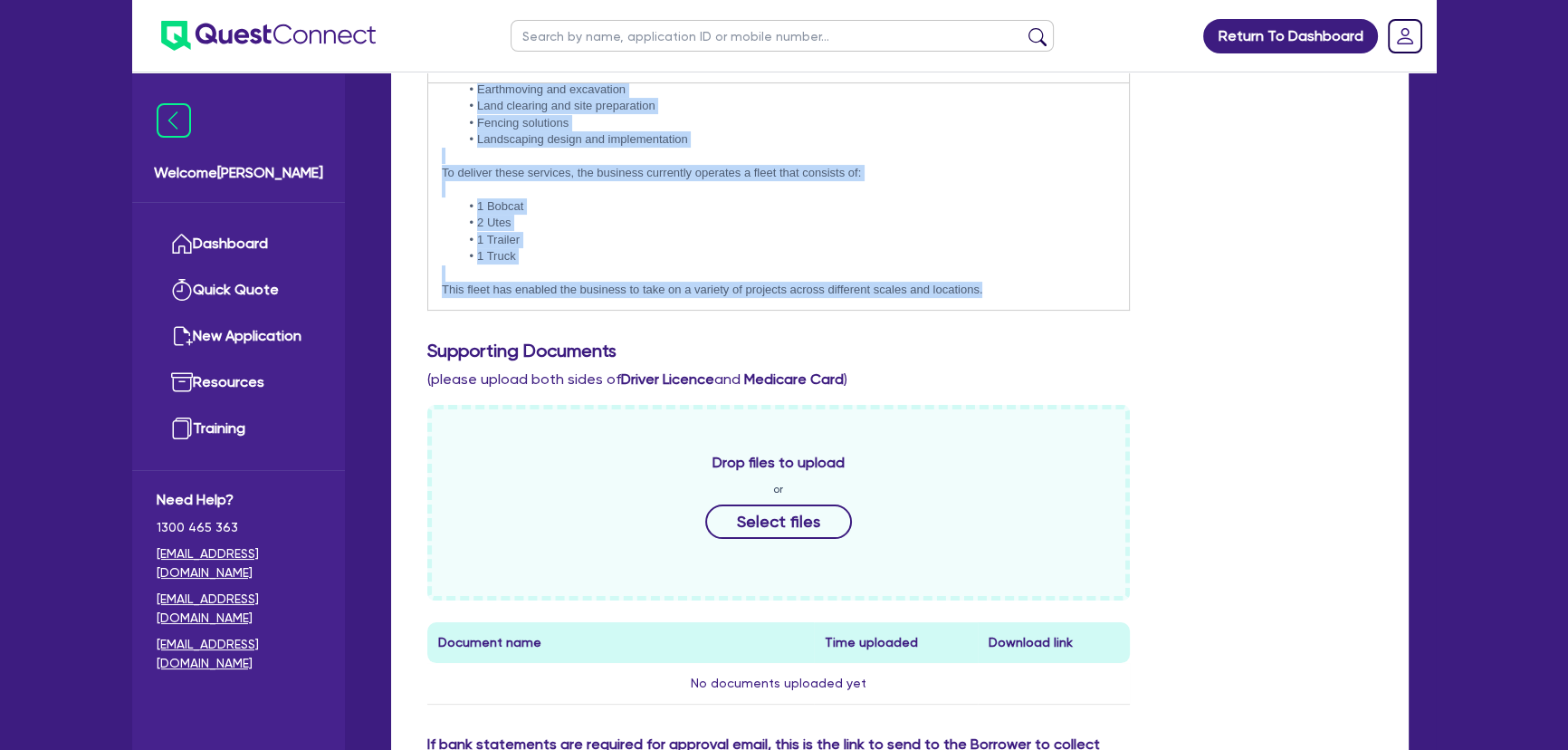
drag, startPoint x: 436, startPoint y: 105, endPoint x: 1032, endPoint y: 295, distance: 625.6
click at [1032, 295] on div "Business Overview [DEMOGRAPHIC_DATA] operates a well-established landscaping an…" at bounding box center [778, 197] width 700 height 226
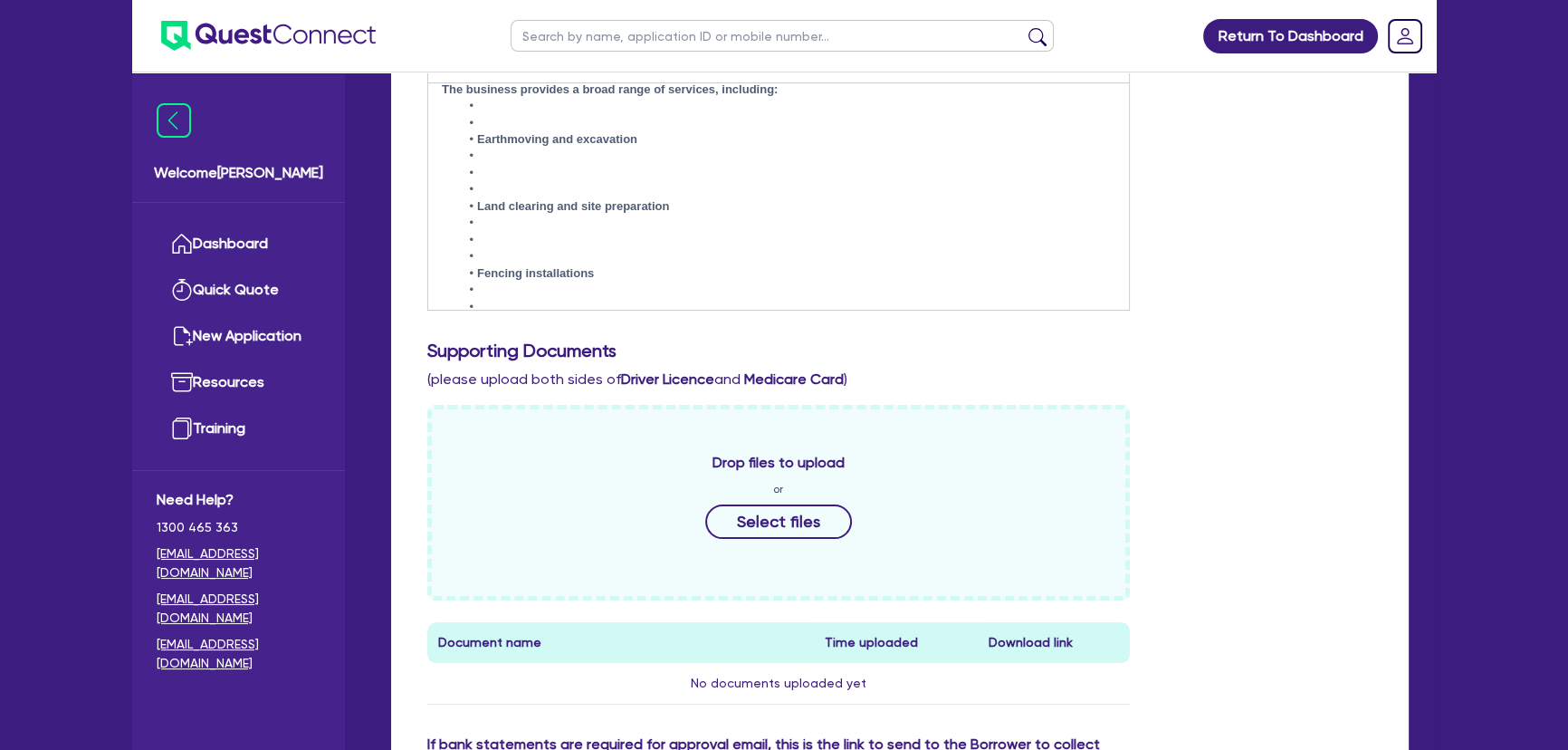
scroll to position [1268, 0]
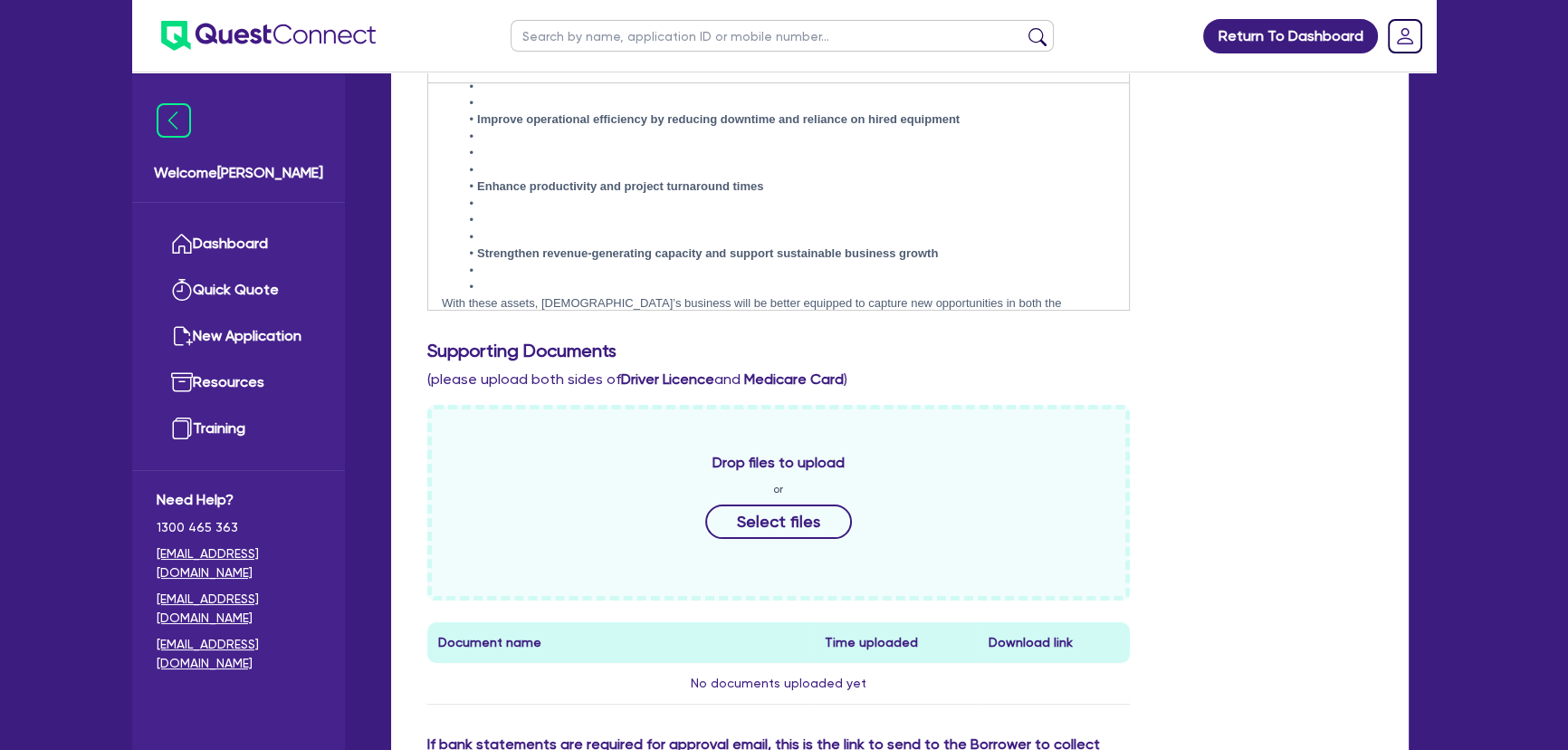
click at [510, 279] on li at bounding box center [788, 287] width 655 height 17
click at [512, 232] on li at bounding box center [788, 240] width 655 height 17
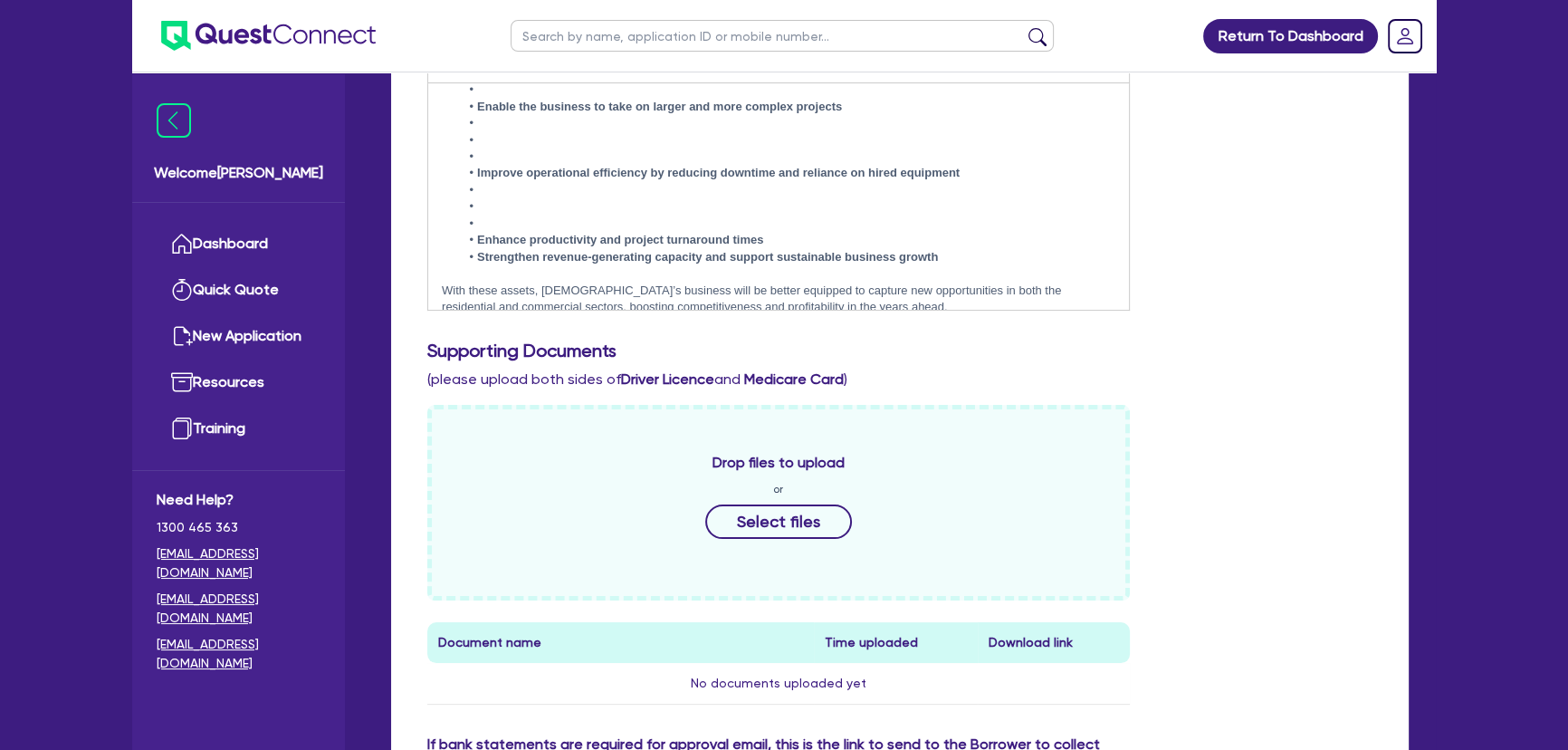
click at [521, 215] on li at bounding box center [788, 224] width 655 height 17
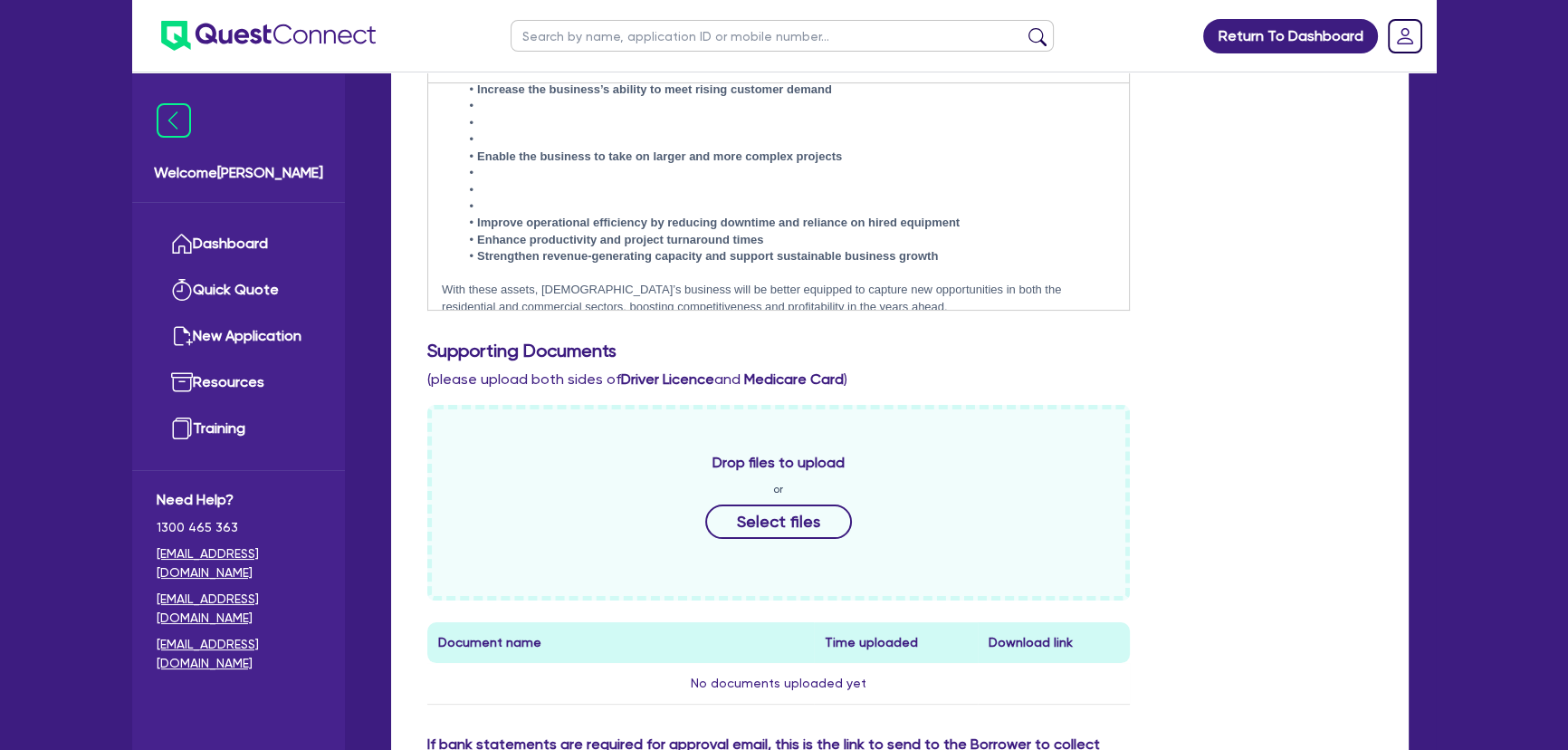
click at [517, 198] on li at bounding box center [788, 206] width 655 height 17
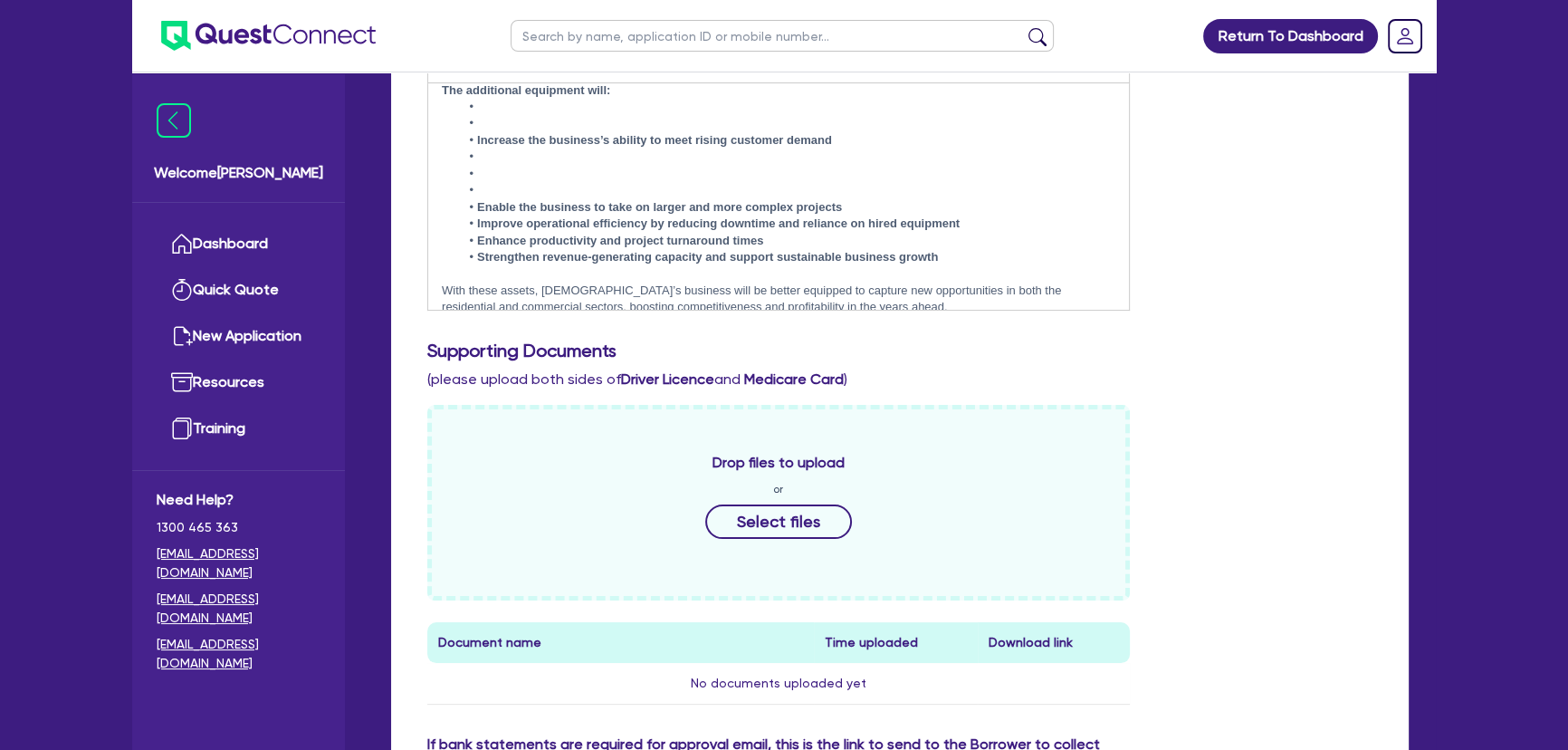
click at [519, 182] on li at bounding box center [788, 190] width 655 height 17
click at [526, 165] on li at bounding box center [788, 173] width 655 height 17
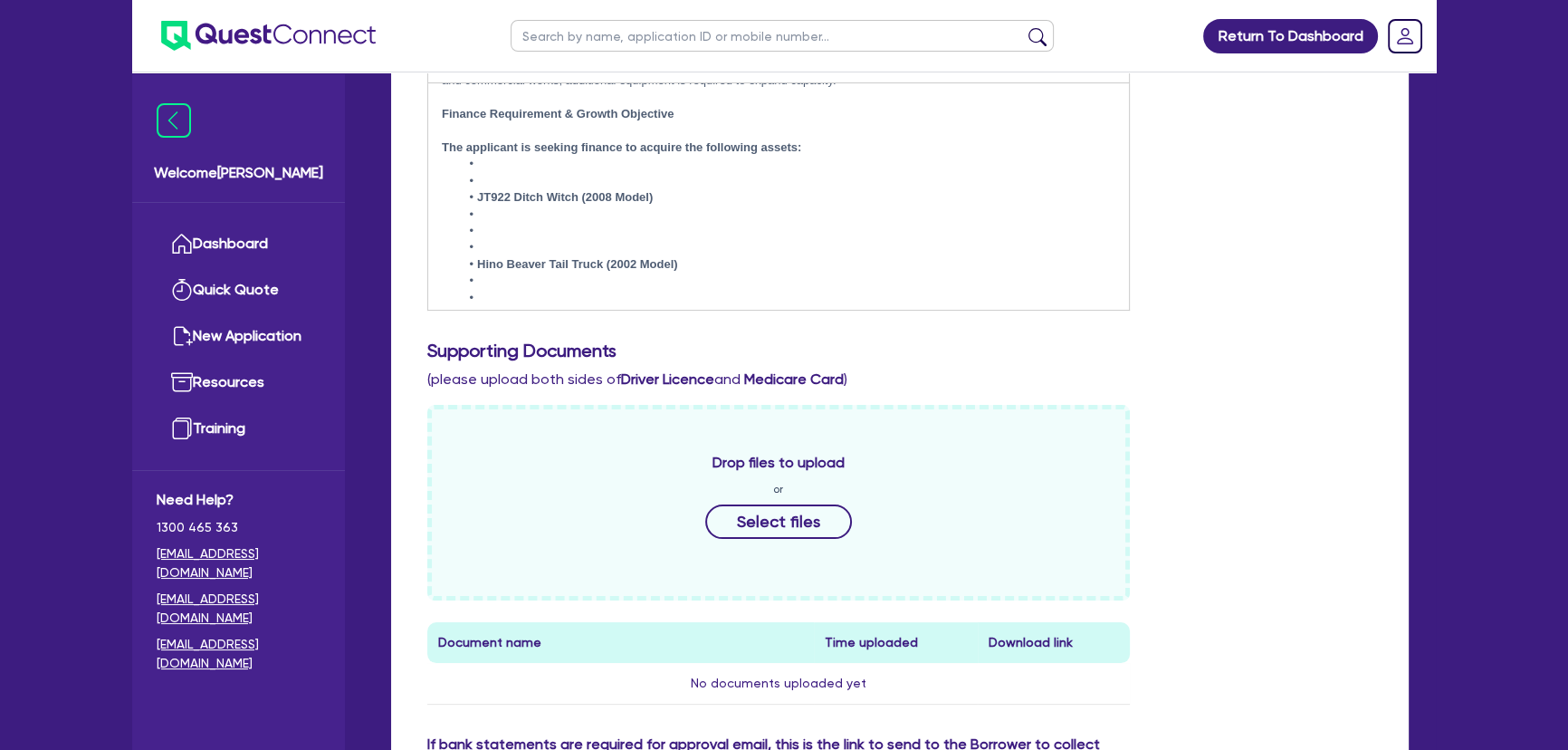
scroll to position [802, 0]
click at [519, 295] on li at bounding box center [788, 304] width 655 height 17
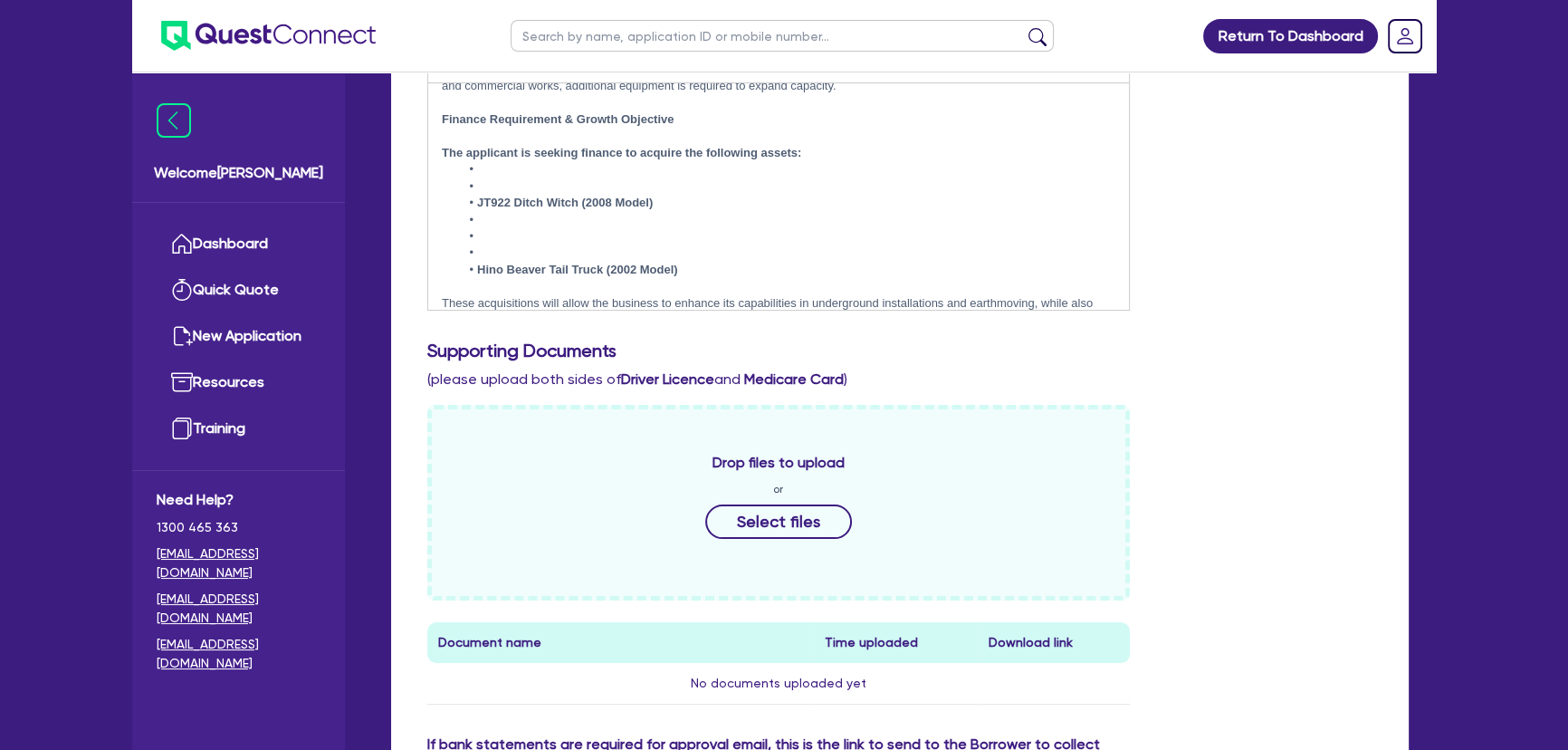
click at [532, 228] on li at bounding box center [788, 237] width 655 height 17
click at [533, 245] on li at bounding box center [788, 253] width 655 height 17
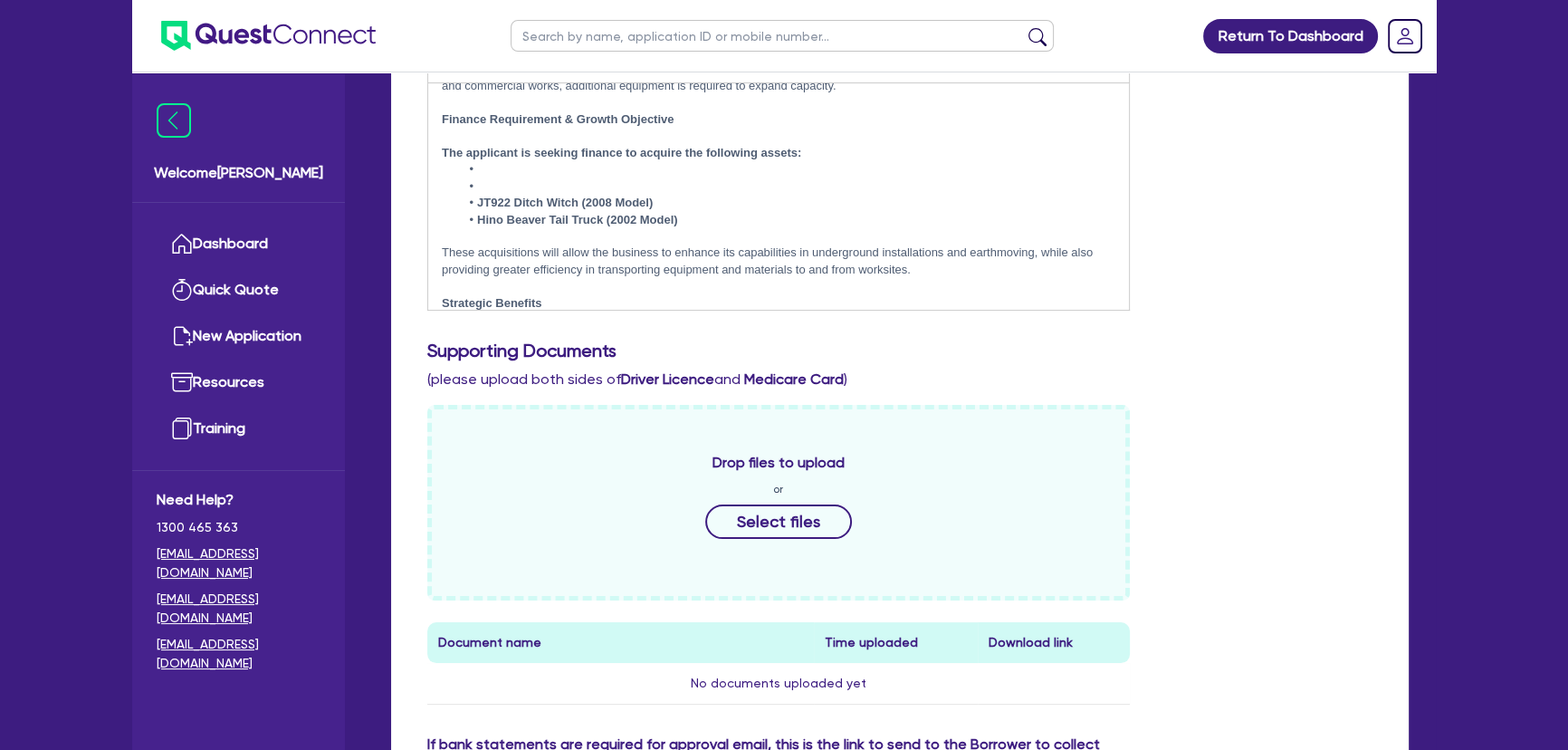
click at [538, 179] on li at bounding box center [788, 187] width 655 height 17
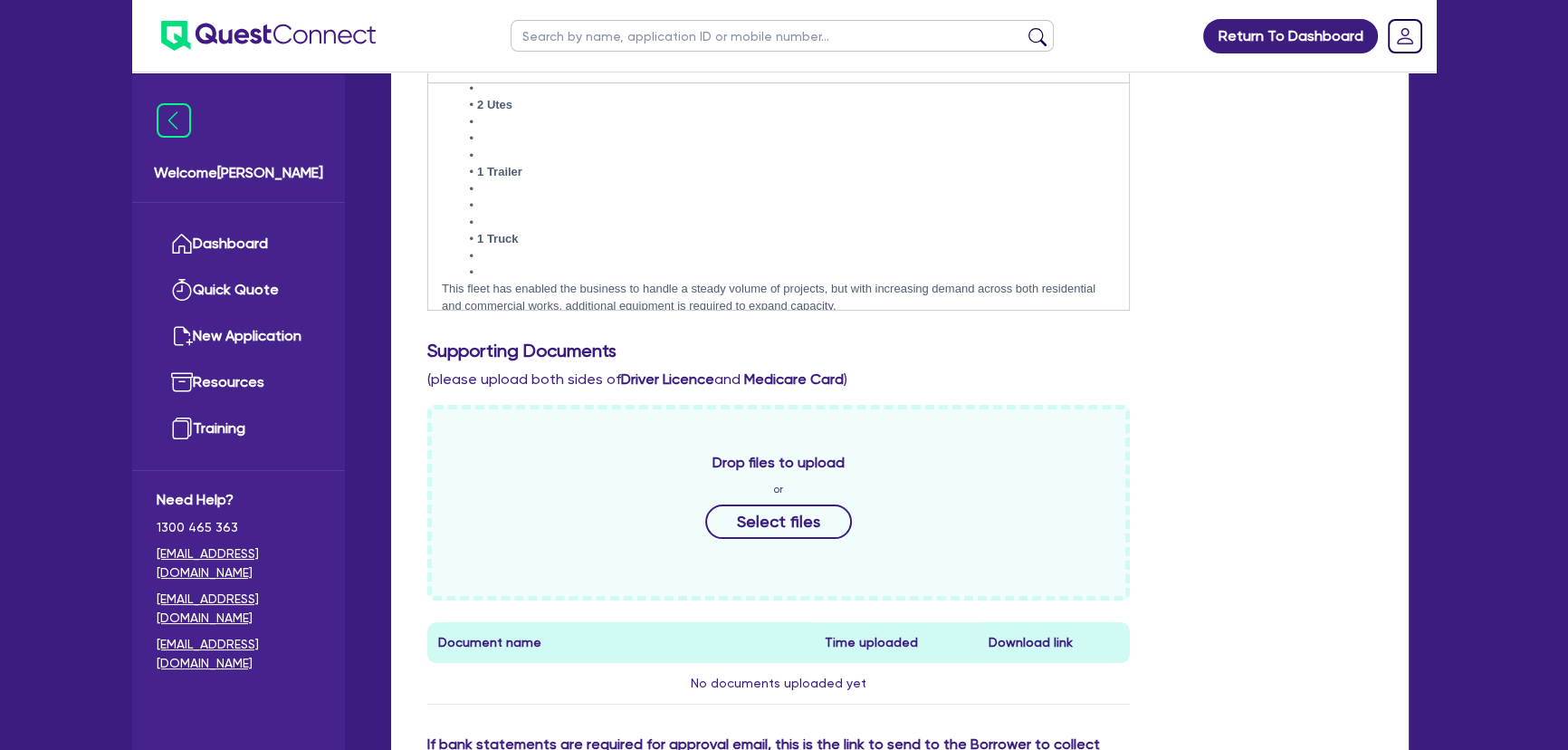
scroll to position [637, 0]
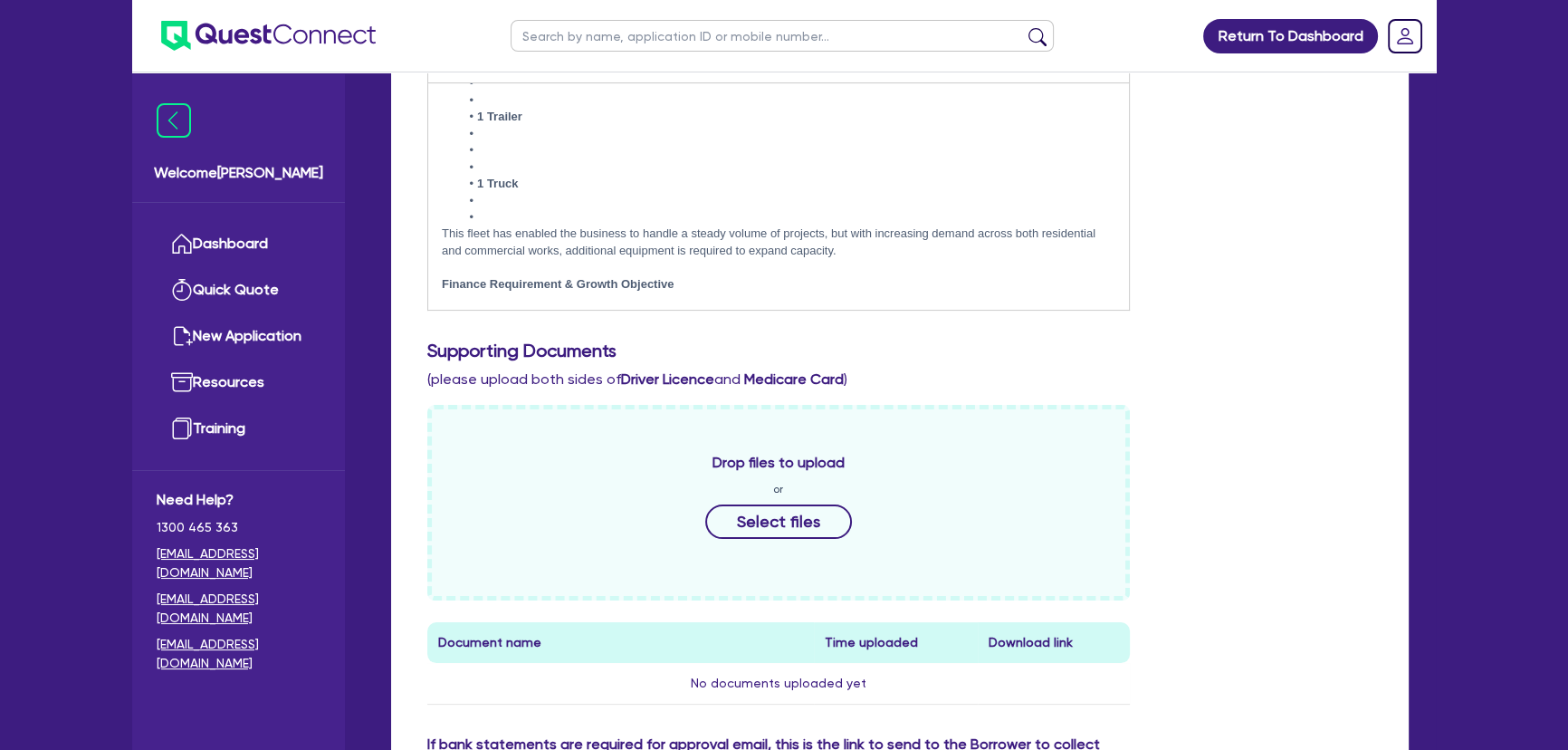
click at [512, 209] on li at bounding box center [788, 217] width 655 height 17
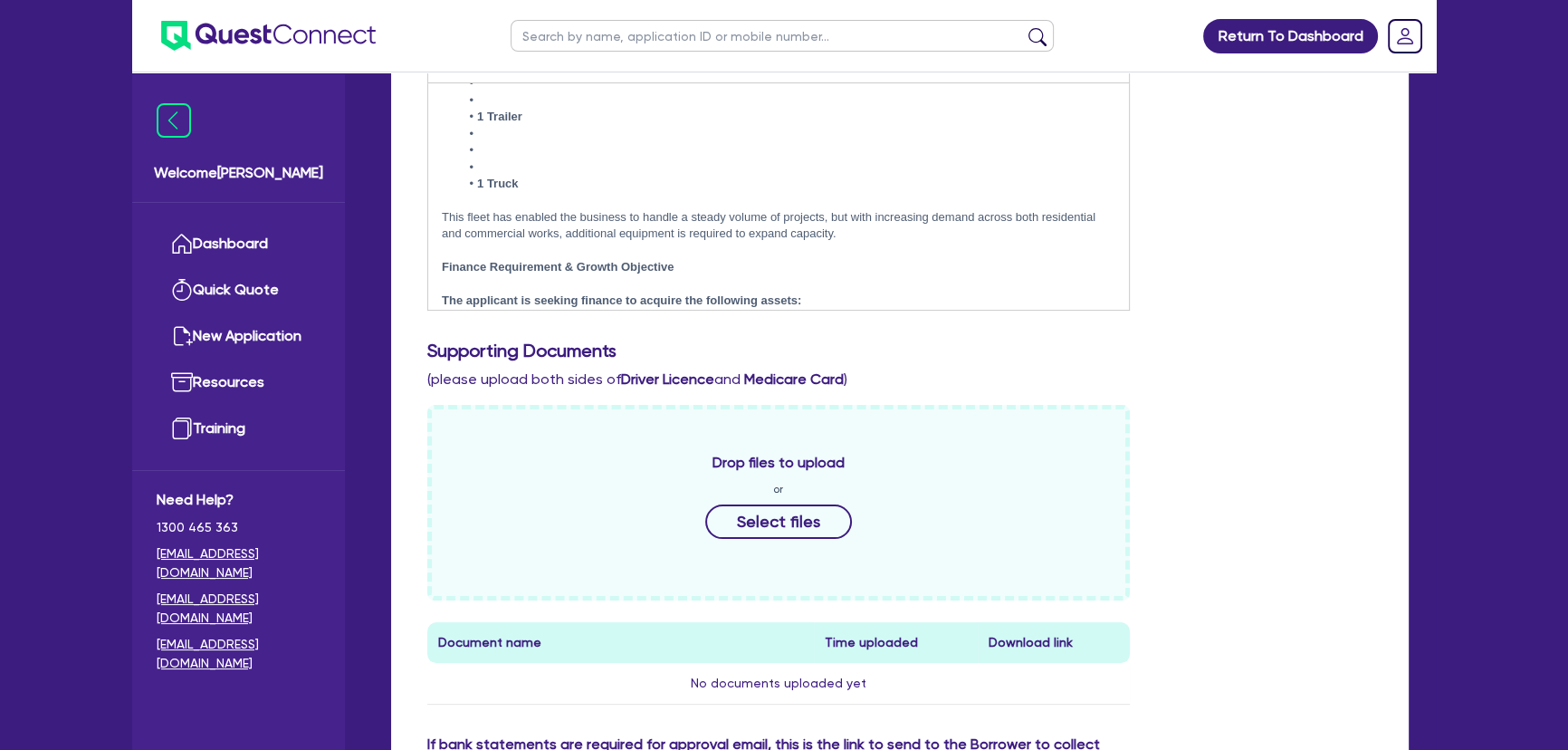
click at [523, 159] on li at bounding box center [788, 167] width 655 height 17
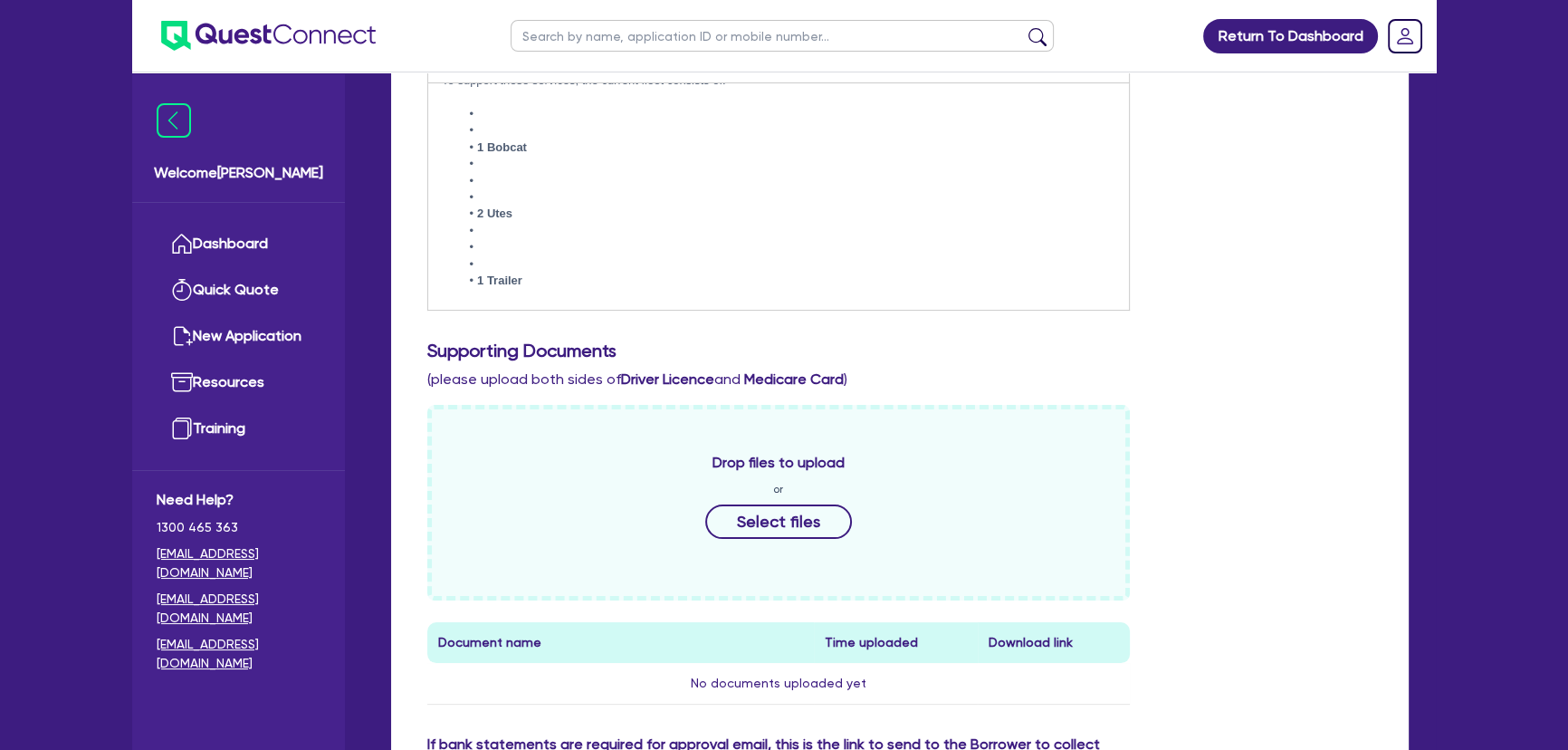
scroll to position [472, 0]
click at [507, 257] on li at bounding box center [788, 265] width 655 height 17
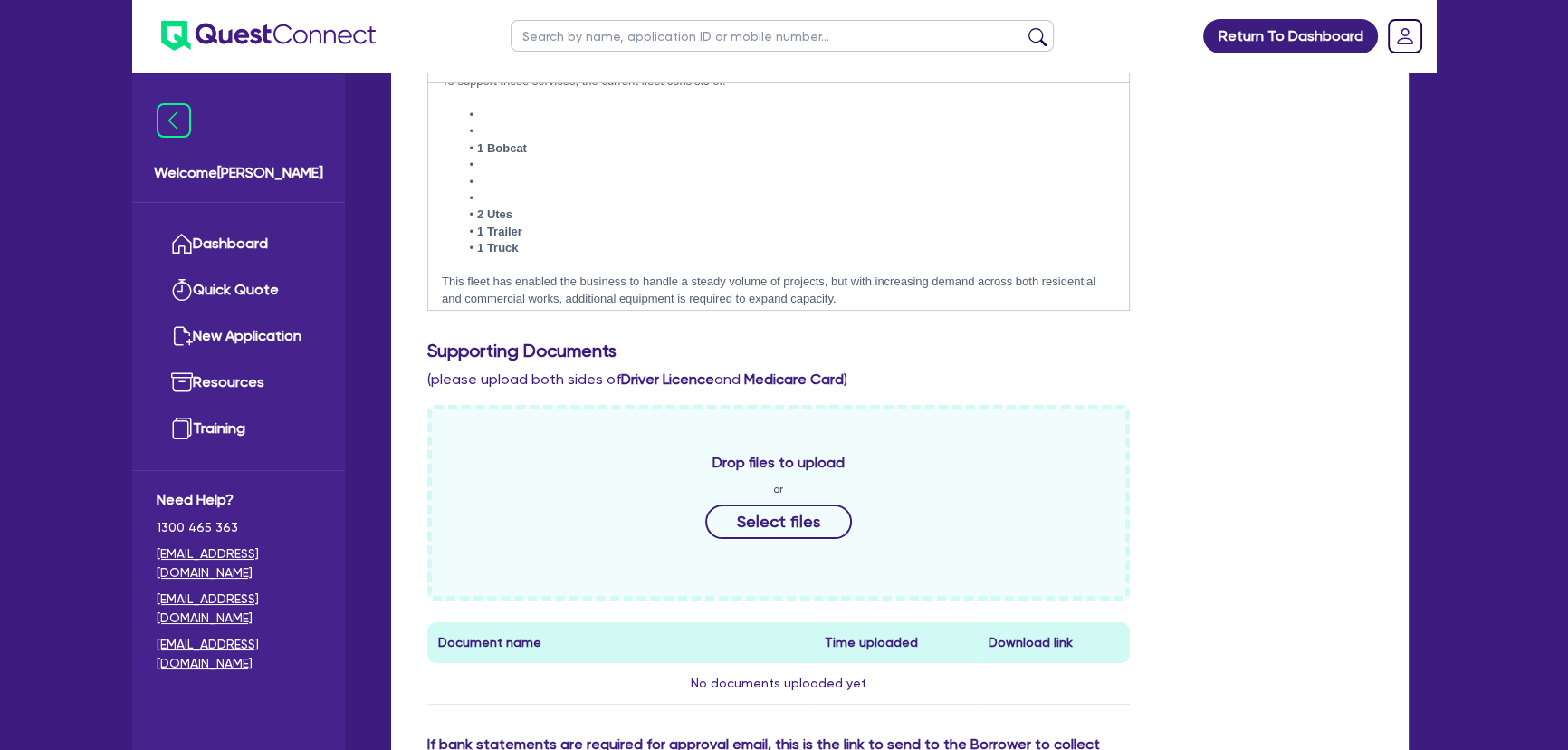
click at [525, 190] on li at bounding box center [788, 199] width 655 height 17
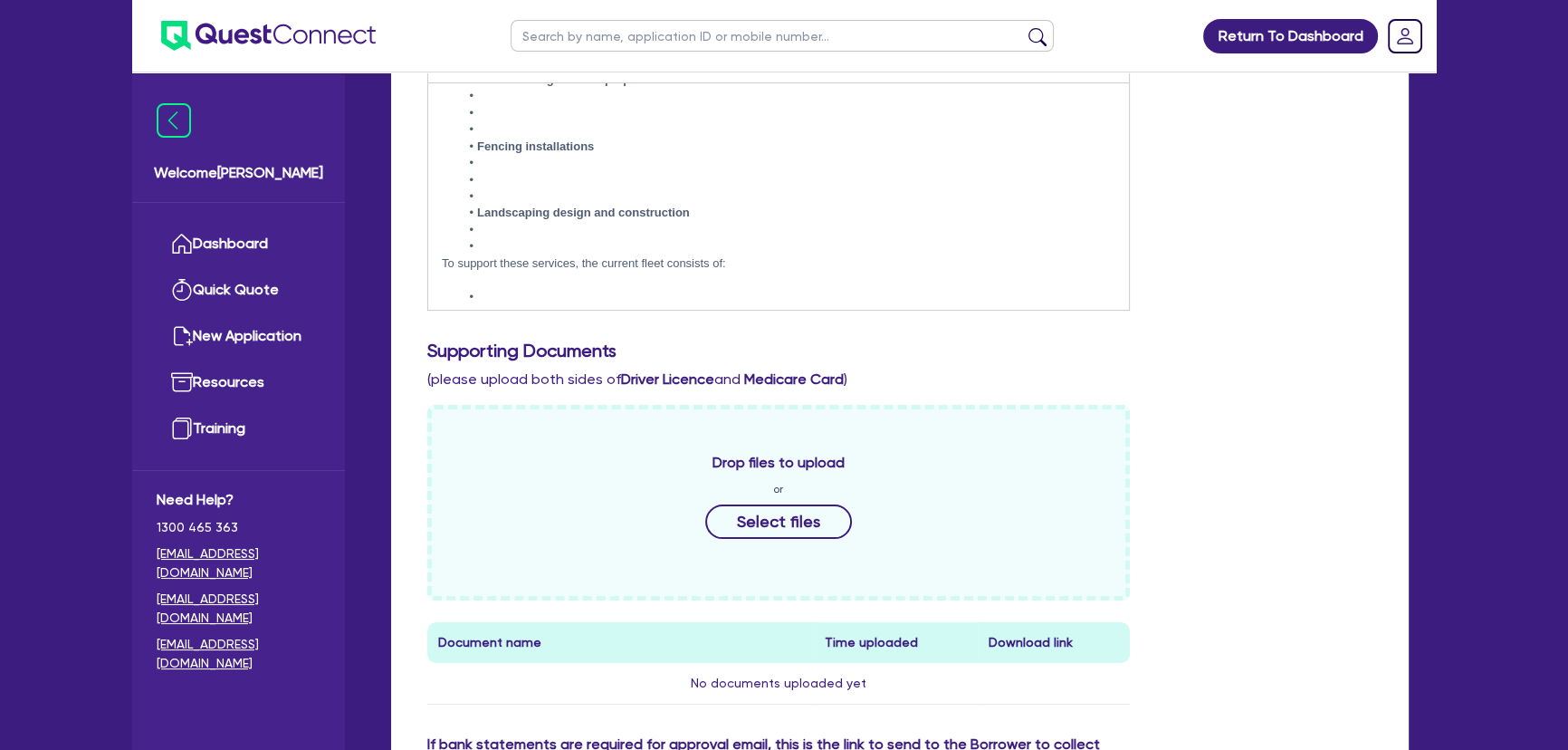
scroll to position [307, 0]
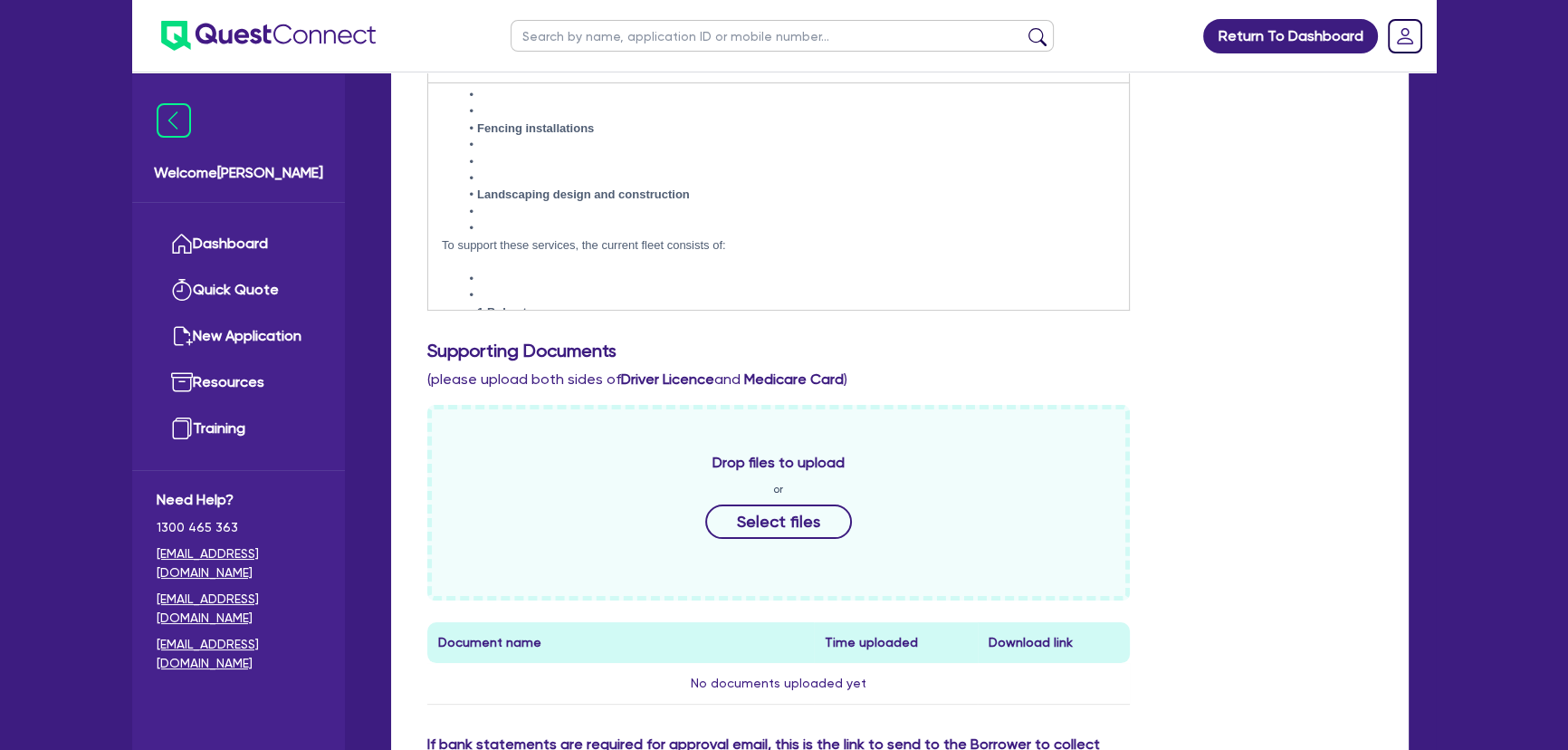
click at [499, 287] on li at bounding box center [788, 295] width 655 height 17
click at [518, 220] on li at bounding box center [788, 228] width 655 height 17
click at [519, 170] on li at bounding box center [788, 179] width 655 height 17
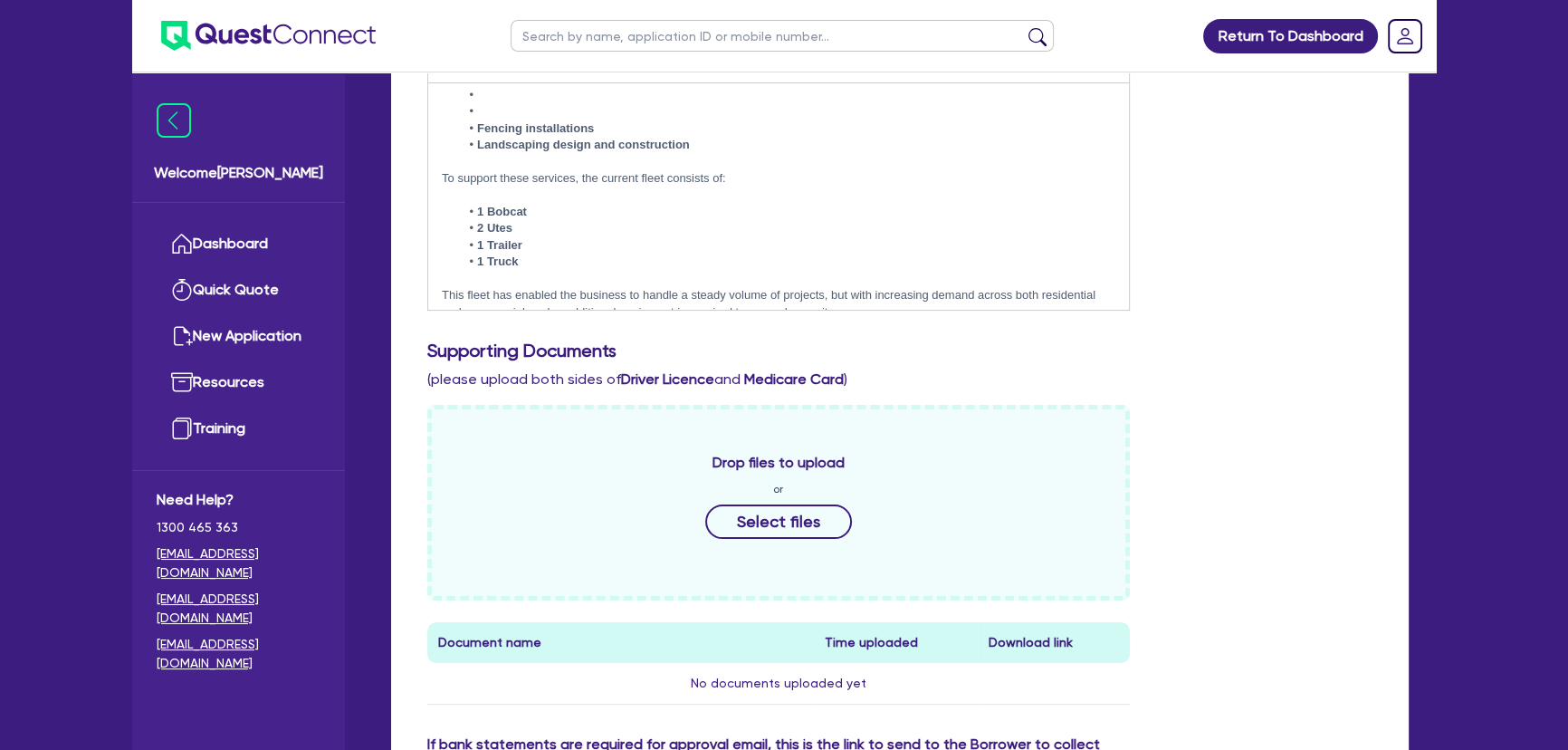
scroll to position [143, 0]
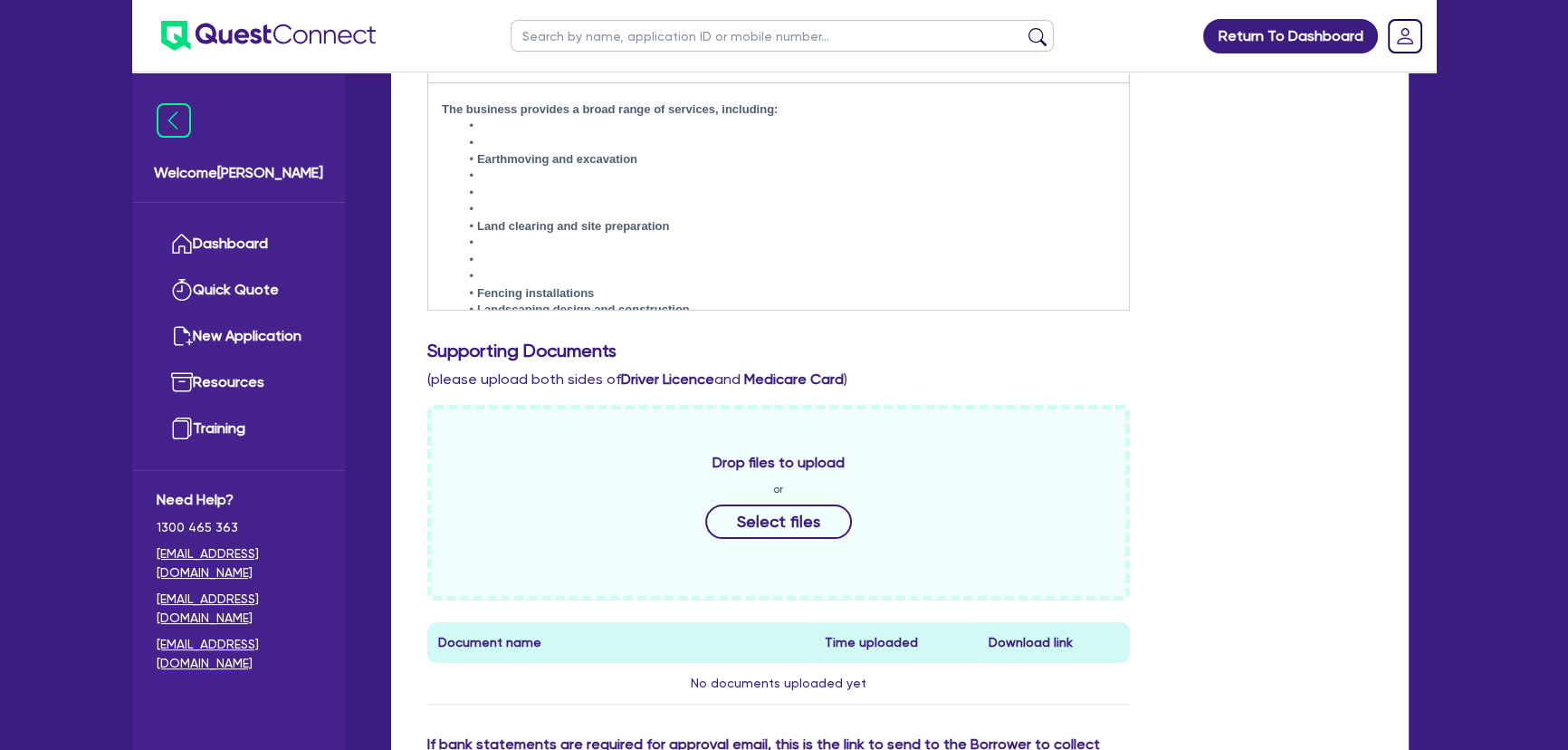
click at [518, 268] on li at bounding box center [788, 276] width 655 height 17
click at [521, 185] on li at bounding box center [788, 193] width 655 height 17
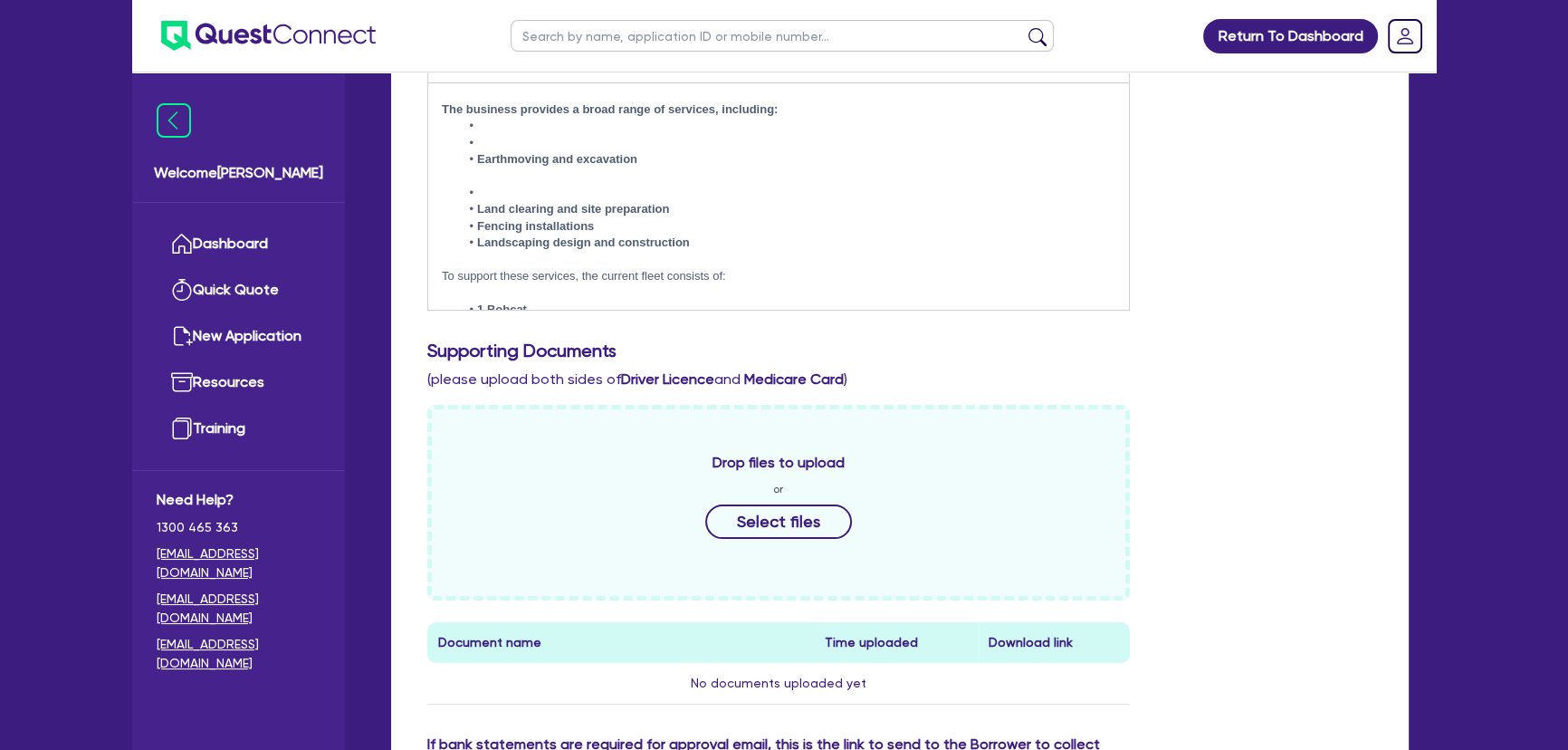
click at [516, 185] on li at bounding box center [788, 193] width 655 height 17
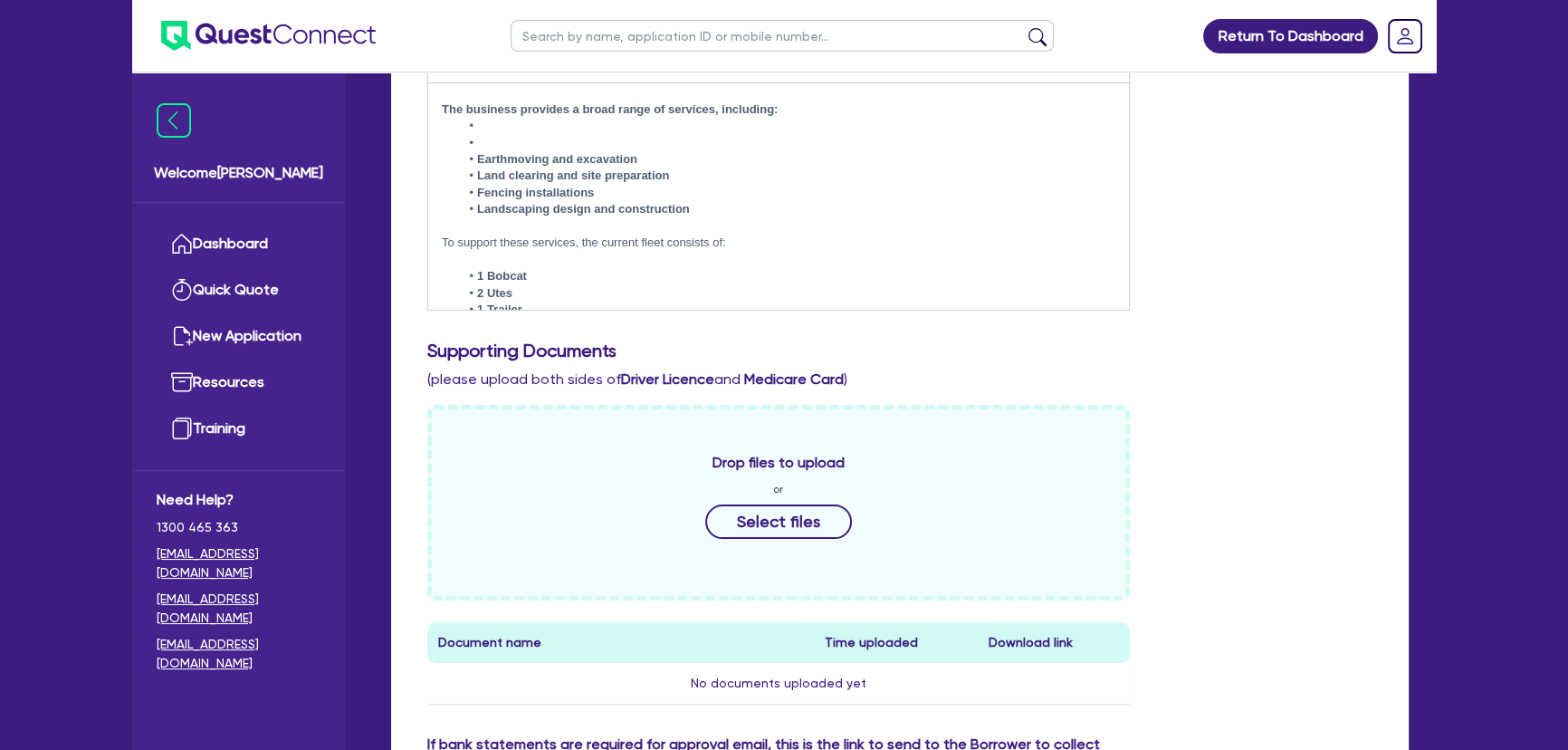
click at [525, 135] on li at bounding box center [788, 144] width 655 height 17
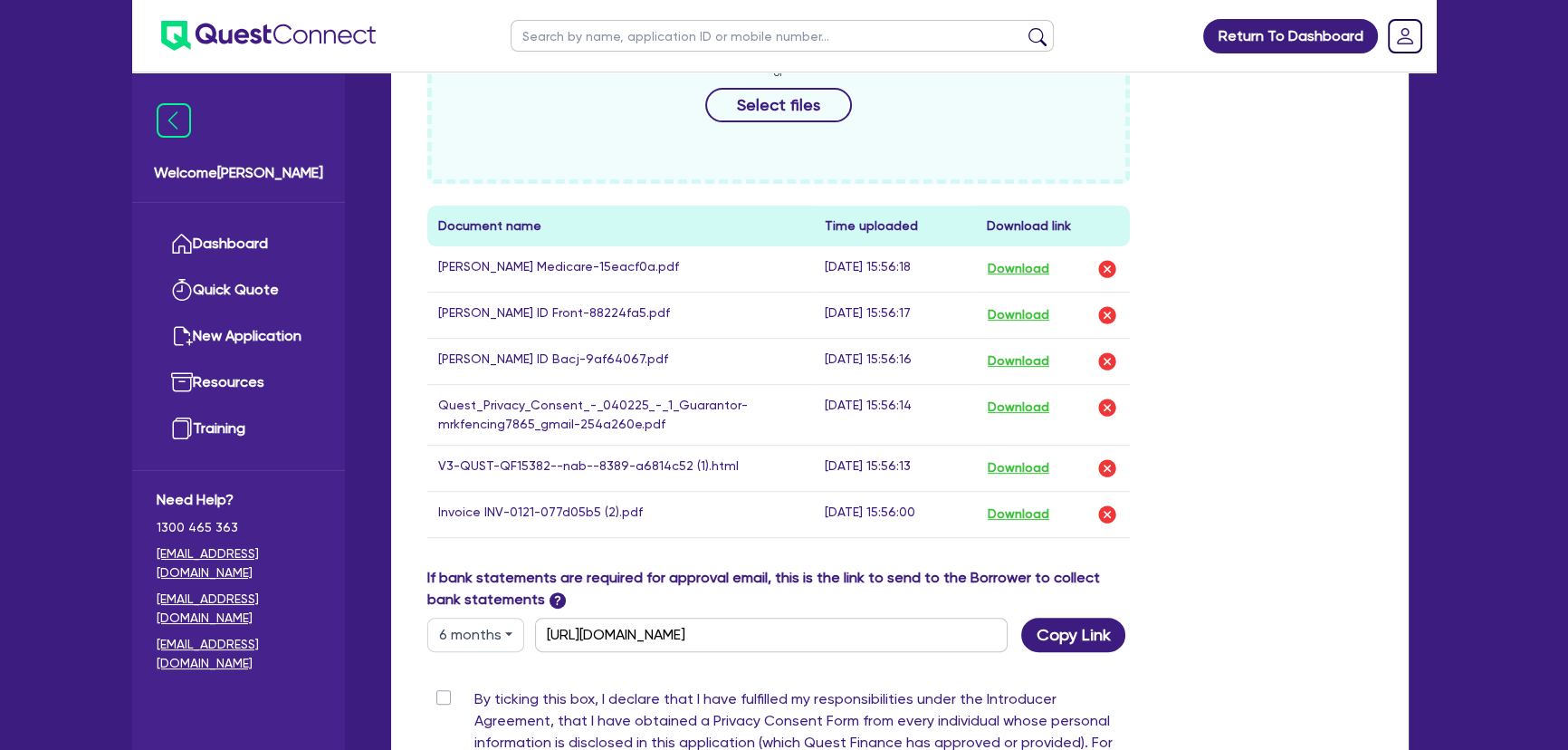
scroll to position [1082, 0]
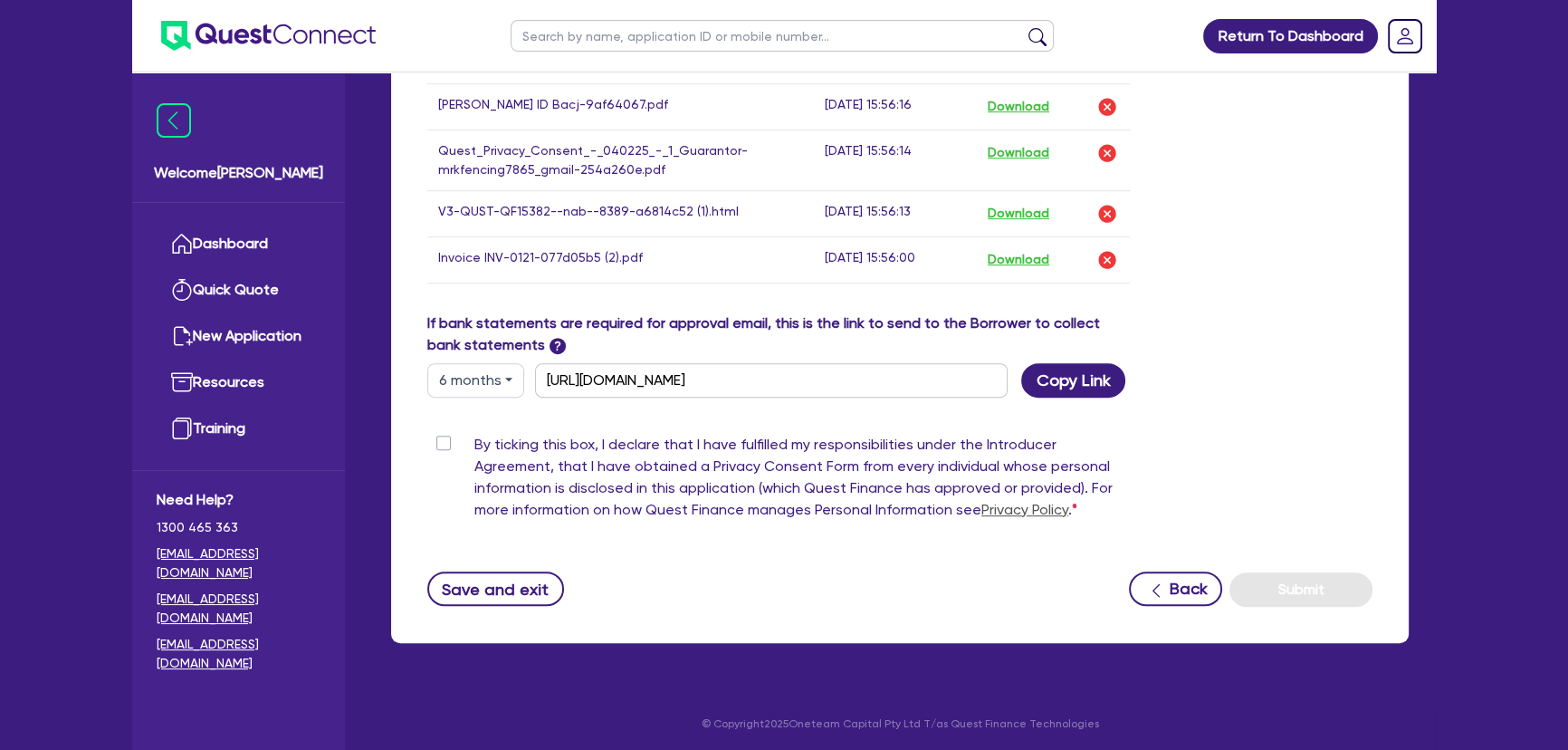
click at [474, 443] on label "By ticking this box, I declare that I have fulfilled my responsibilities under …" at bounding box center [801, 480] width 655 height 94
click at [440, 443] on input "By ticking this box, I declare that I have fulfilled my responsibilities under …" at bounding box center [434, 442] width 15 height 17
checkbox input "true"
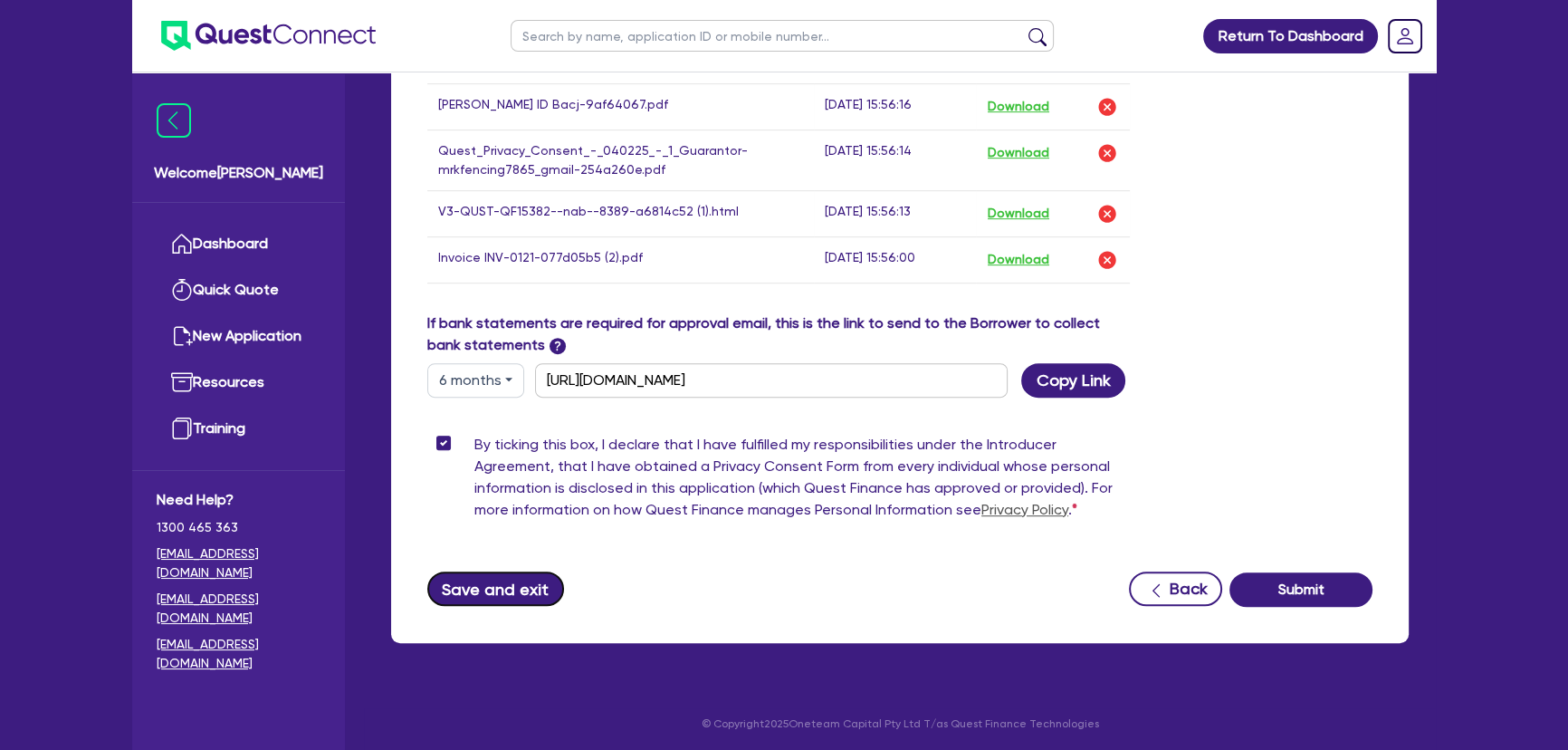
click at [527, 581] on button "Save and exit" at bounding box center [495, 588] width 137 height 34
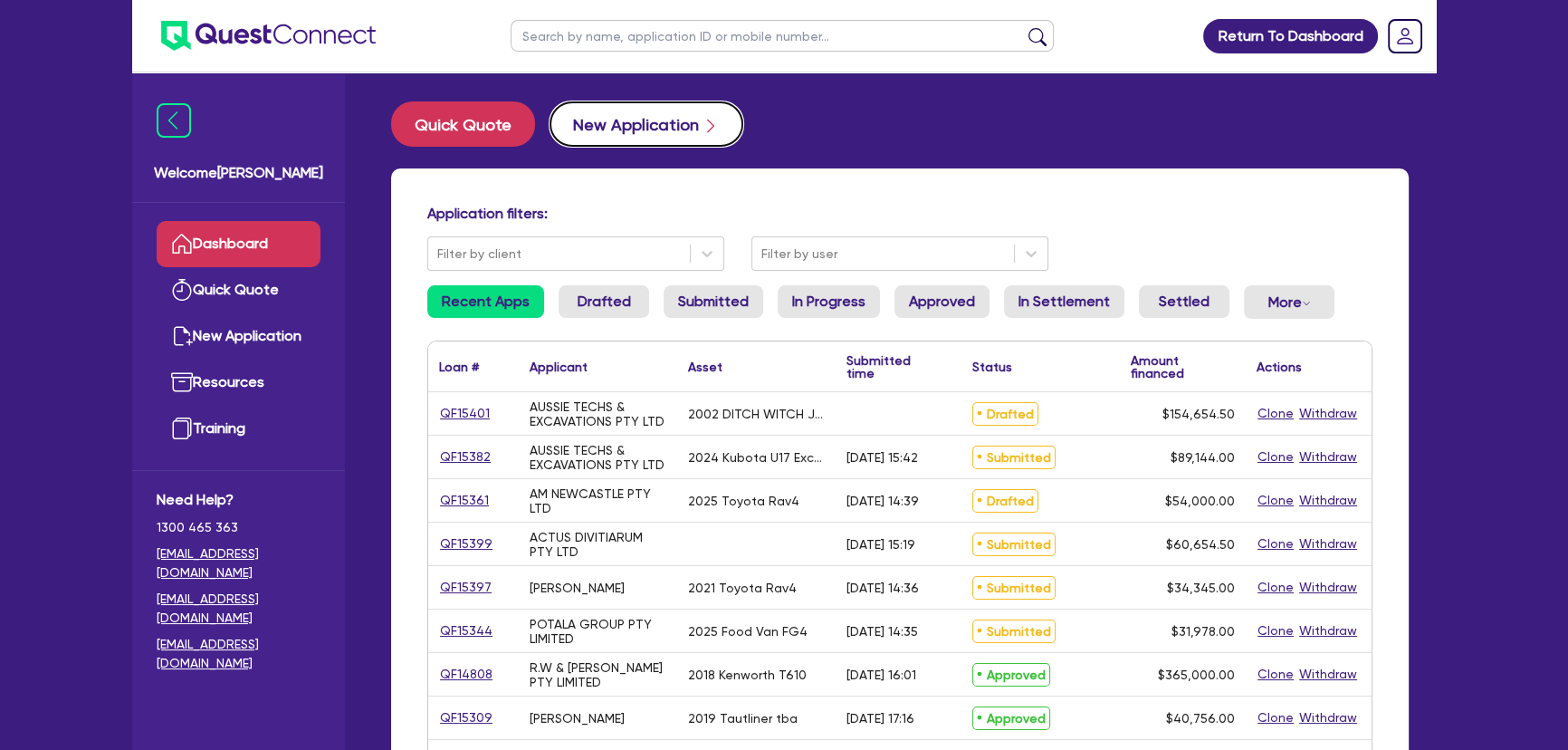
click at [616, 121] on button "New Application" at bounding box center [646, 123] width 194 height 45
select select "Other"
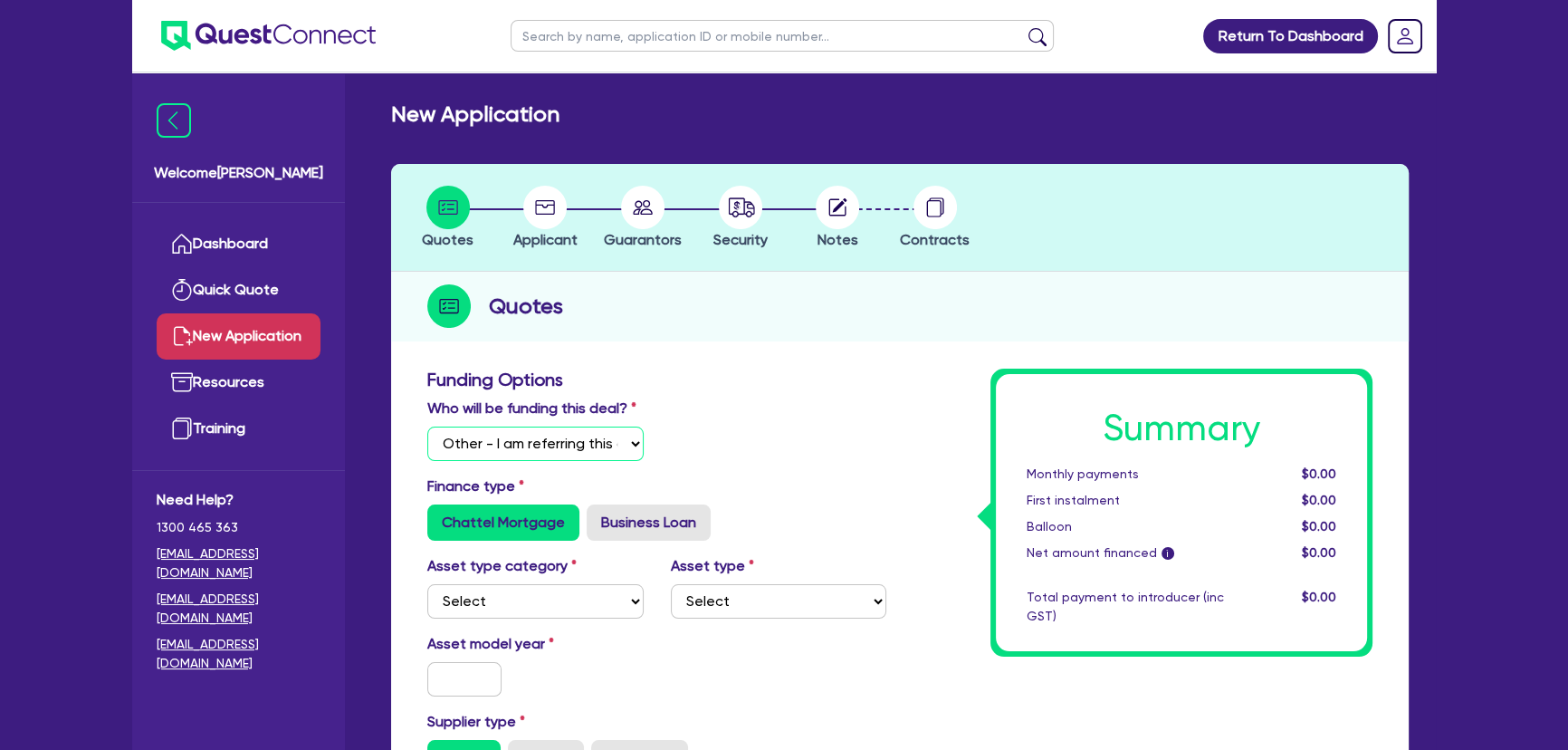
click at [548, 446] on select "Select I will fund 100% I will co-fund with Quest I want Quest to fund 100% Oth…" at bounding box center [535, 443] width 216 height 34
click at [870, 413] on div "Who will be funding this deal? Select I will fund 100% I will co-fund with Ques…" at bounding box center [657, 436] width 486 height 78
click at [652, 539] on label "Business Loan" at bounding box center [648, 522] width 124 height 36
click at [598, 516] on input "Business Loan" at bounding box center [592, 510] width 12 height 12
radio input "true"
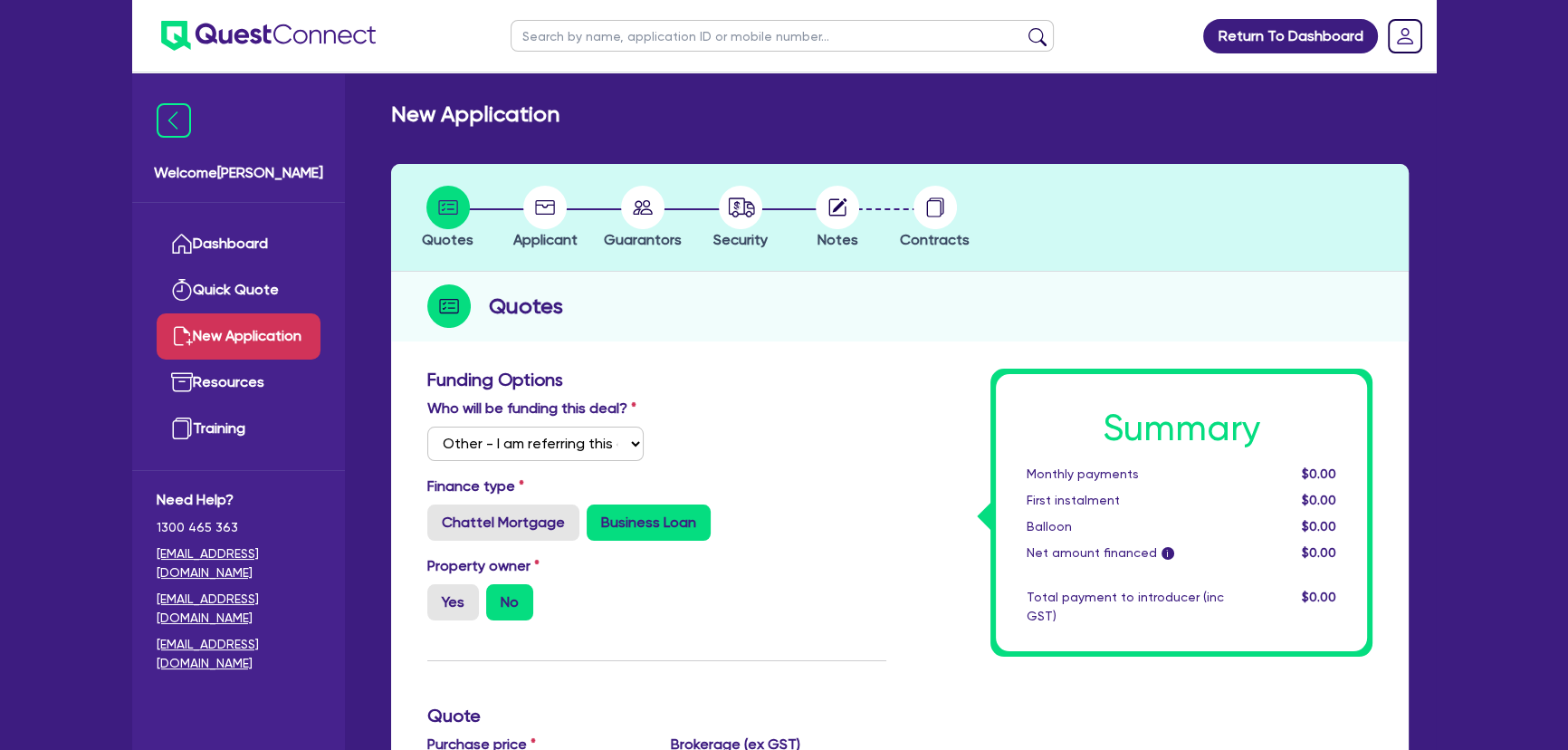
click at [440, 595] on label "Yes" at bounding box center [453, 601] width 52 height 36
click at [439, 595] on input "Yes" at bounding box center [432, 589] width 12 height 12
radio input "true"
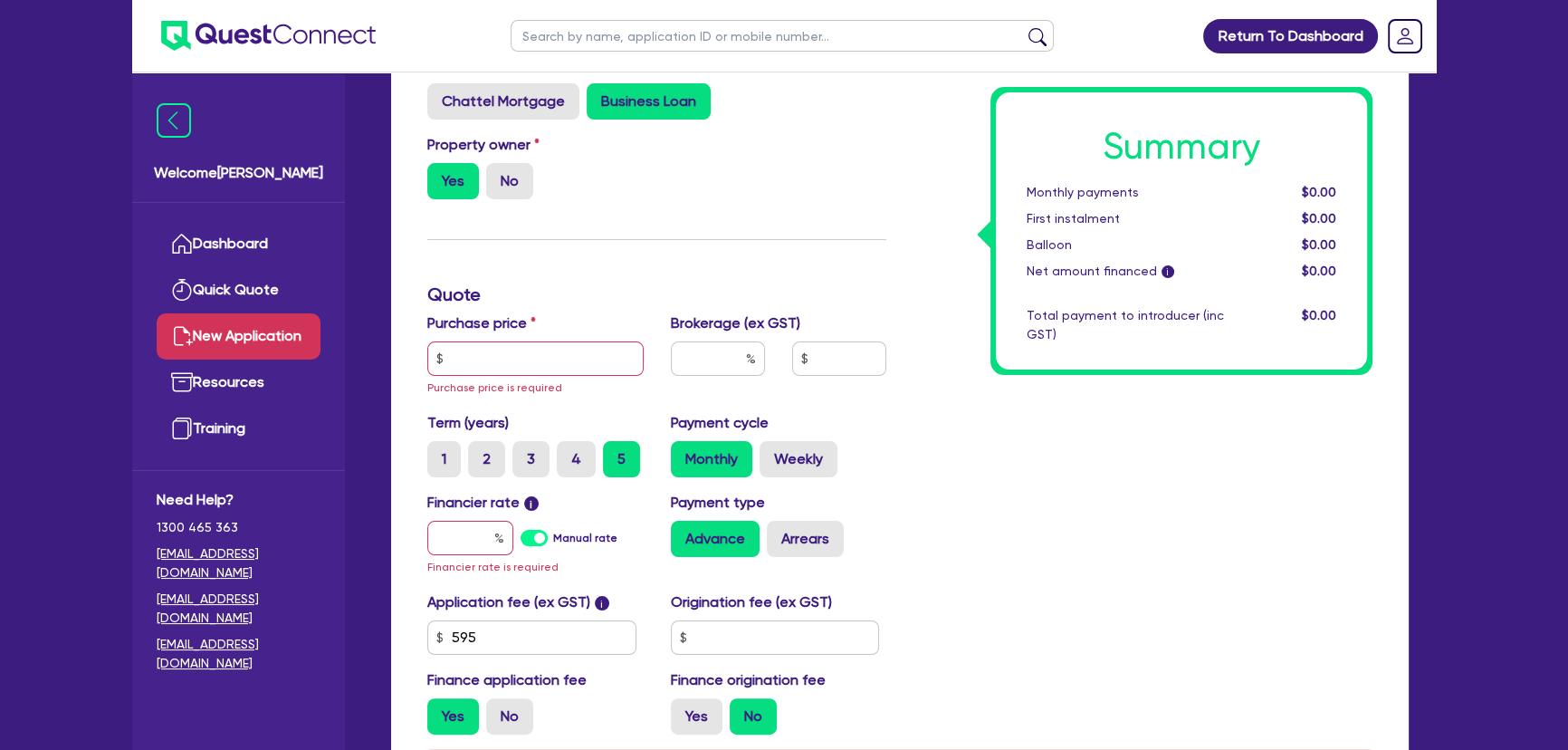
scroll to position [576, 0]
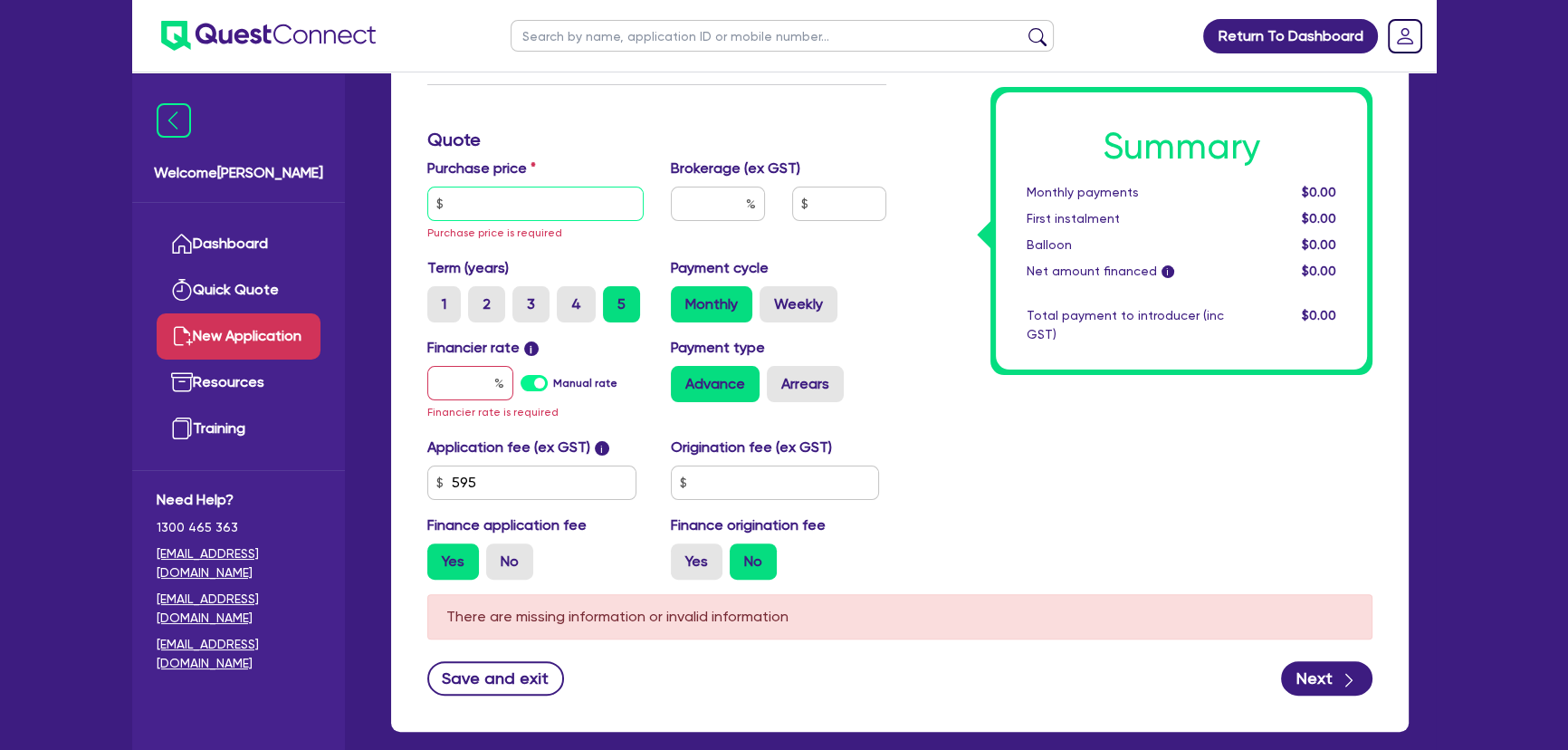
click at [507, 211] on input "text" at bounding box center [535, 203] width 216 height 34
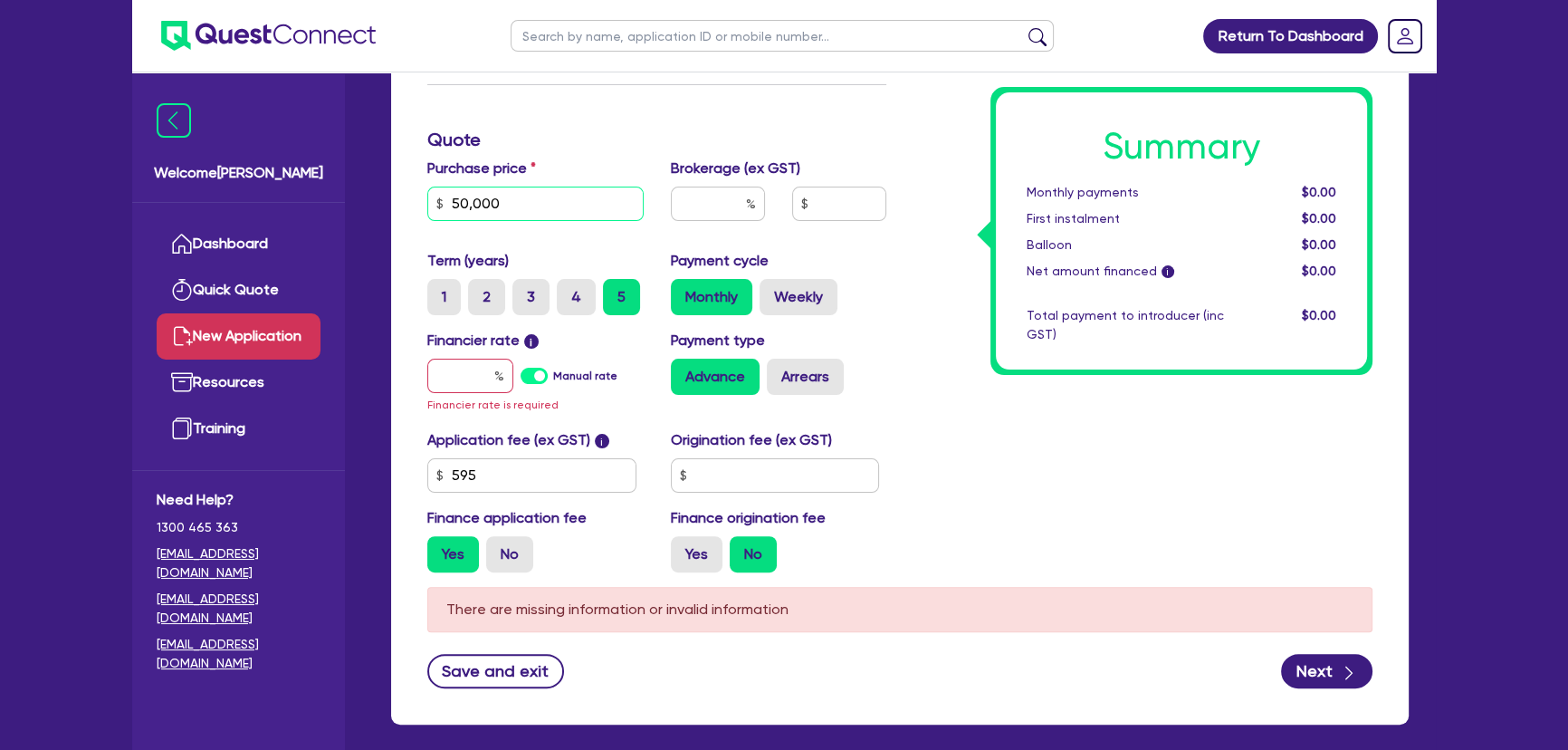
type input "50,000"
click at [438, 362] on input "text" at bounding box center [469, 375] width 86 height 34
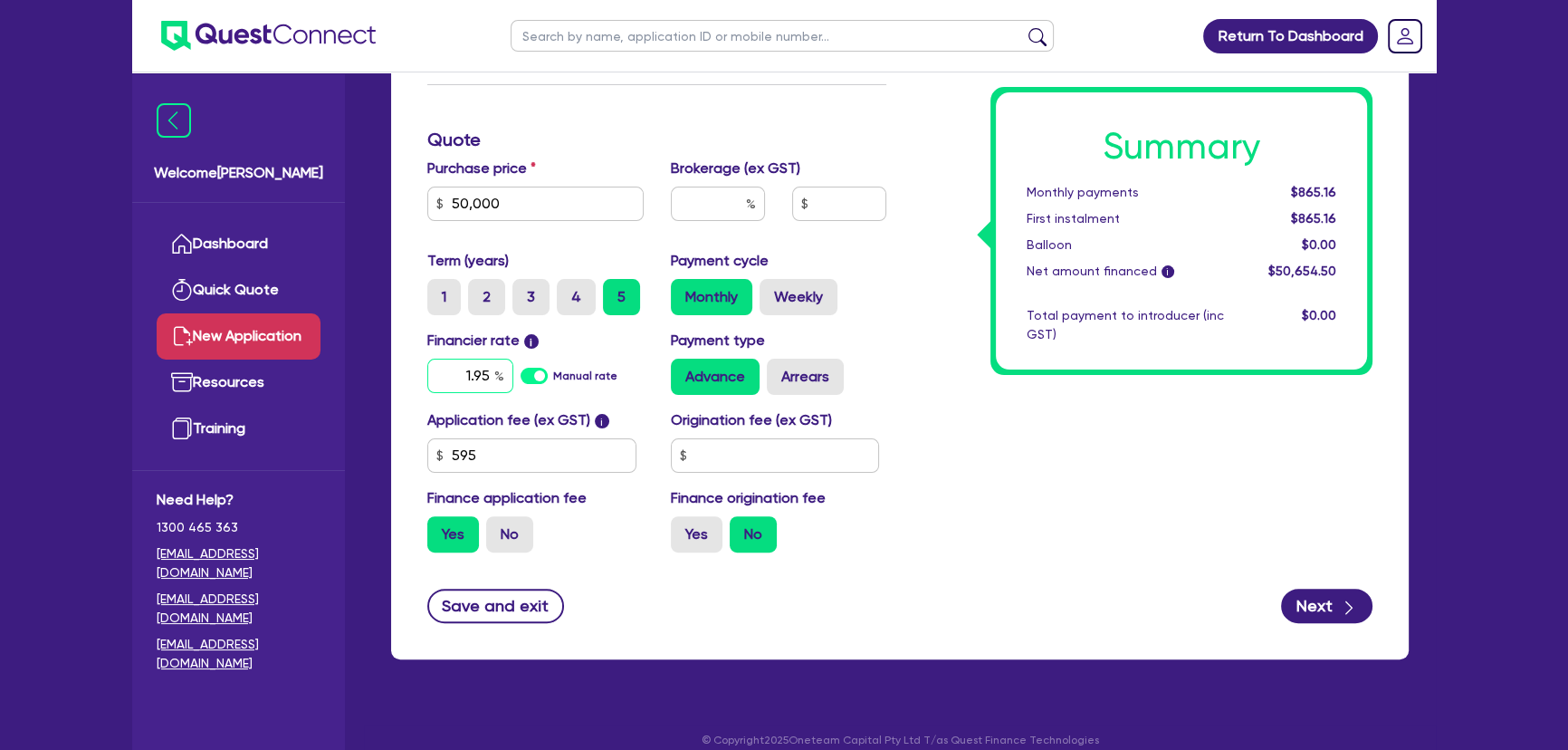
click at [473, 376] on input "1.95" at bounding box center [469, 375] width 86 height 34
type input "14.95"
click at [654, 211] on div "Purchase price 50,000" at bounding box center [536, 196] width 244 height 78
click at [706, 193] on input "text" at bounding box center [718, 203] width 94 height 34
type input "4"
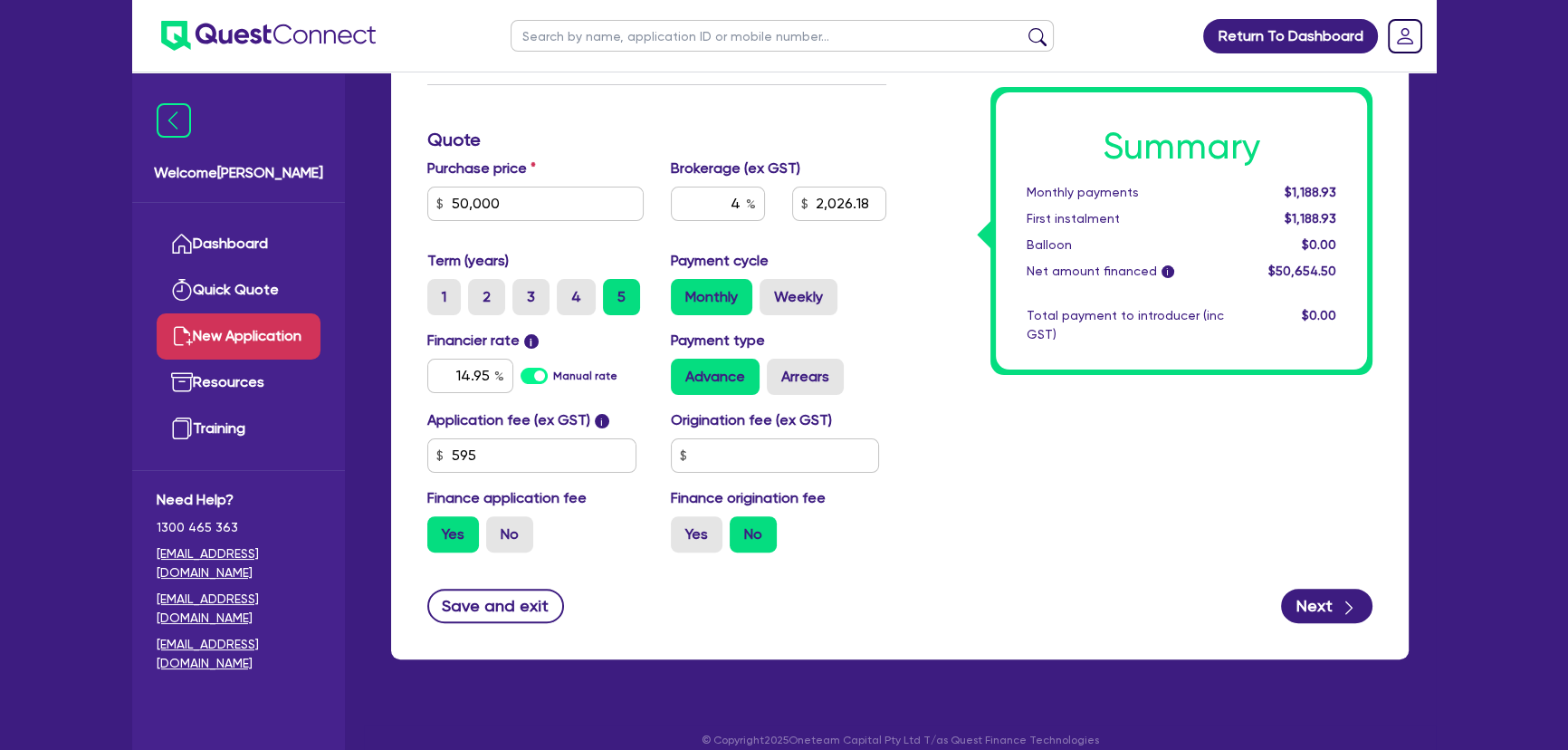
click at [1064, 548] on div "Summary Monthly payments $1,188.93 First instalment $1,188.93 Balloon $0.00 Net…" at bounding box center [1143, 179] width 486 height 774
click at [1304, 611] on button "Next" at bounding box center [1326, 605] width 91 height 34
type input "2,026.18"
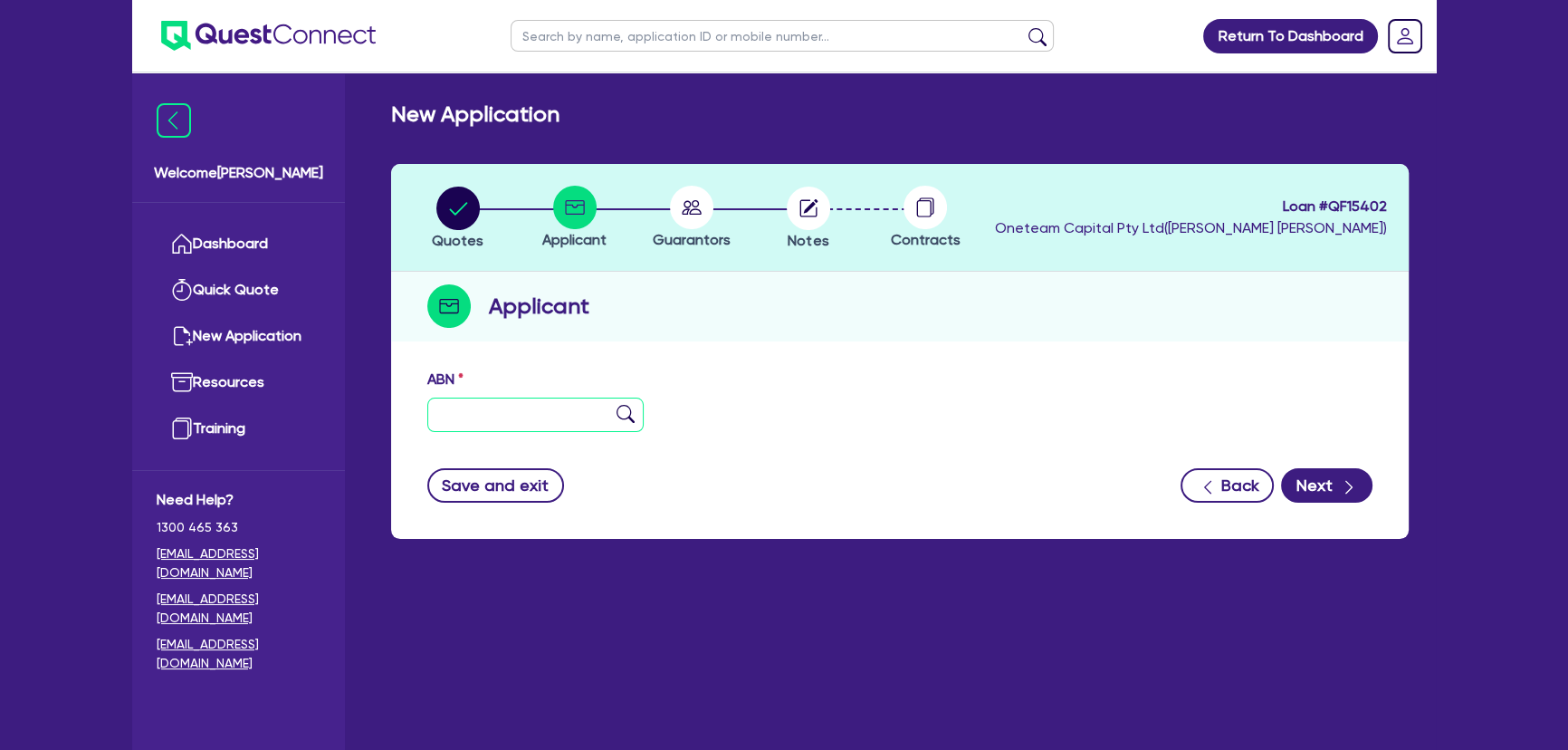
click at [501, 421] on input "text" at bounding box center [535, 414] width 216 height 34
paste input "83 642 930 354"
click at [614, 410] on input "83 642 930 354" at bounding box center [535, 414] width 216 height 34
type input "83 642 930 354"
click at [623, 405] on img at bounding box center [626, 414] width 18 height 18
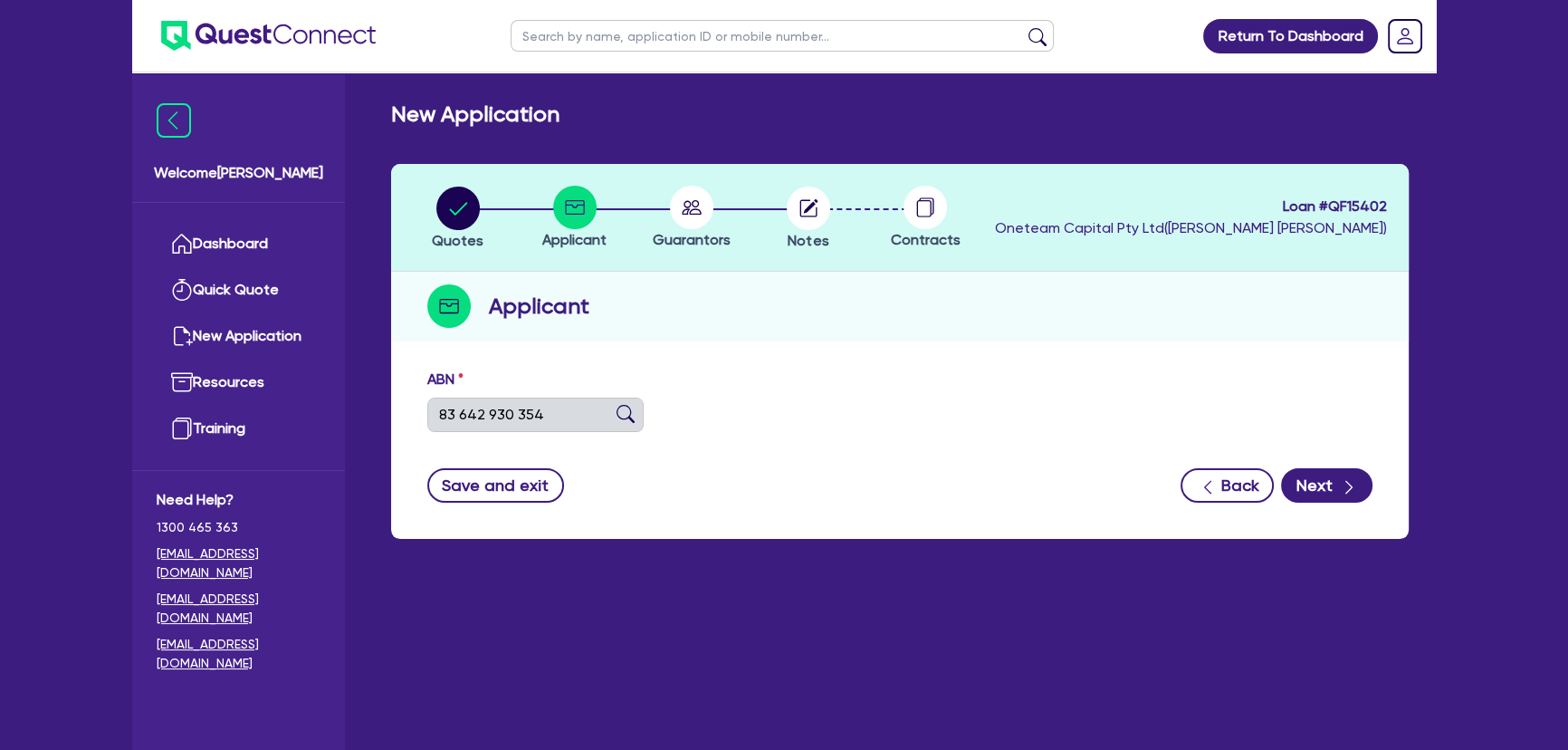
type input "HT IMPORTS PTY LTD"
select select "COMPANY"
type input "[DATE]"
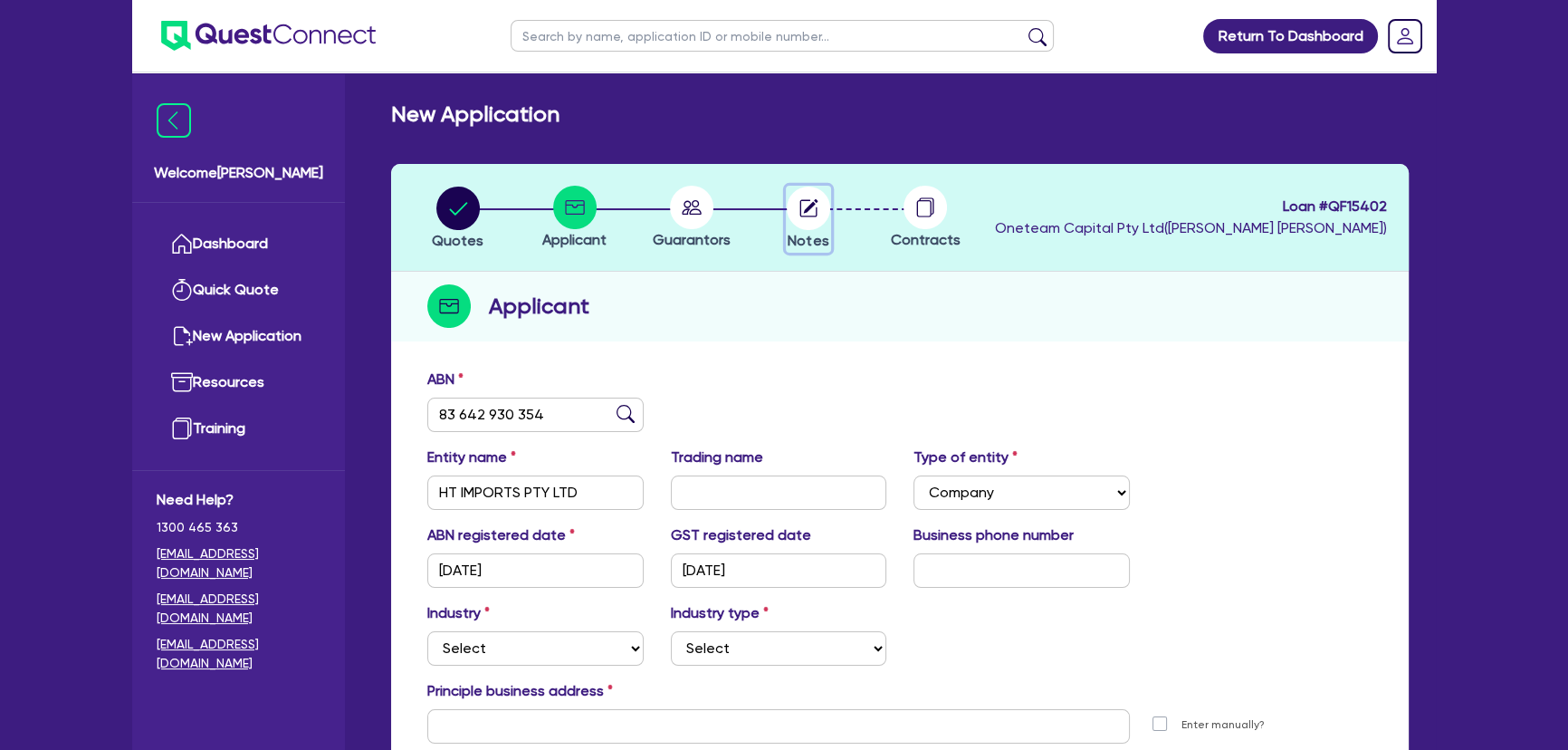
click at [806, 215] on icon "button" at bounding box center [808, 207] width 17 height 17
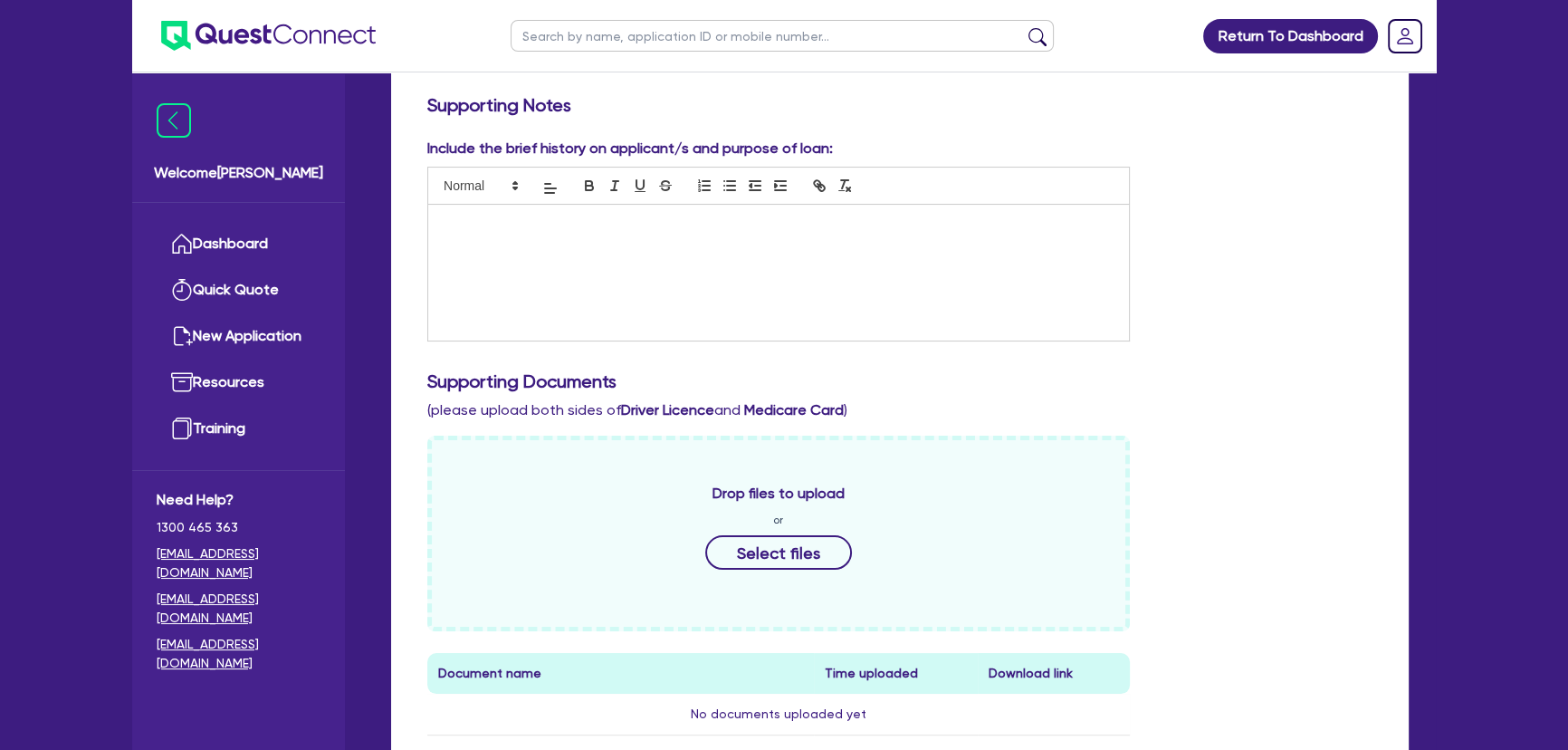
scroll to position [729, 0]
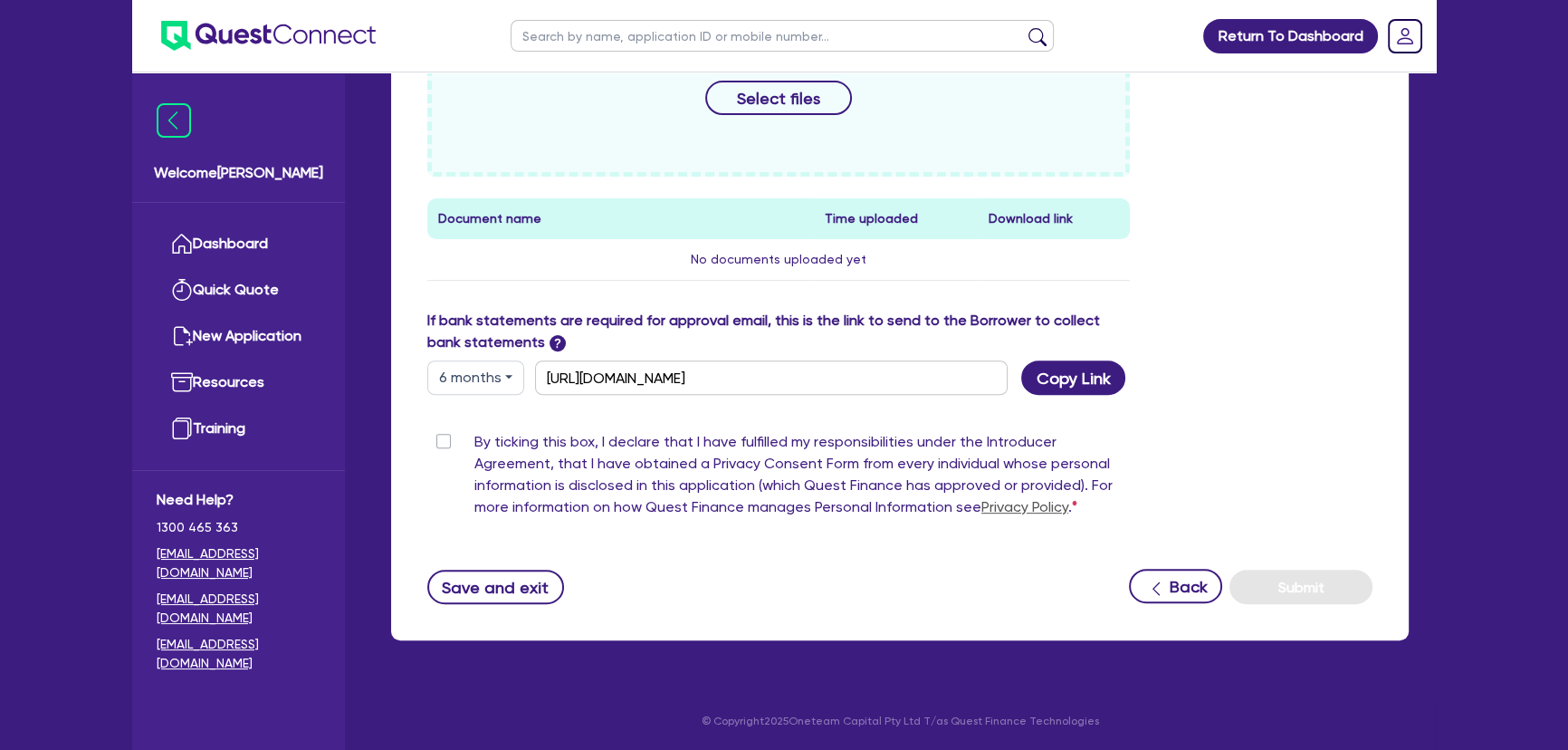
click at [448, 371] on button "6 months" at bounding box center [475, 377] width 97 height 34
click at [501, 485] on link "12 months" at bounding box center [499, 488] width 143 height 33
type input "[URL][DOMAIN_NAME]"
click at [1106, 381] on button "Copy Link" at bounding box center [1073, 377] width 104 height 34
